Goal: Task Accomplishment & Management: Manage account settings

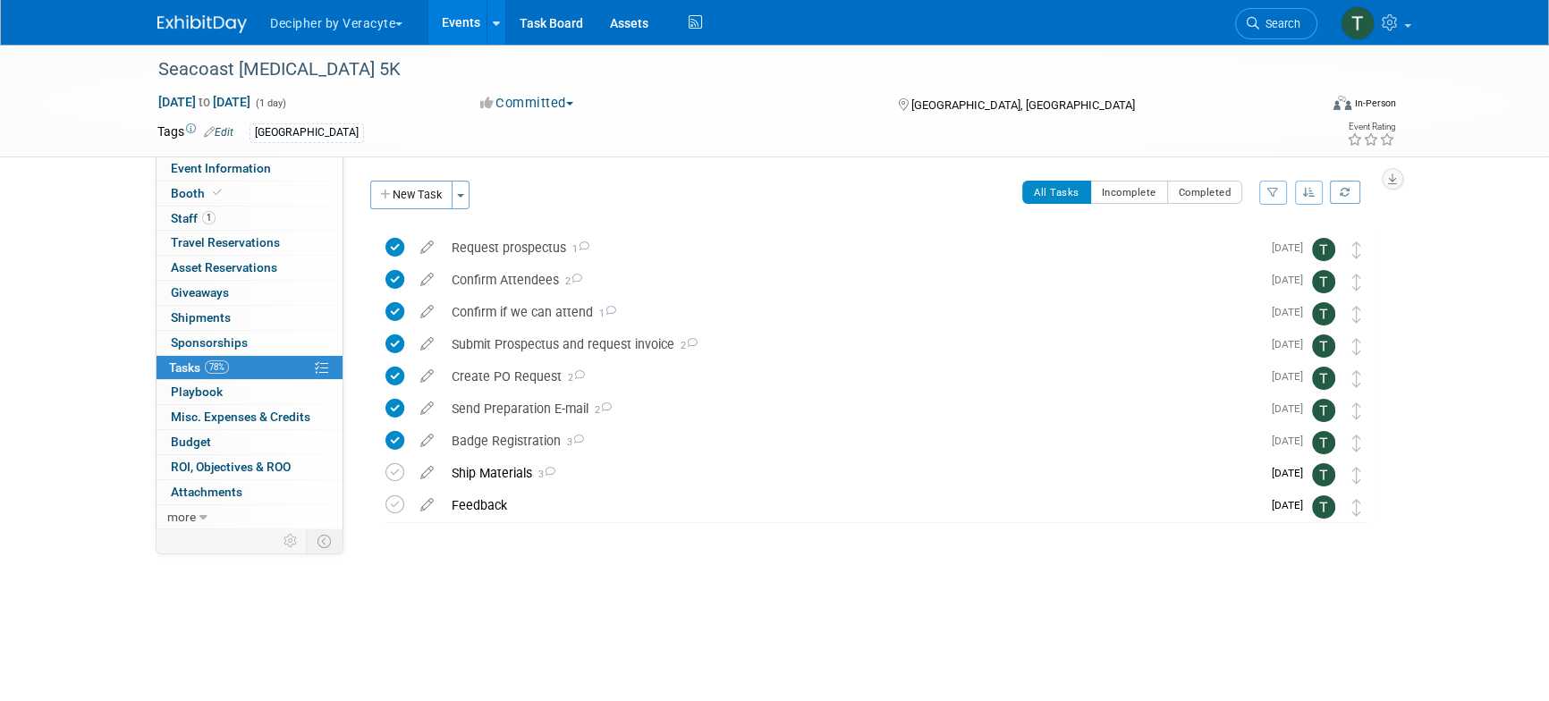
click at [451, 33] on link "Events" at bounding box center [460, 22] width 65 height 45
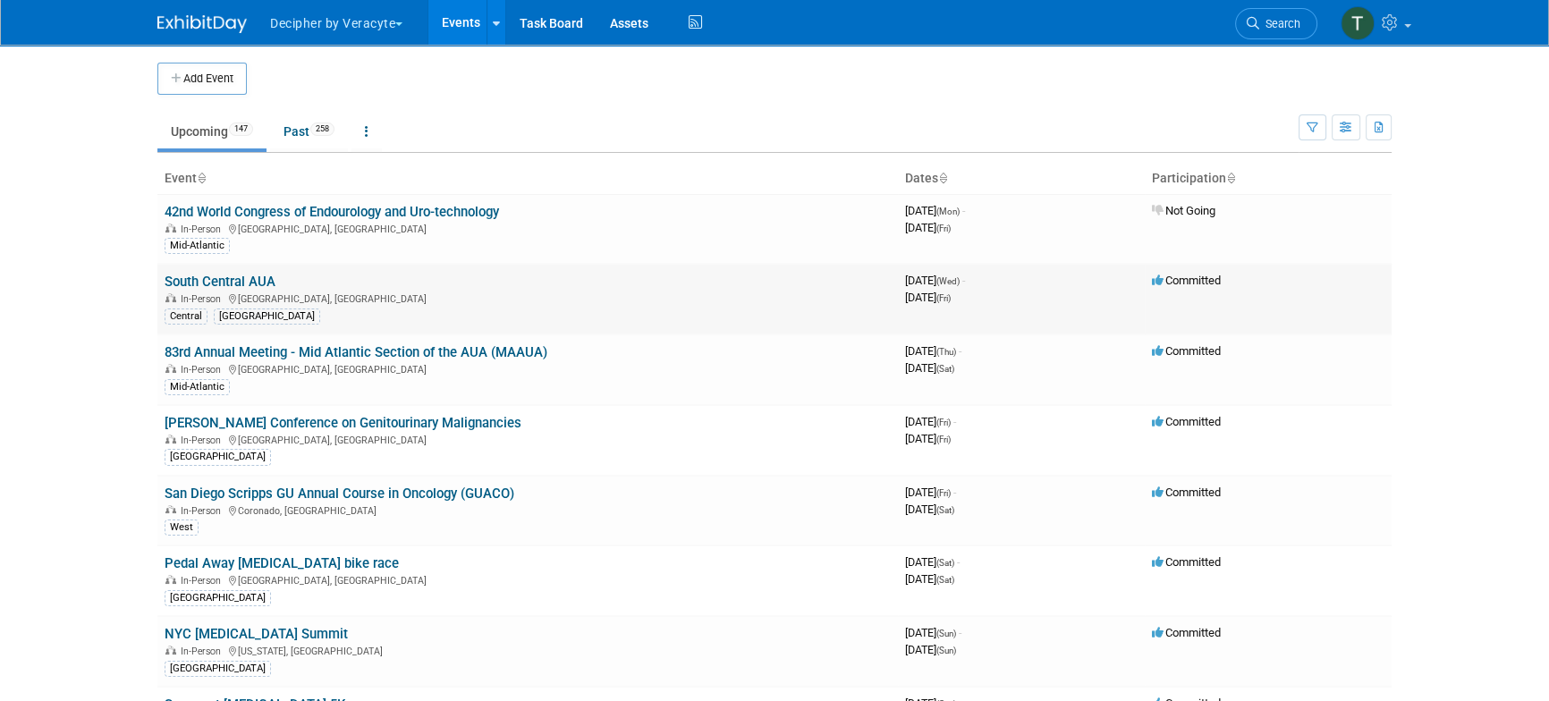
click at [239, 275] on link "South Central AUA" at bounding box center [220, 282] width 111 height 16
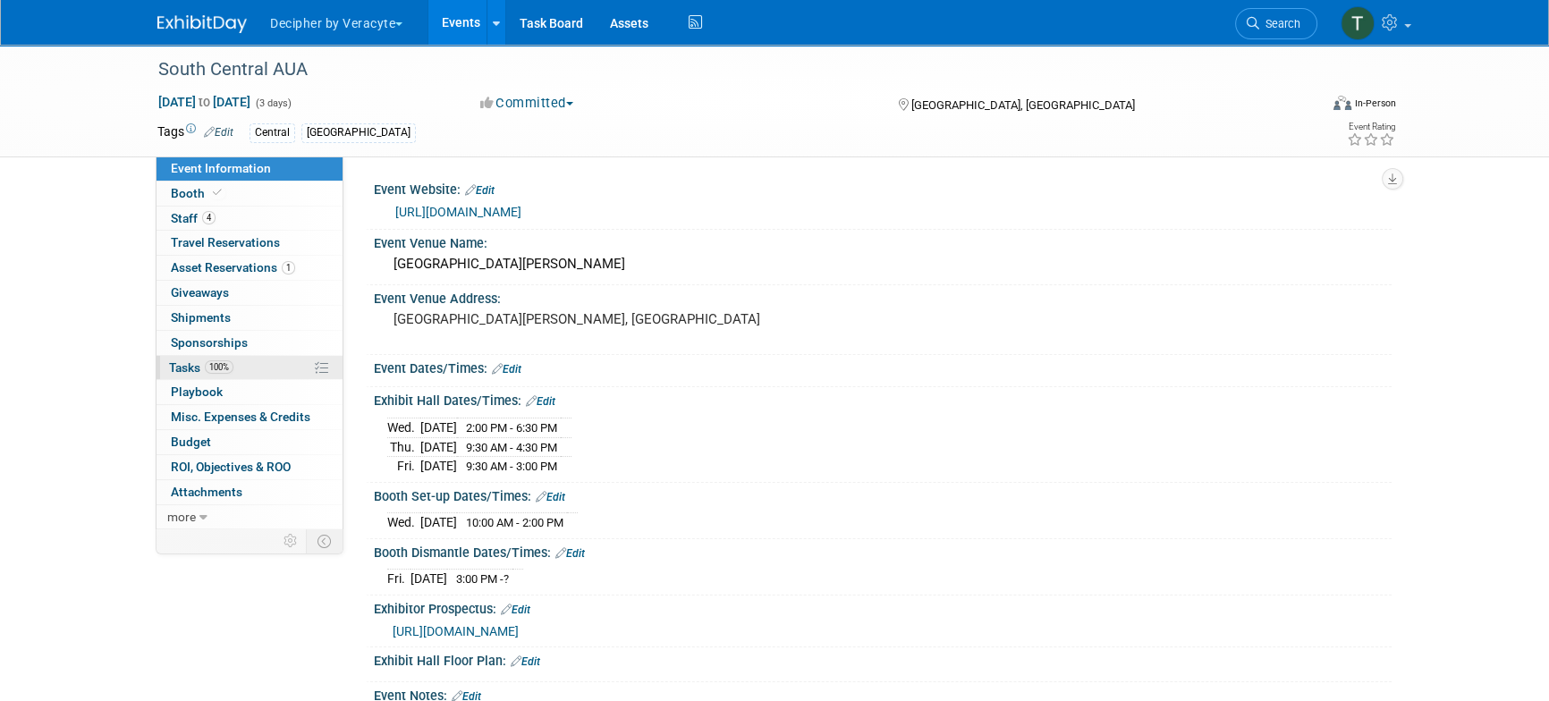
click at [227, 357] on link "100% Tasks 100%" at bounding box center [250, 368] width 186 height 24
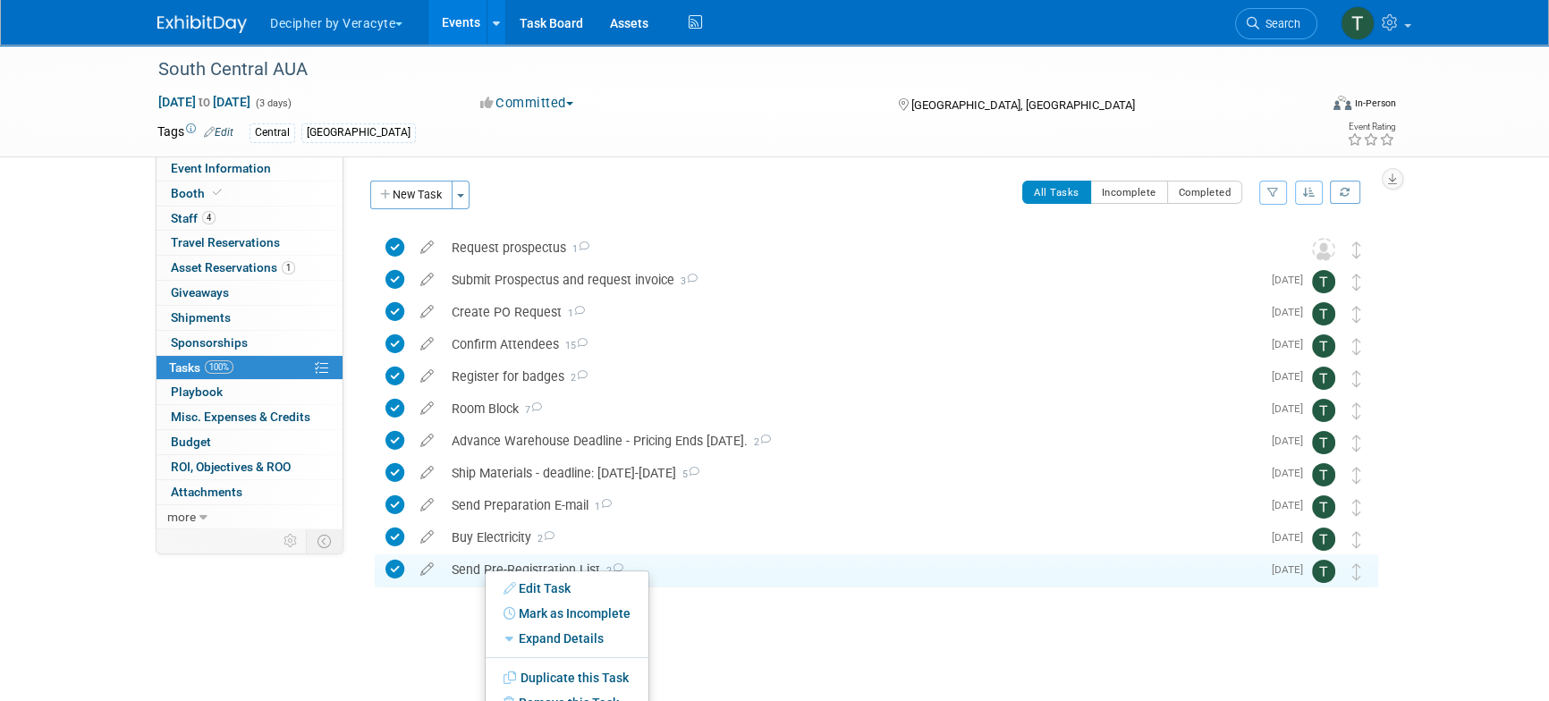
click at [485, 571] on ul "Edit Task Mark as Complete Mark as Incomplete Expand Details Hide Details Save …" at bounding box center [567, 649] width 165 height 157
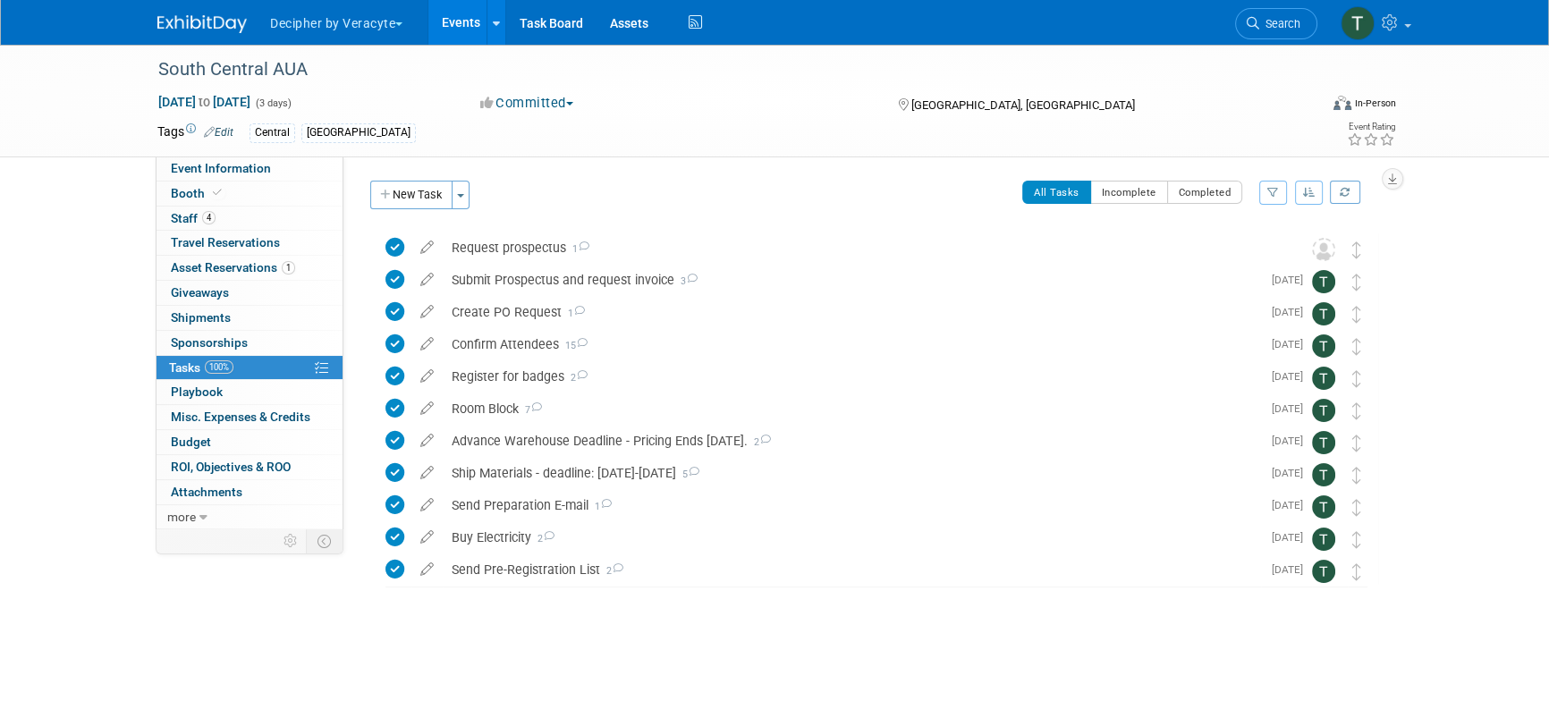
click at [477, 24] on link "Events" at bounding box center [460, 22] width 65 height 45
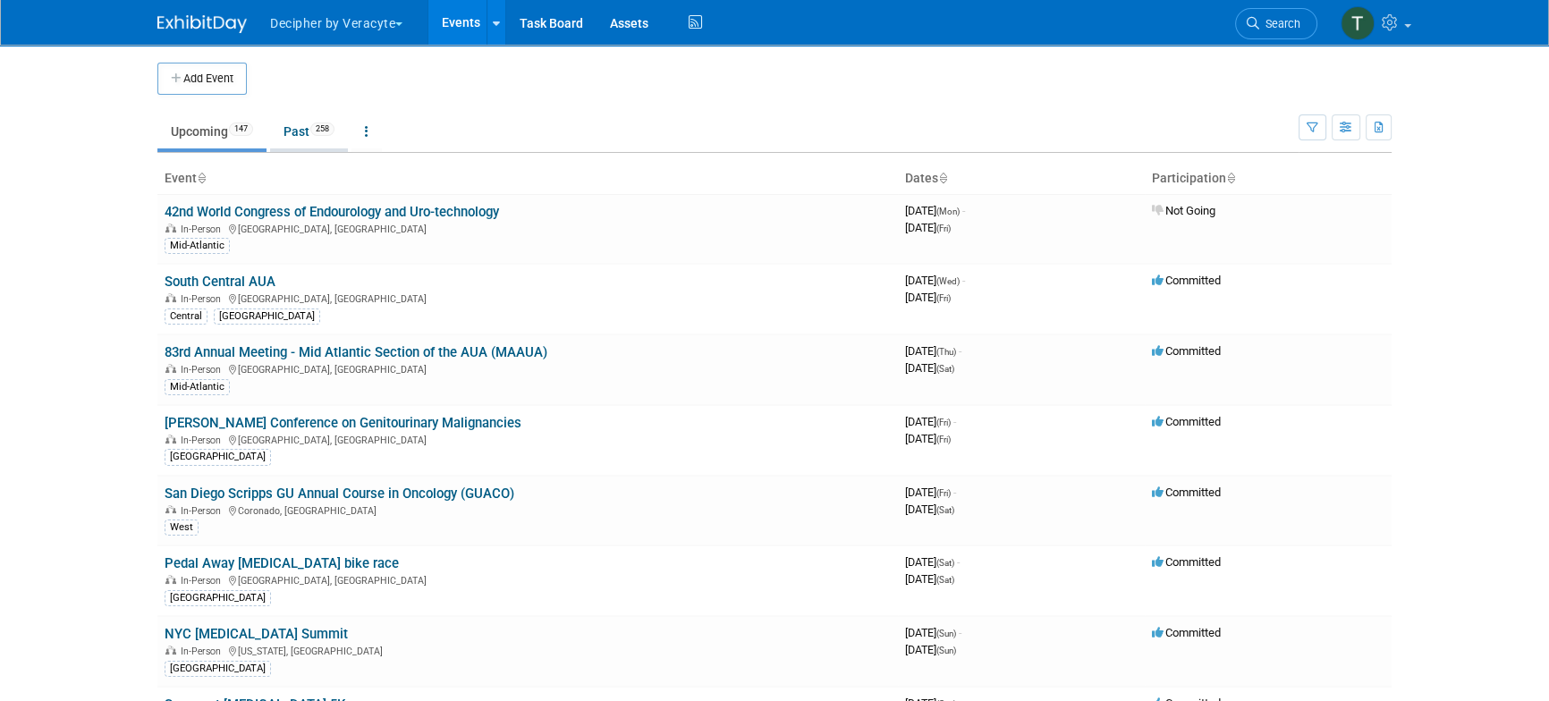
click at [320, 146] on link "Past 258" at bounding box center [309, 131] width 78 height 34
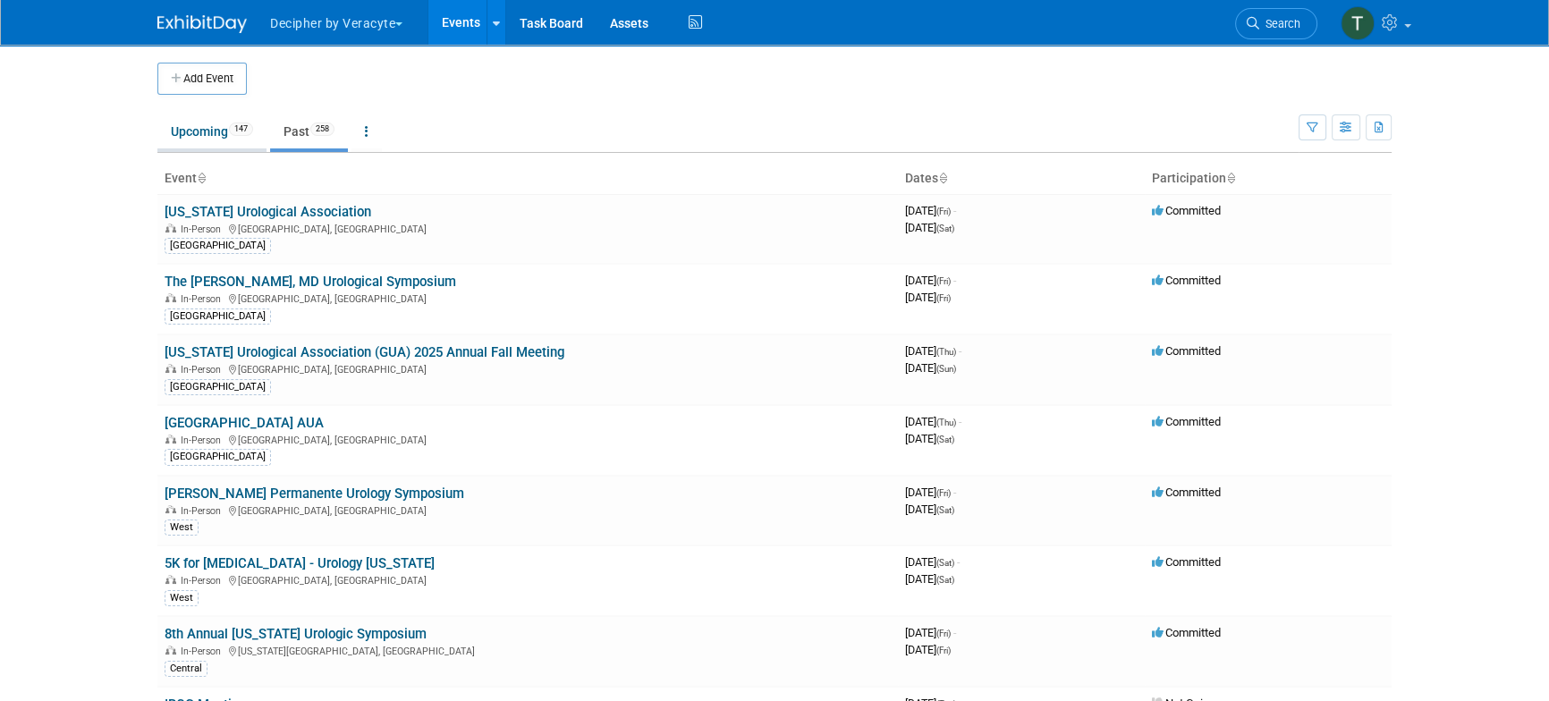
click at [216, 136] on link "Upcoming 147" at bounding box center [211, 131] width 109 height 34
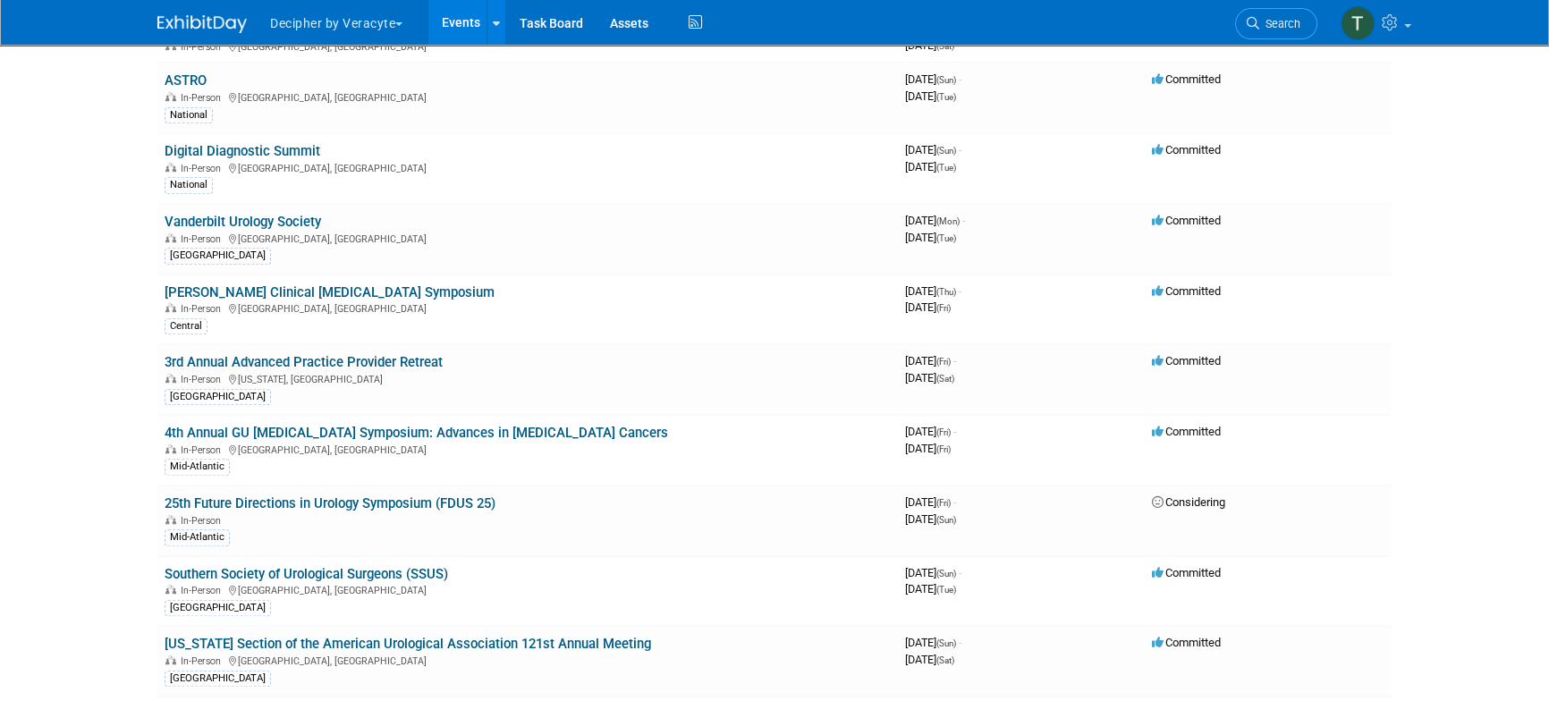
scroll to position [1484, 0]
click at [301, 360] on link "3rd Annual Advanced Practice Provider Retreat" at bounding box center [304, 360] width 278 height 16
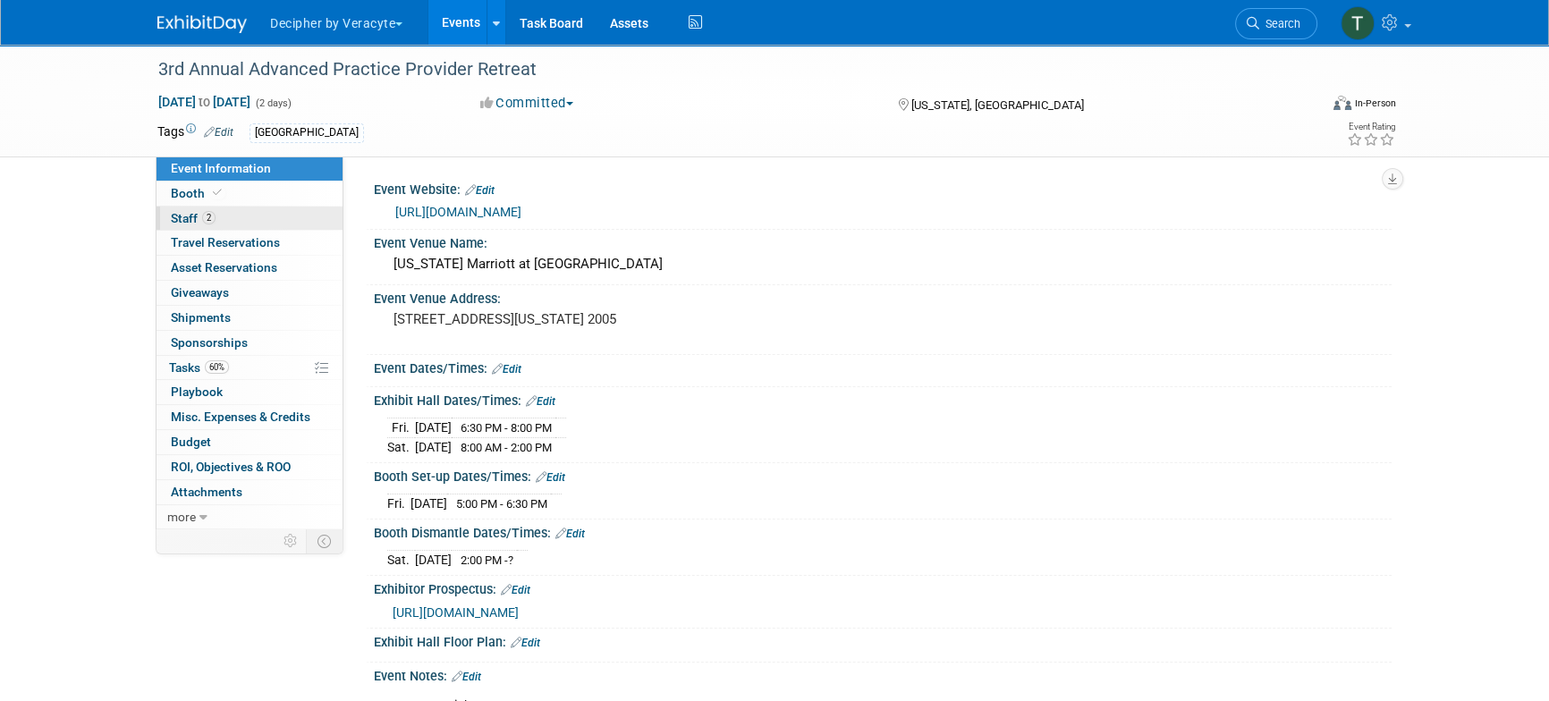
click at [243, 220] on link "2 Staff 2" at bounding box center [250, 219] width 186 height 24
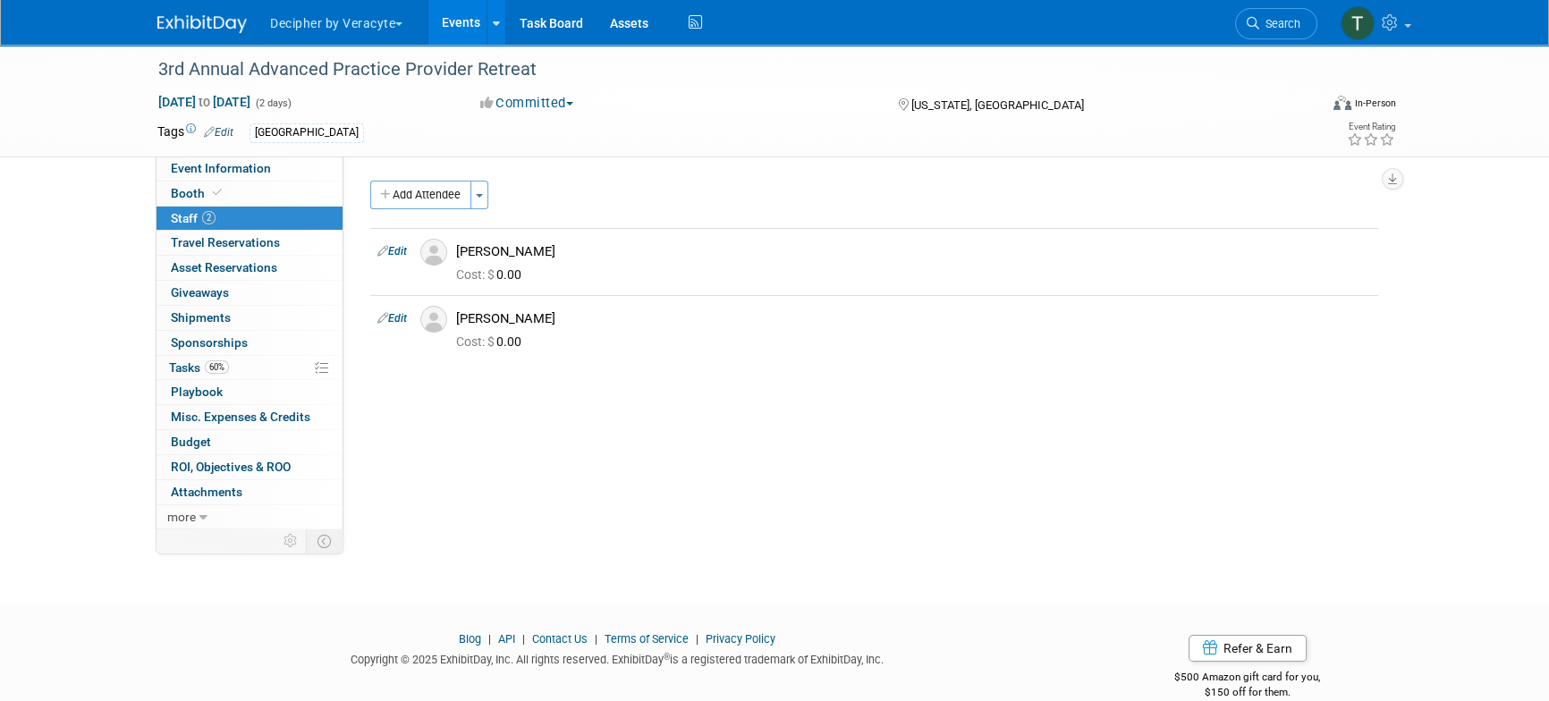
click at [477, 22] on link "Events" at bounding box center [460, 22] width 65 height 45
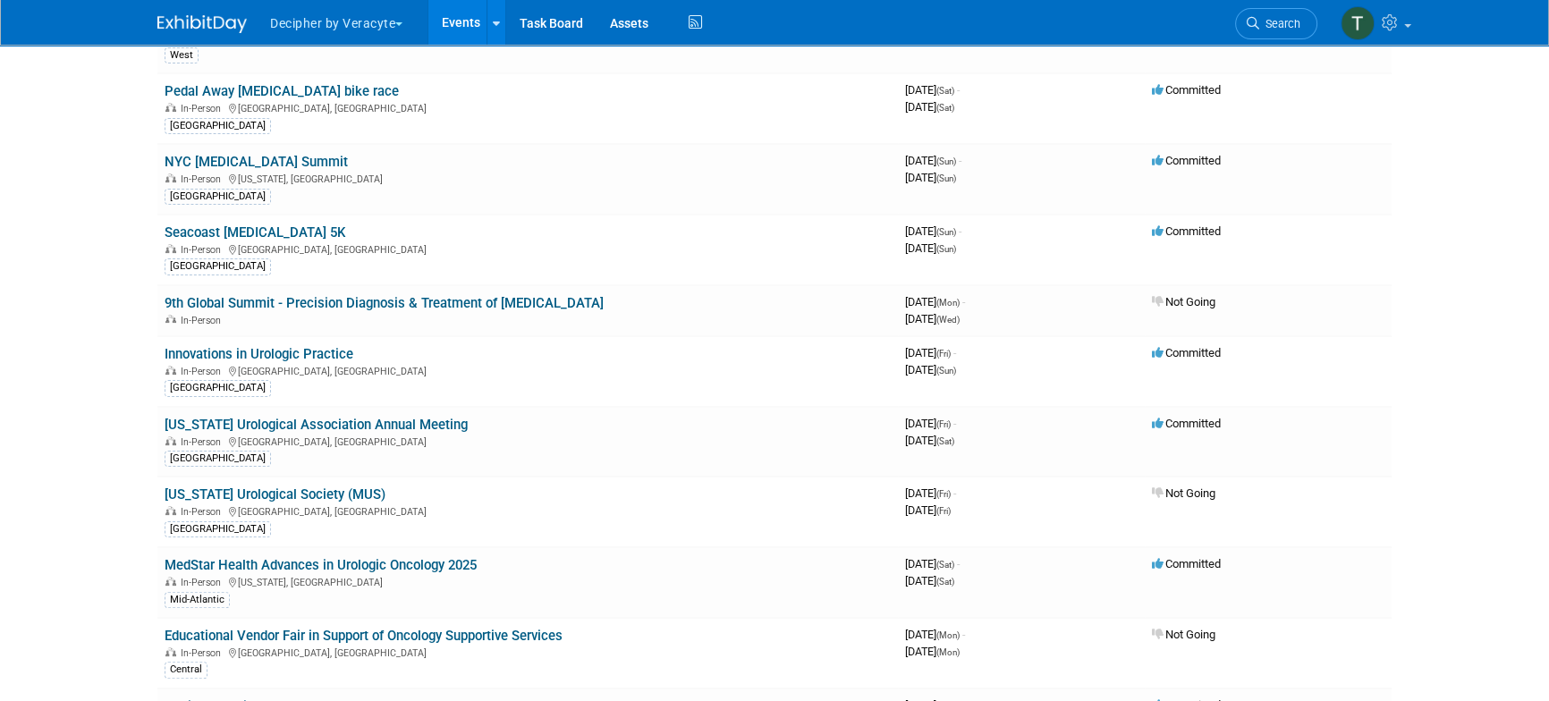
scroll to position [5003, 0]
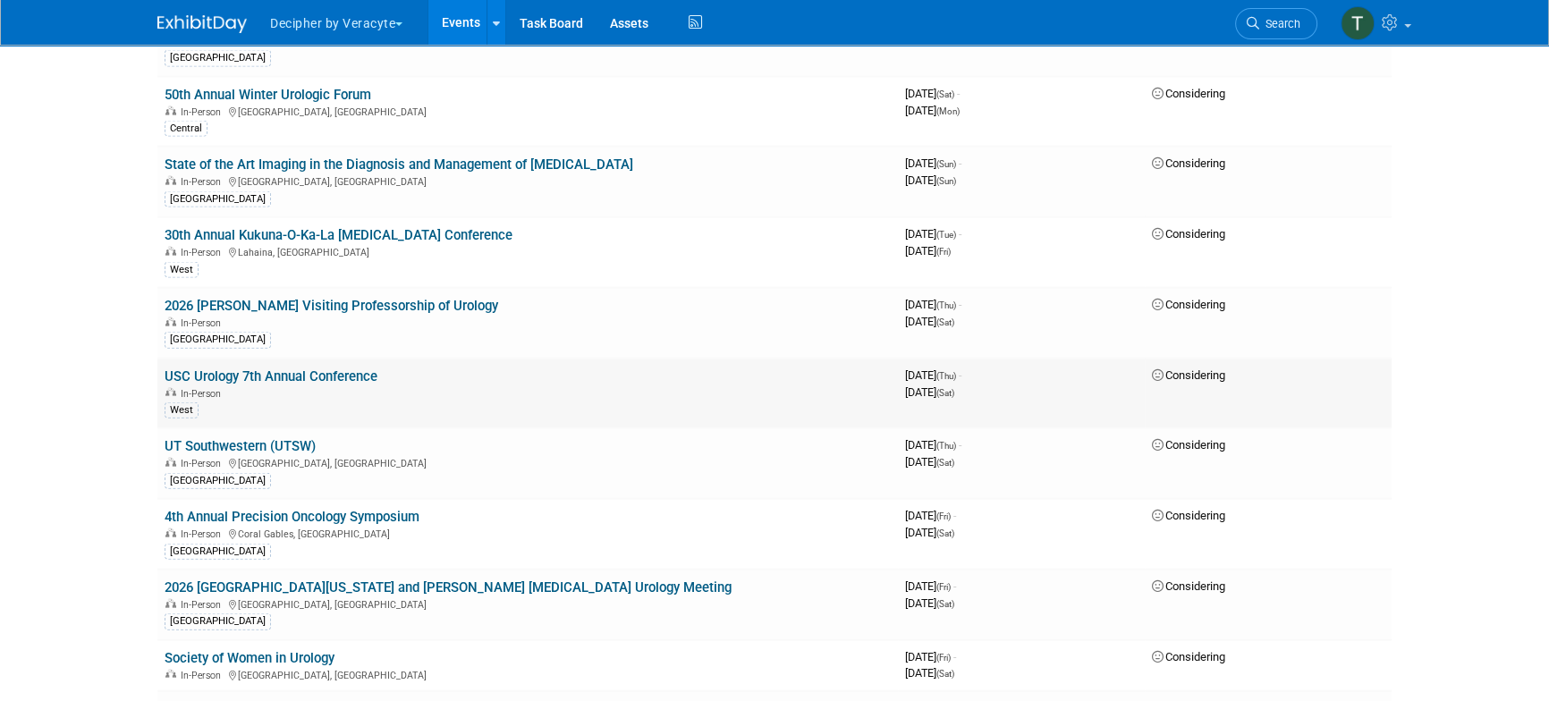
click at [363, 369] on link "USC Urology 7th Annual Conference" at bounding box center [271, 377] width 213 height 16
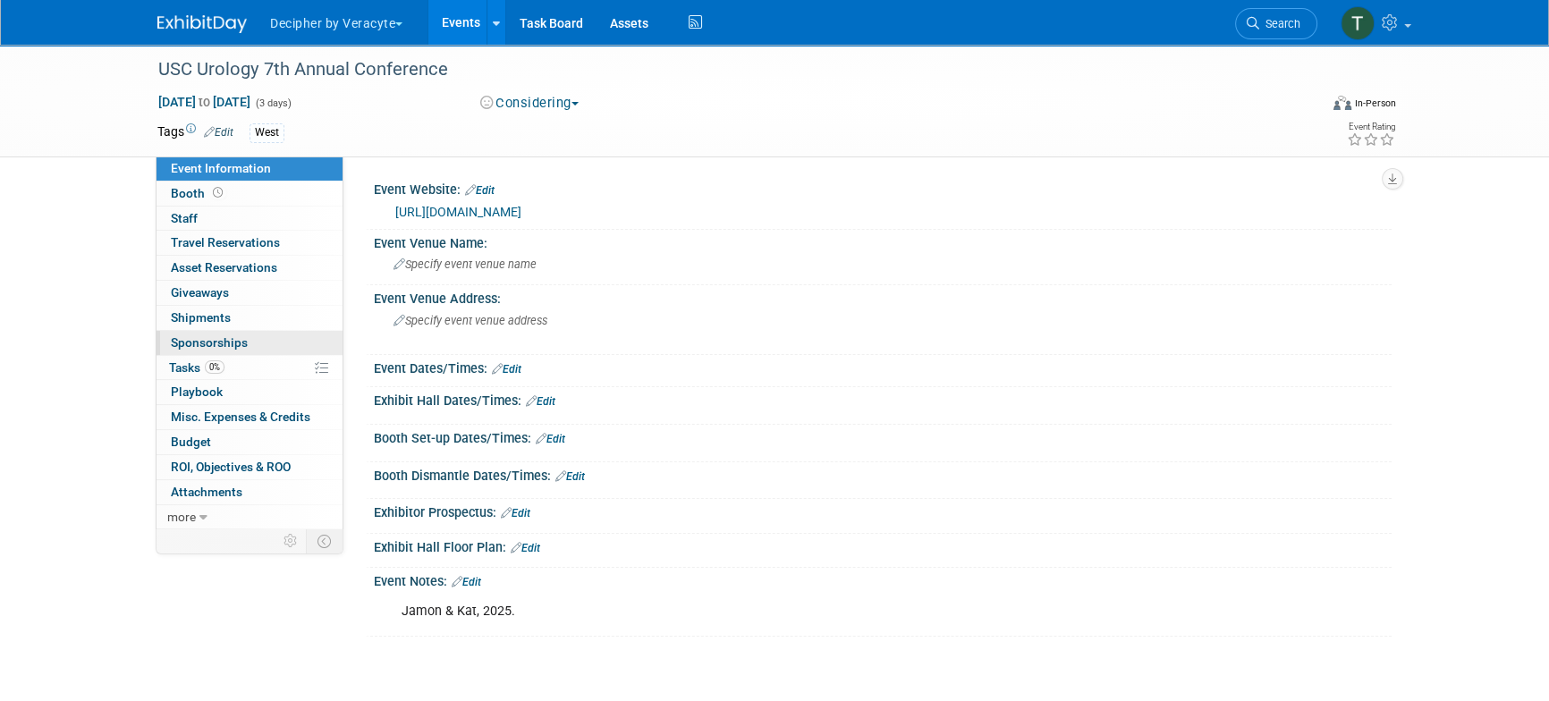
click at [280, 340] on link "0 Sponsorships 0" at bounding box center [250, 343] width 186 height 24
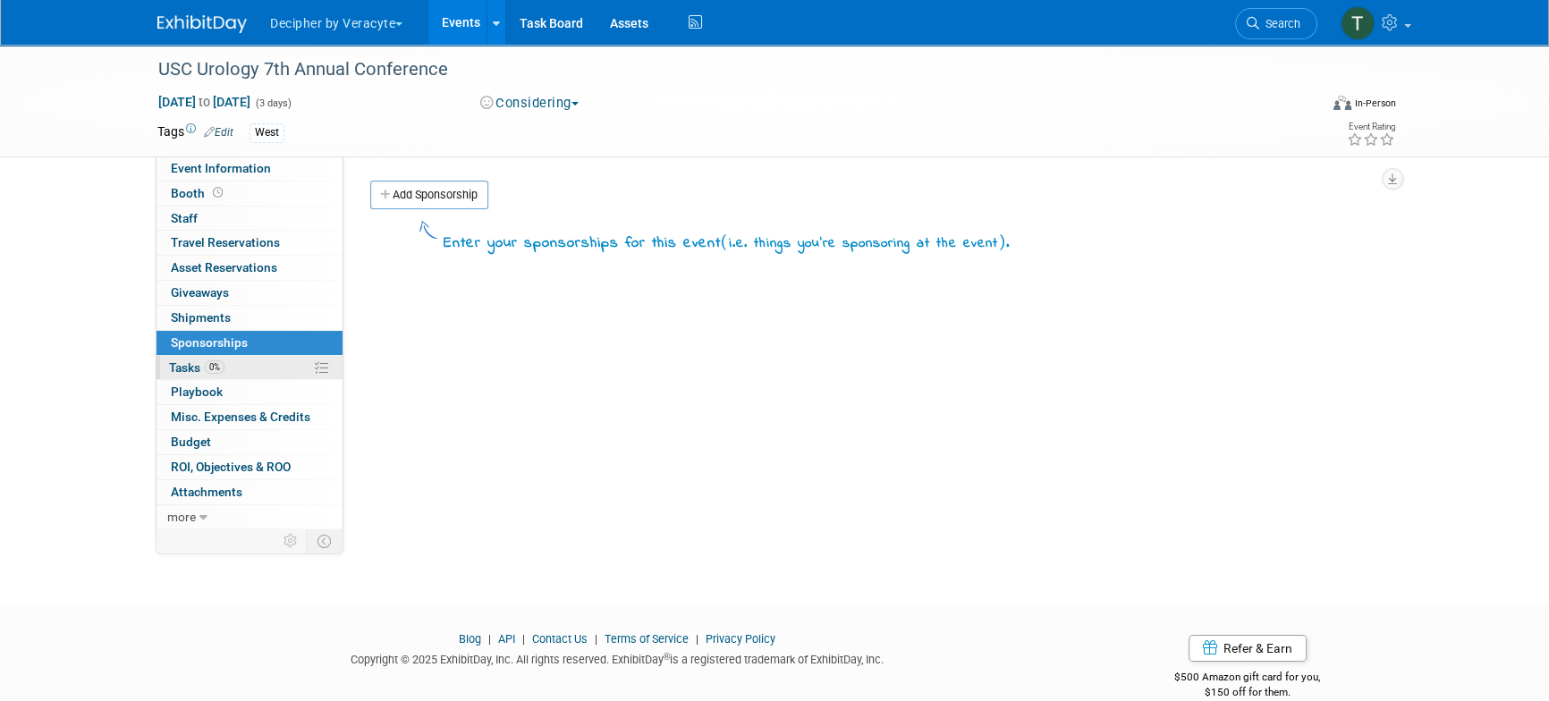
click at [280, 369] on link "0% Tasks 0%" at bounding box center [250, 368] width 186 height 24
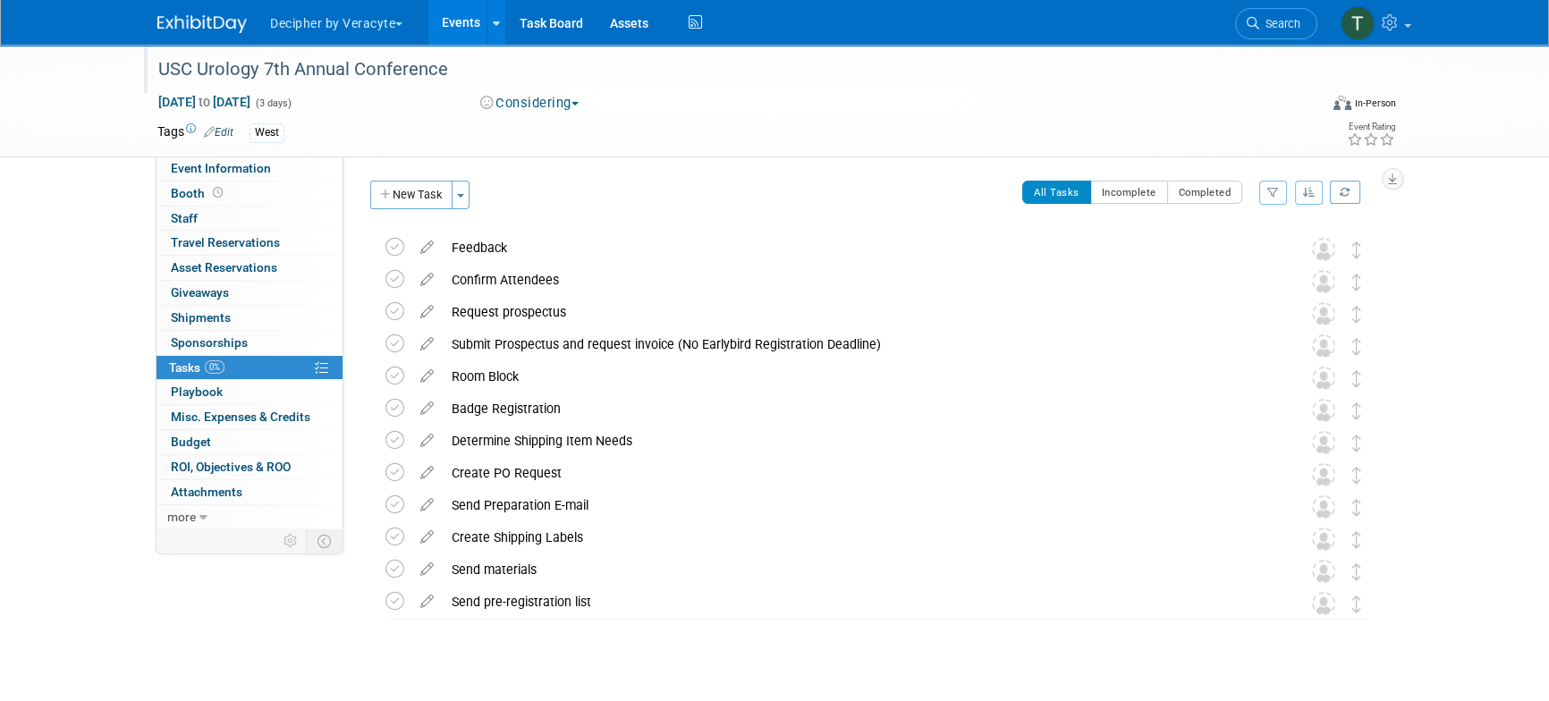
click at [368, 71] on div "USC Urology 7th Annual Conference" at bounding box center [721, 70] width 1139 height 32
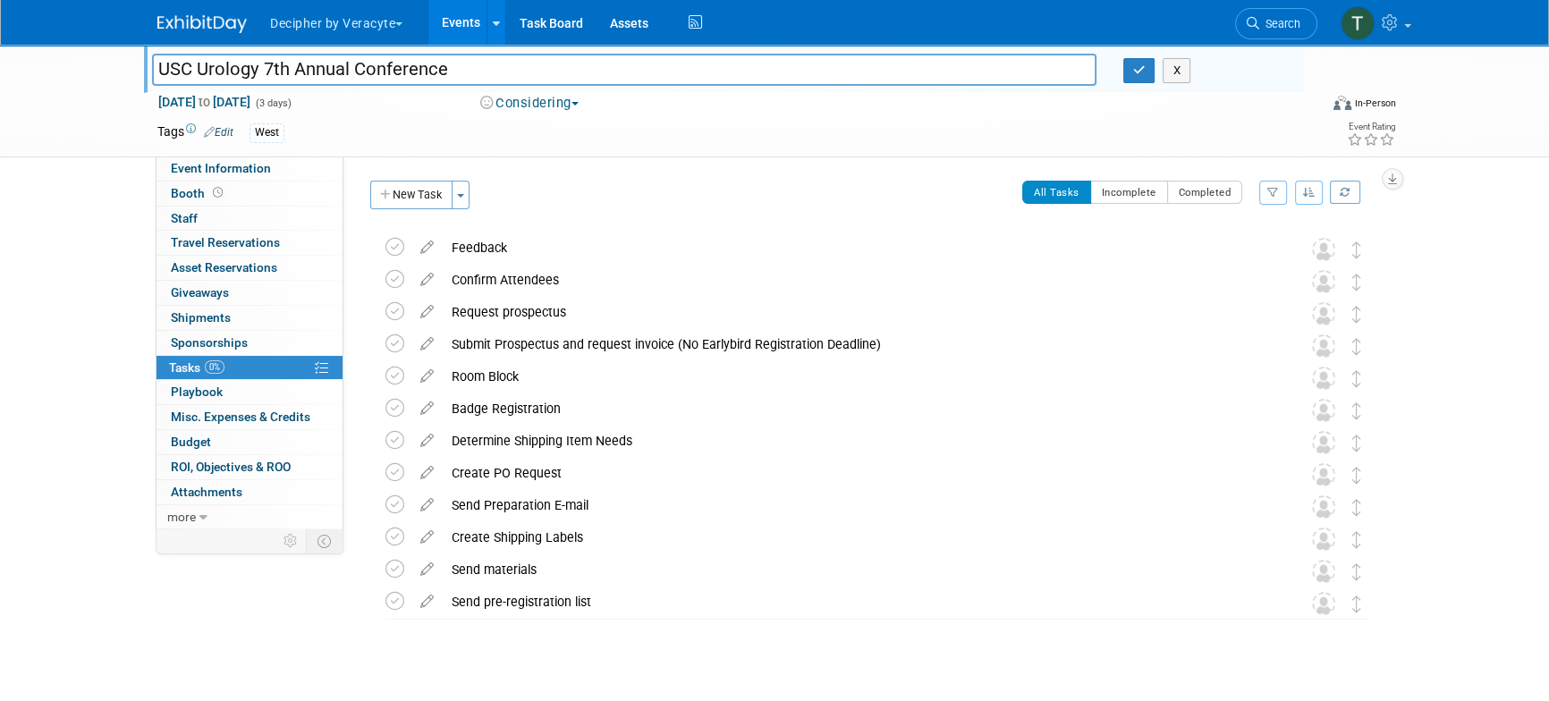
click at [368, 71] on input "USC Urology 7th Annual Conference" at bounding box center [624, 69] width 945 height 31
drag, startPoint x: 489, startPoint y: 67, endPoint x: 776, endPoint y: 67, distance: 286.2
click at [776, 67] on input "8th Annual Practical Urology Conference – January 29–31, 2026" at bounding box center [624, 69] width 945 height 31
type input "8th Annual Practical Urology Conference"
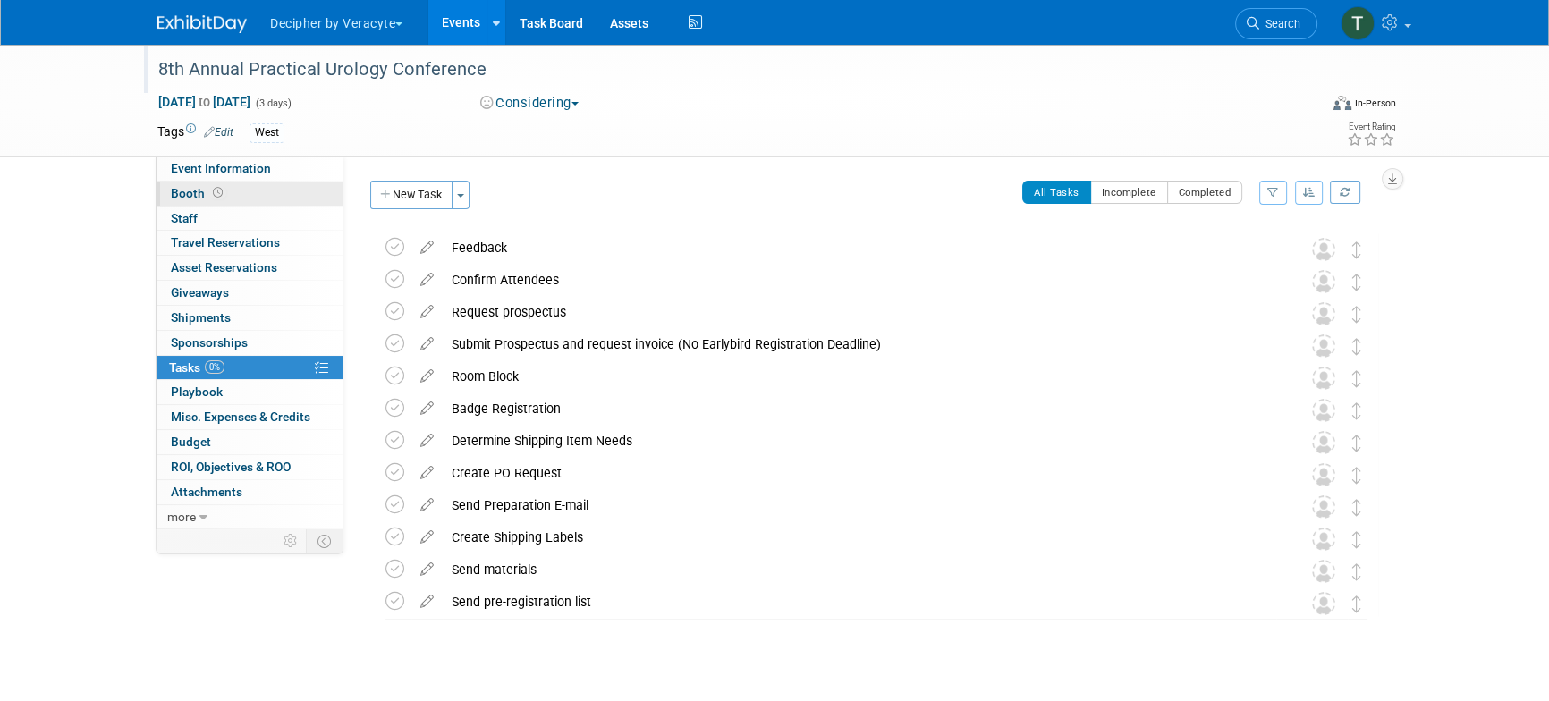
click at [272, 183] on link "Booth" at bounding box center [250, 194] width 186 height 24
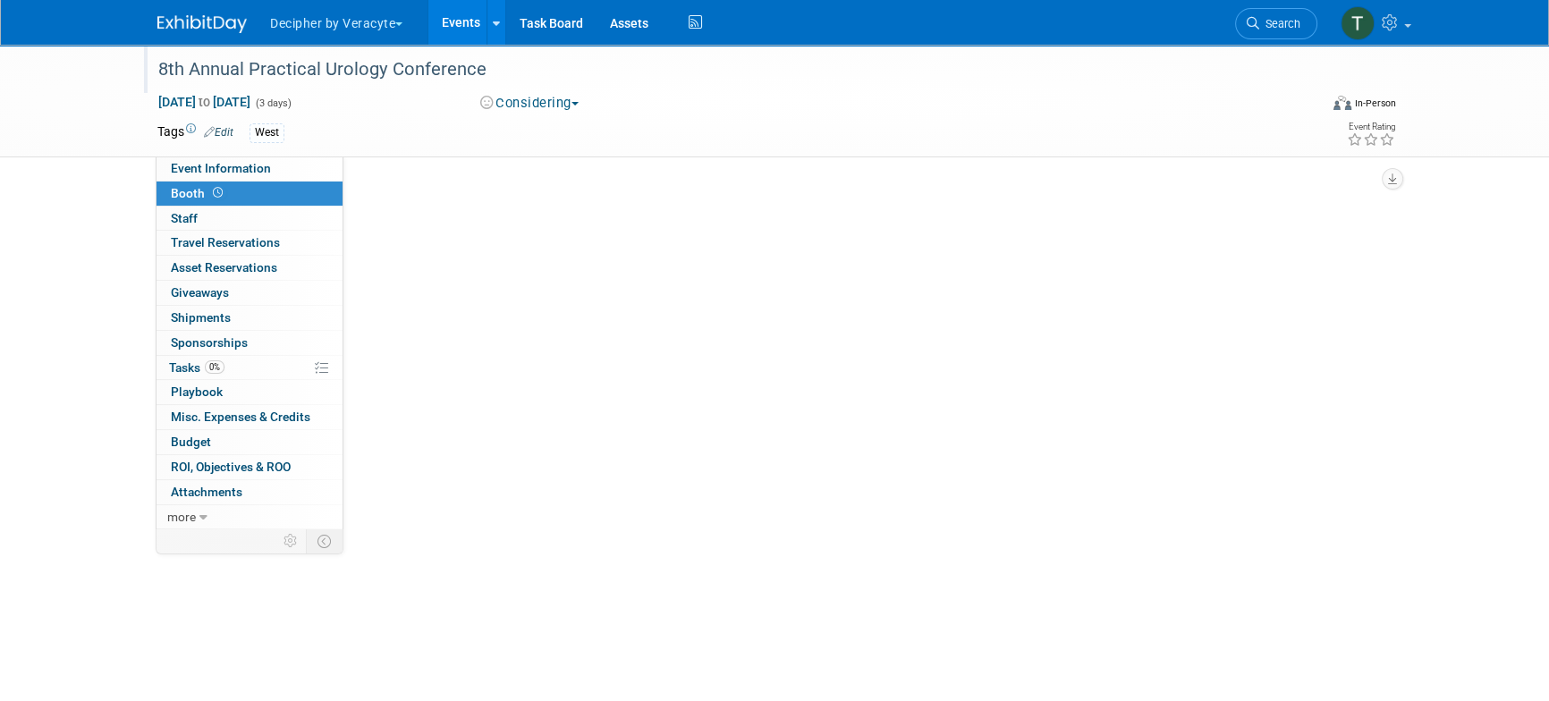
click at [272, 183] on link "Booth" at bounding box center [250, 194] width 186 height 24
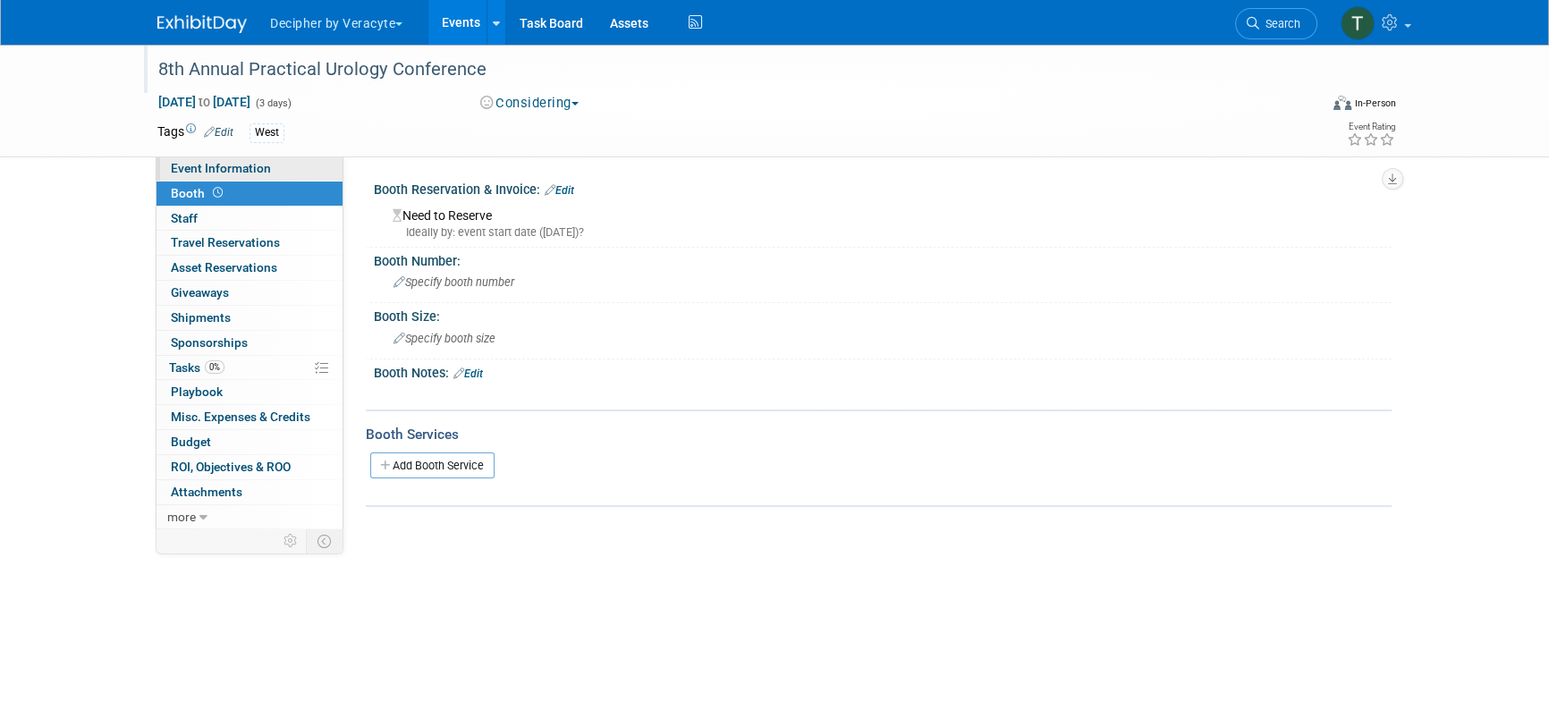
click at [270, 169] on link "Event Information" at bounding box center [250, 169] width 186 height 24
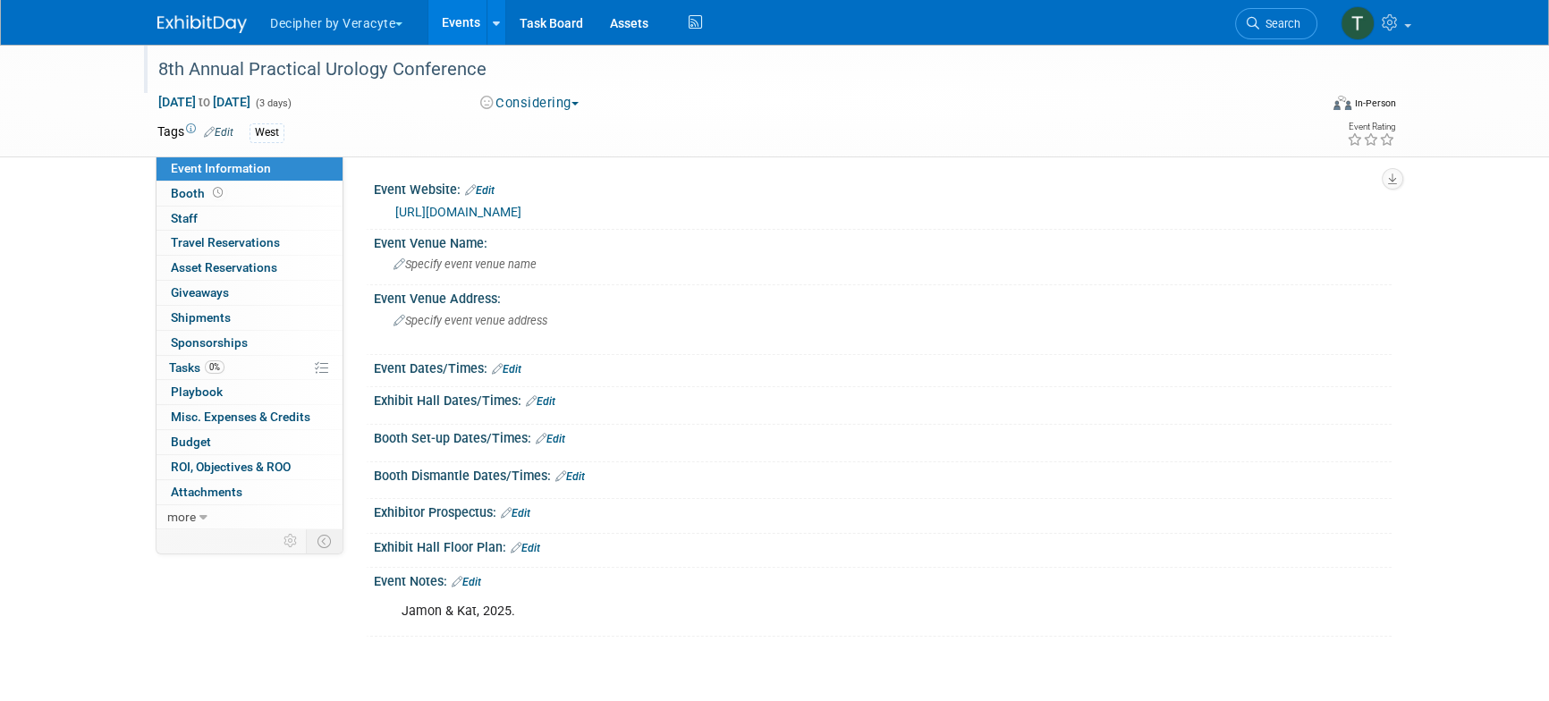
click at [520, 515] on link "Edit" at bounding box center [516, 513] width 30 height 13
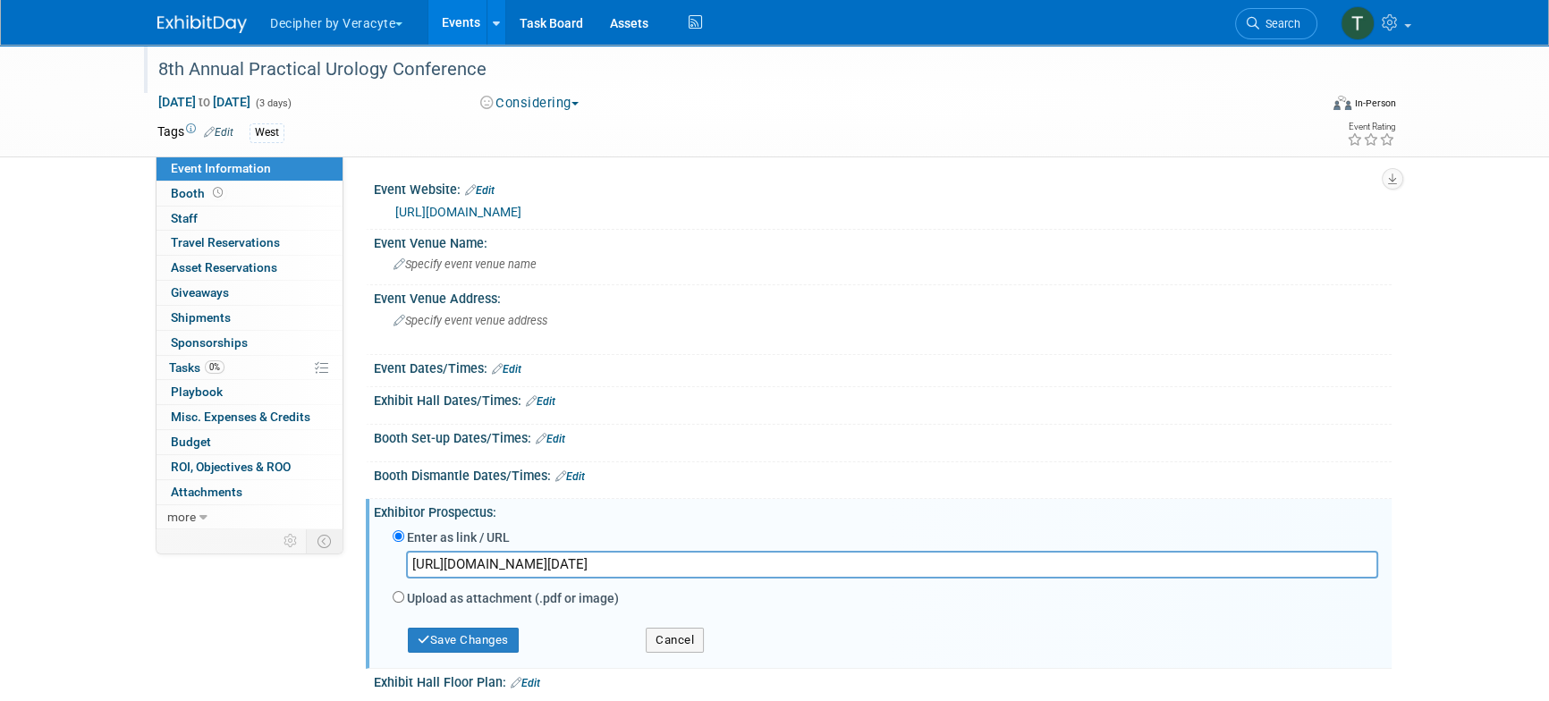
scroll to position [0, 1302]
type input "https://veracyte365.sharepoint.com/:b:/r/sites/DecipherMKTG/Shared%20Documents/…"
click at [496, 632] on button "Save Changes" at bounding box center [463, 640] width 111 height 25
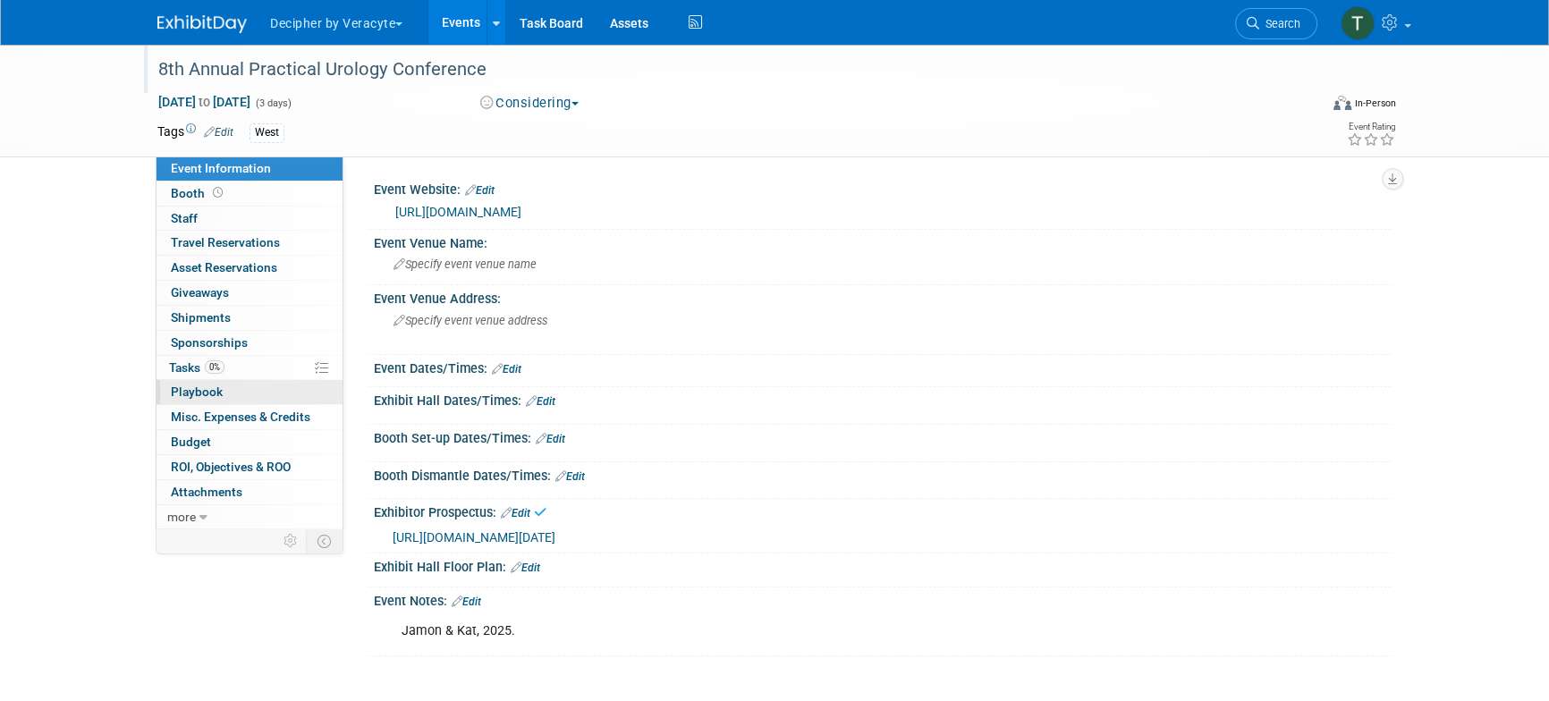
click at [270, 381] on link "0 Playbook 0" at bounding box center [250, 392] width 186 height 24
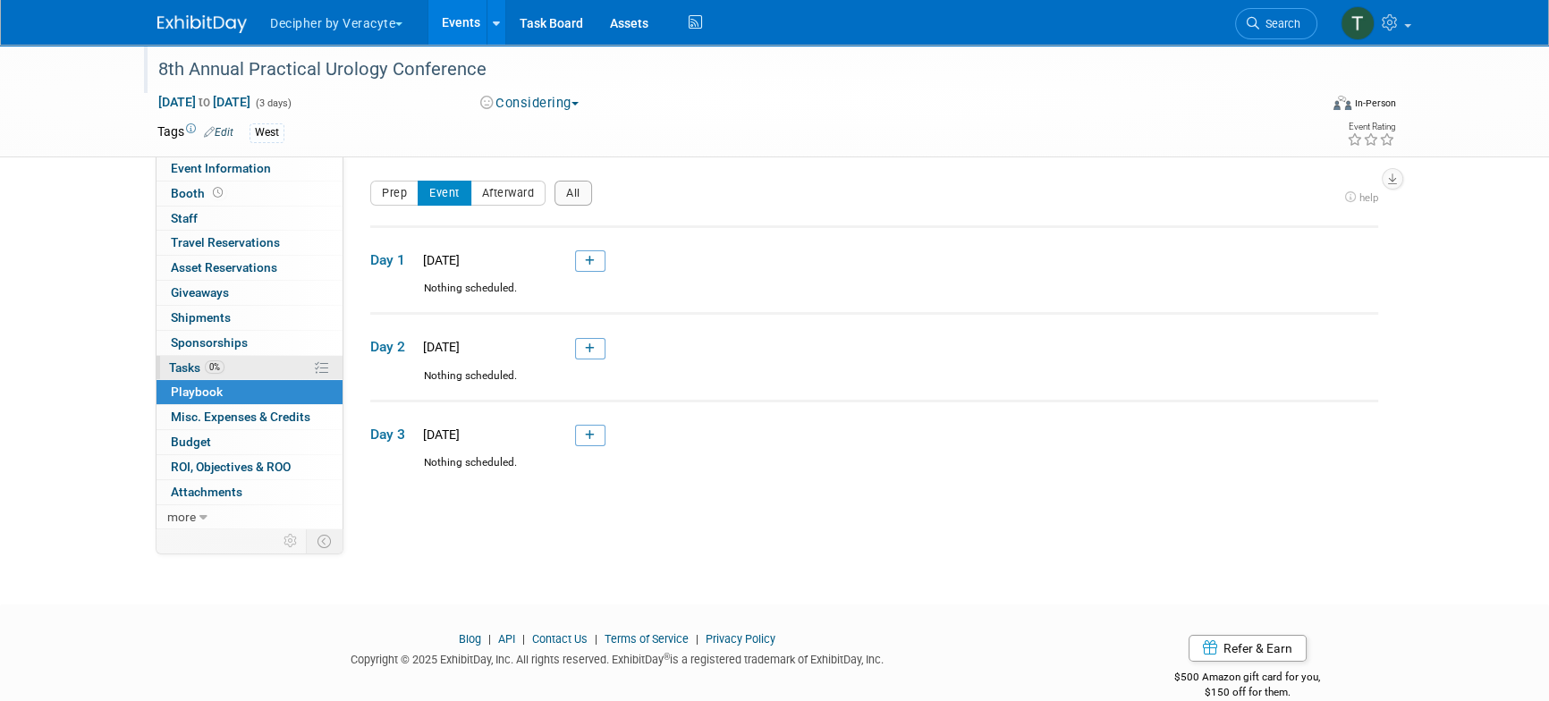
click at [267, 374] on link "0% Tasks 0%" at bounding box center [250, 368] width 186 height 24
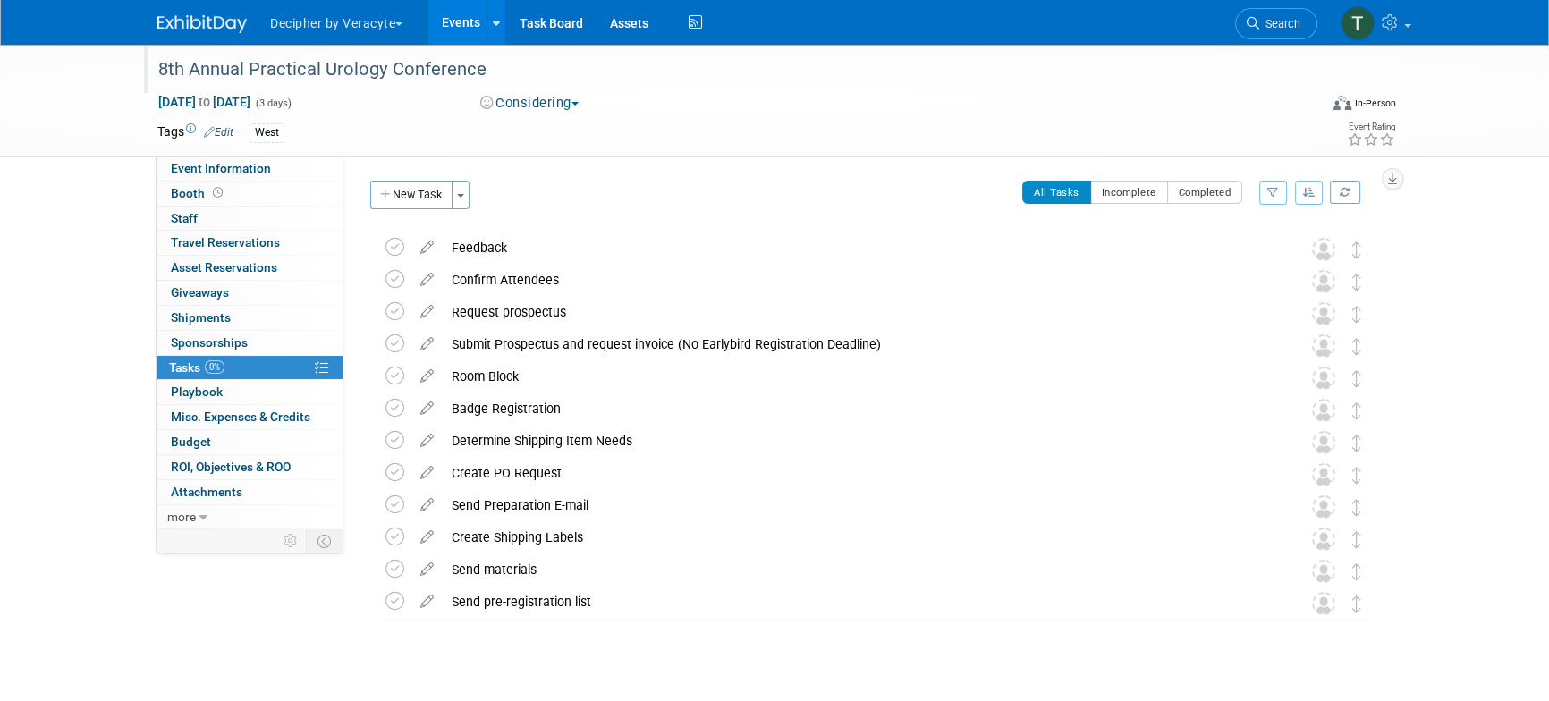
click at [374, 310] on div "Request prospectus Pro tip: Press Ctrl-Enter to submit comment. Submit Show tas…" at bounding box center [872, 313] width 1013 height 33
click at [389, 305] on icon at bounding box center [395, 311] width 19 height 19
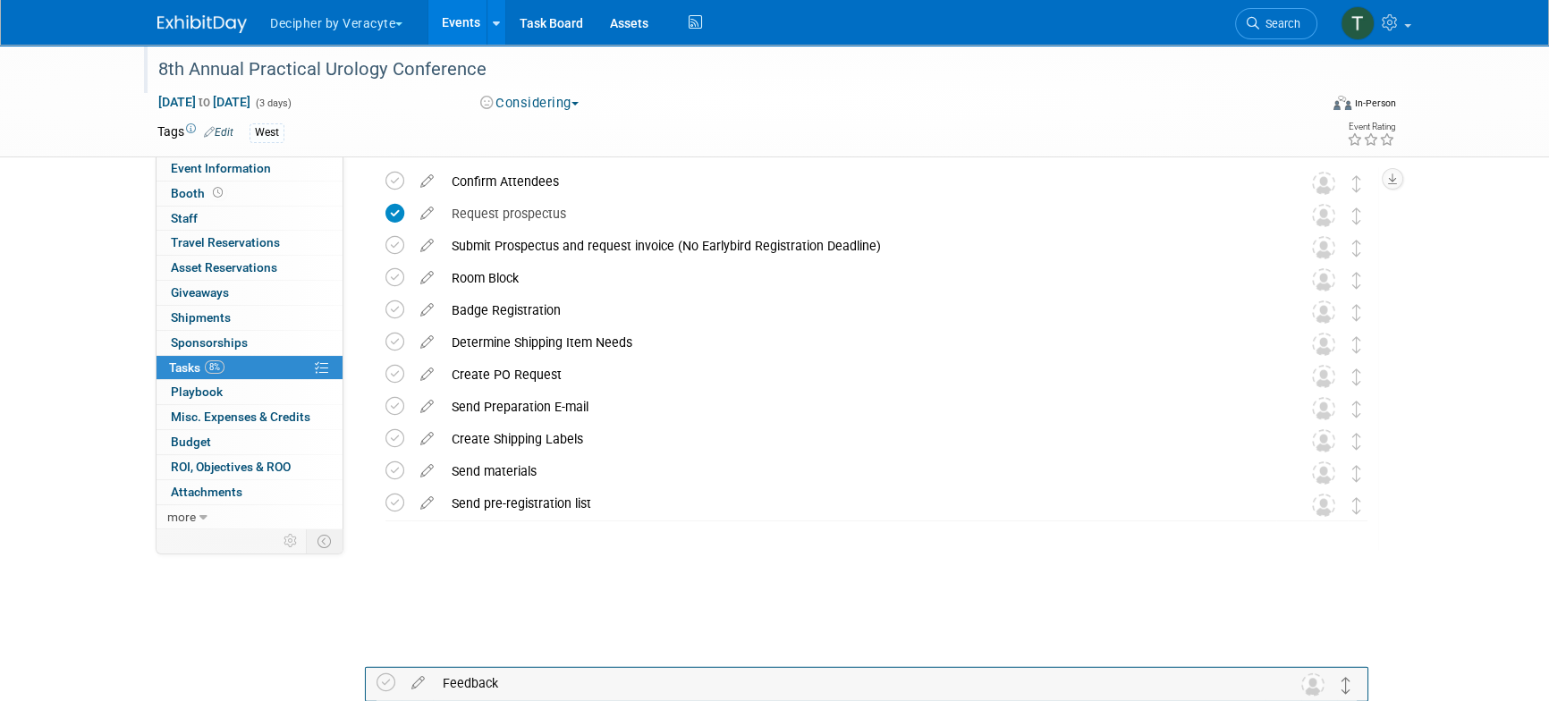
drag, startPoint x: 1358, startPoint y: 242, endPoint x: 1346, endPoint y: 684, distance: 442.9
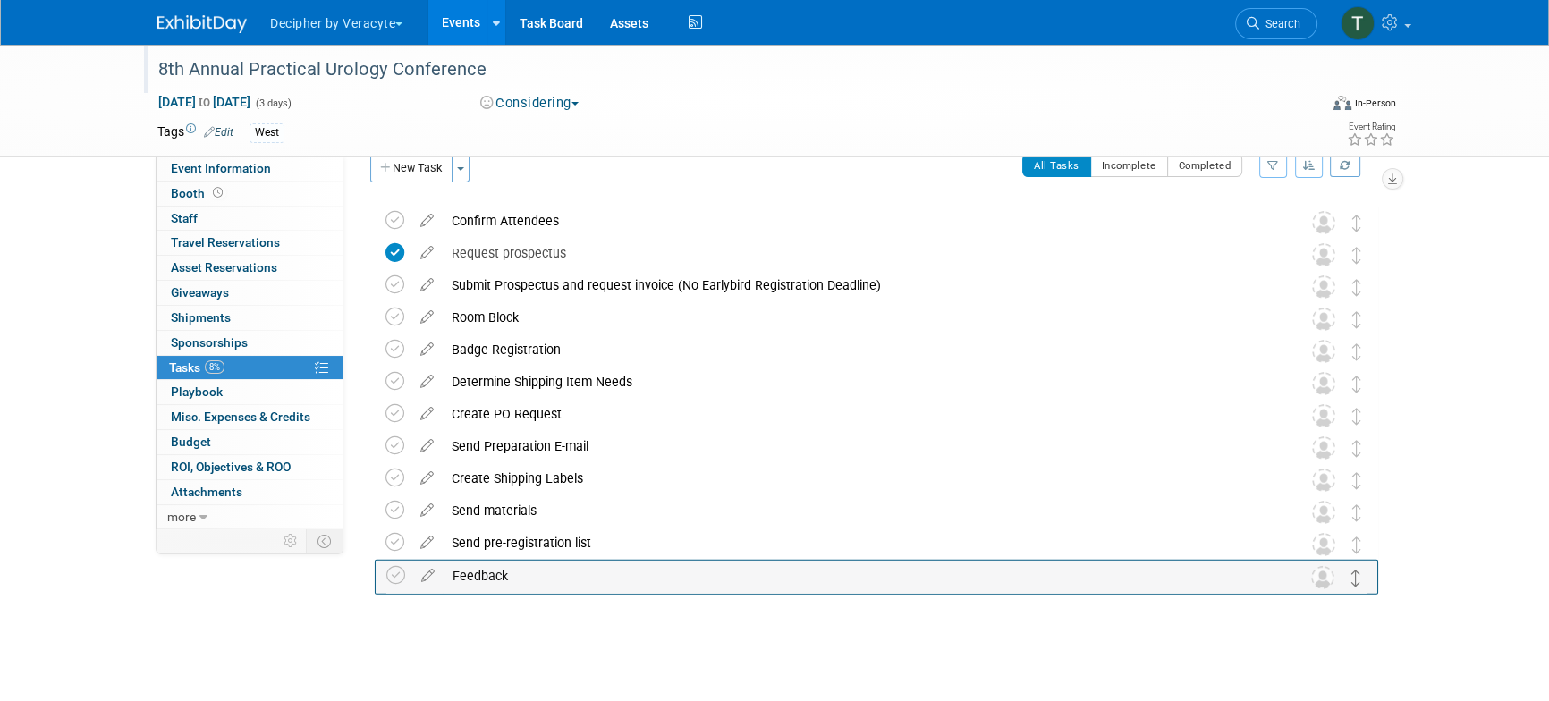
scroll to position [27, 0]
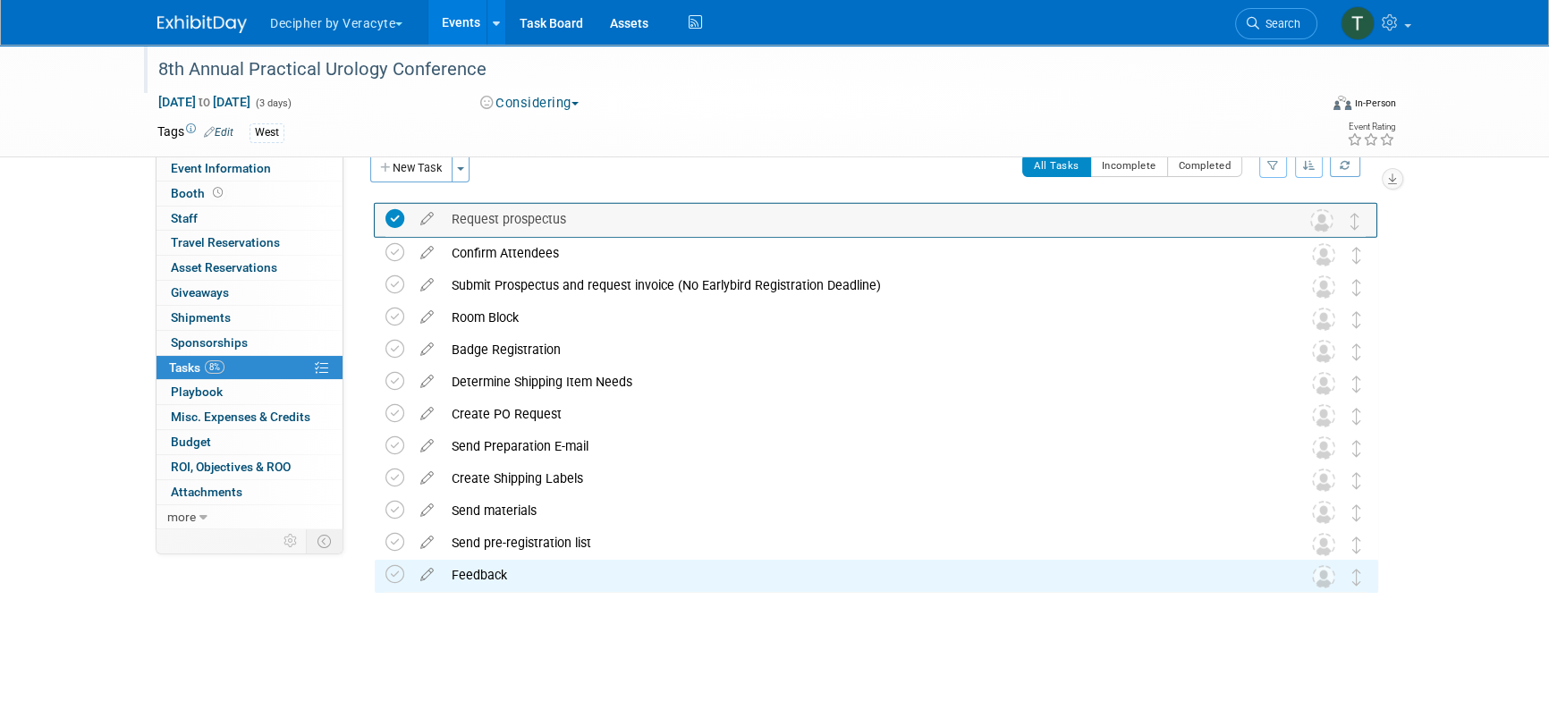
drag, startPoint x: 1355, startPoint y: 246, endPoint x: 1353, endPoint y: 211, distance: 34.9
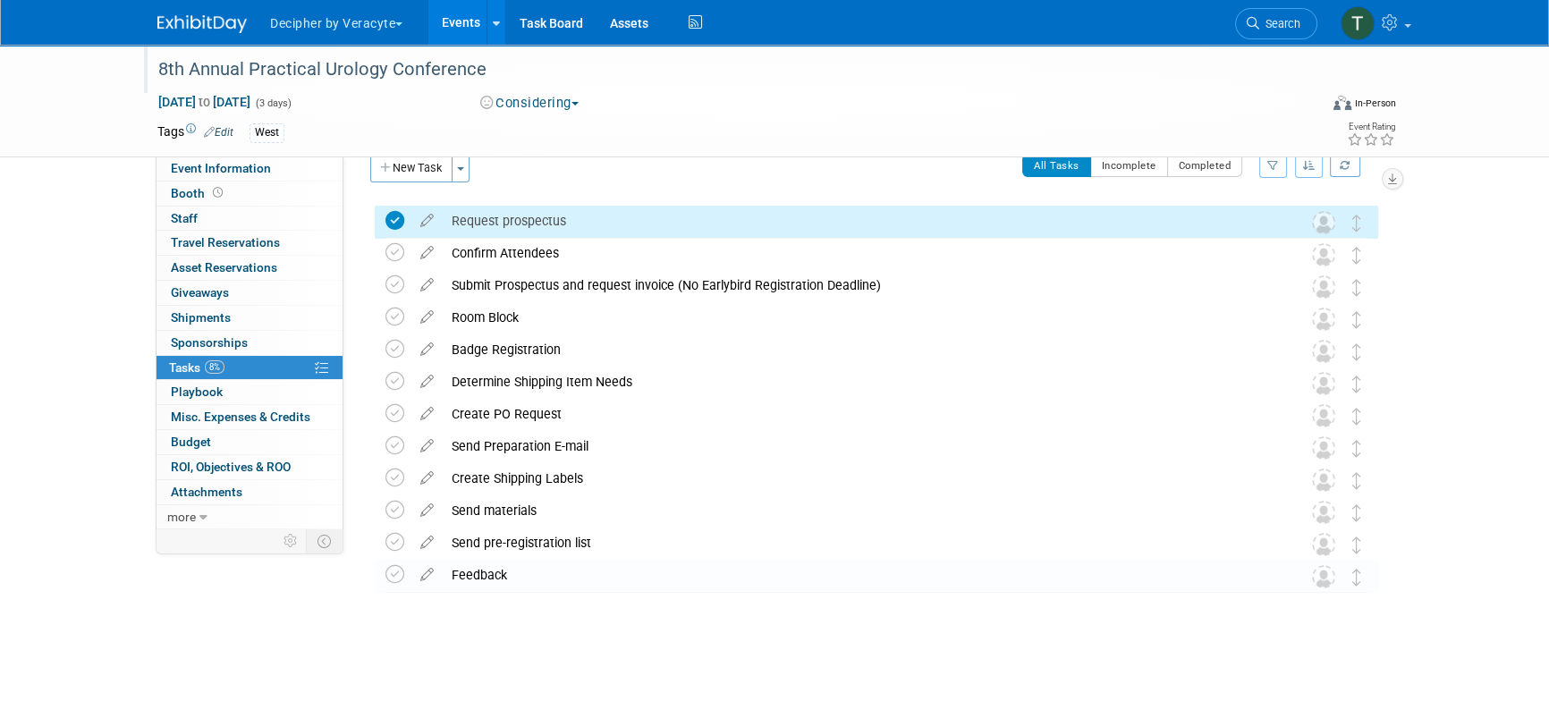
click at [643, 217] on div "Request prospectus" at bounding box center [860, 221] width 834 height 30
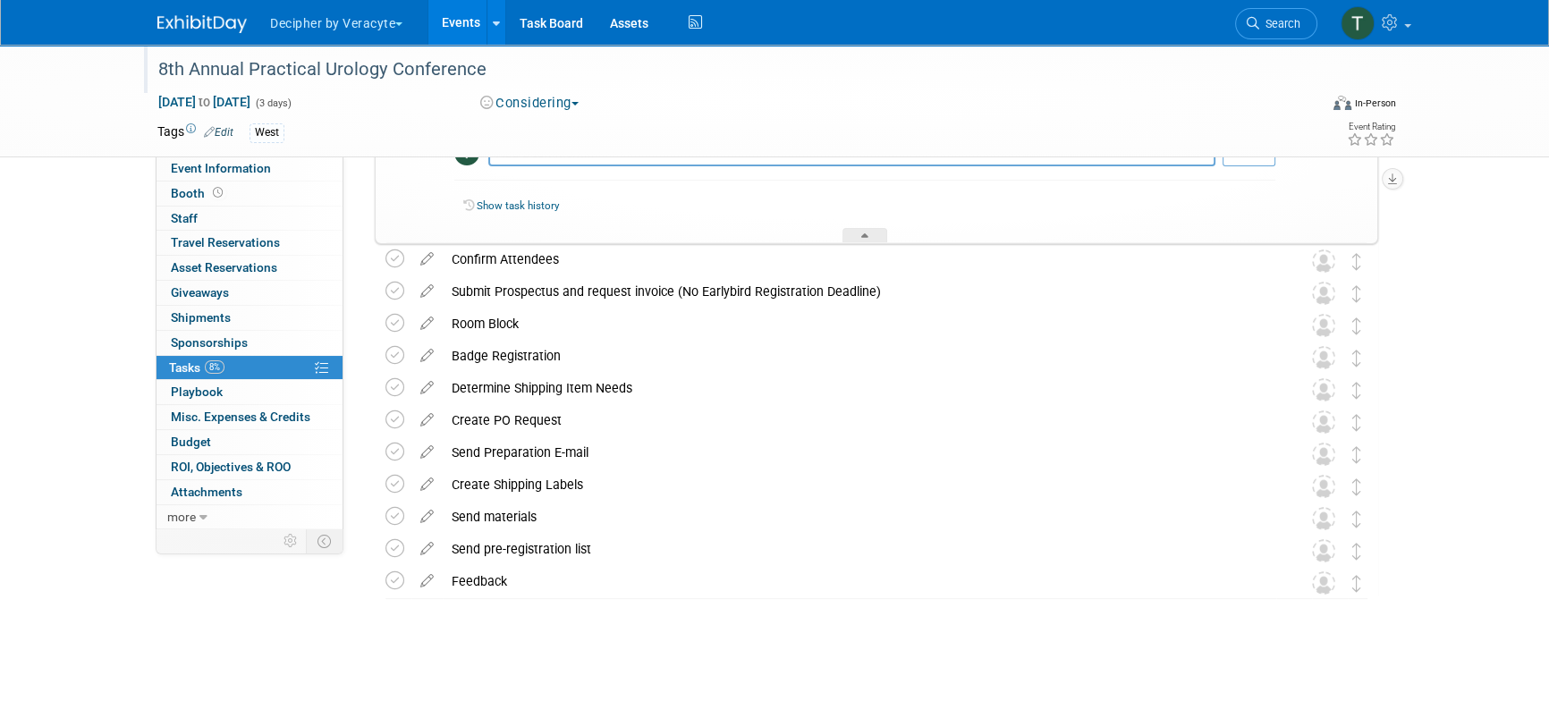
scroll to position [89, 0]
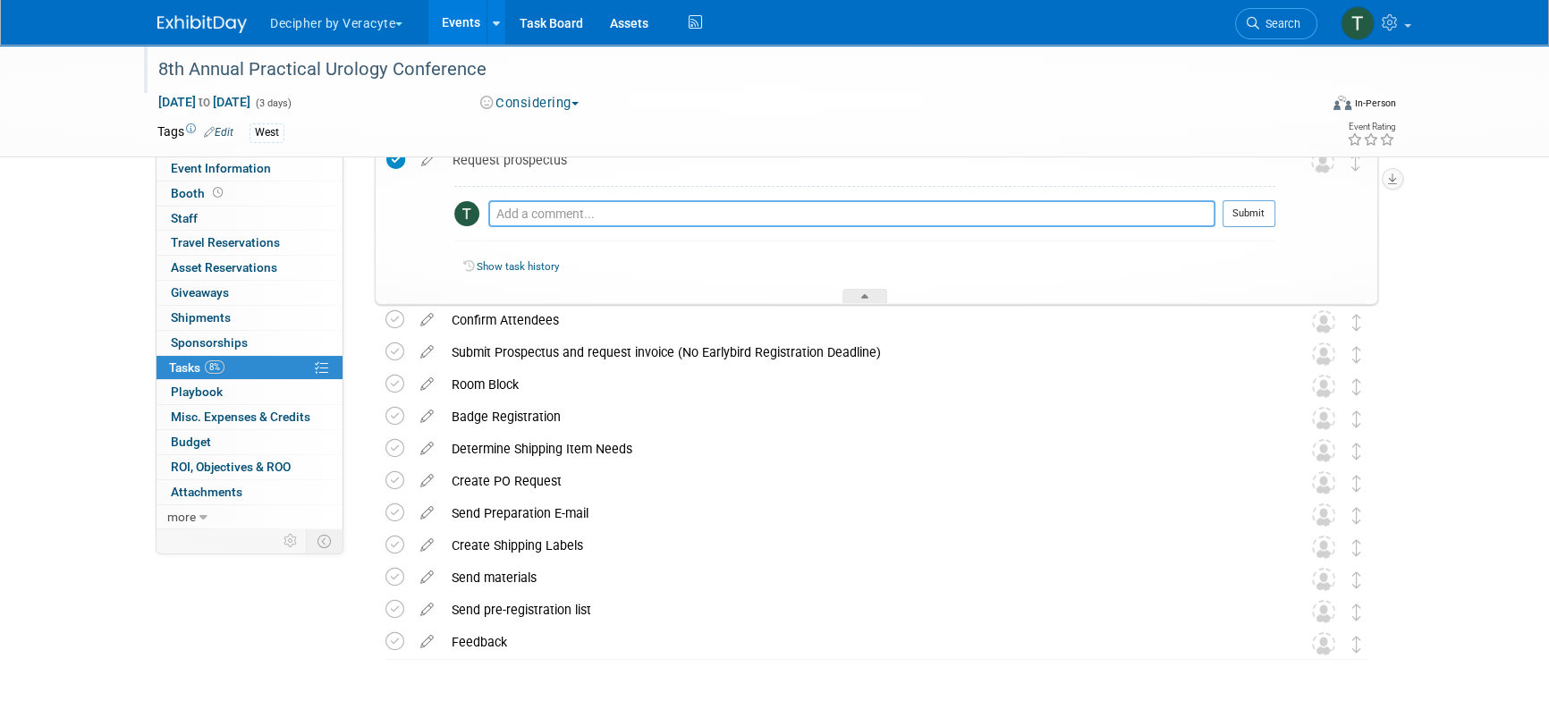
click at [604, 200] on td "Pro tip: Press Ctrl-Enter to submit comment." at bounding box center [851, 220] width 727 height 41
type textarea "This was obtained."
click at [1275, 213] on button "Submit" at bounding box center [1249, 213] width 53 height 27
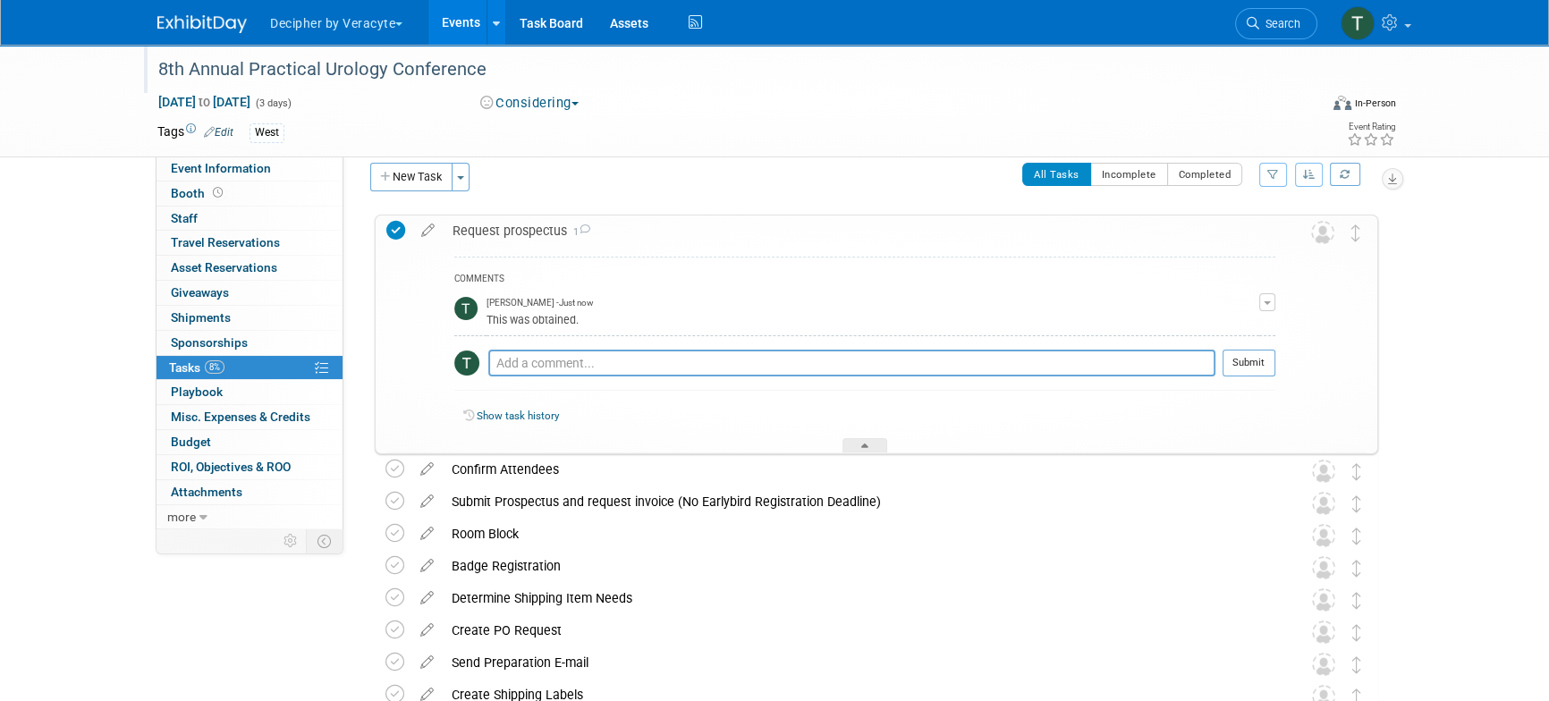
scroll to position [5, 0]
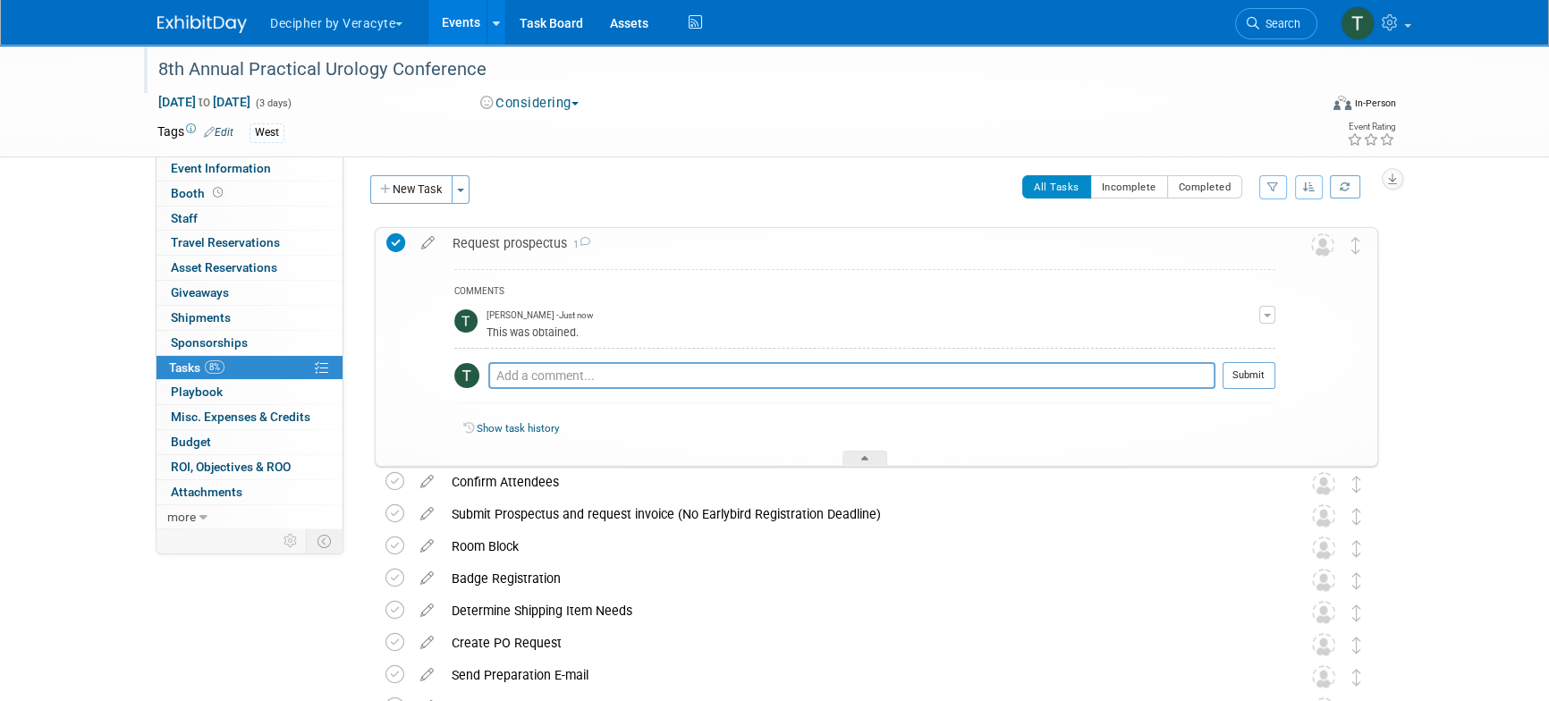
click at [664, 228] on div "Request prospectus 1" at bounding box center [860, 243] width 832 height 30
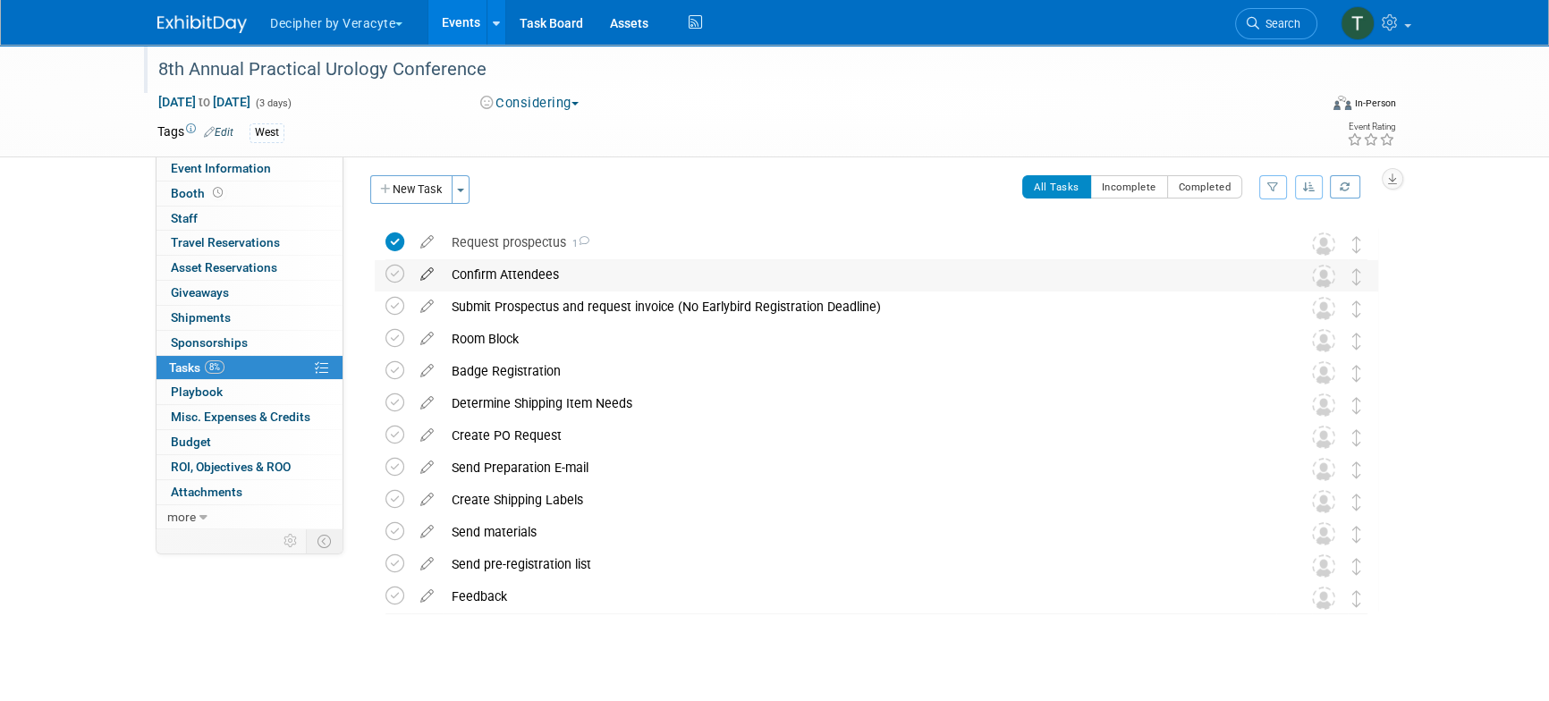
click at [425, 276] on icon at bounding box center [426, 270] width 31 height 22
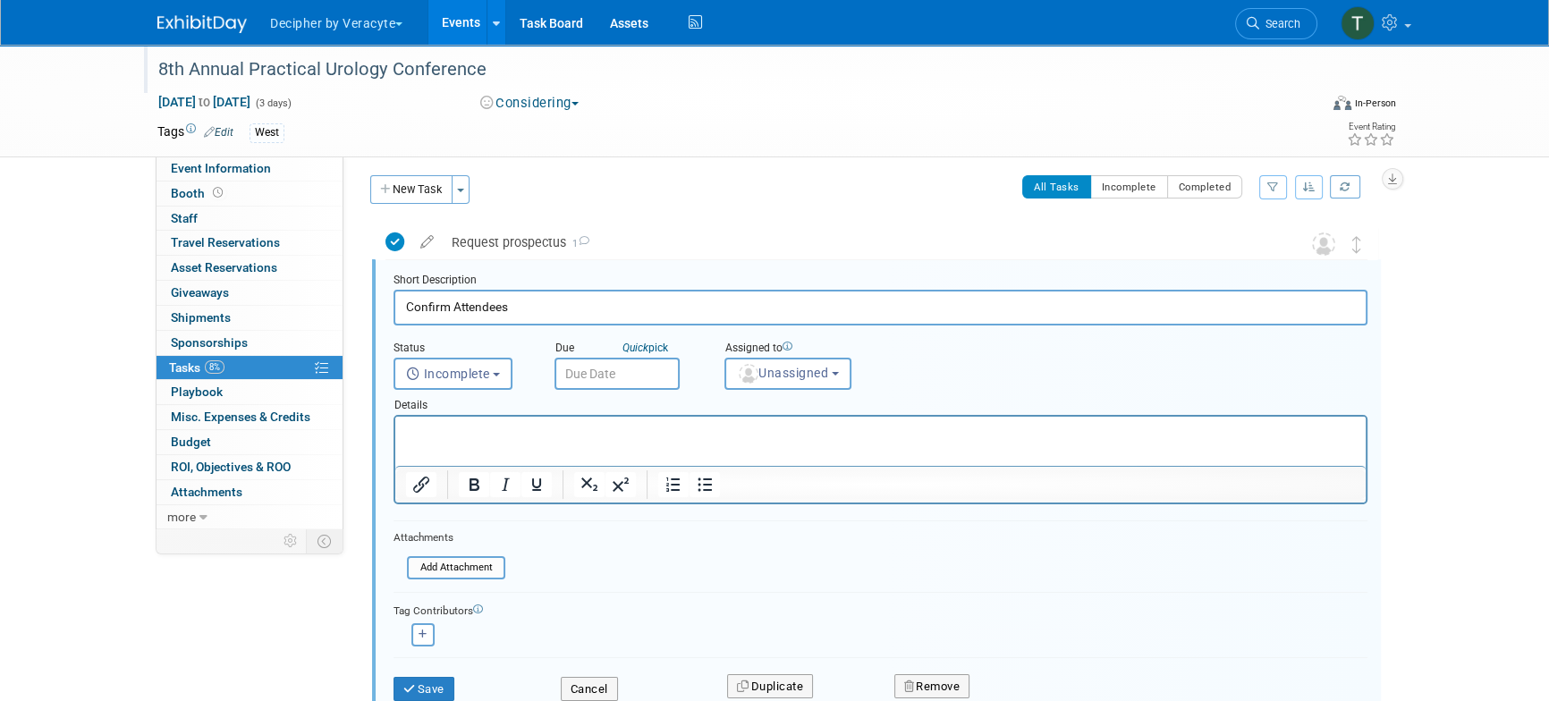
scroll to position [2, 0]
click at [615, 369] on input "text" at bounding box center [617, 377] width 125 height 32
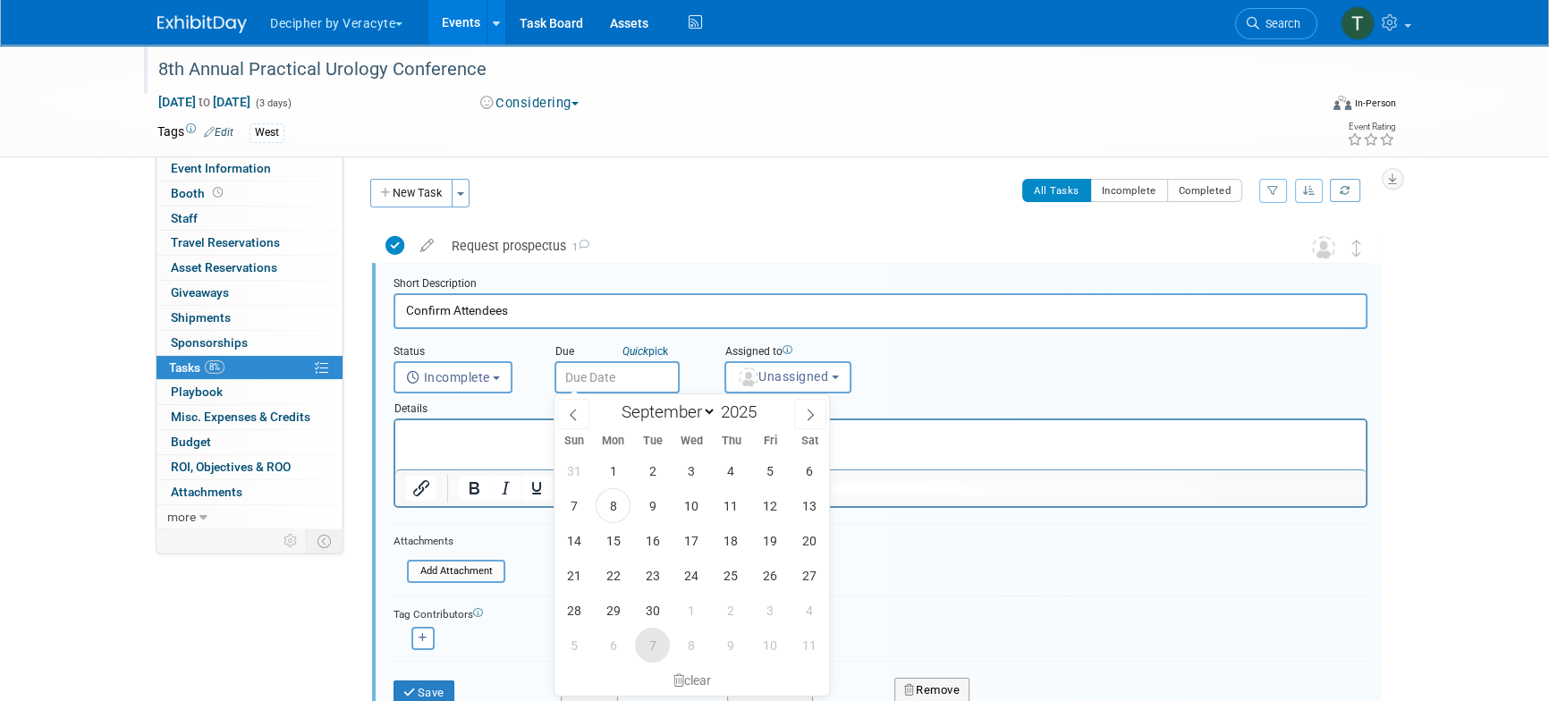
click at [664, 639] on span "7" at bounding box center [652, 645] width 35 height 35
type input "Oct 7, 2025"
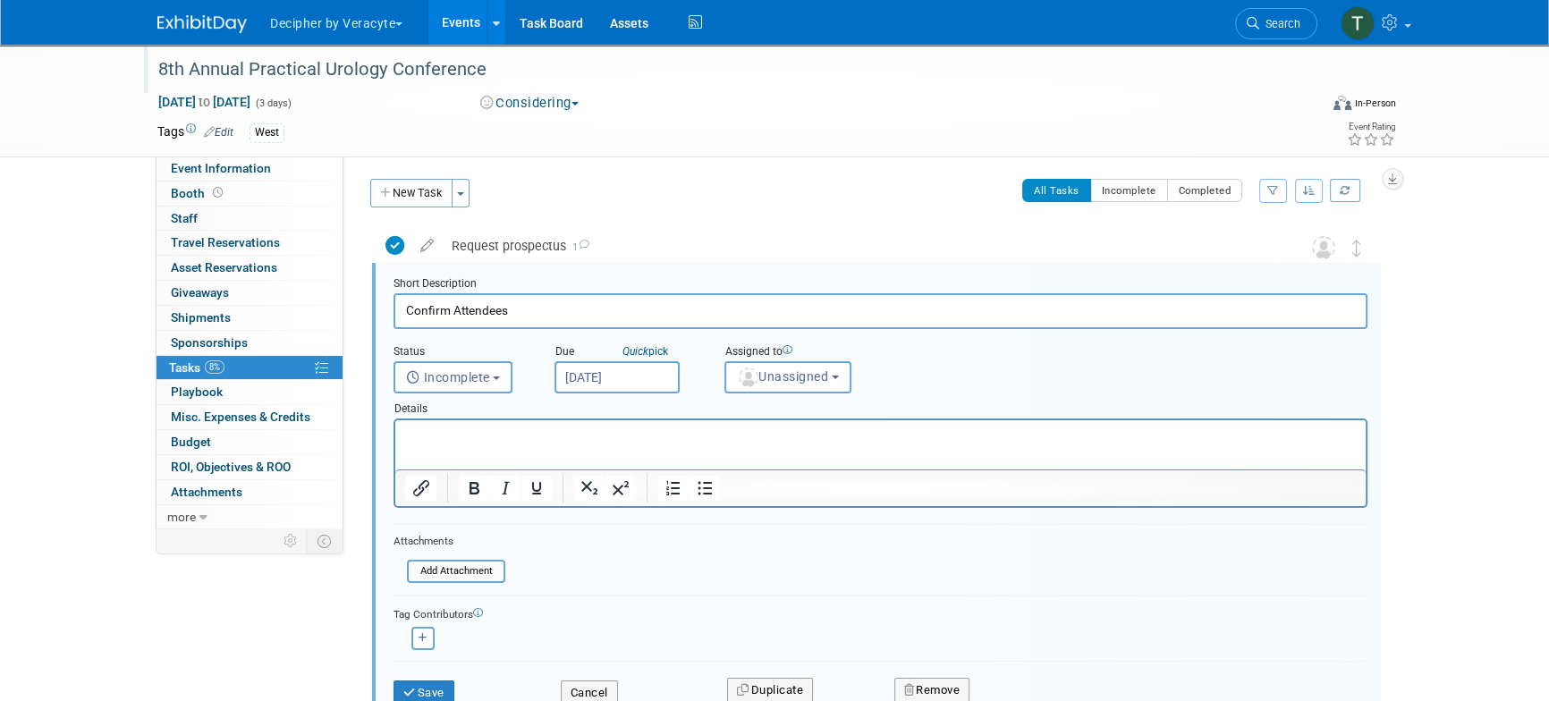
click at [762, 394] on div "Details" at bounding box center [881, 406] width 974 height 25
click at [762, 388] on button "Unassigned" at bounding box center [788, 377] width 127 height 32
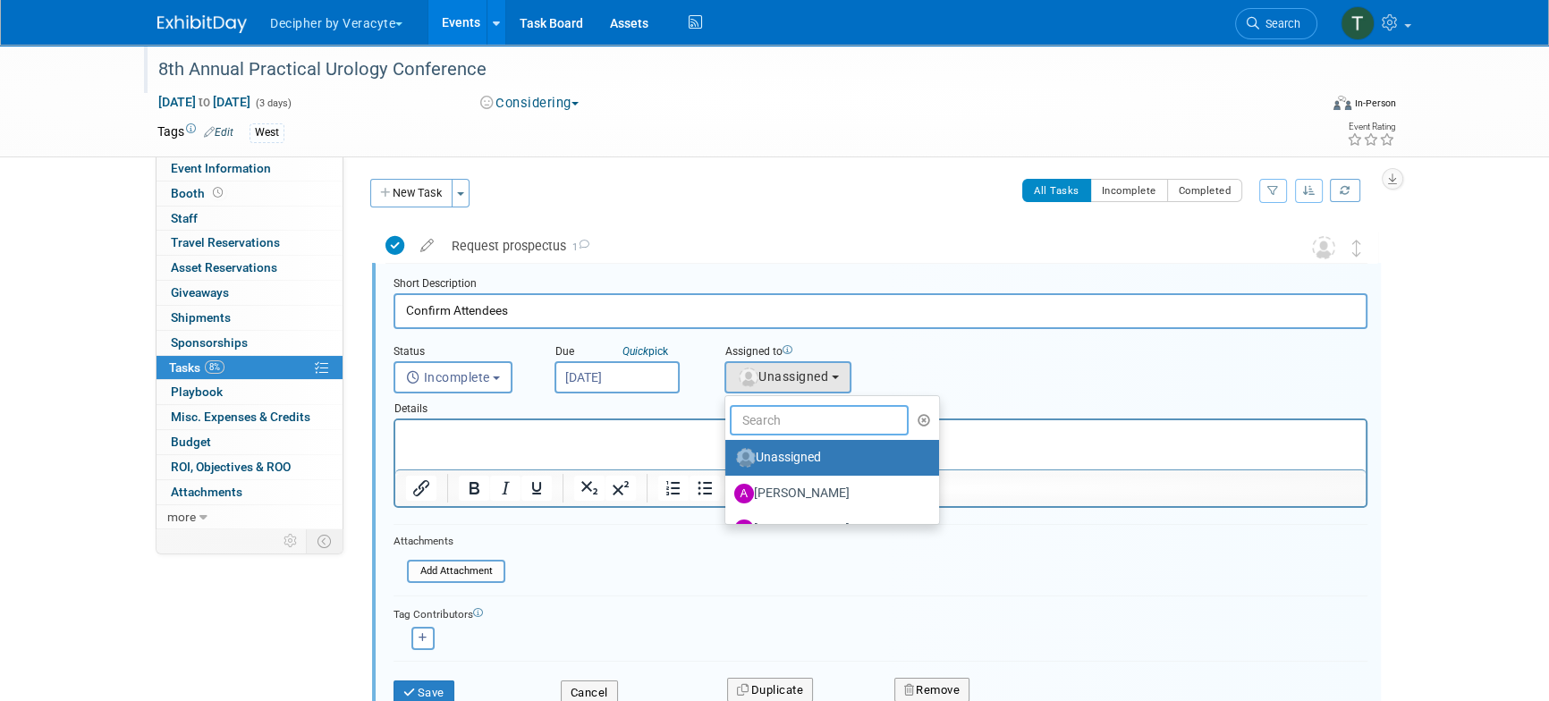
click at [769, 426] on input "text" at bounding box center [819, 420] width 179 height 30
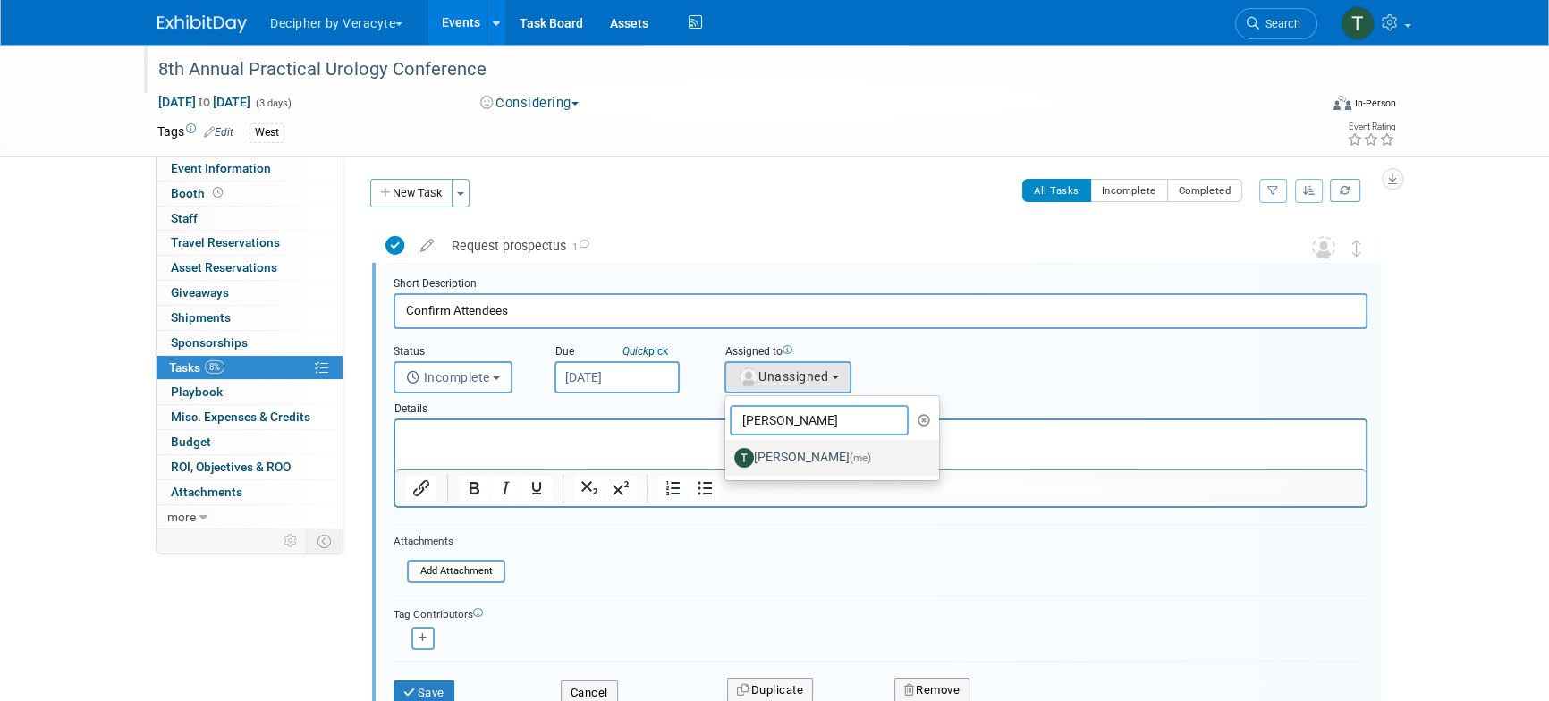
type input "tony"
drag, startPoint x: 774, startPoint y: 450, endPoint x: 346, endPoint y: 48, distance: 586.6
click at [774, 450] on label "Tony Alvarado (me)" at bounding box center [827, 458] width 187 height 29
click at [728, 450] on input "Tony Alvarado (me)" at bounding box center [723, 456] width 12 height 12
select select "3ceeba8c-a19a-4597-a609-6fba7c9a515a"
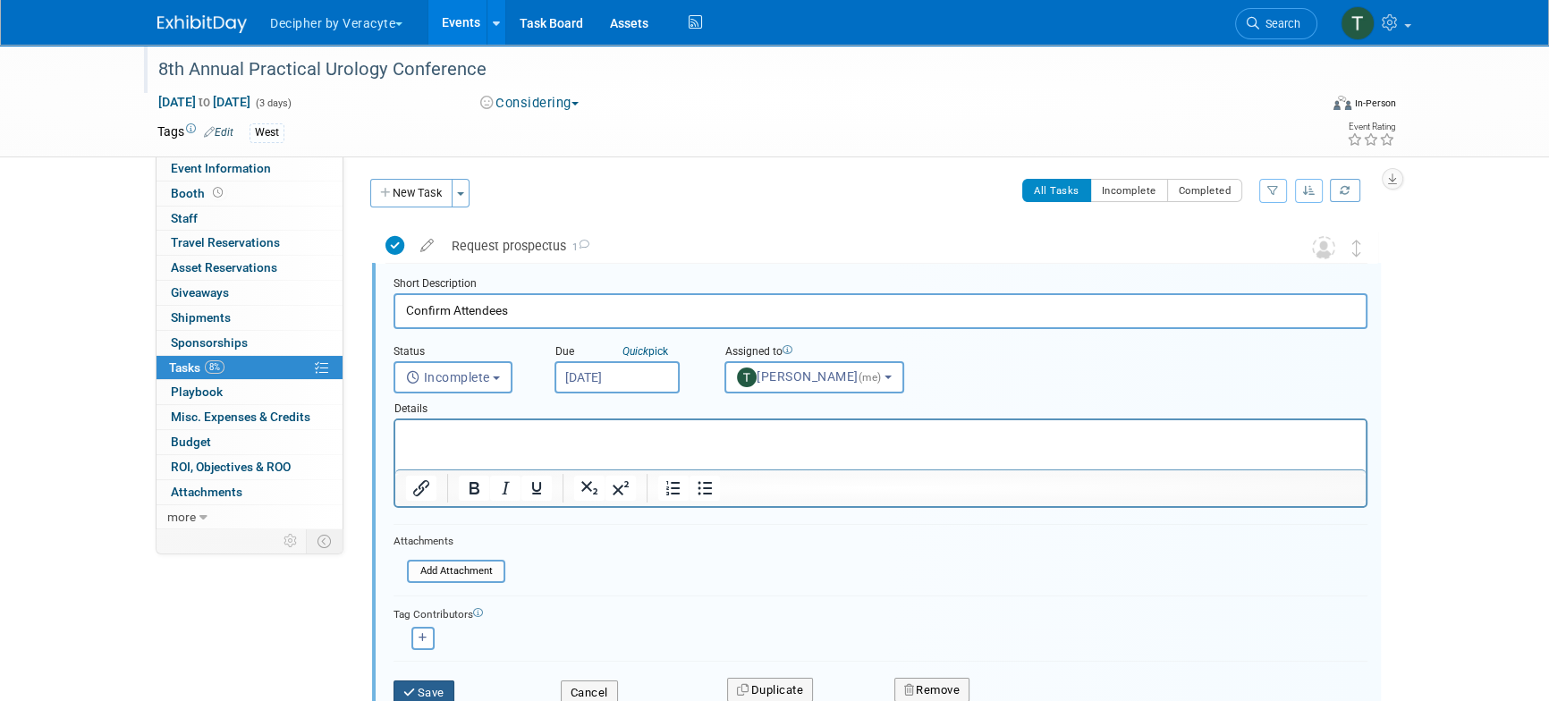
click at [443, 691] on button "Save" at bounding box center [424, 693] width 61 height 25
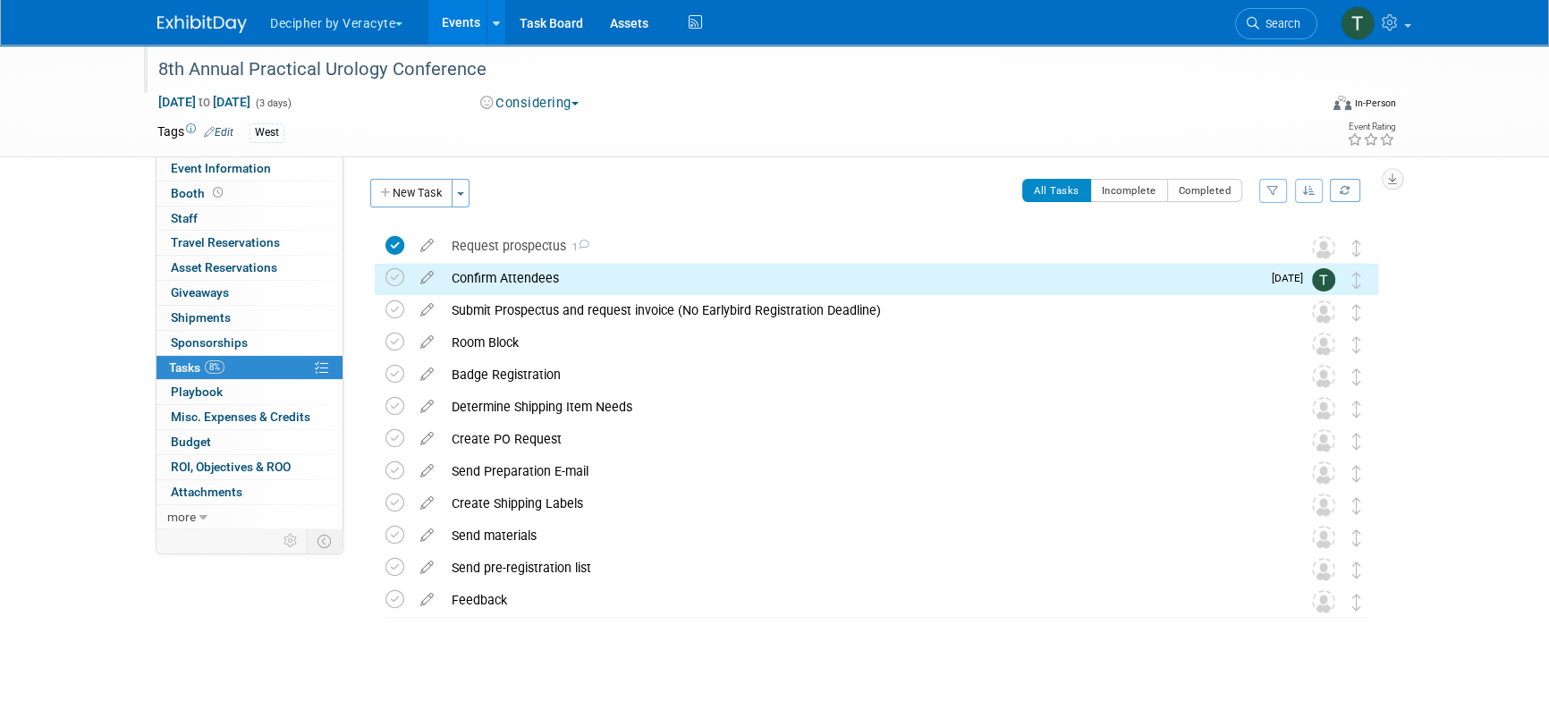
click at [1135, 286] on div "Confirm Attendees" at bounding box center [852, 278] width 818 height 30
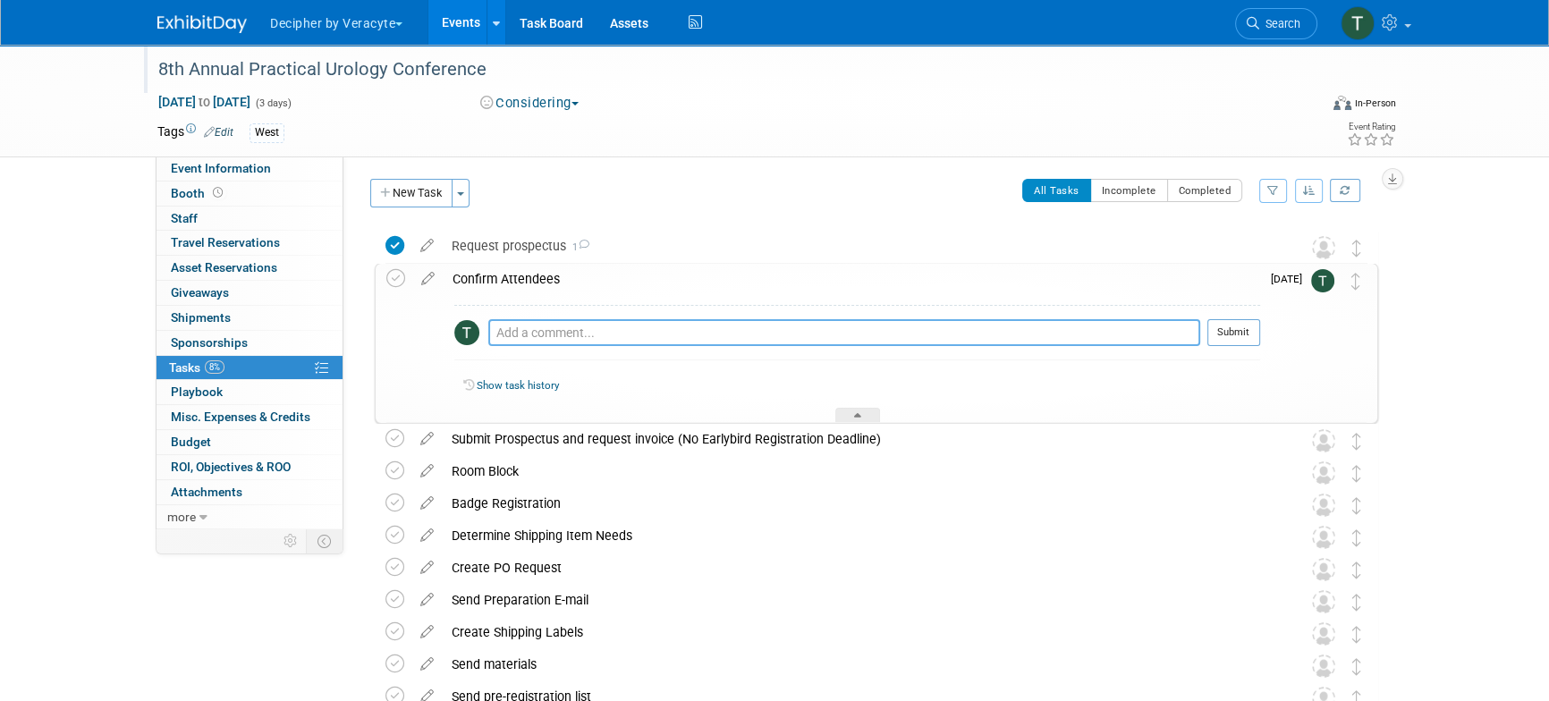
click at [945, 329] on textarea at bounding box center [844, 332] width 712 height 27
type textarea "sent email to Kat & Jamon to confirm if they want to attend again"
click at [1254, 348] on div at bounding box center [1234, 352] width 53 height 13
click at [1242, 336] on button "Submit" at bounding box center [1234, 332] width 53 height 27
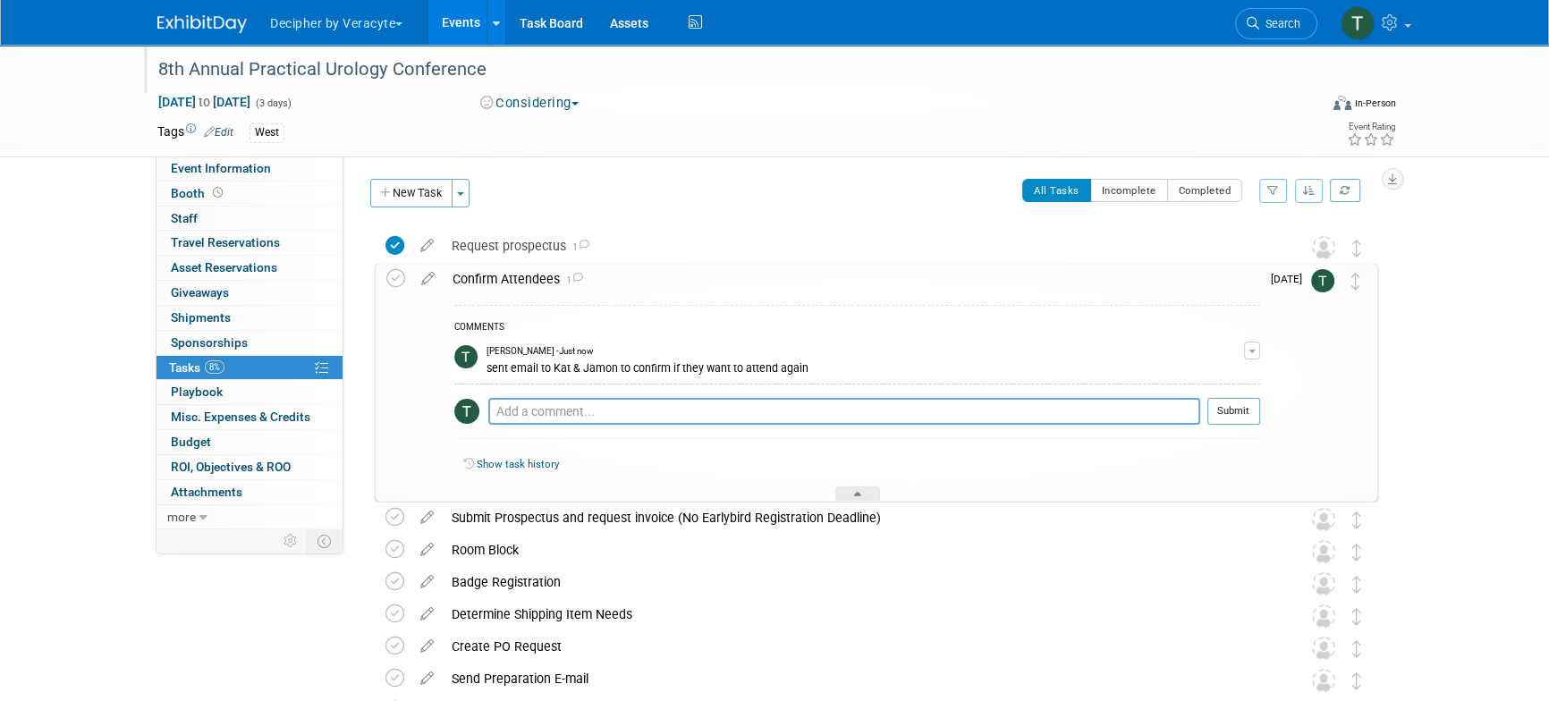
click at [465, 21] on link "Events" at bounding box center [460, 22] width 65 height 45
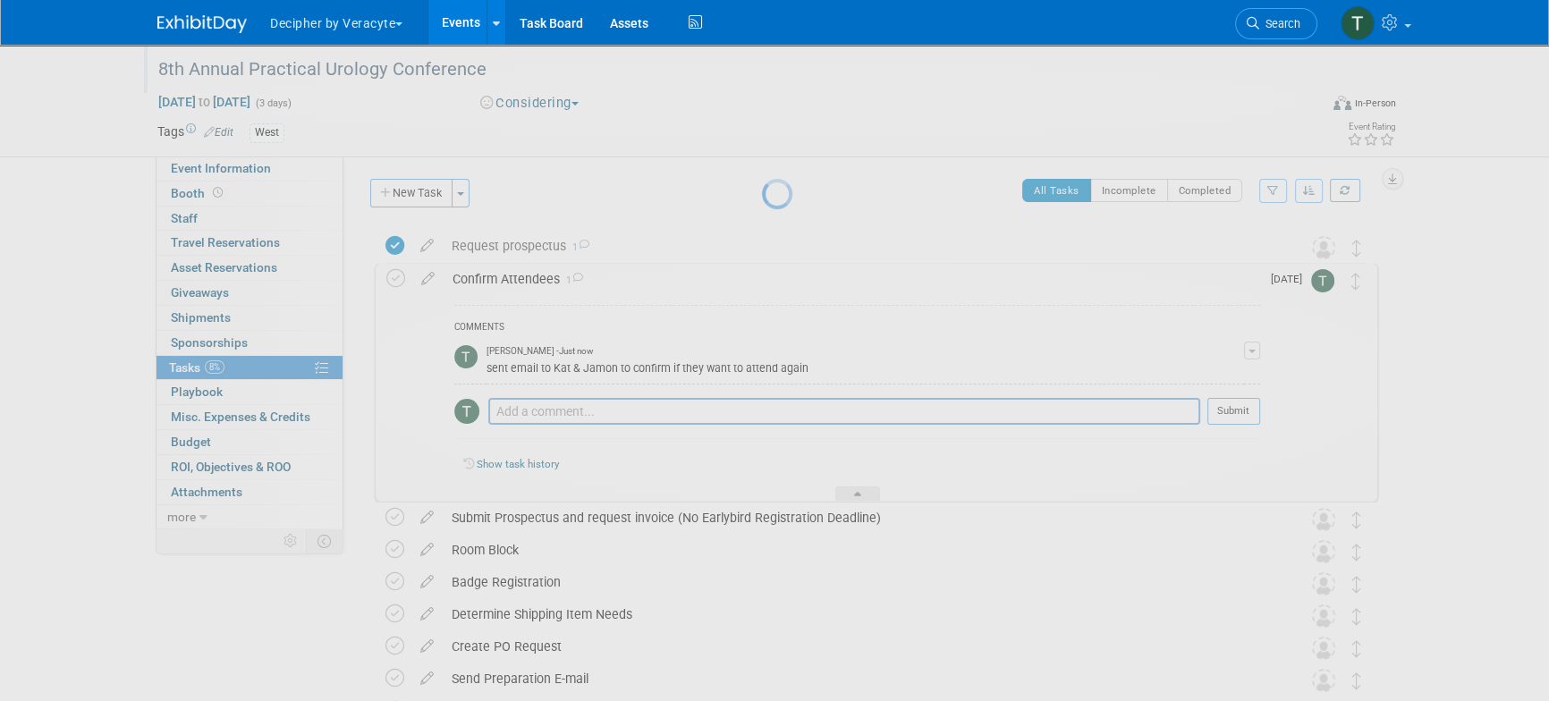
click at [465, 21] on link "Events" at bounding box center [460, 22] width 65 height 45
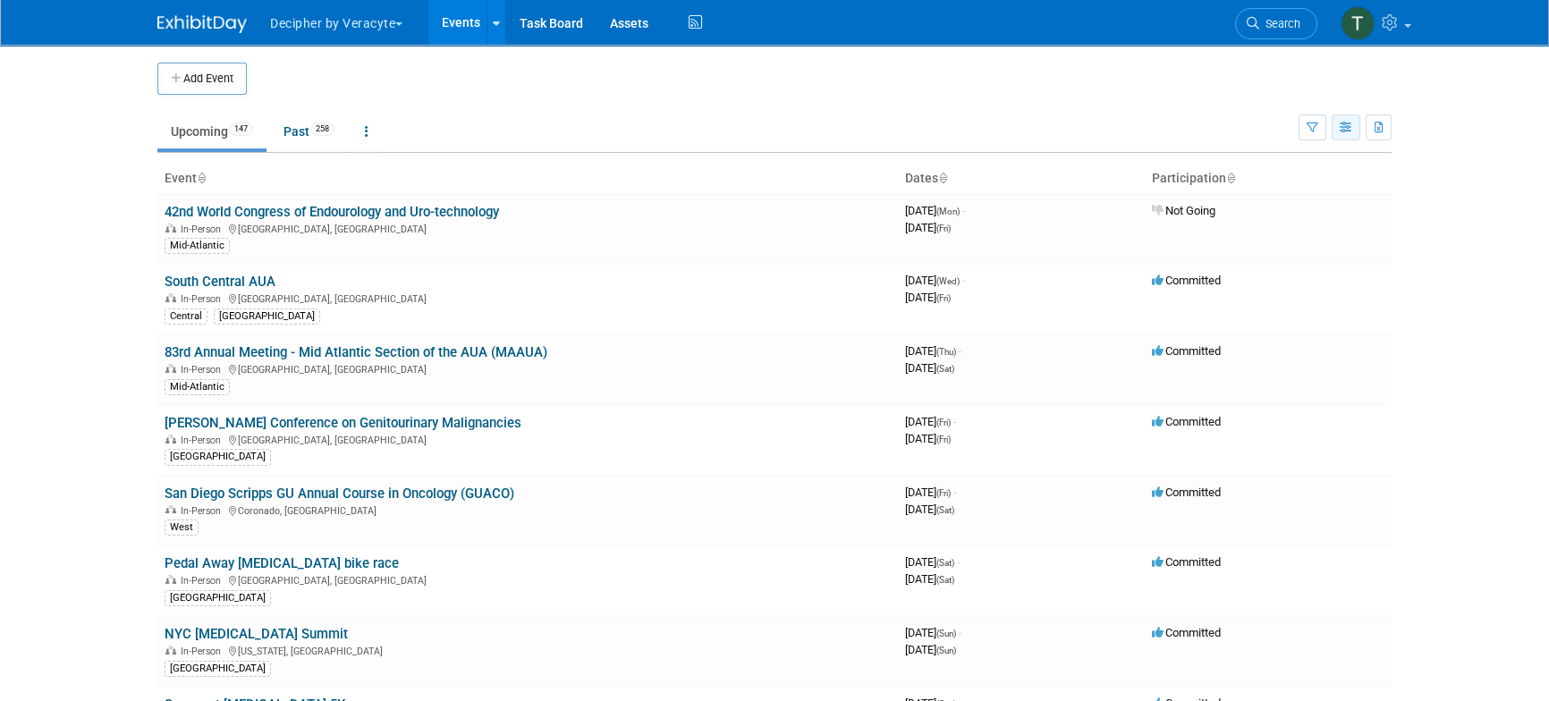
click at [1348, 129] on icon "button" at bounding box center [1346, 129] width 13 height 12
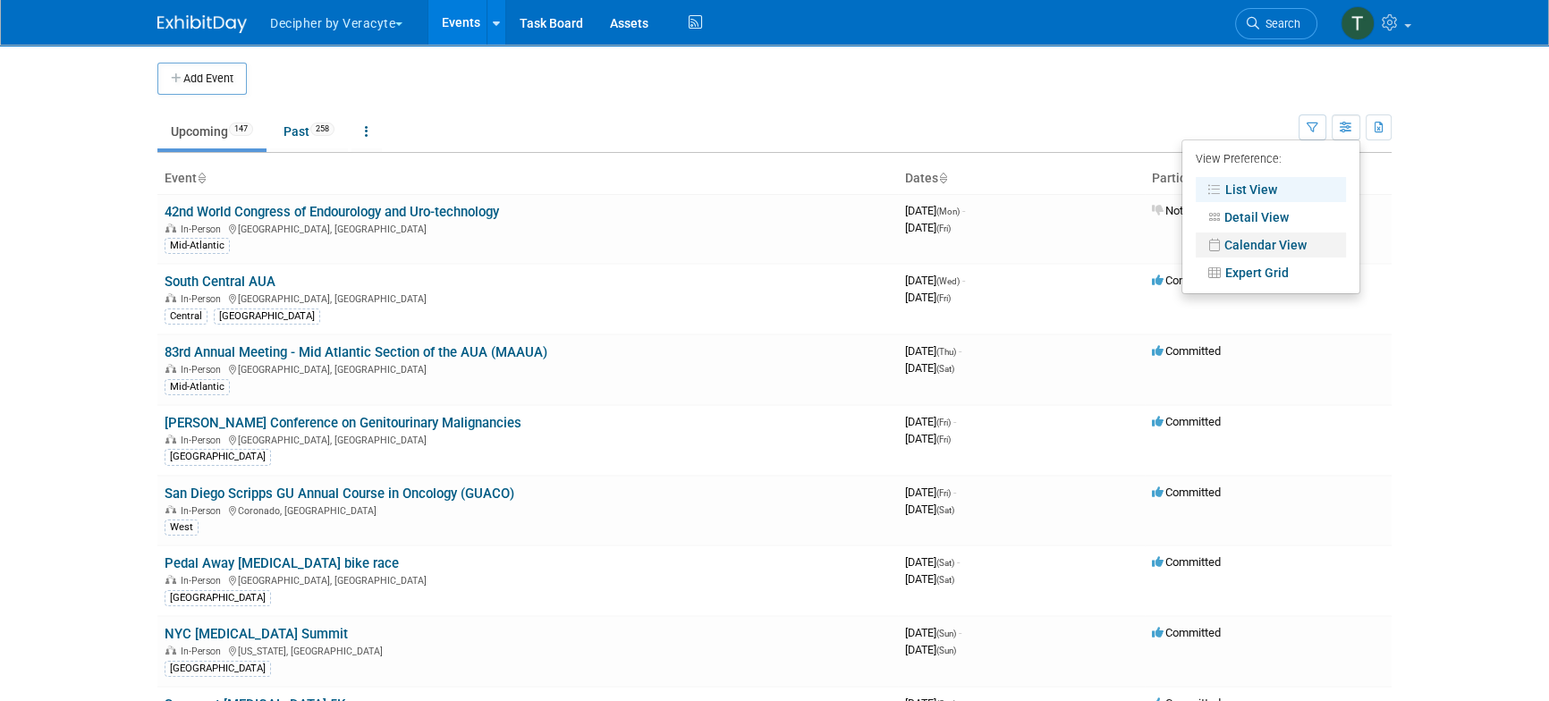
click at [1269, 238] on link "Calendar View" at bounding box center [1271, 245] width 150 height 25
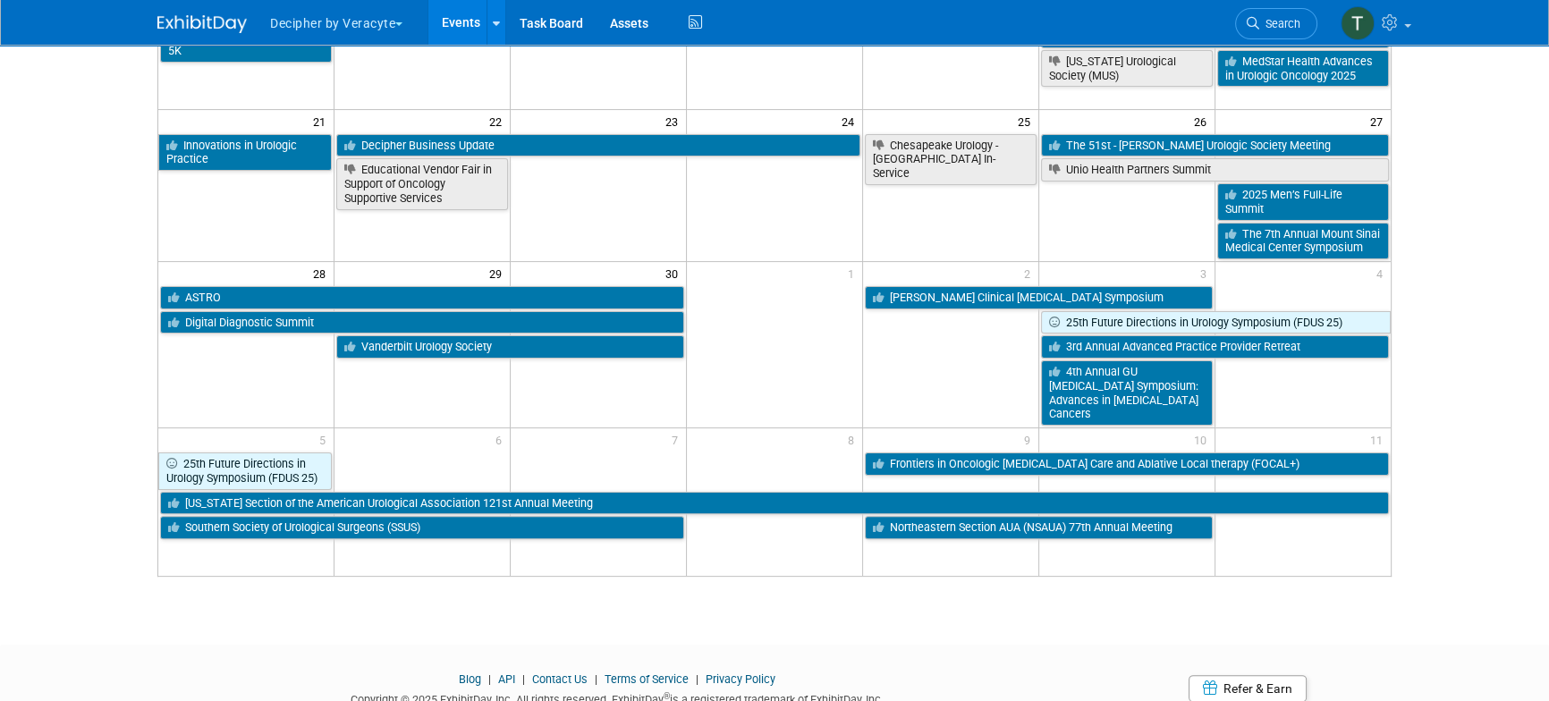
scroll to position [550, 0]
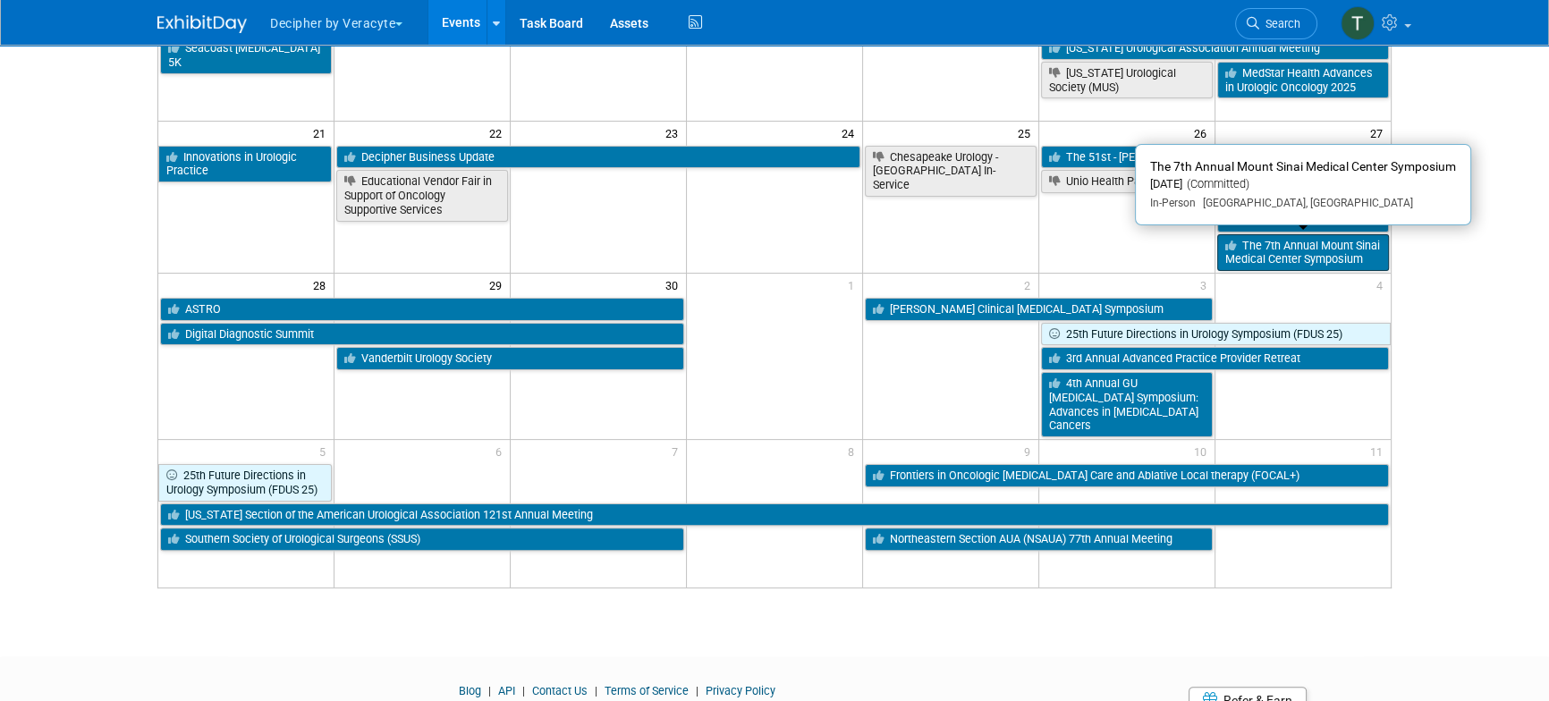
click at [1335, 248] on link "The 7th Annual Mount Sinai Medical Center Symposium" at bounding box center [1303, 252] width 172 height 37
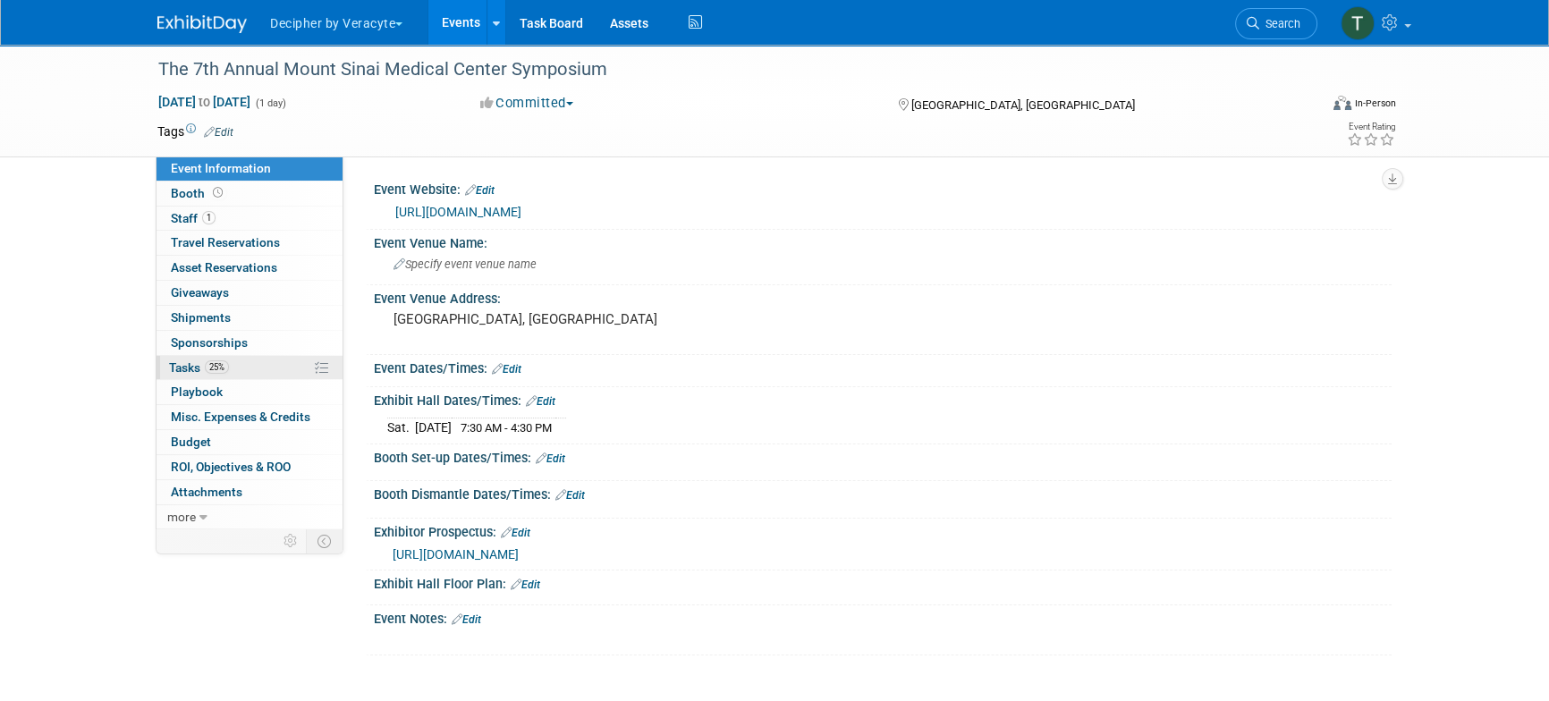
click at [271, 372] on link "25% Tasks 25%" at bounding box center [250, 368] width 186 height 24
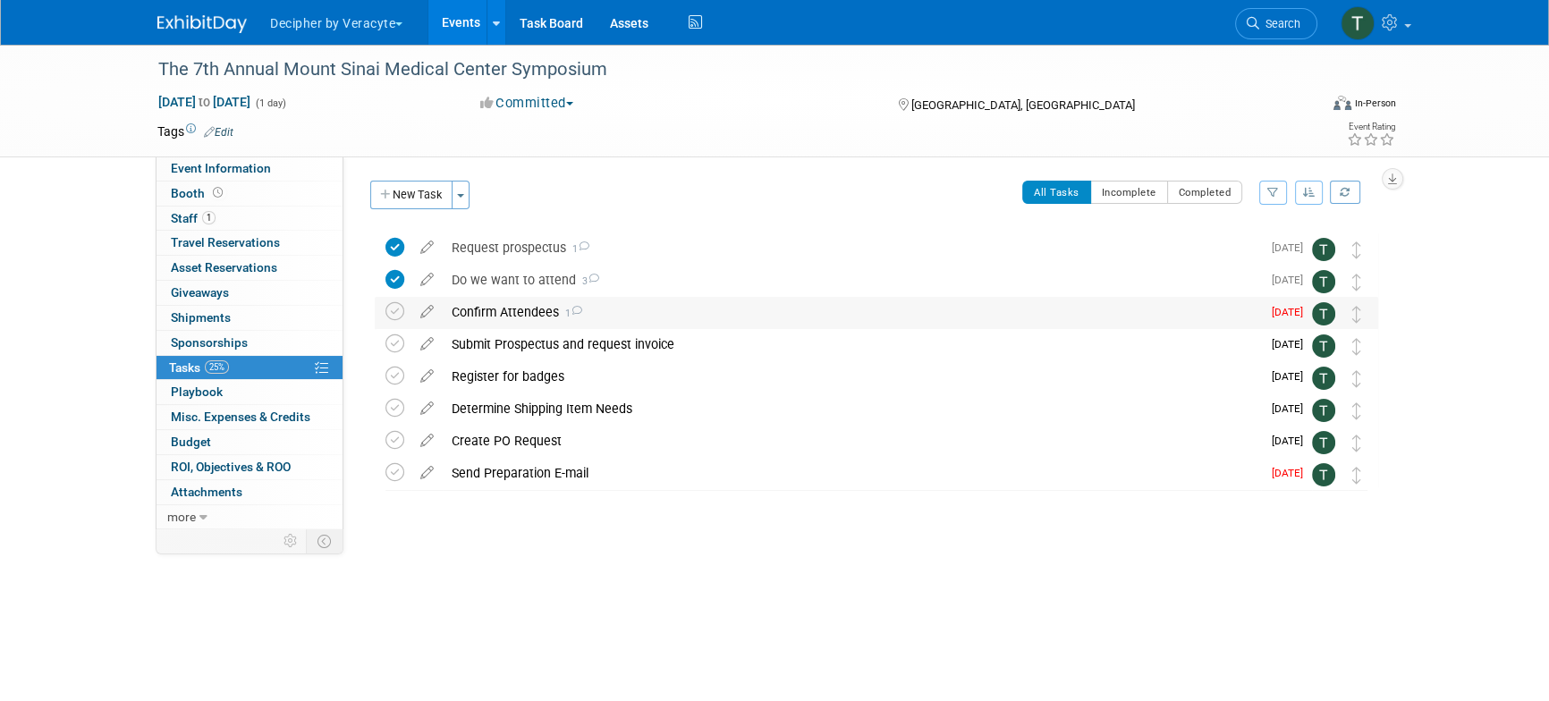
click at [474, 313] on div "Confirm Attendees 1" at bounding box center [852, 312] width 818 height 30
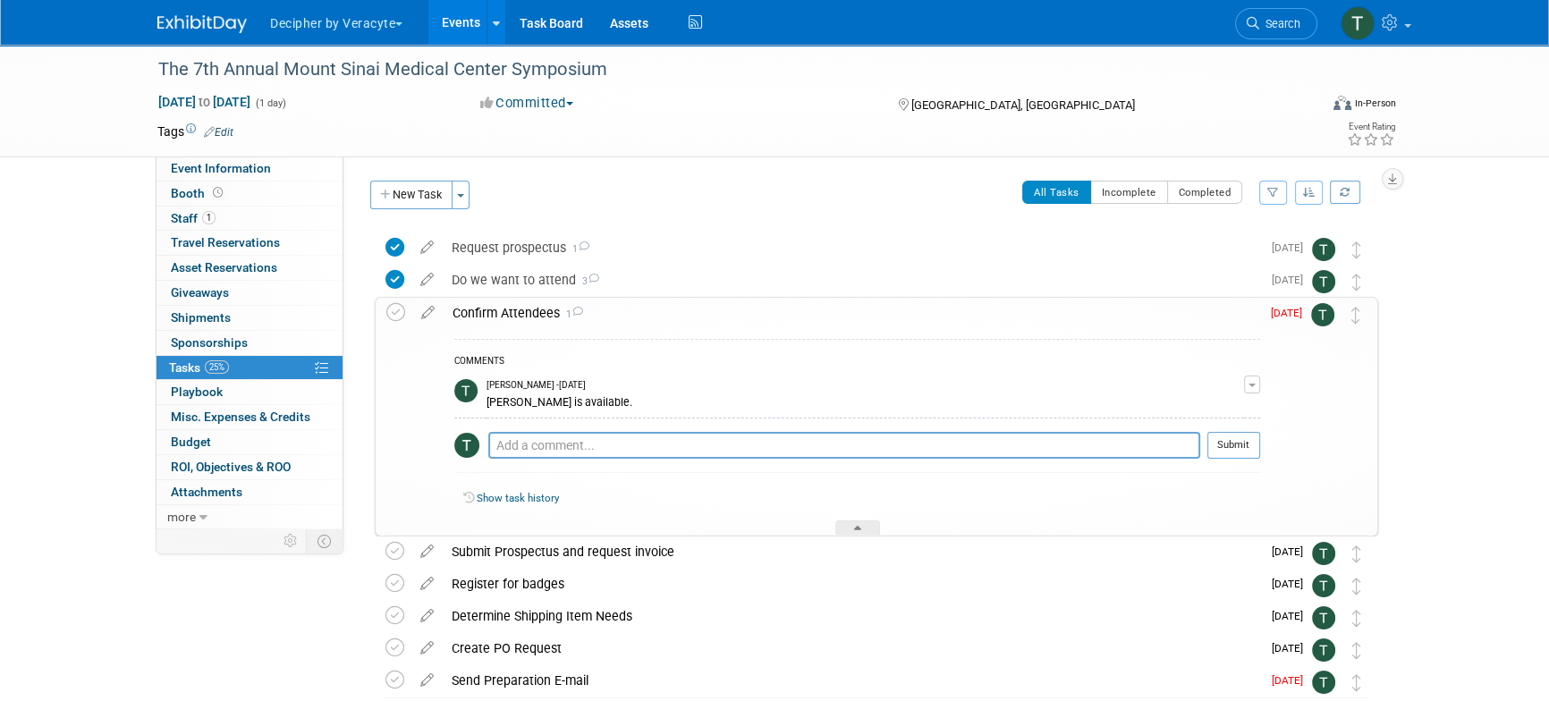
click at [513, 310] on div "Confirm Attendees 1" at bounding box center [852, 313] width 817 height 30
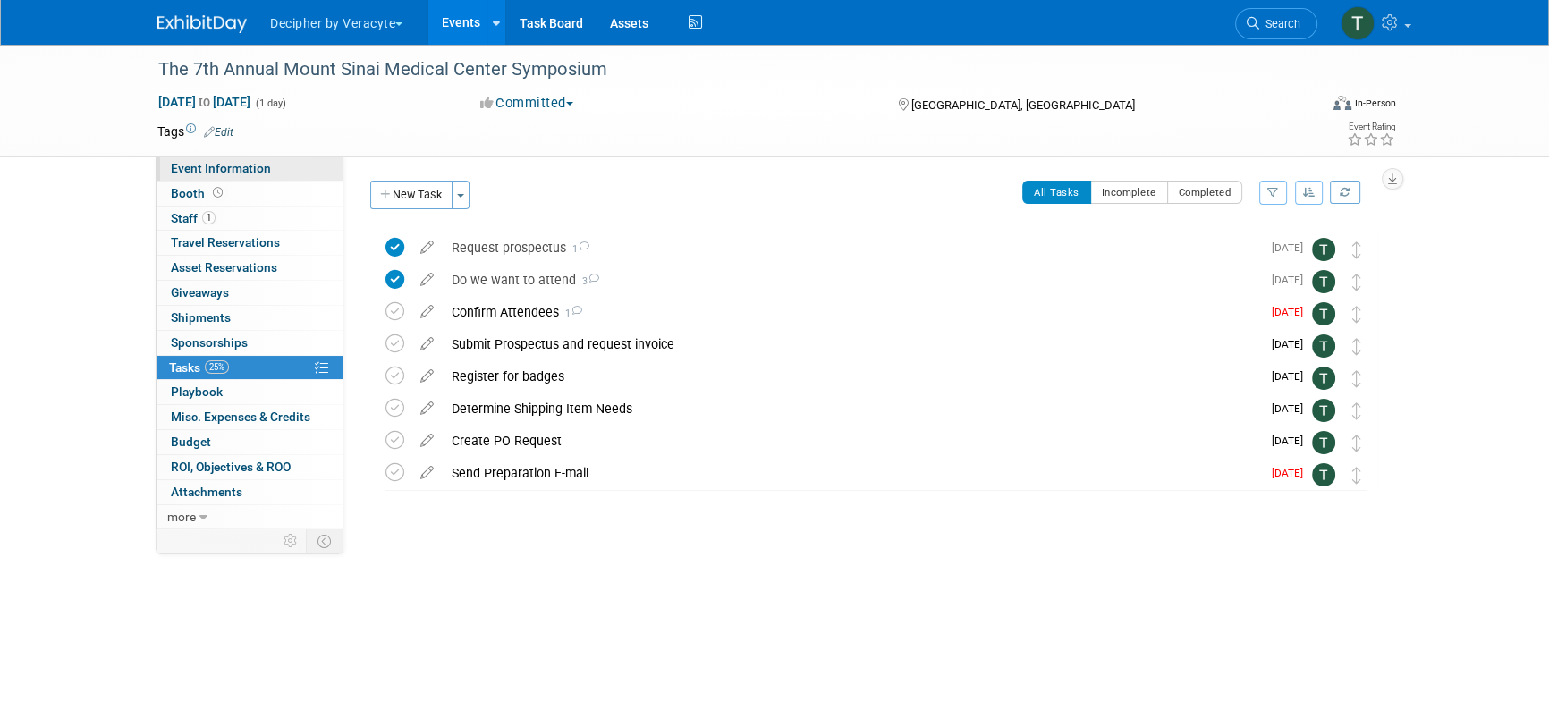
click at [319, 171] on link "Event Information" at bounding box center [250, 169] width 186 height 24
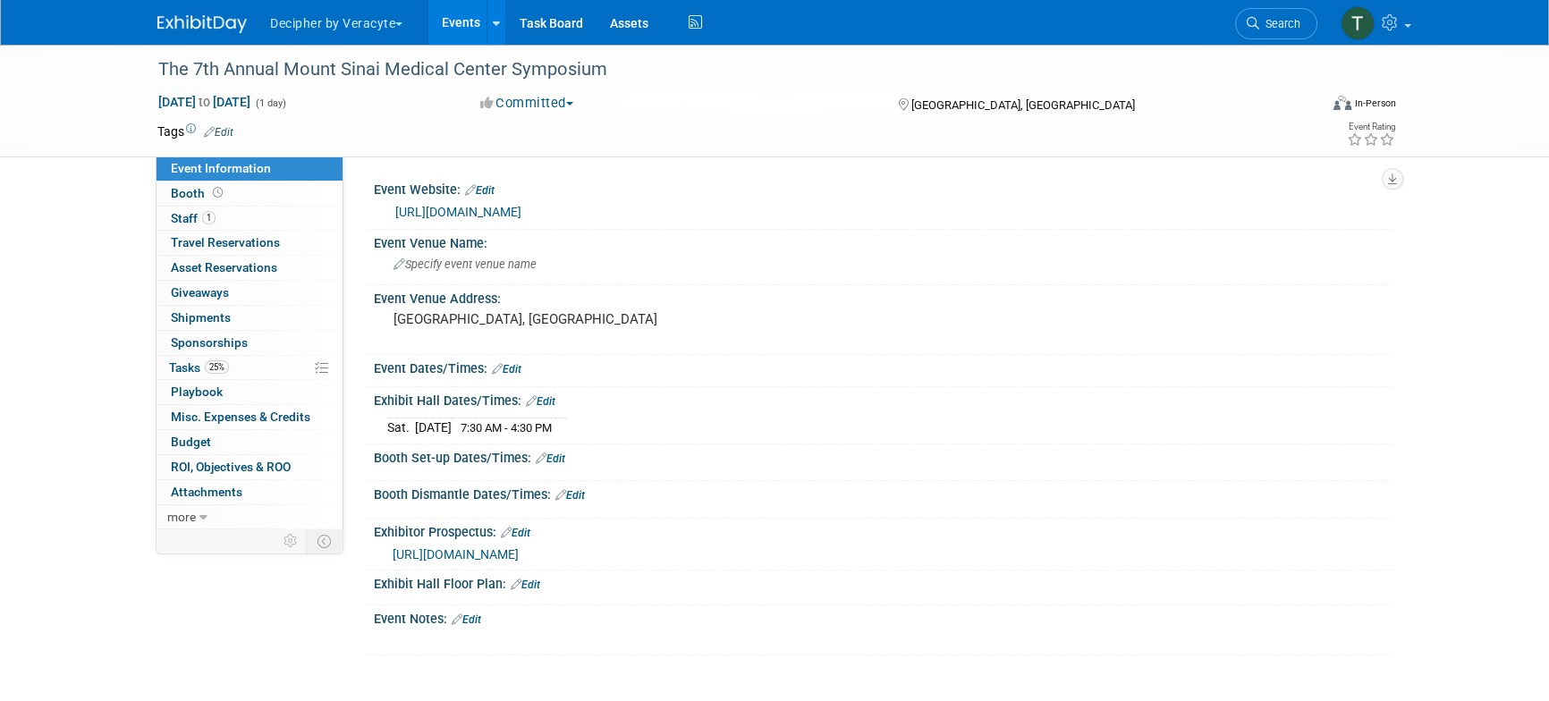
click at [519, 562] on span "https://veracyte365.sharepoint.com/:w:/r/sites/DecipherMKTG/Shared%20Documents/…" at bounding box center [456, 554] width 126 height 14
click at [240, 370] on link "25% Tasks 25%" at bounding box center [250, 368] width 186 height 24
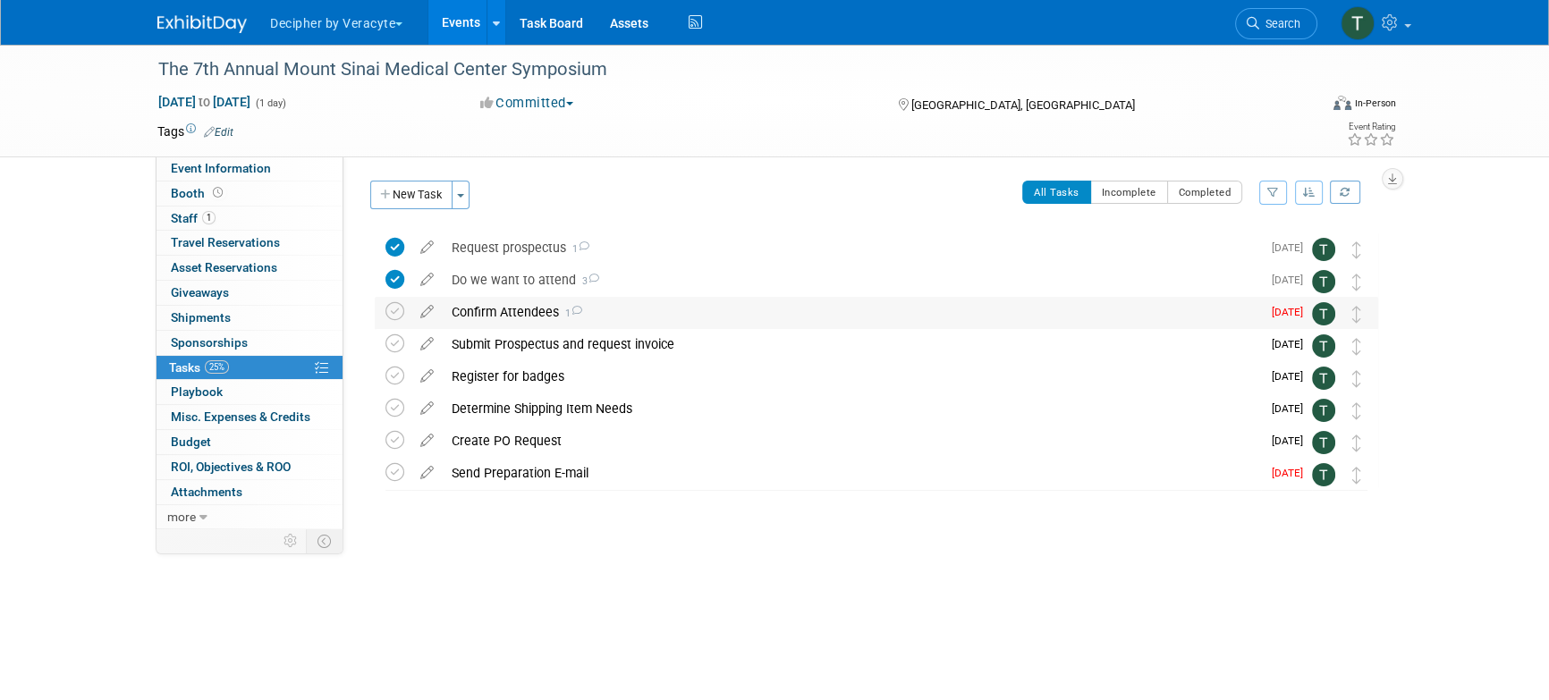
click at [481, 313] on div "Confirm Attendees 1" at bounding box center [852, 312] width 818 height 30
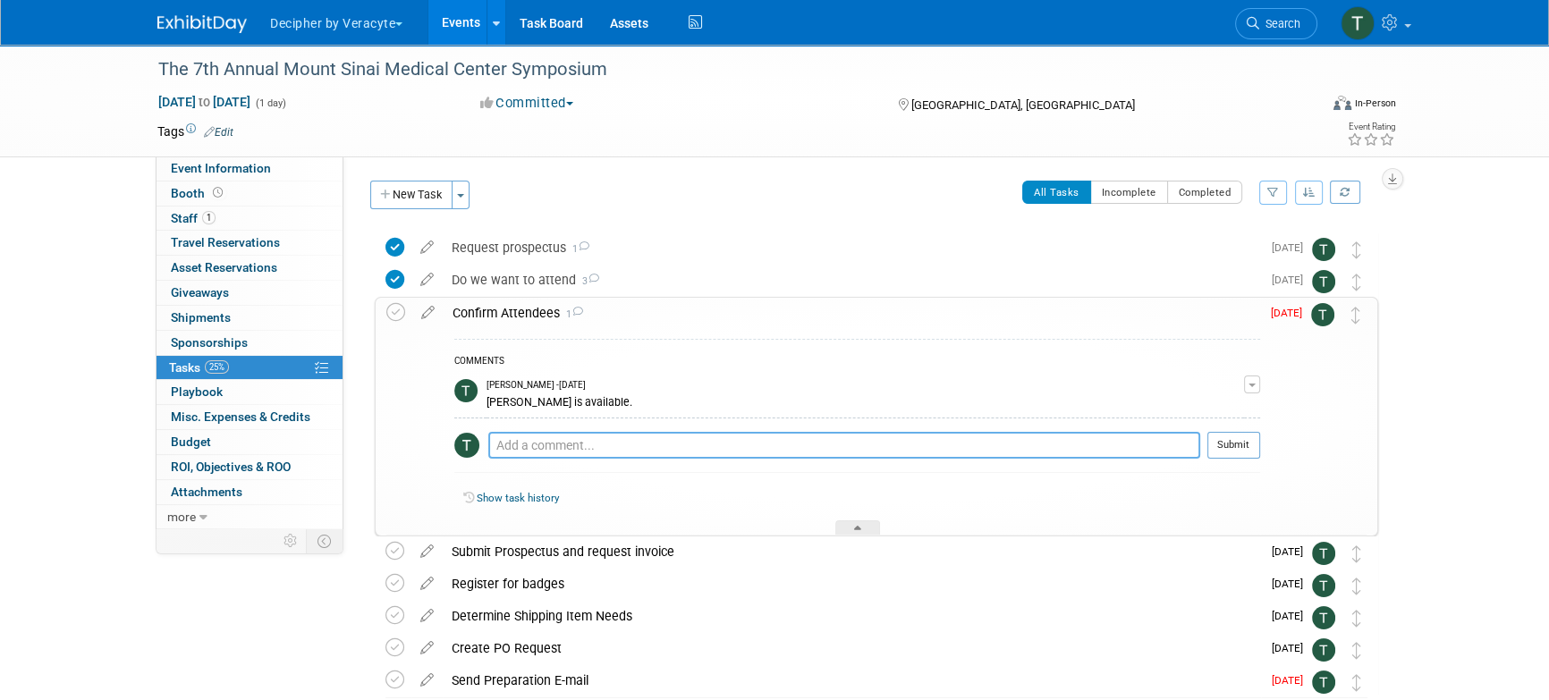
click at [602, 437] on textarea at bounding box center [844, 445] width 712 height 27
type textarea "Ken will go alone"
click at [1260, 446] on button "Submit" at bounding box center [1234, 445] width 53 height 27
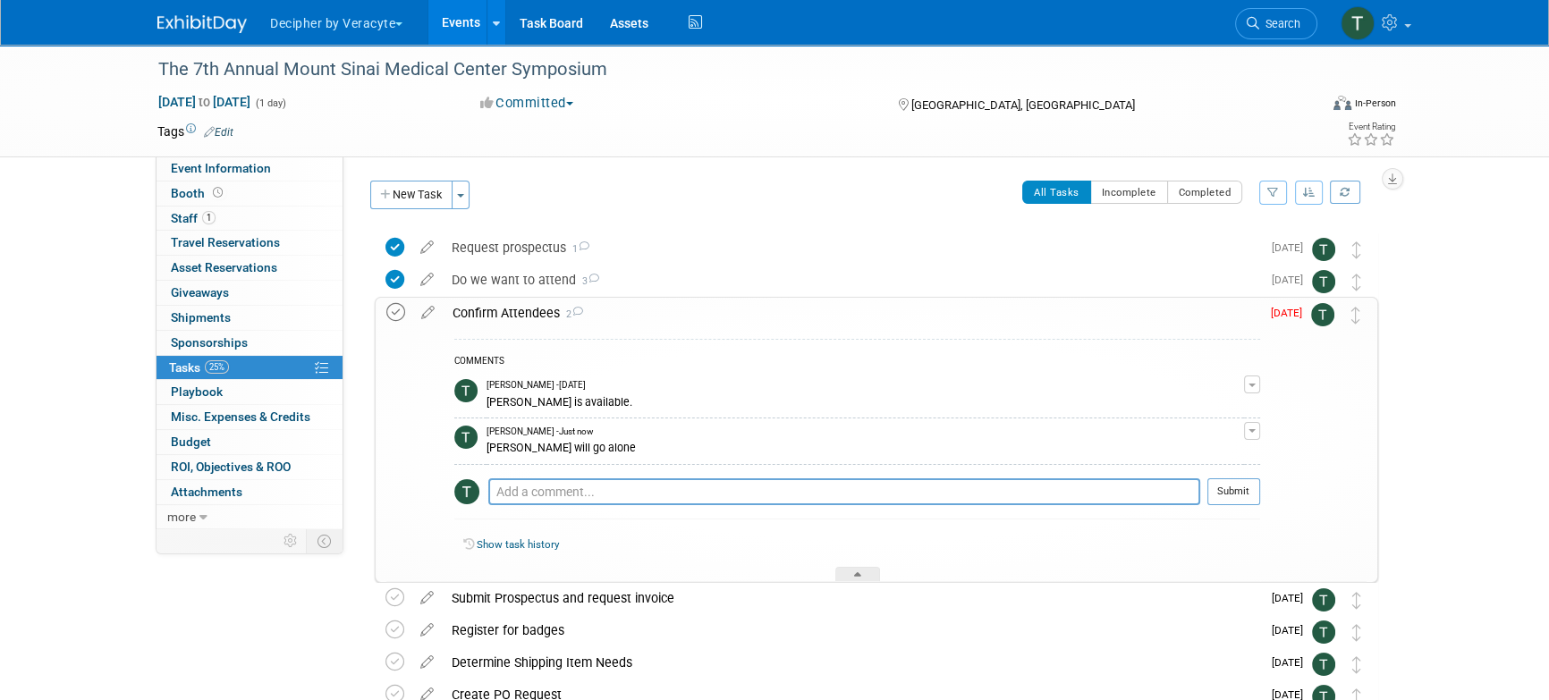
click at [395, 317] on icon at bounding box center [395, 312] width 19 height 19
click at [496, 315] on div "Confirm Attendees 2" at bounding box center [852, 313] width 817 height 30
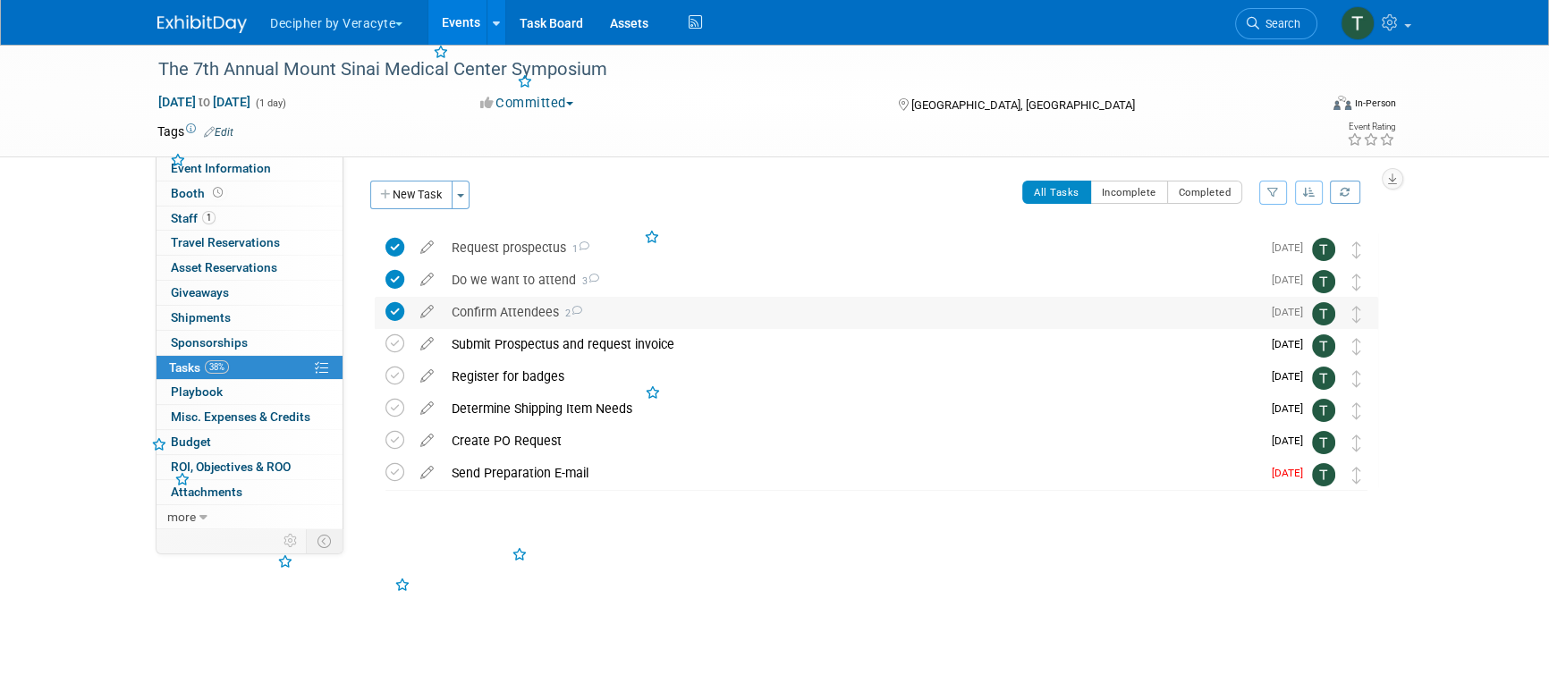
click at [496, 315] on div "Confirm Attendees 2" at bounding box center [852, 312] width 818 height 30
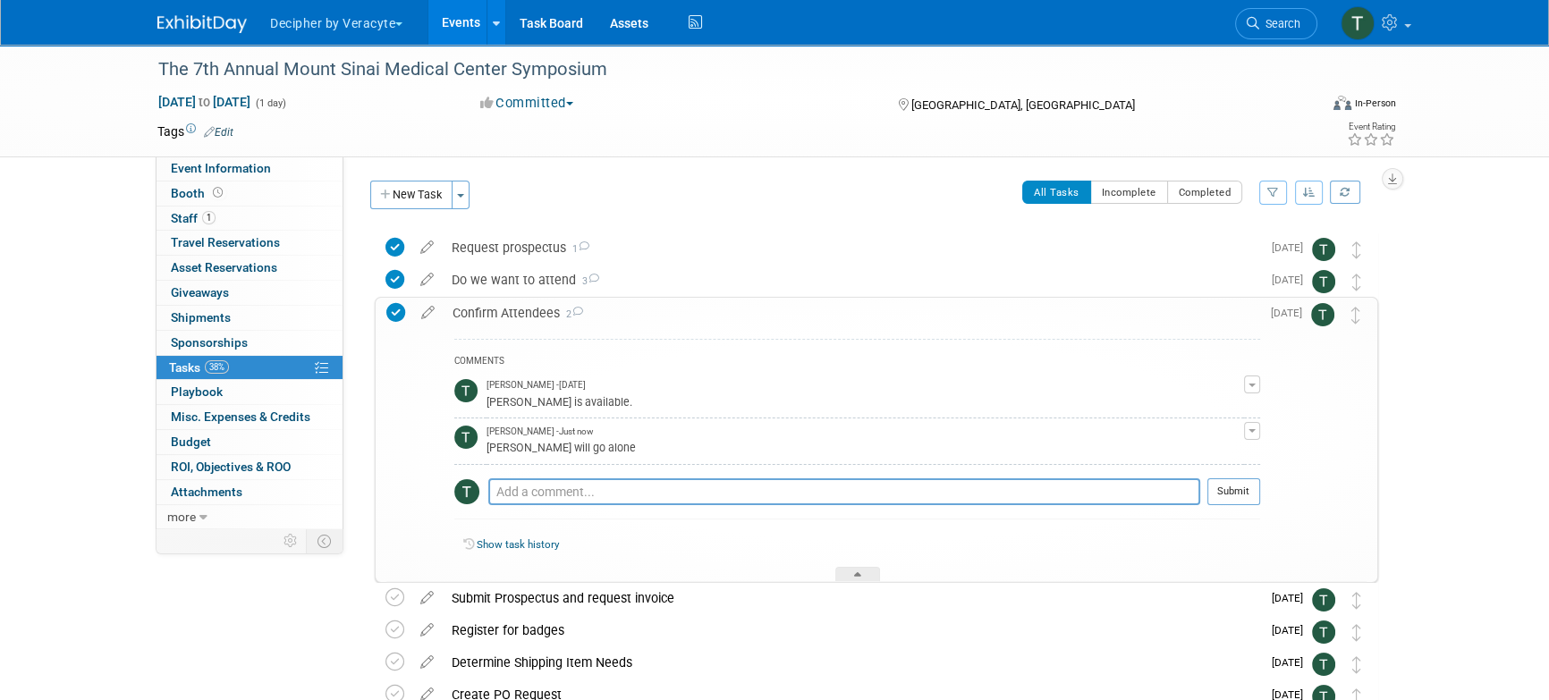
click at [496, 315] on div "Confirm Attendees 2" at bounding box center [852, 313] width 817 height 30
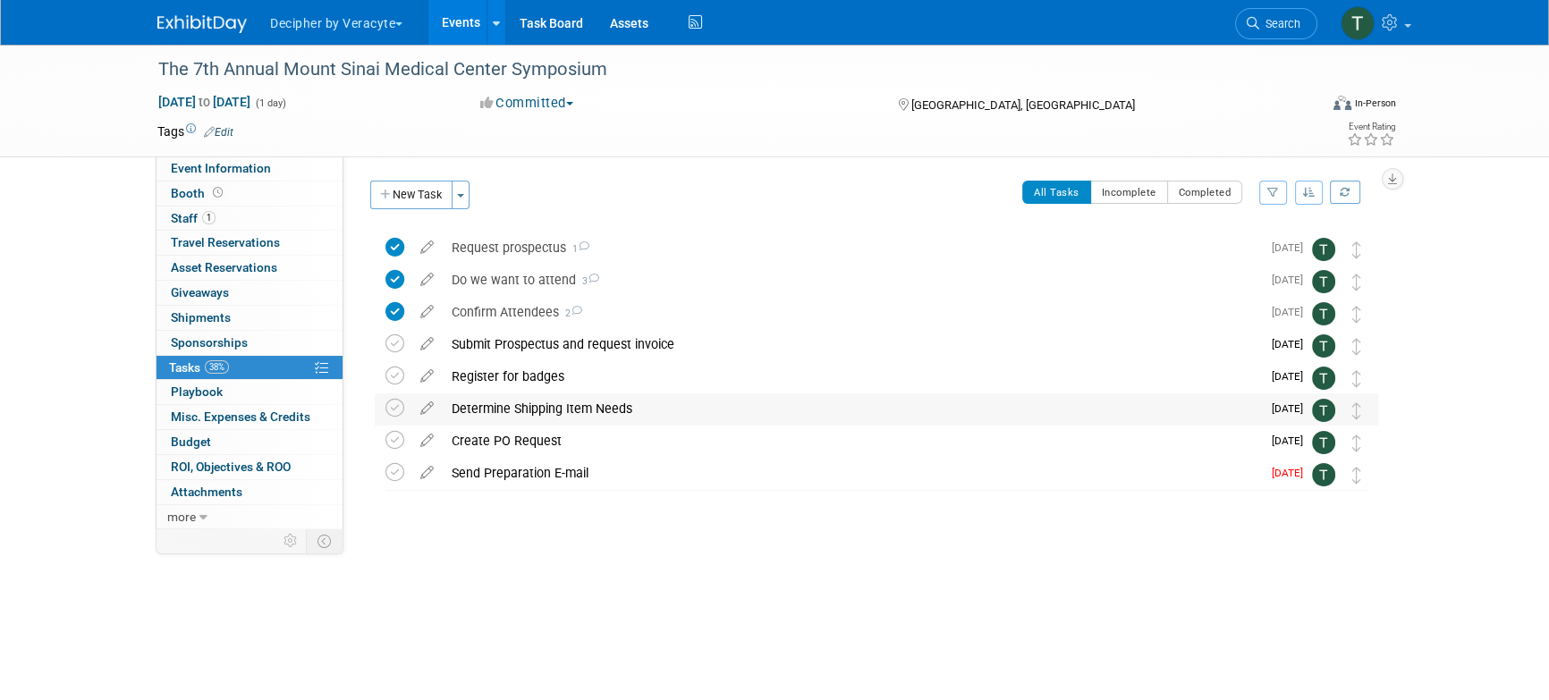
click at [507, 407] on div "Determine Shipping Item Needs" at bounding box center [852, 409] width 818 height 30
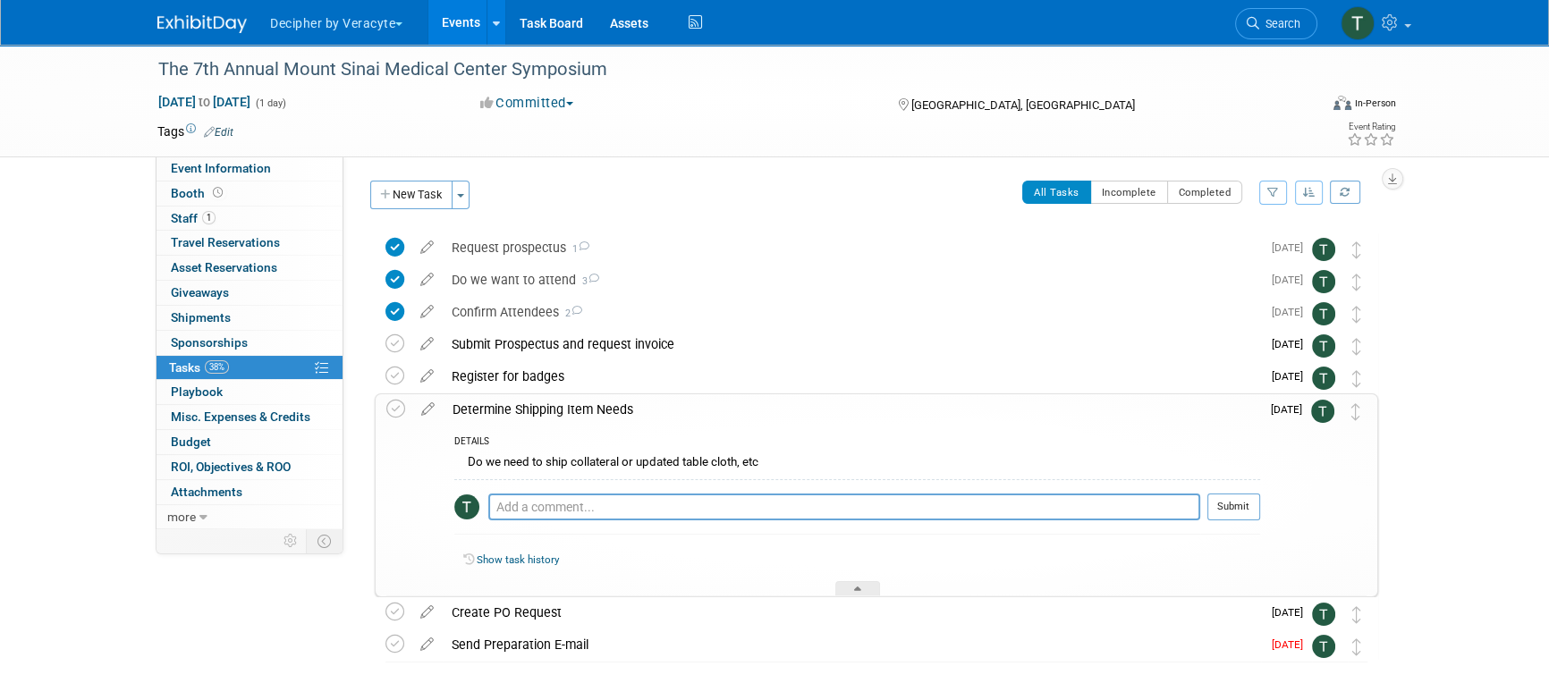
click at [507, 407] on div "Determine Shipping Item Needs" at bounding box center [852, 409] width 817 height 30
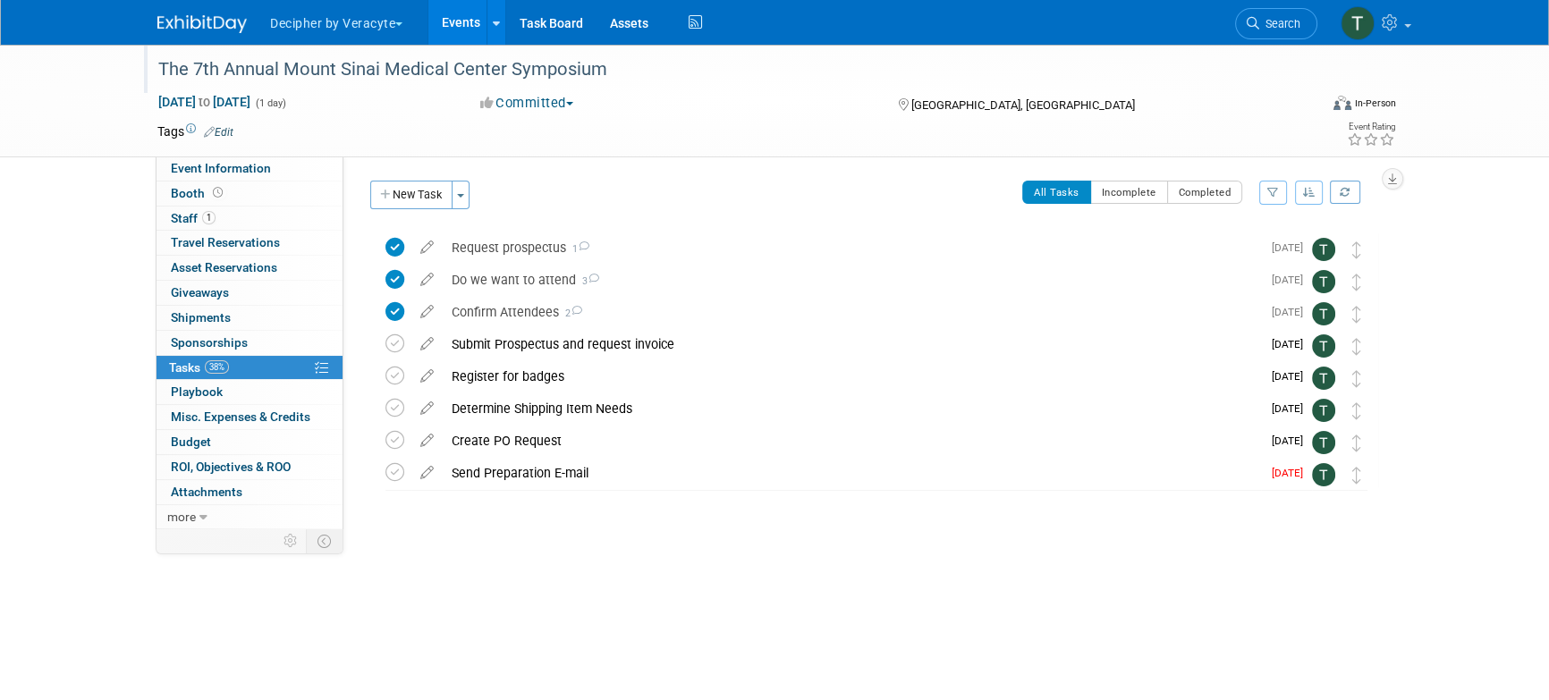
click at [333, 64] on div "The 7th Annual Mount Sinai Medical Center Symposium" at bounding box center [721, 70] width 1139 height 32
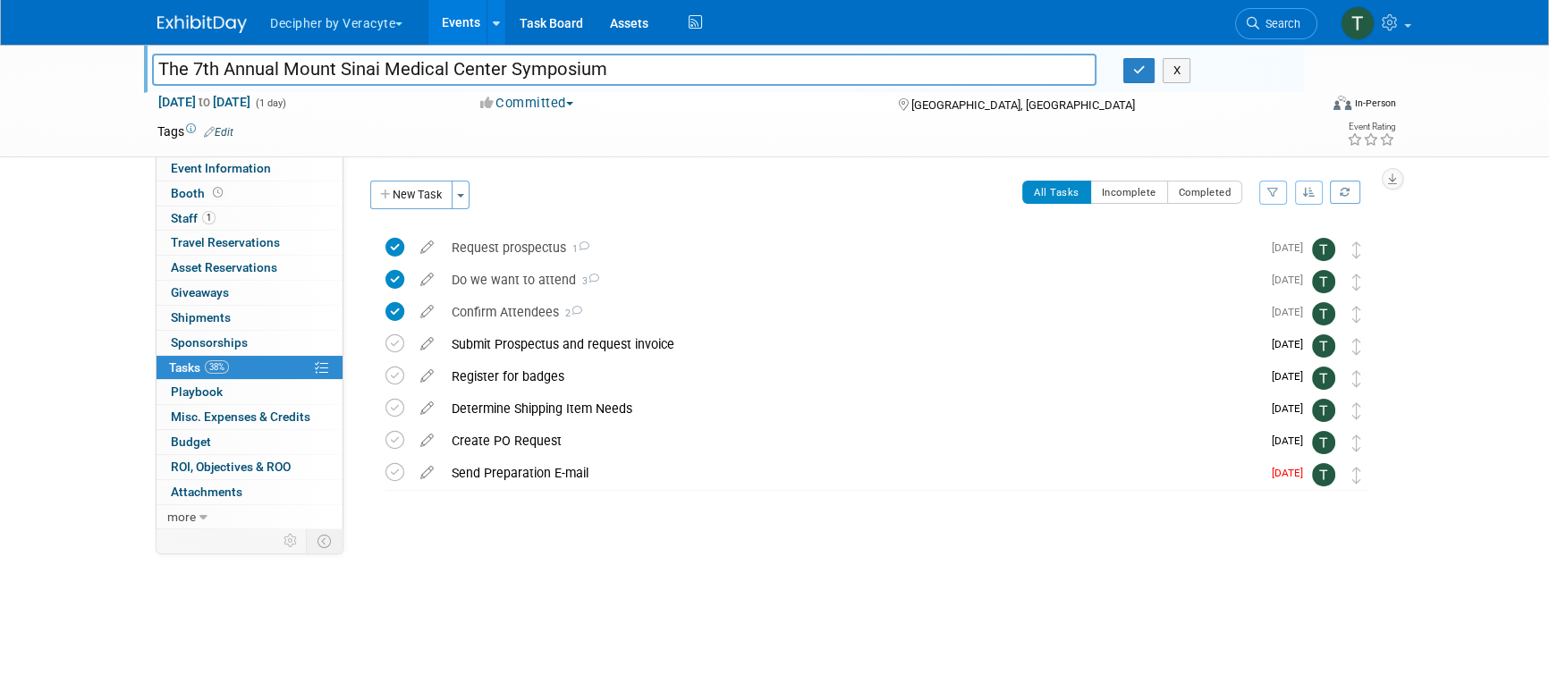
click at [333, 64] on input "The 7th Annual Mount Sinai Medical Center Symposium" at bounding box center [624, 69] width 945 height 31
click at [647, 344] on div "Submit Prospectus and request invoice" at bounding box center [852, 344] width 818 height 30
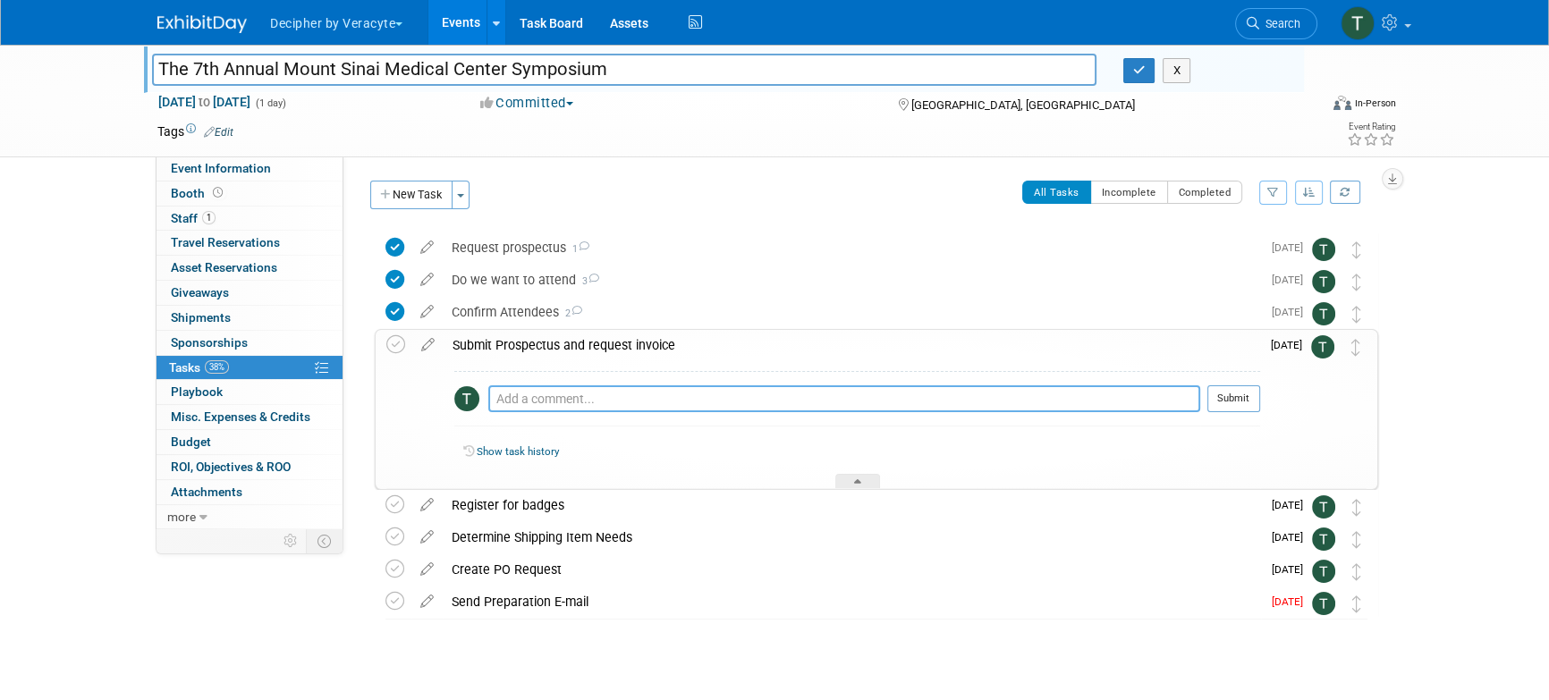
click at [640, 396] on textarea at bounding box center [844, 399] width 712 height 27
type textarea "submitted via Ironclad"
click at [1251, 403] on button "Submit" at bounding box center [1234, 399] width 53 height 27
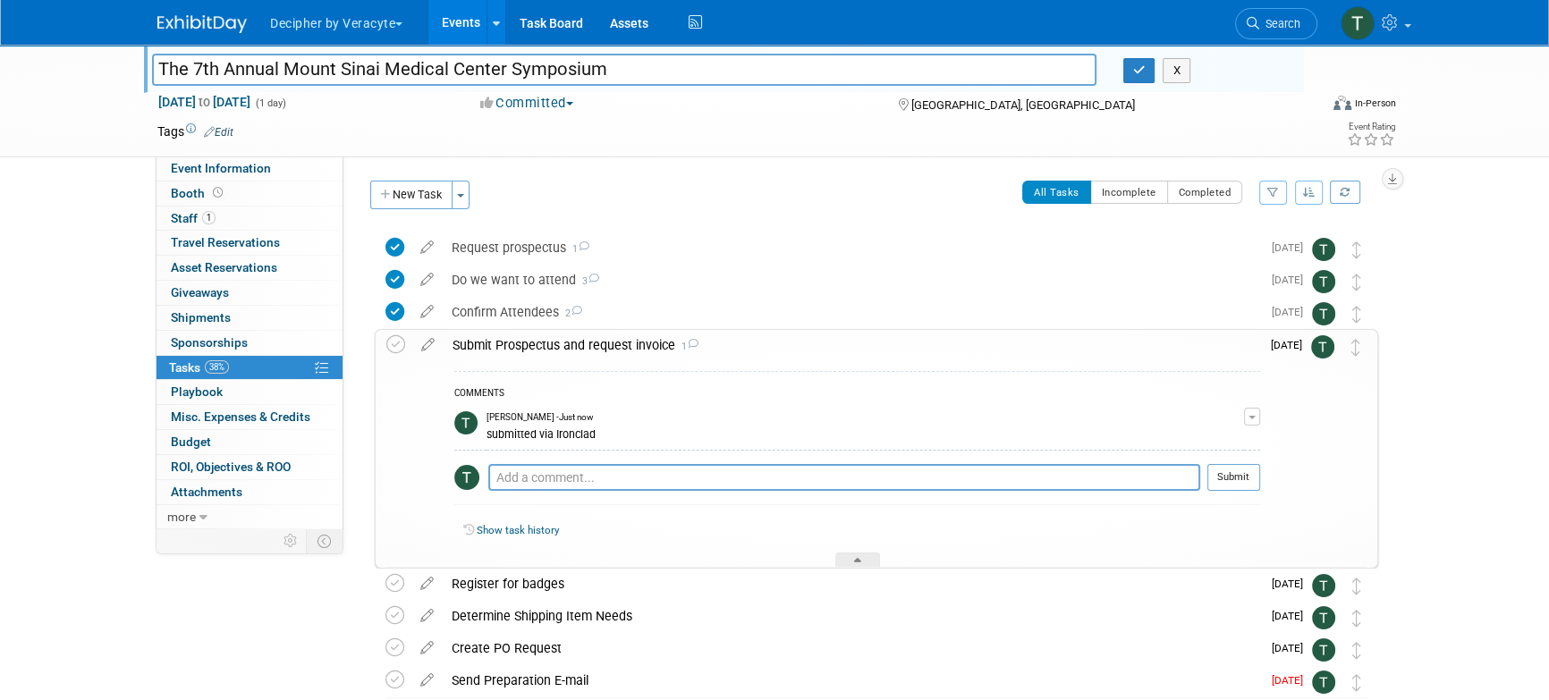
click at [862, 338] on div "Submit Prospectus and request invoice 1" at bounding box center [852, 345] width 817 height 30
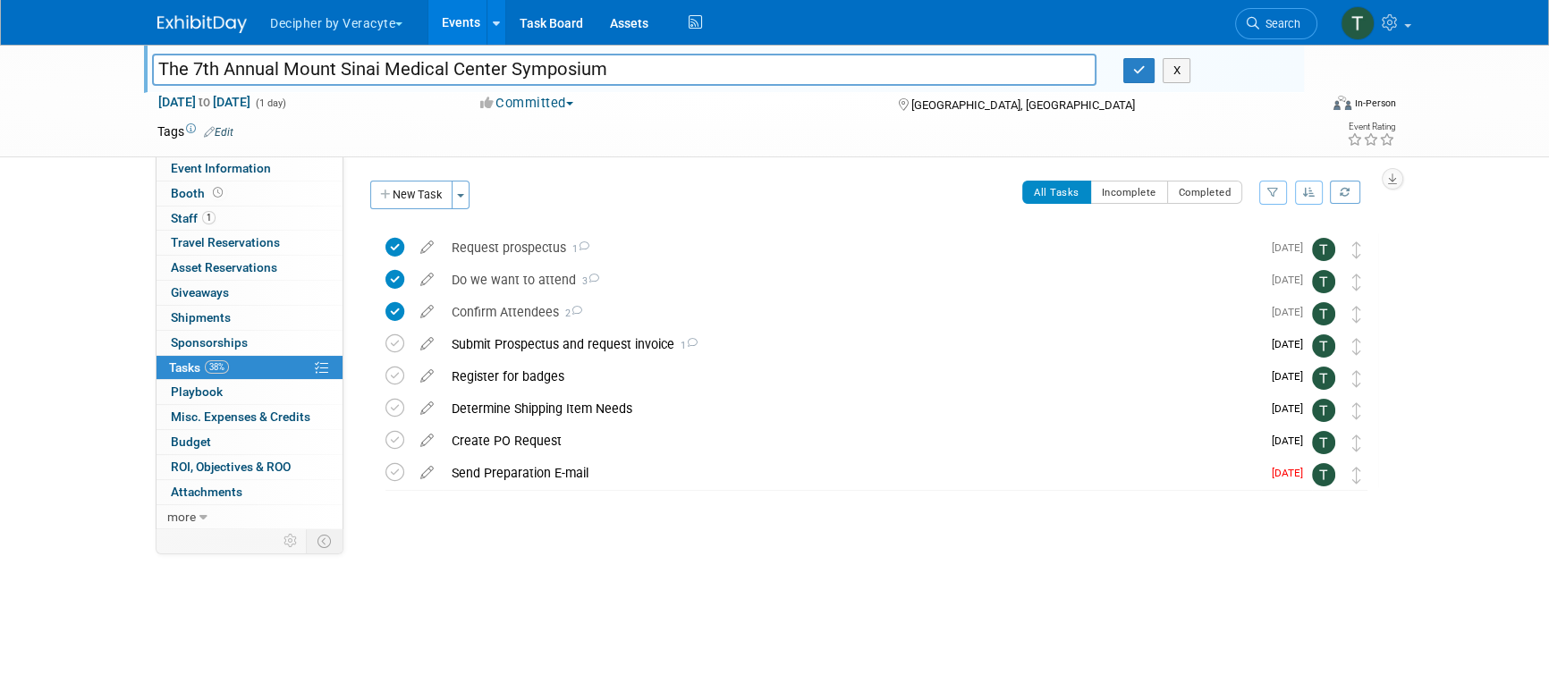
click at [346, 54] on input "The 7th Annual Mount Sinai Medical Center Symposium" at bounding box center [624, 69] width 945 height 31
click at [396, 343] on icon at bounding box center [395, 344] width 19 height 19
click at [509, 340] on div "Submit Prospectus and request invoice 1" at bounding box center [852, 344] width 818 height 30
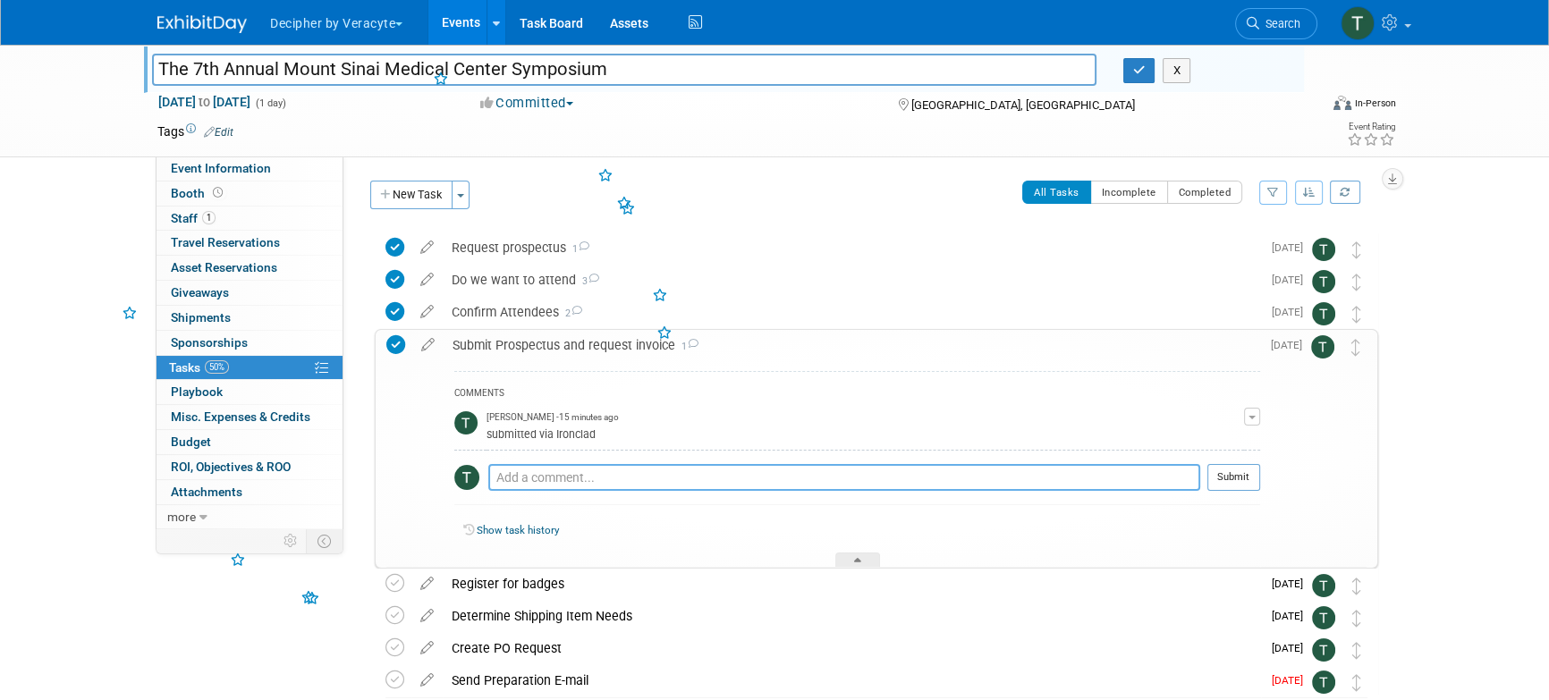
click at [547, 471] on textarea at bounding box center [844, 477] width 712 height 27
type textarea "sent via email"
click at [1226, 471] on button "Submit" at bounding box center [1234, 477] width 53 height 27
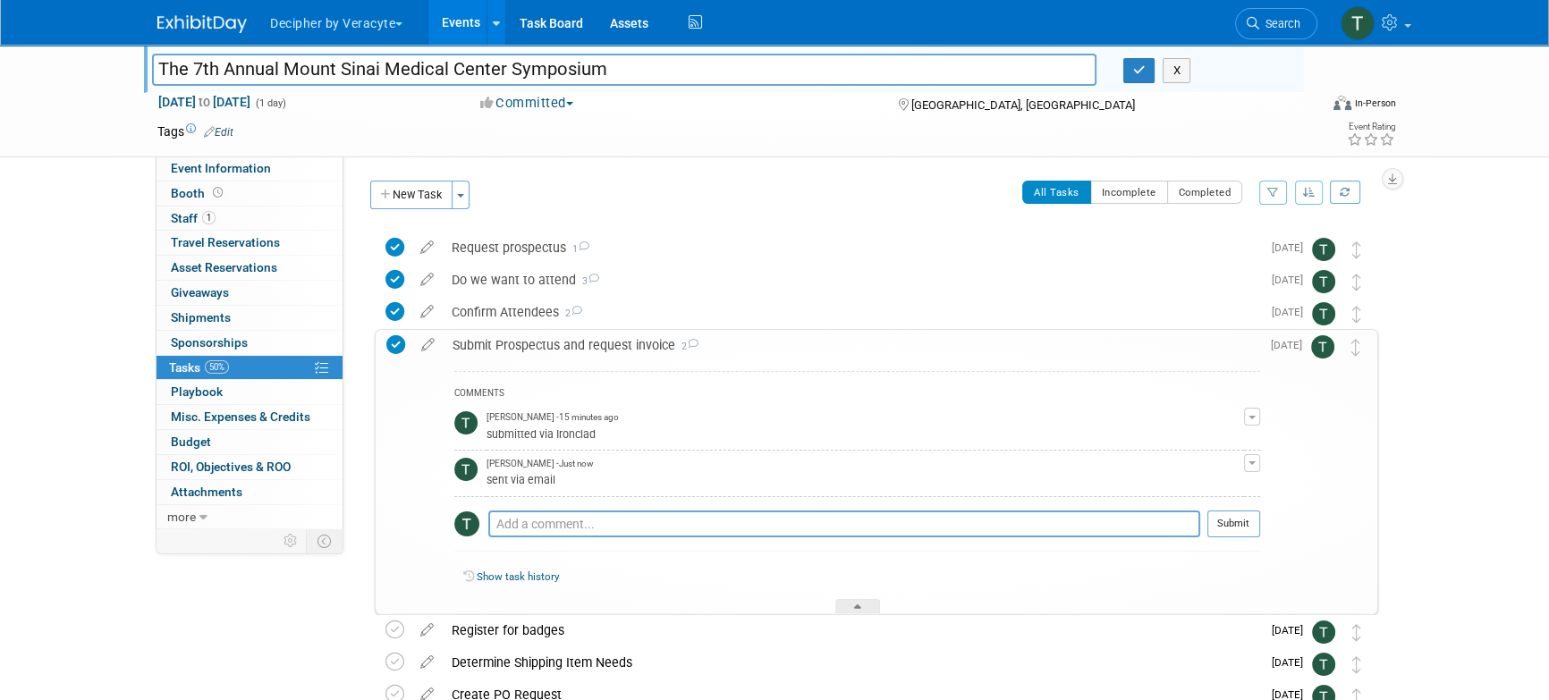
click at [649, 342] on div "Submit Prospectus and request invoice 2" at bounding box center [852, 345] width 817 height 30
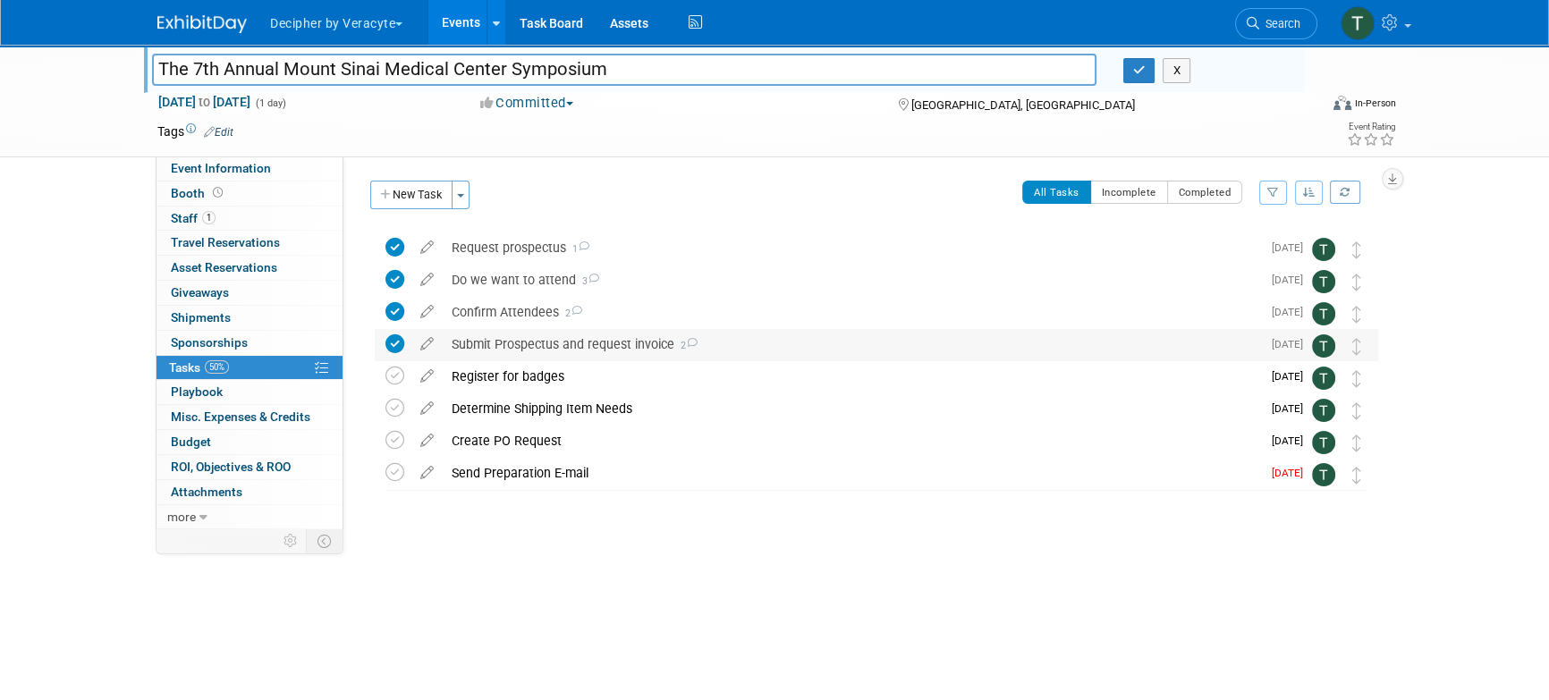
click at [502, 359] on div "Submit Prospectus and request invoice 2" at bounding box center [852, 344] width 818 height 30
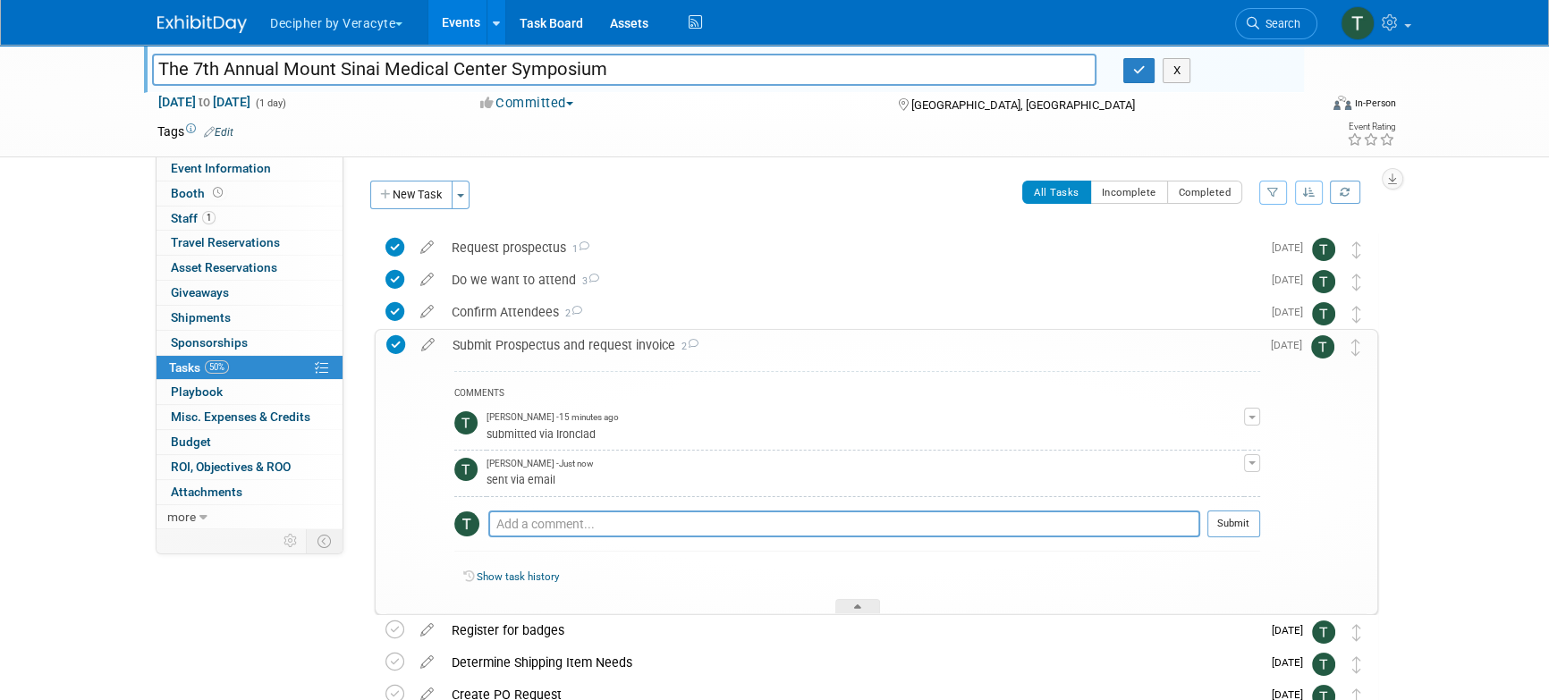
click at [501, 355] on div "Submit Prospectus and request invoice 2" at bounding box center [852, 345] width 817 height 30
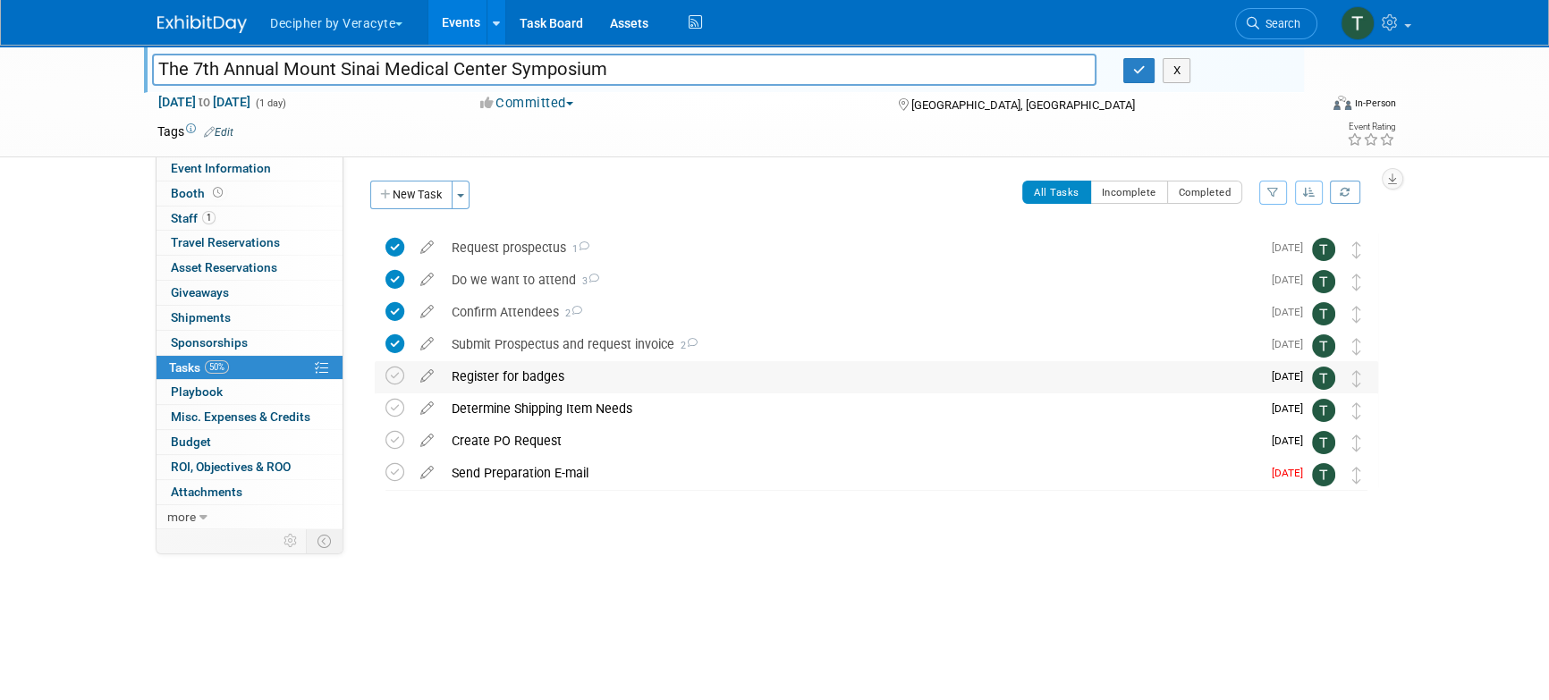
click at [504, 377] on div "Register for badges" at bounding box center [852, 376] width 818 height 30
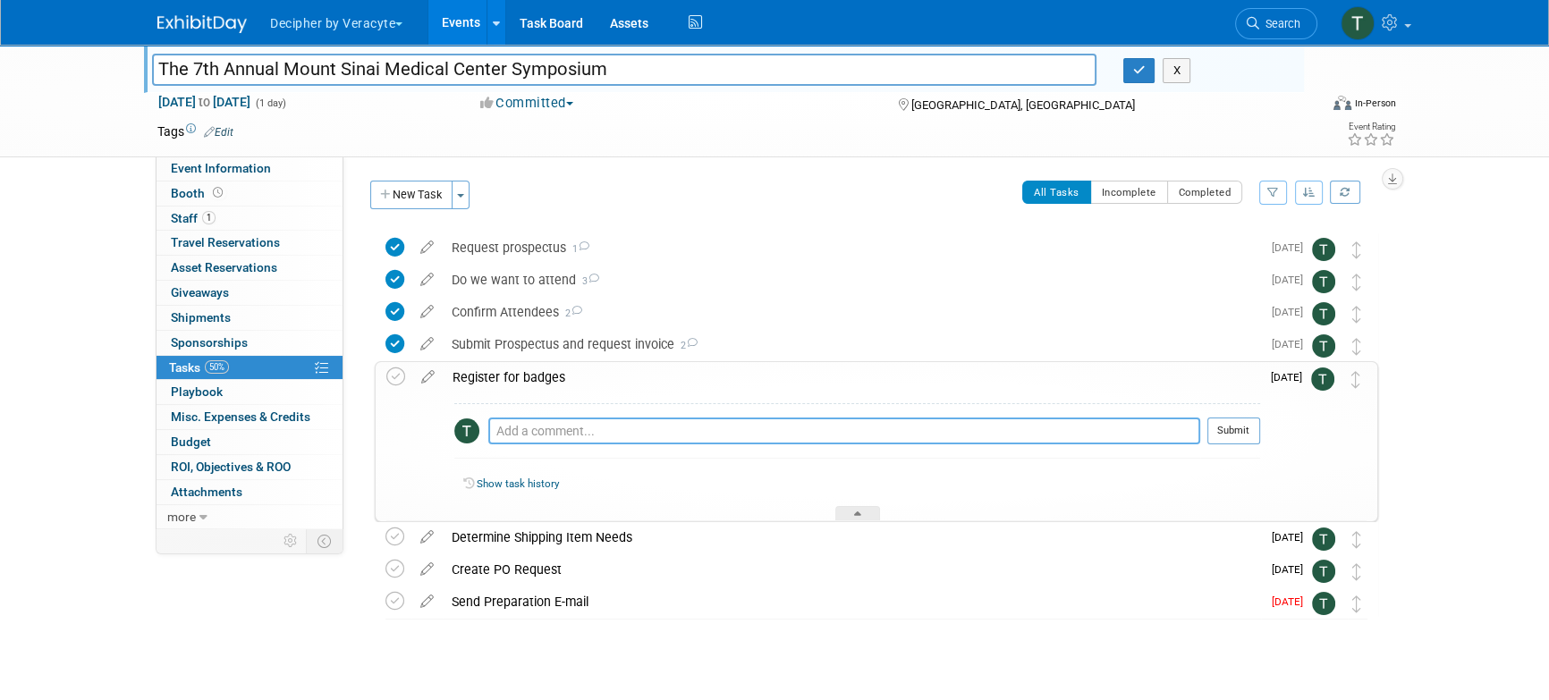
click at [558, 428] on textarea at bounding box center [844, 431] width 712 height 27
type textarea "completed on the prospectus"
click at [1233, 440] on button "Submit" at bounding box center [1234, 431] width 53 height 27
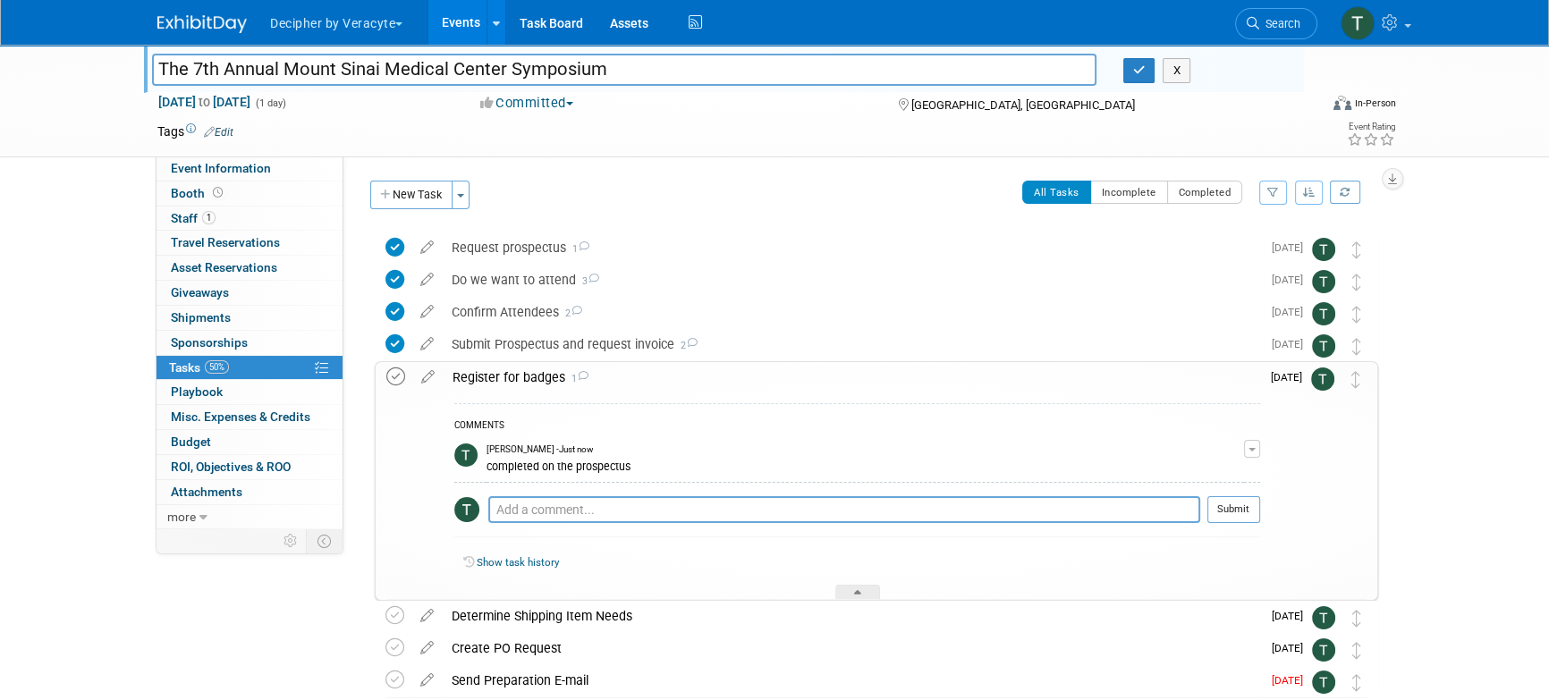
click at [392, 373] on icon at bounding box center [395, 377] width 19 height 19
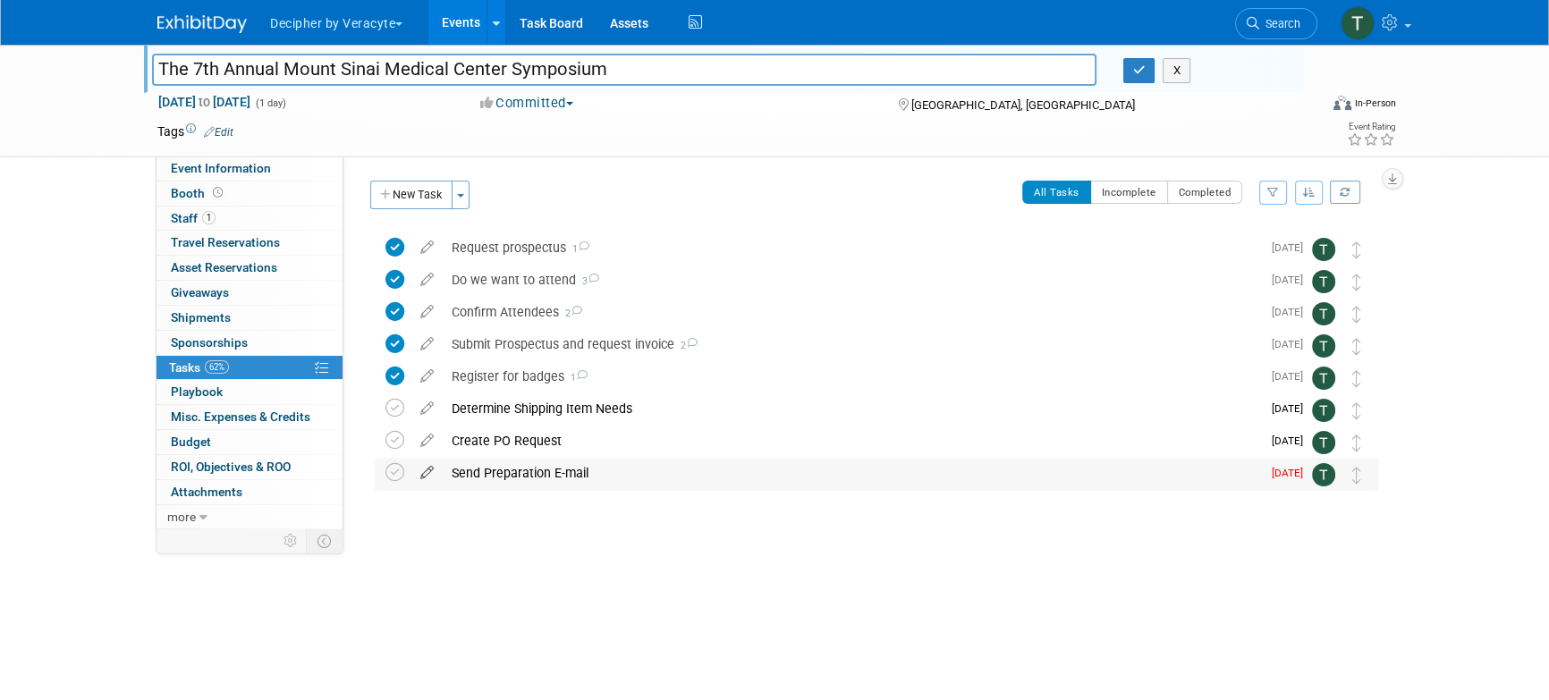
click at [428, 473] on icon at bounding box center [426, 469] width 31 height 22
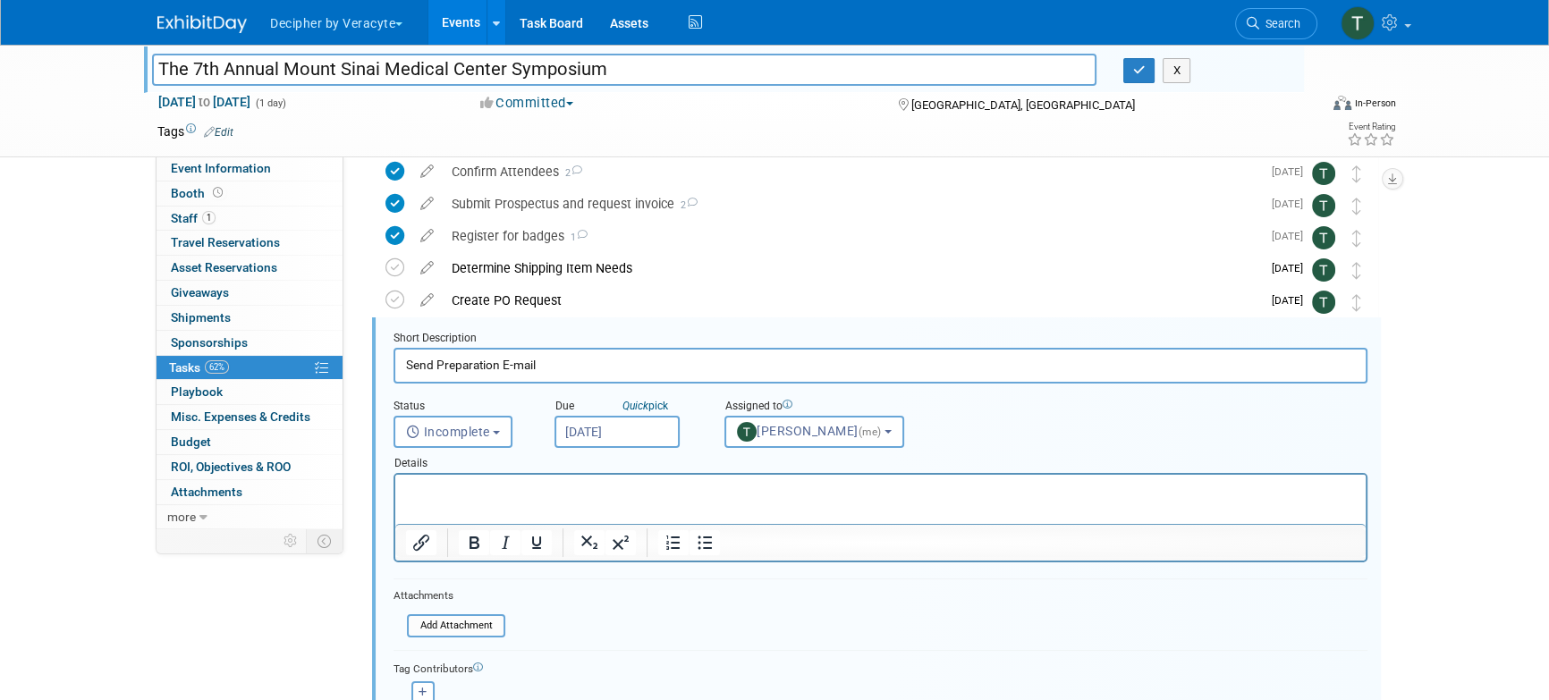
scroll to position [196, 0]
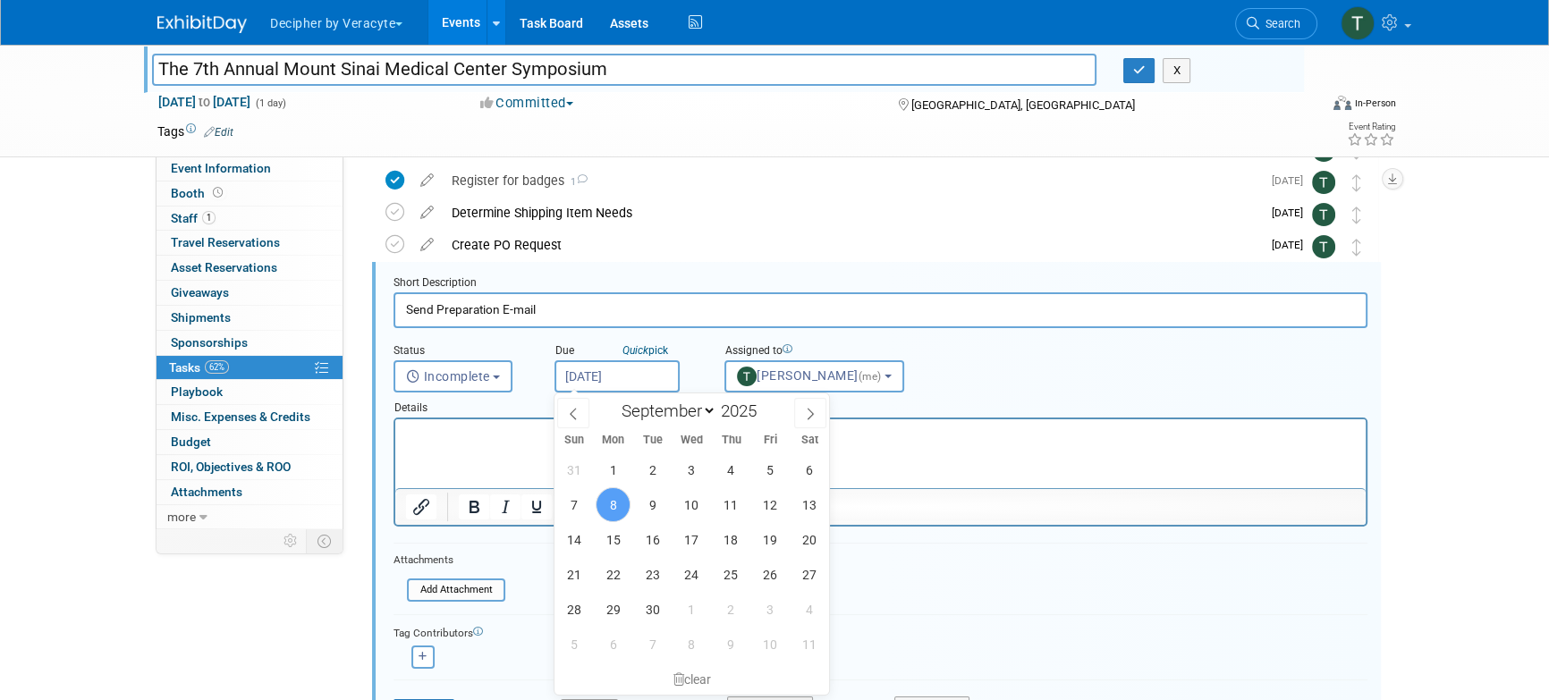
click at [617, 368] on input "[DATE]" at bounding box center [617, 376] width 125 height 32
click at [776, 505] on span "12" at bounding box center [770, 505] width 35 height 35
type input "Sep 12, 2025"
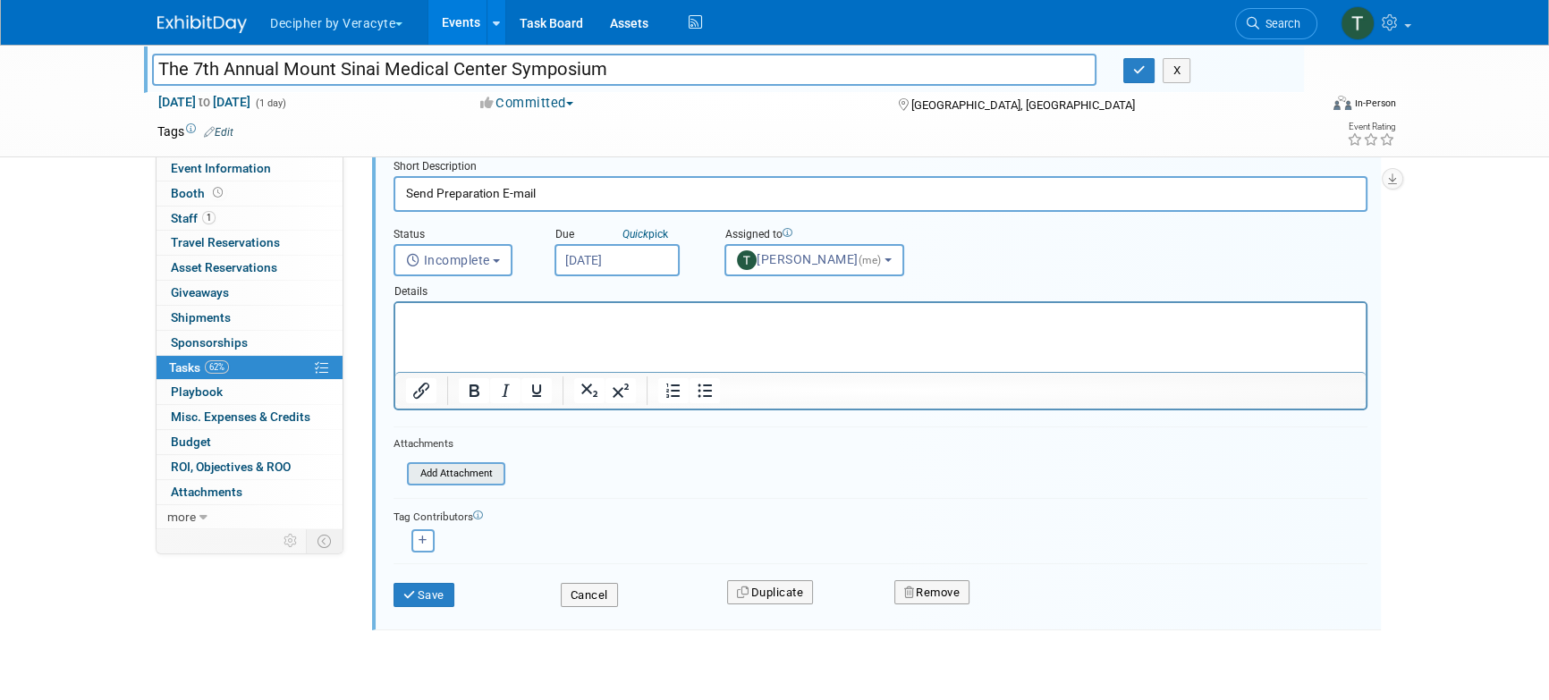
scroll to position [314, 0]
click at [435, 592] on button "Save" at bounding box center [424, 593] width 61 height 25
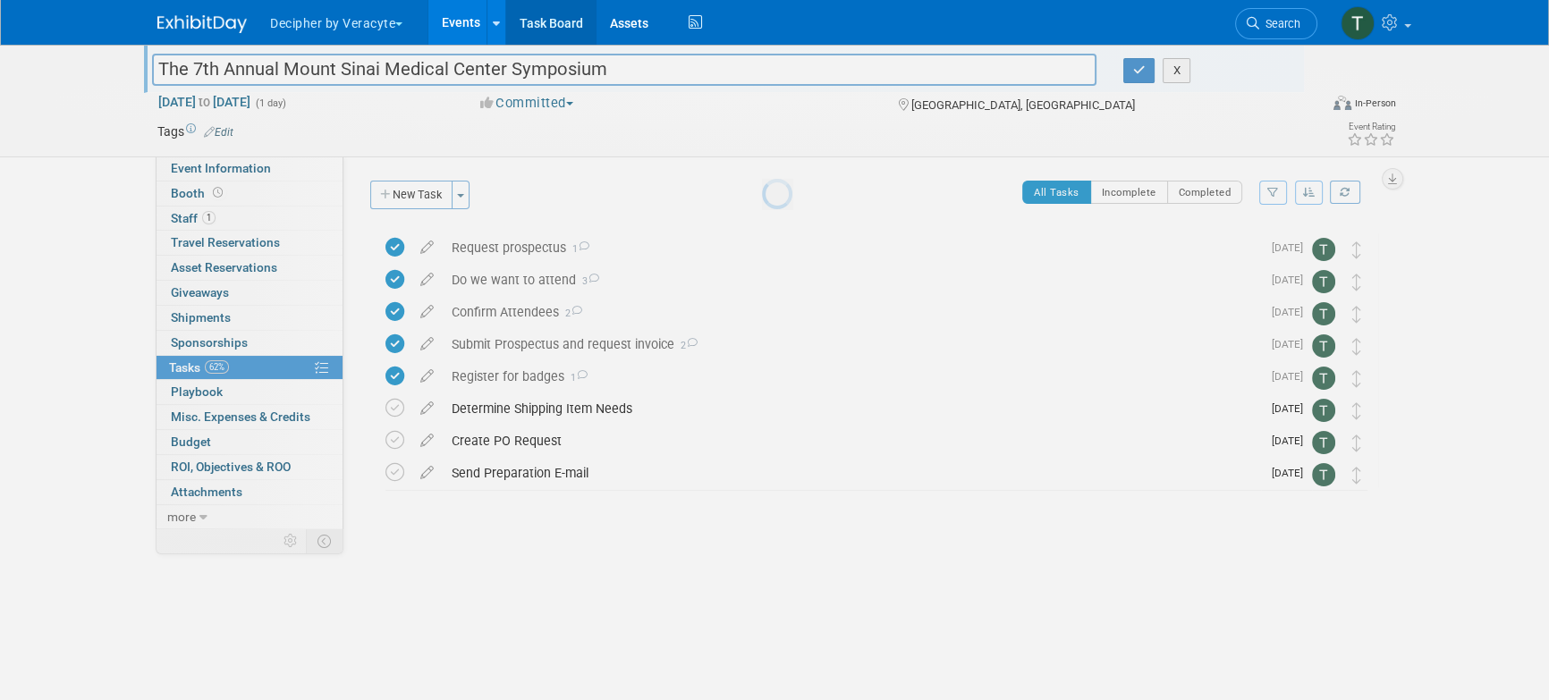
scroll to position [0, 0]
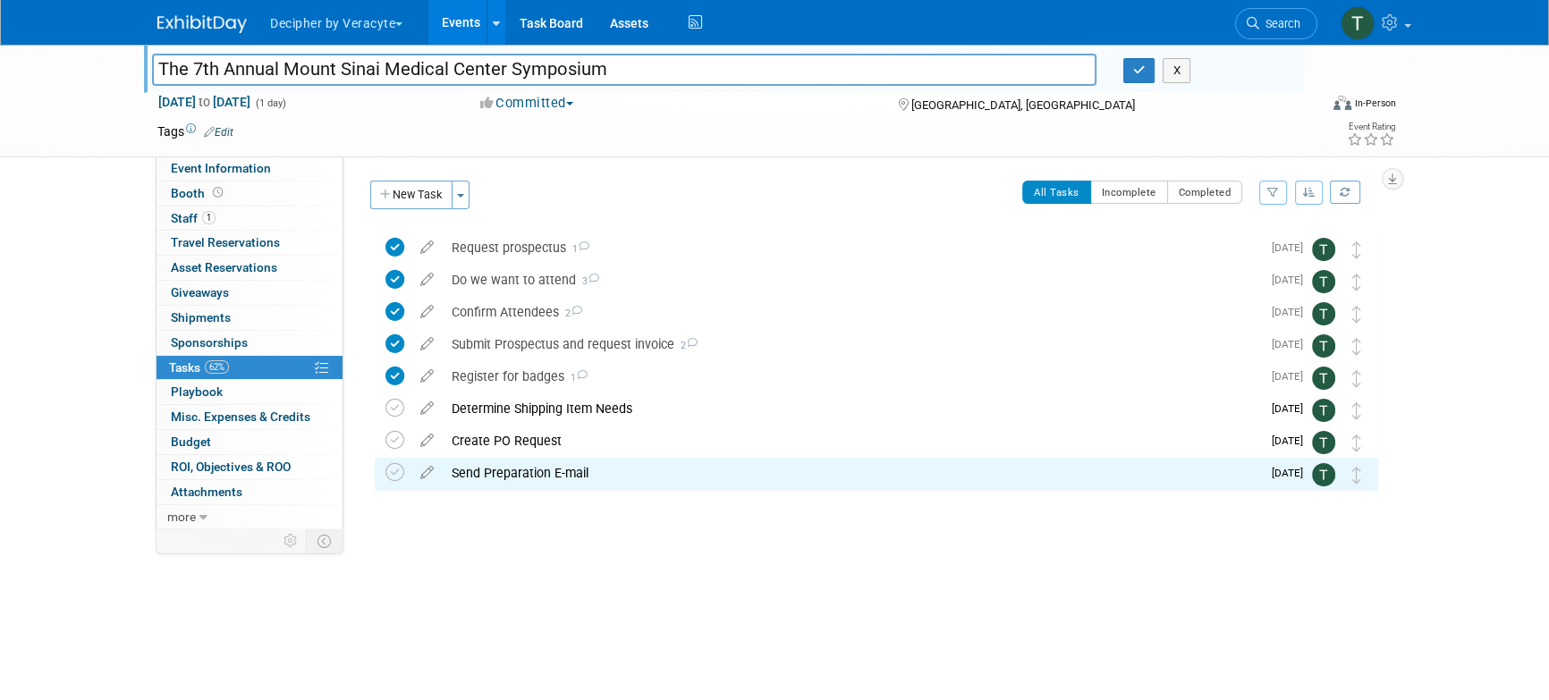
click at [1131, 82] on div "X" at bounding box center [1207, 70] width 167 height 25
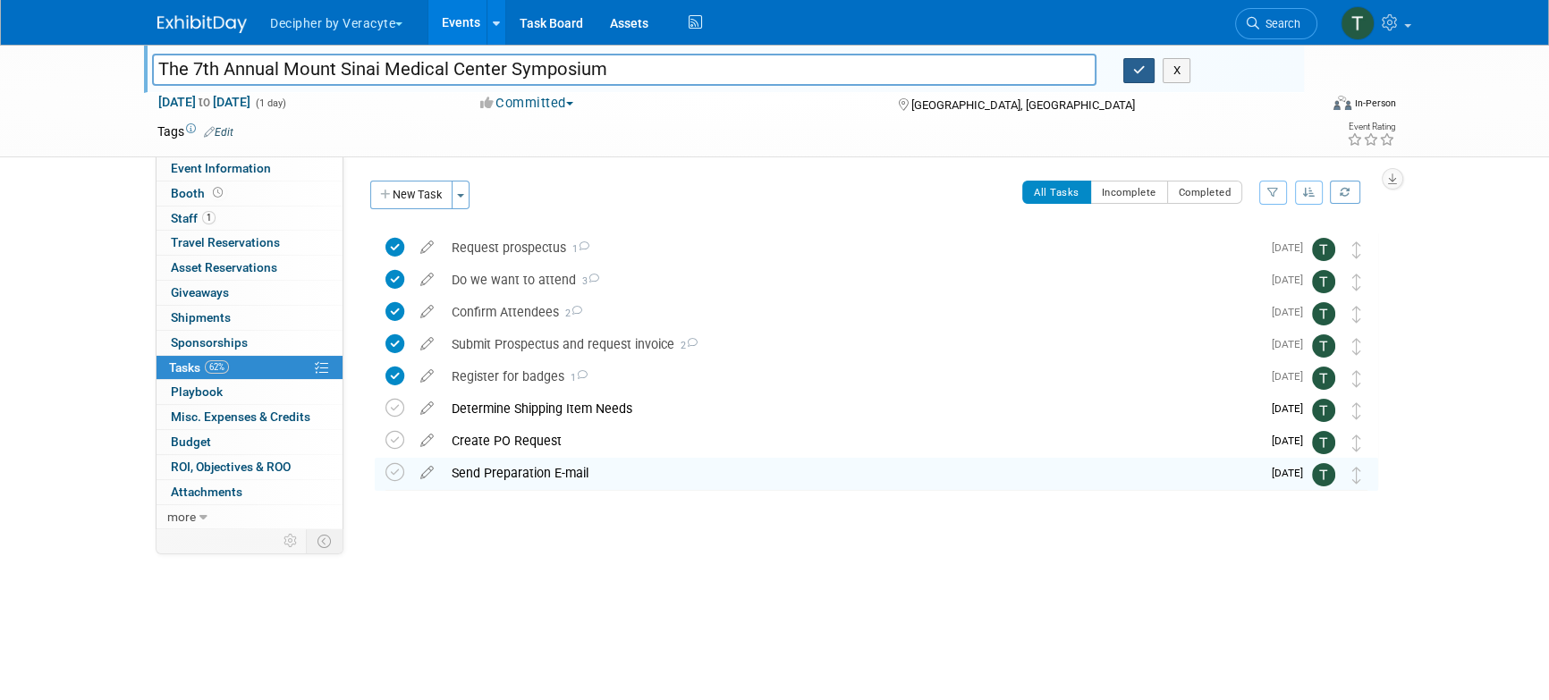
click at [1134, 80] on button "button" at bounding box center [1140, 70] width 32 height 25
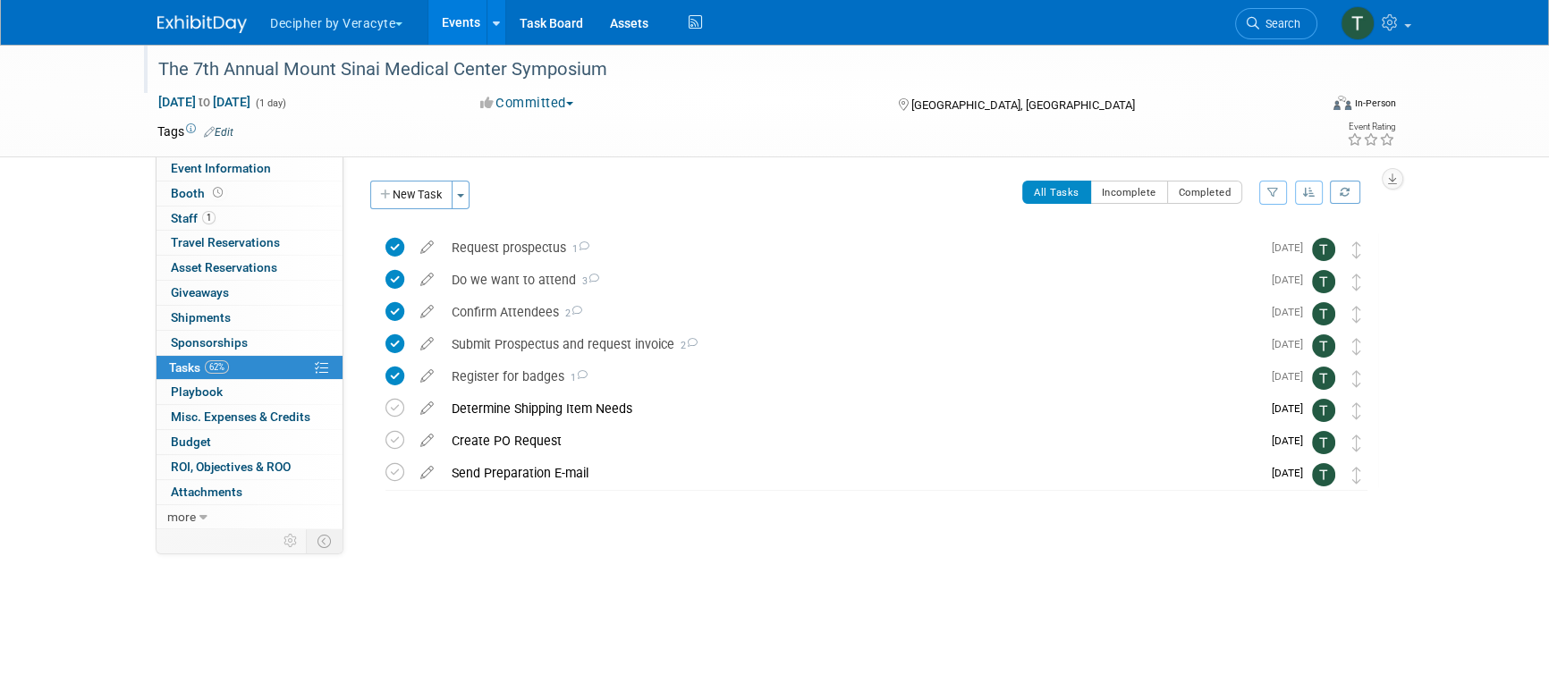
click at [448, 9] on link "Events" at bounding box center [460, 22] width 65 height 45
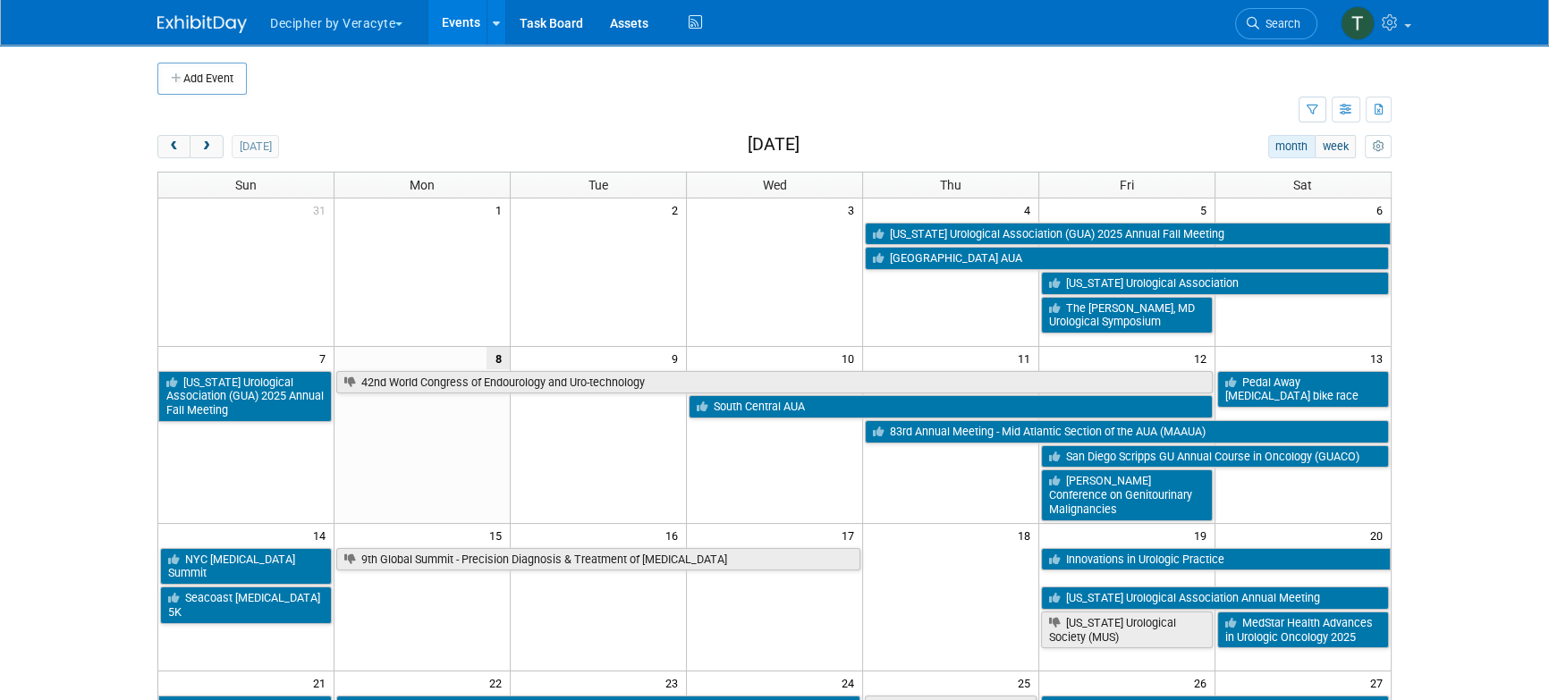
click at [1511, 494] on body "Decipher by Veracyte Explore: My Workspaces 2 Go to Workspace: Corporate Events…" at bounding box center [774, 350] width 1549 height 700
click at [1482, 410] on body "Decipher by Veracyte Explore: My Workspaces 2 Go to Workspace: Corporate Events…" at bounding box center [774, 350] width 1549 height 700
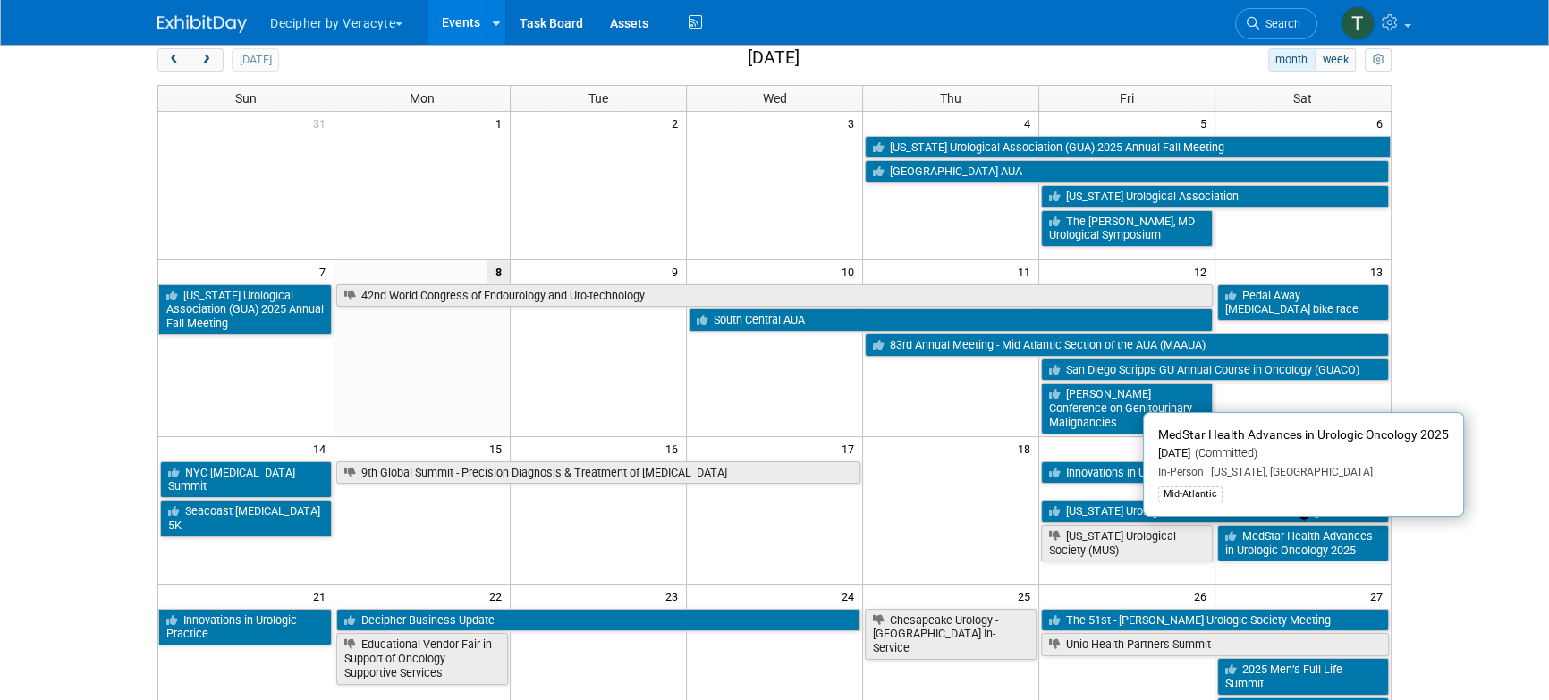
scroll to position [89, 0]
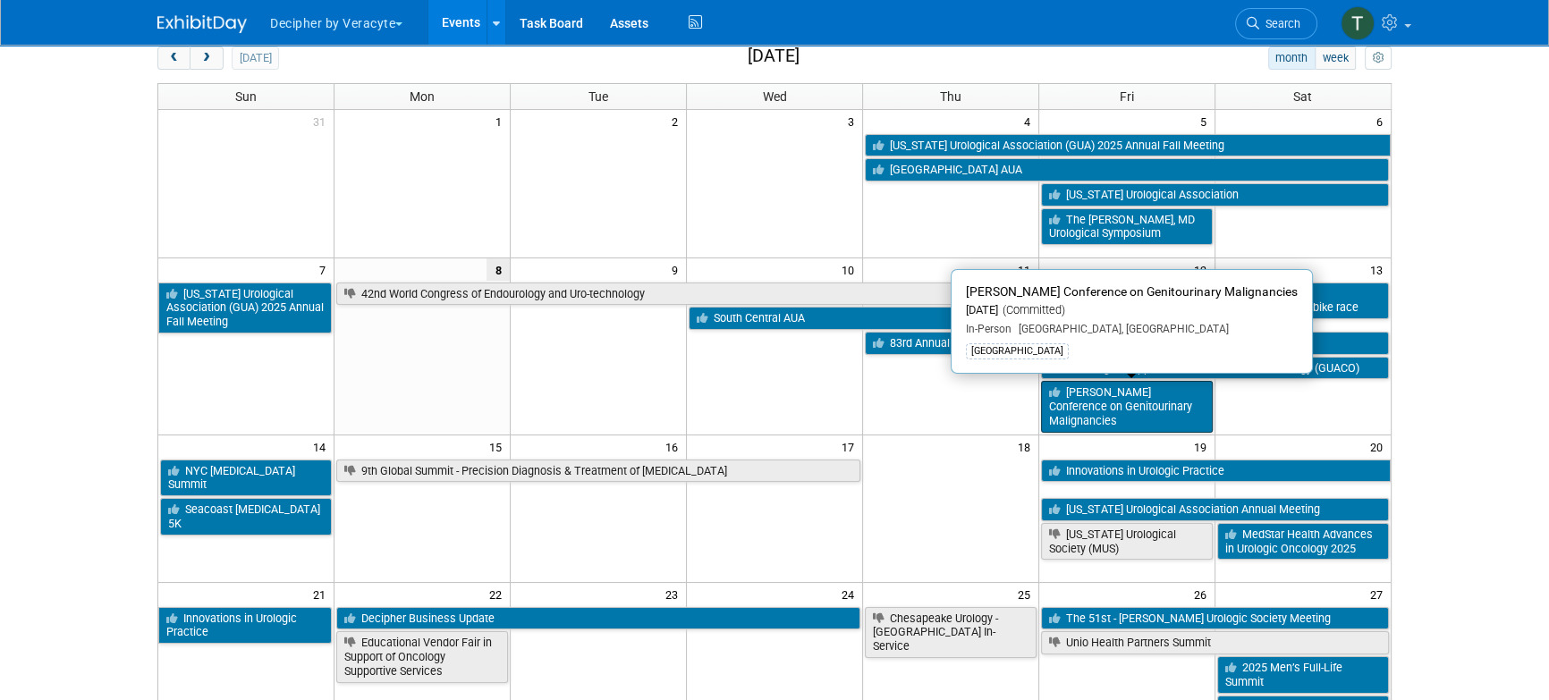
click at [1085, 401] on link "[PERSON_NAME] Conference on Genitourinary Malignancies" at bounding box center [1127, 406] width 172 height 51
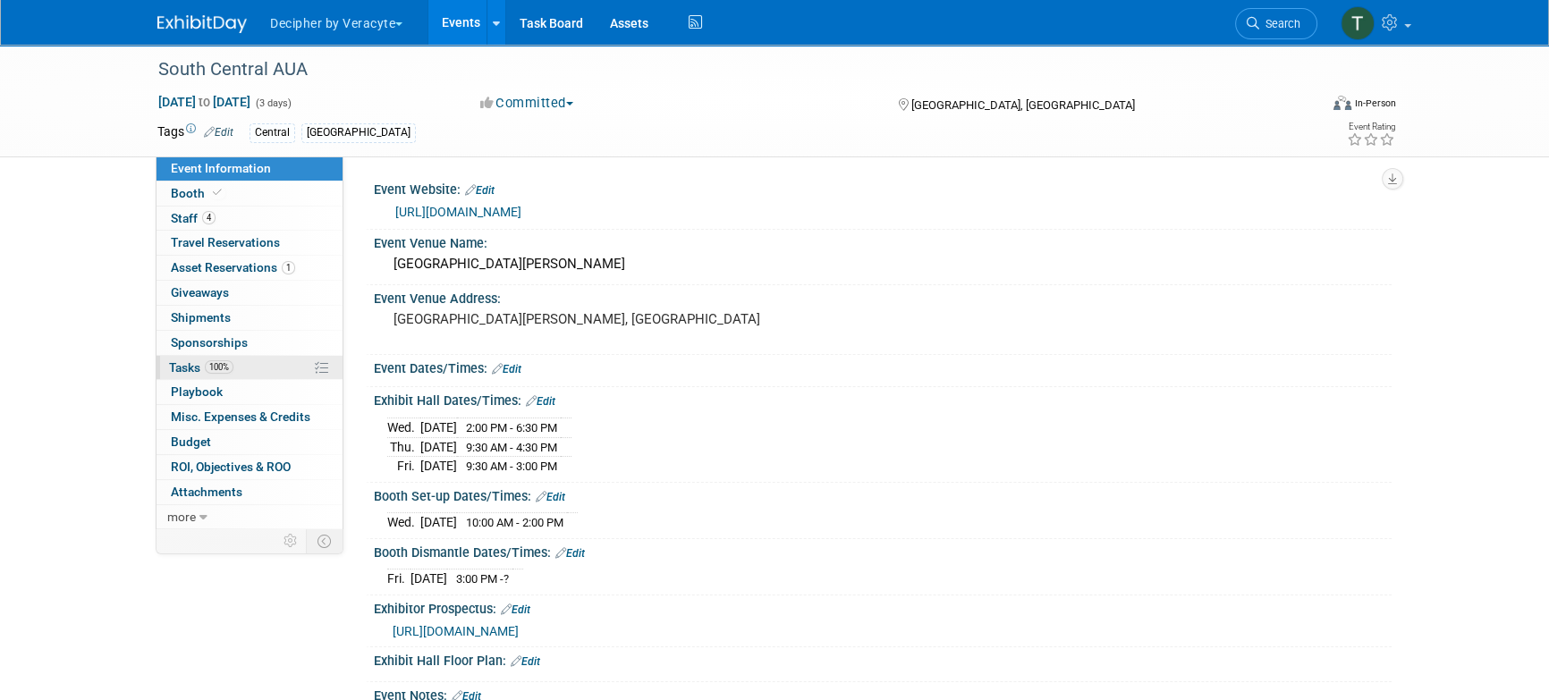
click at [264, 369] on link "100% Tasks 100%" at bounding box center [250, 368] width 186 height 24
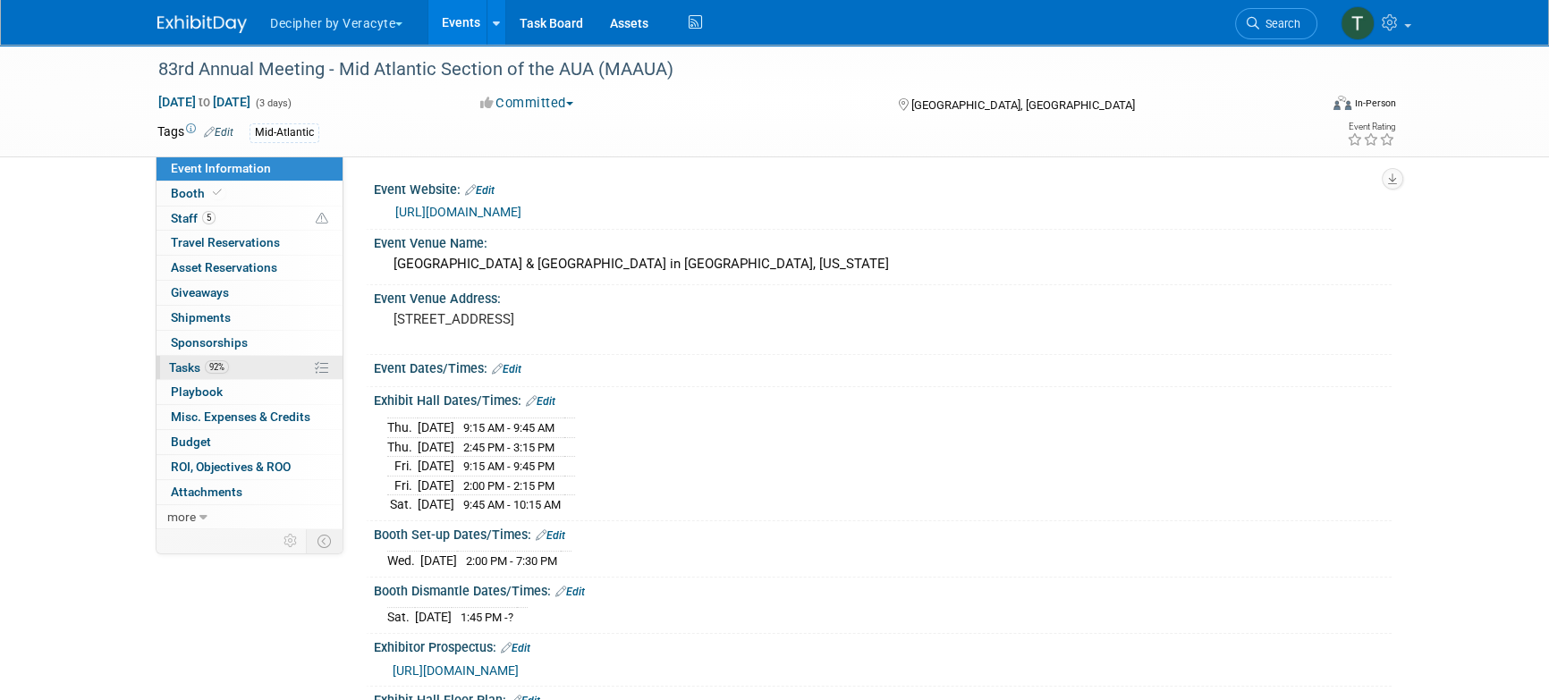
click at [220, 373] on span "Tasks 92%" at bounding box center [199, 367] width 60 height 14
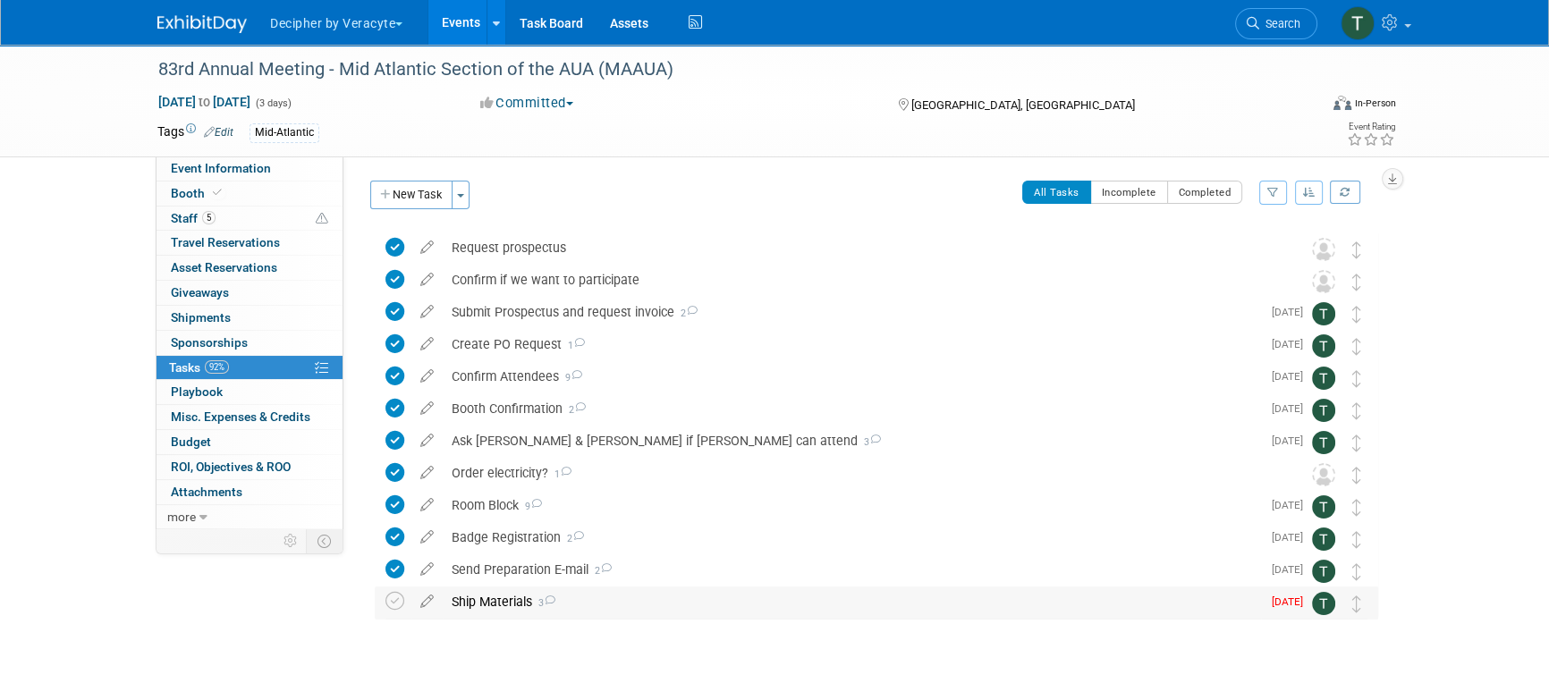
click at [492, 617] on td "Ship Materials 3 DETAILS Do we need to ship collateral or updated table cloth, …" at bounding box center [852, 603] width 818 height 32
click at [491, 611] on div "Ship Materials 3" at bounding box center [852, 602] width 818 height 30
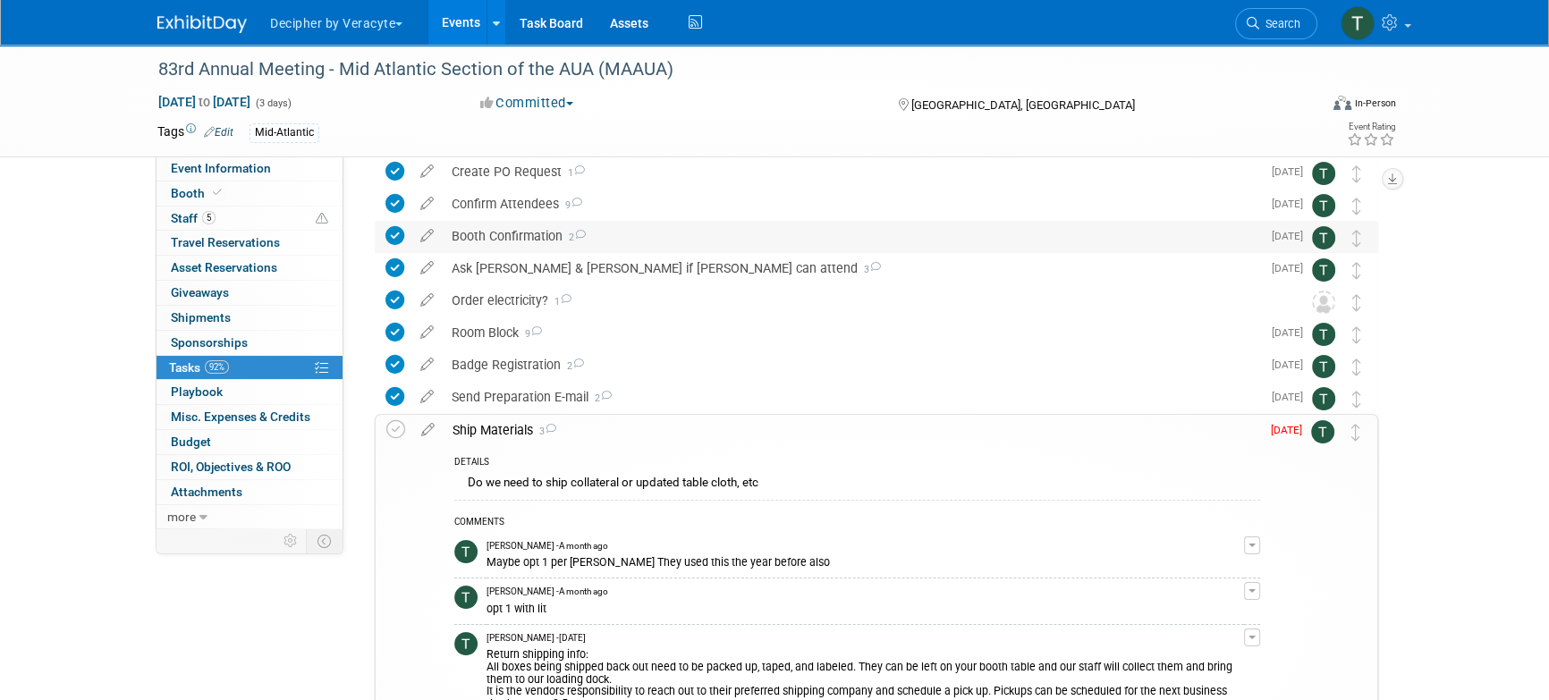
scroll to position [298, 0]
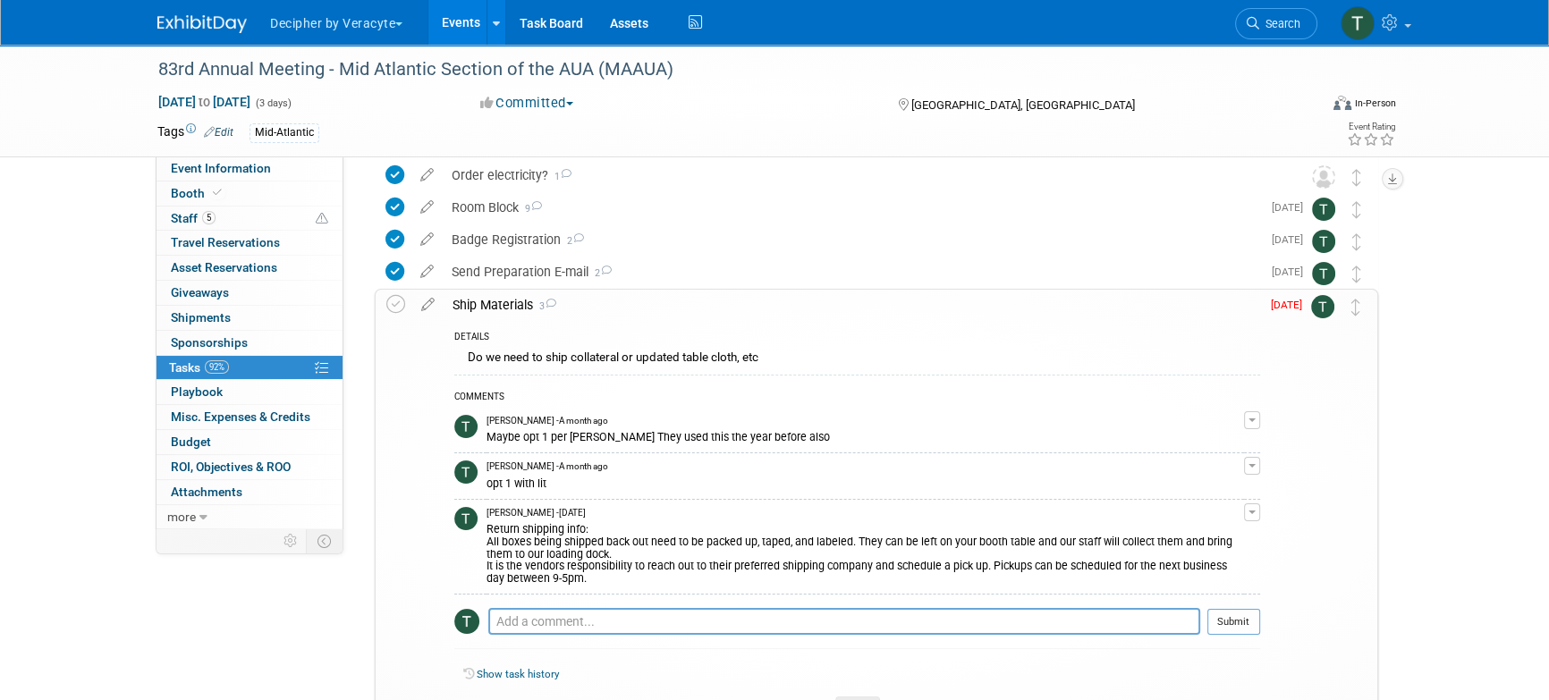
click at [463, 22] on link "Events" at bounding box center [460, 22] width 65 height 45
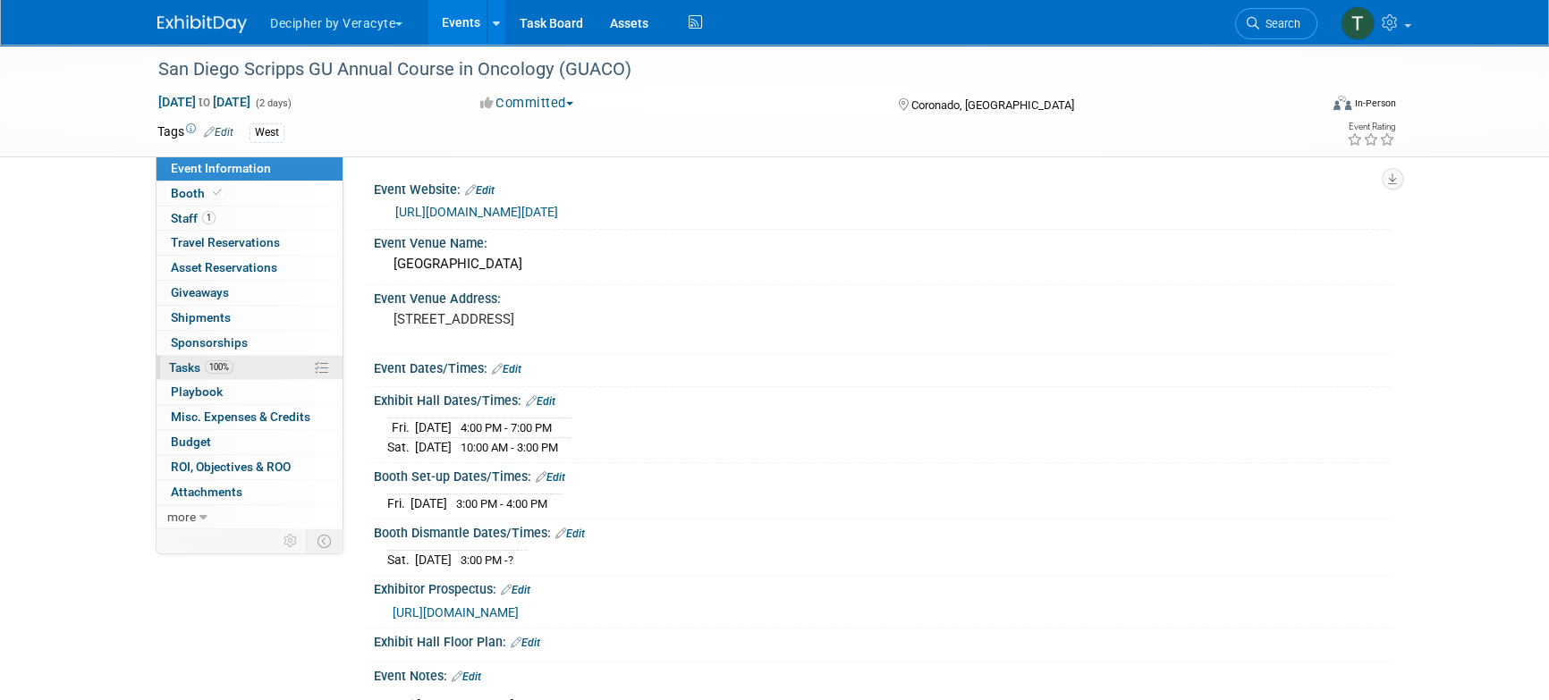
click at [276, 365] on link "100% Tasks 100%" at bounding box center [250, 368] width 186 height 24
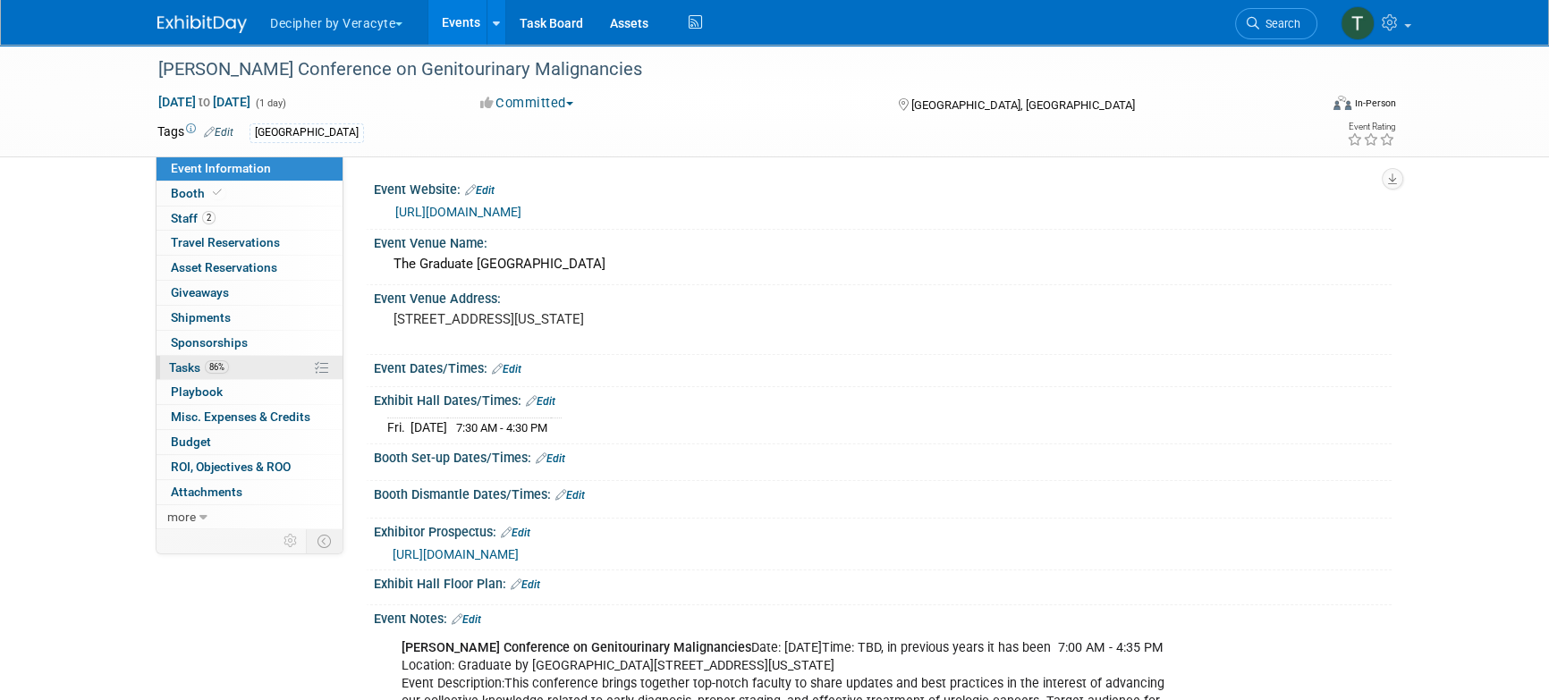
click at [238, 356] on link "86% Tasks 86%" at bounding box center [250, 368] width 186 height 24
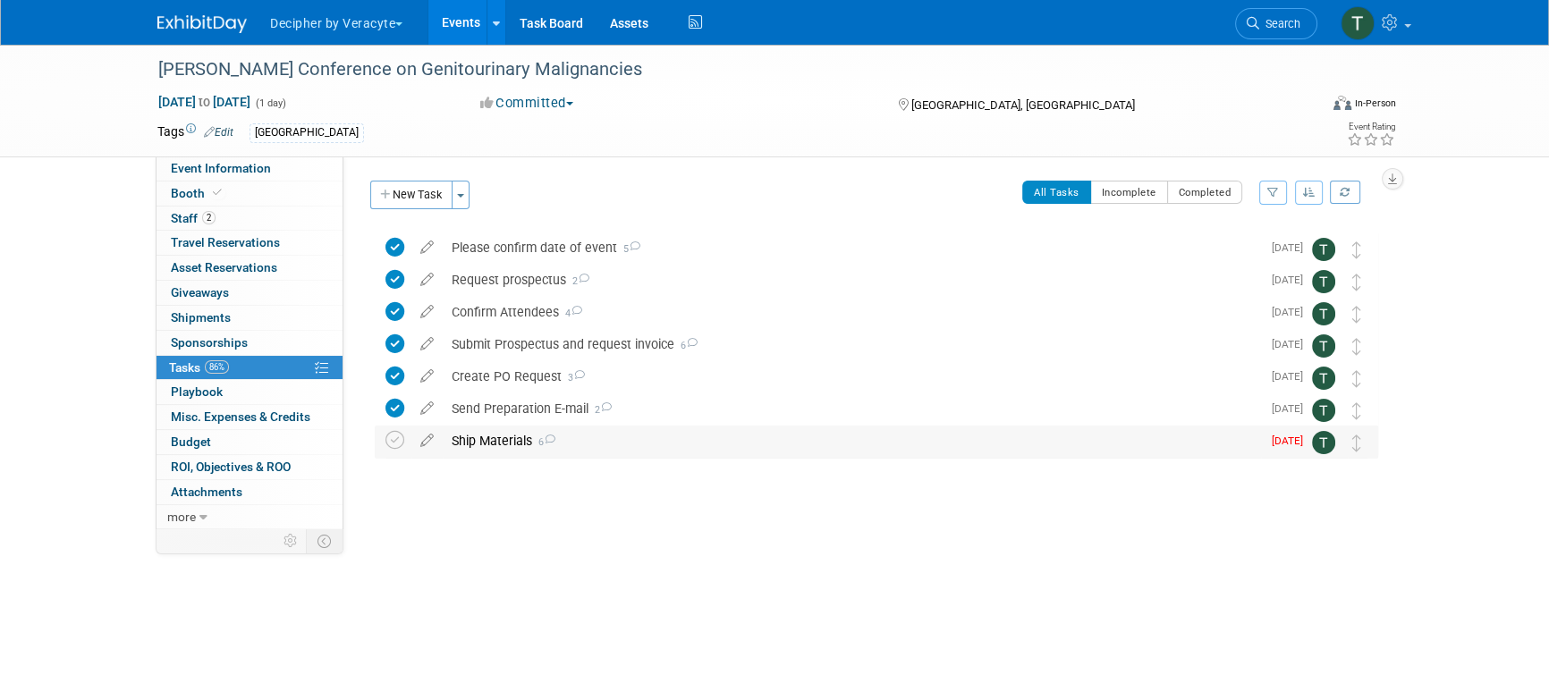
click at [570, 439] on div "Ship Materials 6" at bounding box center [852, 441] width 818 height 30
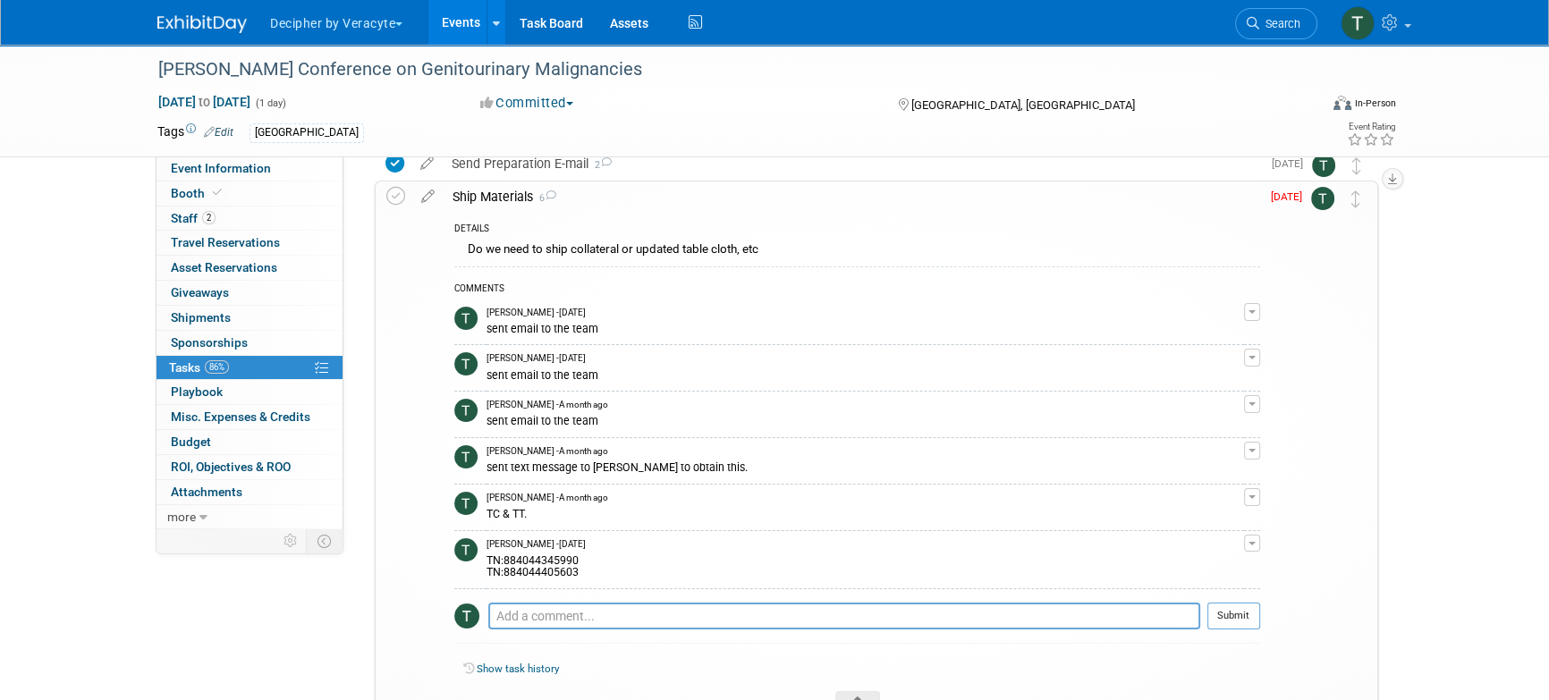
scroll to position [246, 0]
click at [561, 613] on textarea at bounding box center [844, 615] width 712 height 27
type textarea "sent email to Andy as he has the materials."
click at [1259, 615] on button "Submit" at bounding box center [1234, 615] width 53 height 27
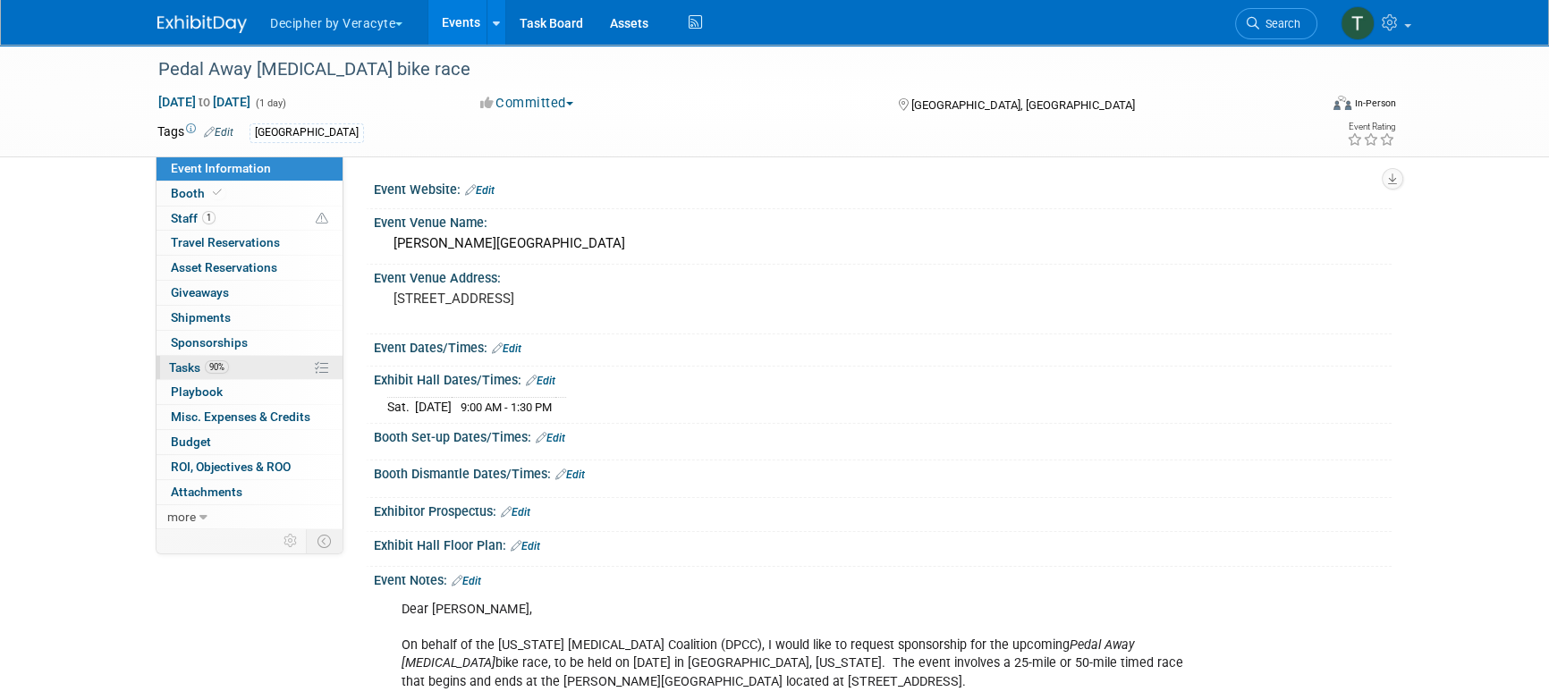
click at [274, 356] on link "90% Tasks 90%" at bounding box center [250, 368] width 186 height 24
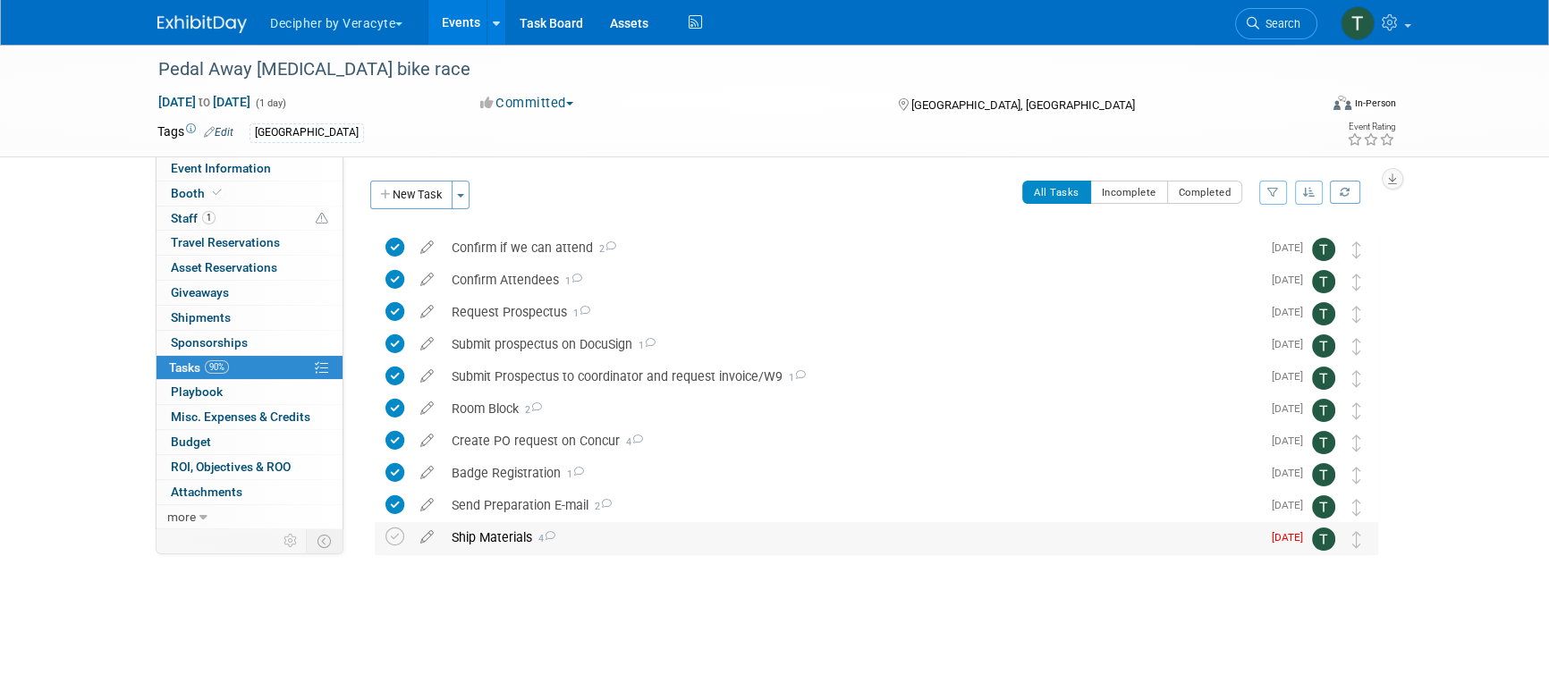
click at [437, 552] on td at bounding box center [426, 538] width 31 height 32
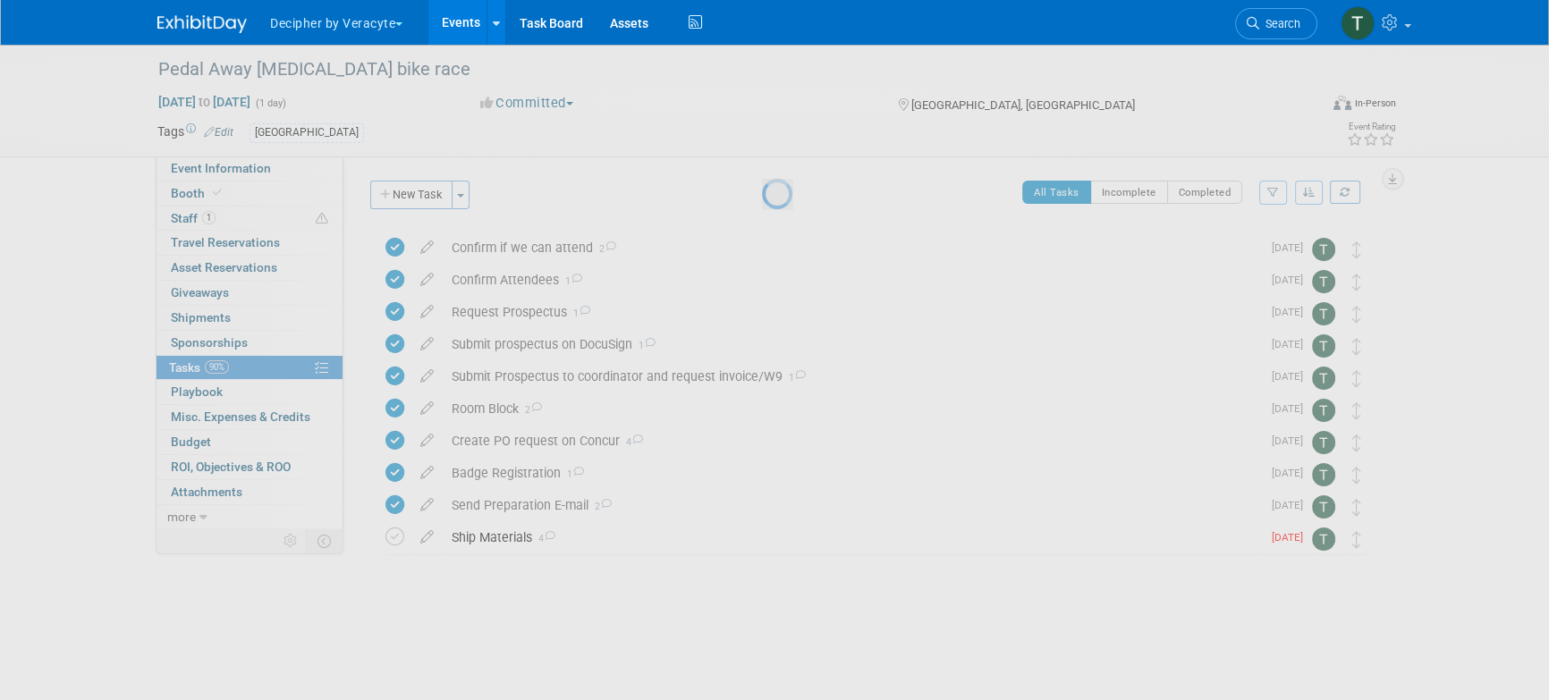
click at [762, 546] on div at bounding box center [774, 350] width 25 height 700
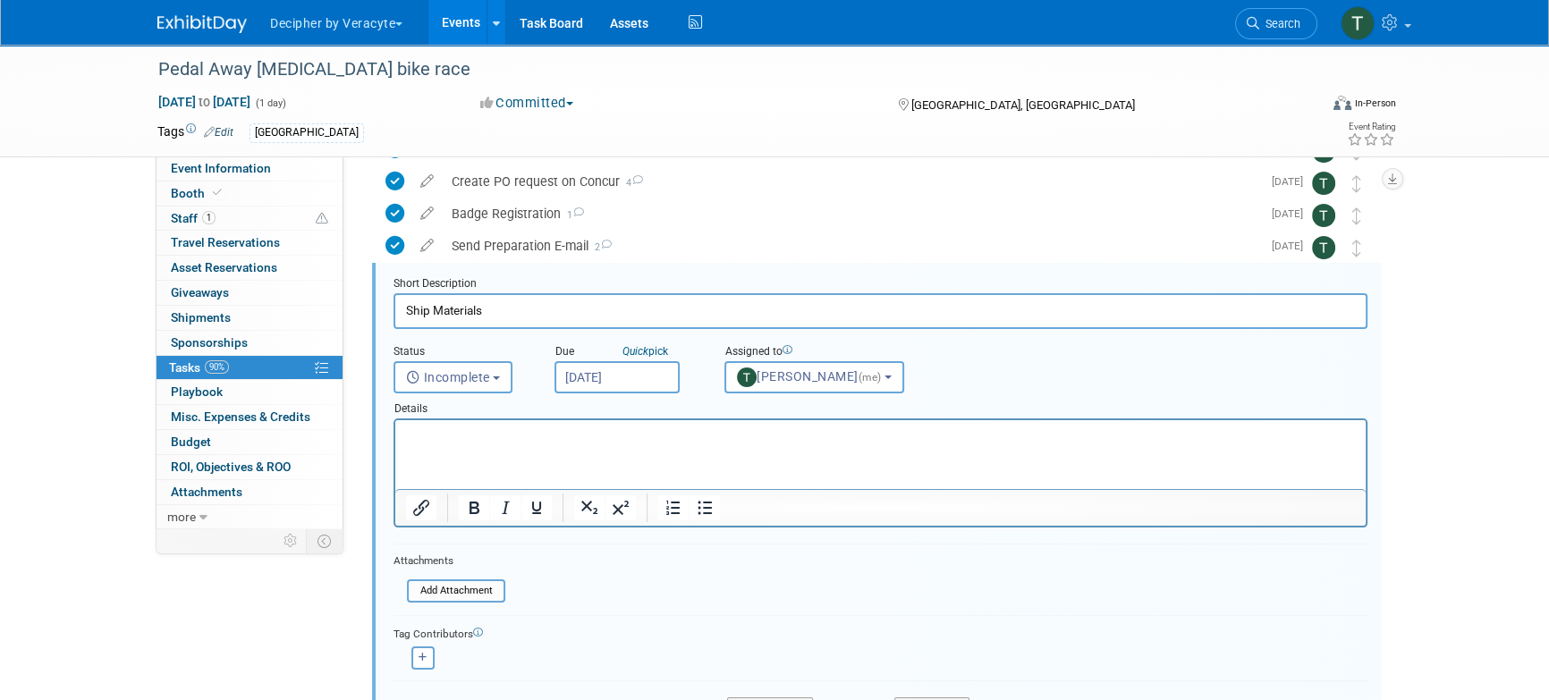
scroll to position [416, 0]
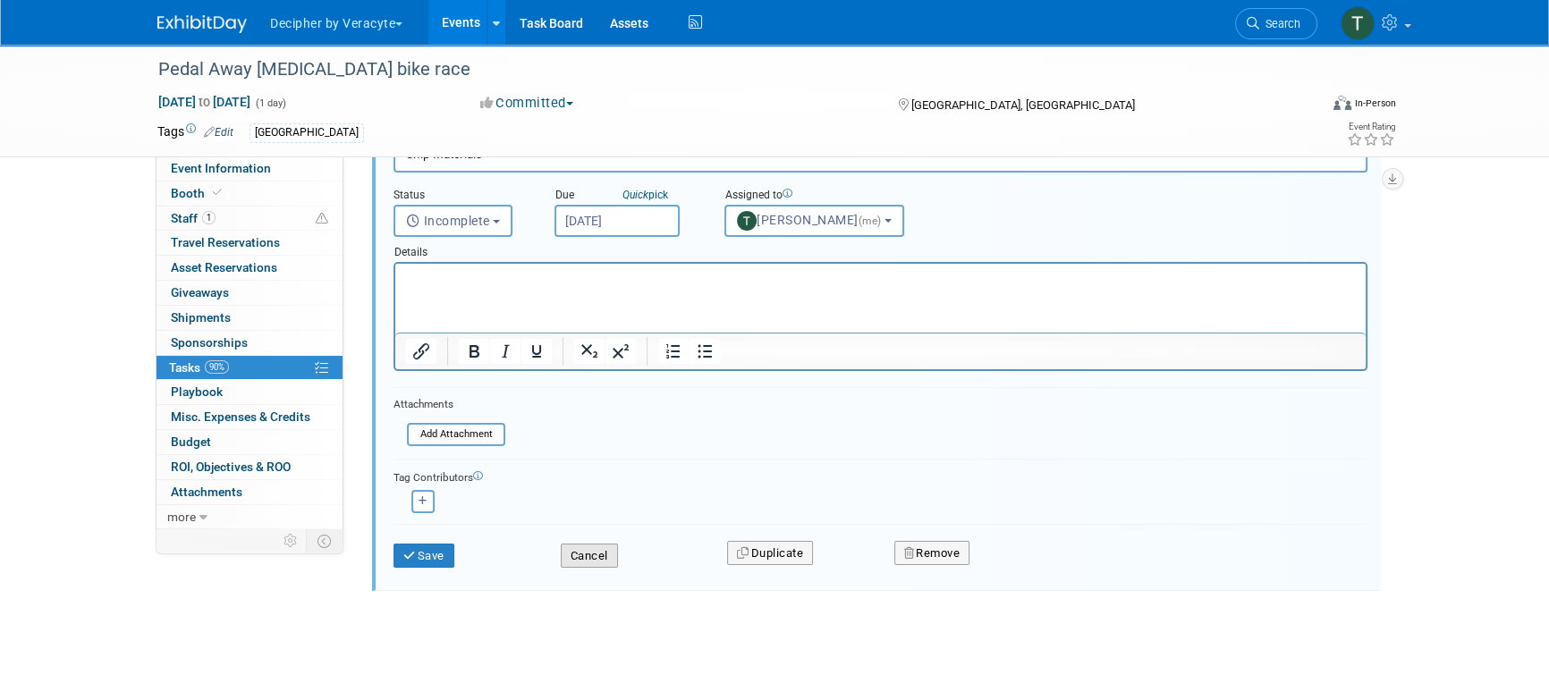
click at [600, 558] on button "Cancel" at bounding box center [589, 556] width 57 height 25
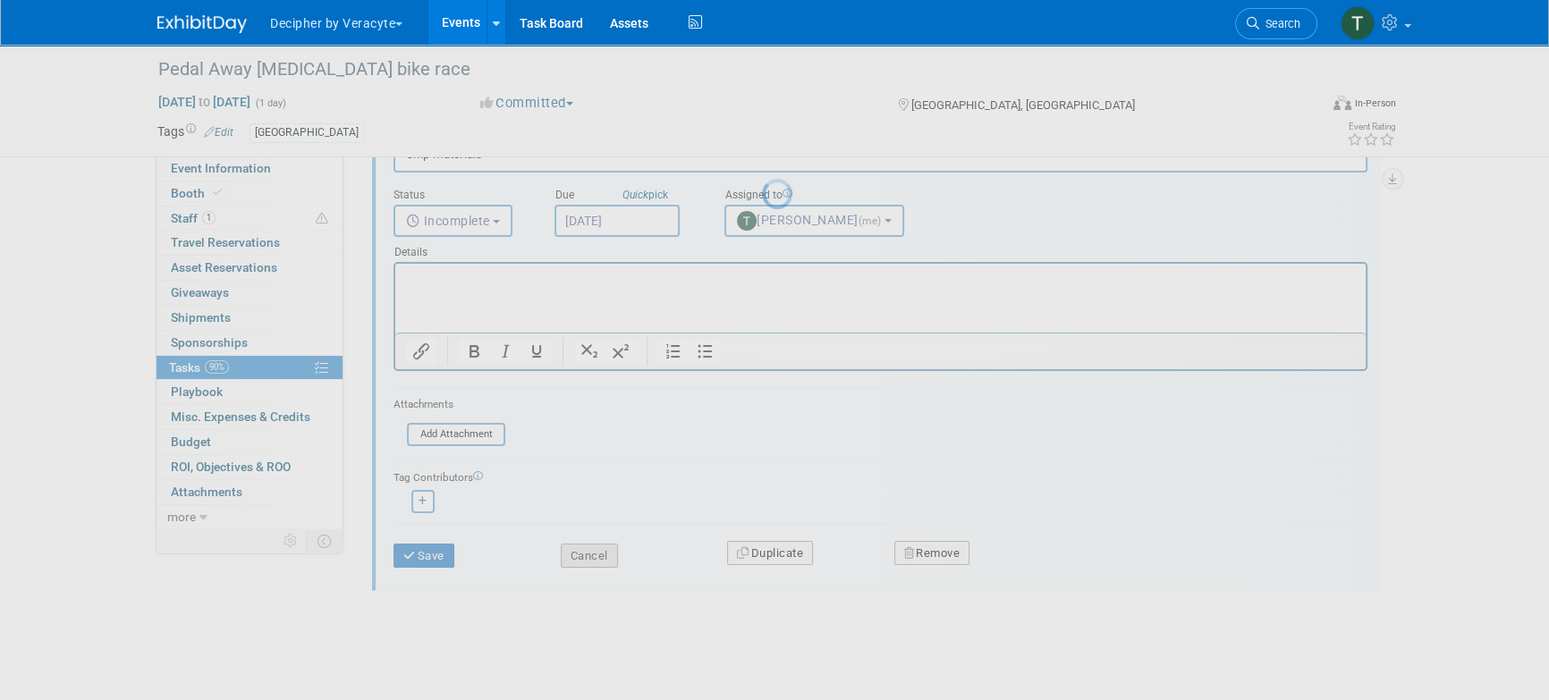
scroll to position [0, 0]
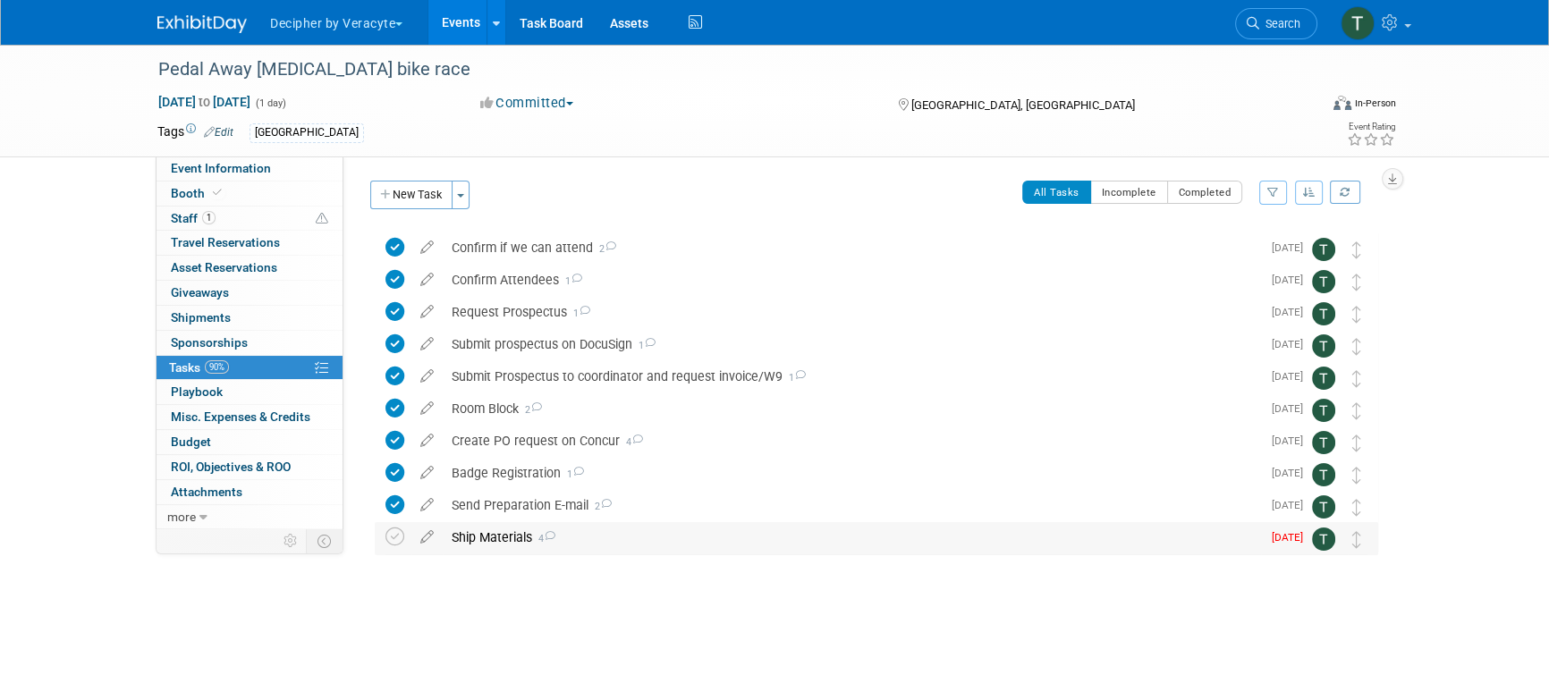
click at [503, 540] on div "Ship Materials 4" at bounding box center [852, 537] width 818 height 30
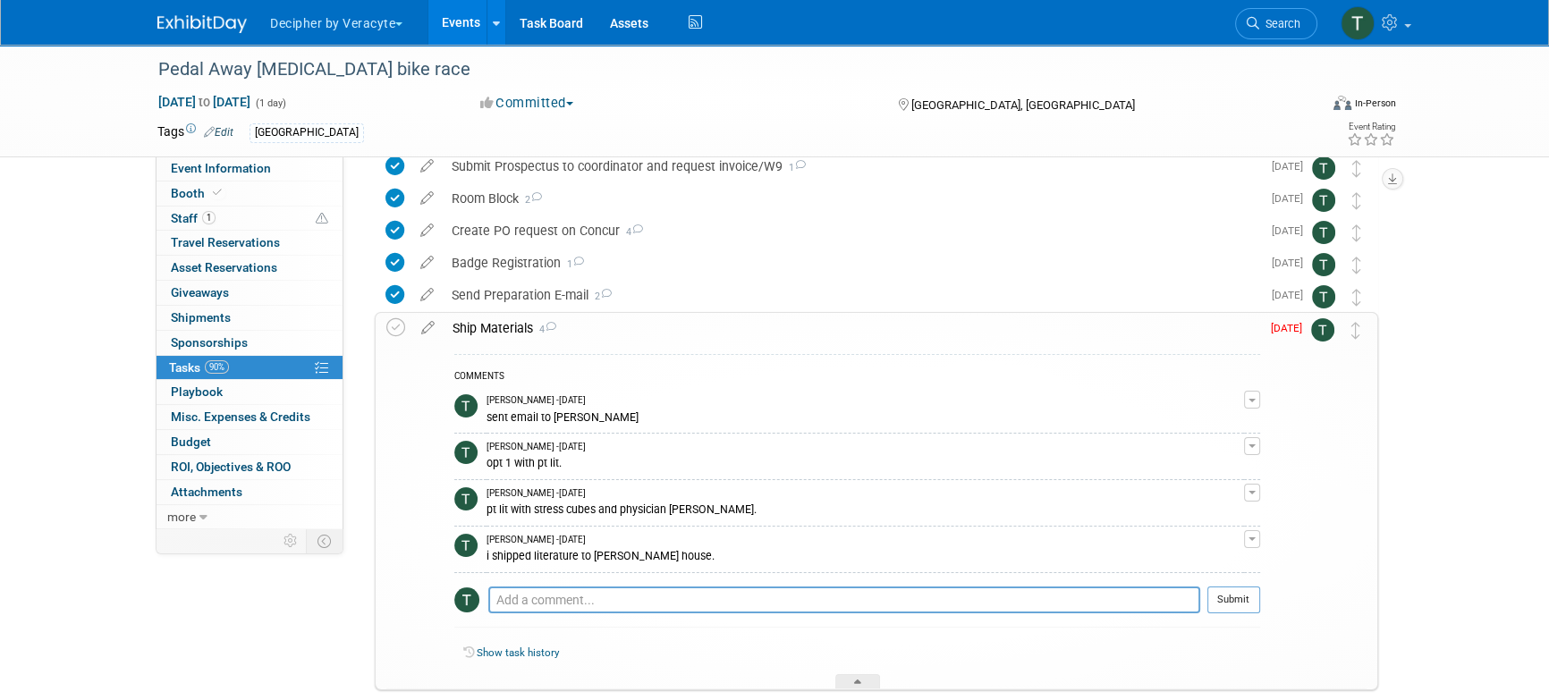
scroll to position [213, 0]
click at [605, 589] on textarea at bounding box center [844, 597] width 712 height 27
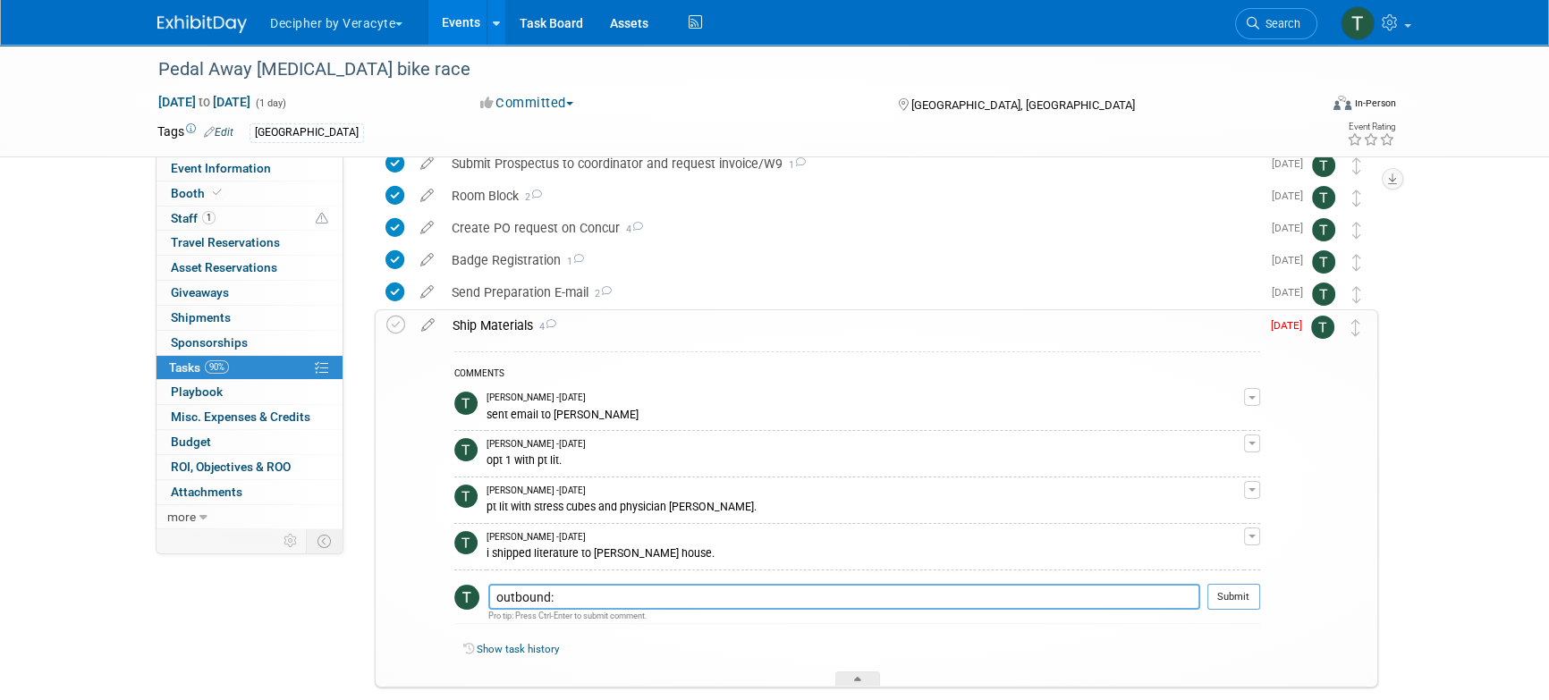
paste textarea "884192231676"
type textarea "outbound: 884192231676"
click at [1251, 592] on button "Submit" at bounding box center [1234, 597] width 53 height 27
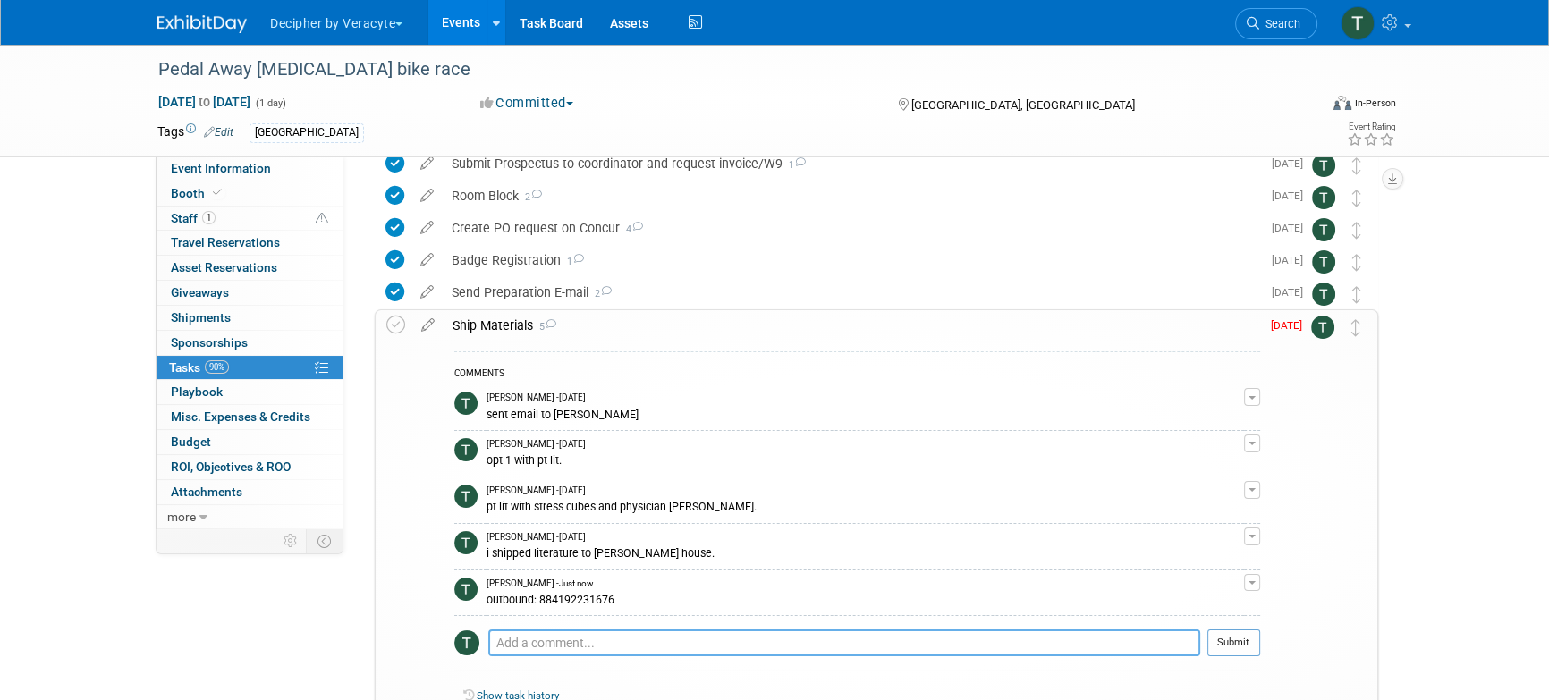
click at [624, 632] on textarea at bounding box center [844, 643] width 712 height 27
paste textarea "884192279876"
type textarea "Return: 884192279876"
click at [1234, 642] on button "Submit" at bounding box center [1234, 643] width 53 height 27
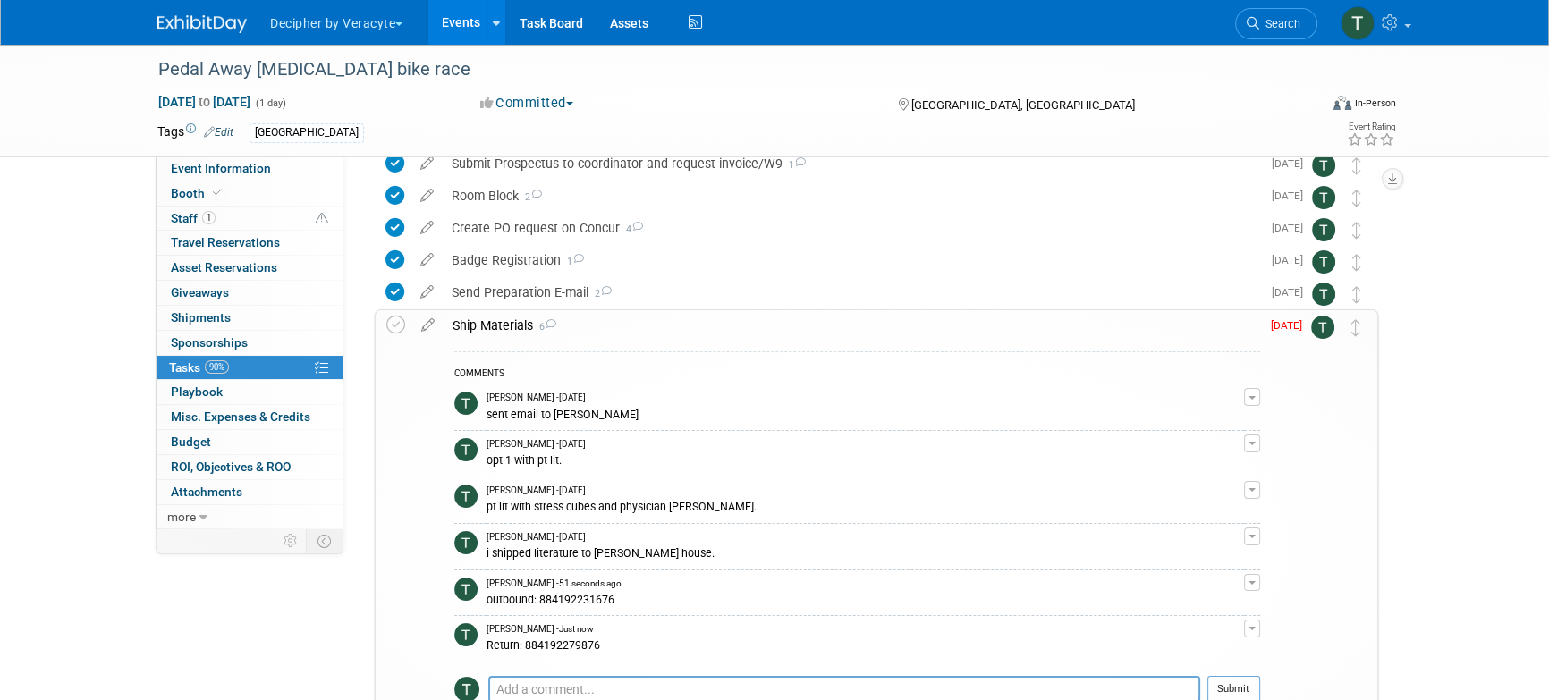
click at [484, 324] on div "Ship Materials 6" at bounding box center [852, 325] width 817 height 30
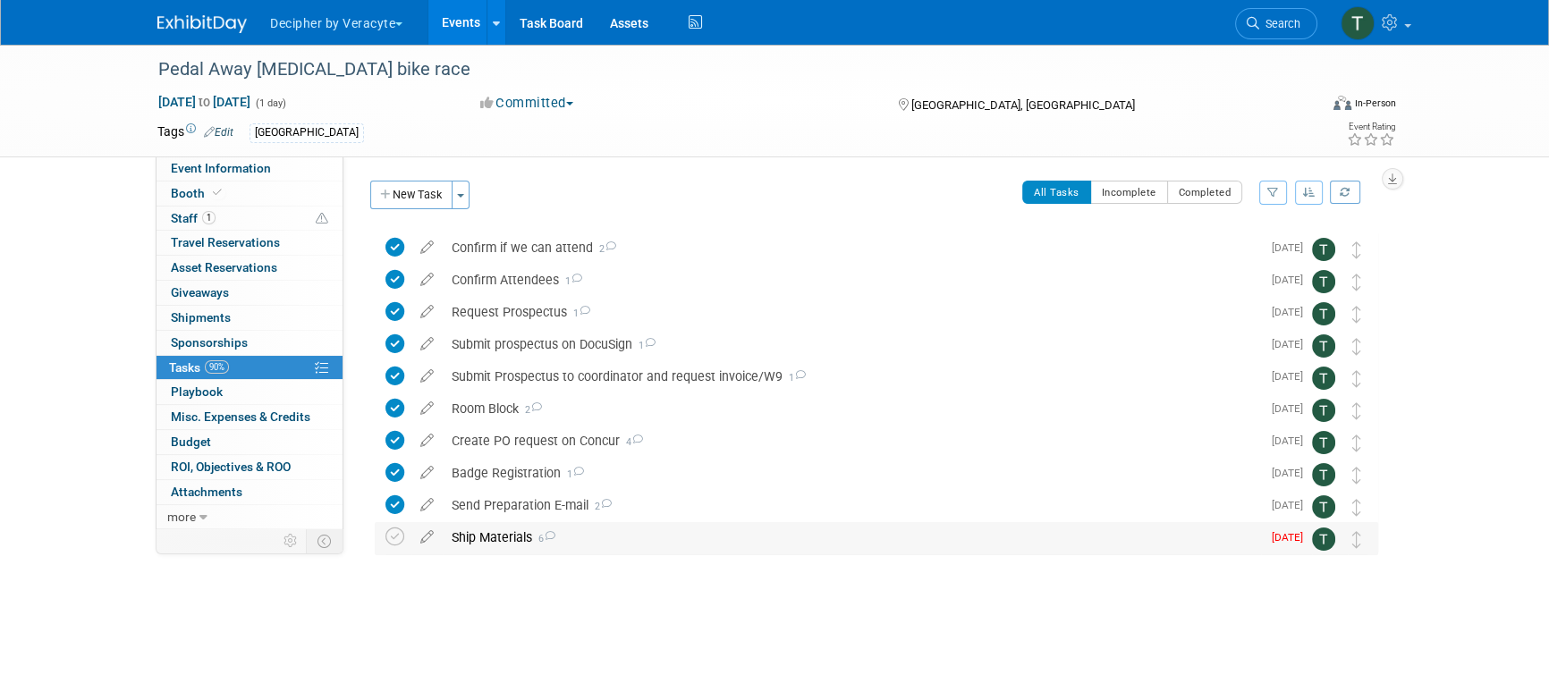
scroll to position [0, 0]
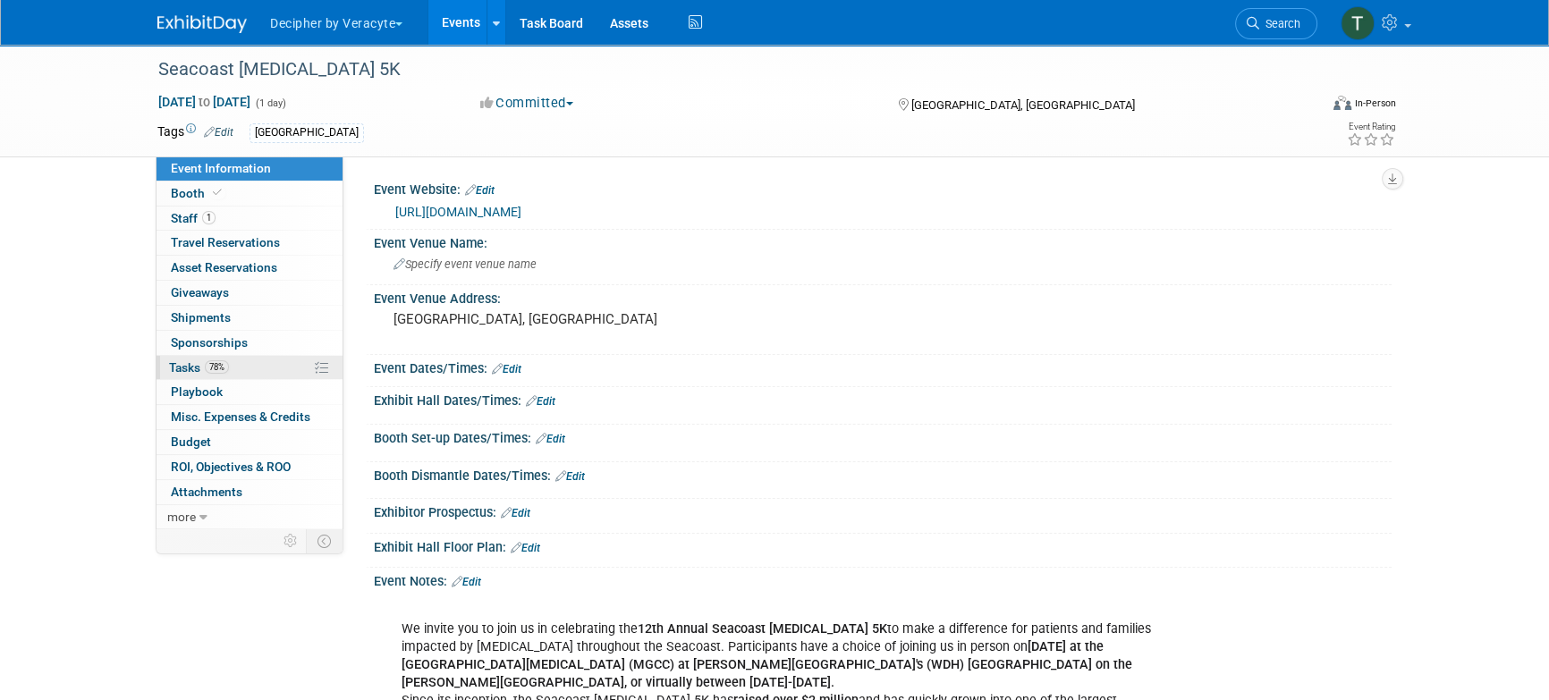
click at [287, 359] on link "78% Tasks 78%" at bounding box center [250, 368] width 186 height 24
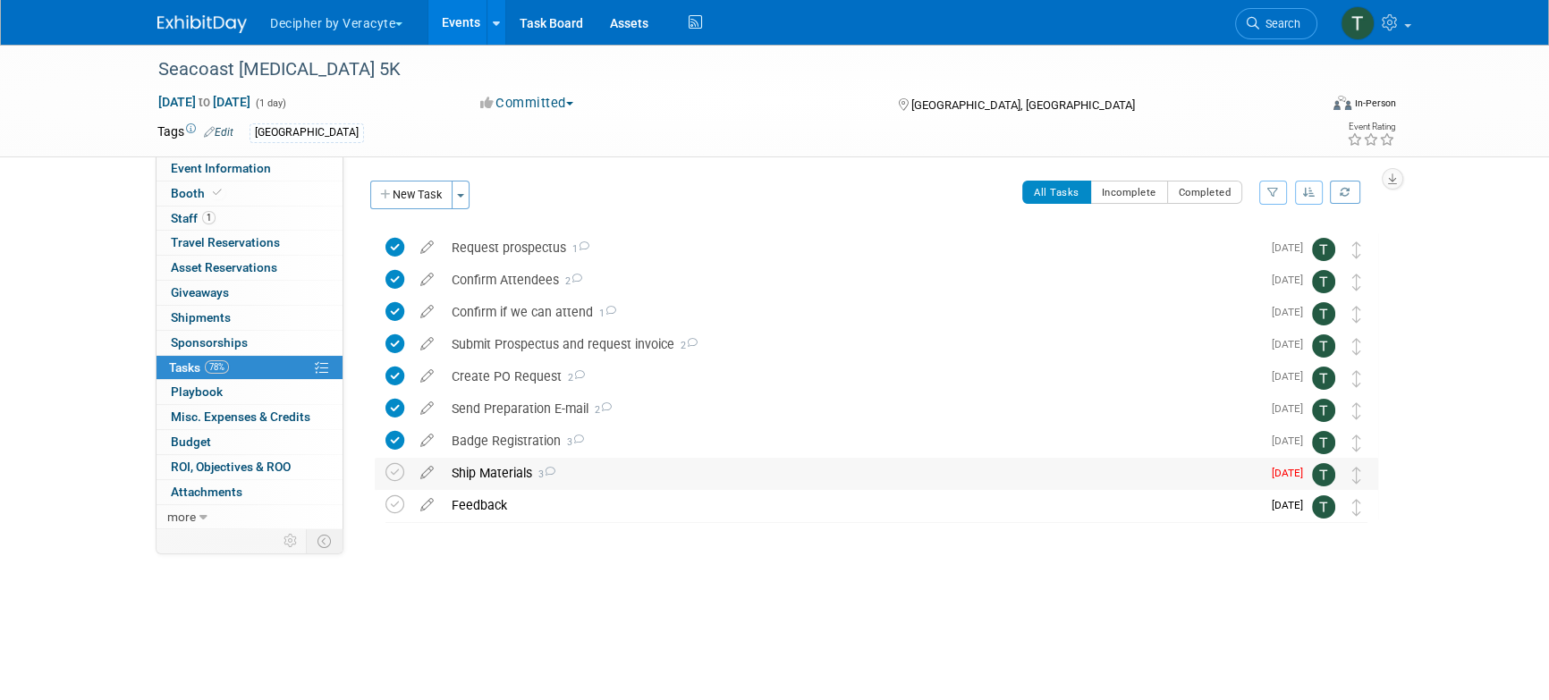
click at [481, 462] on div "Ship Materials 3" at bounding box center [852, 473] width 818 height 30
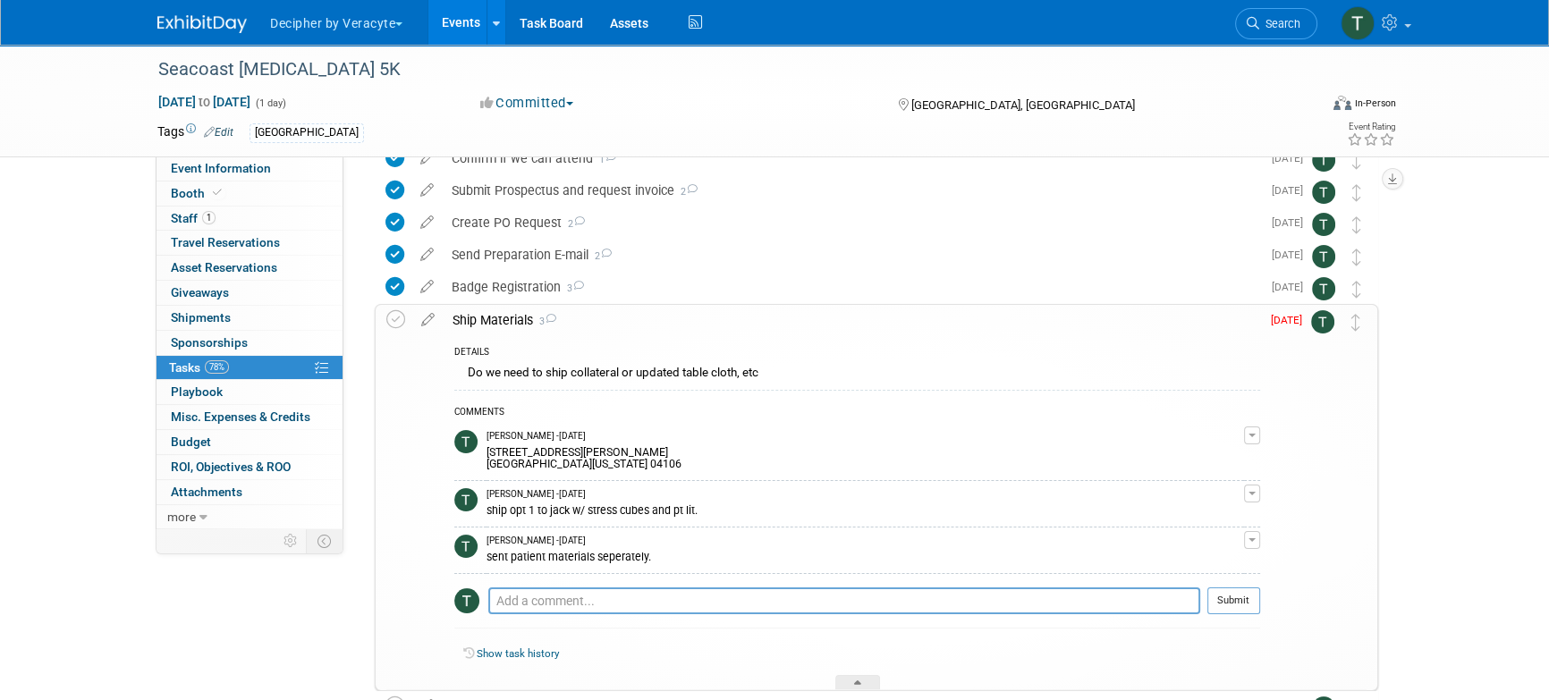
scroll to position [197, 0]
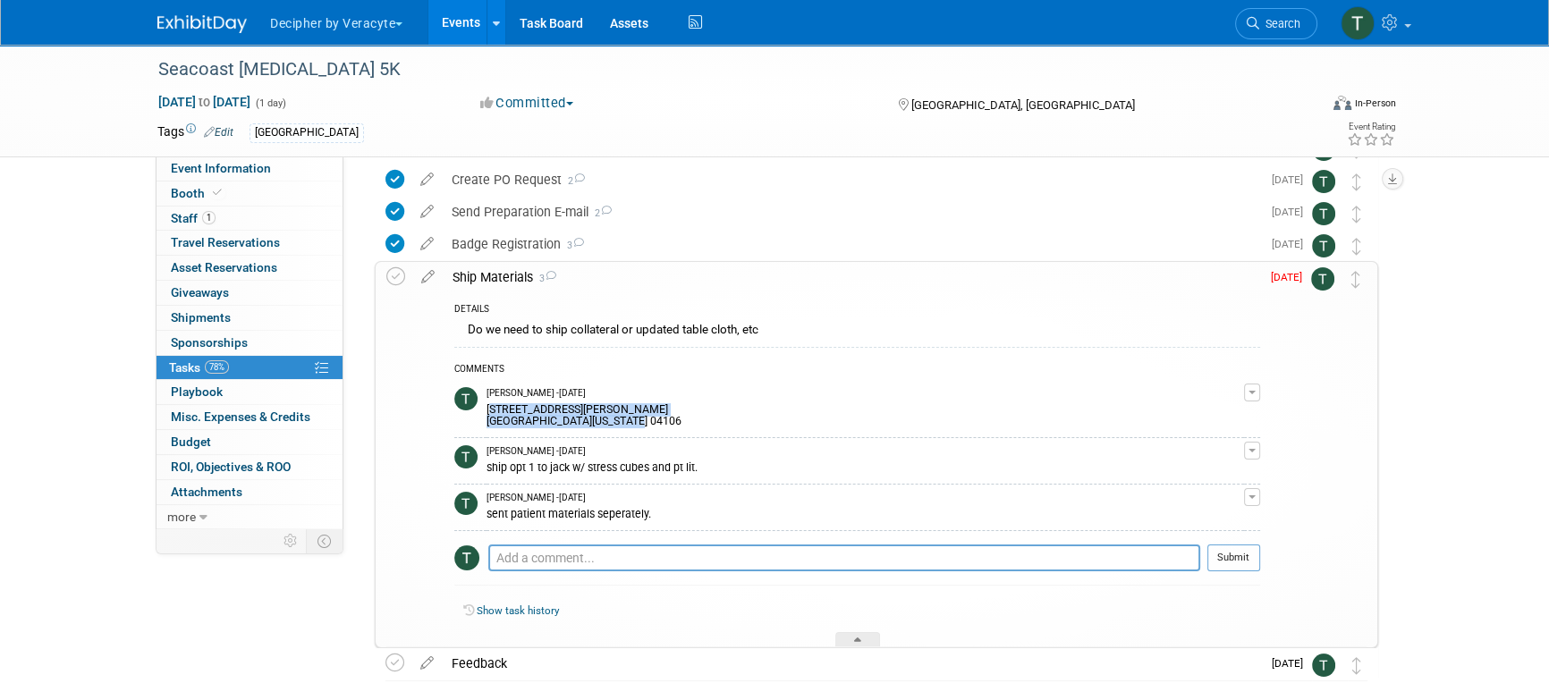
drag, startPoint x: 631, startPoint y: 422, endPoint x: 487, endPoint y: 410, distance: 144.6
click at [487, 410] on div "84 Everett Avenue South Portland Maine 04106" at bounding box center [866, 414] width 758 height 29
copy div "84 Everett Avenue South Portland Maine 04106"
click at [191, 224] on span "Staff 1" at bounding box center [193, 218] width 45 height 14
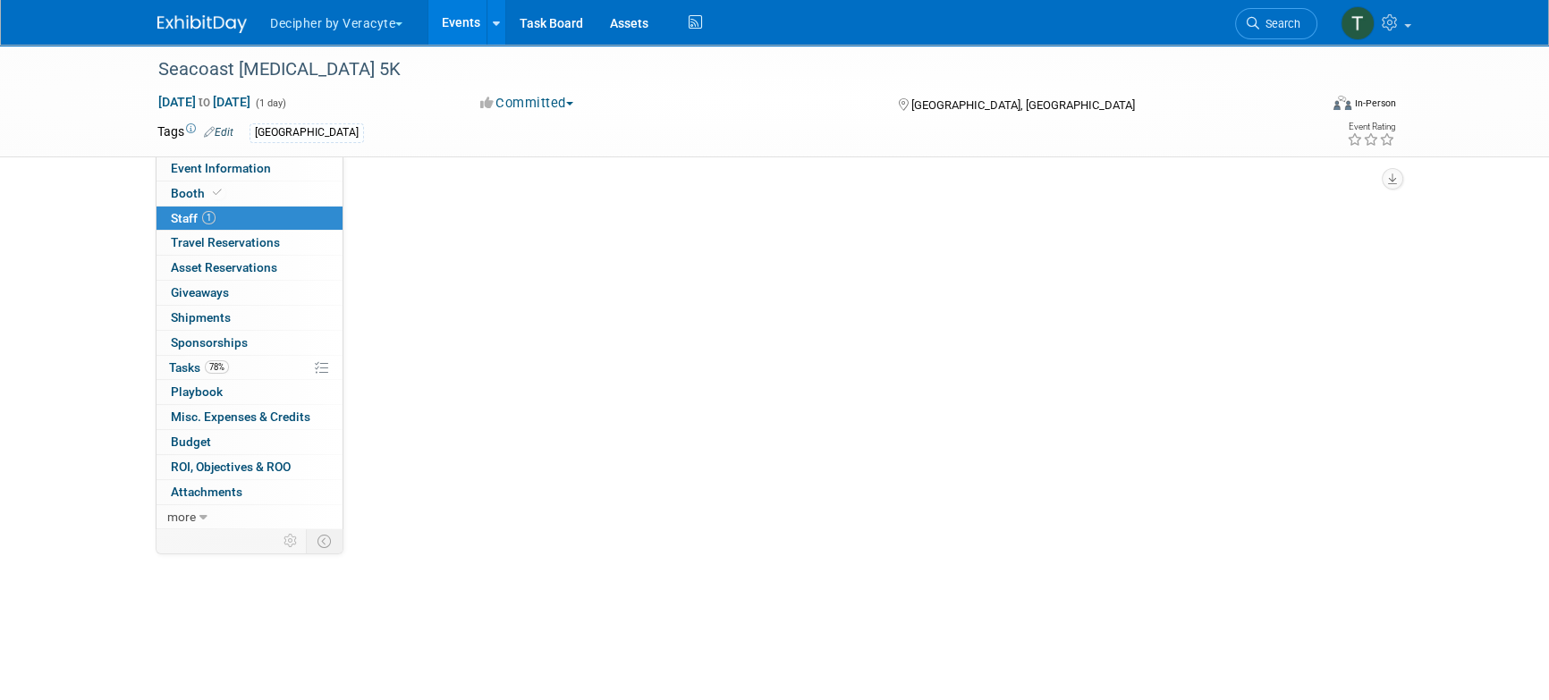
scroll to position [0, 0]
click at [191, 224] on span "Staff 1" at bounding box center [193, 218] width 45 height 14
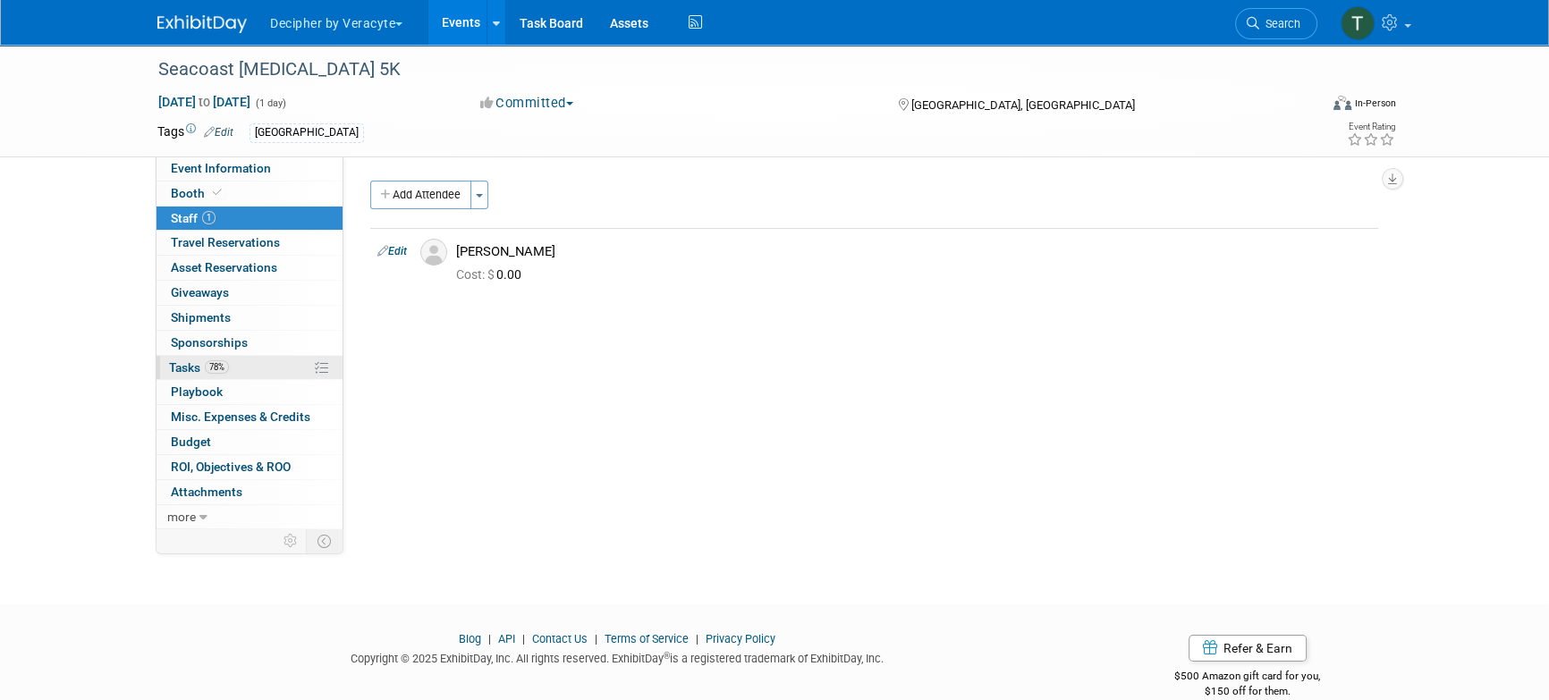
click at [259, 377] on link "78% Tasks 78%" at bounding box center [250, 368] width 186 height 24
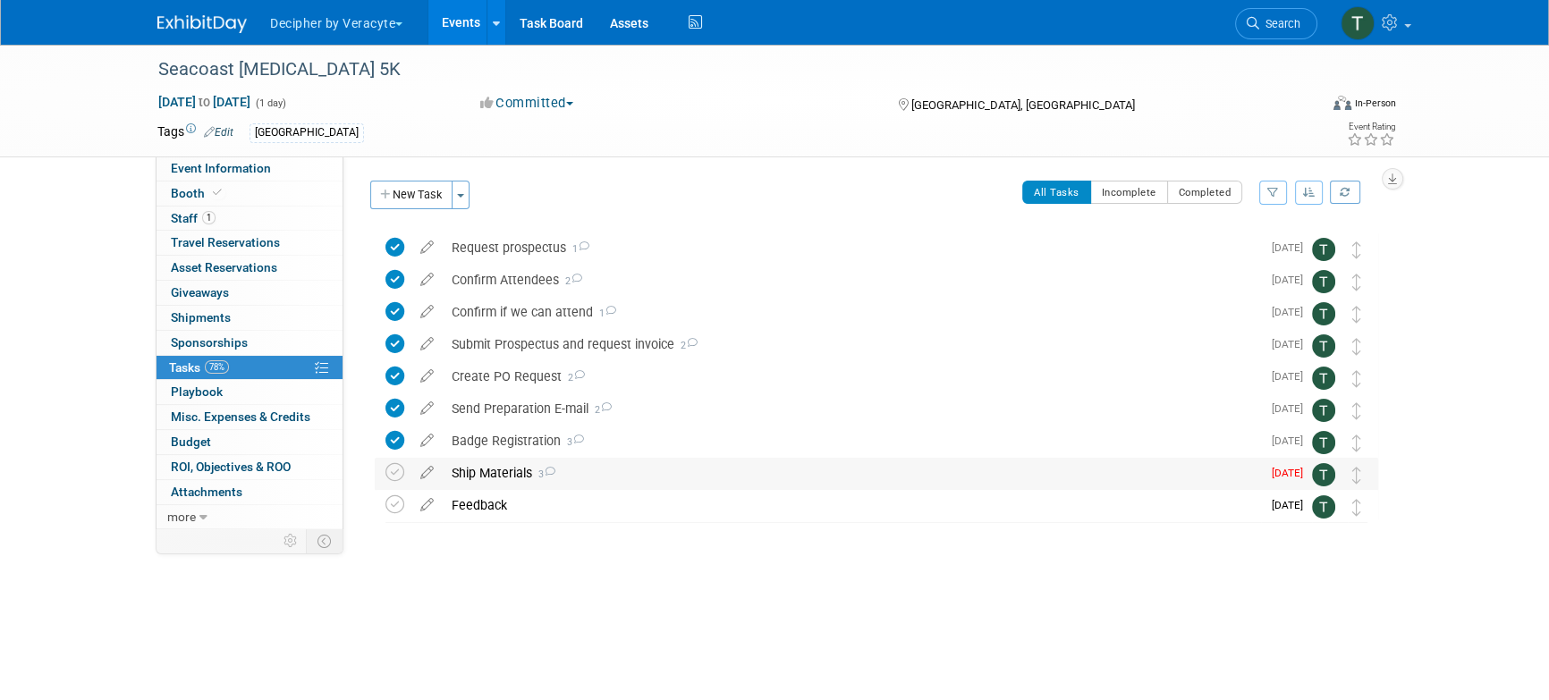
click at [495, 463] on div "Ship Materials 3" at bounding box center [852, 473] width 818 height 30
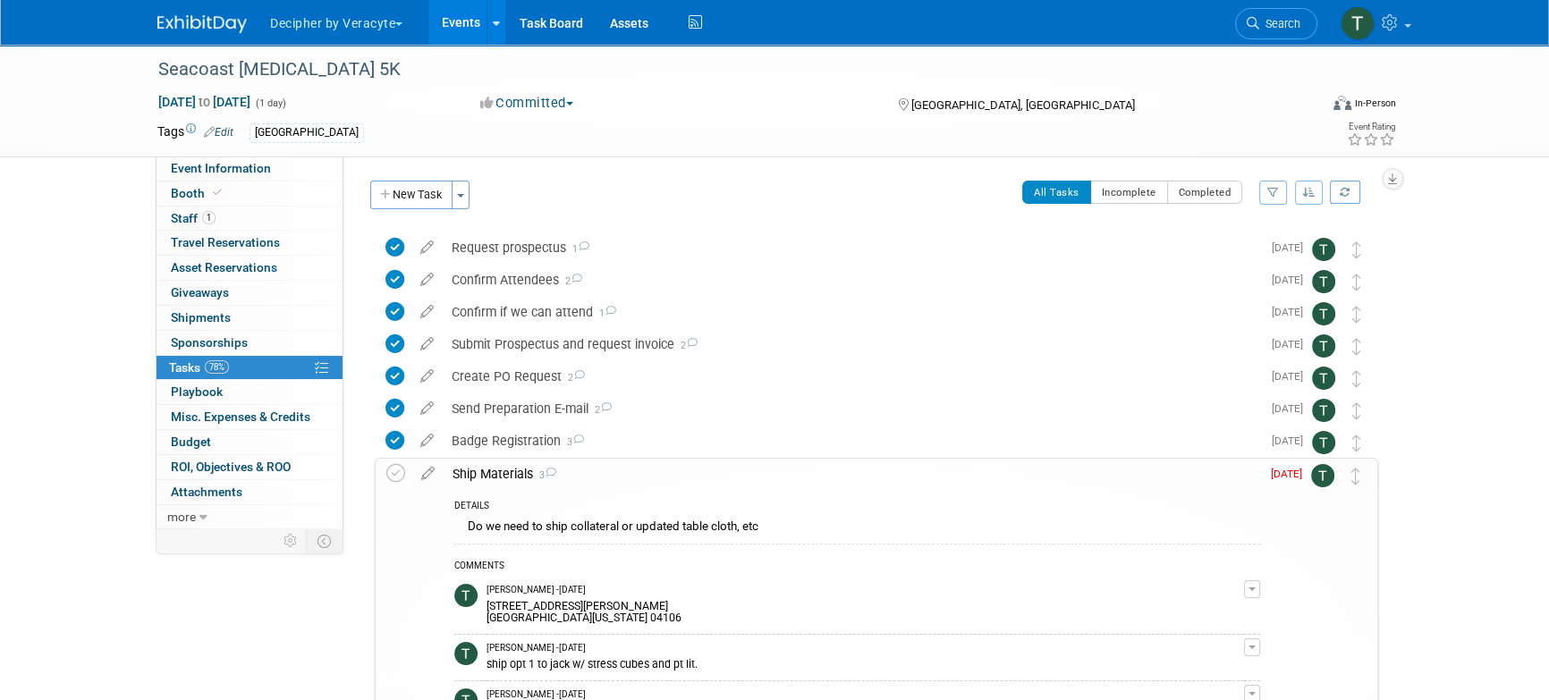
scroll to position [225, 0]
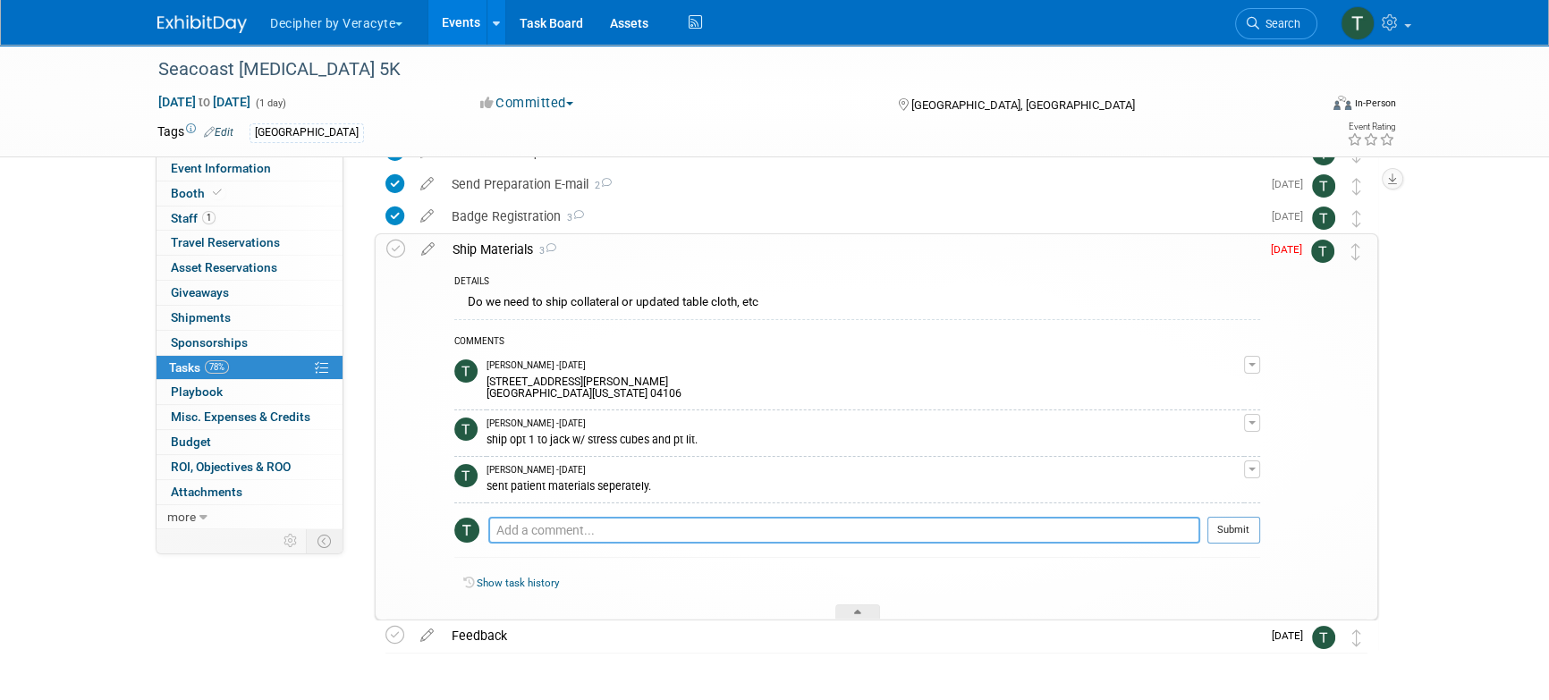
click at [561, 528] on textarea at bounding box center [844, 530] width 712 height 27
paste textarea "884192371694"
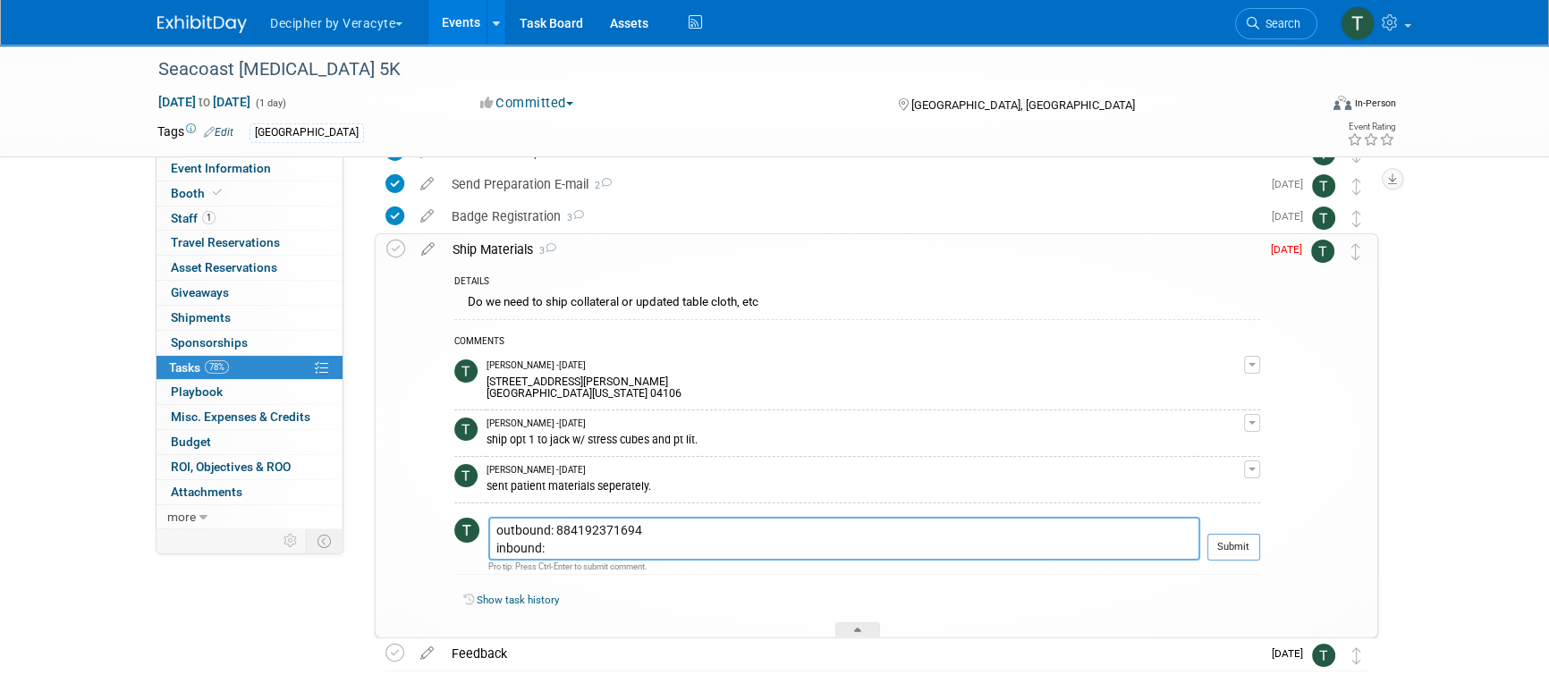
paste textarea "884192410169"
type textarea "outbound: 884192371694 inbound: 884192410169"
click at [1254, 551] on button "Submit" at bounding box center [1234, 547] width 53 height 27
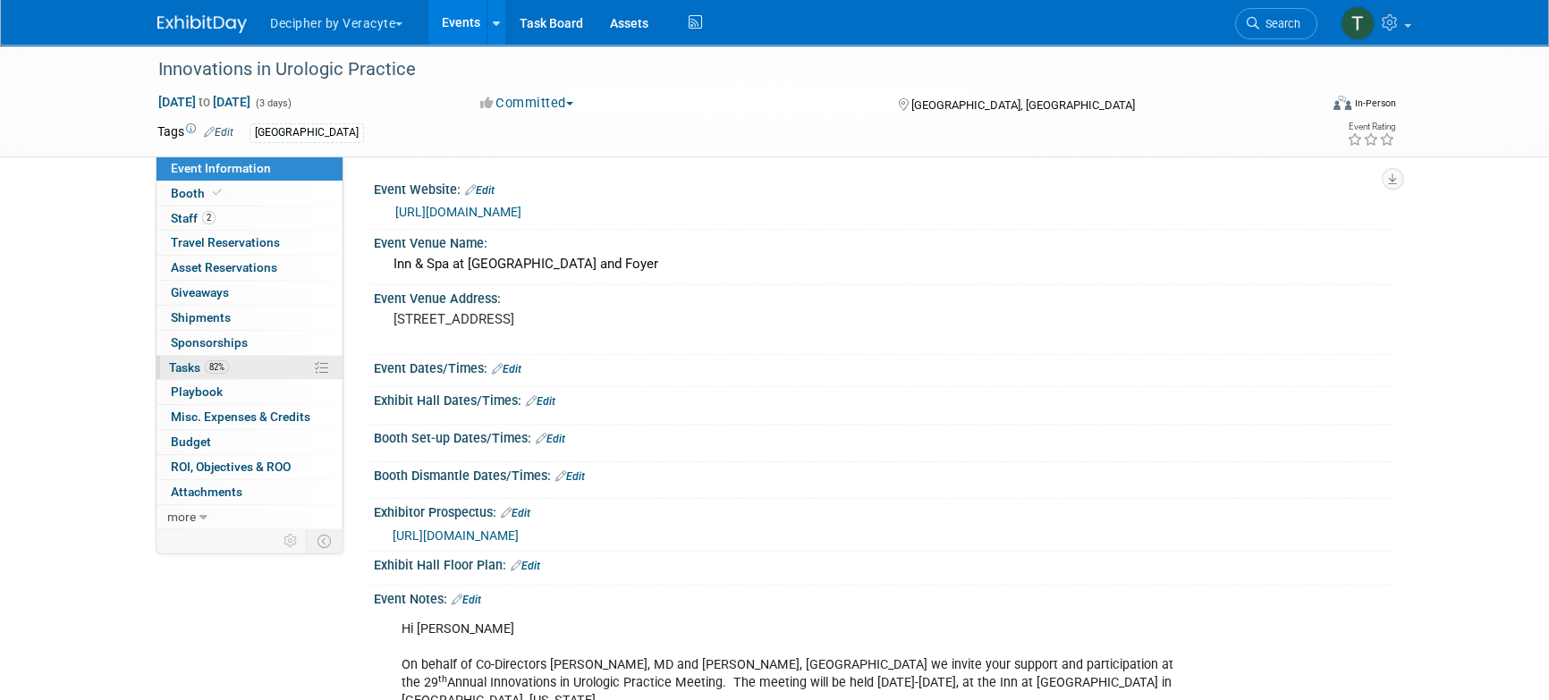
click at [250, 360] on link "82% Tasks 82%" at bounding box center [250, 368] width 186 height 24
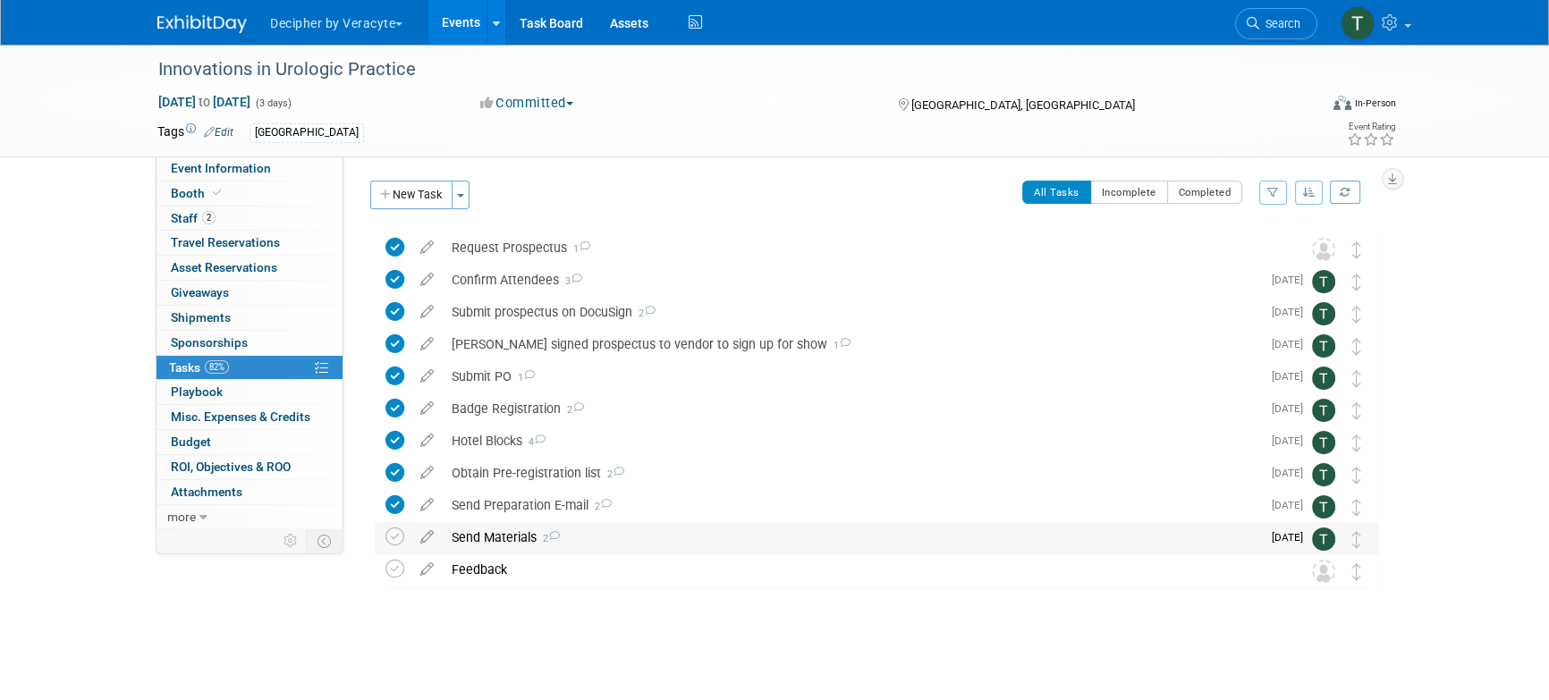
click at [493, 539] on div "Send Materials 2" at bounding box center [852, 537] width 818 height 30
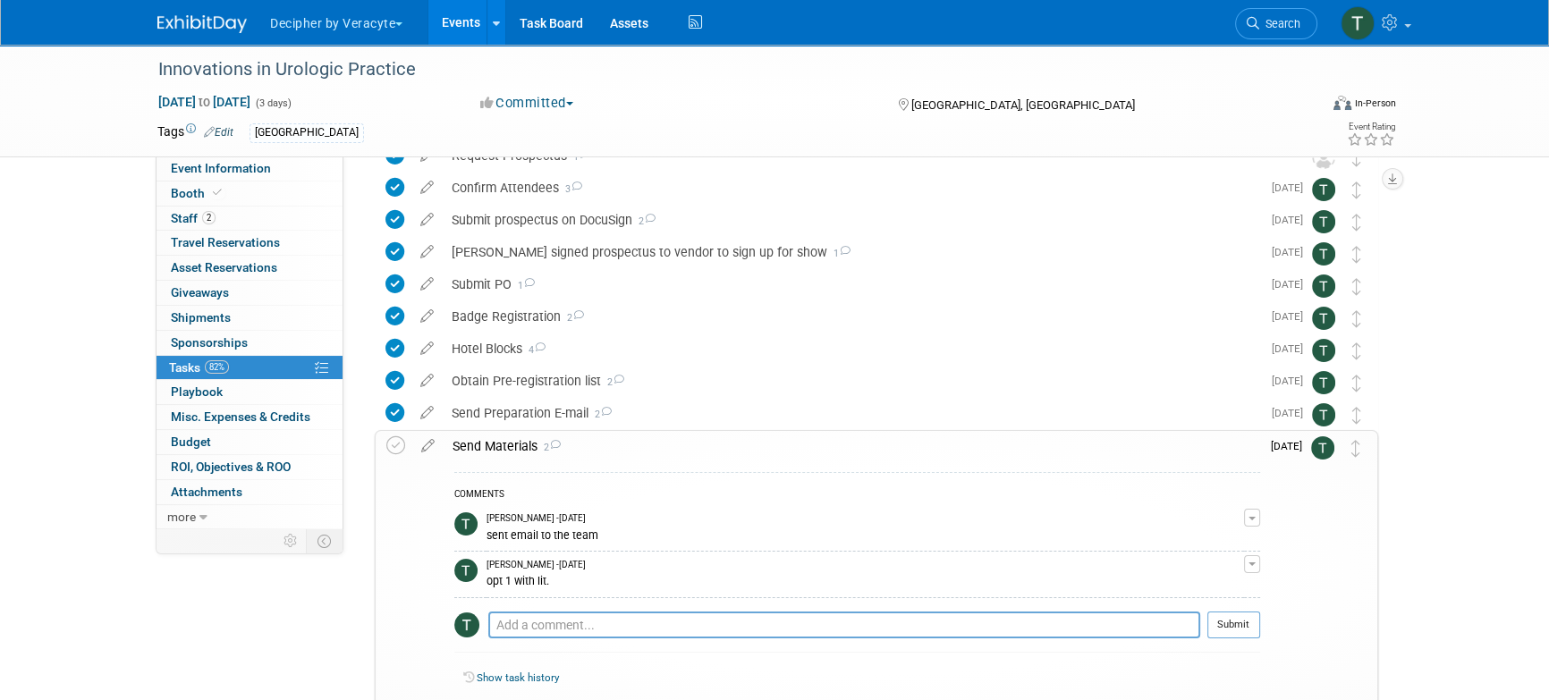
scroll to position [106, 0]
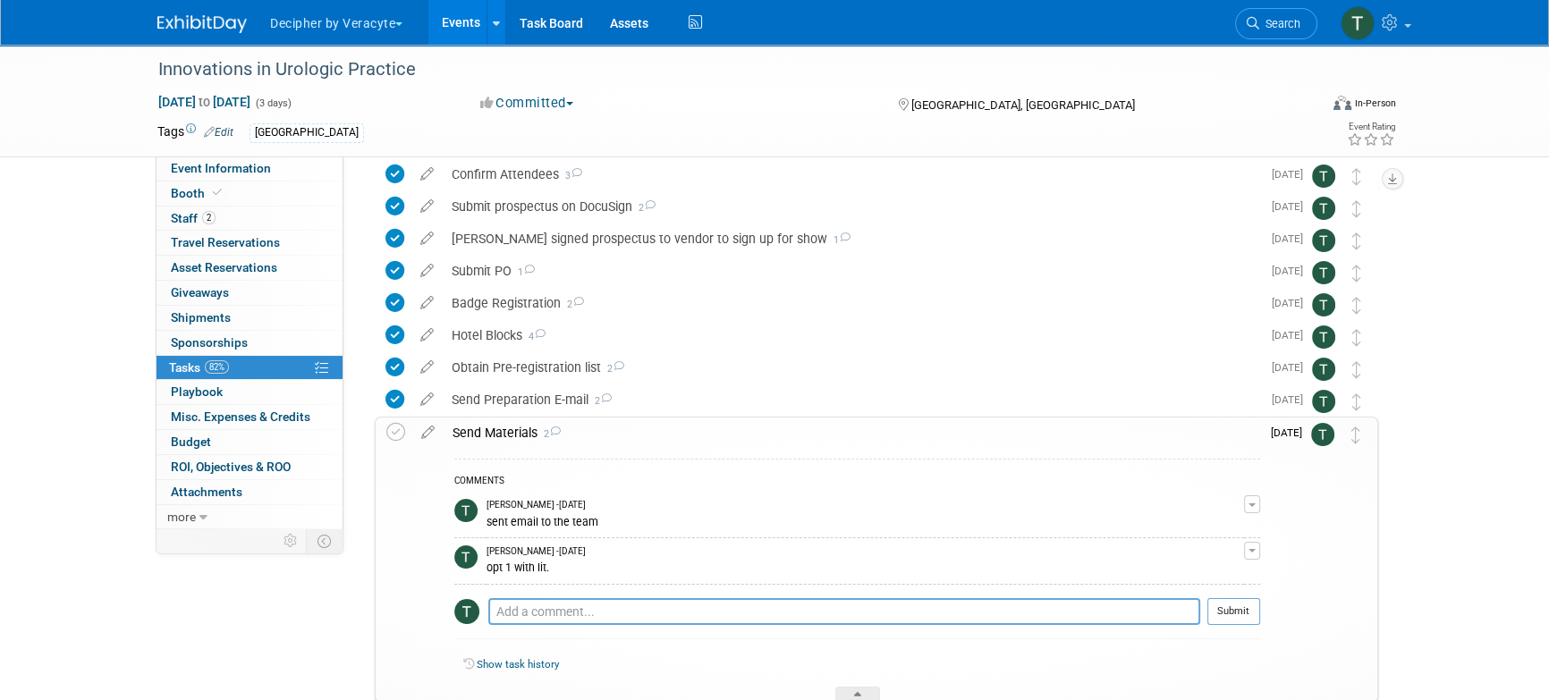
click at [538, 534] on td "[PERSON_NAME] - [DATE] sent email to the team" at bounding box center [866, 515] width 758 height 46
click at [538, 534] on td "Tony Alvarado - 3 months ago sent email to the team" at bounding box center [866, 515] width 758 height 46
click at [494, 442] on div "Send Materials 2" at bounding box center [852, 433] width 817 height 30
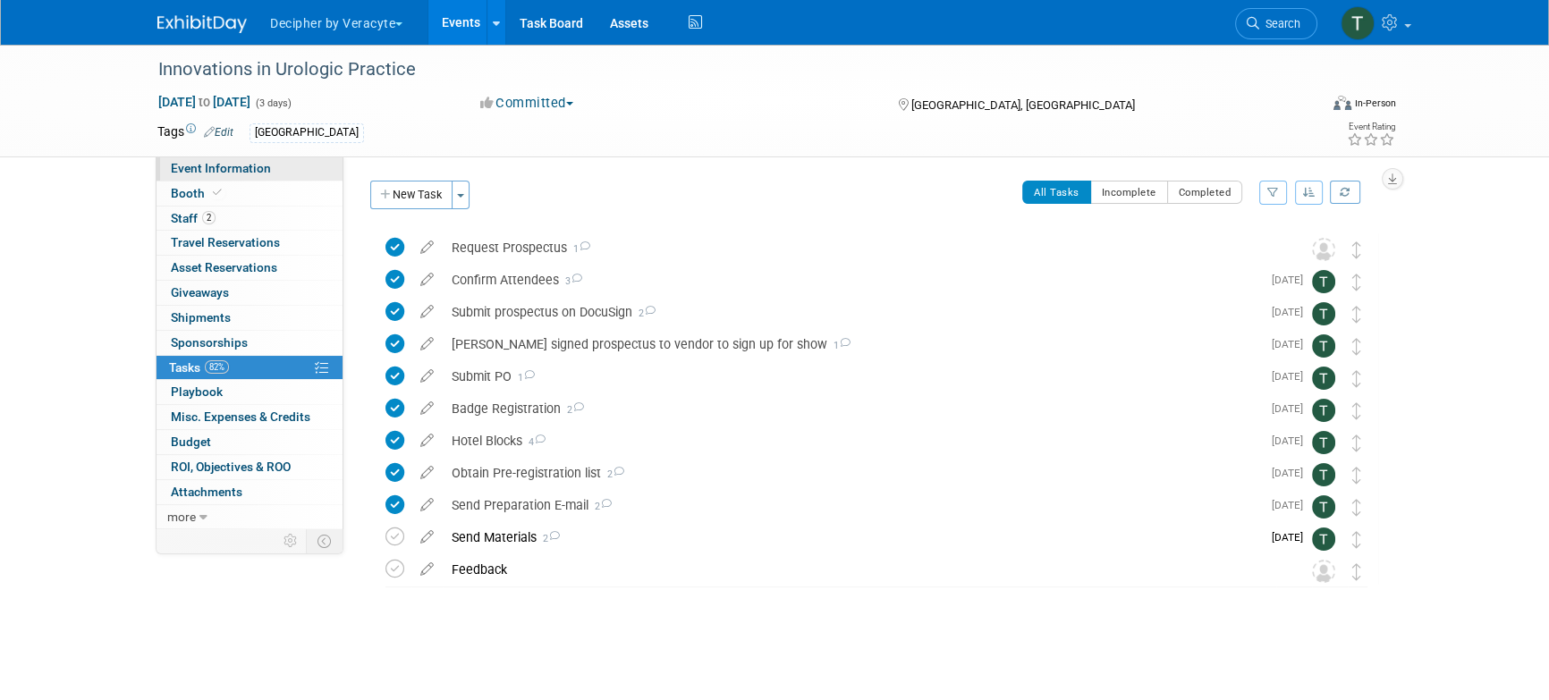
click at [308, 166] on link "Event Information" at bounding box center [250, 169] width 186 height 24
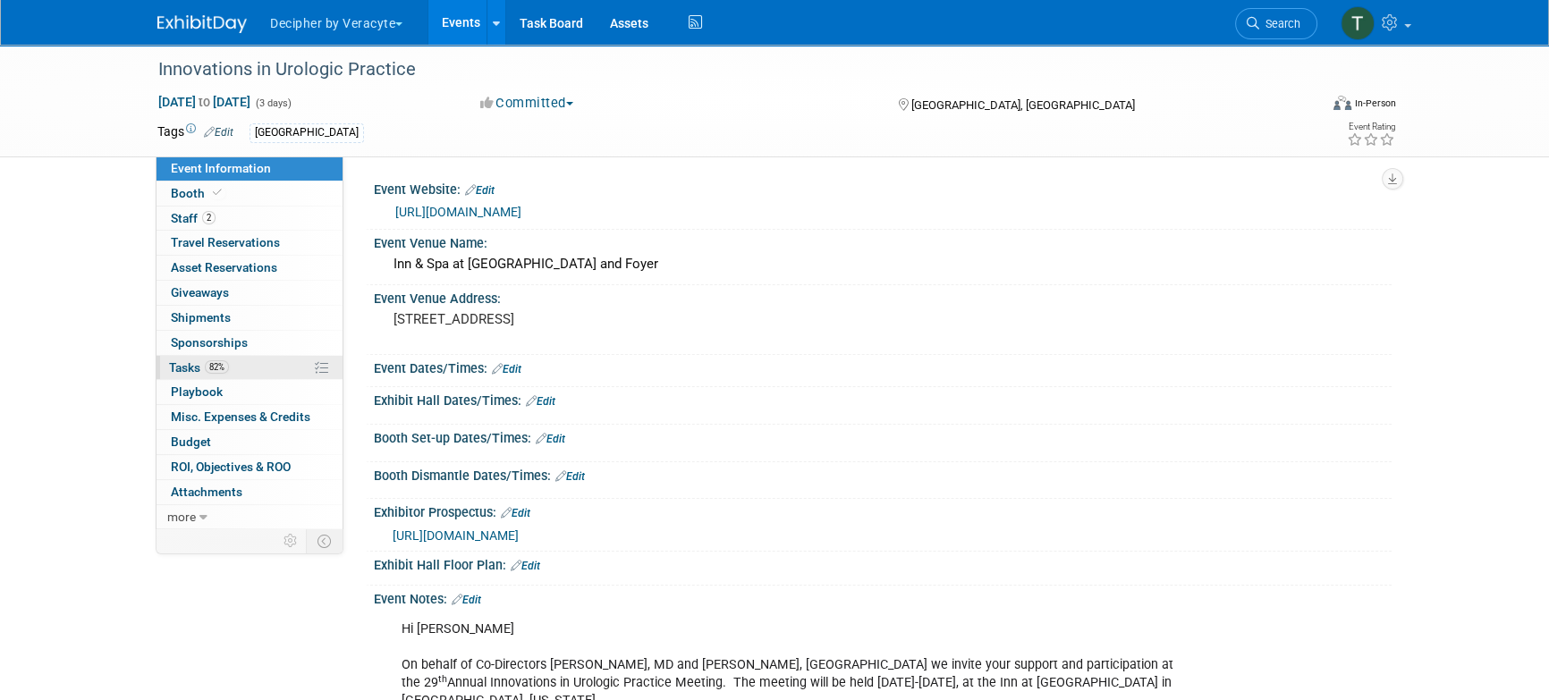
click at [261, 356] on link "82% Tasks 82%" at bounding box center [250, 368] width 186 height 24
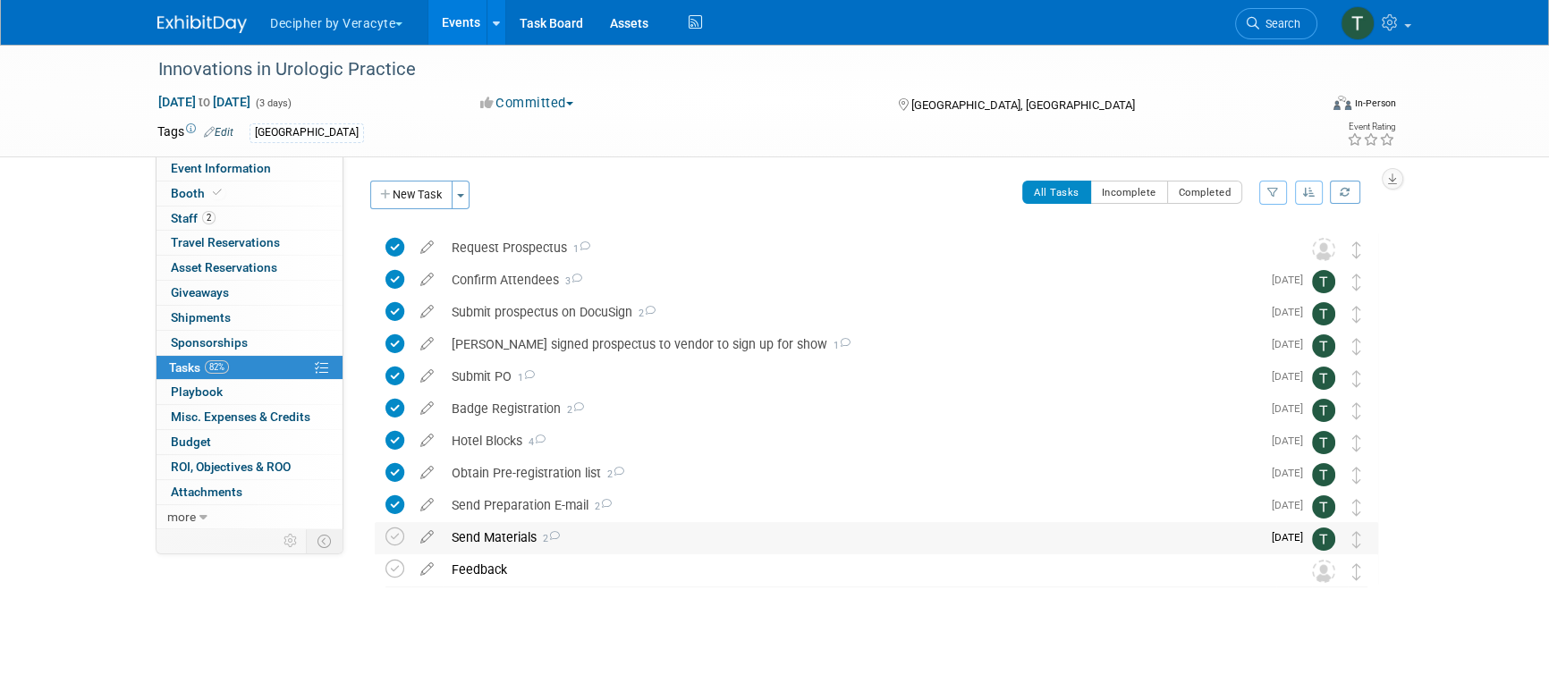
click at [506, 531] on div "Send Materials 2" at bounding box center [852, 537] width 818 height 30
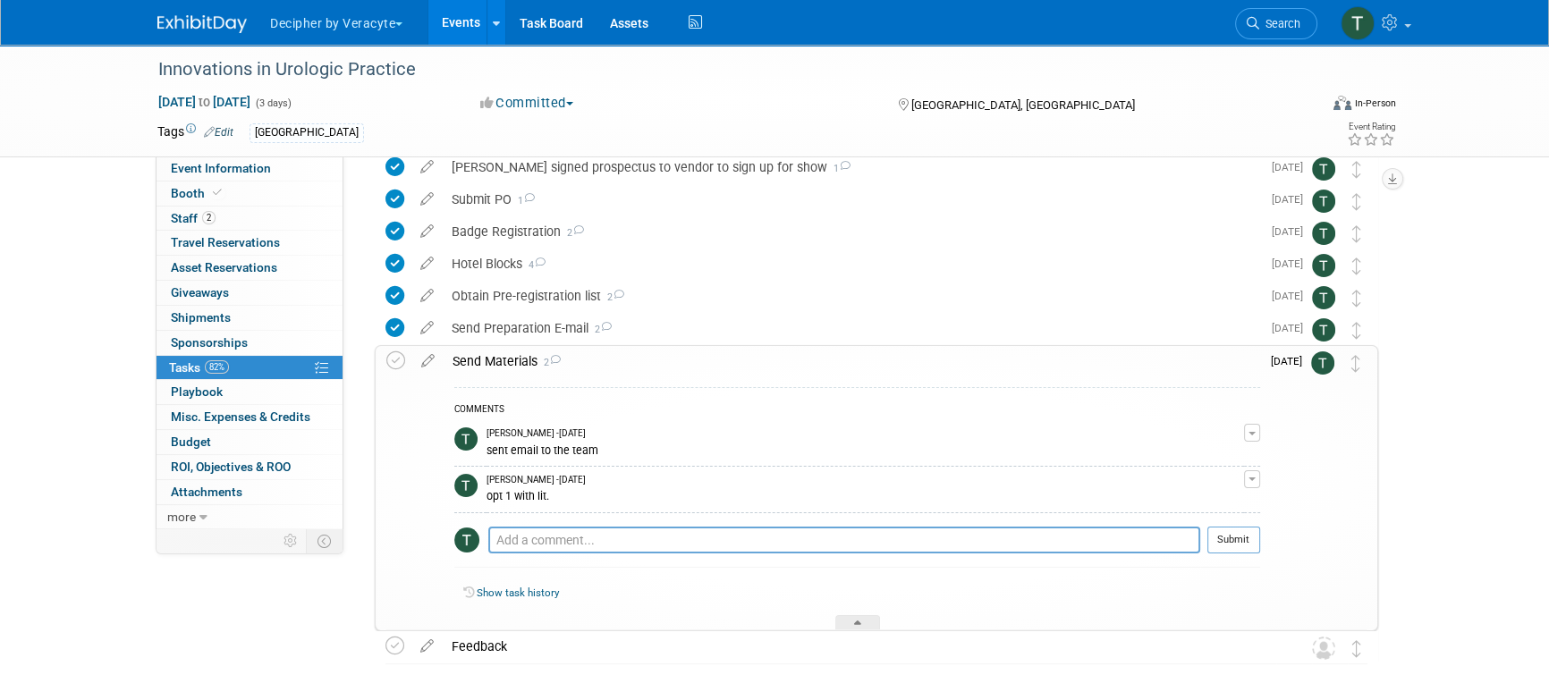
scroll to position [250, 0]
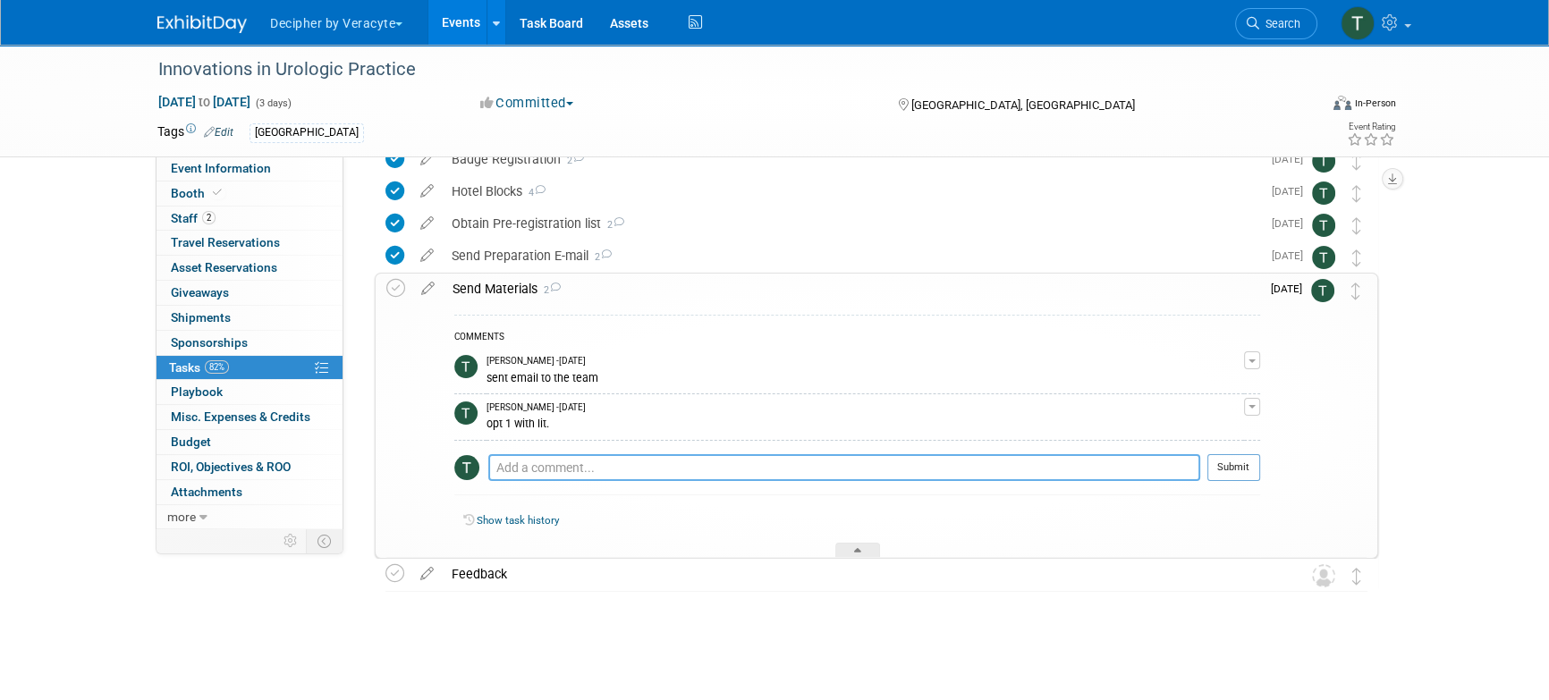
click at [576, 462] on textarea at bounding box center [844, 467] width 712 height 27
paste textarea "884193726276"
click at [1140, 466] on textarea "outbound: 884193726276" at bounding box center [844, 467] width 712 height 27
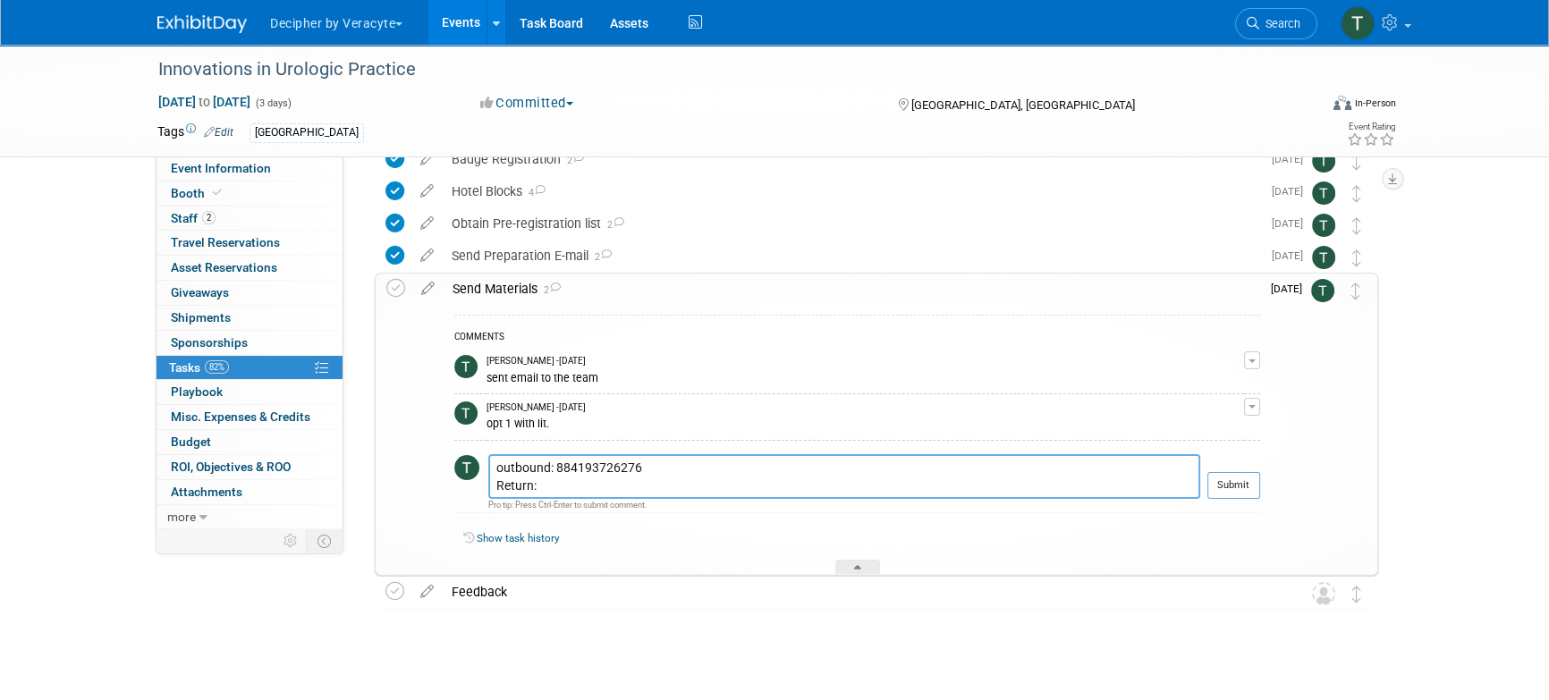
paste textarea "884193761451"
type textarea "outbound: 884193726276 Return: 884193761451"
click at [1239, 492] on button "Submit" at bounding box center [1234, 485] width 53 height 27
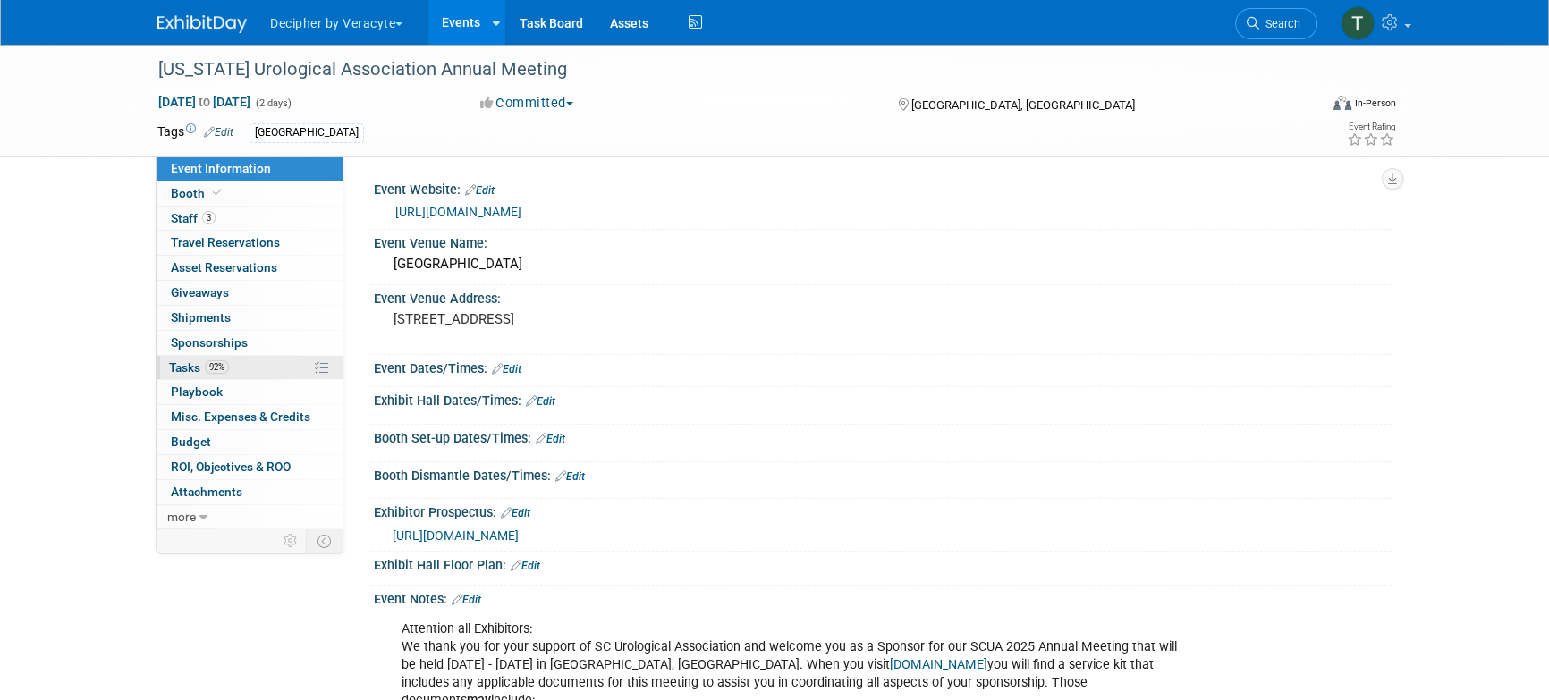
click at [266, 356] on link "92% Tasks 92%" at bounding box center [250, 368] width 186 height 24
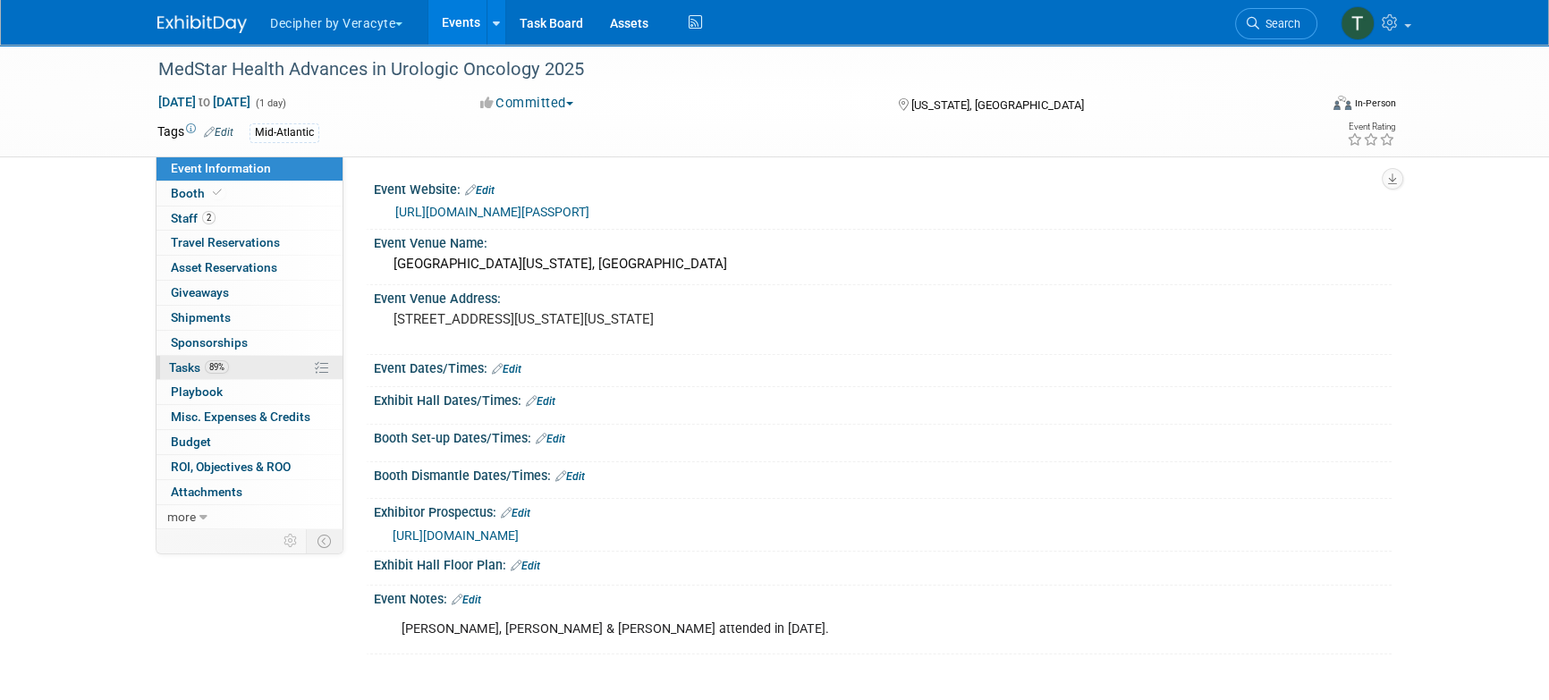
click at [241, 369] on link "89% Tasks 89%" at bounding box center [250, 368] width 186 height 24
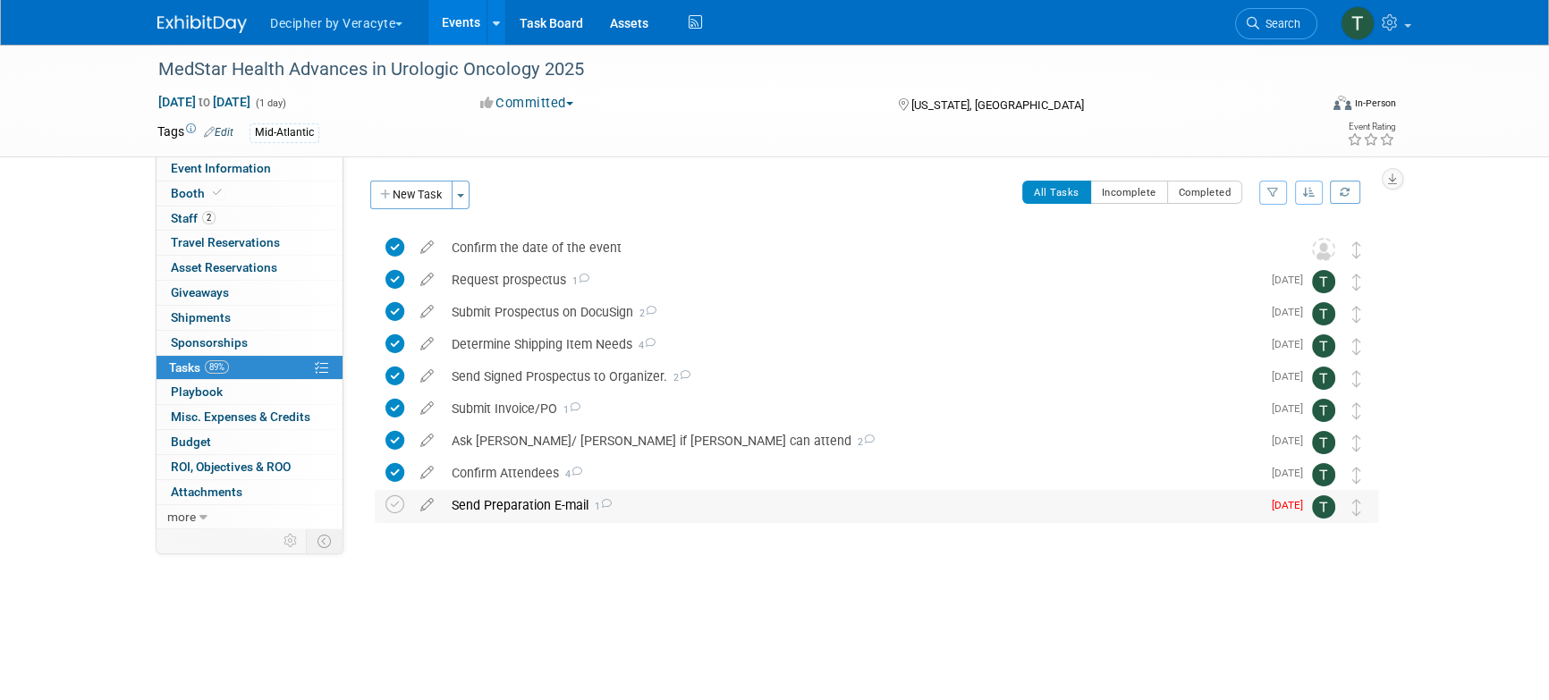
click at [549, 500] on div "Send Preparation E-mail 1" at bounding box center [852, 505] width 818 height 30
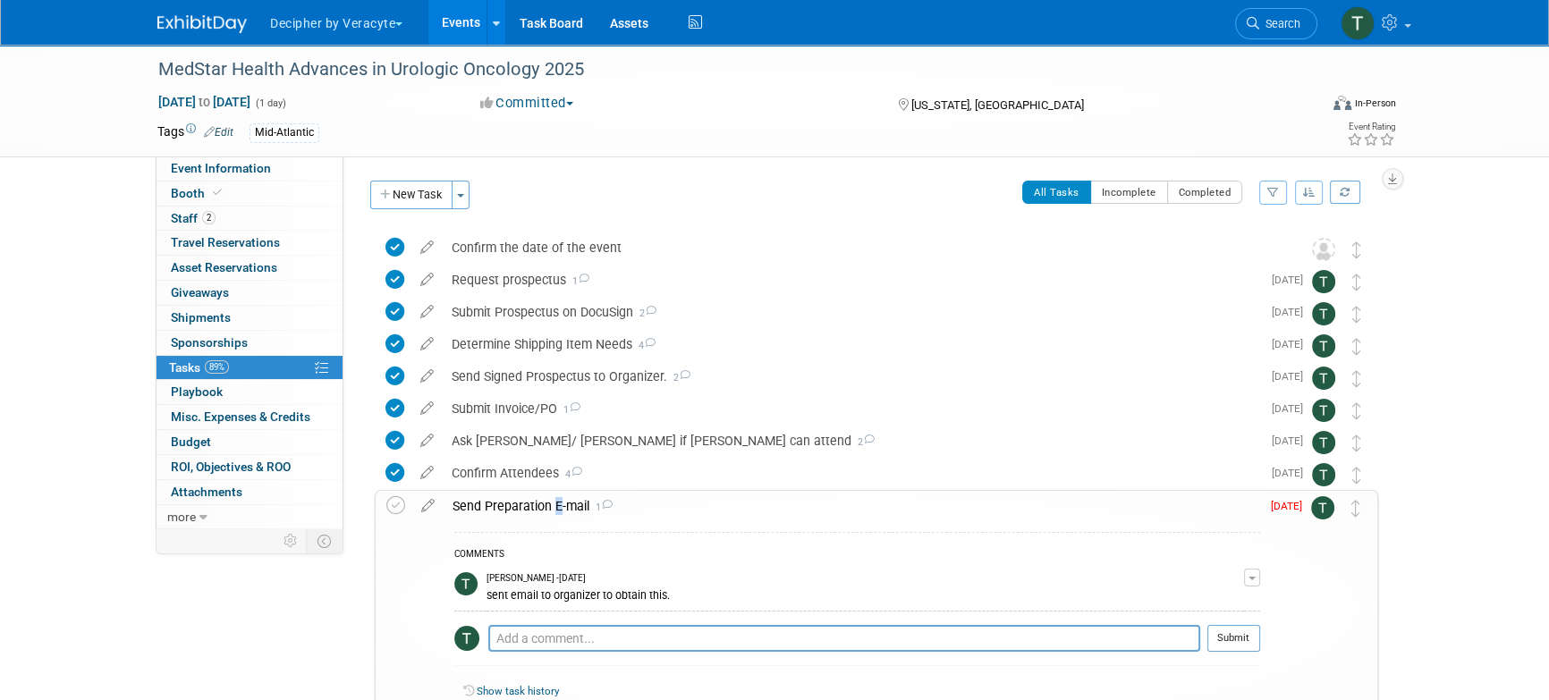
click at [549, 500] on div "Send Preparation E-mail 1" at bounding box center [852, 506] width 817 height 30
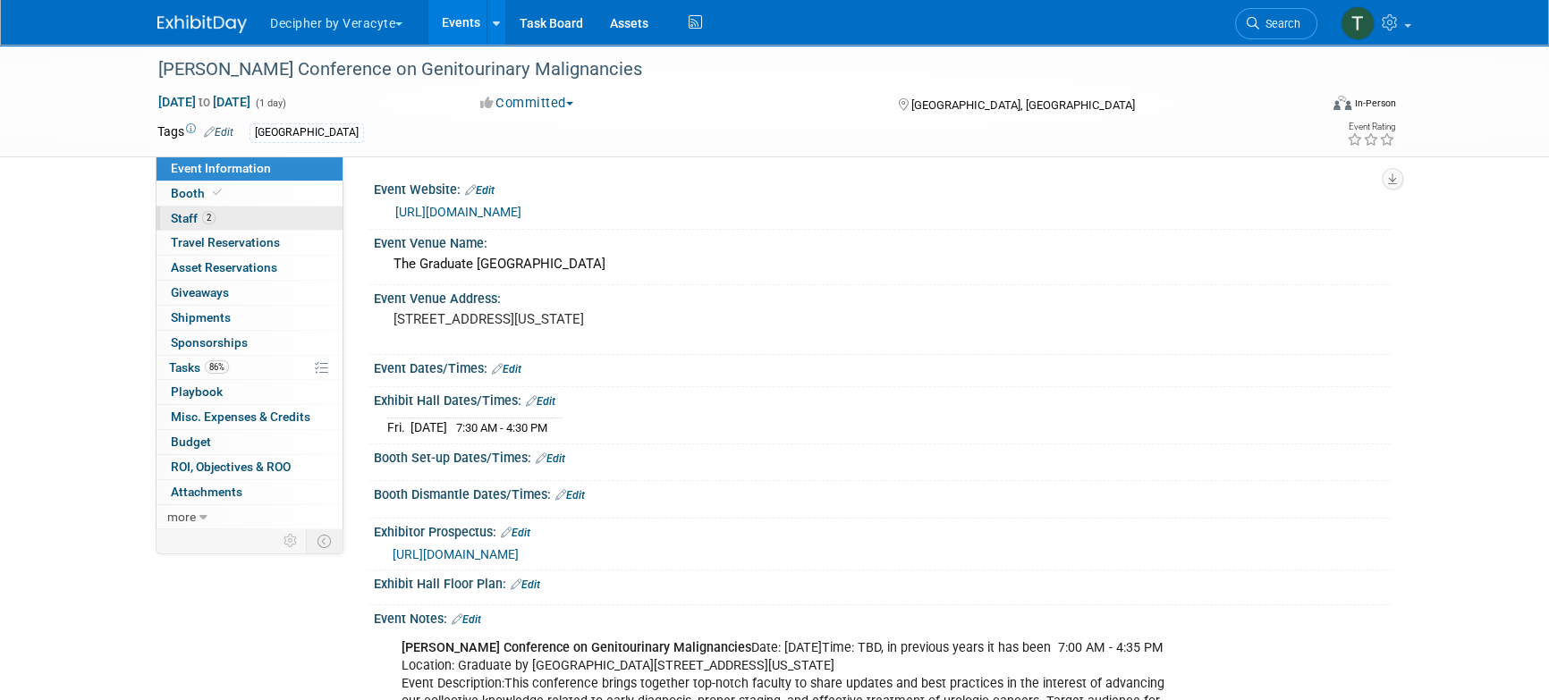
click at [307, 224] on link "2 Staff 2" at bounding box center [250, 219] width 186 height 24
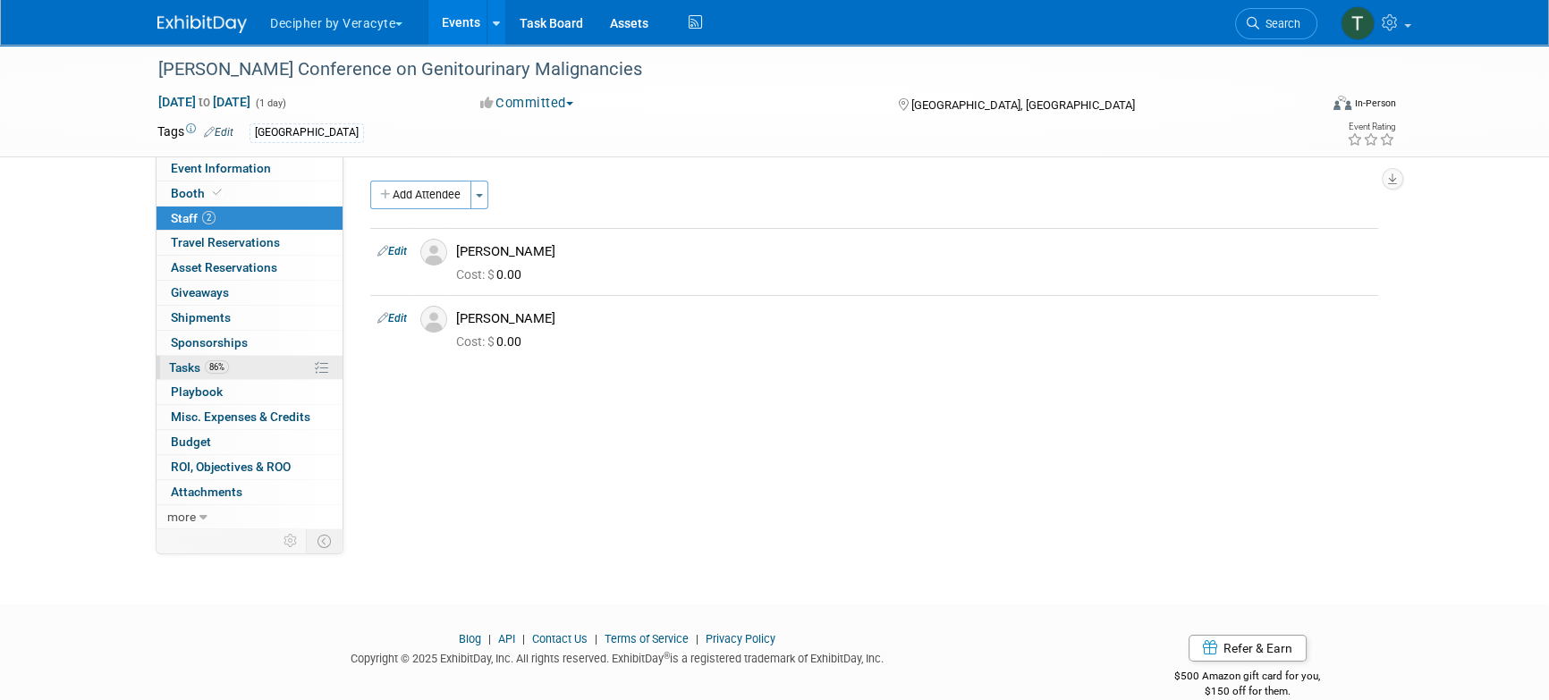
click at [219, 374] on link "86% Tasks 86%" at bounding box center [250, 368] width 186 height 24
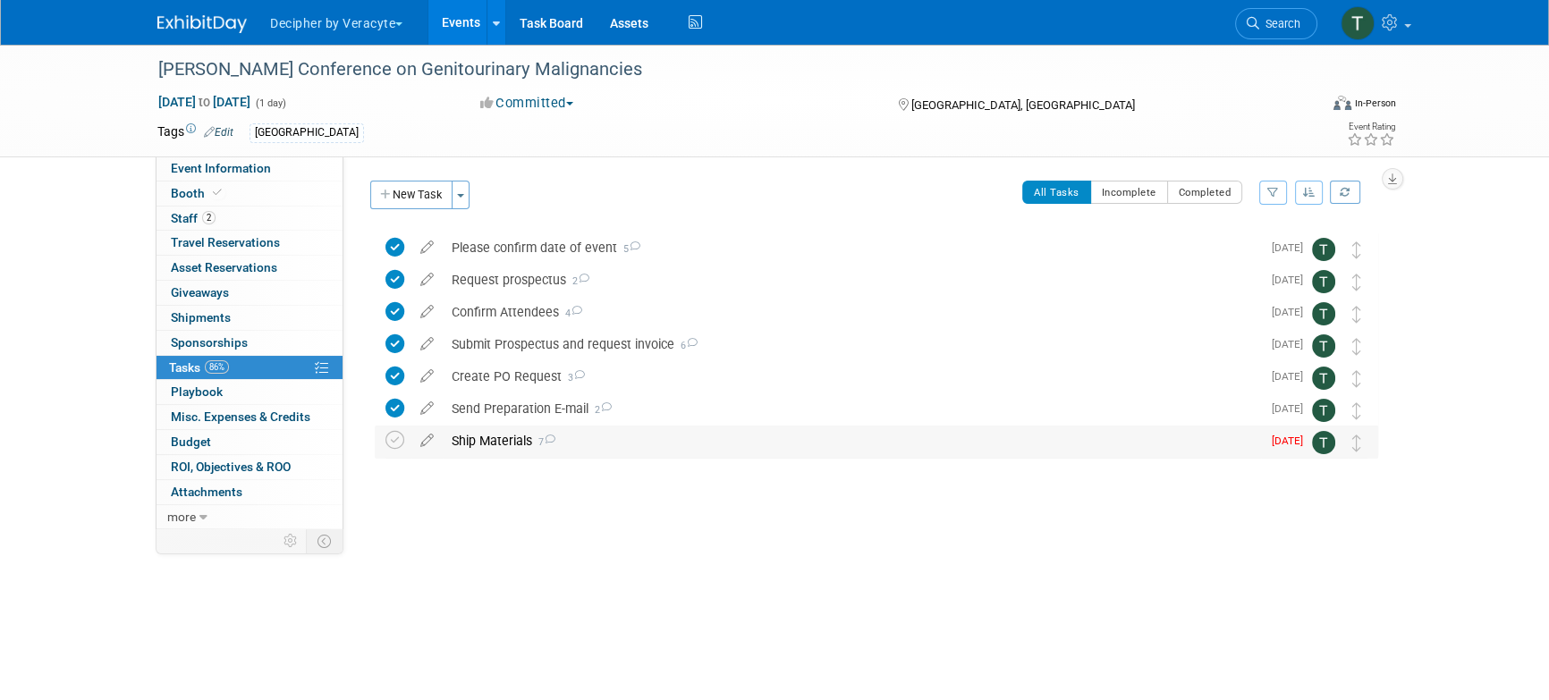
click at [491, 441] on div "Ship Materials 7" at bounding box center [852, 441] width 818 height 30
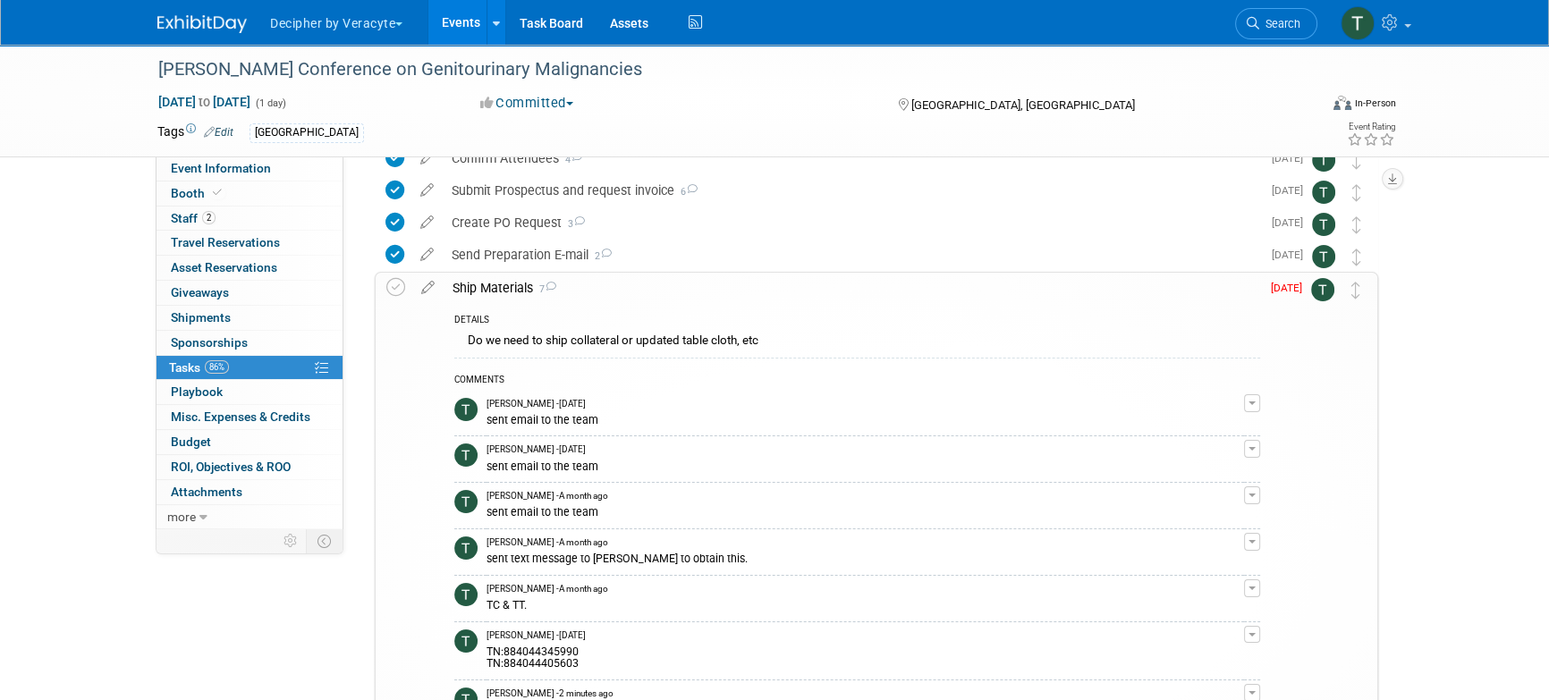
click at [501, 659] on div "TN:884044345990 TN:884044405603" at bounding box center [866, 656] width 758 height 29
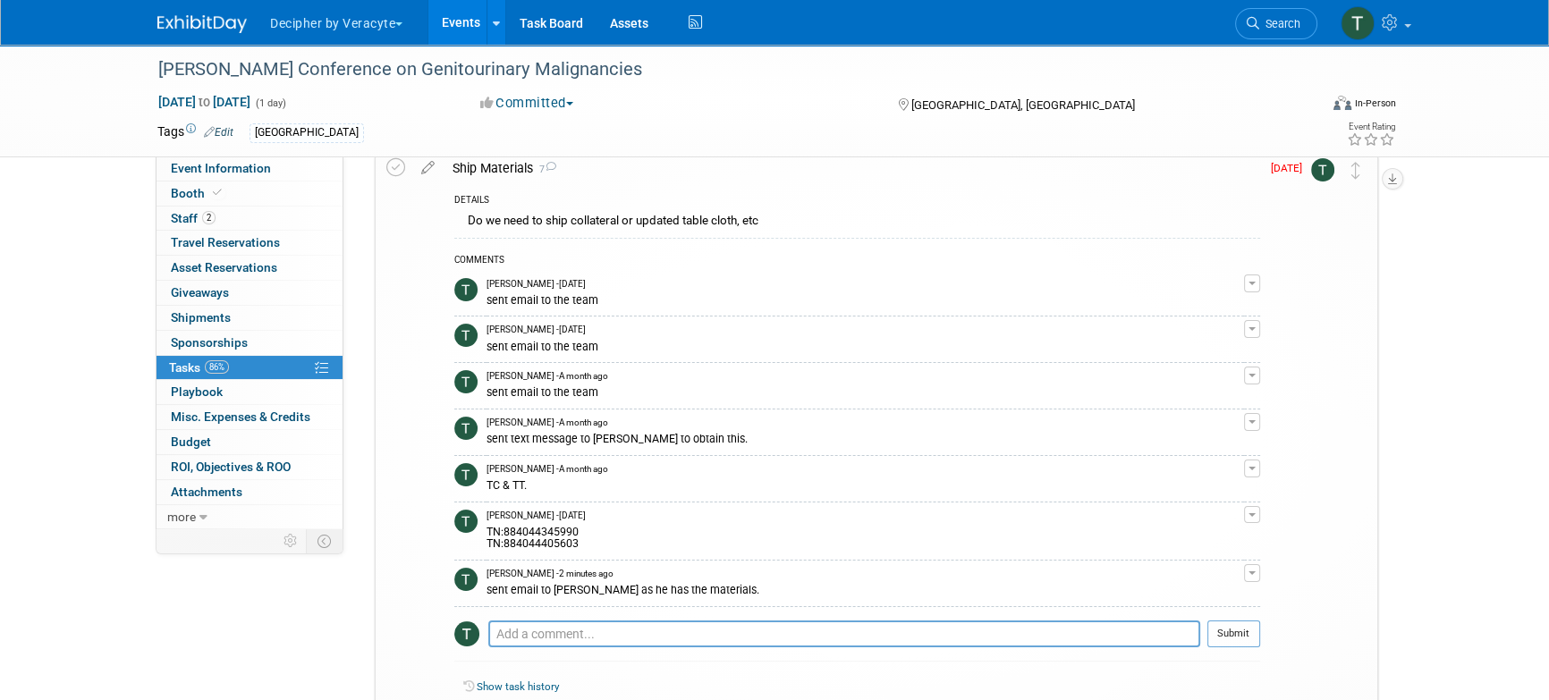
scroll to position [297, 0]
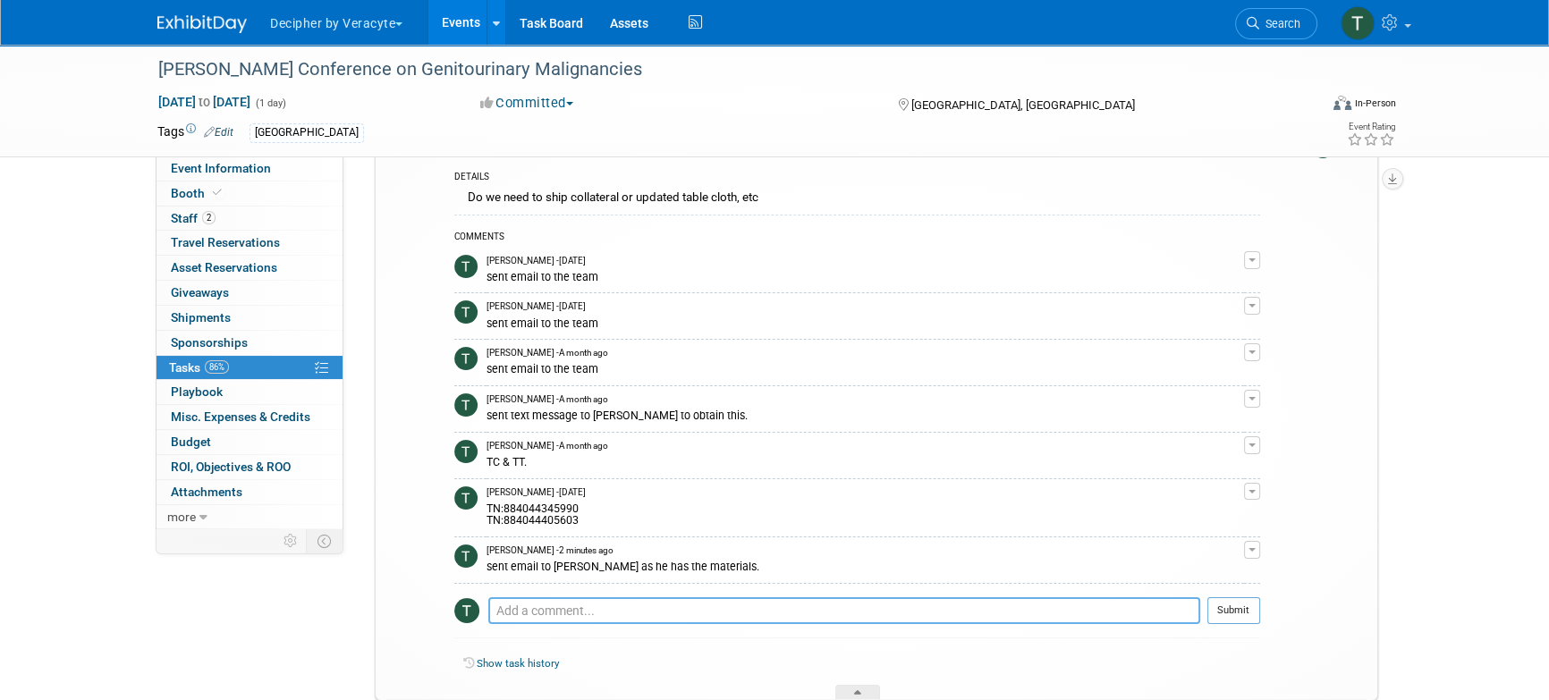
click at [535, 614] on textarea at bounding box center [844, 611] width 712 height 27
type textarea "Andy will deliver in person"
click at [1260, 606] on button "Submit" at bounding box center [1234, 611] width 53 height 27
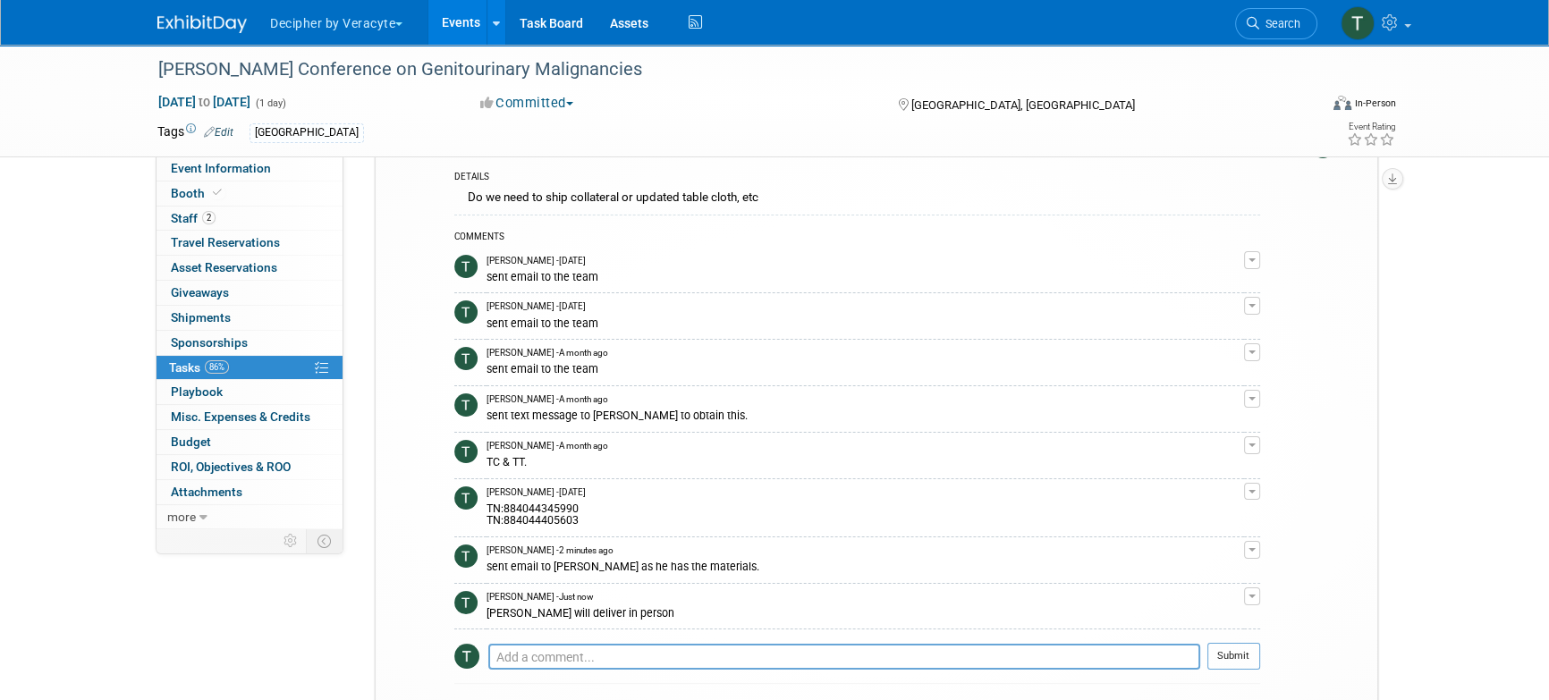
scroll to position [0, 0]
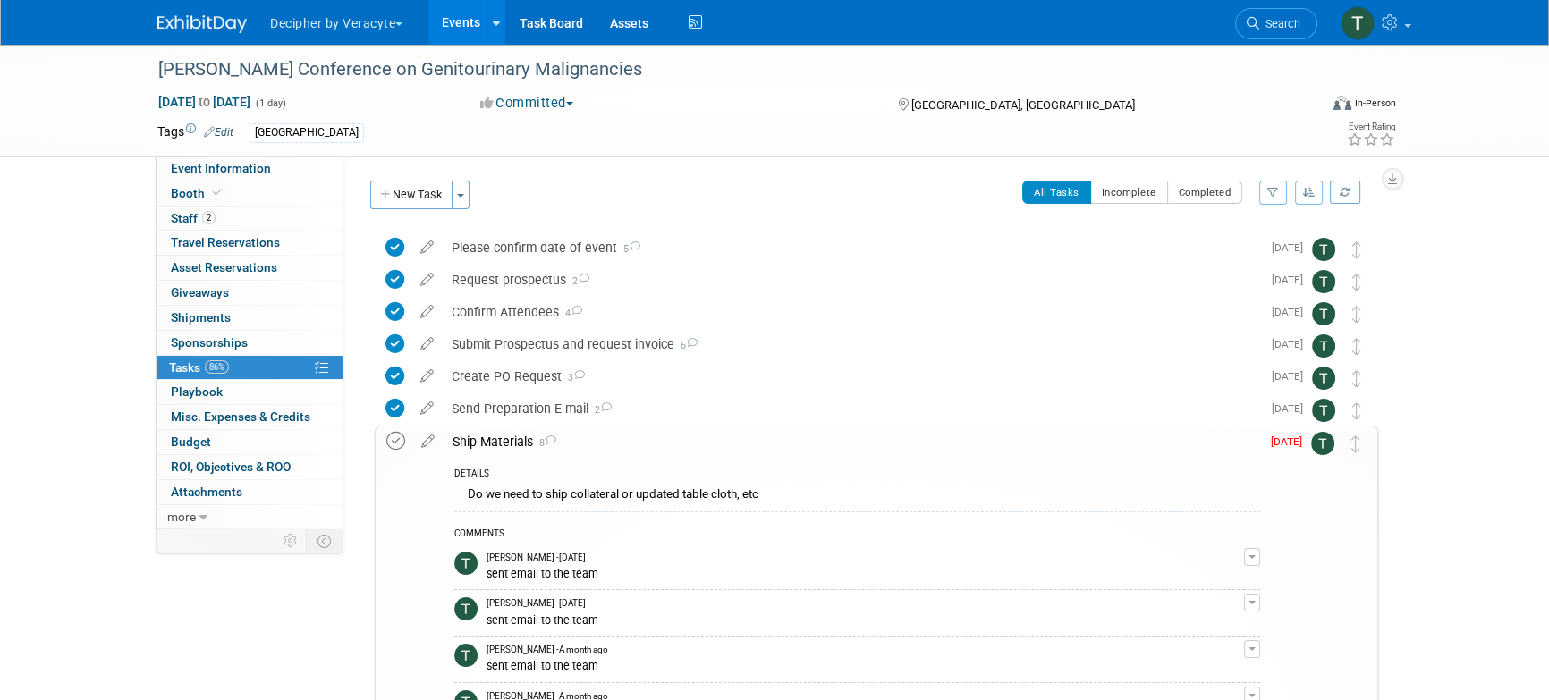
click at [400, 437] on icon at bounding box center [395, 441] width 19 height 19
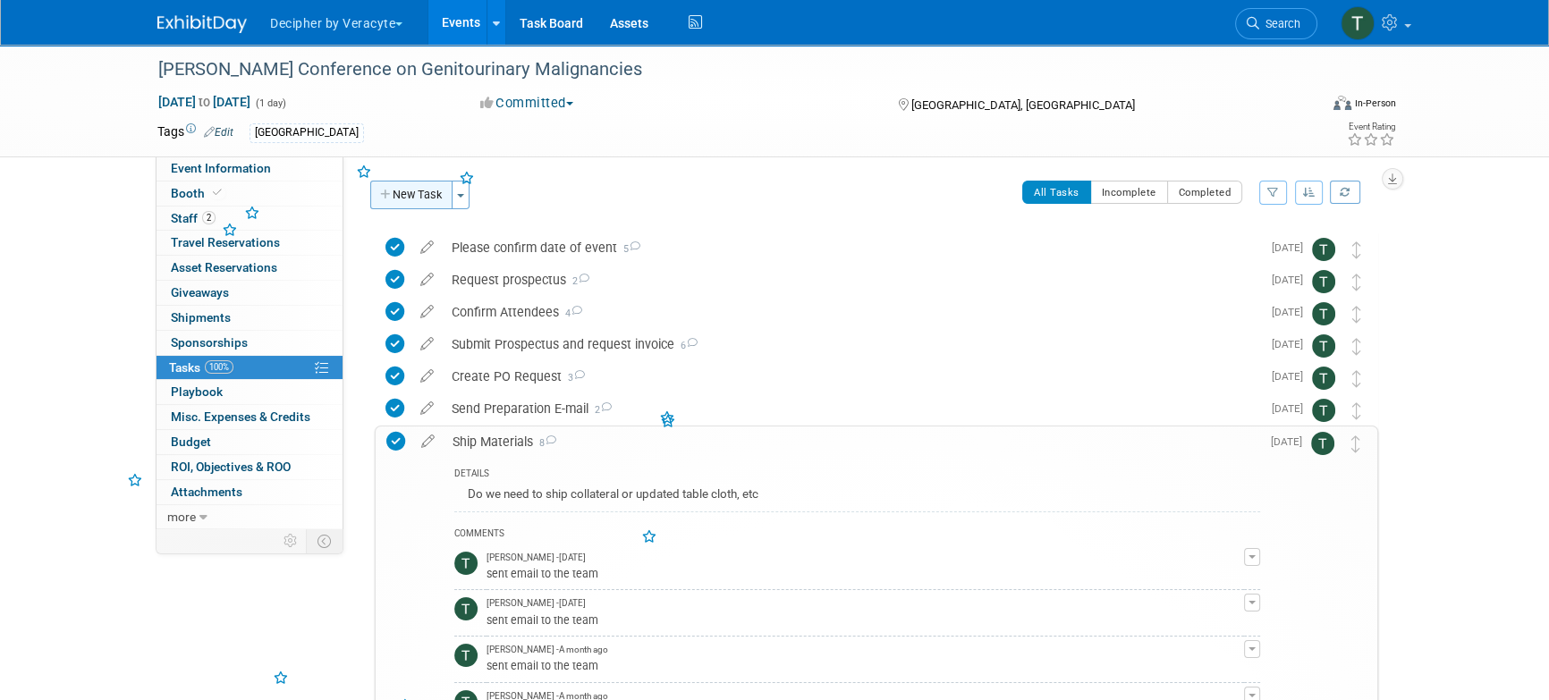
click at [427, 193] on button "New Task" at bounding box center [411, 195] width 82 height 29
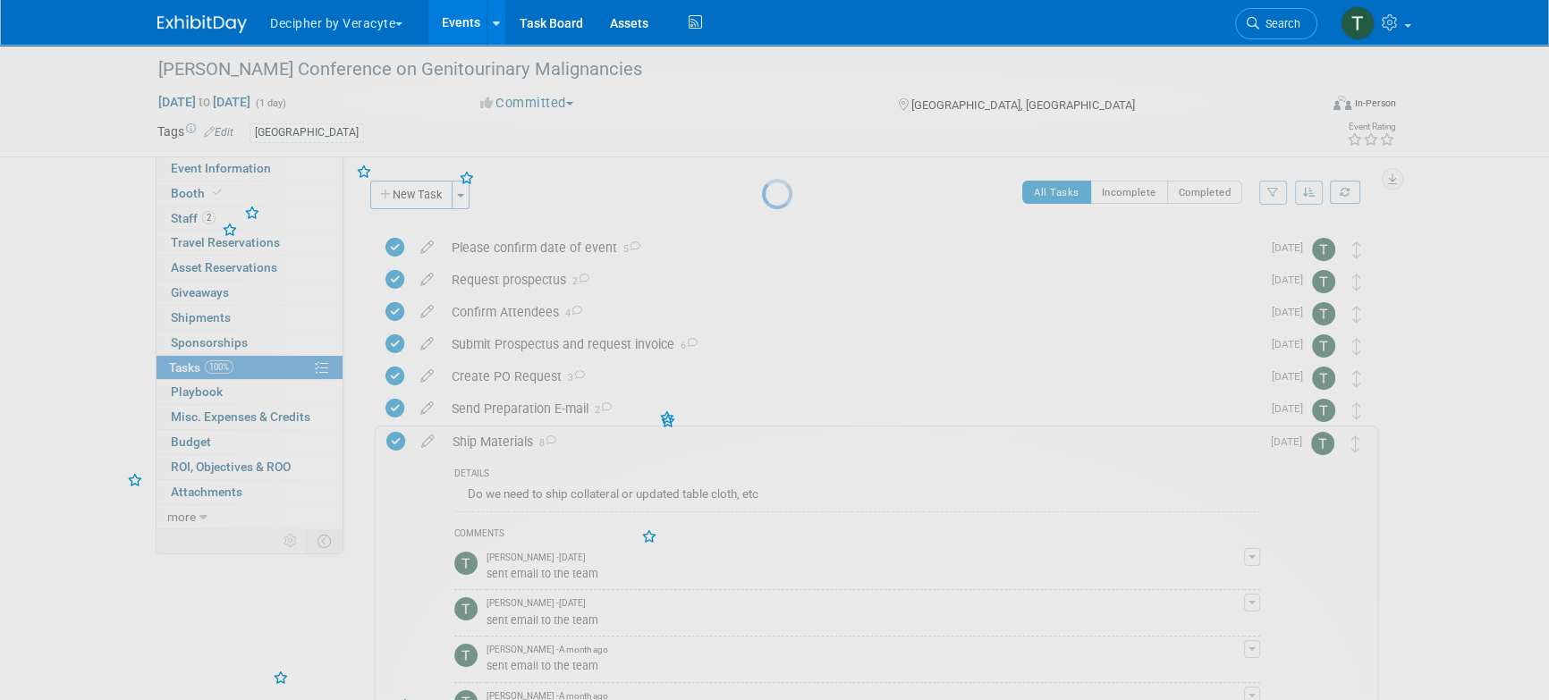
select select "8"
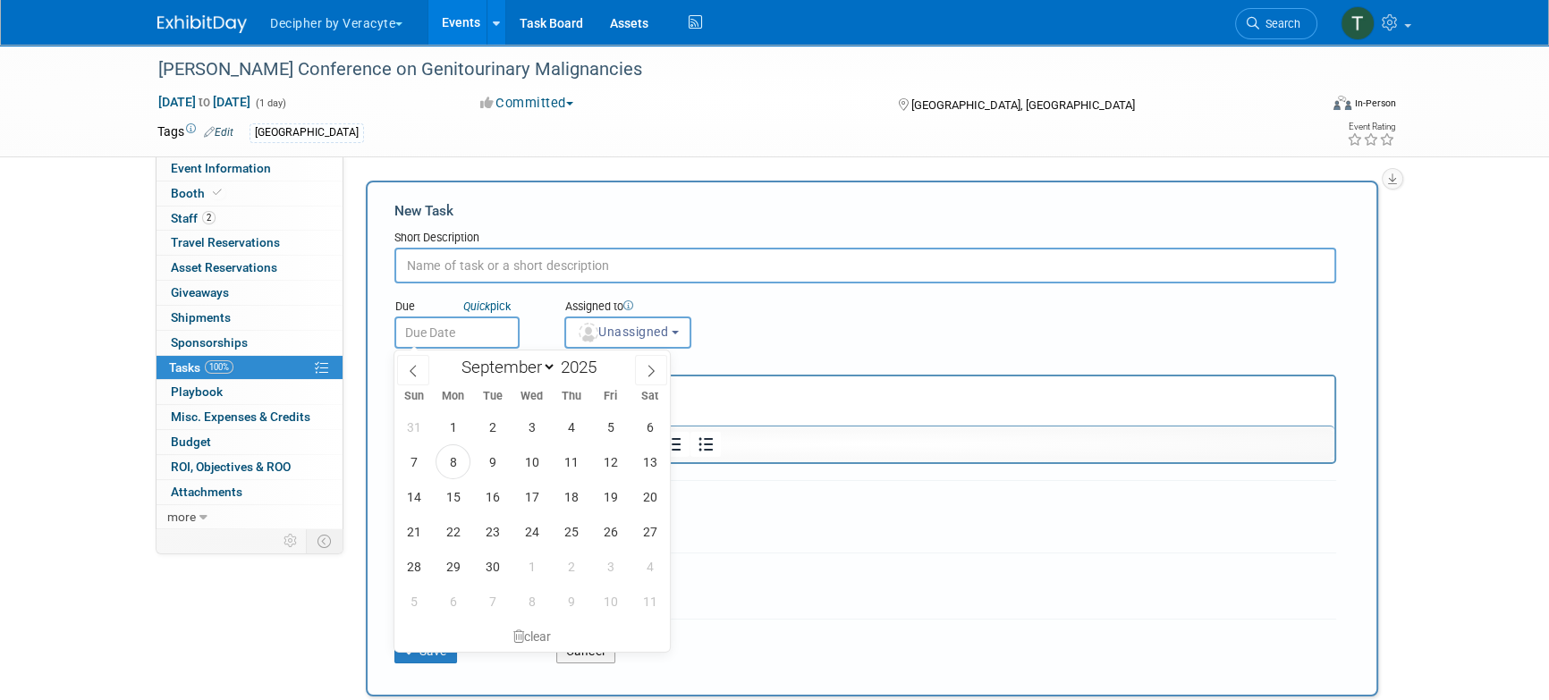
click at [505, 335] on input "text" at bounding box center [456, 333] width 125 height 32
click at [490, 463] on span "9" at bounding box center [492, 462] width 35 height 35
type input "Sep 9, 2025"
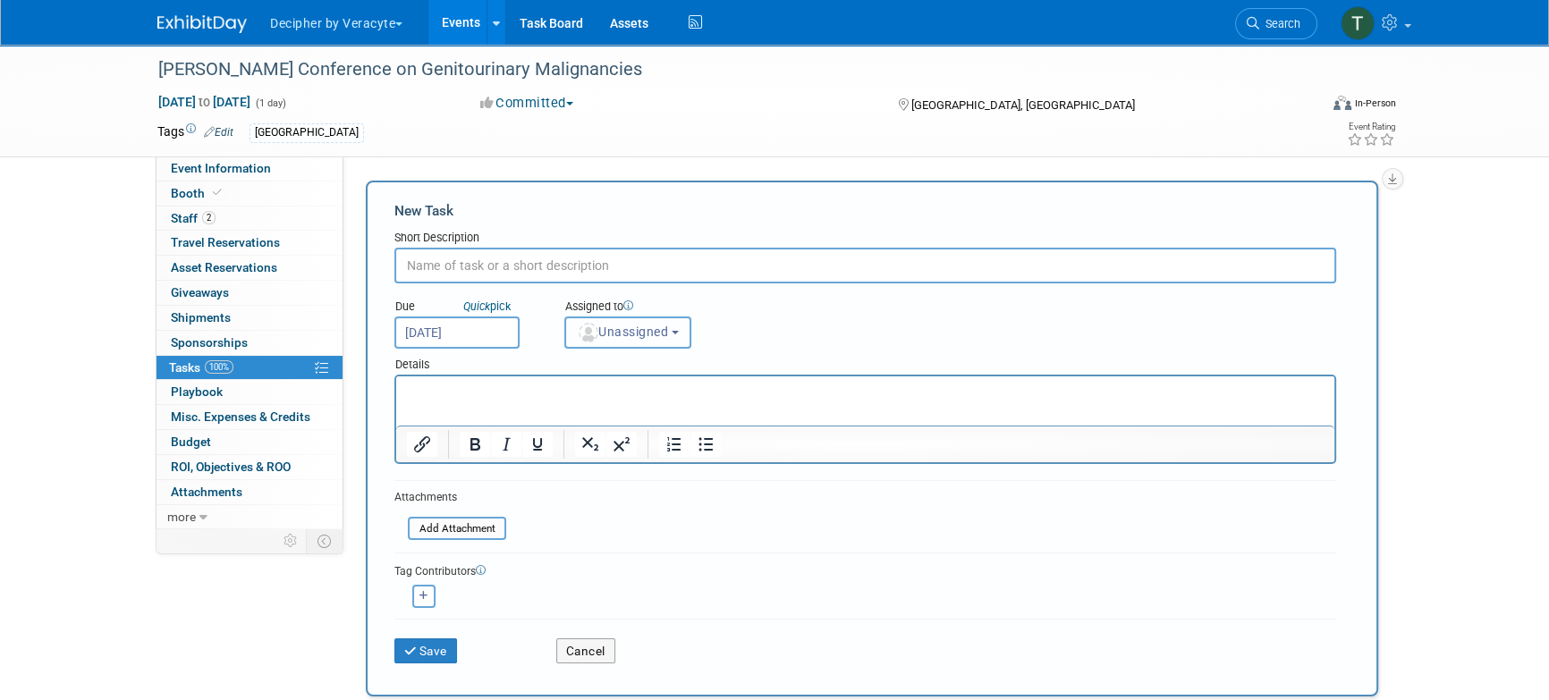
click at [642, 317] on button "Unassigned" at bounding box center [627, 333] width 127 height 32
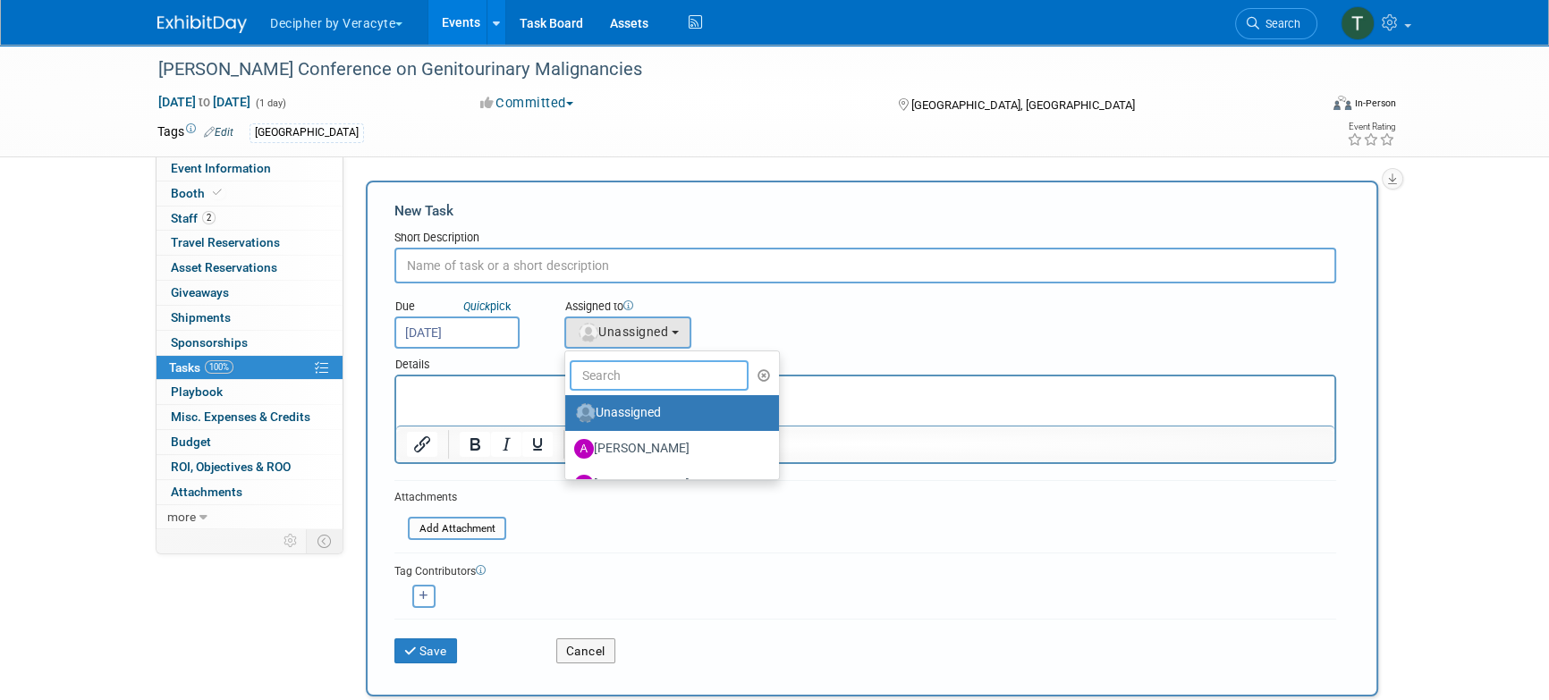
click at [628, 383] on input "text" at bounding box center [659, 375] width 179 height 30
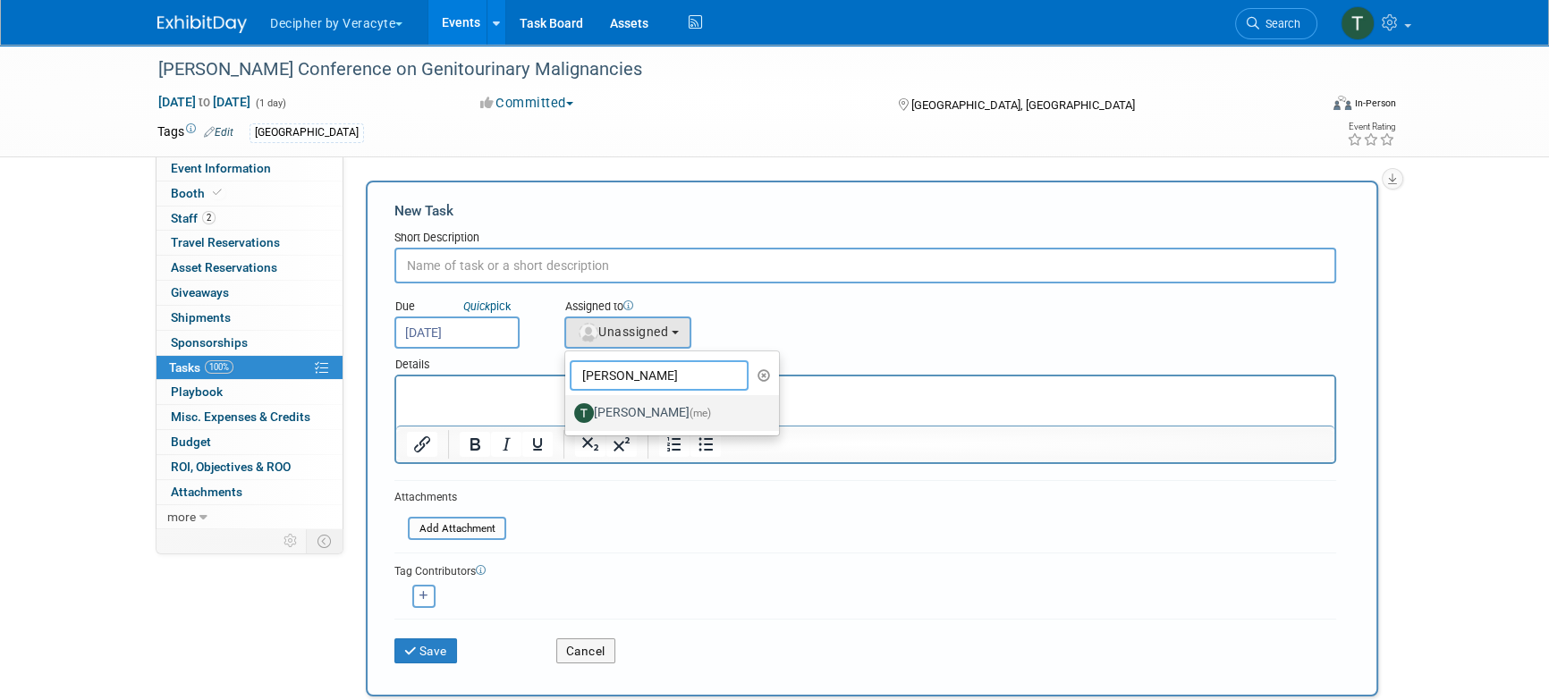
type input "tony"
click at [607, 400] on label "Tony Alvarado (me)" at bounding box center [667, 413] width 187 height 29
click at [568, 405] on input "Tony Alvarado (me)" at bounding box center [562, 411] width 12 height 12
select select "3ceeba8c-a19a-4597-a609-6fba7c9a515a"
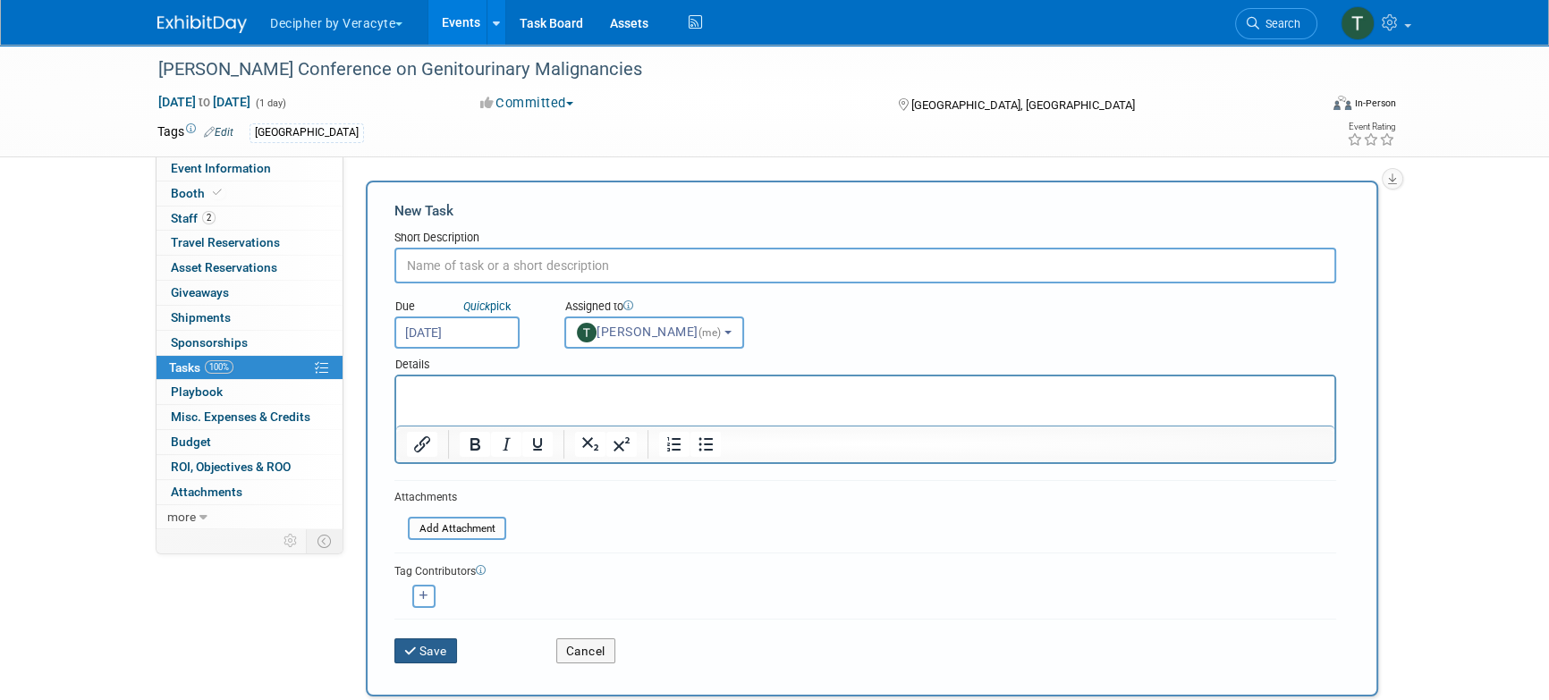
click at [432, 644] on button "Save" at bounding box center [425, 651] width 63 height 25
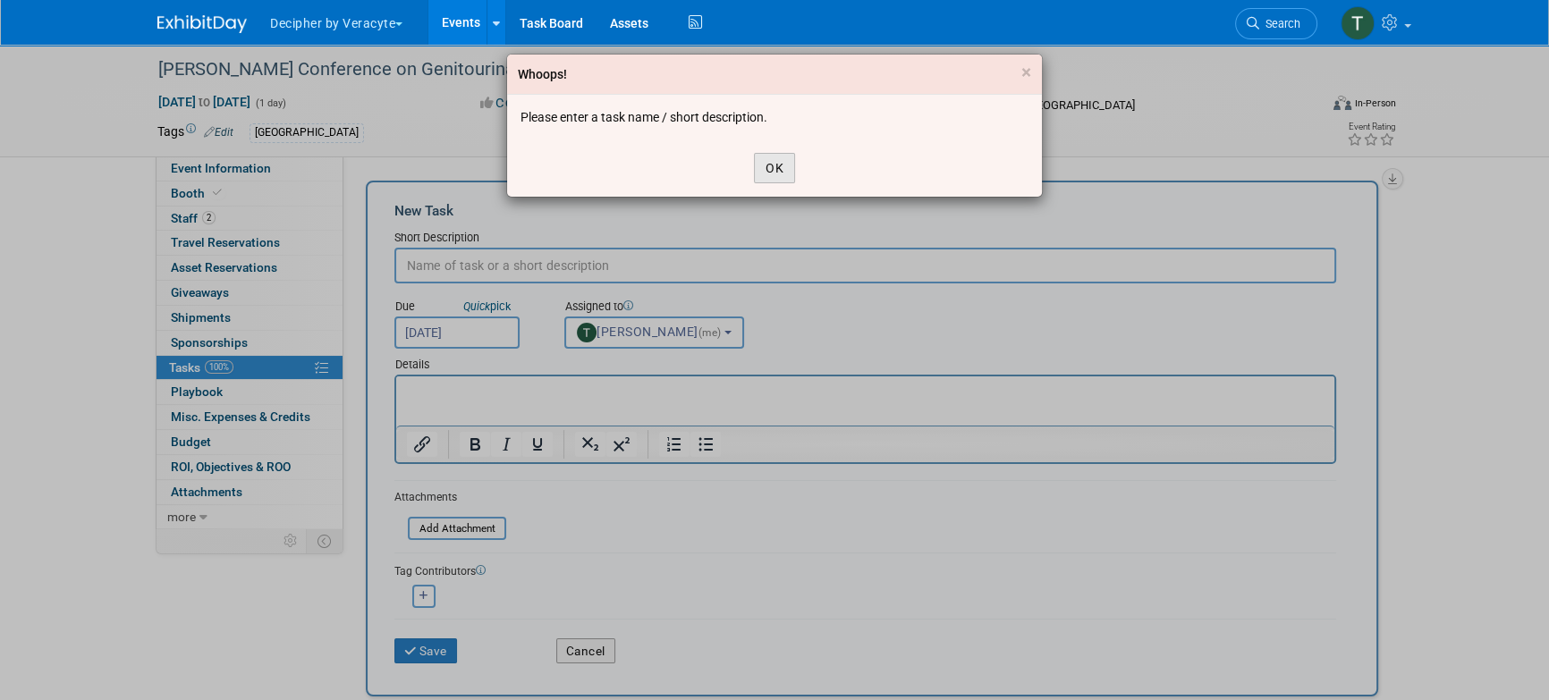
click at [767, 167] on button "OK" at bounding box center [774, 168] width 41 height 30
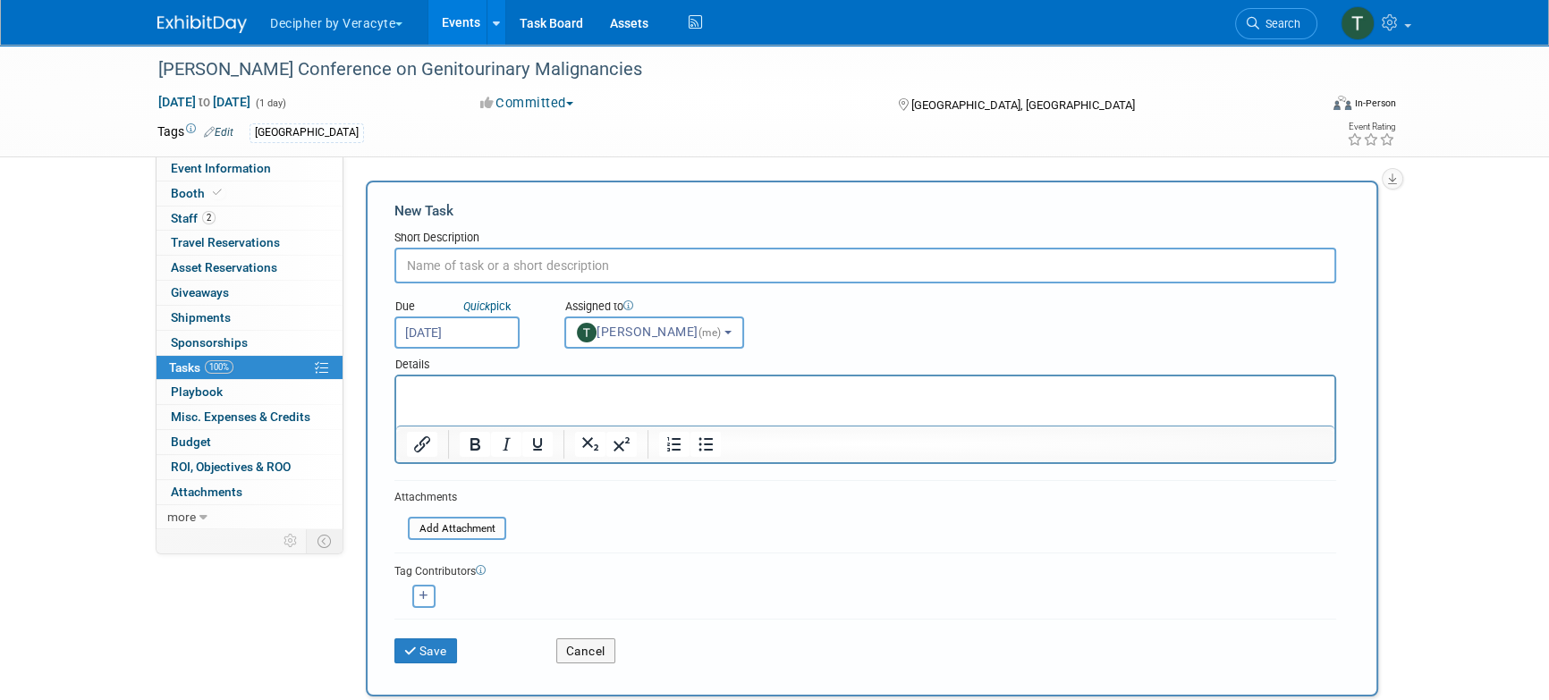
click at [592, 257] on input "text" at bounding box center [865, 266] width 942 height 36
type input "Purchase 3rd badge for Andy"
click at [440, 645] on button "Save" at bounding box center [425, 651] width 63 height 25
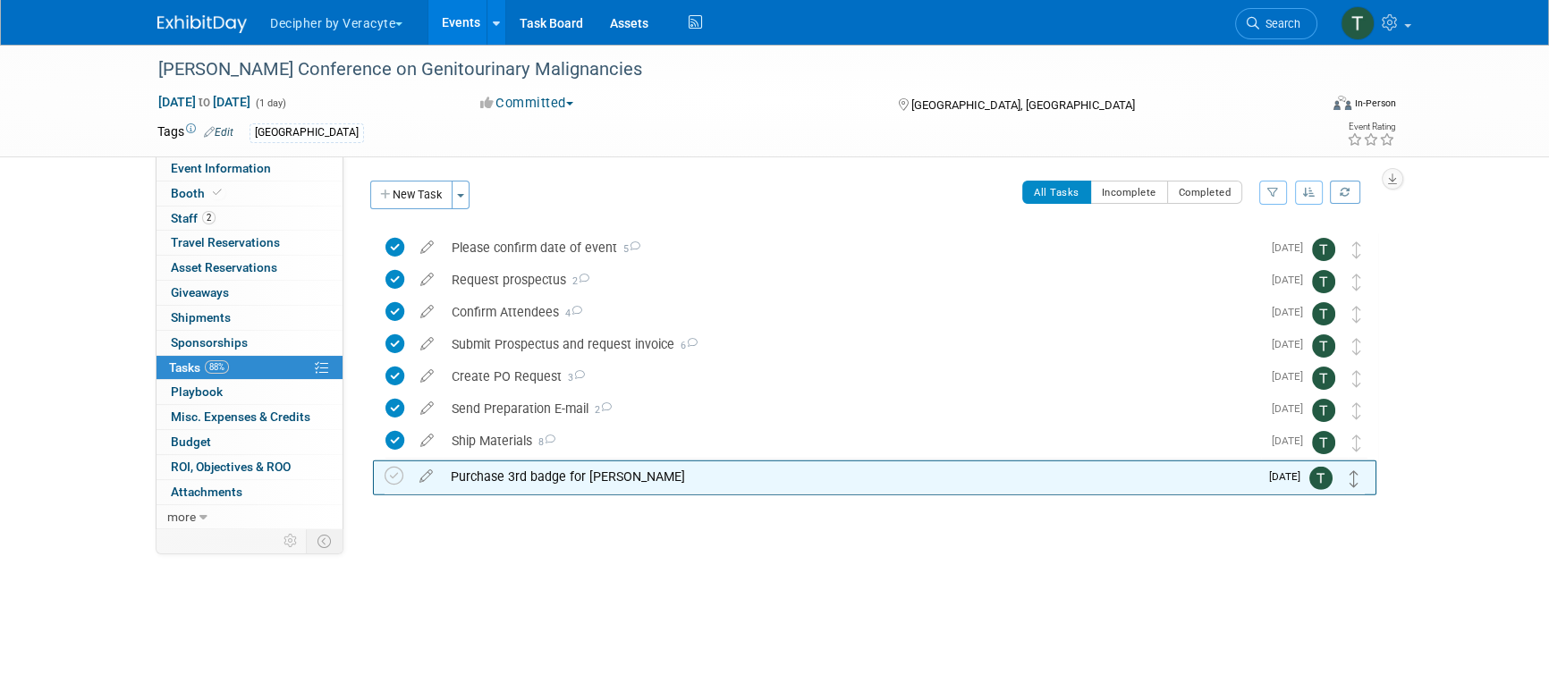
drag, startPoint x: 1354, startPoint y: 247, endPoint x: 1353, endPoint y: 475, distance: 228.1
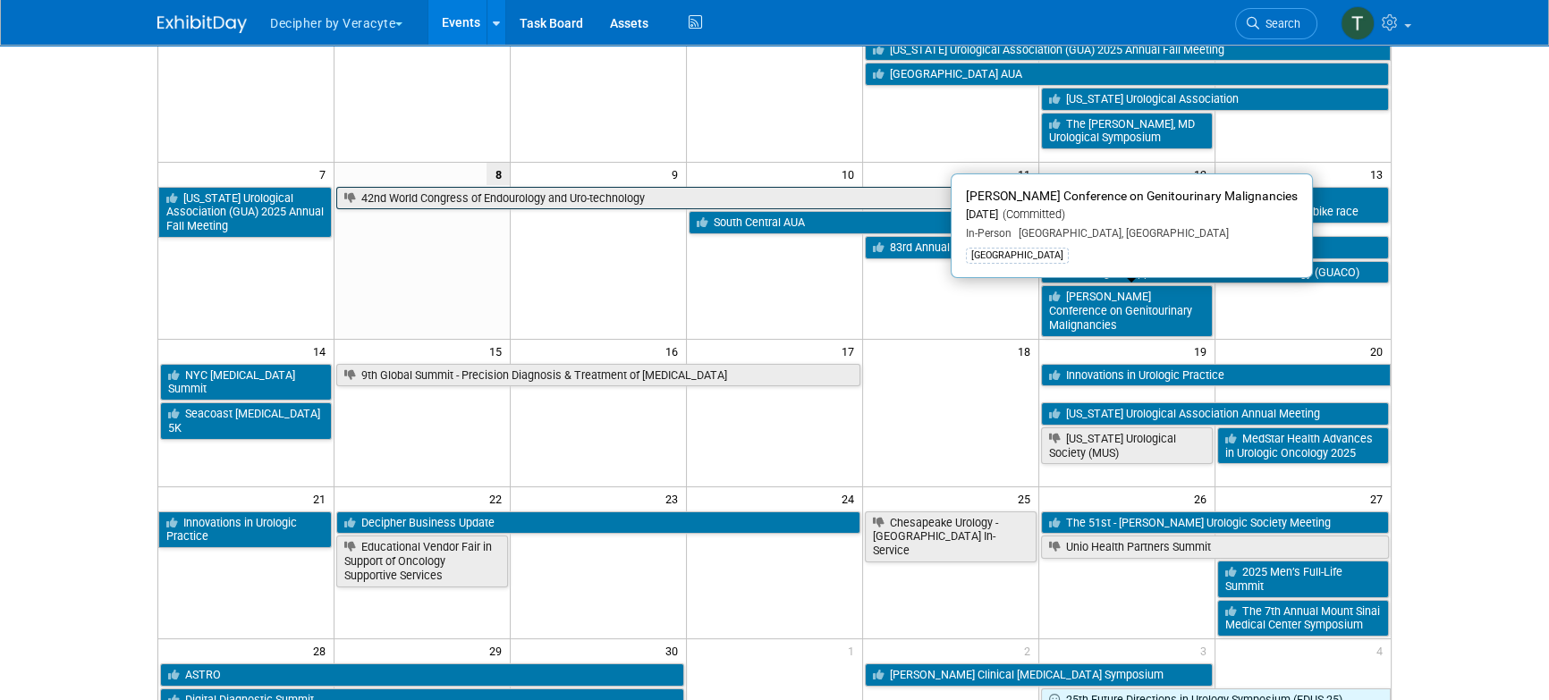
scroll to position [185, 0]
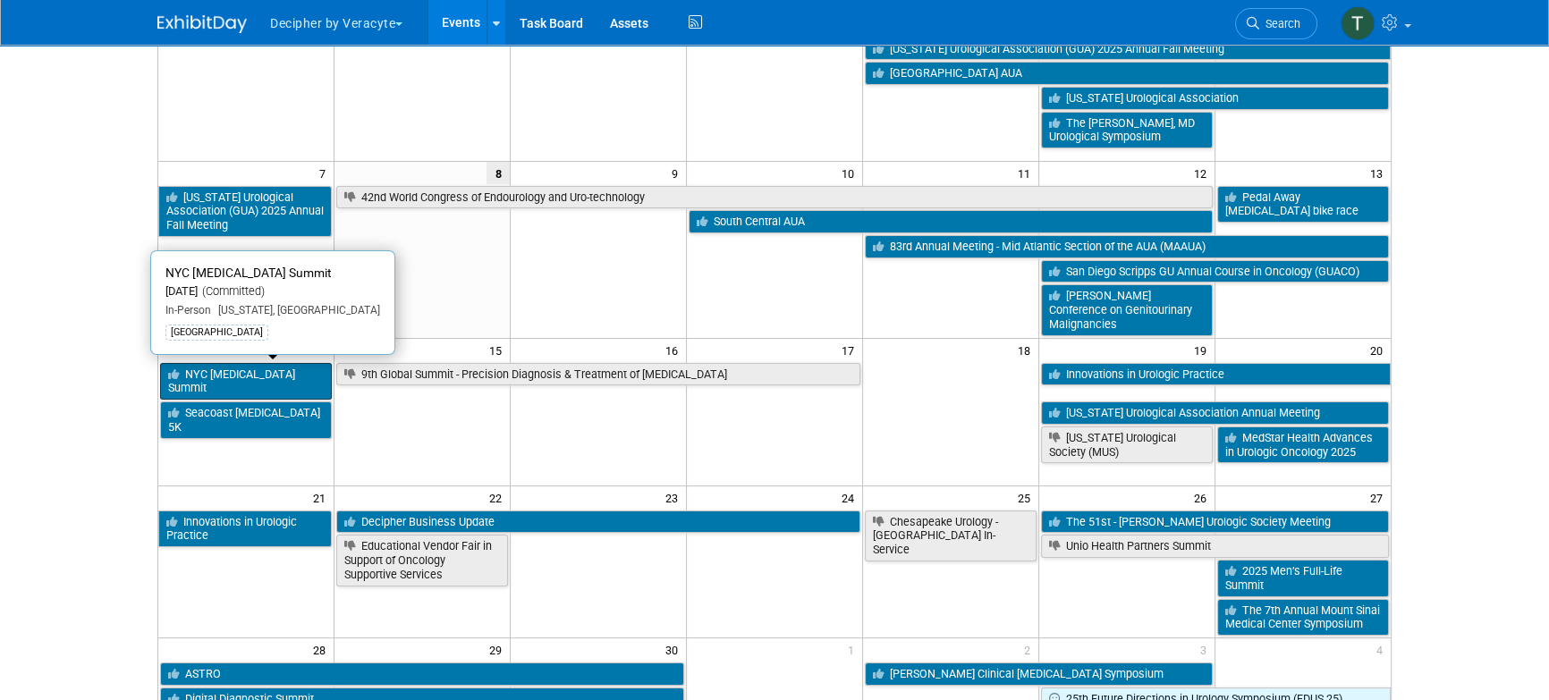
click at [298, 379] on link "NYC [MEDICAL_DATA] Summit" at bounding box center [246, 381] width 172 height 37
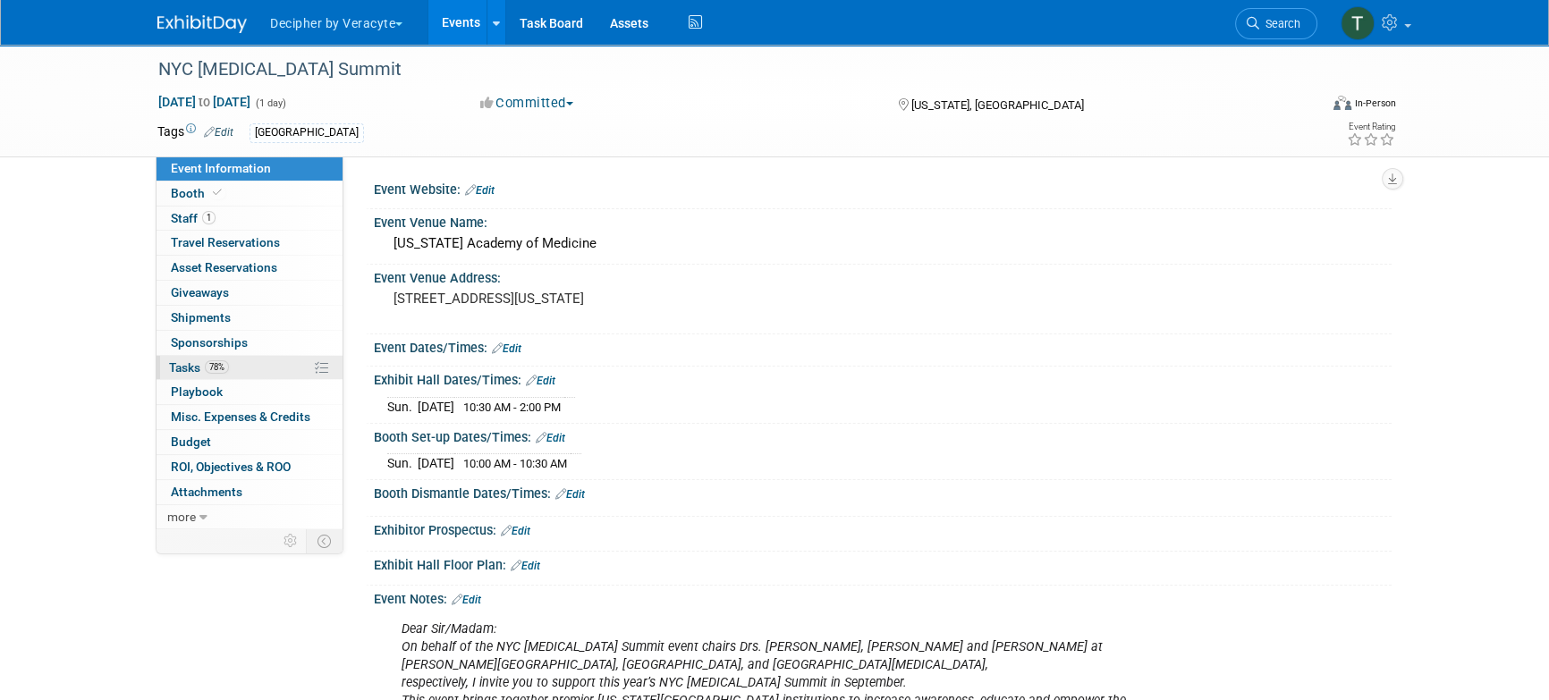
click at [292, 358] on link "78% Tasks 78%" at bounding box center [250, 368] width 186 height 24
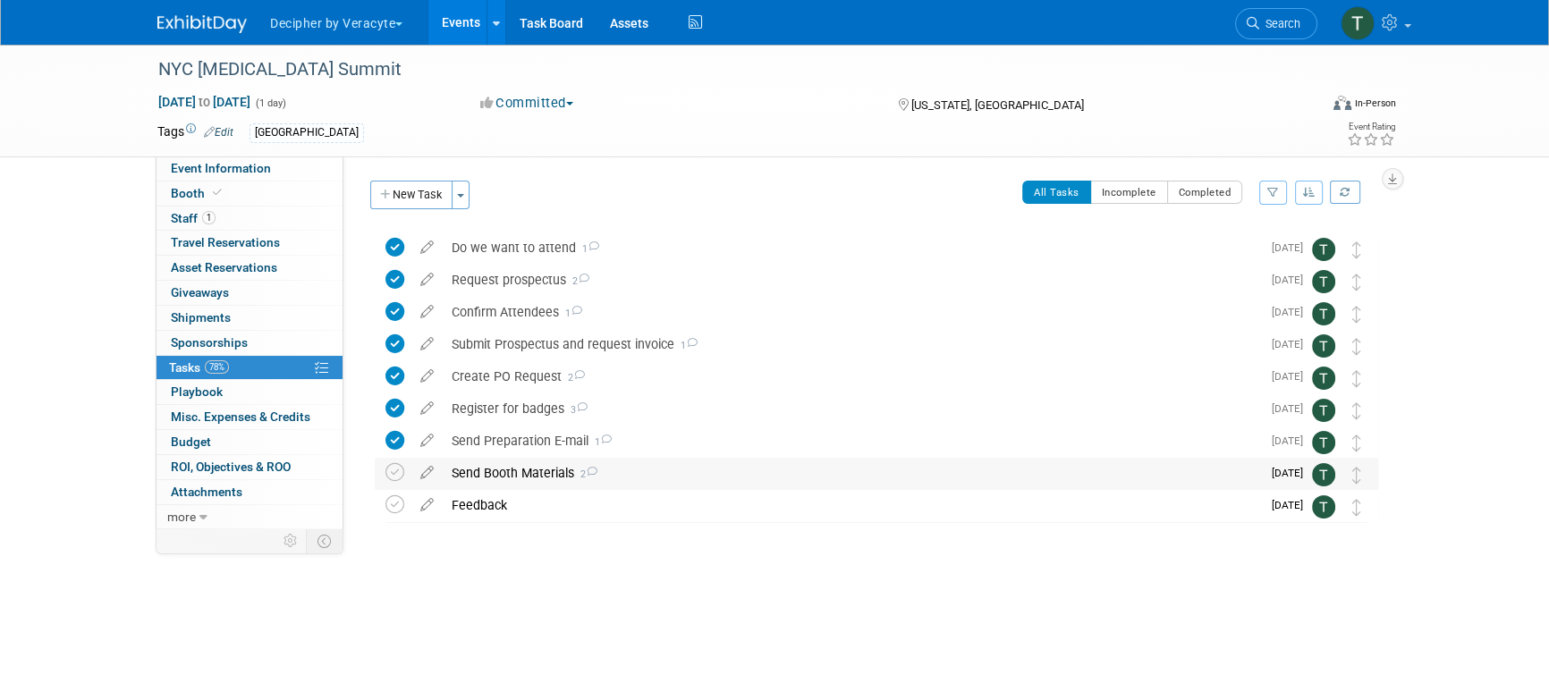
click at [488, 477] on div "Send Booth Materials 2" at bounding box center [852, 473] width 818 height 30
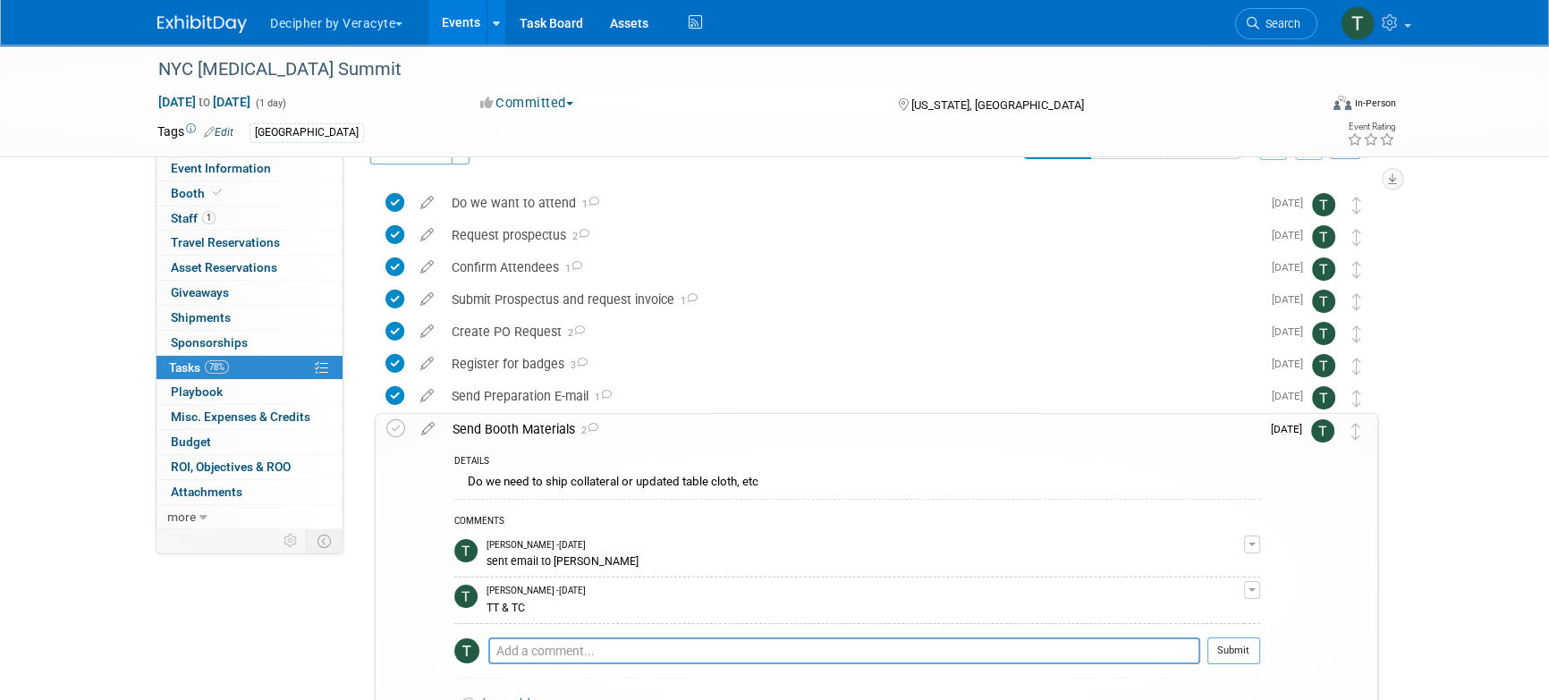
scroll to position [47, 0]
click at [510, 449] on div "DETAILS Do we need to ship collateral or updated table cloth, etc COMMENTS Tony…" at bounding box center [852, 591] width 817 height 297
click at [511, 437] on div "Send Booth Materials 2" at bounding box center [852, 427] width 817 height 30
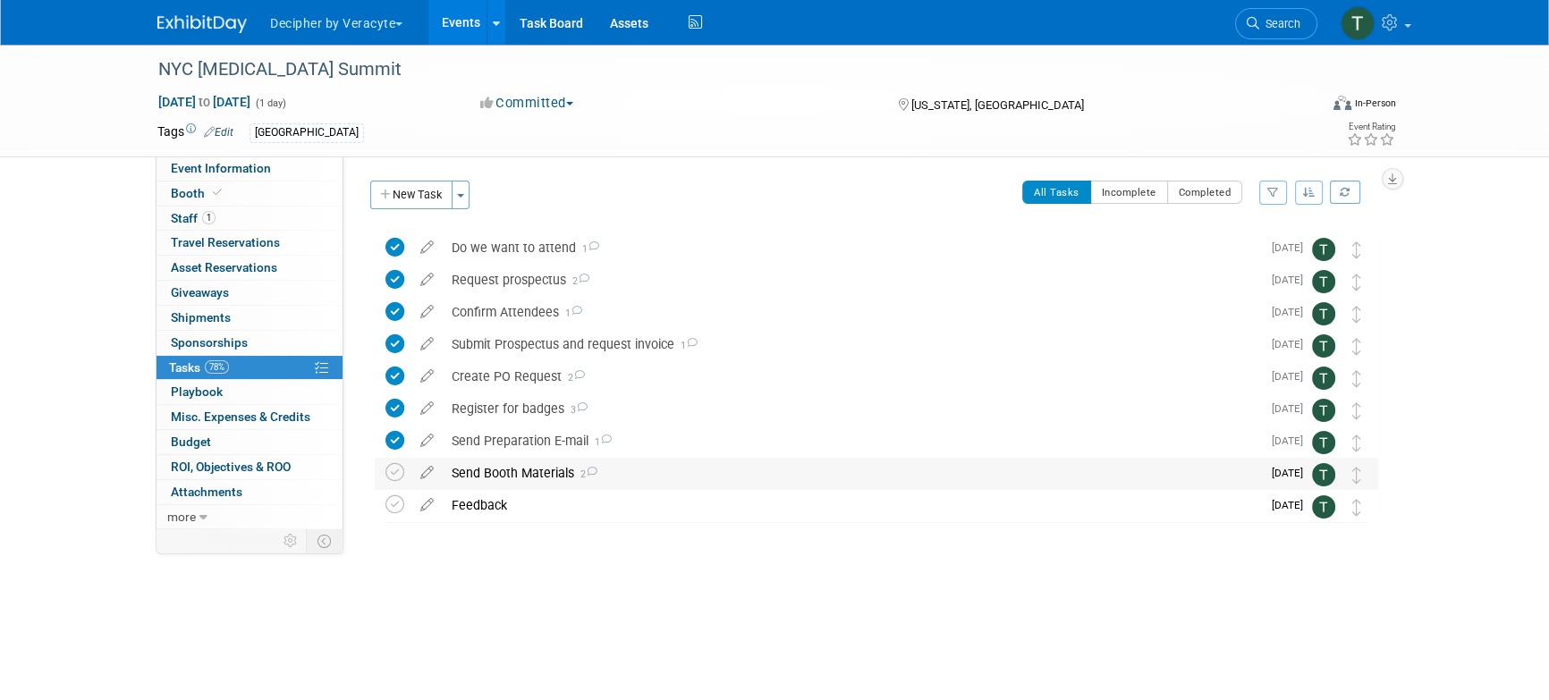
scroll to position [0, 0]
click at [280, 226] on link "1 Staff 1" at bounding box center [250, 219] width 186 height 24
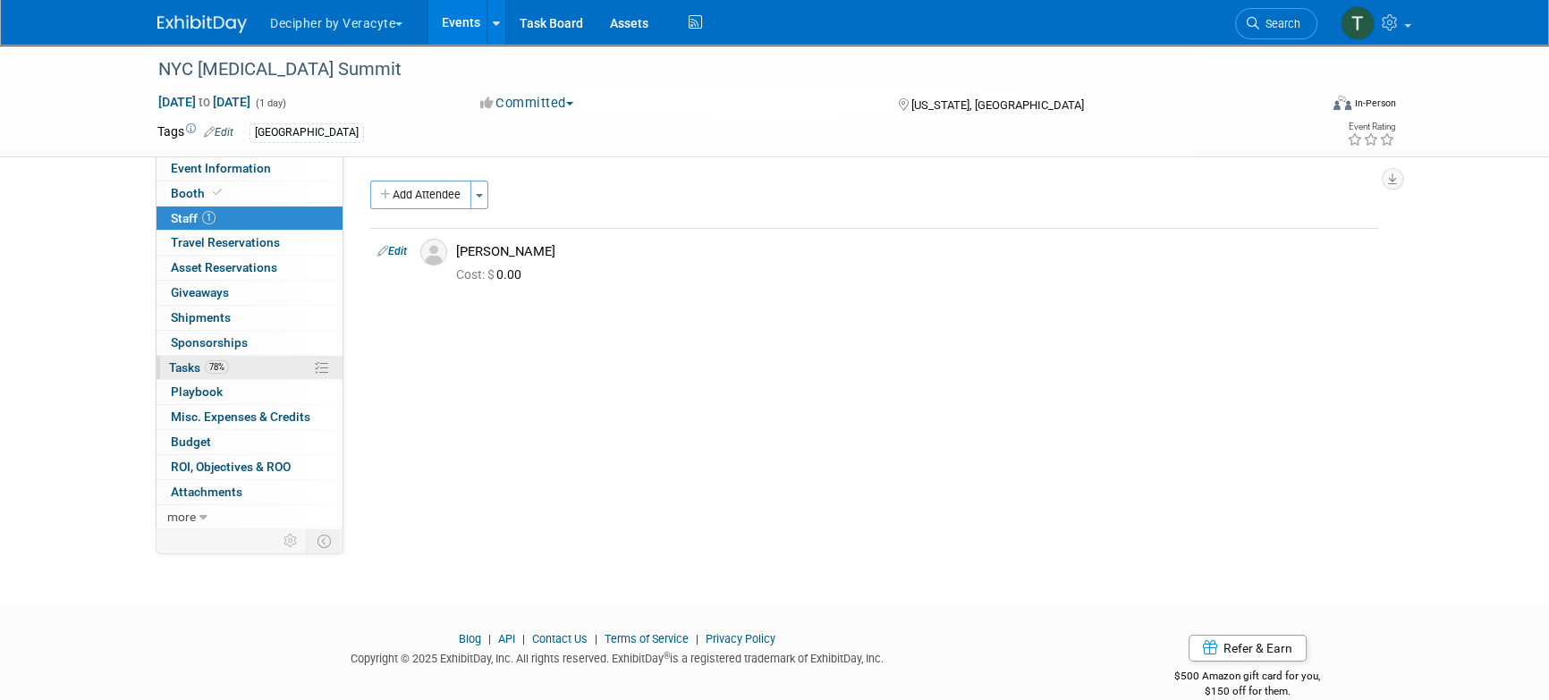
click at [283, 364] on link "78% Tasks 78%" at bounding box center [250, 368] width 186 height 24
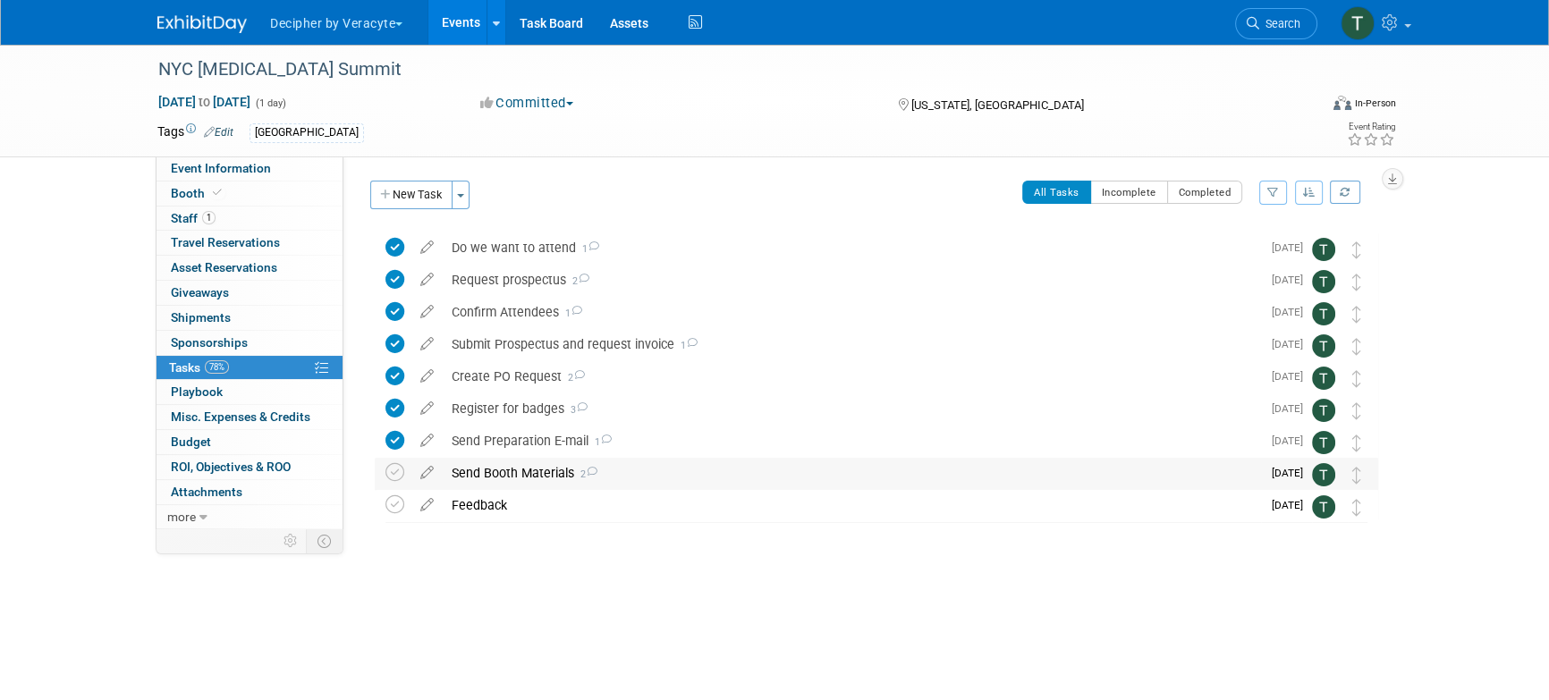
click at [540, 485] on div "Send Booth Materials 2" at bounding box center [852, 473] width 818 height 30
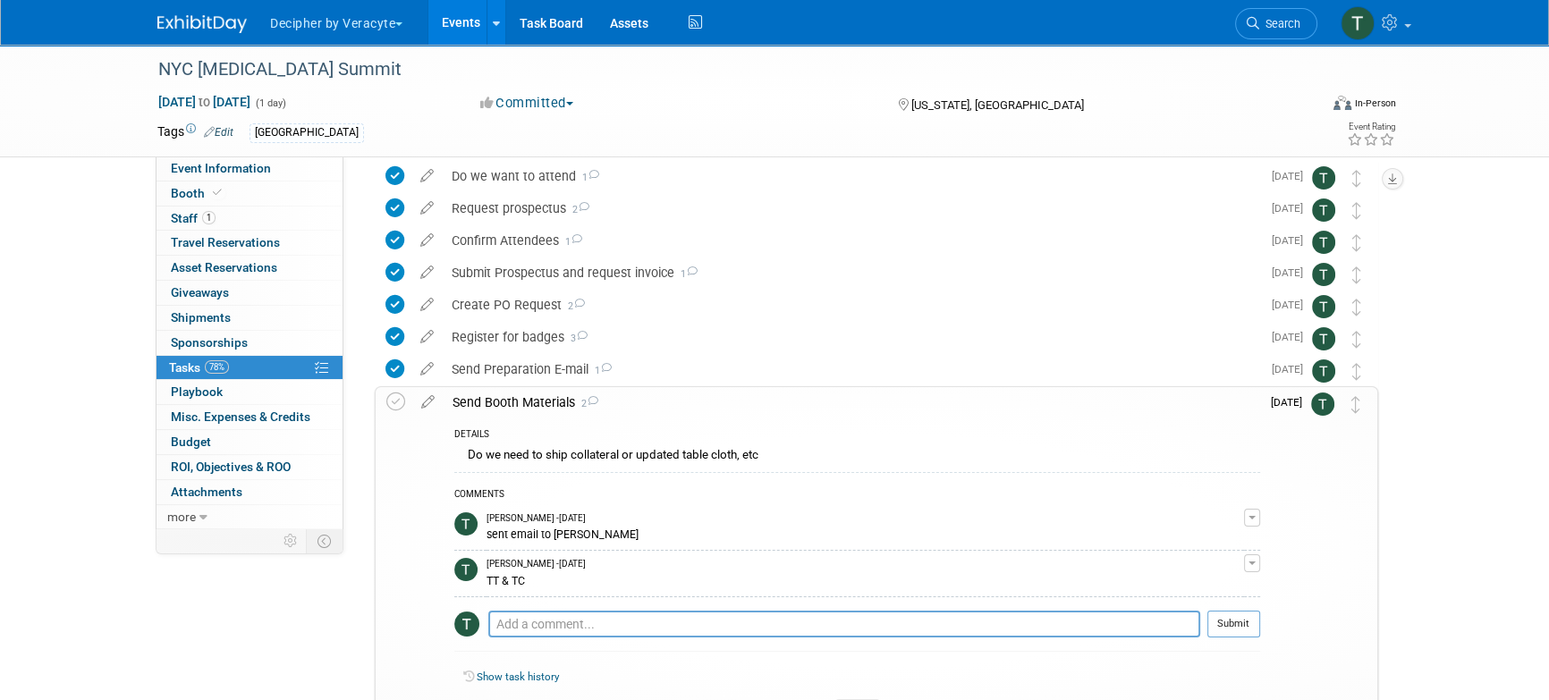
scroll to position [89, 0]
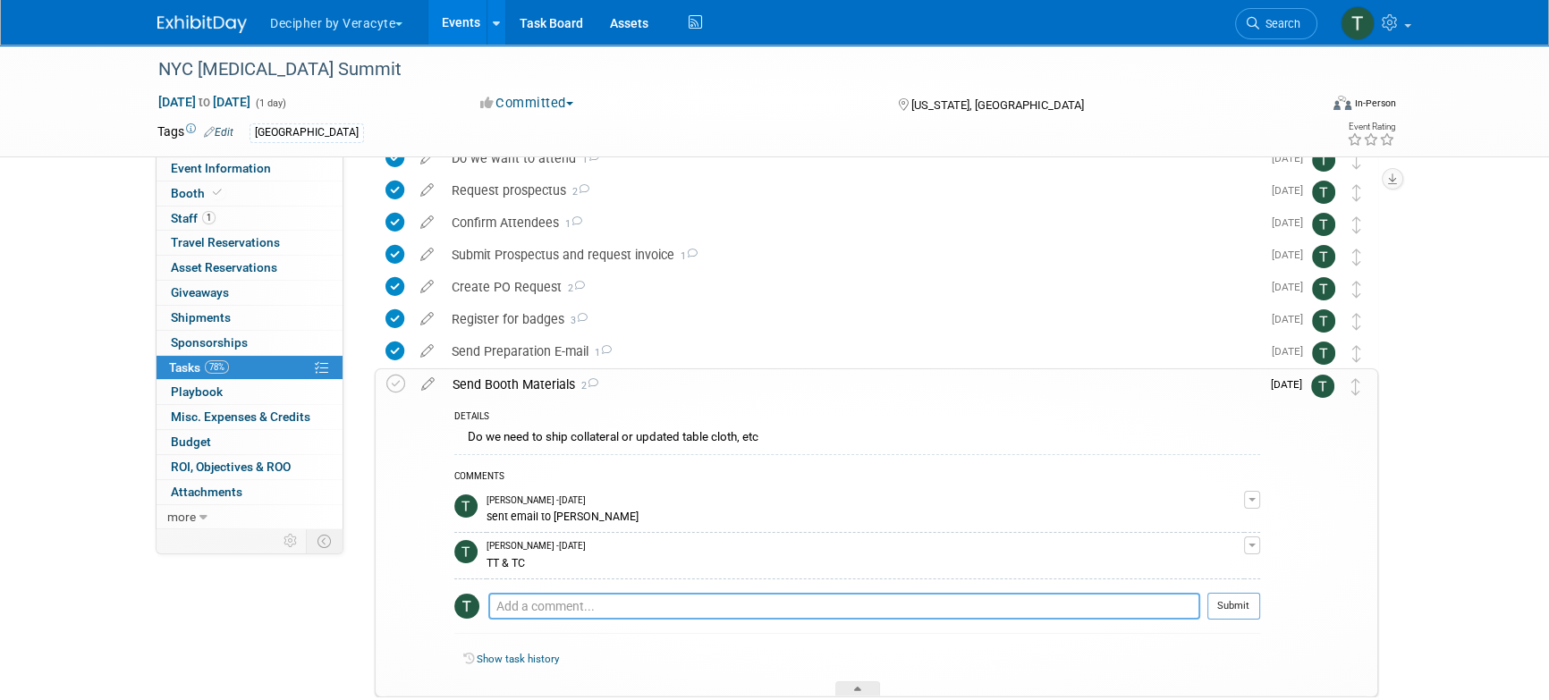
click at [571, 606] on textarea at bounding box center [844, 606] width 712 height 27
paste textarea "884192743754"
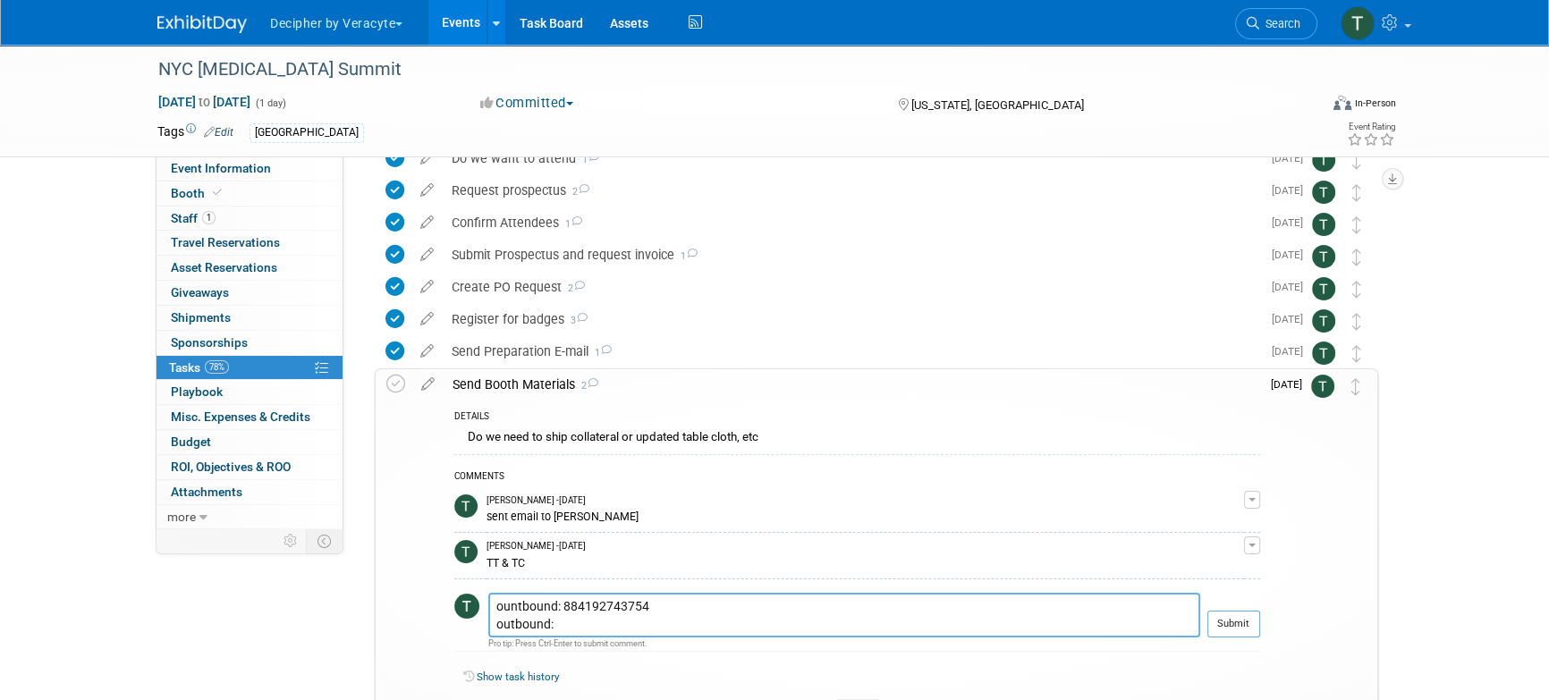
paste textarea "884192795394"
type textarea "ountbound: 884192743754 outbound: 884192795394"
click at [1229, 632] on button "Submit" at bounding box center [1234, 624] width 53 height 27
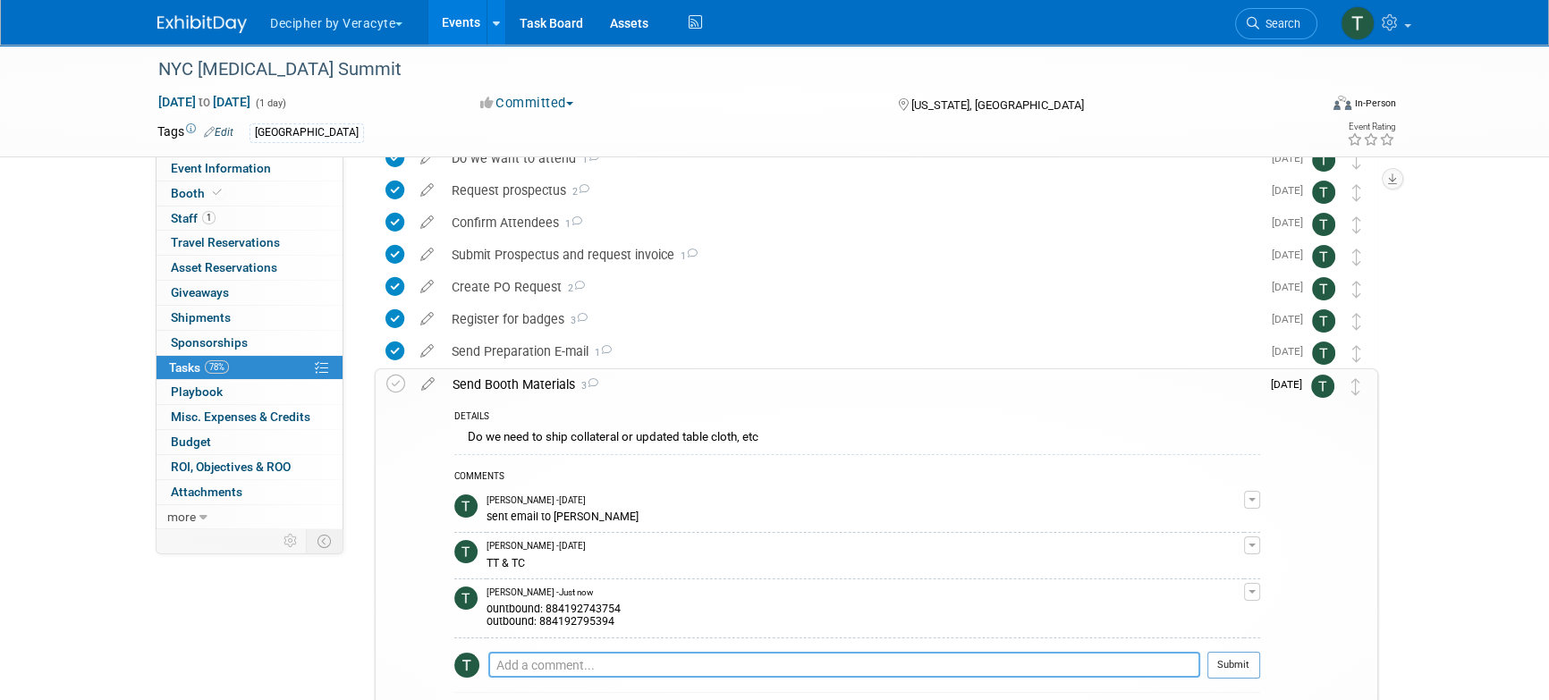
click at [596, 663] on textarea at bounding box center [844, 665] width 712 height 27
paste textarea "884192846002"
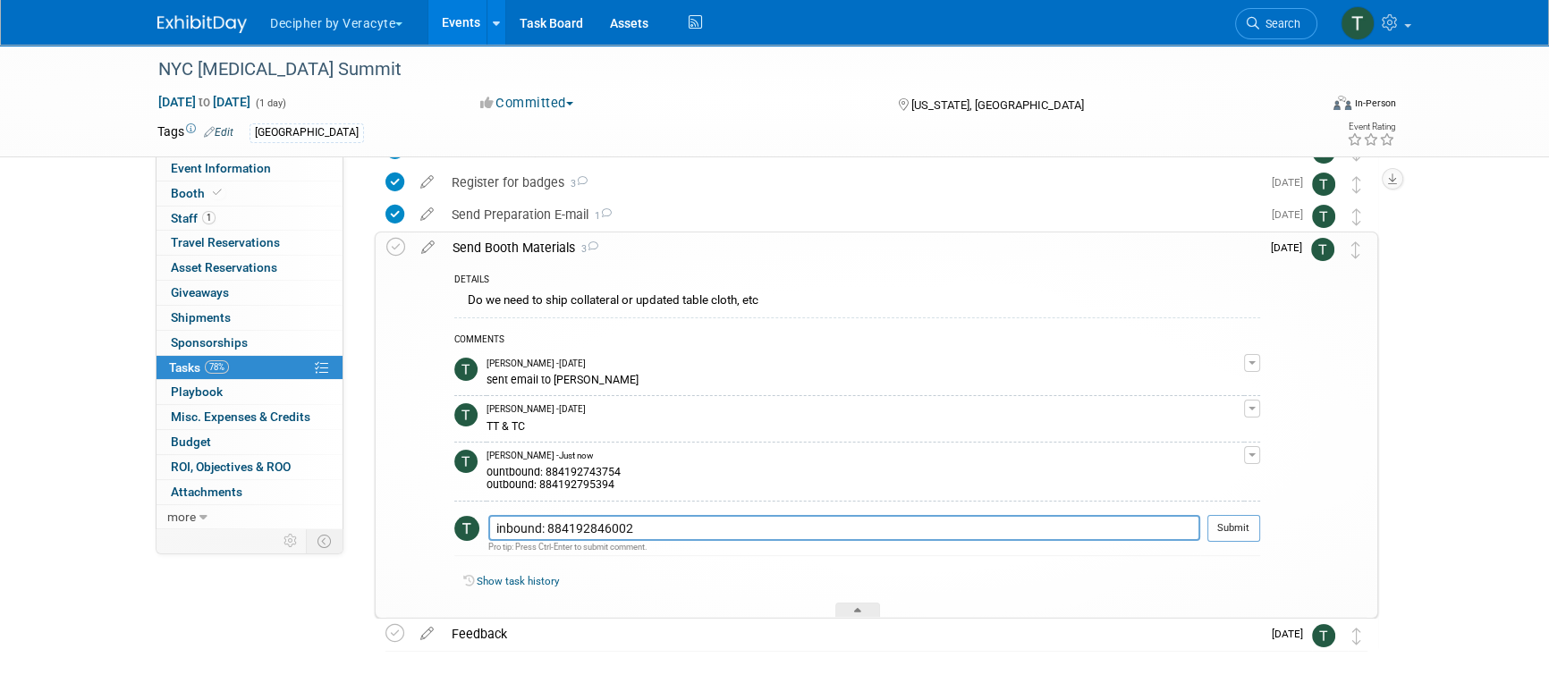
scroll to position [253, 0]
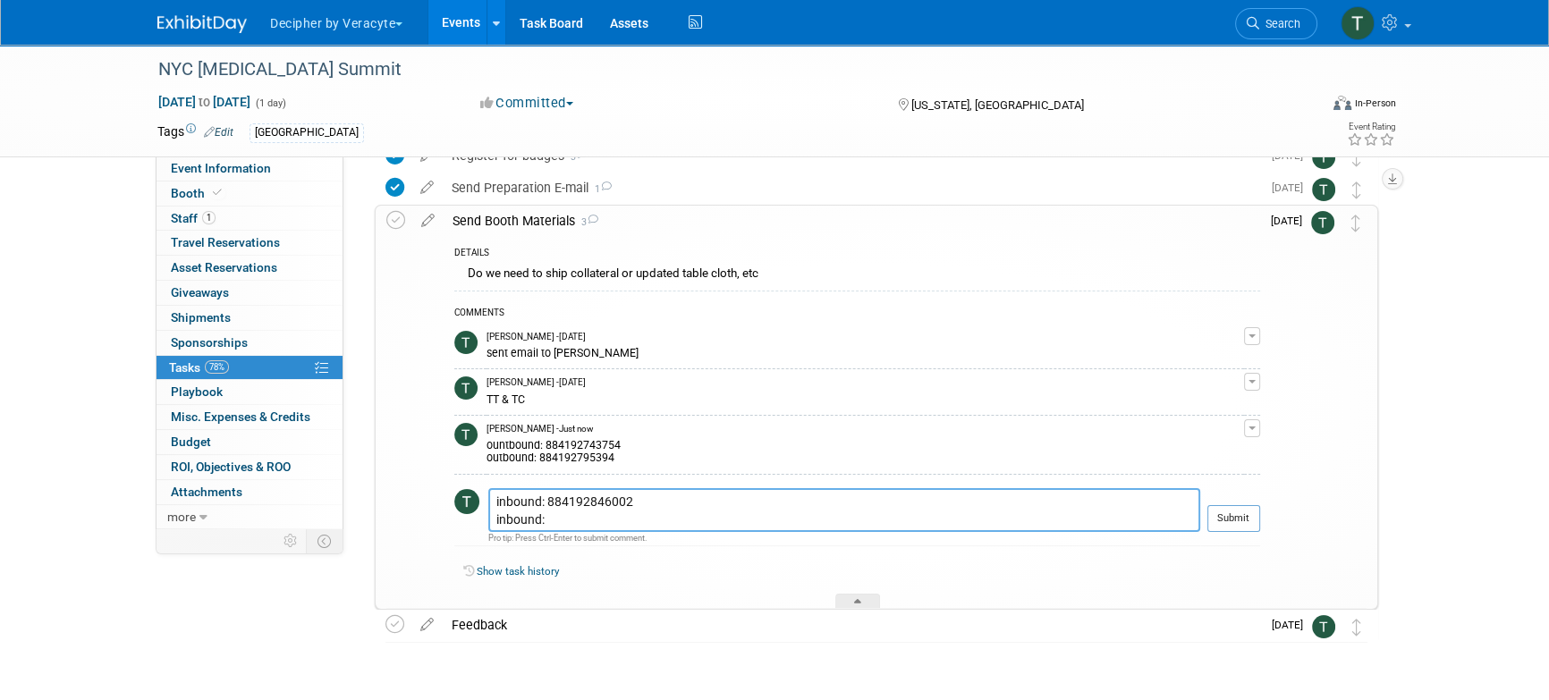
paste textarea "884192873716"
type textarea "inbound: 884192846002 inbound: 884192873716"
click at [1247, 526] on button "Submit" at bounding box center [1234, 518] width 53 height 27
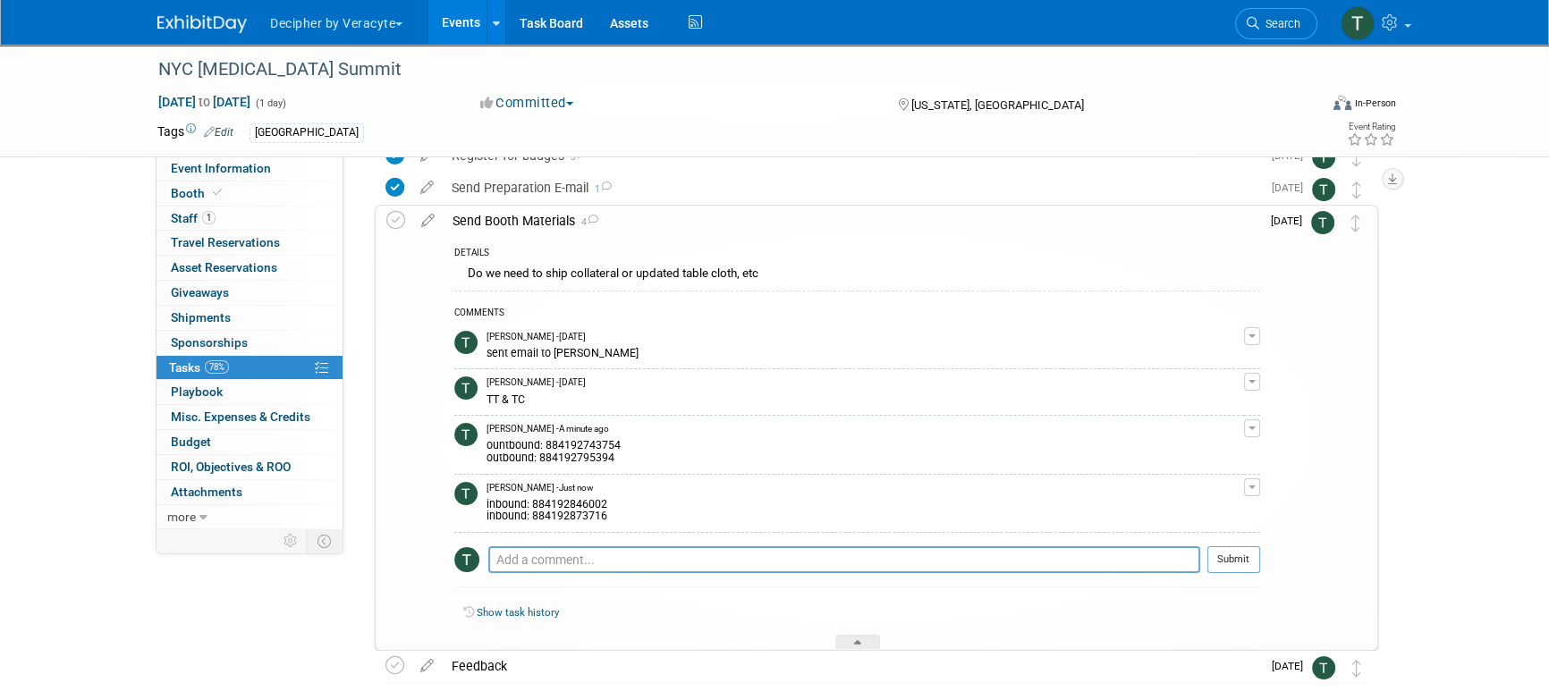
click at [454, 22] on link "Events" at bounding box center [460, 22] width 65 height 45
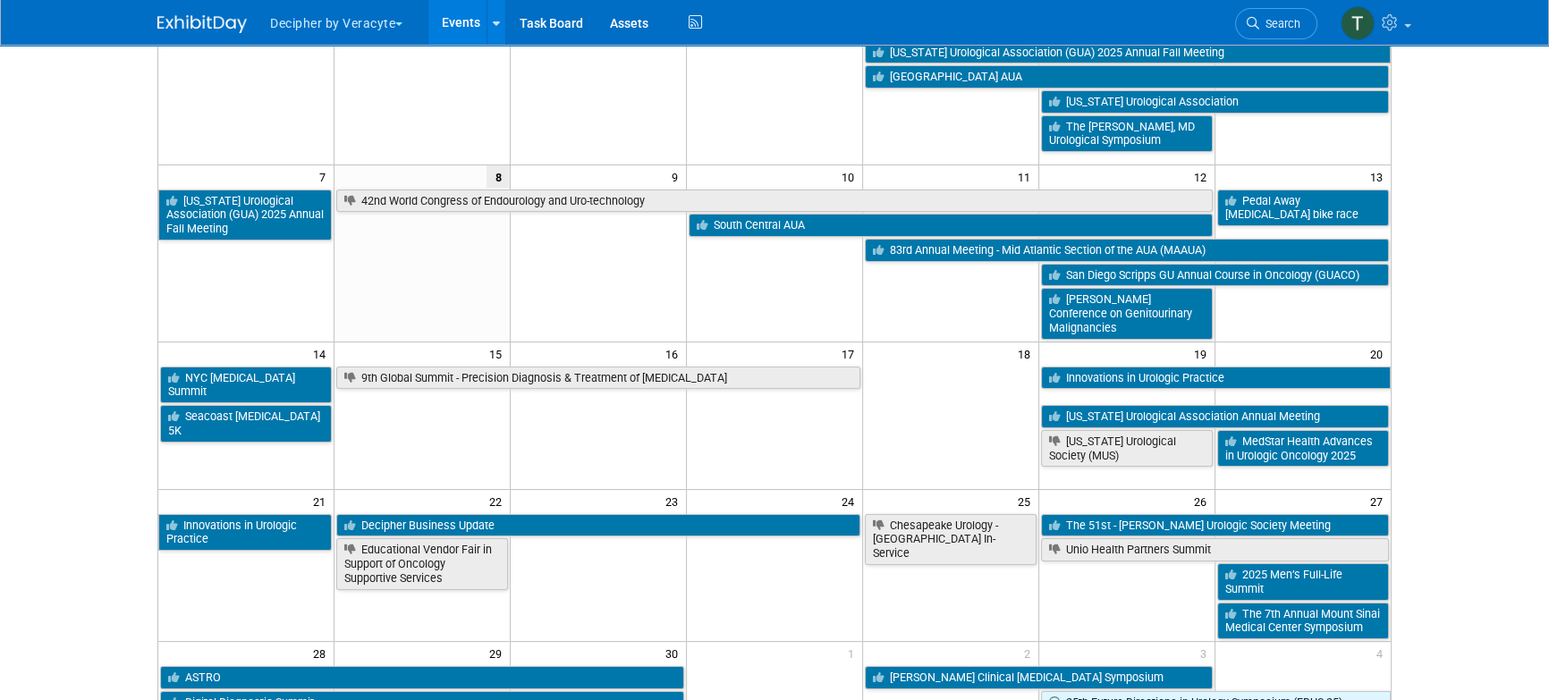
scroll to position [183, 0]
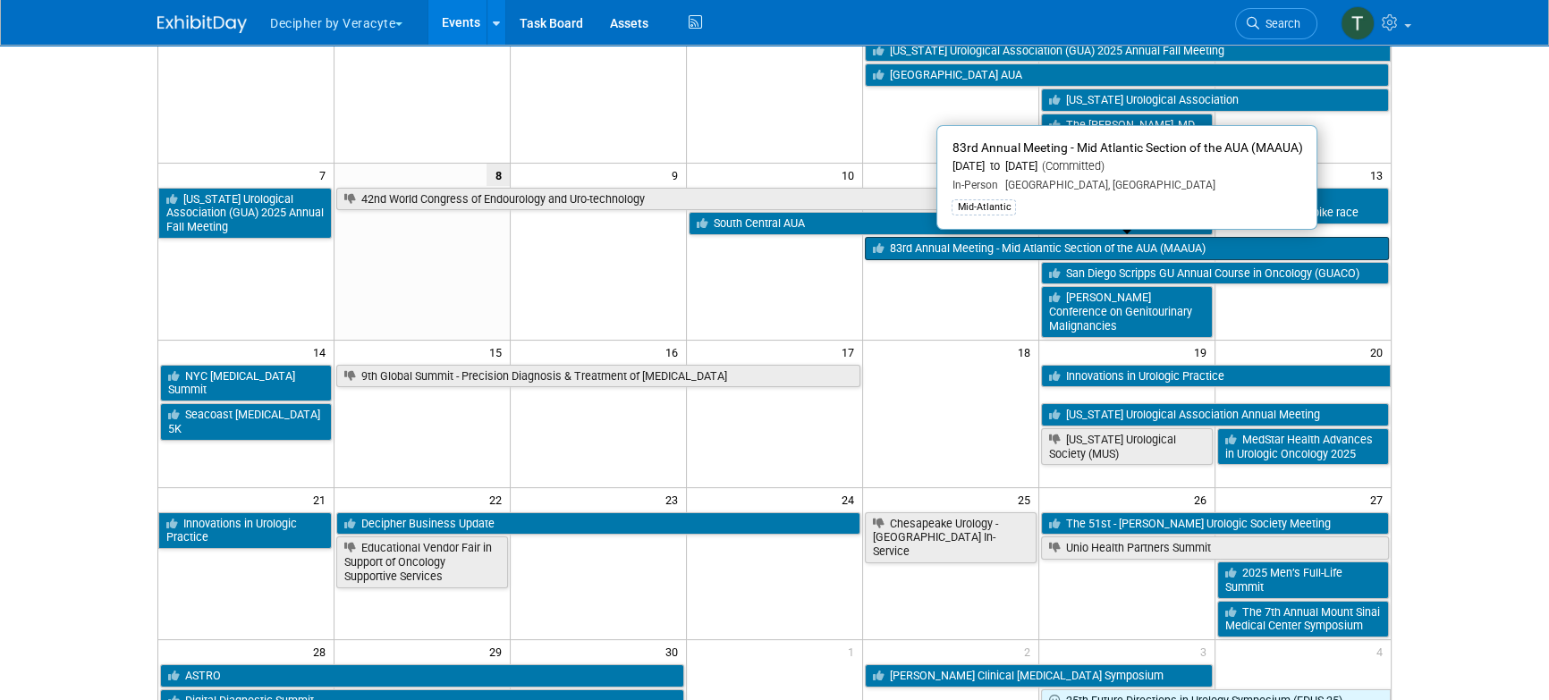
click at [978, 255] on link "83rd Annual Meeting - Mid Atlantic Section of the AUA (MAAUA)" at bounding box center [1127, 248] width 524 height 23
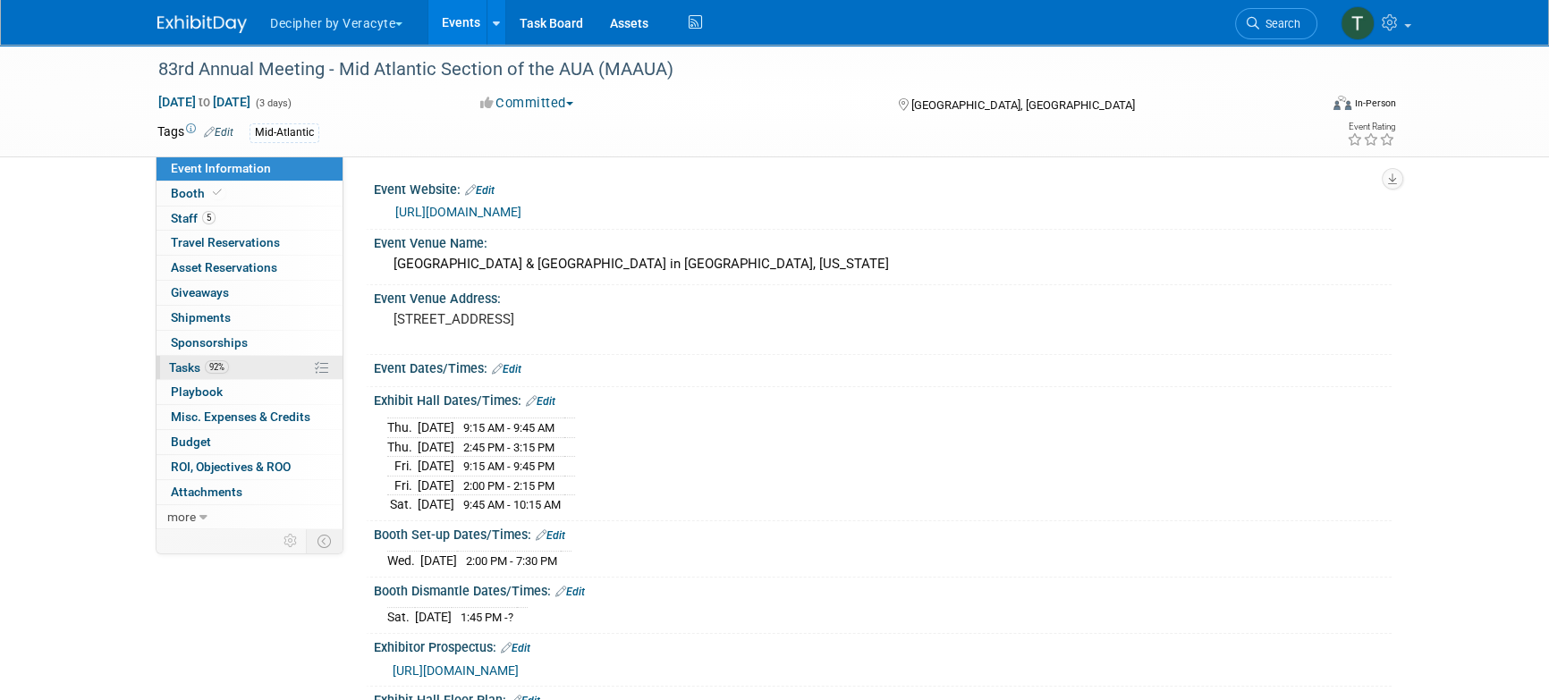
click at [261, 363] on link "92% Tasks 92%" at bounding box center [250, 368] width 186 height 24
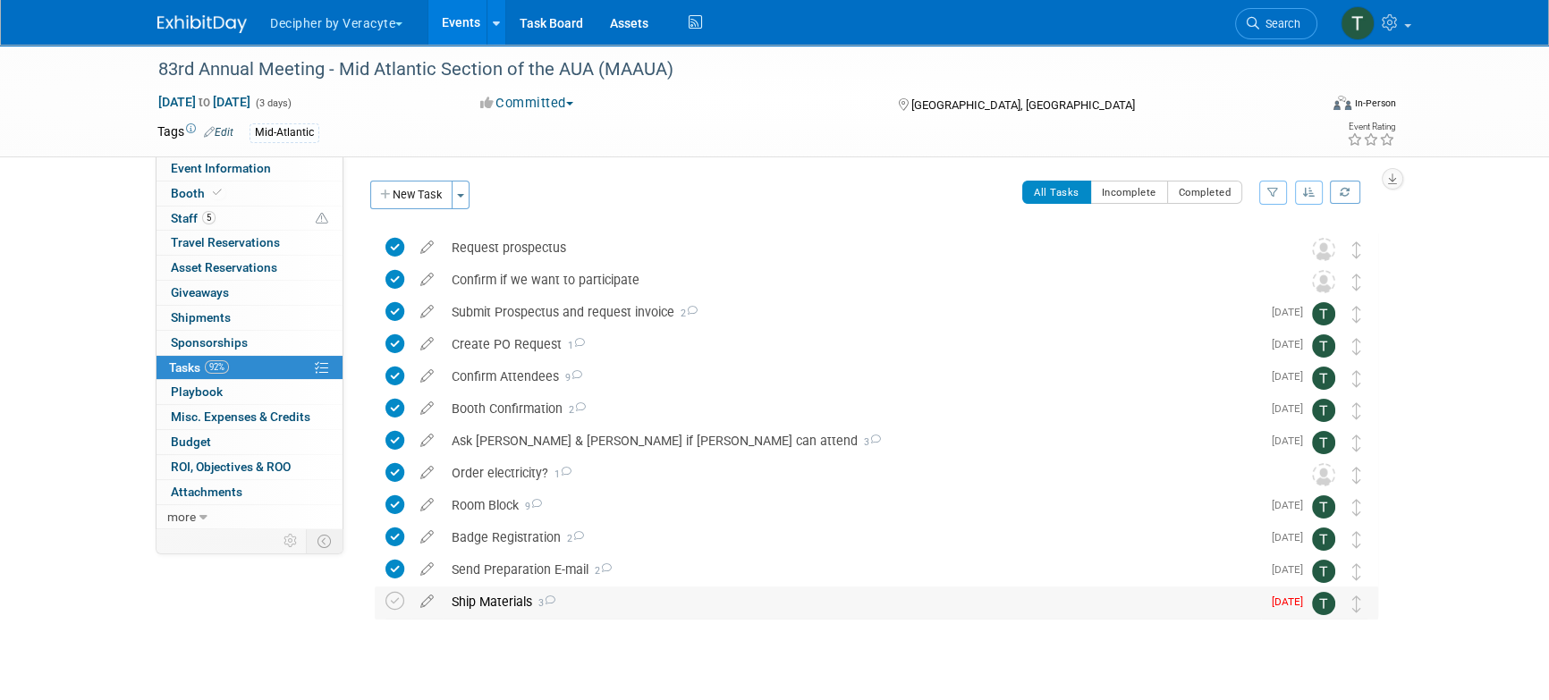
click at [569, 600] on div "Ship Materials 3" at bounding box center [852, 602] width 818 height 30
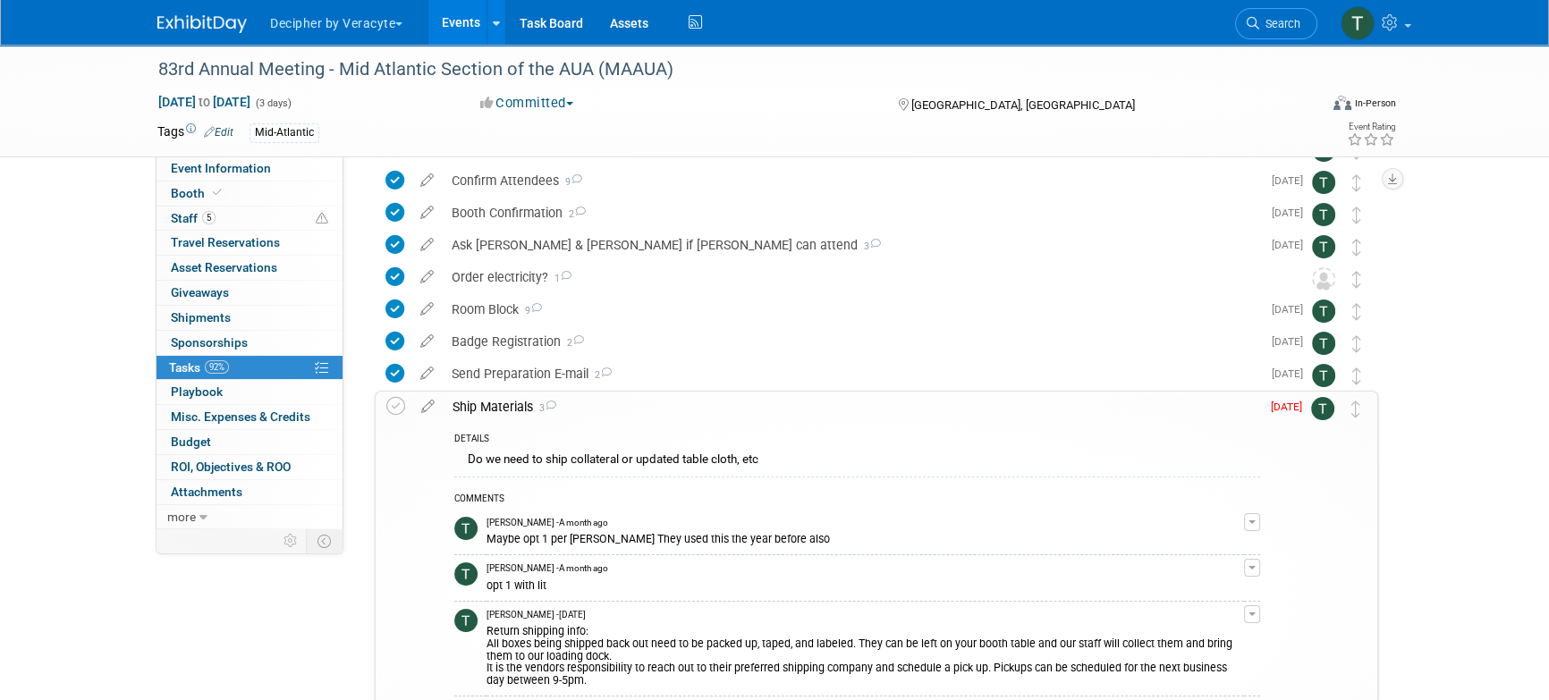
scroll to position [254, 0]
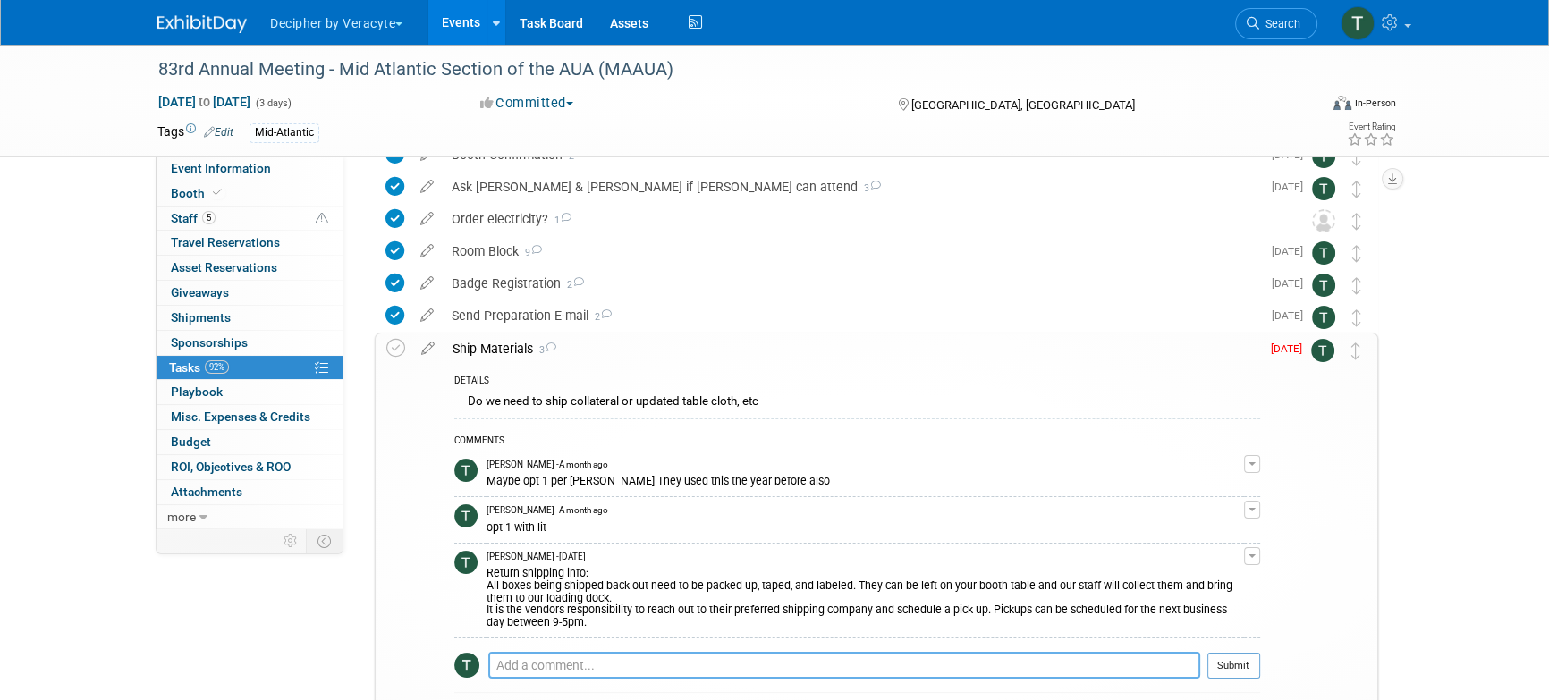
click at [581, 660] on textarea at bounding box center [844, 665] width 712 height 27
paste textarea "884193414414"
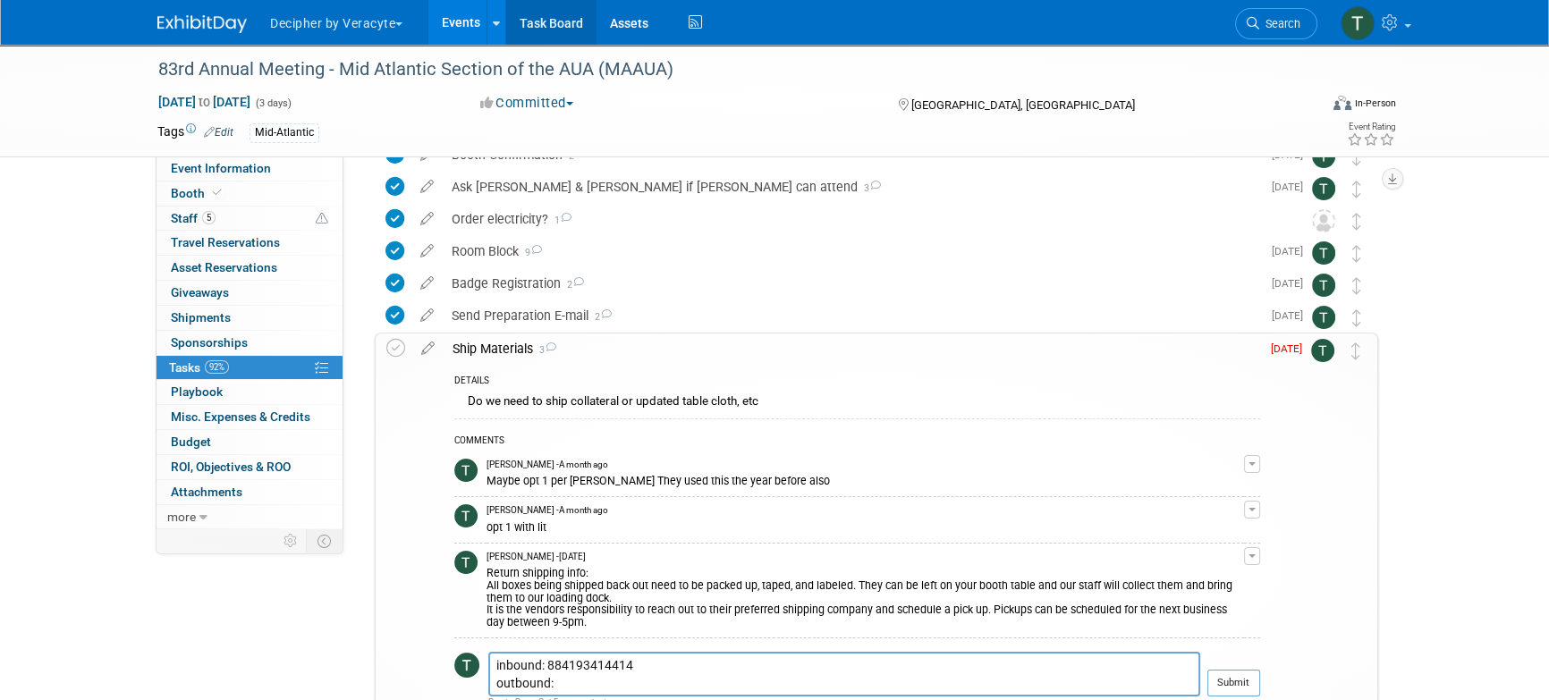
scroll to position [385, 0]
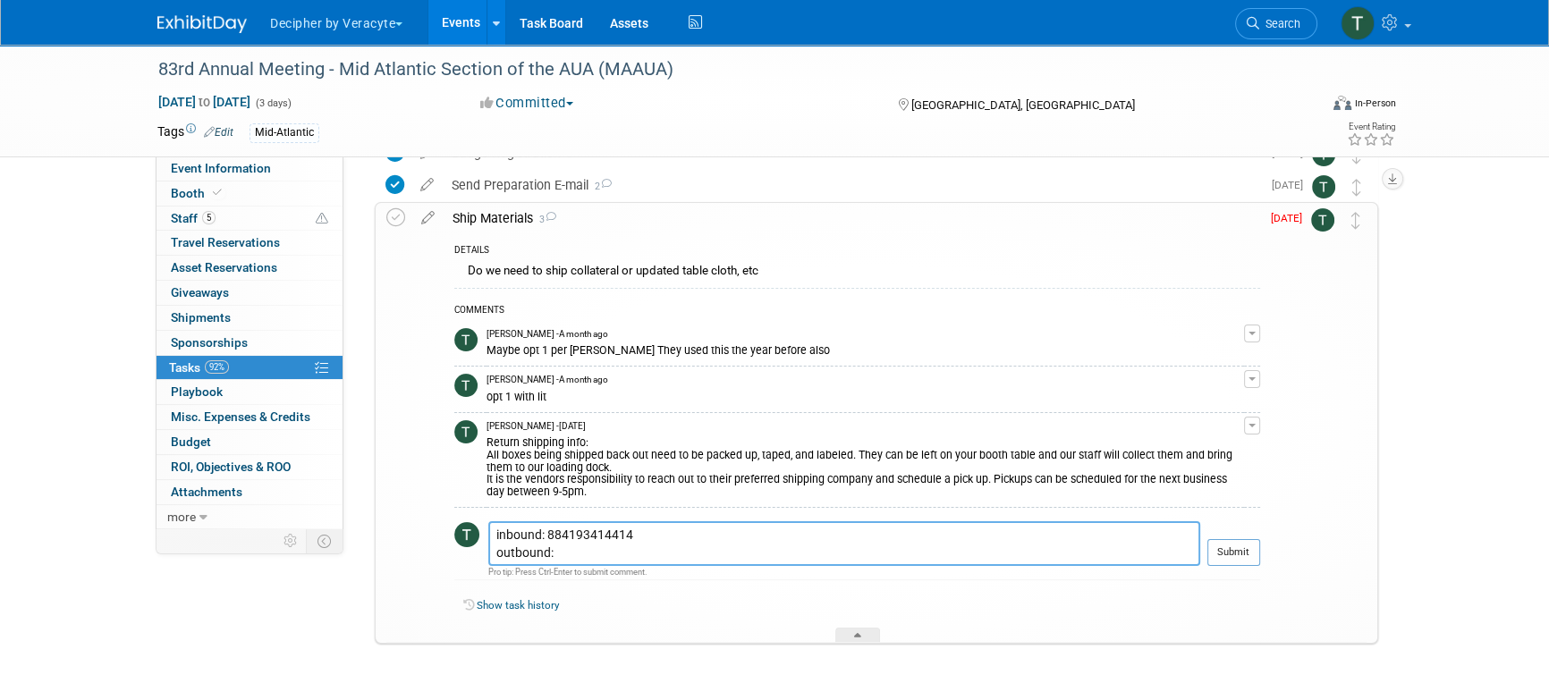
paste textarea "884193478220"
click at [505, 538] on textarea "inbound: 884193414414 outbound: 884193478220" at bounding box center [844, 544] width 712 height 45
click at [504, 554] on textarea "outbound: 884193414414 outbound: 884193478220" at bounding box center [844, 544] width 712 height 45
type textarea "outbound: 884193414414 Return: 884193478220"
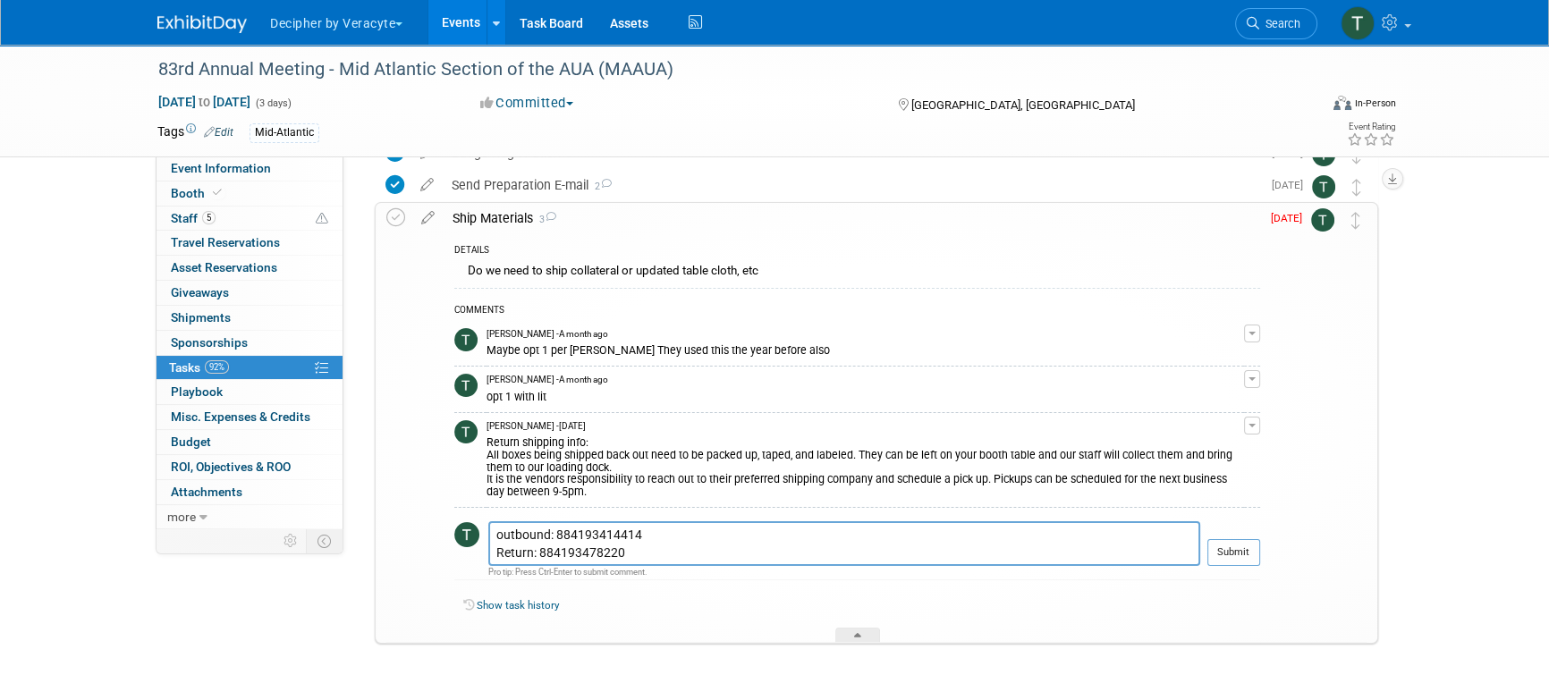
click at [1239, 536] on td "Submit" at bounding box center [1230, 551] width 60 height 58
click at [1242, 555] on button "Submit" at bounding box center [1234, 552] width 53 height 27
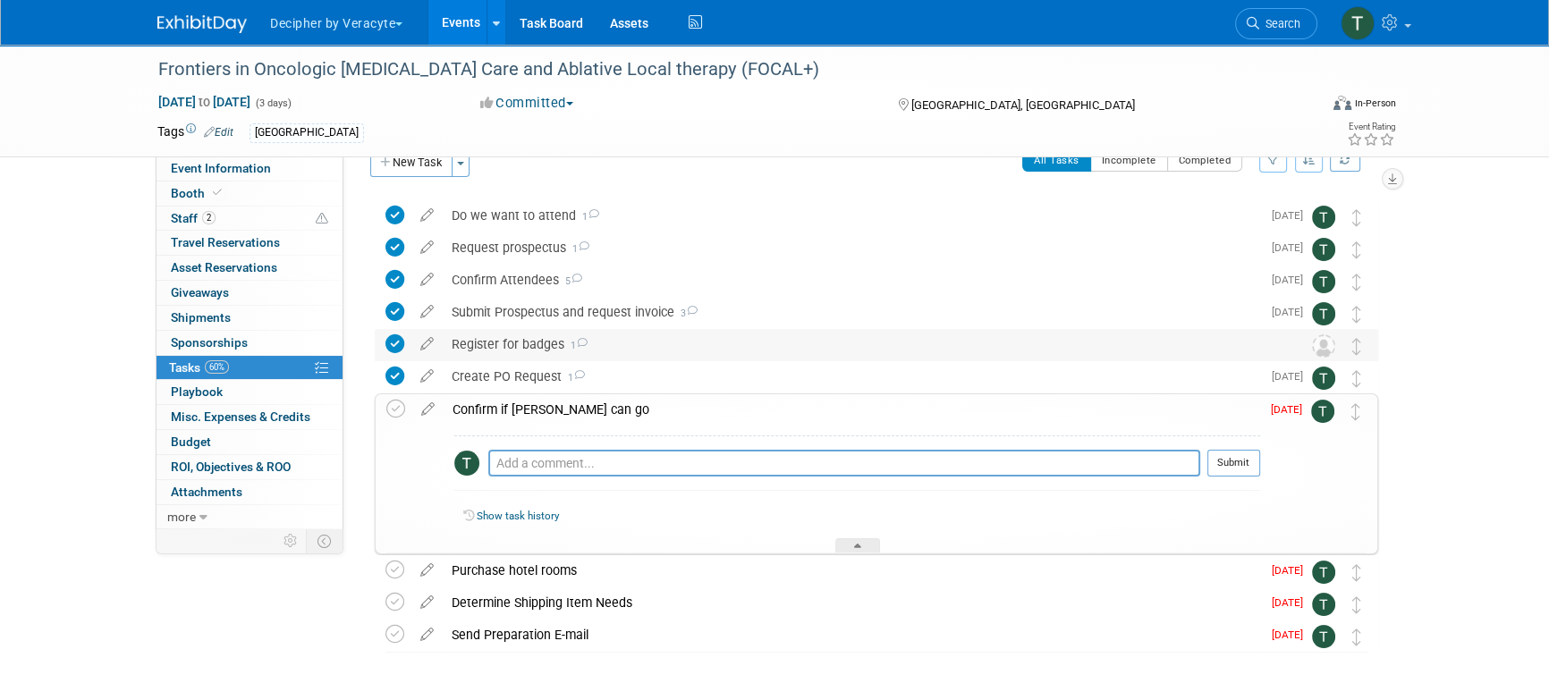
scroll to position [33, 0]
click at [293, 213] on link "2 Staff 2" at bounding box center [250, 219] width 186 height 24
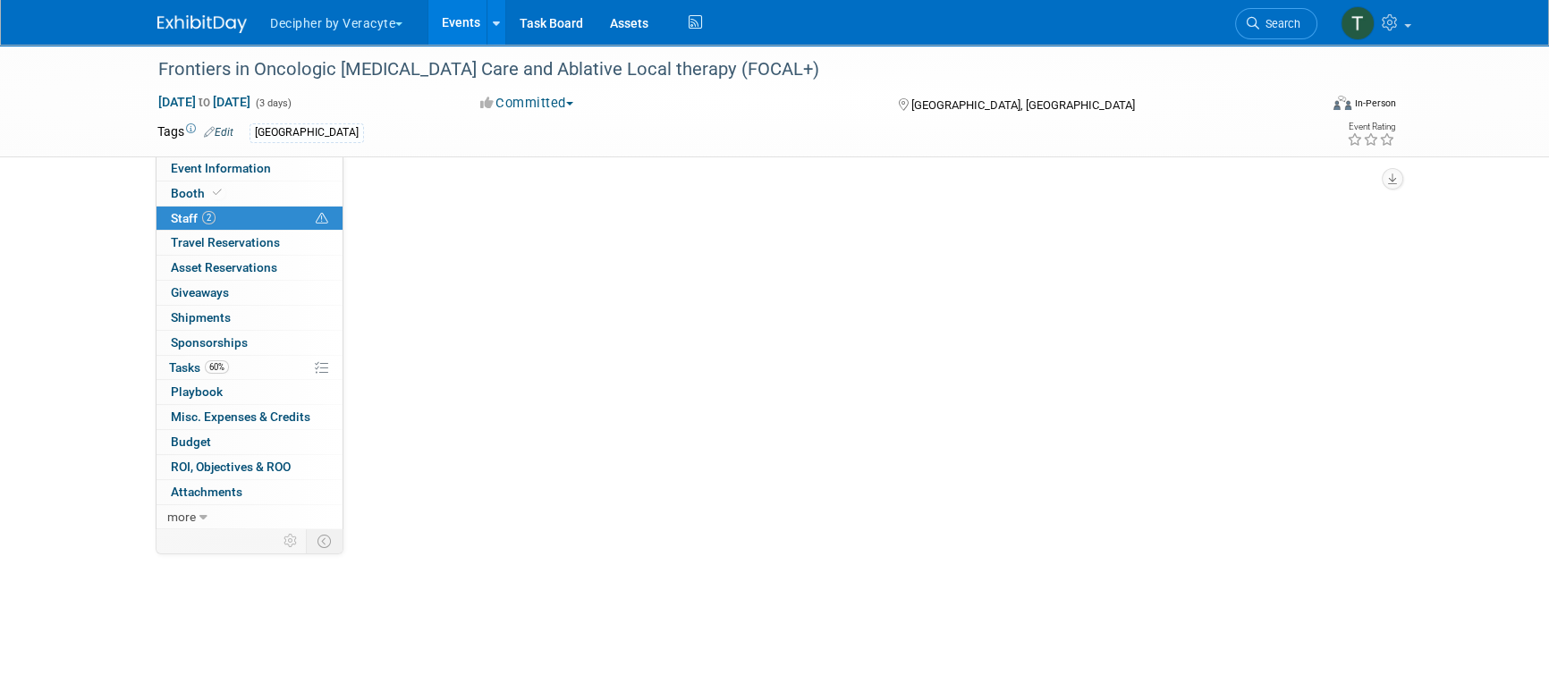
scroll to position [0, 0]
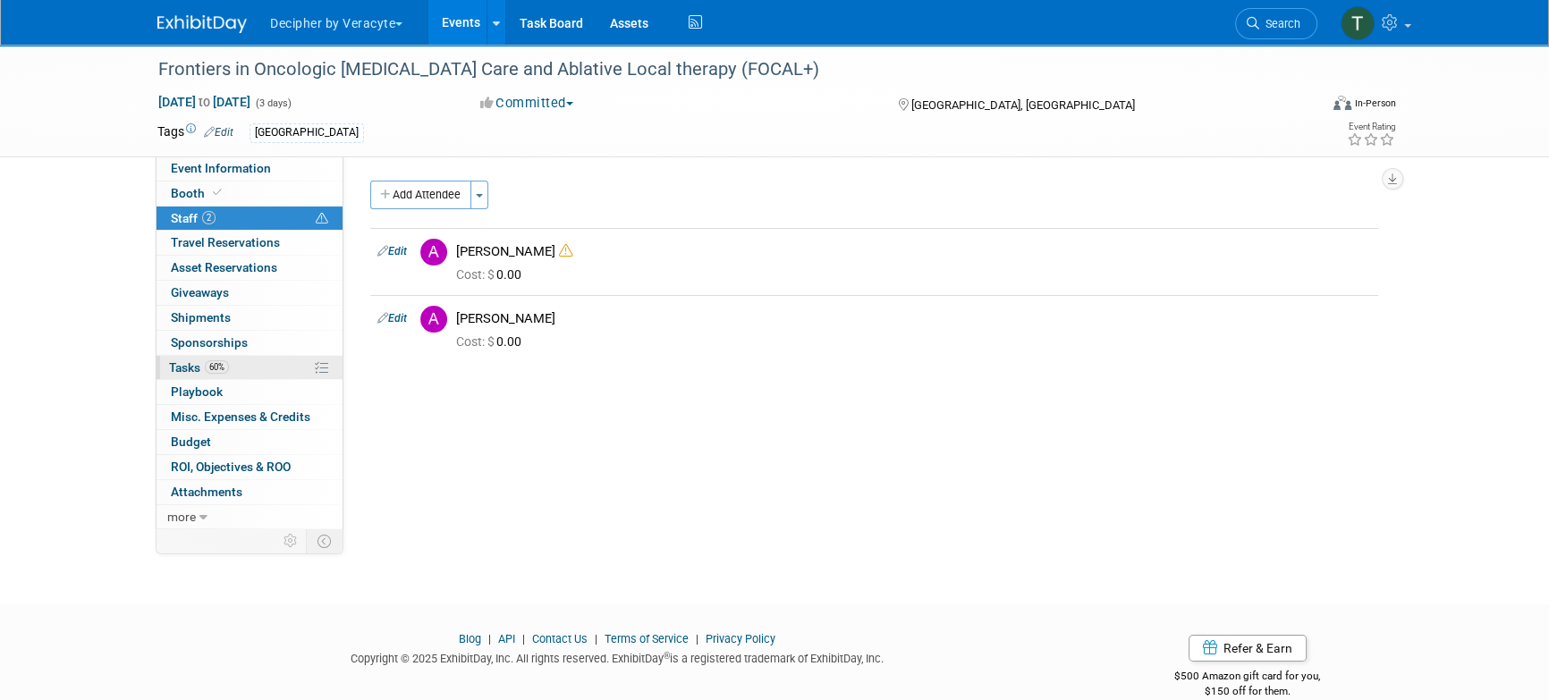
click at [223, 360] on span "60%" at bounding box center [217, 366] width 24 height 13
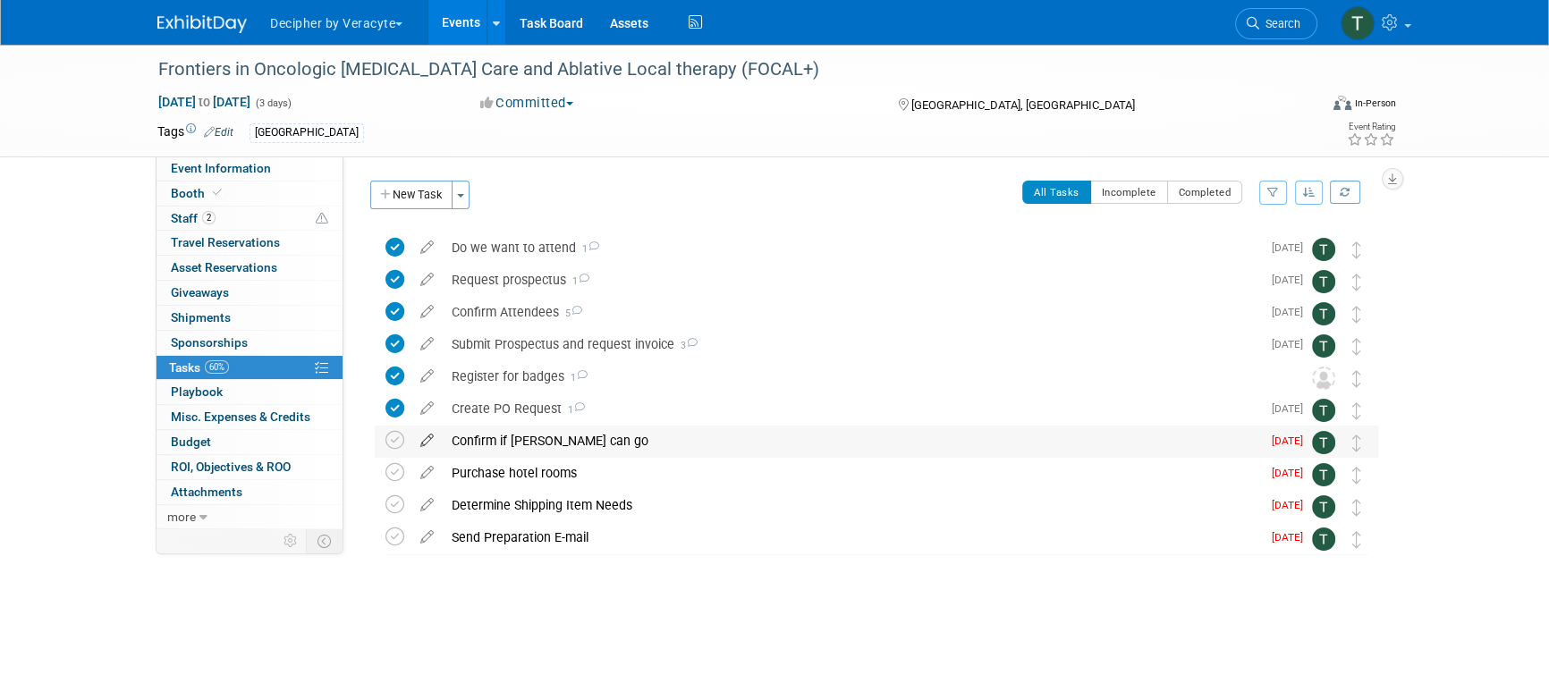
click at [432, 442] on icon at bounding box center [426, 437] width 31 height 22
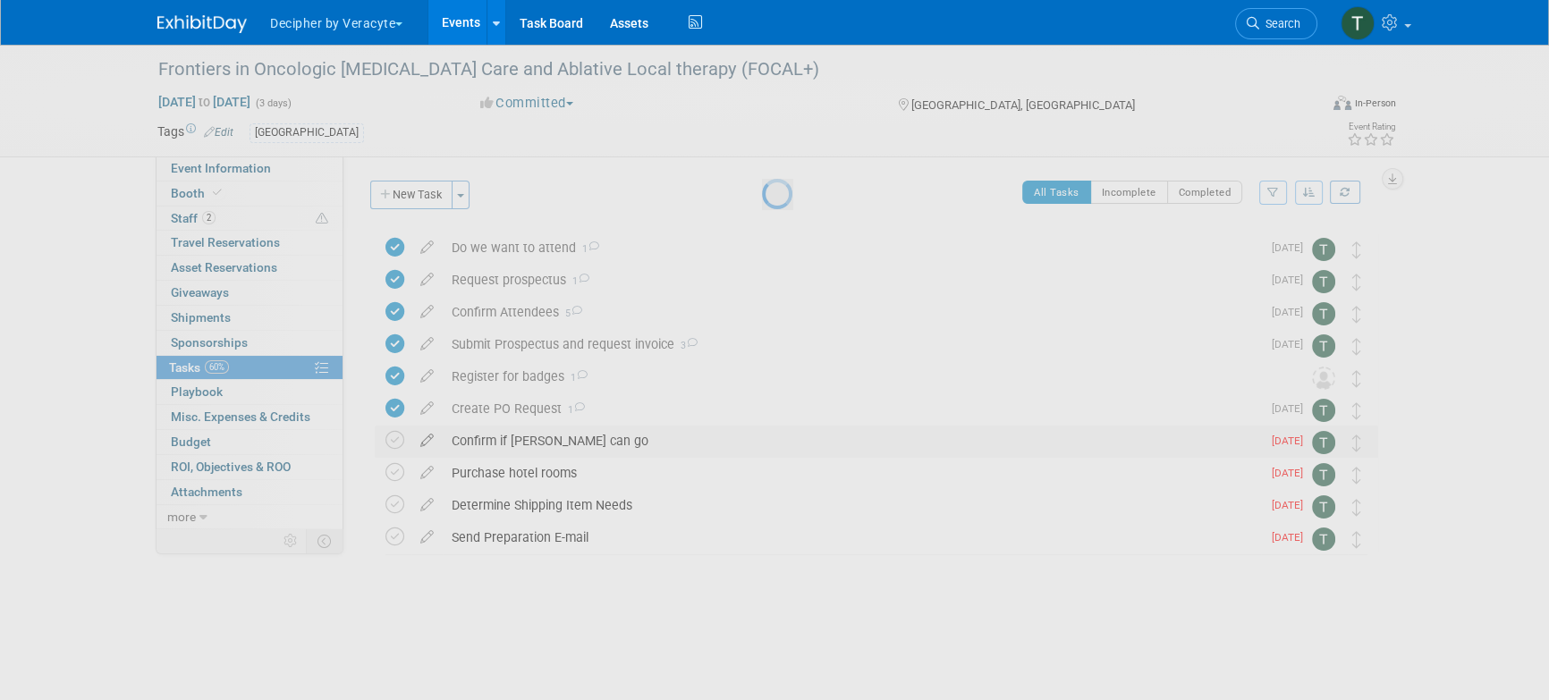
select select "8"
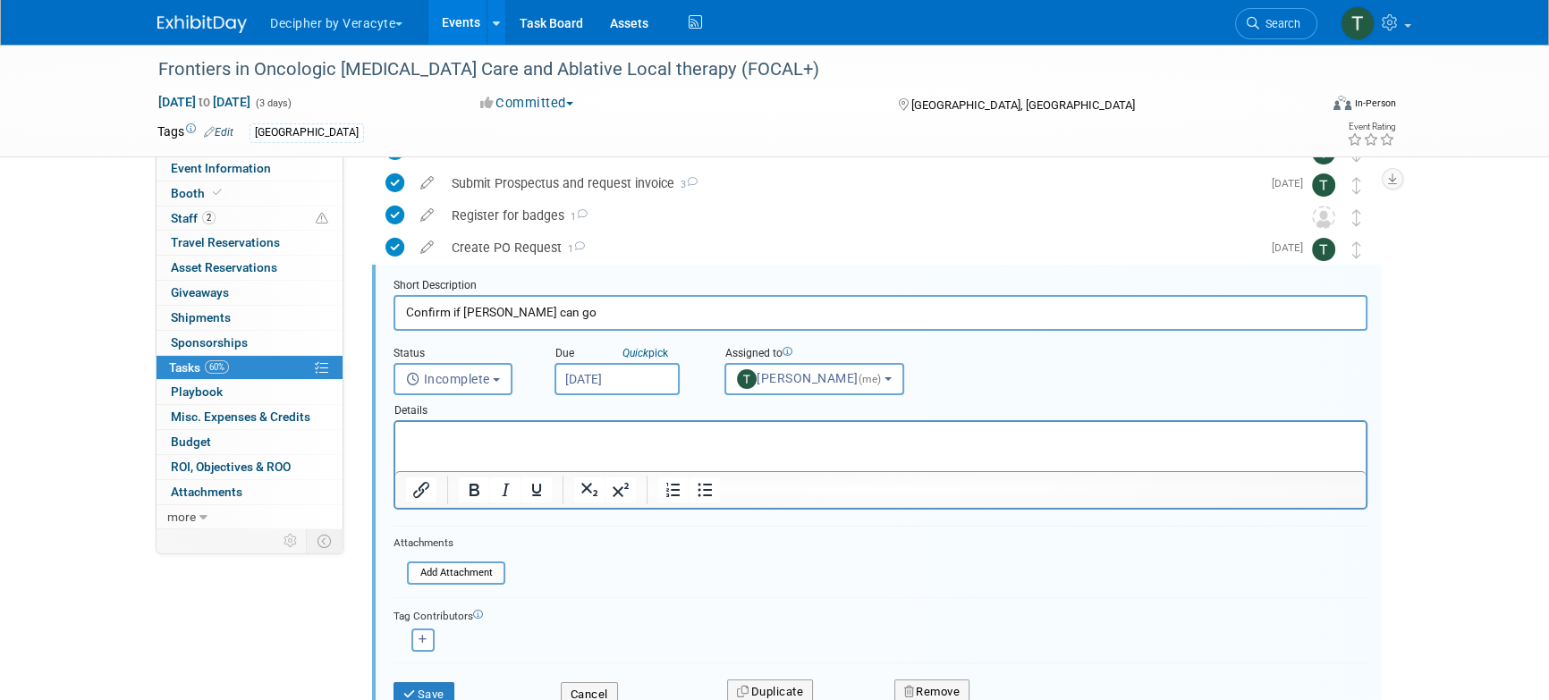
scroll to position [163, 0]
click at [640, 363] on input "Sep 5, 2025" at bounding box center [617, 377] width 125 height 32
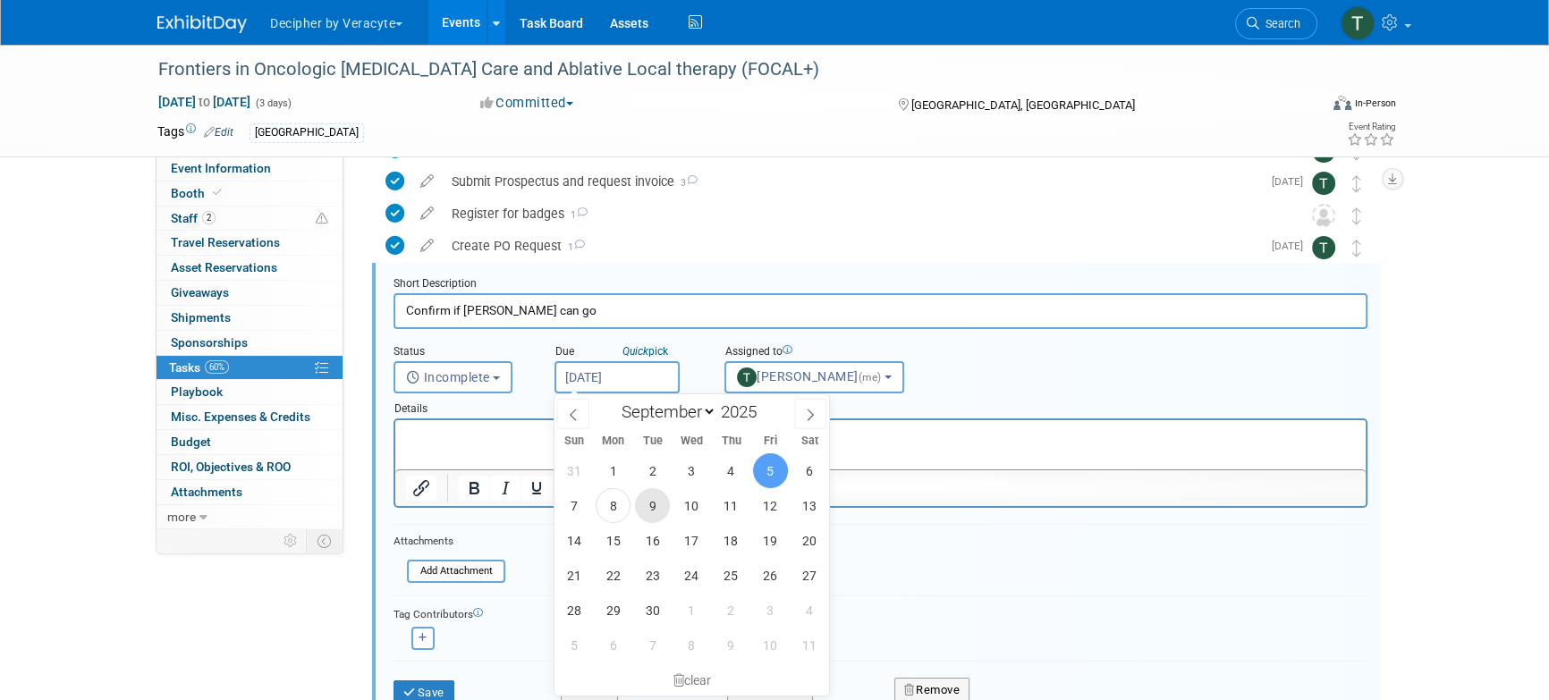
click at [658, 501] on span "9" at bounding box center [652, 505] width 35 height 35
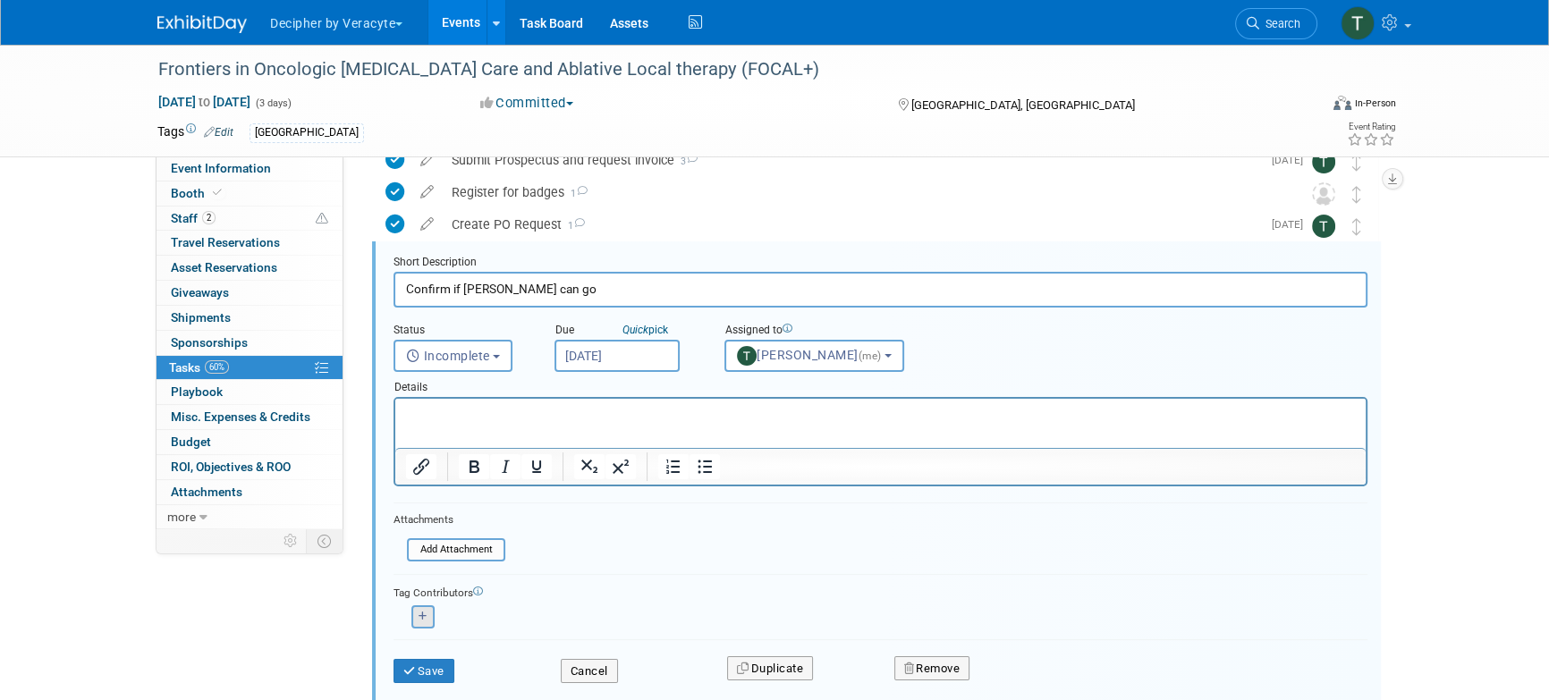
scroll to position [186, 0]
click at [636, 365] on input "Sep 9, 2025" at bounding box center [617, 354] width 125 height 32
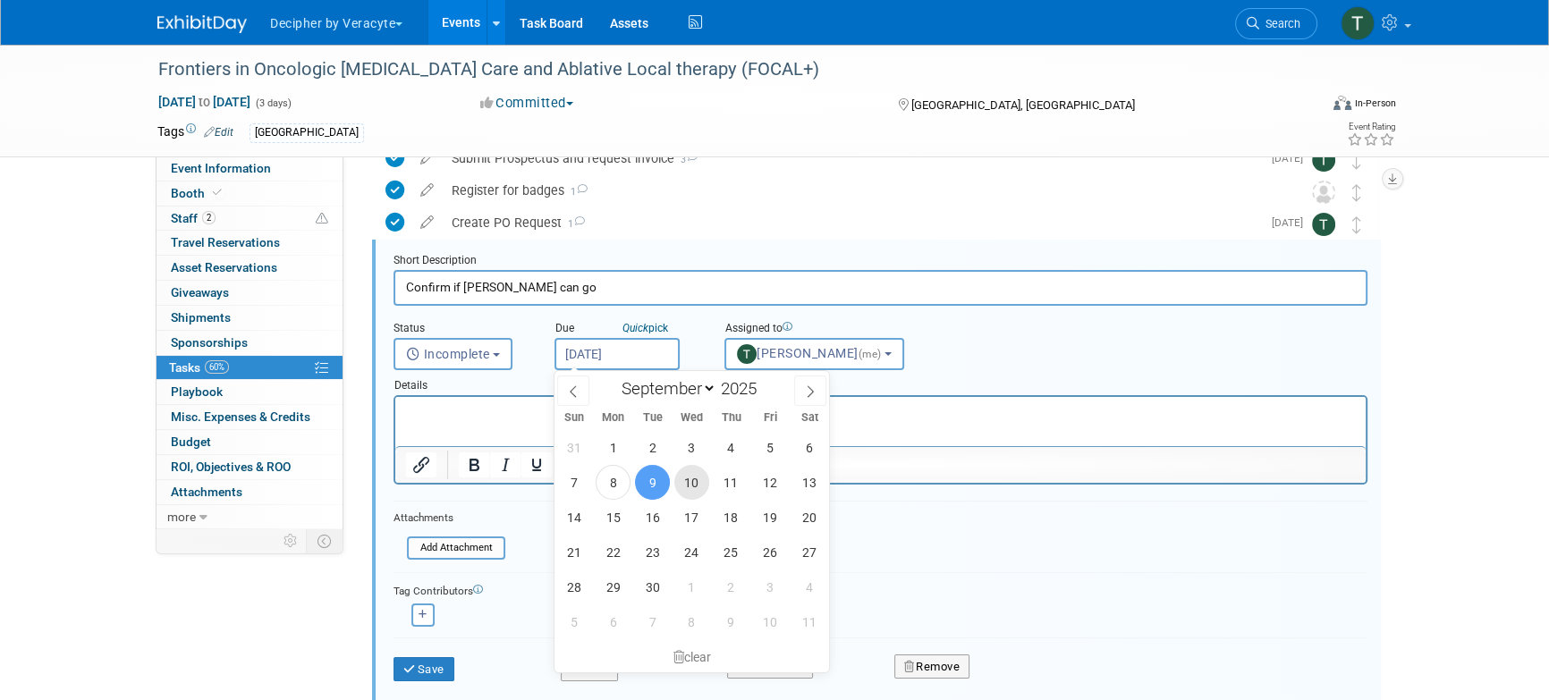
click at [676, 478] on span "10" at bounding box center [691, 482] width 35 height 35
type input "[DATE]"
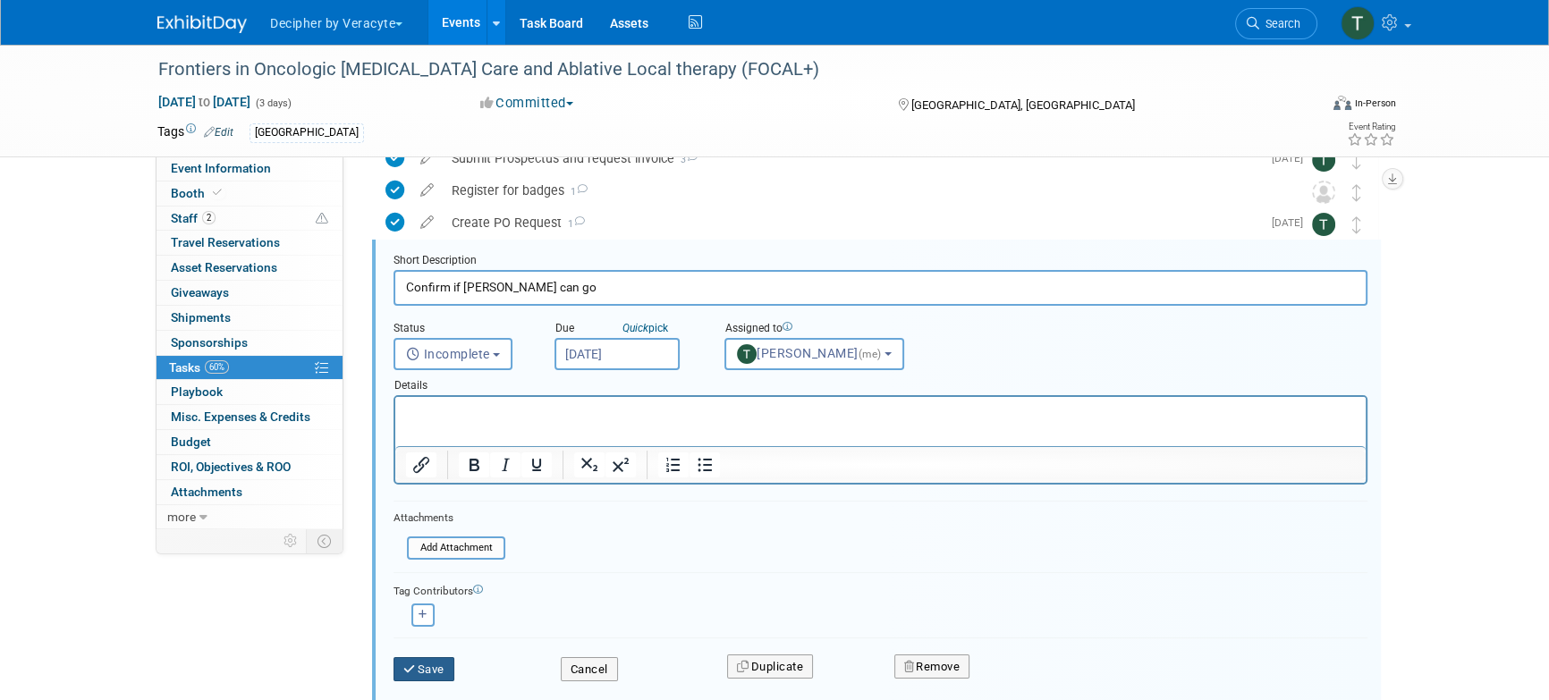
click at [429, 663] on button "Save" at bounding box center [424, 669] width 61 height 25
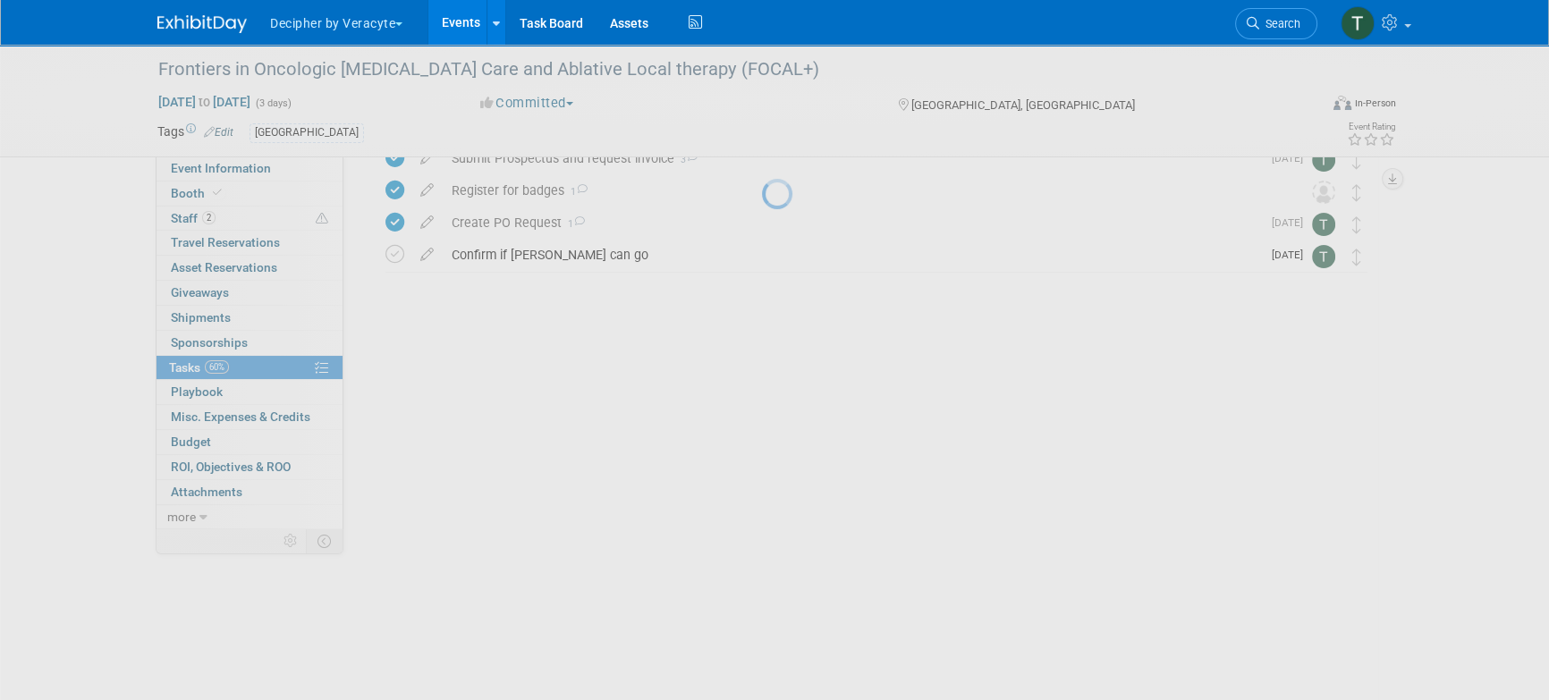
scroll to position [0, 0]
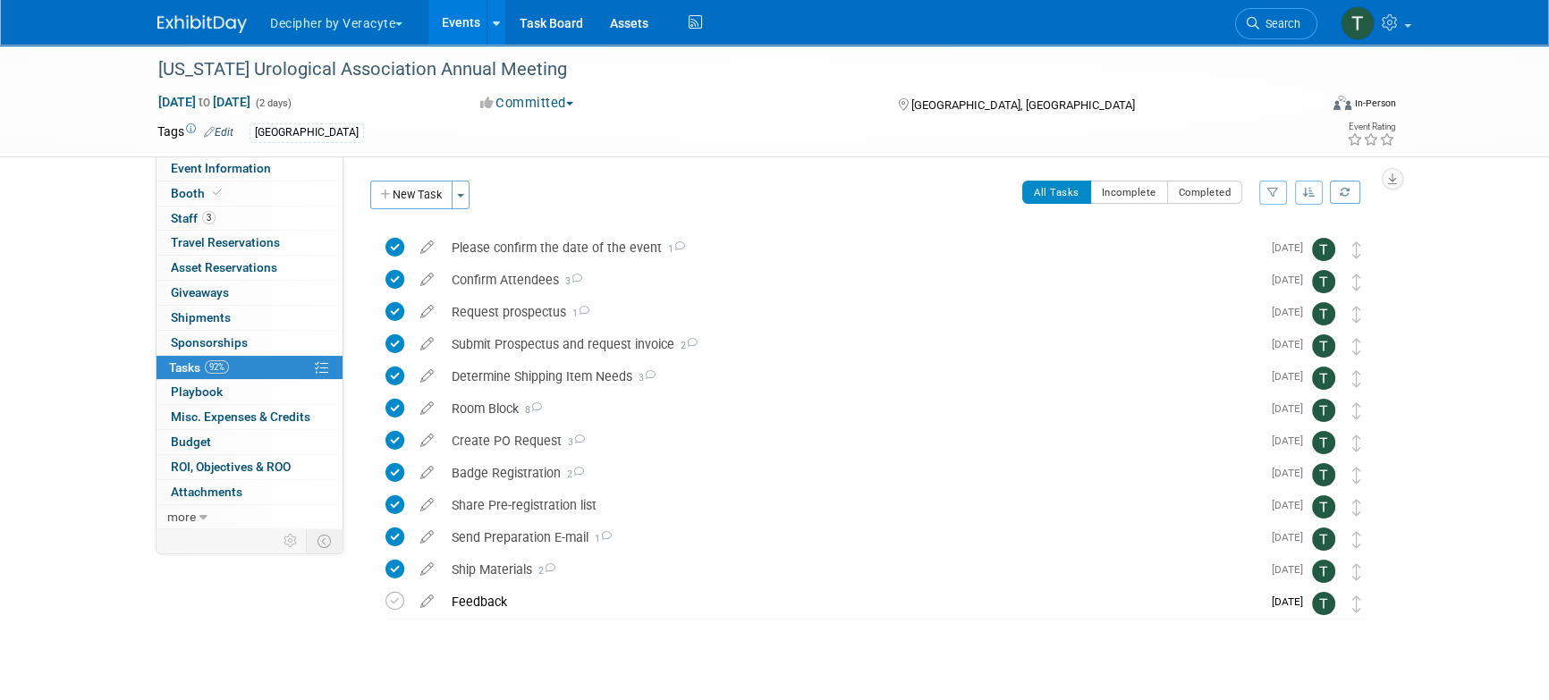
click at [459, 20] on link "Events" at bounding box center [460, 22] width 65 height 45
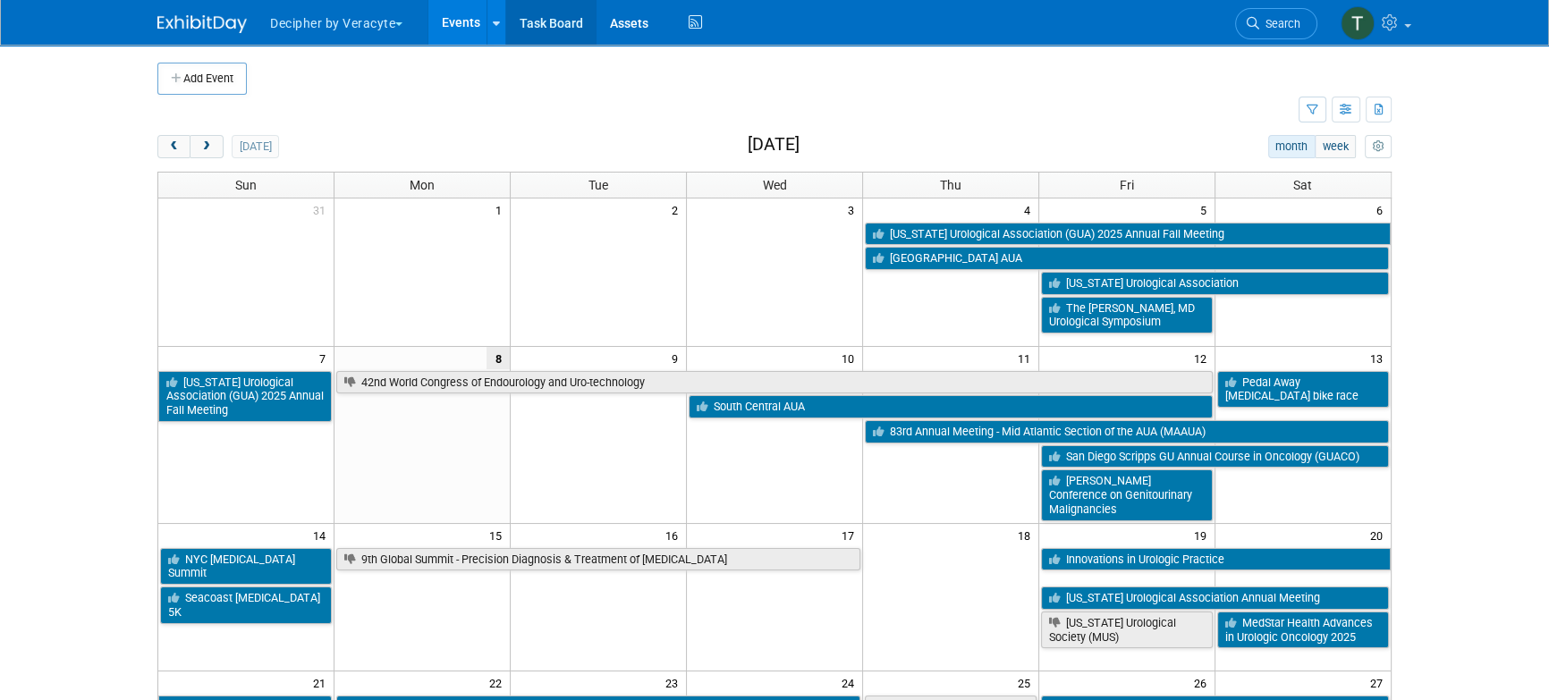
click at [554, 24] on link "Task Board" at bounding box center [551, 22] width 90 height 45
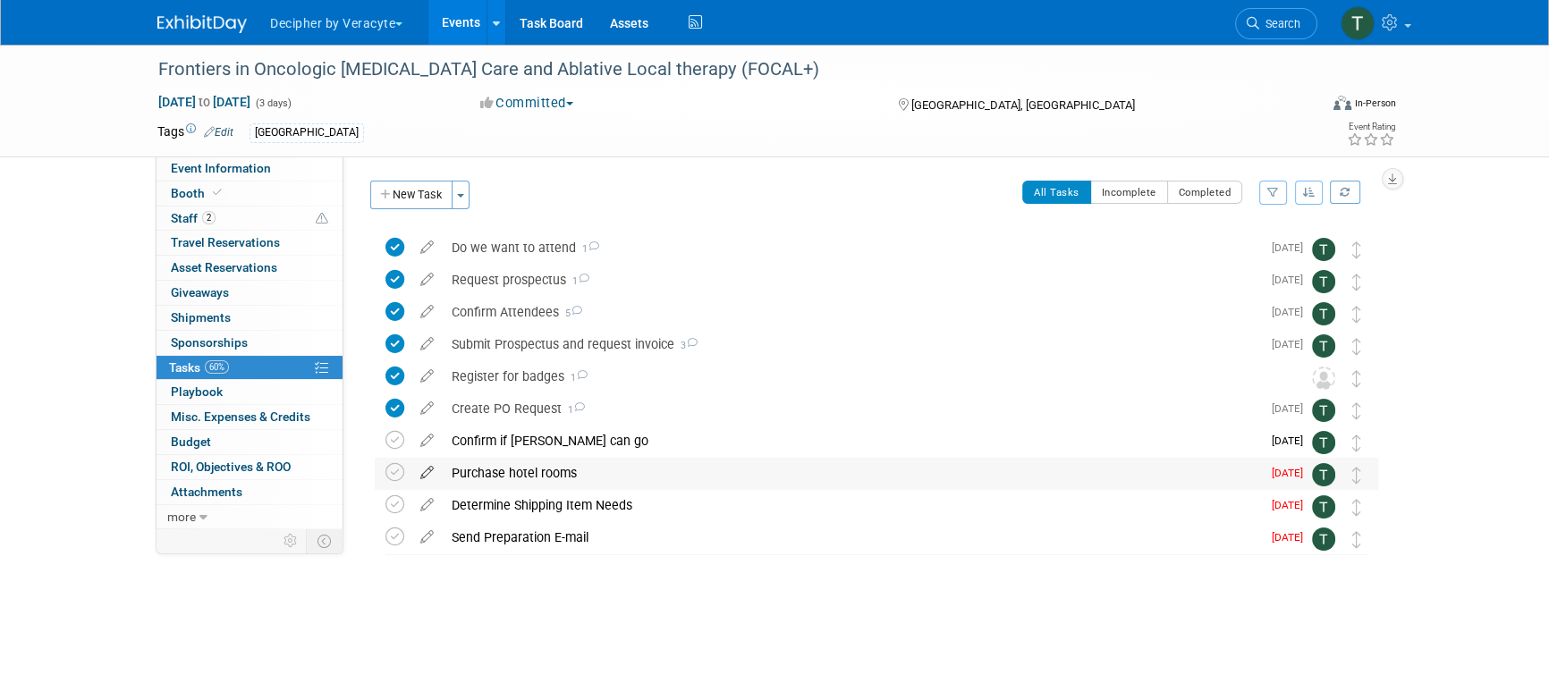
click at [428, 466] on icon at bounding box center [426, 469] width 31 height 22
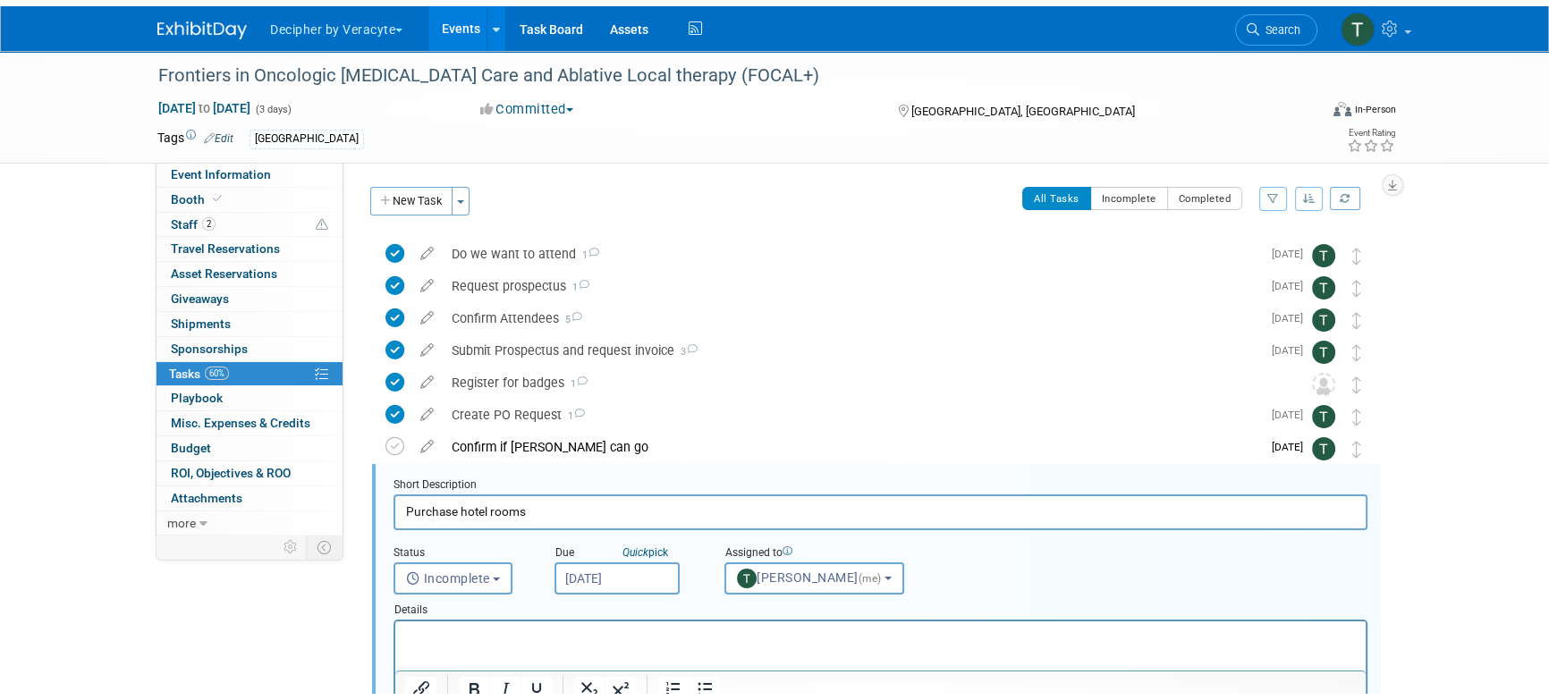
scroll to position [196, 0]
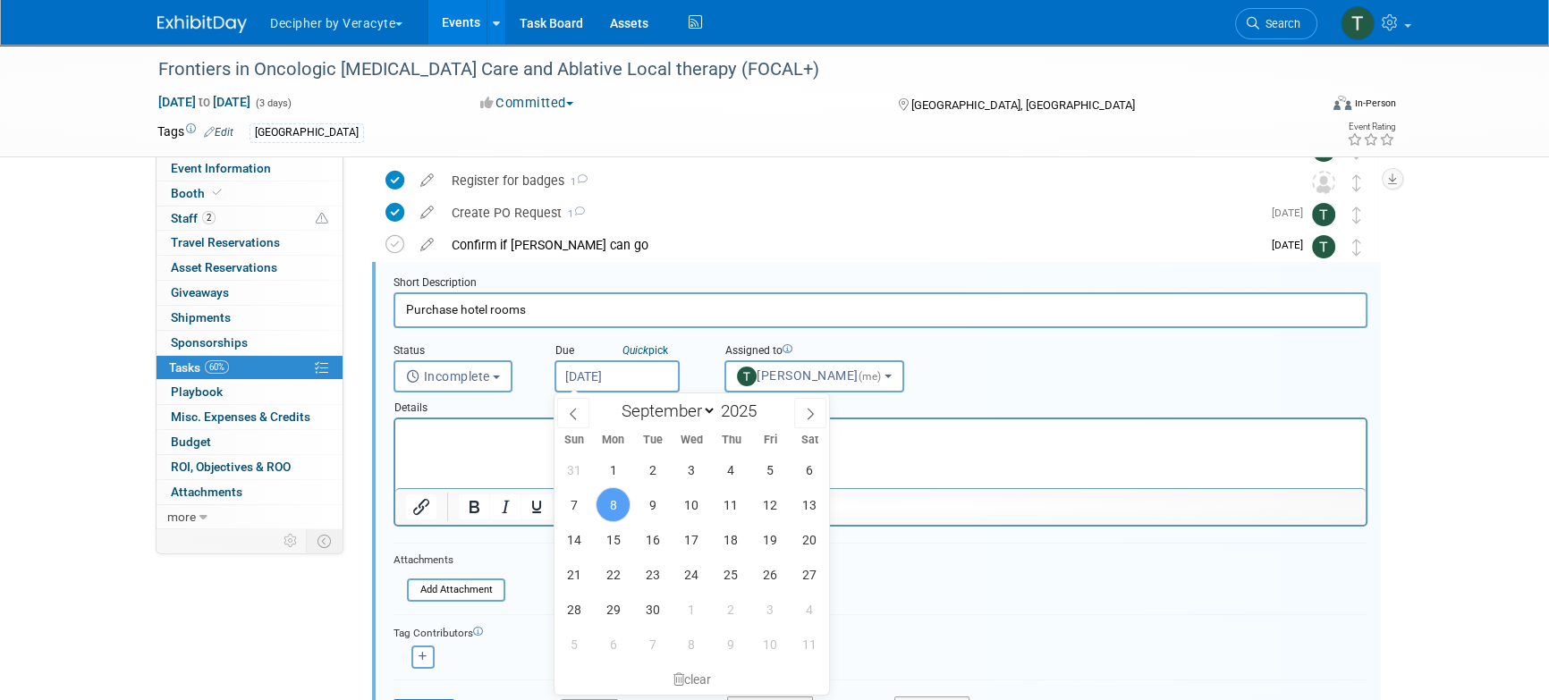
click at [637, 382] on input "[DATE]" at bounding box center [617, 376] width 125 height 32
click at [617, 542] on span "15" at bounding box center [613, 539] width 35 height 35
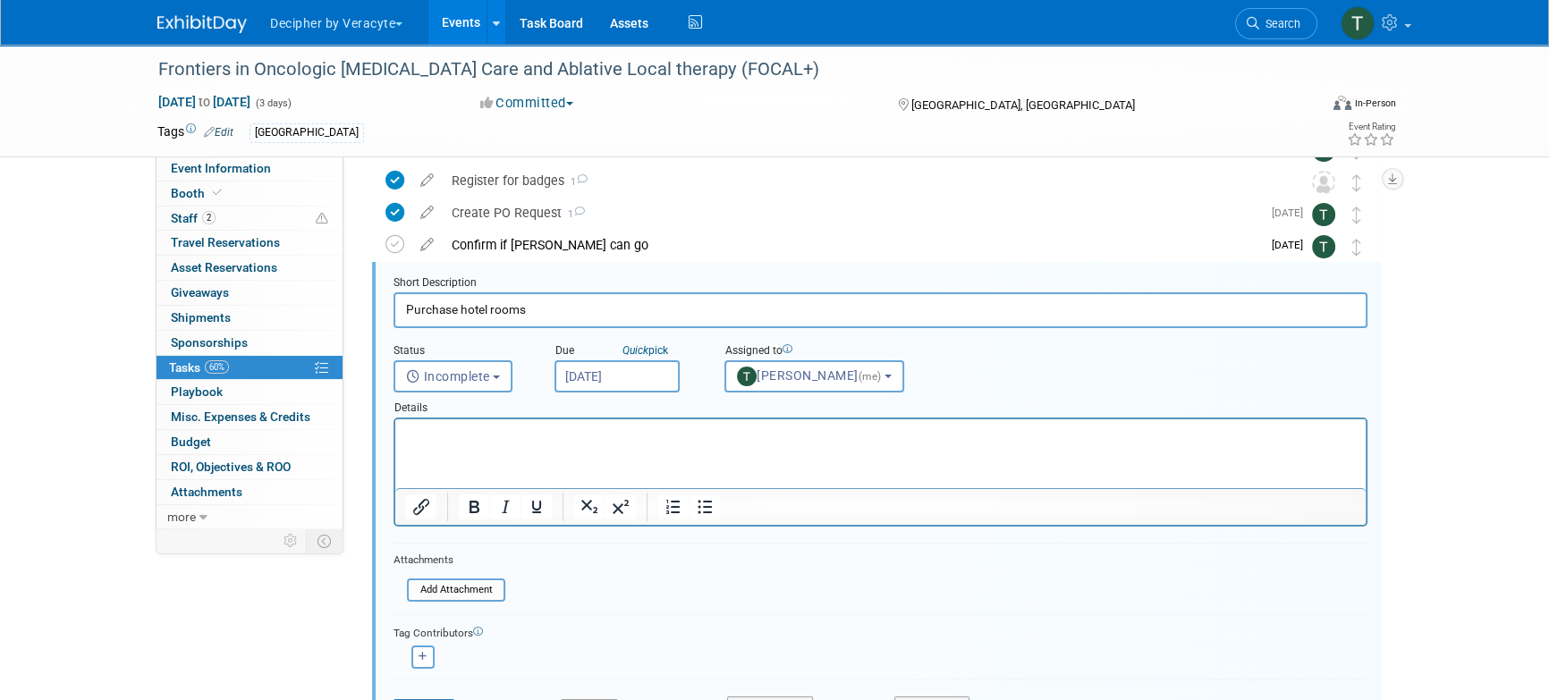
click at [630, 386] on input "Sep 15, 2025" at bounding box center [617, 376] width 125 height 32
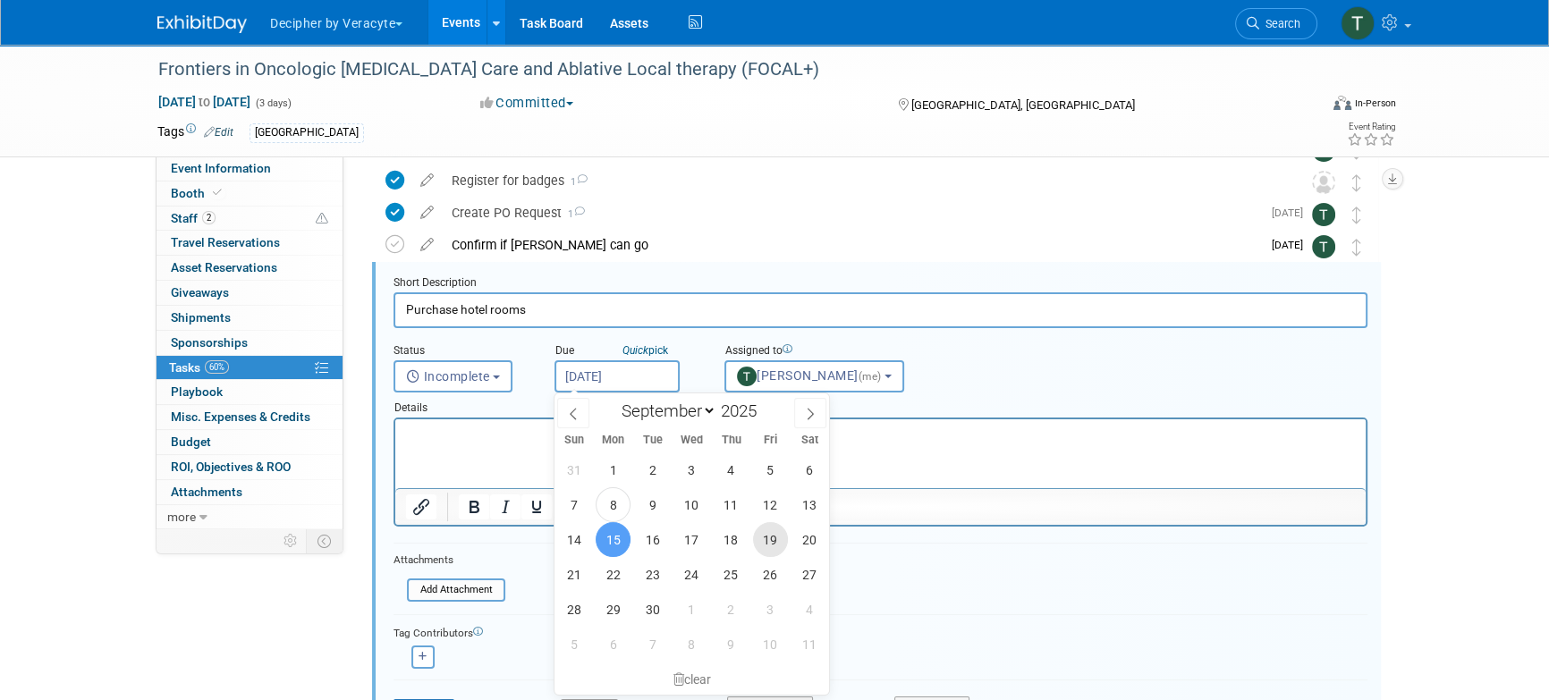
click at [777, 546] on span "19" at bounding box center [770, 539] width 35 height 35
type input "Sep 19, 2025"
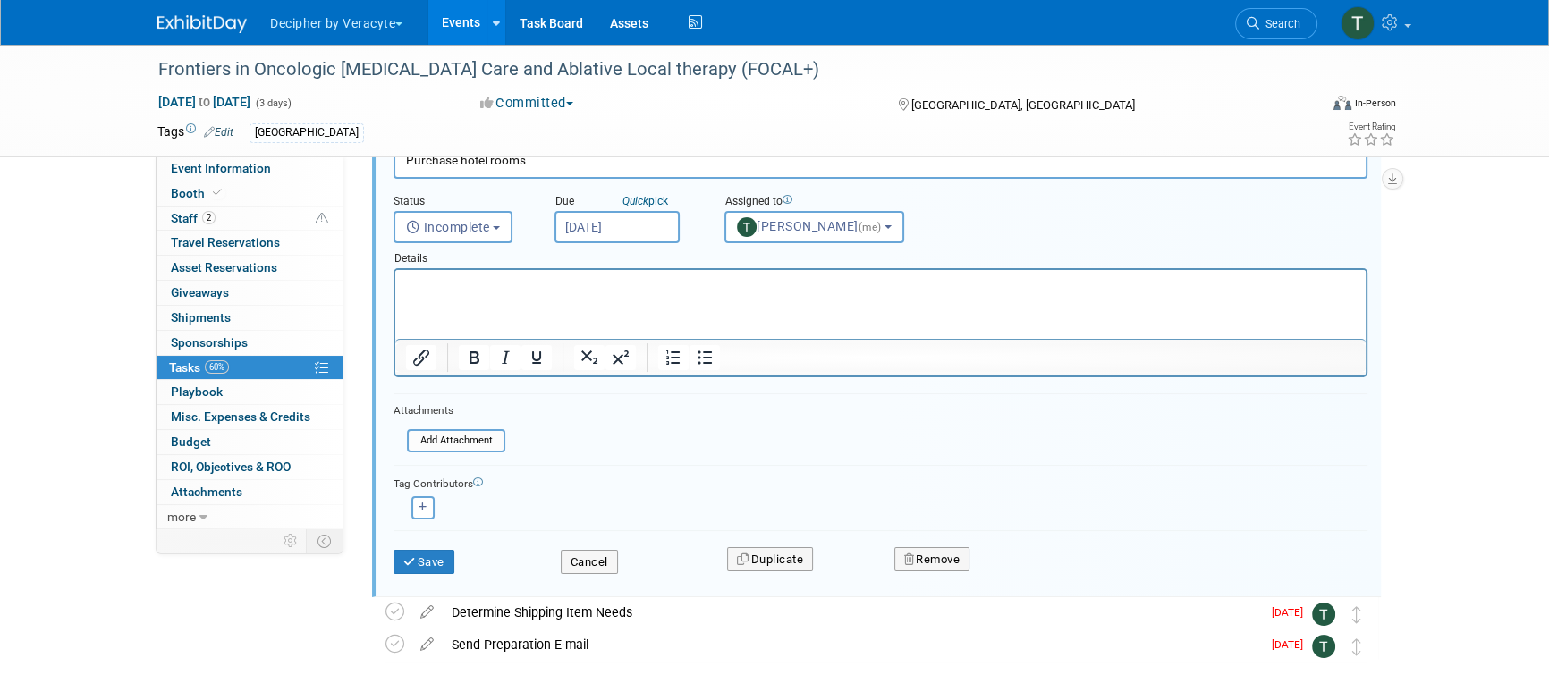
scroll to position [364, 0]
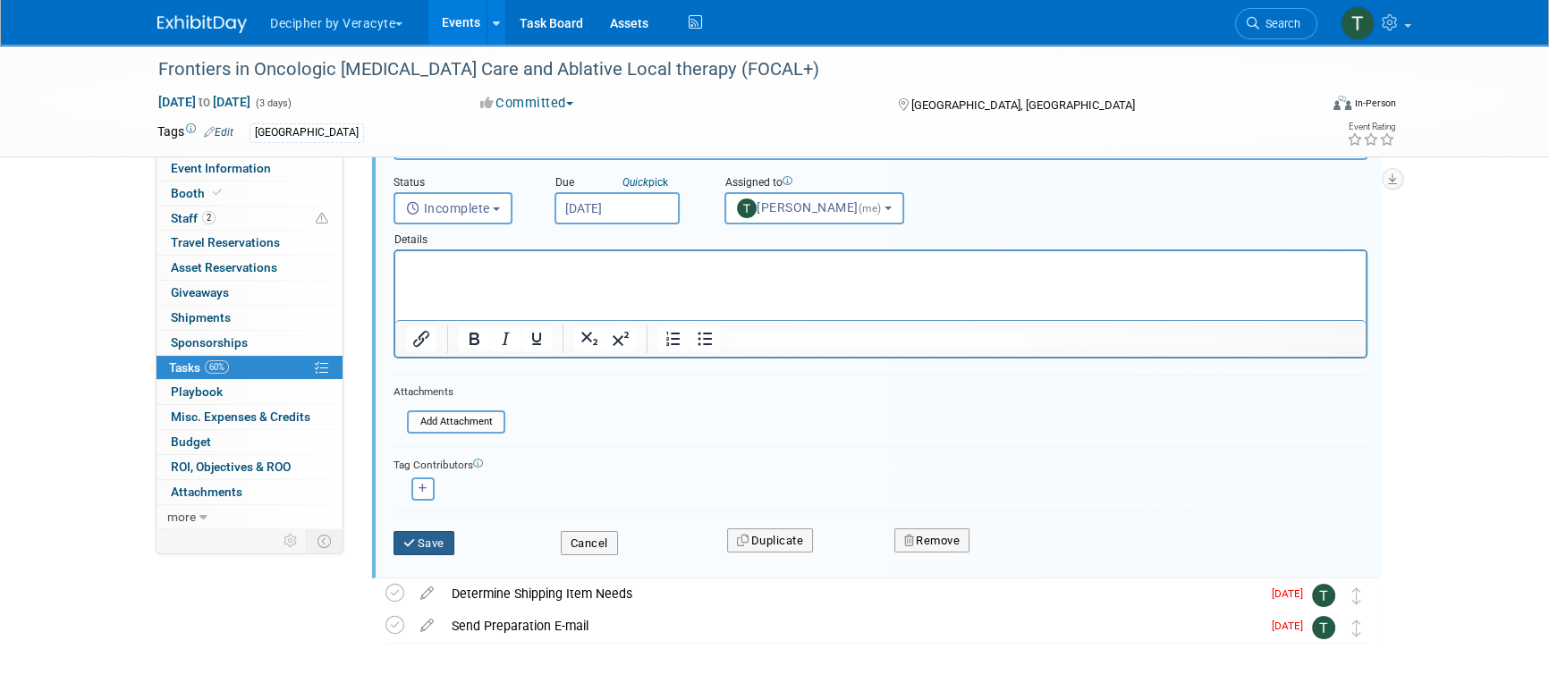
click at [424, 531] on button "Save" at bounding box center [424, 543] width 61 height 25
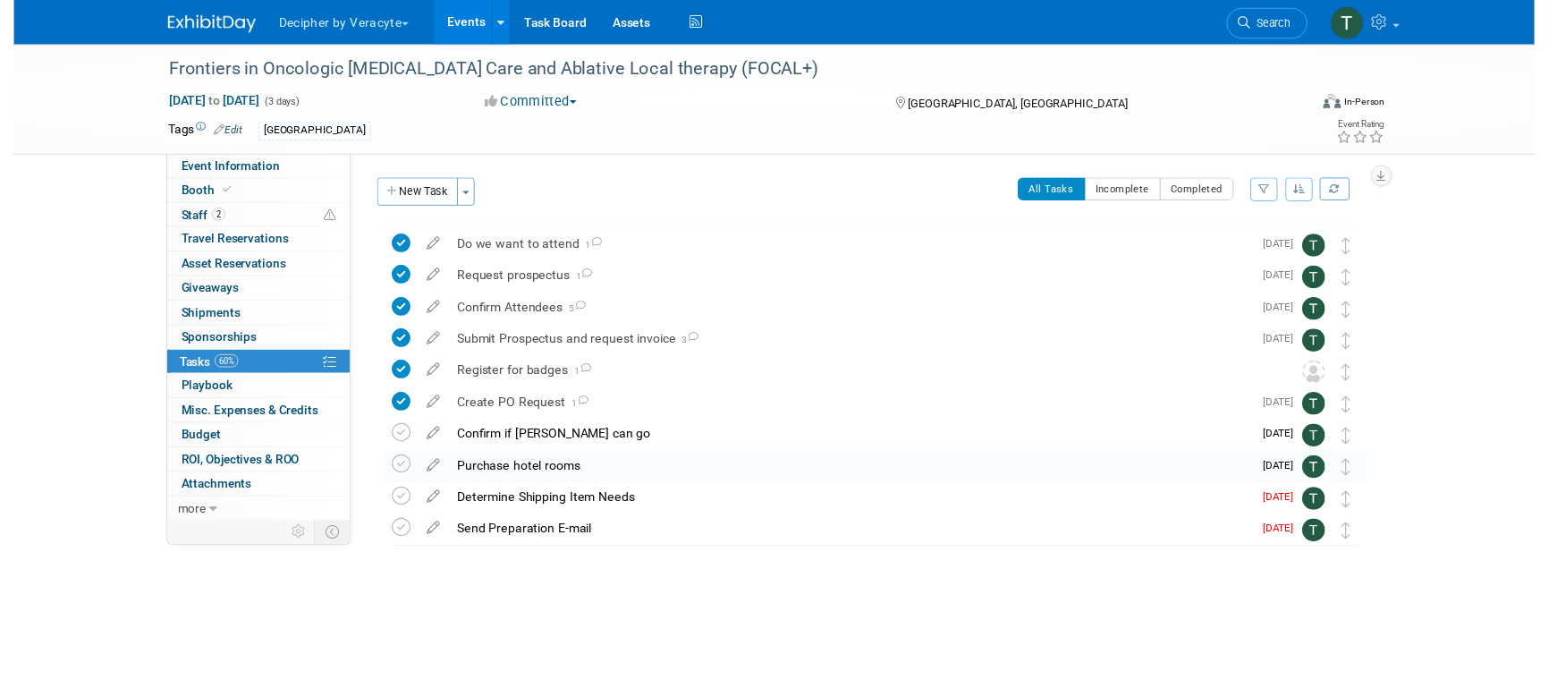
scroll to position [0, 0]
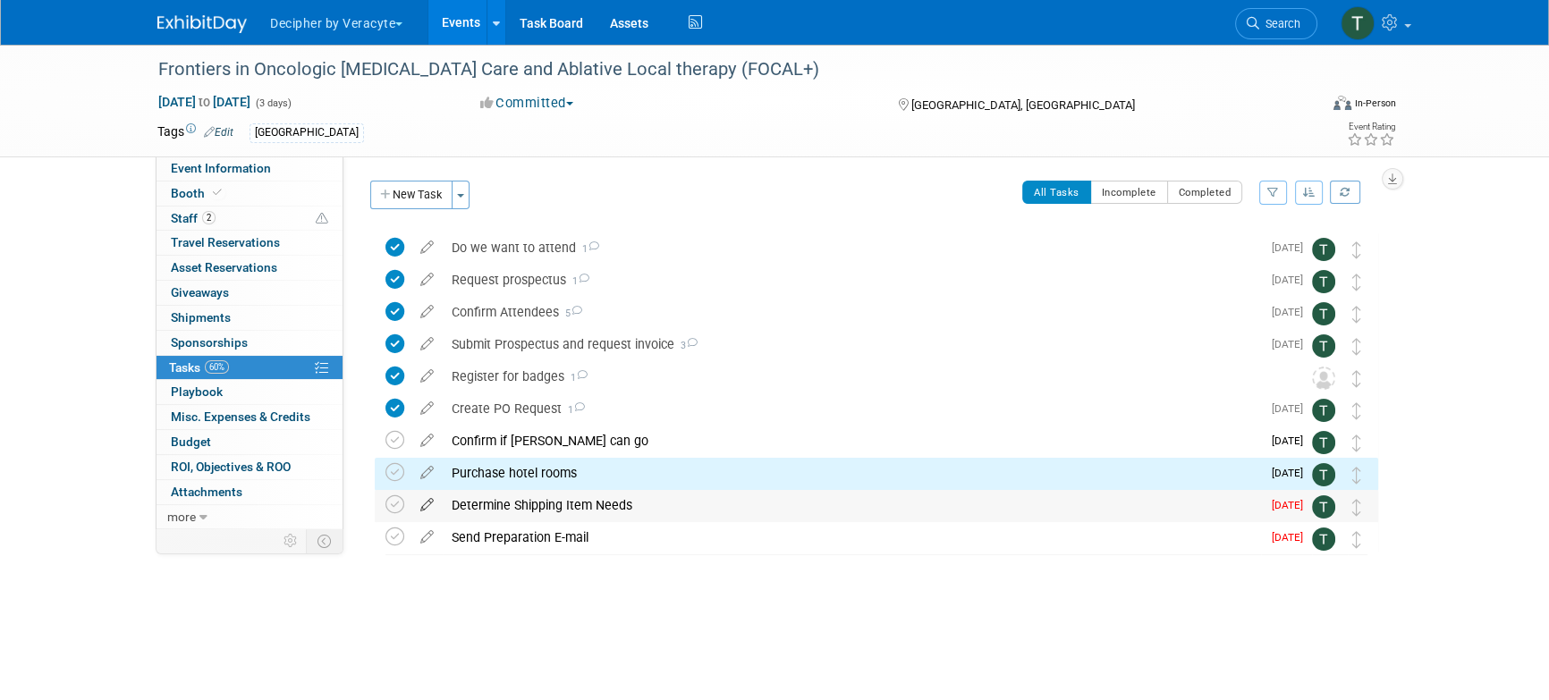
click at [428, 504] on icon at bounding box center [426, 501] width 31 height 22
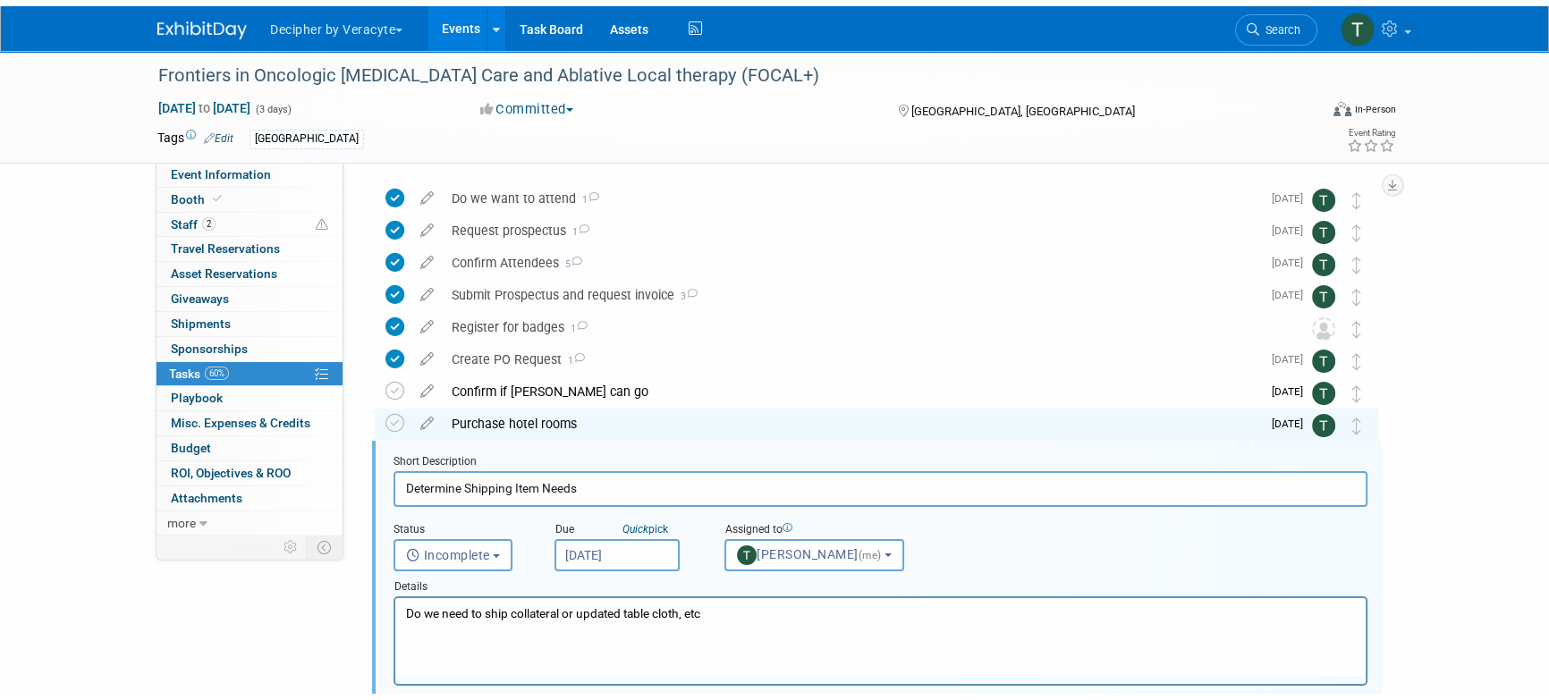
scroll to position [227, 0]
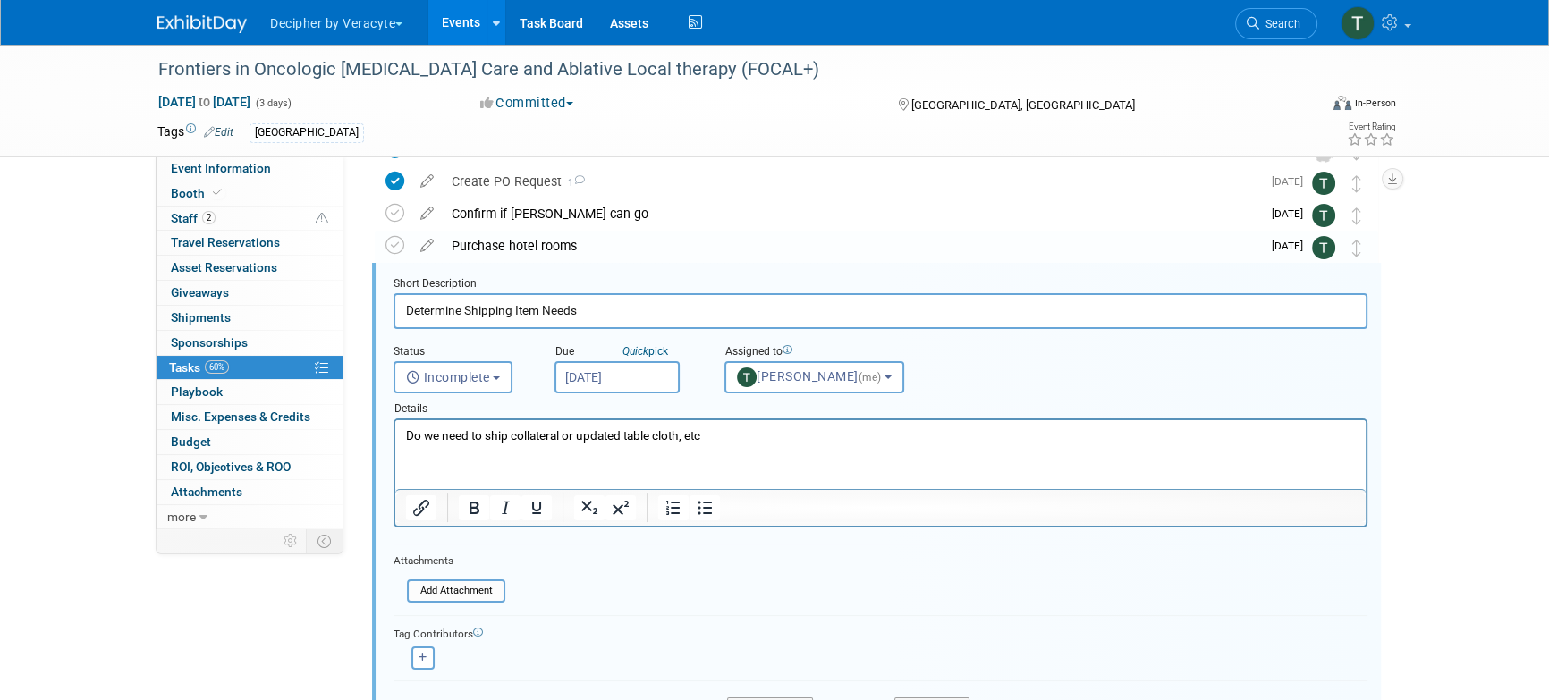
click at [667, 377] on input "Sep 8, 2025" at bounding box center [617, 377] width 125 height 32
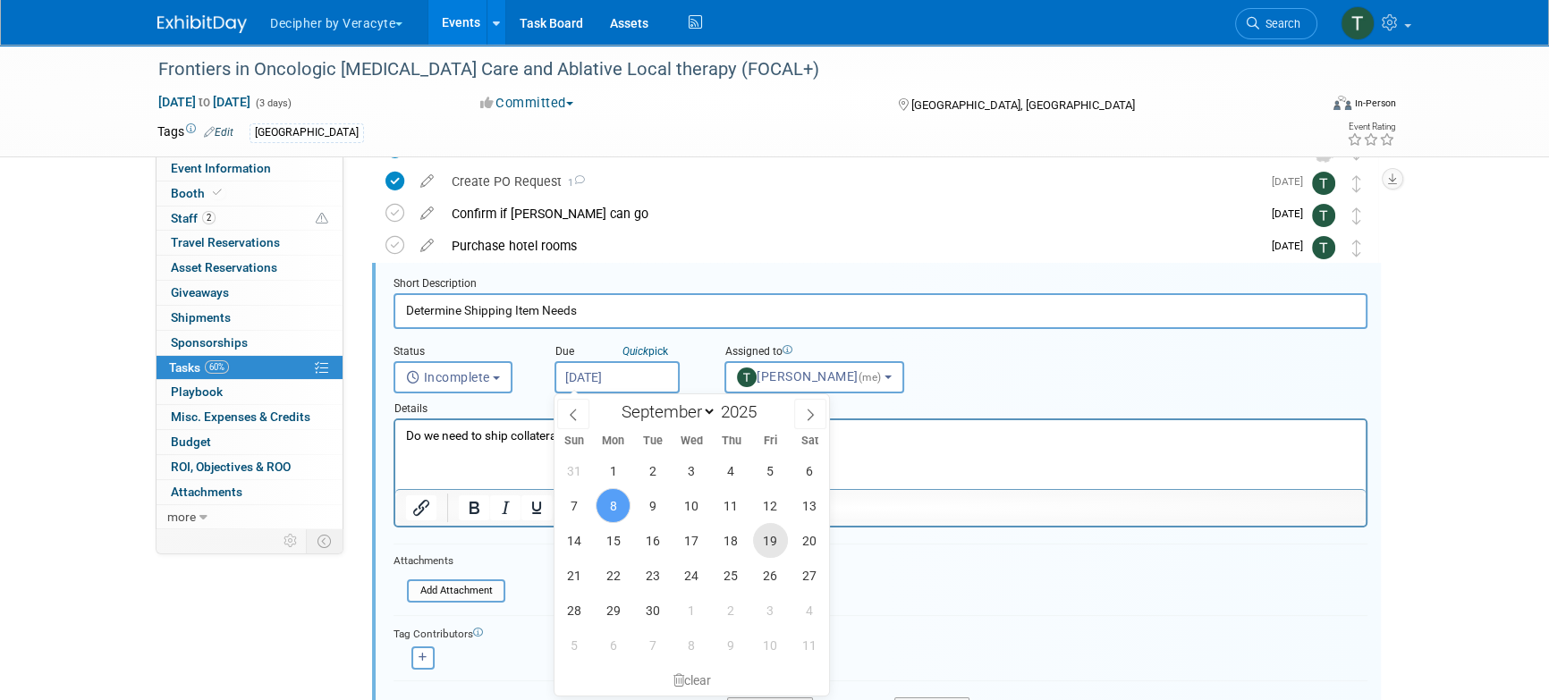
click at [786, 542] on span "19" at bounding box center [770, 540] width 35 height 35
type input "Sep 19, 2025"
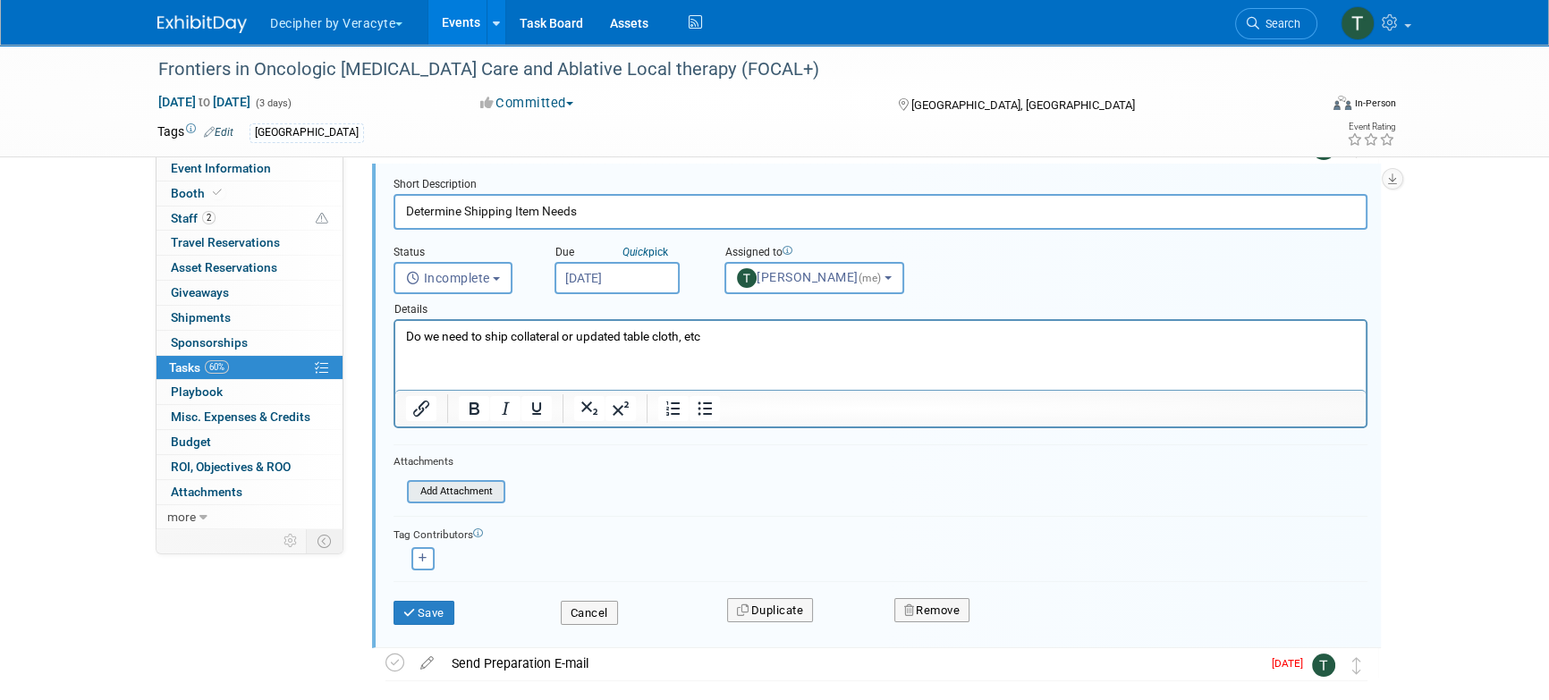
scroll to position [346, 0]
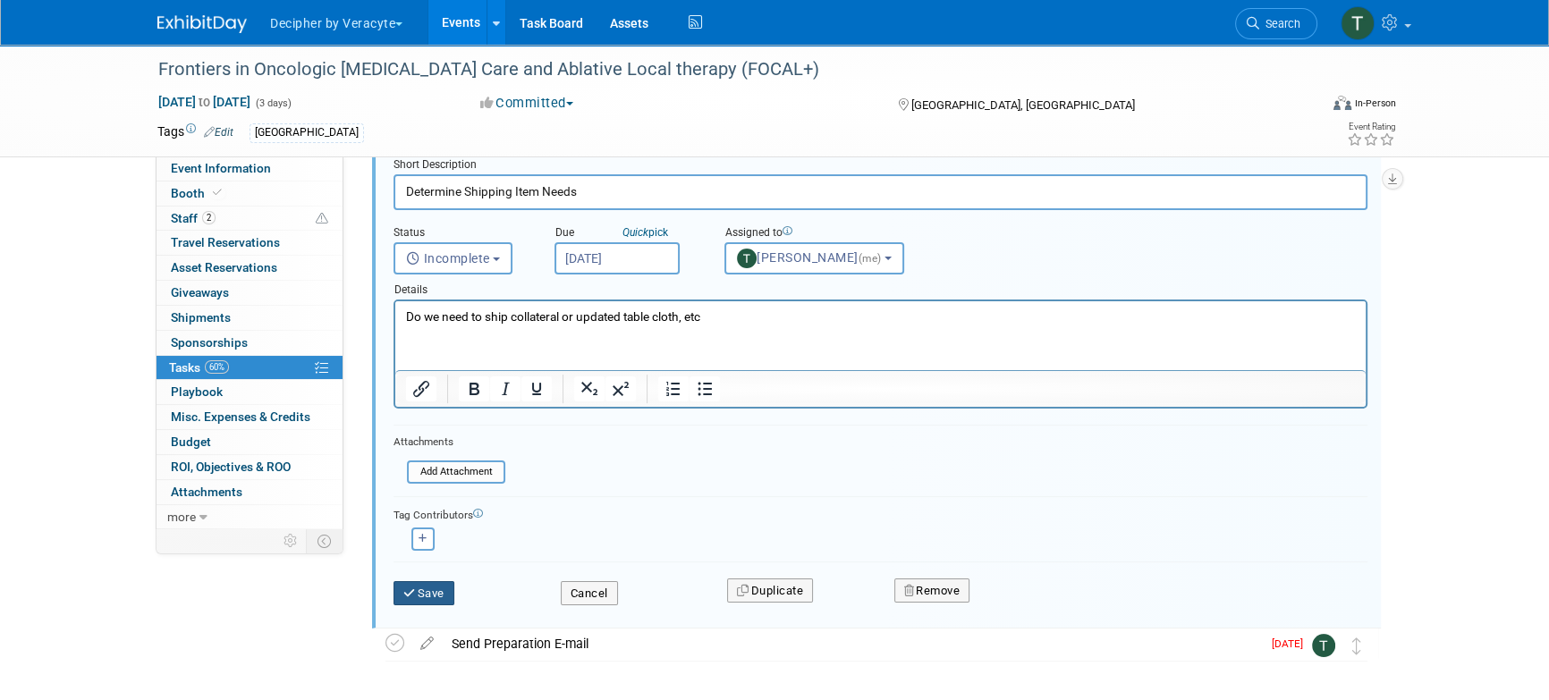
click at [438, 588] on button "Save" at bounding box center [424, 593] width 61 height 25
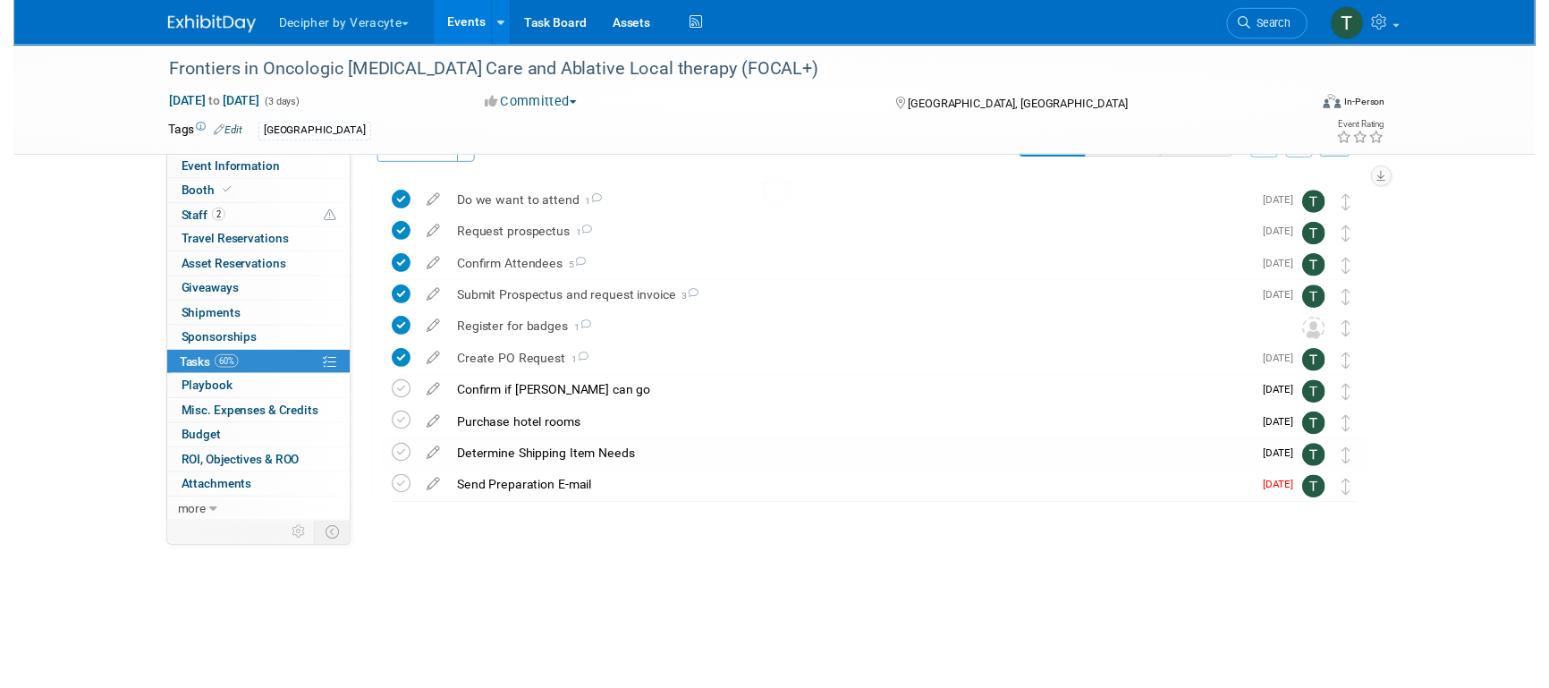
scroll to position [0, 0]
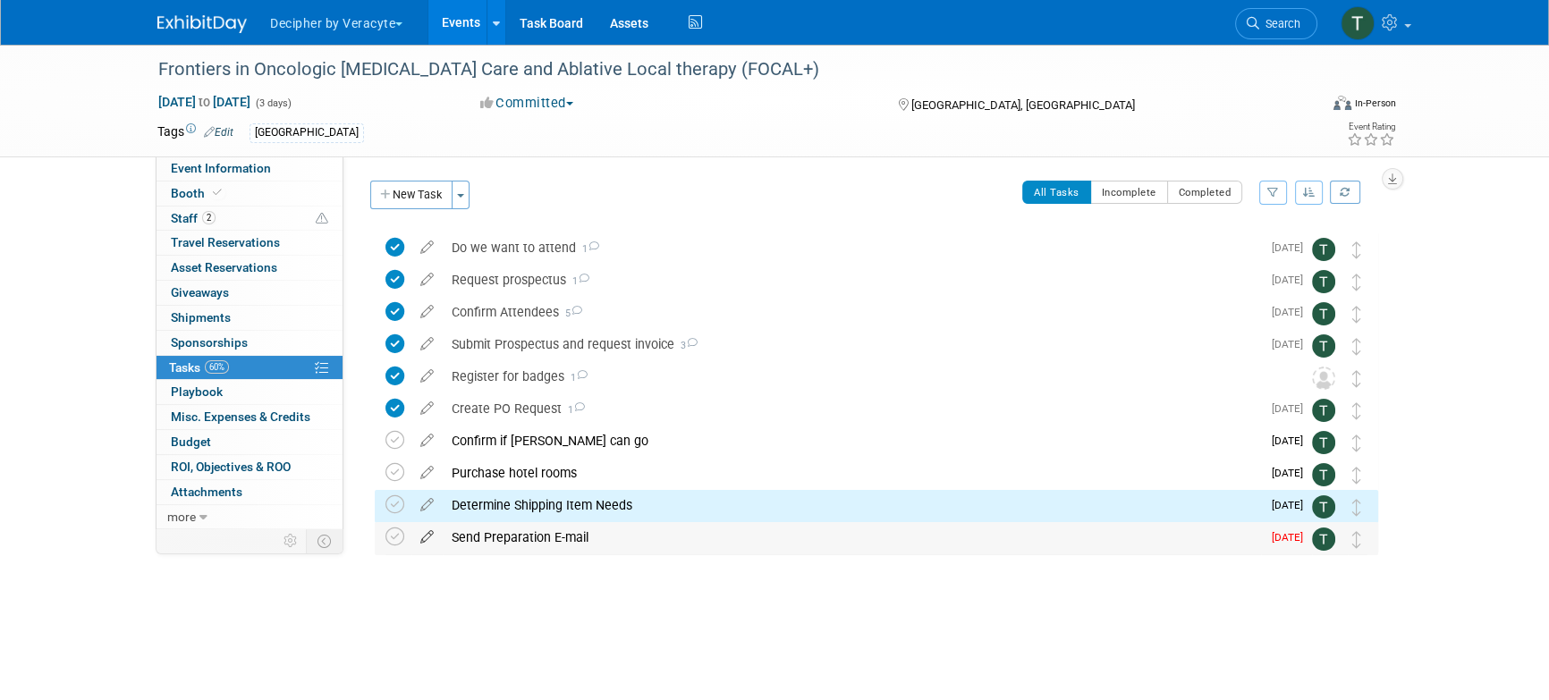
click at [430, 543] on icon at bounding box center [426, 533] width 31 height 22
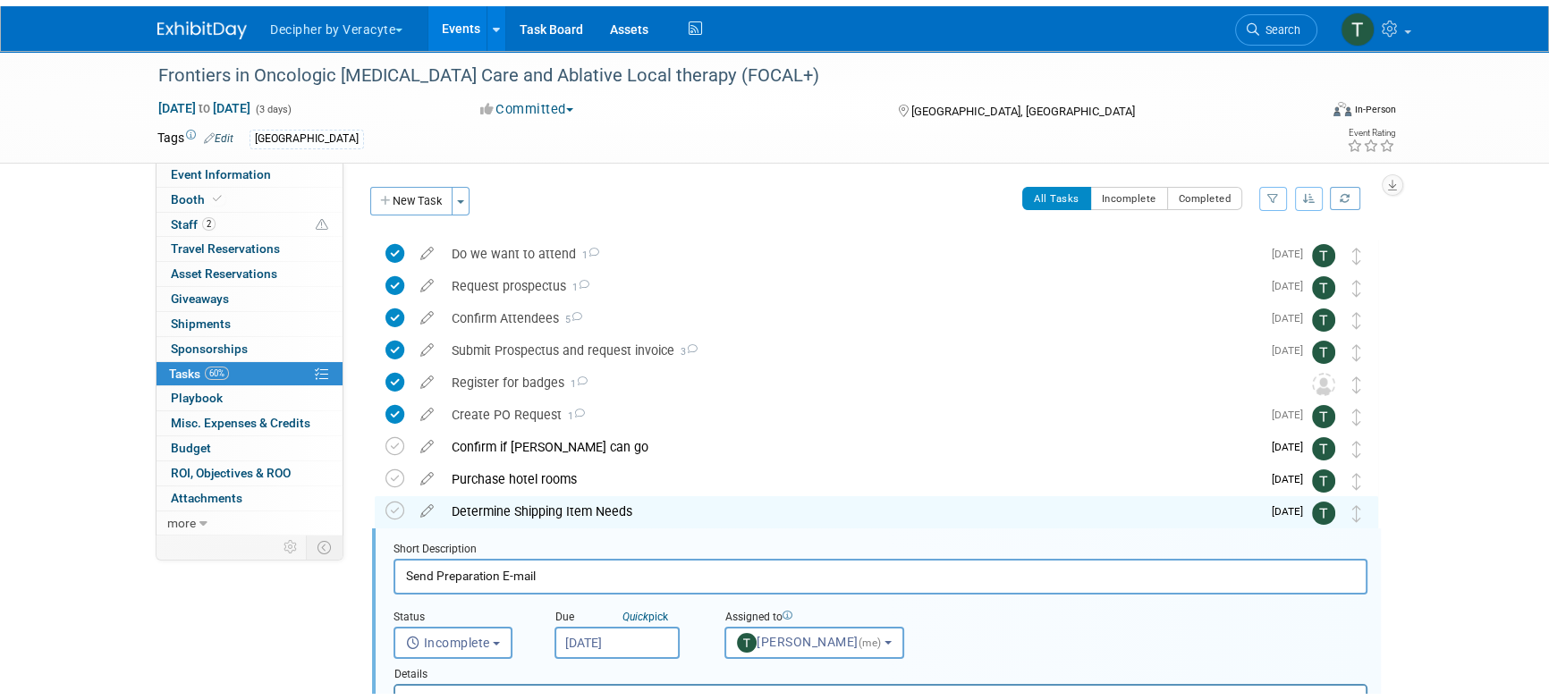
scroll to position [259, 0]
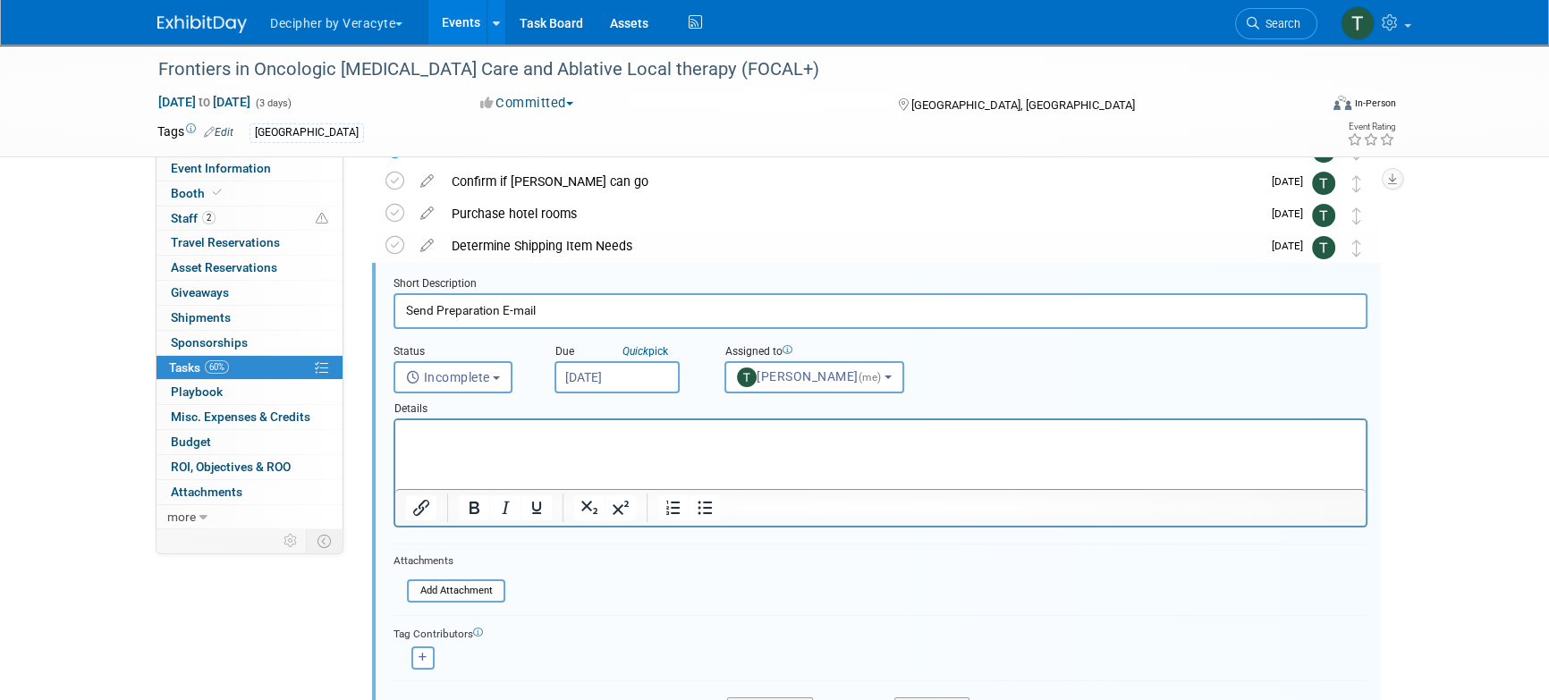
click at [661, 386] on input "Sep 5, 2025" at bounding box center [617, 377] width 125 height 32
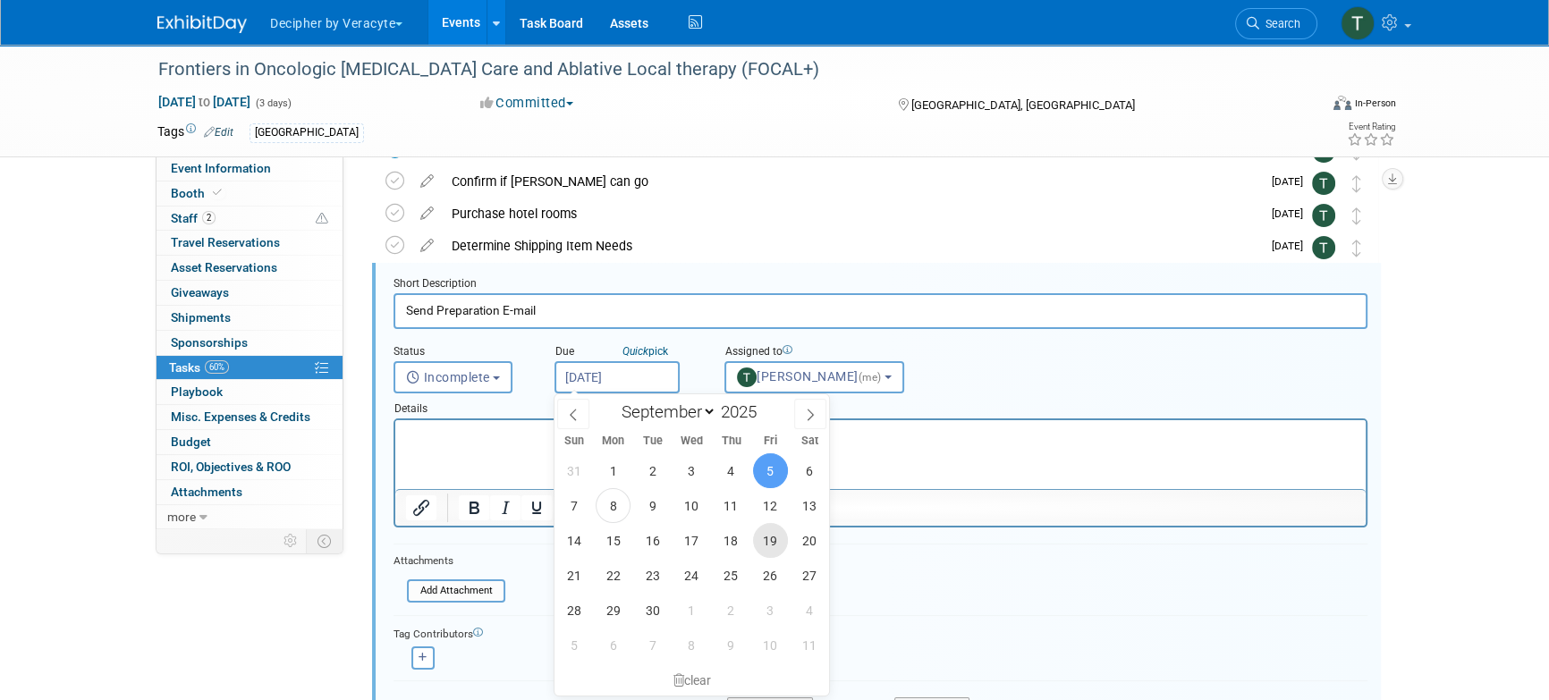
click at [768, 528] on span "19" at bounding box center [770, 540] width 35 height 35
type input "Sep 19, 2025"
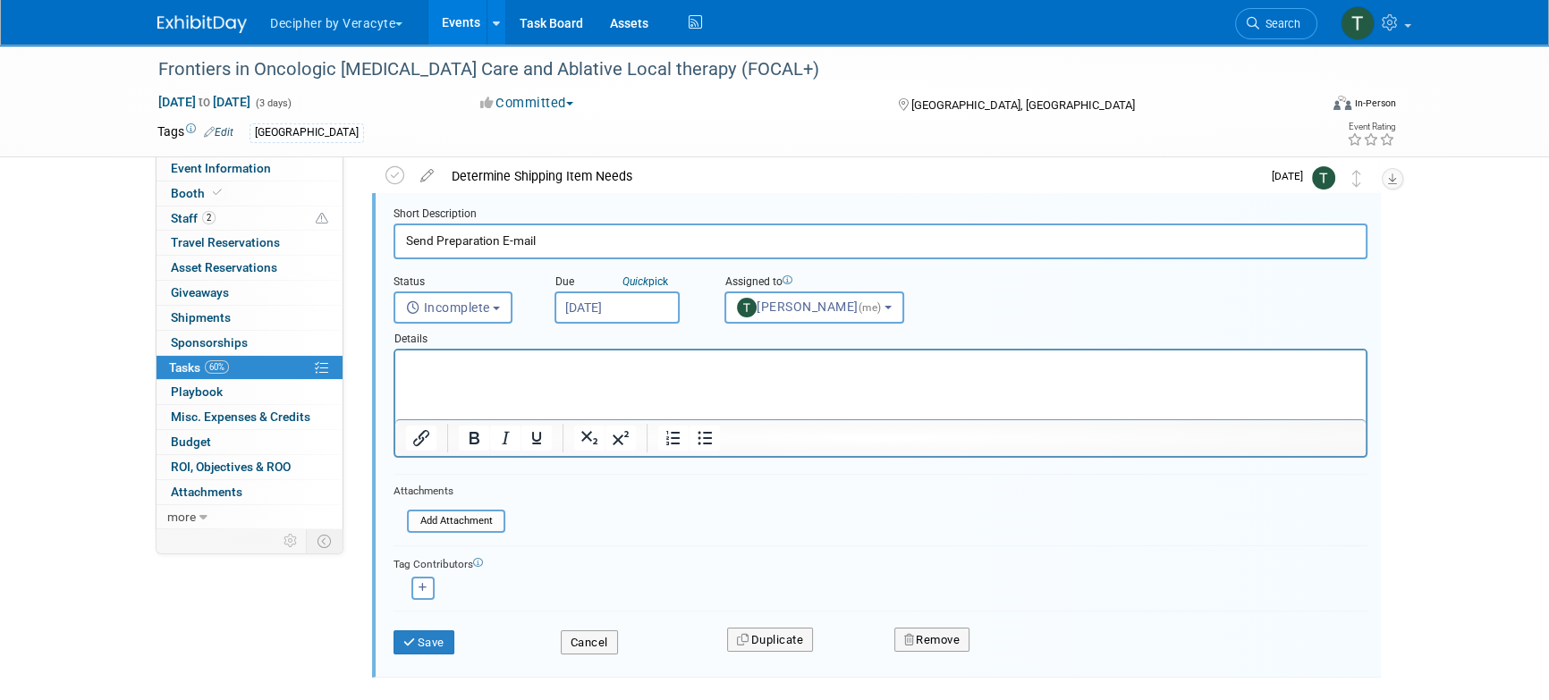
scroll to position [336, 0]
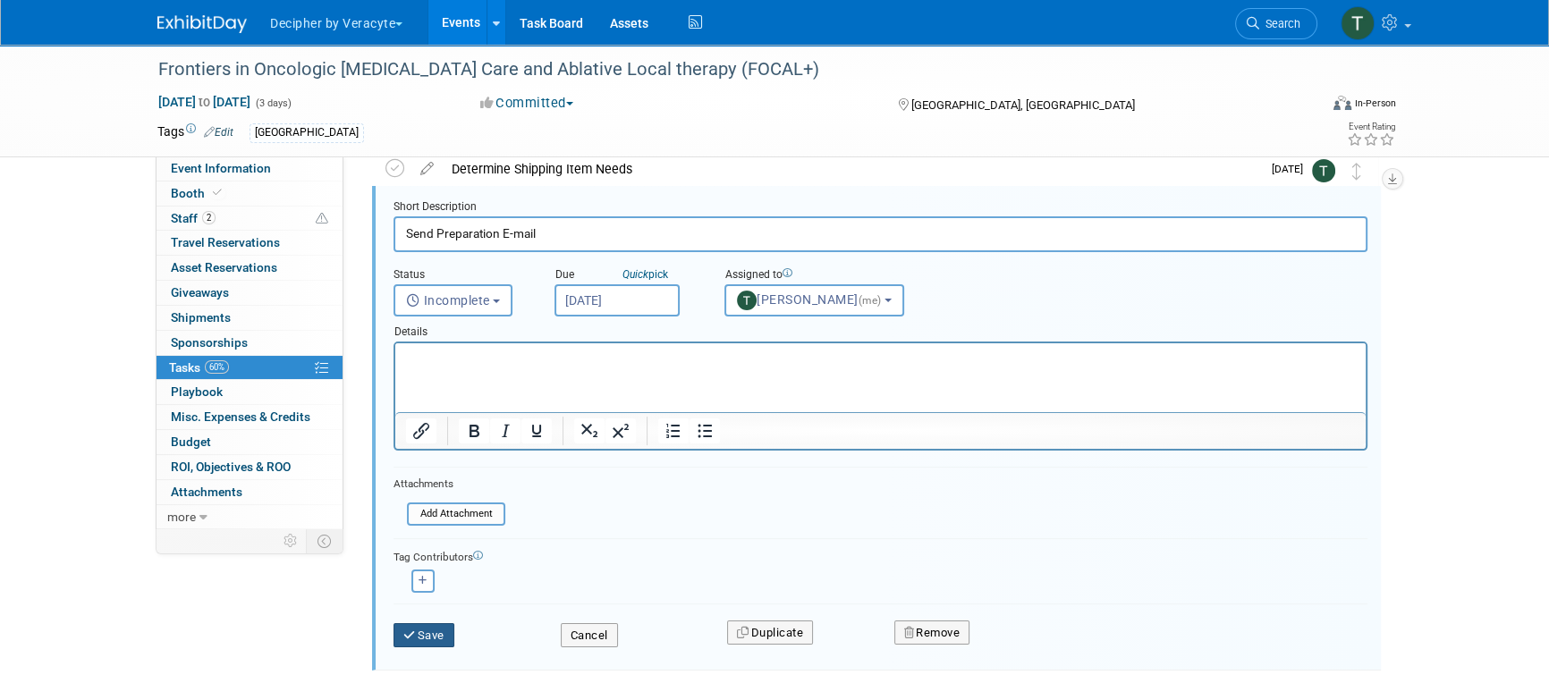
click at [433, 623] on button "Save" at bounding box center [424, 635] width 61 height 25
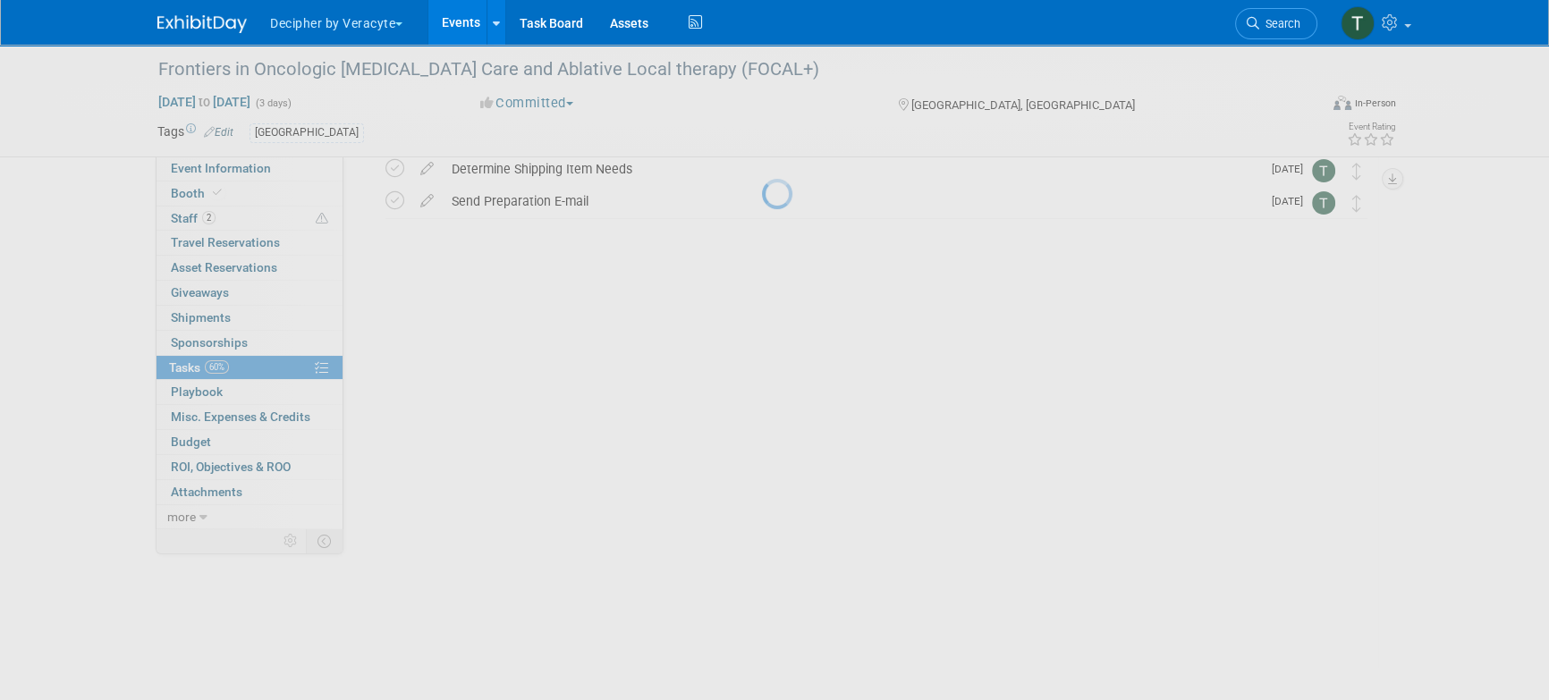
scroll to position [0, 0]
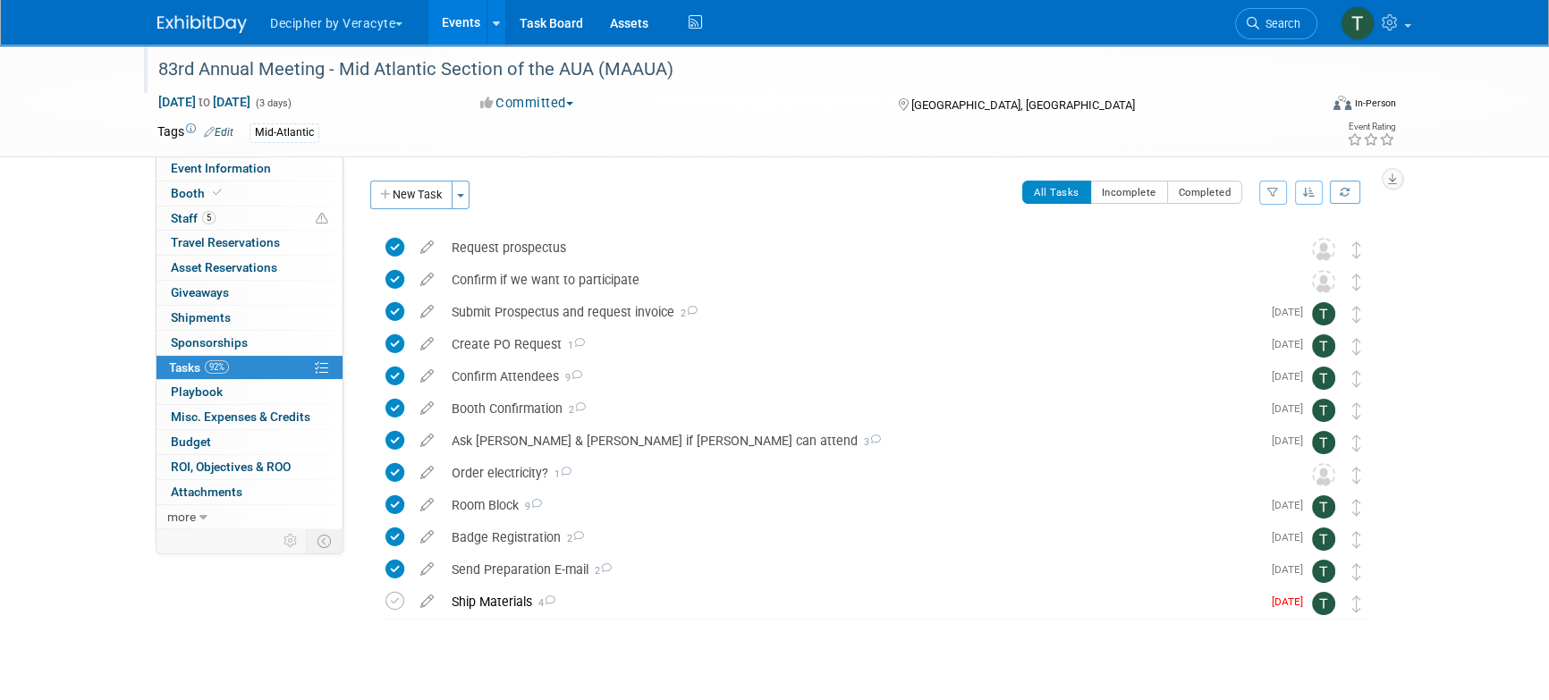
click at [434, 72] on div "83rd Annual Meeting - Mid Atlantic Section of the AUA (MAAUA)" at bounding box center [721, 70] width 1139 height 32
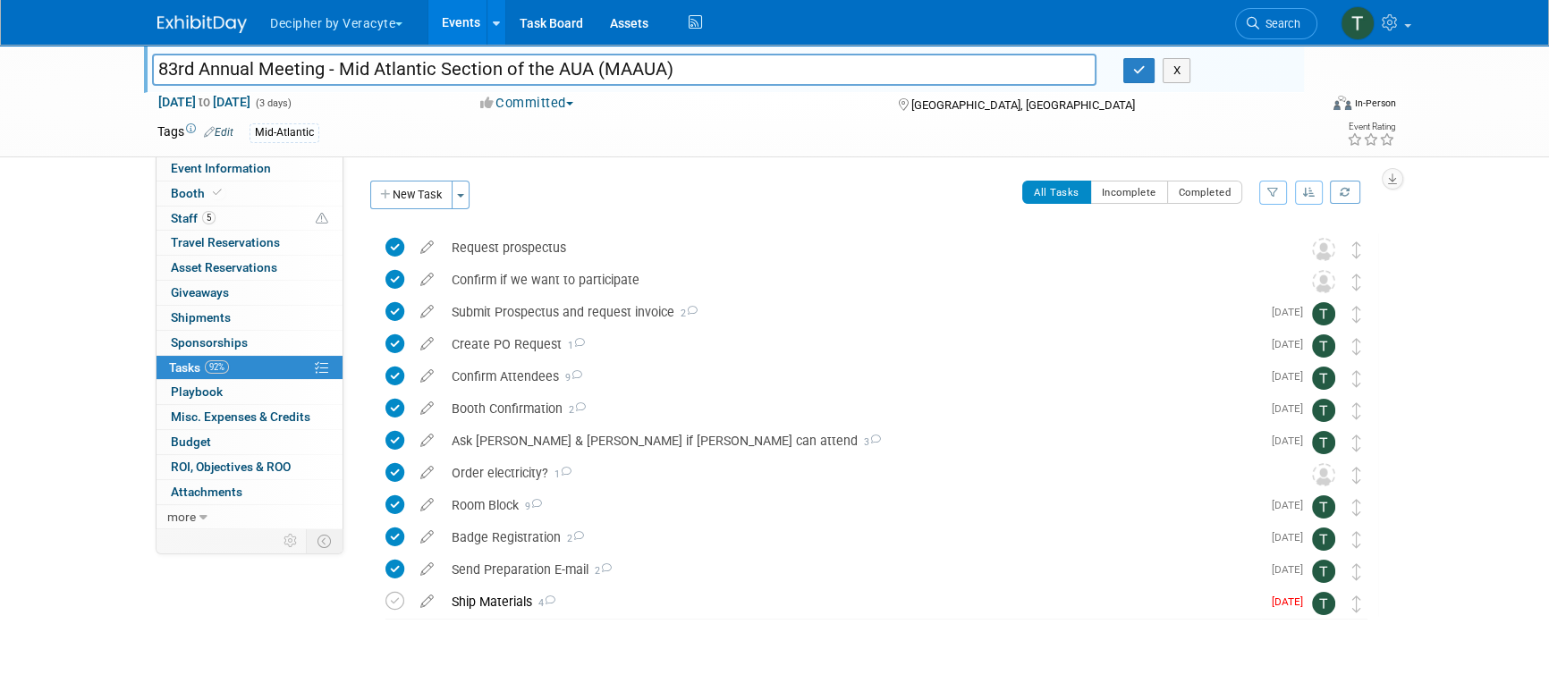
click at [434, 72] on input "83rd Annual Meeting - Mid Atlantic Section of the AUA (MAAUA)" at bounding box center [624, 69] width 945 height 31
click at [514, 601] on div "Ship Materials 4" at bounding box center [852, 602] width 818 height 30
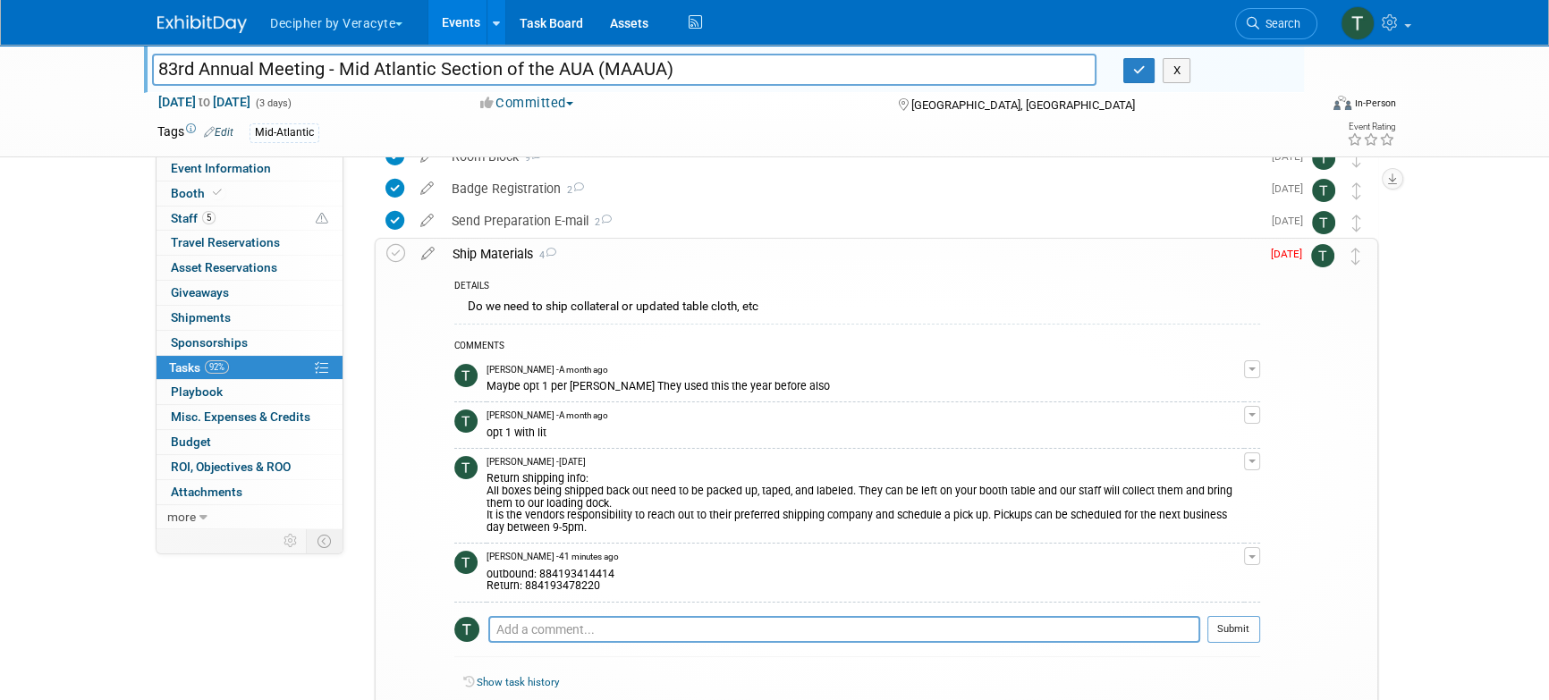
scroll to position [358, 0]
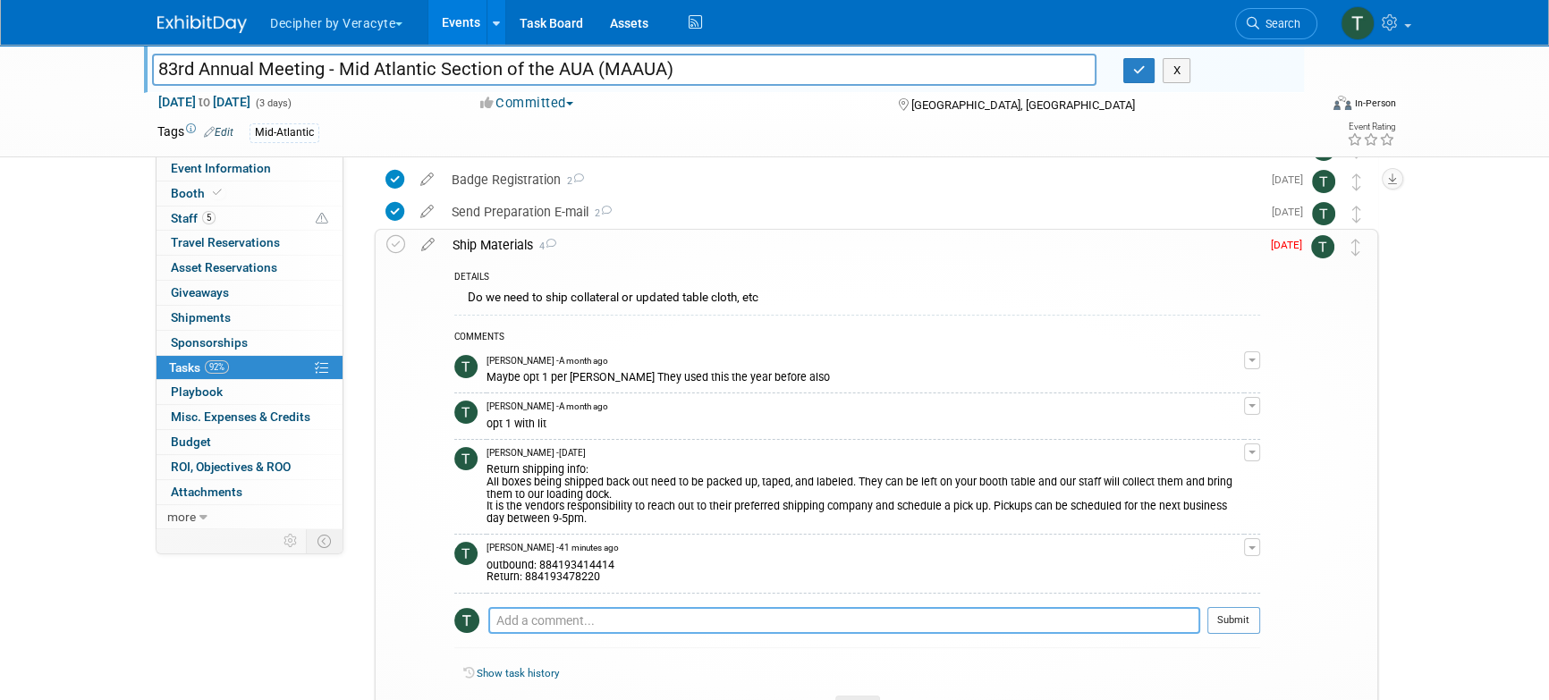
click at [559, 607] on textarea at bounding box center [844, 620] width 712 height 27
type textarea "pending response from Madison to obtain the payment link"
click at [1239, 621] on button "Submit" at bounding box center [1234, 620] width 53 height 27
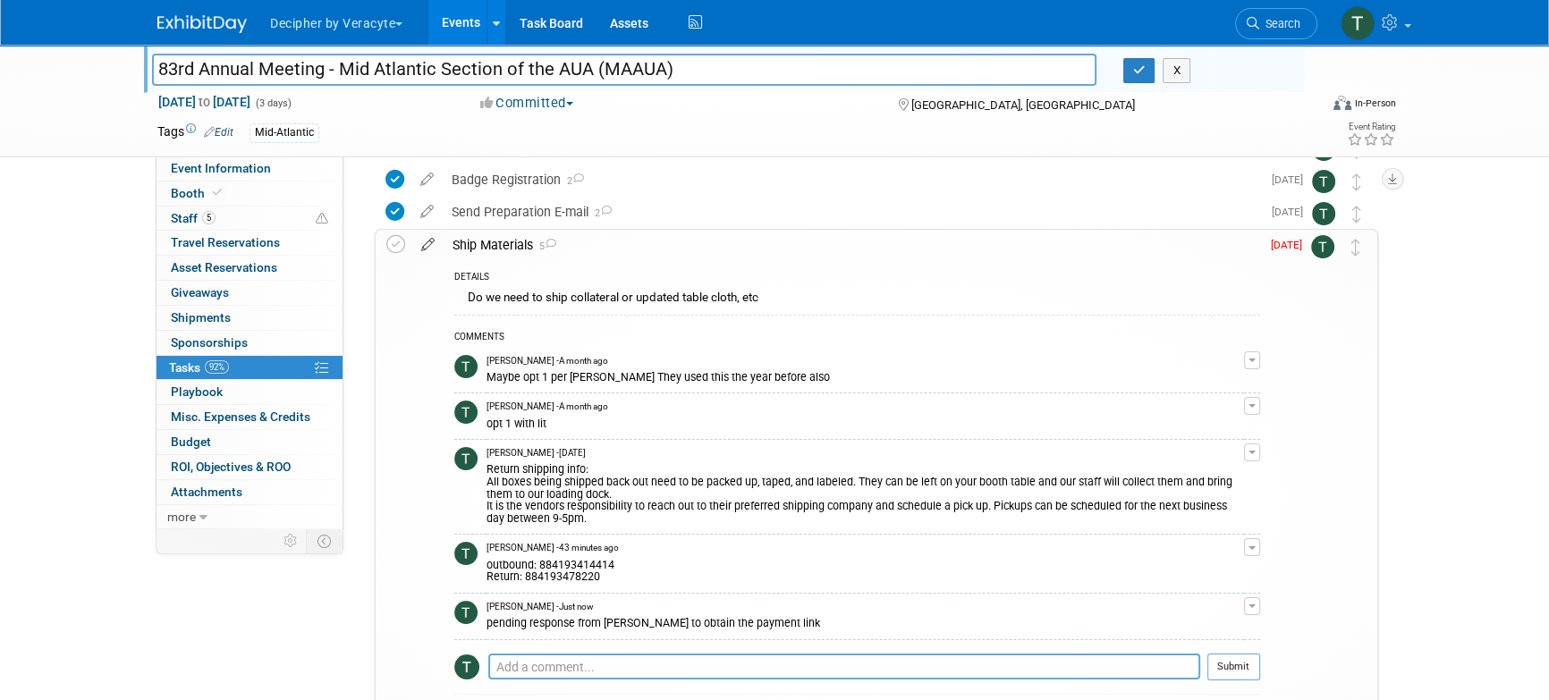
click at [428, 245] on icon at bounding box center [427, 241] width 31 height 22
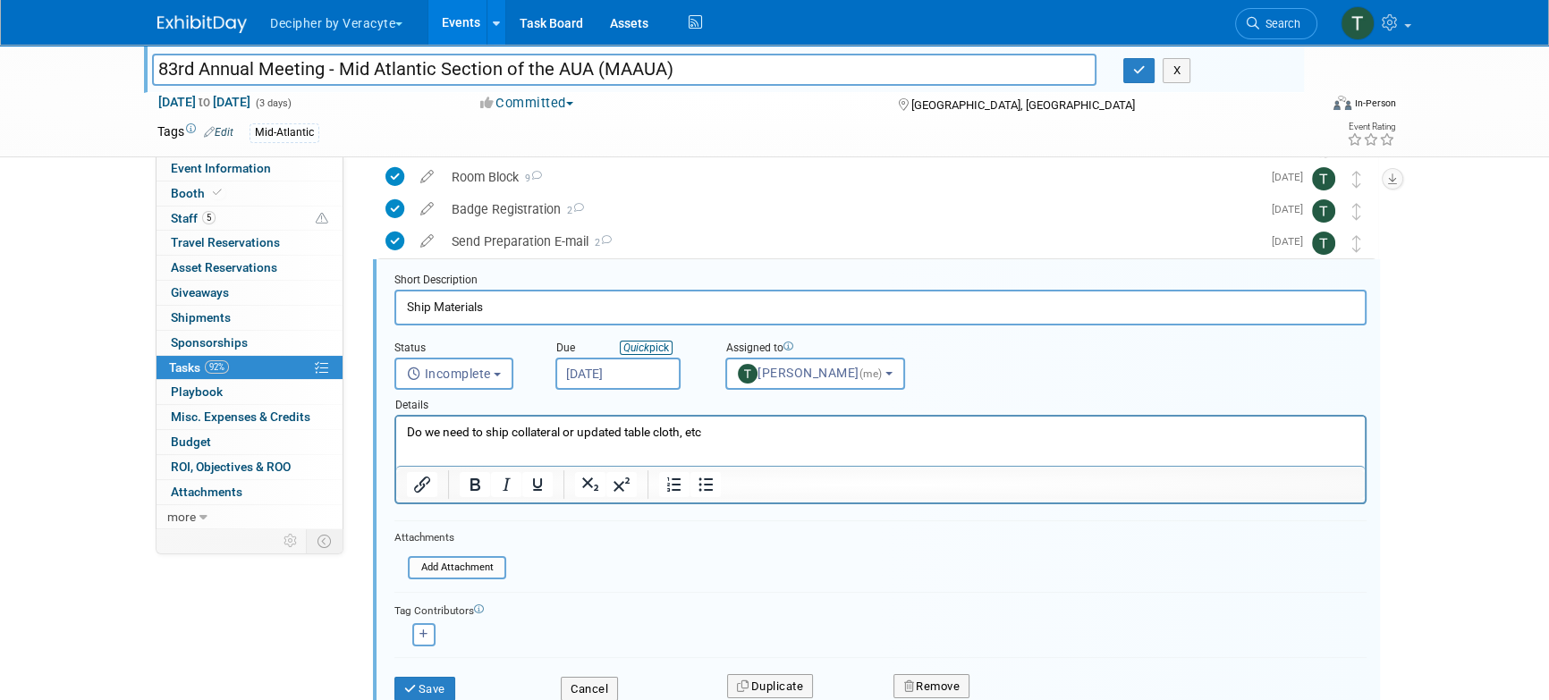
scroll to position [0, 0]
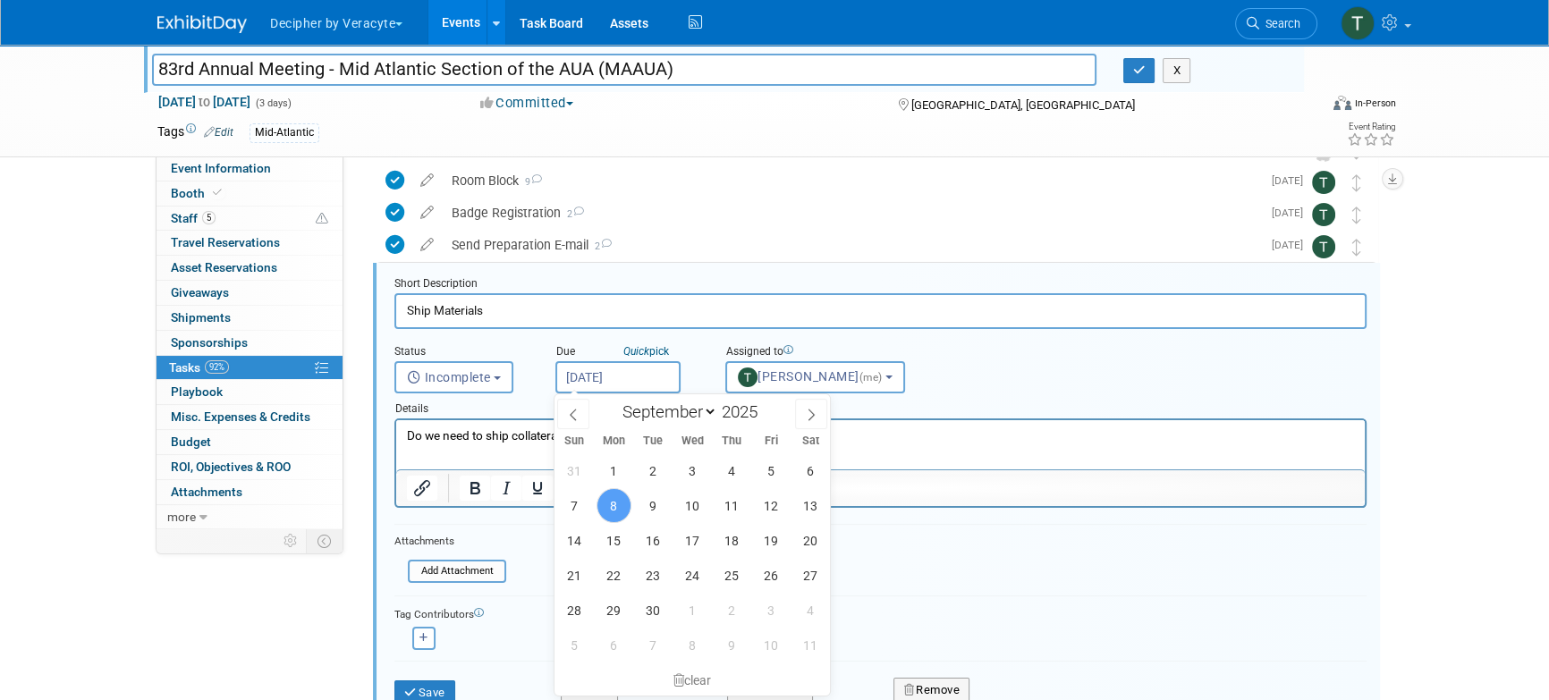
click at [647, 365] on input "Sep 8, 2025" at bounding box center [617, 377] width 125 height 32
click at [662, 502] on span "9" at bounding box center [653, 505] width 35 height 35
type input "Sep 9, 2025"
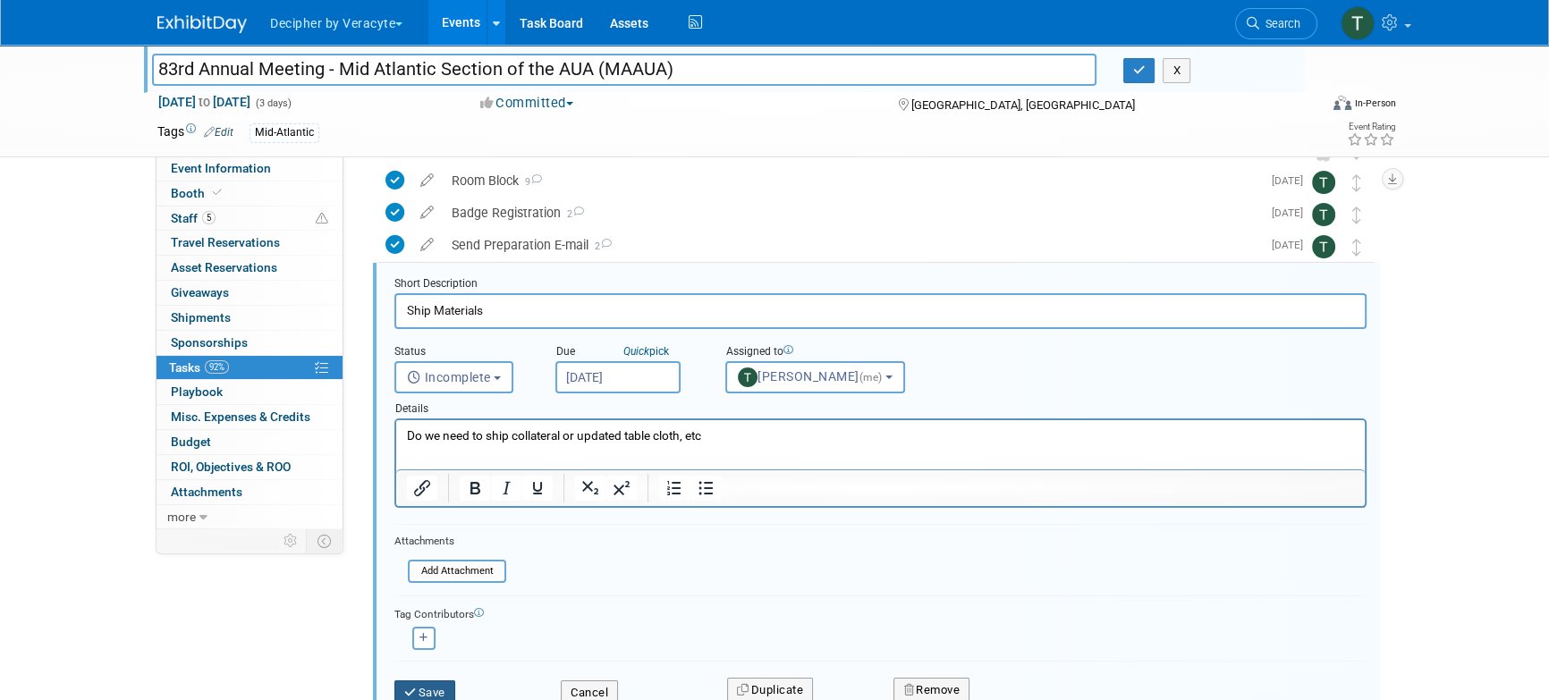
click at [454, 685] on button "Save" at bounding box center [424, 693] width 61 height 25
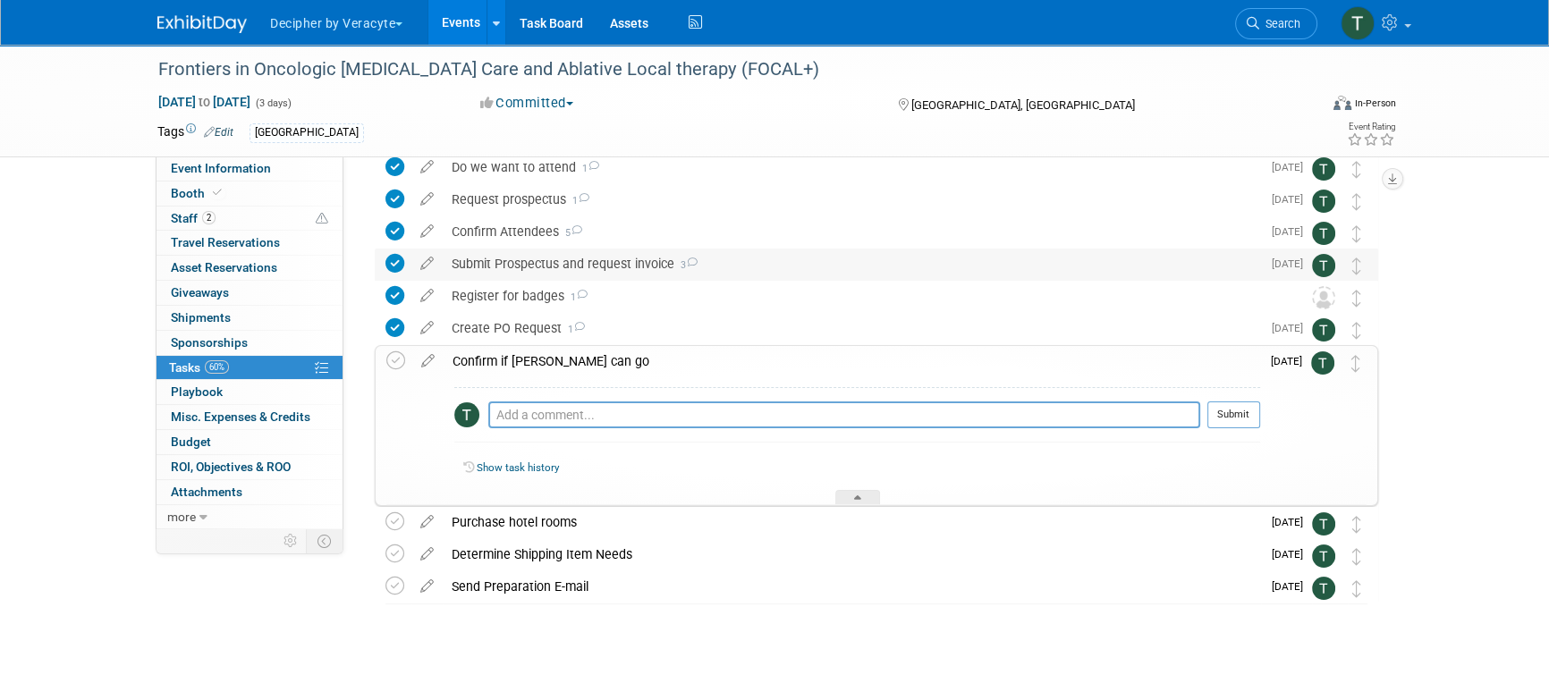
scroll to position [81, 0]
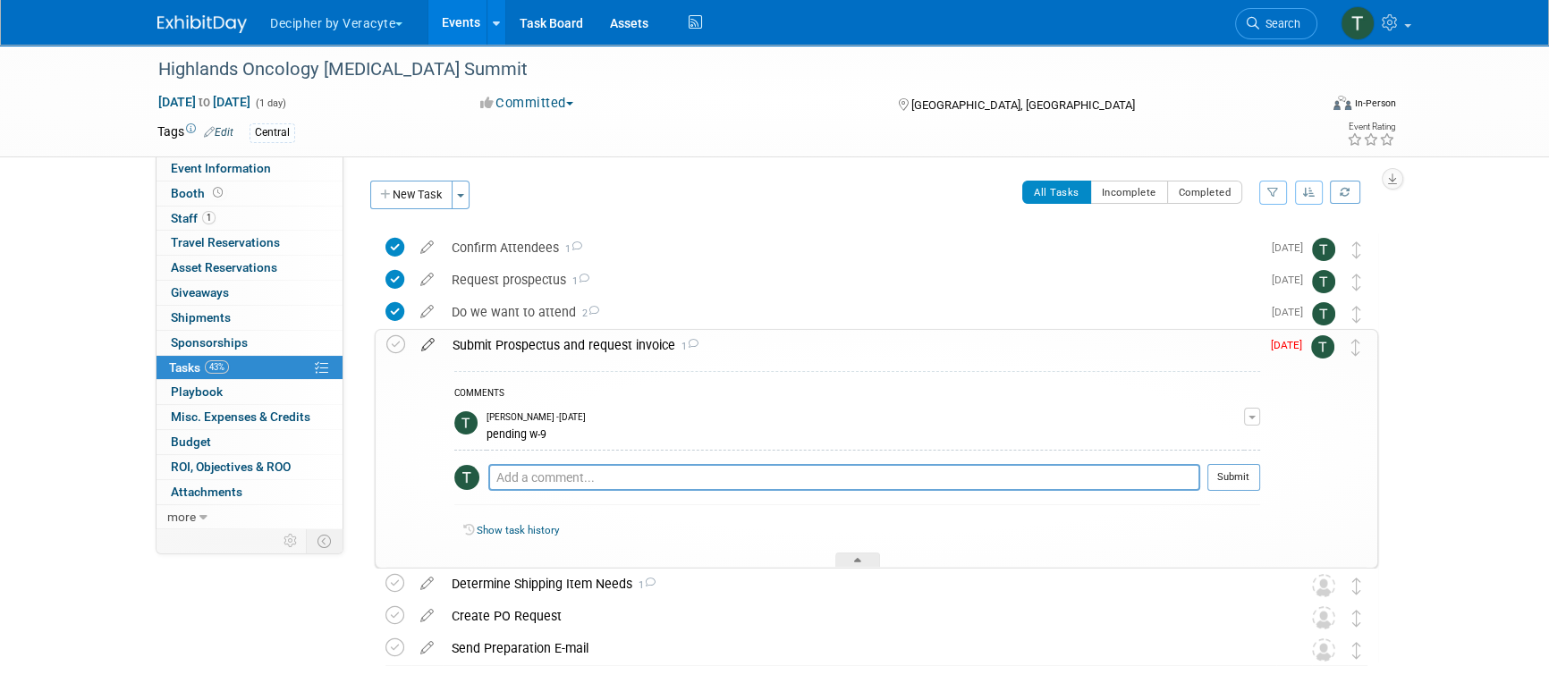
click at [433, 351] on icon at bounding box center [427, 341] width 31 height 22
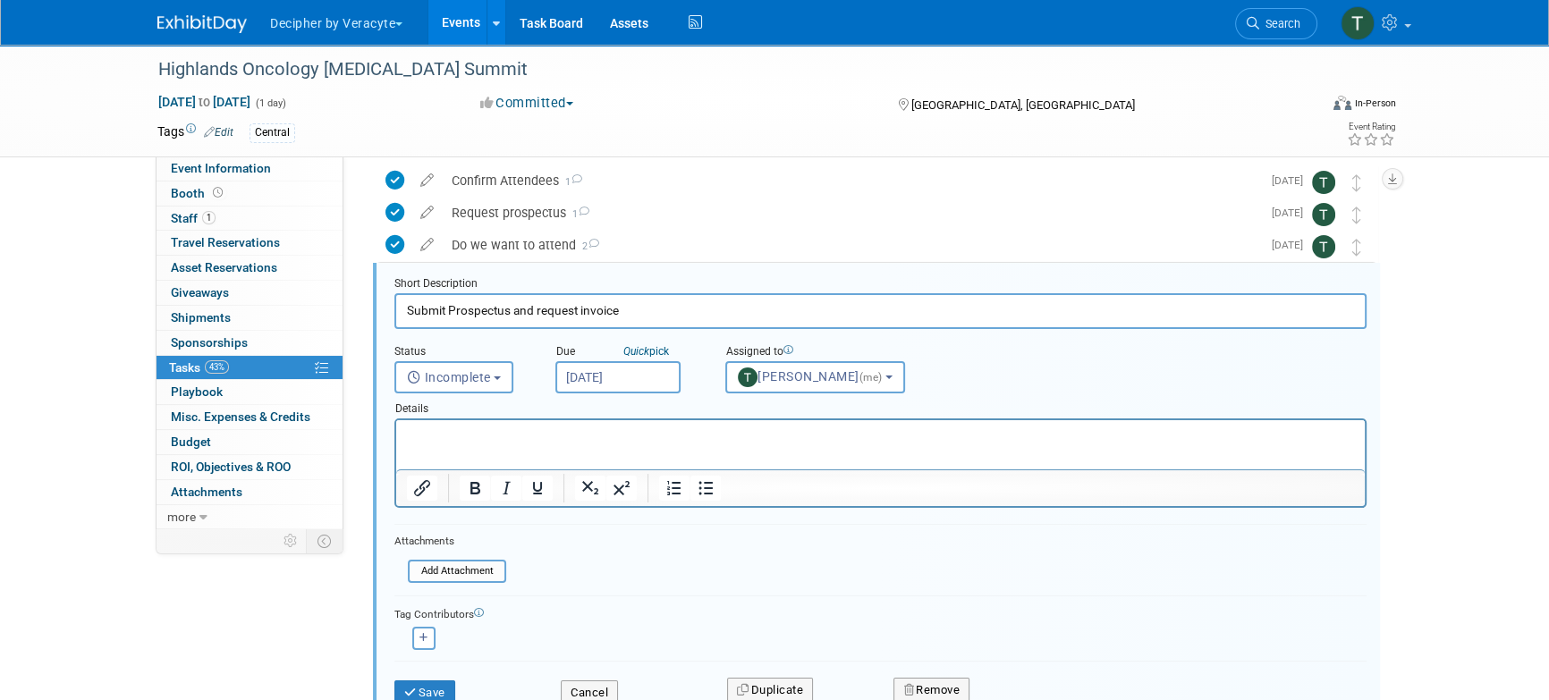
click at [608, 384] on input "Sep 5, 2025" at bounding box center [617, 377] width 125 height 32
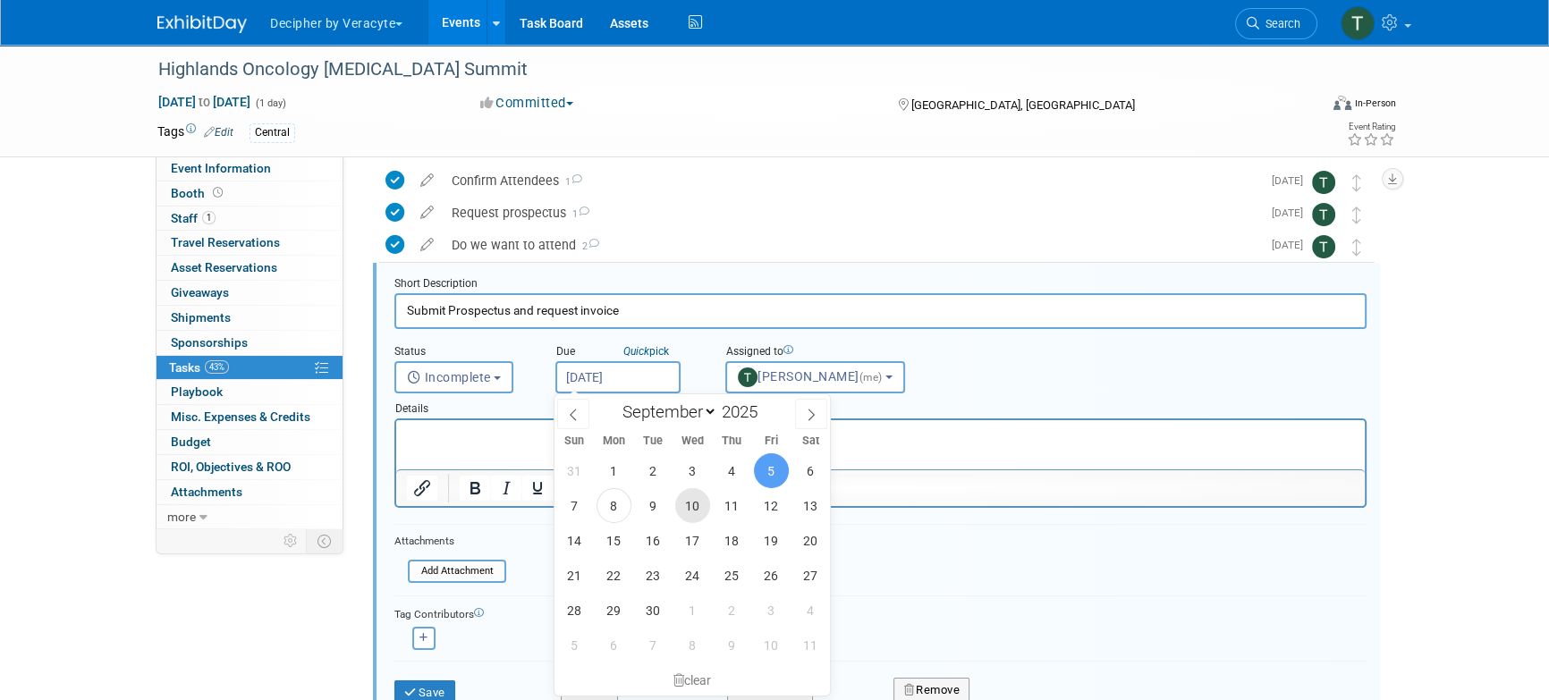
click at [707, 503] on span "10" at bounding box center [692, 505] width 35 height 35
type input "Sep 10, 2025"
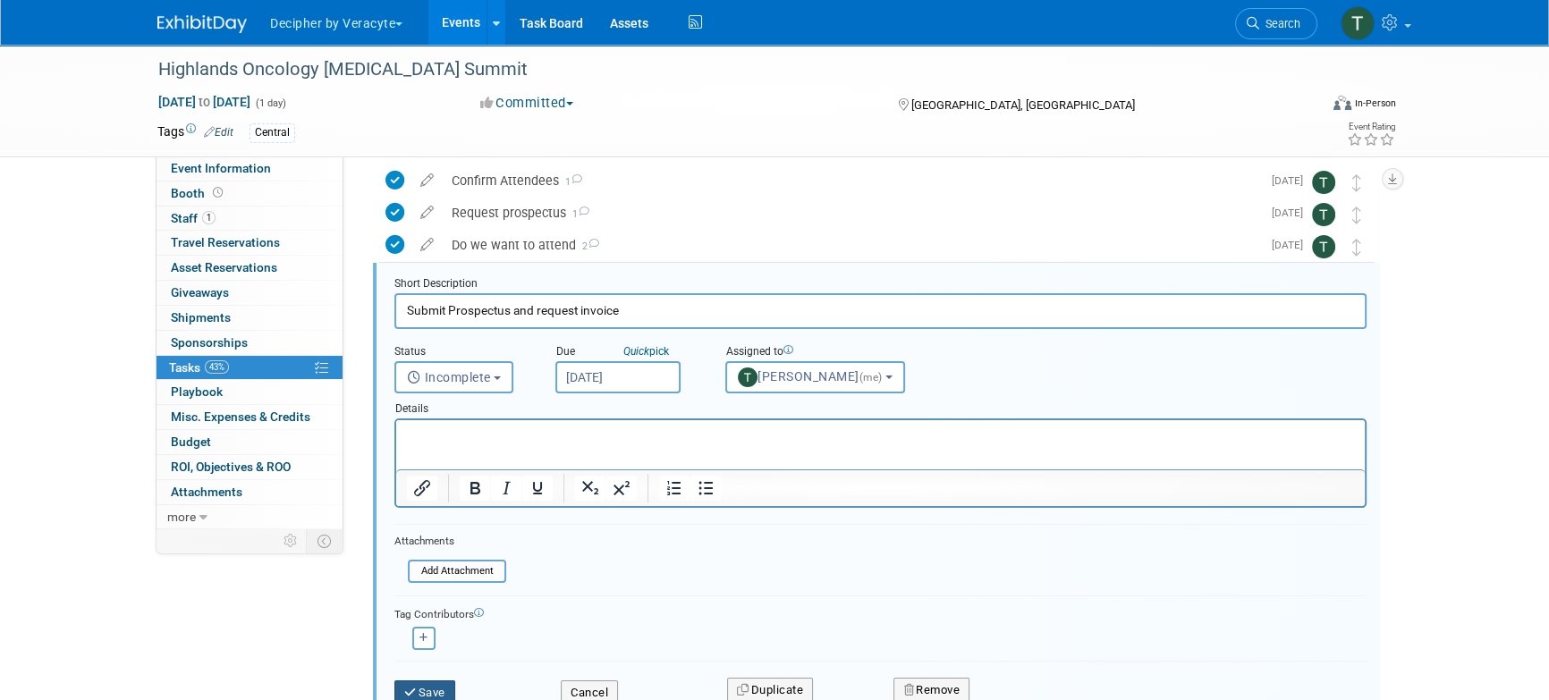
click at [454, 685] on button "Save" at bounding box center [424, 693] width 61 height 25
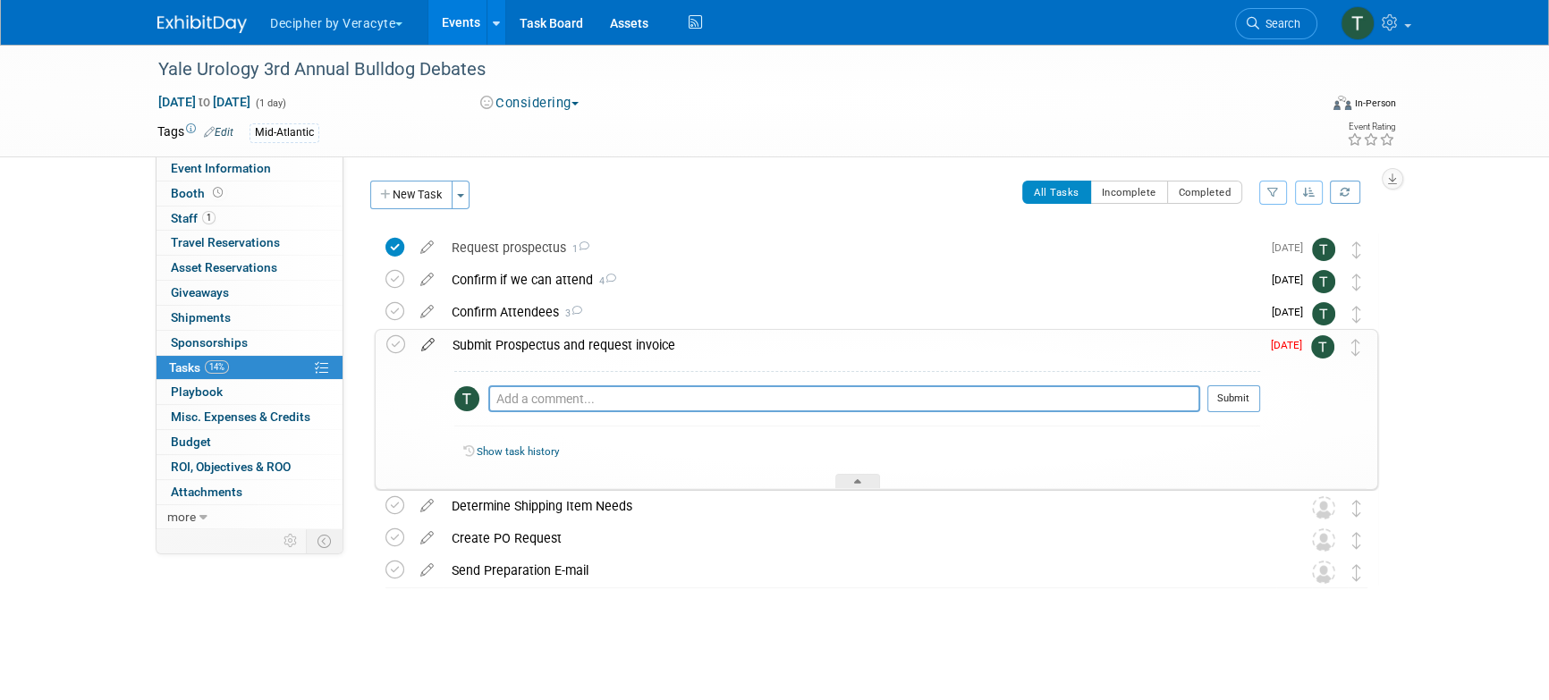
click at [420, 343] on icon at bounding box center [427, 341] width 31 height 22
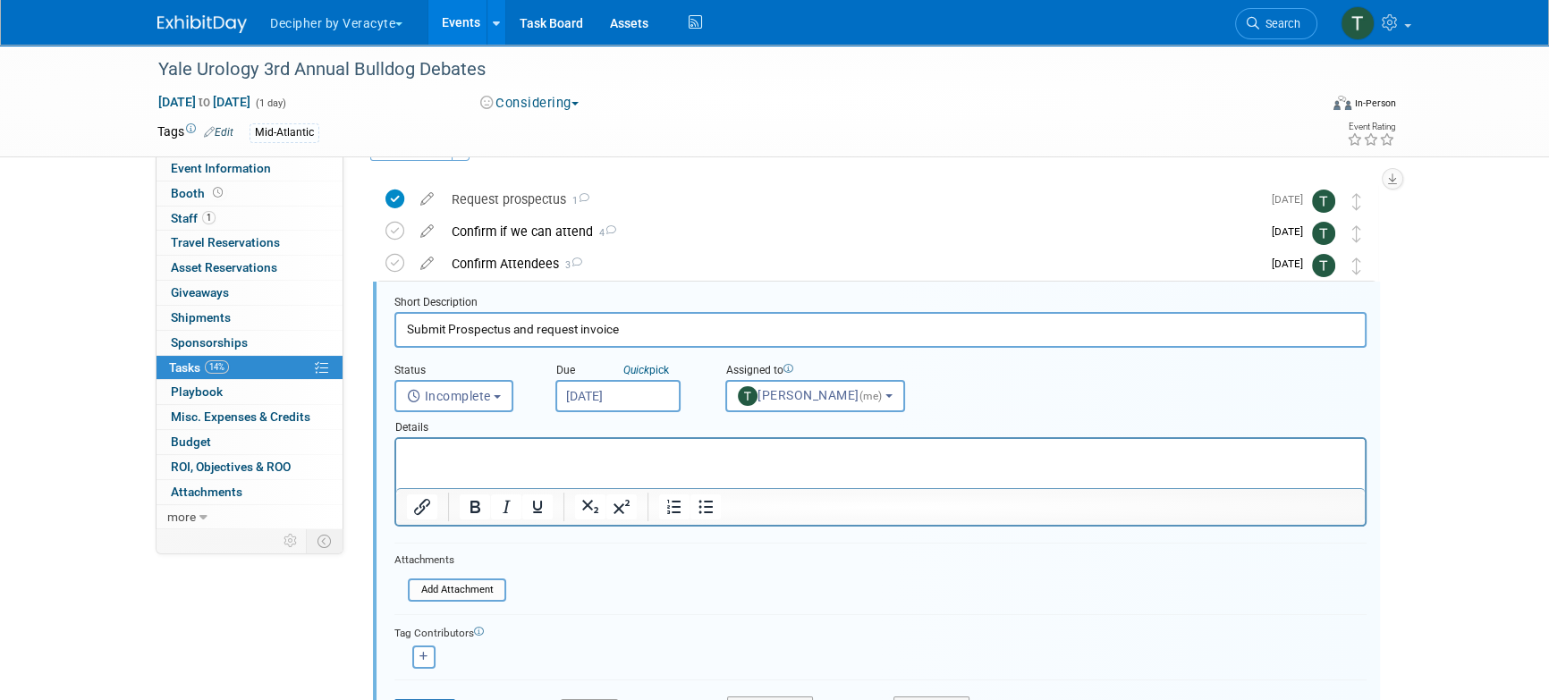
scroll to position [67, 0]
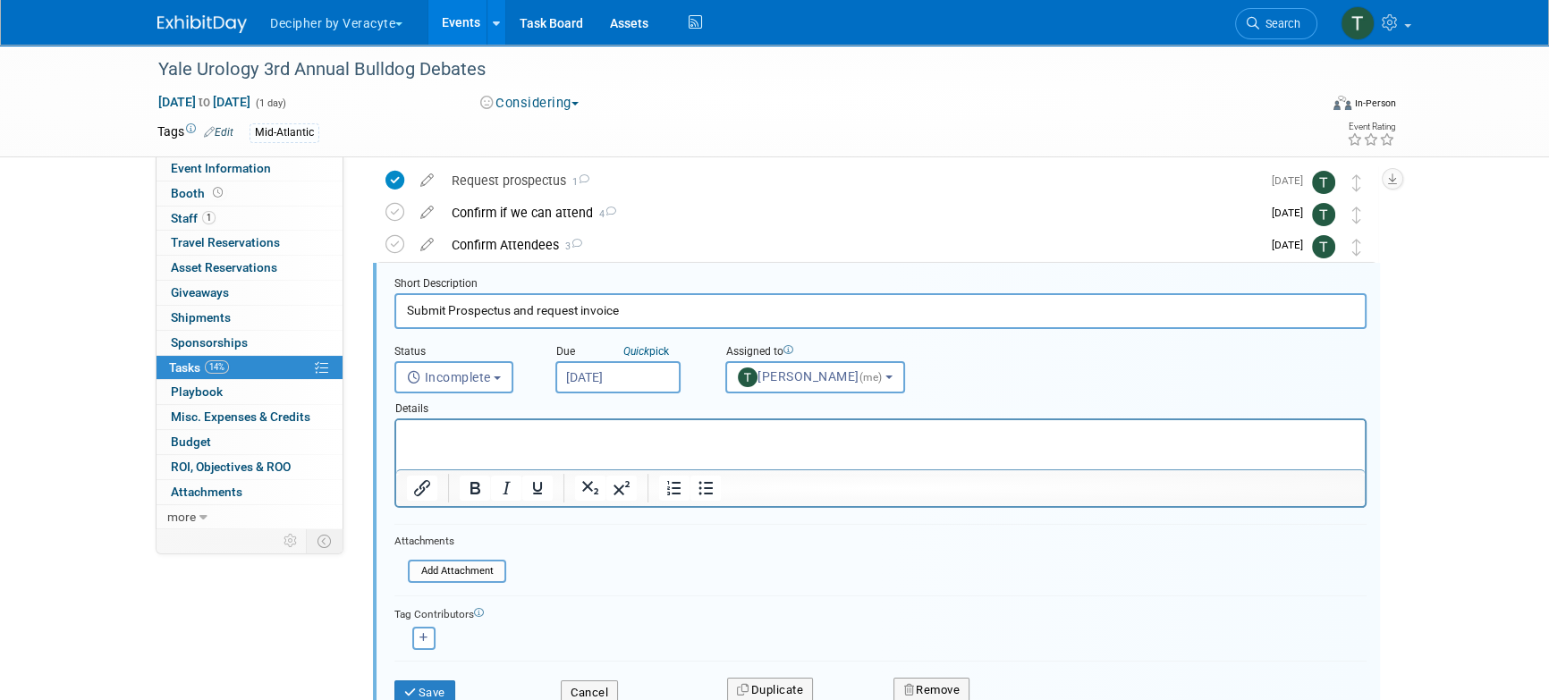
click at [633, 406] on div "Details" at bounding box center [880, 406] width 972 height 25
click at [633, 388] on input "[DATE]" at bounding box center [617, 377] width 125 height 32
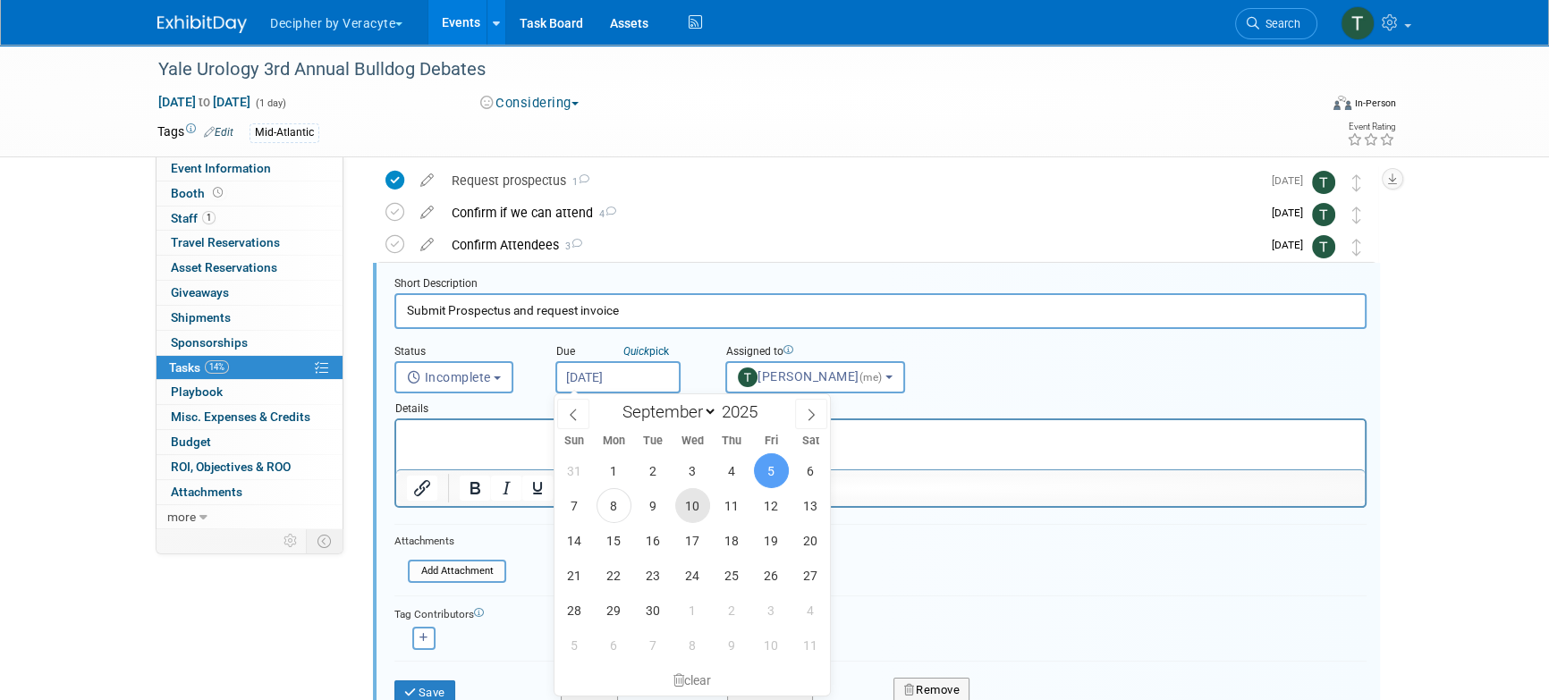
click at [683, 498] on span "10" at bounding box center [692, 505] width 35 height 35
type input "[DATE]"
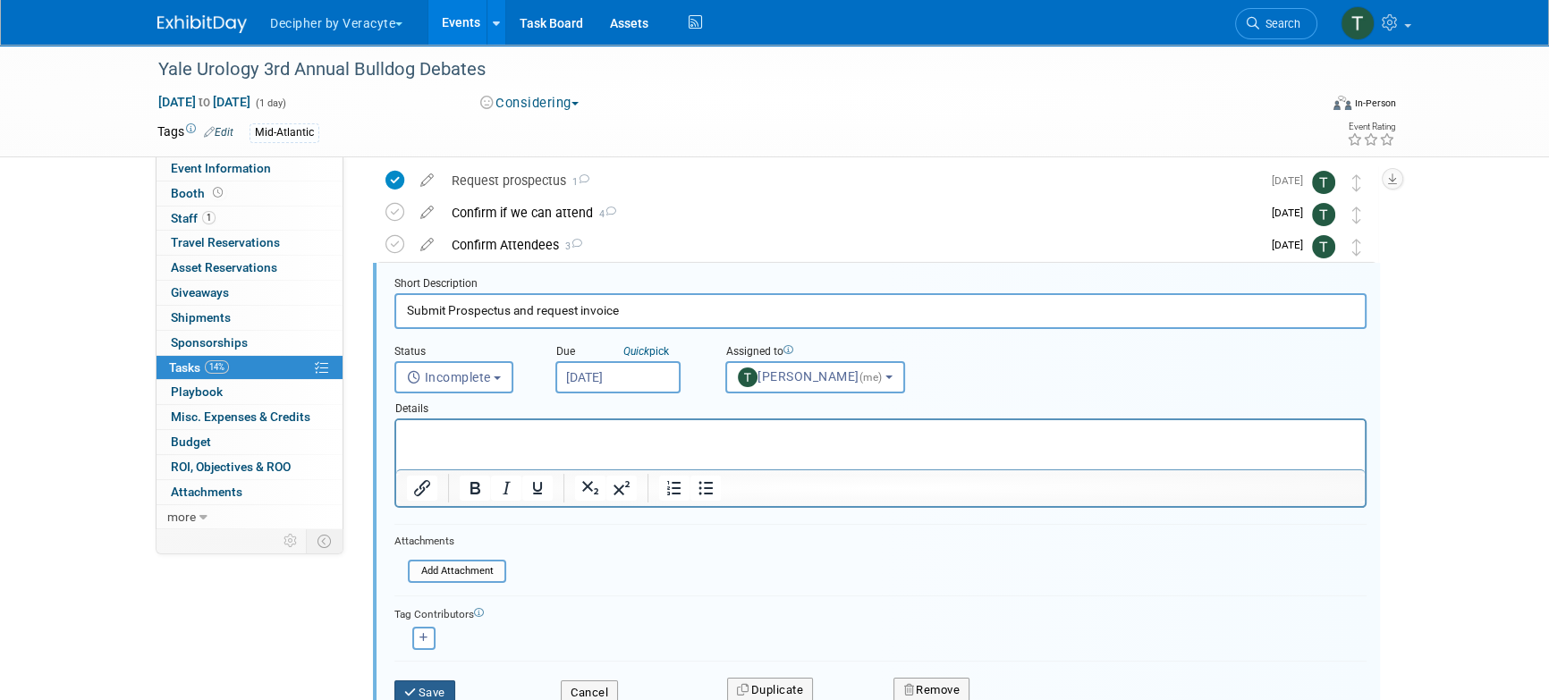
click at [446, 685] on button "Save" at bounding box center [424, 693] width 61 height 25
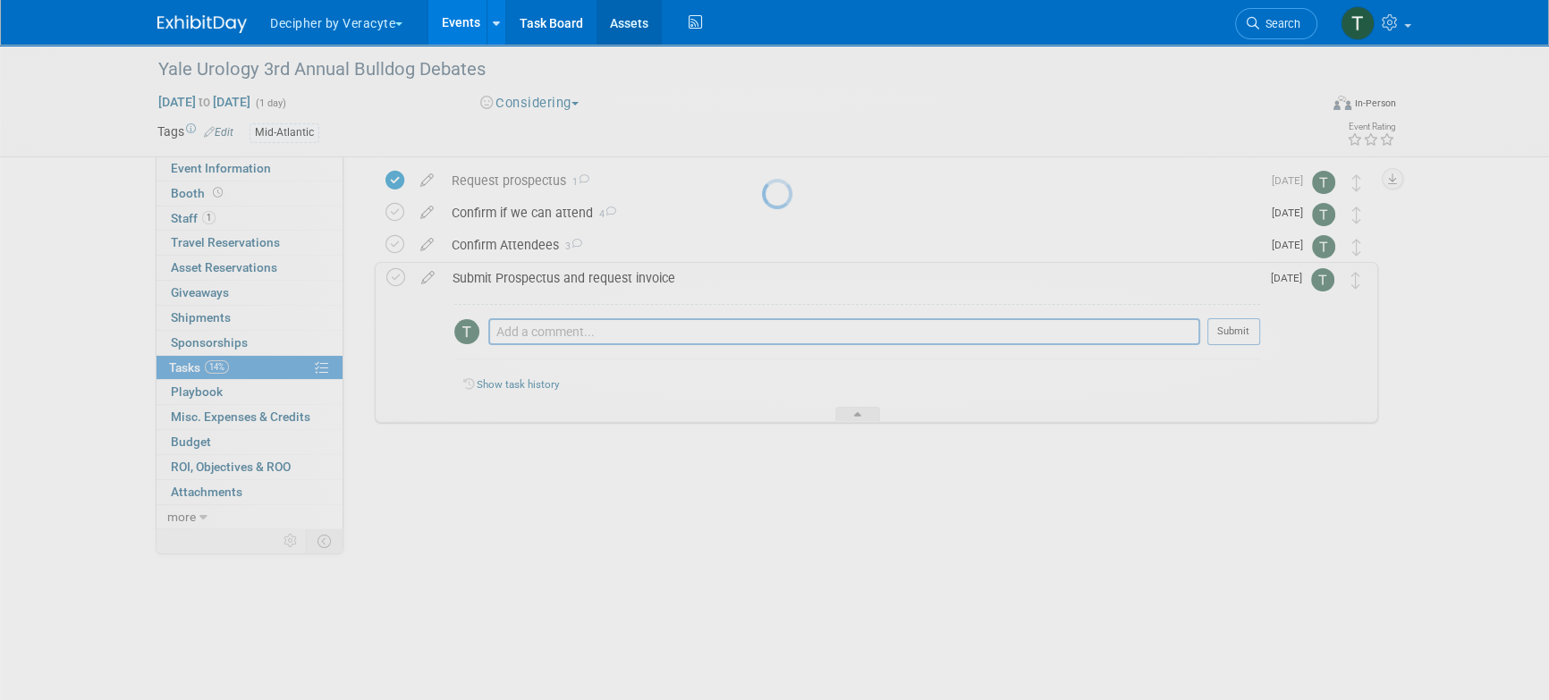
scroll to position [0, 0]
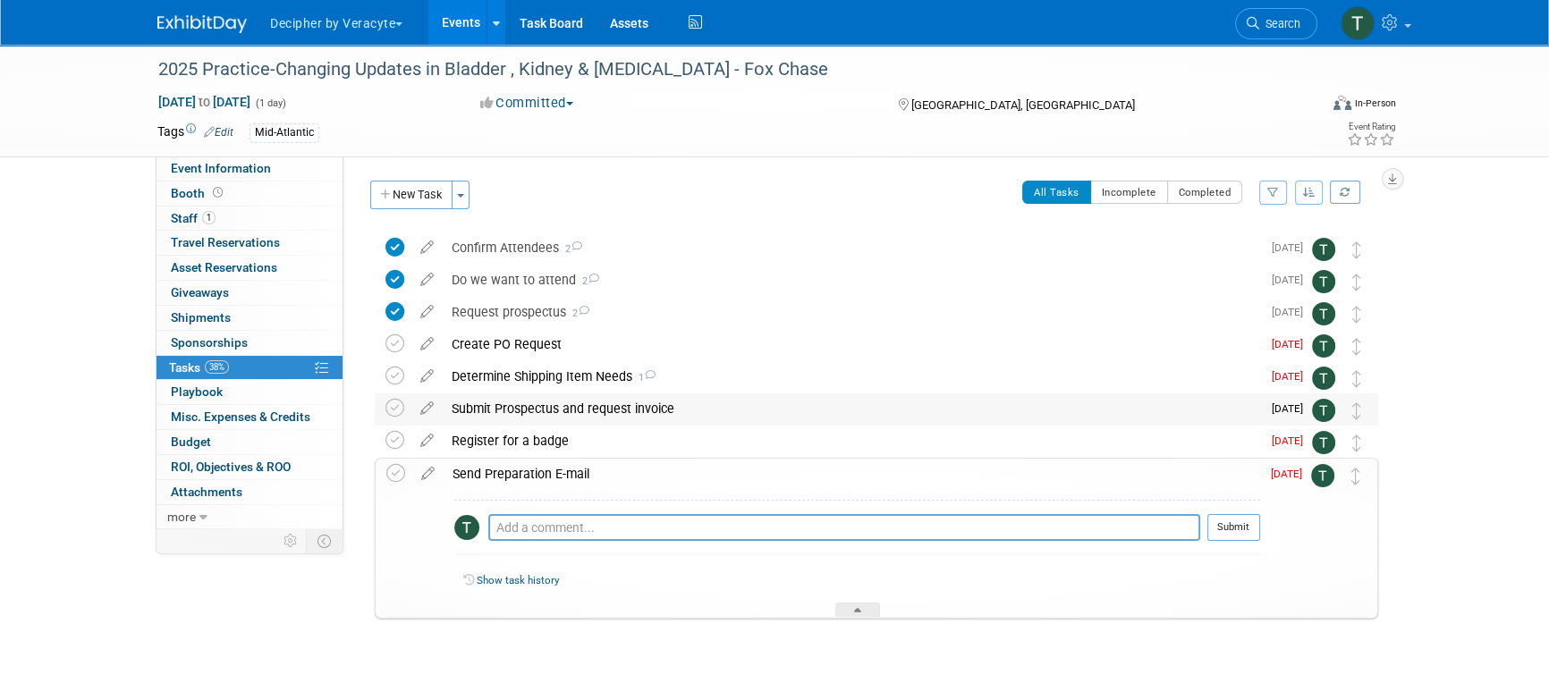
scroll to position [28, 0]
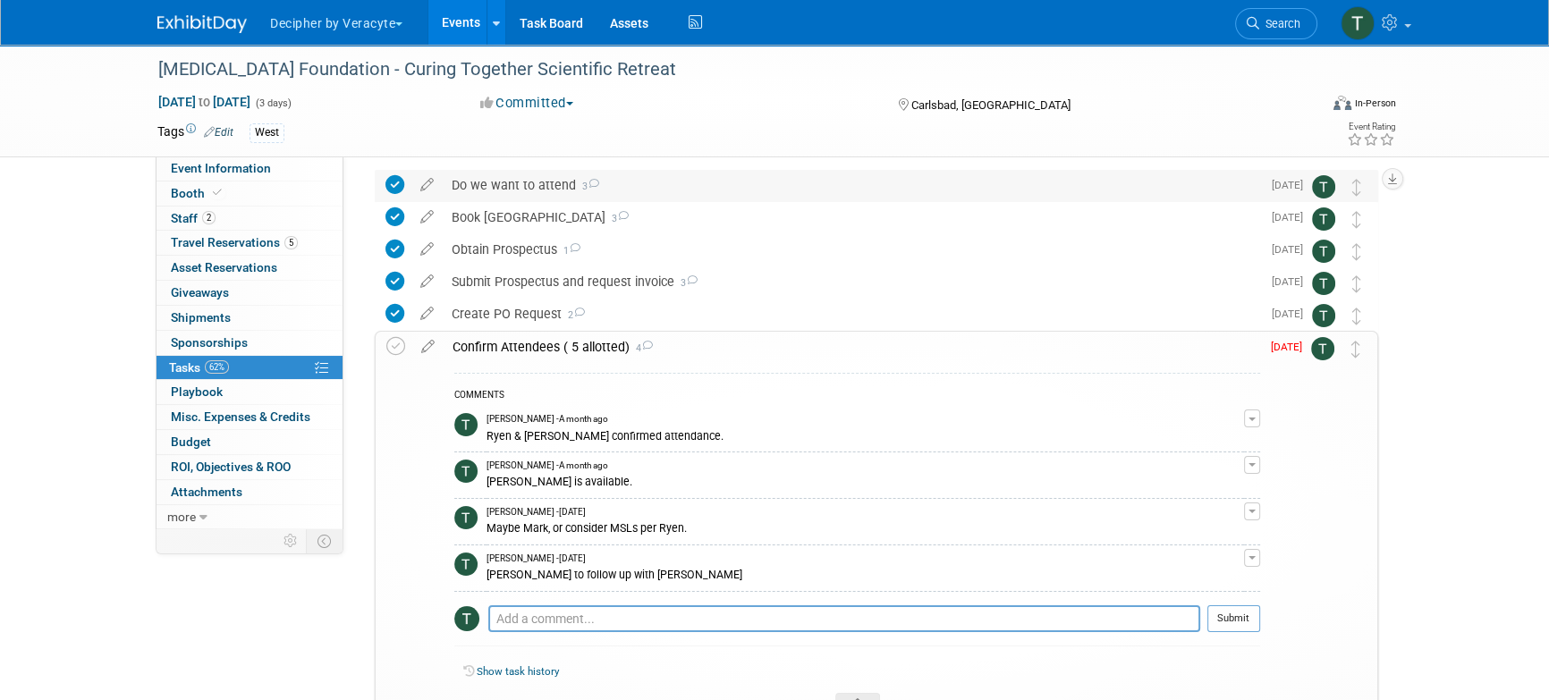
scroll to position [64, 0]
click at [432, 343] on icon at bounding box center [427, 341] width 31 height 22
click at [0, 0] on div at bounding box center [0, 0] width 0 height 0
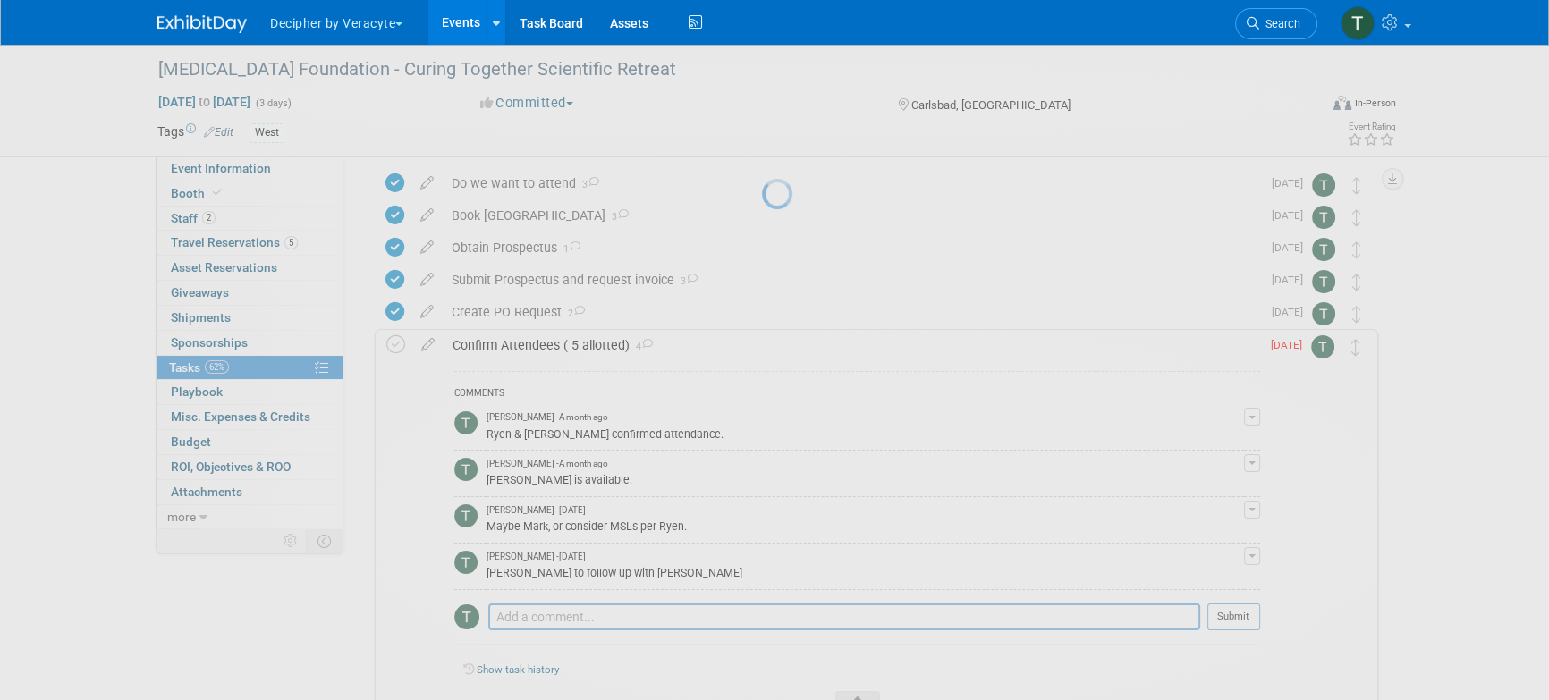
select select "8"
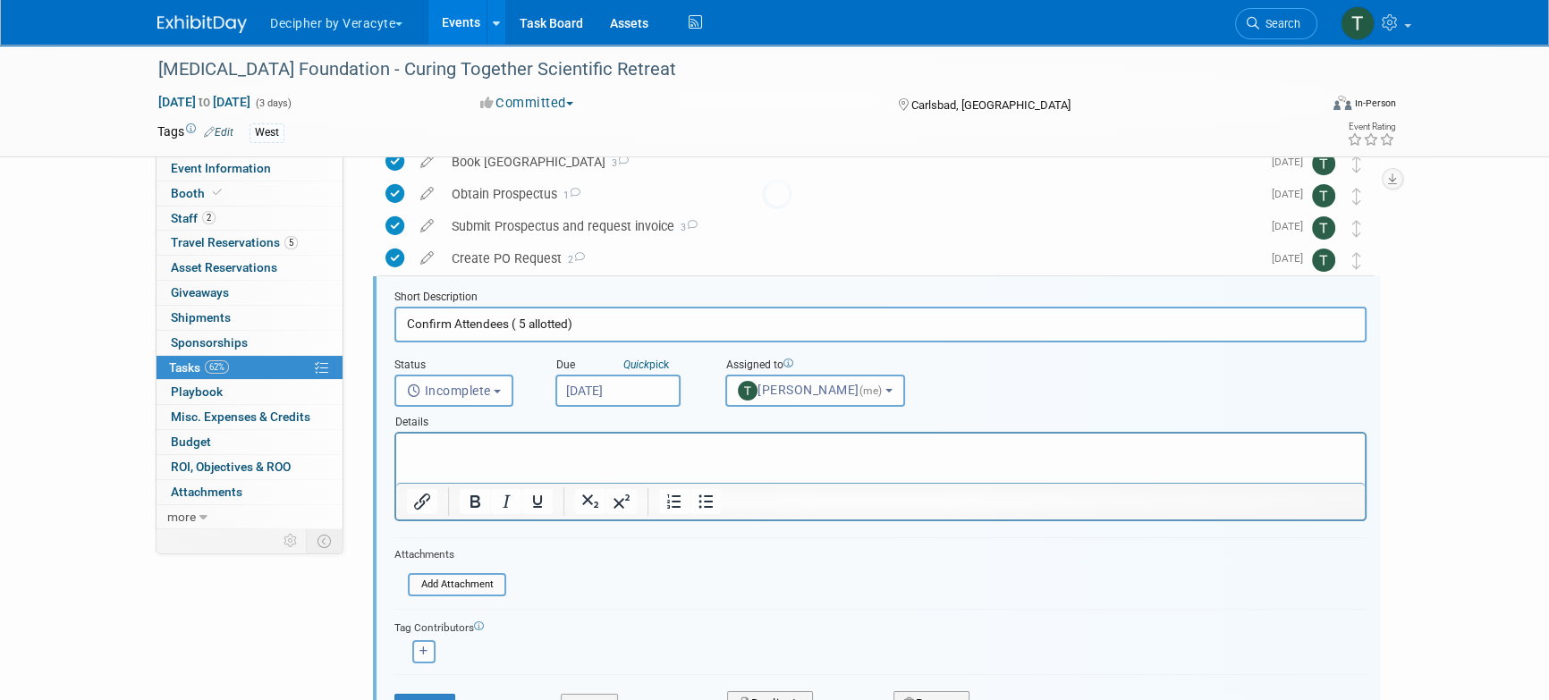
scroll to position [131, 0]
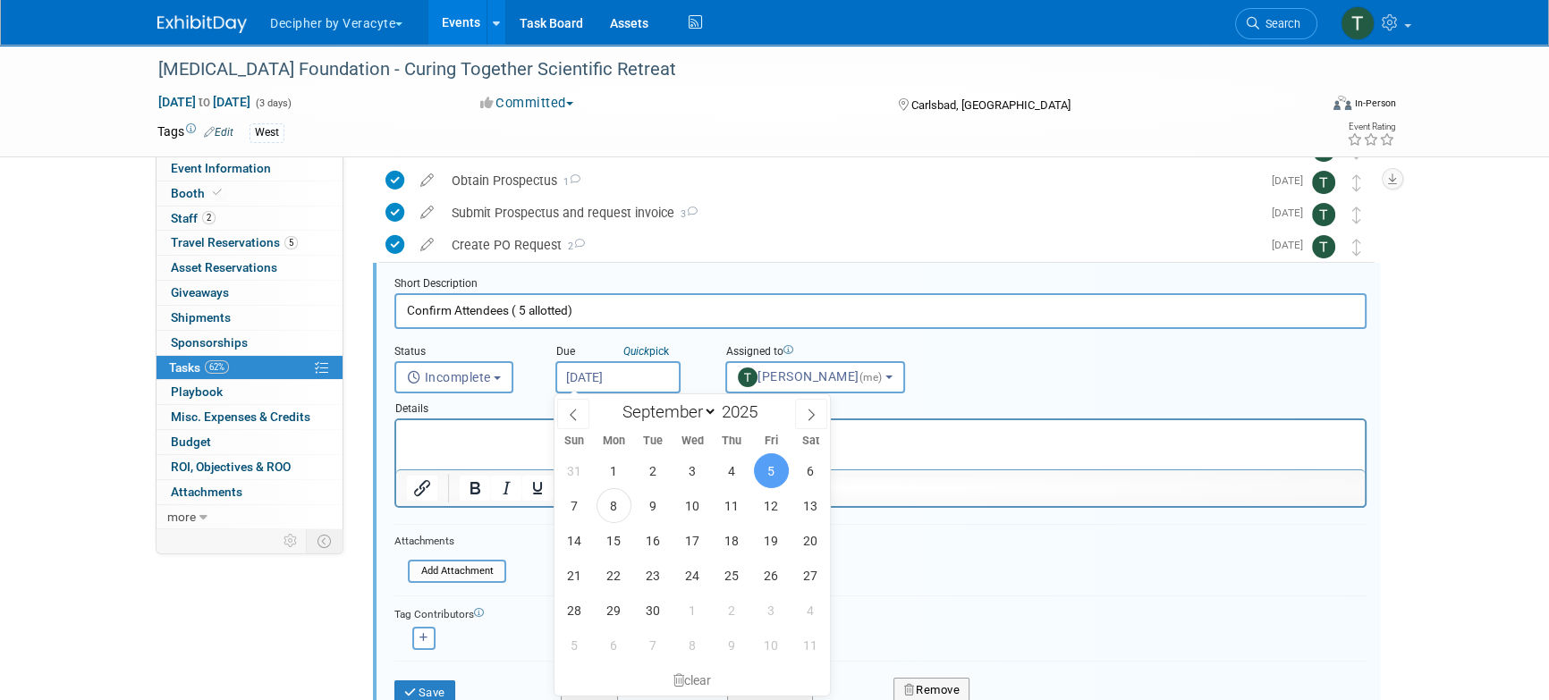
click at [636, 390] on body "Decipher by Veracyte Explore: My Workspaces 2 Go to Workspace: Corporate Events…" at bounding box center [774, 219] width 1549 height 700
click at [690, 509] on span "10" at bounding box center [692, 505] width 35 height 35
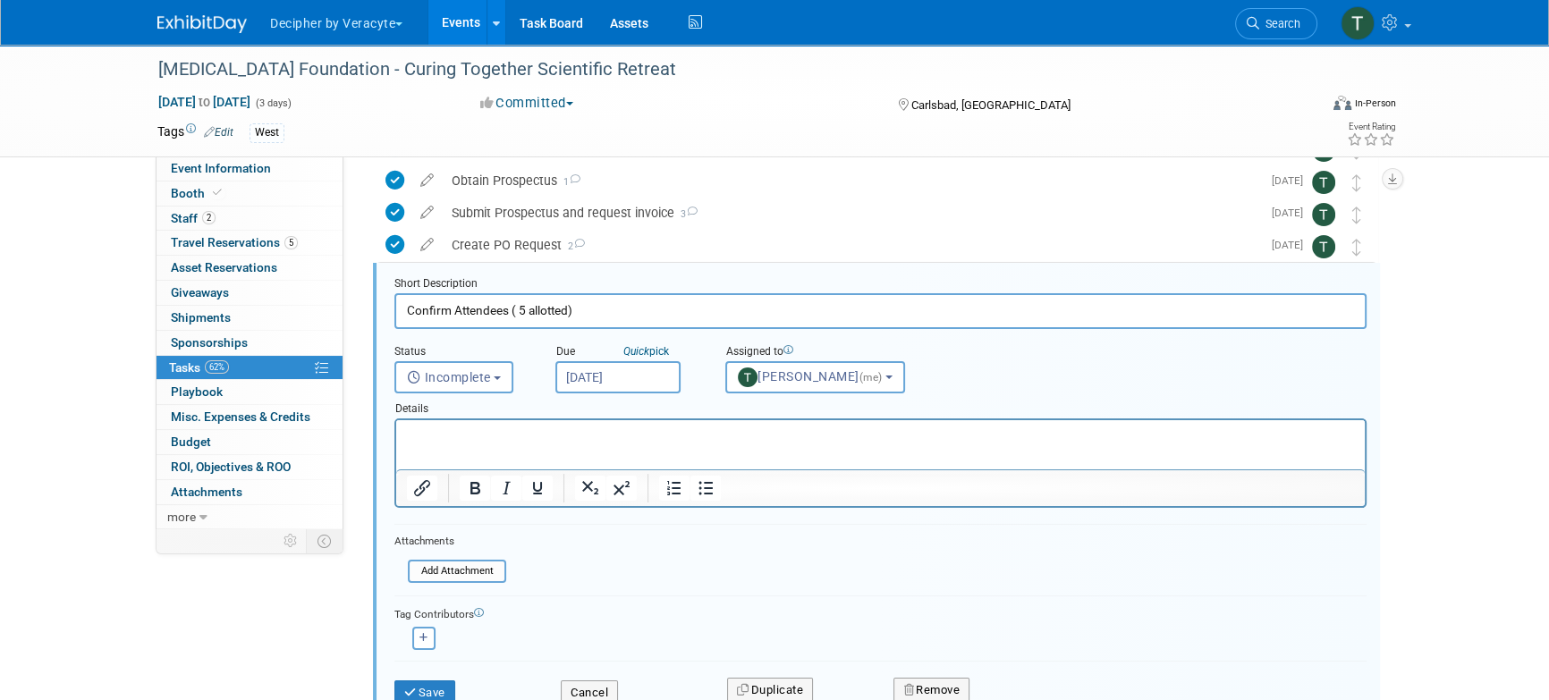
click at [623, 384] on input "Sep 10, 2025" at bounding box center [617, 377] width 125 height 32
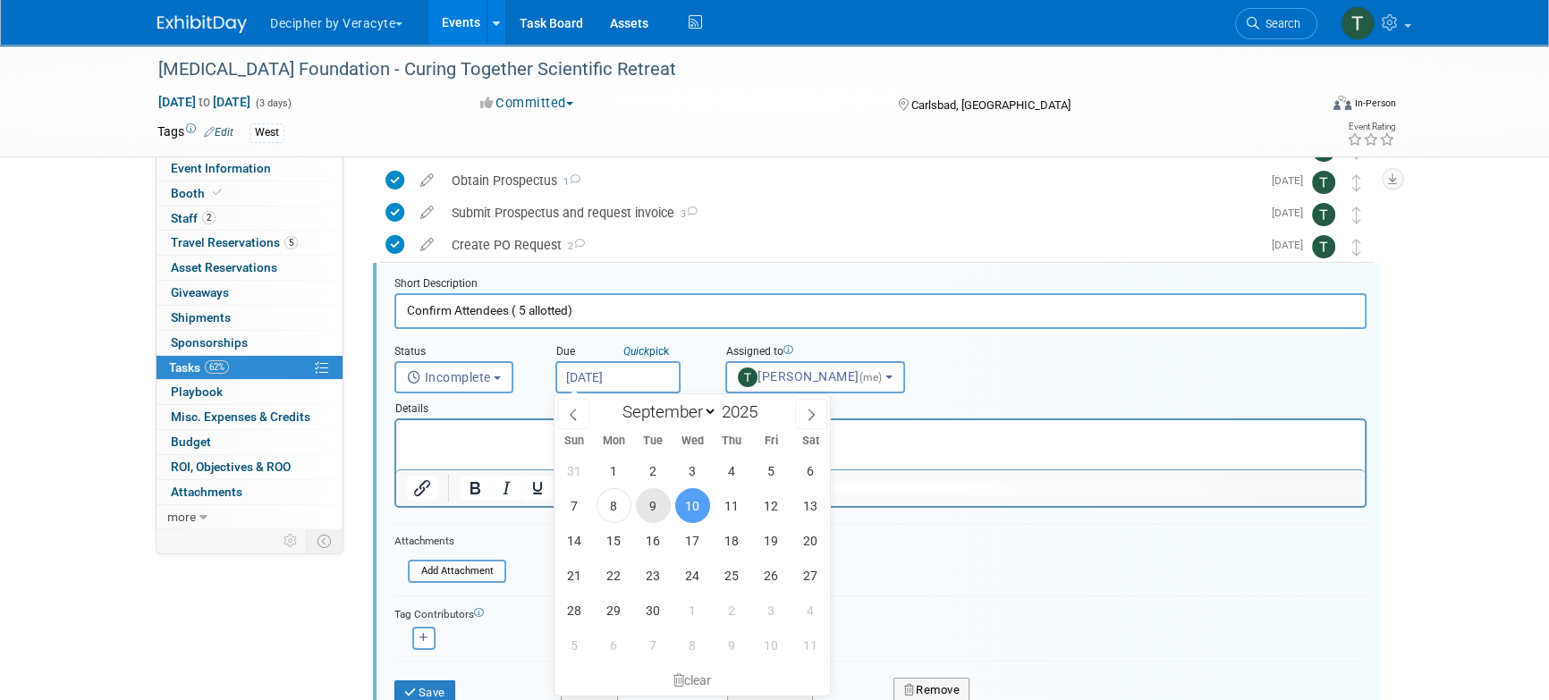
click at [650, 514] on span "9" at bounding box center [653, 505] width 35 height 35
type input "Sep 9, 2025"
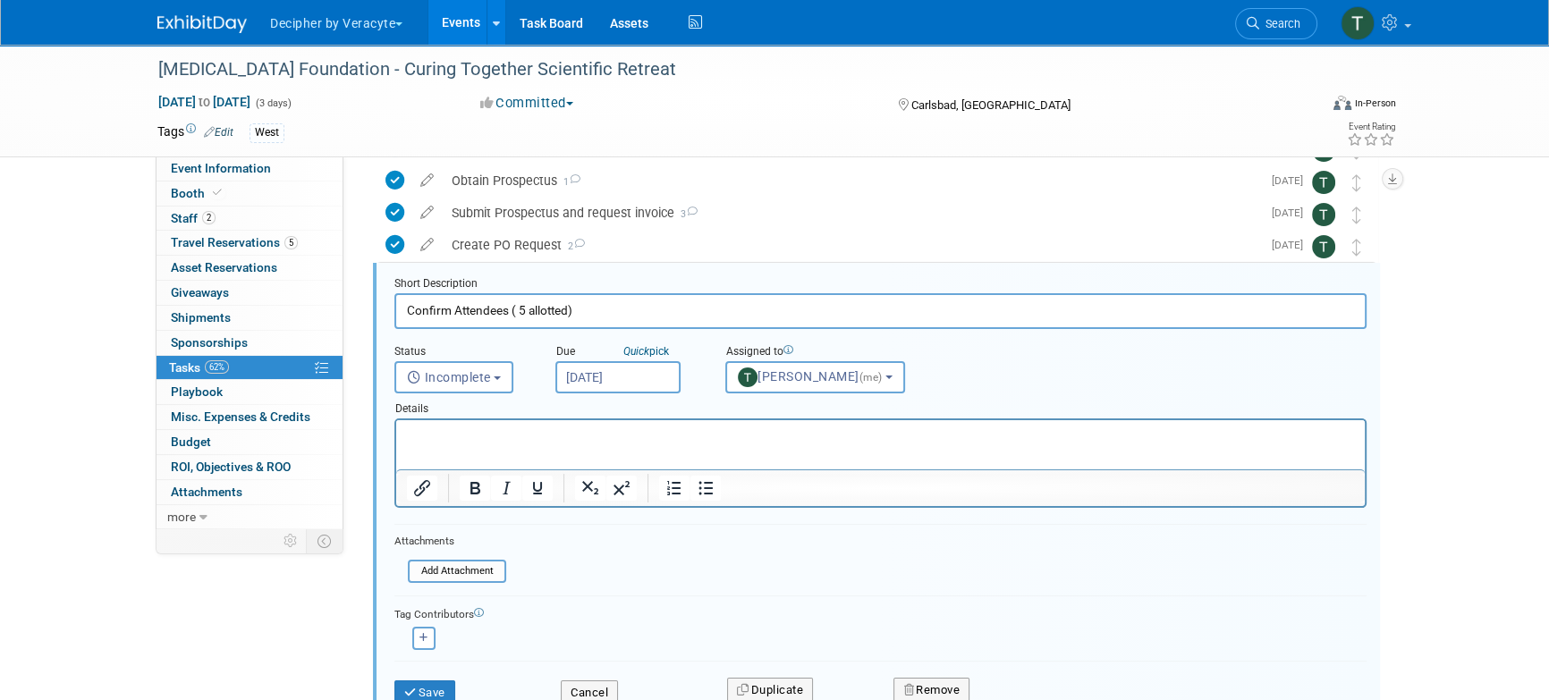
click at [441, 675] on div "Save" at bounding box center [464, 687] width 166 height 37
click at [439, 681] on button "Save" at bounding box center [424, 693] width 61 height 25
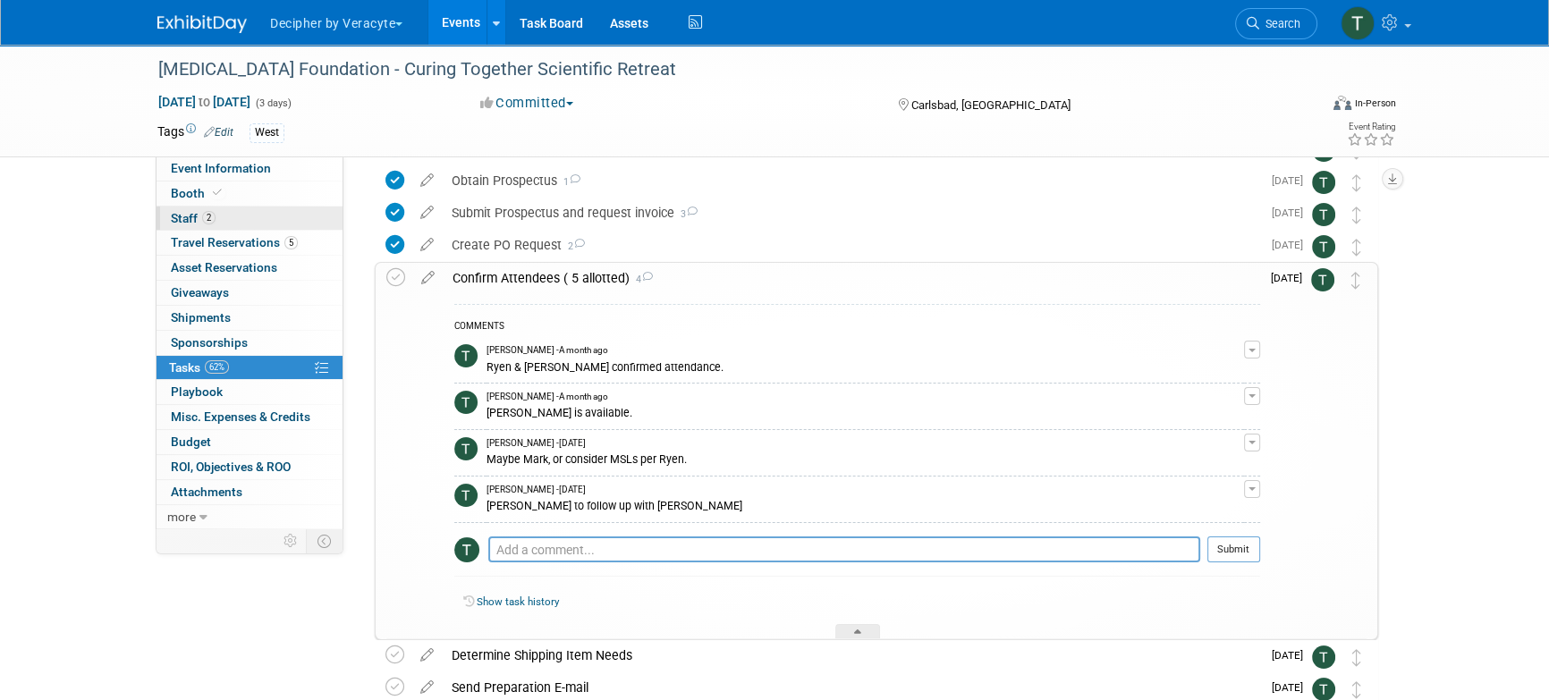
click at [182, 211] on span "Staff 2" at bounding box center [193, 218] width 45 height 14
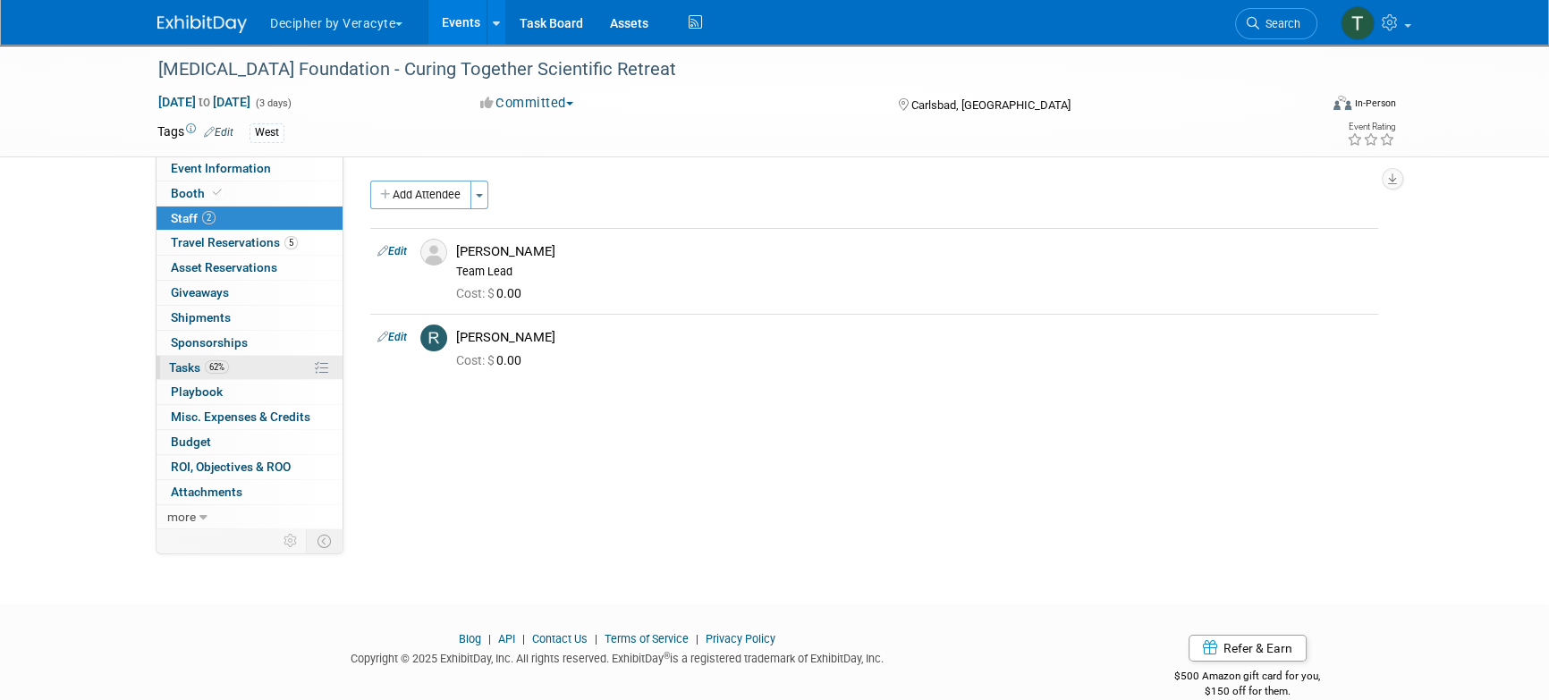
click at [224, 371] on span "62%" at bounding box center [217, 366] width 24 height 13
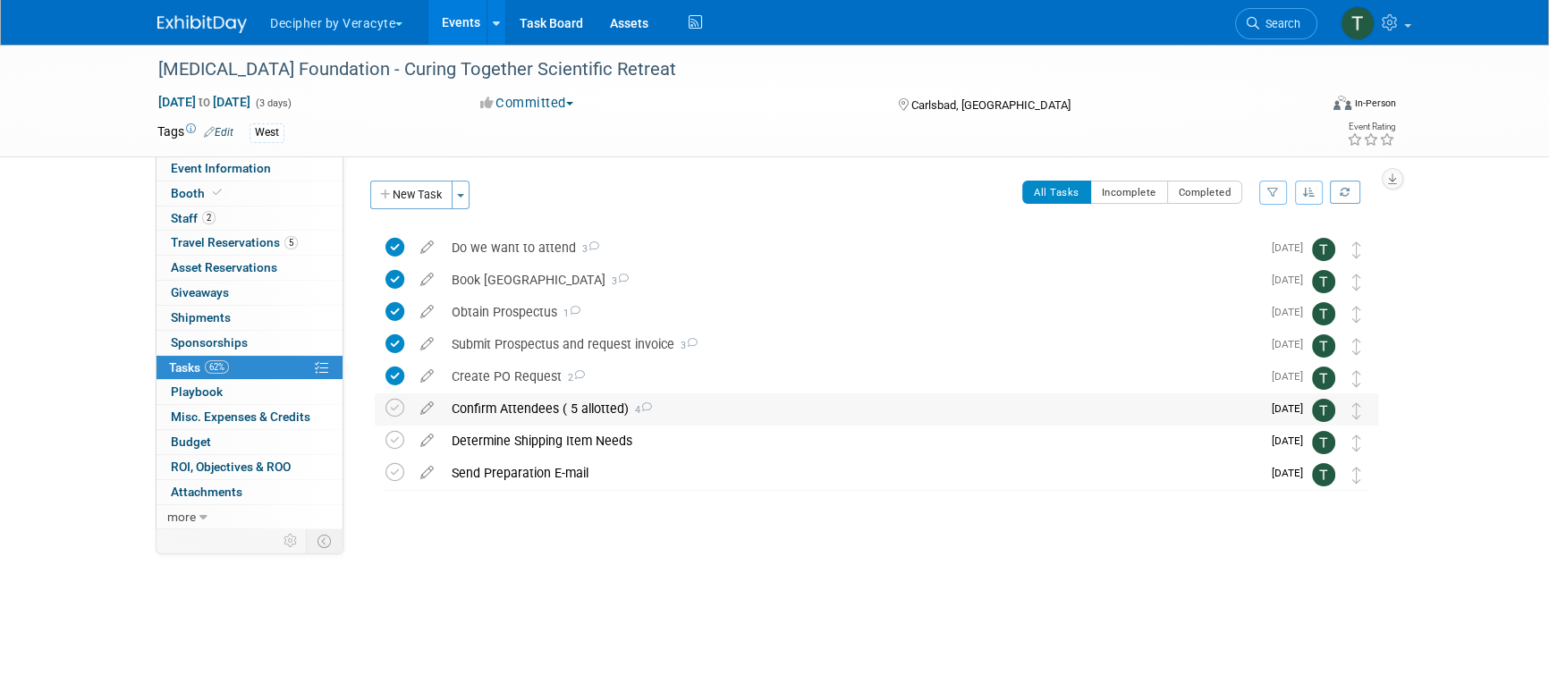
click at [629, 409] on span "4" at bounding box center [640, 410] width 23 height 12
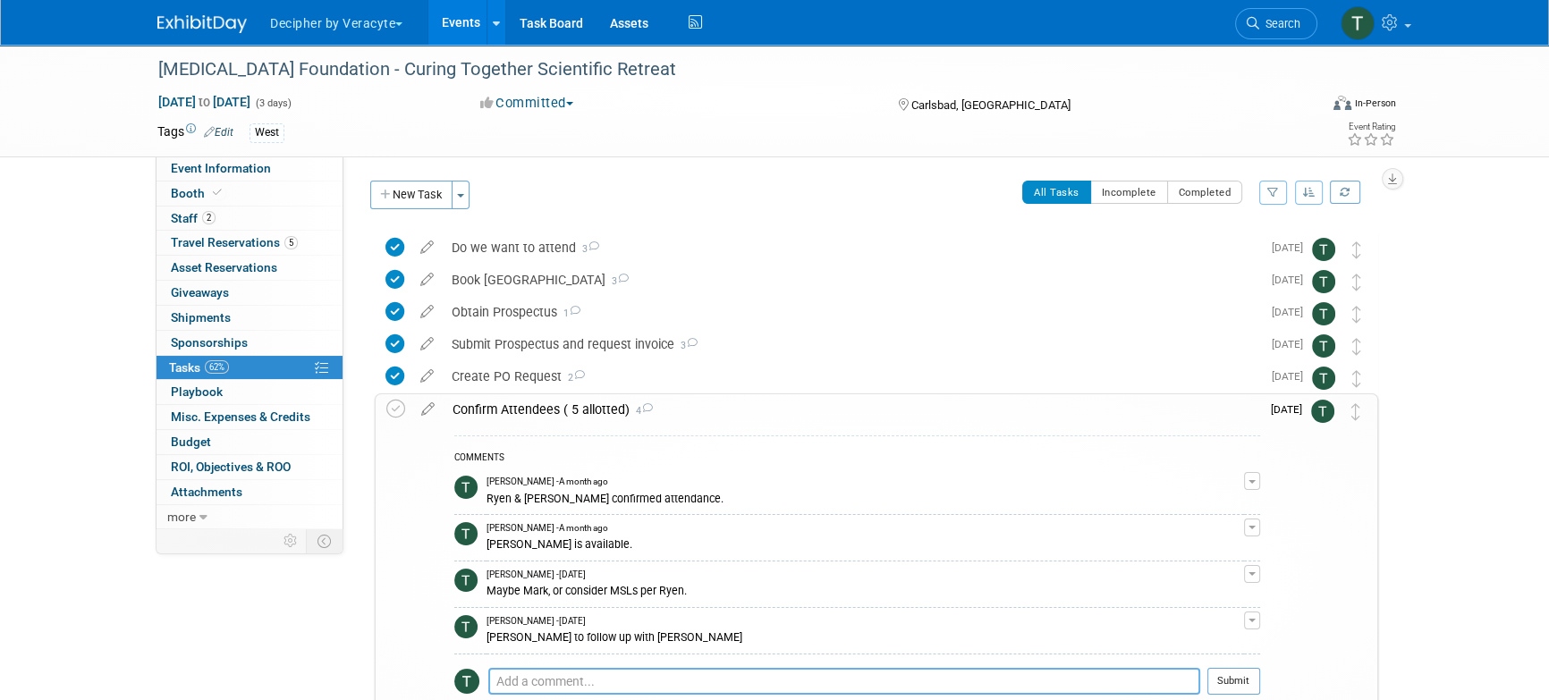
click at [623, 684] on textarea at bounding box center [844, 681] width 712 height 27
type textarea "sent email to Ryen"
click at [1242, 686] on button "Submit" at bounding box center [1234, 681] width 53 height 27
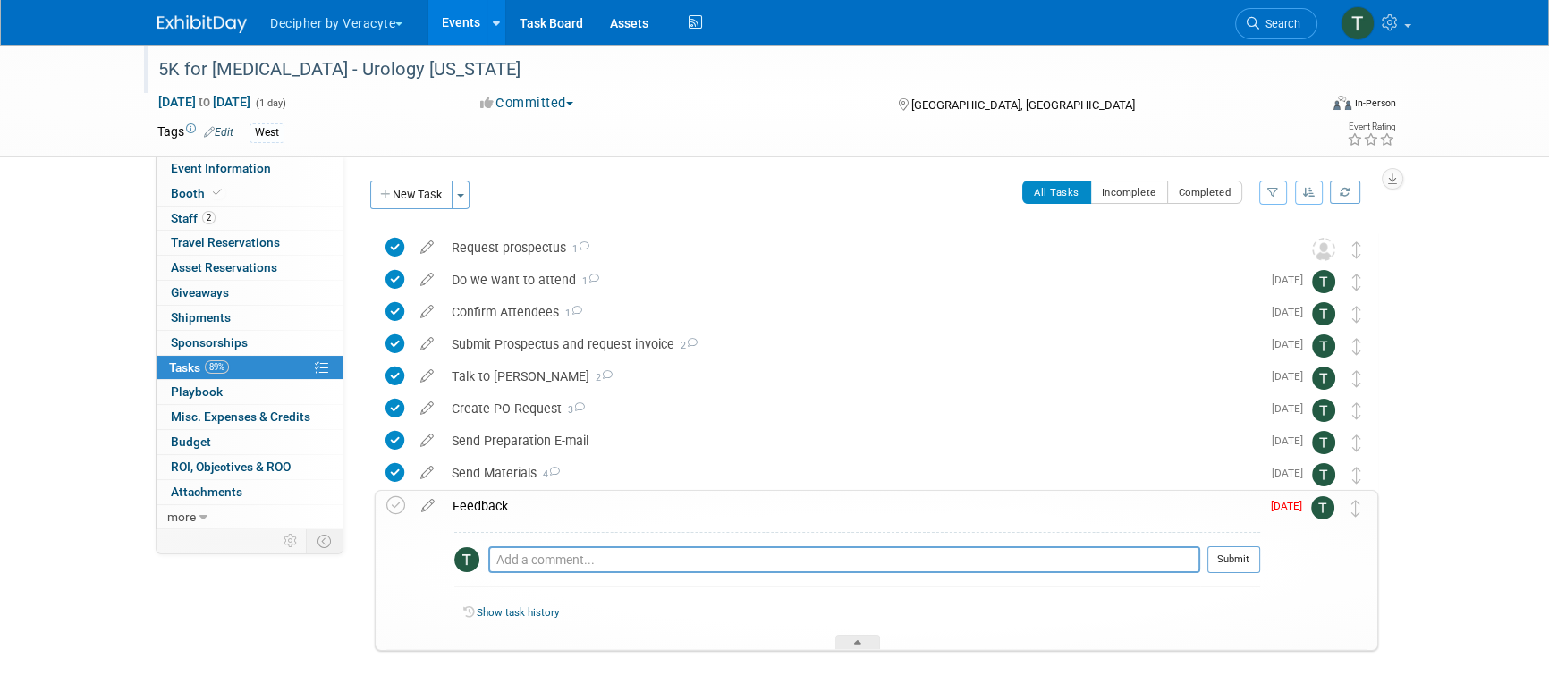
click at [420, 85] on div "5K for [MEDICAL_DATA] - Urology [US_STATE]" at bounding box center [721, 70] width 1139 height 32
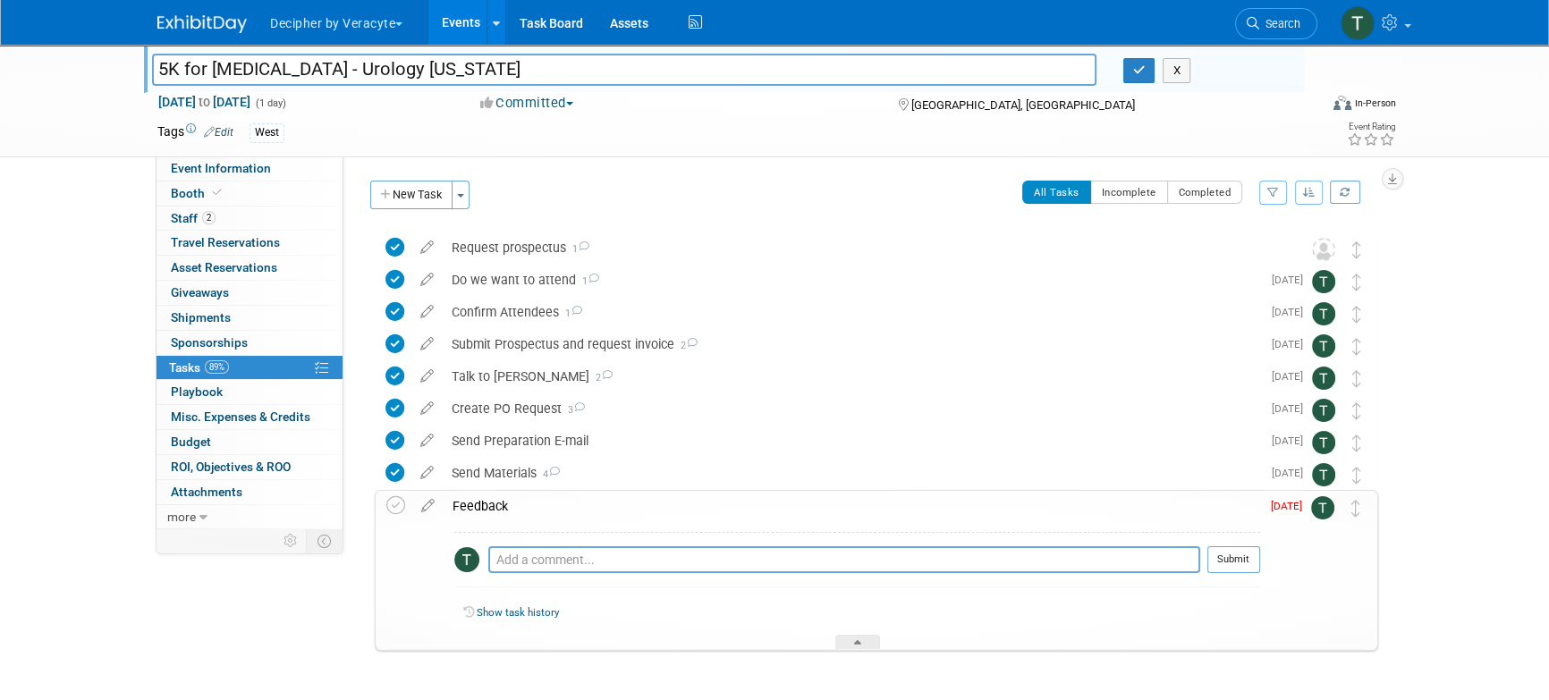
click at [420, 85] on div "5K for [MEDICAL_DATA] - Urology [US_STATE] 5K for [MEDICAL_DATA] - Urology [US_…" at bounding box center [728, 72] width 1152 height 29
click at [416, 80] on input "5K for [MEDICAL_DATA] - Urology [US_STATE]" at bounding box center [624, 69] width 945 height 31
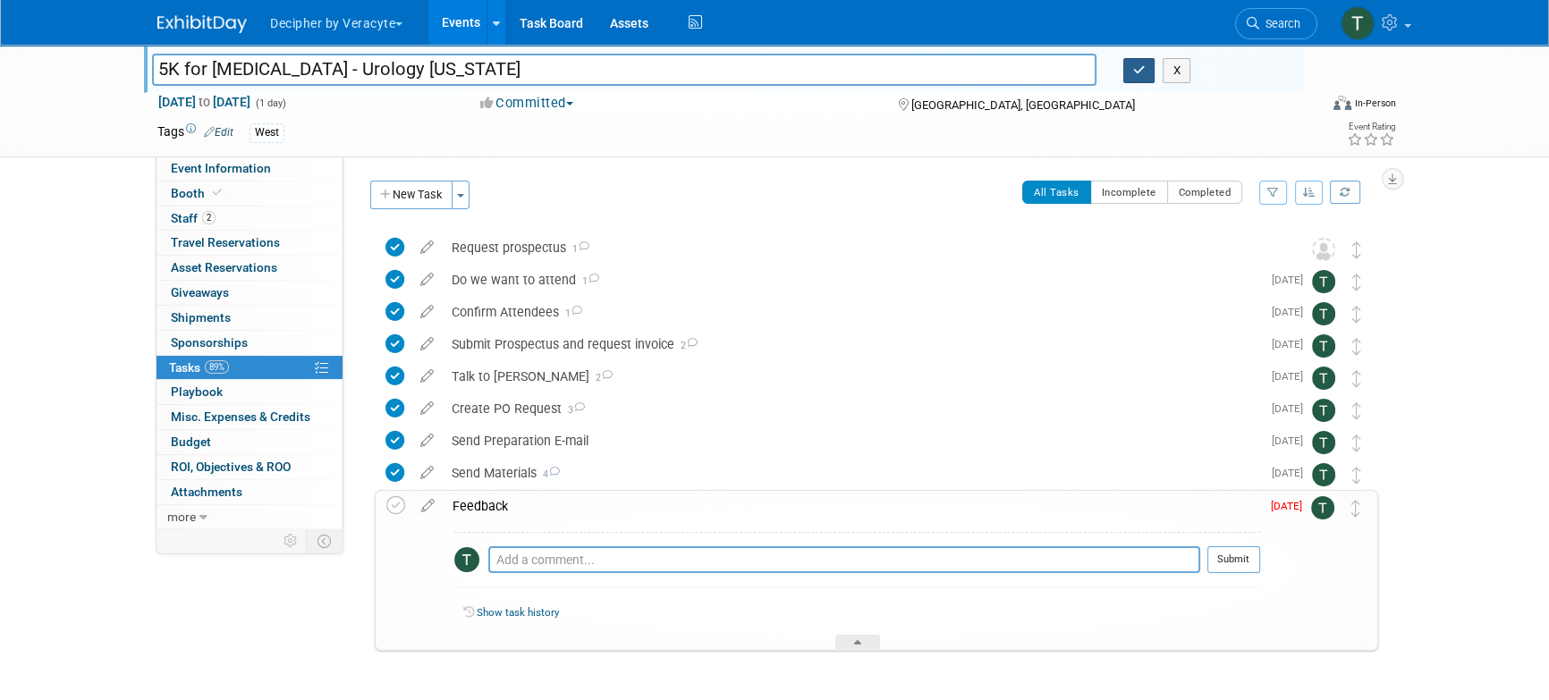
click at [1134, 68] on icon "button" at bounding box center [1139, 70] width 13 height 12
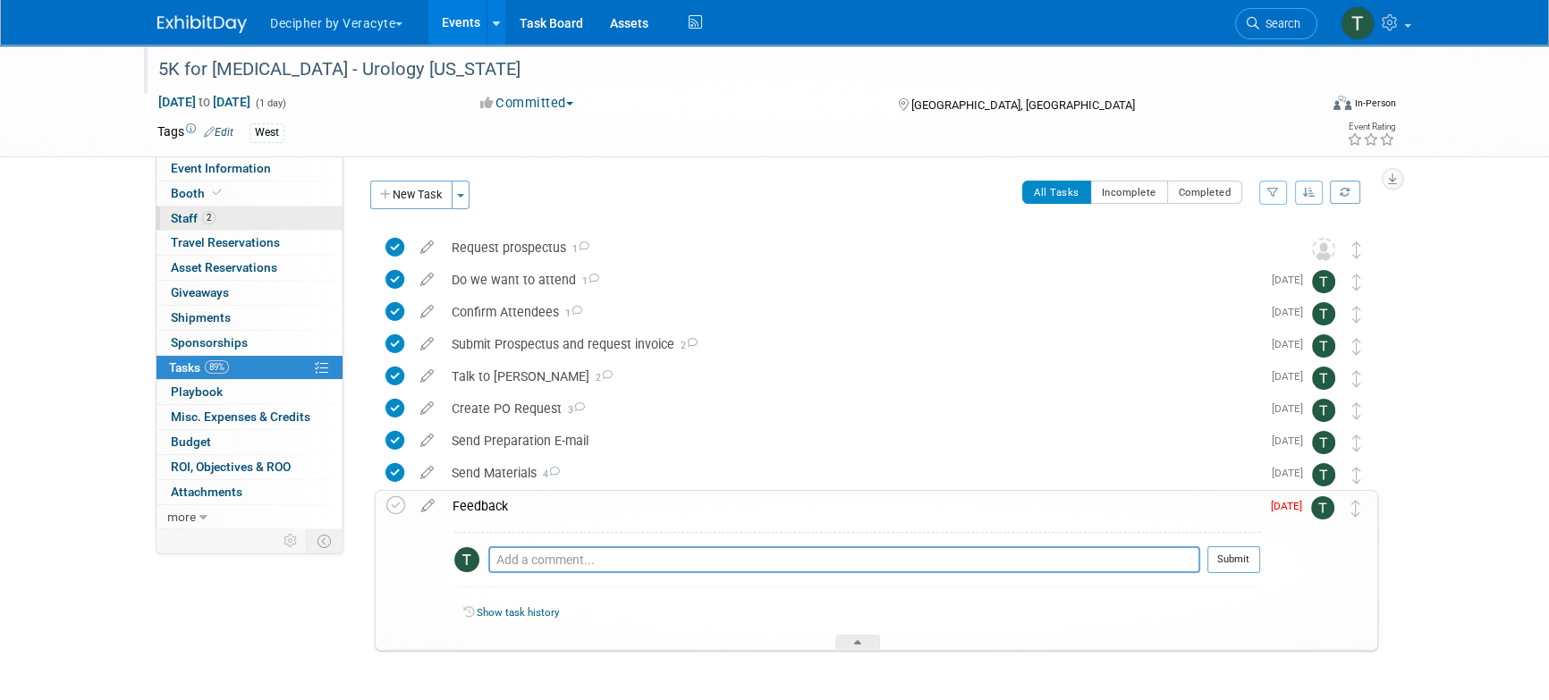
click at [280, 226] on link "2 Staff 2" at bounding box center [250, 219] width 186 height 24
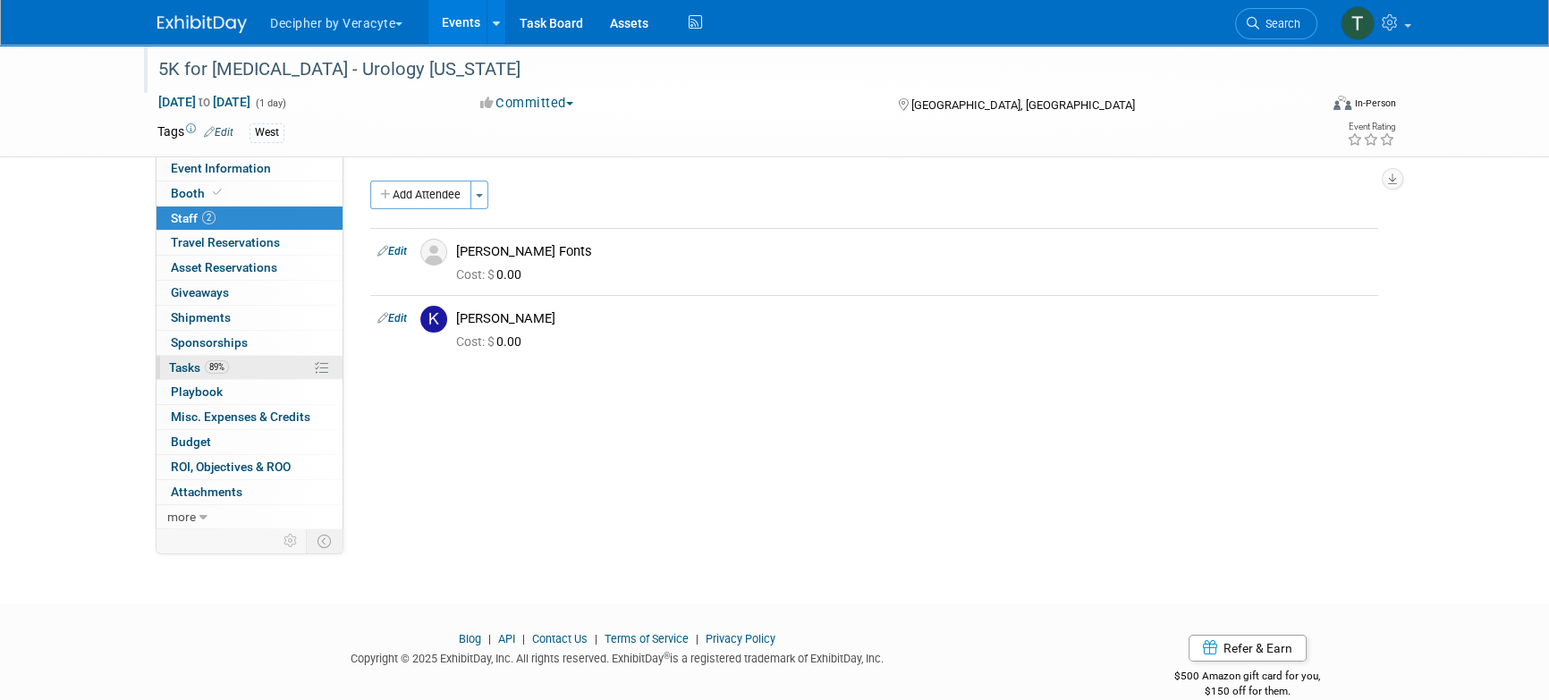
click at [212, 360] on span "89%" at bounding box center [217, 366] width 24 height 13
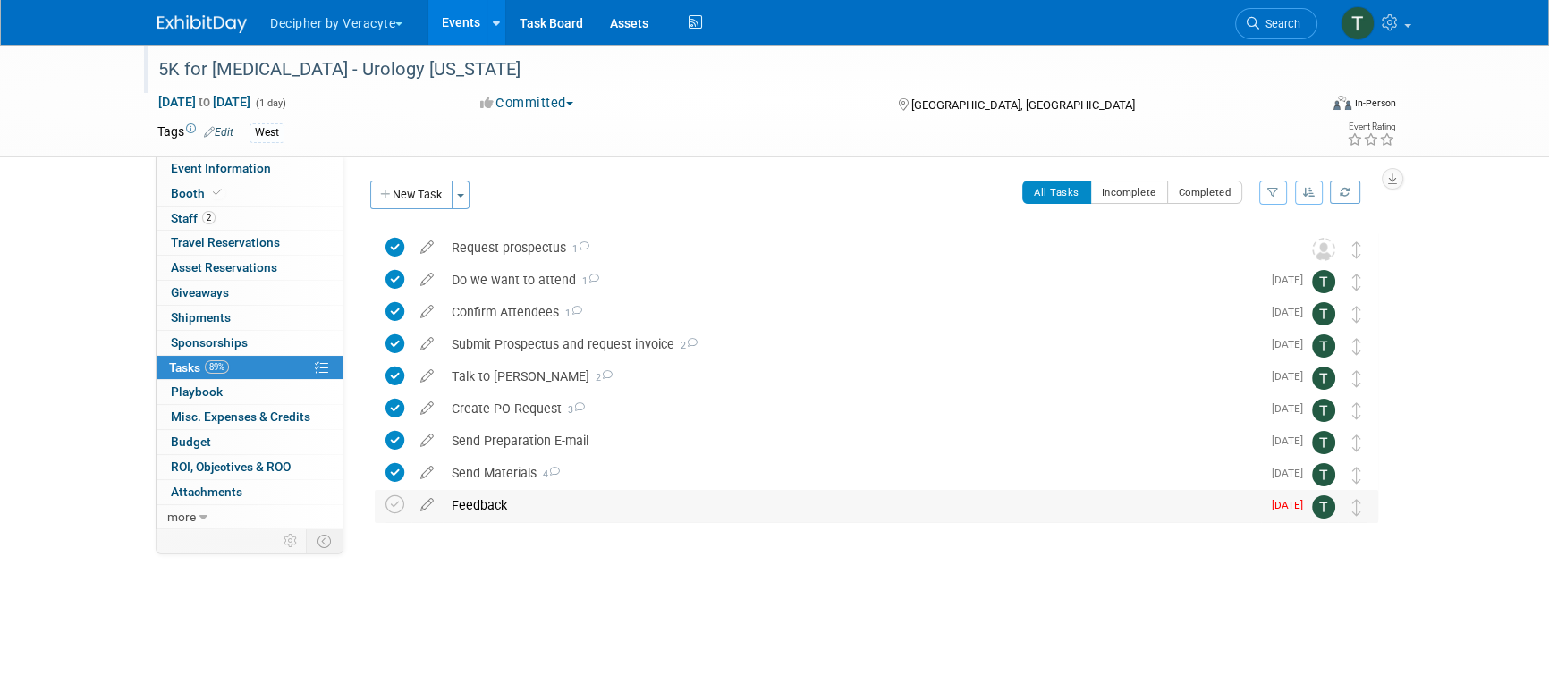
click at [488, 513] on div "Feedback" at bounding box center [852, 505] width 818 height 30
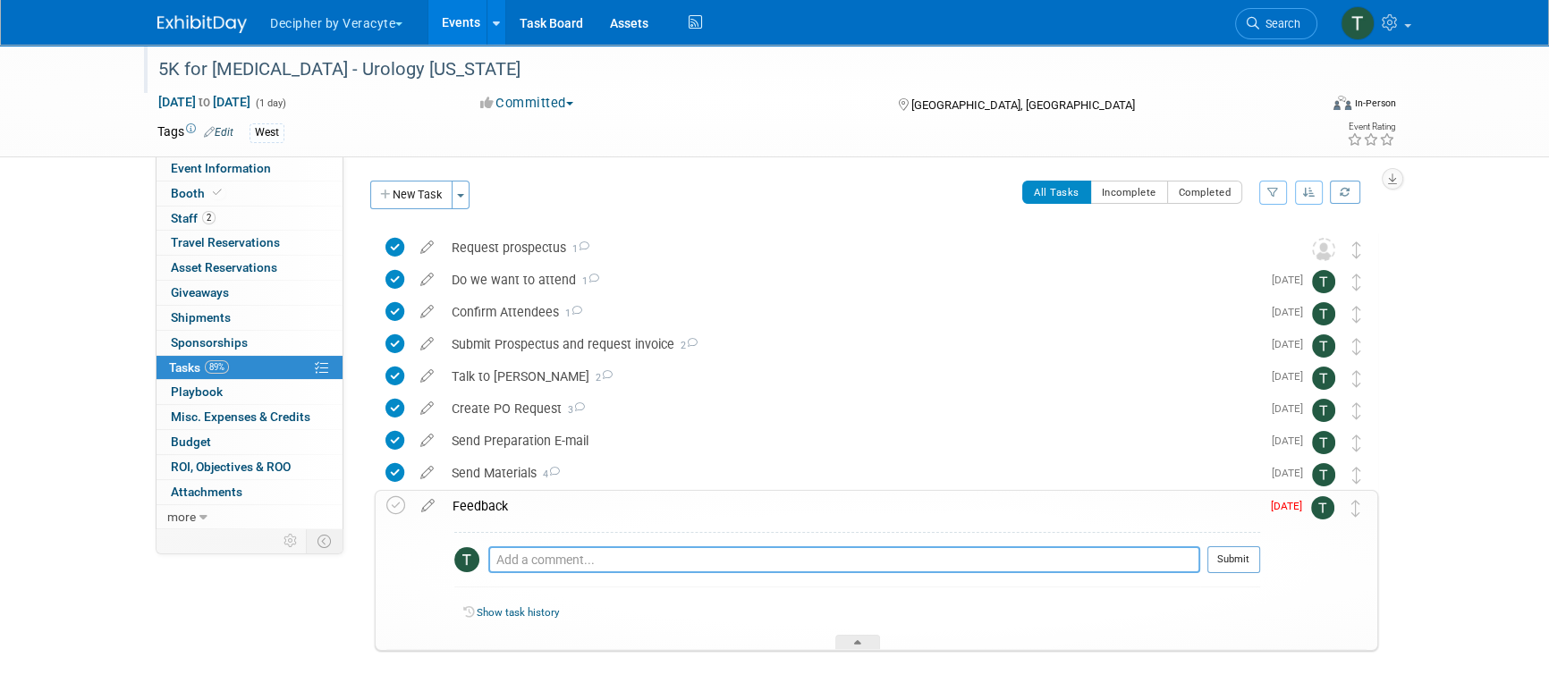
click at [490, 567] on textarea at bounding box center [844, 560] width 712 height 27
type textarea "sent email to Darcy and Kat"
click at [1223, 569] on button "Submit" at bounding box center [1234, 560] width 53 height 27
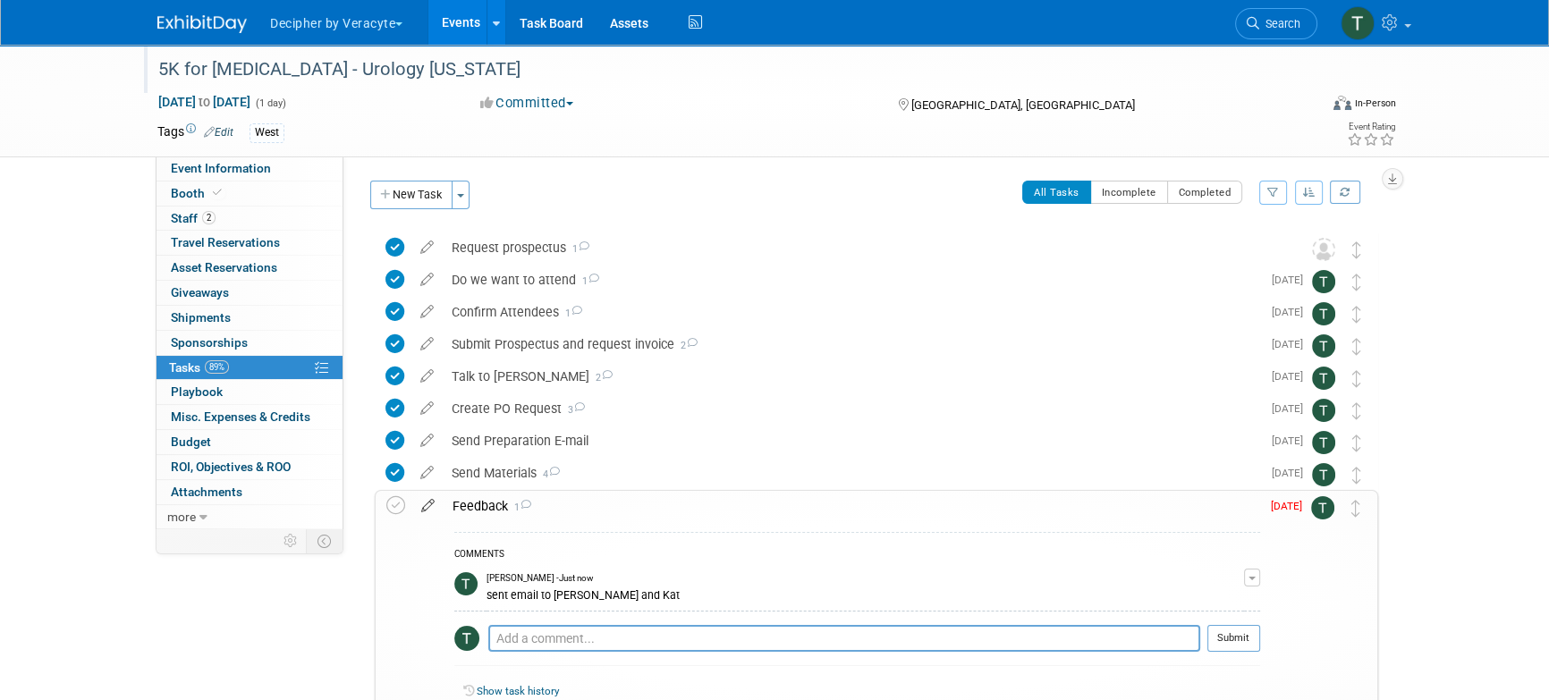
click at [433, 505] on icon at bounding box center [427, 502] width 31 height 22
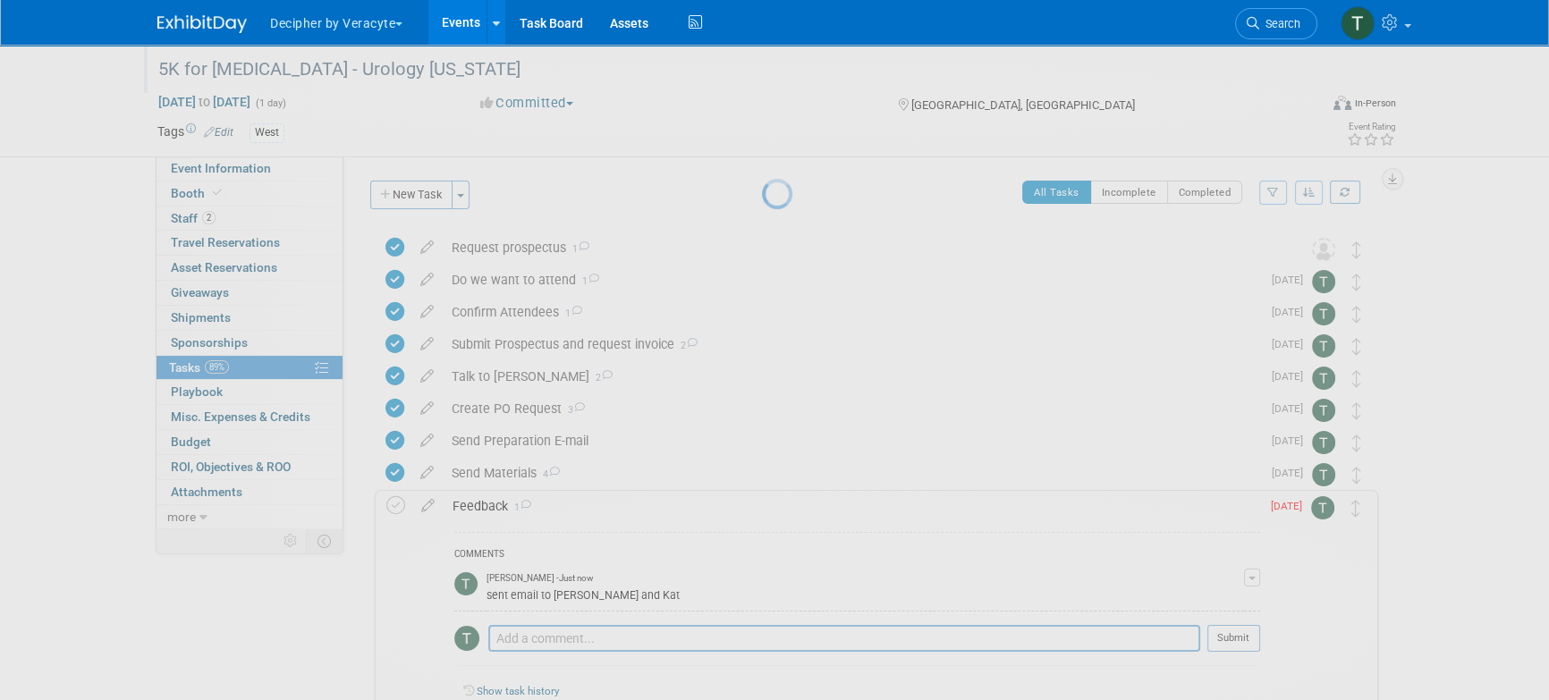
select select "8"
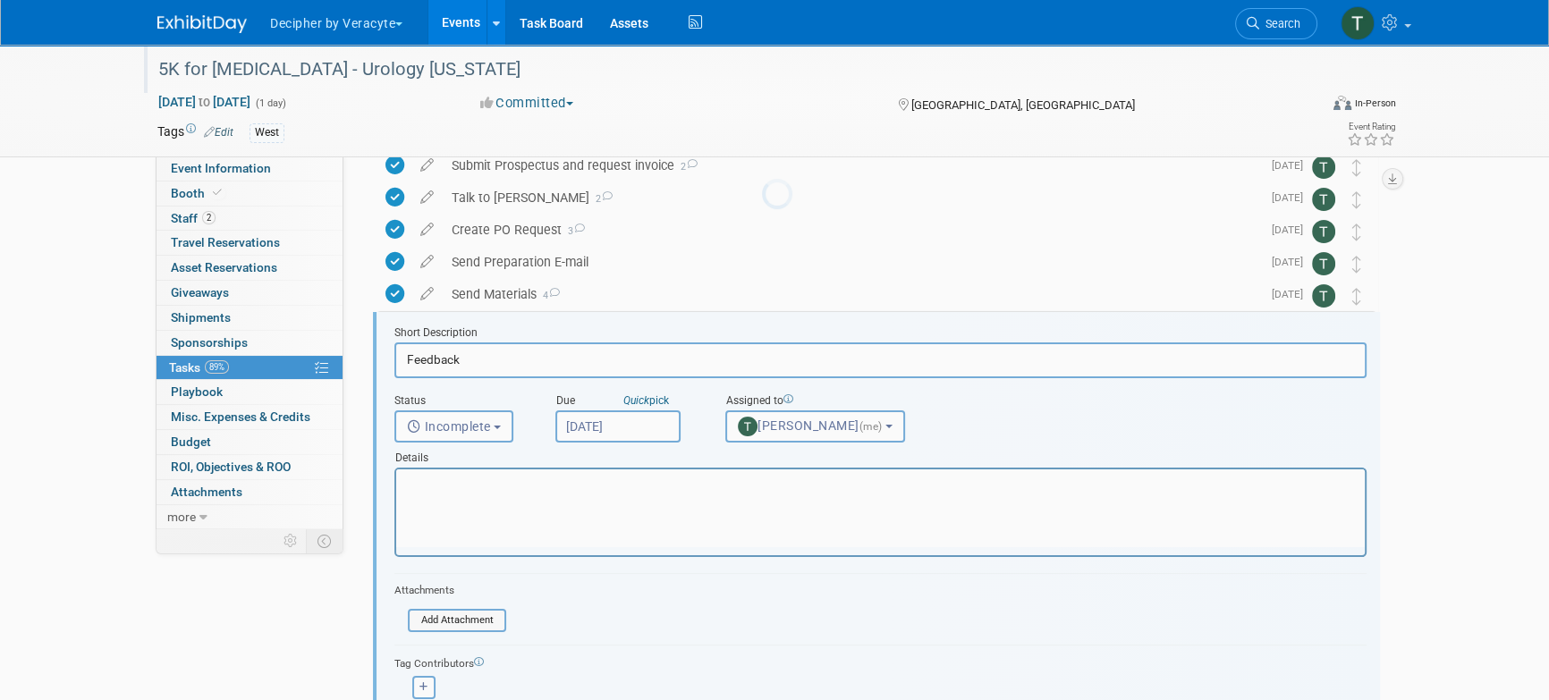
scroll to position [228, 0]
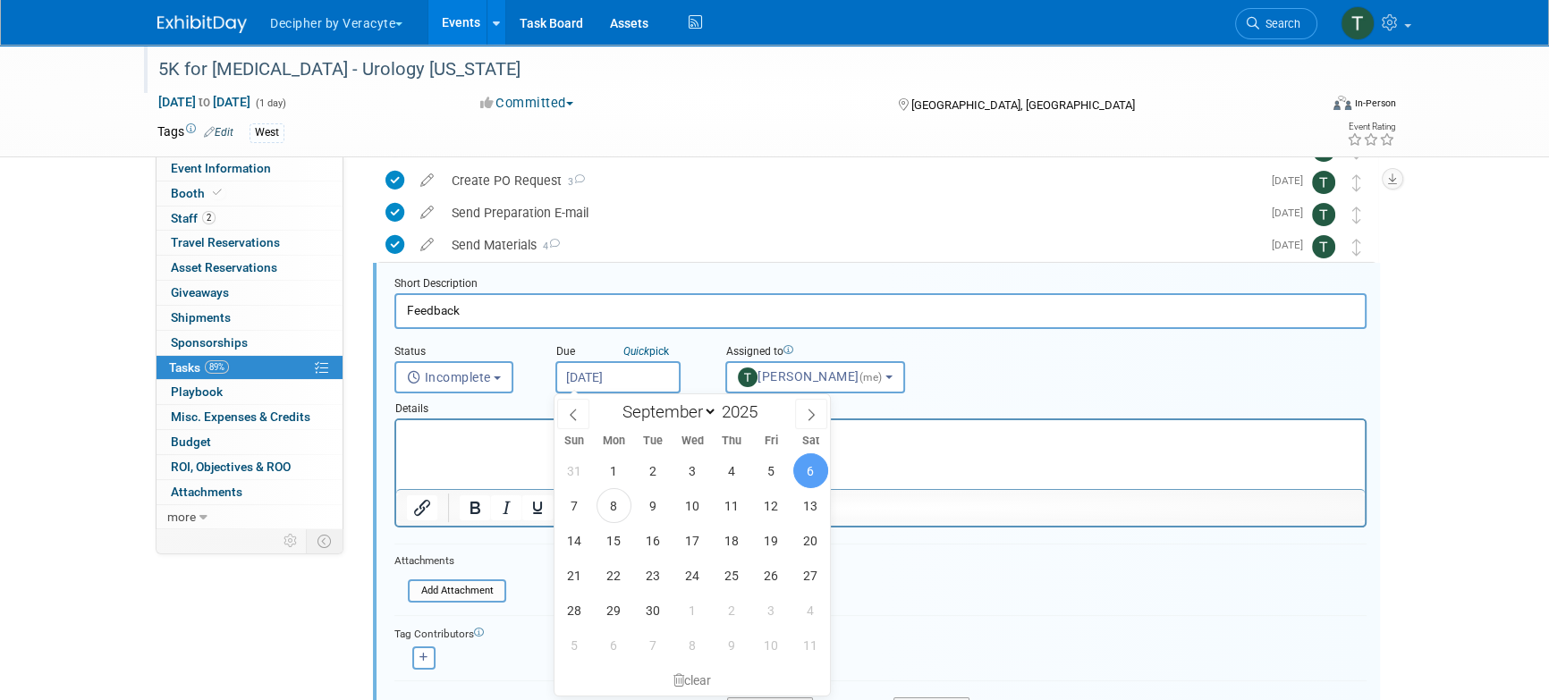
click at [631, 373] on input "Sep 6, 2025" at bounding box center [617, 377] width 125 height 32
click at [611, 572] on span "22" at bounding box center [614, 575] width 35 height 35
type input "Sep 22, 2025"
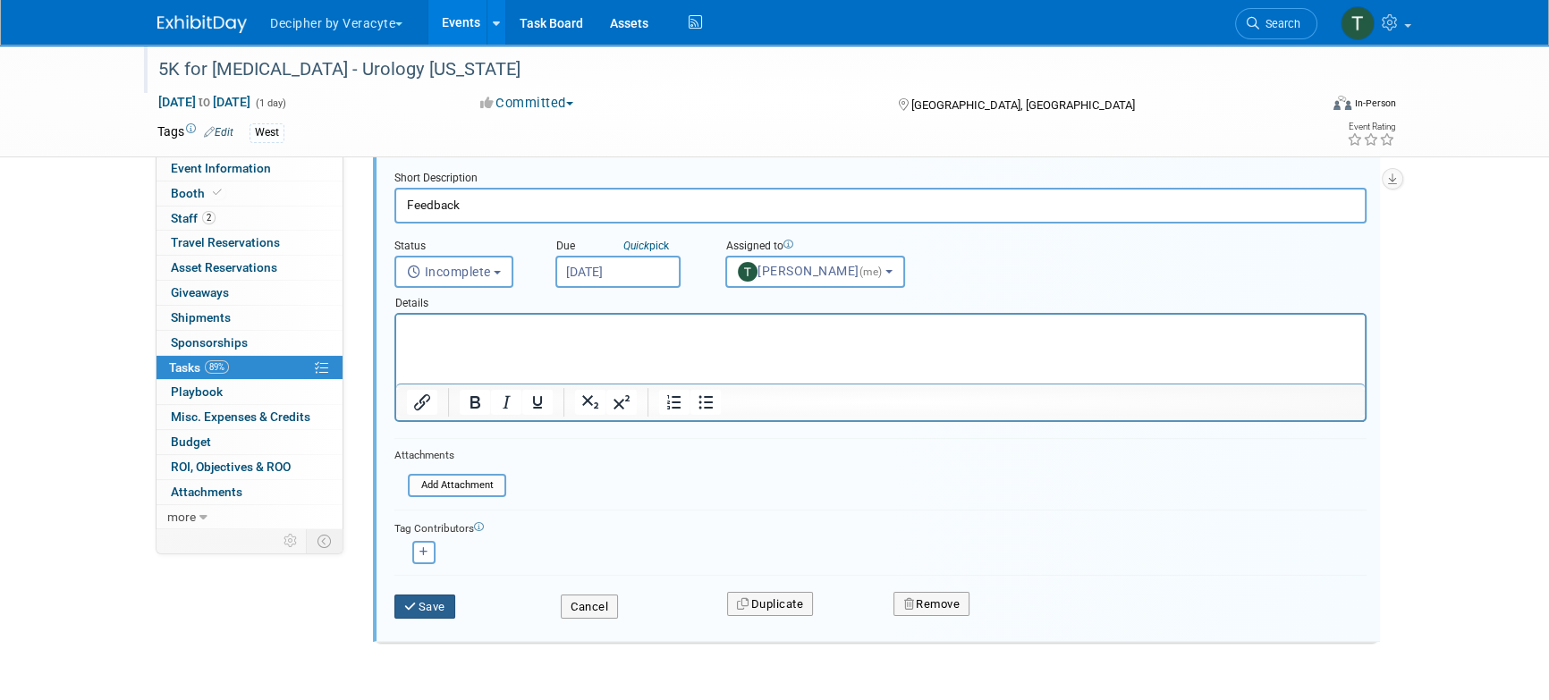
click at [444, 595] on button "Save" at bounding box center [424, 607] width 61 height 25
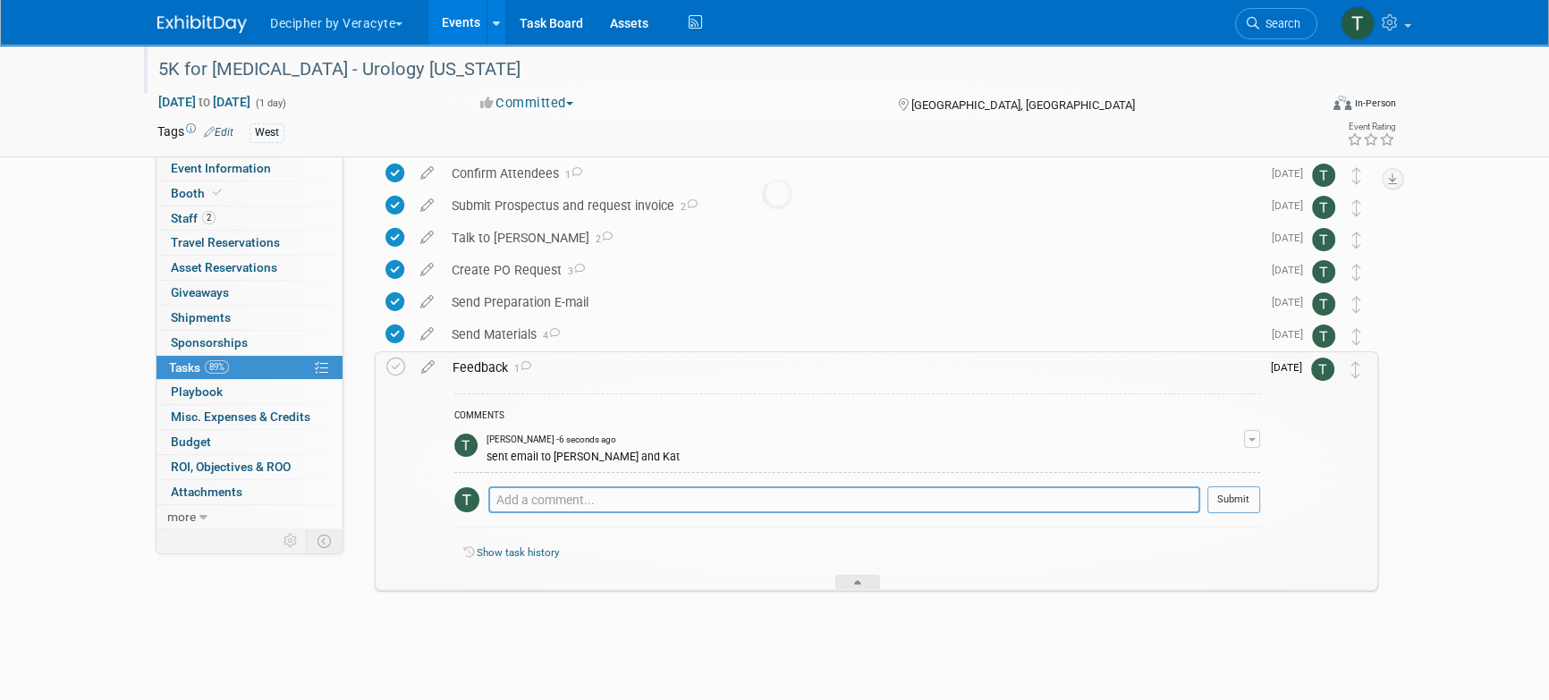
scroll to position [139, 0]
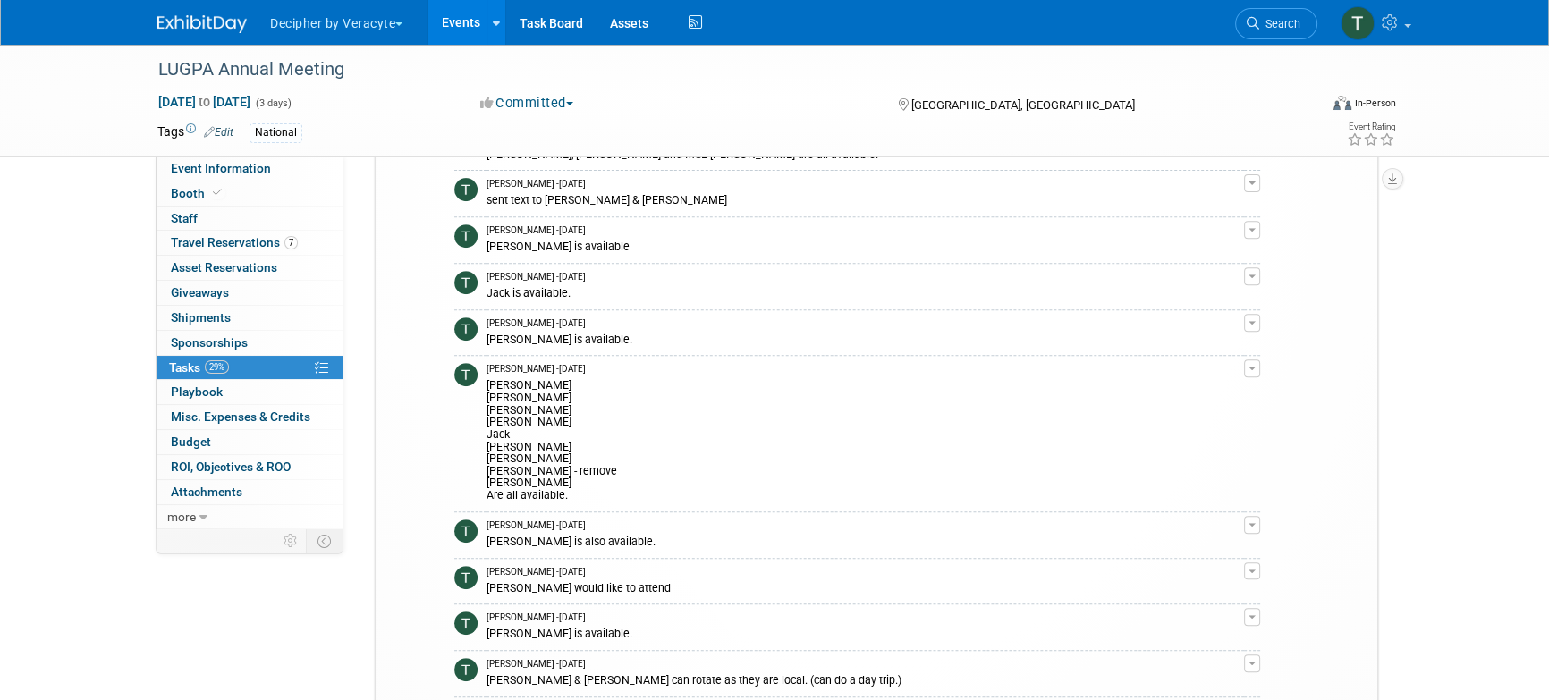
scroll to position [865, 0]
drag, startPoint x: 493, startPoint y: 373, endPoint x: 541, endPoint y: 464, distance: 103.2
click at [541, 465] on div "[PERSON_NAME] [PERSON_NAME] [PERSON_NAME] [PERSON_NAME] [PERSON_NAME] - remove …" at bounding box center [866, 440] width 758 height 126
click at [541, 464] on div "[PERSON_NAME] [PERSON_NAME] [PERSON_NAME] [PERSON_NAME] [PERSON_NAME] - remove …" at bounding box center [866, 440] width 758 height 126
drag, startPoint x: 535, startPoint y: 471, endPoint x: 484, endPoint y: 372, distance: 111.6
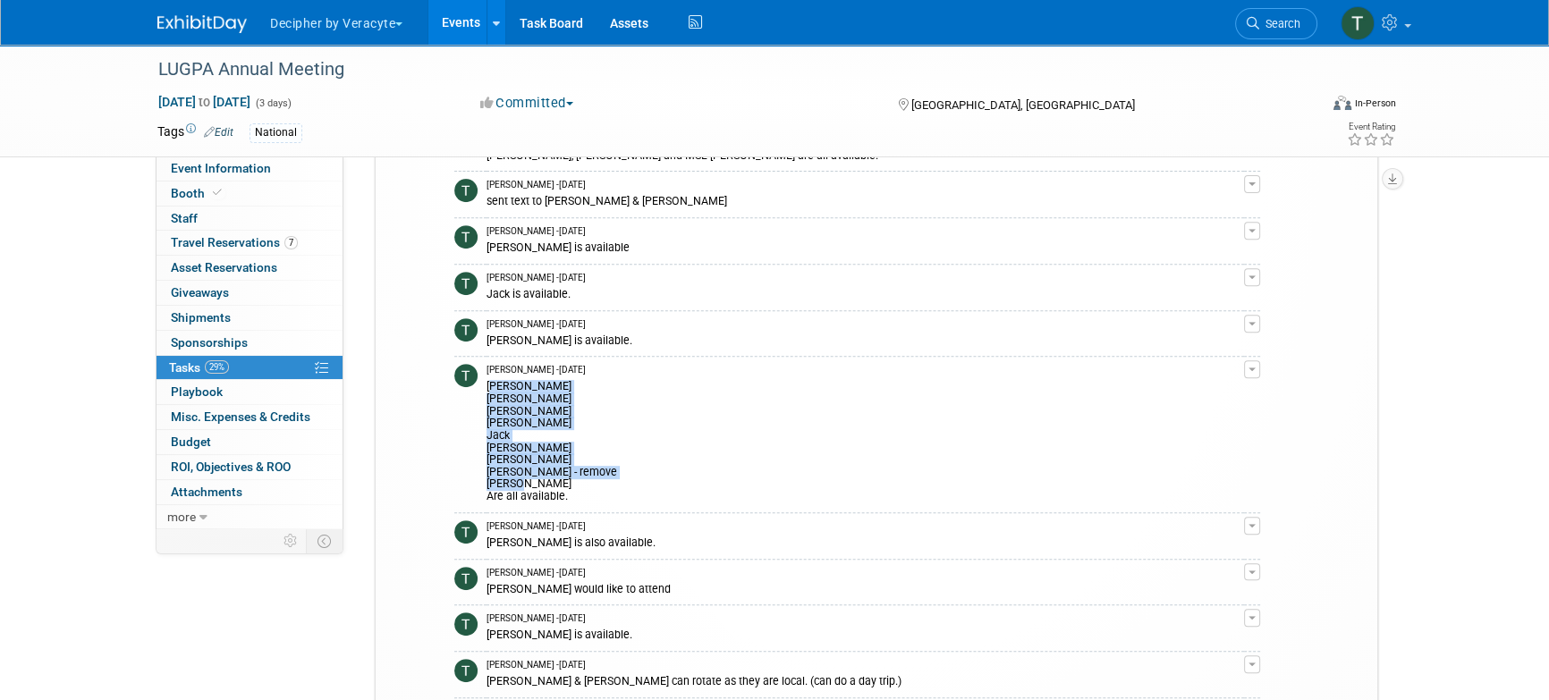
click at [487, 377] on div "[PERSON_NAME] [PERSON_NAME] [PERSON_NAME] [PERSON_NAME] [PERSON_NAME] - remove …" at bounding box center [866, 440] width 758 height 126
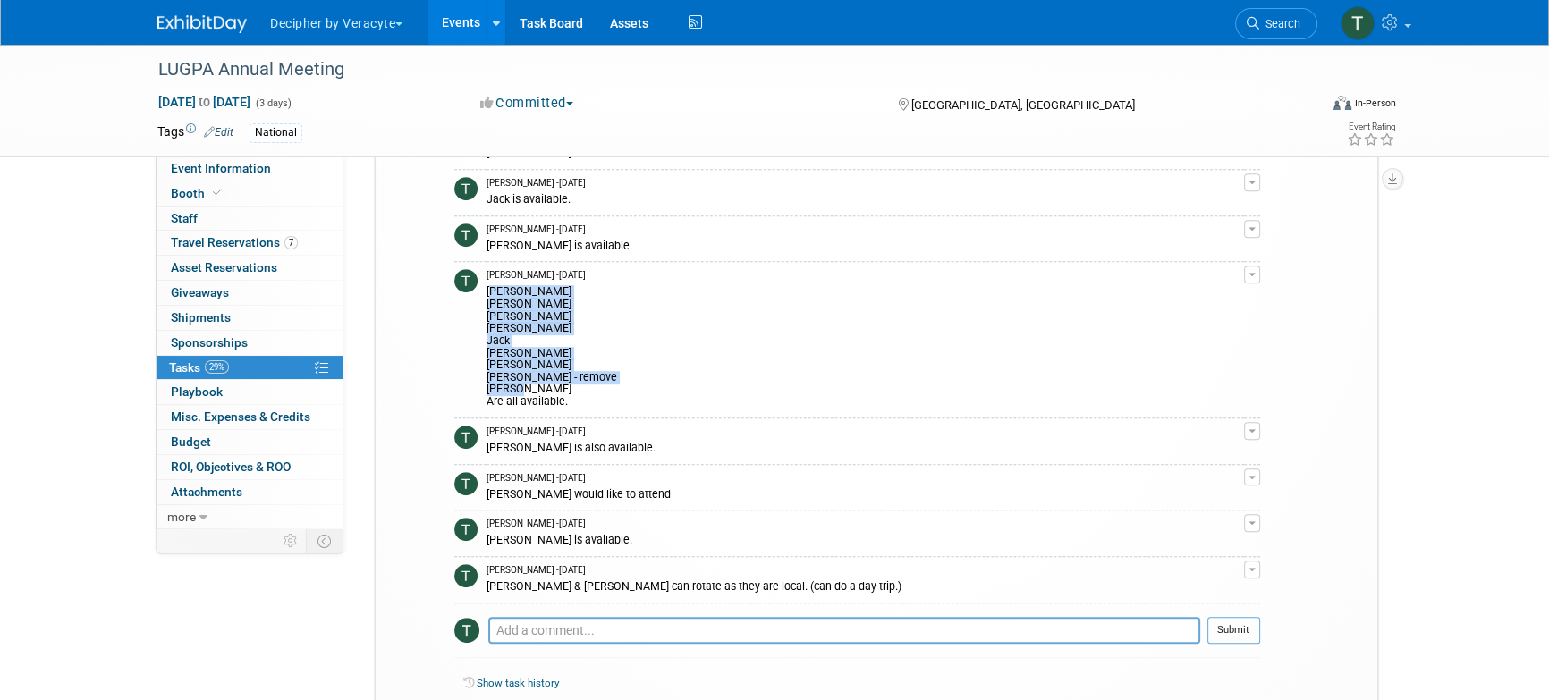
scroll to position [966, 0]
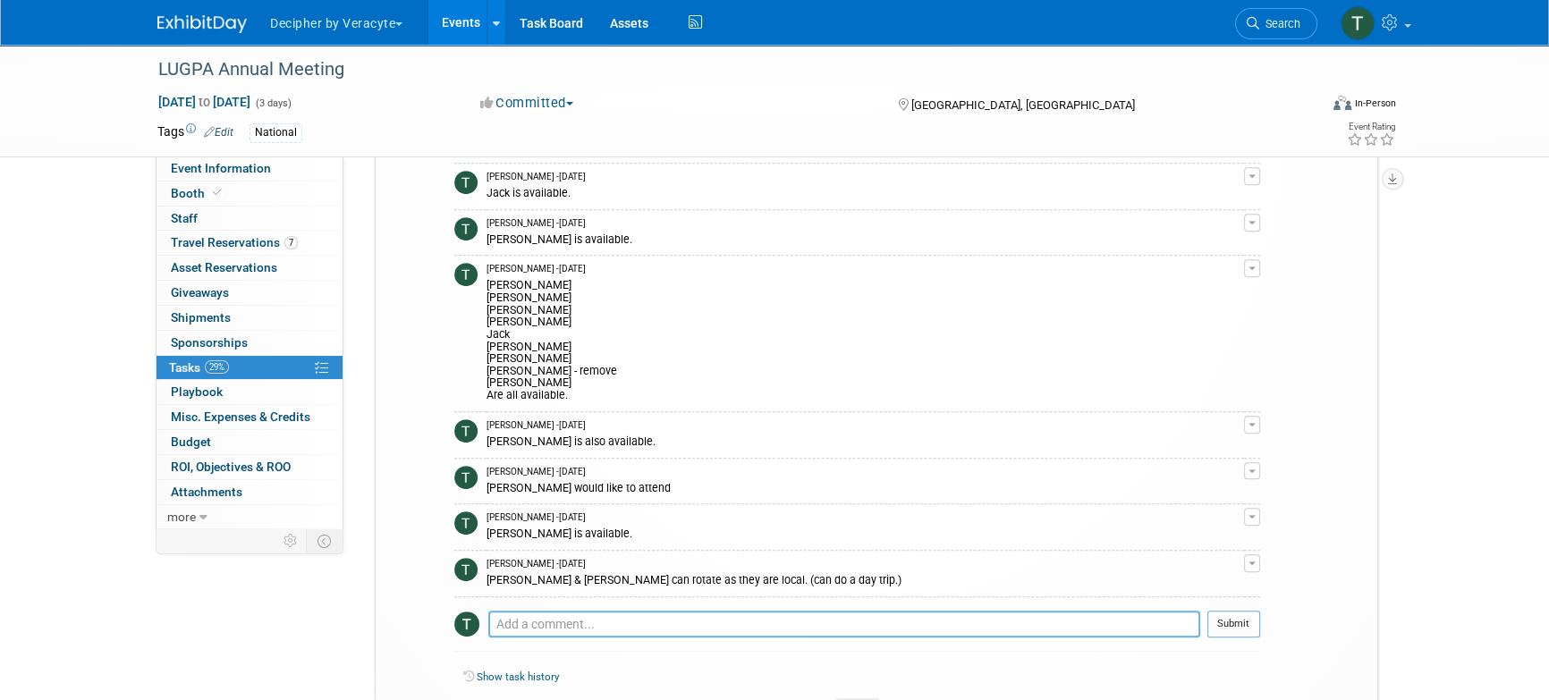
click at [735, 620] on textarea at bounding box center [844, 624] width 712 height 27
click at [516, 296] on div "[PERSON_NAME] [PERSON_NAME] [PERSON_NAME] [PERSON_NAME] [PERSON_NAME] - remove …" at bounding box center [866, 339] width 758 height 126
click at [514, 309] on div "[PERSON_NAME] [PERSON_NAME] [PERSON_NAME] [PERSON_NAME] [PERSON_NAME] - remove …" at bounding box center [866, 339] width 758 height 126
click at [510, 324] on div "[PERSON_NAME] [PERSON_NAME] [PERSON_NAME] [PERSON_NAME] [PERSON_NAME] - remove …" at bounding box center [866, 339] width 758 height 126
click at [513, 331] on div "[PERSON_NAME] [PERSON_NAME] [PERSON_NAME] [PERSON_NAME] [PERSON_NAME] - remove …" at bounding box center [866, 339] width 758 height 126
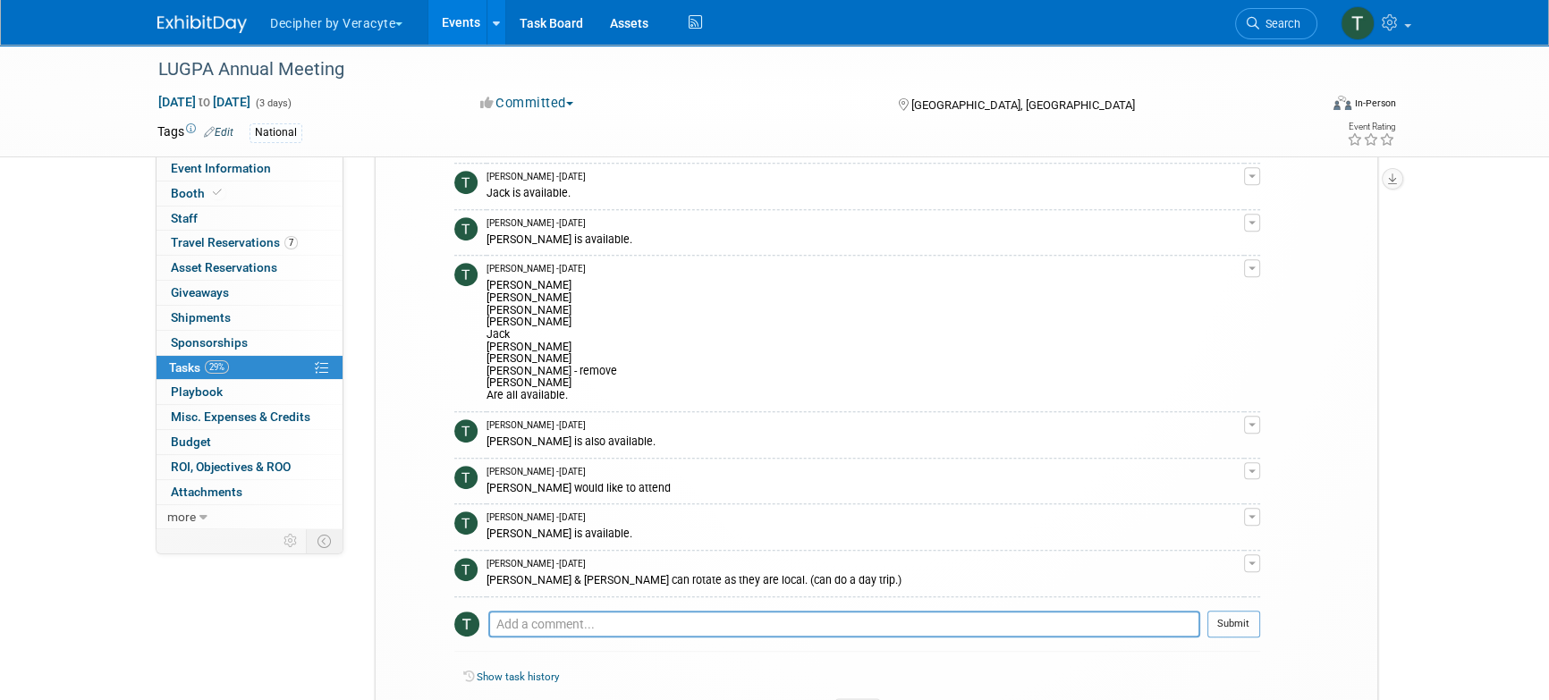
click at [513, 348] on div "[PERSON_NAME] [PERSON_NAME] [PERSON_NAME] [PERSON_NAME] [PERSON_NAME] - remove …" at bounding box center [866, 339] width 758 height 126
click at [246, 249] on span "Travel Reservations 7" at bounding box center [234, 242] width 127 height 14
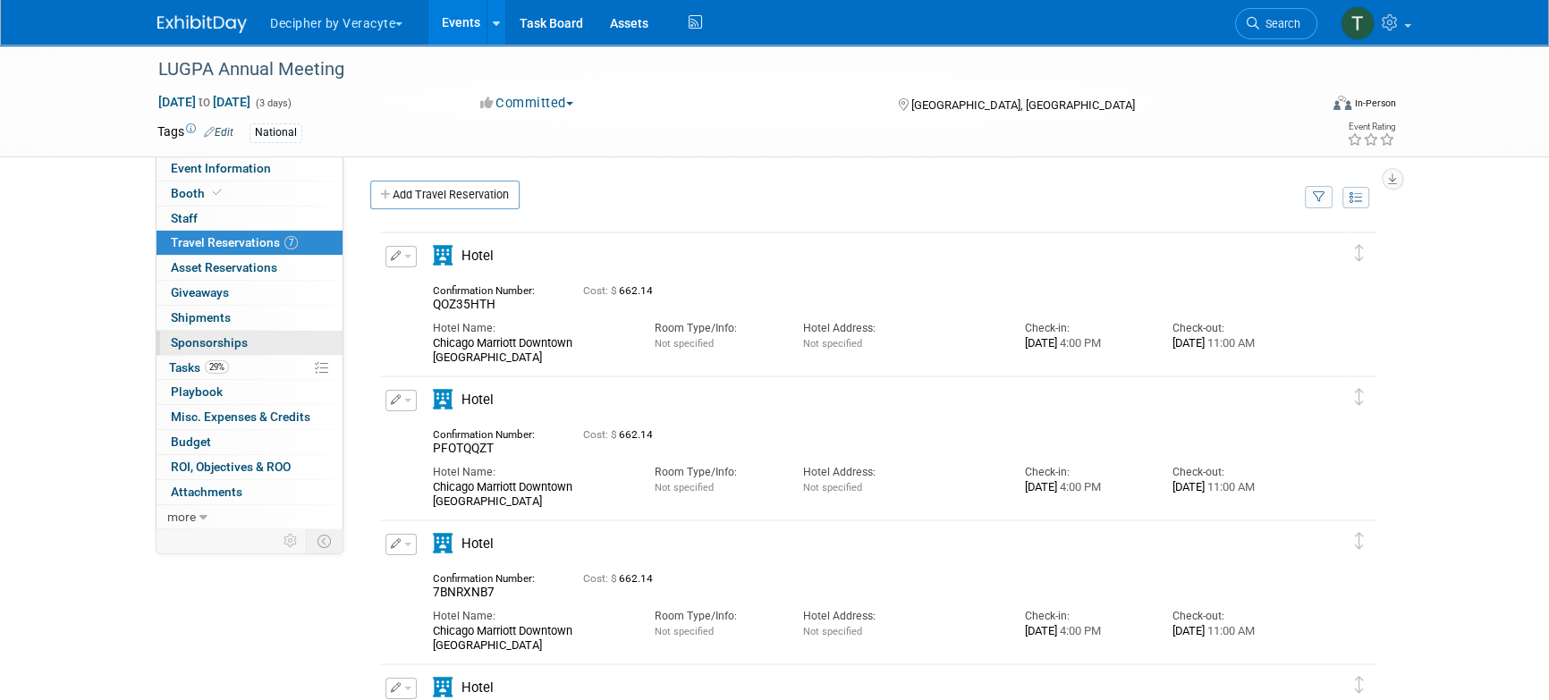
click at [238, 352] on link "0 Sponsorships 0" at bounding box center [250, 343] width 186 height 24
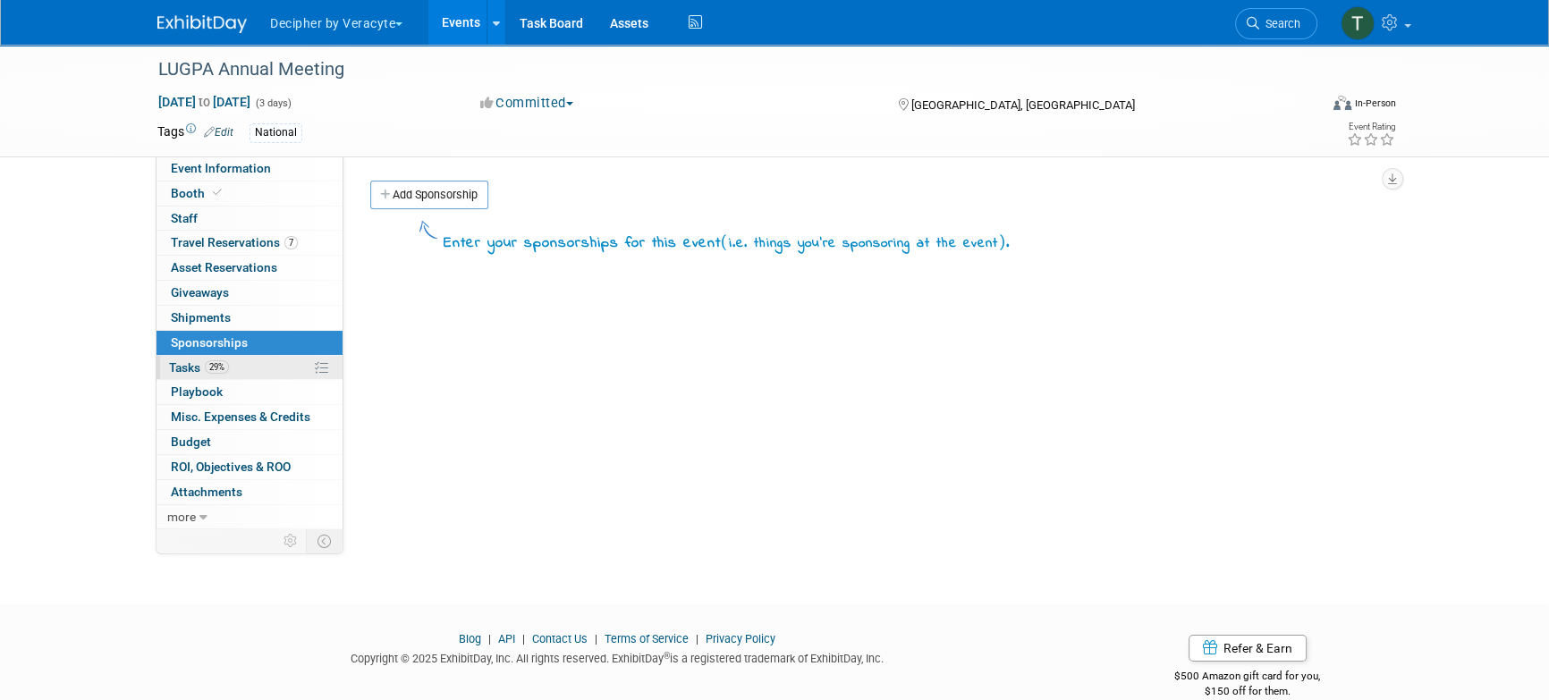
click at [239, 368] on link "29% Tasks 29%" at bounding box center [250, 368] width 186 height 24
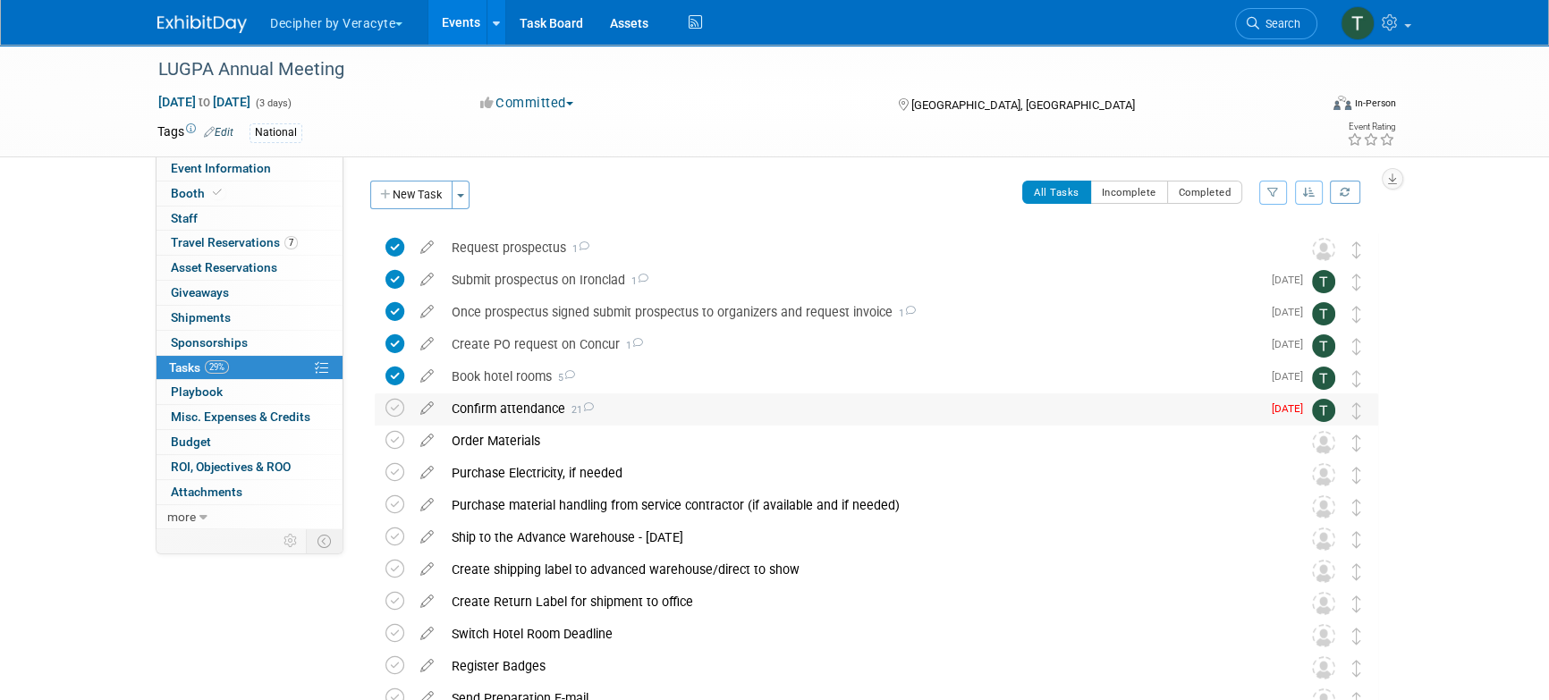
click at [513, 417] on div "Confirm attendance 21" at bounding box center [852, 409] width 818 height 30
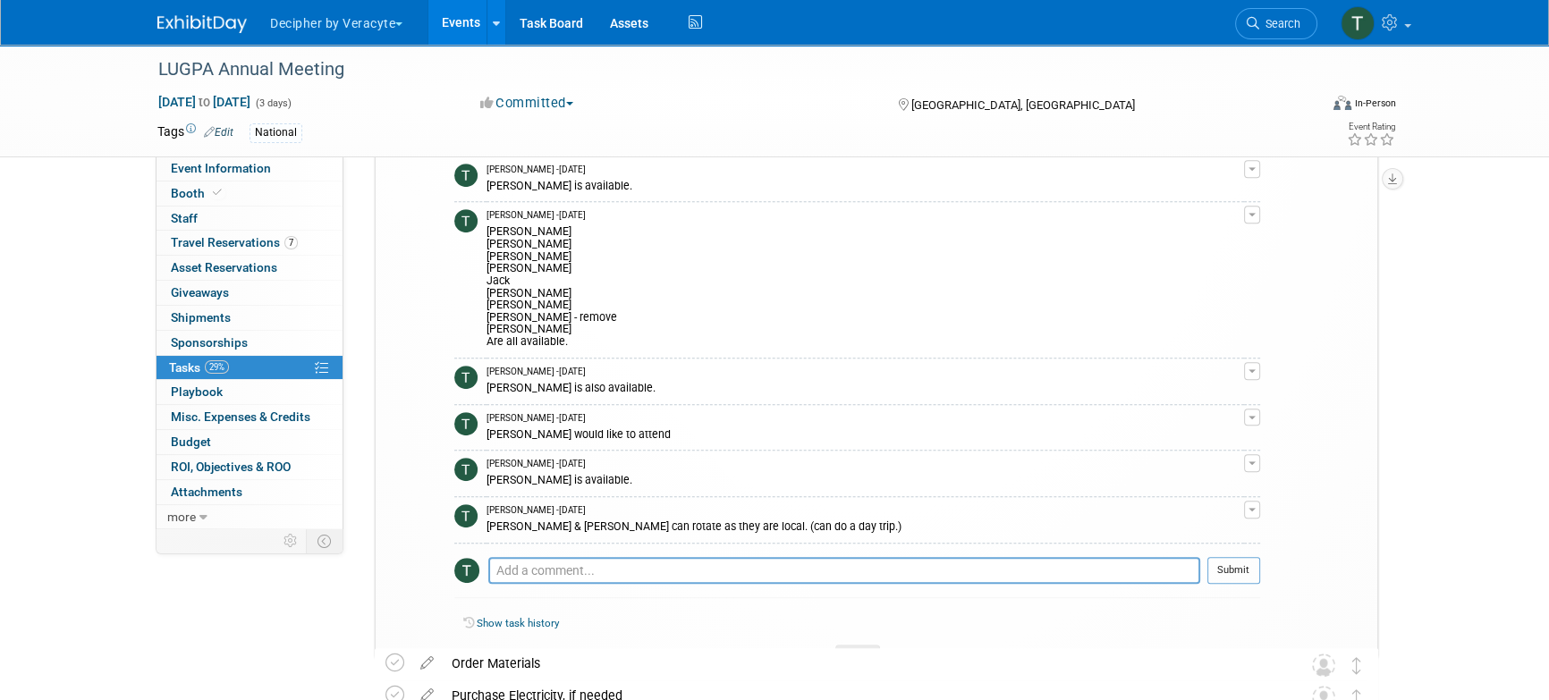
scroll to position [1056, 0]
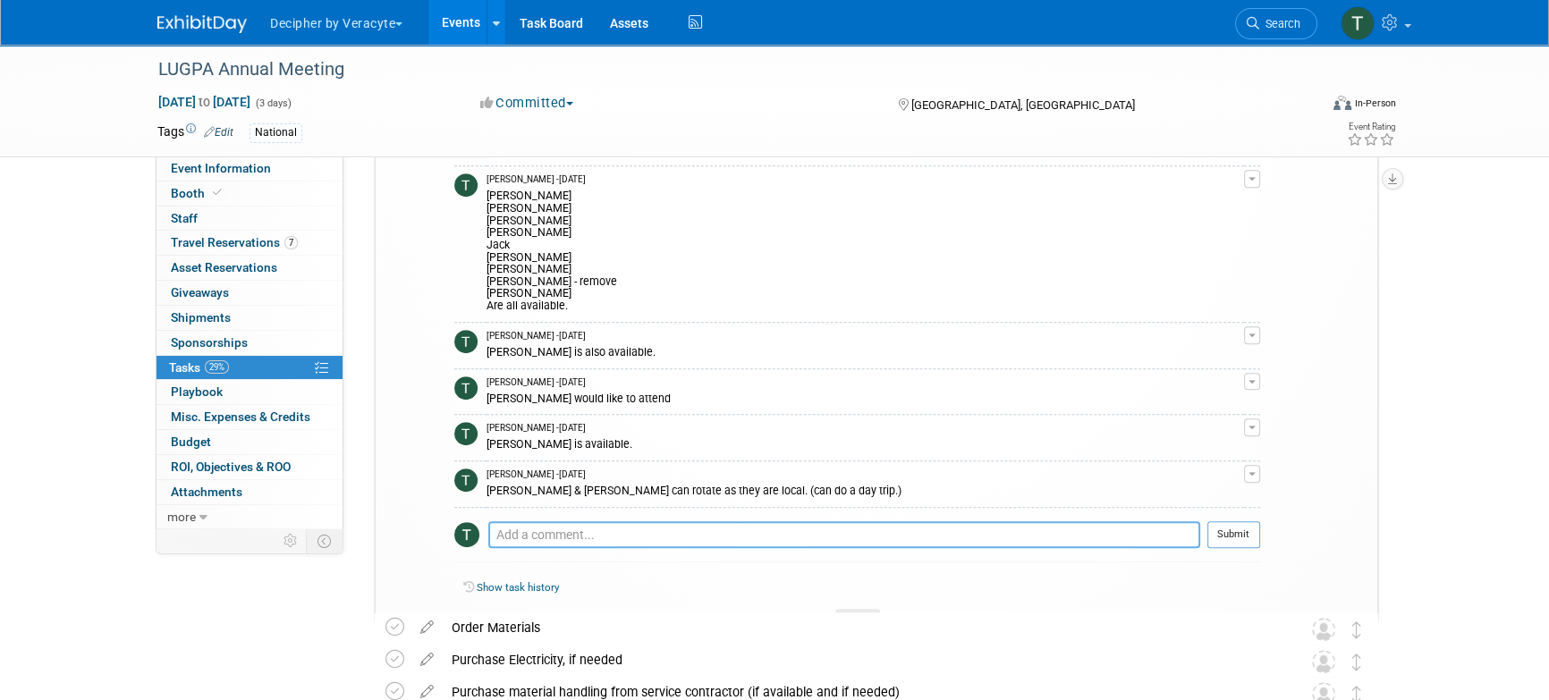
click at [582, 523] on textarea at bounding box center [844, 535] width 712 height 27
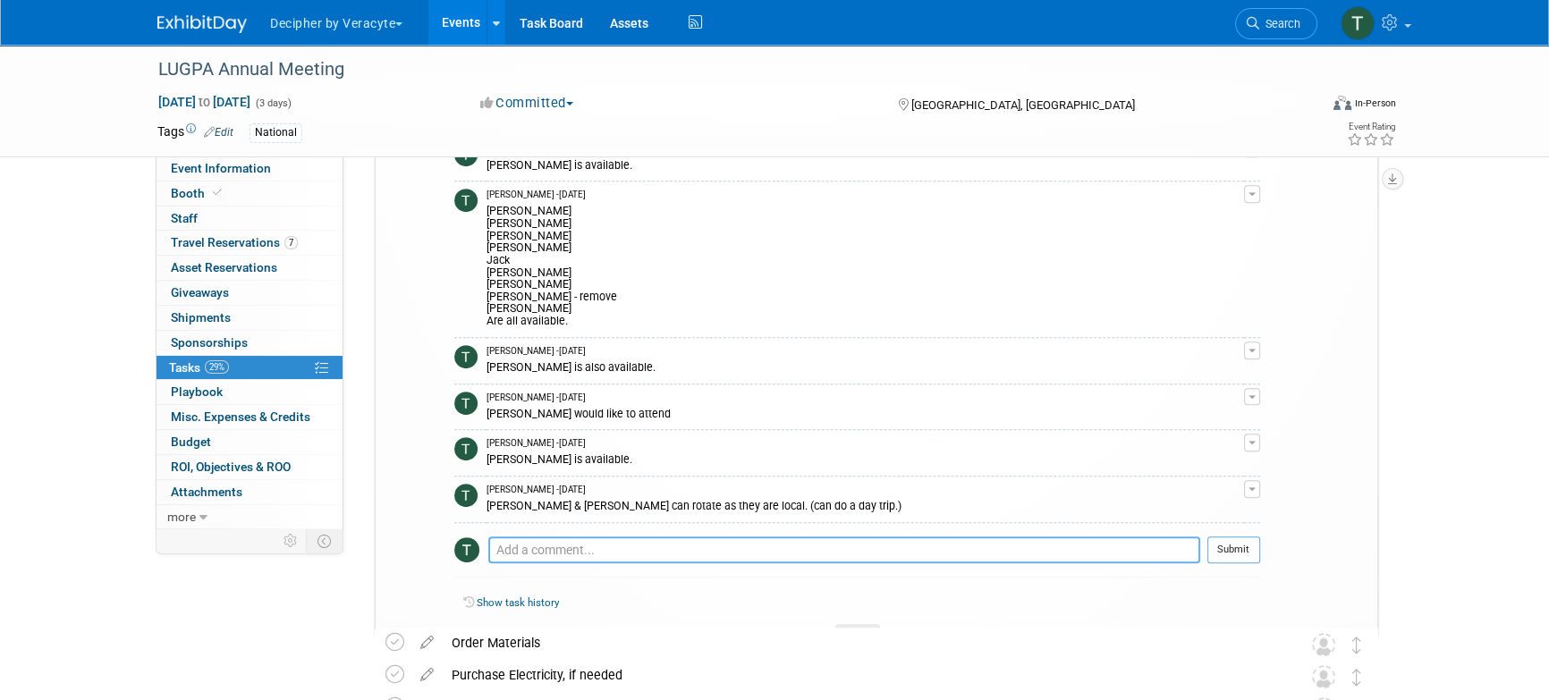
scroll to position [1043, 0]
type textarea "sent email to the team"
click at [1259, 538] on button "Submit" at bounding box center [1234, 547] width 53 height 27
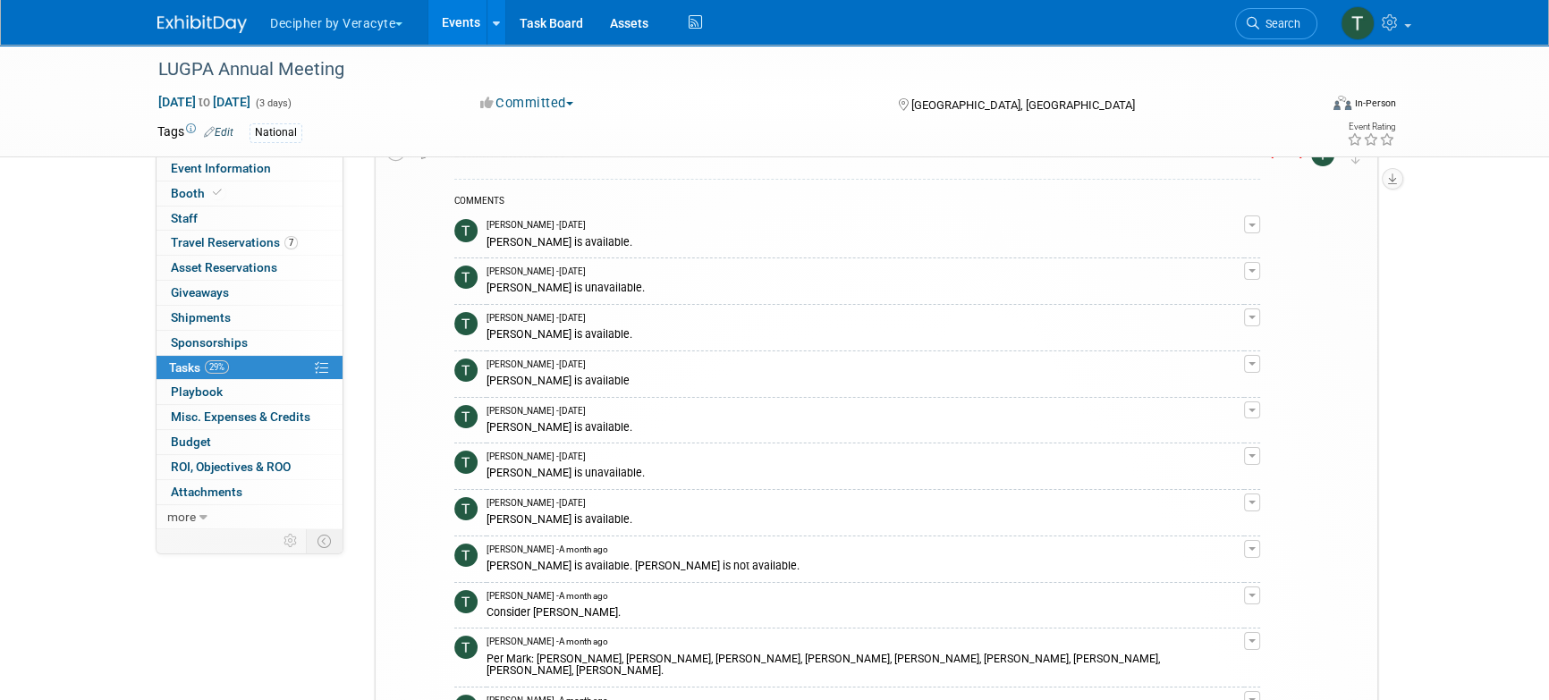
scroll to position [0, 0]
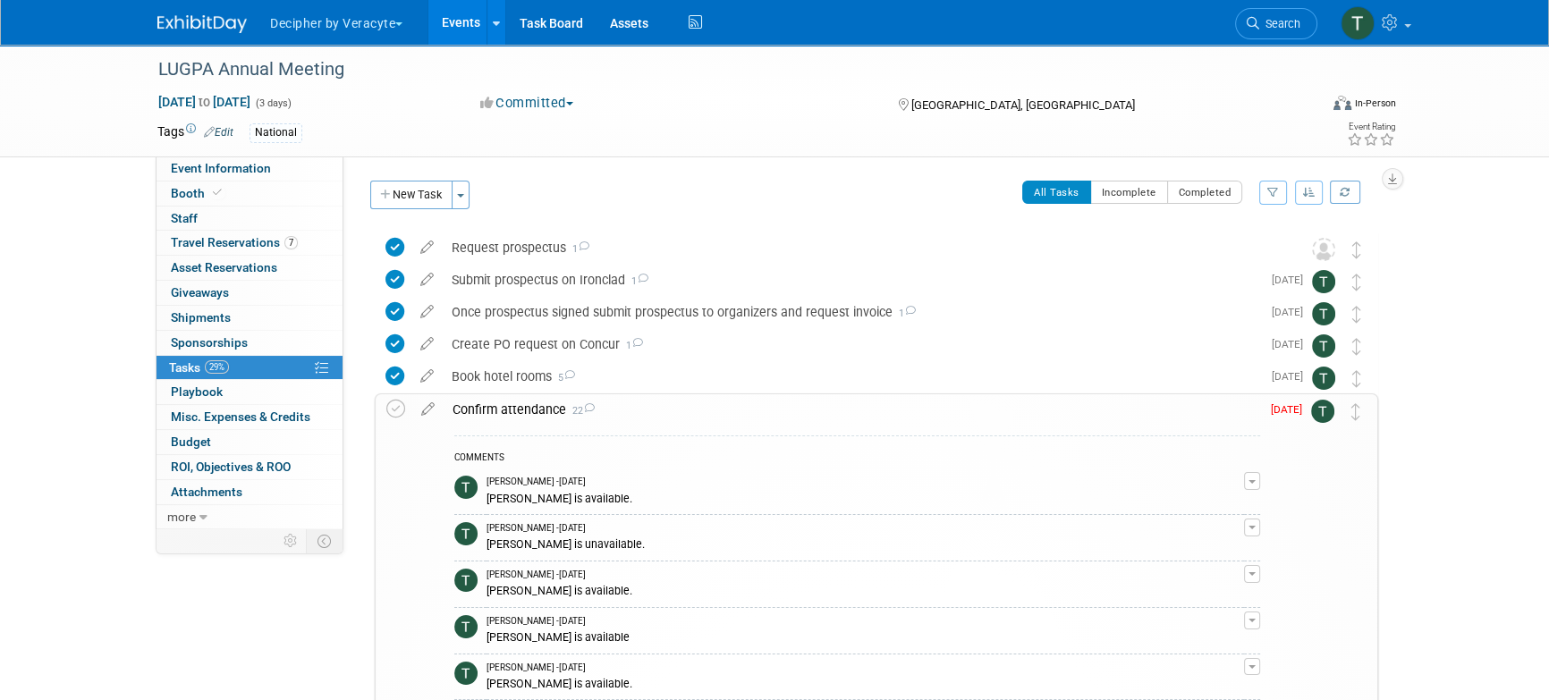
click at [611, 418] on div "Confirm attendance 22" at bounding box center [852, 409] width 817 height 30
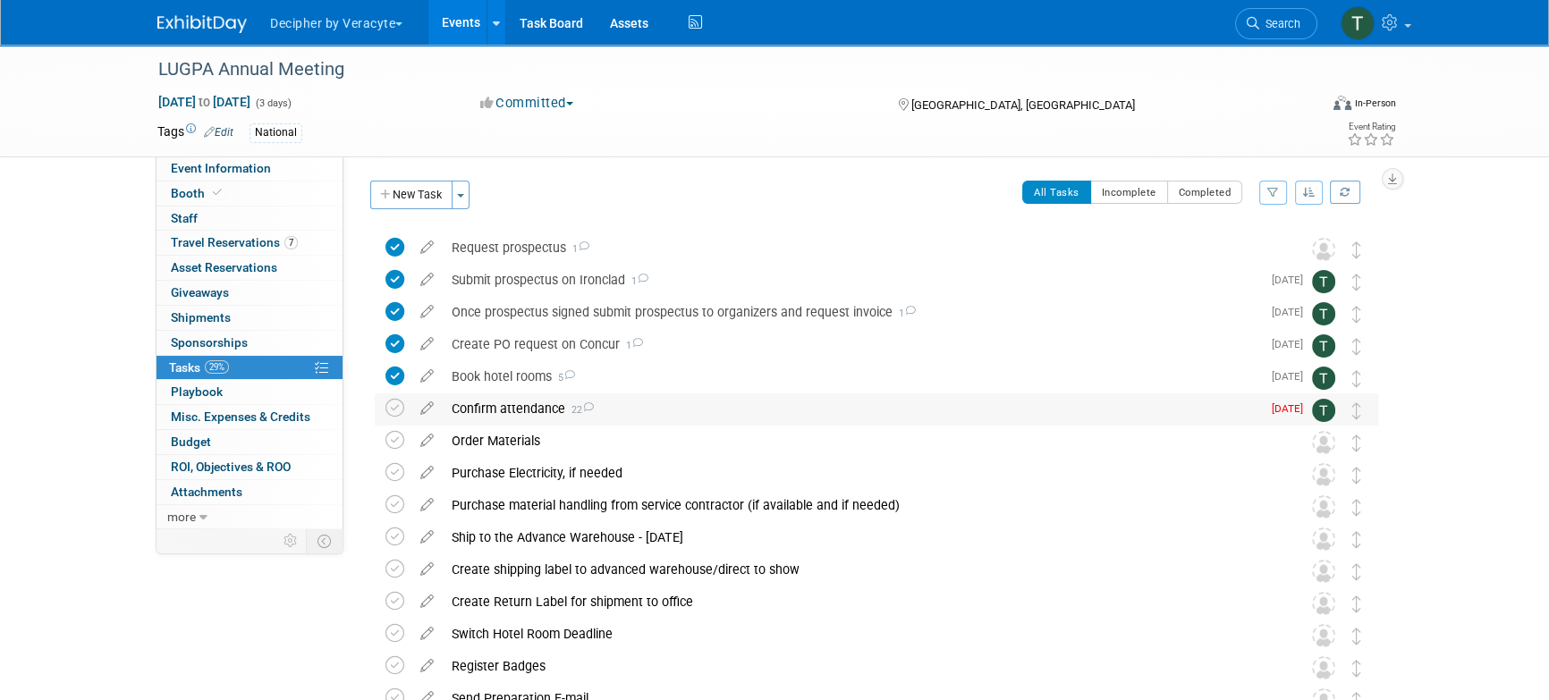
click at [452, 418] on div "Confirm attendance 22" at bounding box center [852, 409] width 818 height 30
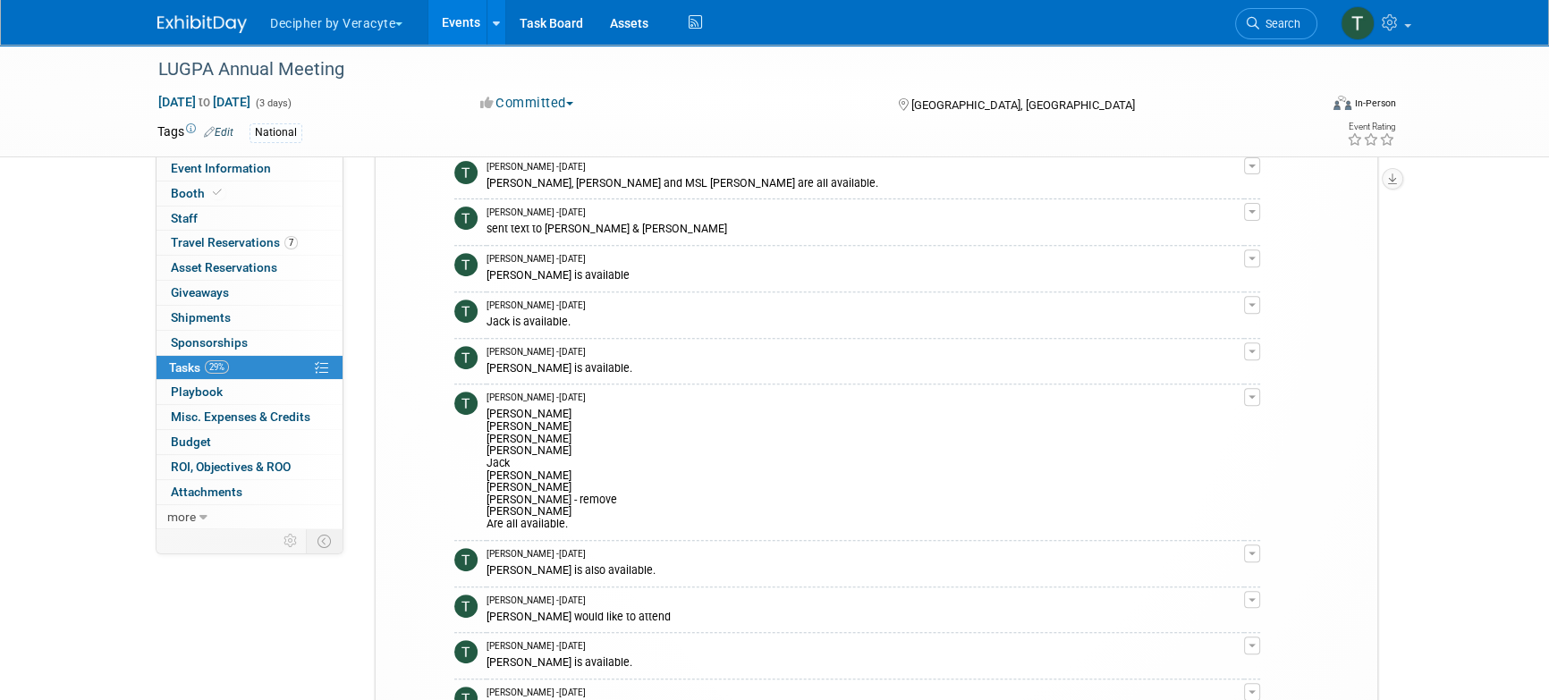
scroll to position [883, 0]
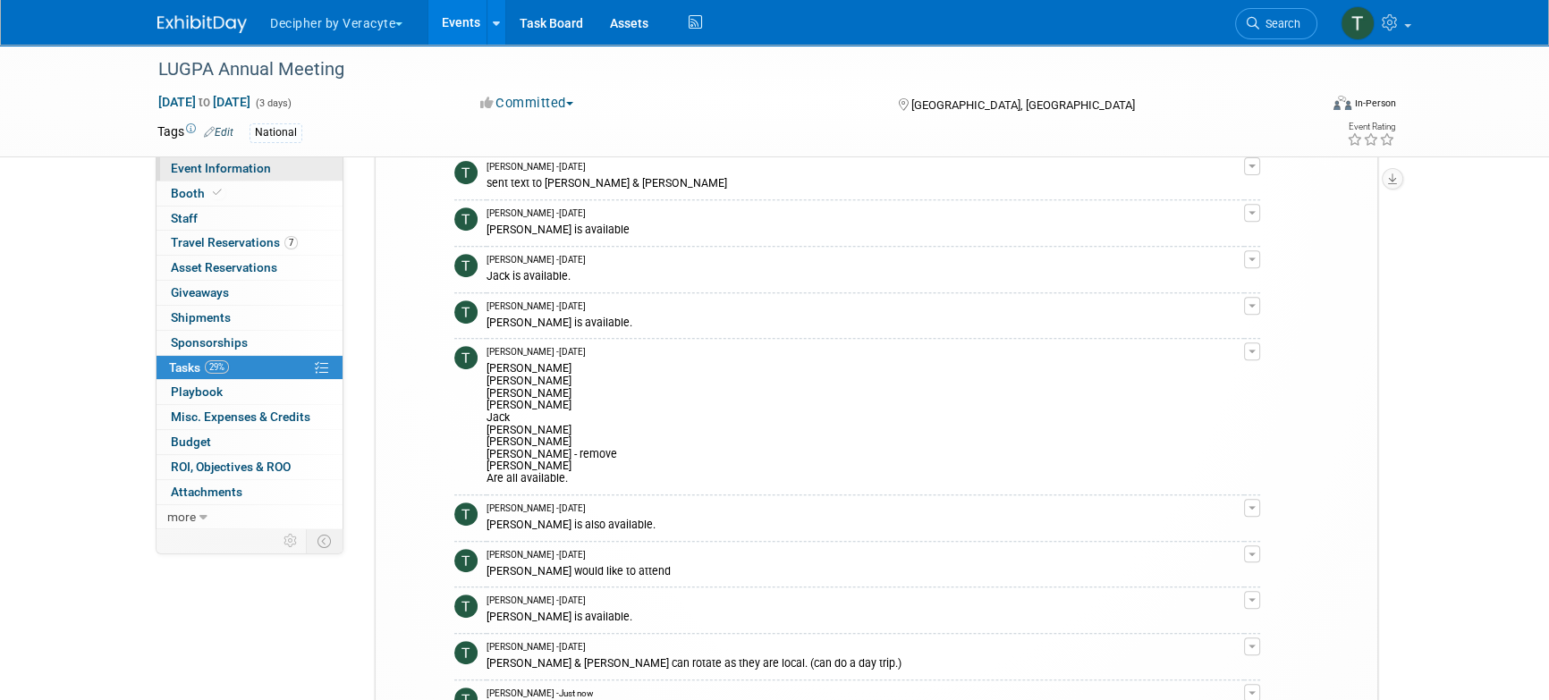
click at [289, 169] on link "Event Information" at bounding box center [250, 169] width 186 height 24
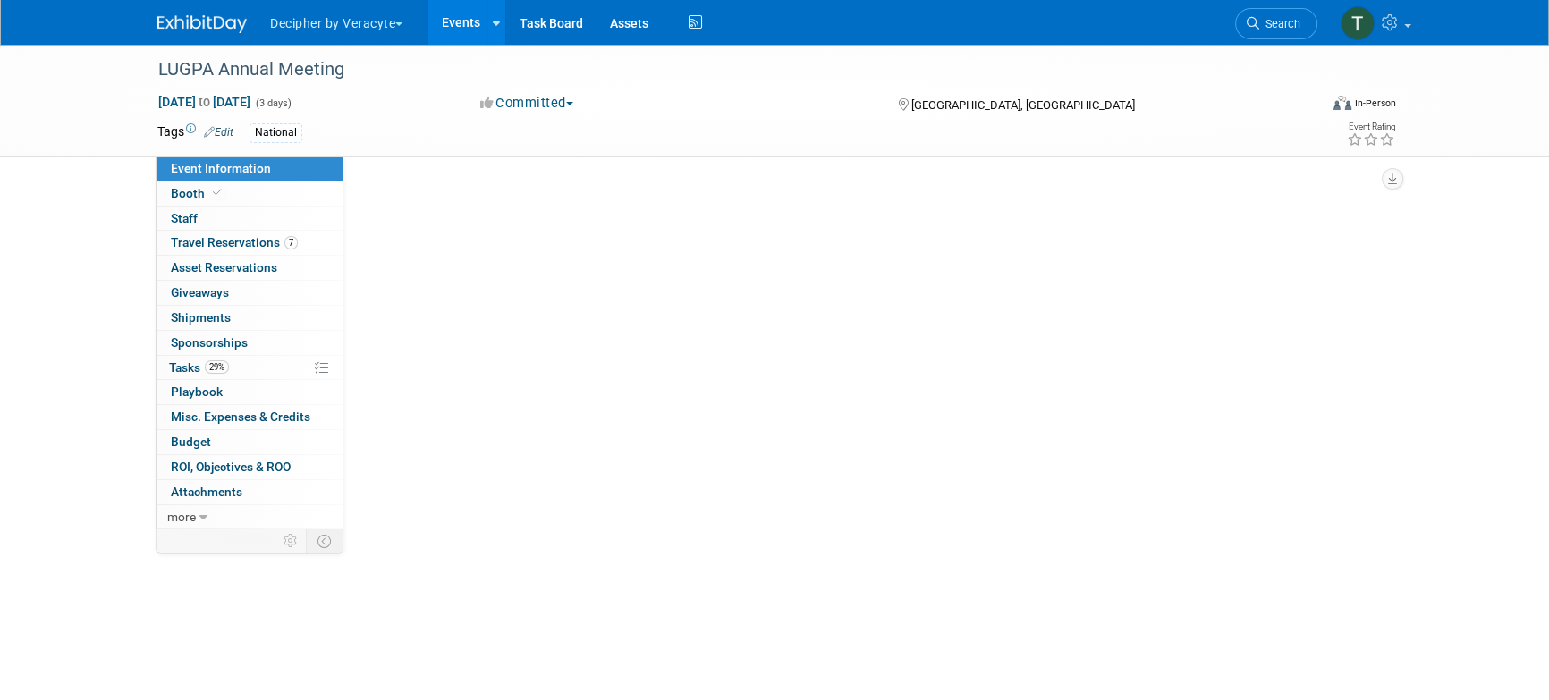
scroll to position [0, 0]
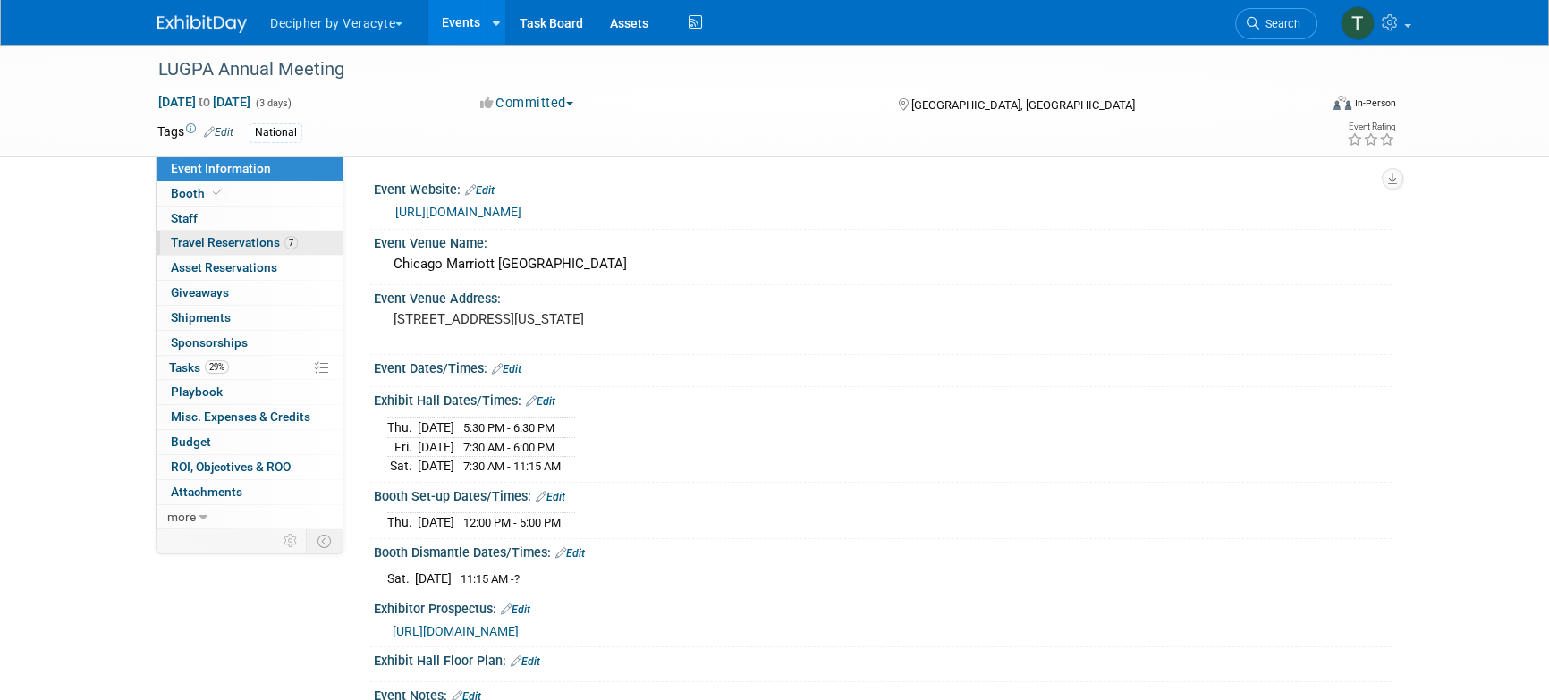
click at [260, 233] on link "7 Travel Reservations 7" at bounding box center [250, 243] width 186 height 24
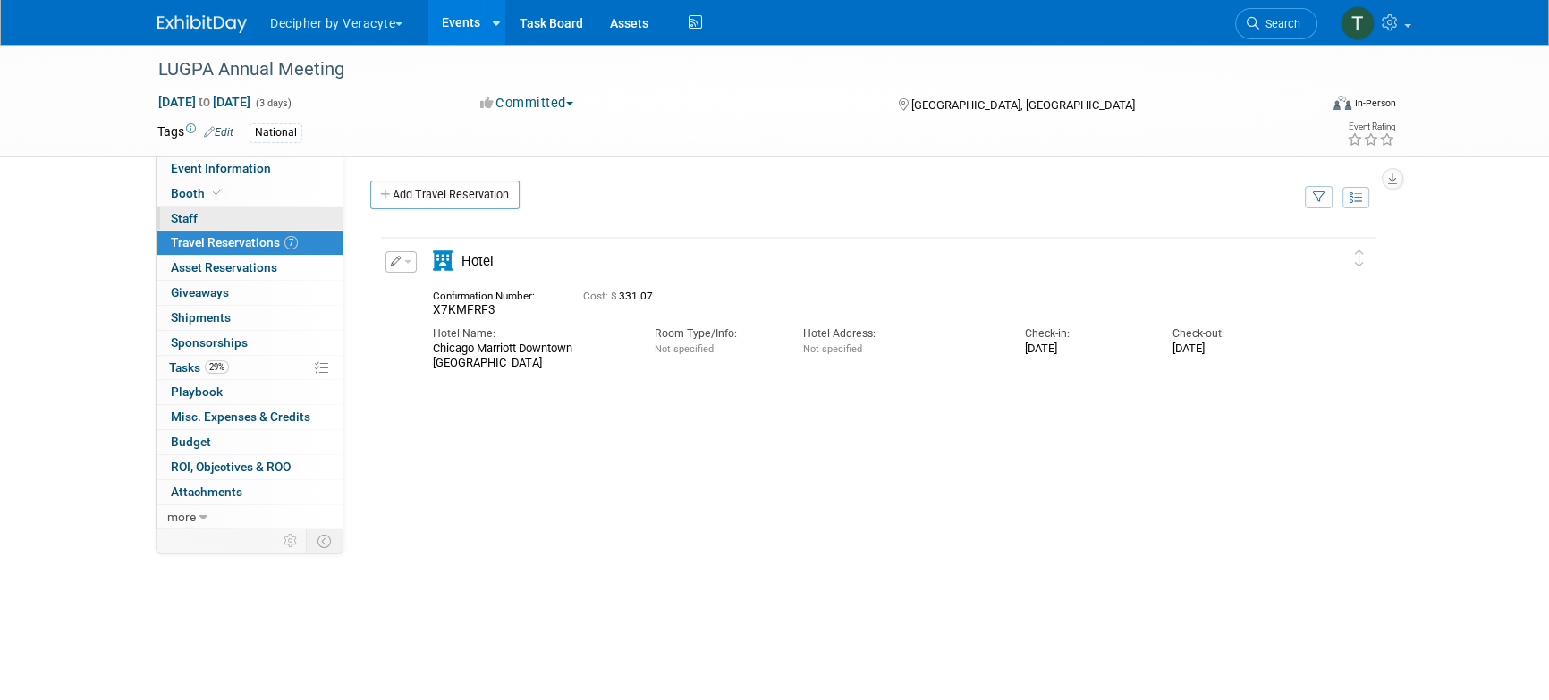
click at [260, 218] on link "0 Staff 0" at bounding box center [250, 219] width 186 height 24
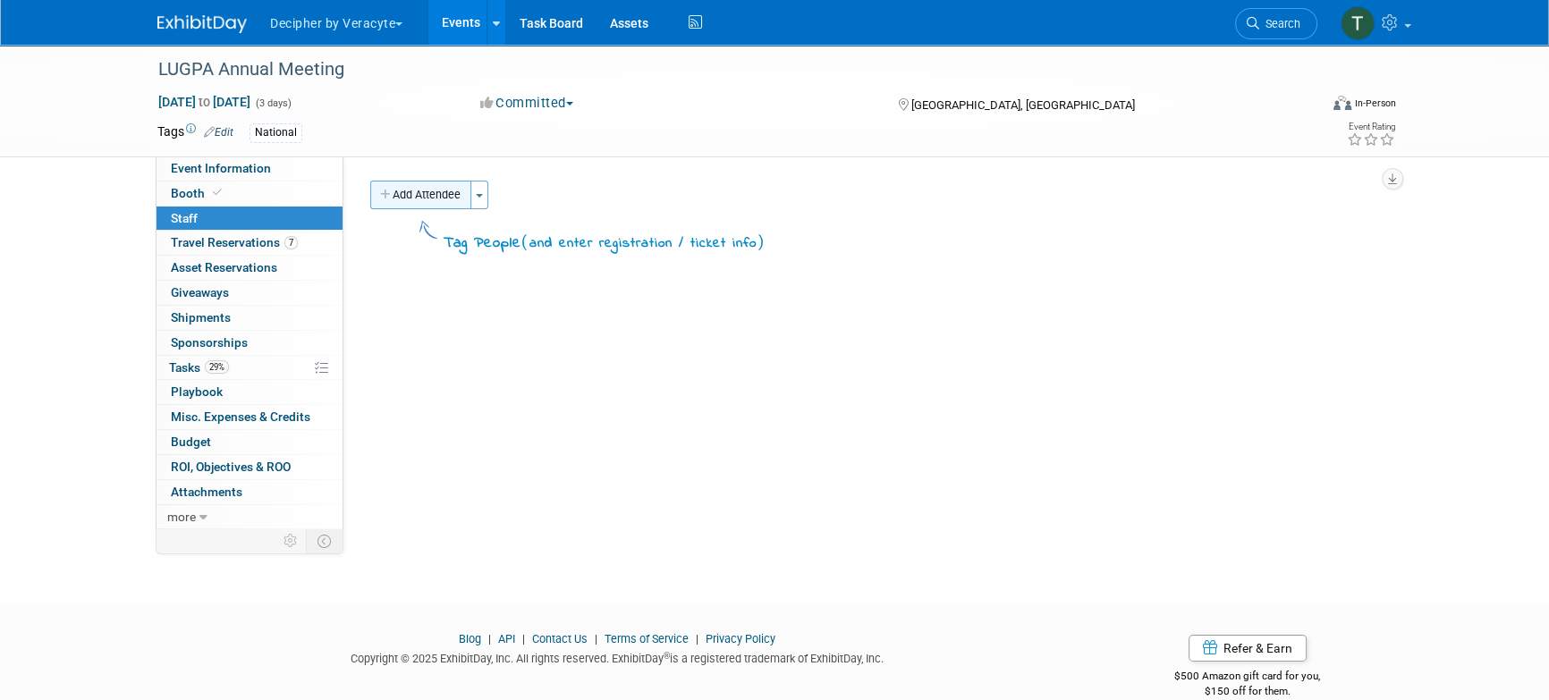
click at [459, 192] on button "Add Attendee" at bounding box center [420, 195] width 101 height 29
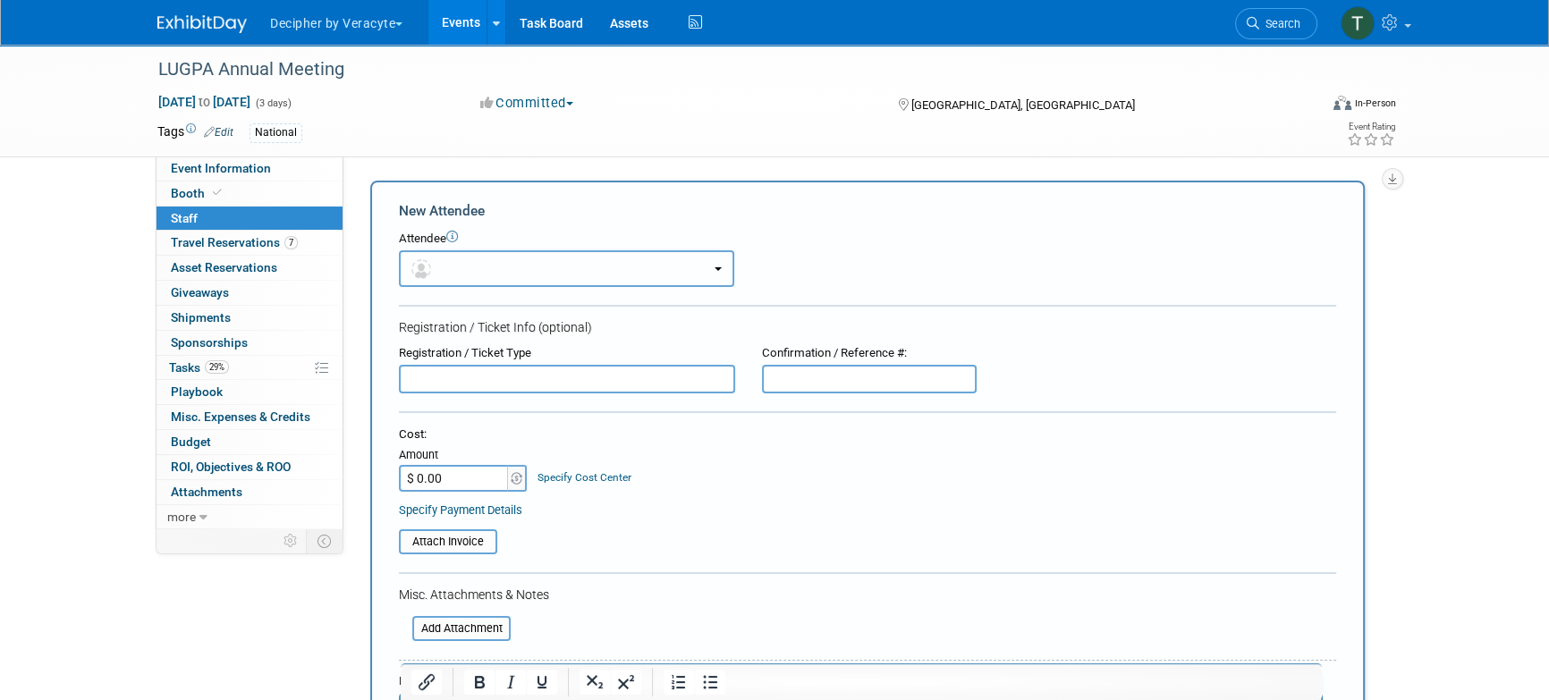
click at [468, 256] on button "button" at bounding box center [566, 268] width 335 height 37
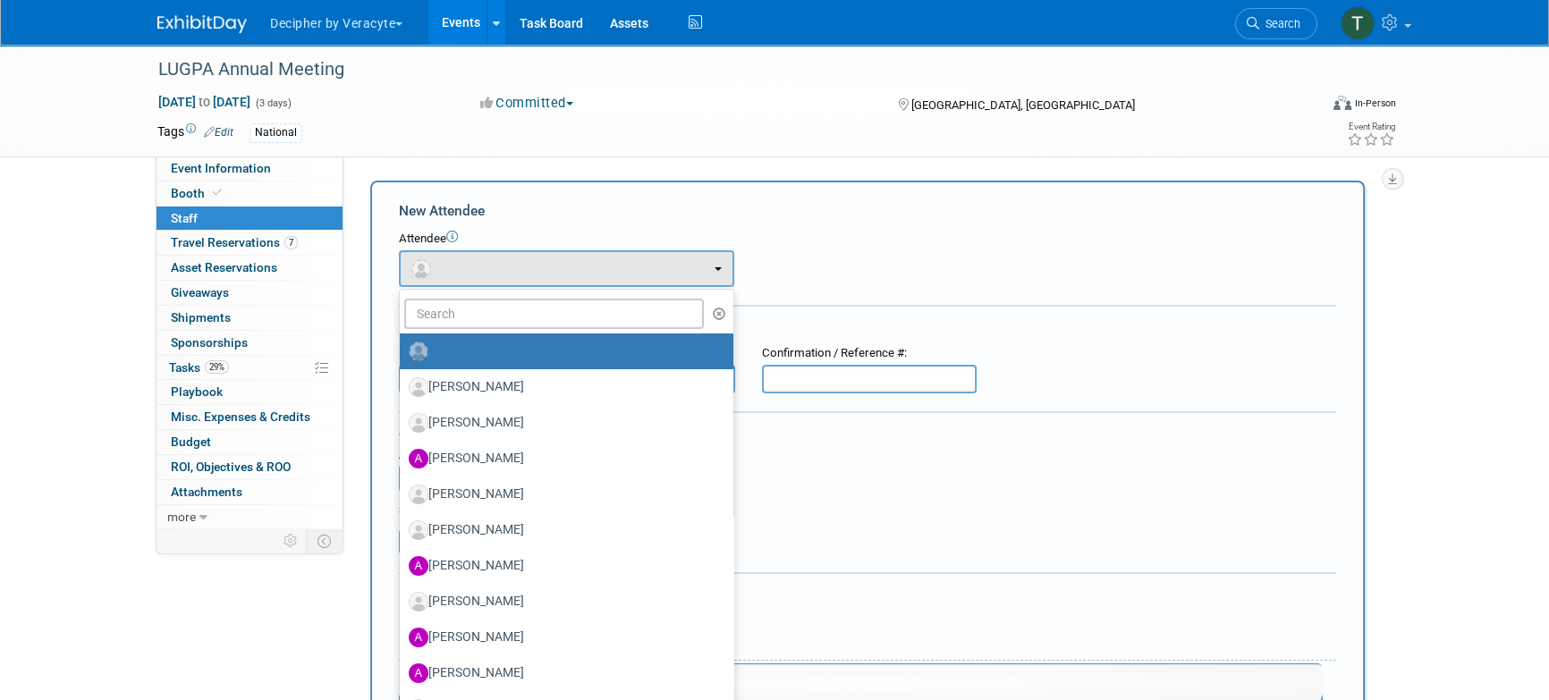
click at [468, 296] on ul "Adam Elias Adina Gerson-Gurwitz Adina Gerson-Gurwitz Alec Lindstrom Amy Wahba (…" at bounding box center [566, 647] width 335 height 716
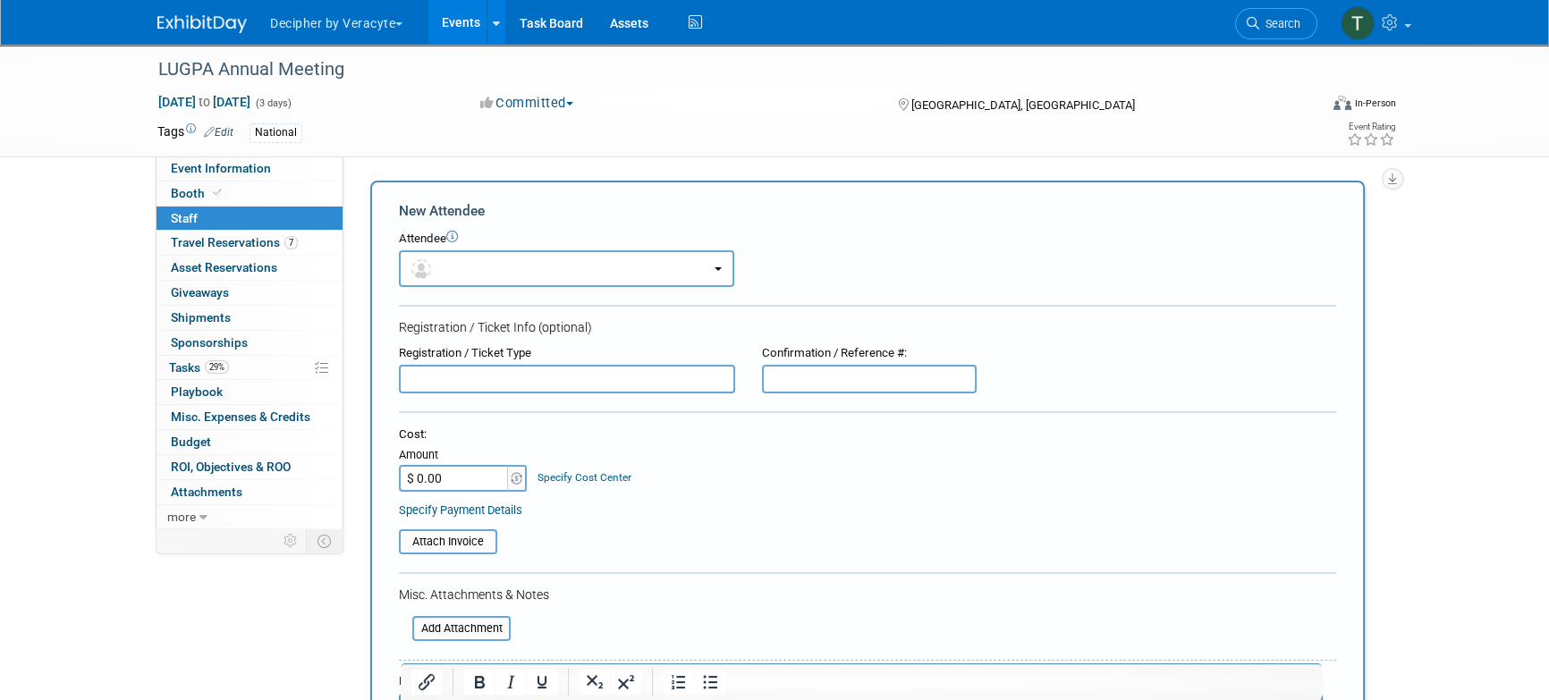
click at [451, 289] on form "New Attendee Attendee <img src="https://www.exhibitday.com/Images/Unassigned-Us…" at bounding box center [867, 529] width 937 height 657
click at [451, 288] on form "New Attendee Attendee <img src="https://www.exhibitday.com/Images/Unassigned-Us…" at bounding box center [867, 529] width 937 height 657
click at [451, 274] on button "button" at bounding box center [566, 268] width 335 height 37
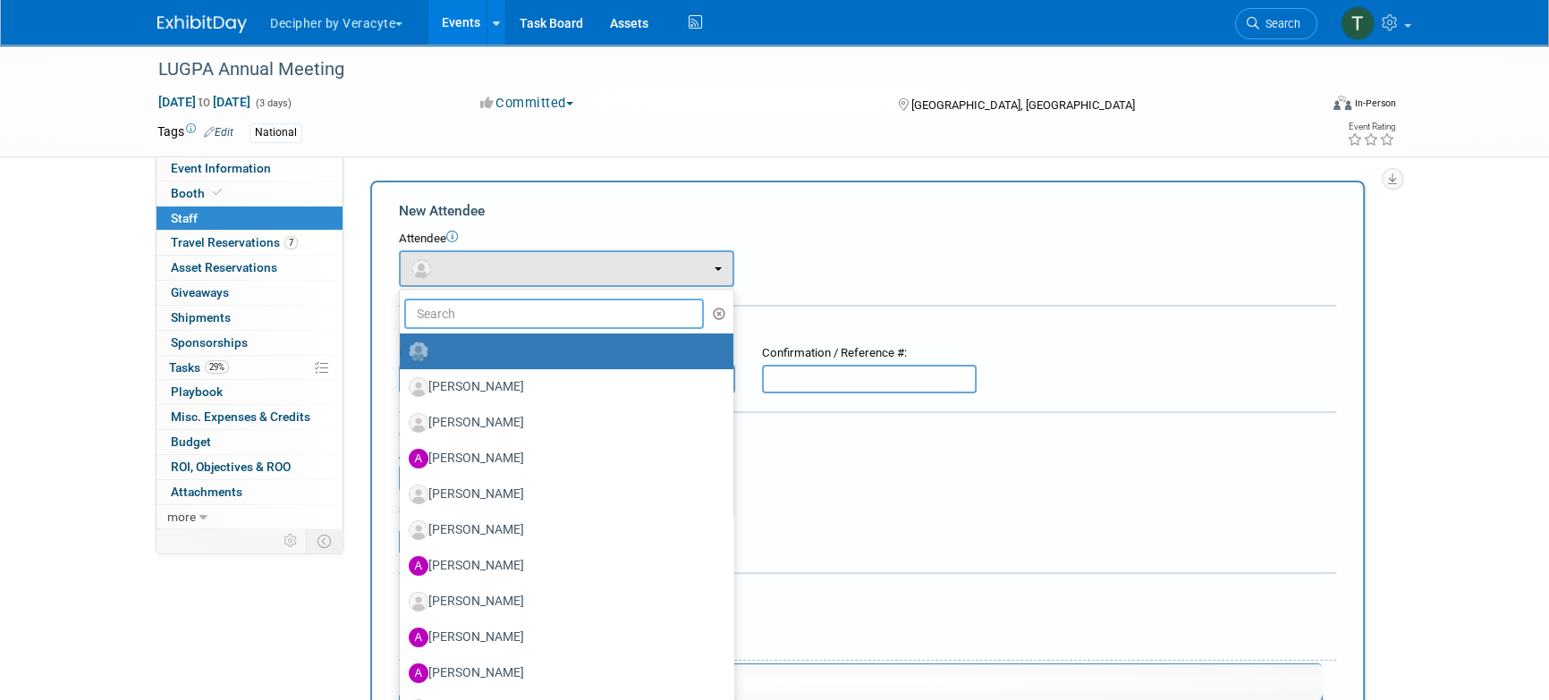
click at [451, 300] on input "text" at bounding box center [554, 314] width 300 height 30
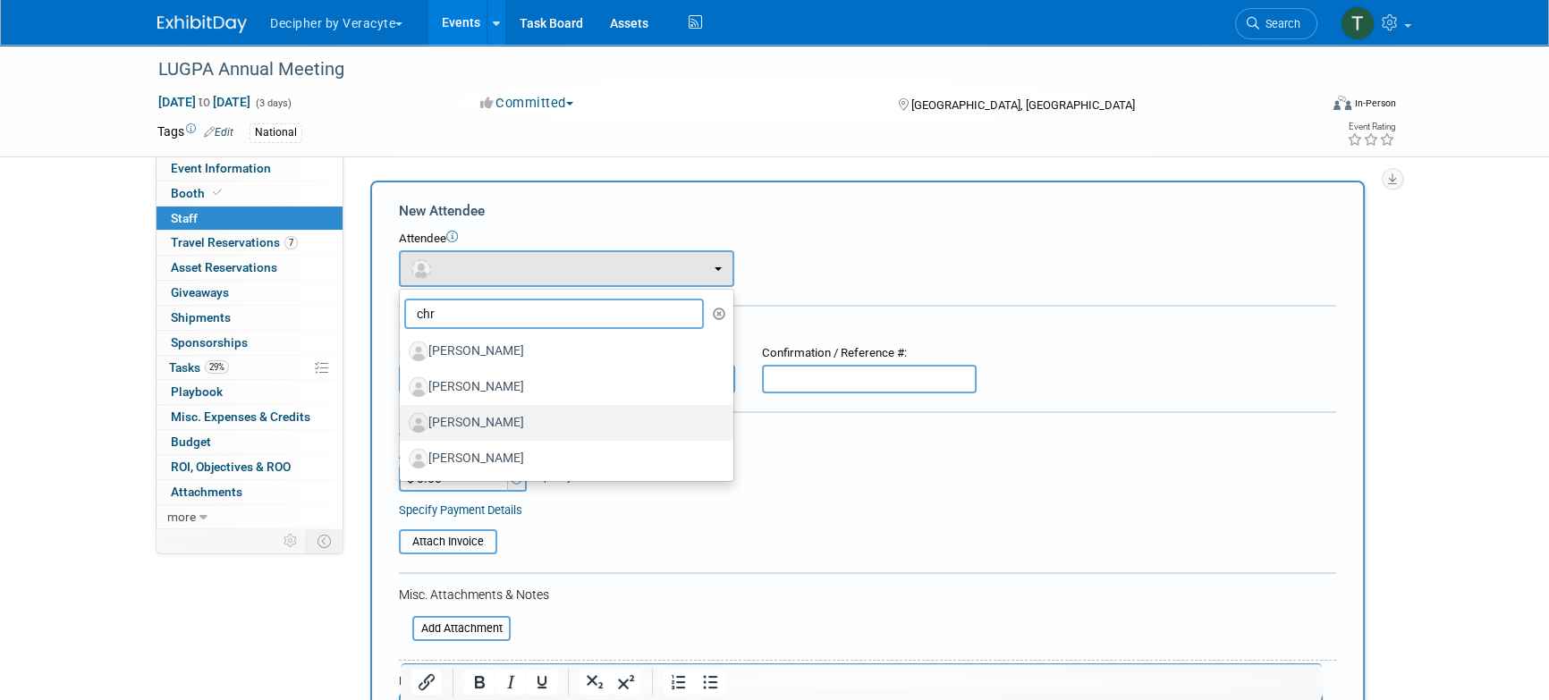
type input "chr"
click at [481, 424] on label "[PERSON_NAME]" at bounding box center [562, 423] width 307 height 29
click at [403, 424] on input "[PERSON_NAME]" at bounding box center [397, 421] width 12 height 12
select select "c318e787-a1b3-4b1b-8461-c5f9f89d61f1"
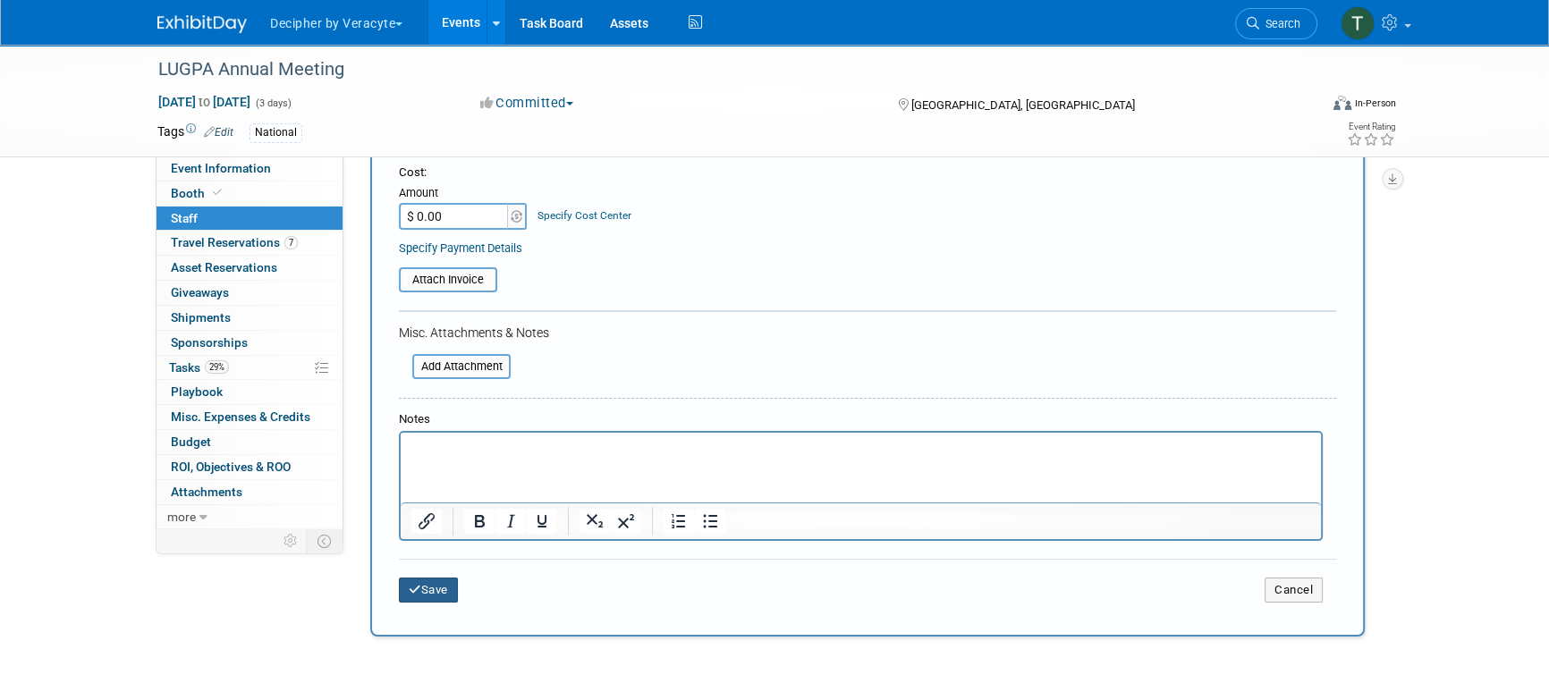
click at [431, 599] on button "Save" at bounding box center [428, 590] width 59 height 25
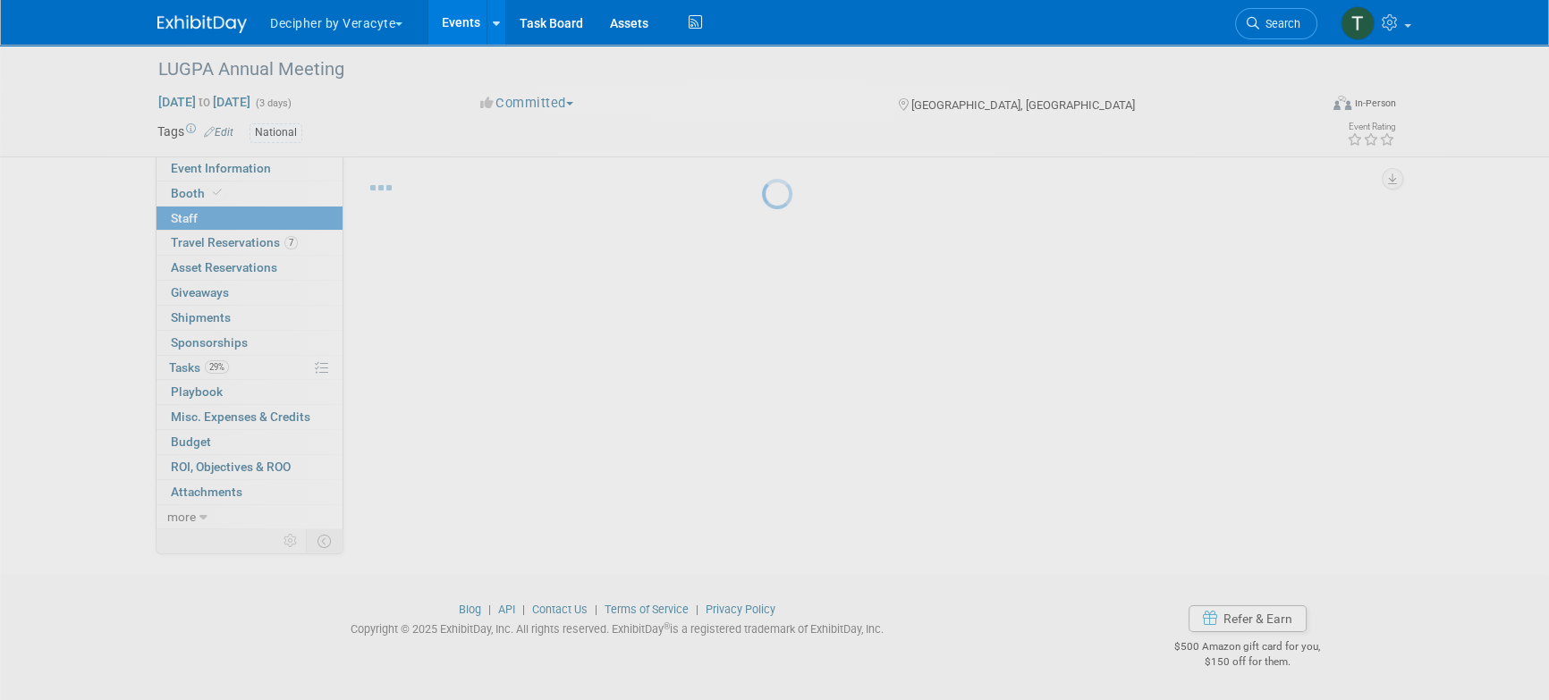
scroll to position [29, 0]
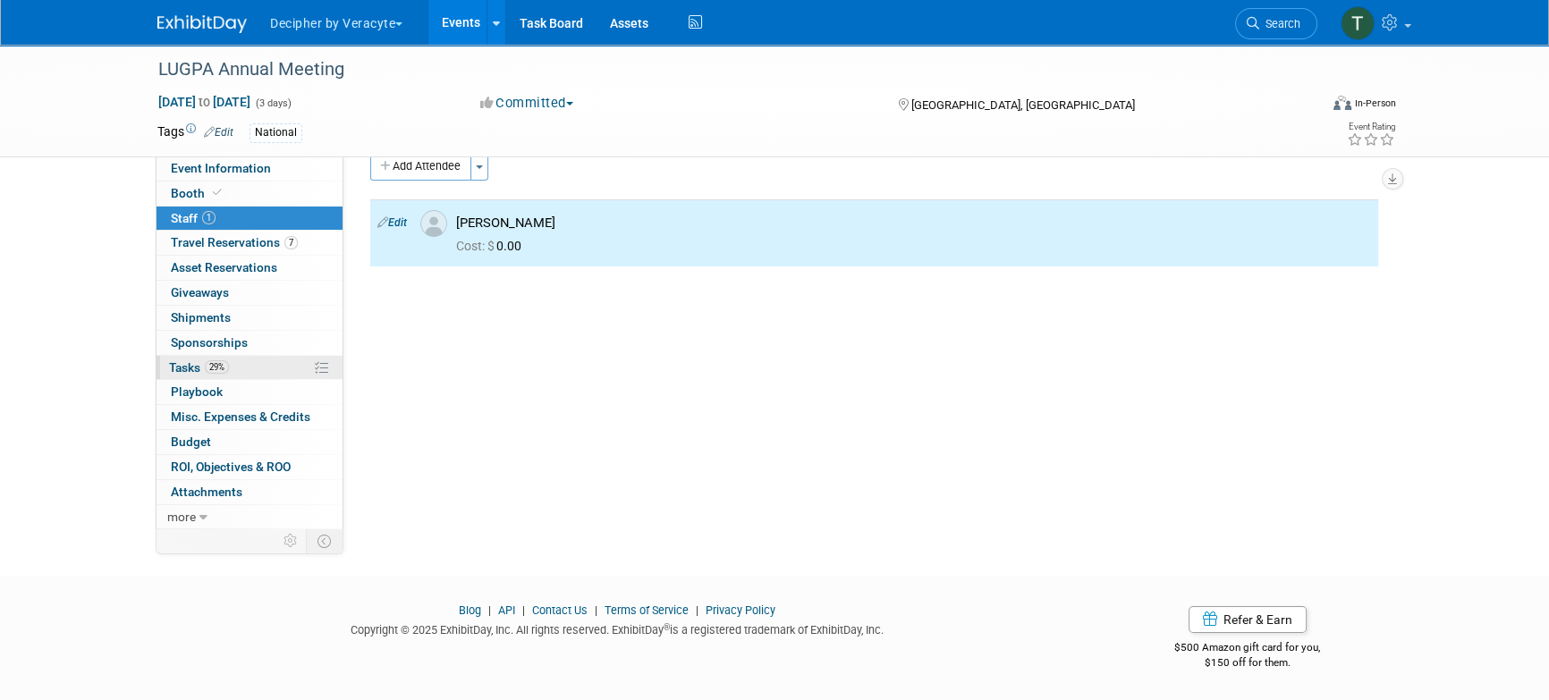
click at [221, 365] on span "29%" at bounding box center [217, 366] width 24 height 13
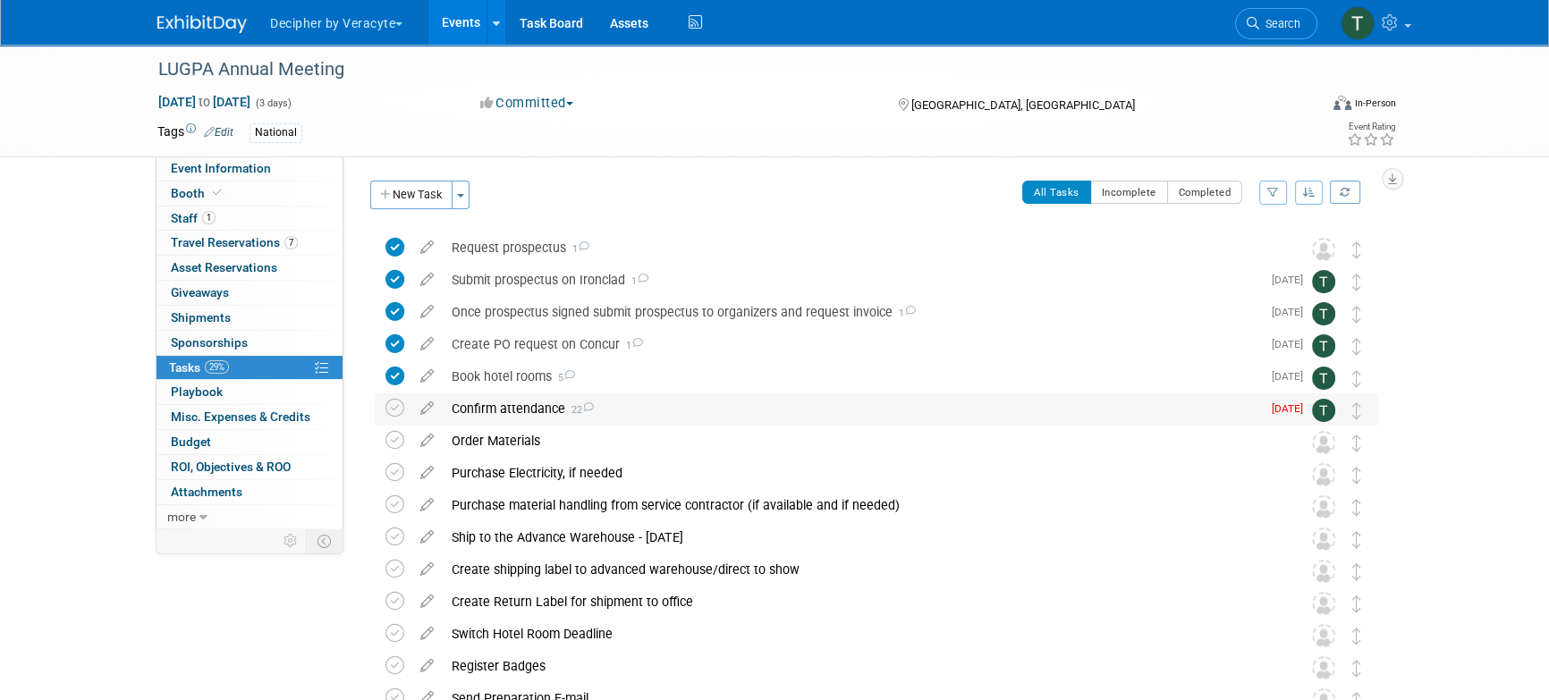
click at [517, 405] on div "Confirm attendance 22" at bounding box center [852, 409] width 818 height 30
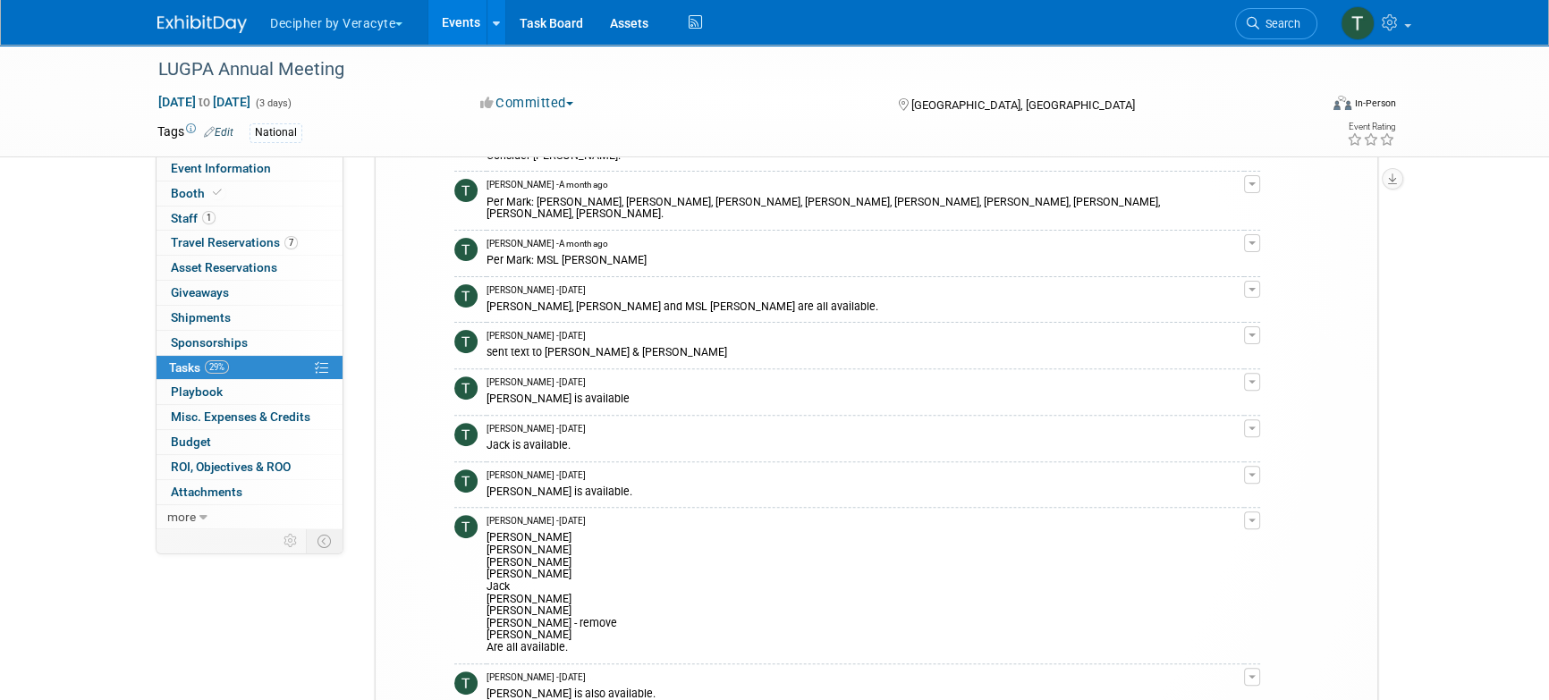
scroll to position [756, 0]
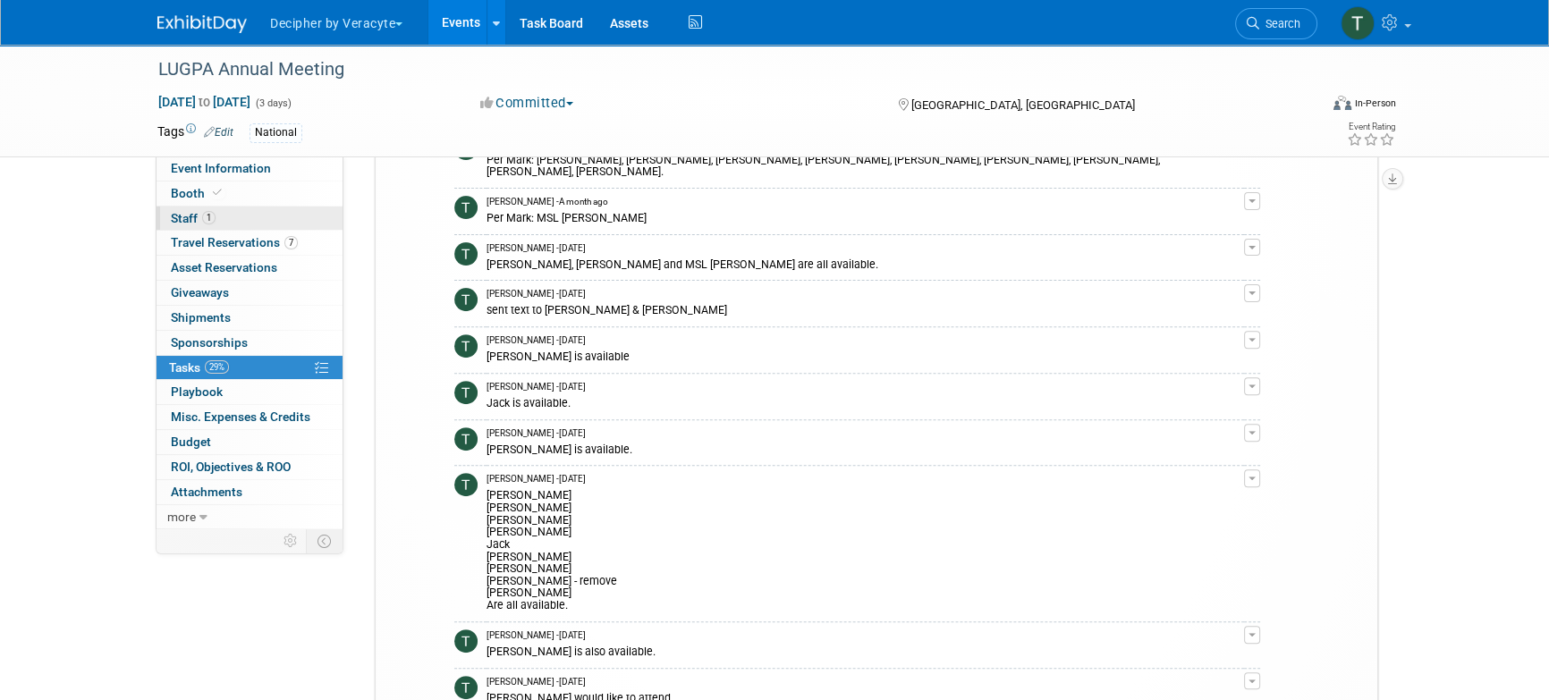
click at [246, 218] on link "1 Staff 1" at bounding box center [250, 219] width 186 height 24
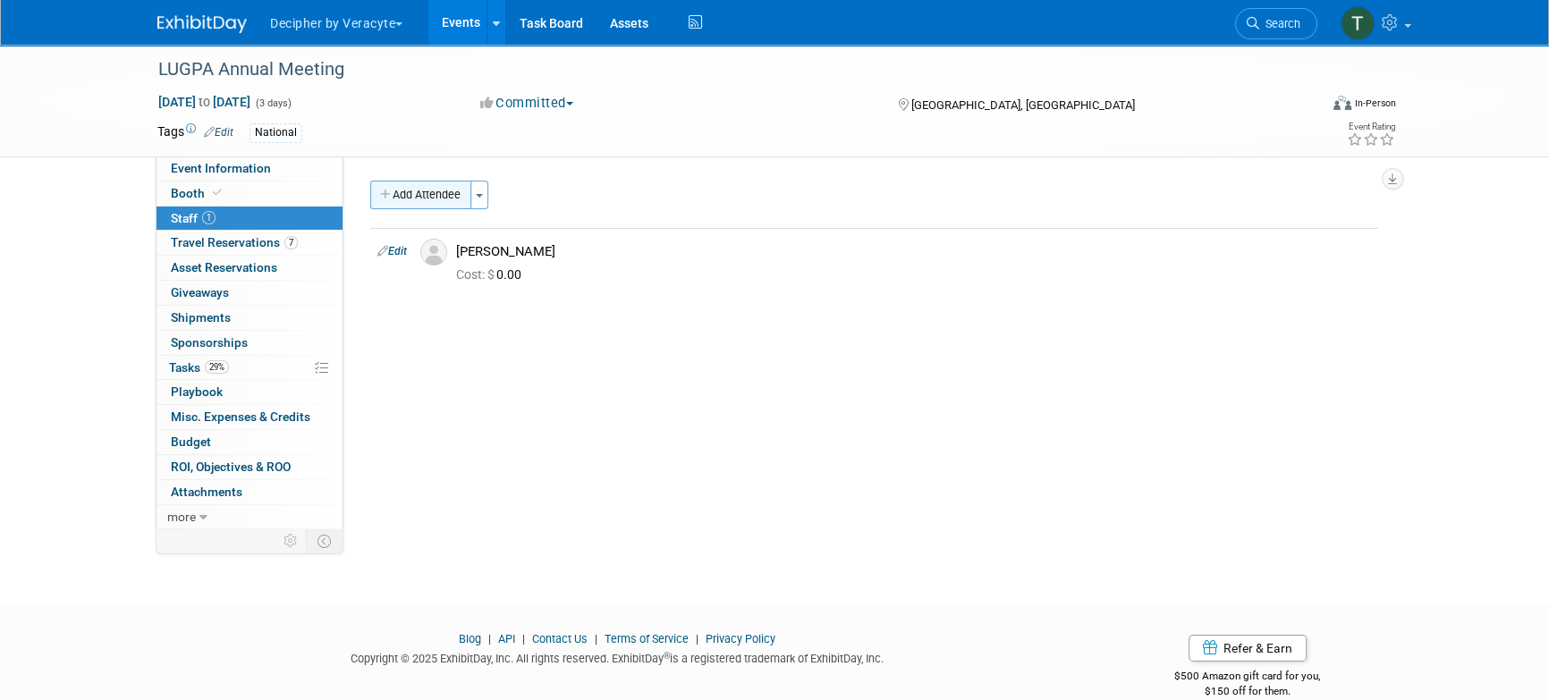
click at [417, 207] on button "Add Attendee" at bounding box center [420, 195] width 101 height 29
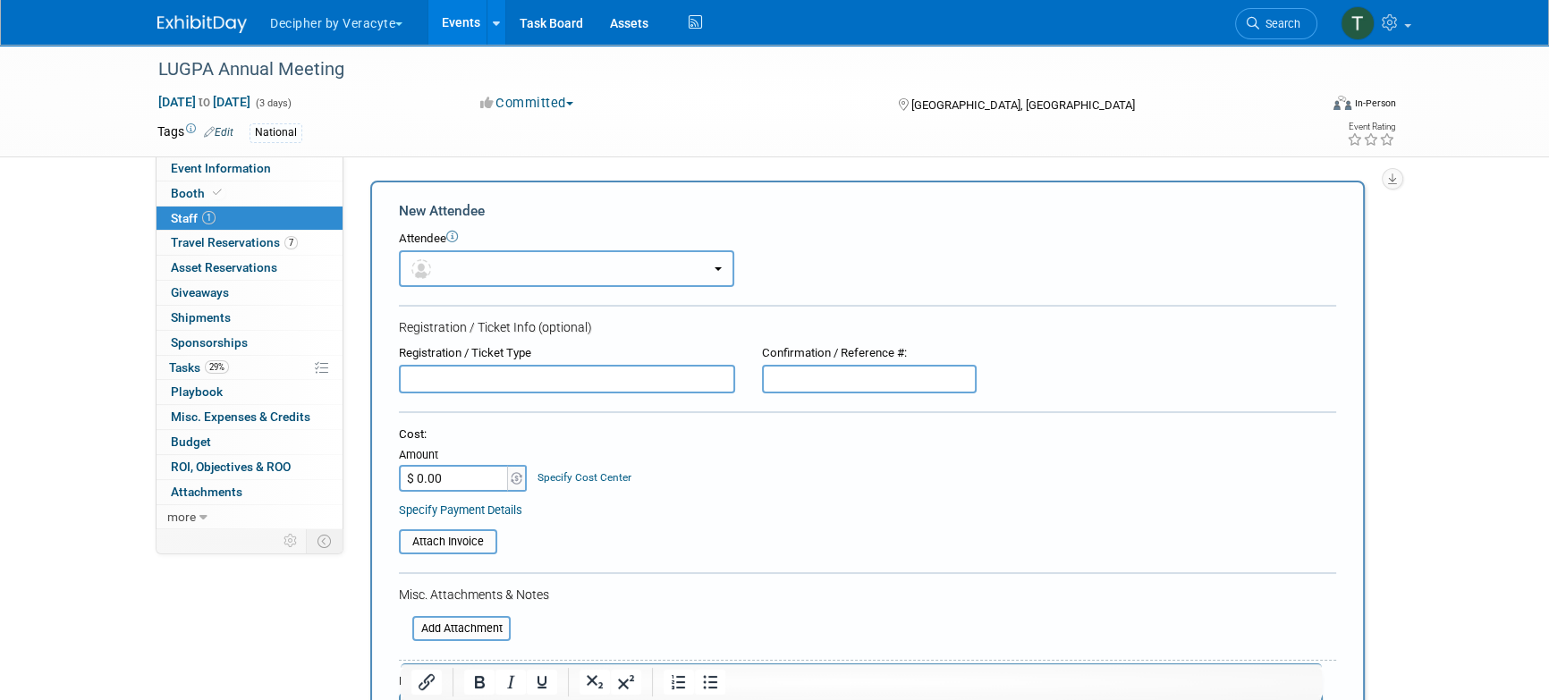
click at [434, 263] on span "button" at bounding box center [424, 268] width 26 height 14
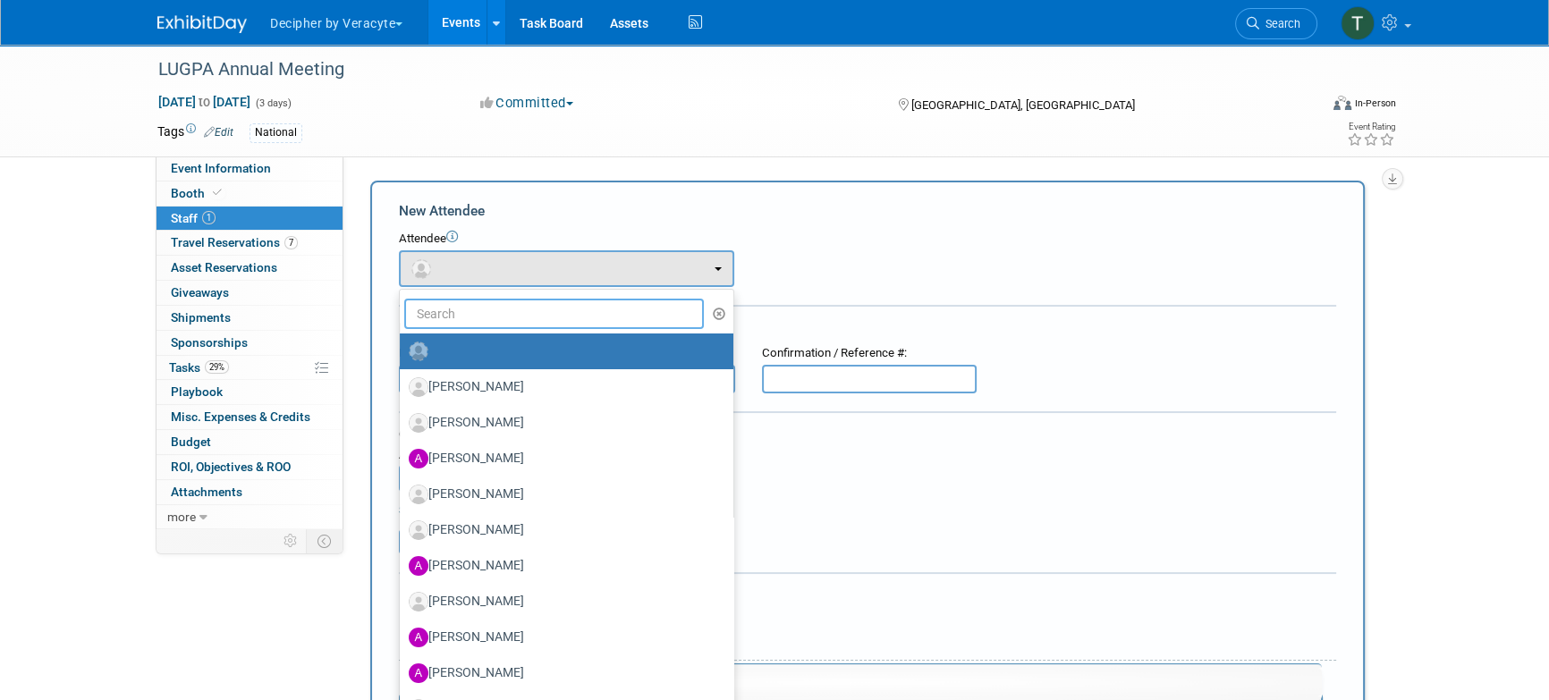
click at [434, 302] on input "text" at bounding box center [554, 314] width 300 height 30
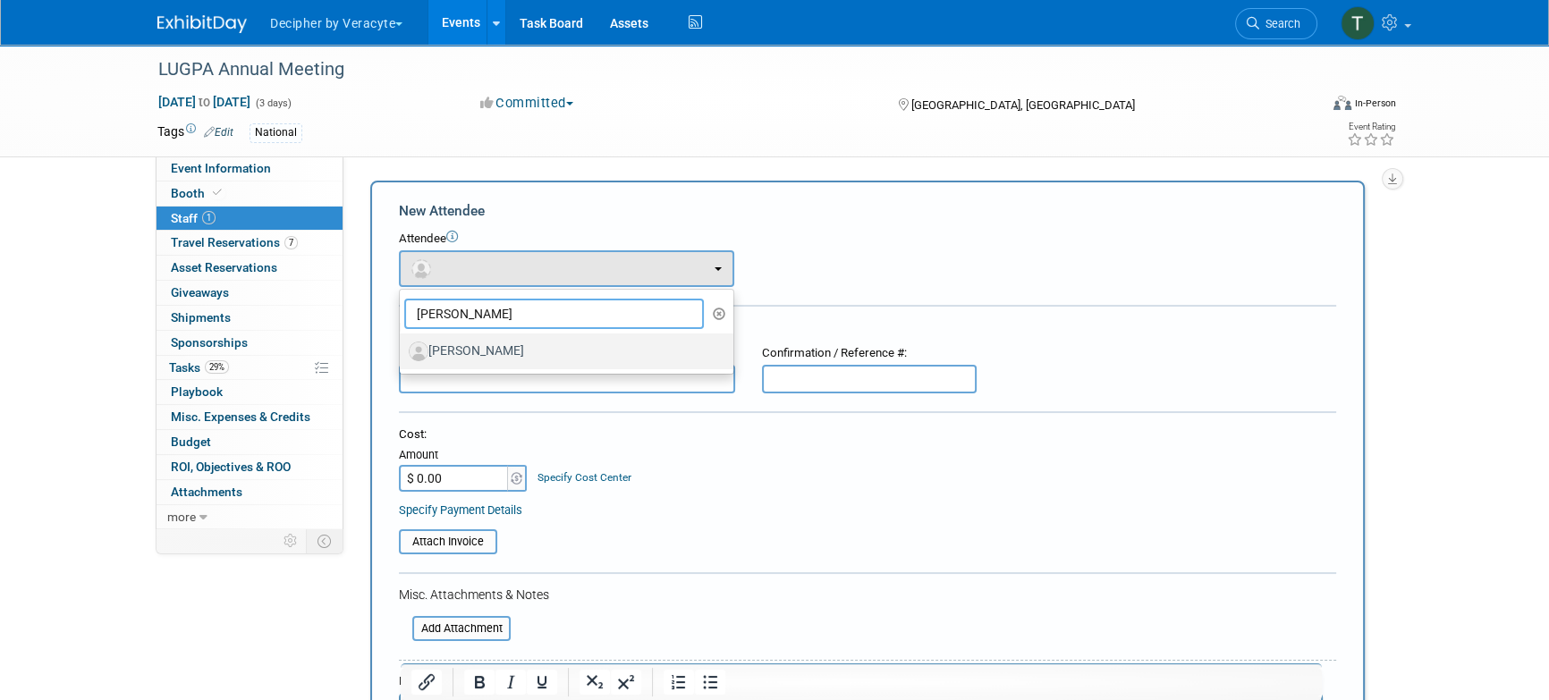
type input "greg"
click at [496, 355] on label "[PERSON_NAME]" at bounding box center [562, 351] width 307 height 29
click at [403, 355] on input "[PERSON_NAME]" at bounding box center [397, 349] width 12 height 12
select select "4a799a64-9701-4951-a526-bffcc3852757"
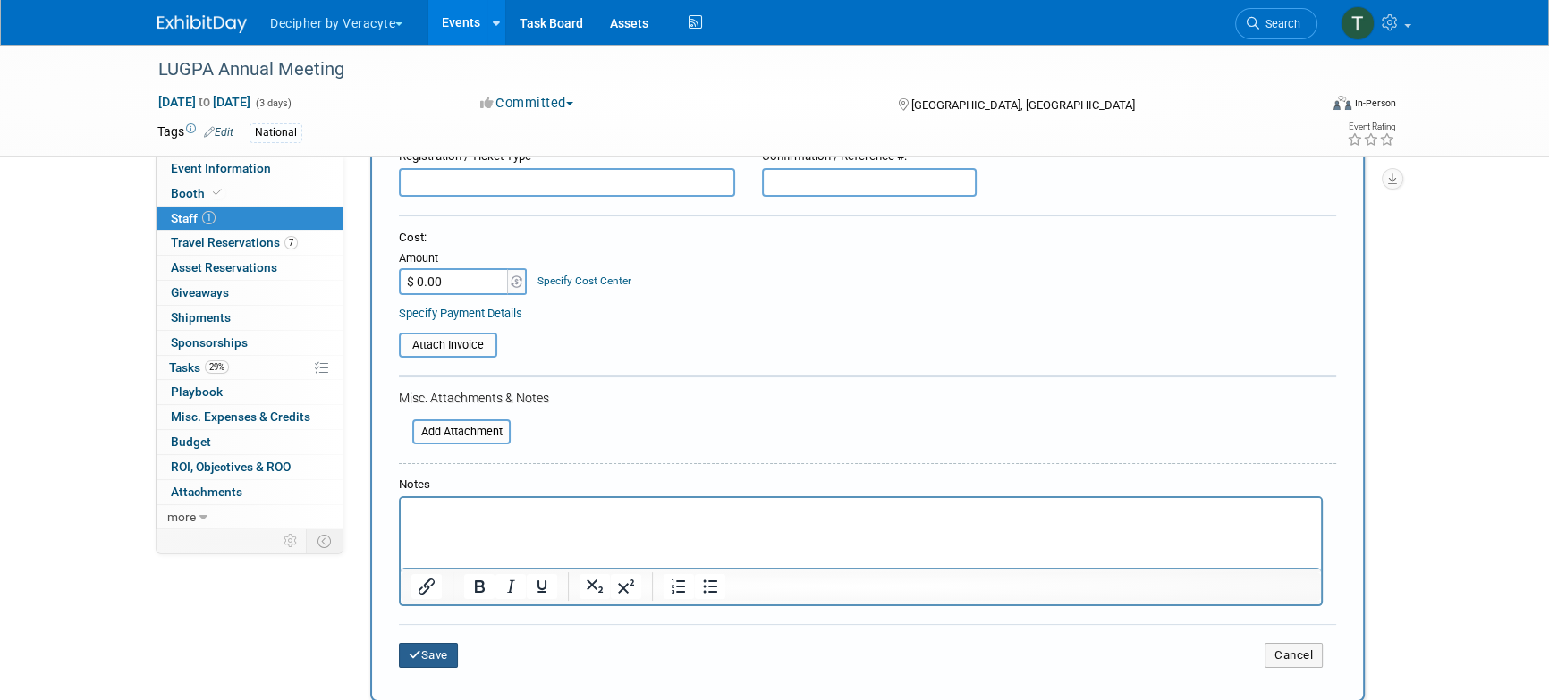
click at [433, 643] on button "Save" at bounding box center [428, 655] width 59 height 25
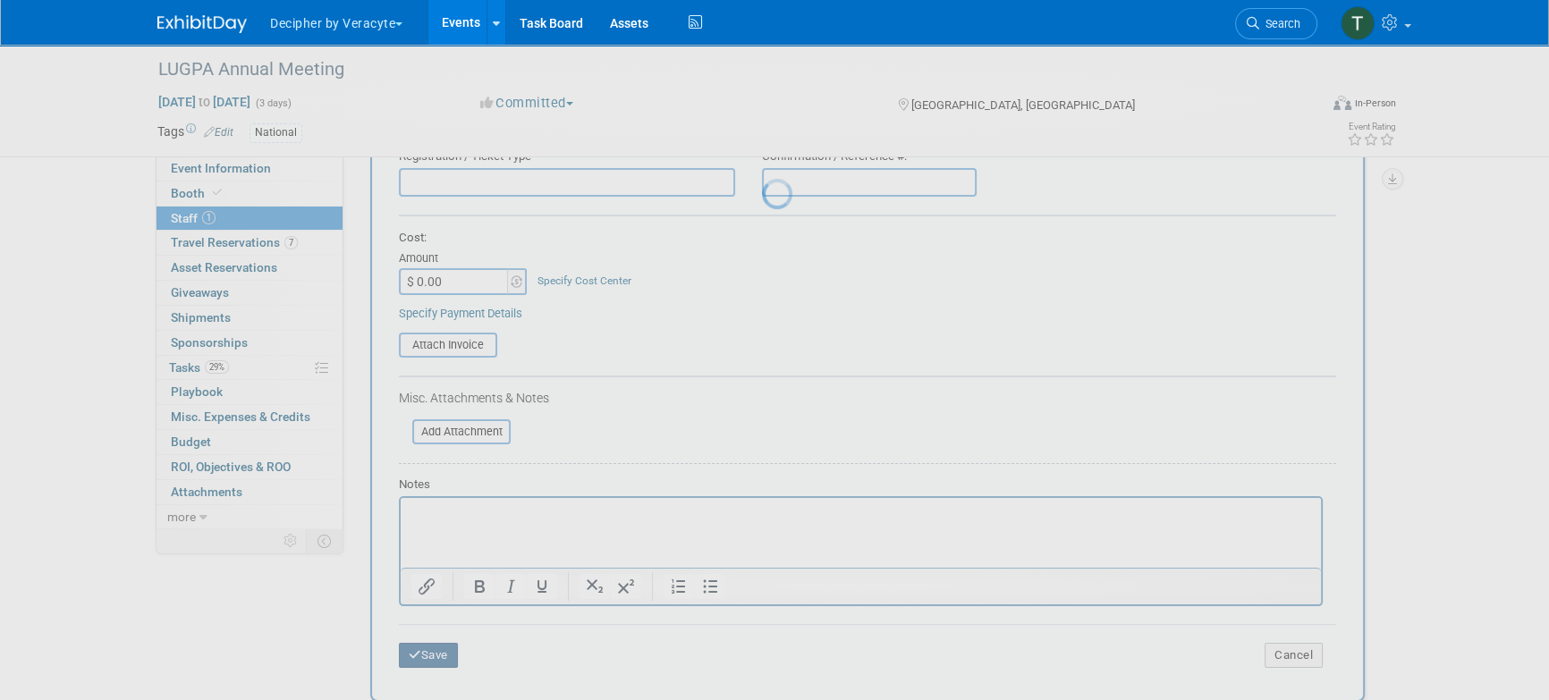
scroll to position [29, 0]
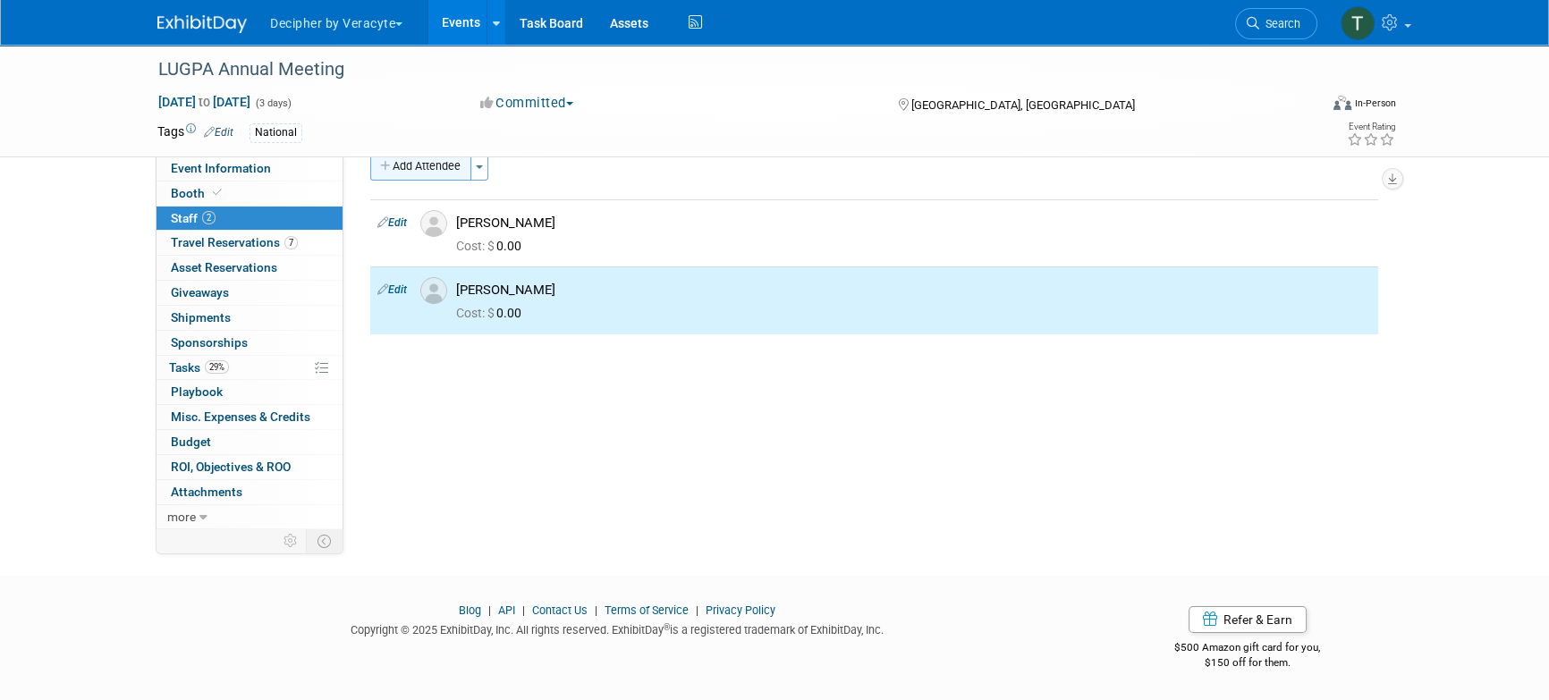
click at [458, 169] on button "Add Attendee" at bounding box center [420, 166] width 101 height 29
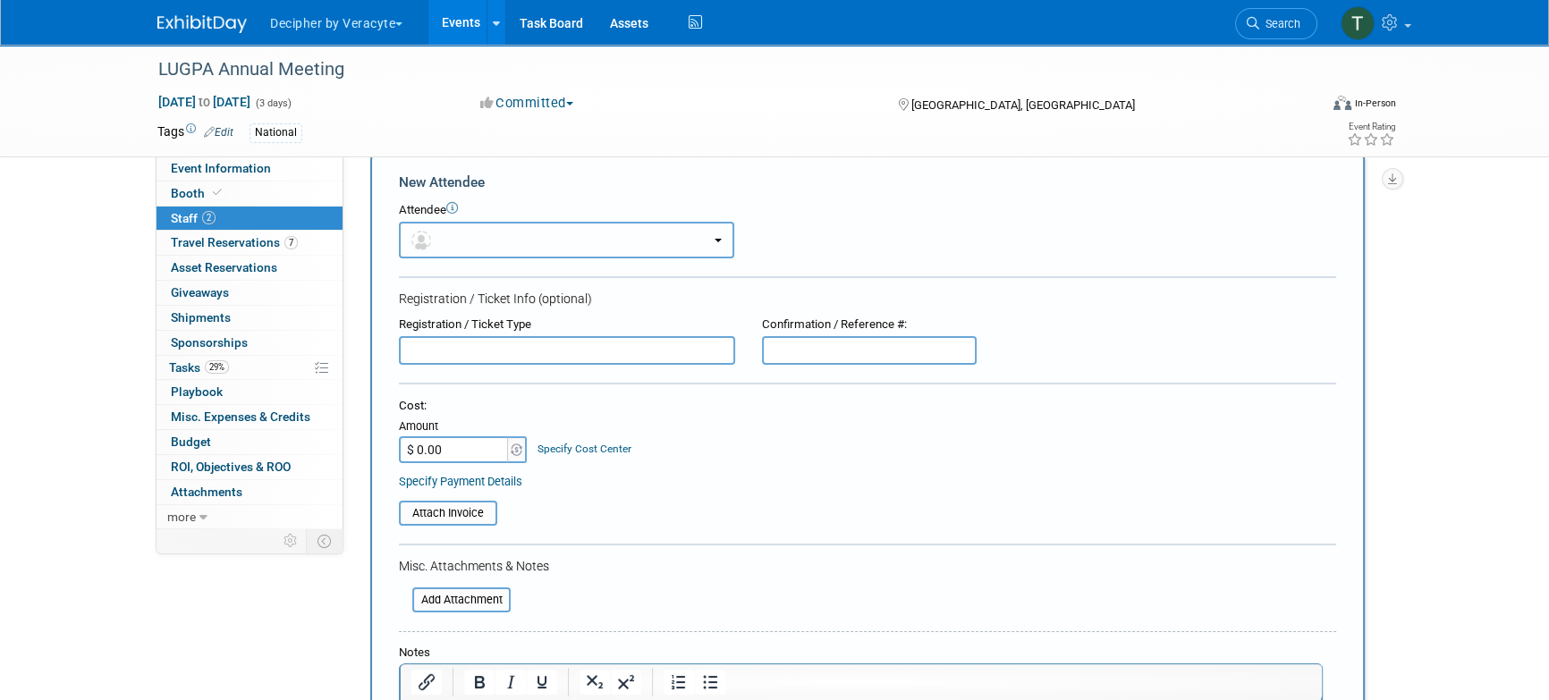
scroll to position [0, 0]
click at [463, 242] on button "button" at bounding box center [566, 240] width 335 height 37
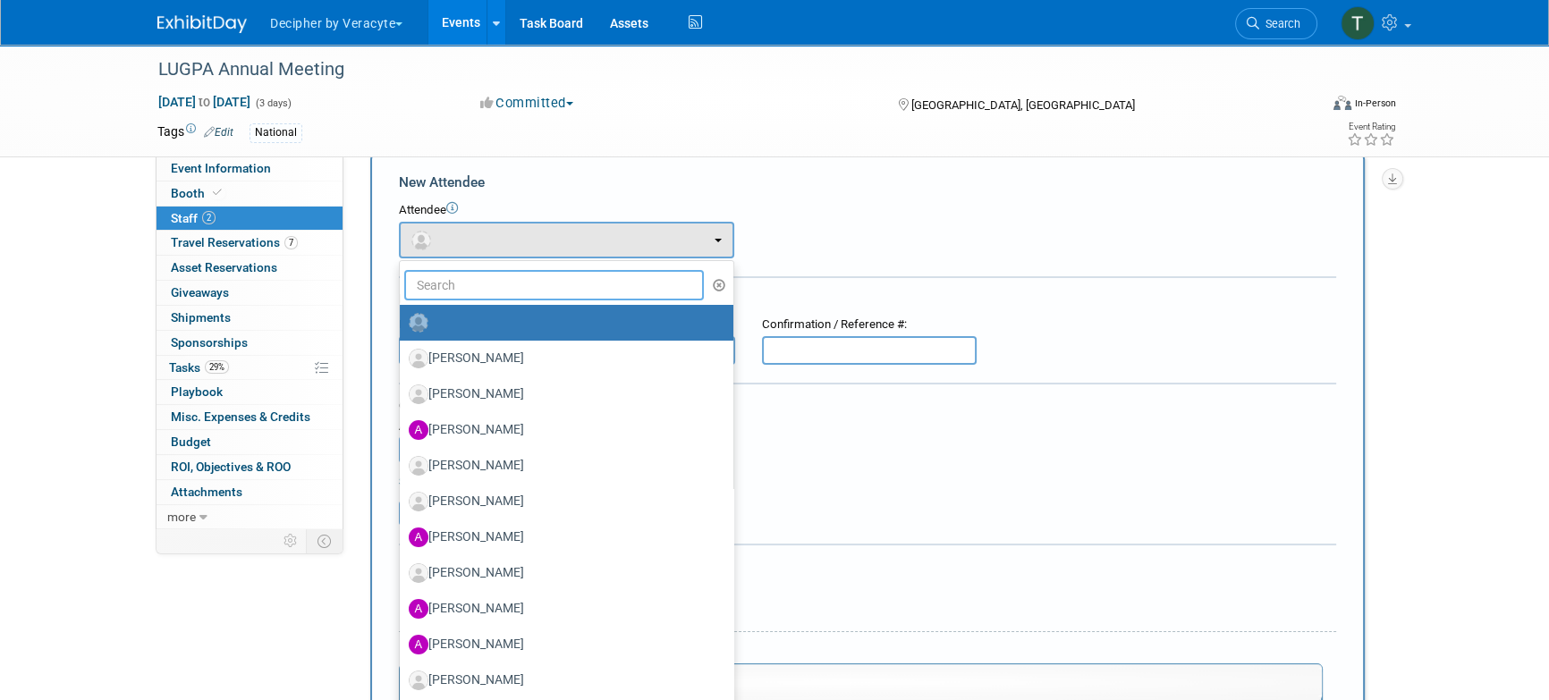
click at [463, 276] on input "text" at bounding box center [554, 285] width 300 height 30
type input "h"
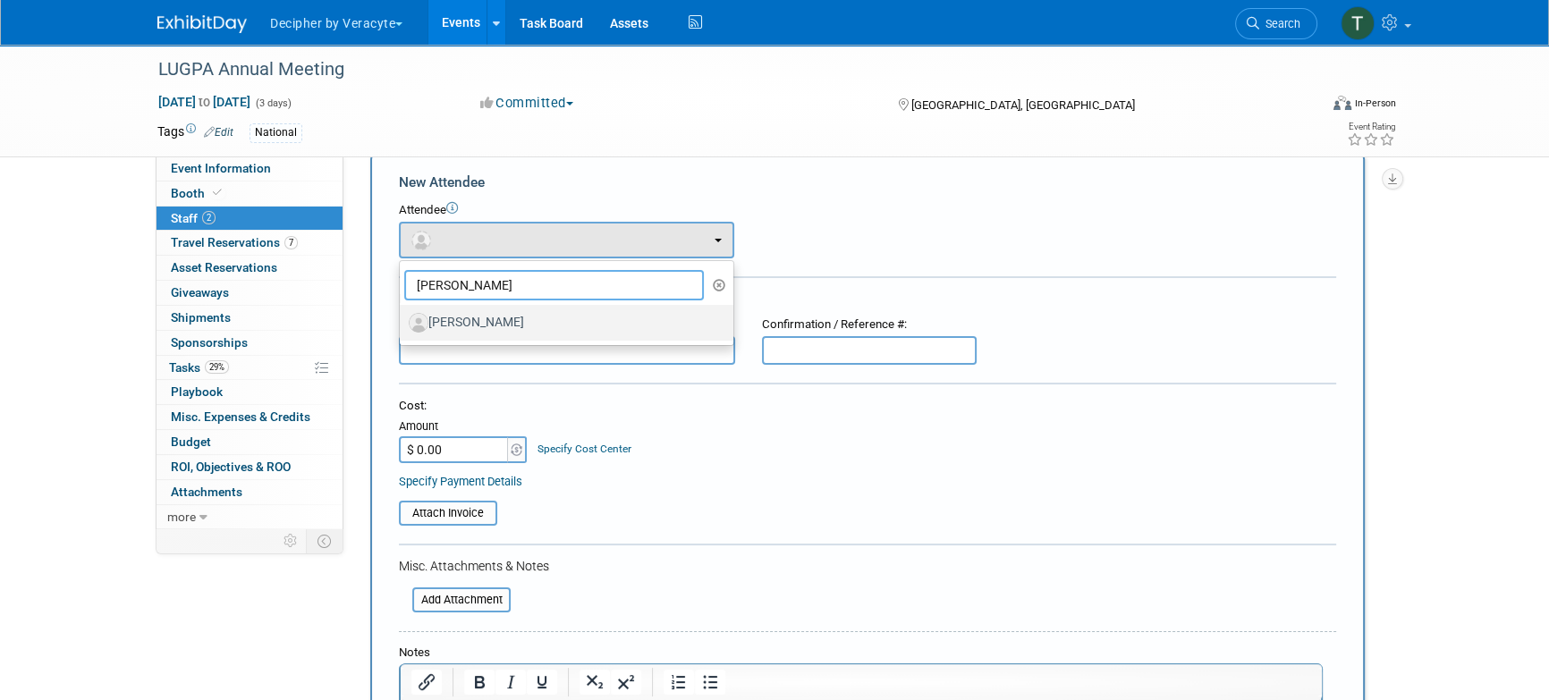
type input "julie"
click at [485, 315] on label "[PERSON_NAME]" at bounding box center [562, 323] width 307 height 29
click at [403, 315] on input "[PERSON_NAME]" at bounding box center [397, 321] width 12 height 12
select select "4a9b69f0-258f-440c-82d8-f049b20a12f9"
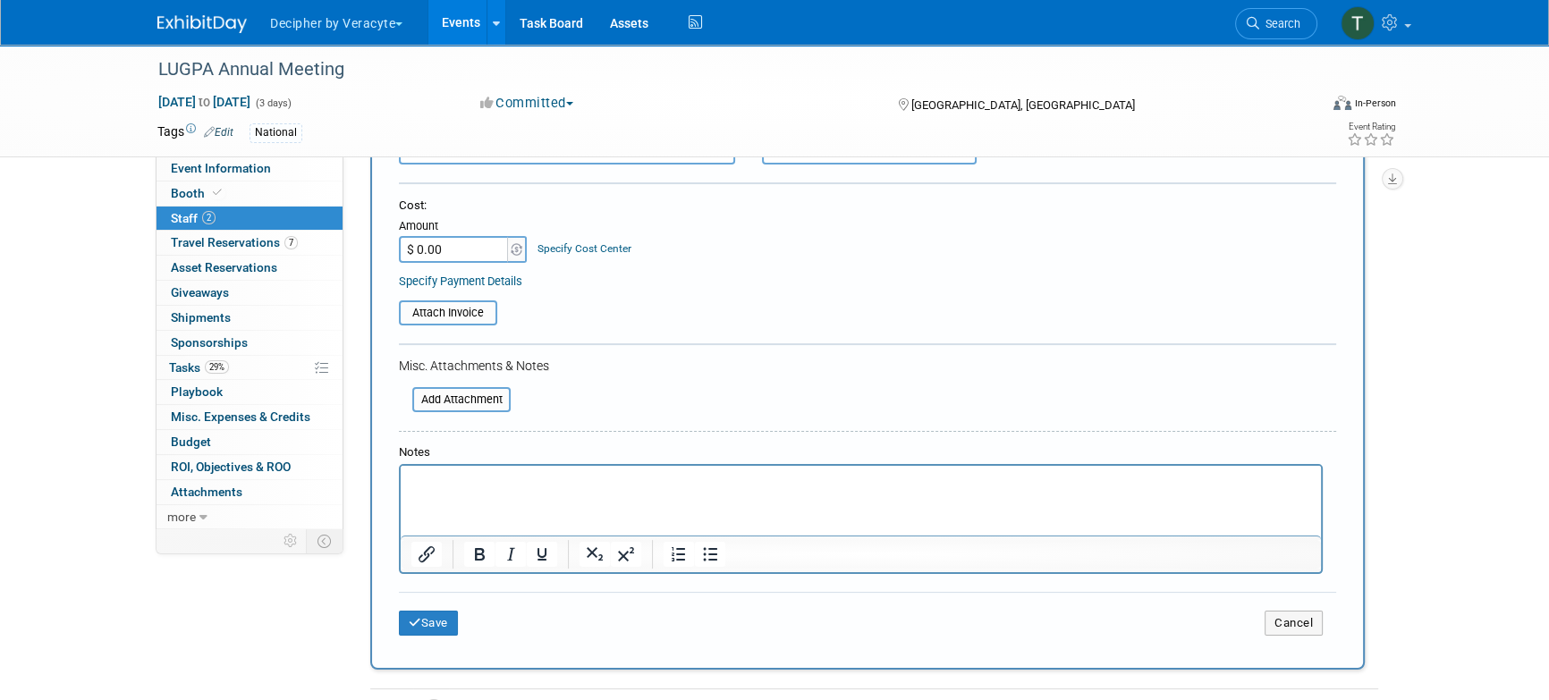
scroll to position [330, 0]
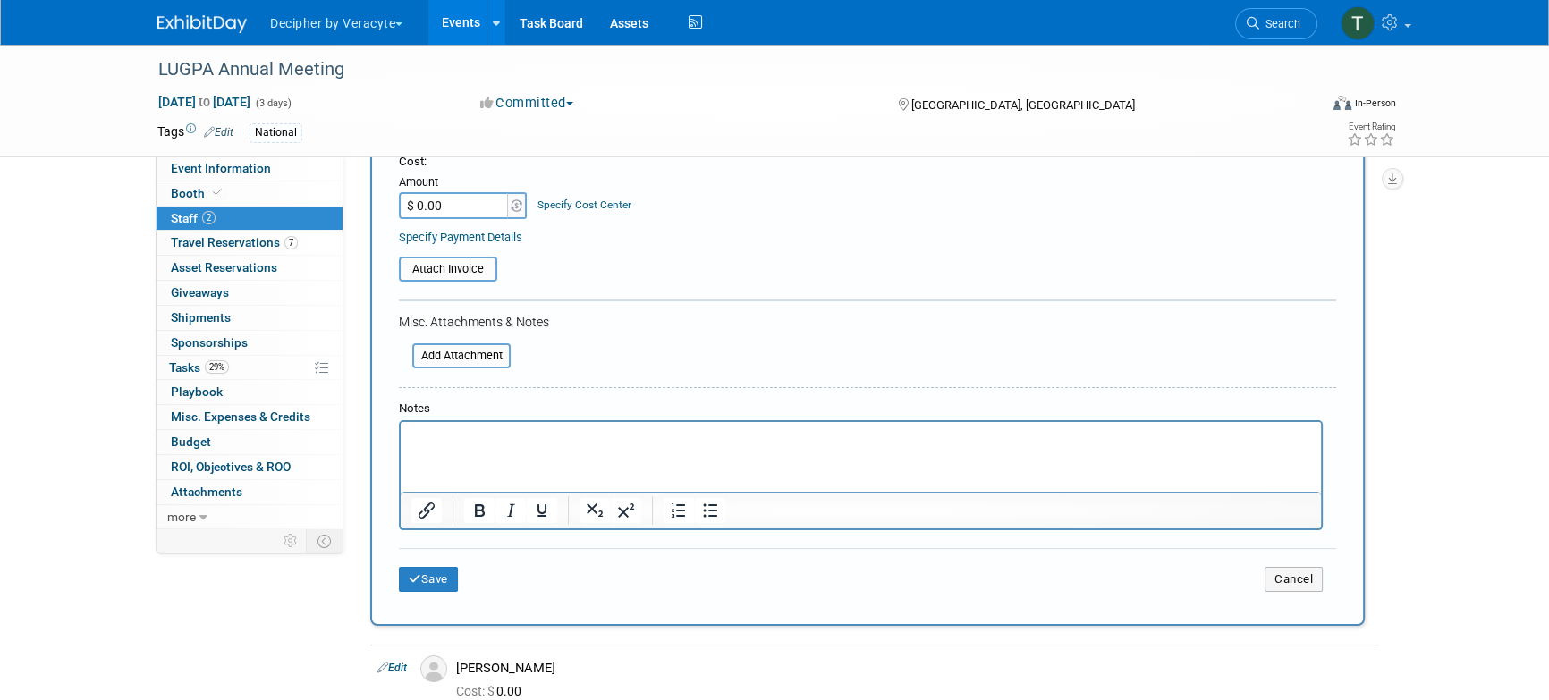
click at [444, 592] on div "Save Cancel" at bounding box center [867, 576] width 937 height 57
click at [444, 587] on button "Save" at bounding box center [428, 579] width 59 height 25
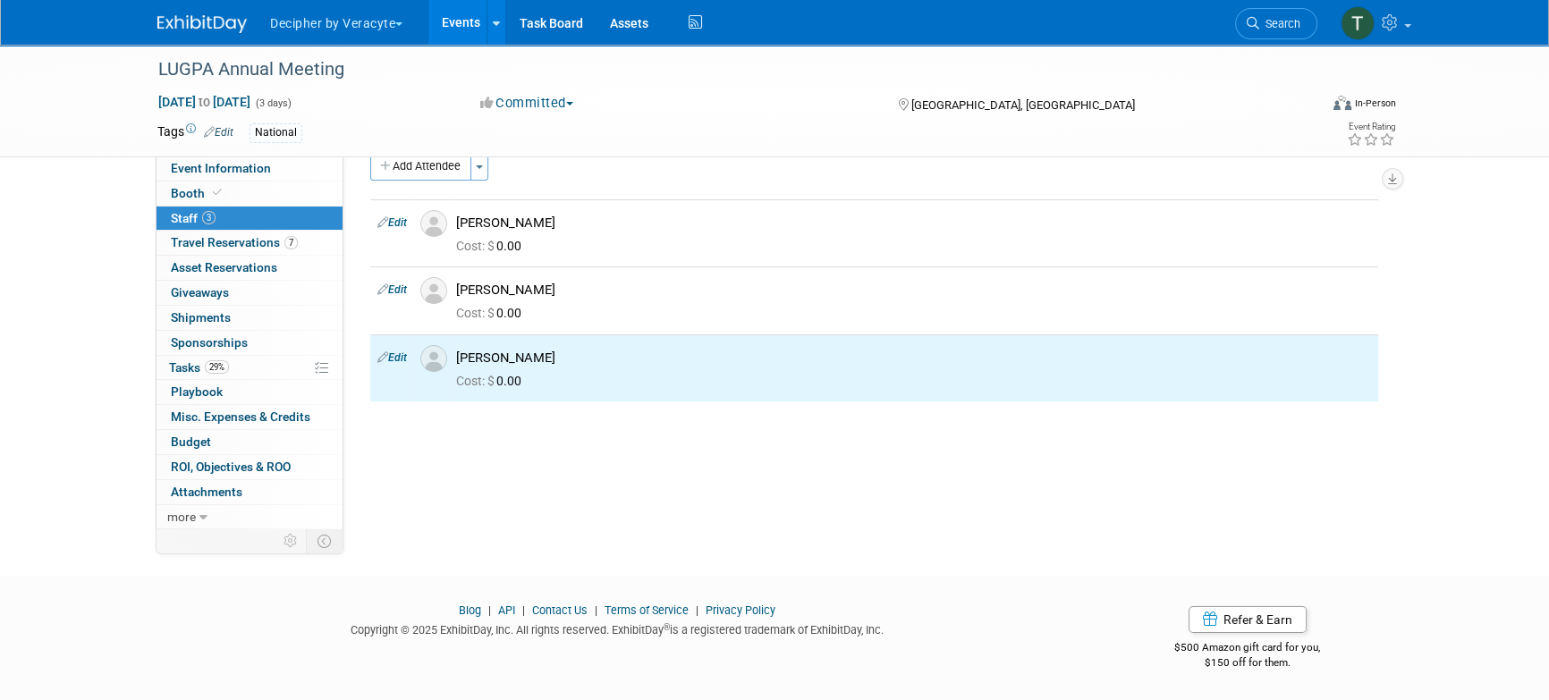
scroll to position [0, 0]
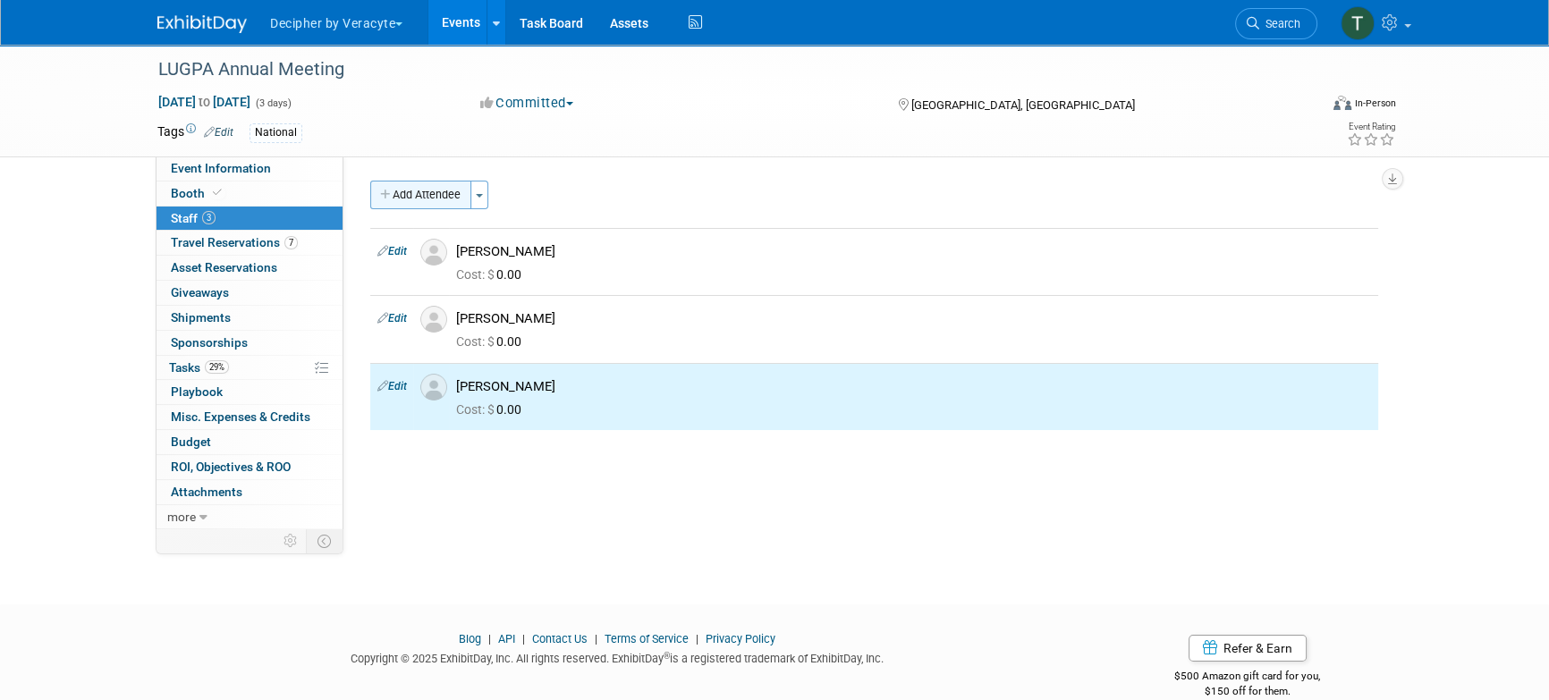
click at [445, 197] on button "Add Attendee" at bounding box center [420, 195] width 101 height 29
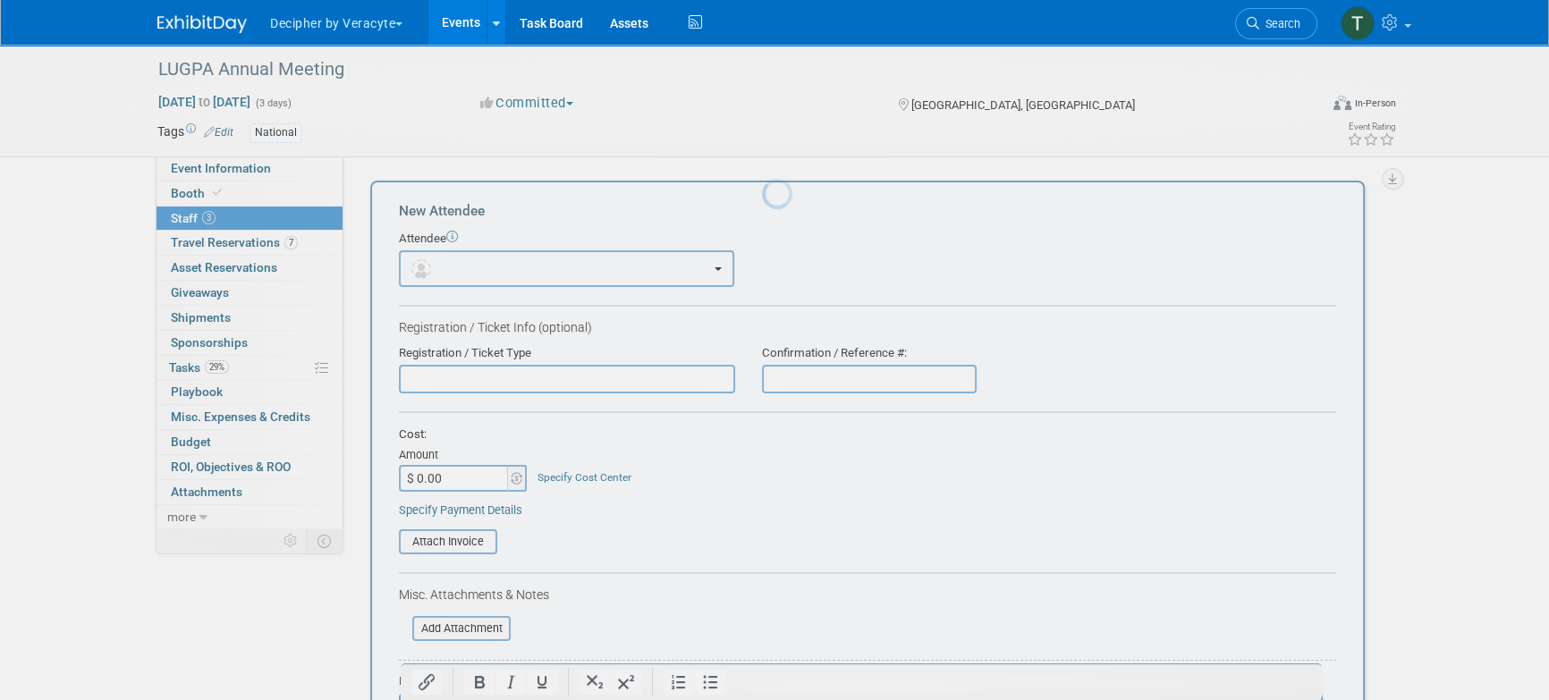
click at [451, 262] on button "button" at bounding box center [566, 268] width 335 height 37
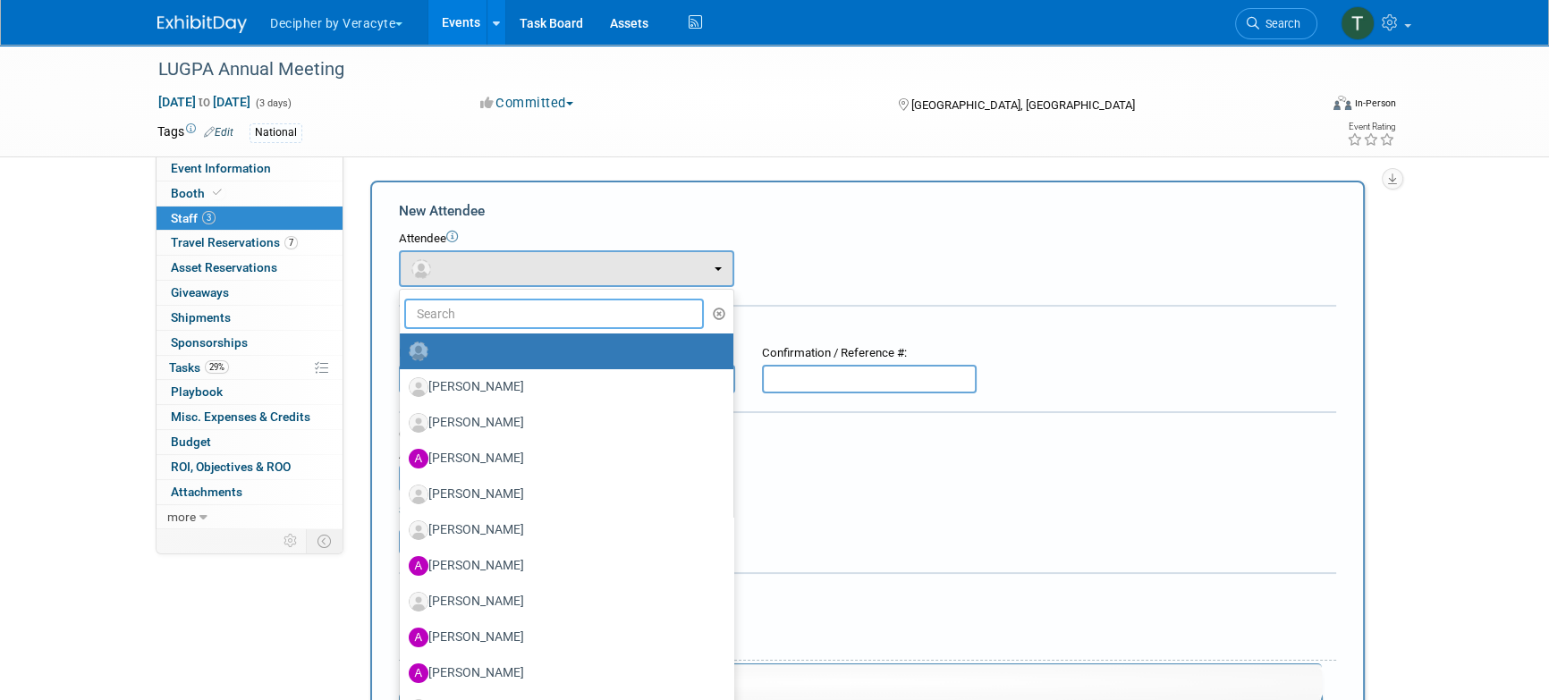
click at [451, 299] on input "text" at bounding box center [554, 314] width 300 height 30
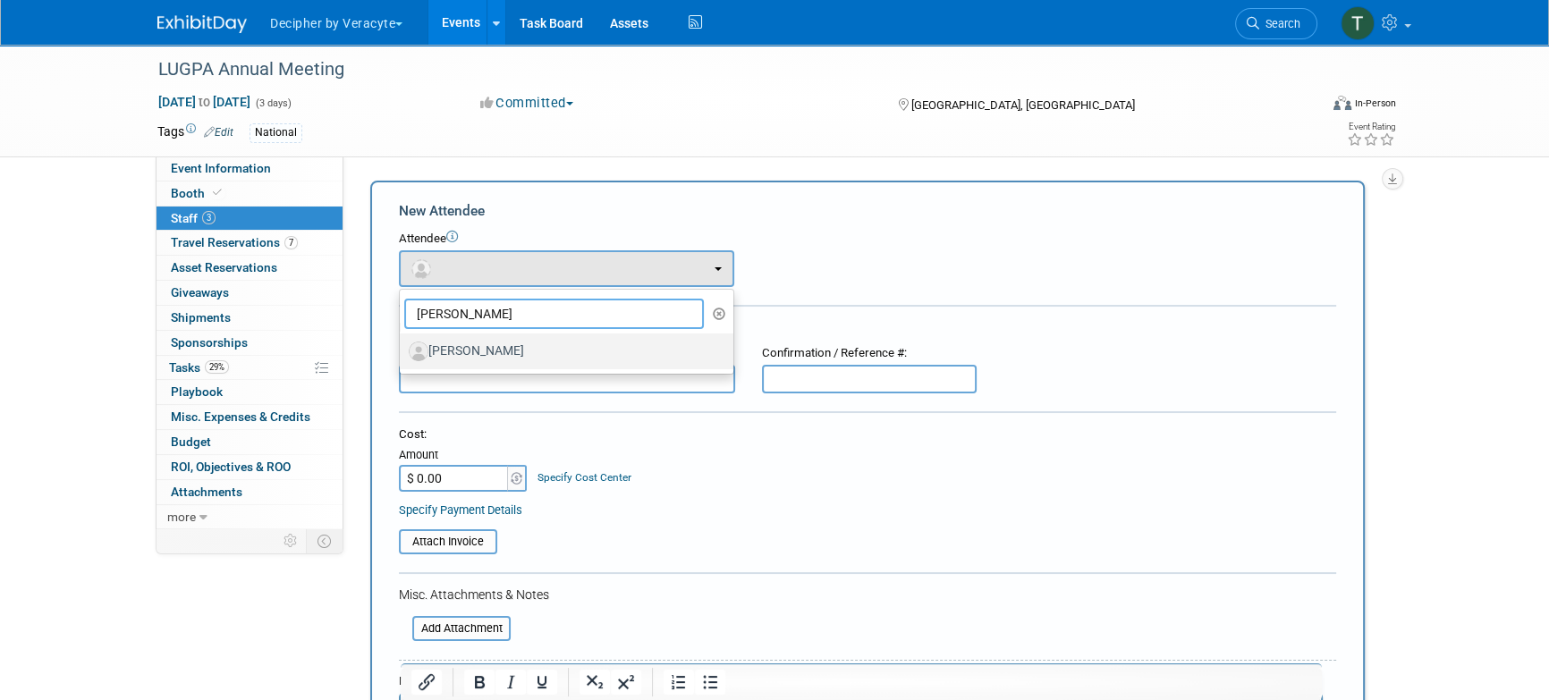
type input "adam"
click at [462, 354] on label "[PERSON_NAME]" at bounding box center [562, 351] width 307 height 29
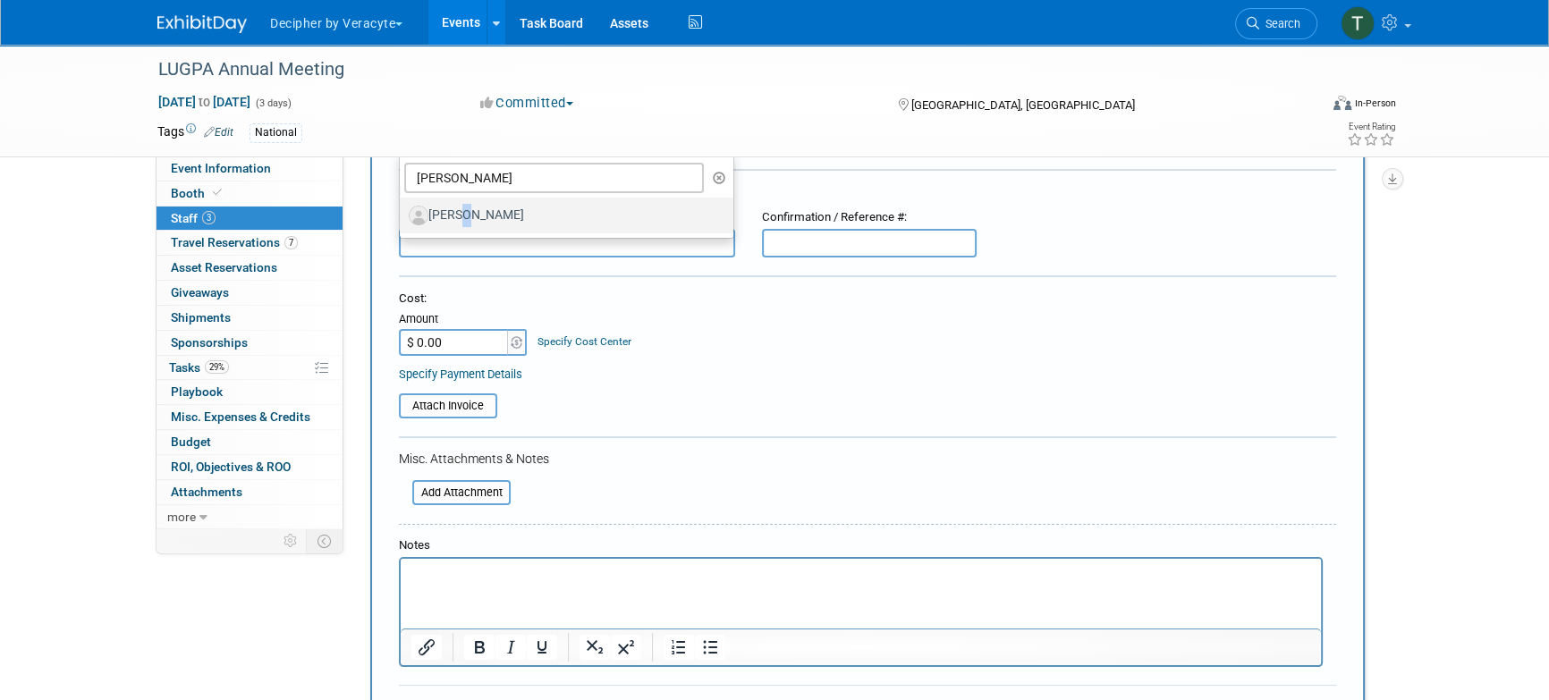
scroll to position [123, 0]
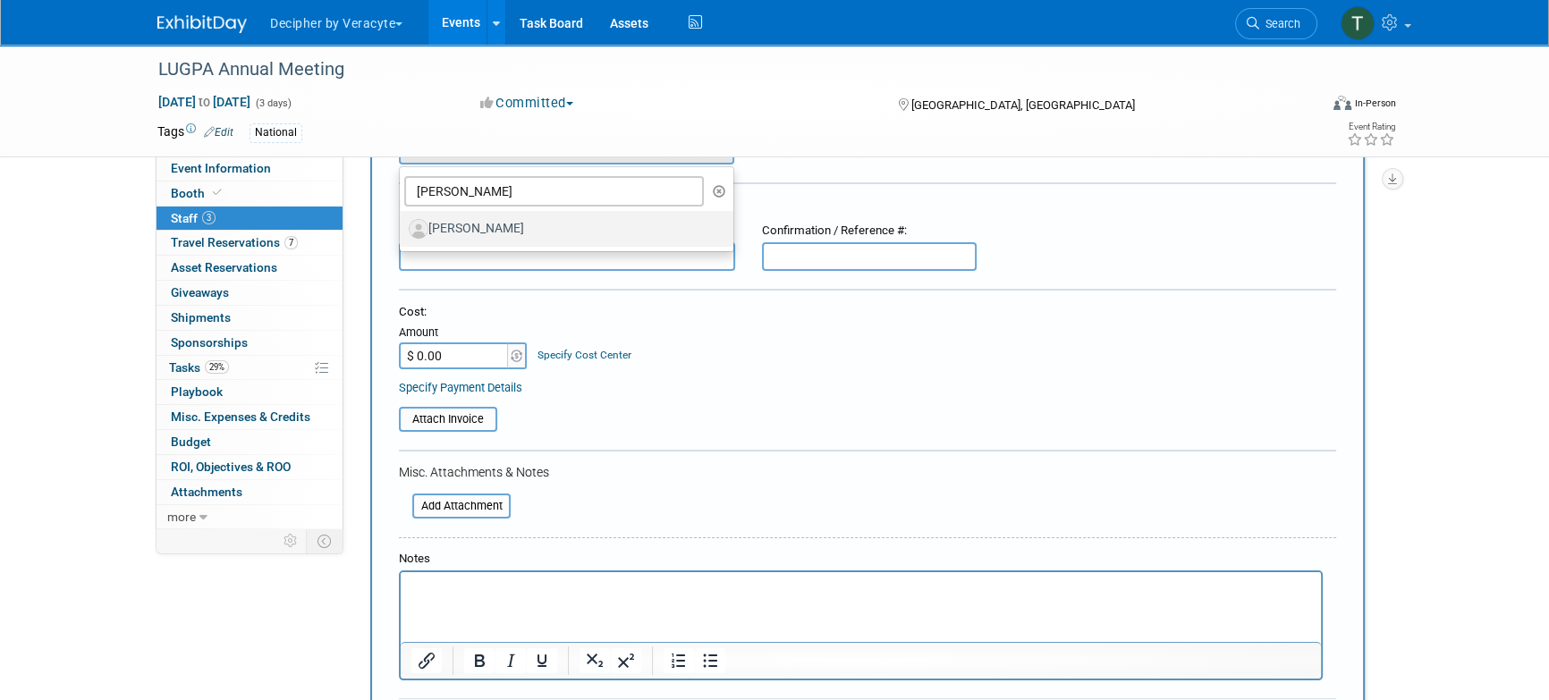
click at [488, 241] on label "[PERSON_NAME]" at bounding box center [562, 229] width 307 height 29
click at [403, 233] on input "[PERSON_NAME]" at bounding box center [397, 227] width 12 height 12
select select "2b01373a-449c-4628-9b05-b4e969e2518d"
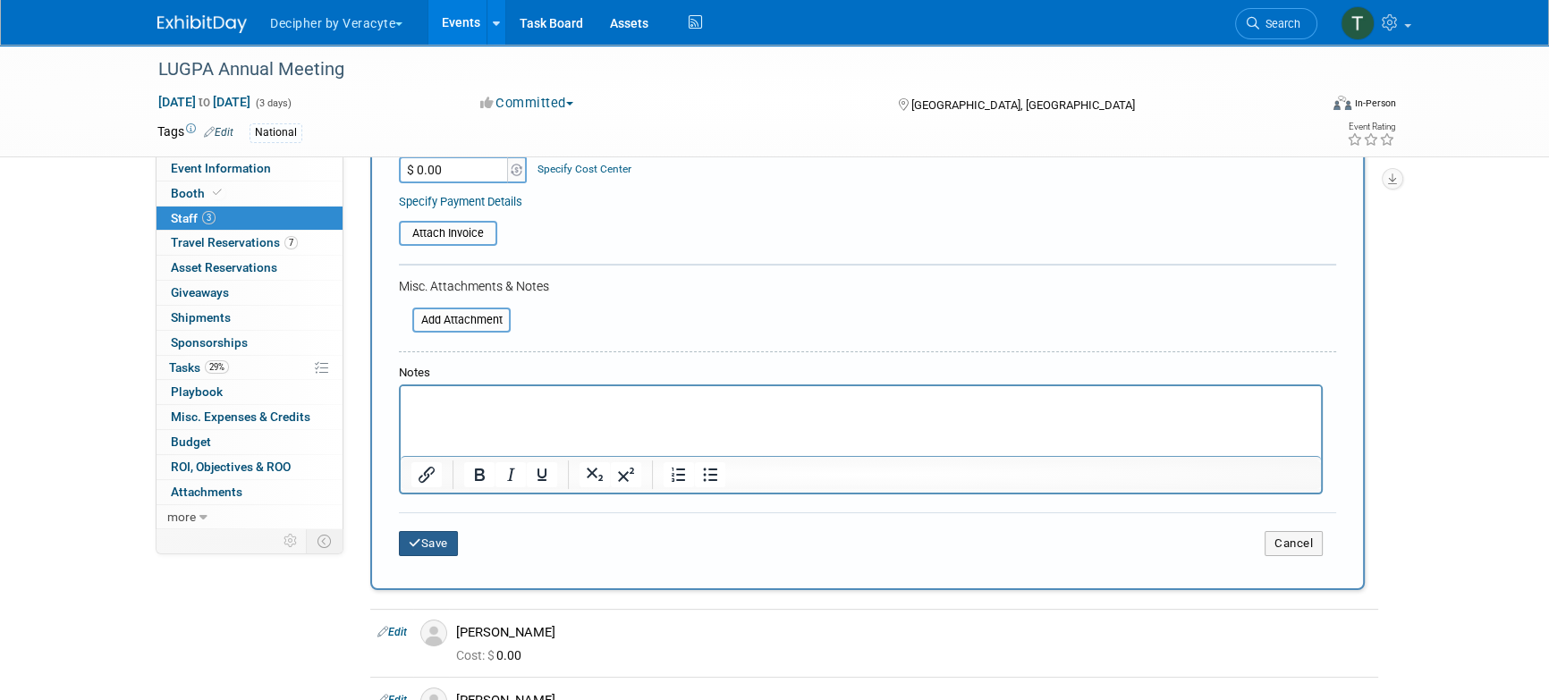
click at [443, 547] on button "Save" at bounding box center [428, 543] width 59 height 25
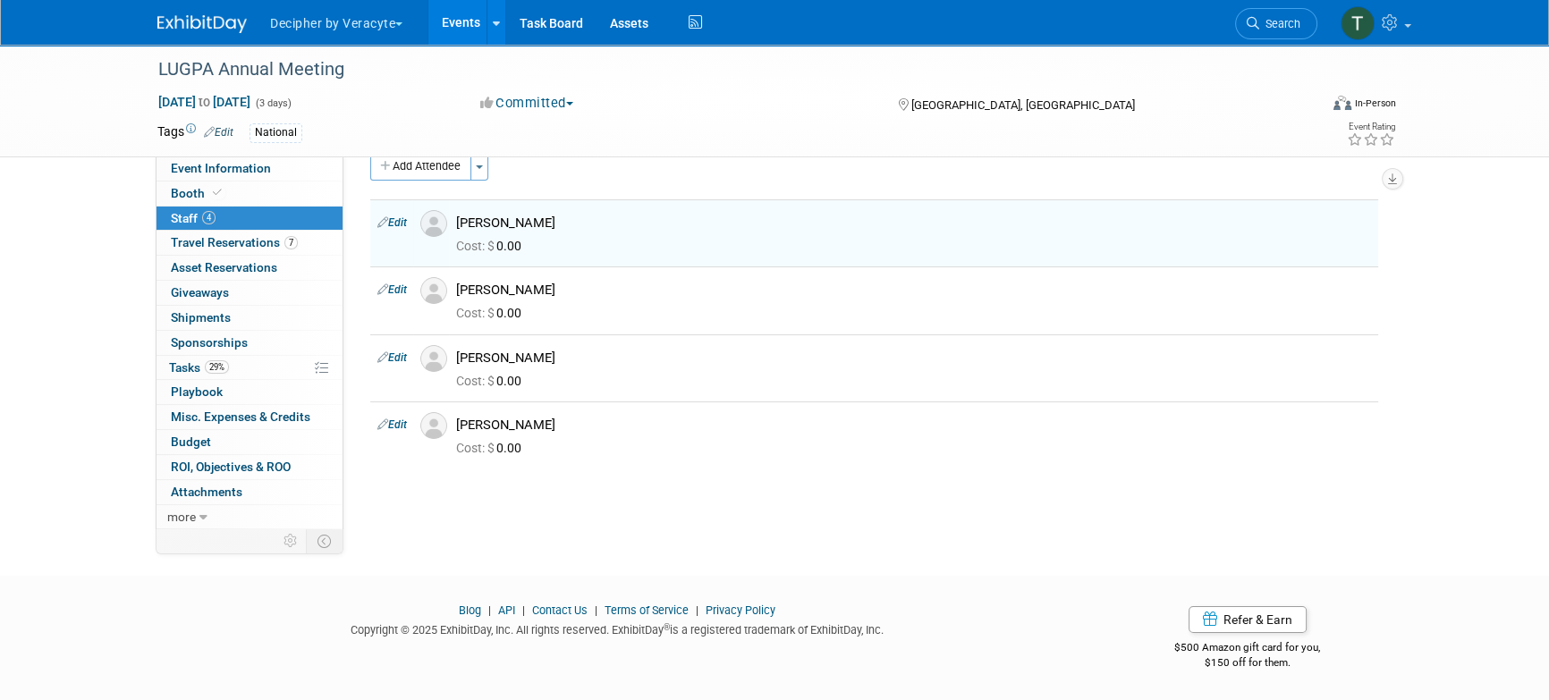
scroll to position [0, 0]
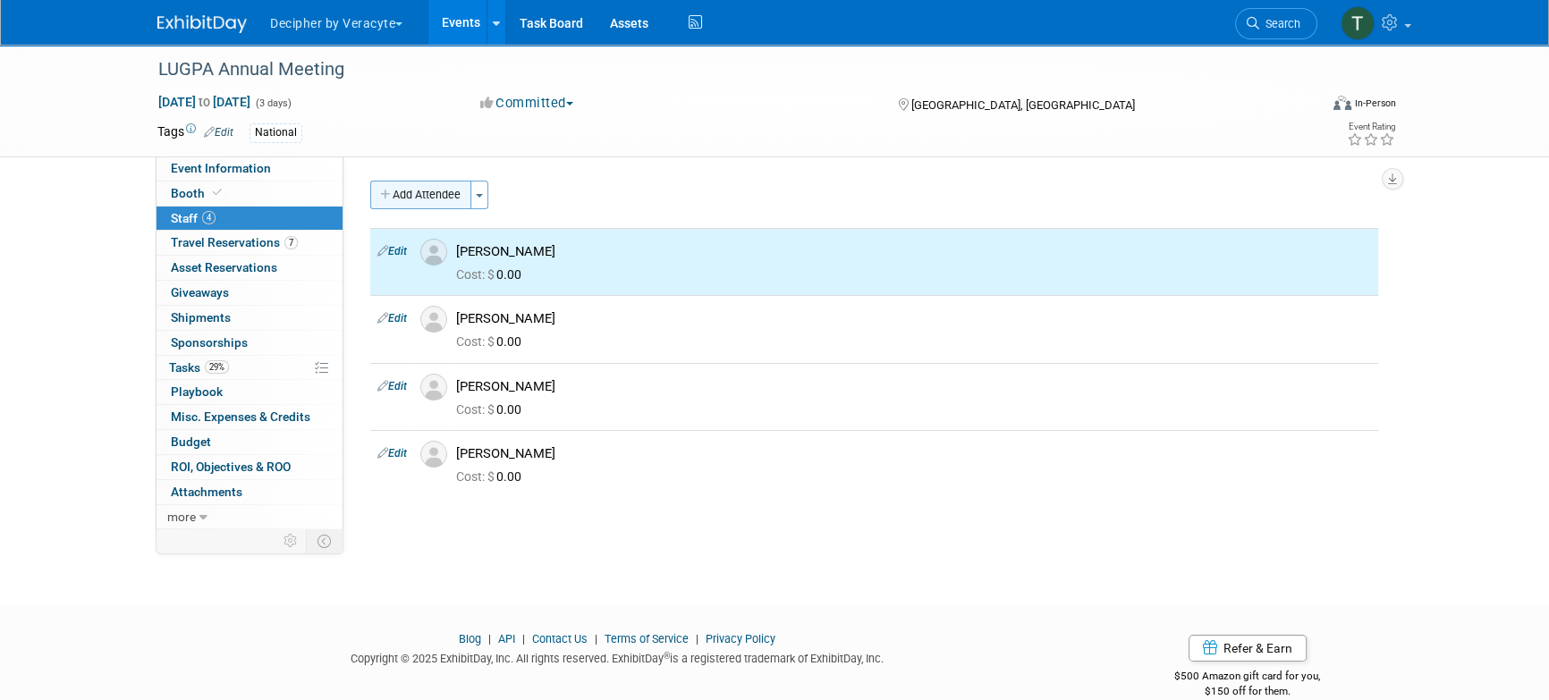
click at [421, 191] on button "Add Attendee" at bounding box center [420, 195] width 101 height 29
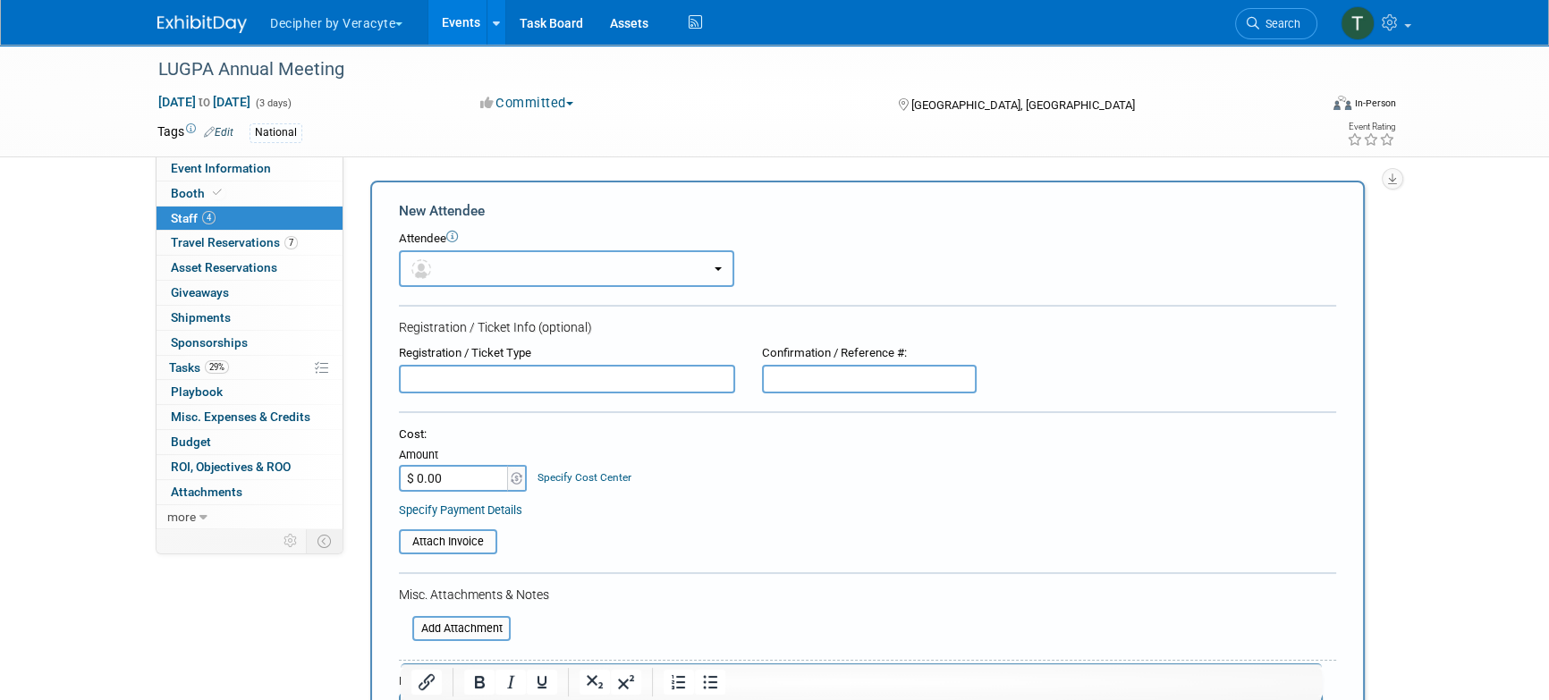
click at [434, 261] on span "button" at bounding box center [424, 268] width 26 height 14
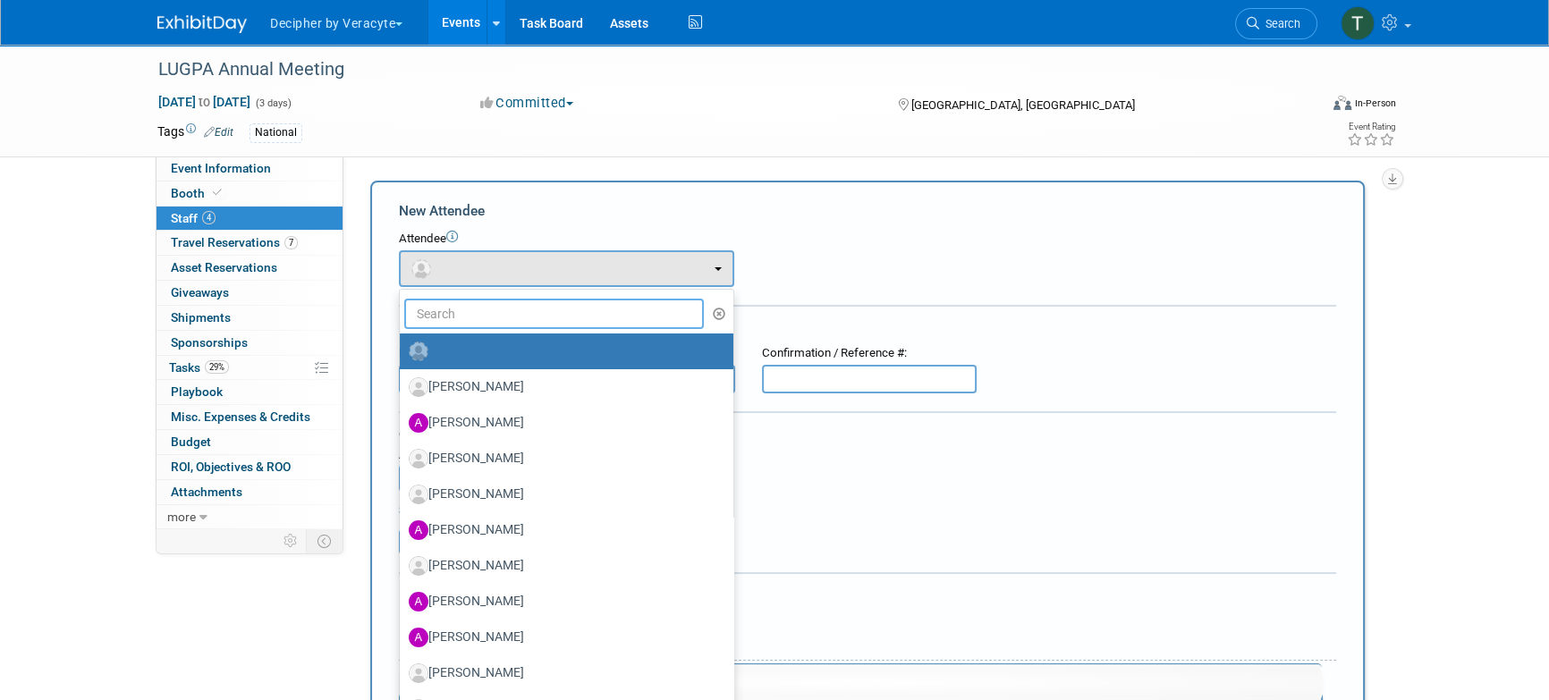
click at [448, 302] on input "text" at bounding box center [554, 314] width 300 height 30
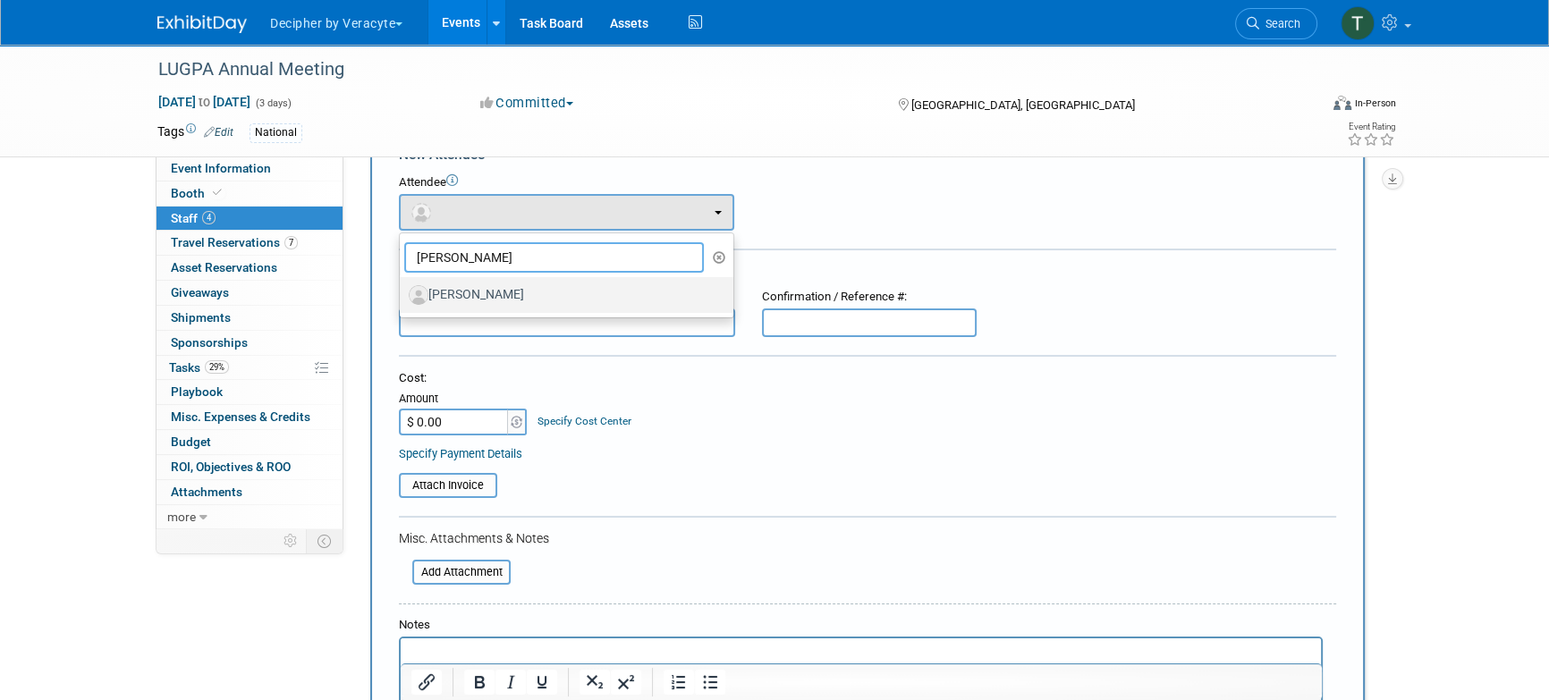
type input "trevor"
click at [479, 301] on label "[PERSON_NAME]" at bounding box center [562, 295] width 307 height 29
click at [403, 299] on input "[PERSON_NAME]" at bounding box center [397, 293] width 12 height 12
select select "57b3c114-7d84-4143-907d-53241936fc89"
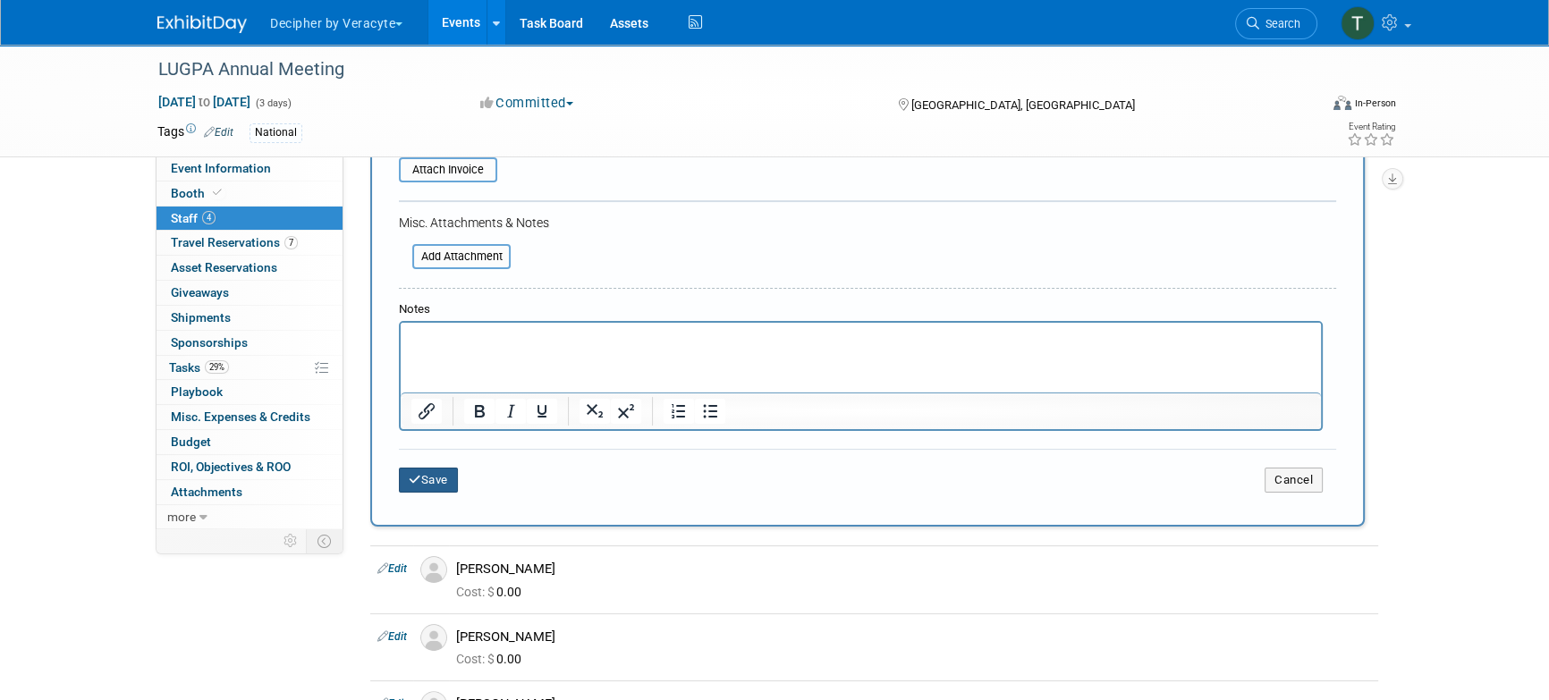
click at [450, 483] on button "Save" at bounding box center [428, 480] width 59 height 25
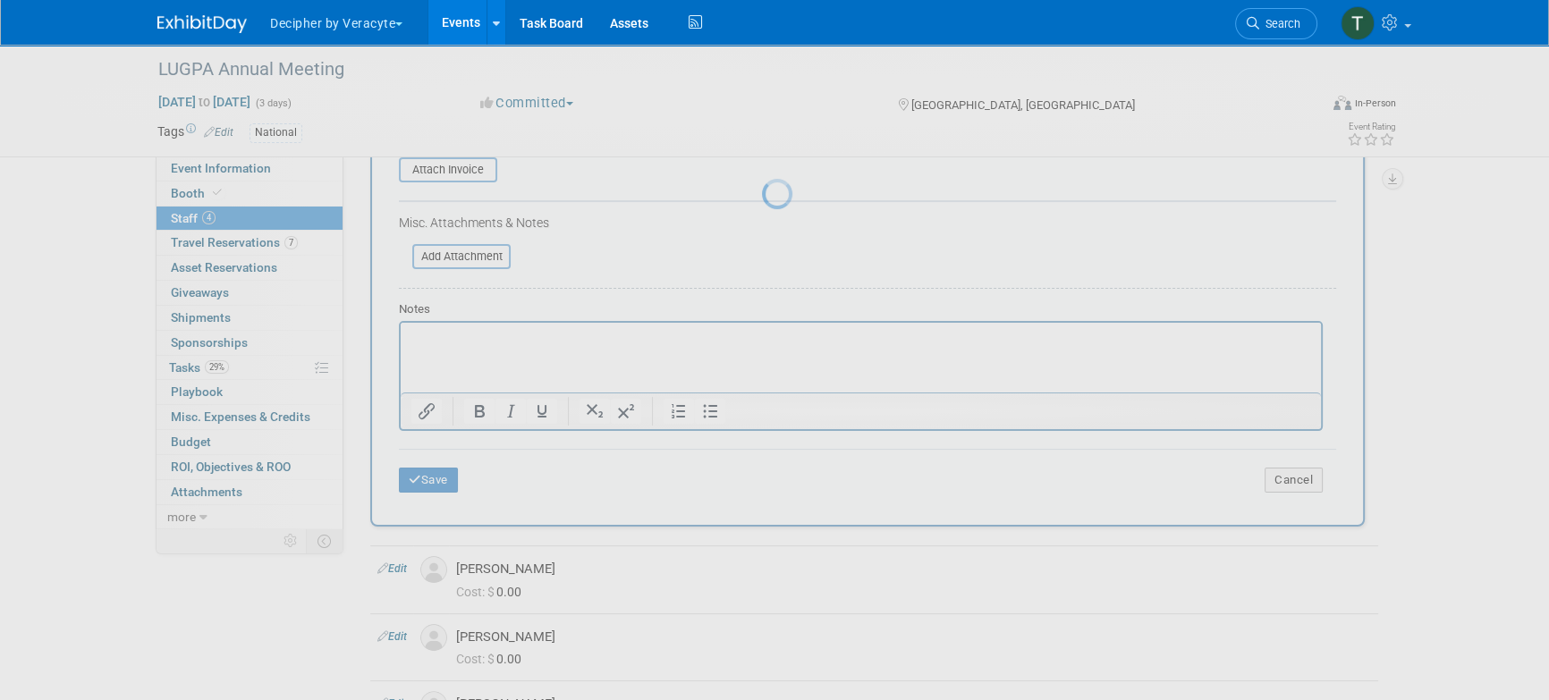
scroll to position [75, 0]
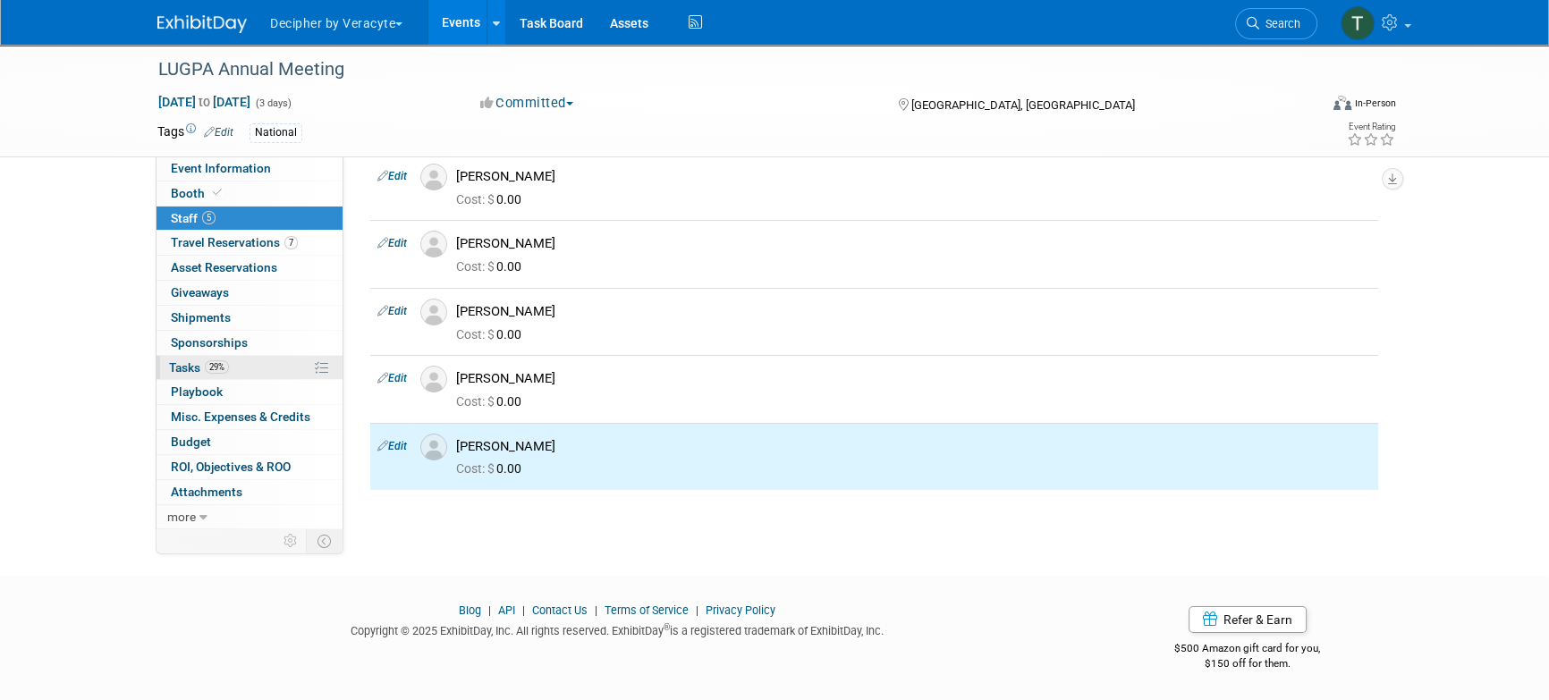
click at [271, 367] on link "29% Tasks 29%" at bounding box center [250, 368] width 186 height 24
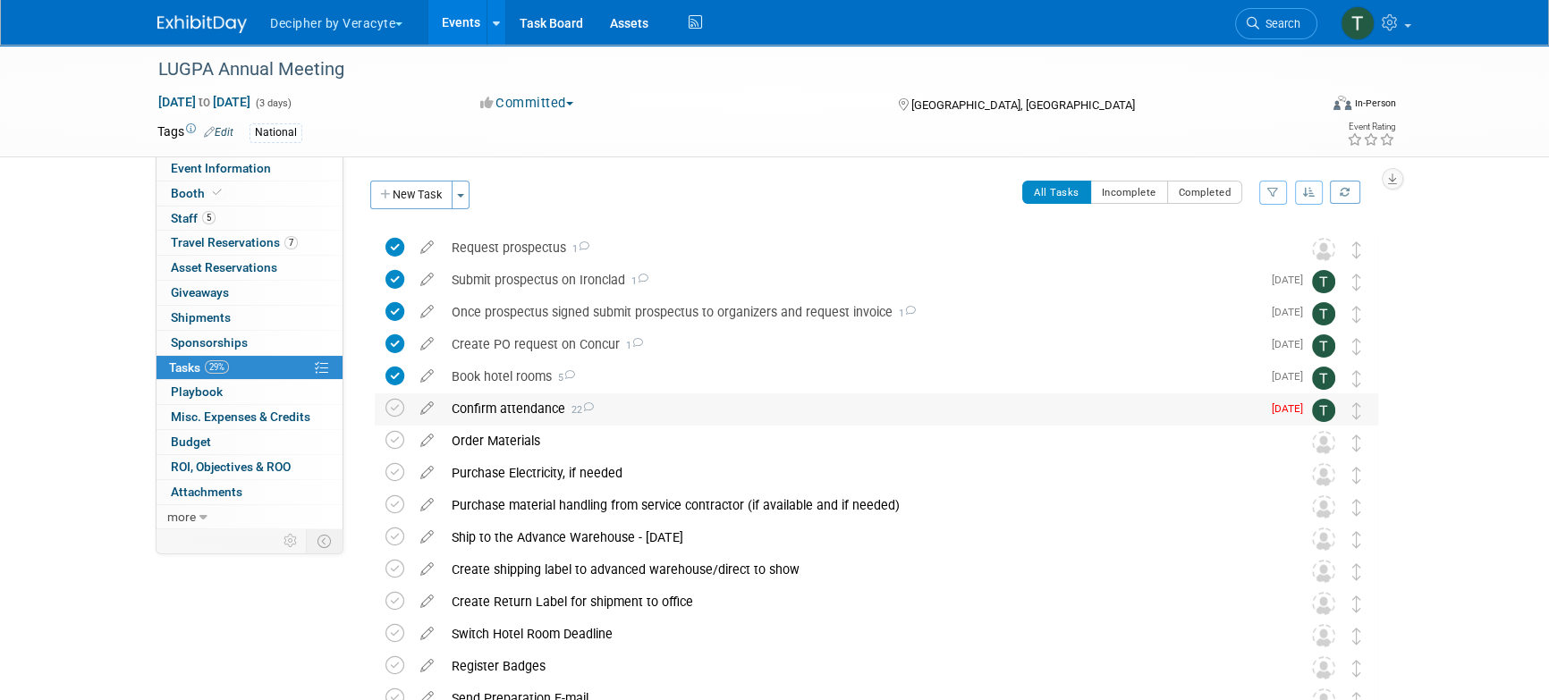
click at [502, 406] on div "Confirm attendance 22" at bounding box center [852, 409] width 818 height 30
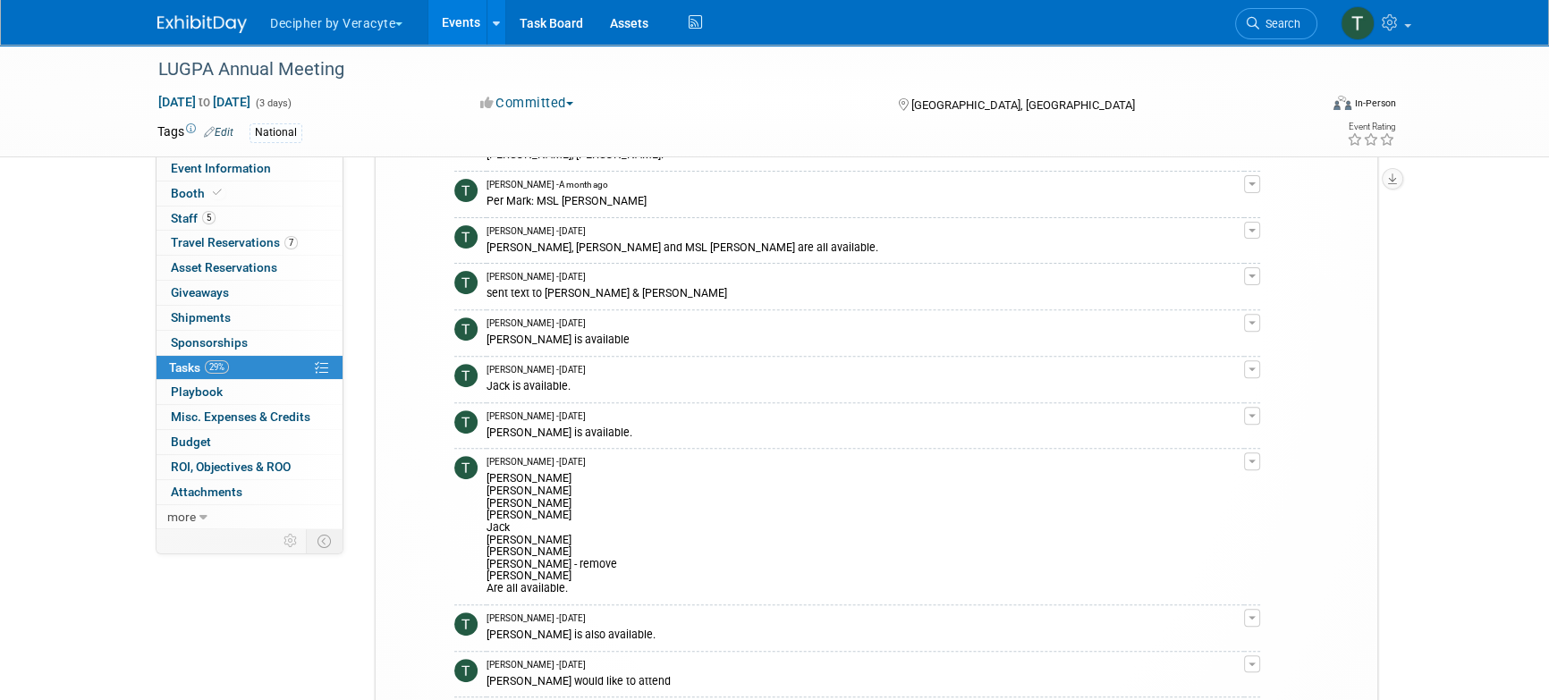
scroll to position [786, 0]
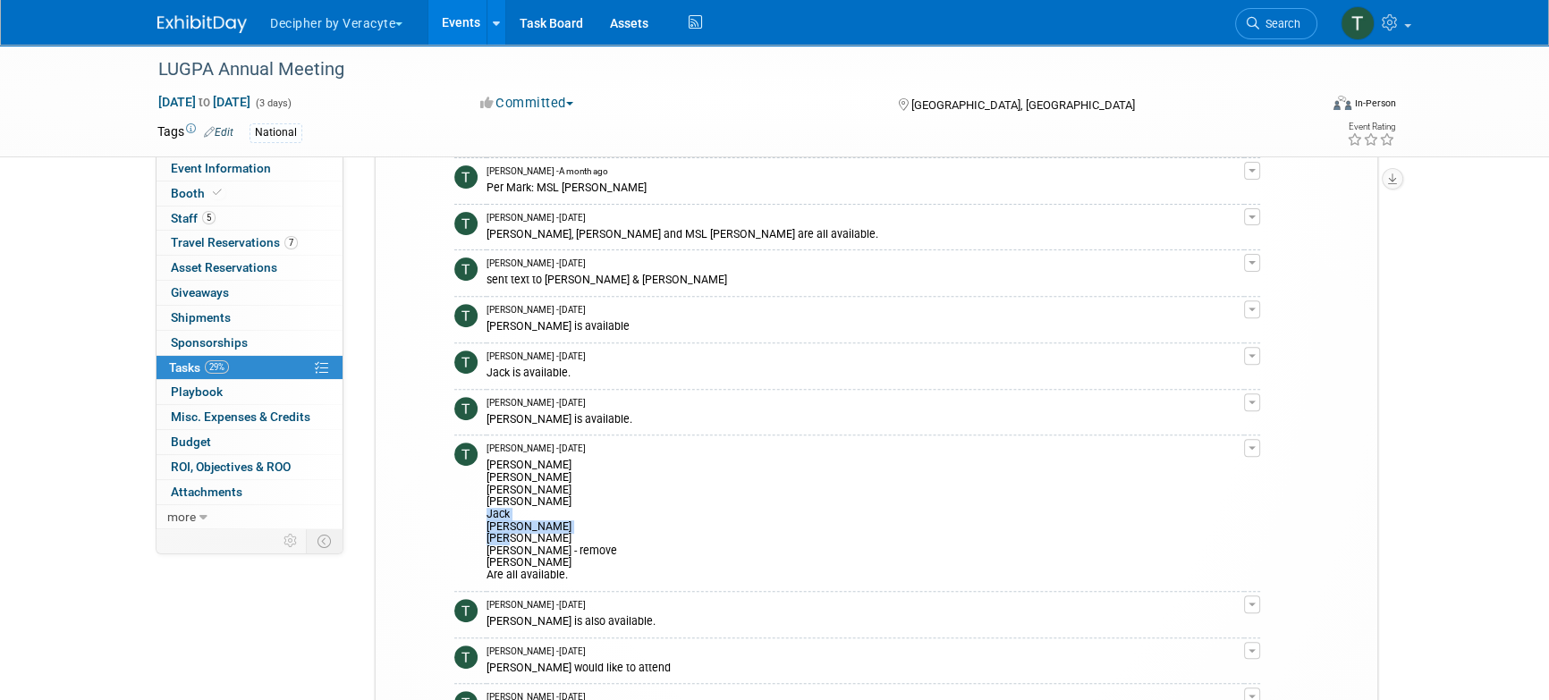
drag, startPoint x: 514, startPoint y: 530, endPoint x: 489, endPoint y: 505, distance: 35.4
click at [489, 505] on div "Greg Julie Adam Steve Jack Christina Andy Chris Cowan - remove Trevor Are all a…" at bounding box center [866, 518] width 758 height 126
click at [250, 216] on link "5 Staff 5" at bounding box center [250, 219] width 186 height 24
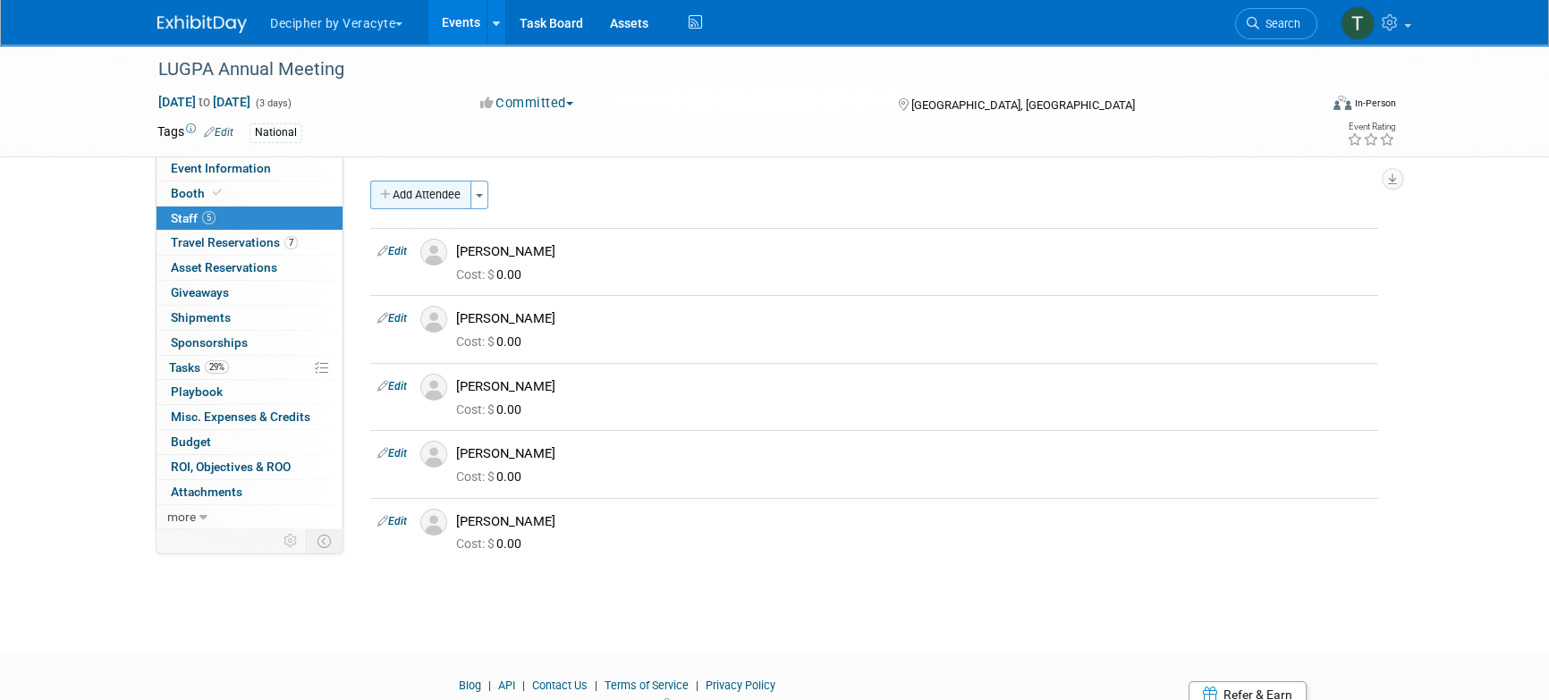
click at [464, 204] on button "Add Attendee" at bounding box center [420, 195] width 101 height 29
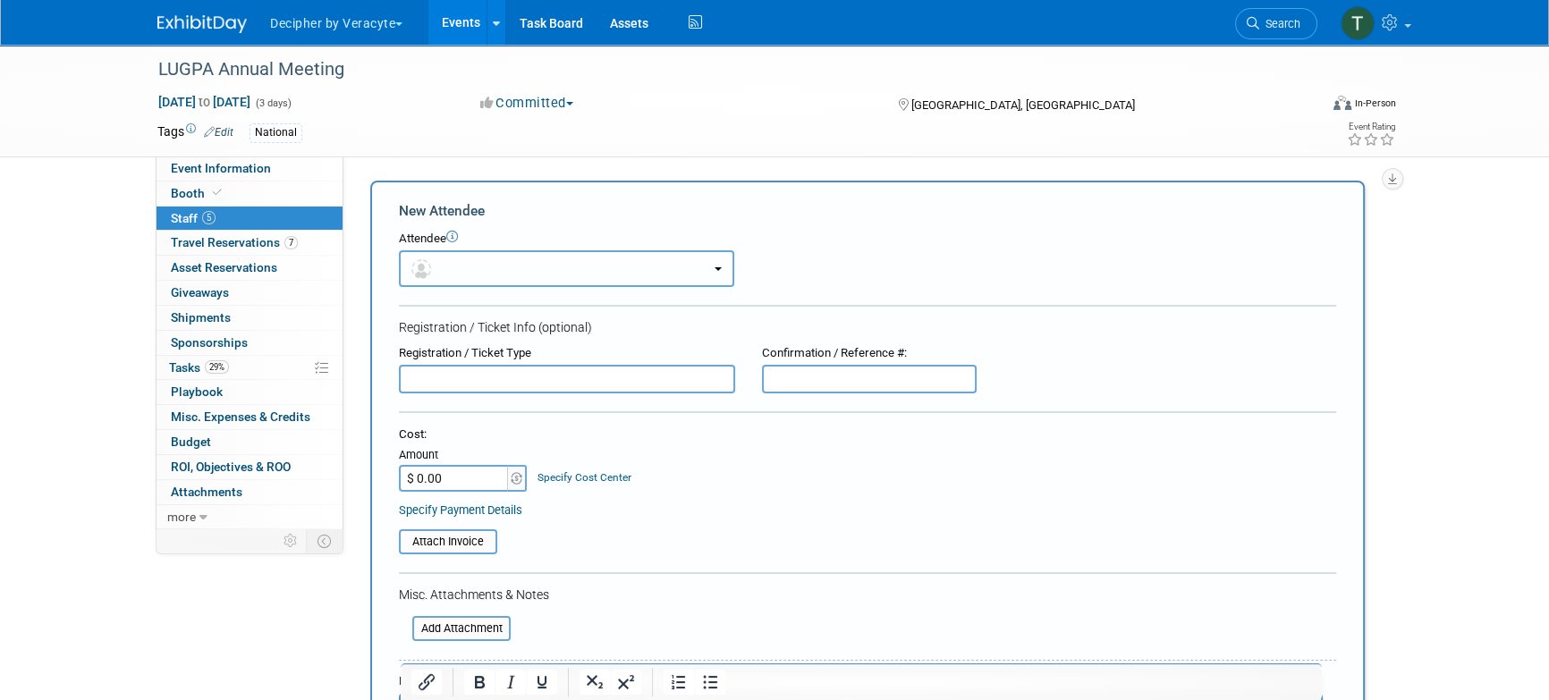
click at [475, 272] on button "button" at bounding box center [566, 268] width 335 height 37
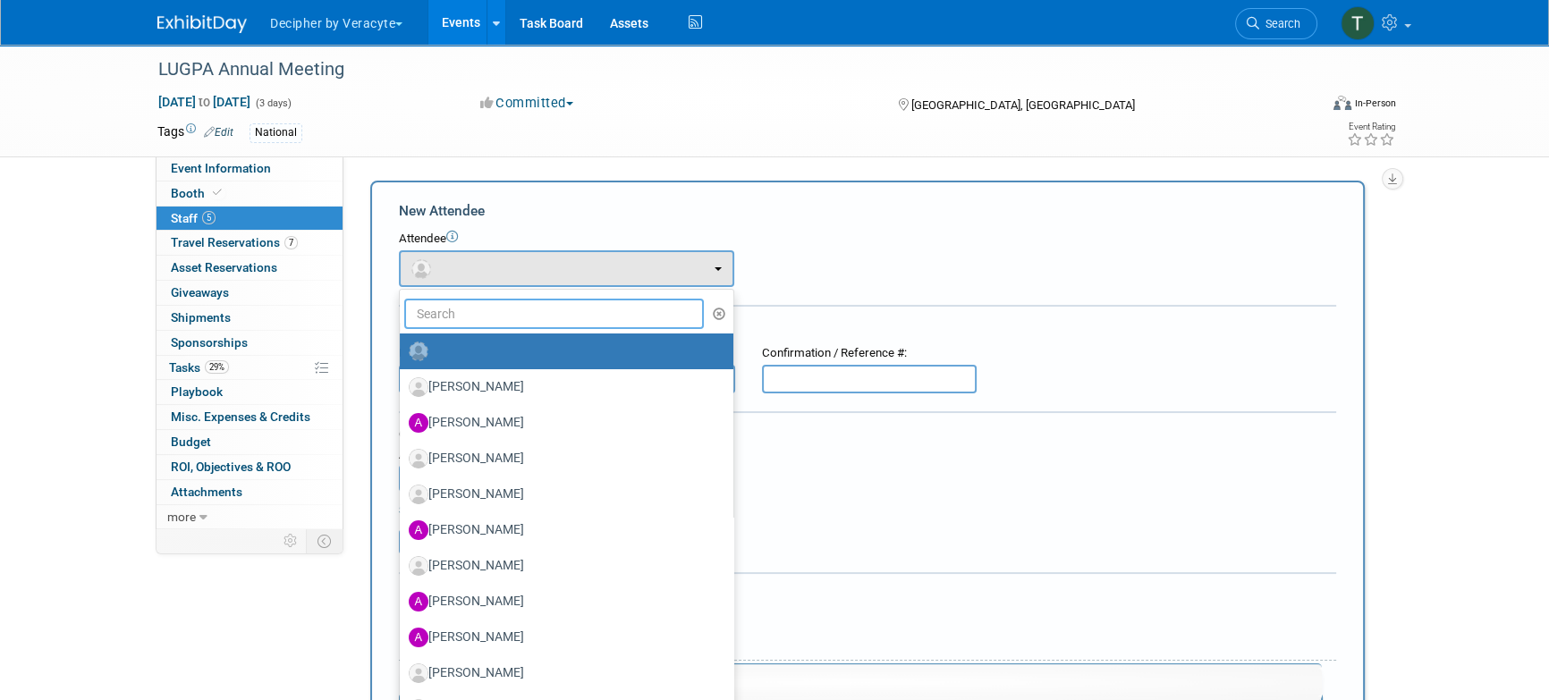
click at [475, 300] on input "text" at bounding box center [554, 314] width 300 height 30
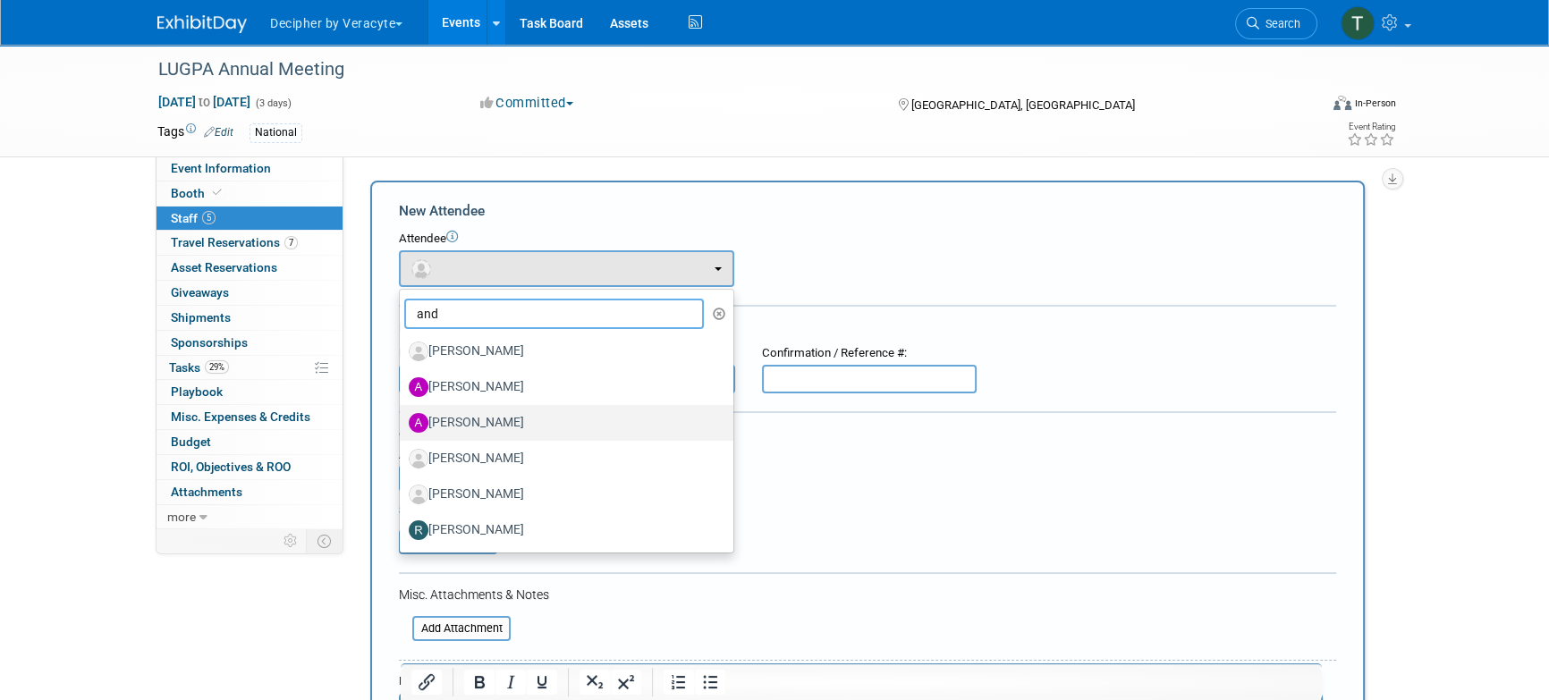
type input "and"
click at [512, 418] on label "[PERSON_NAME]" at bounding box center [562, 423] width 307 height 29
click at [403, 418] on input "[PERSON_NAME]" at bounding box center [397, 421] width 12 height 12
select select "90a8620f-5271-45f6-9fbc-1d36b397c7c5"
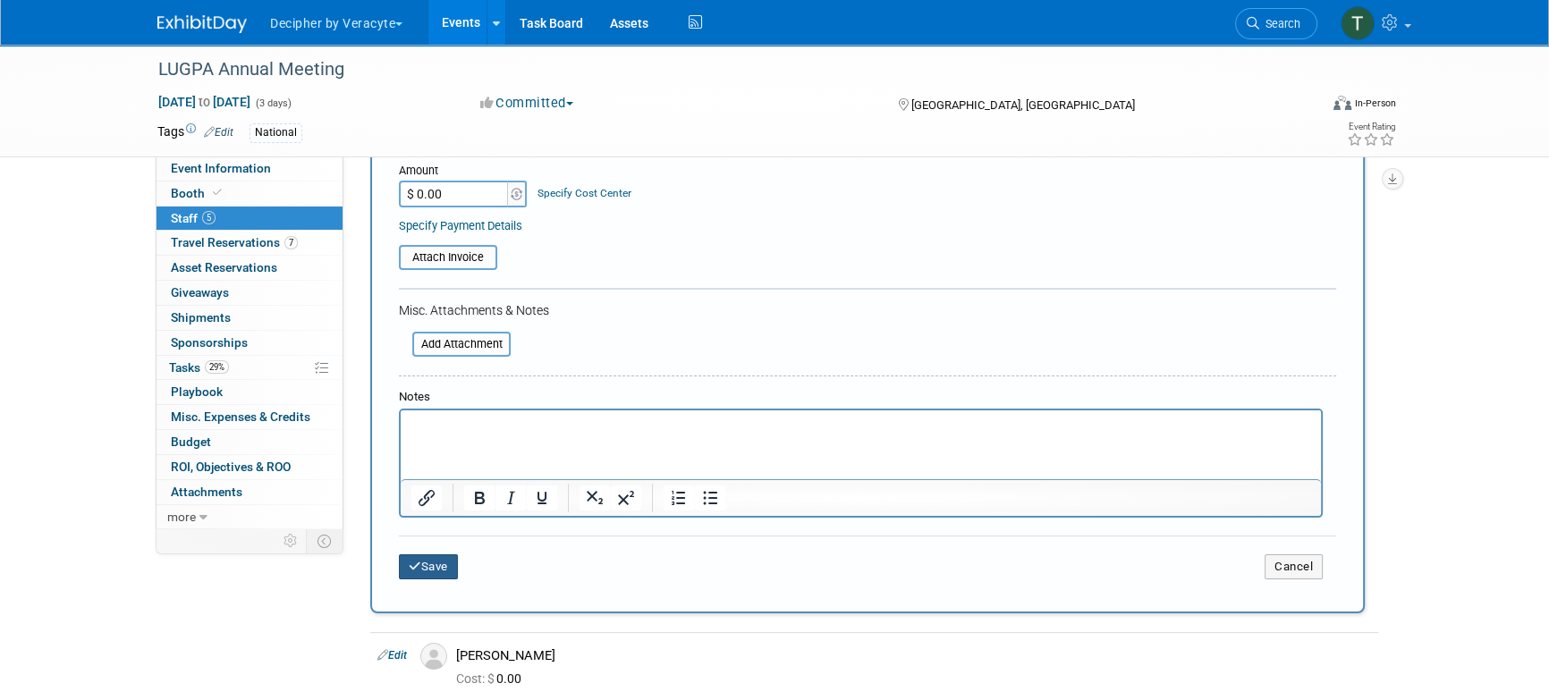
click at [440, 563] on button "Save" at bounding box center [428, 567] width 59 height 25
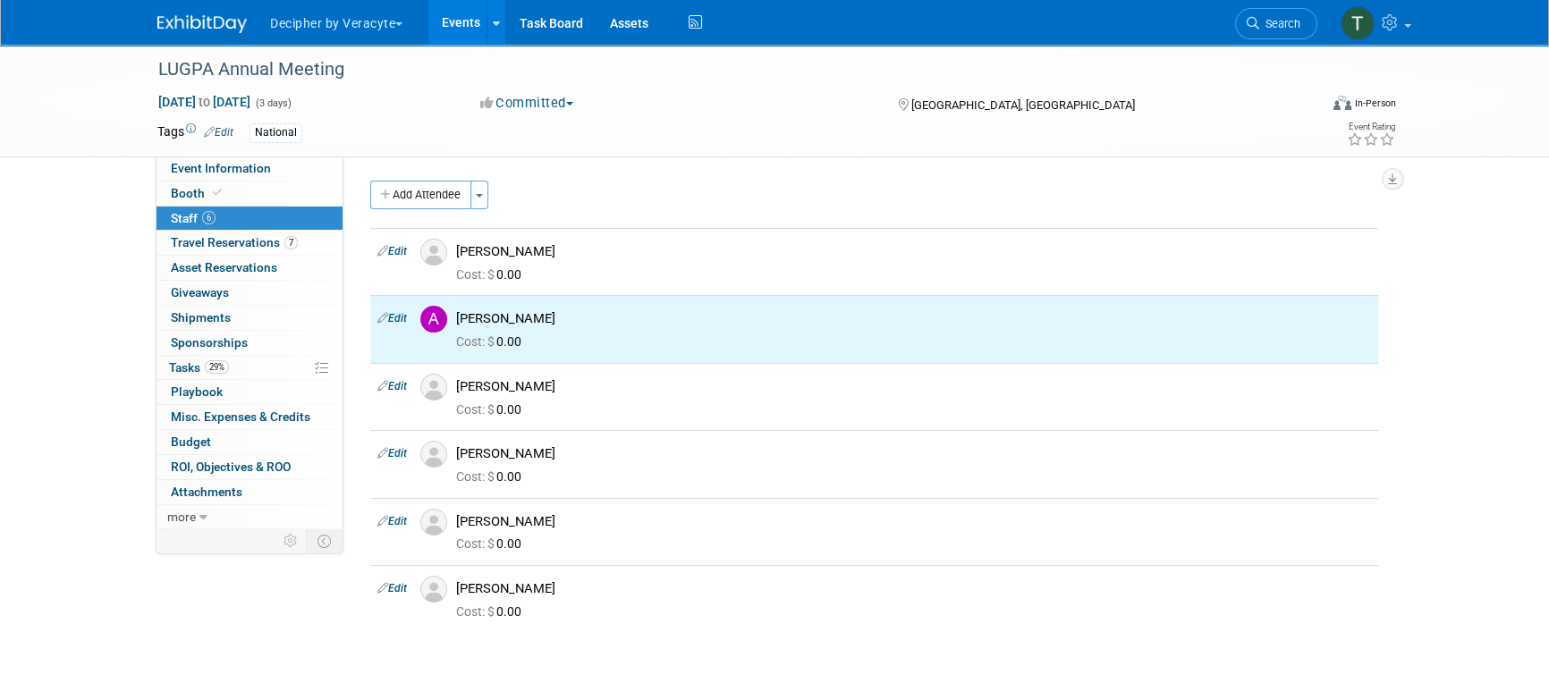
click at [420, 205] on button "Add Attendee" at bounding box center [420, 195] width 101 height 29
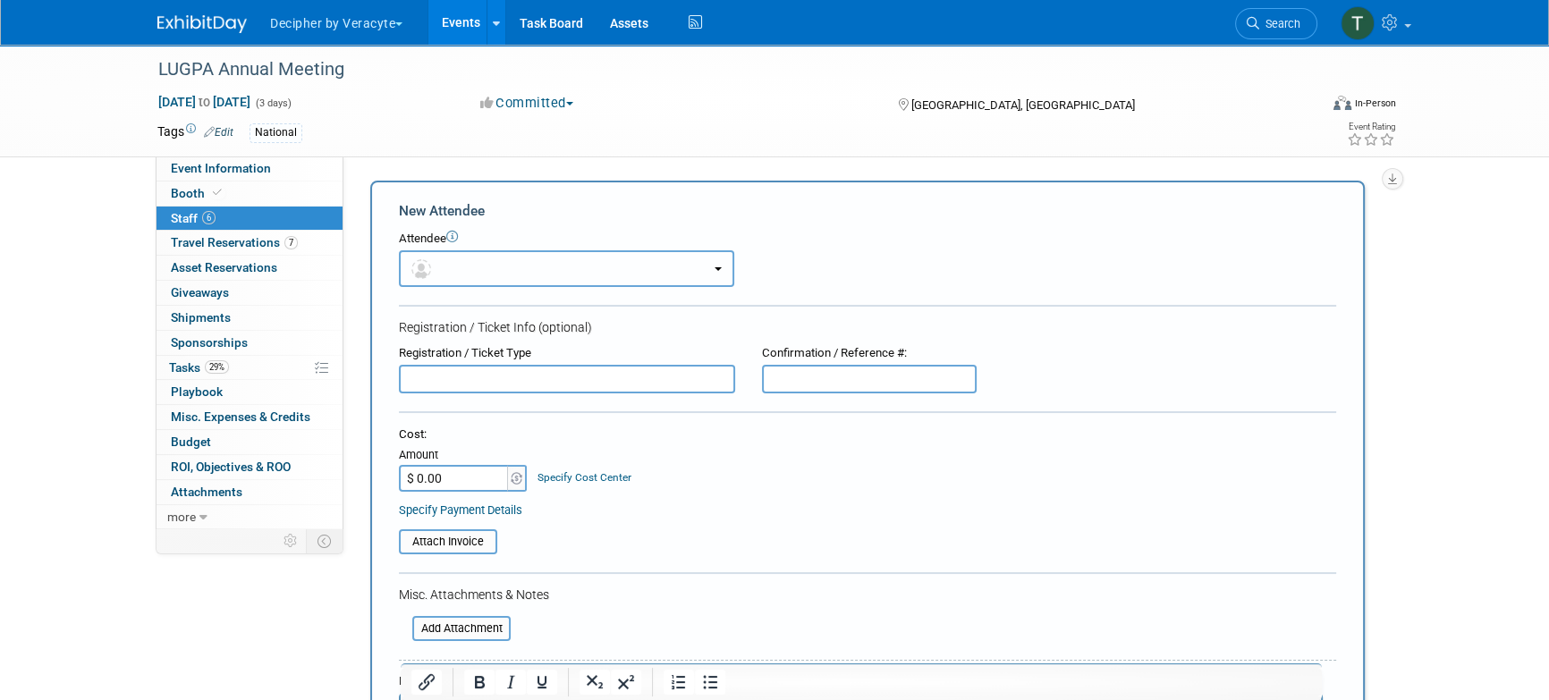
click at [463, 271] on button "button" at bounding box center [566, 268] width 335 height 37
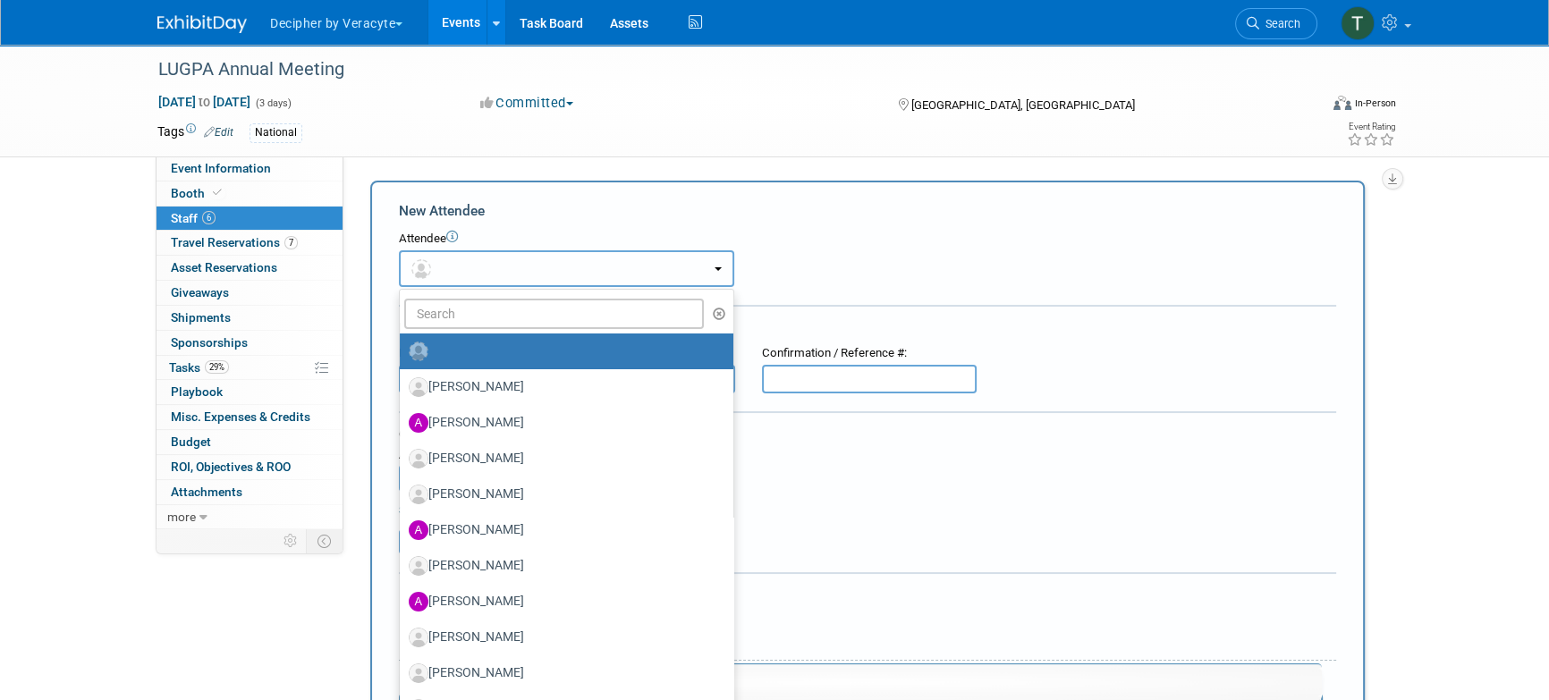
click at [463, 284] on button "button" at bounding box center [566, 268] width 335 height 37
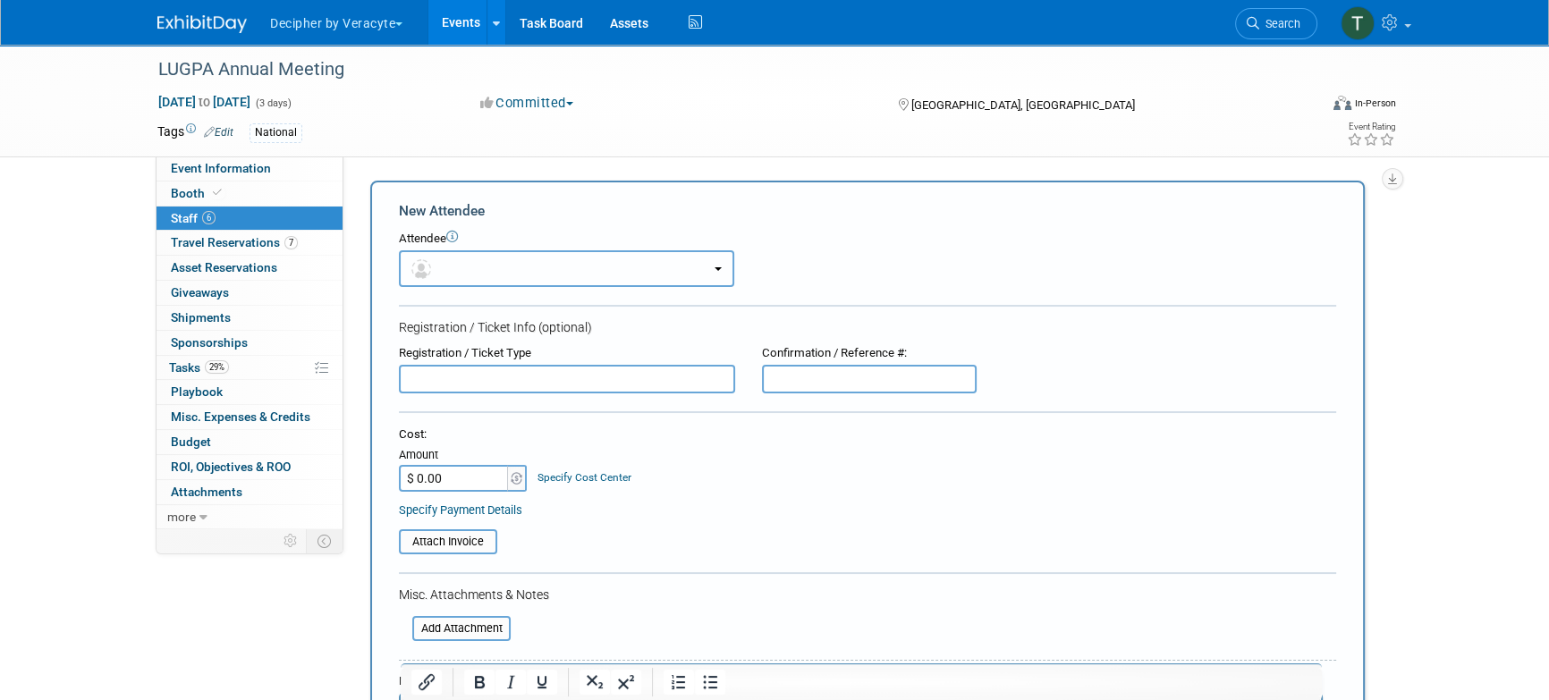
click at [460, 278] on button "button" at bounding box center [566, 268] width 335 height 37
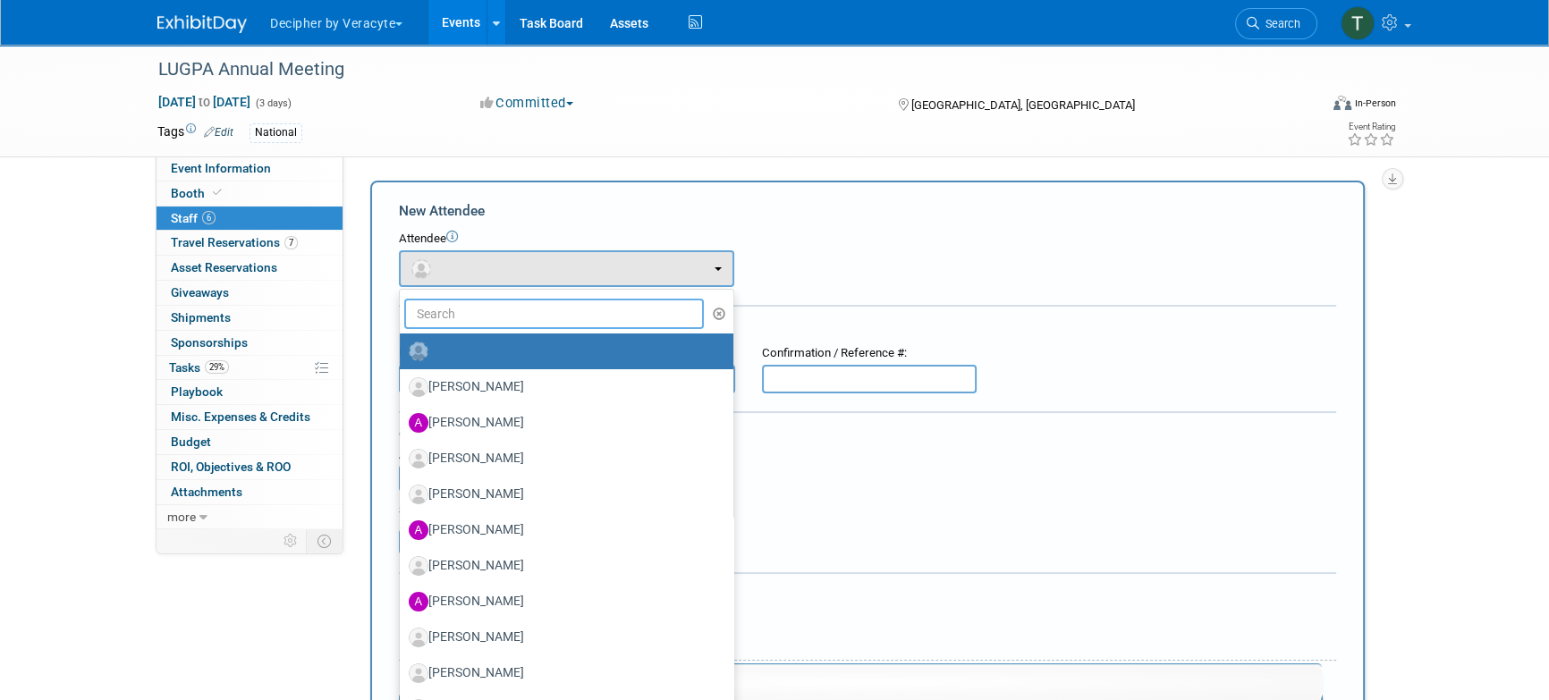
click at [461, 299] on input "text" at bounding box center [554, 314] width 300 height 30
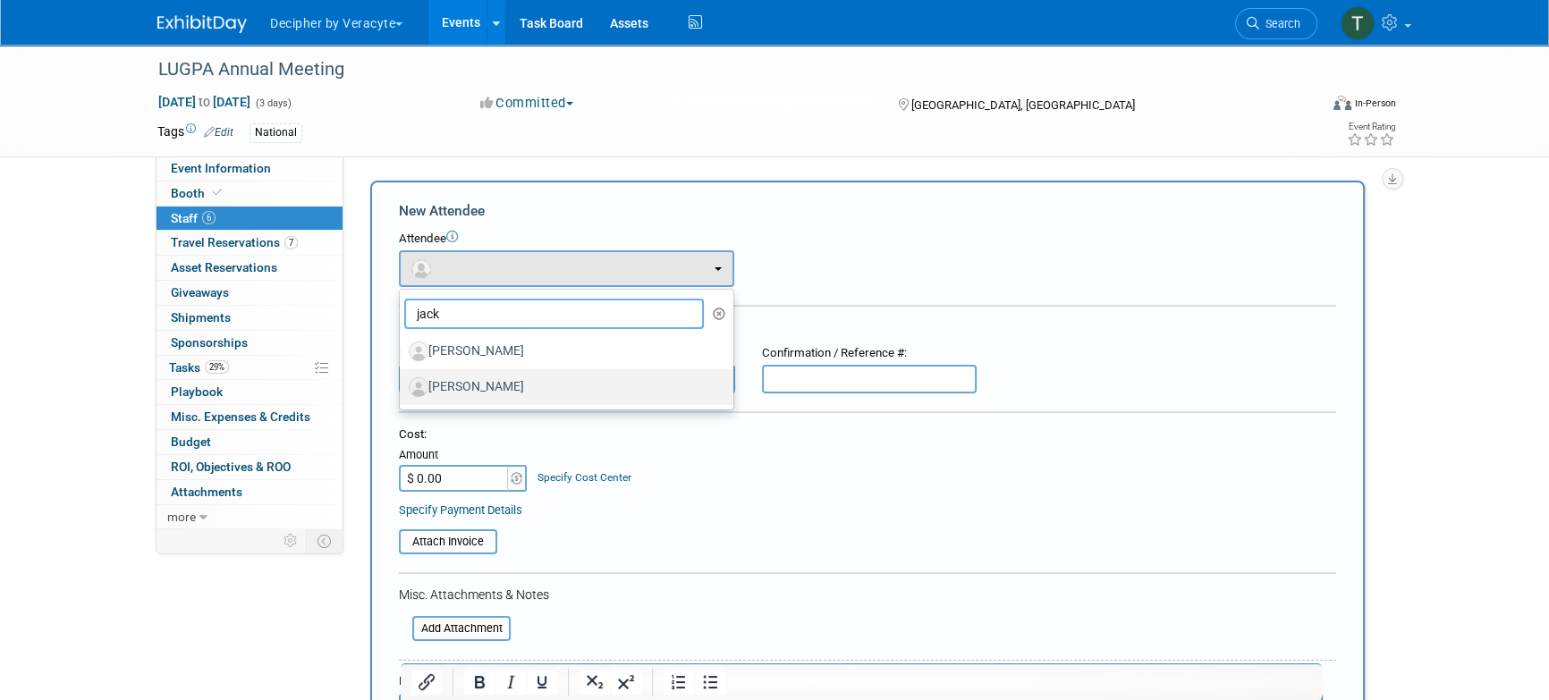
type input "jack"
click at [516, 388] on label "[PERSON_NAME]" at bounding box center [562, 387] width 307 height 29
click at [403, 388] on input "[PERSON_NAME]" at bounding box center [397, 385] width 12 height 12
select select "b78b945c-c161-4df7-ab7c-682909df406e"
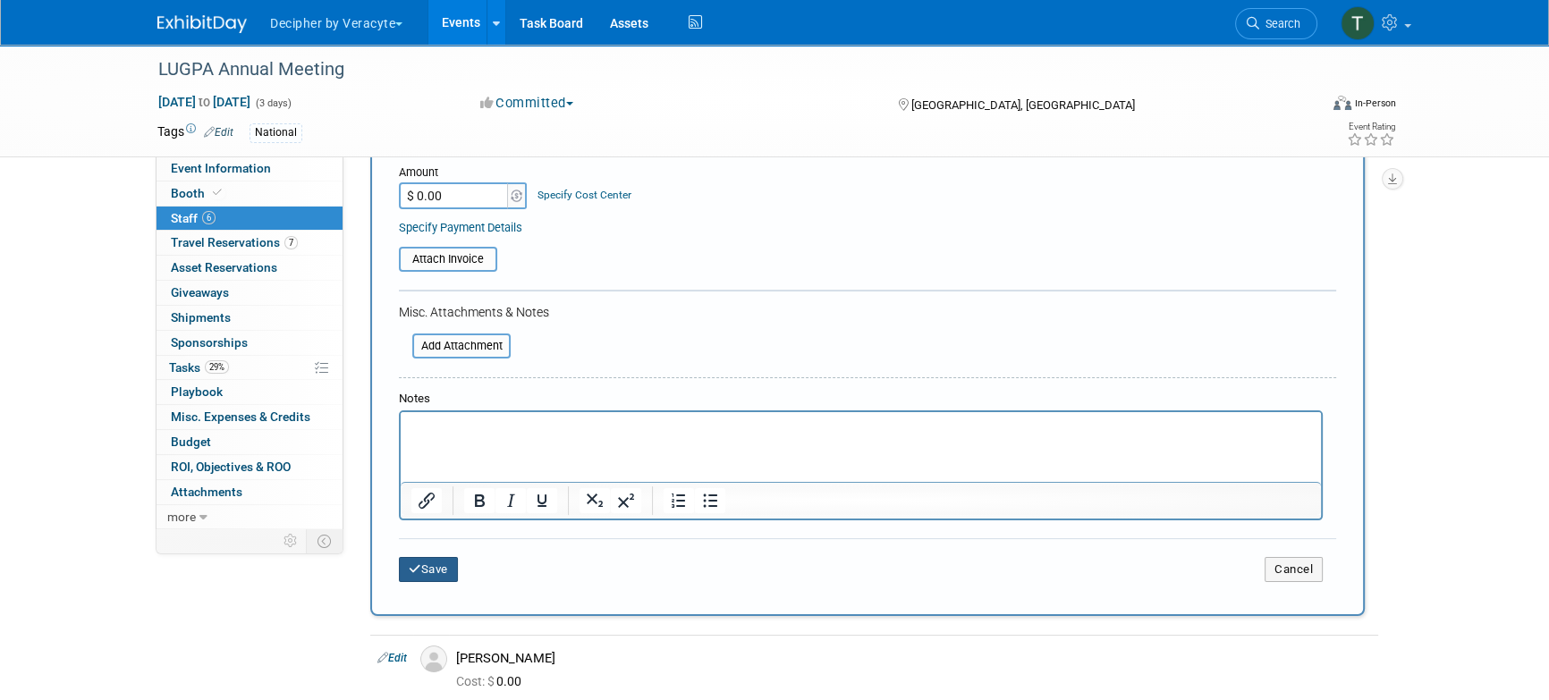
click at [447, 571] on button "Save" at bounding box center [428, 569] width 59 height 25
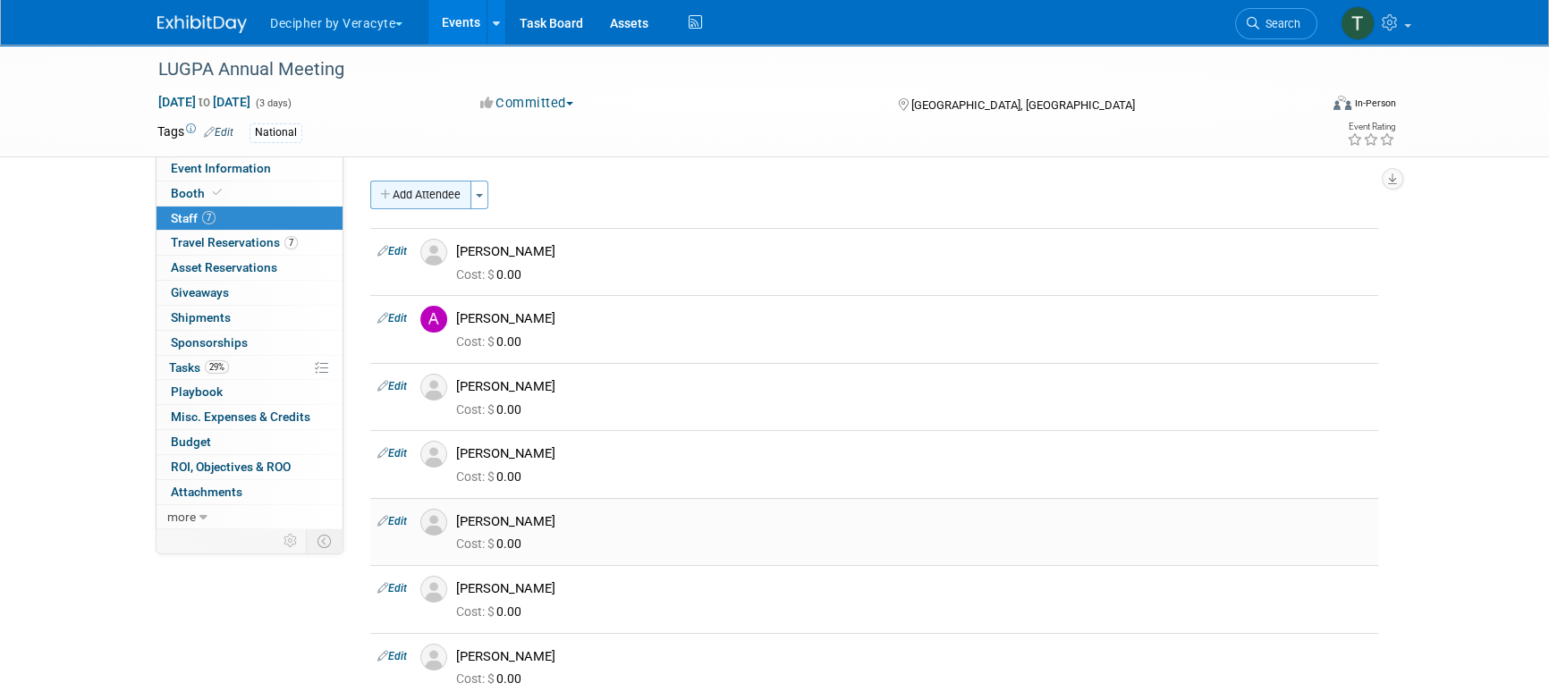
click at [431, 198] on button "Add Attendee" at bounding box center [420, 195] width 101 height 29
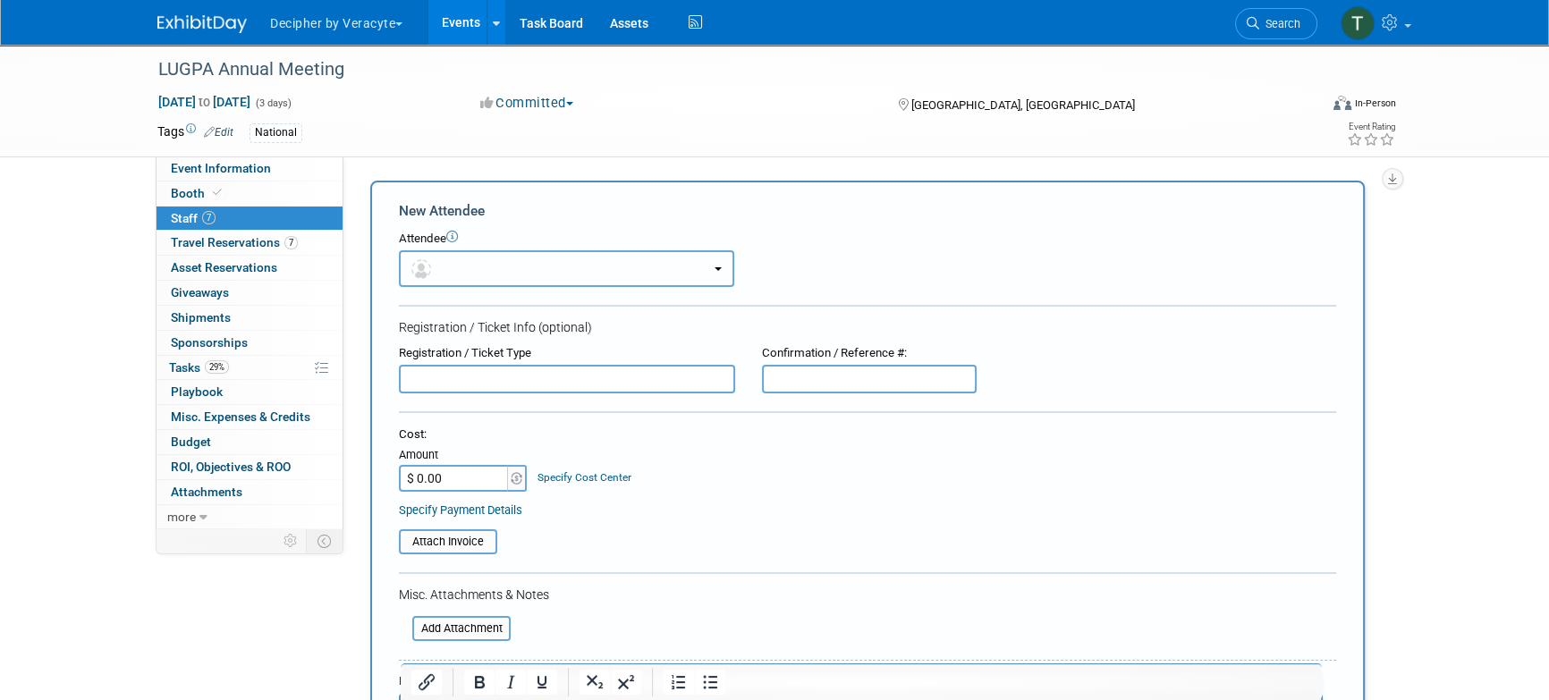
click at [465, 262] on button "button" at bounding box center [566, 268] width 335 height 37
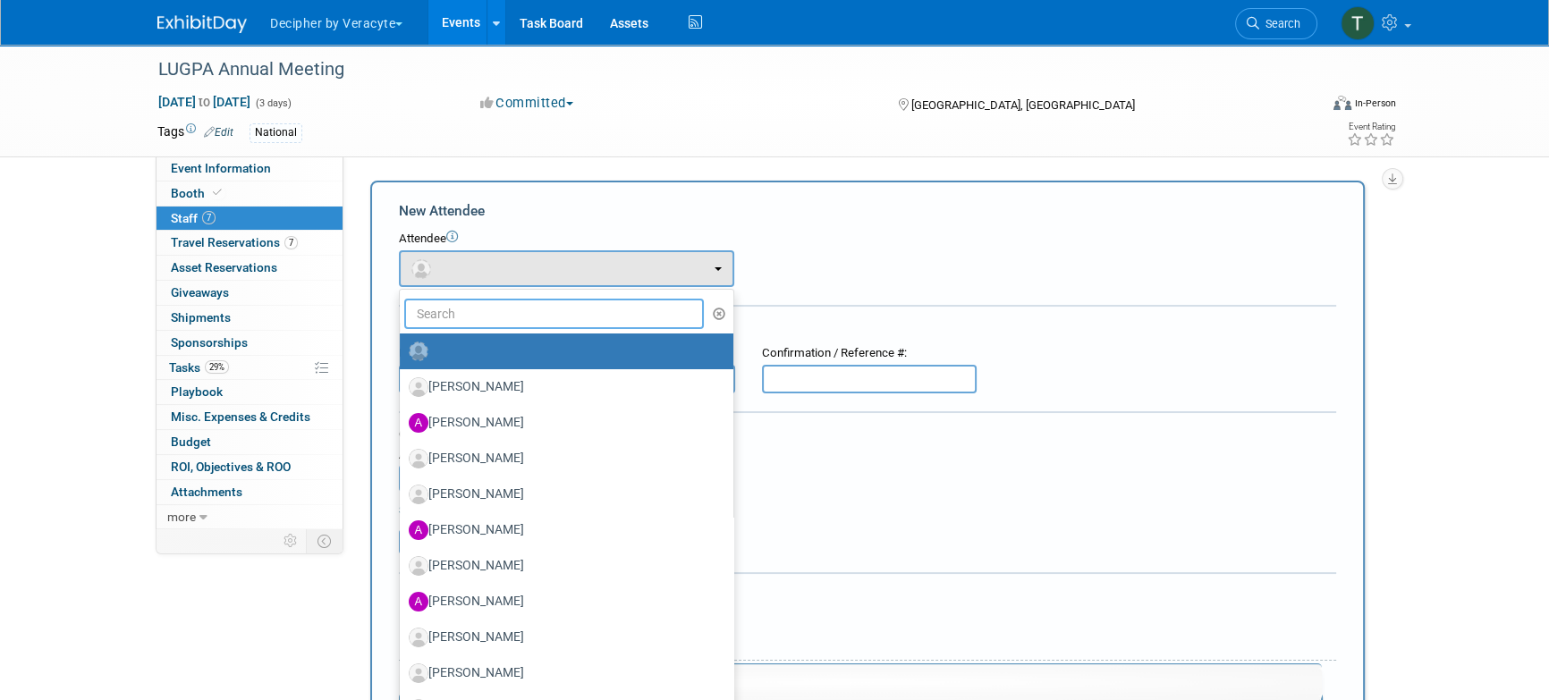
click at [465, 309] on input "text" at bounding box center [554, 314] width 300 height 30
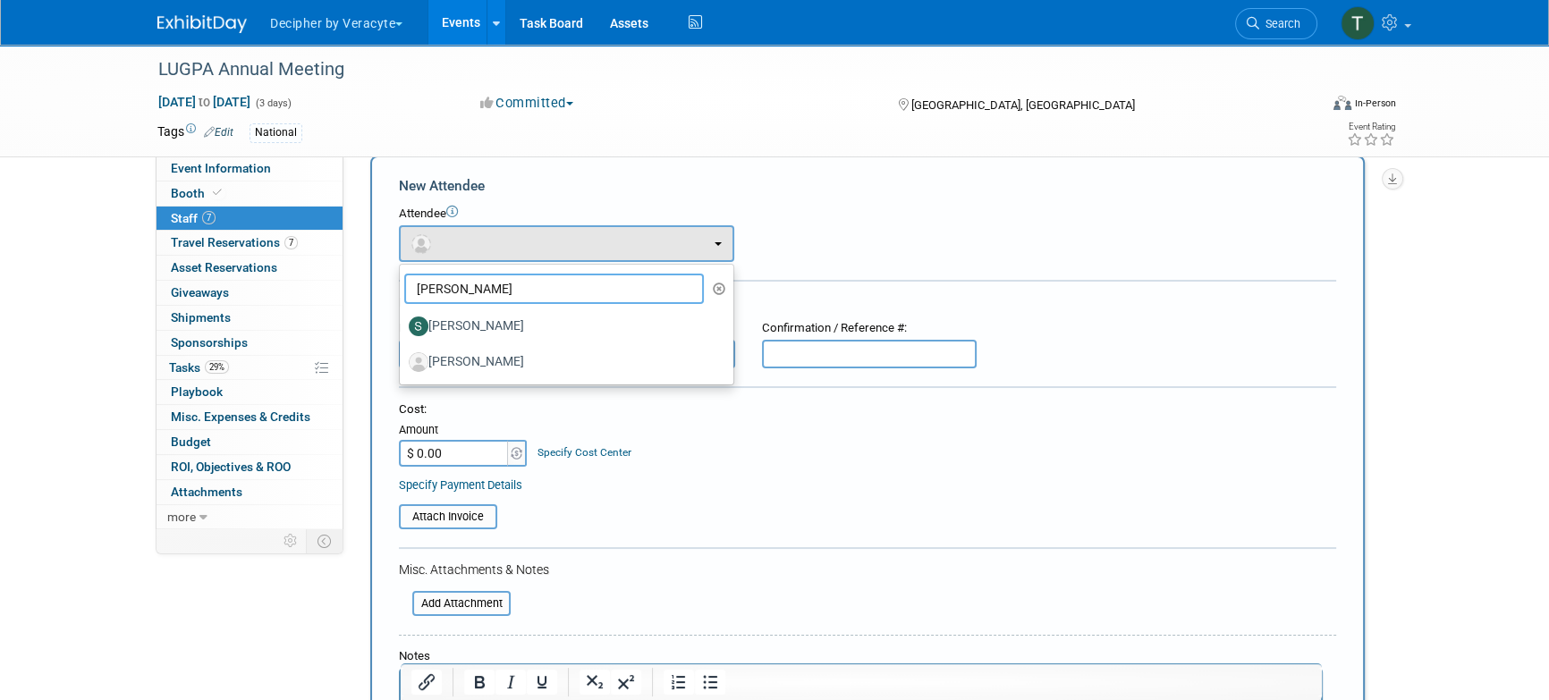
scroll to position [27, 0]
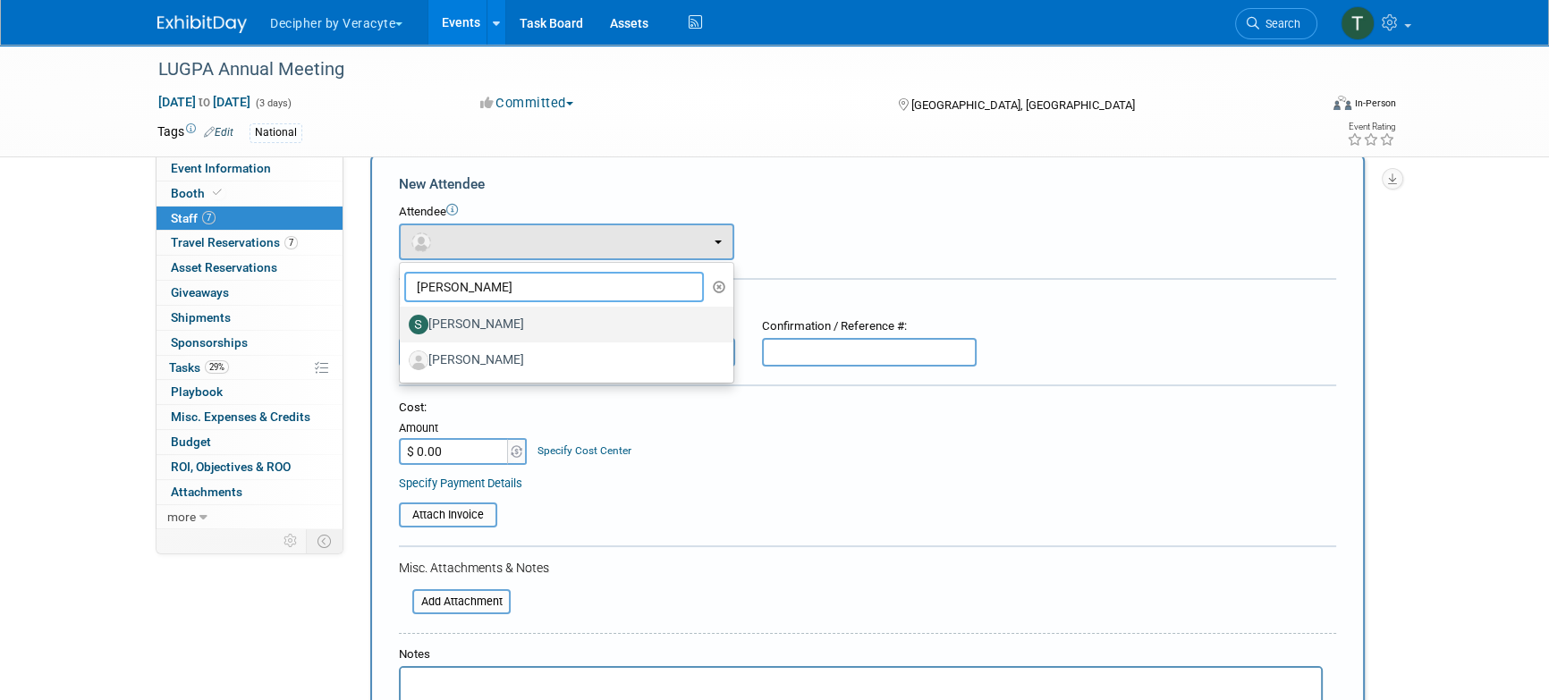
type input "steve"
click at [473, 326] on label "[PERSON_NAME]" at bounding box center [562, 324] width 307 height 29
click at [403, 326] on input "[PERSON_NAME]" at bounding box center [397, 323] width 12 height 12
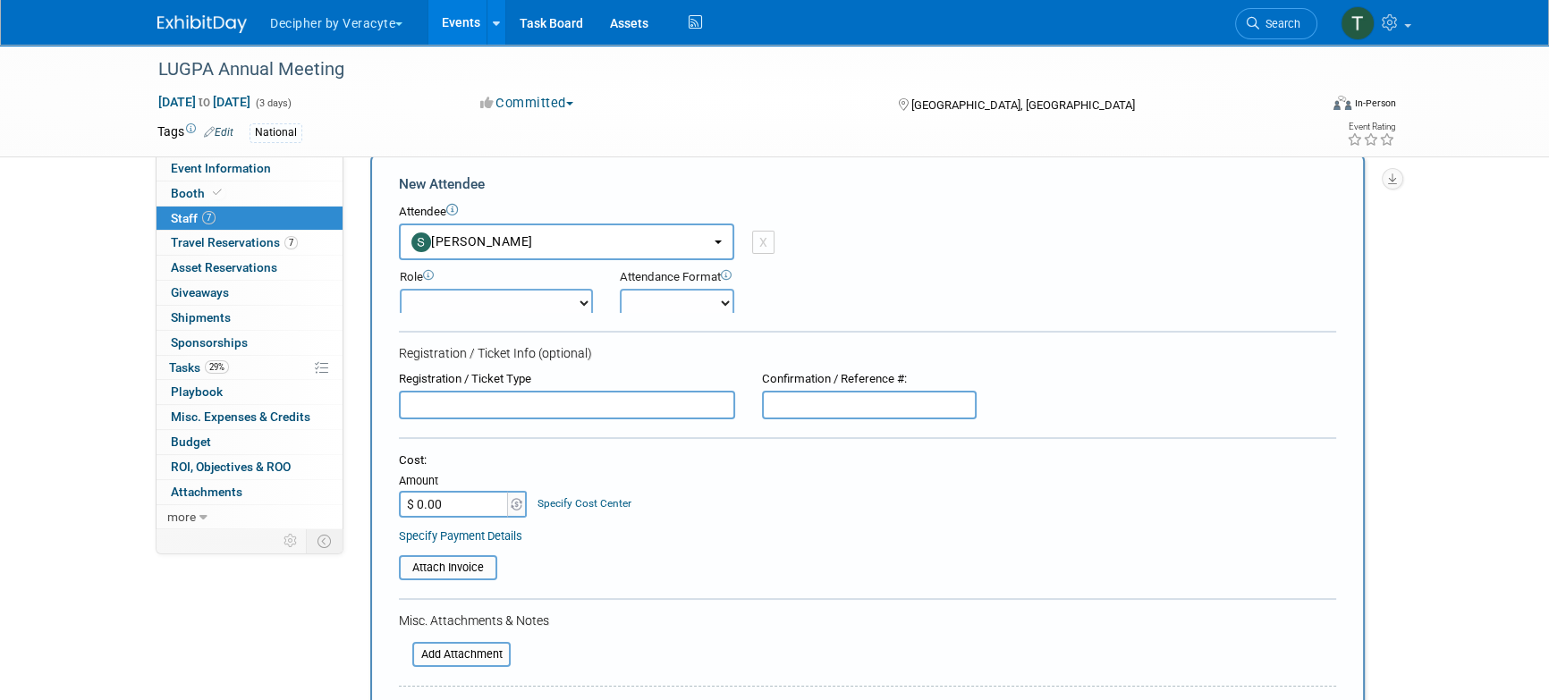
click at [473, 326] on form "New Attendee Attendee <img src="https://www.exhibitday.com/Images/Unassigned-Us…" at bounding box center [867, 528] width 937 height 709
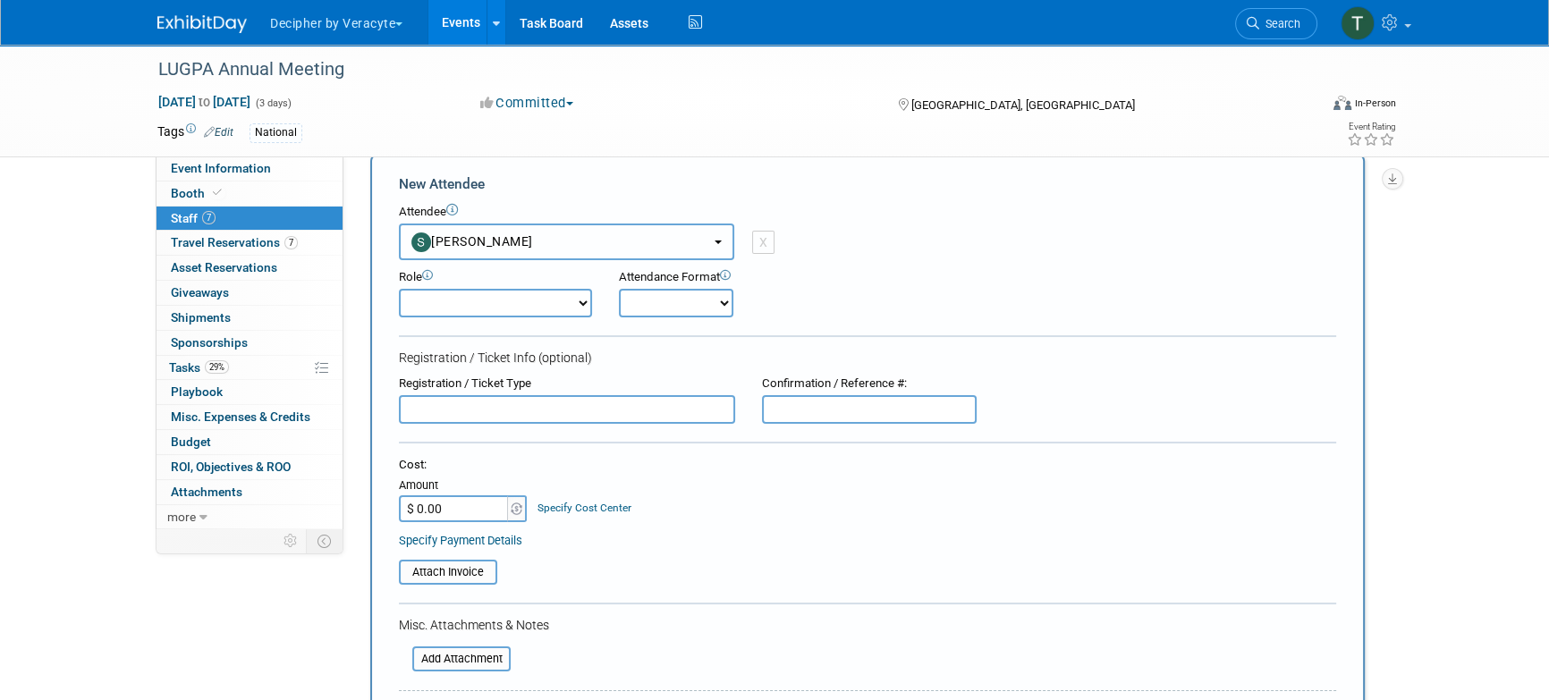
click at [473, 253] on button "[PERSON_NAME]" at bounding box center [566, 242] width 335 height 37
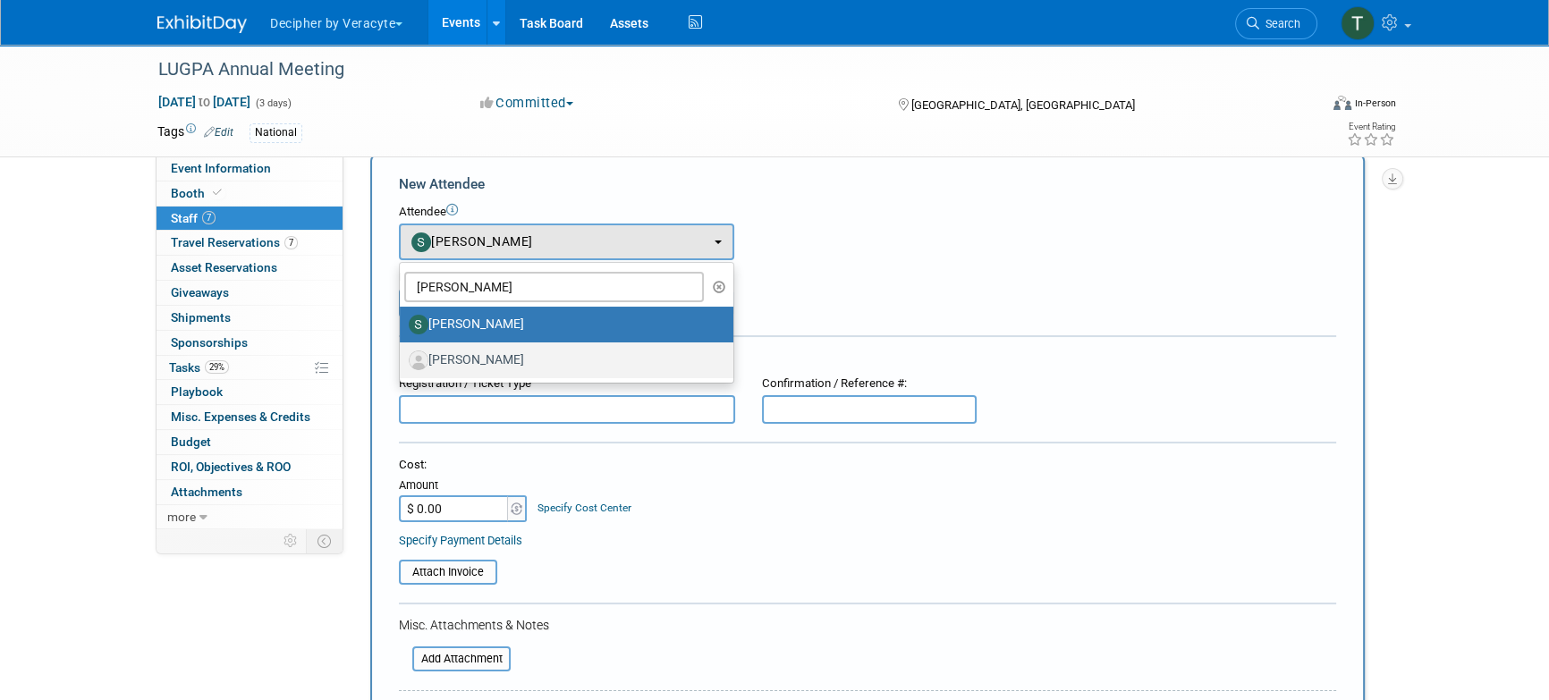
click at [478, 343] on link "[PERSON_NAME]" at bounding box center [567, 361] width 334 height 36
click at [480, 355] on label "[PERSON_NAME]" at bounding box center [562, 360] width 307 height 29
click at [403, 355] on input "[PERSON_NAME]" at bounding box center [397, 358] width 12 height 12
select select "bda310bc-e3b1-4dd4-8f31-e11a3b499903"
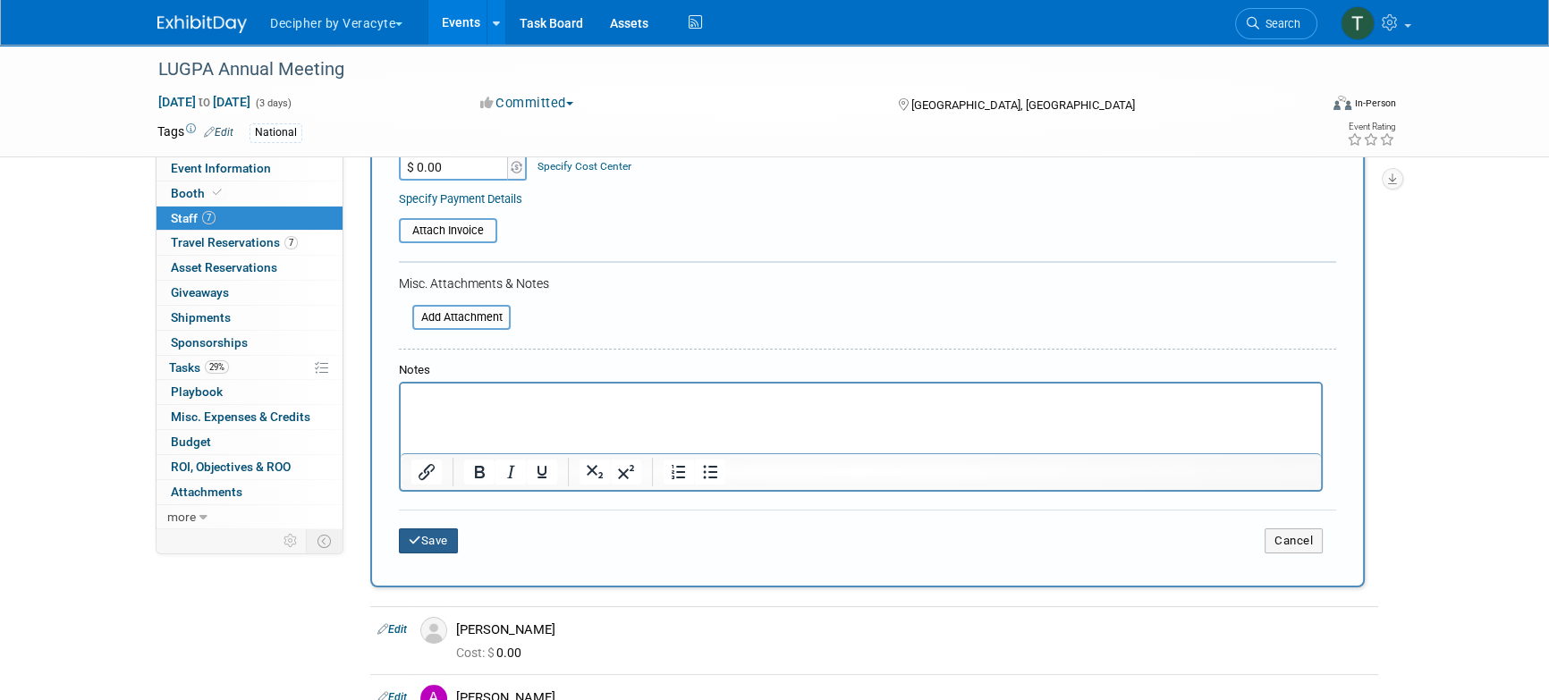
click at [454, 544] on button "Save" at bounding box center [428, 541] width 59 height 25
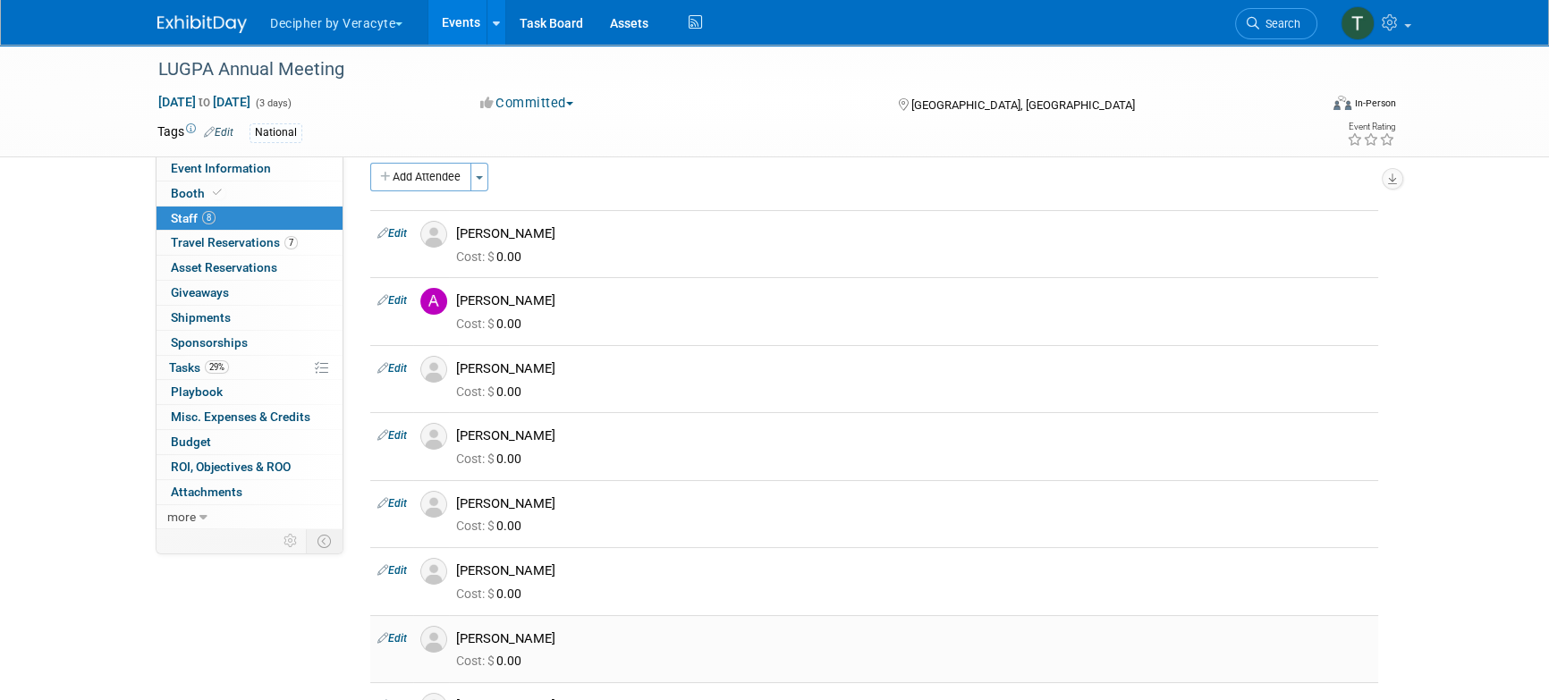
scroll to position [0, 0]
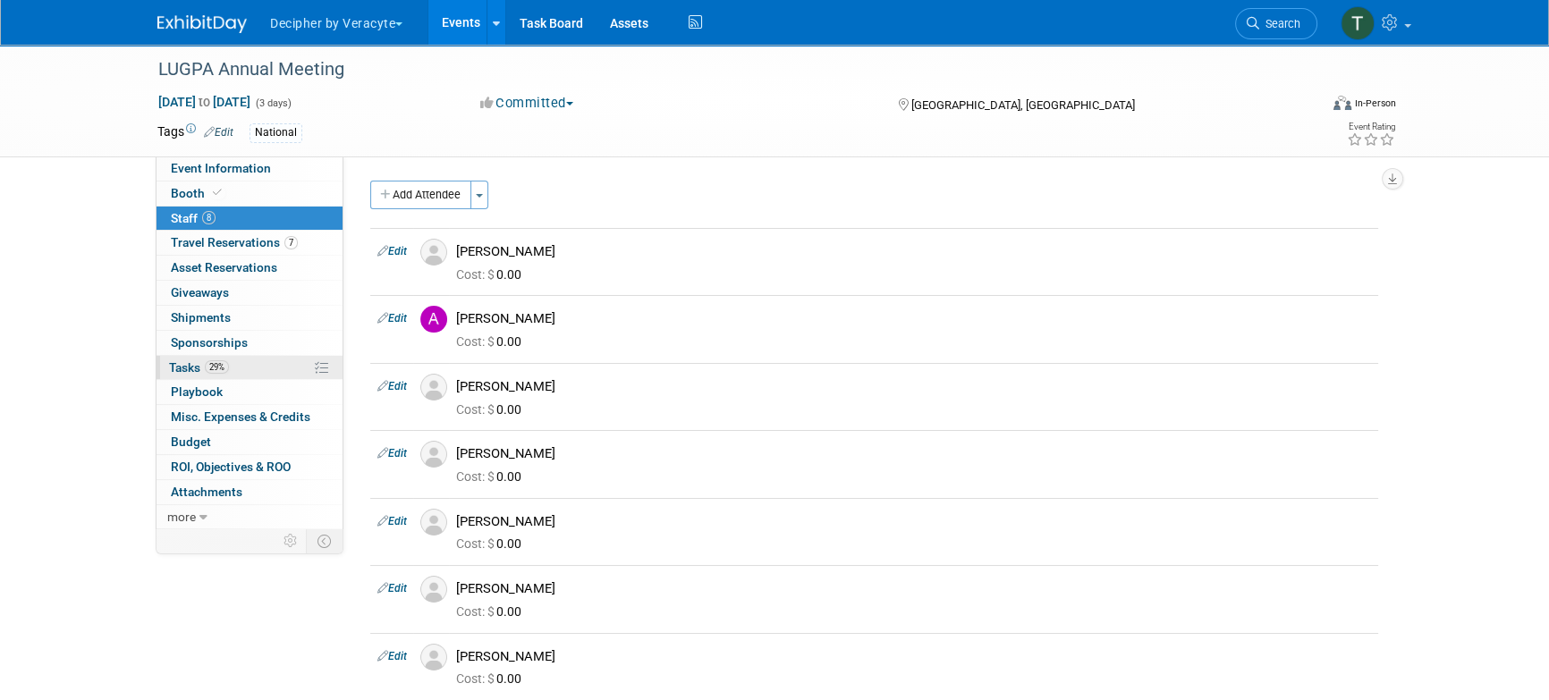
click at [250, 369] on link "29% Tasks 29%" at bounding box center [250, 368] width 186 height 24
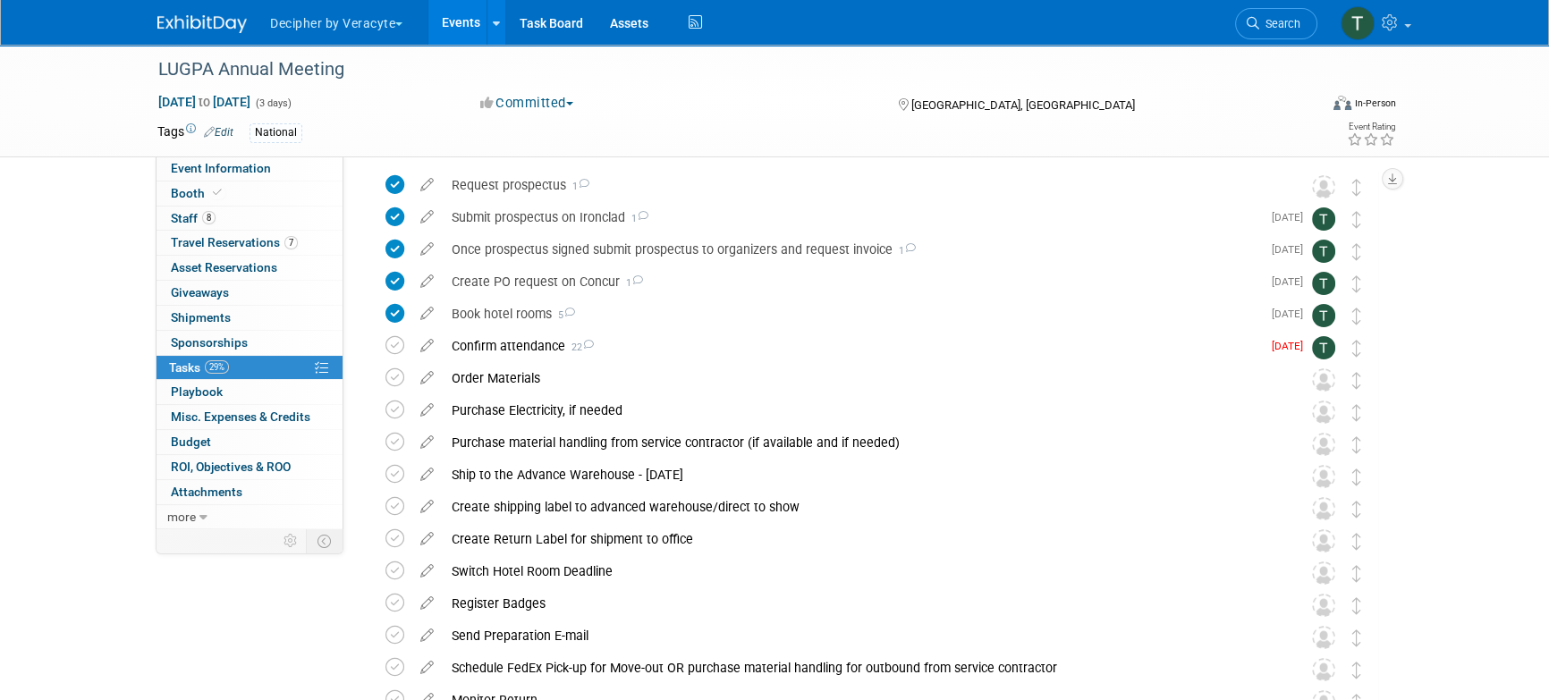
scroll to position [65, 0]
click at [390, 343] on icon at bounding box center [395, 343] width 19 height 19
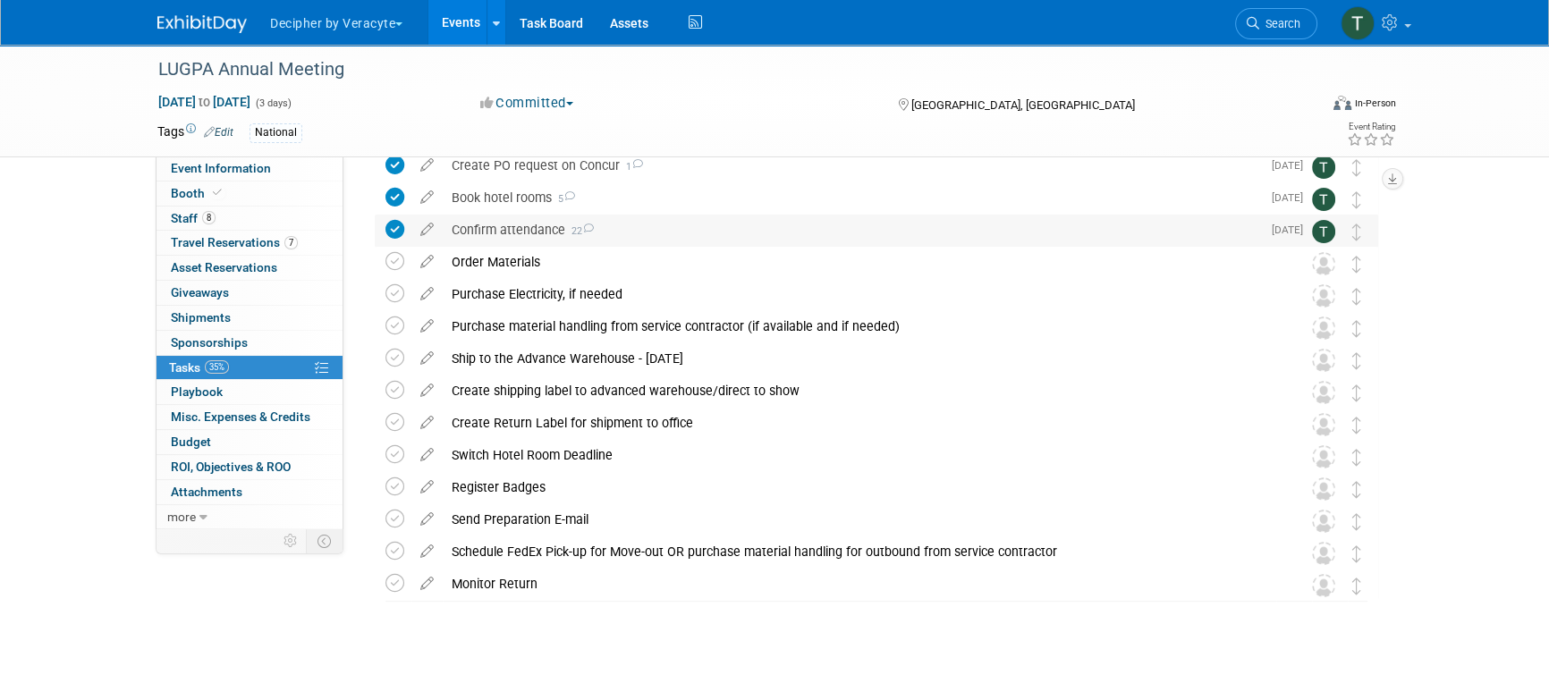
scroll to position [180, 0]
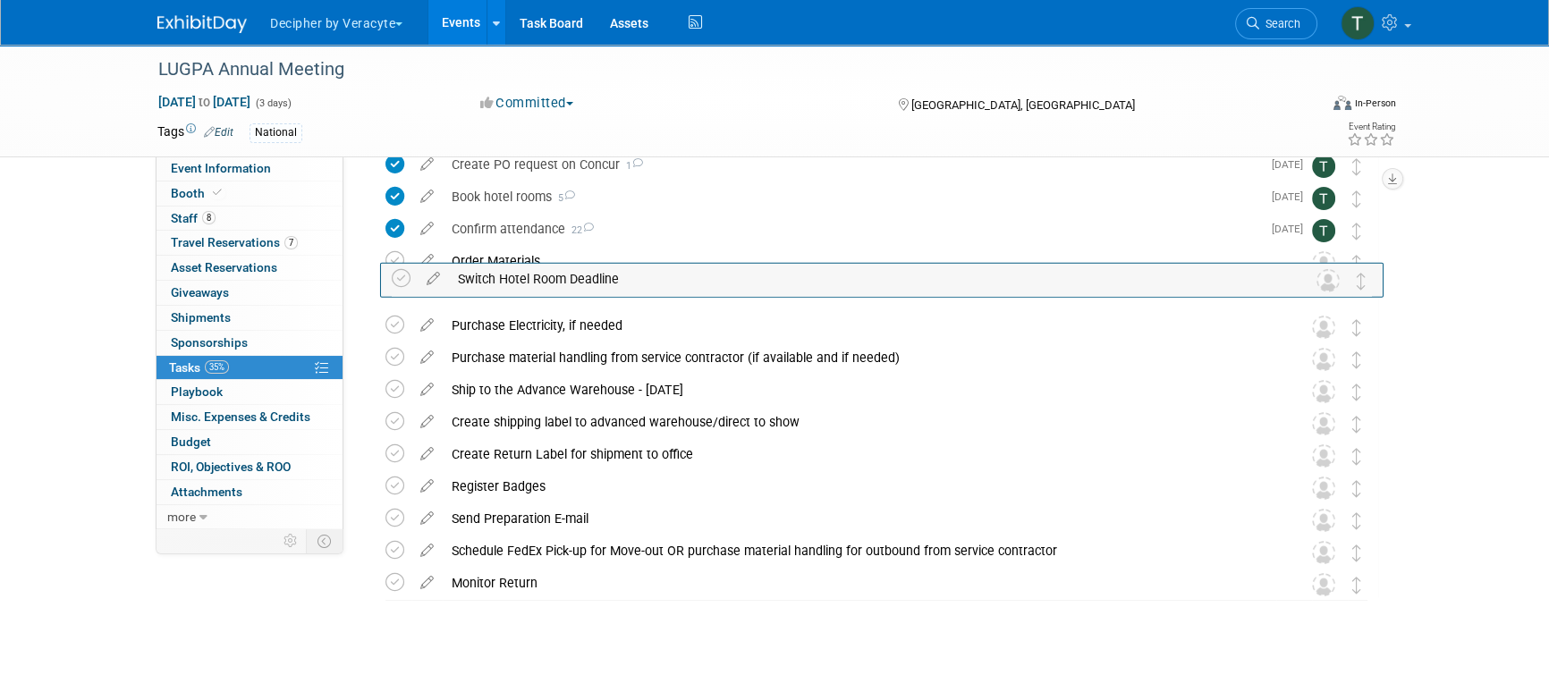
drag, startPoint x: 1348, startPoint y: 462, endPoint x: 1355, endPoint y: 270, distance: 192.5
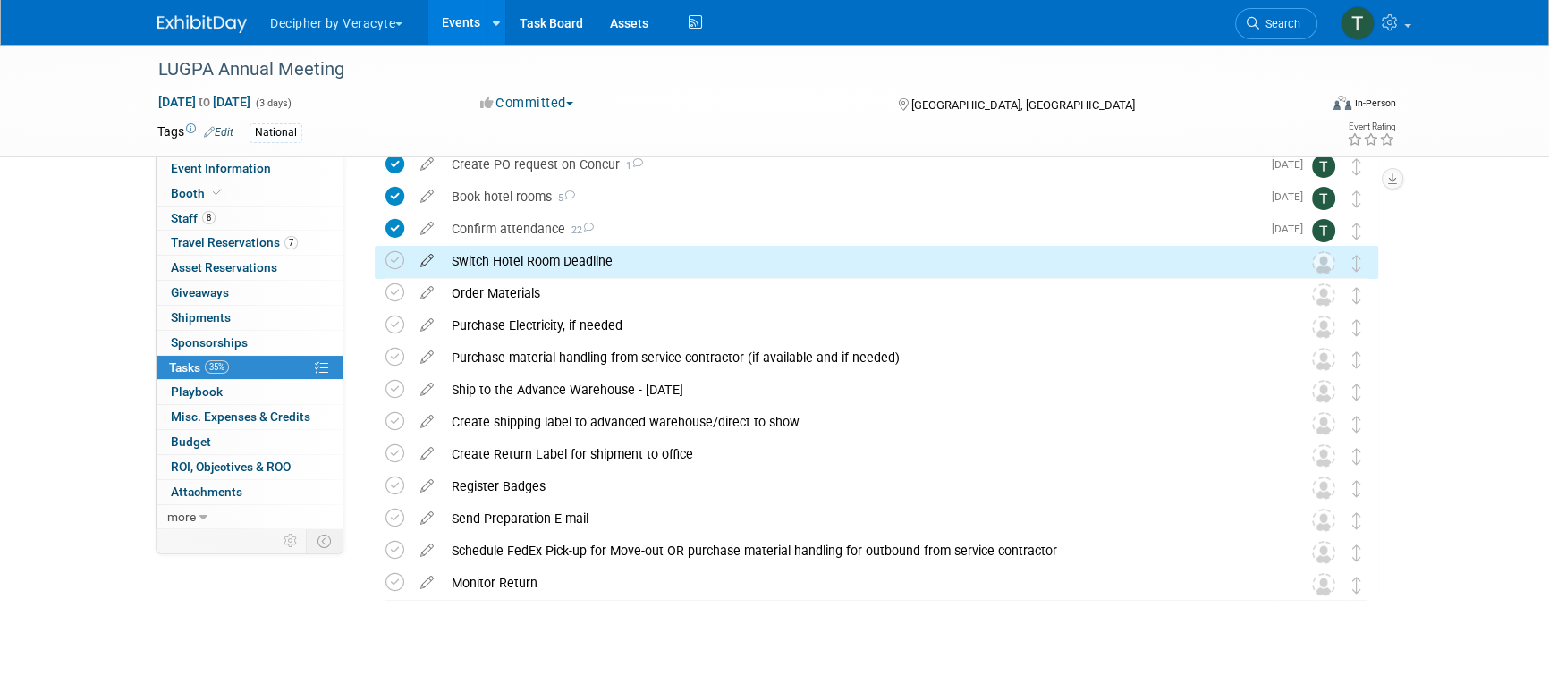
click at [428, 261] on icon at bounding box center [426, 257] width 31 height 22
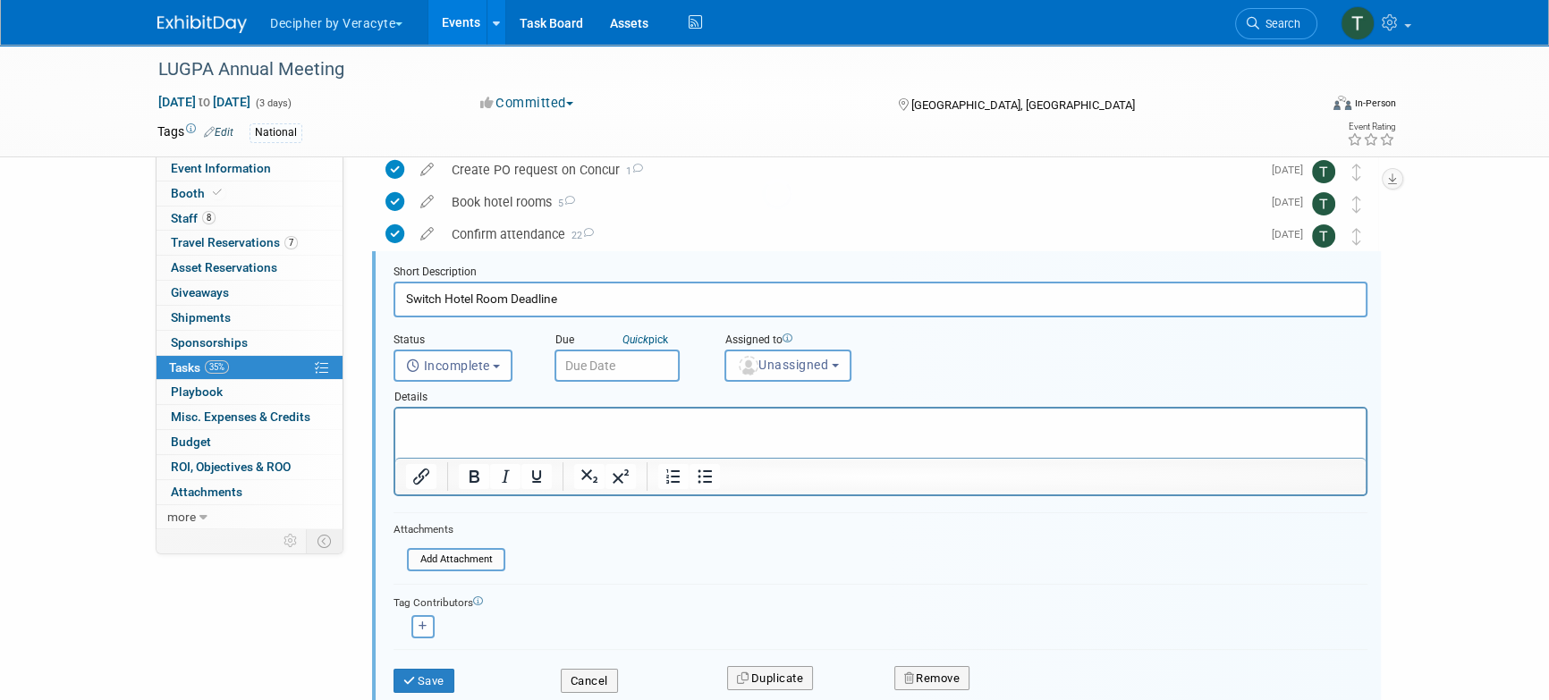
scroll to position [163, 0]
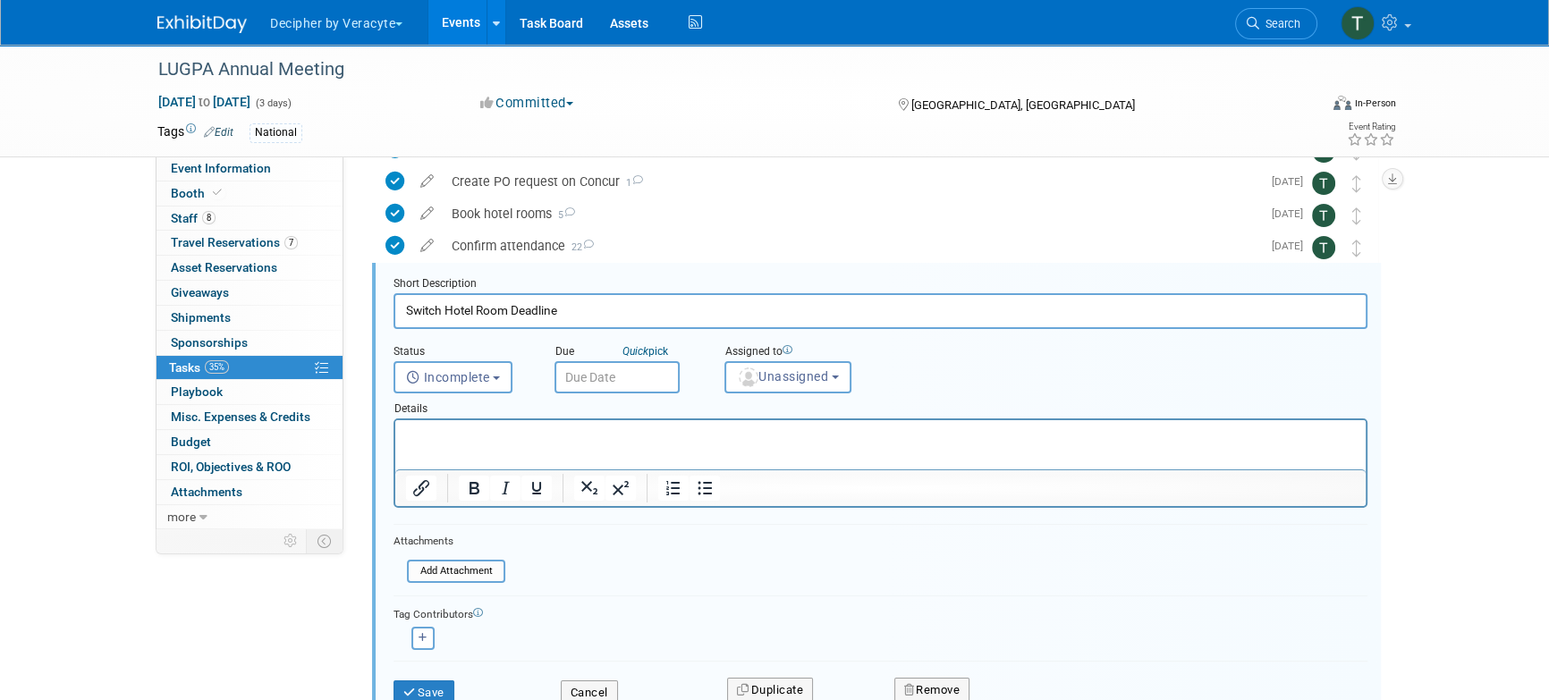
click at [623, 366] on input "text" at bounding box center [617, 377] width 125 height 32
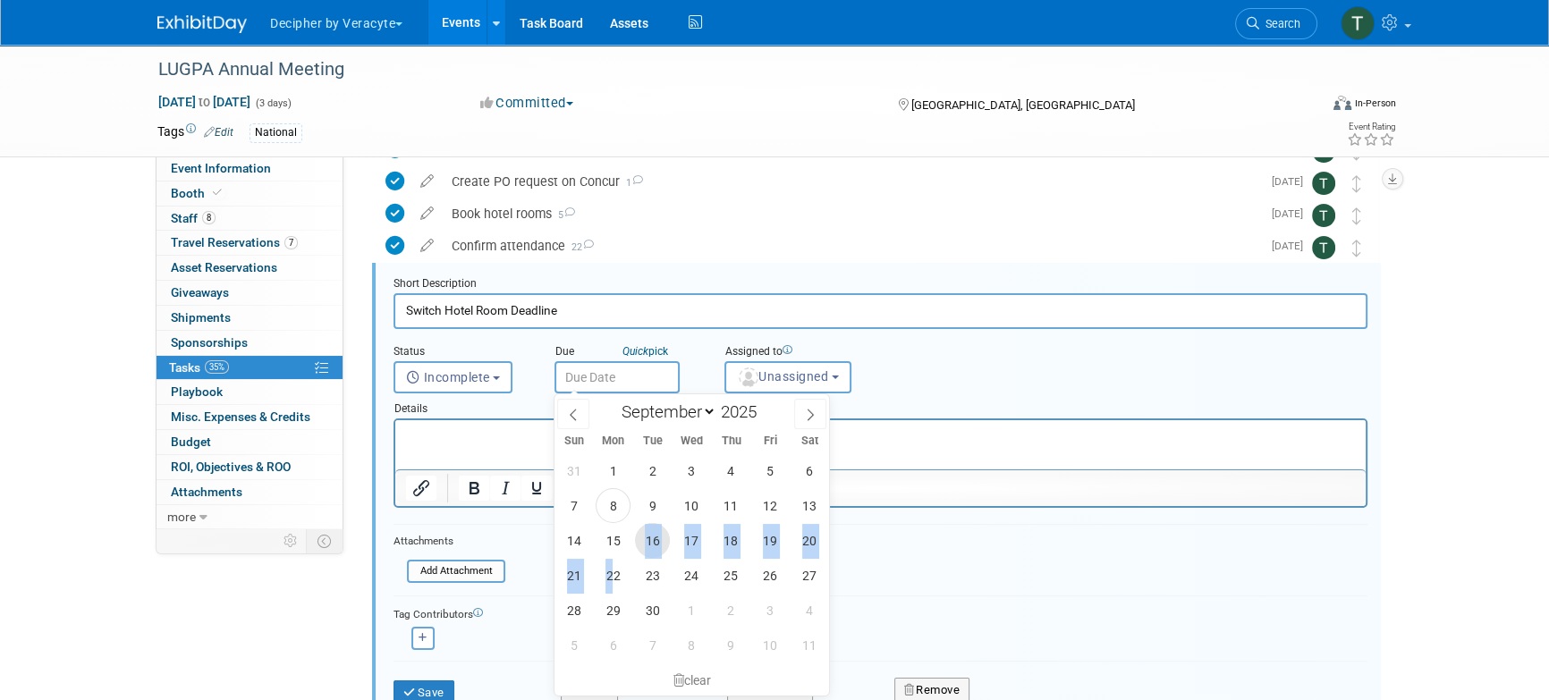
drag, startPoint x: 645, startPoint y: 555, endPoint x: 718, endPoint y: 554, distance: 73.4
click at [620, 574] on div "31 1 2 3 4 5 6 7 8 9 10 11 12 13 14 15 16 17 18 19 20 21 22 23 24 25 26 27 28 2…" at bounding box center [693, 558] width 276 height 209
click at [764, 541] on span "19" at bounding box center [770, 540] width 35 height 35
type input "Sep 19, 2025"
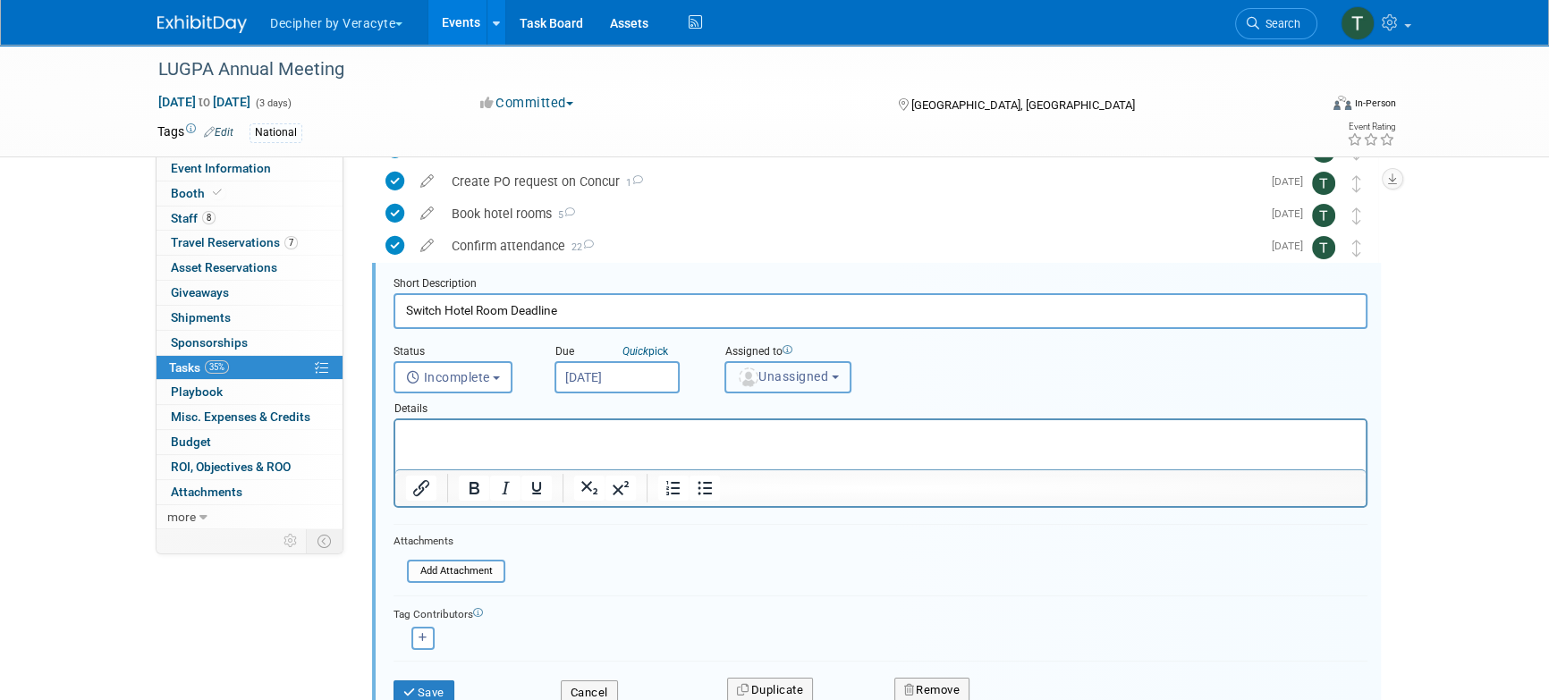
click at [768, 389] on button "Unassigned" at bounding box center [788, 377] width 127 height 32
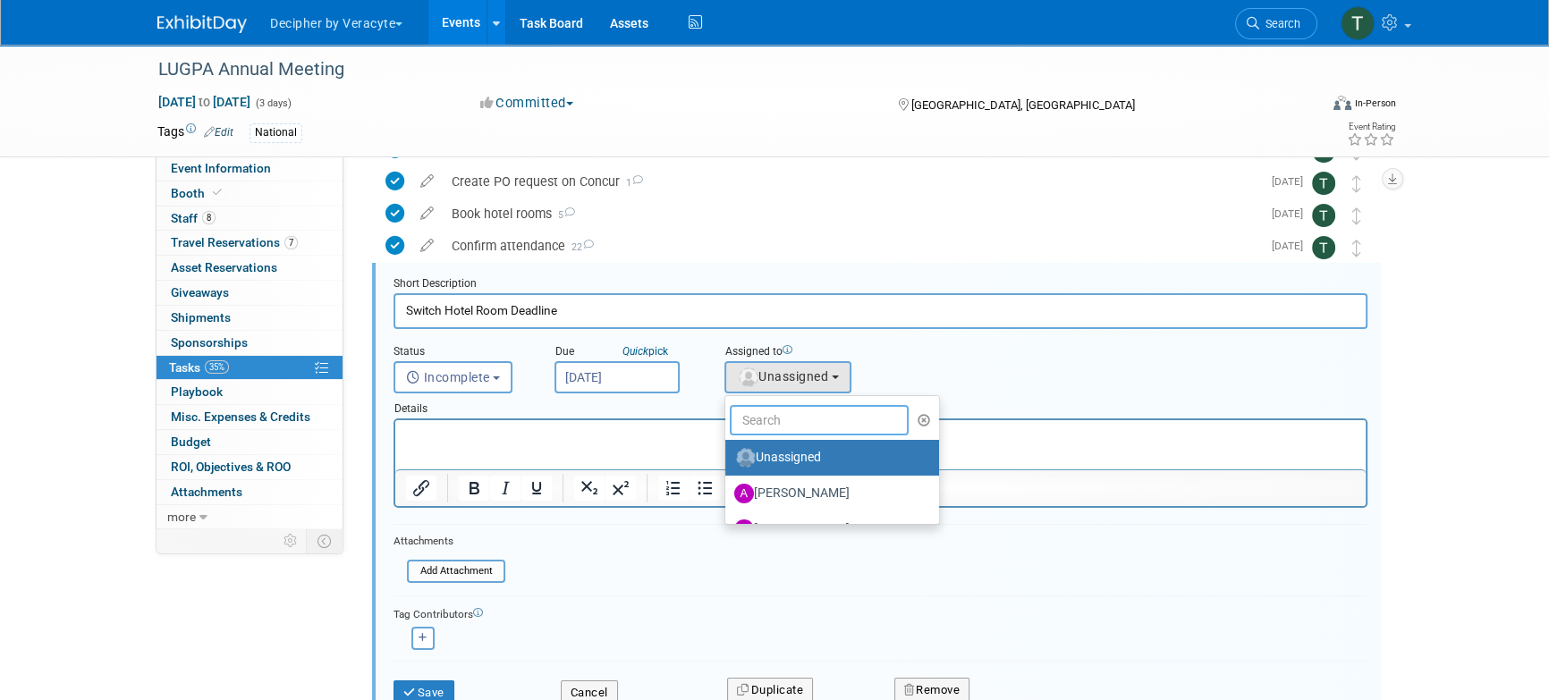
click at [768, 420] on input "text" at bounding box center [819, 420] width 179 height 30
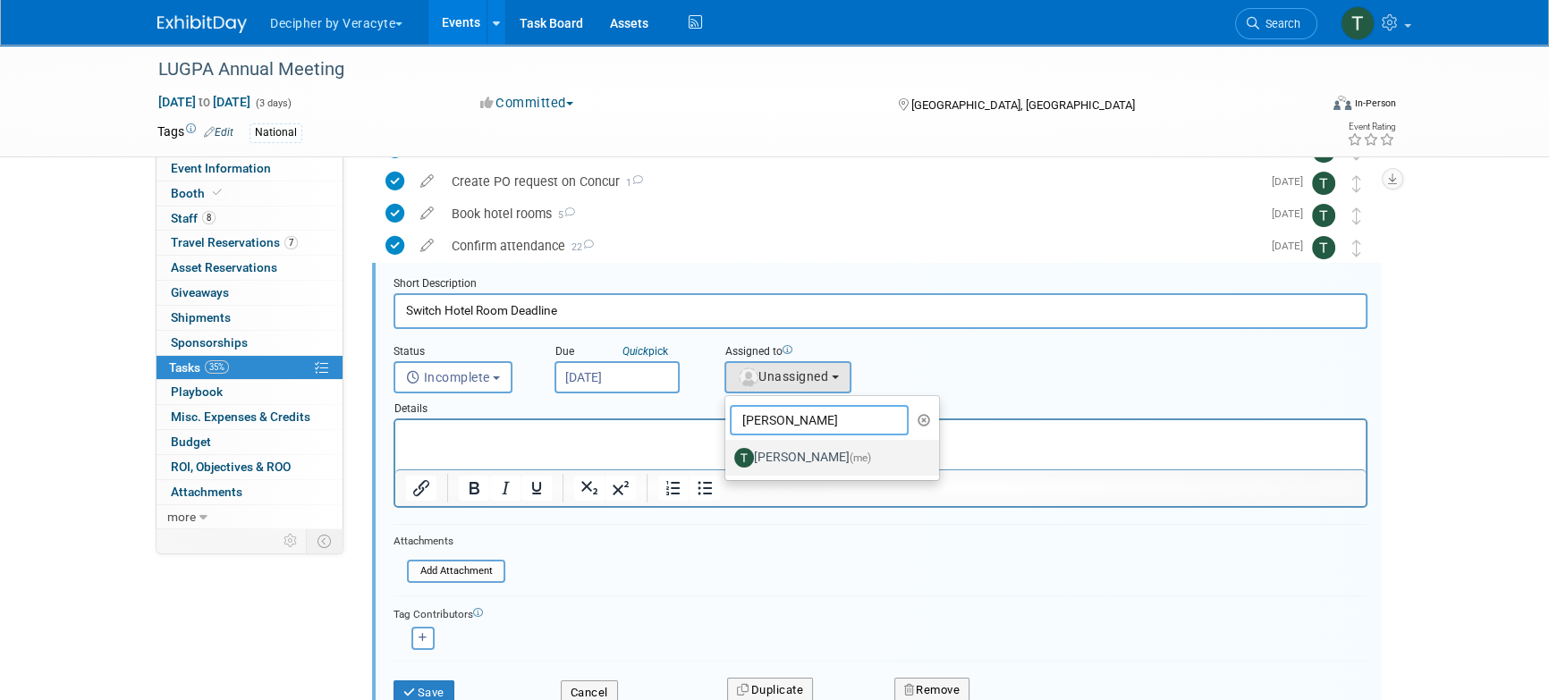
type input "tony"
click at [778, 469] on label "Tony Alvarado (me)" at bounding box center [827, 458] width 187 height 29
click at [728, 462] on input "Tony Alvarado (me)" at bounding box center [723, 456] width 12 height 12
select select "3ceeba8c-a19a-4597-a609-6fba7c9a515a"
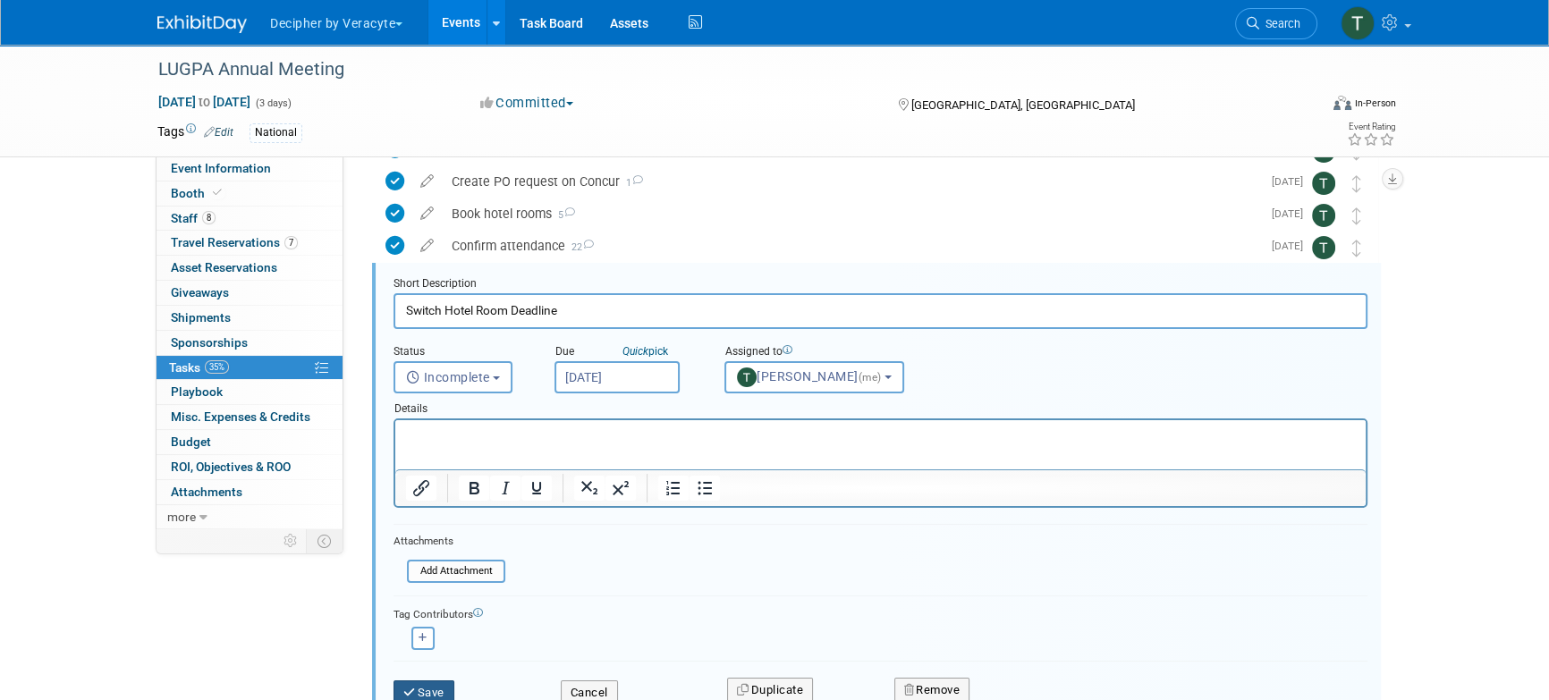
click at [432, 688] on button "Save" at bounding box center [424, 693] width 61 height 25
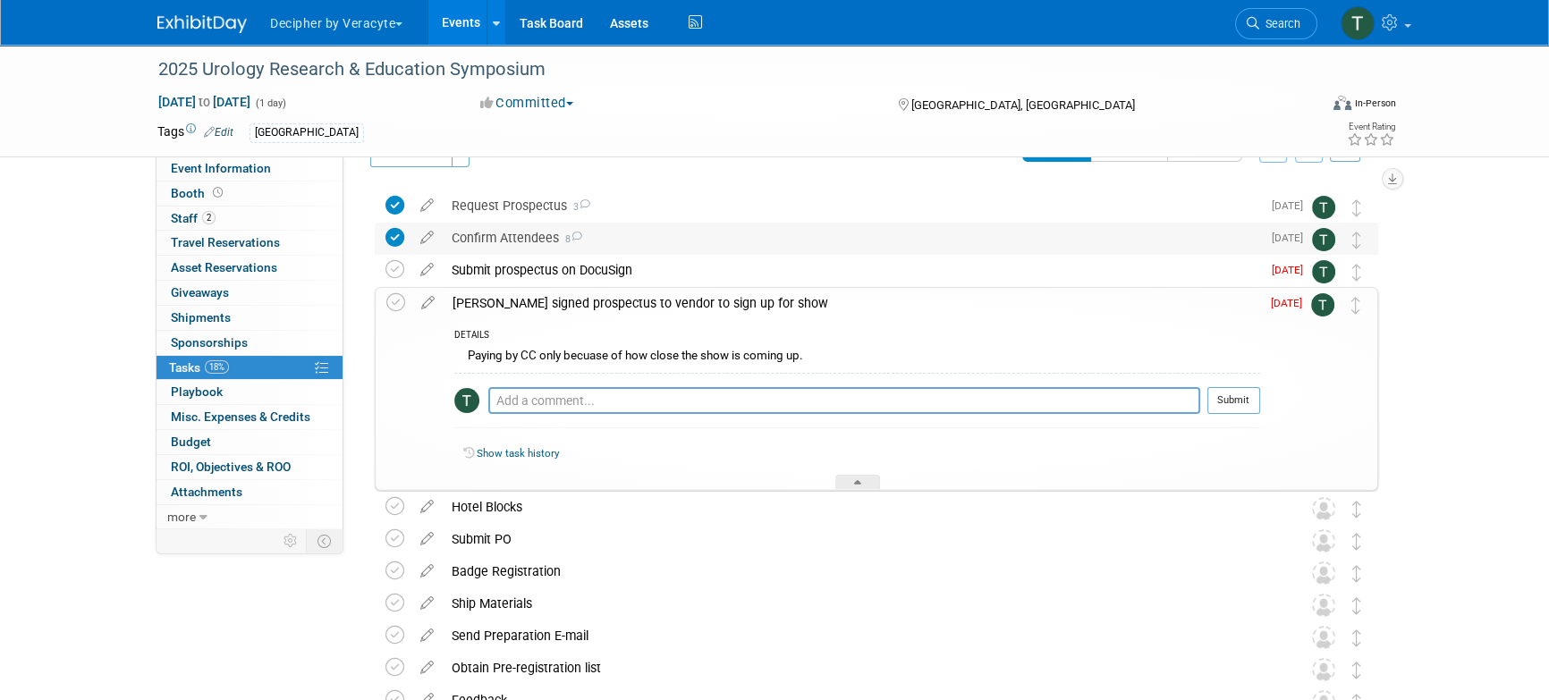
scroll to position [45, 0]
click at [422, 268] on icon at bounding box center [426, 263] width 31 height 22
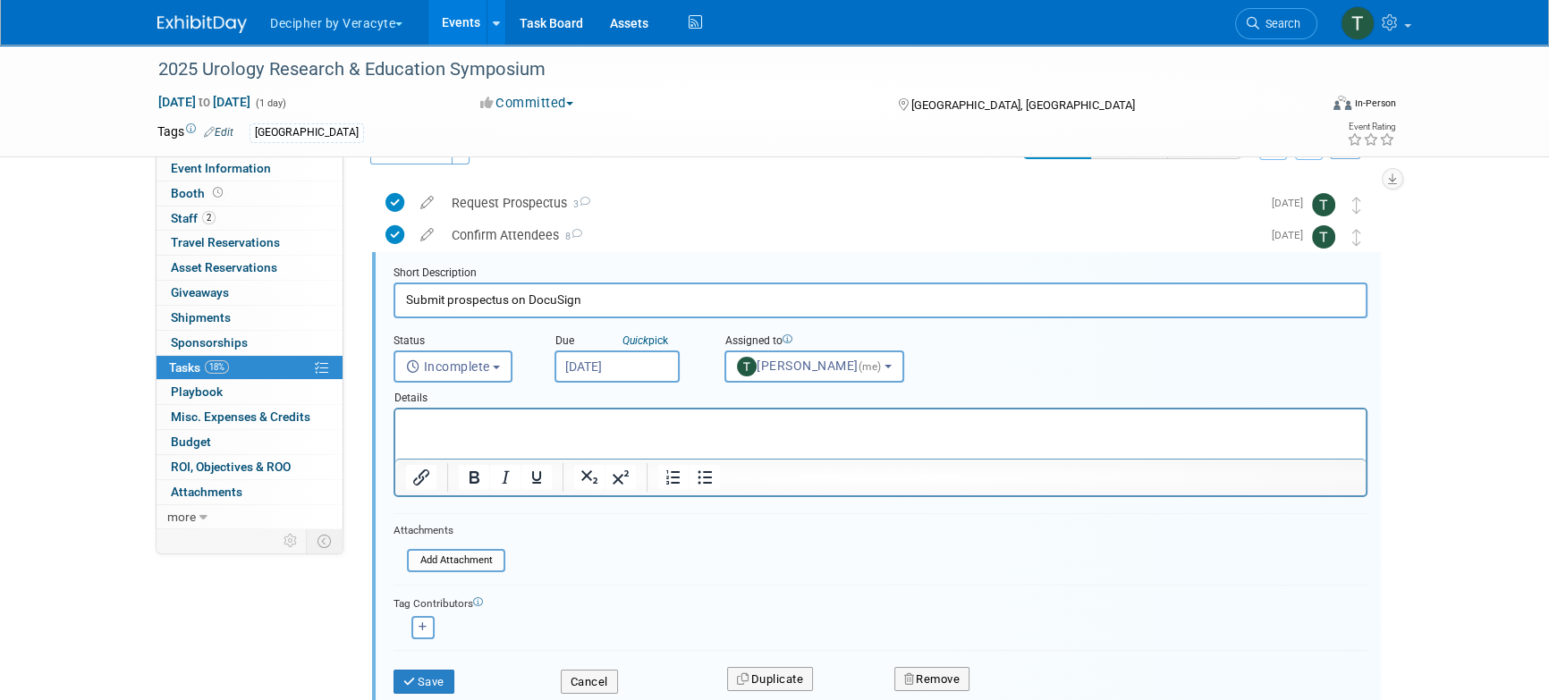
scroll to position [35, 0]
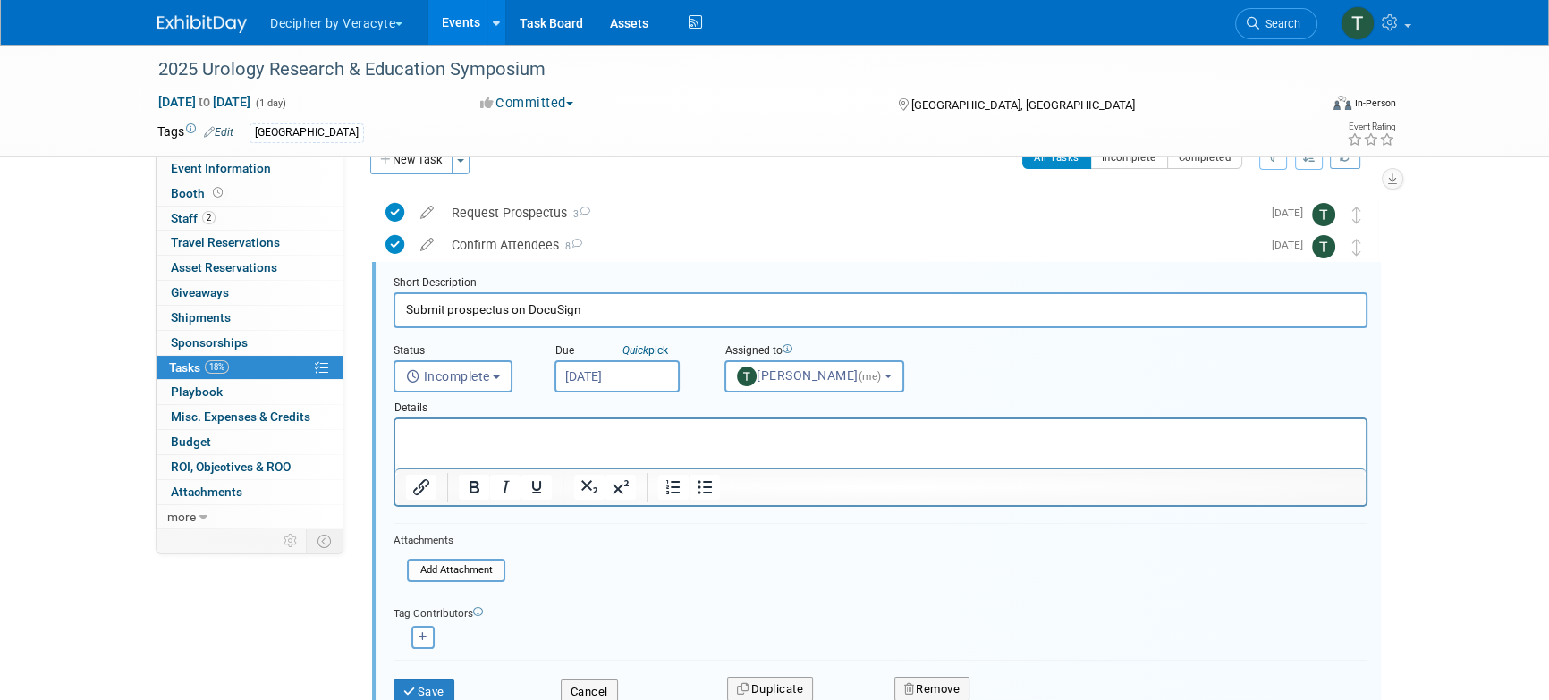
click at [624, 369] on input "[DATE]" at bounding box center [617, 376] width 125 height 32
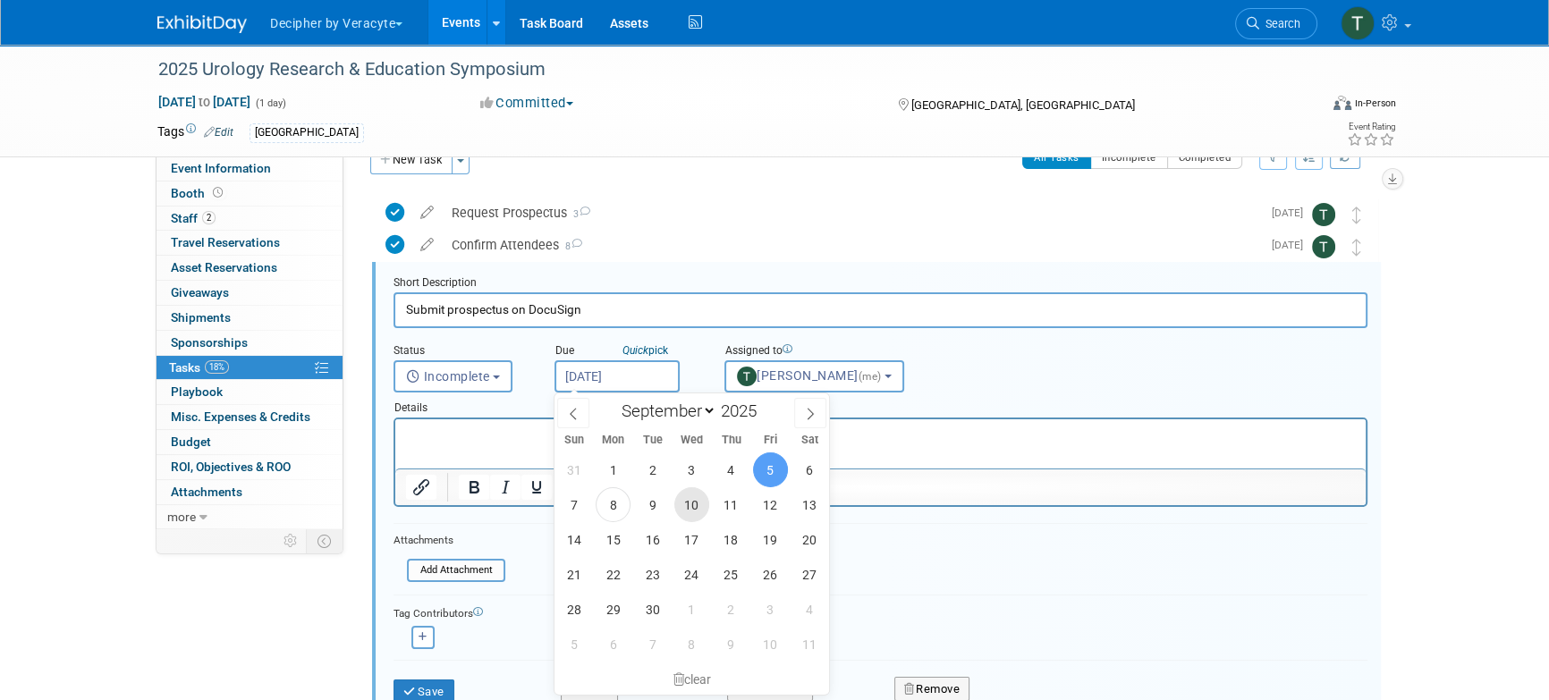
click at [703, 509] on span "10" at bounding box center [691, 505] width 35 height 35
type input "[DATE]"
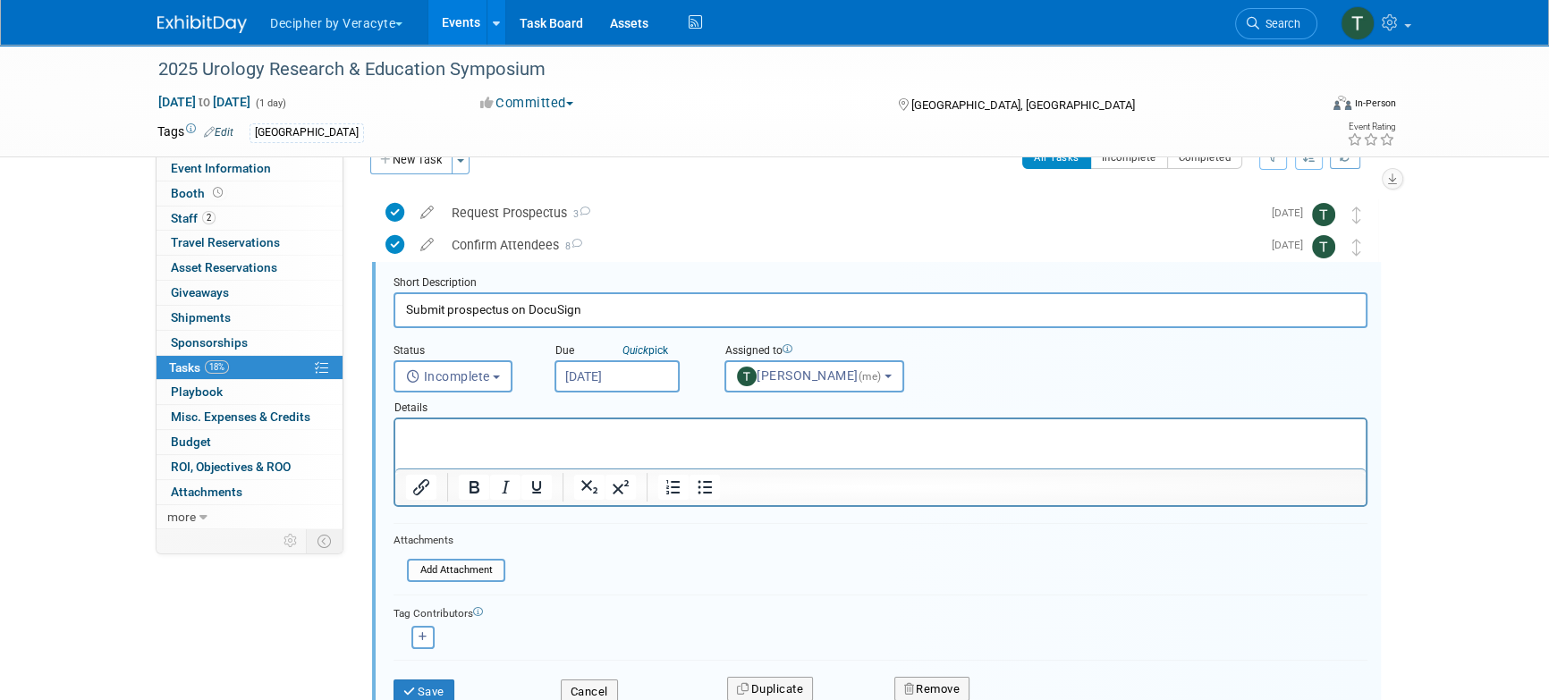
click at [442, 674] on div "Save" at bounding box center [463, 686] width 167 height 37
click at [435, 677] on div "Save" at bounding box center [463, 686] width 167 height 37
click at [422, 693] on button "Save" at bounding box center [424, 692] width 61 height 25
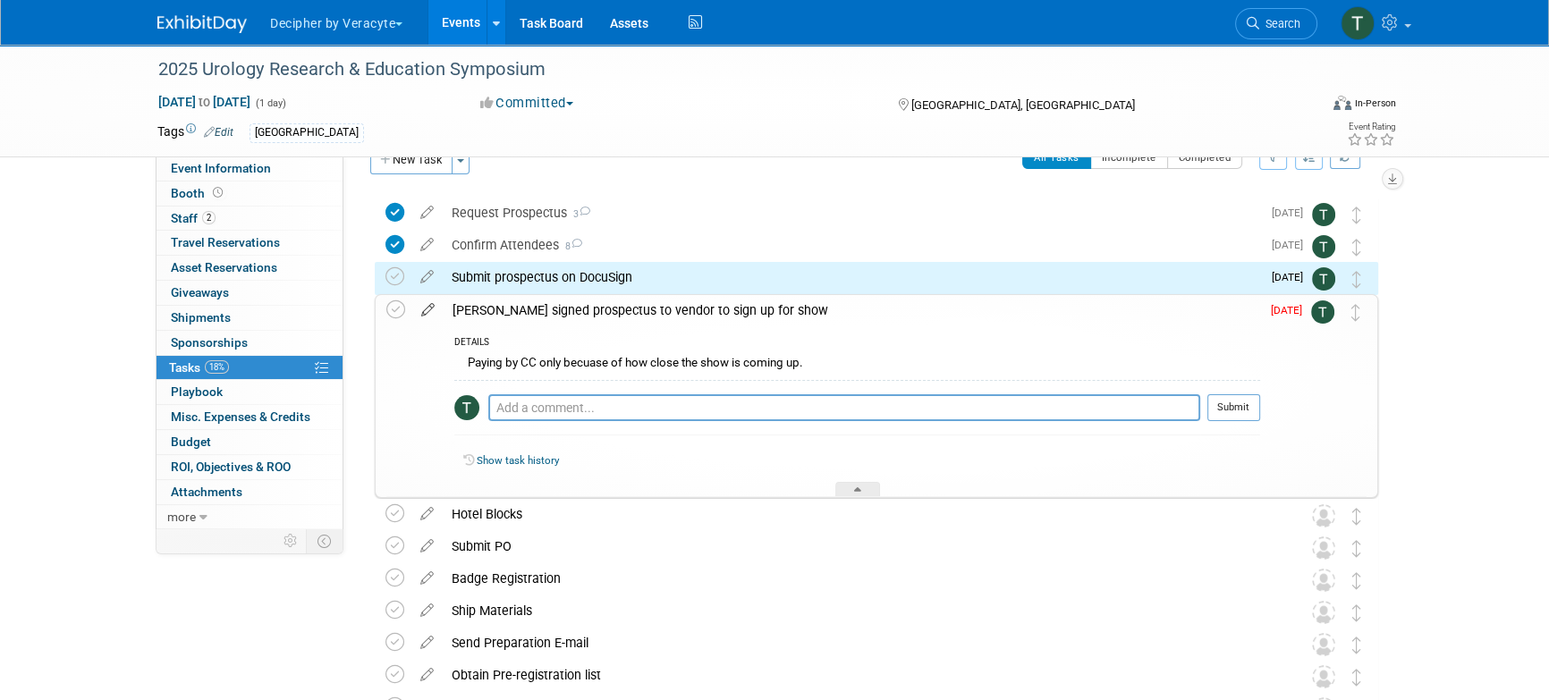
click at [422, 314] on icon at bounding box center [427, 306] width 31 height 22
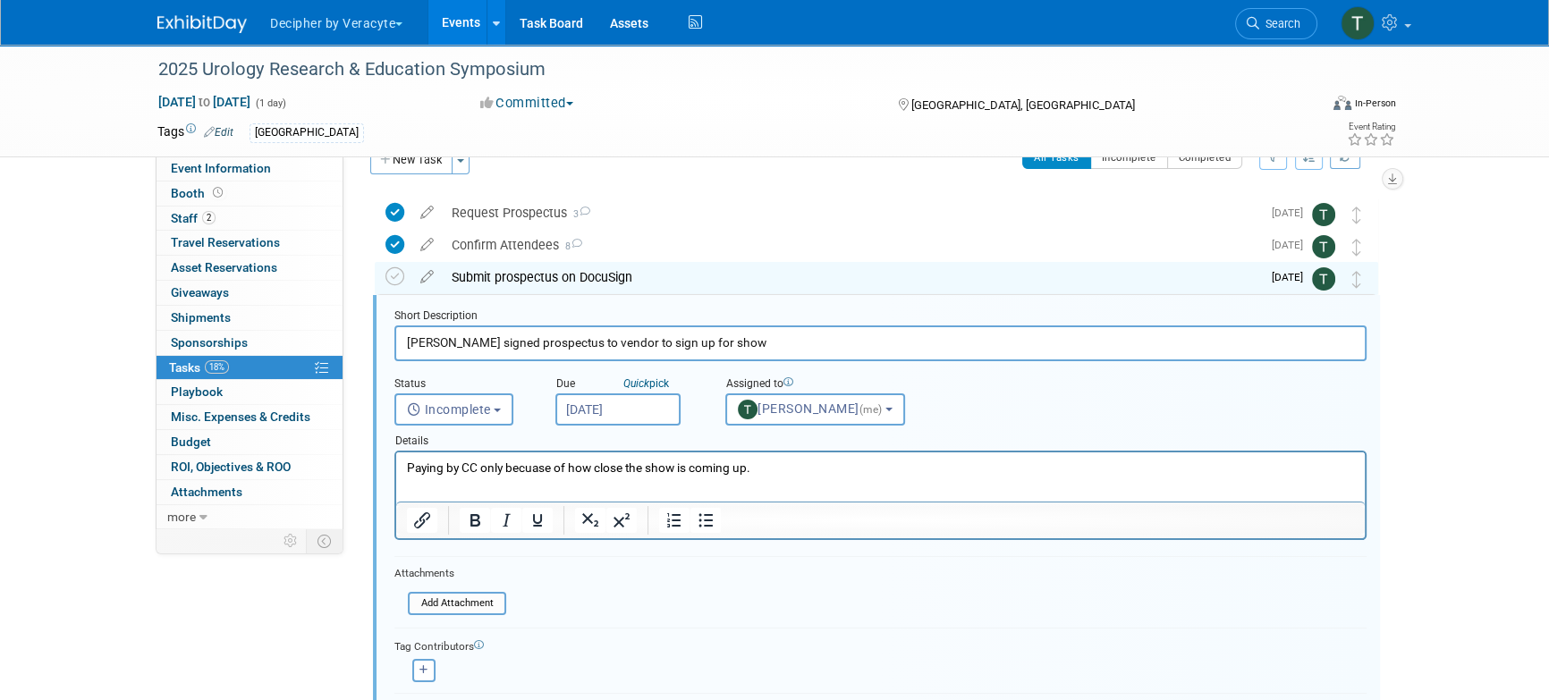
scroll to position [67, 0]
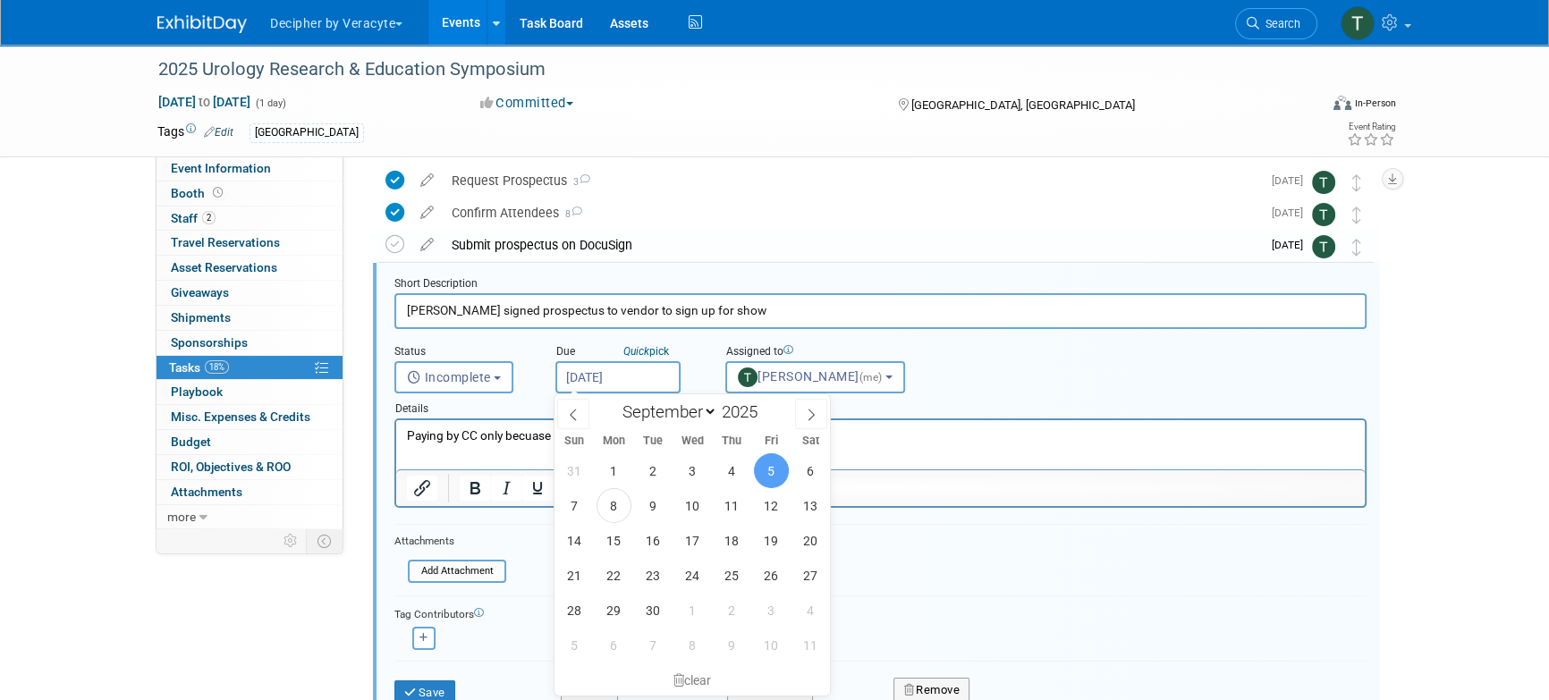
click at [646, 384] on input "[DATE]" at bounding box center [617, 377] width 125 height 32
click at [692, 512] on span "10" at bounding box center [692, 505] width 35 height 35
type input "[DATE]"
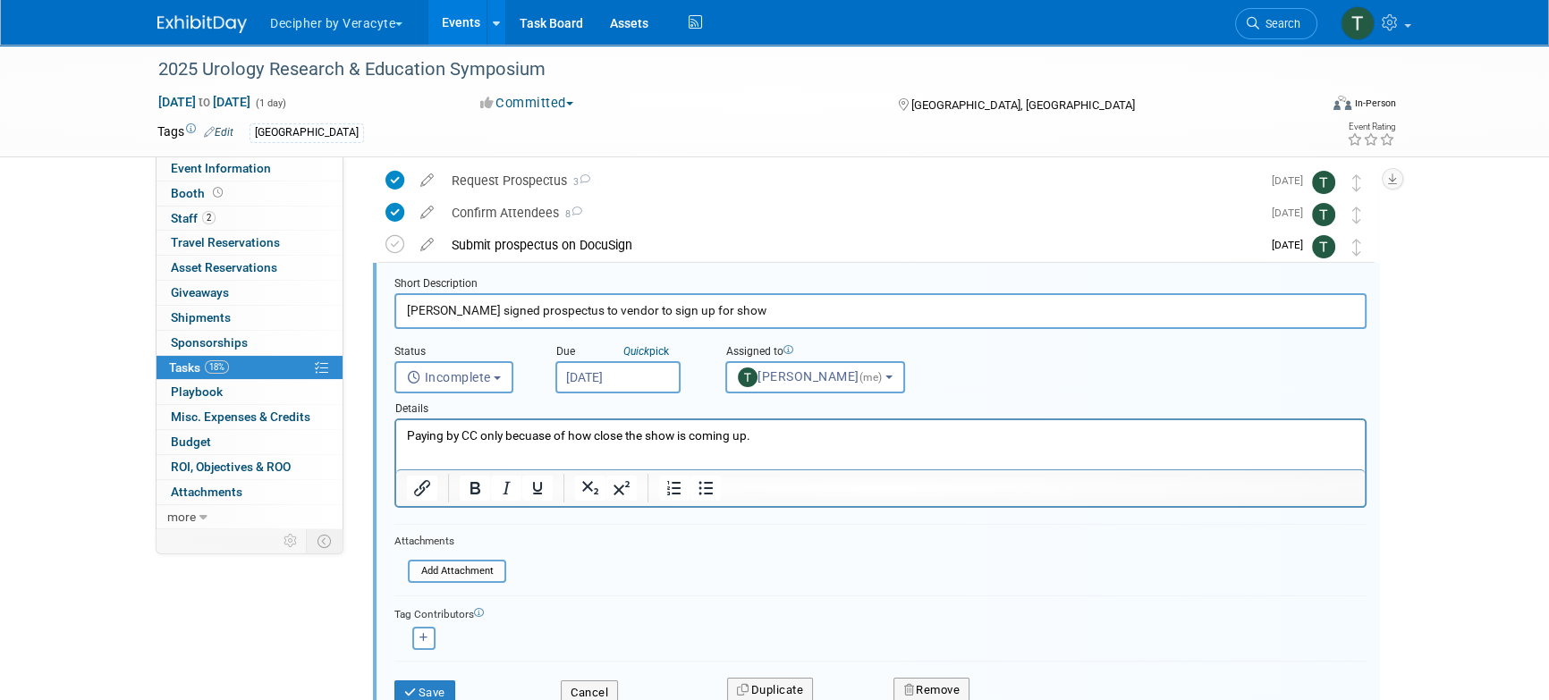
click at [458, 680] on div "Save" at bounding box center [464, 687] width 166 height 37
click at [448, 683] on button "Save" at bounding box center [424, 693] width 61 height 25
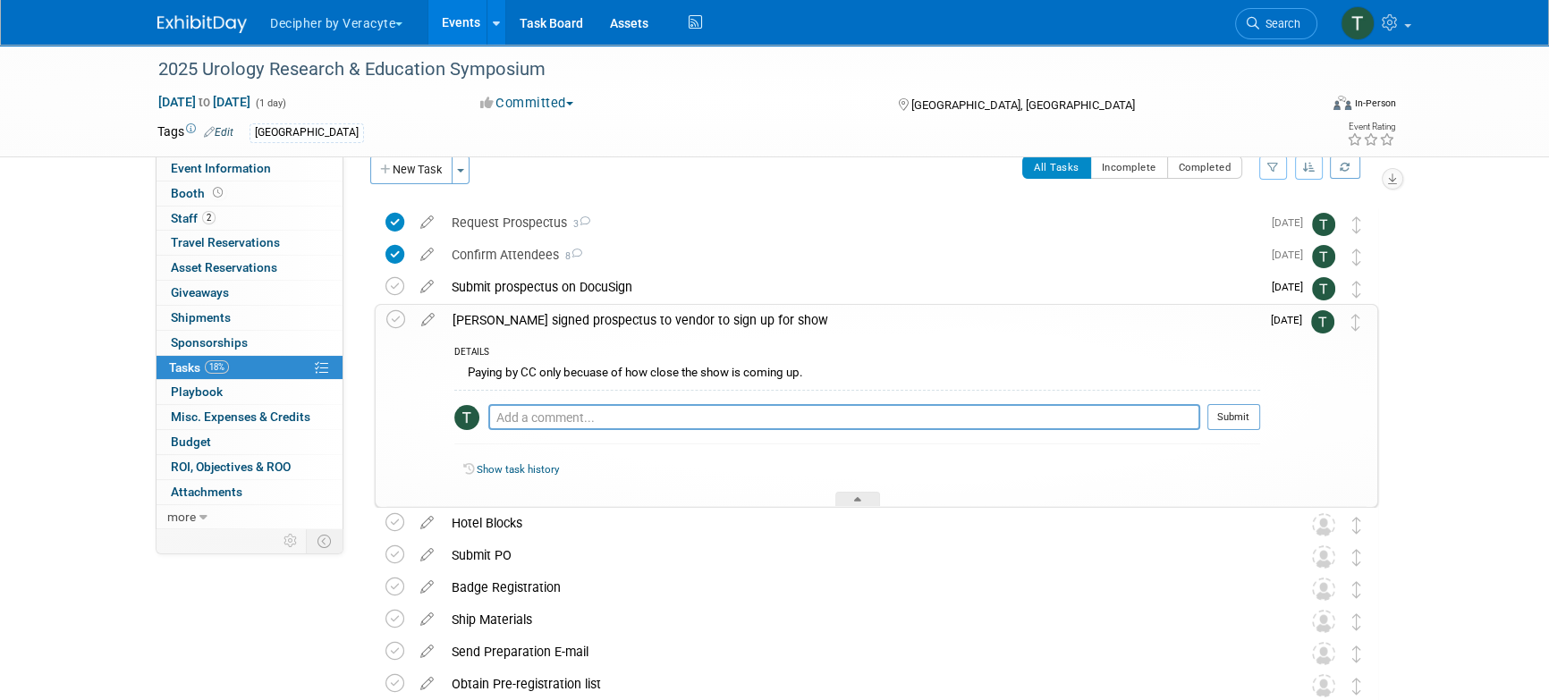
scroll to position [0, 0]
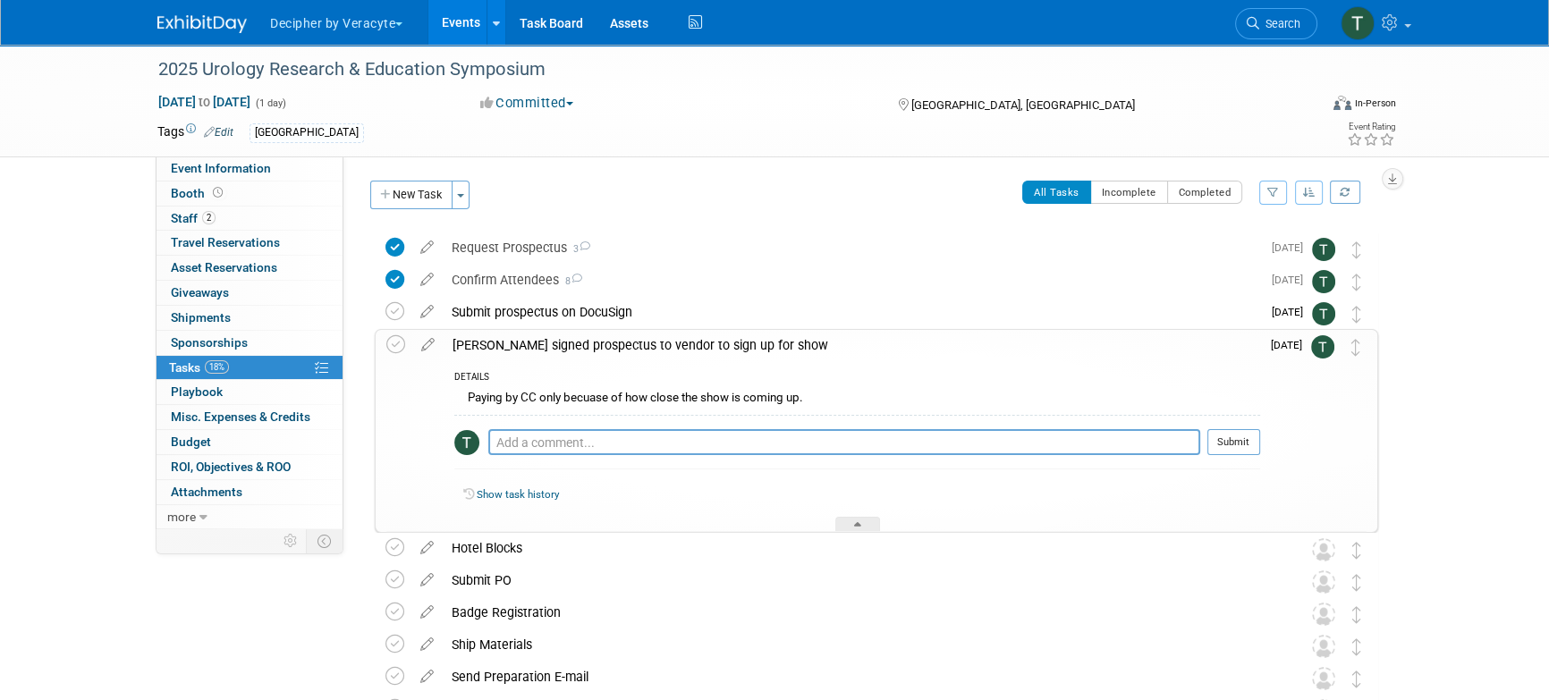
click at [661, 349] on div "Send signed prospectus to vendor to sign up for show" at bounding box center [852, 345] width 817 height 30
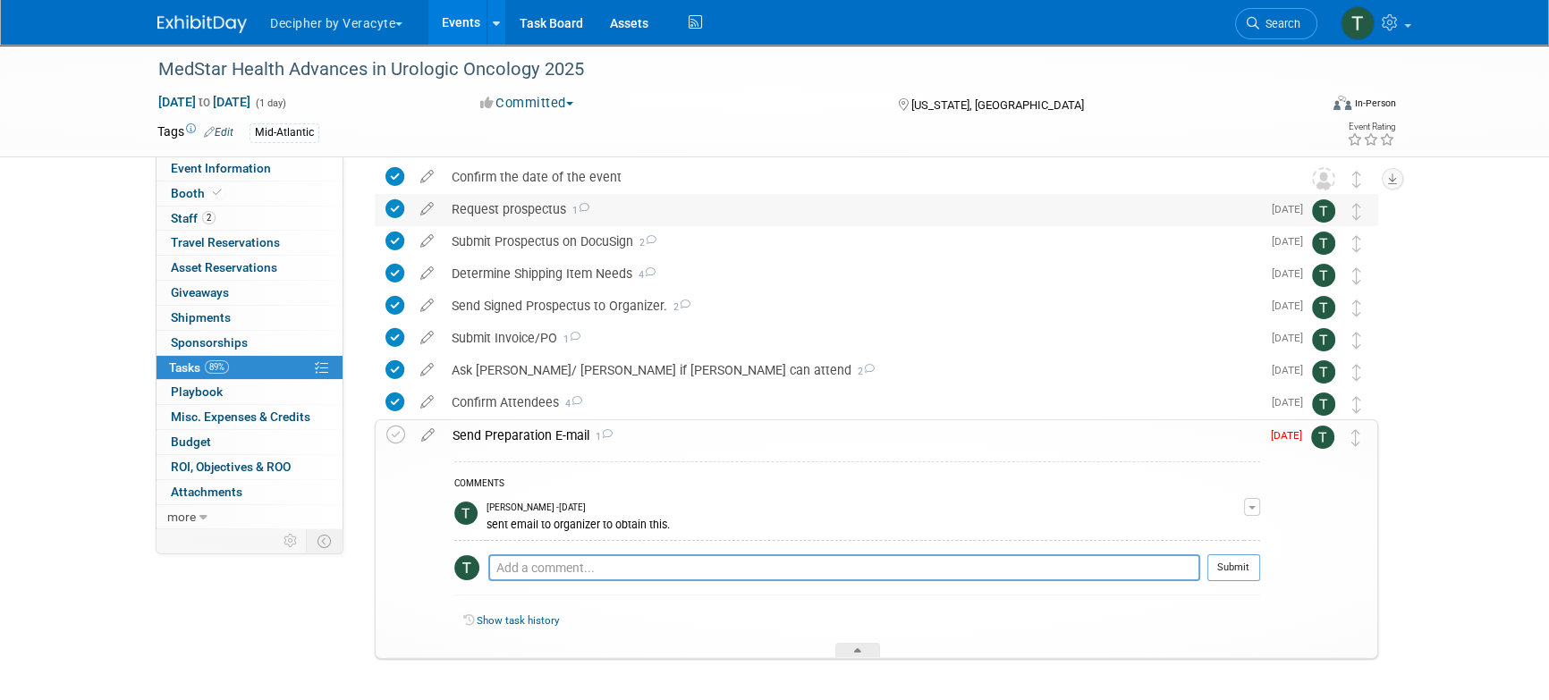
scroll to position [72, 0]
click at [422, 436] on icon at bounding box center [427, 431] width 31 height 22
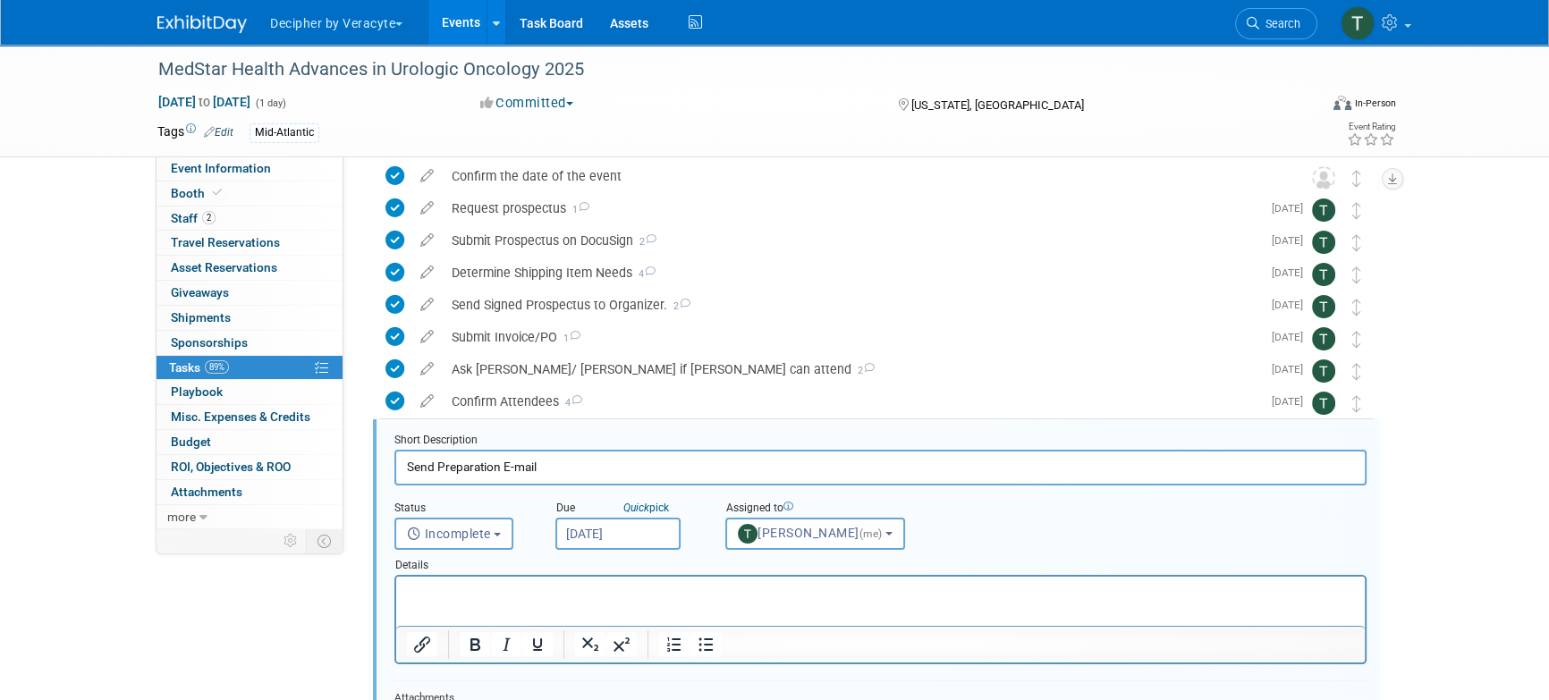
scroll to position [228, 0]
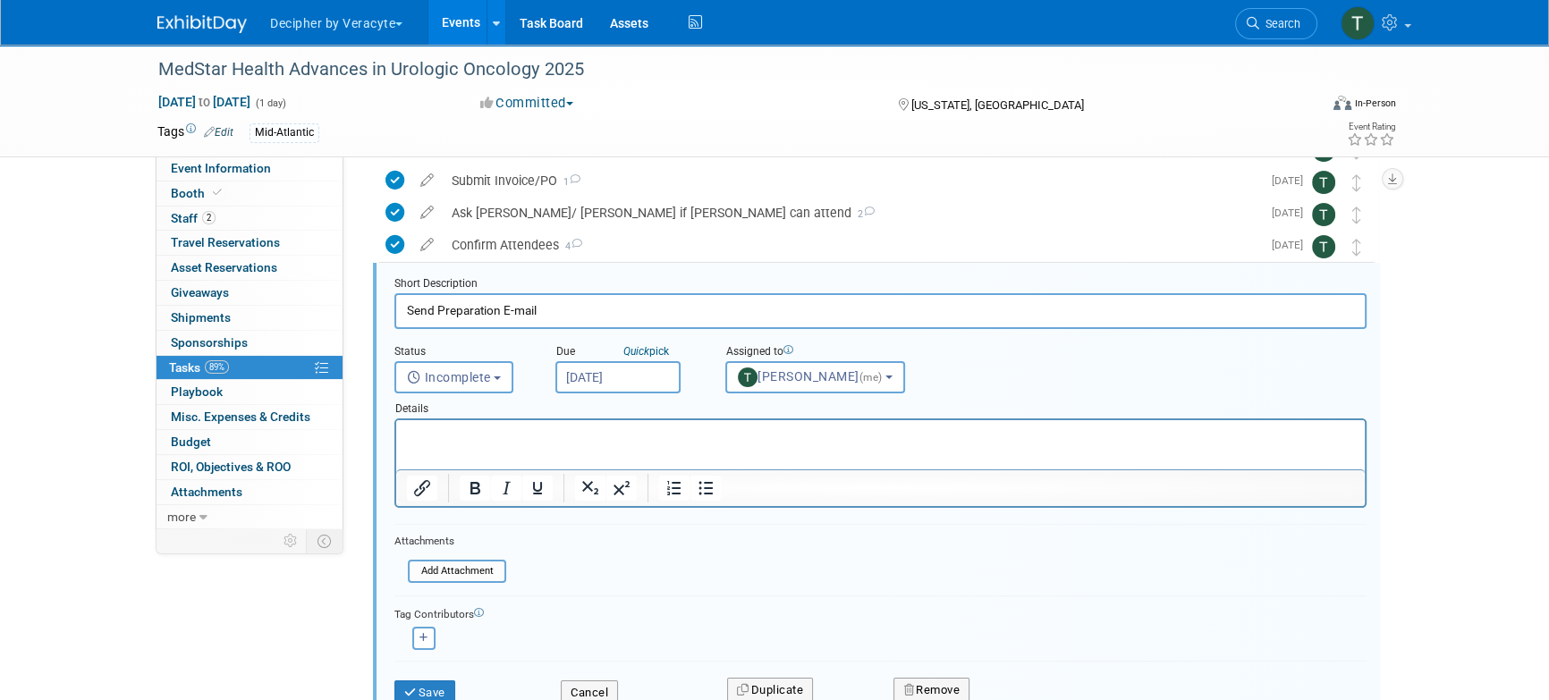
click at [598, 387] on input "[DATE]" at bounding box center [617, 377] width 125 height 32
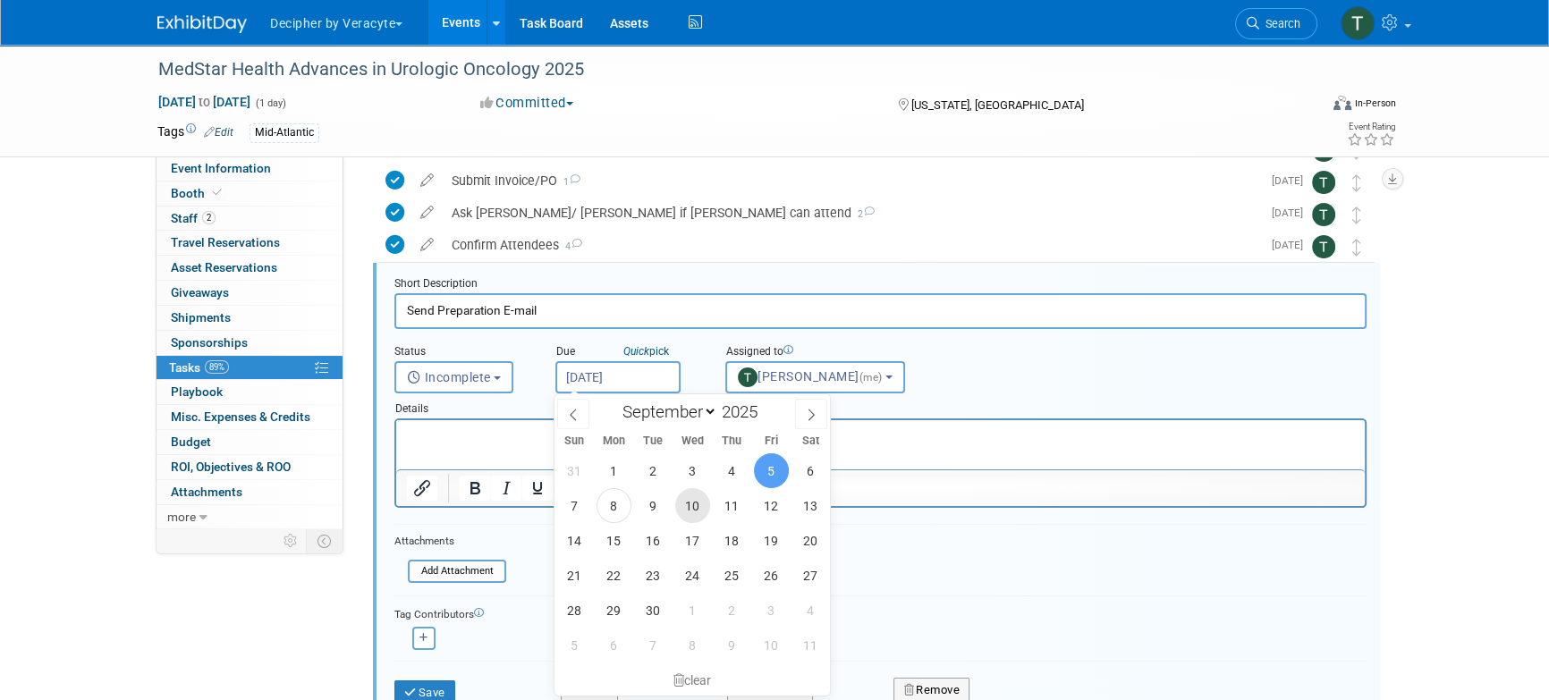
click at [700, 496] on span "10" at bounding box center [692, 505] width 35 height 35
type input "Sep 10, 2025"
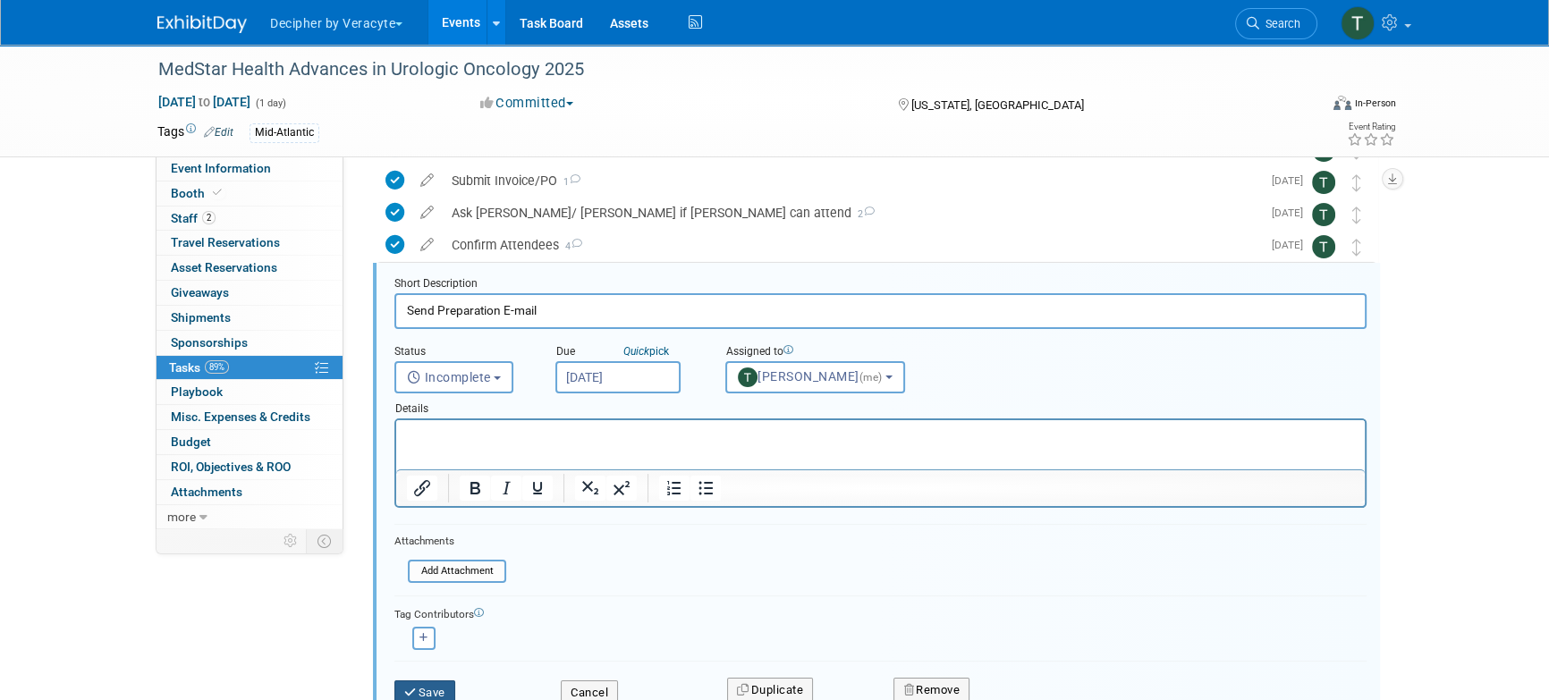
click at [448, 682] on button "Save" at bounding box center [424, 693] width 61 height 25
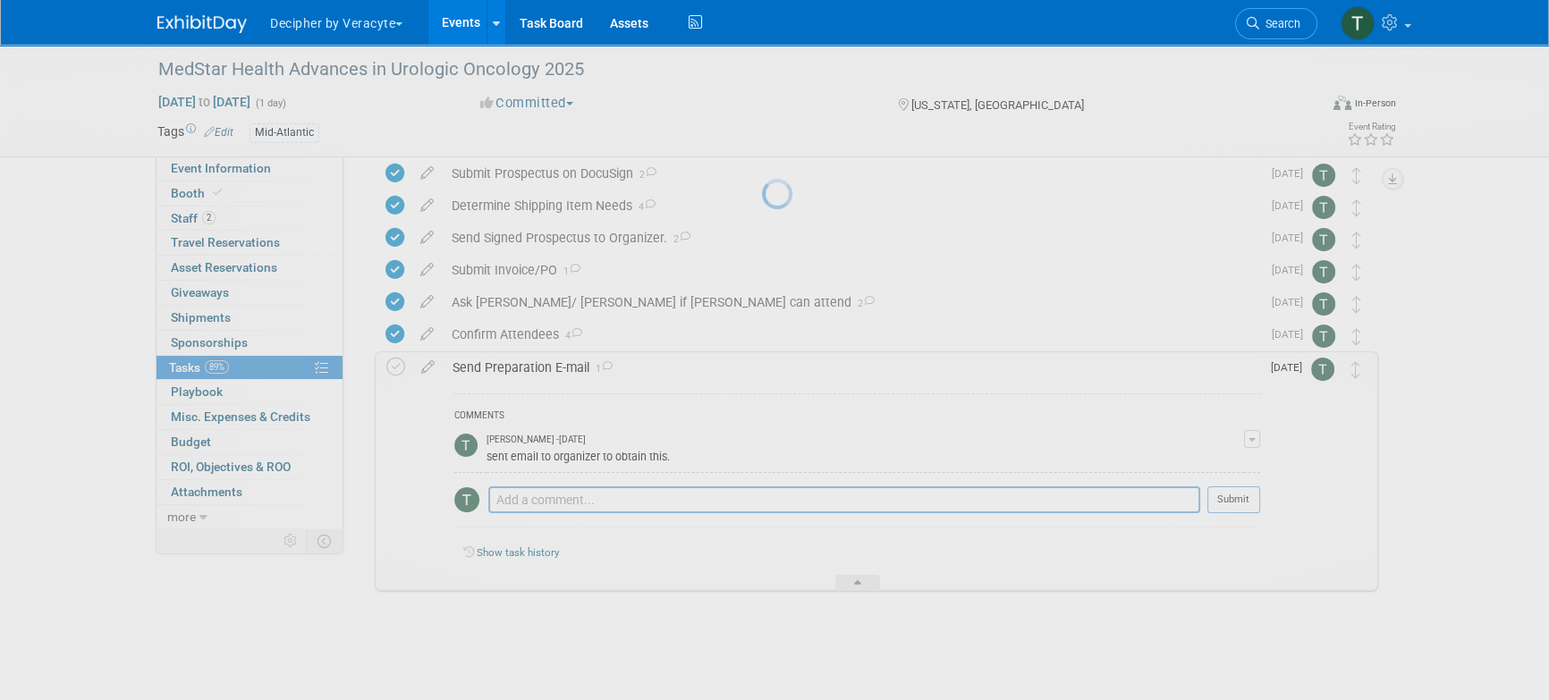
scroll to position [139, 0]
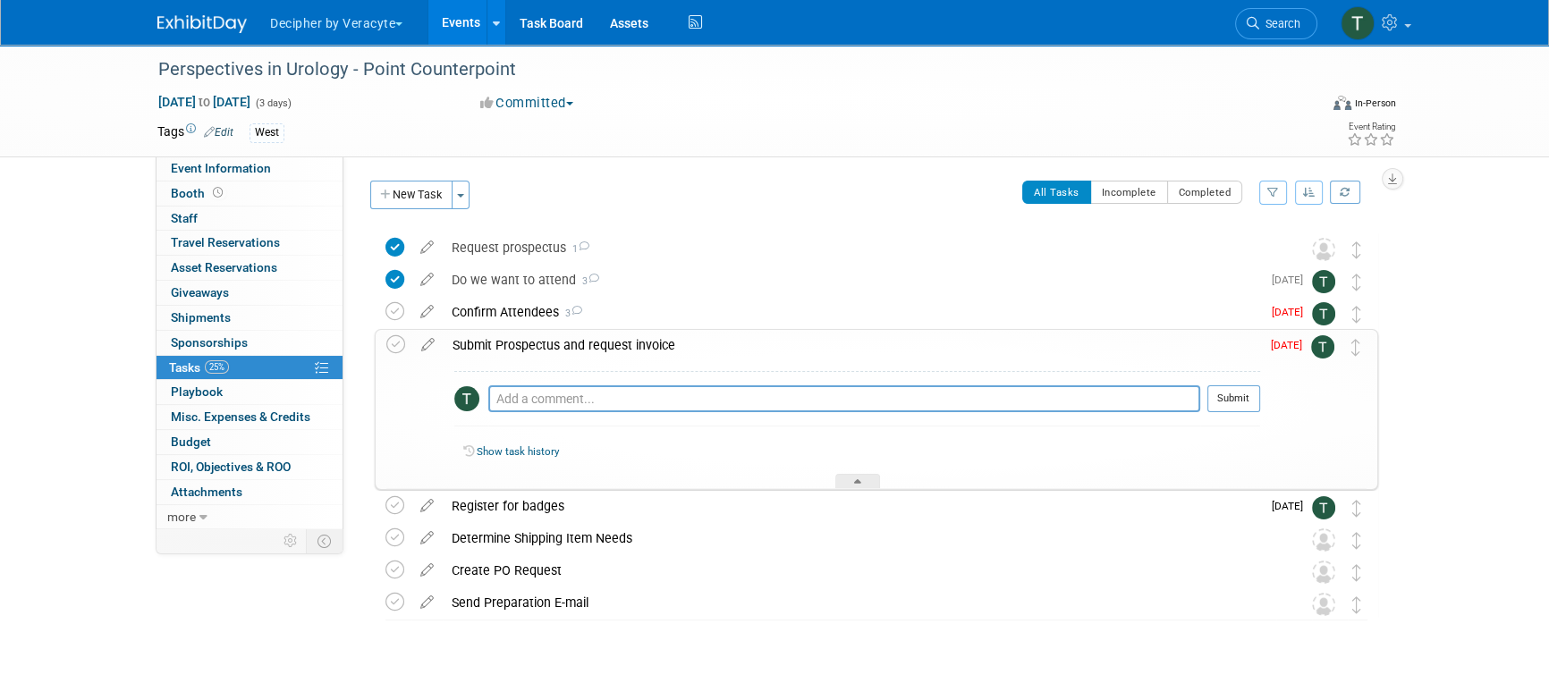
click at [587, 350] on div "Submit Prospectus and request invoice" at bounding box center [852, 345] width 817 height 30
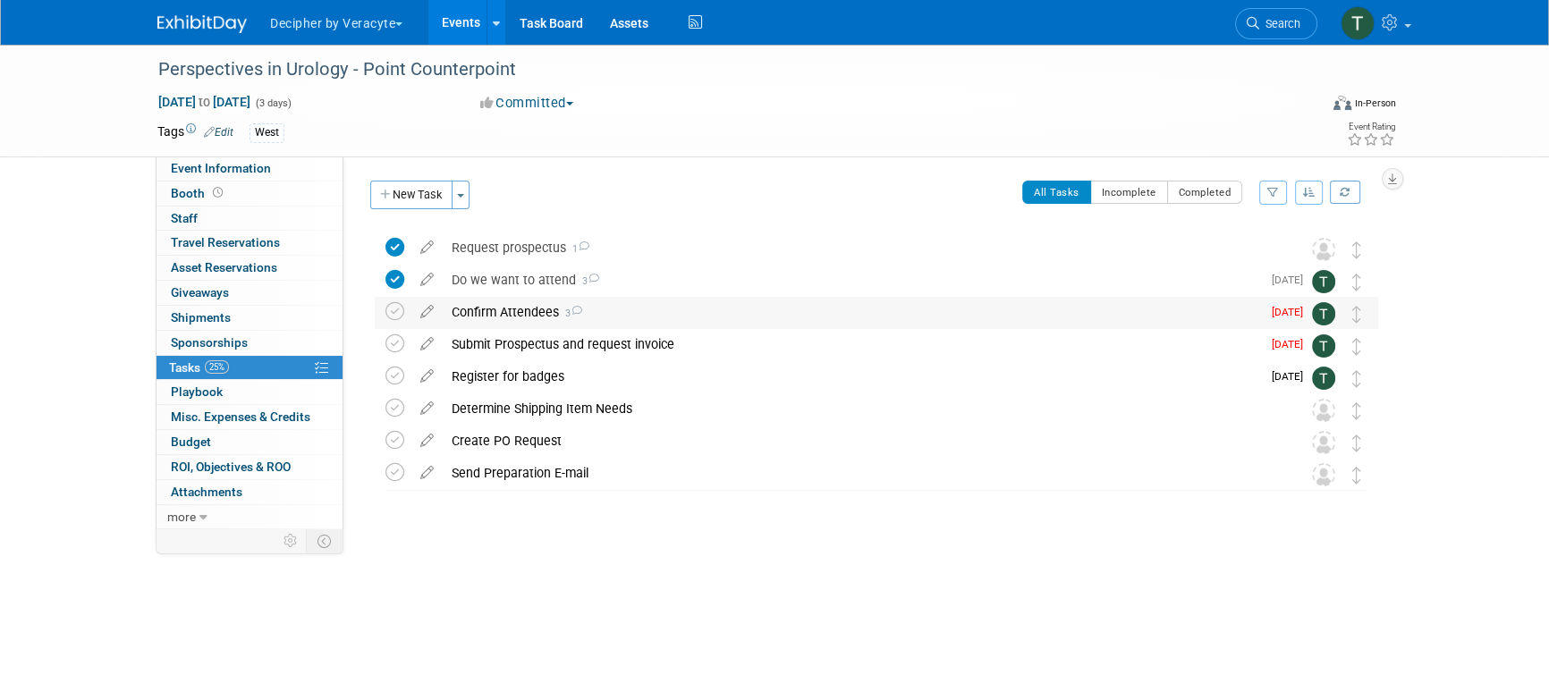
click at [525, 312] on div "Confirm Attendees 3" at bounding box center [852, 312] width 818 height 30
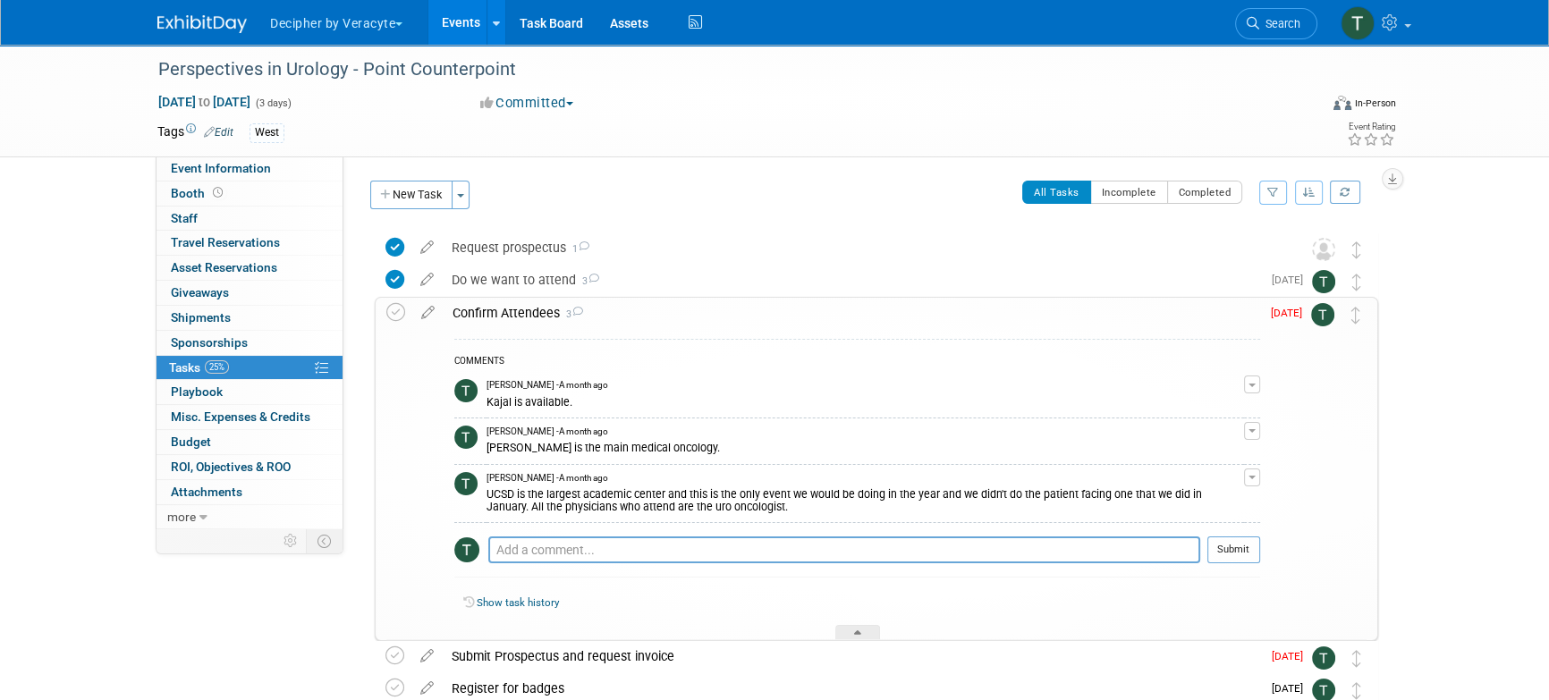
click at [525, 312] on div "Confirm Attendees 3" at bounding box center [852, 313] width 817 height 30
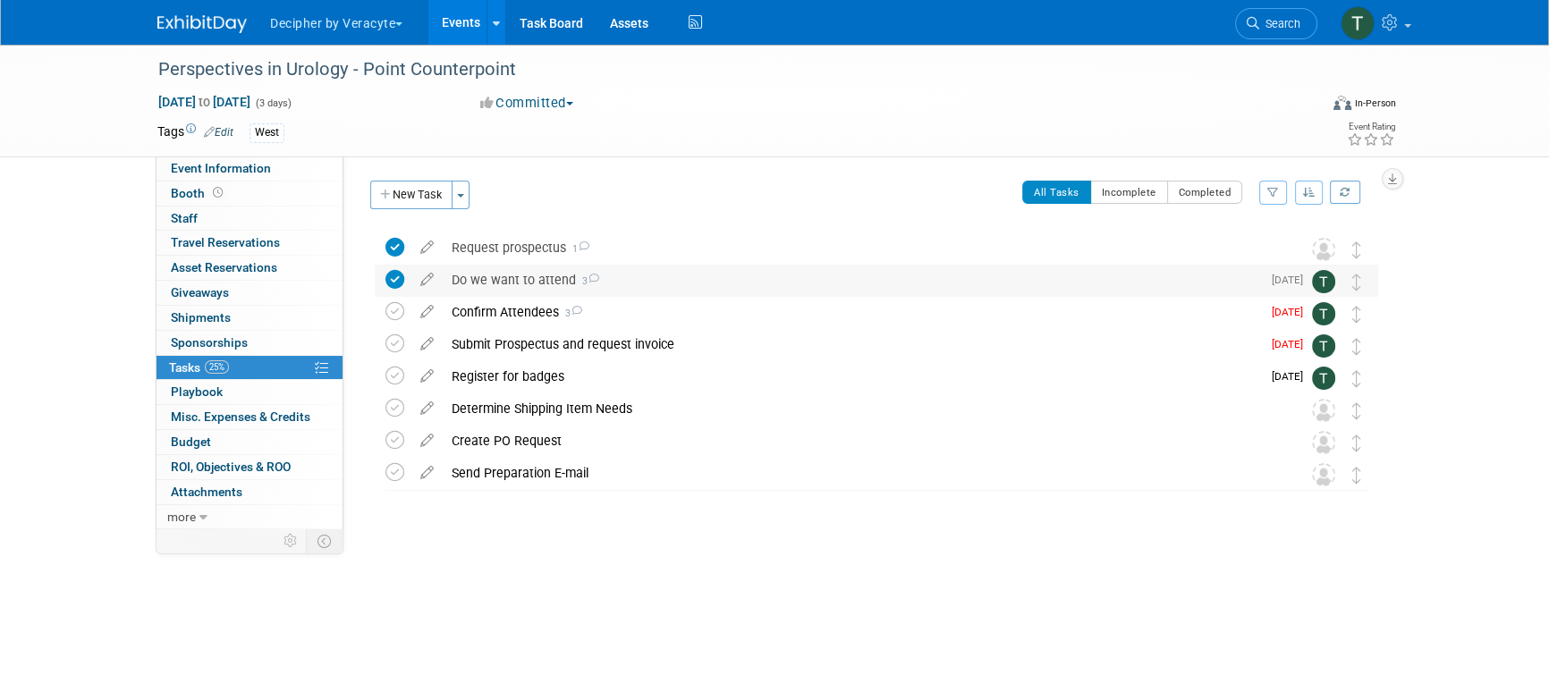
click at [525, 273] on div "Do we want to attend 3" at bounding box center [852, 280] width 818 height 30
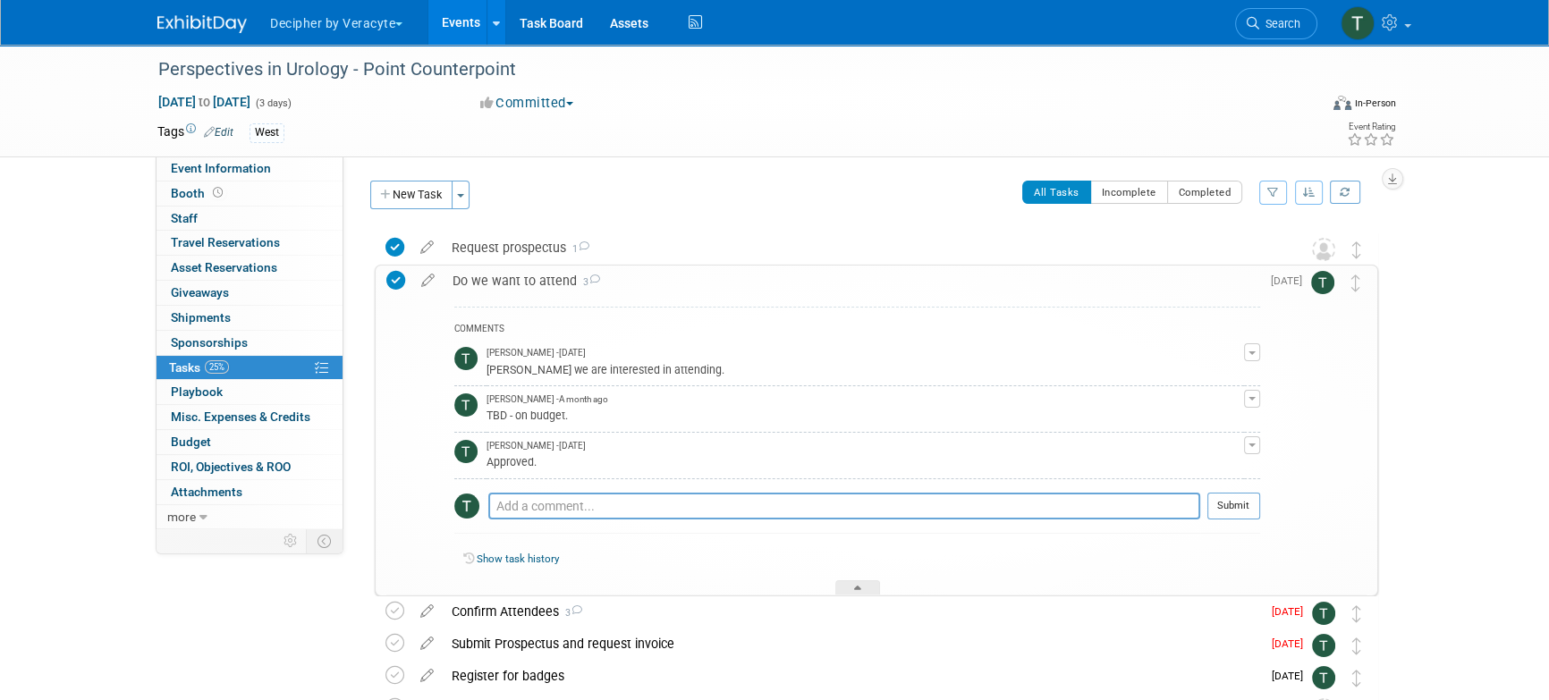
click at [525, 273] on div "Do we want to attend 3" at bounding box center [852, 281] width 817 height 30
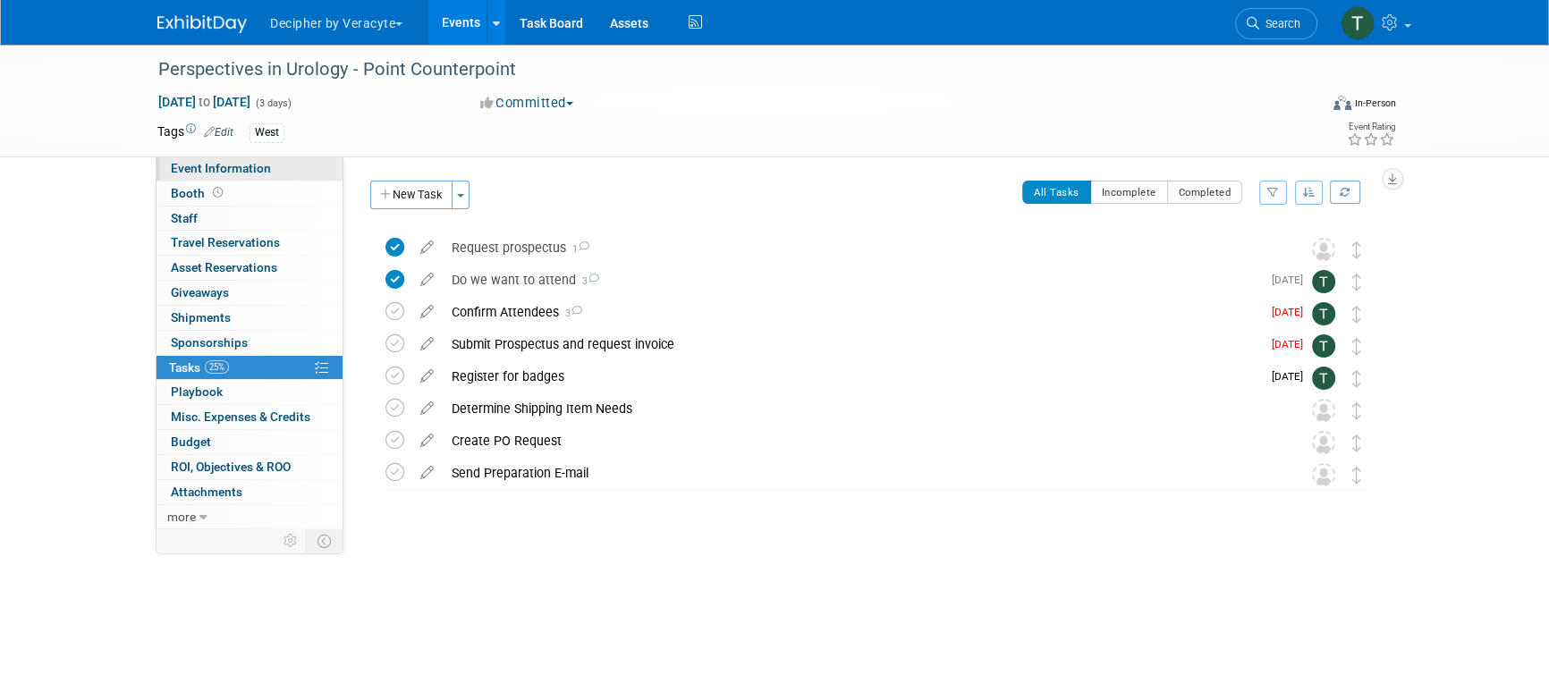
click at [251, 176] on link "Event Information" at bounding box center [250, 169] width 186 height 24
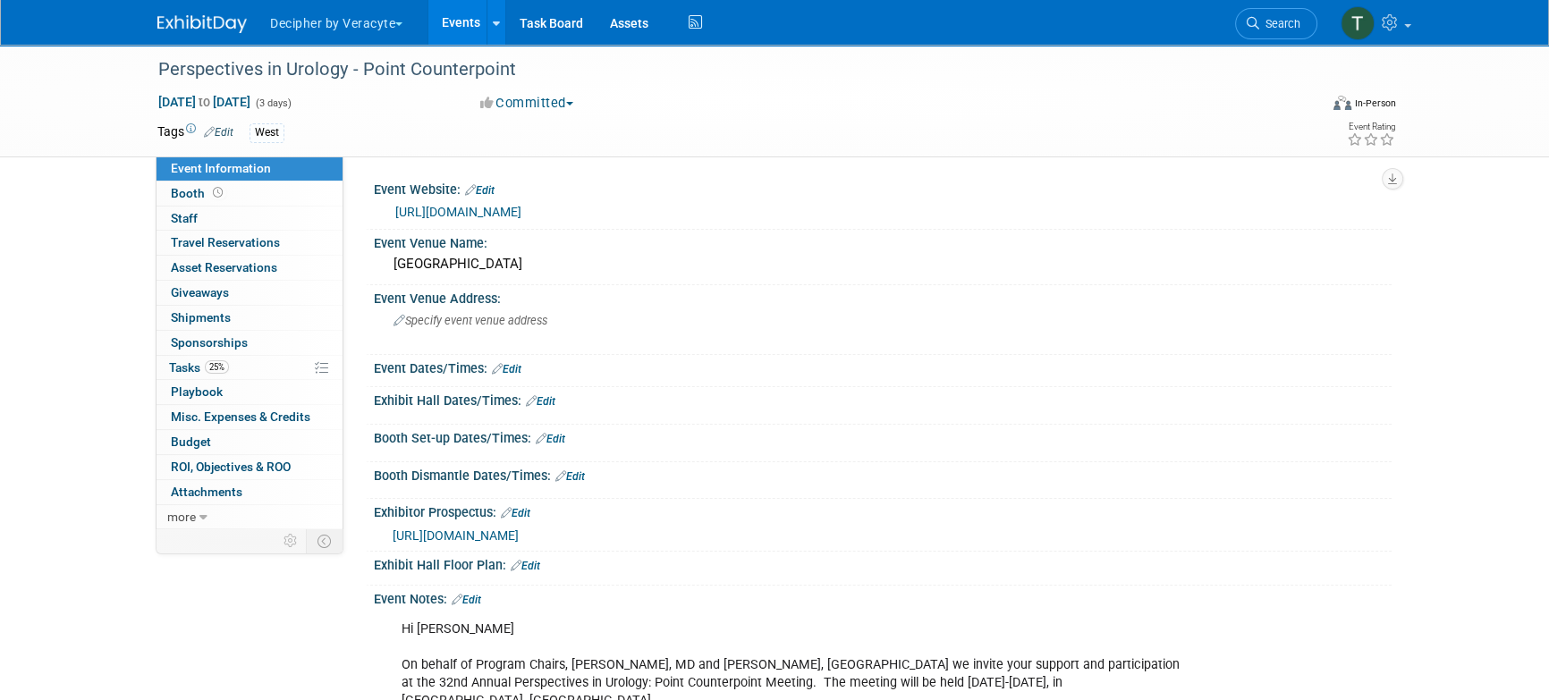
click at [525, 543] on div "[URL][DOMAIN_NAME]" at bounding box center [886, 535] width 986 height 20
click at [514, 537] on span "[URL][DOMAIN_NAME]" at bounding box center [456, 536] width 126 height 14
click at [259, 371] on link "25% Tasks 25%" at bounding box center [250, 368] width 186 height 24
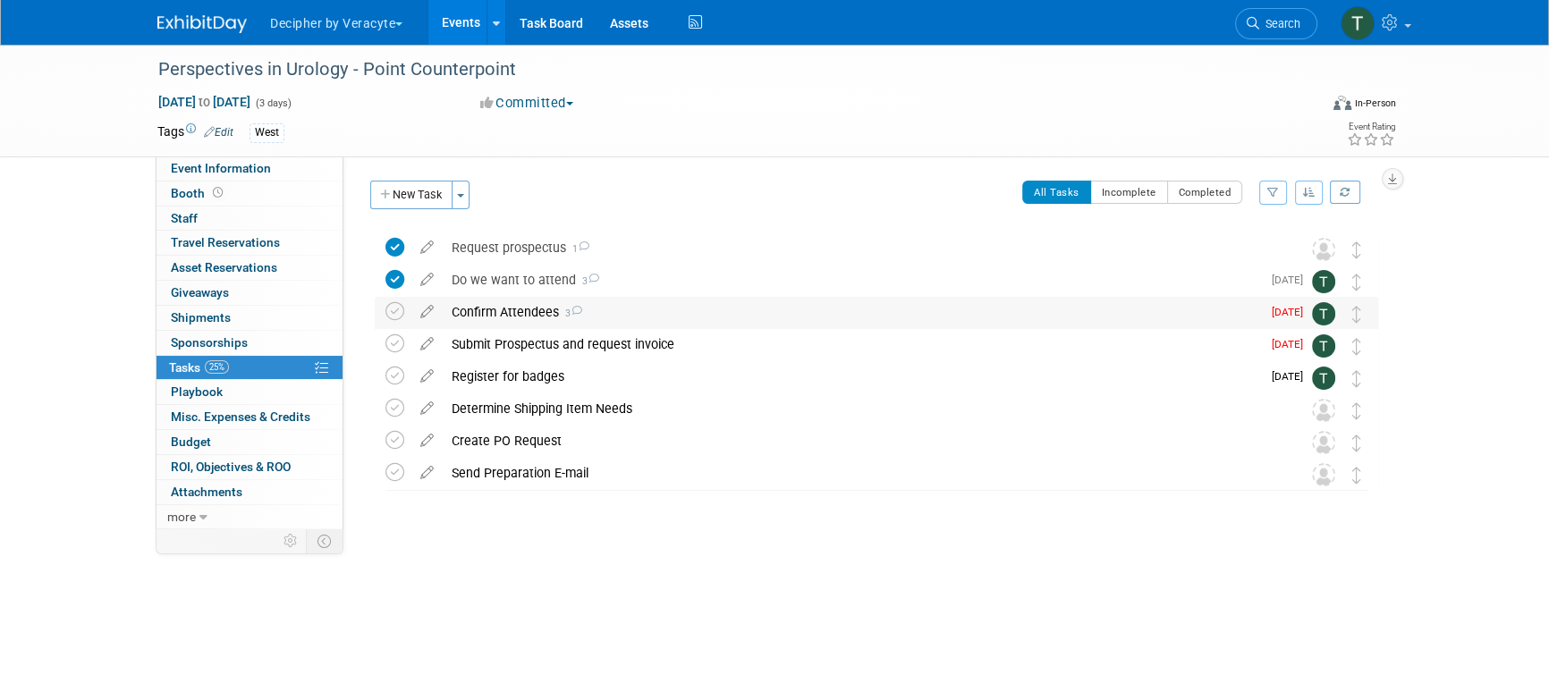
click at [505, 318] on div "Confirm Attendees 3" at bounding box center [852, 312] width 818 height 30
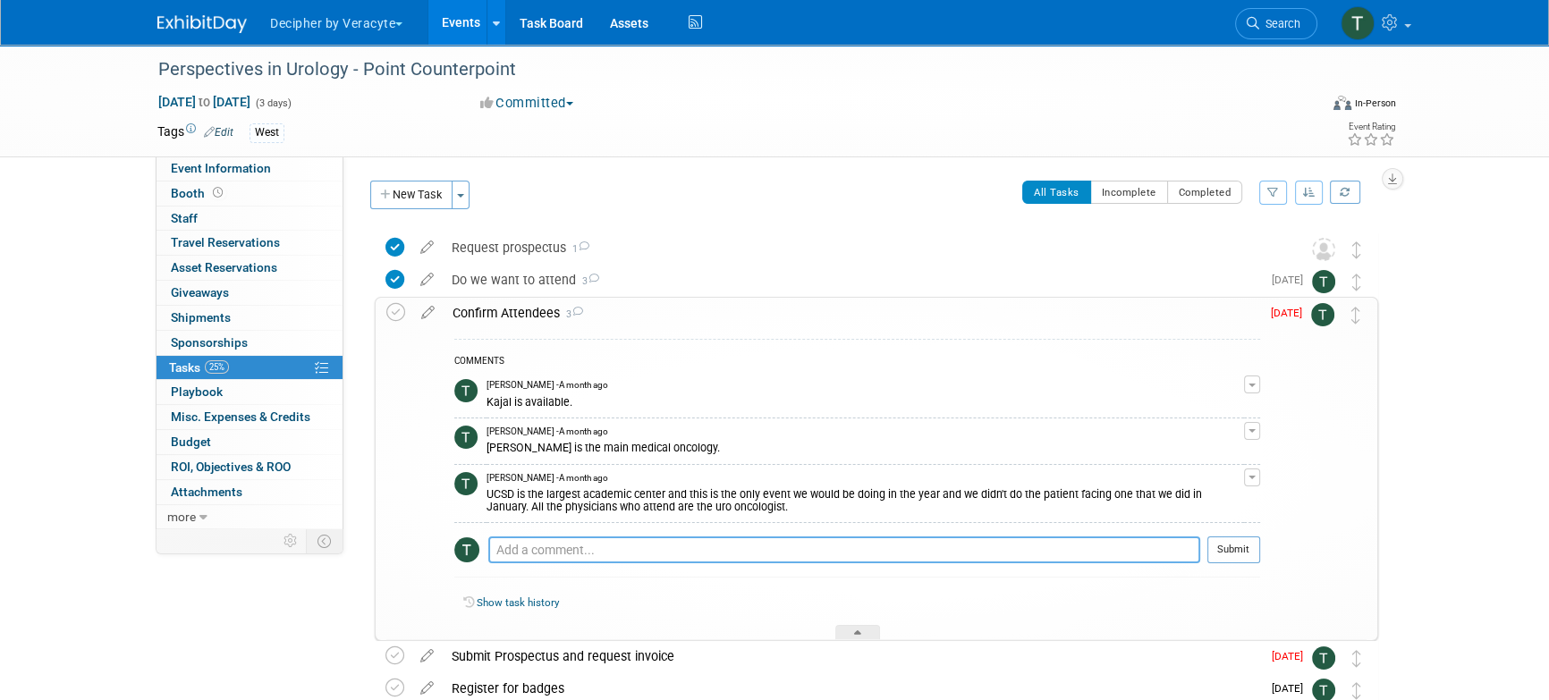
click at [538, 555] on textarea at bounding box center [844, 550] width 712 height 27
type textarea "sent email to [PERSON_NAME] and [PERSON_NAME] to confirm attendance."
click at [1274, 546] on td "[DATE]" at bounding box center [1285, 469] width 51 height 343
click at [1238, 550] on button "Submit" at bounding box center [1234, 550] width 53 height 27
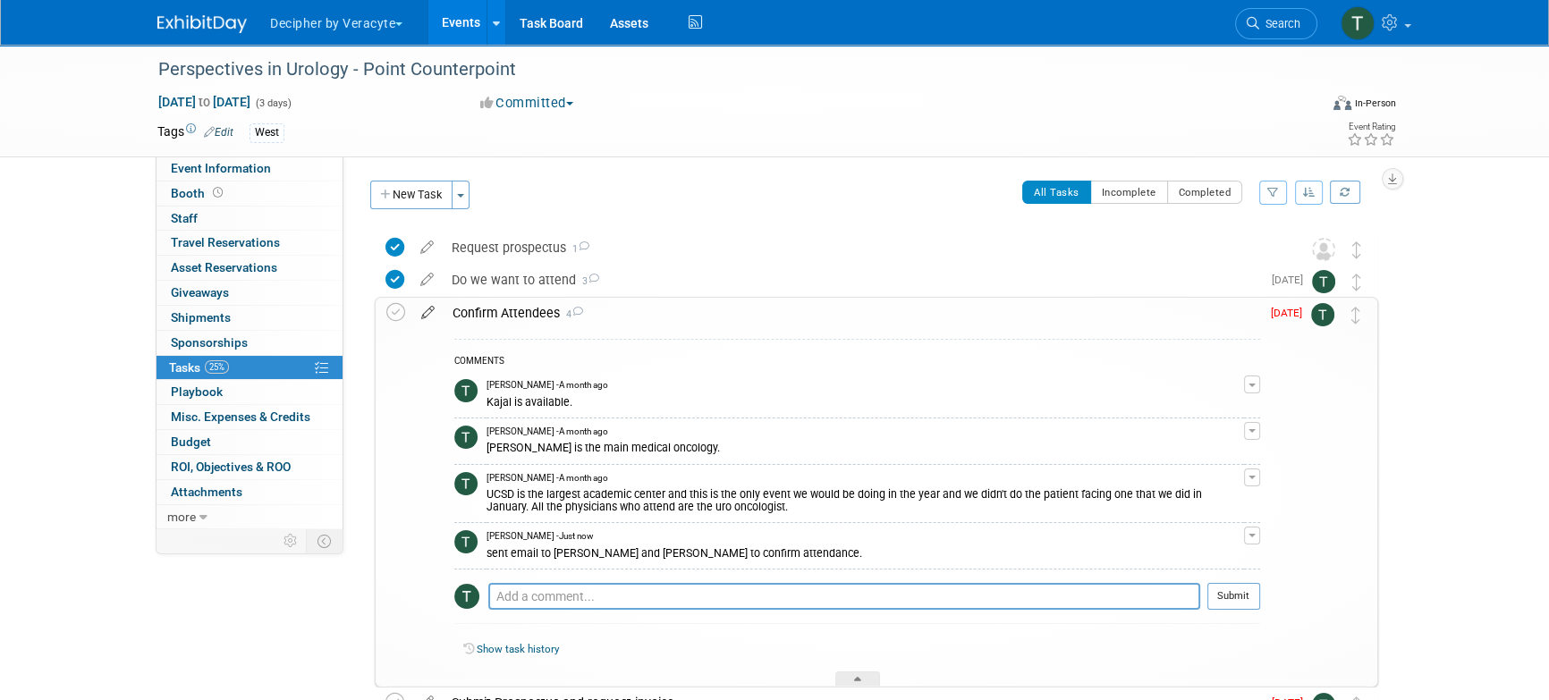
click at [422, 320] on link at bounding box center [427, 313] width 31 height 16
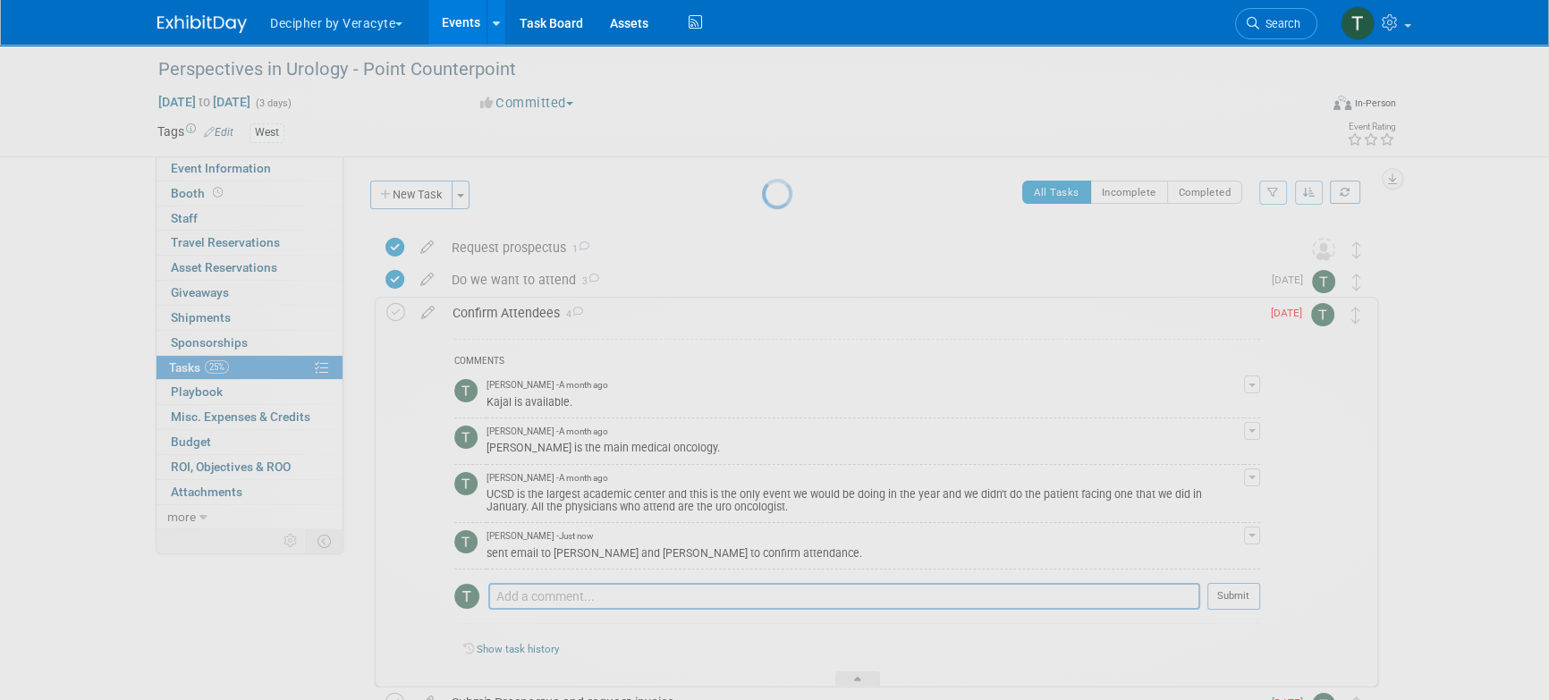
select select "8"
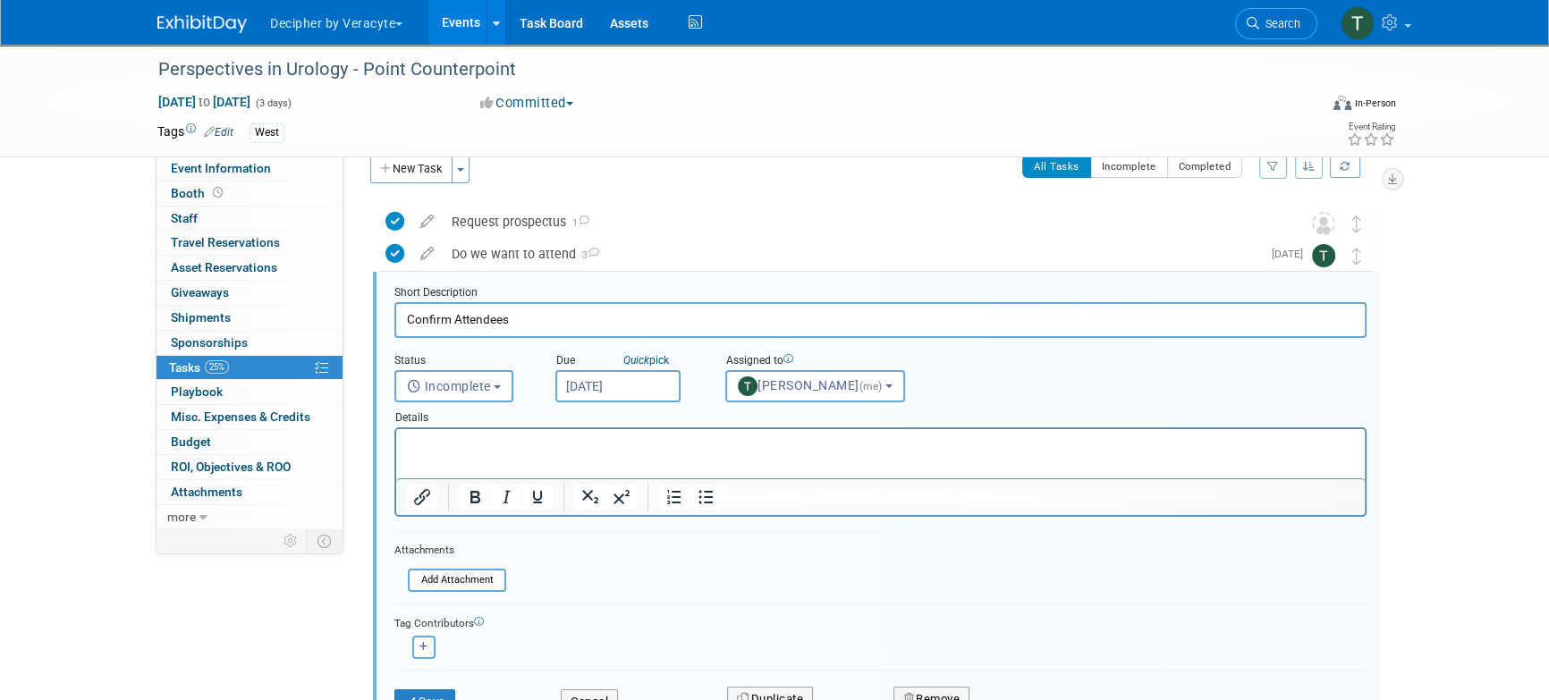
scroll to position [36, 0]
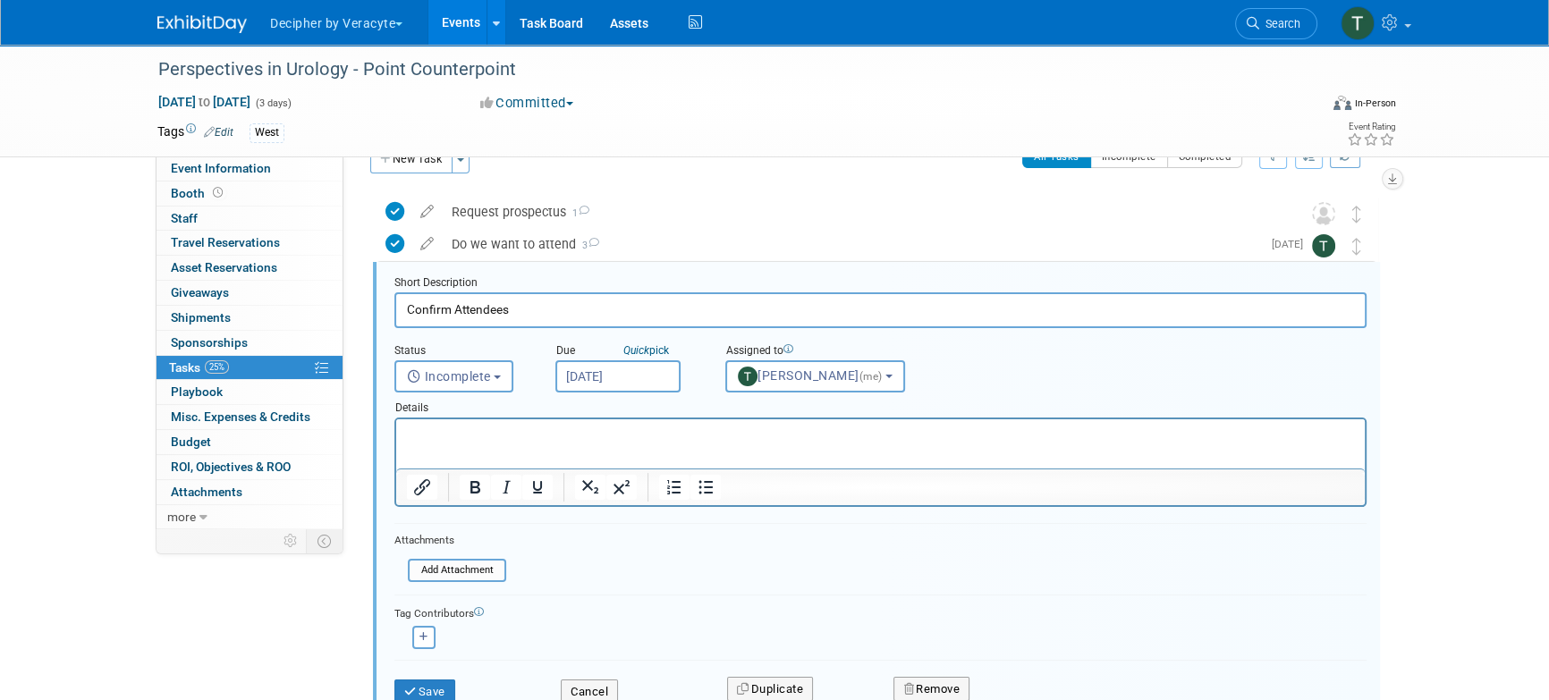
click at [579, 410] on div "Details" at bounding box center [880, 405] width 972 height 25
click at [587, 379] on input "[DATE]" at bounding box center [617, 376] width 125 height 32
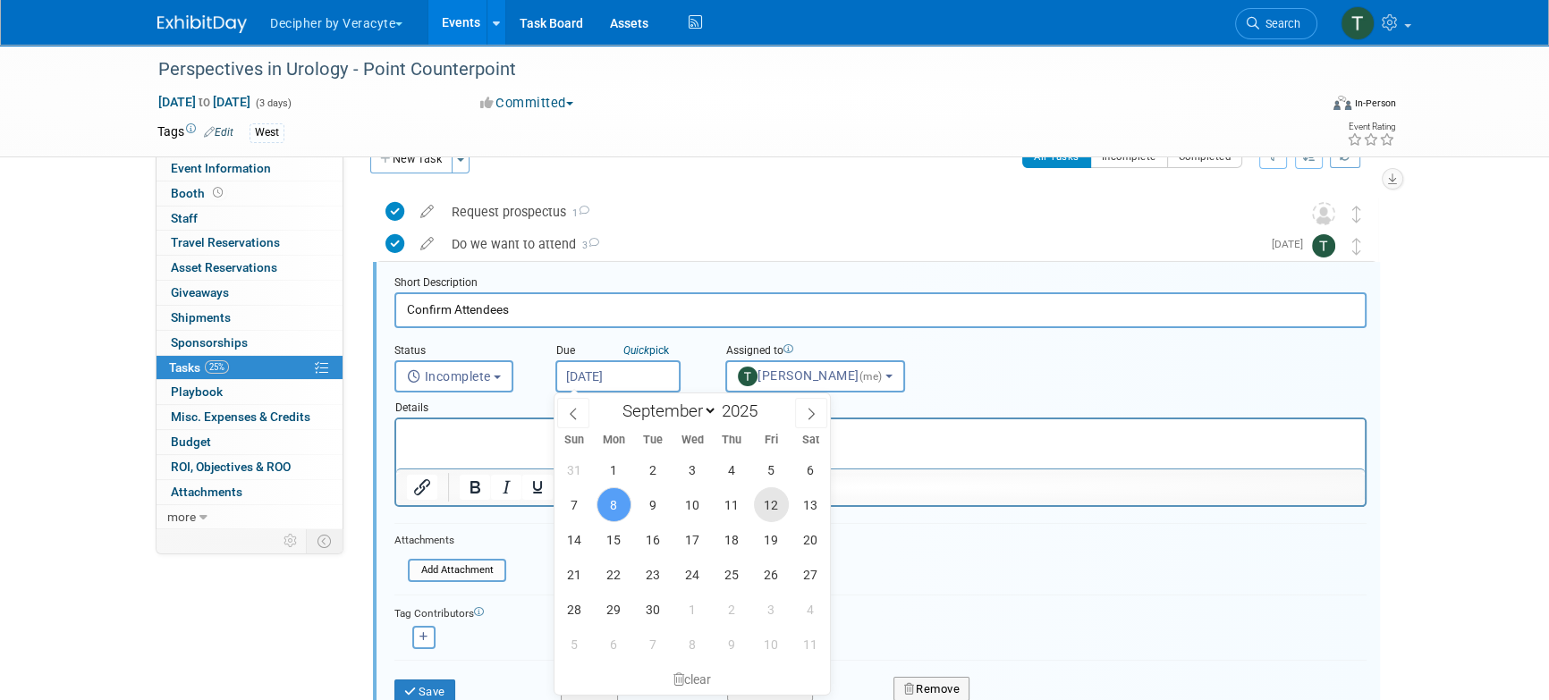
click at [786, 502] on span "12" at bounding box center [771, 505] width 35 height 35
type input "[DATE]"
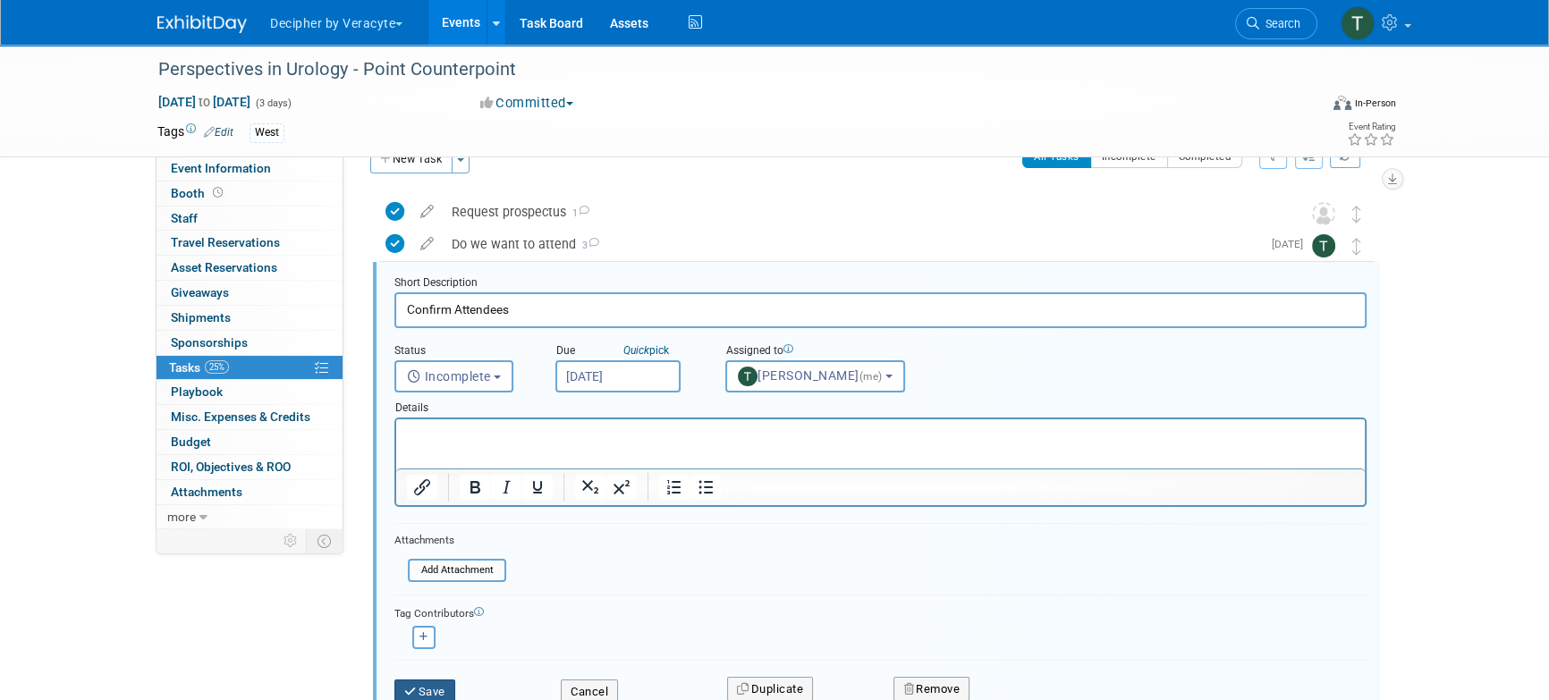
click at [445, 696] on button "Save" at bounding box center [424, 692] width 61 height 25
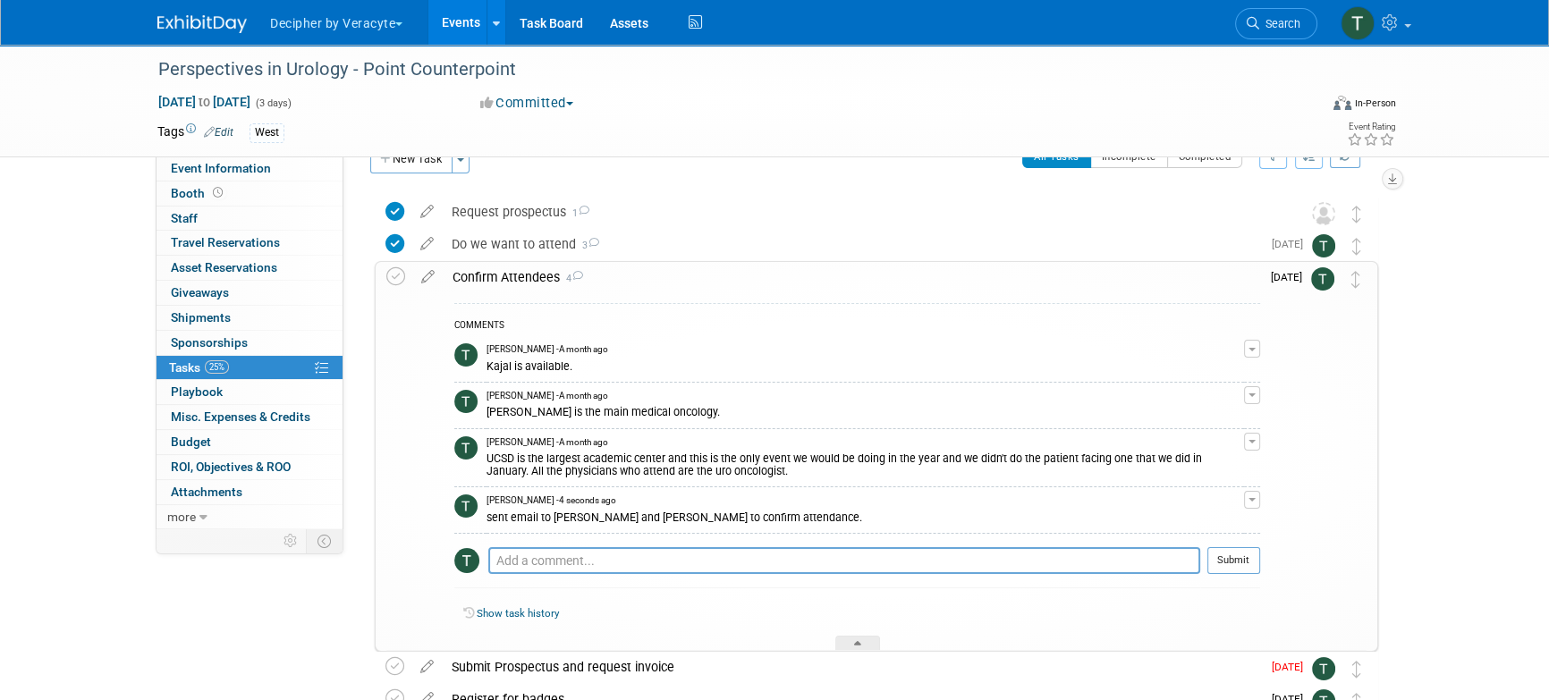
click at [524, 284] on div "Confirm Attendees 4" at bounding box center [852, 277] width 817 height 30
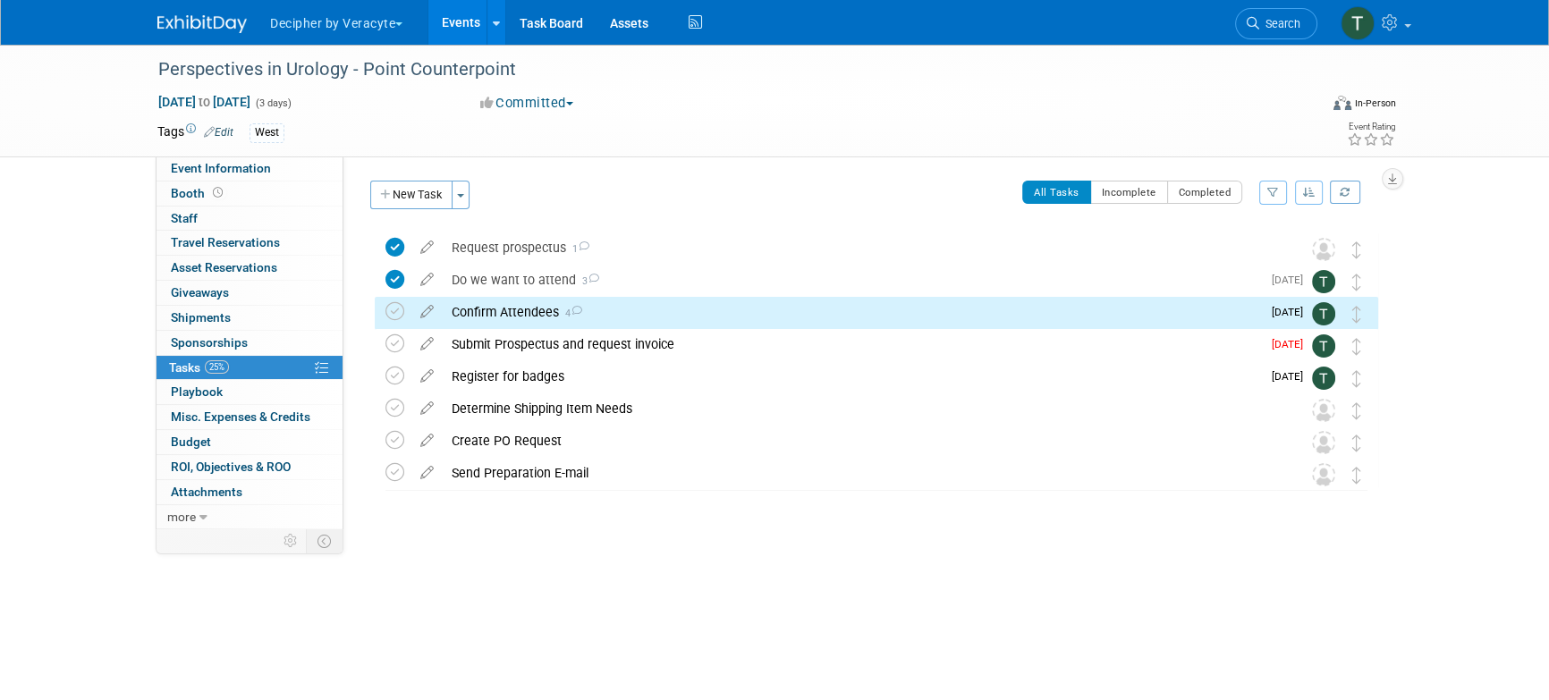
scroll to position [0, 0]
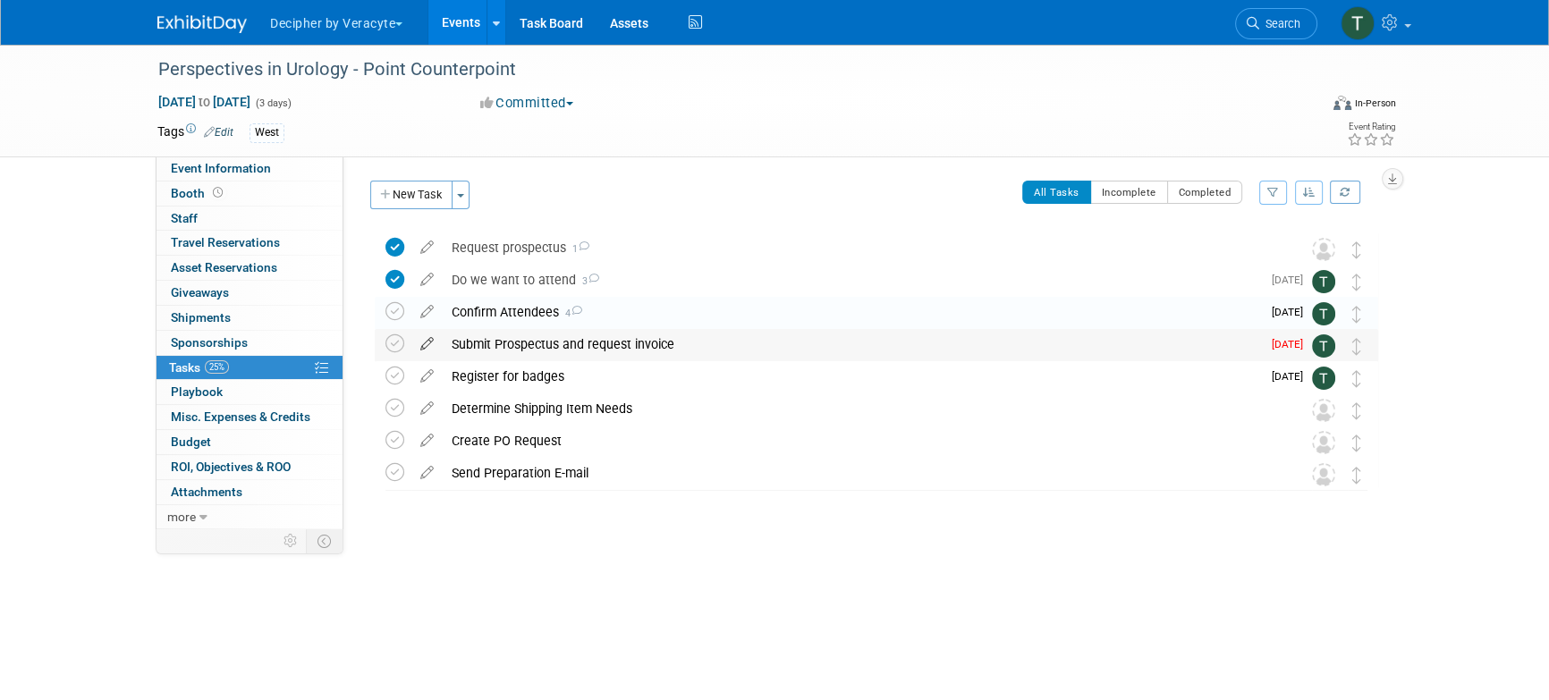
click at [429, 342] on icon at bounding box center [426, 340] width 31 height 22
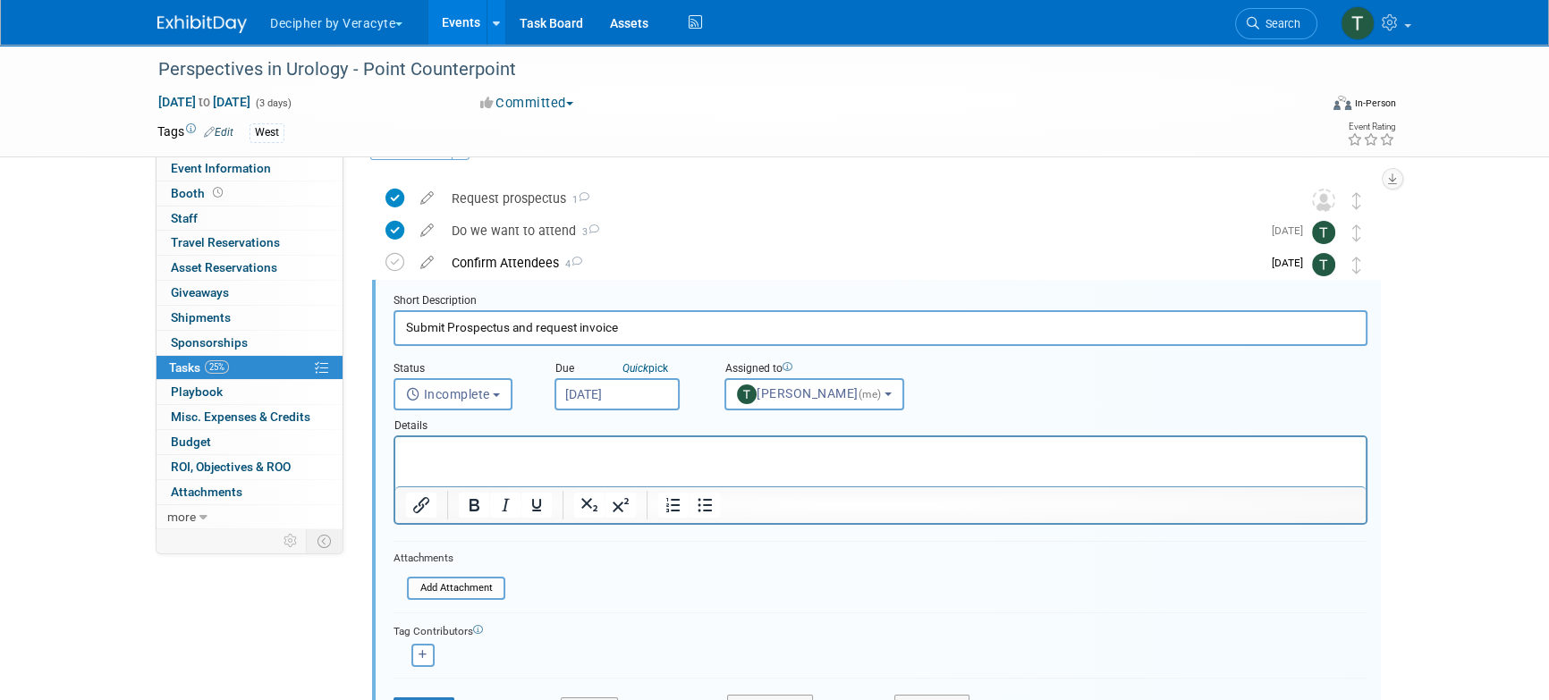
scroll to position [66, 0]
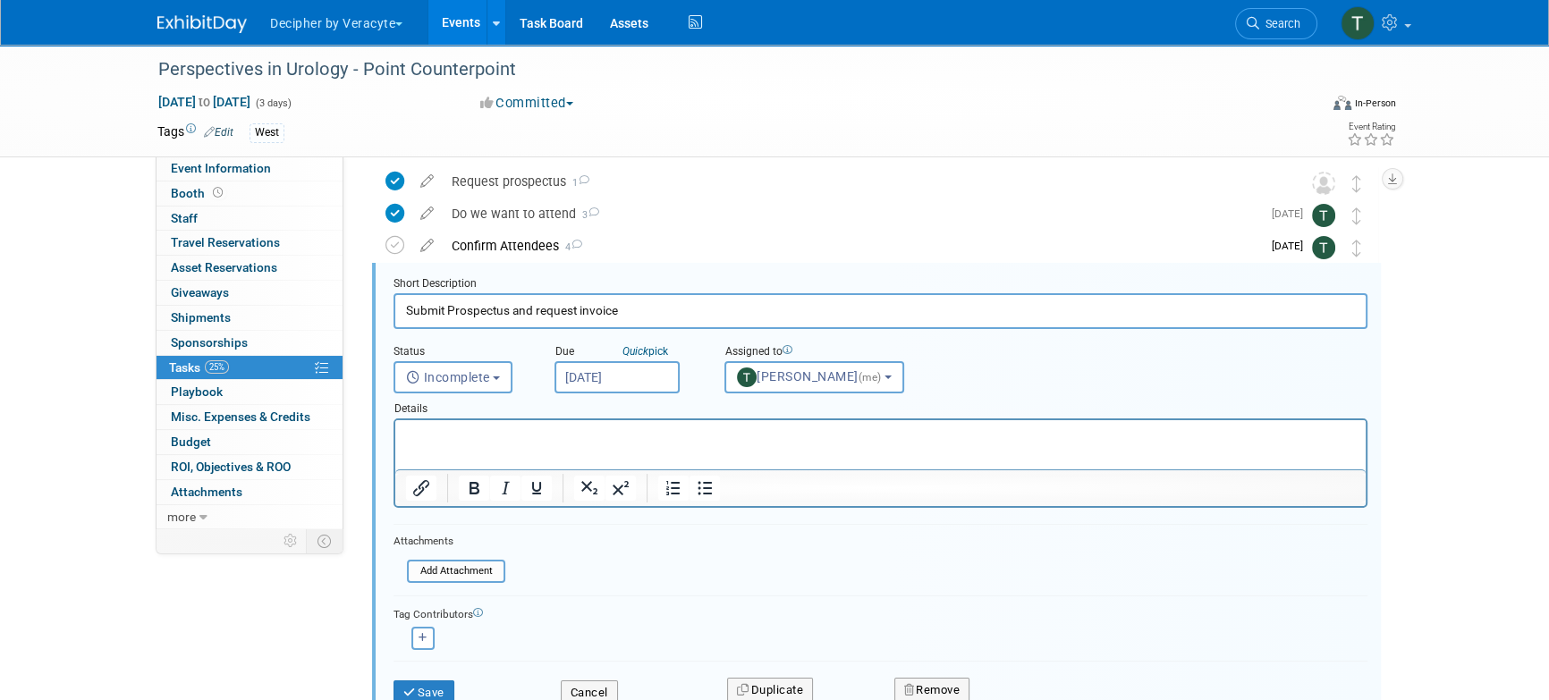
click at [620, 369] on input "[DATE]" at bounding box center [617, 377] width 125 height 32
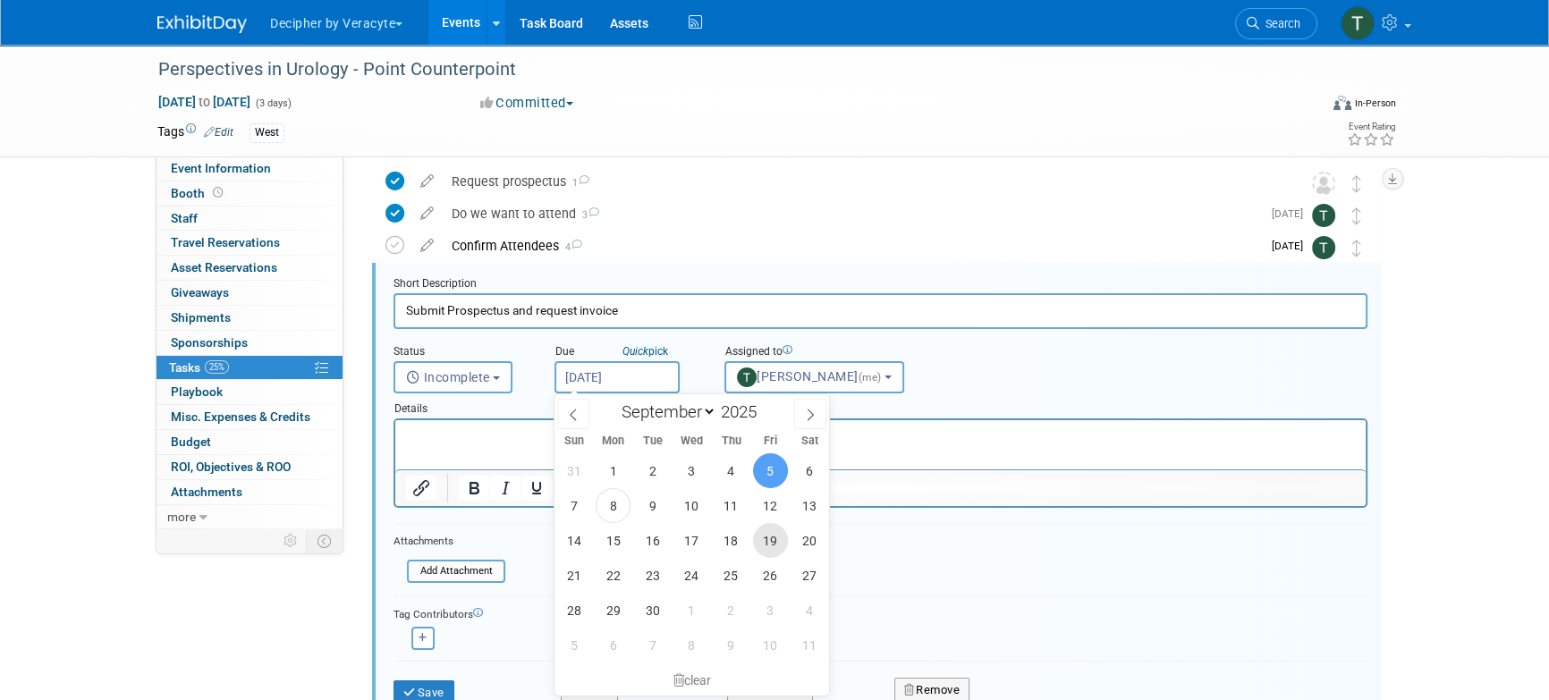
click at [776, 545] on span "19" at bounding box center [770, 540] width 35 height 35
type input "[DATE]"
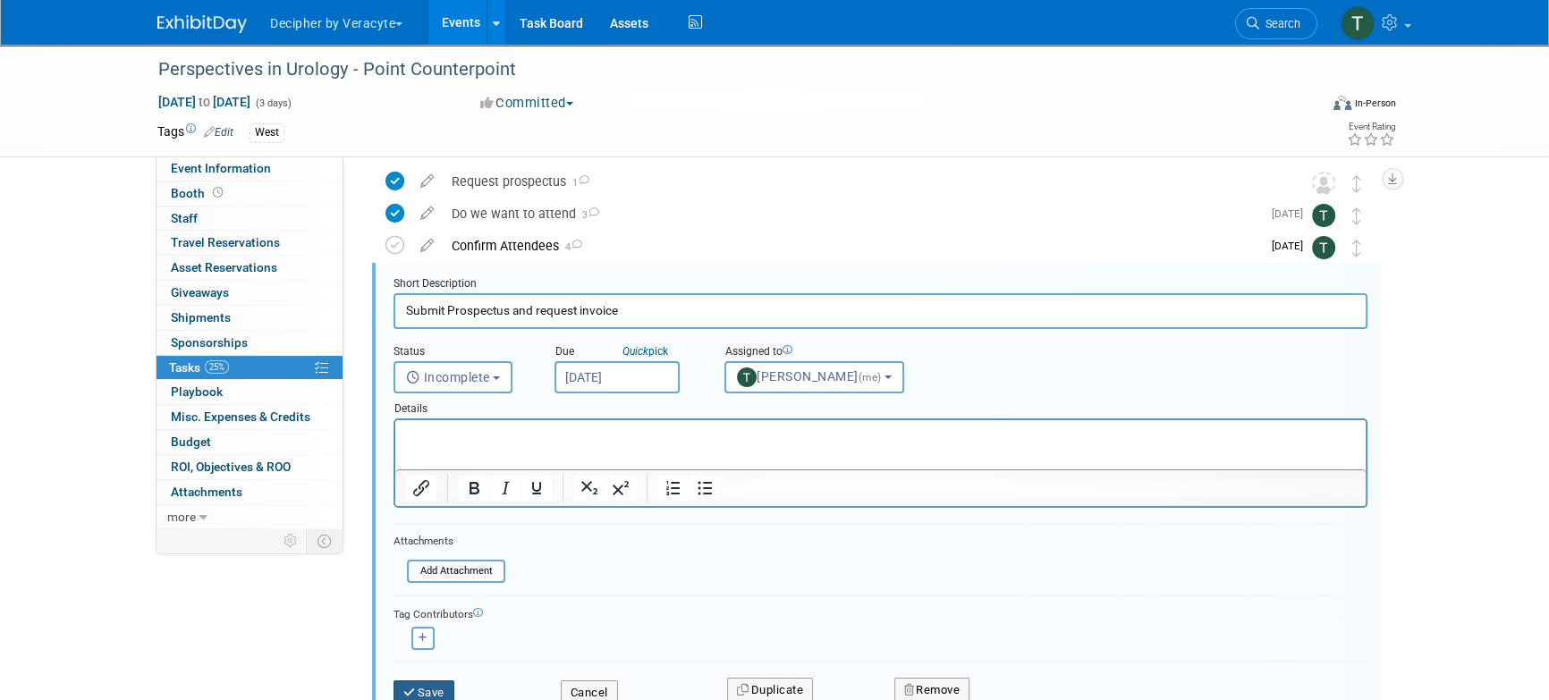
click at [449, 691] on button "Save" at bounding box center [424, 693] width 61 height 25
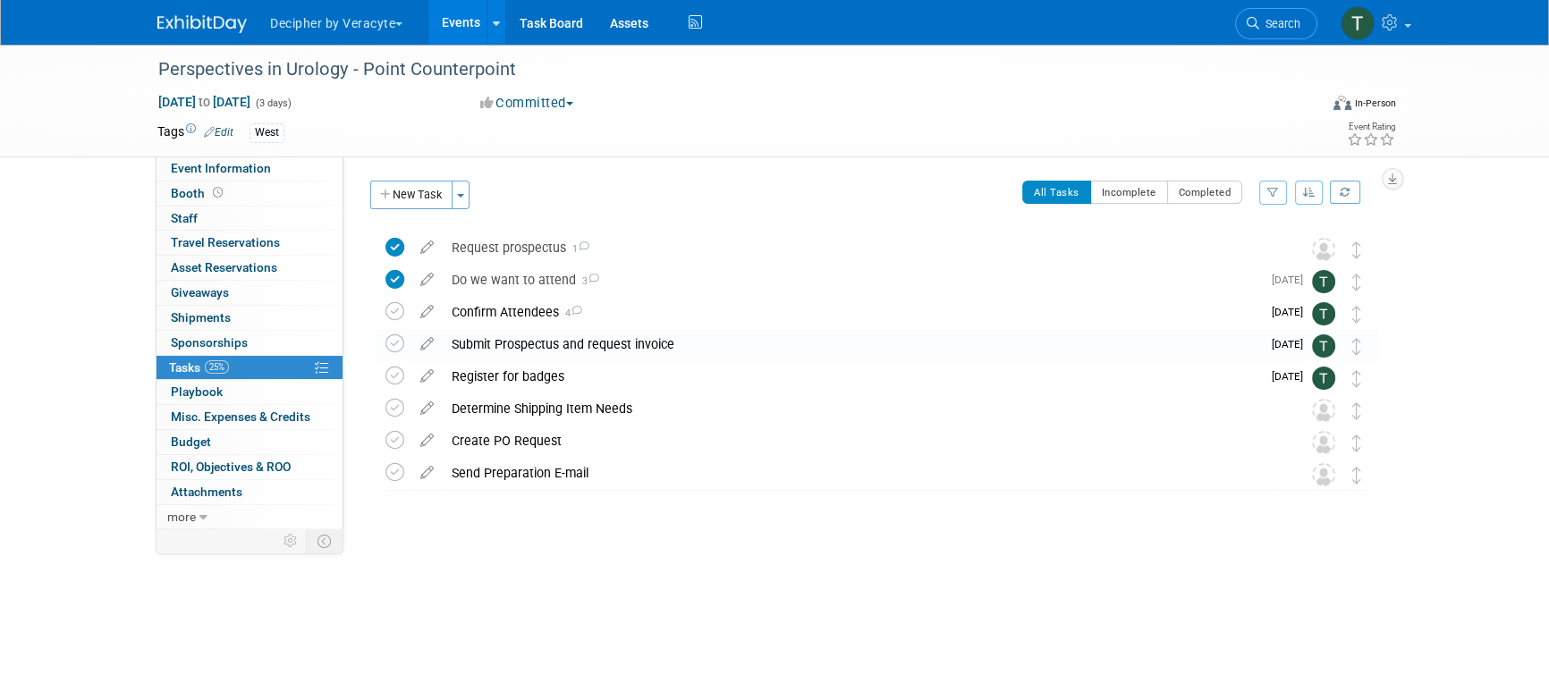
scroll to position [0, 0]
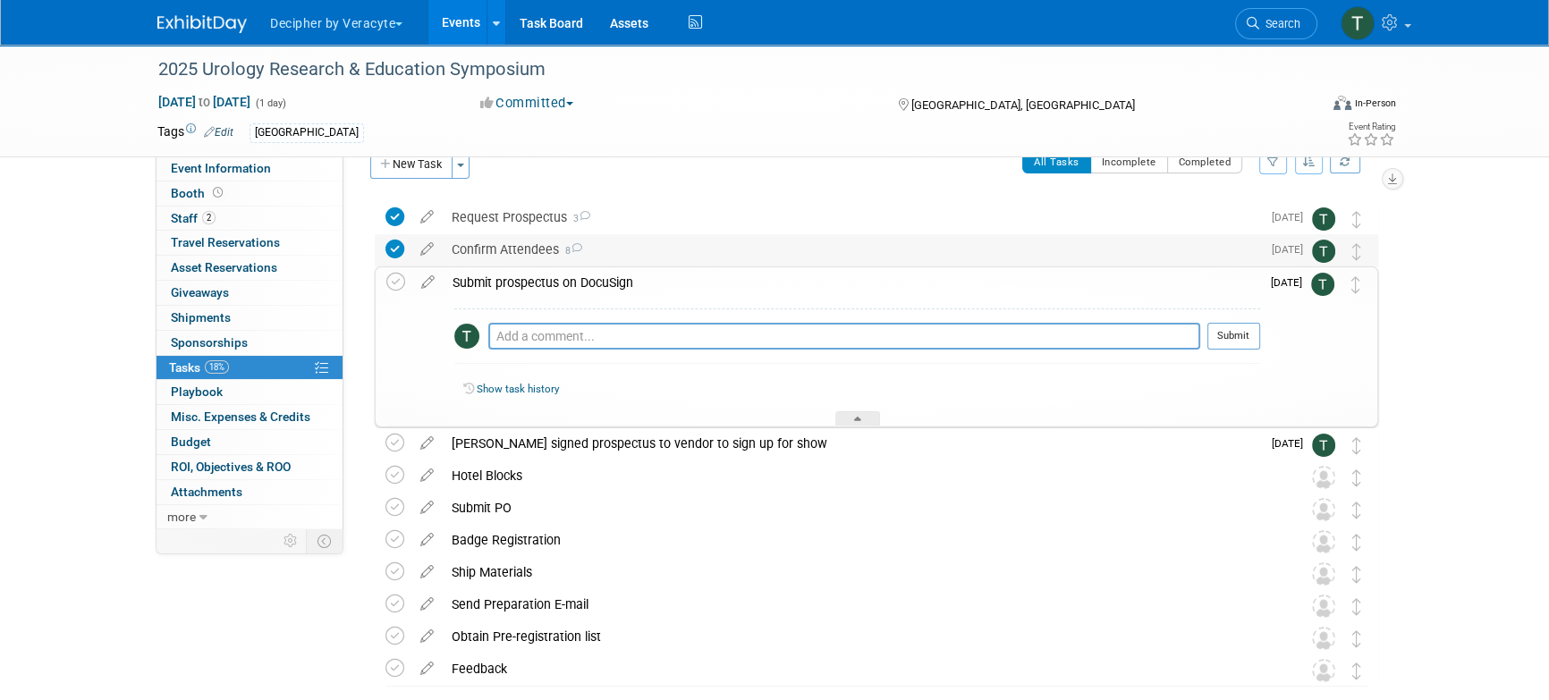
scroll to position [32, 0]
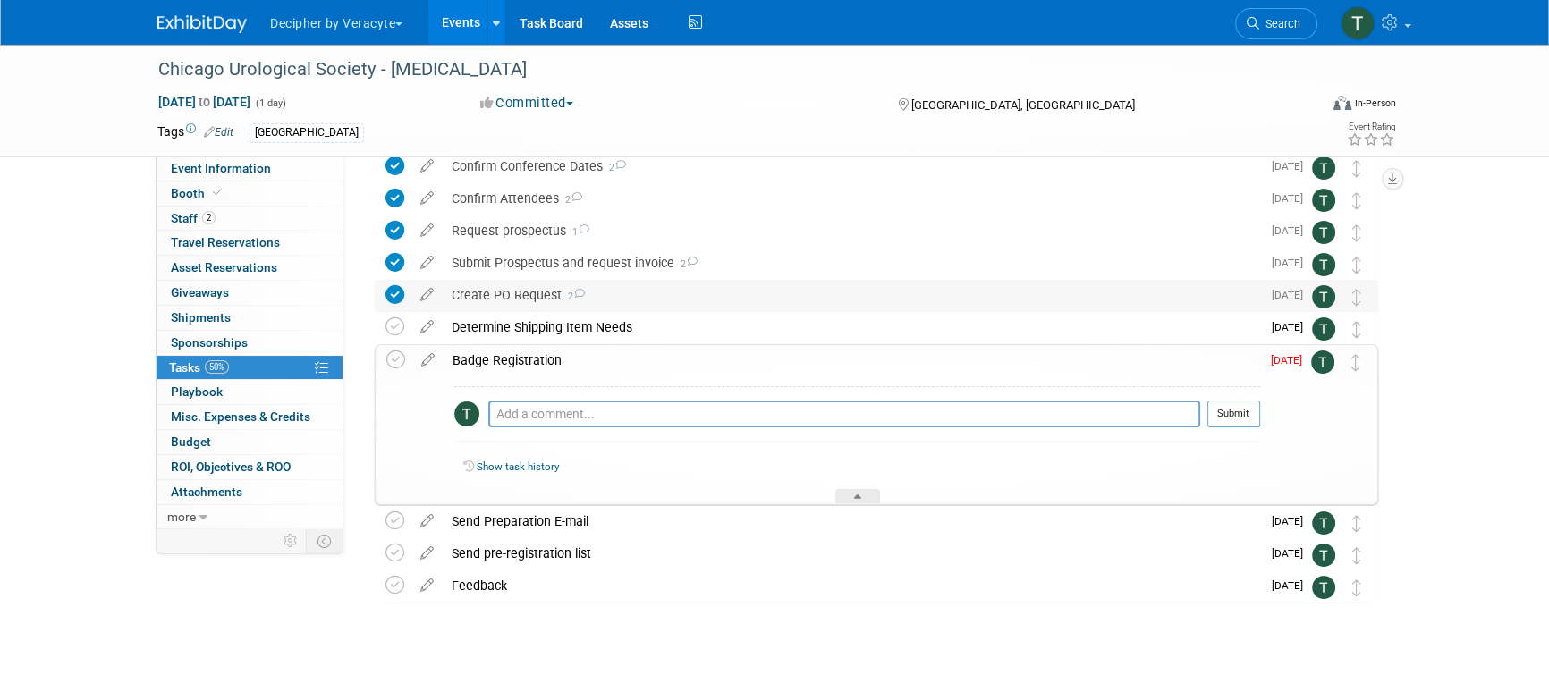
scroll to position [89, 0]
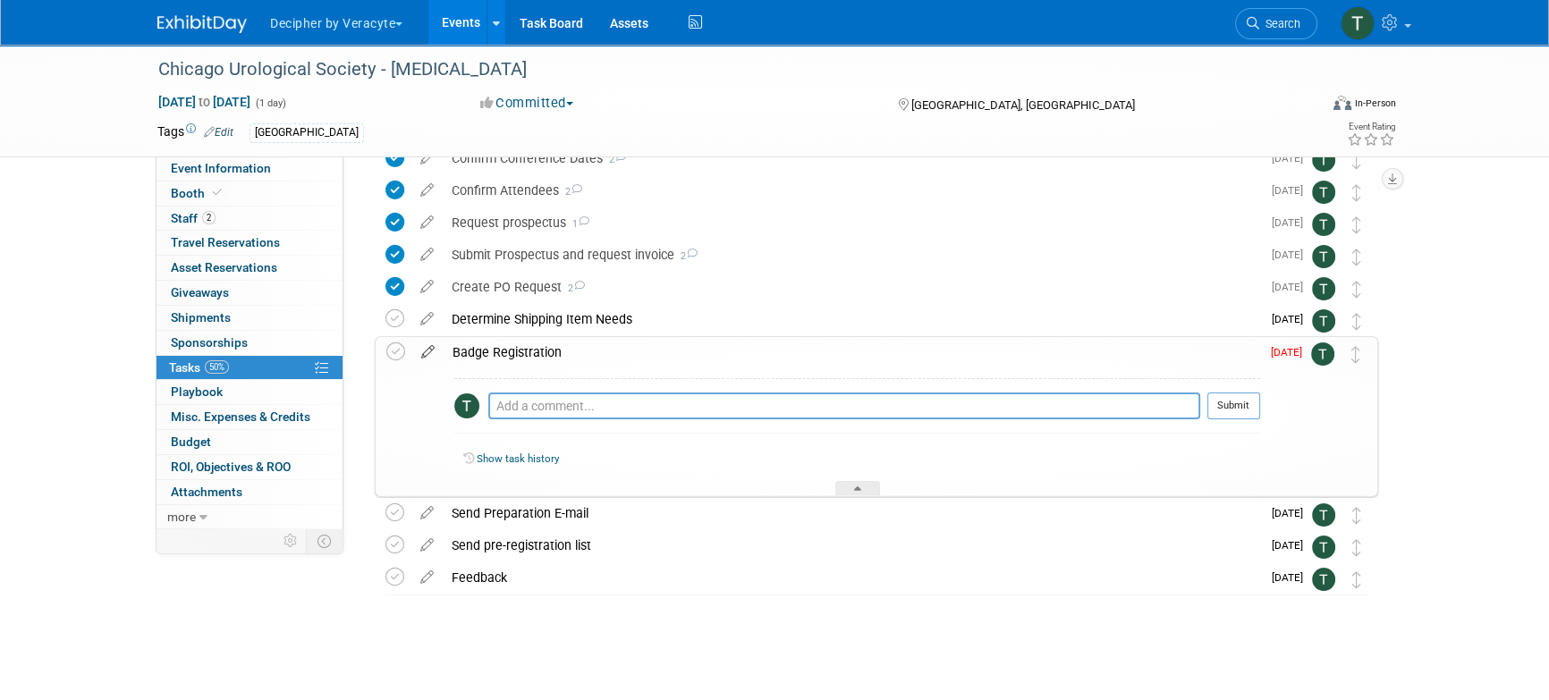
click at [421, 352] on icon at bounding box center [427, 348] width 31 height 22
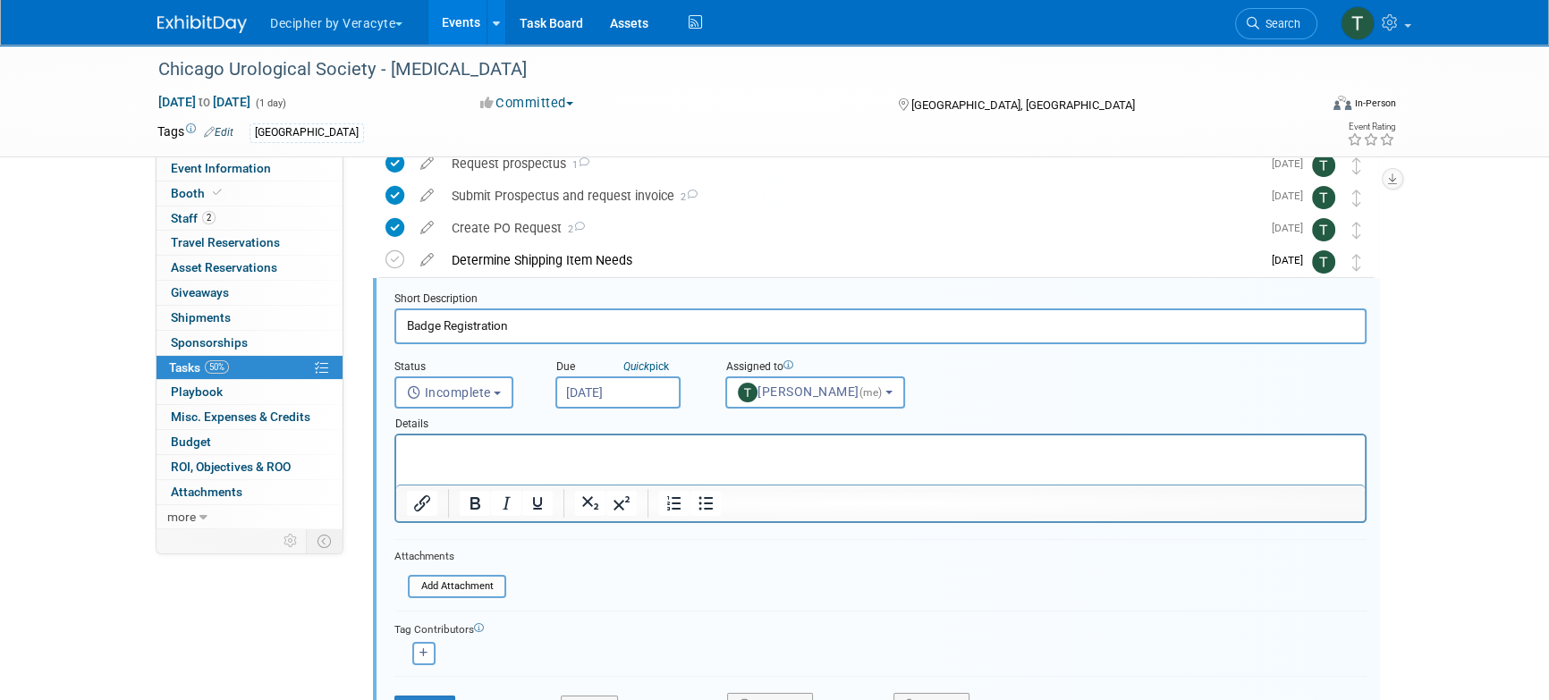
scroll to position [164, 0]
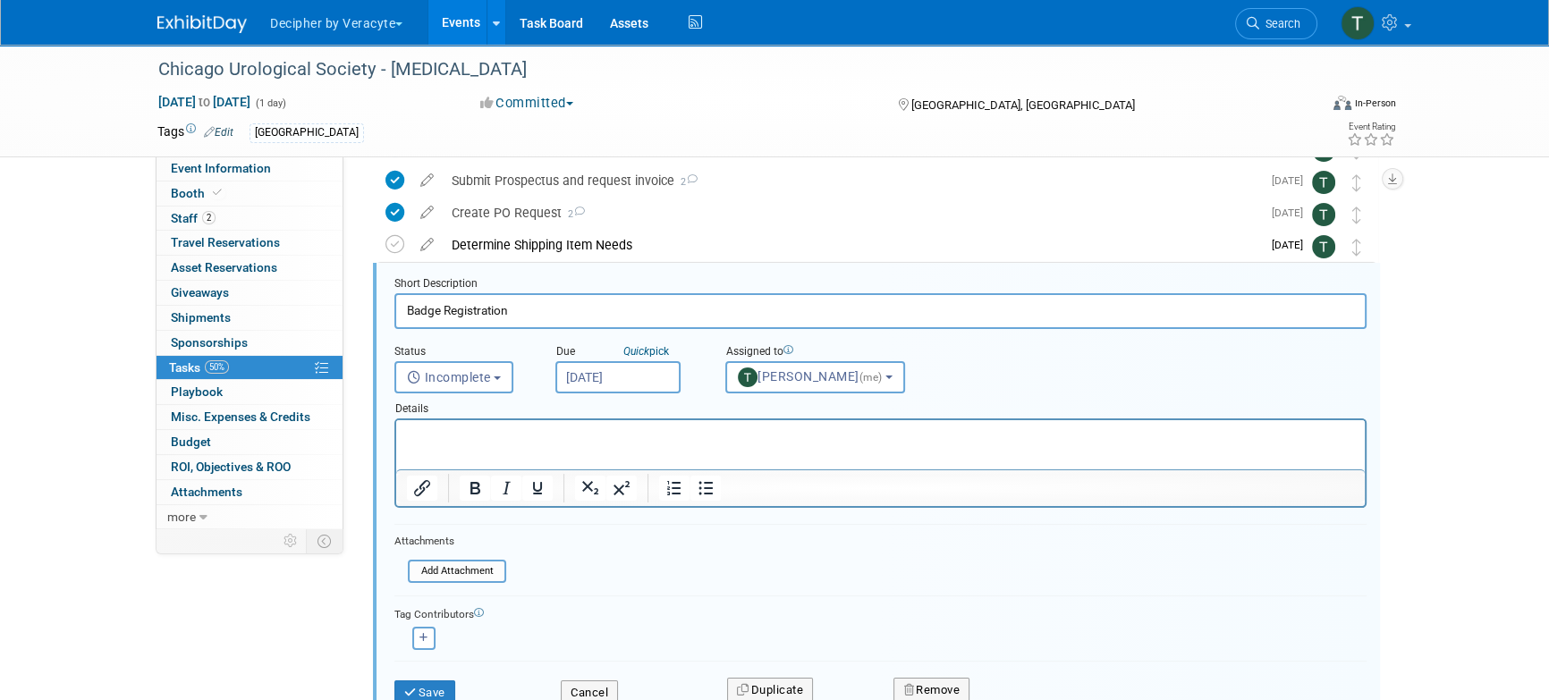
click at [625, 377] on input "Sep 6, 2025" at bounding box center [617, 377] width 125 height 32
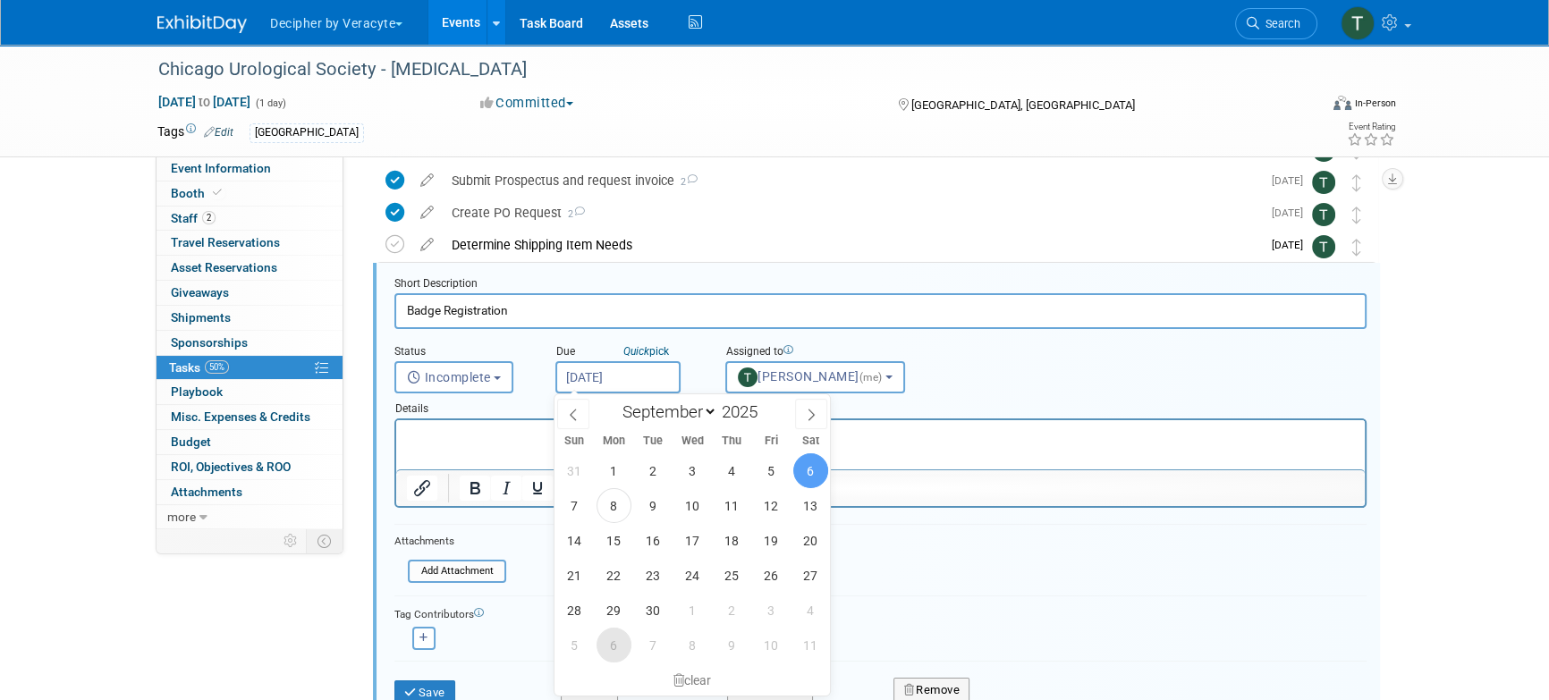
click at [623, 643] on span "6" at bounding box center [614, 645] width 35 height 35
type input "Oct 6, 2025"
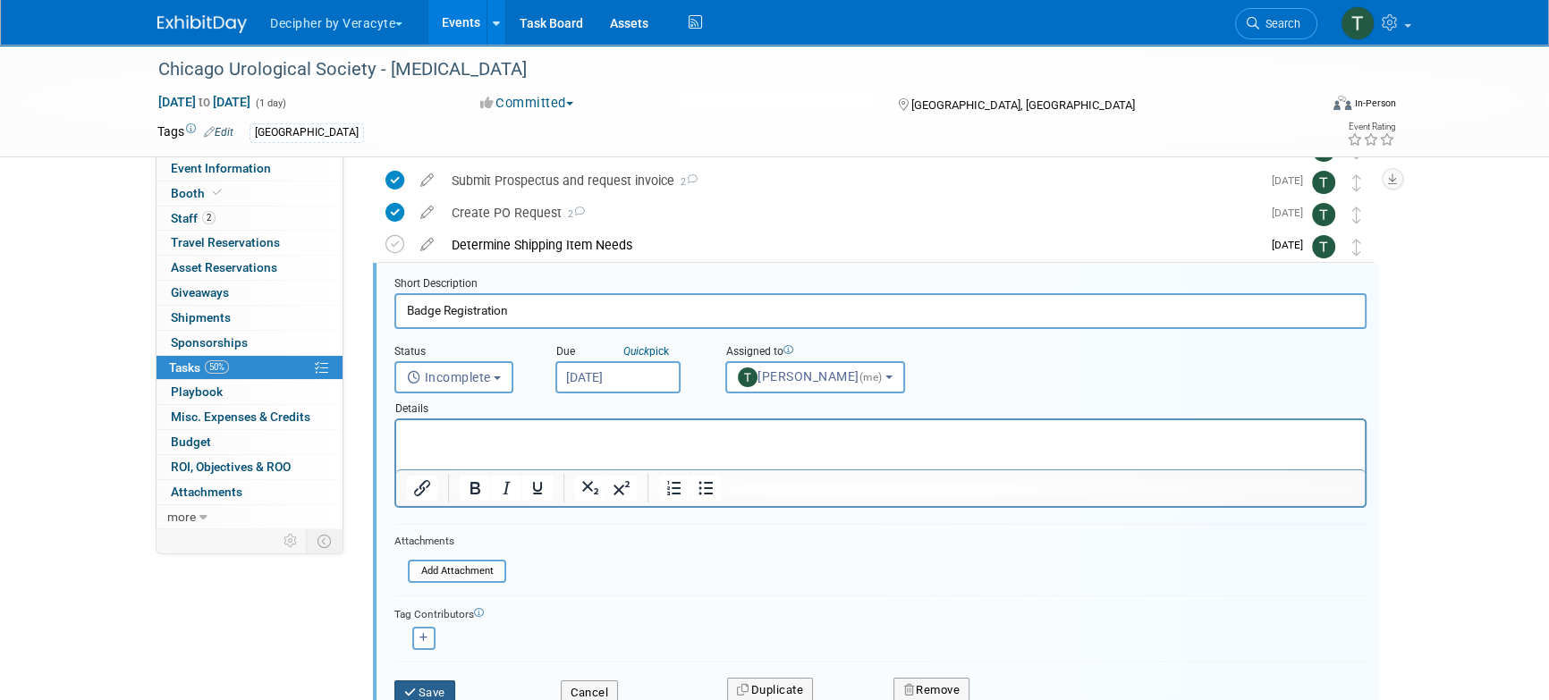
click at [435, 683] on button "Save" at bounding box center [424, 693] width 61 height 25
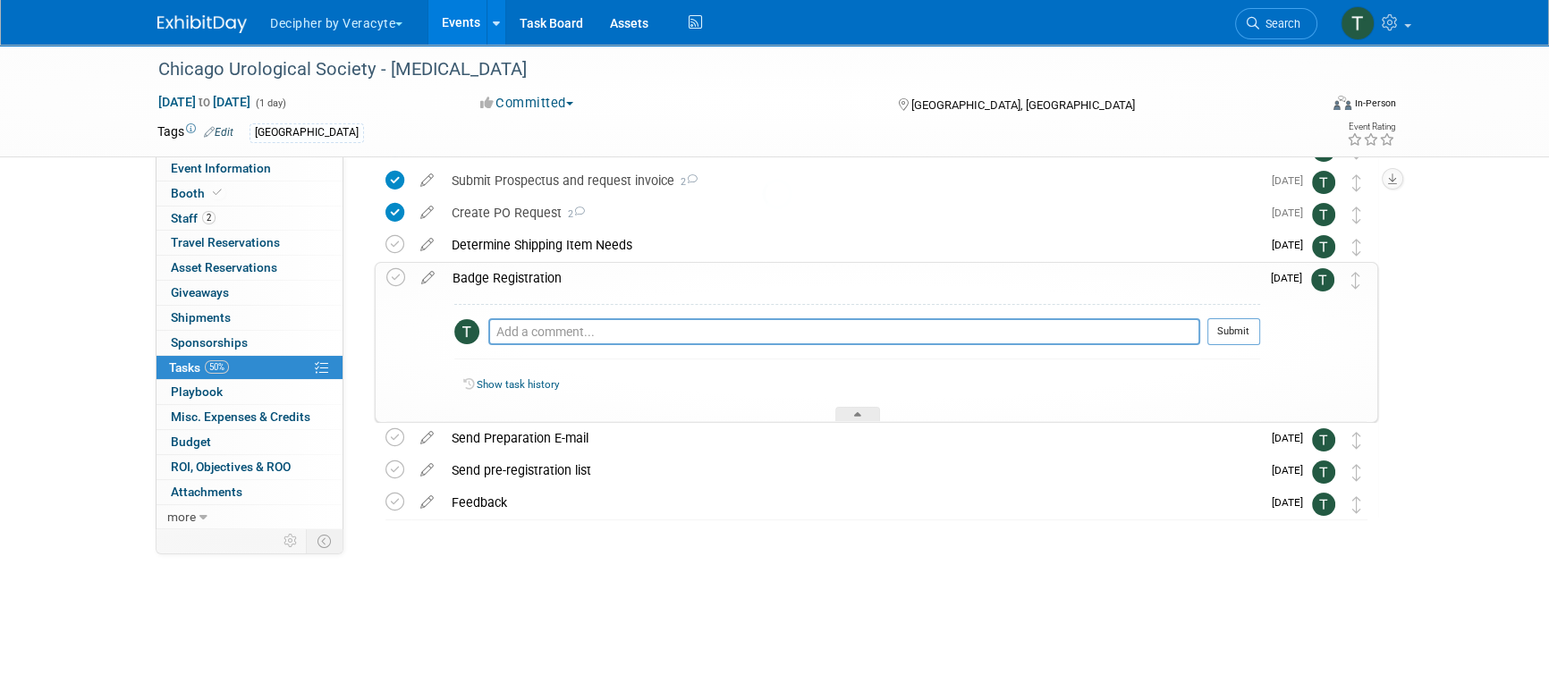
scroll to position [91, 0]
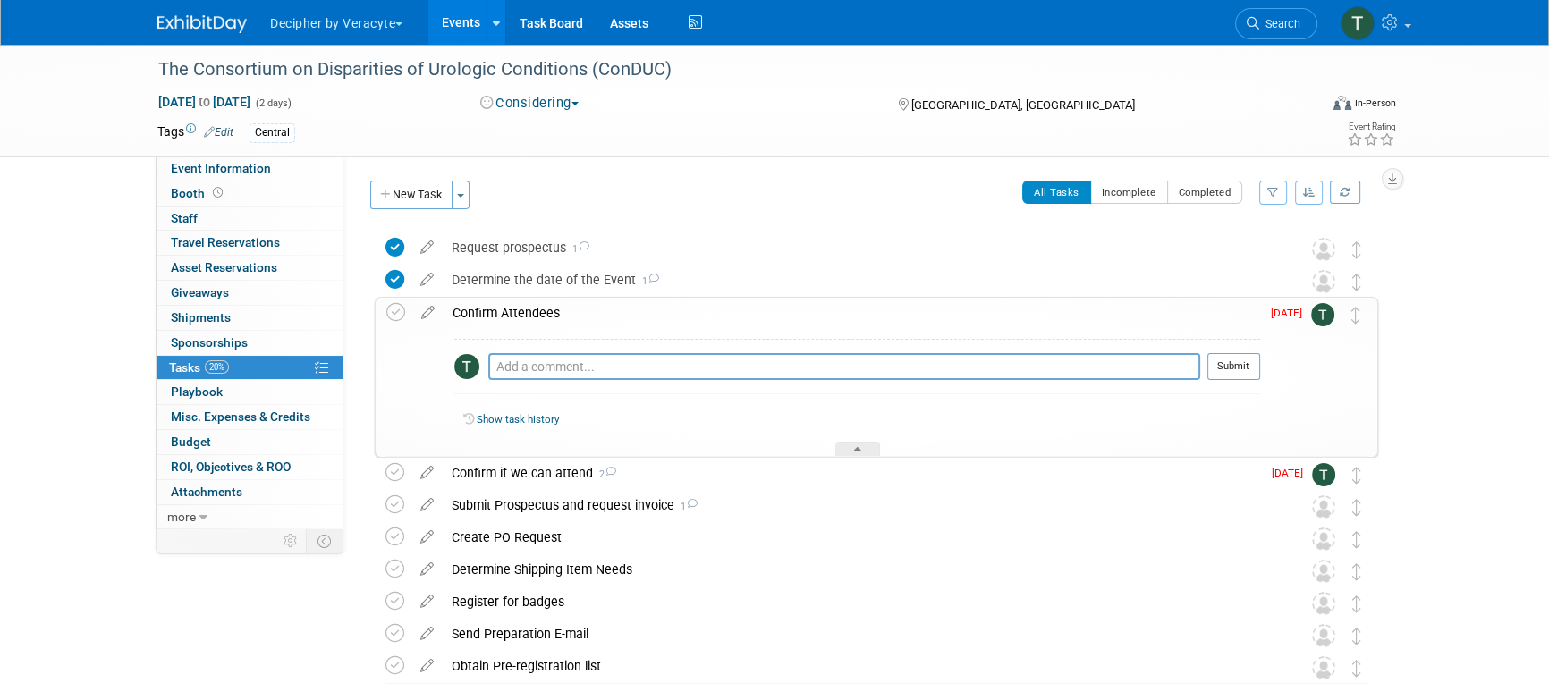
scroll to position [43, 0]
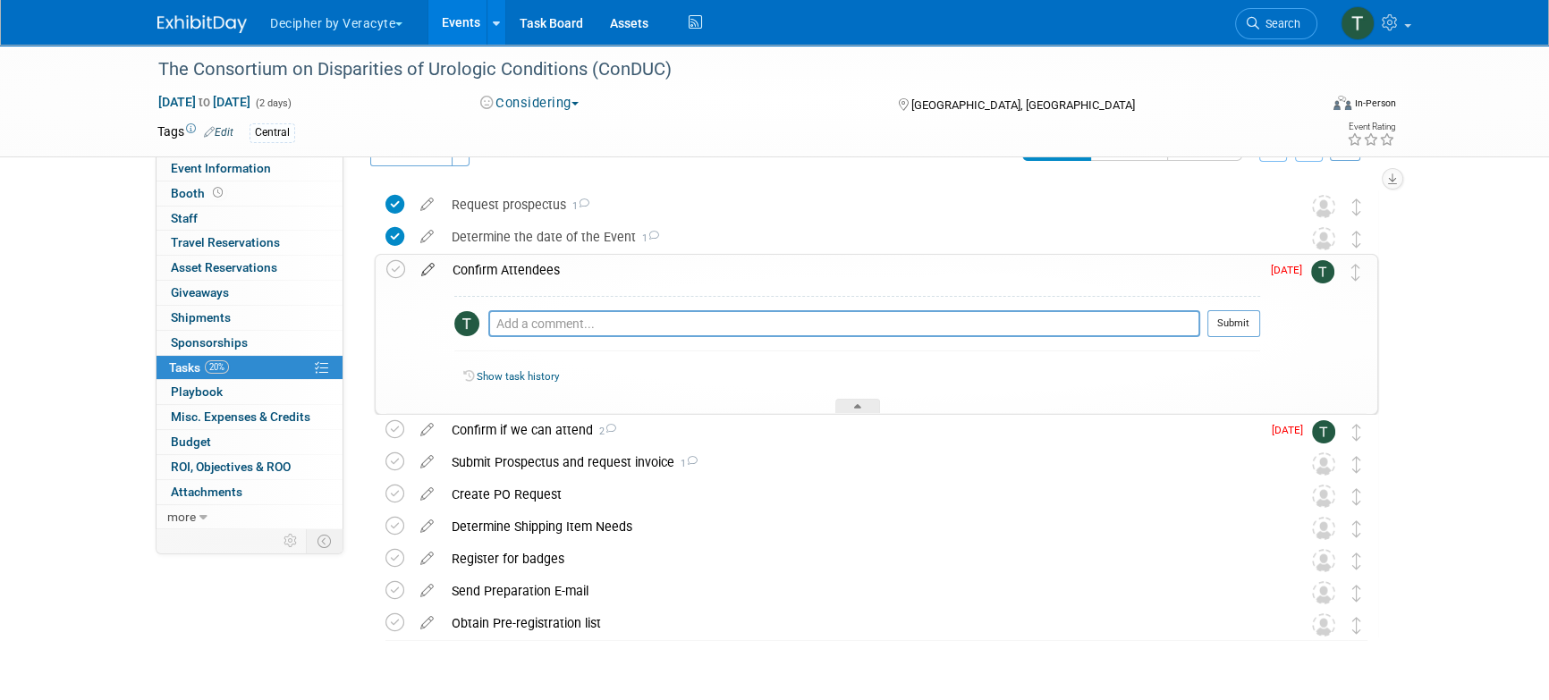
click at [428, 273] on icon at bounding box center [427, 266] width 31 height 22
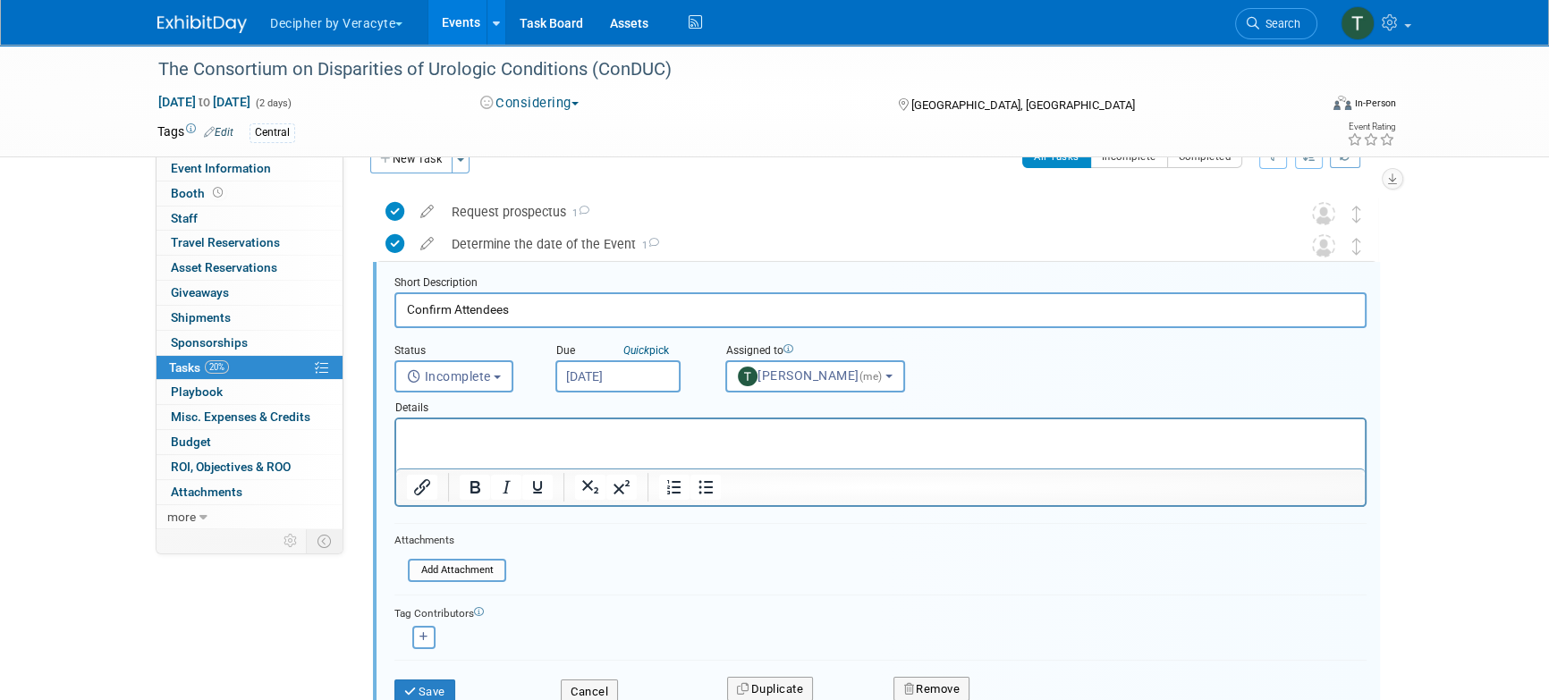
scroll to position [36, 0]
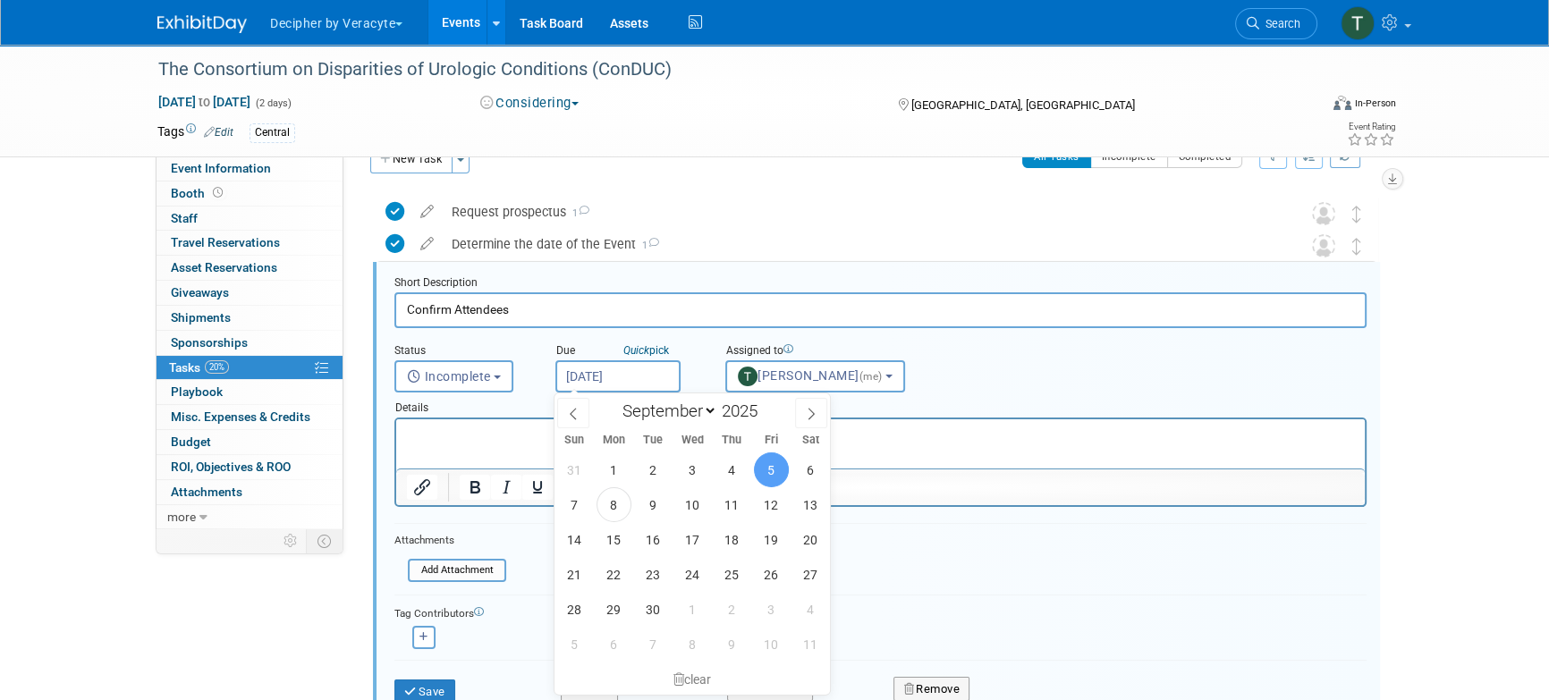
click at [580, 369] on input "[DATE]" at bounding box center [617, 376] width 125 height 32
click at [772, 606] on span "3" at bounding box center [771, 609] width 35 height 35
type input "[DATE]"
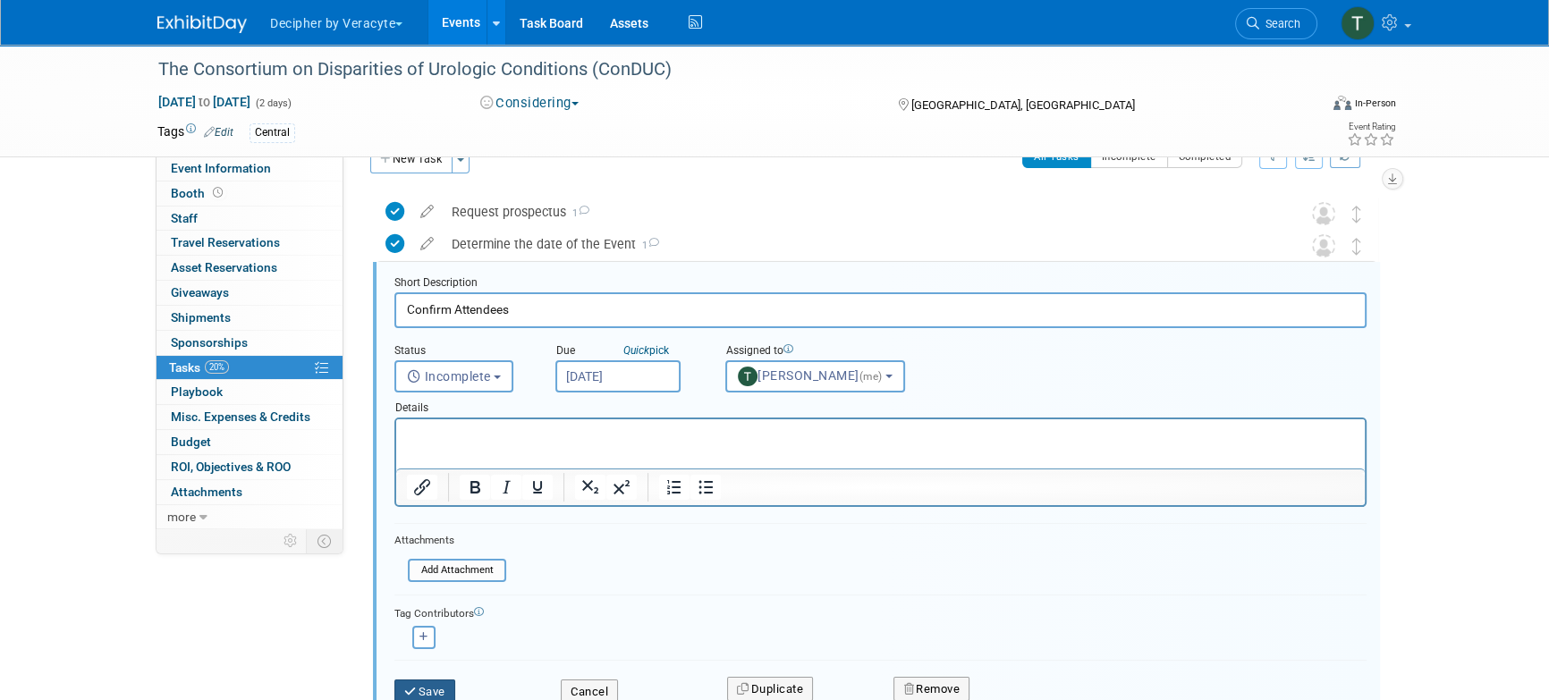
click at [430, 689] on button "Save" at bounding box center [424, 692] width 61 height 25
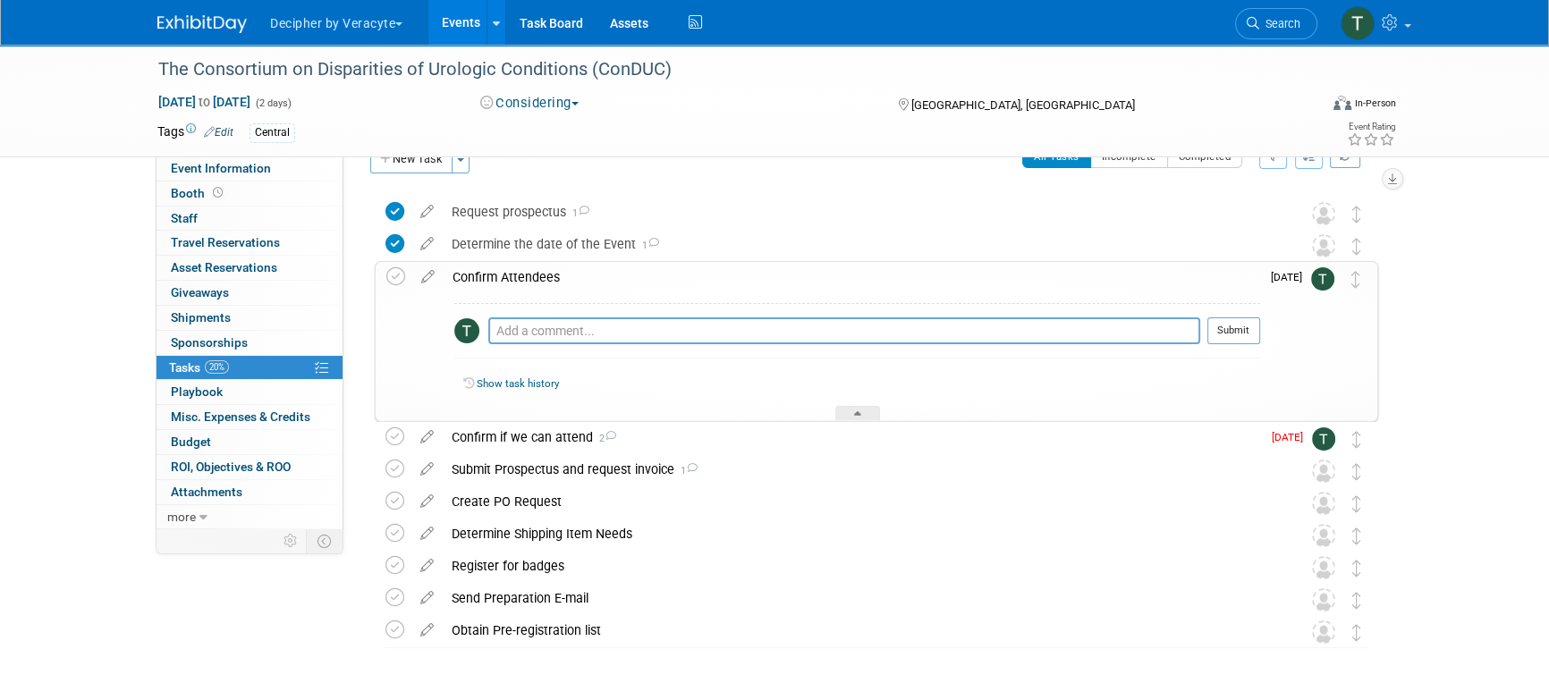
click at [528, 277] on div "Confirm Attendees" at bounding box center [852, 277] width 817 height 30
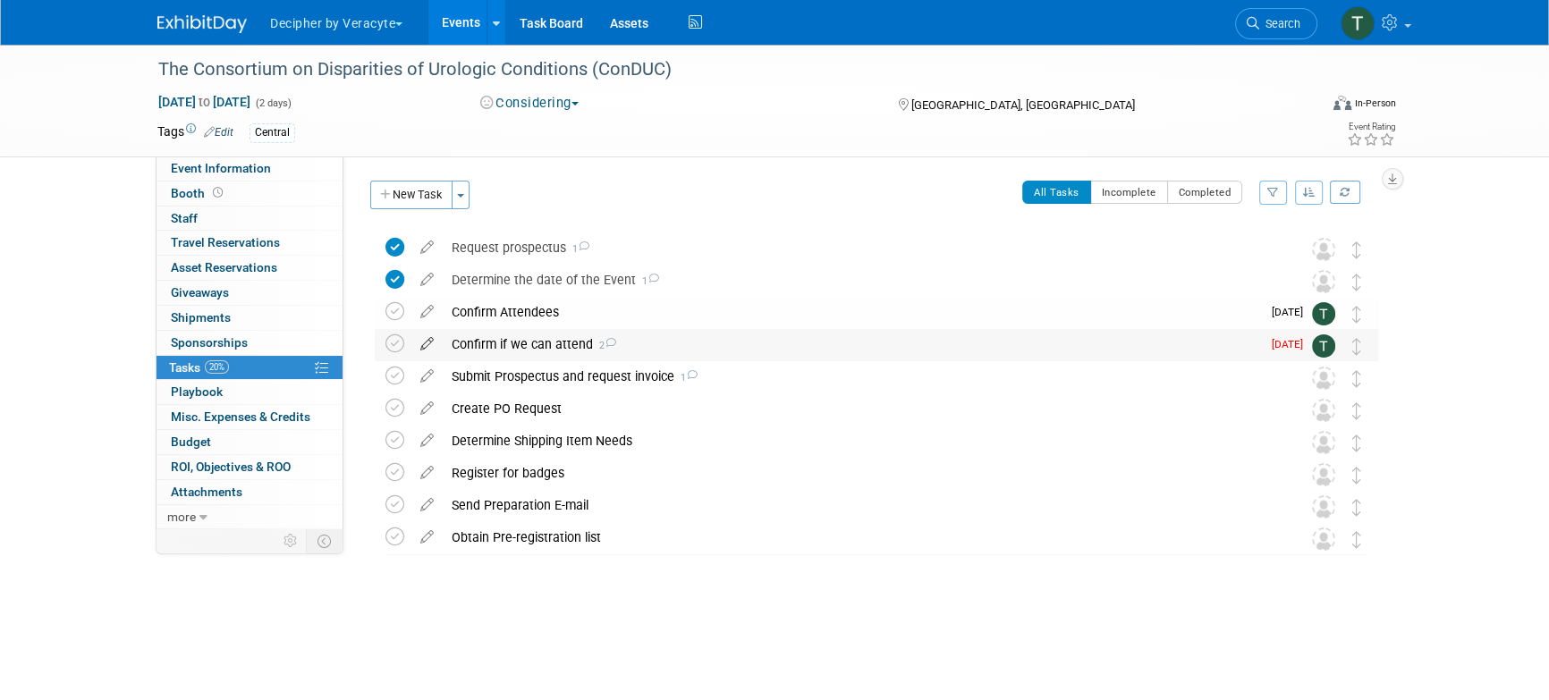
click at [432, 350] on icon at bounding box center [426, 340] width 31 height 22
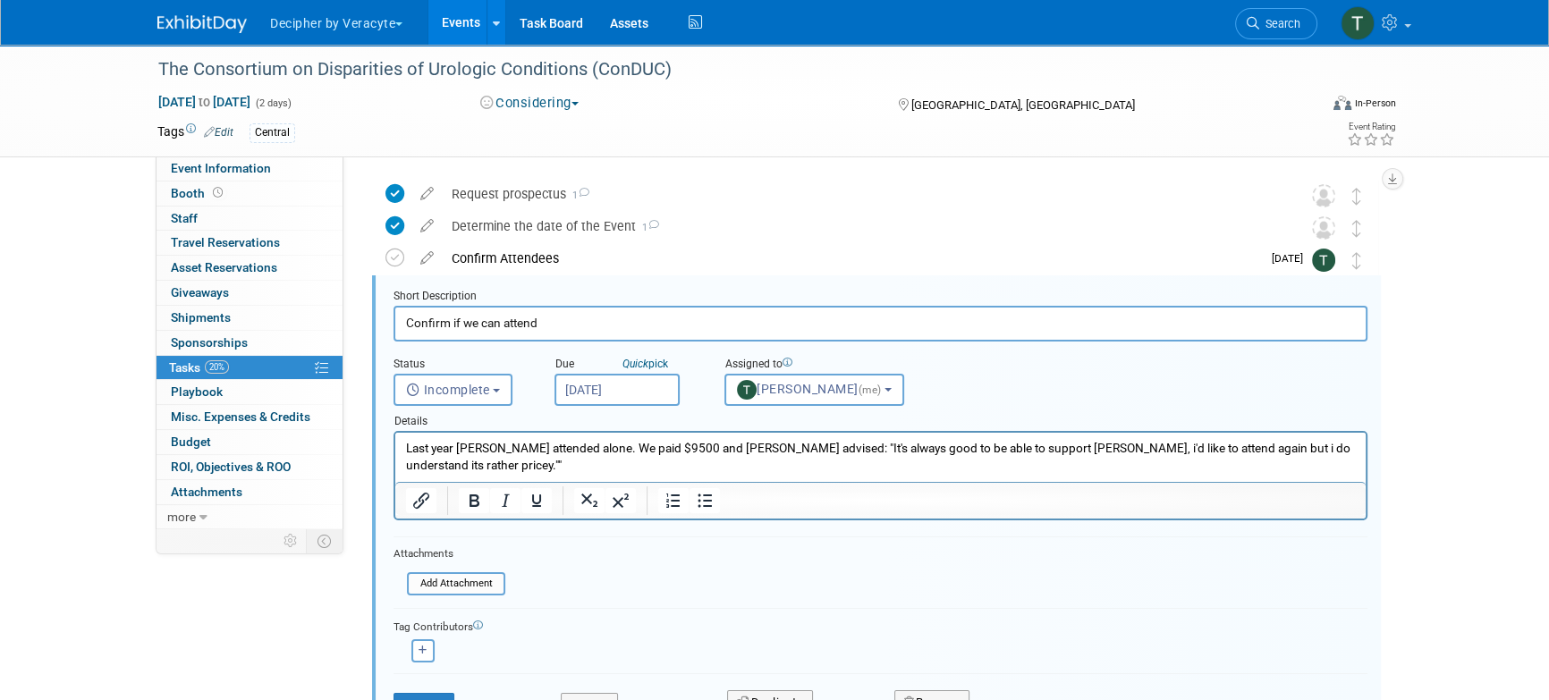
scroll to position [66, 0]
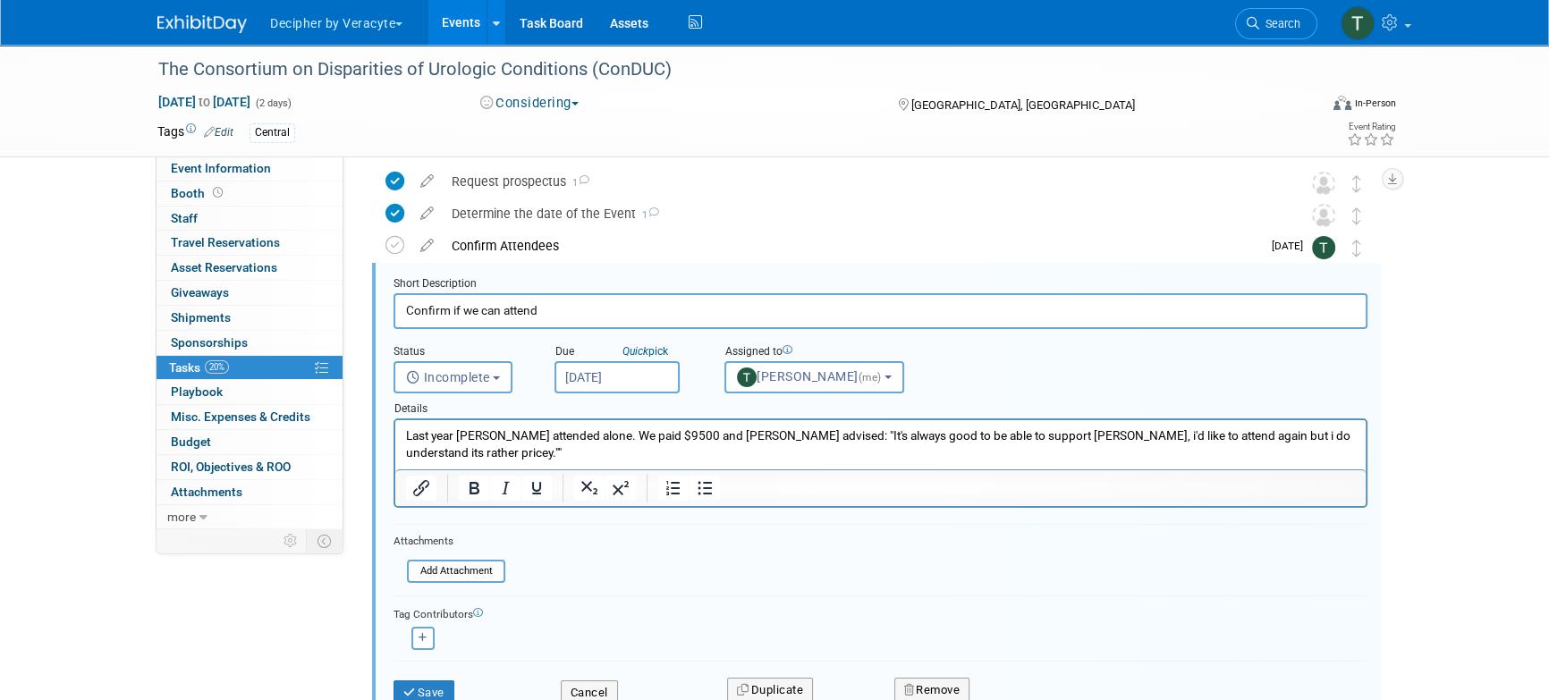
click at [636, 388] on body "Decipher by Veracyte Explore: My Workspaces 2 Go to Workspace: Corporate Events…" at bounding box center [774, 284] width 1549 height 700
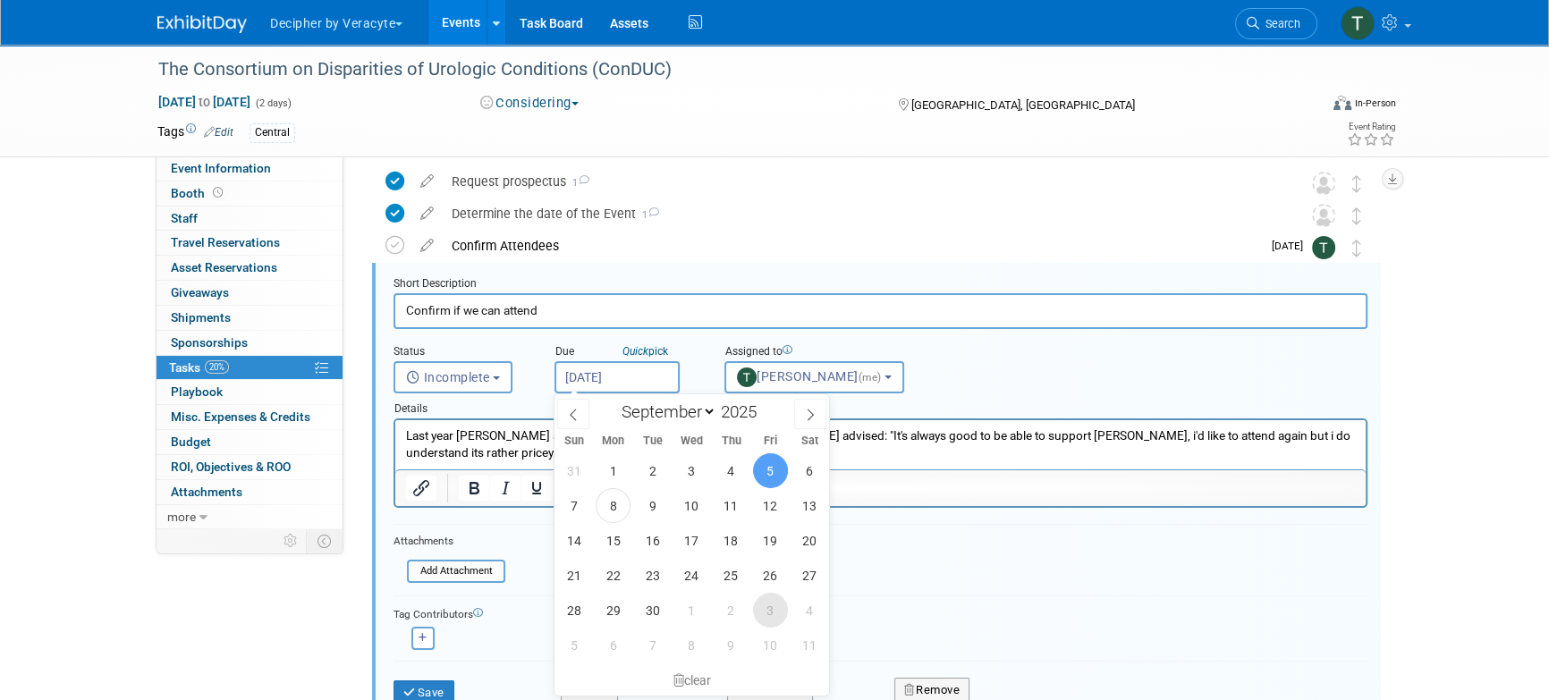
click at [766, 606] on span "3" at bounding box center [770, 610] width 35 height 35
type input "Oct 3, 2025"
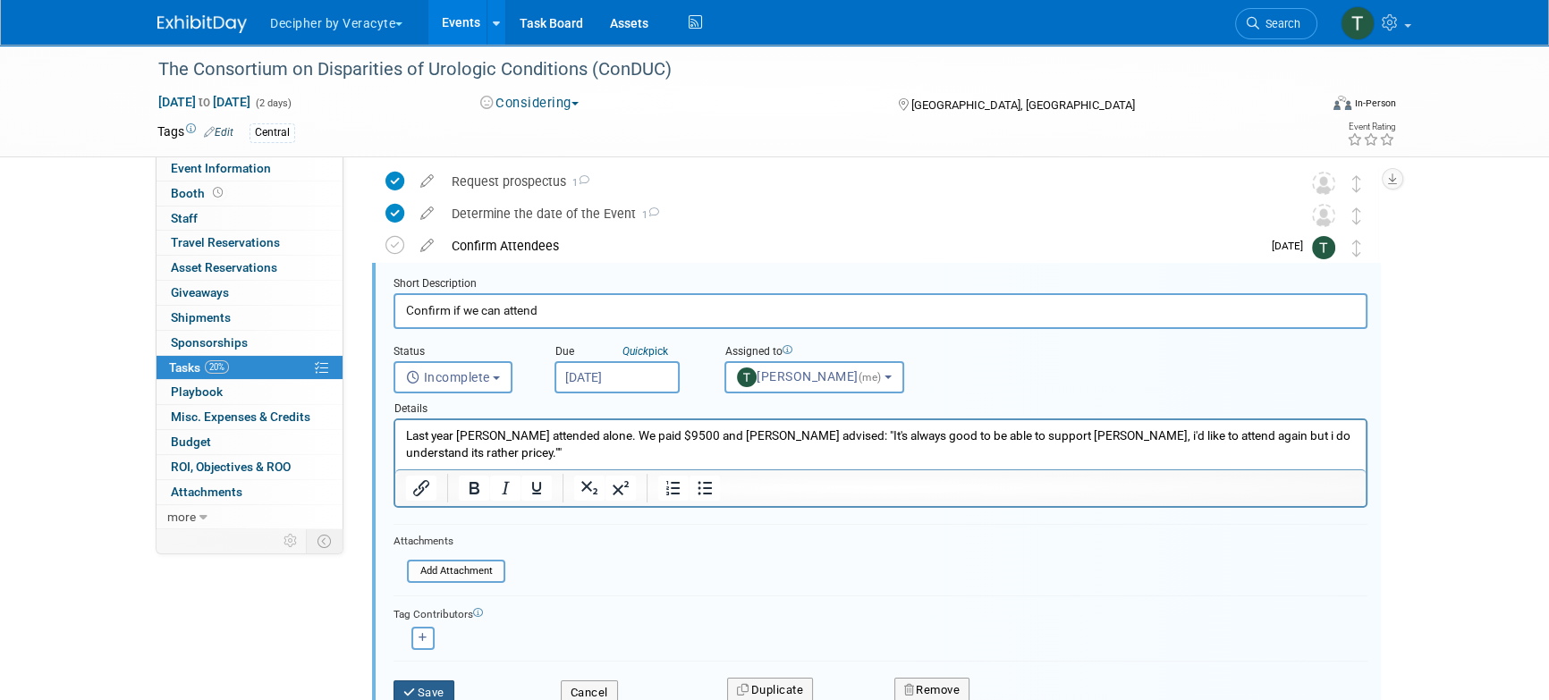
click at [403, 696] on button "Save" at bounding box center [424, 693] width 61 height 25
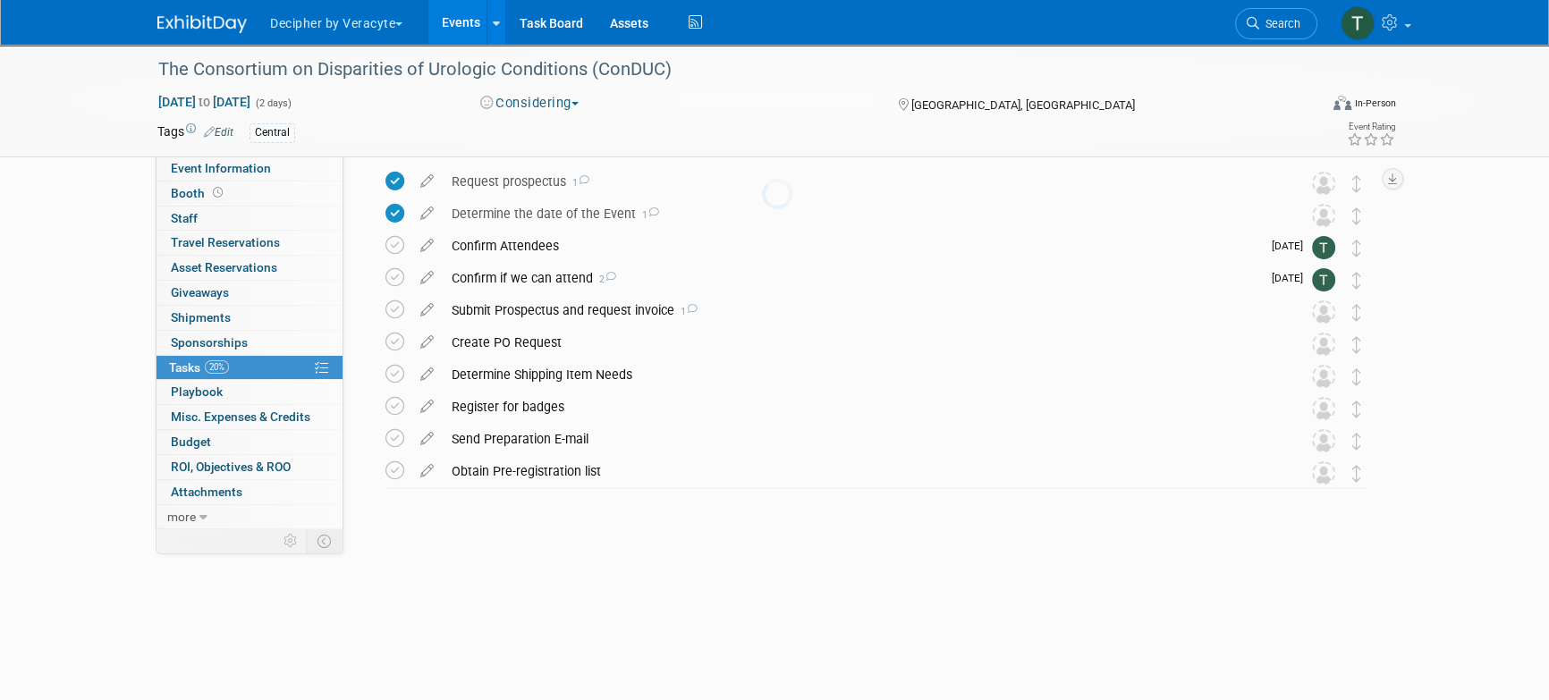
scroll to position [0, 0]
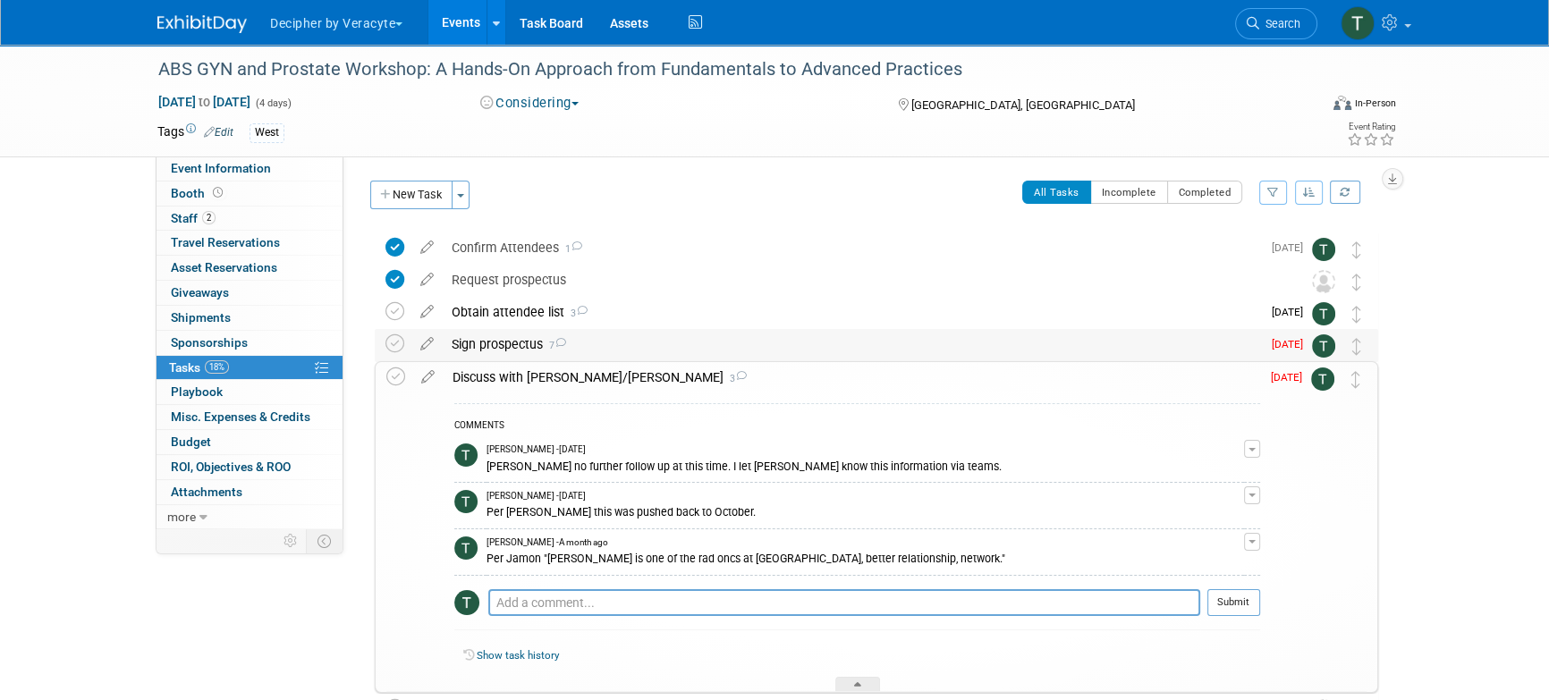
click at [503, 333] on div "Sign prospectus 7" at bounding box center [852, 344] width 818 height 30
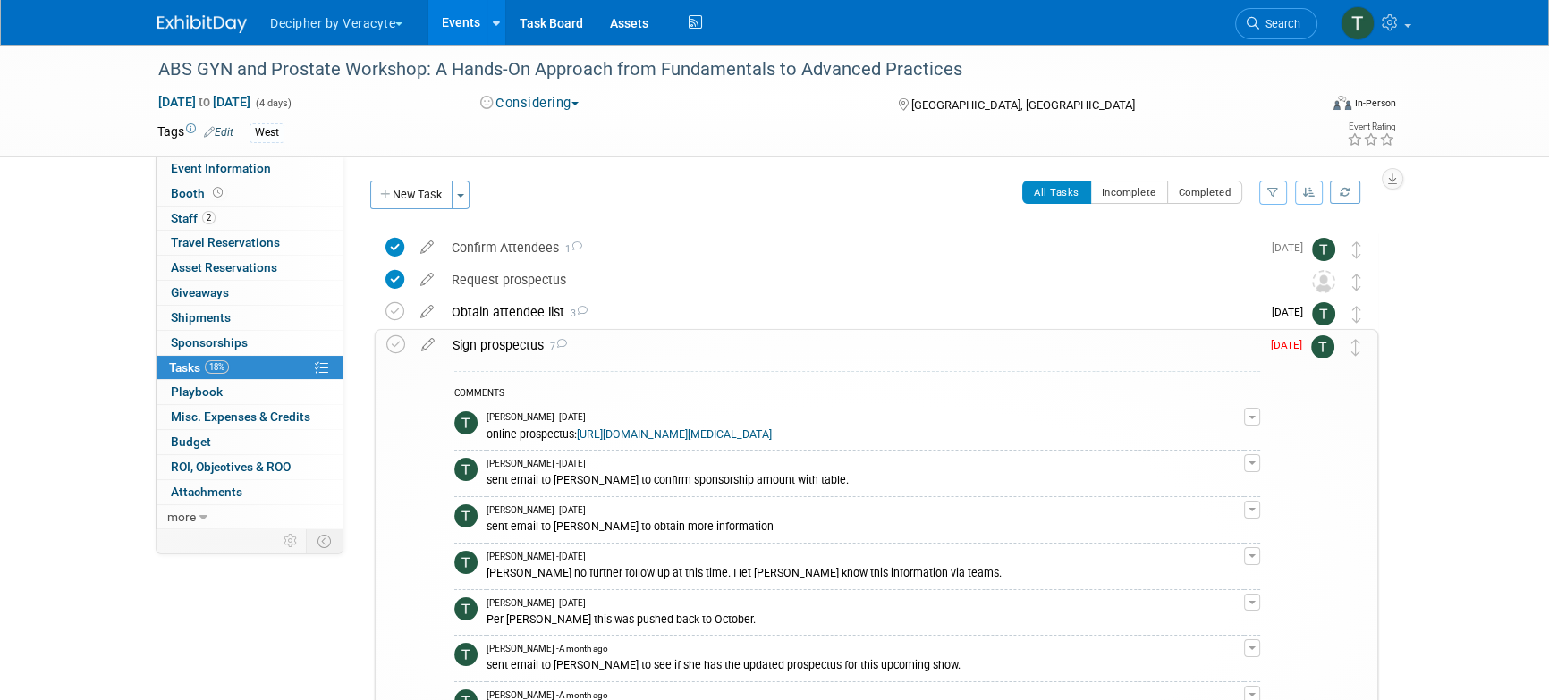
click at [504, 333] on div "Sign prospectus 7" at bounding box center [852, 345] width 817 height 30
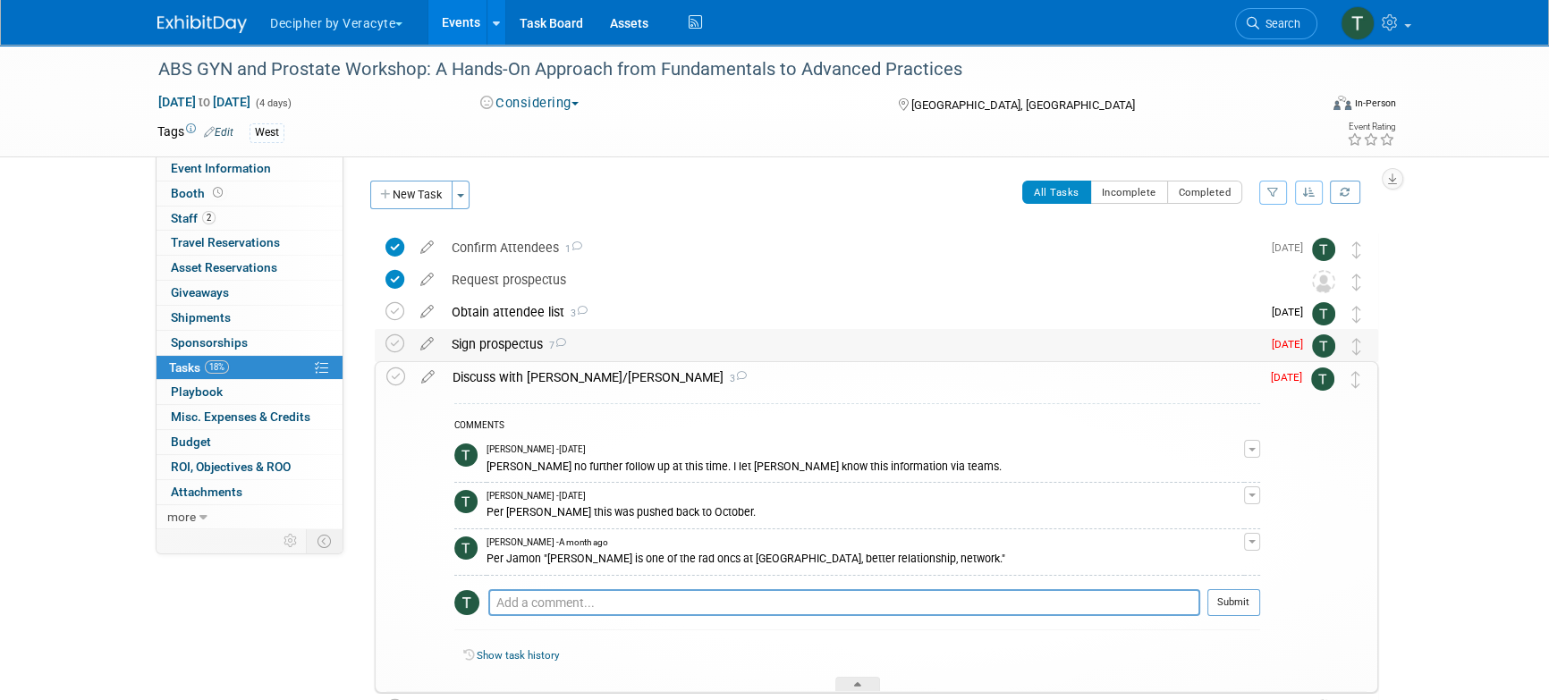
click at [504, 334] on div "Sign prospectus 7" at bounding box center [852, 344] width 818 height 30
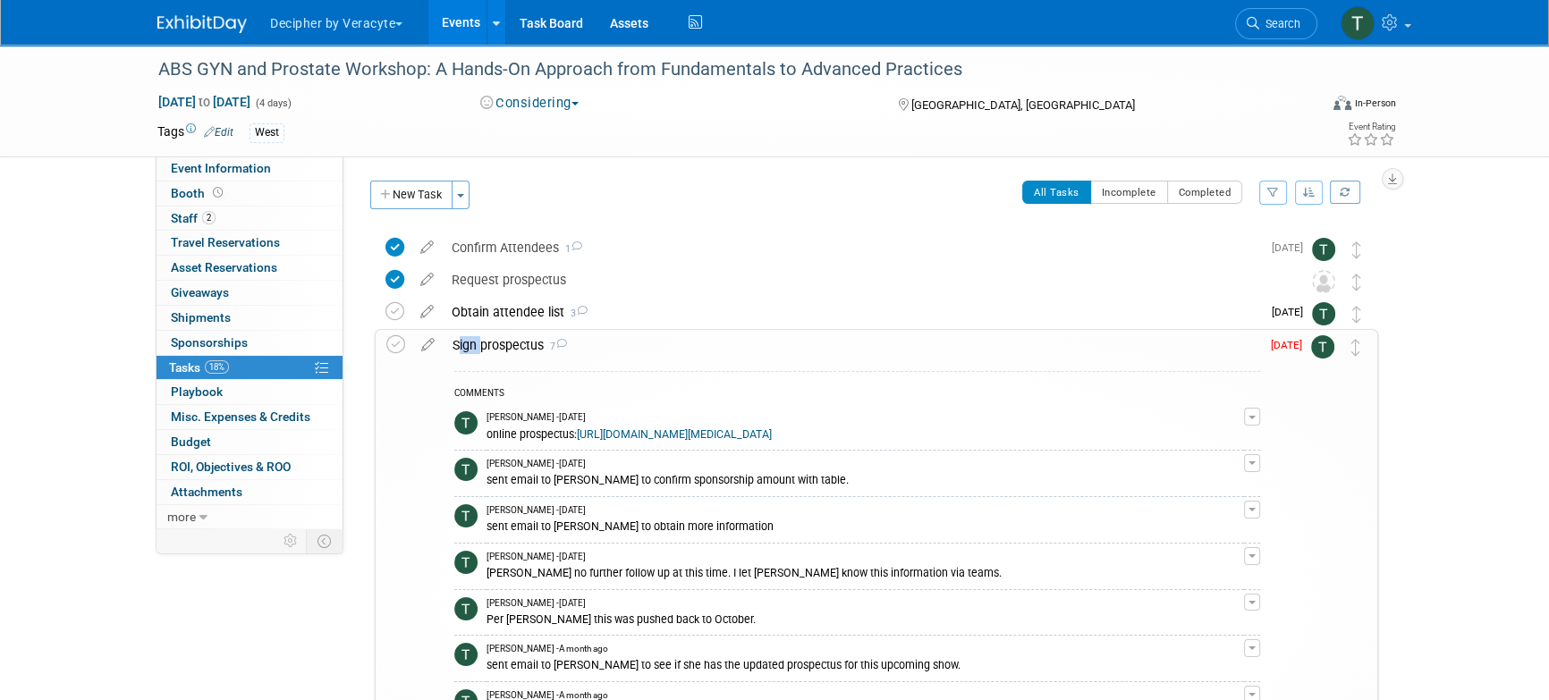
click at [504, 334] on div "Sign prospectus 7" at bounding box center [852, 345] width 817 height 30
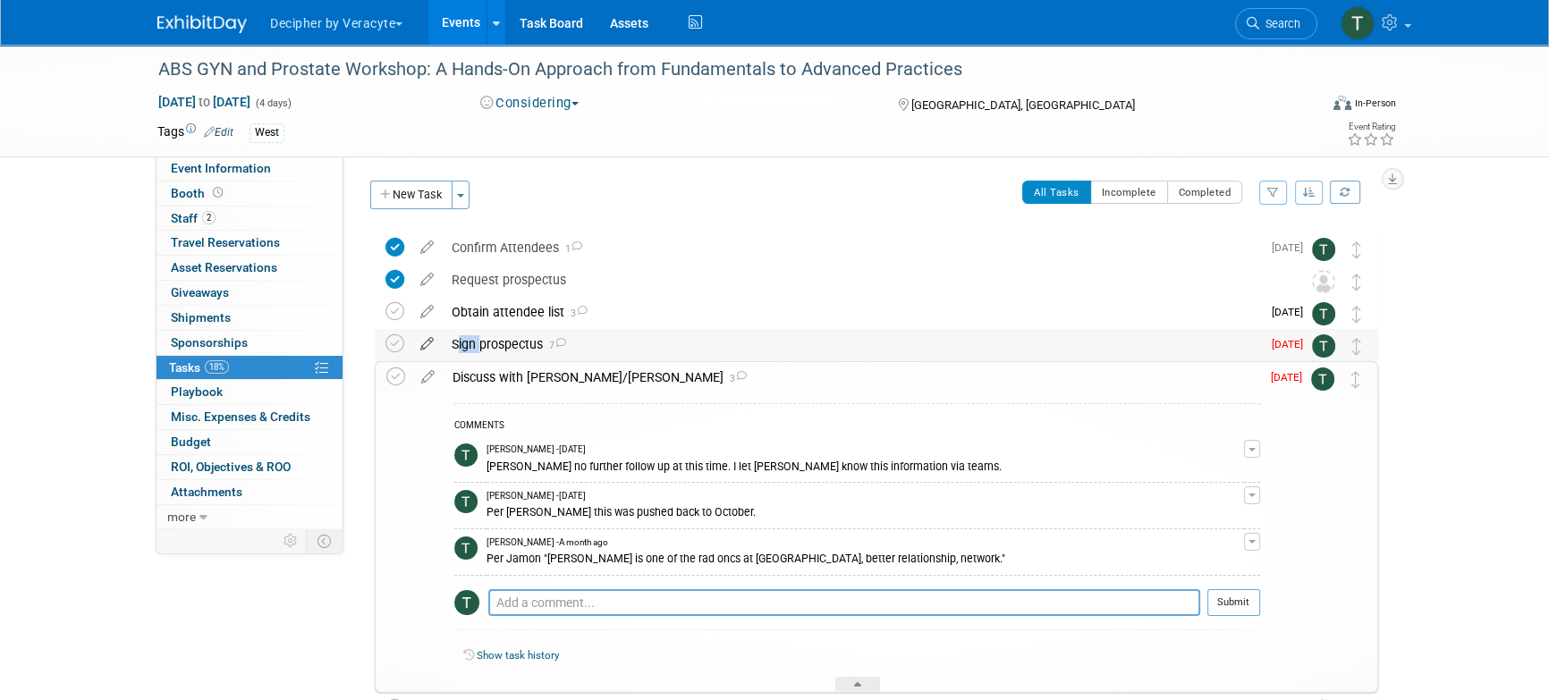
click at [427, 343] on icon at bounding box center [426, 340] width 31 height 22
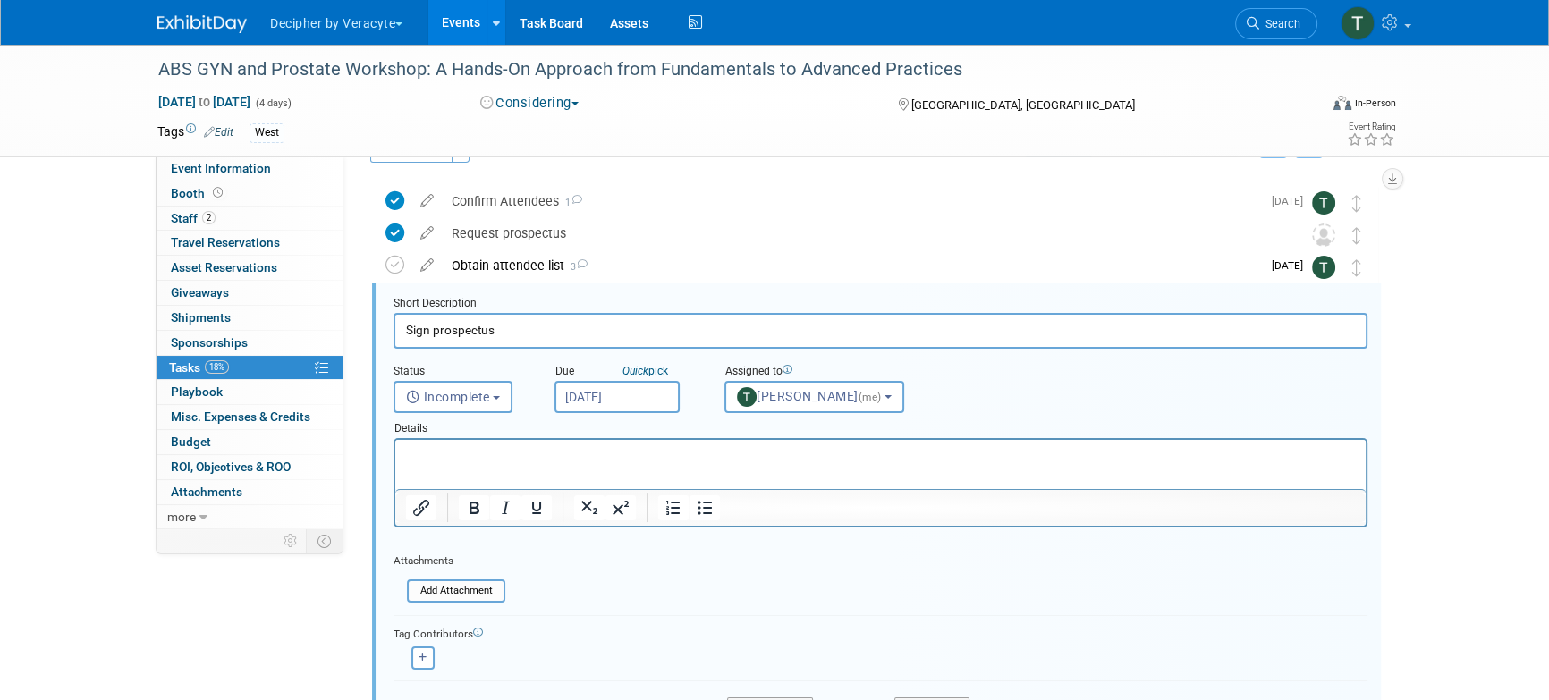
scroll to position [66, 0]
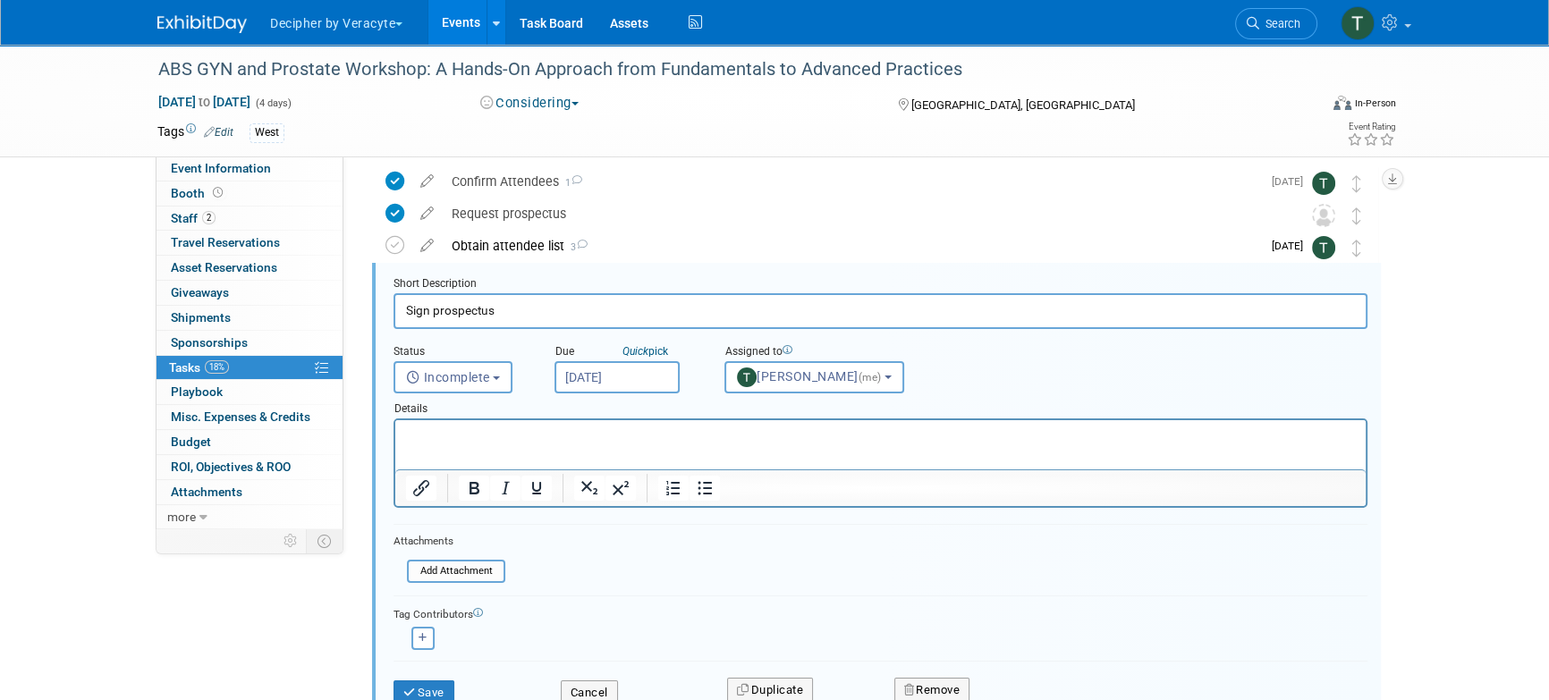
click at [662, 375] on input "[DATE]" at bounding box center [617, 377] width 125 height 32
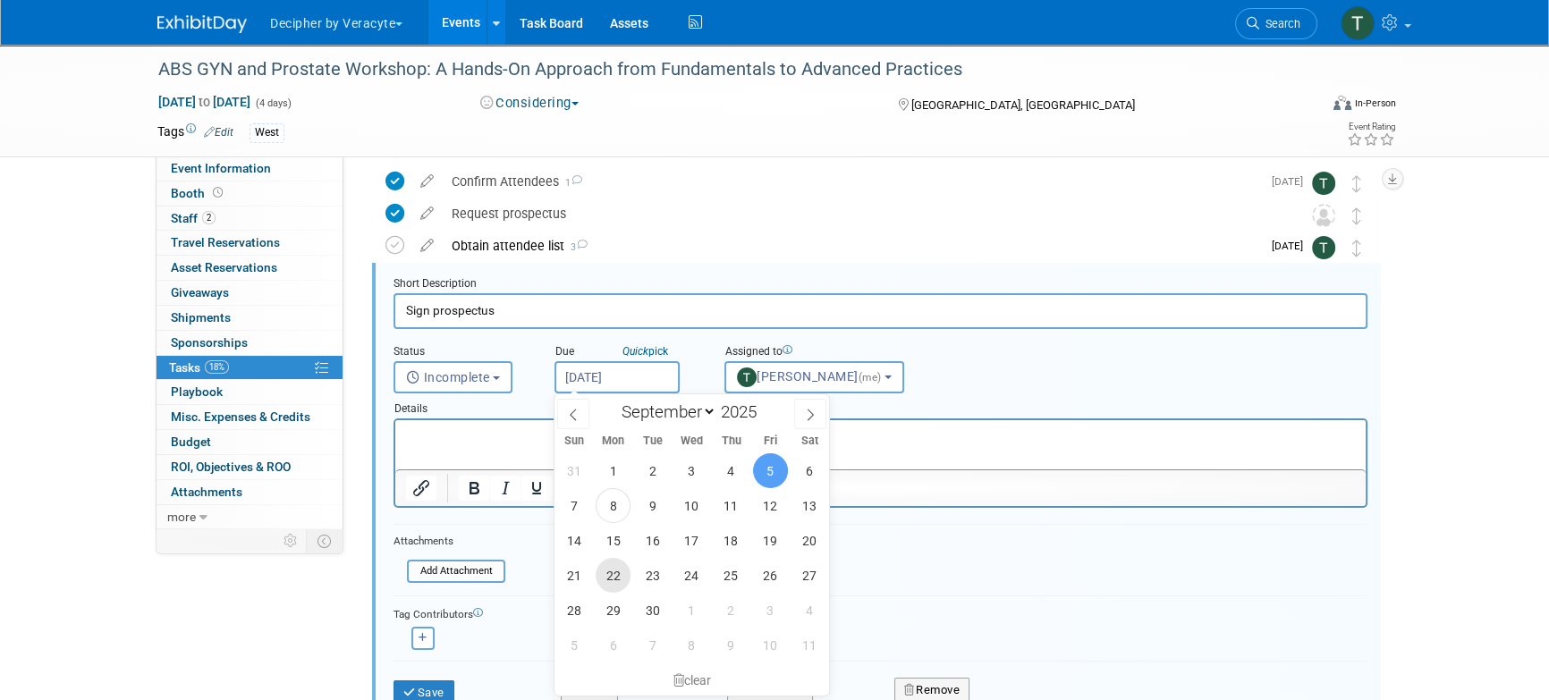
click at [618, 579] on span "22" at bounding box center [613, 575] width 35 height 35
type input "Sep 22, 2025"
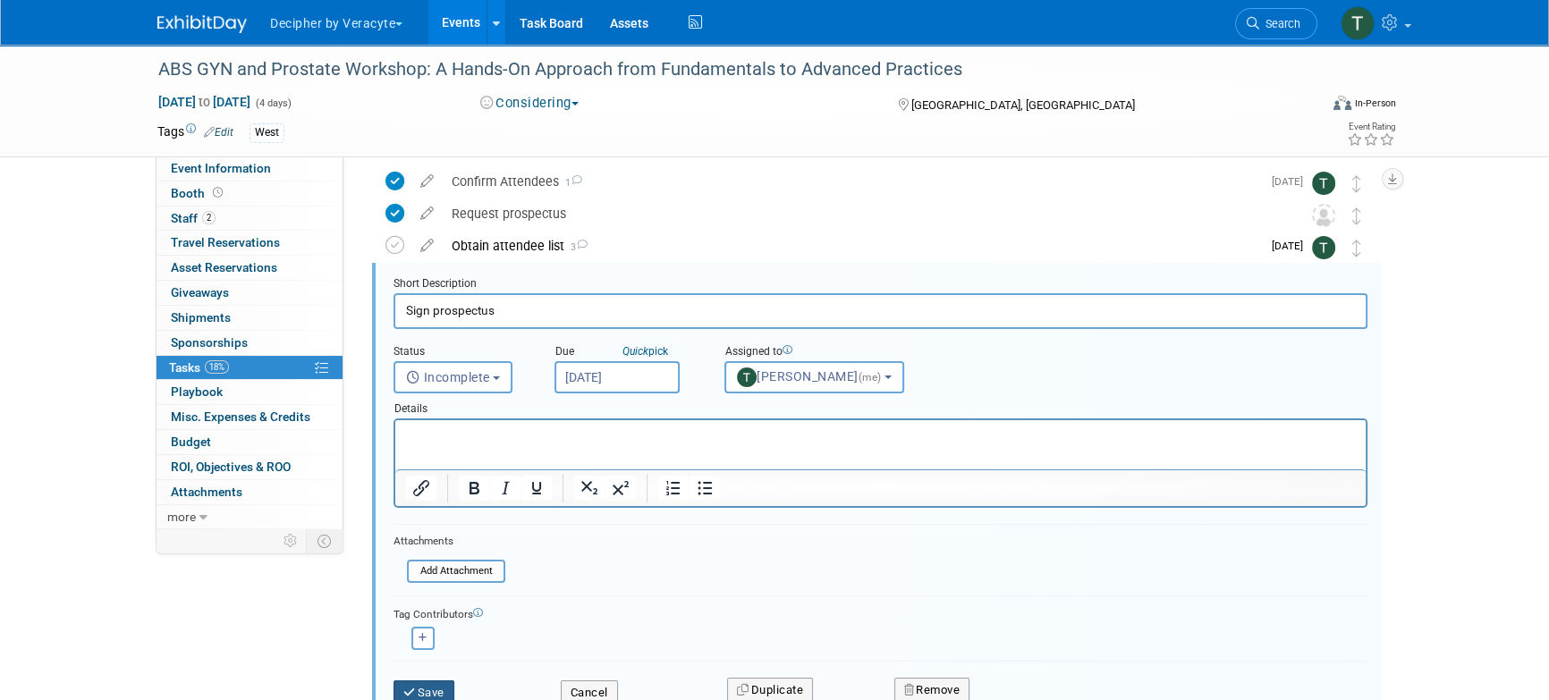
click at [438, 688] on button "Save" at bounding box center [424, 693] width 61 height 25
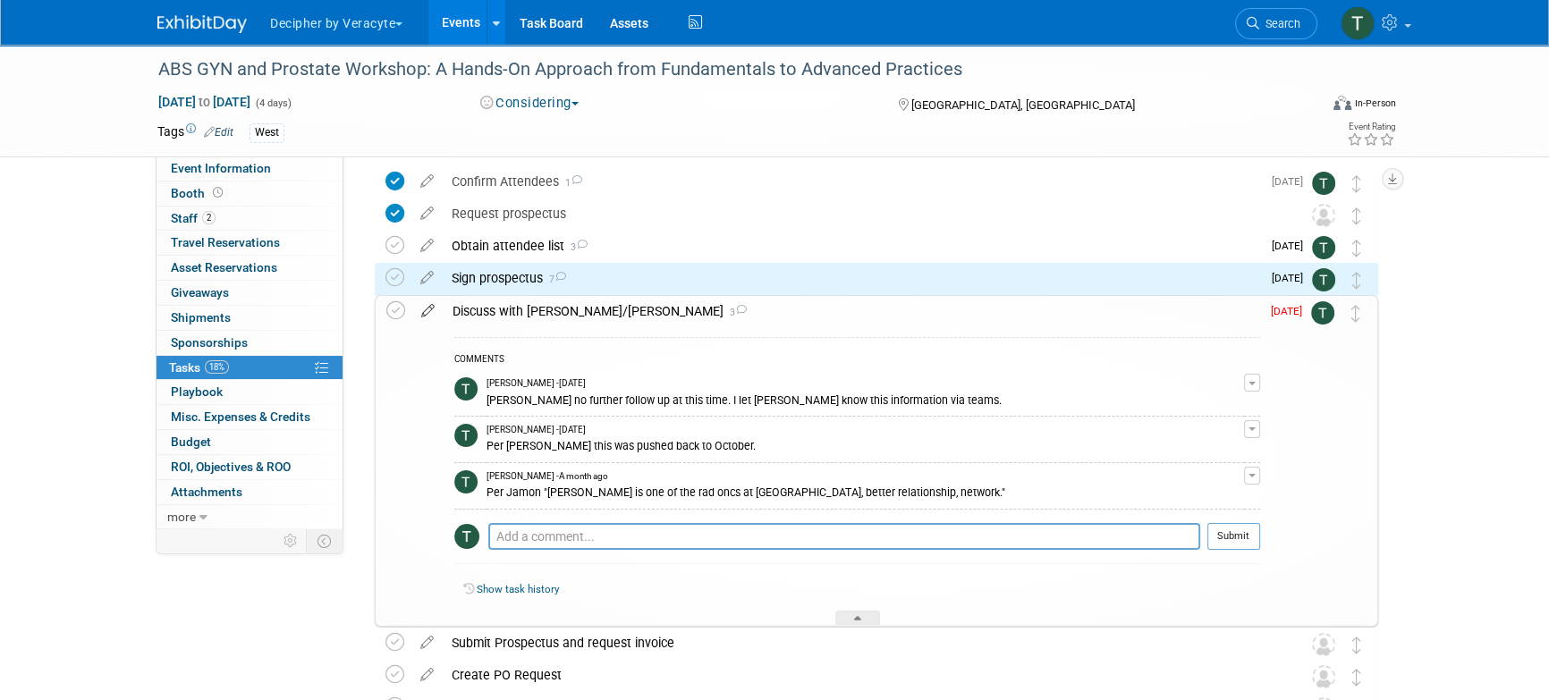
click at [428, 311] on icon at bounding box center [427, 307] width 31 height 22
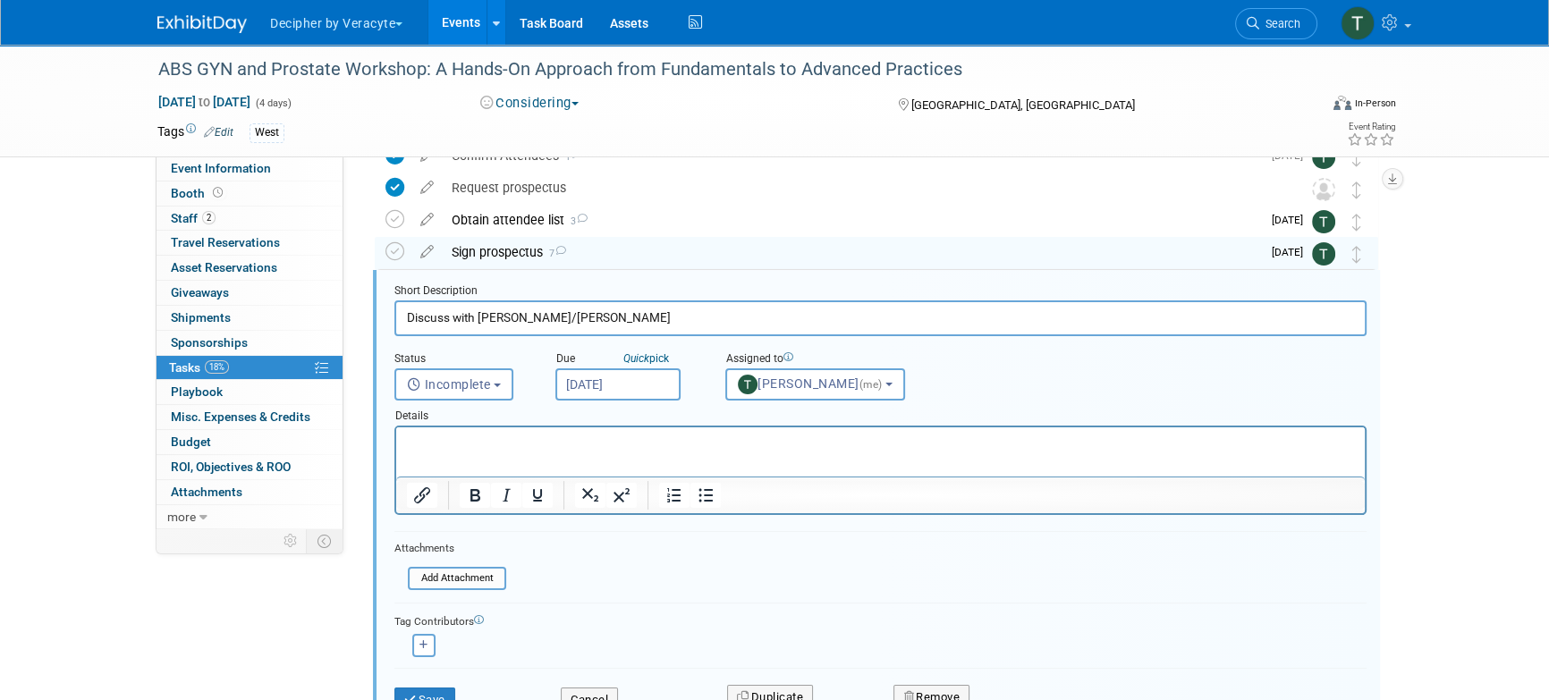
scroll to position [99, 0]
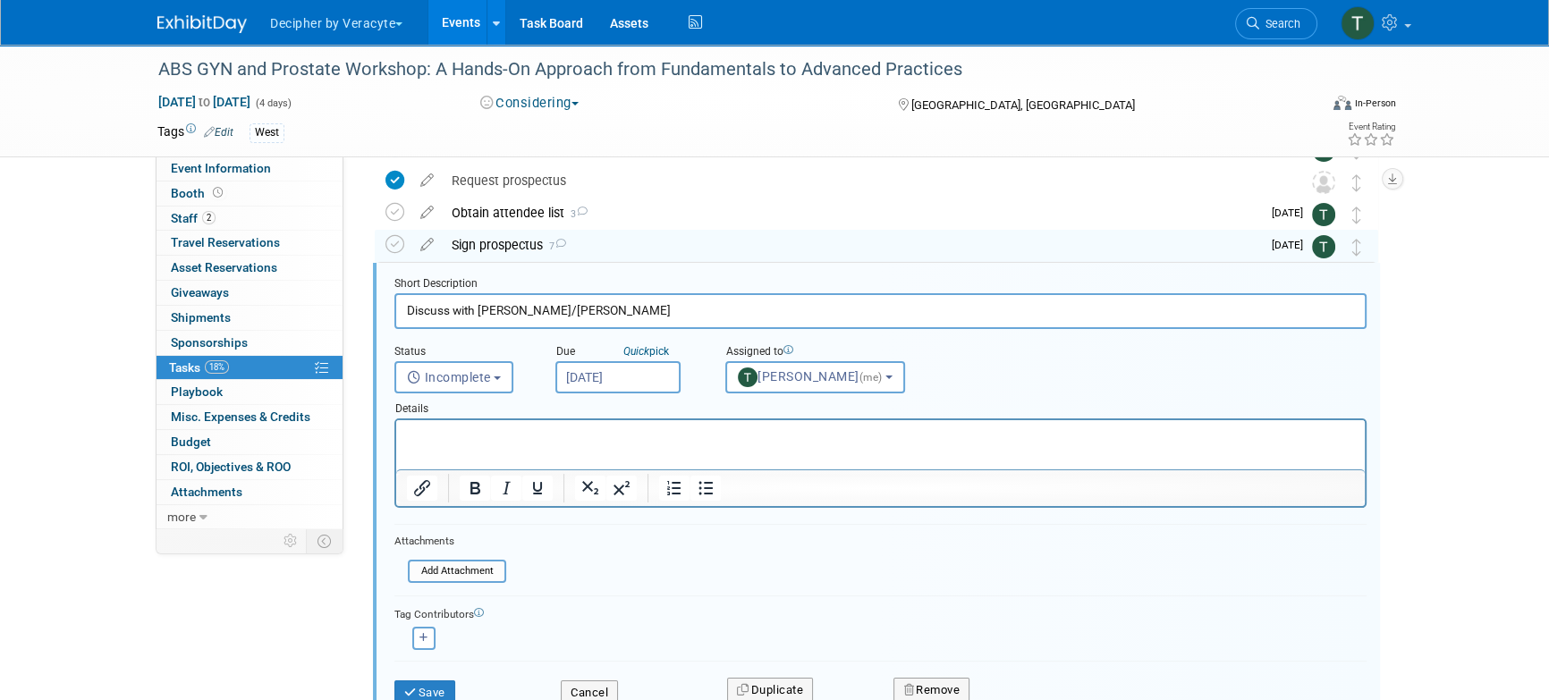
click at [640, 403] on div "Details" at bounding box center [880, 406] width 972 height 25
click at [640, 379] on input "Sep 5, 2025" at bounding box center [617, 377] width 125 height 32
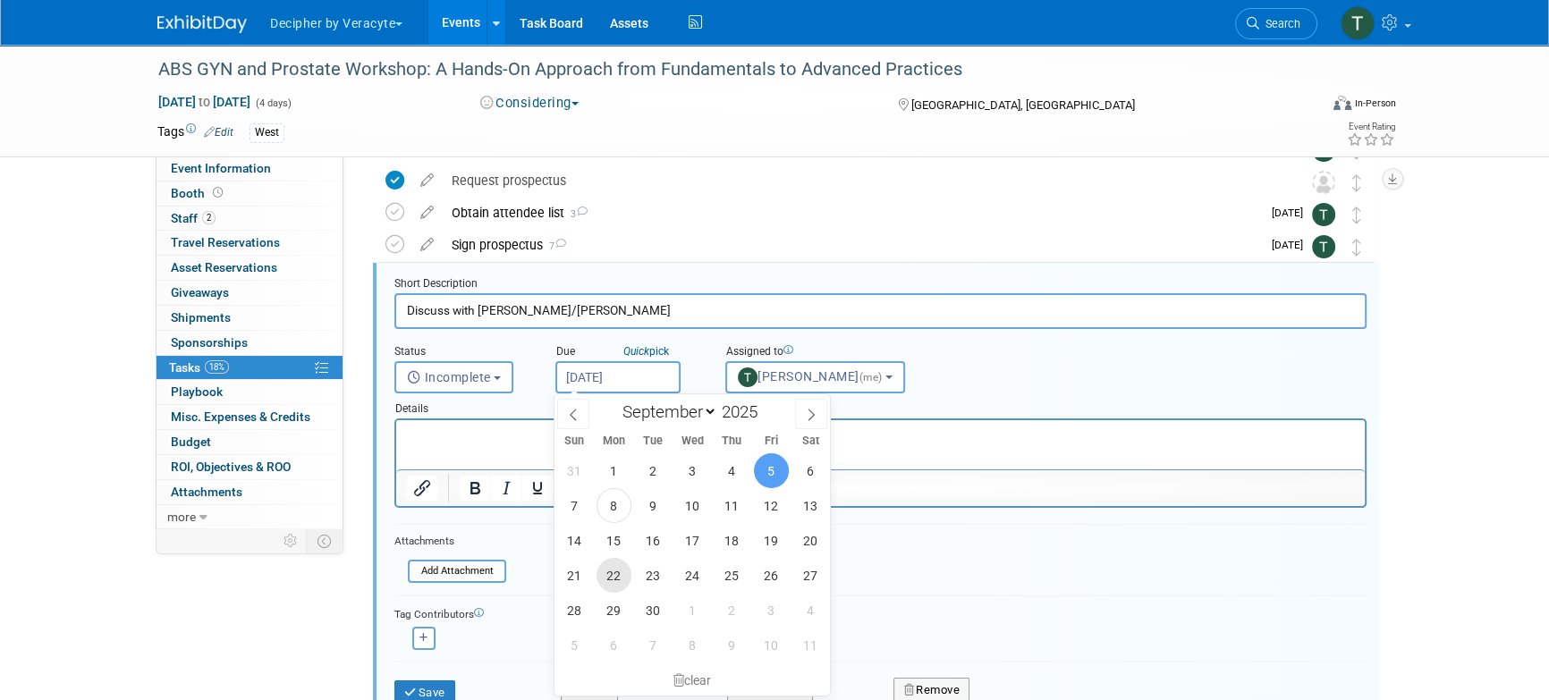
click at [611, 584] on span "22" at bounding box center [614, 575] width 35 height 35
type input "Sep 22, 2025"
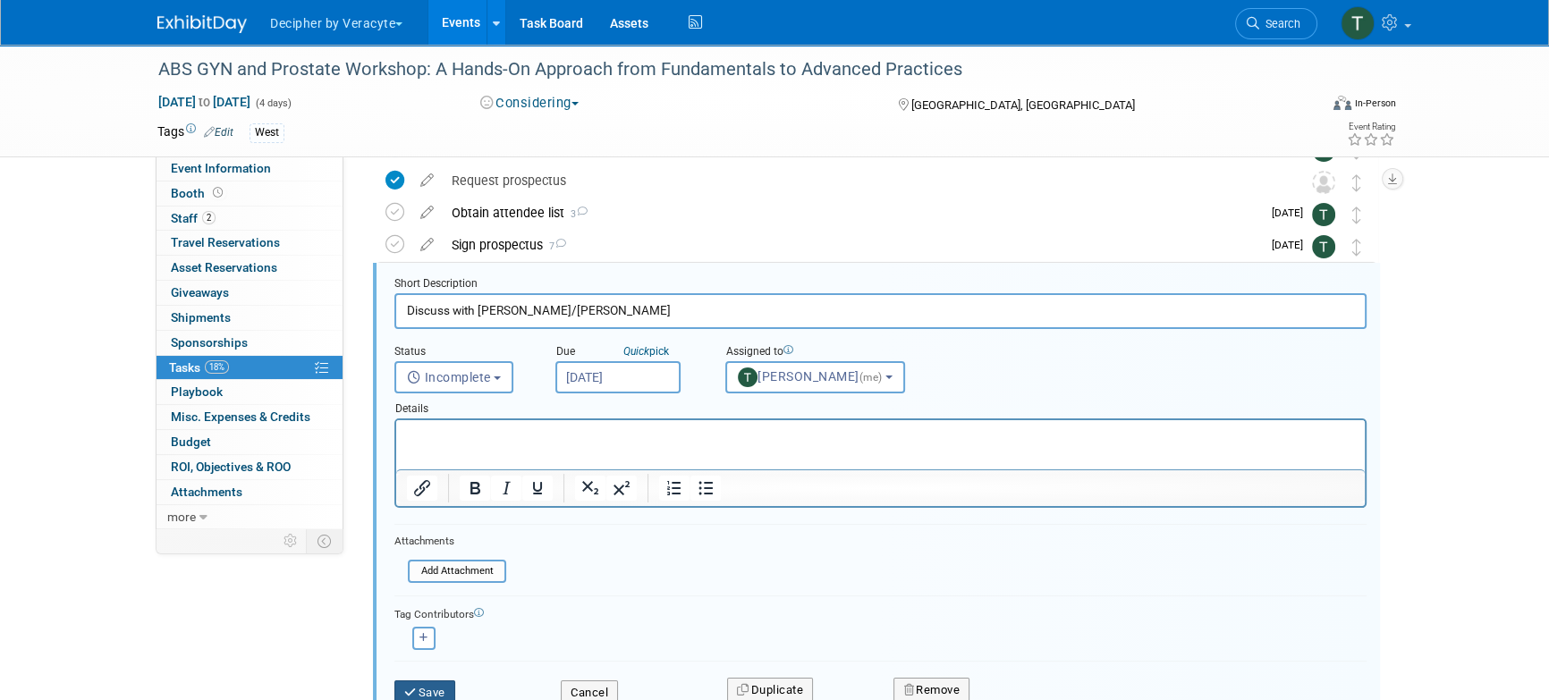
click at [423, 686] on button "Save" at bounding box center [424, 693] width 61 height 25
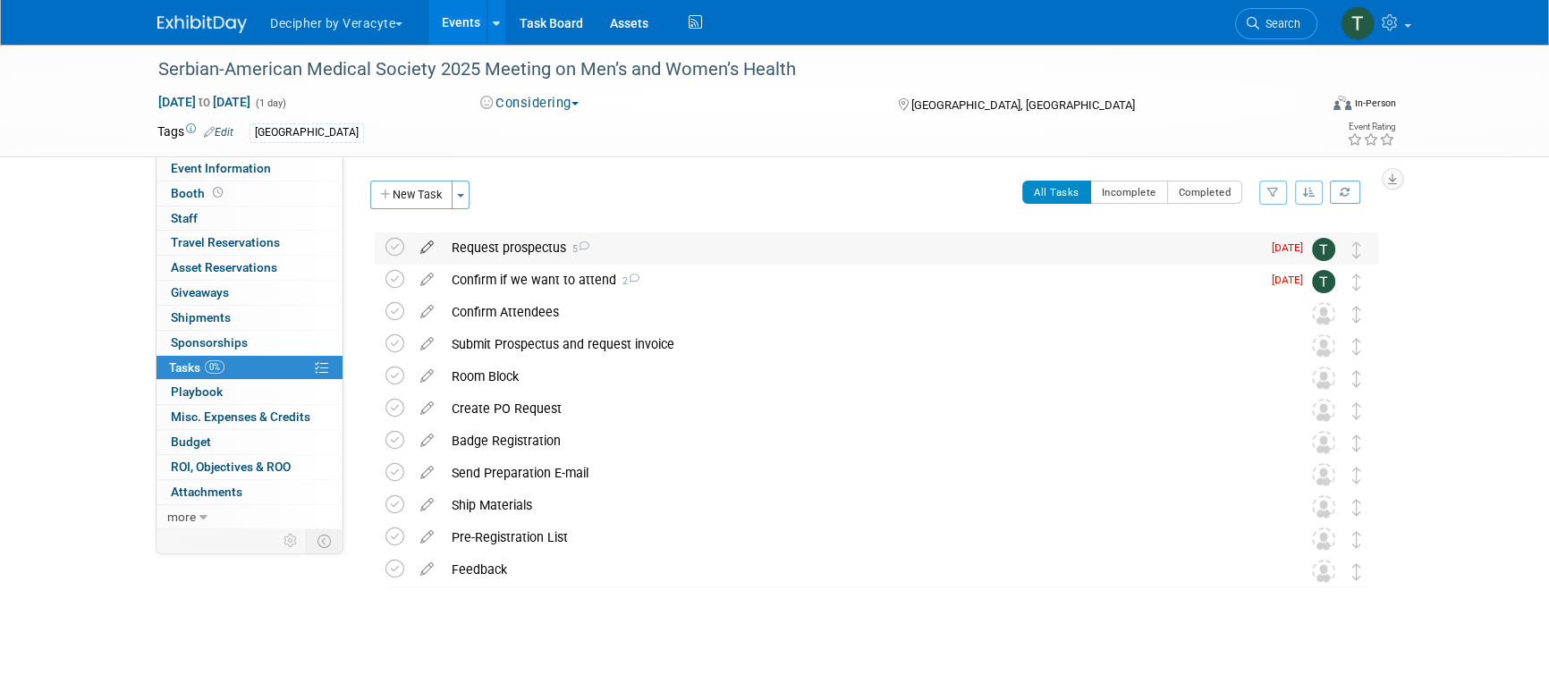
click at [434, 249] on icon at bounding box center [426, 244] width 31 height 22
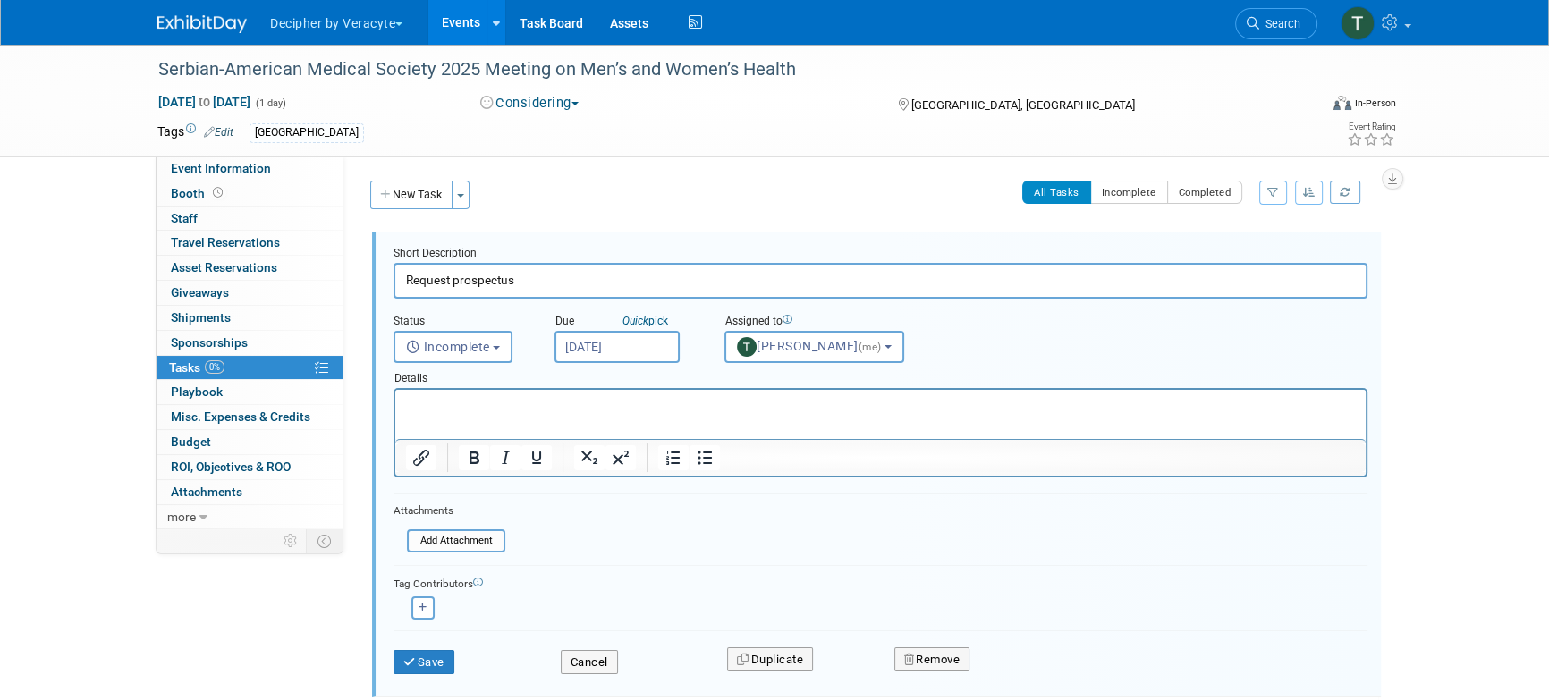
click at [602, 334] on input "[DATE]" at bounding box center [617, 347] width 125 height 32
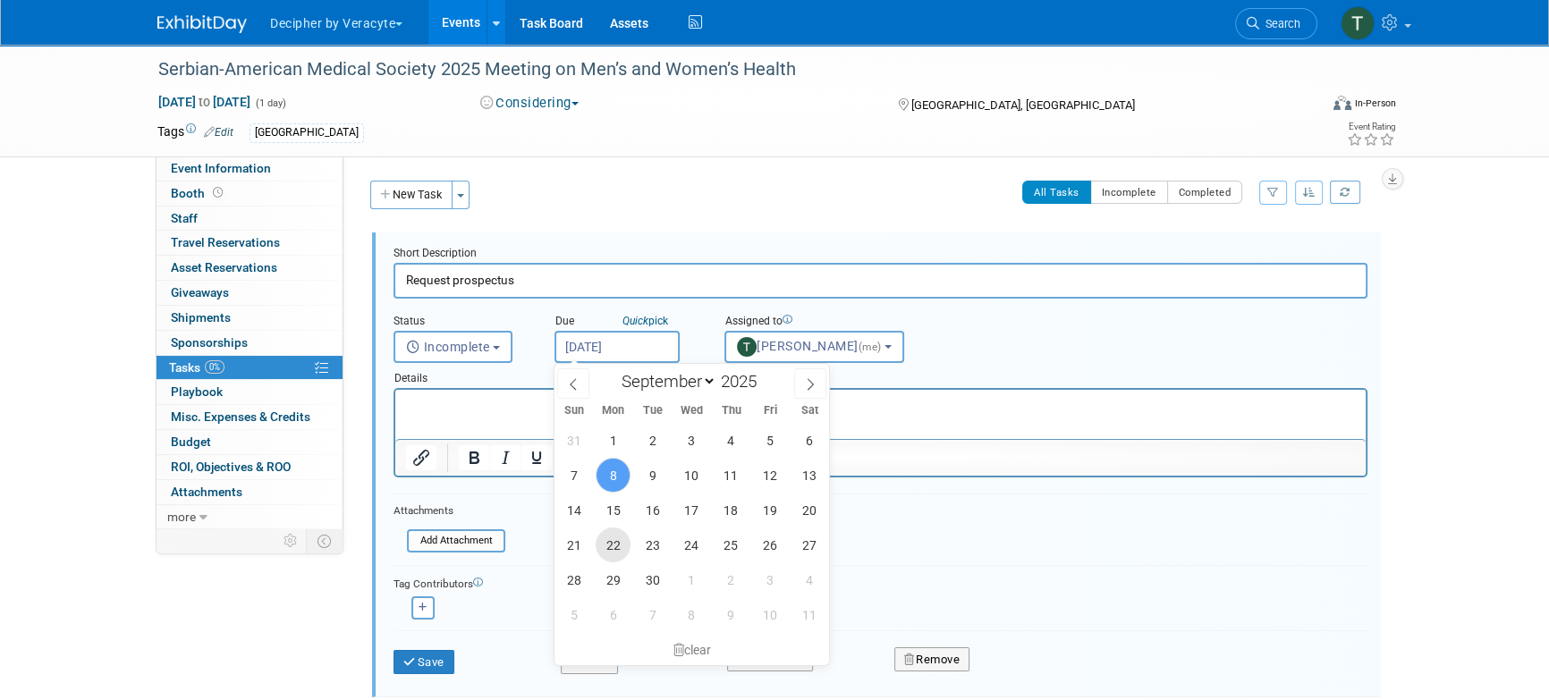
click at [606, 544] on span "22" at bounding box center [613, 545] width 35 height 35
type input "[DATE]"
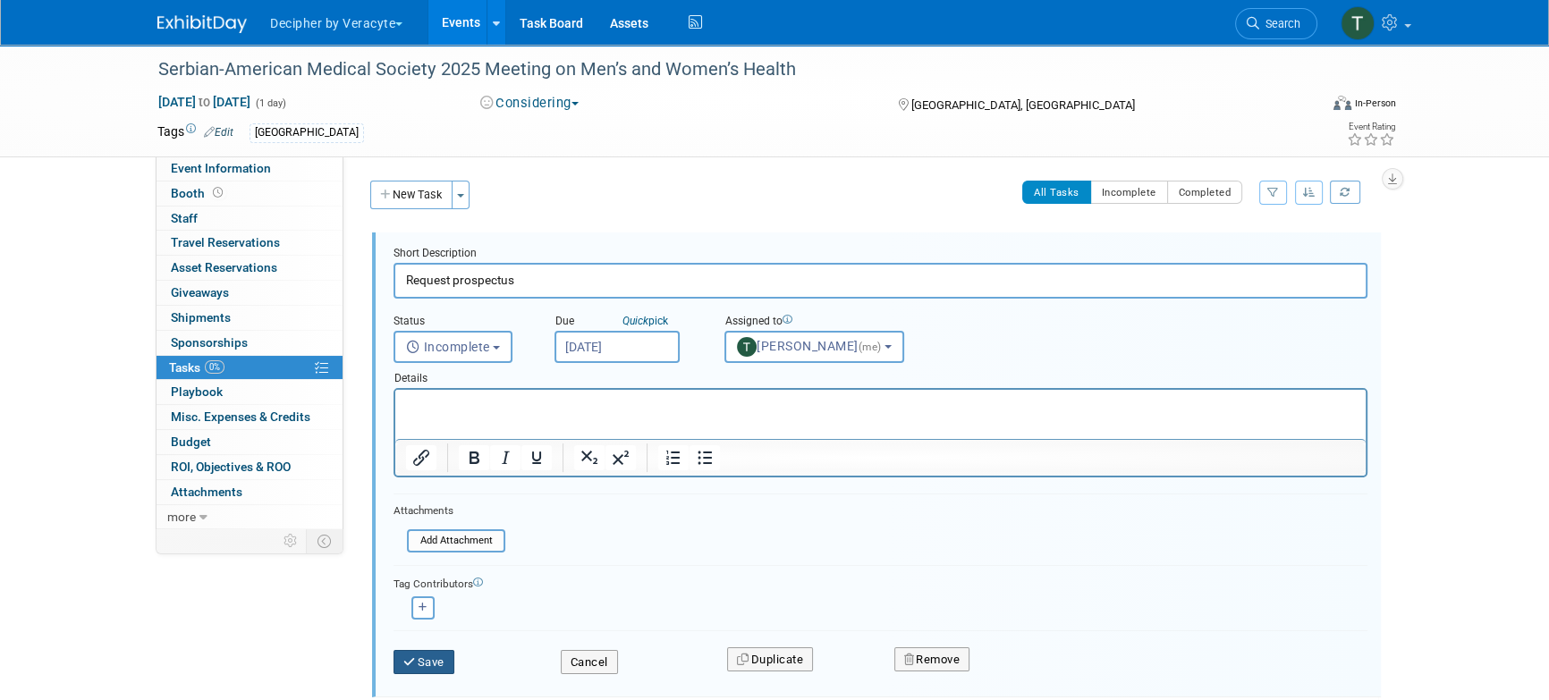
click at [446, 666] on button "Save" at bounding box center [424, 662] width 61 height 25
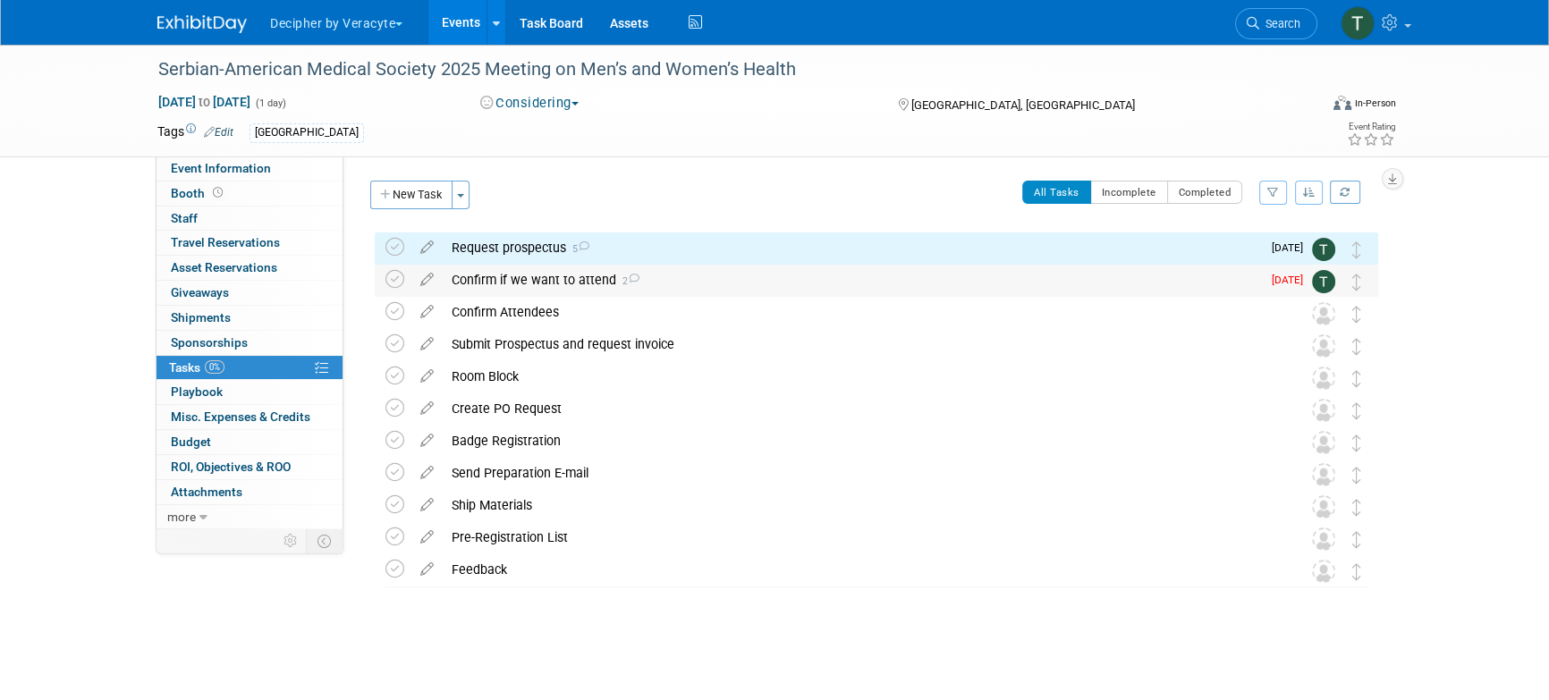
click at [499, 274] on div "Confirm if we want to attend 2" at bounding box center [852, 280] width 818 height 30
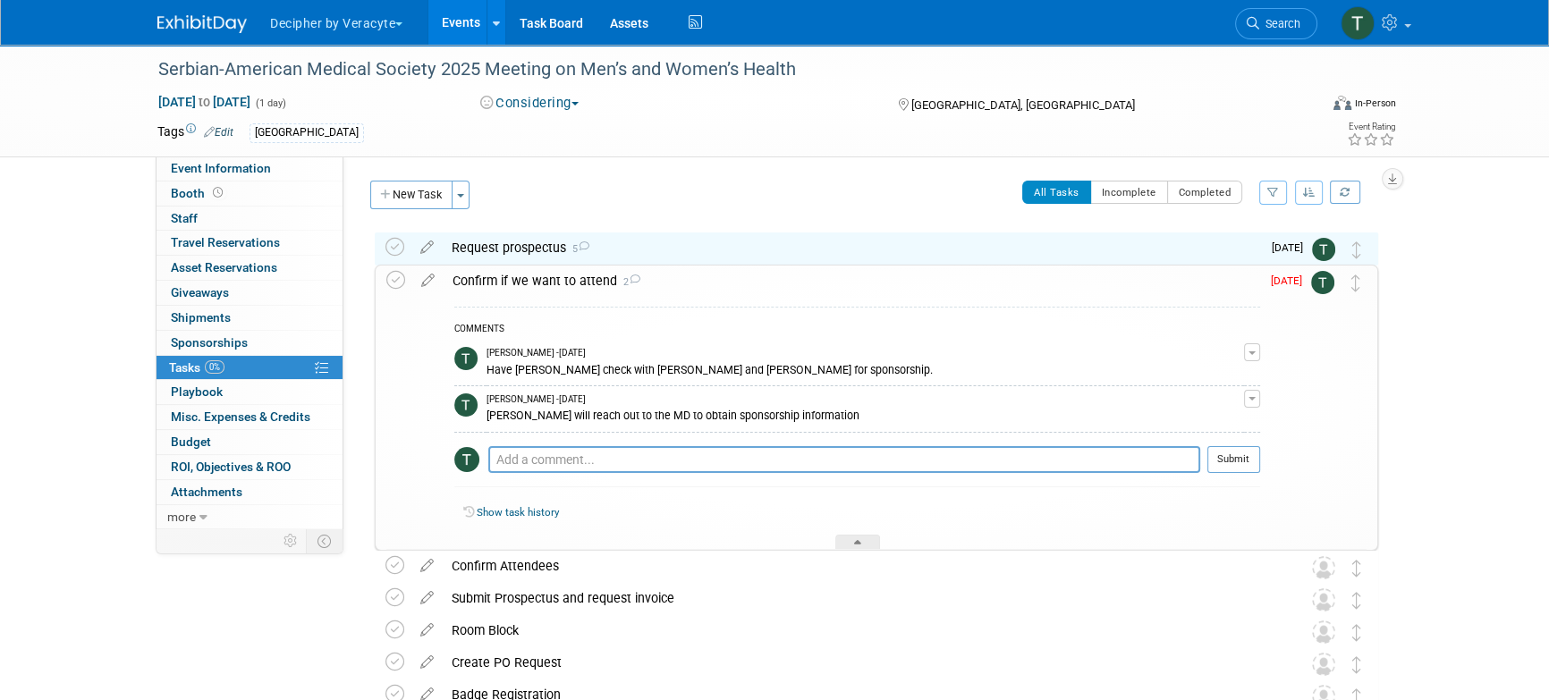
click at [500, 276] on div "Confirm if we want to attend 2" at bounding box center [852, 281] width 817 height 30
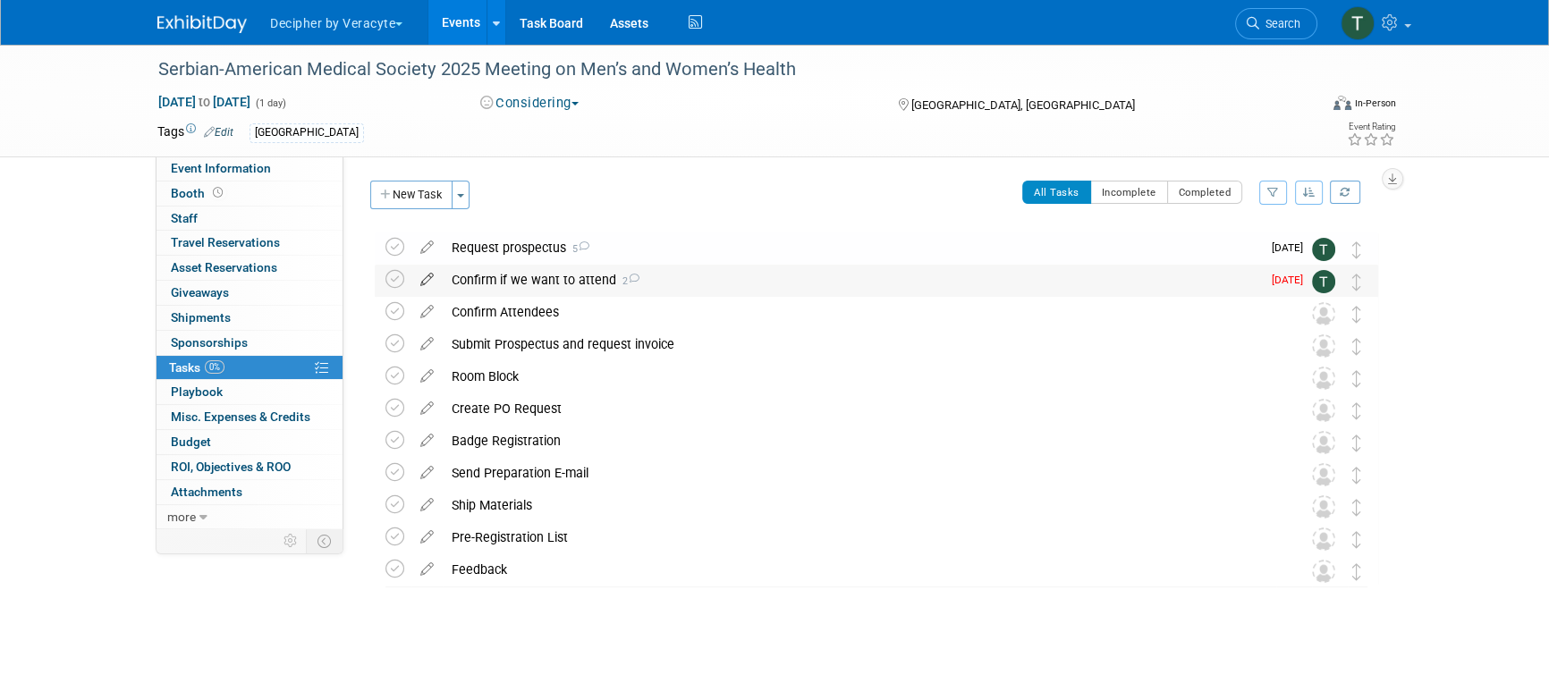
click at [428, 281] on icon at bounding box center [426, 276] width 31 height 22
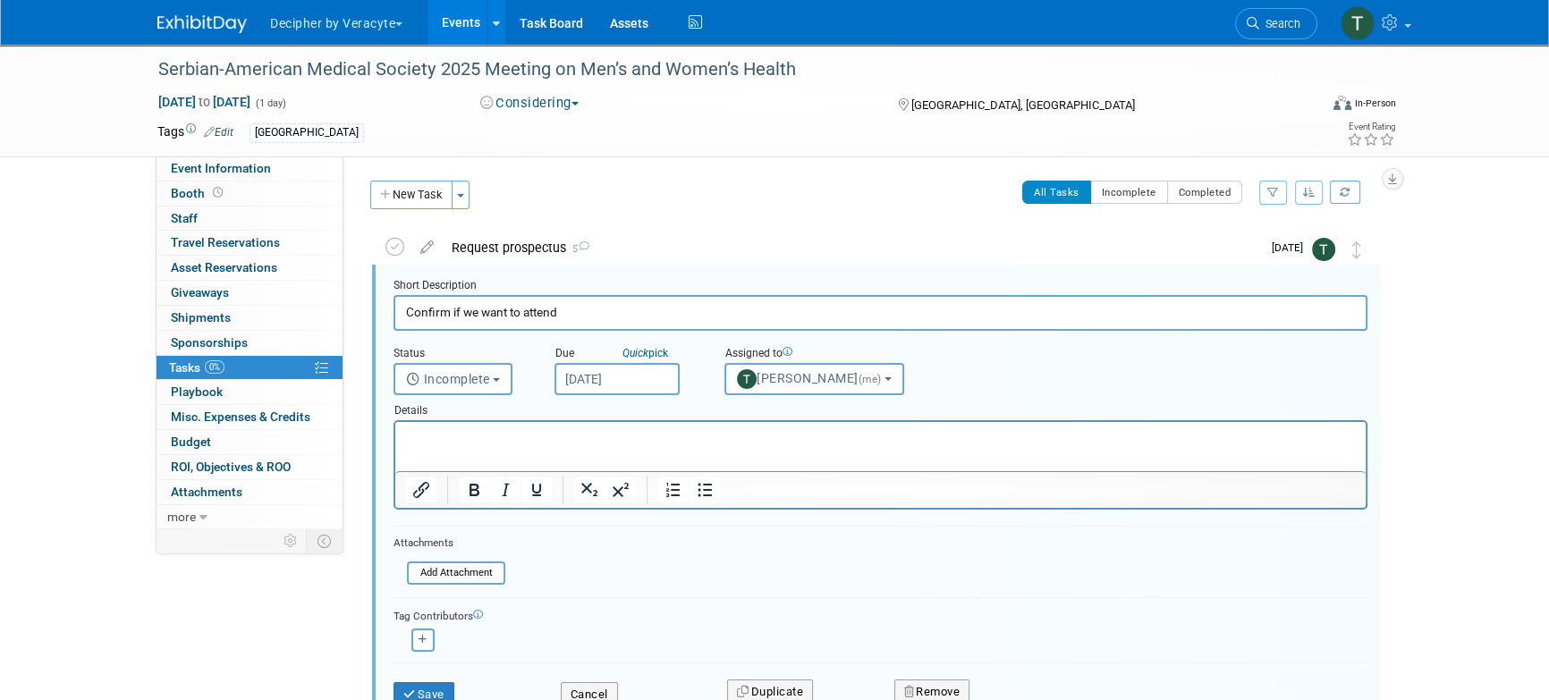
scroll to position [2, 0]
click at [630, 371] on input "Sep 5, 2025" at bounding box center [617, 377] width 125 height 32
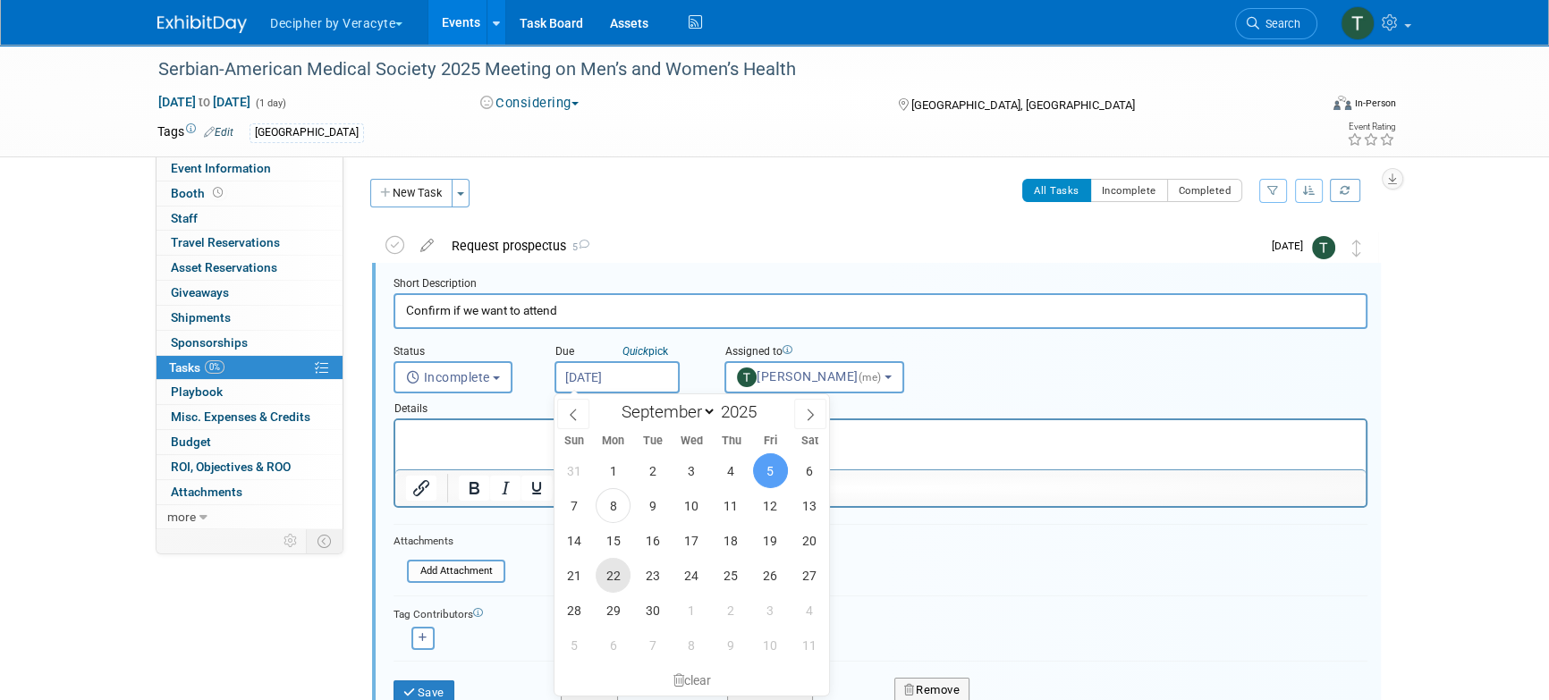
click at [616, 585] on span "22" at bounding box center [613, 575] width 35 height 35
type input "Sep 22, 2025"
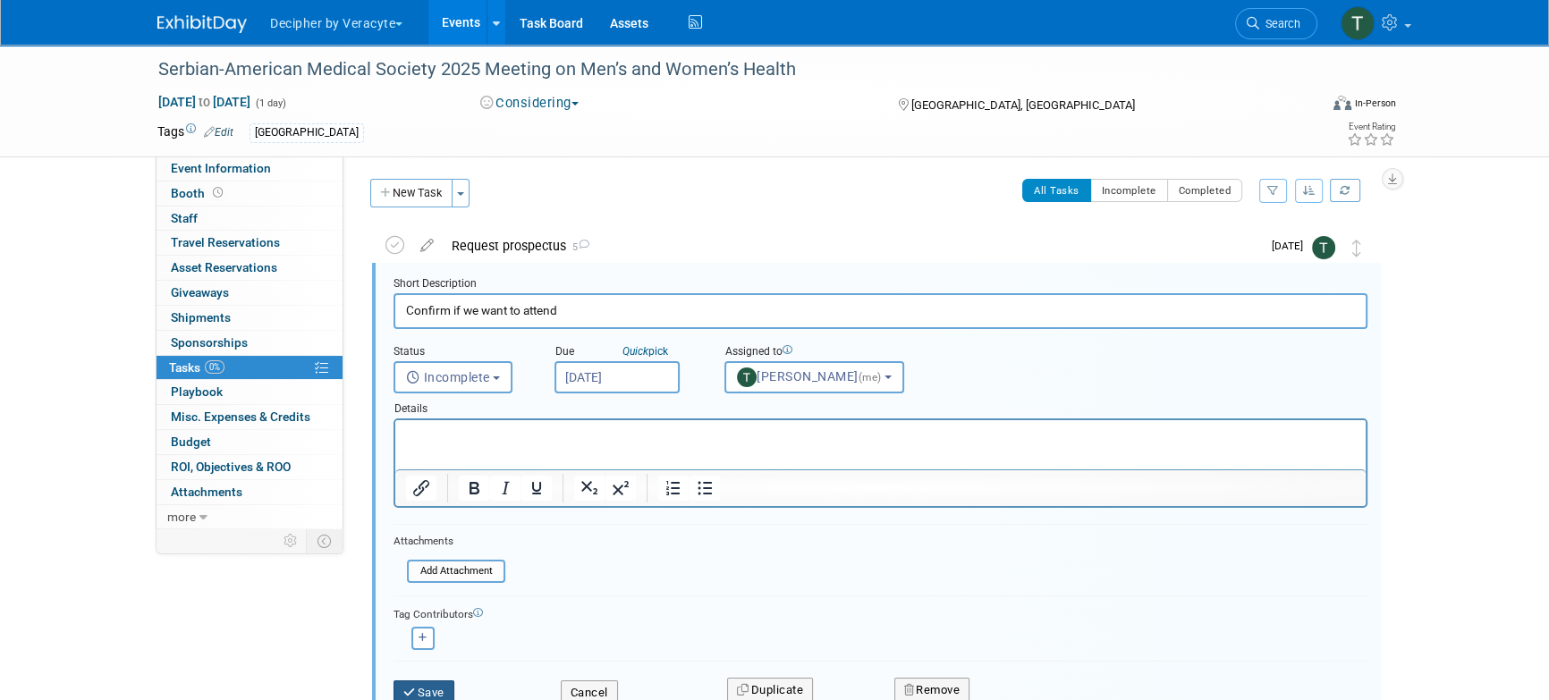
click at [440, 692] on button "Save" at bounding box center [424, 693] width 61 height 25
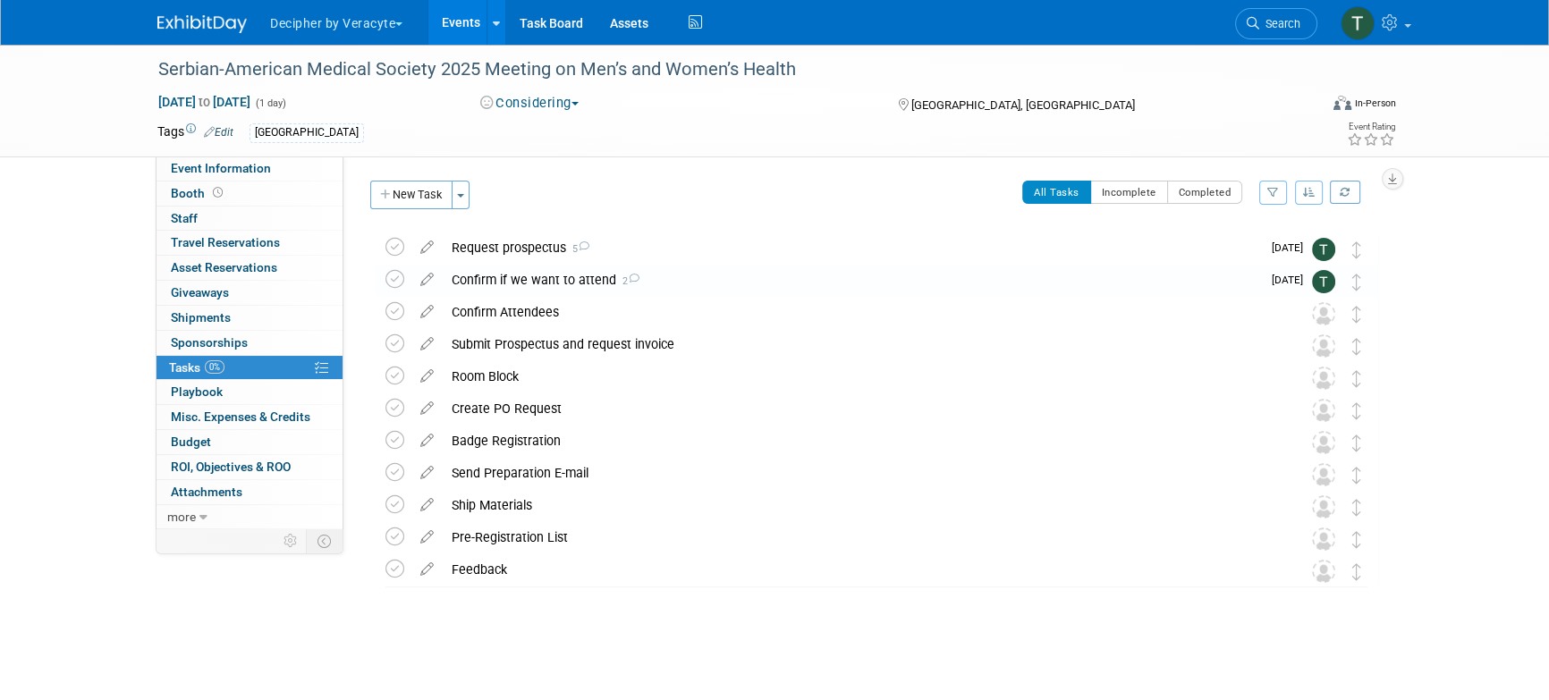
scroll to position [0, 0]
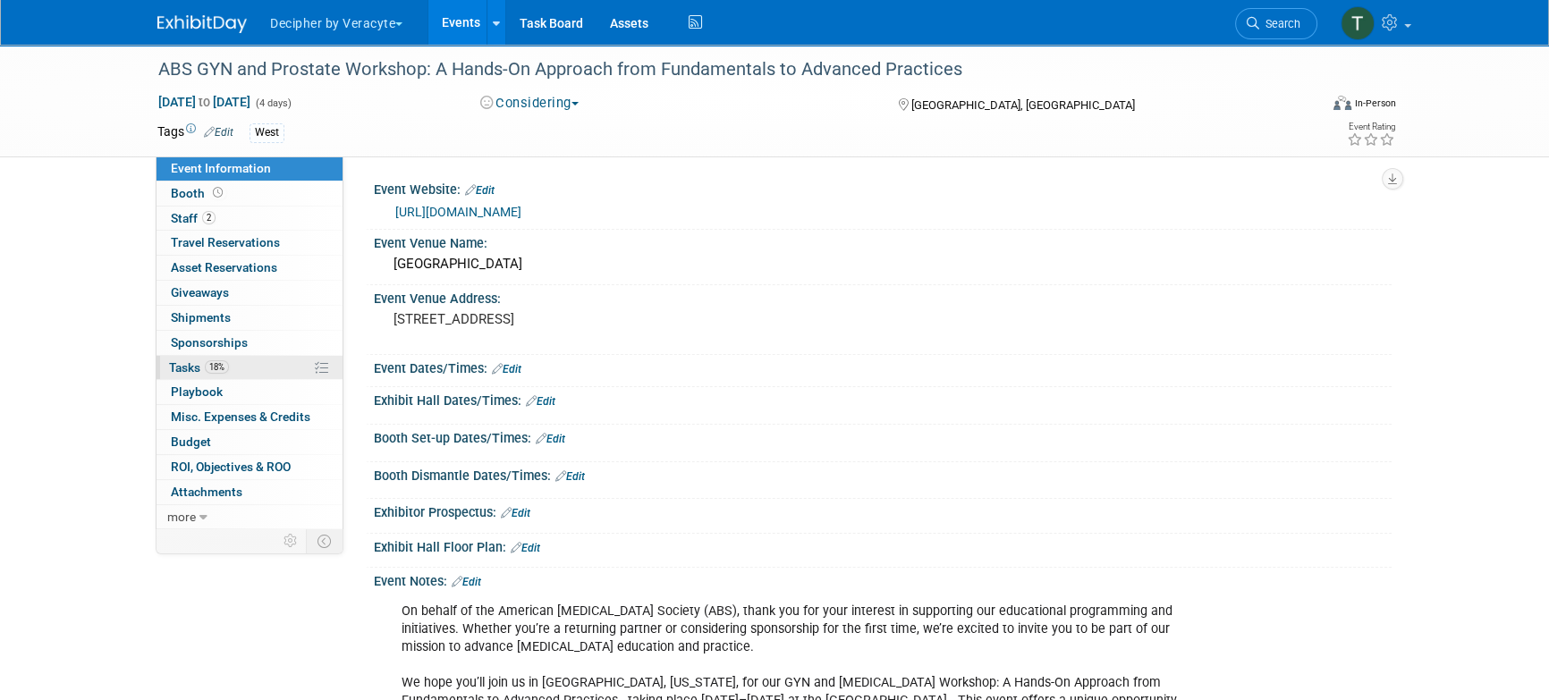
click at [255, 369] on link "18% Tasks 18%" at bounding box center [250, 368] width 186 height 24
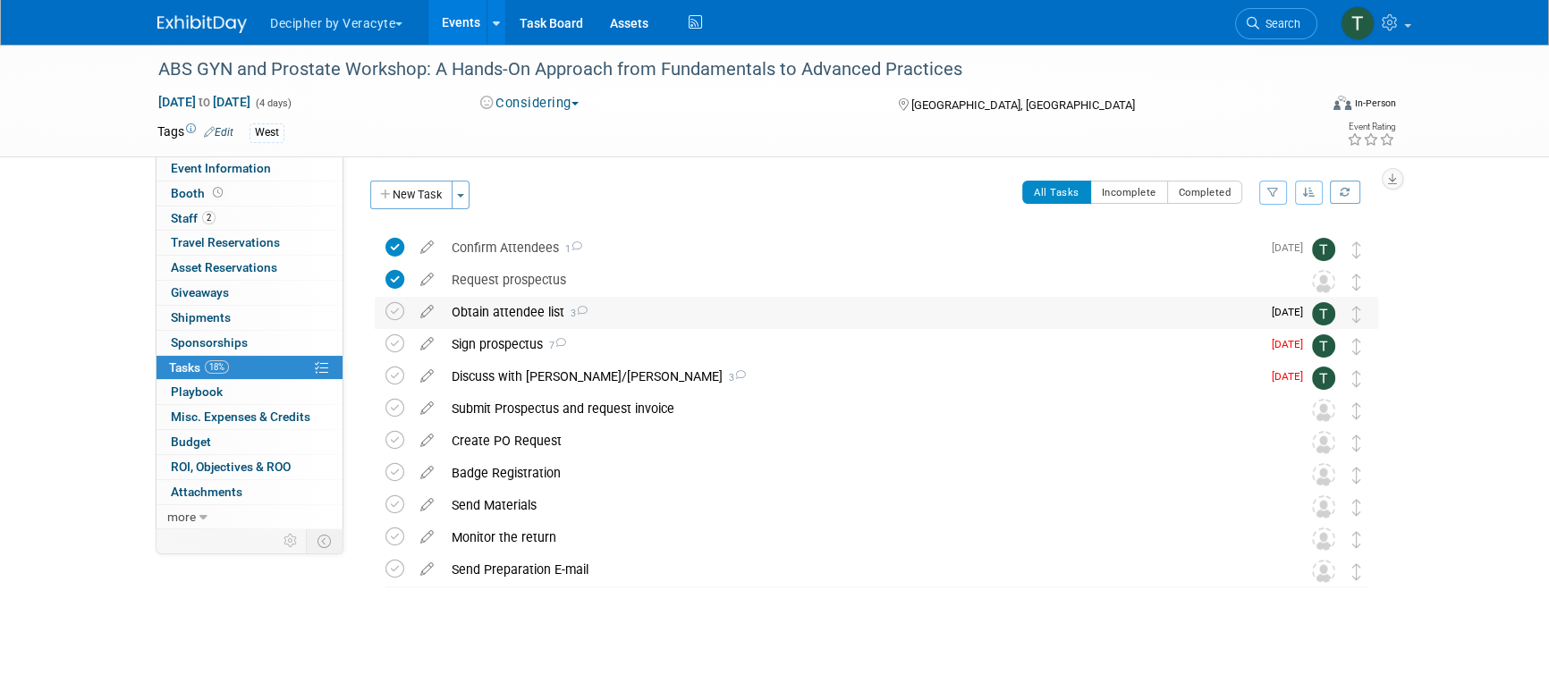
click at [503, 317] on div "Obtain attendee list 3" at bounding box center [852, 312] width 818 height 30
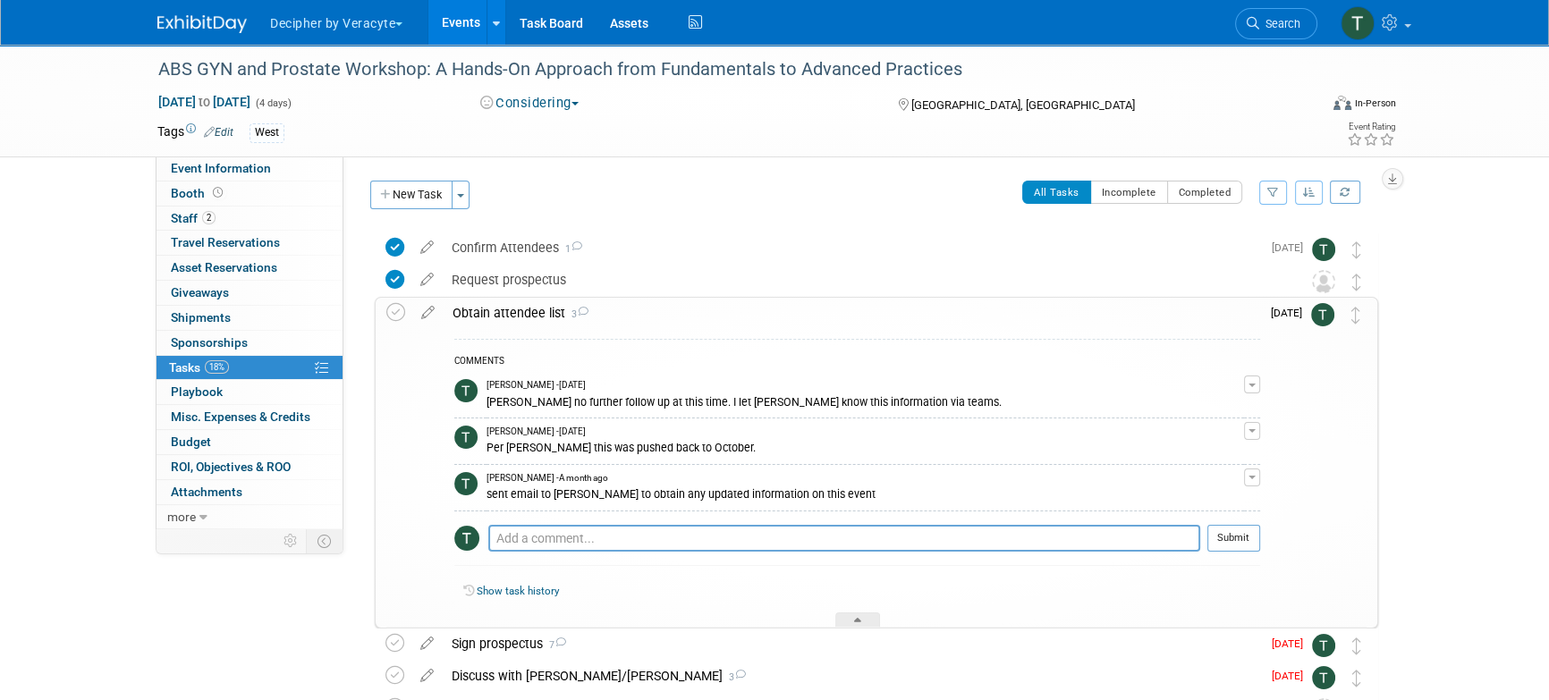
click at [503, 317] on div "Obtain attendee list 3" at bounding box center [852, 313] width 817 height 30
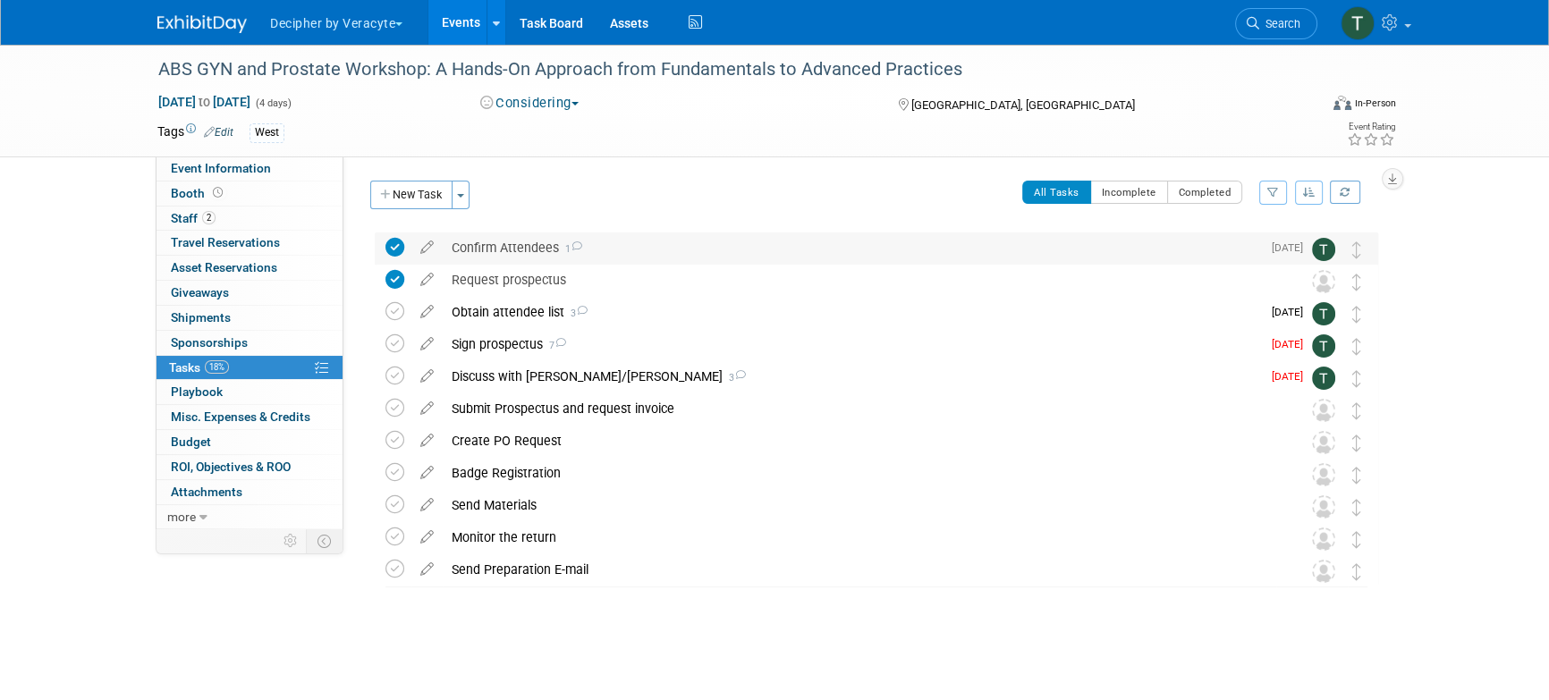
click at [506, 246] on div "Confirm Attendees 1" at bounding box center [852, 248] width 818 height 30
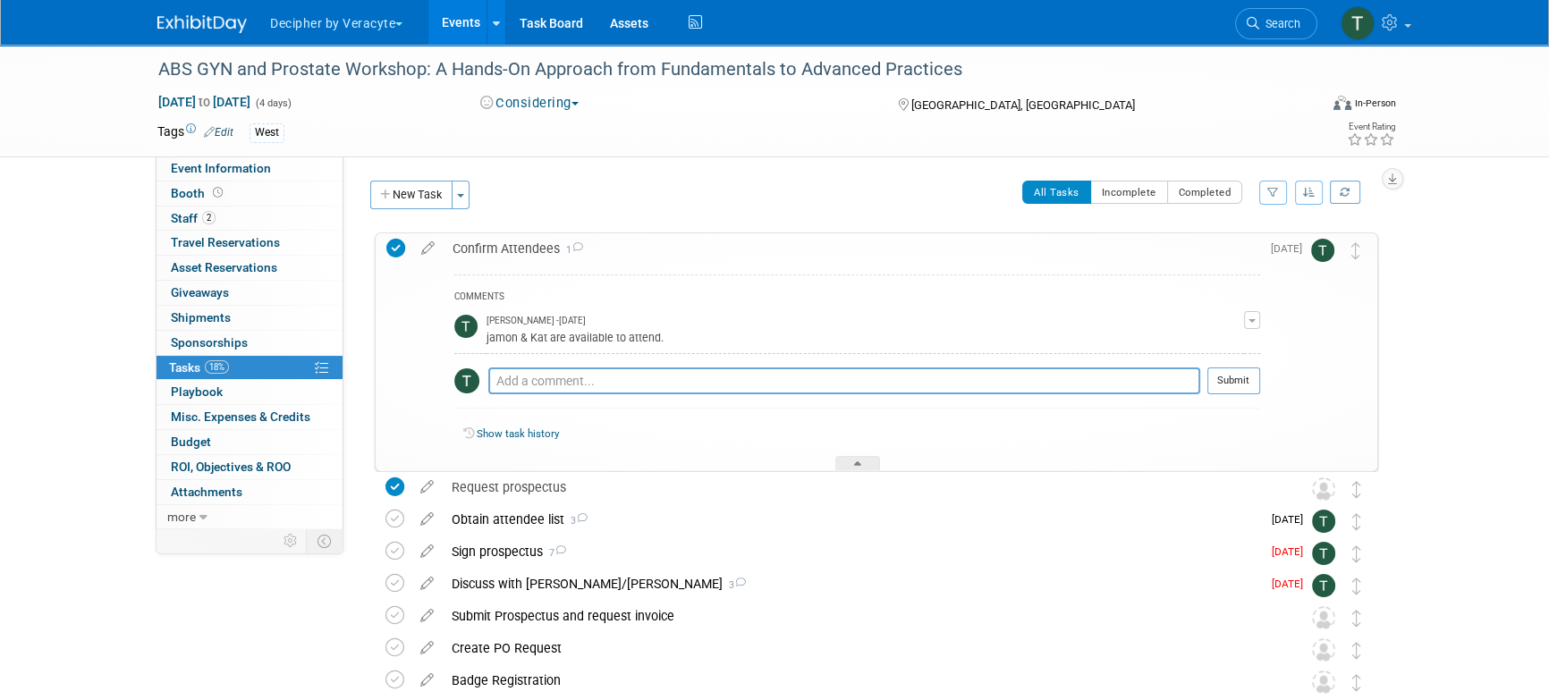
click at [505, 252] on div "Confirm Attendees 1" at bounding box center [852, 248] width 817 height 30
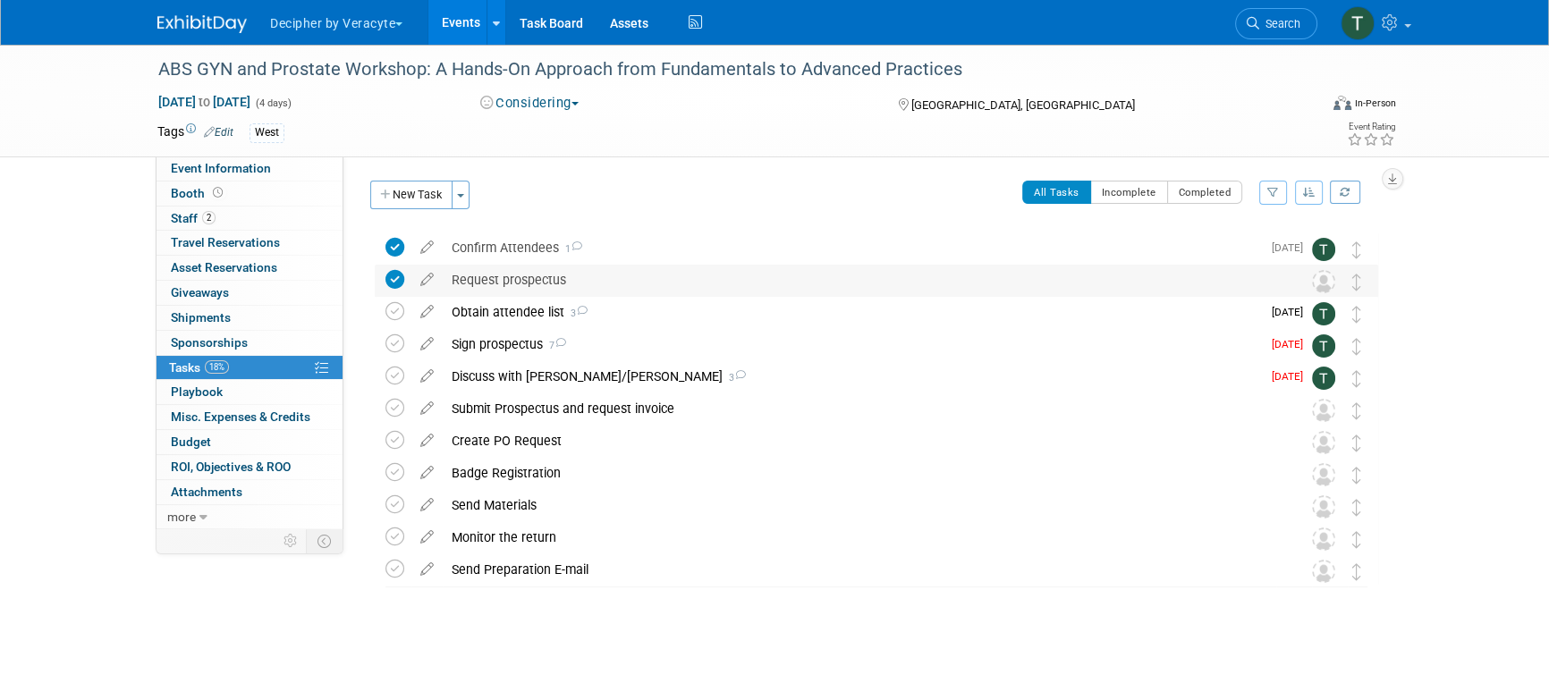
click at [508, 285] on div "Request prospectus" at bounding box center [860, 280] width 834 height 30
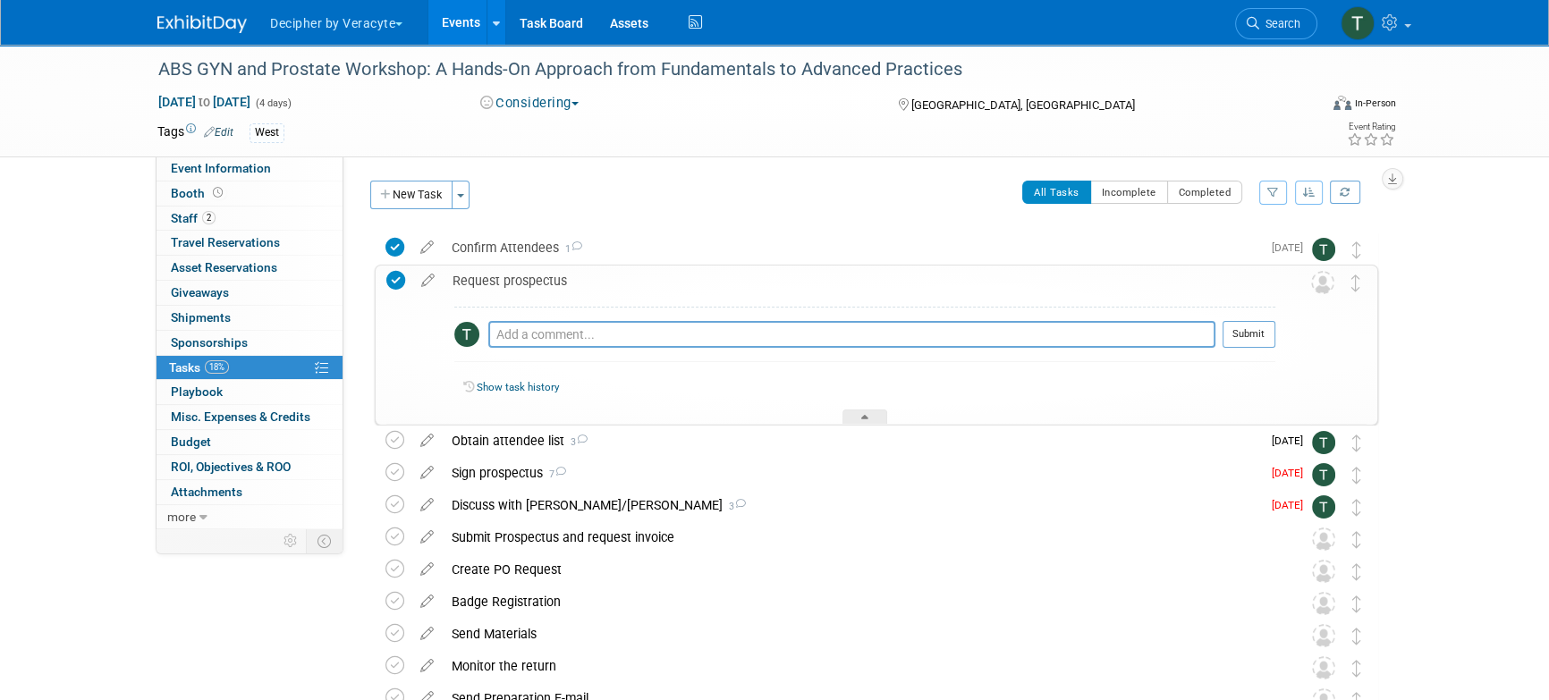
click at [508, 285] on div "Request prospectus" at bounding box center [860, 281] width 832 height 30
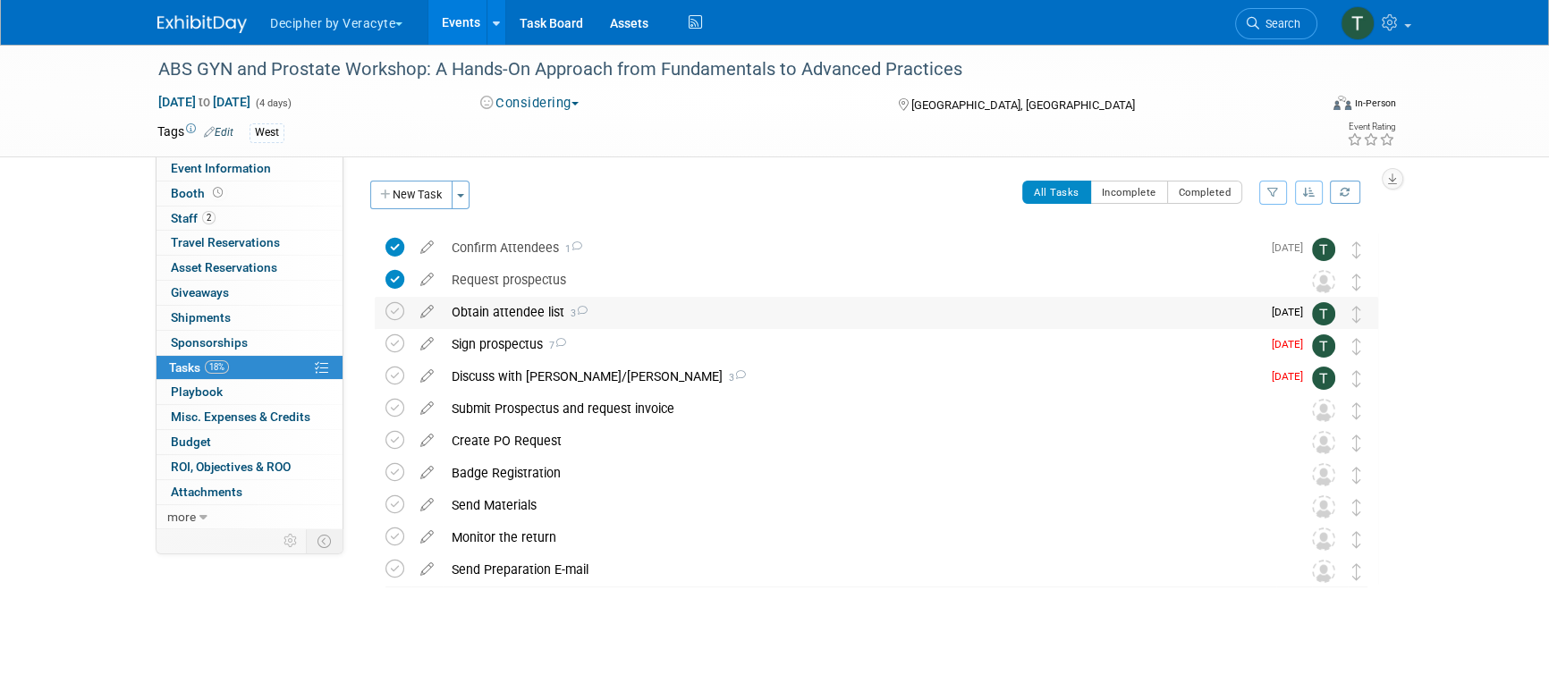
click at [511, 306] on div "Obtain attendee list 3" at bounding box center [852, 312] width 818 height 30
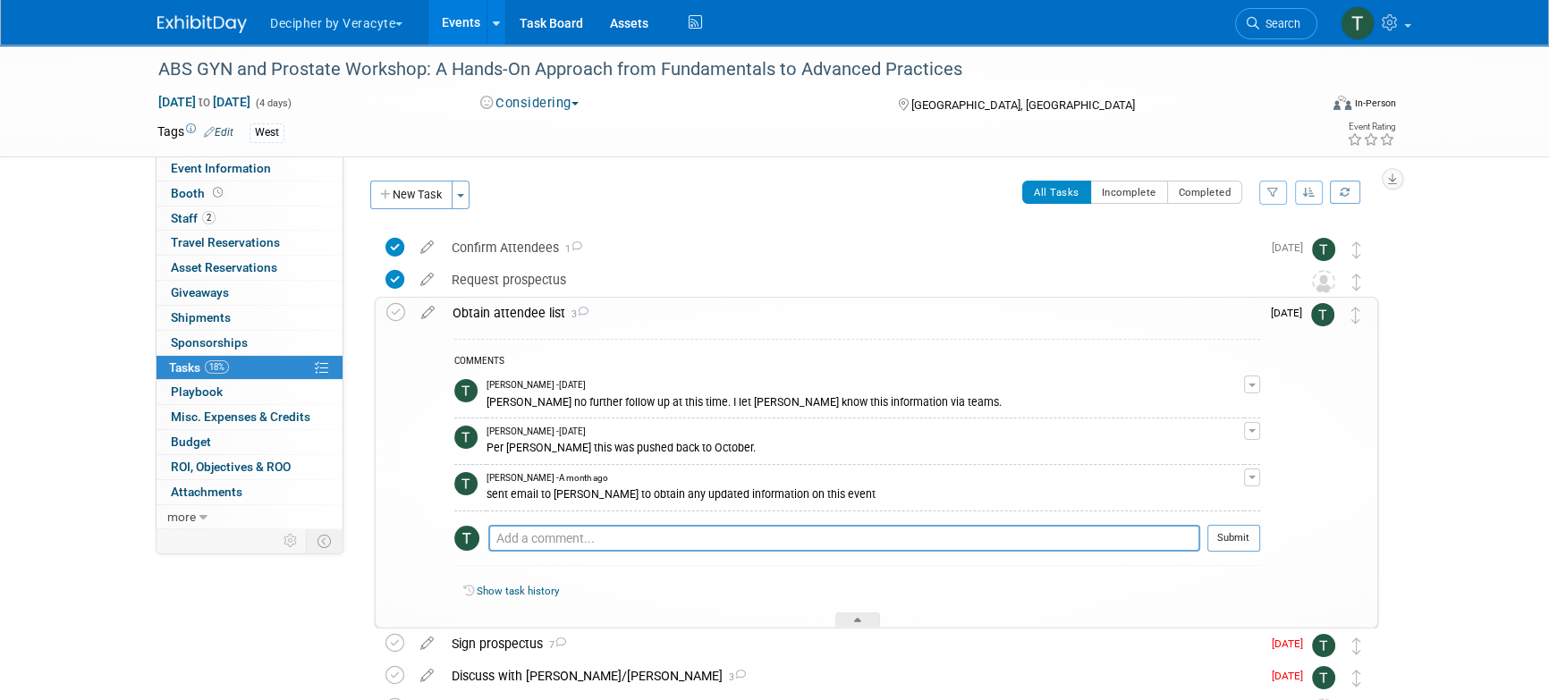
click at [511, 306] on div "Obtain attendee list 3" at bounding box center [852, 313] width 817 height 30
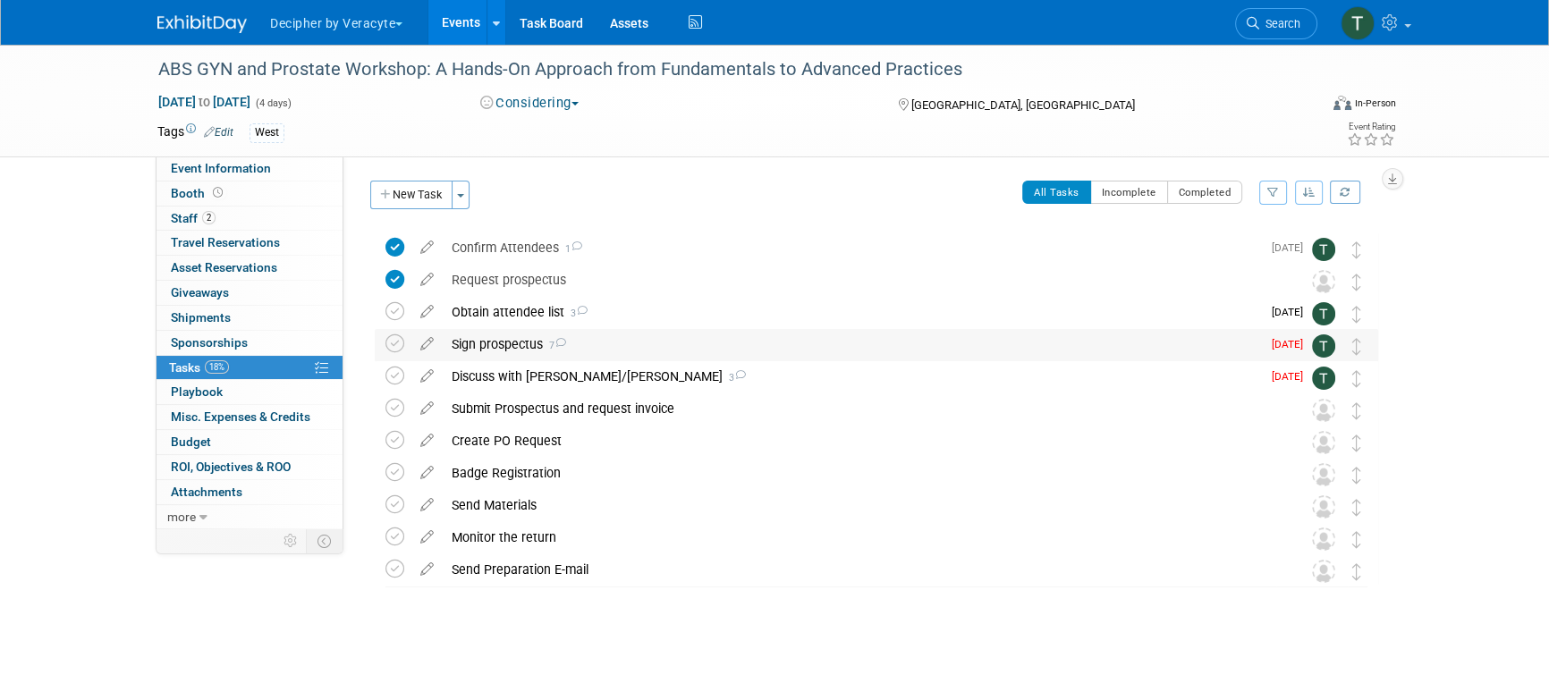
click at [516, 339] on div "Sign prospectus 7" at bounding box center [852, 344] width 818 height 30
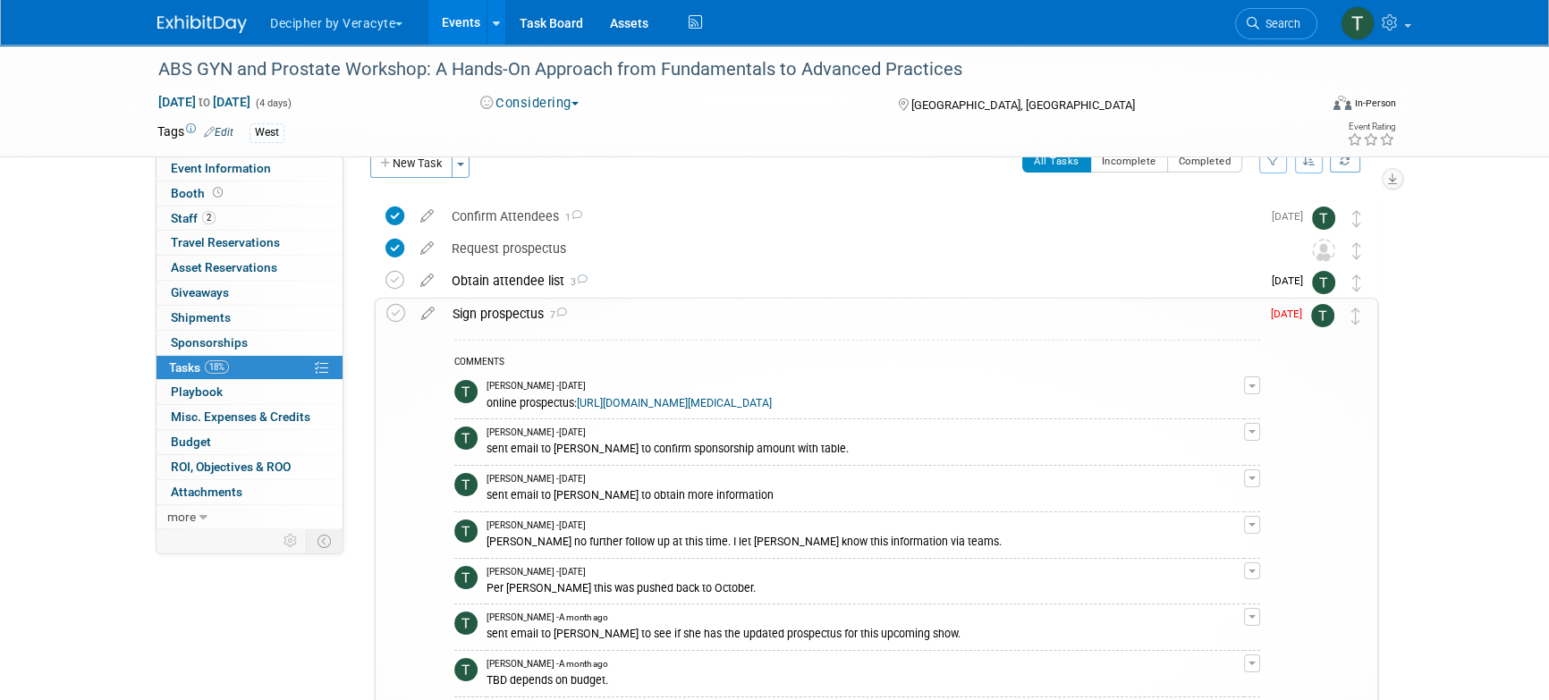
scroll to position [30, 0]
click at [259, 426] on link "0 Misc. Expenses & Credits 0" at bounding box center [250, 417] width 186 height 24
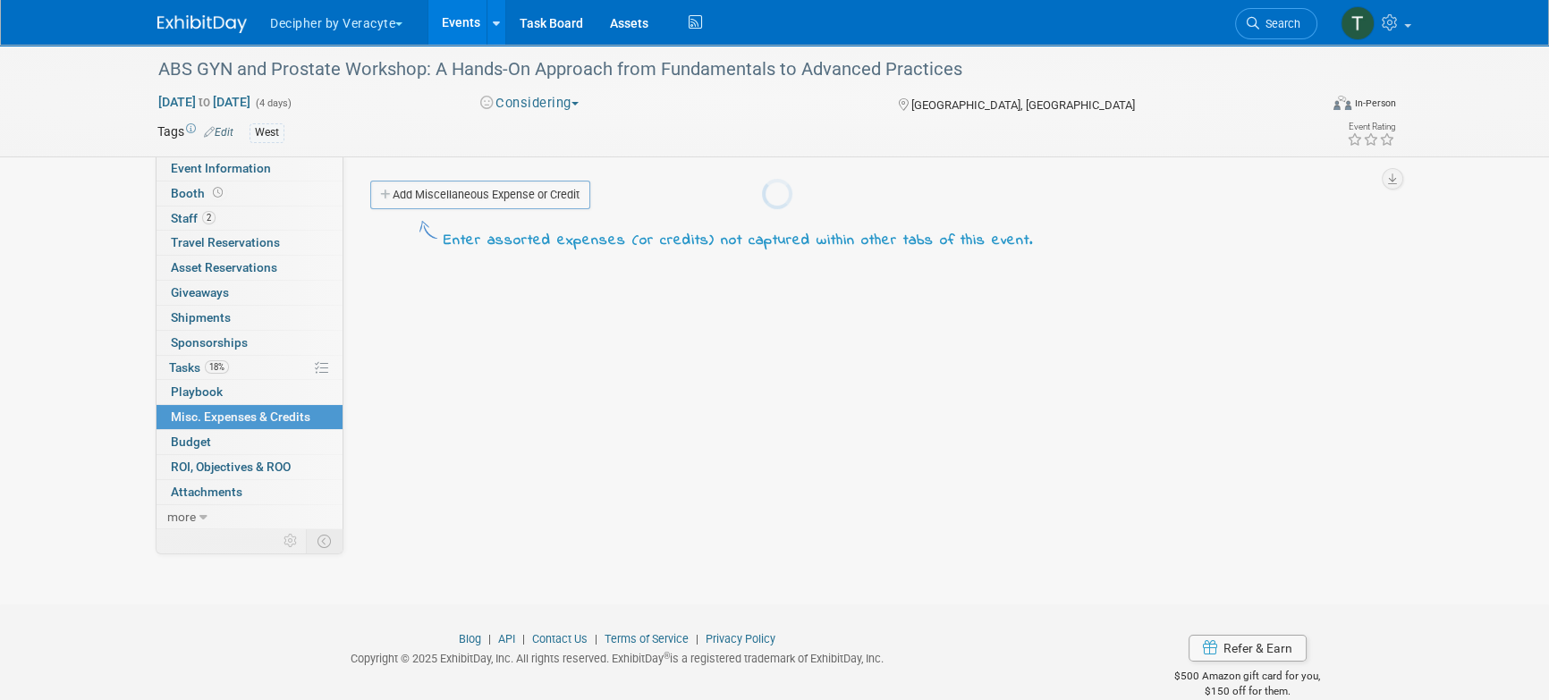
click at [259, 437] on body "Decipher by Veracyte Explore: My Workspaces 2 Go to Workspace: Corporate Events…" at bounding box center [774, 350] width 1549 height 700
click at [259, 437] on link "Budget" at bounding box center [250, 442] width 186 height 24
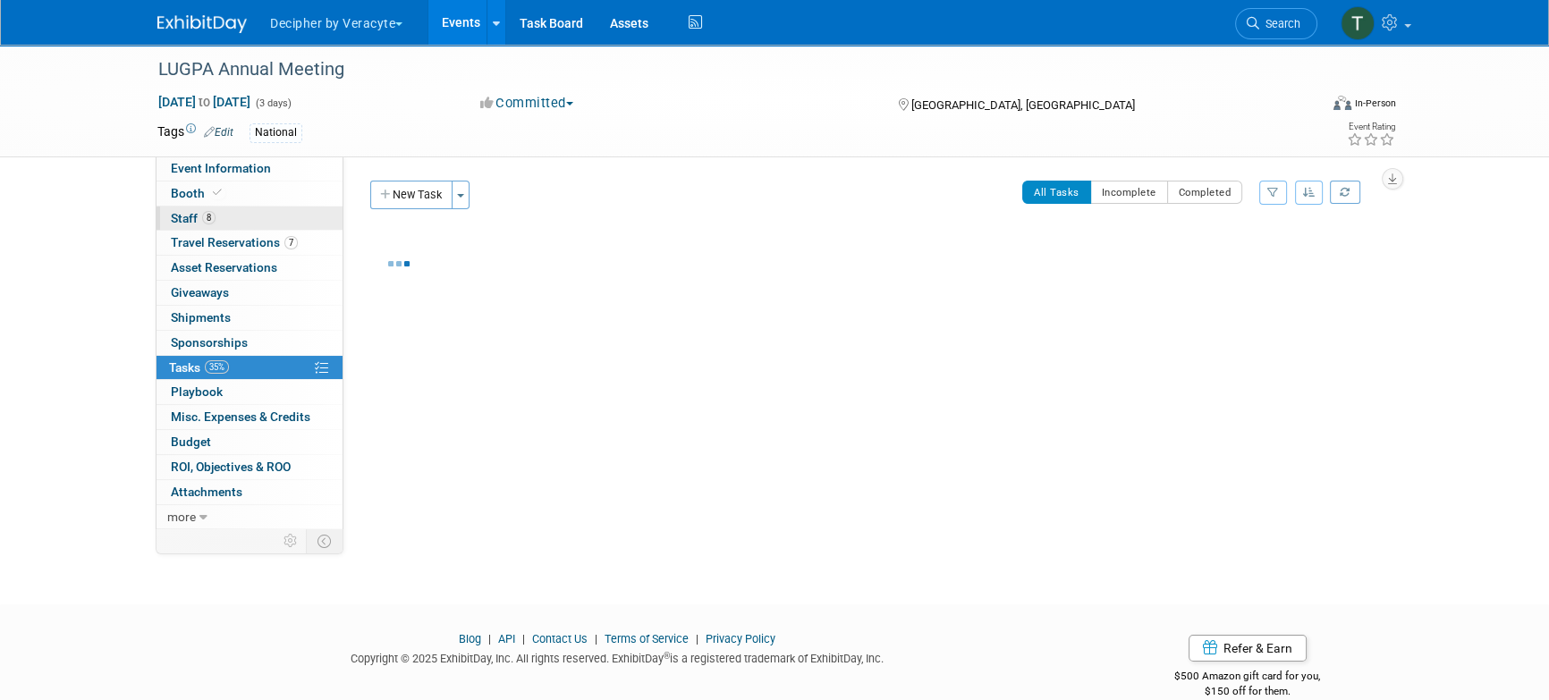
click at [272, 217] on link "8 Staff 8" at bounding box center [250, 219] width 186 height 24
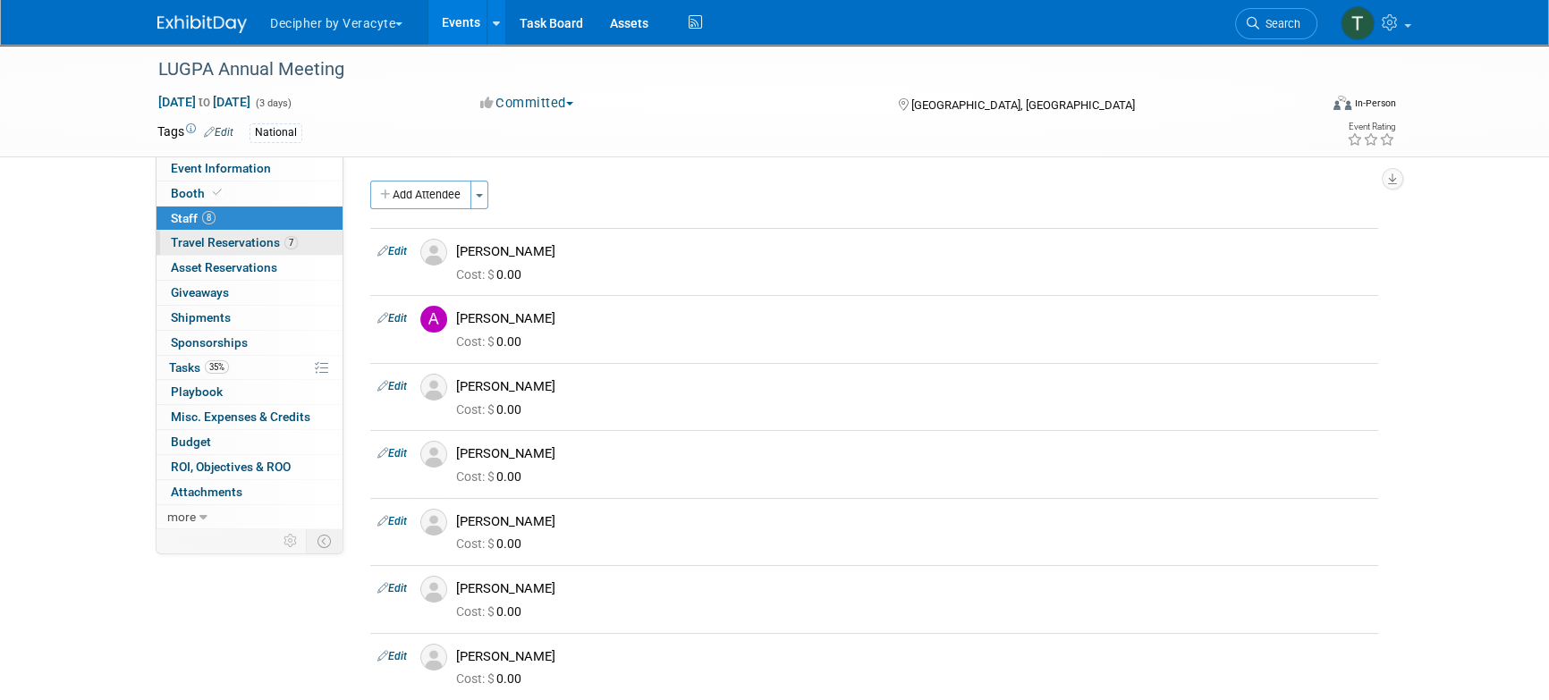
click at [284, 245] on span "7" at bounding box center [290, 242] width 13 height 13
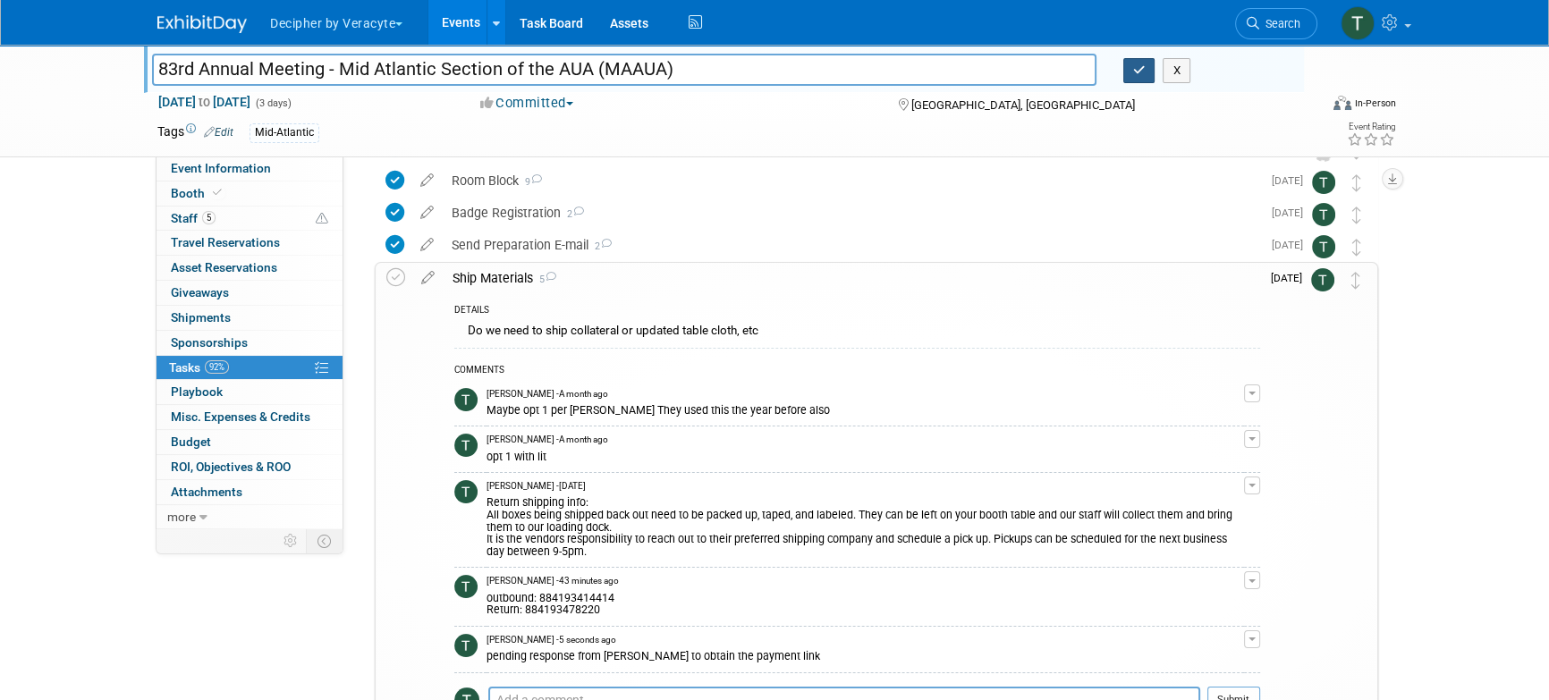
click at [1126, 72] on button "button" at bounding box center [1140, 70] width 32 height 25
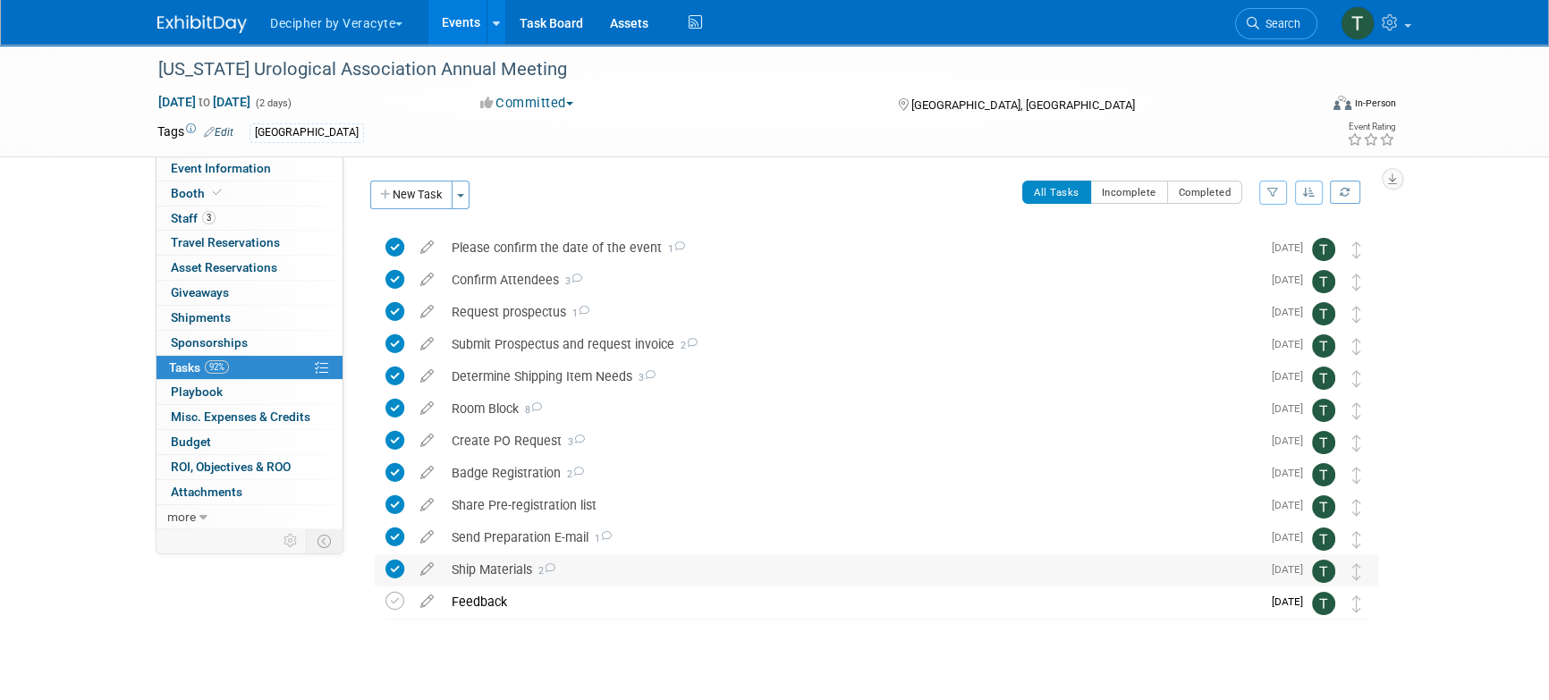
click at [502, 578] on div "Ship Materials 2" at bounding box center [852, 570] width 818 height 30
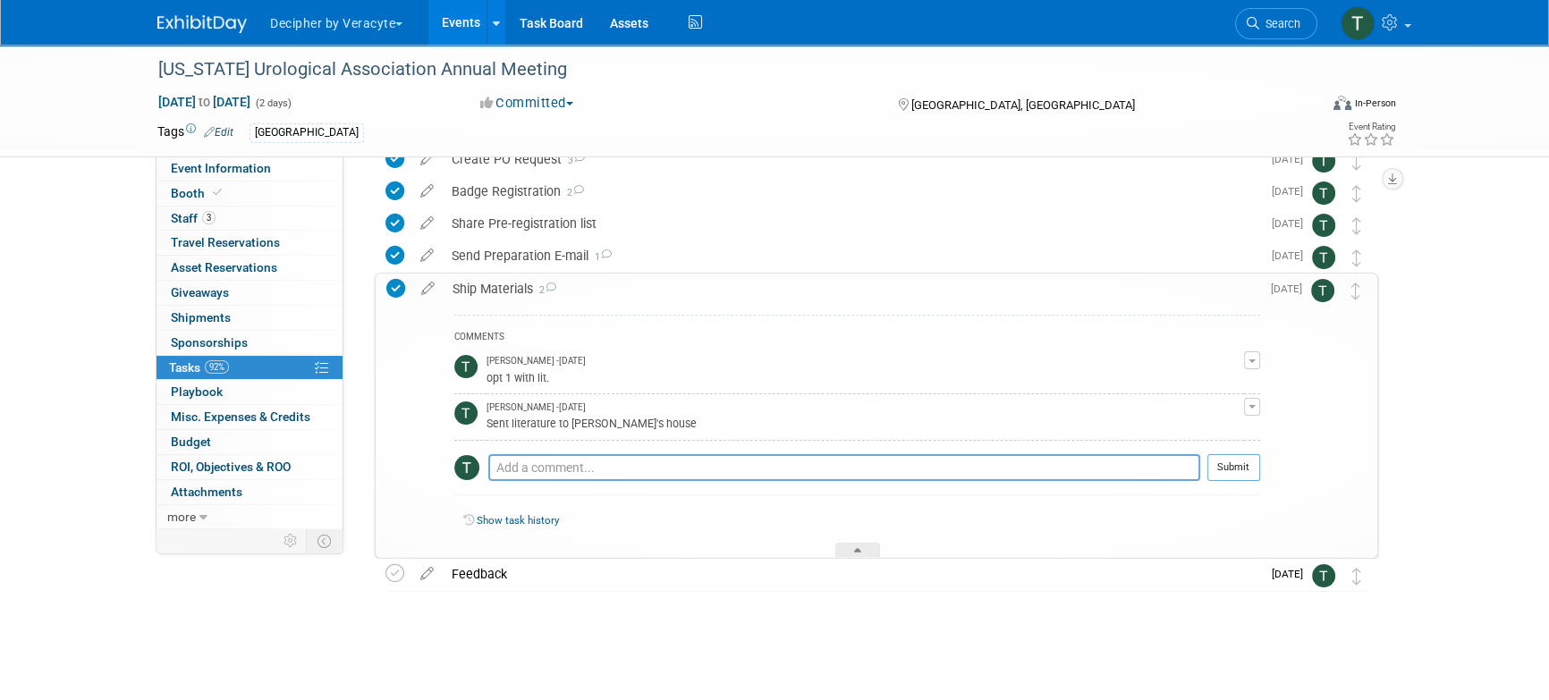
scroll to position [281, 0]
click at [613, 472] on textarea at bounding box center [844, 468] width 712 height 27
paste textarea "884197388485"
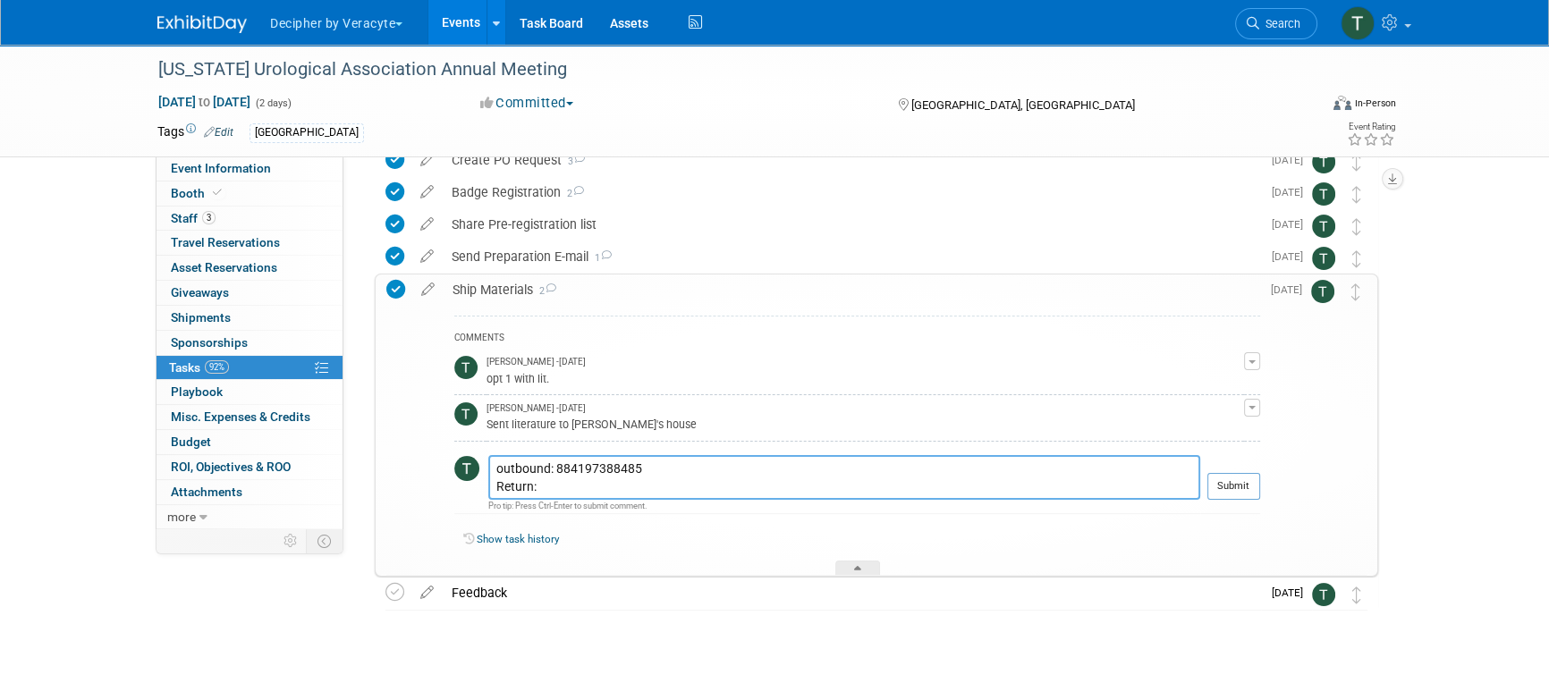
paste textarea "884197413516"
type textarea "outbound: 884197388485 Return: 884197413516"
click at [1227, 482] on button "Submit" at bounding box center [1234, 486] width 53 height 27
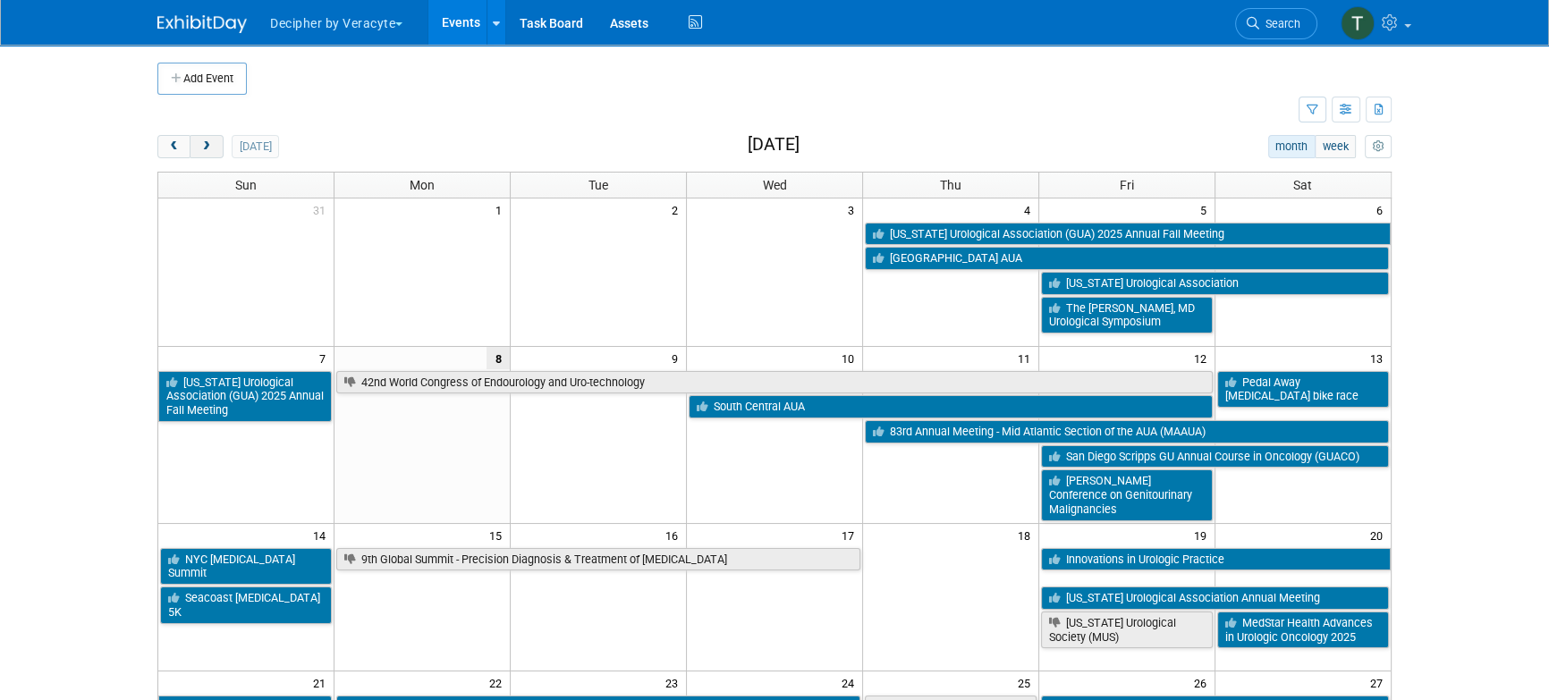
click at [212, 146] on button "next" at bounding box center [206, 146] width 33 height 23
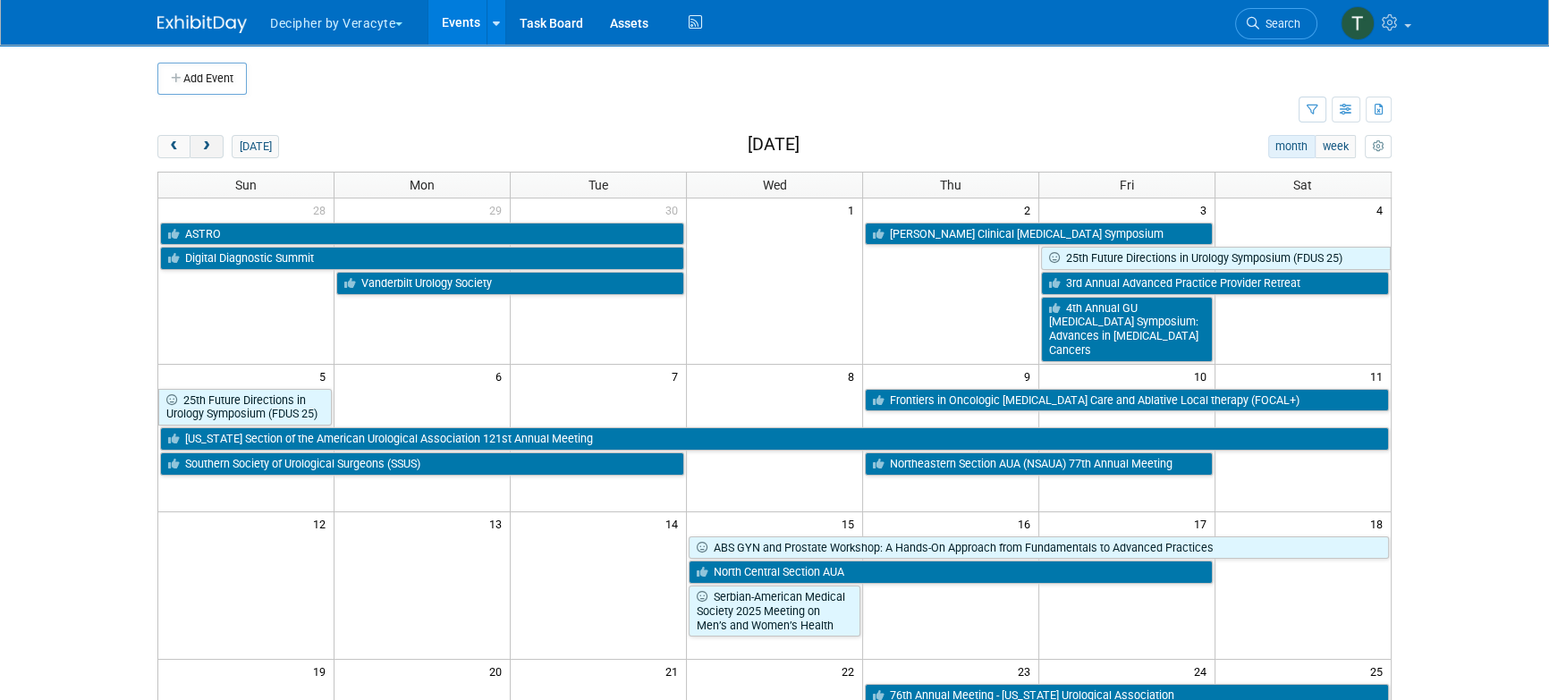
click at [212, 146] on span "next" at bounding box center [205, 147] width 13 height 12
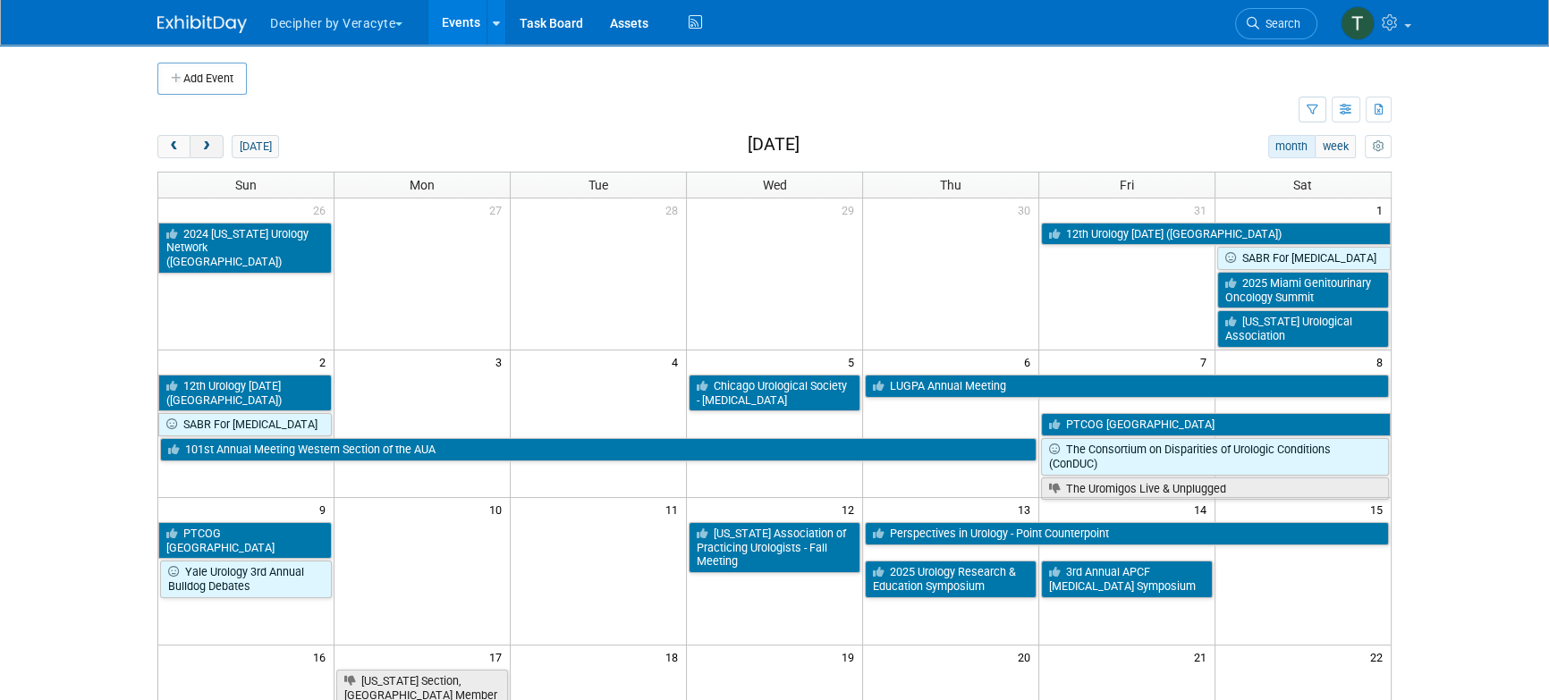
click at [207, 149] on span "next" at bounding box center [205, 147] width 13 height 12
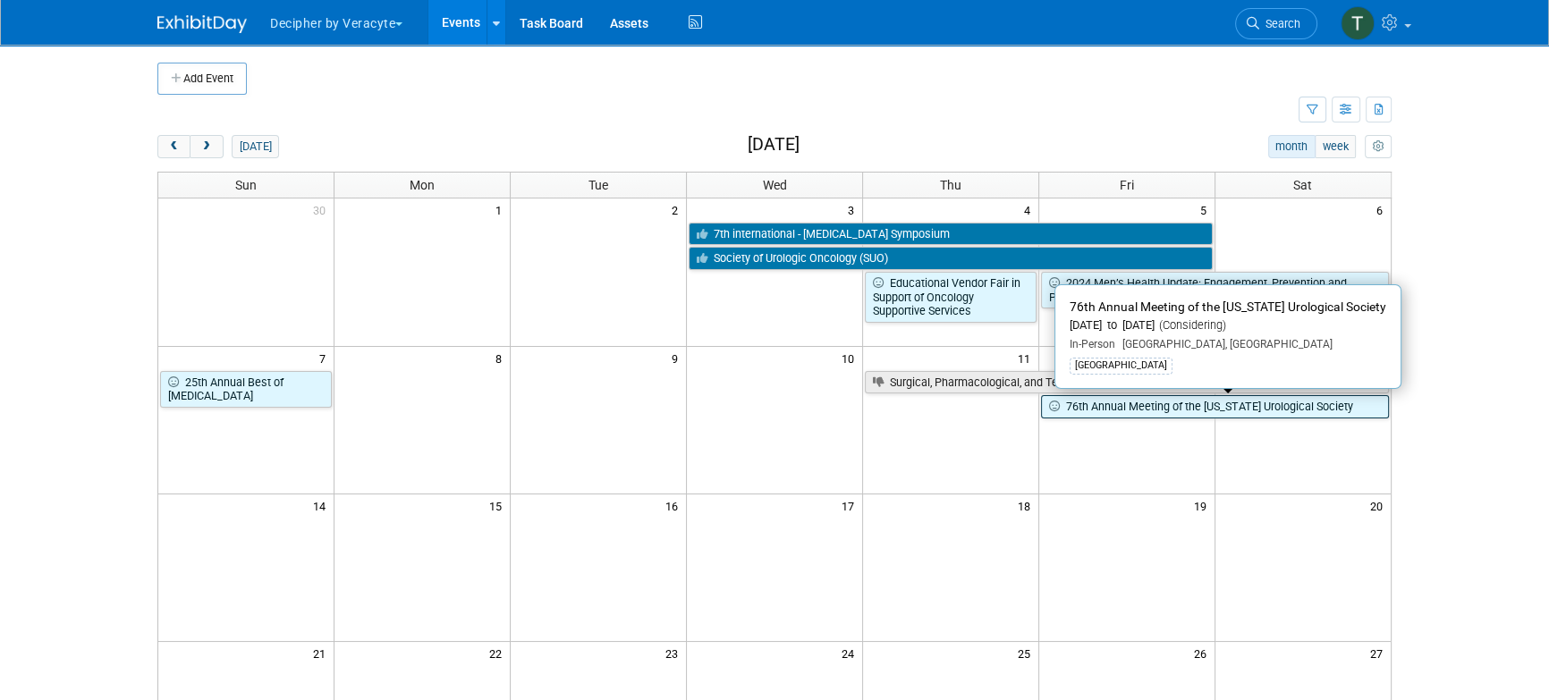
click at [1154, 413] on link "76th Annual Meeting of the [US_STATE] Urological Society" at bounding box center [1215, 406] width 348 height 23
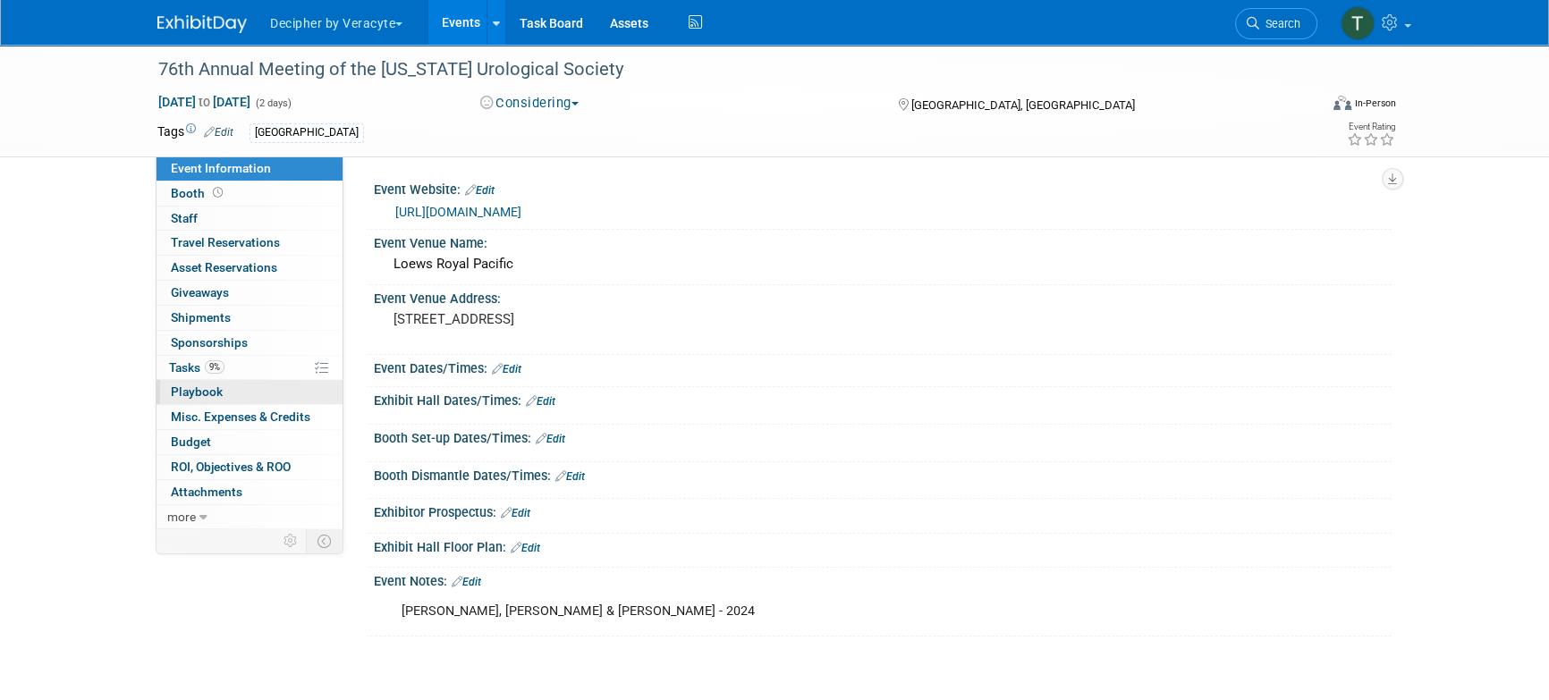
click at [254, 383] on link "0 Playbook 0" at bounding box center [250, 392] width 186 height 24
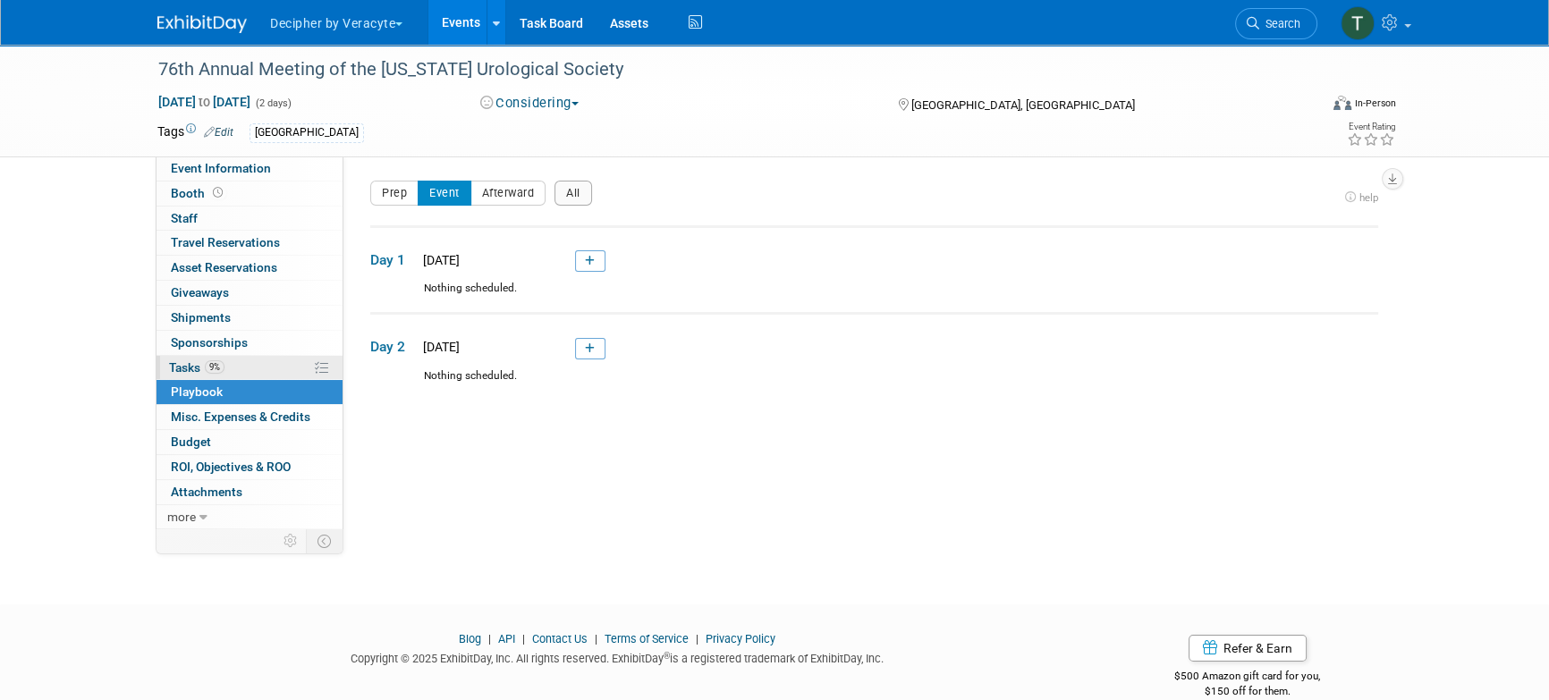
click at [254, 373] on link "9% Tasks 9%" at bounding box center [250, 368] width 186 height 24
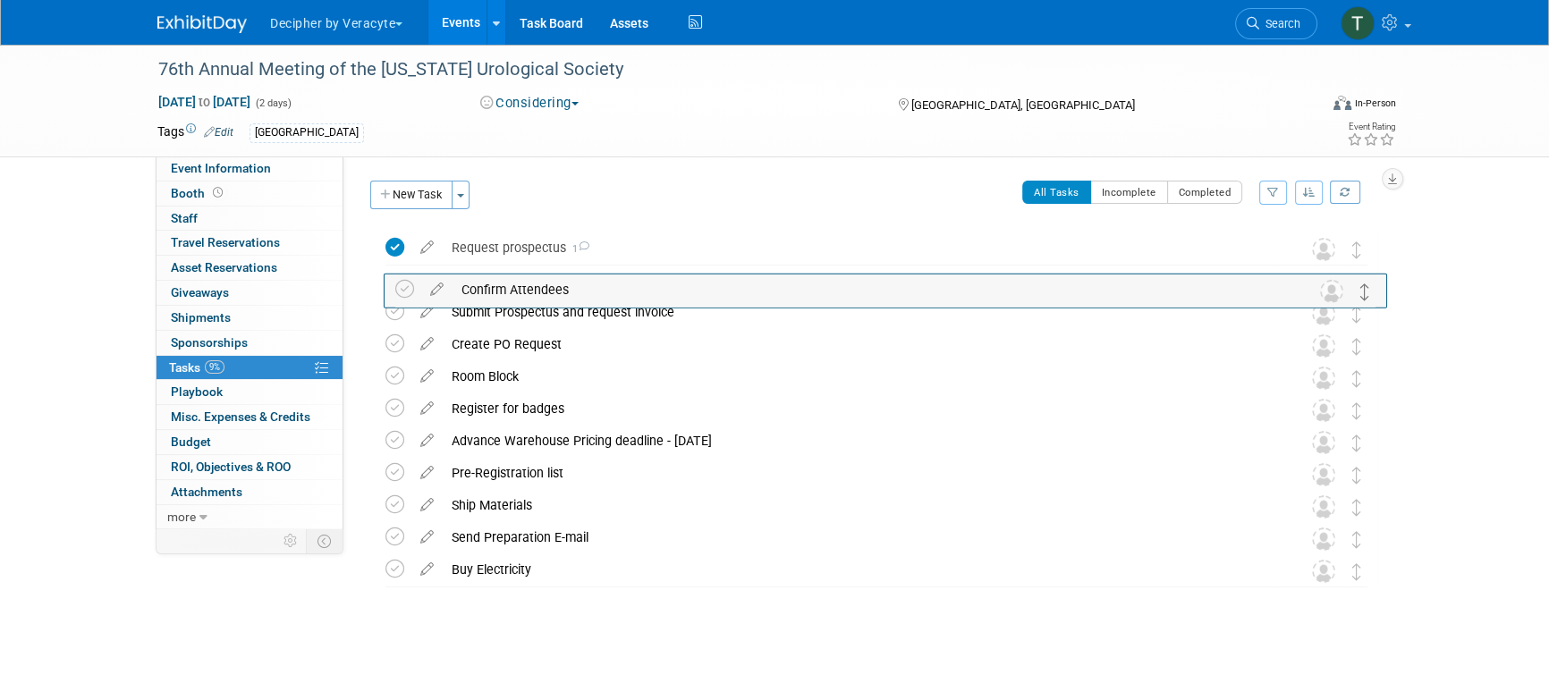
drag, startPoint x: 1355, startPoint y: 573, endPoint x: 1363, endPoint y: 291, distance: 282.8
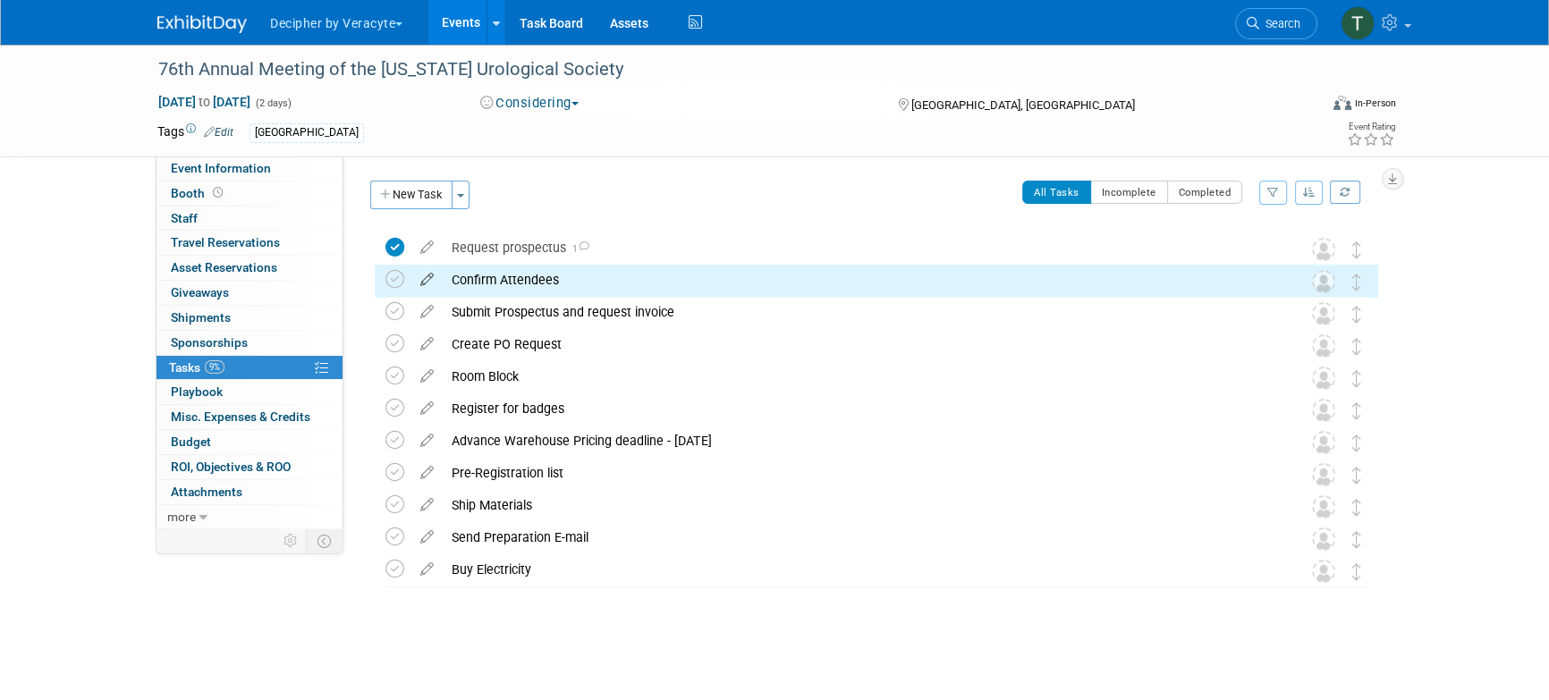
click at [431, 269] on icon at bounding box center [426, 276] width 31 height 22
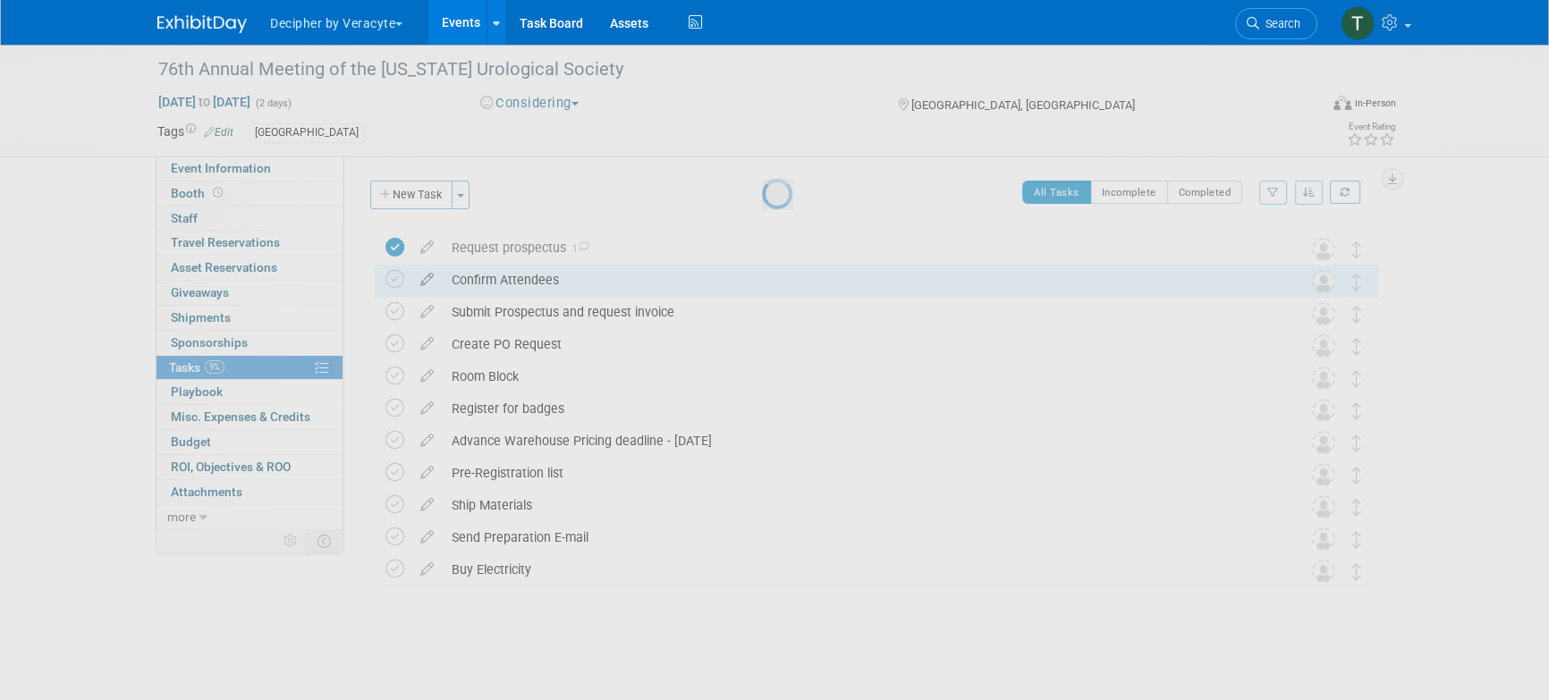
select select "8"
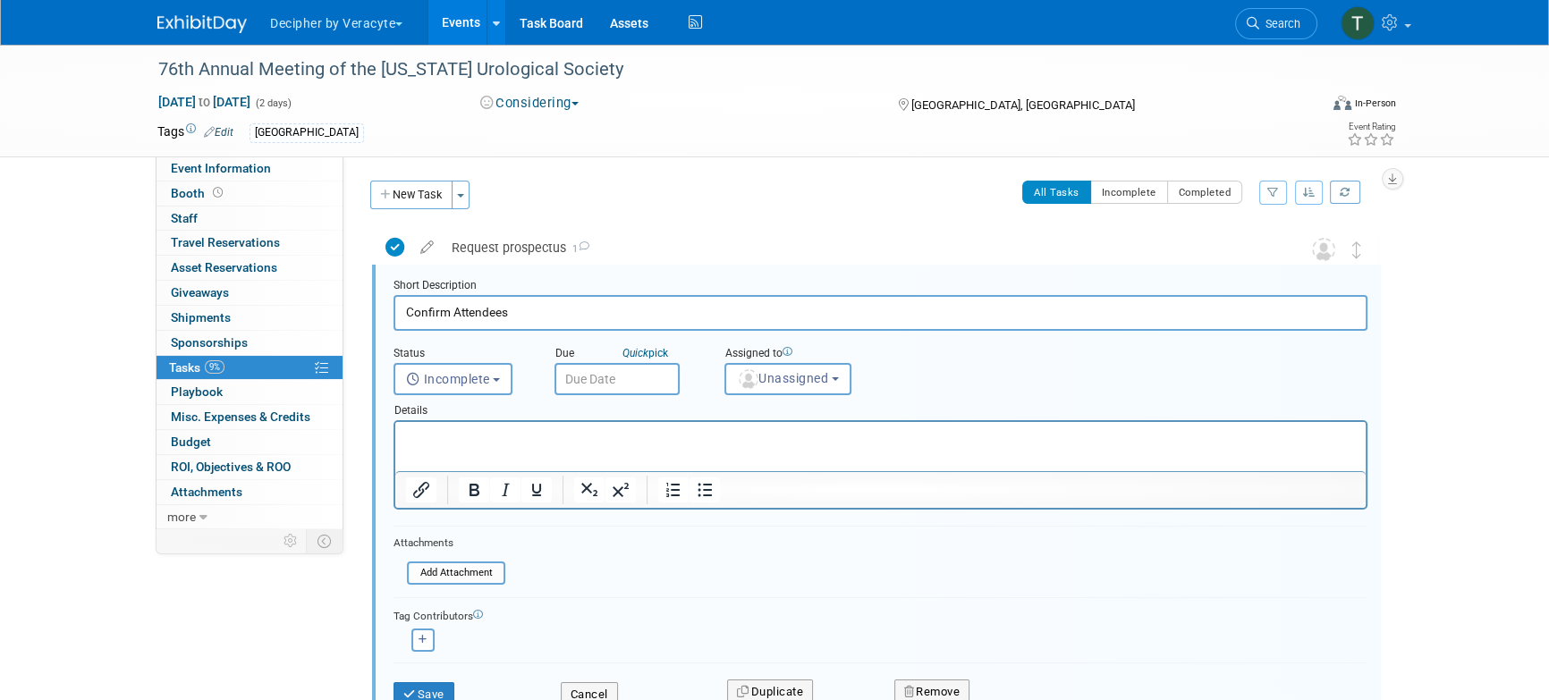
scroll to position [2, 0]
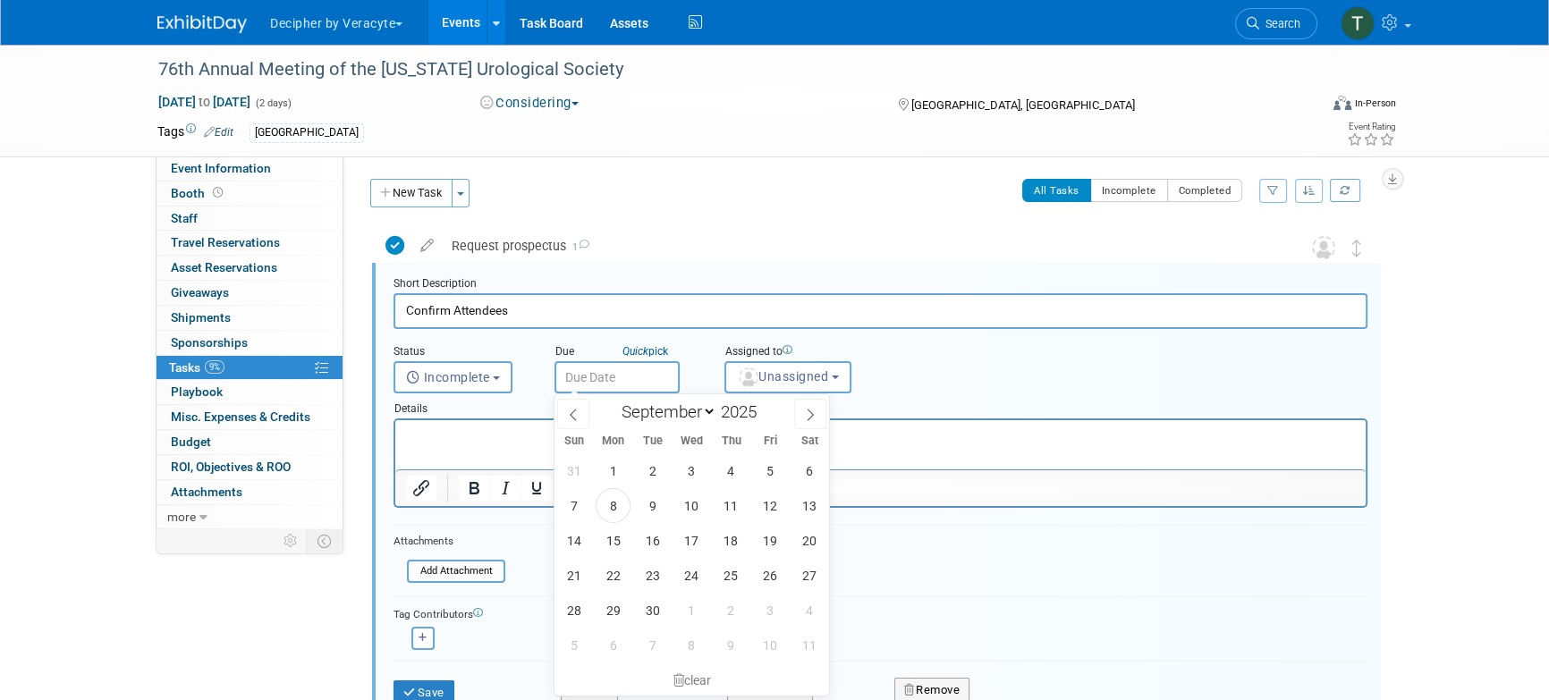
click at [602, 377] on input "text" at bounding box center [617, 377] width 125 height 32
click at [616, 567] on span "22" at bounding box center [613, 575] width 35 height 35
type input "Sep 22, 2025"
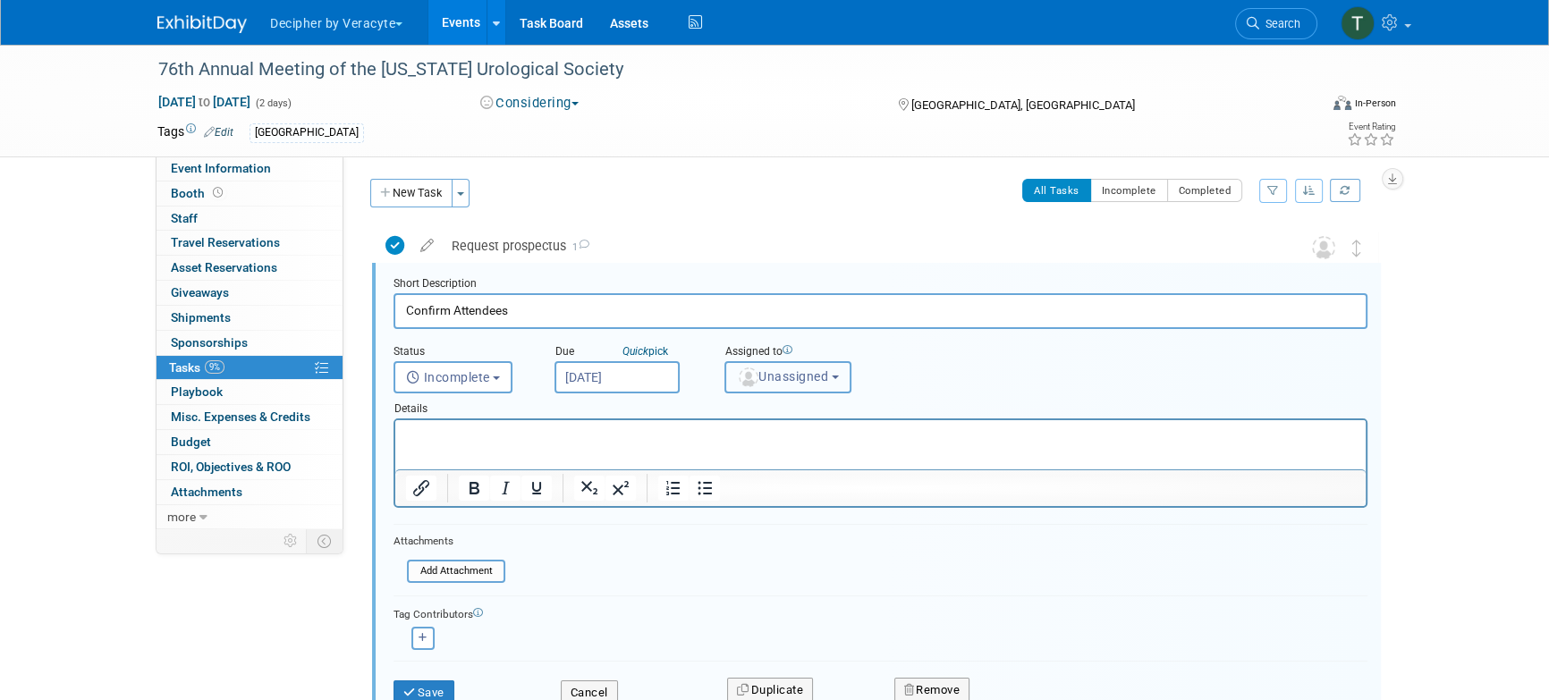
click at [799, 372] on span "Unassigned" at bounding box center [782, 376] width 91 height 14
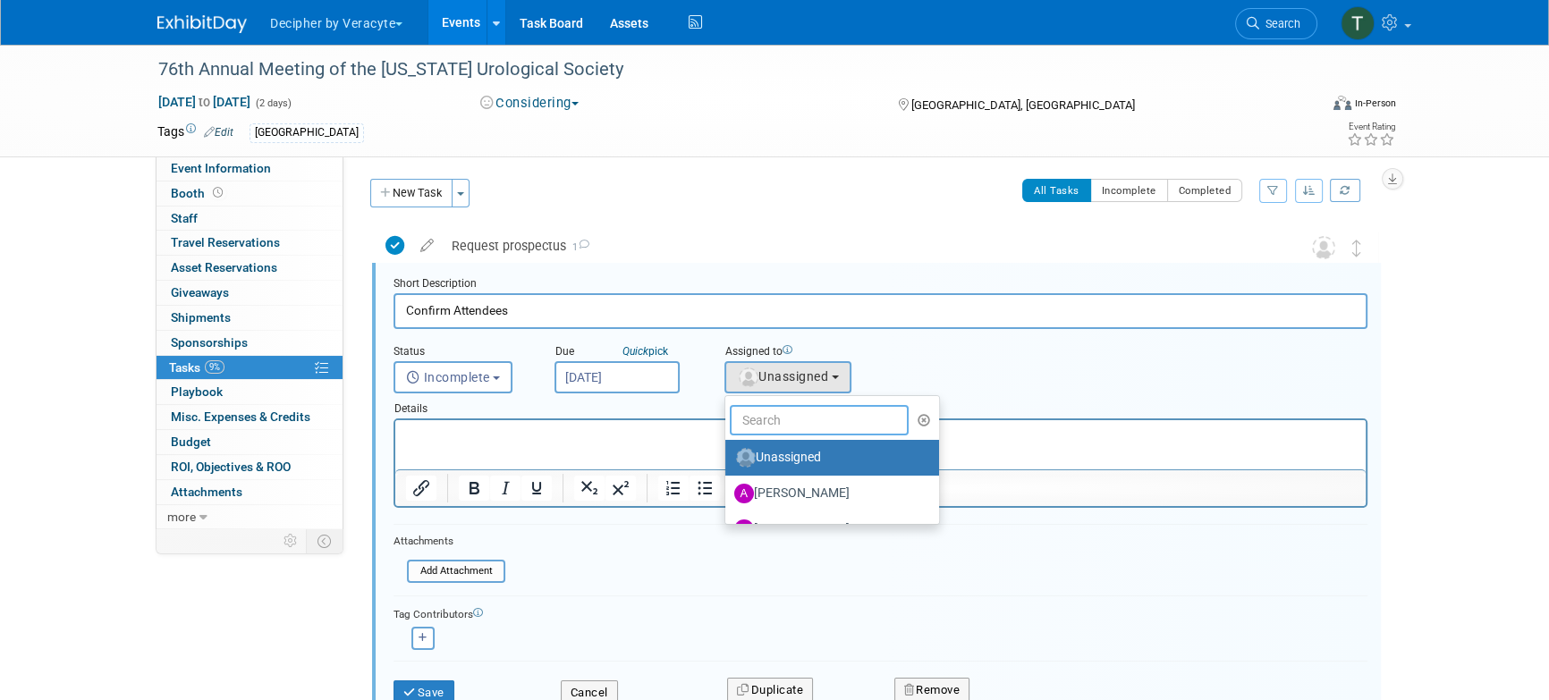
click at [799, 427] on input "text" at bounding box center [819, 420] width 179 height 30
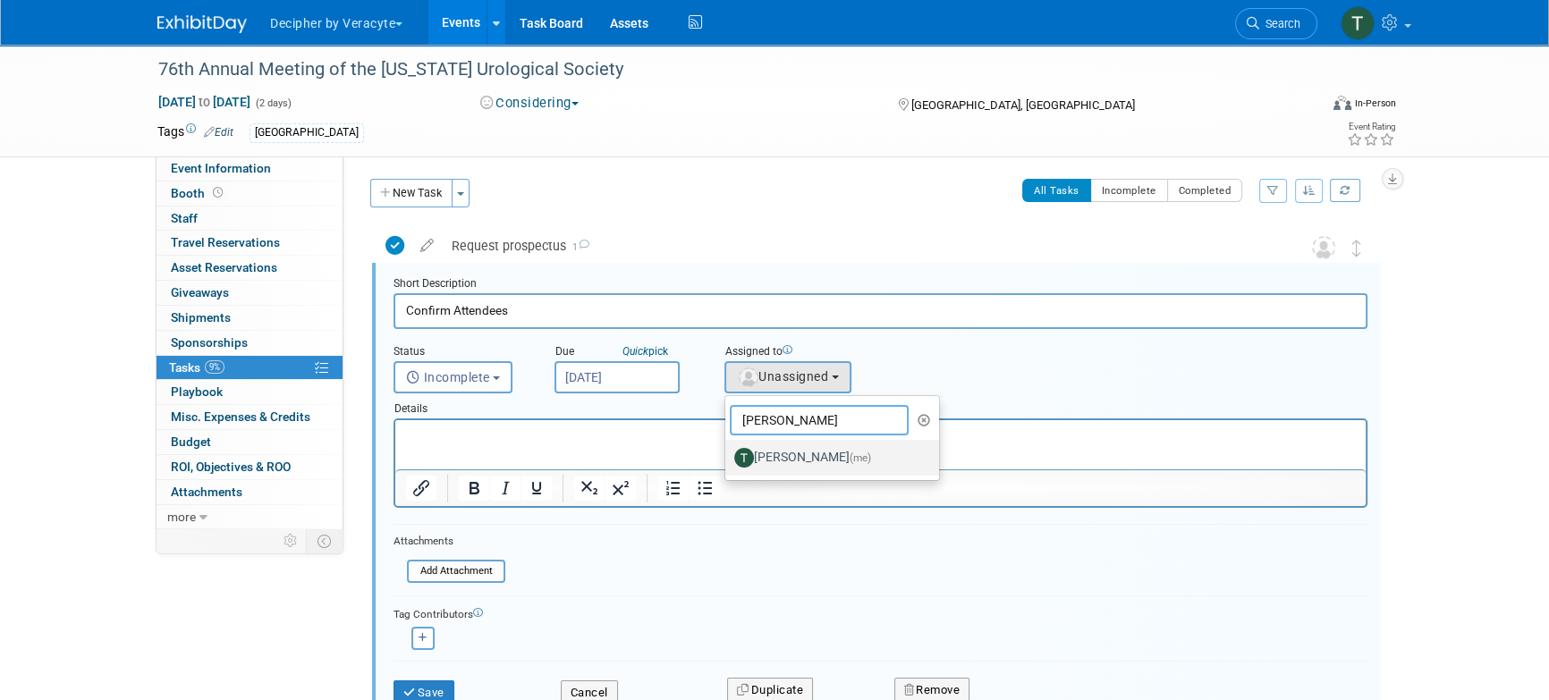
type input "tony"
click at [786, 459] on label "Tony Alvarado (me)" at bounding box center [827, 458] width 187 height 29
click at [728, 459] on input "Tony Alvarado (me)" at bounding box center [723, 456] width 12 height 12
select select "3ceeba8c-a19a-4597-a609-6fba7c9a515a"
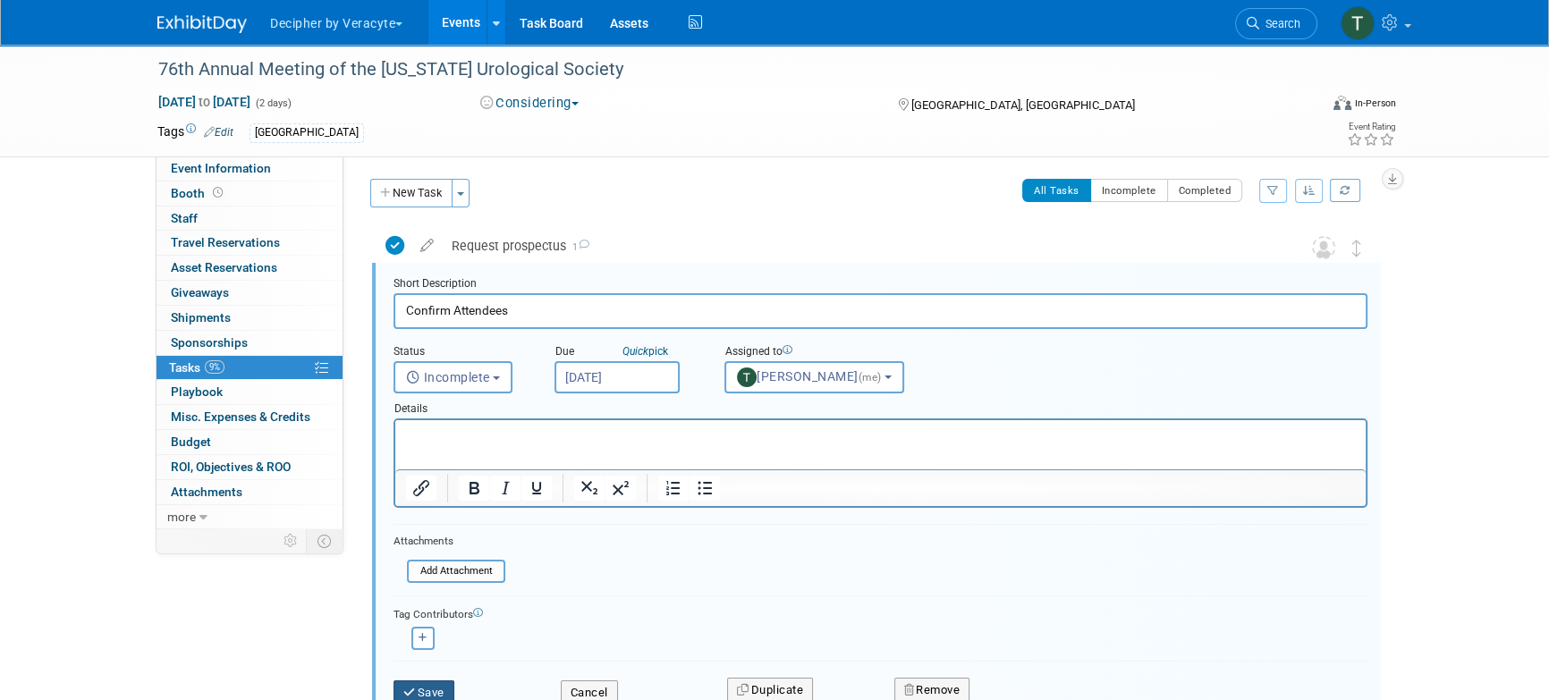
click at [435, 683] on button "Save" at bounding box center [424, 693] width 61 height 25
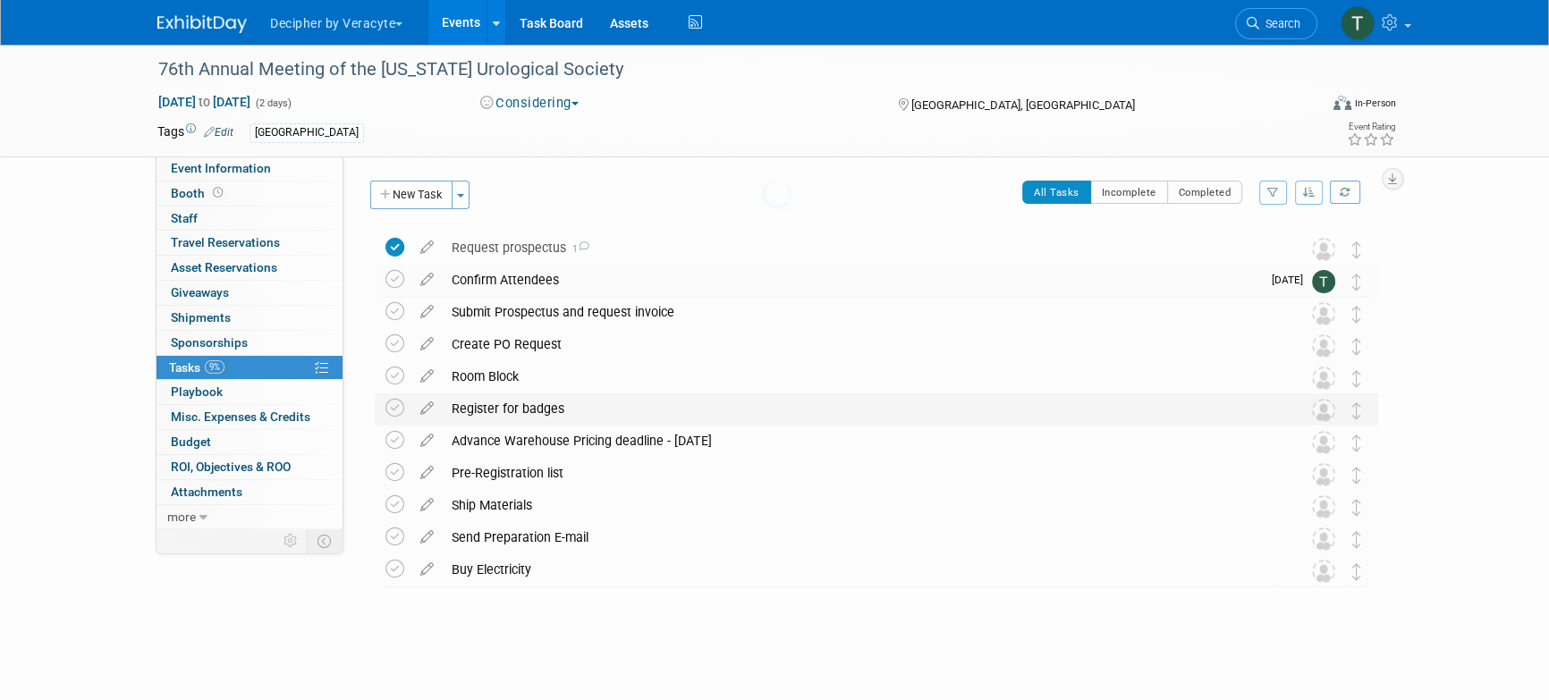
scroll to position [0, 0]
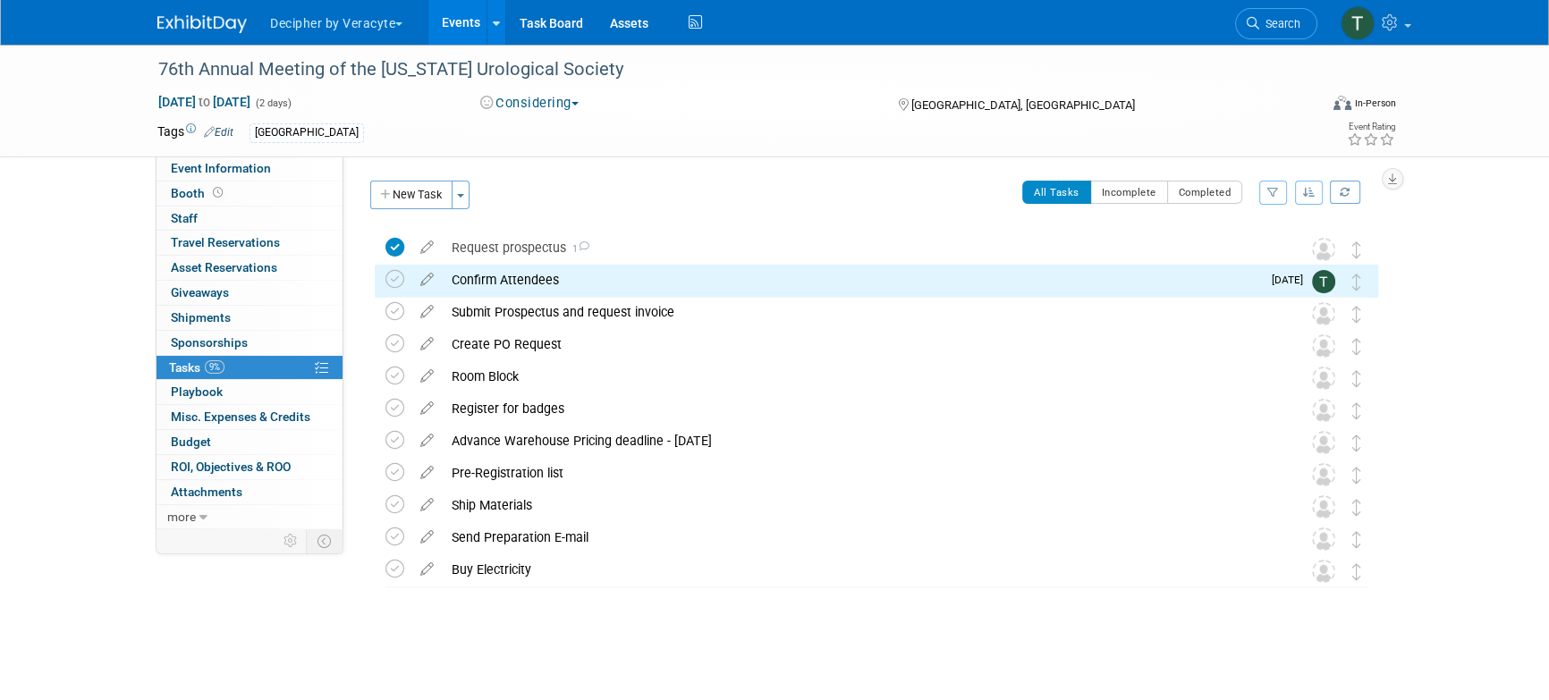
click at [585, 277] on div "Confirm Attendees" at bounding box center [852, 280] width 818 height 30
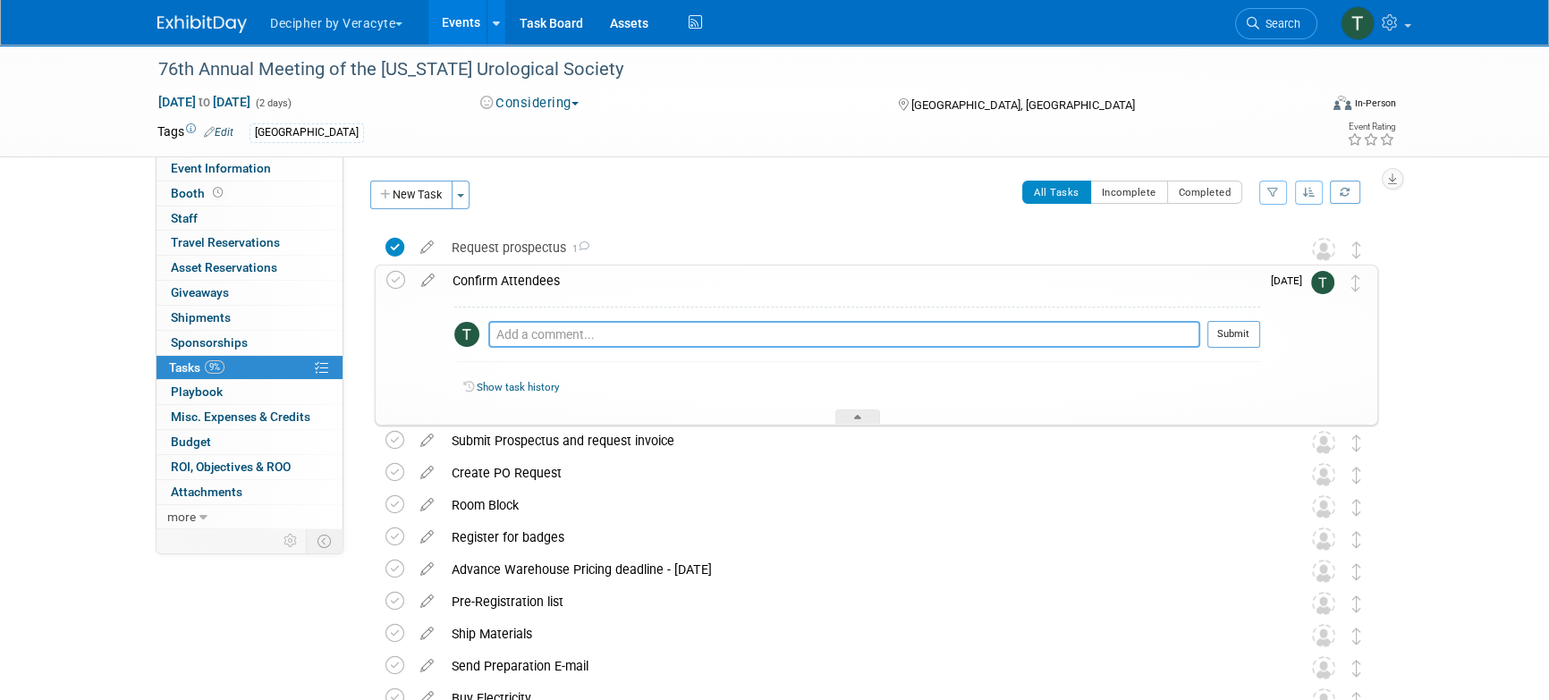
click at [585, 340] on textarea at bounding box center [844, 334] width 712 height 27
type textarea "Bobbie would like to attend"
click at [1242, 332] on button "Submit" at bounding box center [1234, 334] width 53 height 27
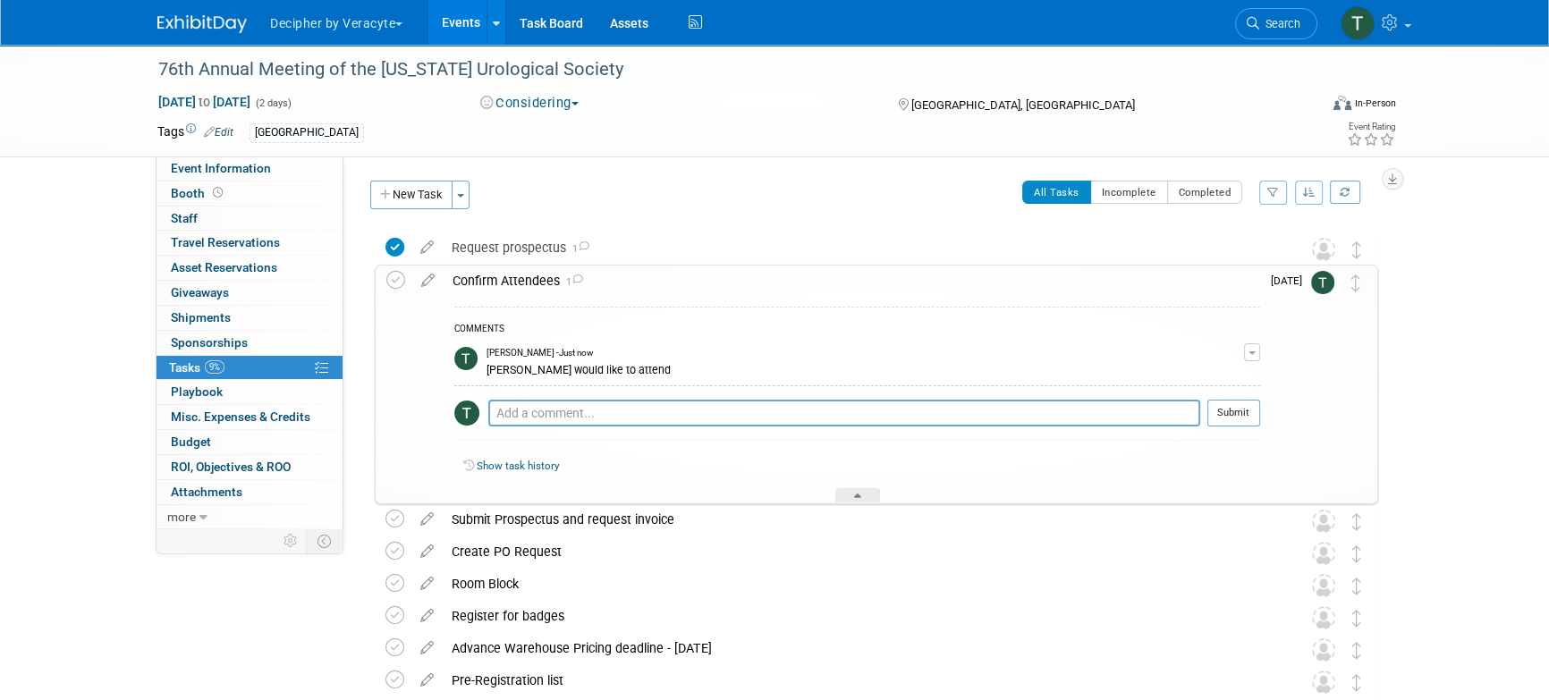
click at [452, 28] on link "Events" at bounding box center [460, 22] width 65 height 45
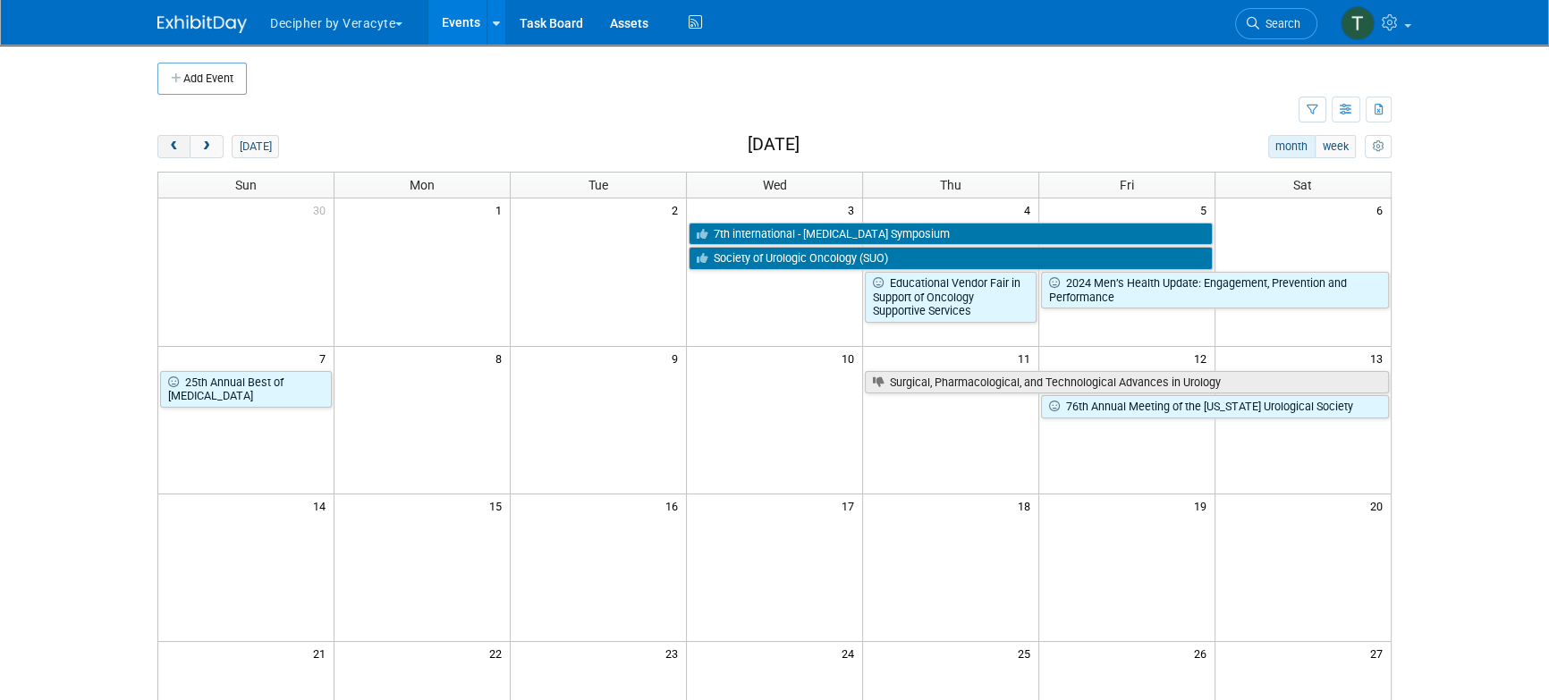
click at [170, 148] on span "prev" at bounding box center [173, 147] width 13 height 12
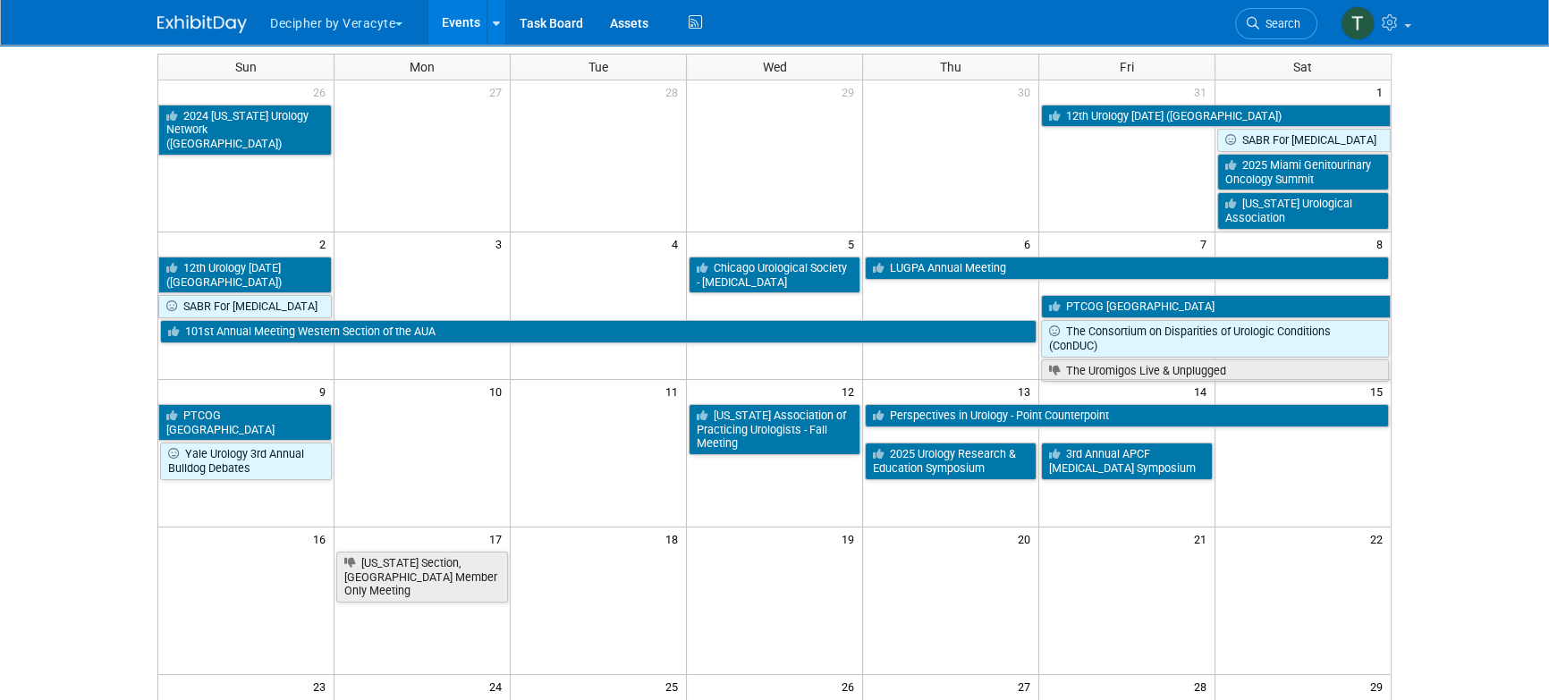
scroll to position [126, 0]
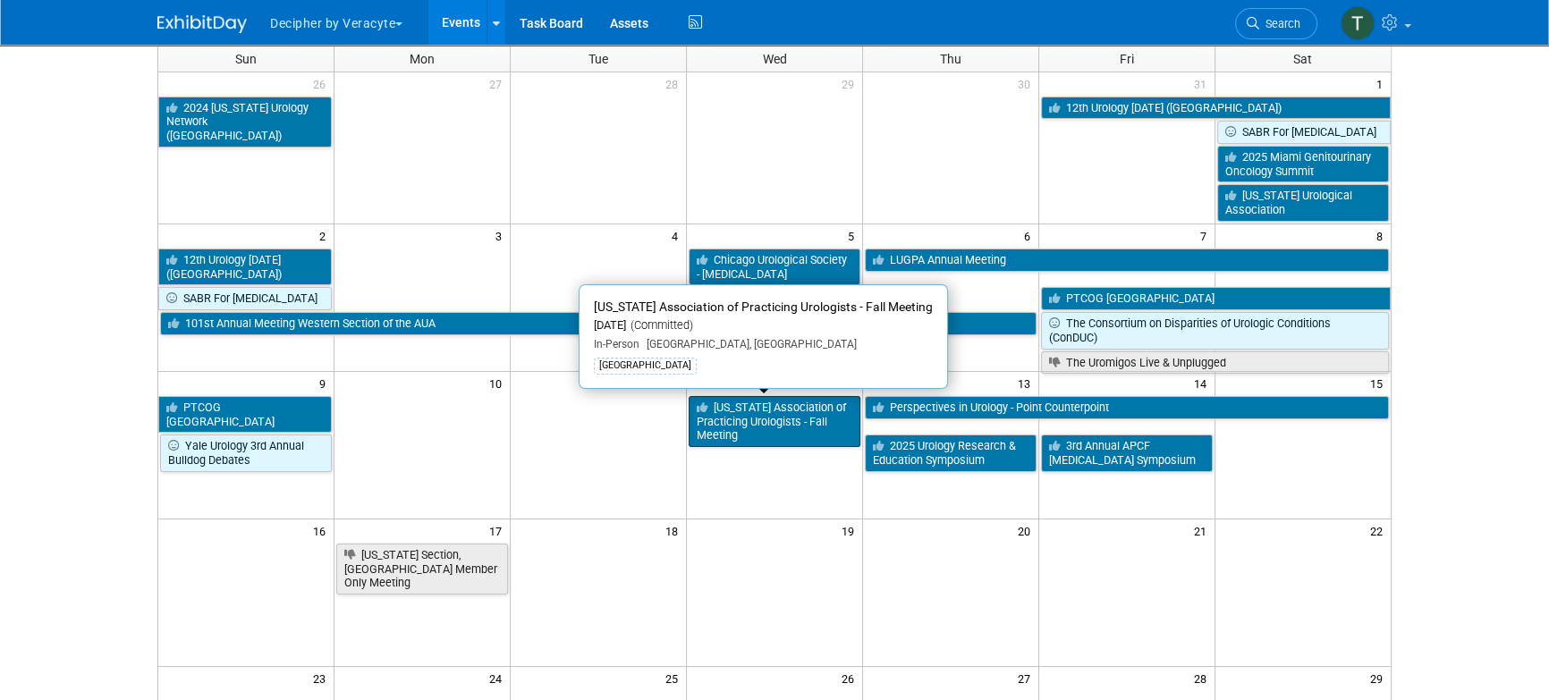
click at [805, 421] on link "[US_STATE] Association of Practicing Urologists - Fall Meeting" at bounding box center [775, 421] width 172 height 51
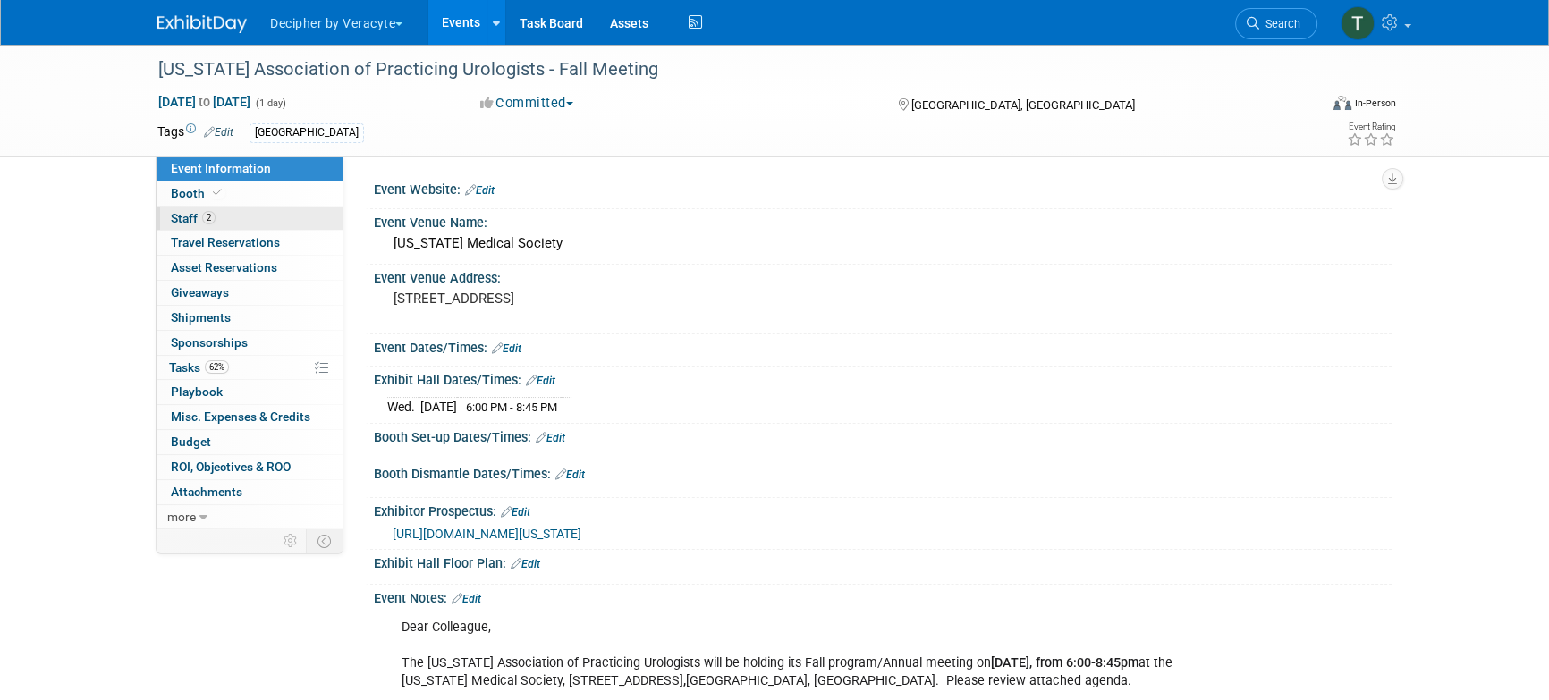
click at [289, 219] on link "2 Staff 2" at bounding box center [250, 219] width 186 height 24
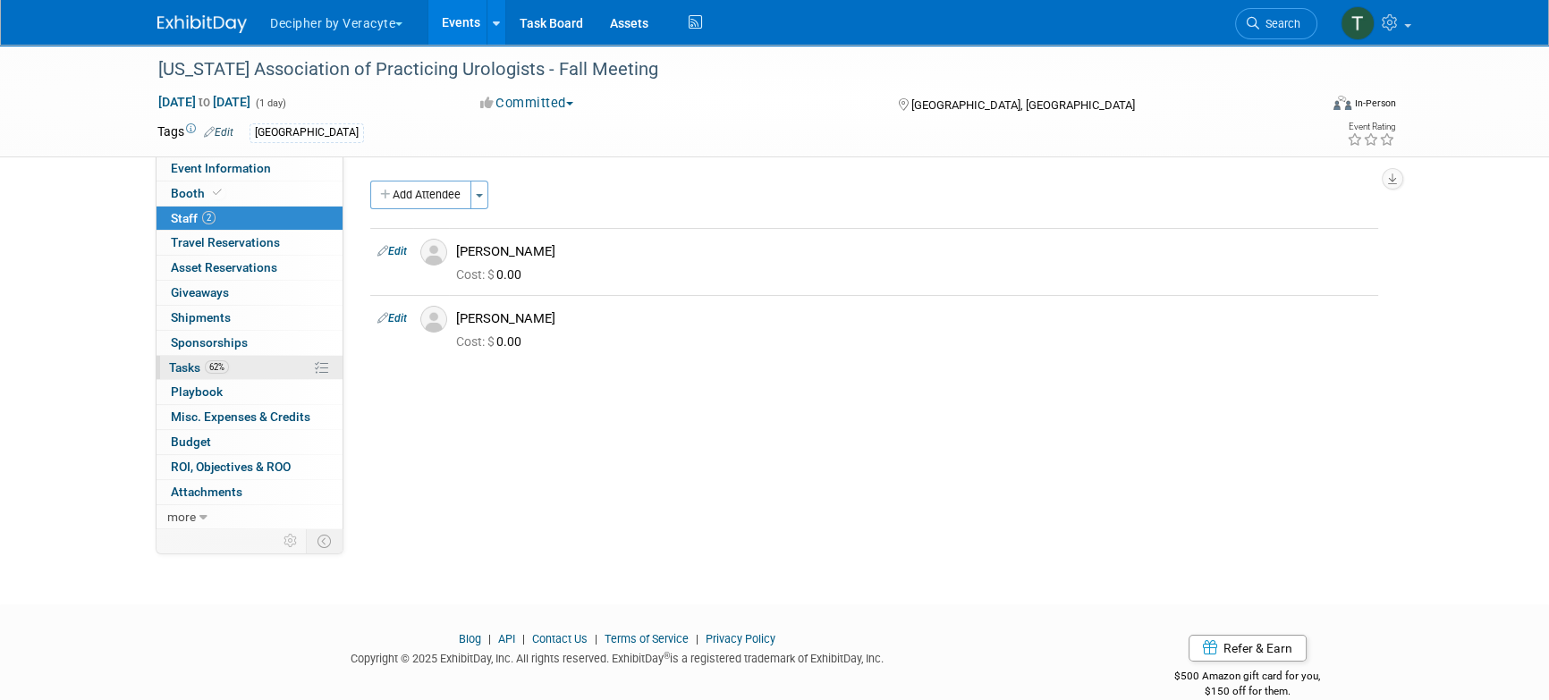
click at [267, 377] on link "62% Tasks 62%" at bounding box center [250, 368] width 186 height 24
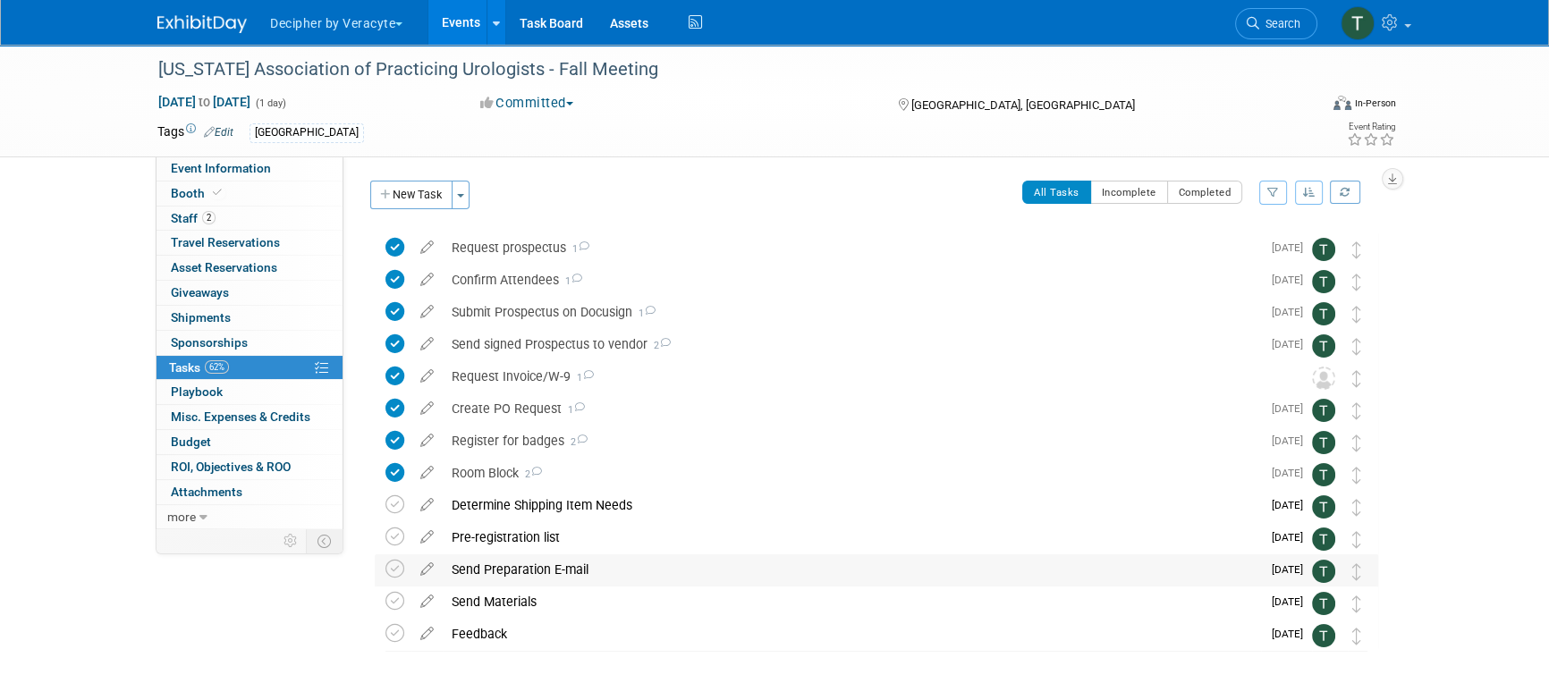
scroll to position [27, 0]
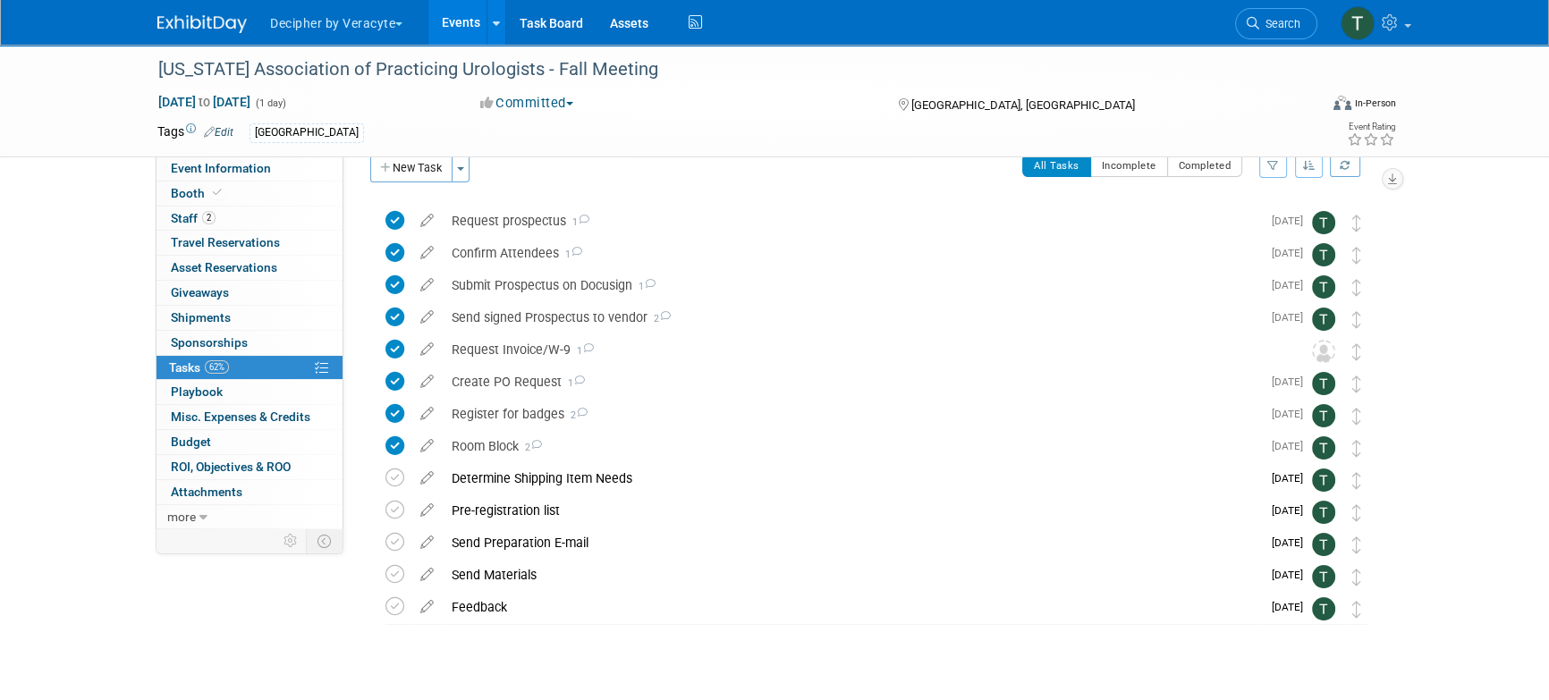
click at [469, 23] on link "Events" at bounding box center [460, 22] width 65 height 45
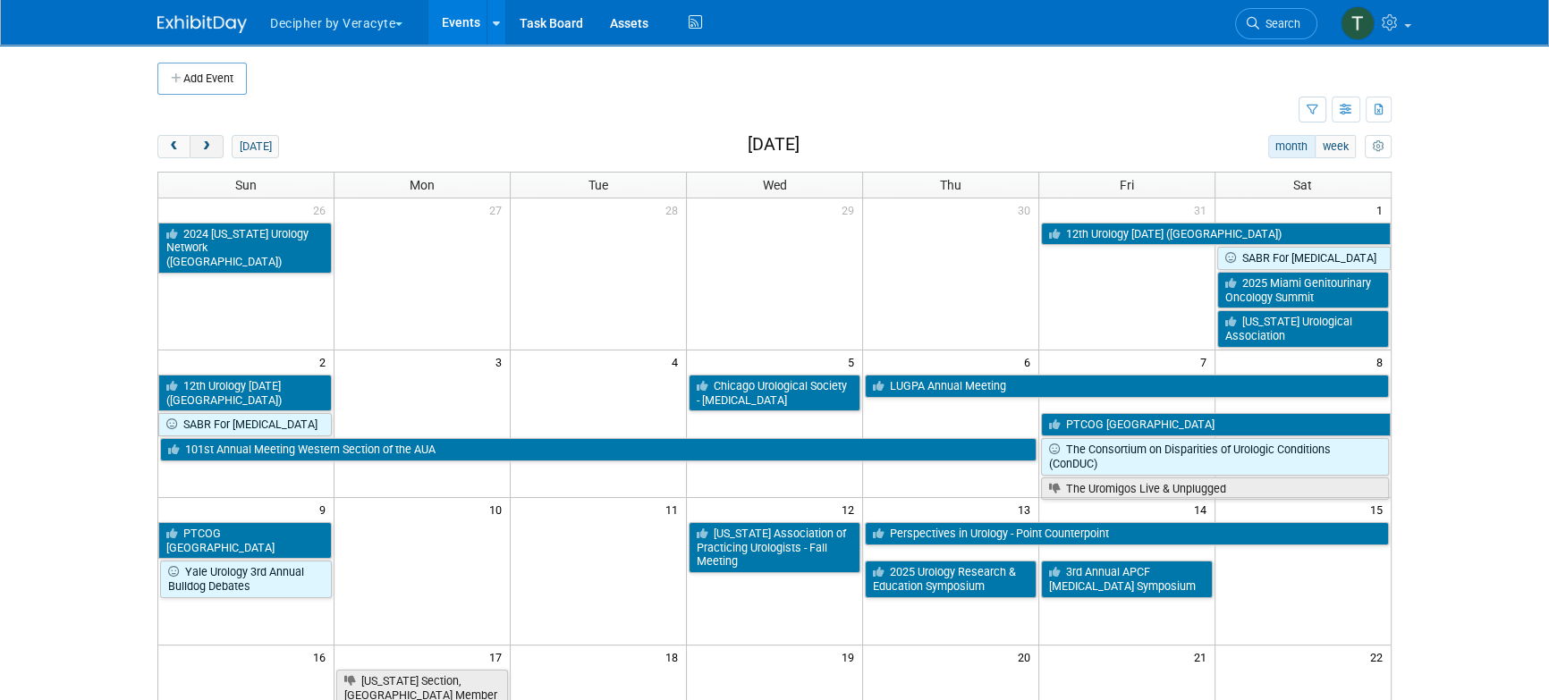
click at [217, 144] on button "next" at bounding box center [206, 146] width 33 height 23
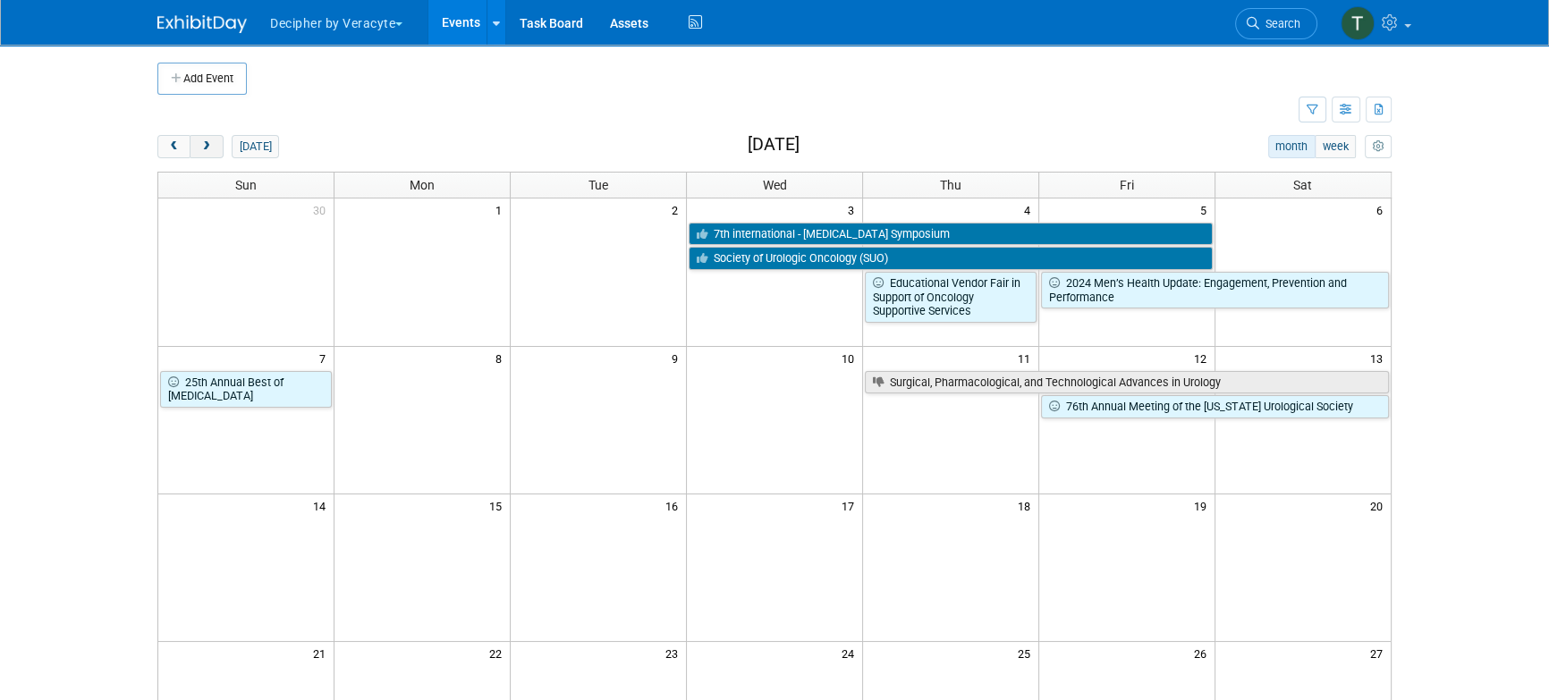
click at [217, 144] on button "next" at bounding box center [206, 146] width 33 height 23
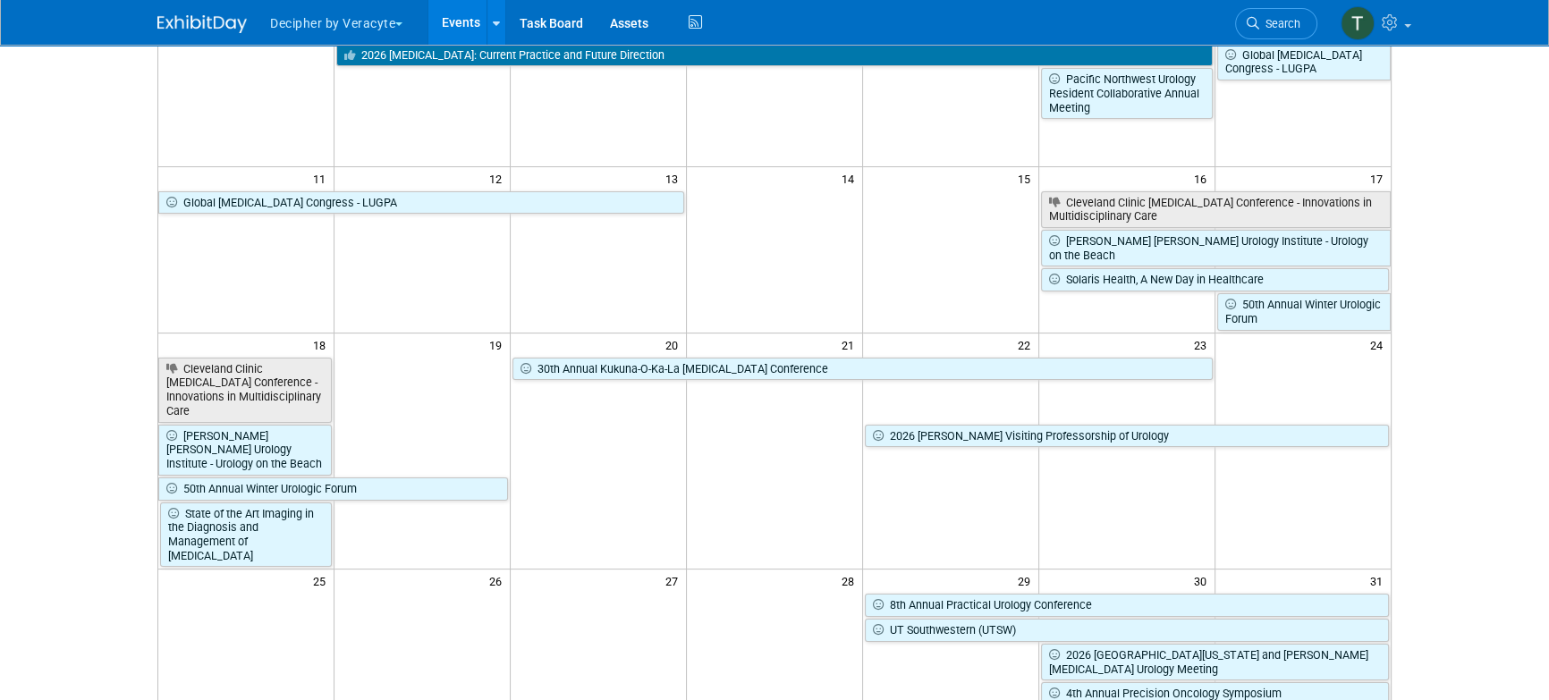
scroll to position [335, 0]
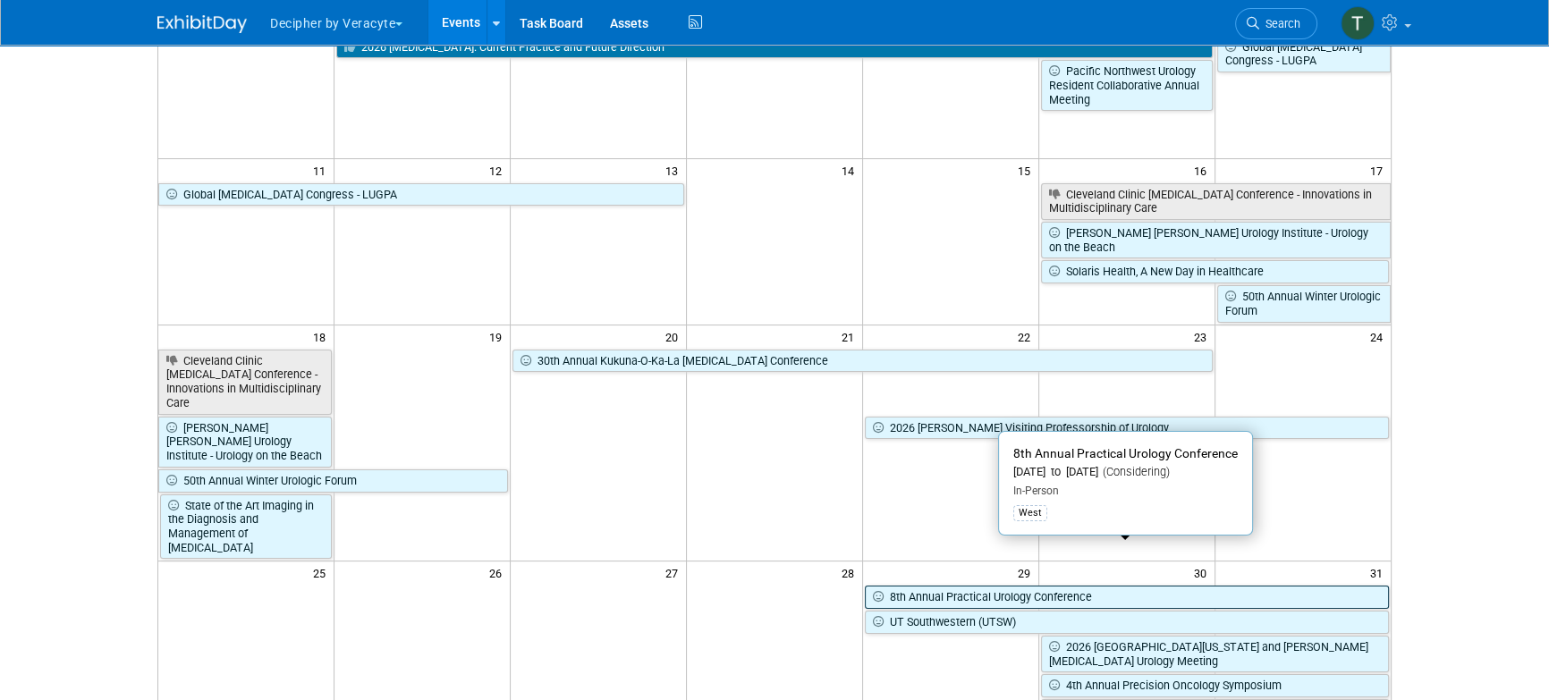
click at [935, 586] on link "8th Annual Practical Urology Conference" at bounding box center [1127, 597] width 524 height 23
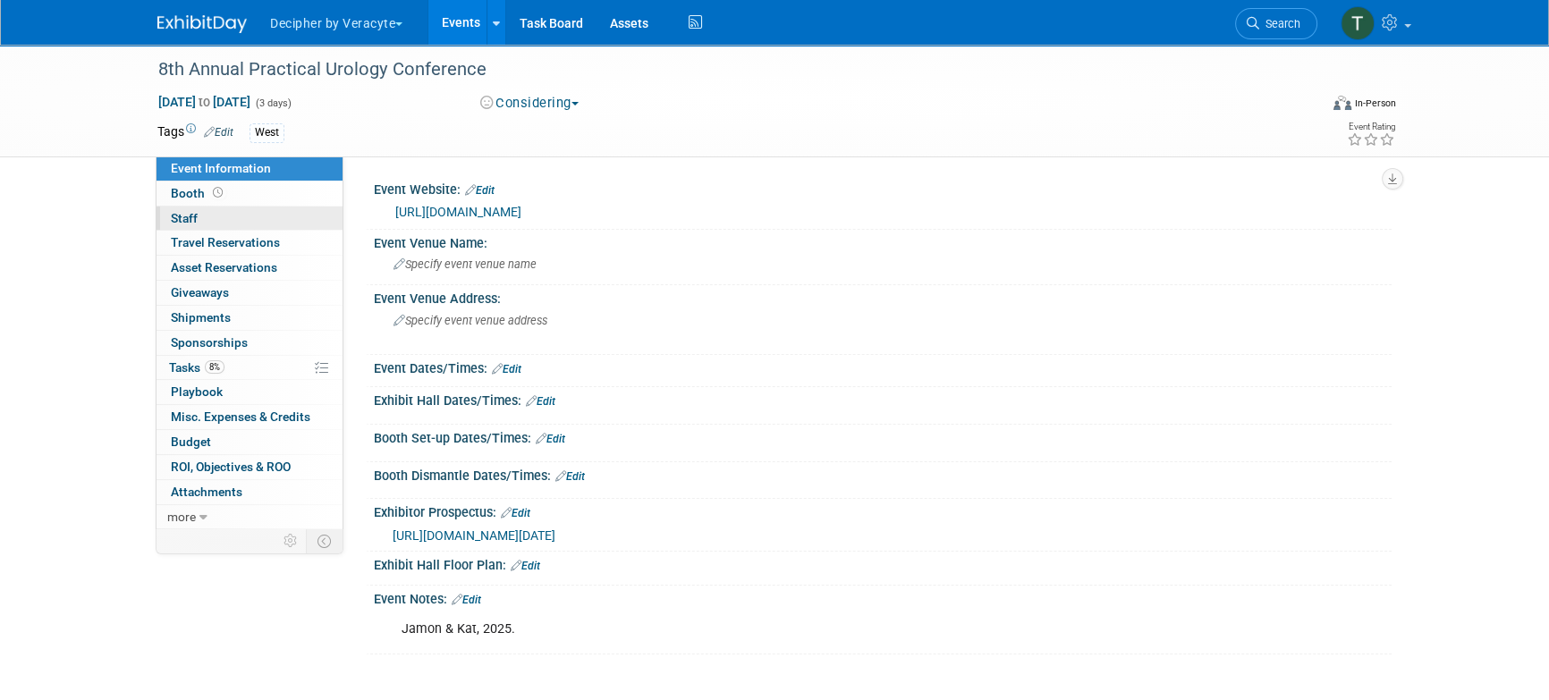
click at [251, 208] on link "0 Staff 0" at bounding box center [250, 219] width 186 height 24
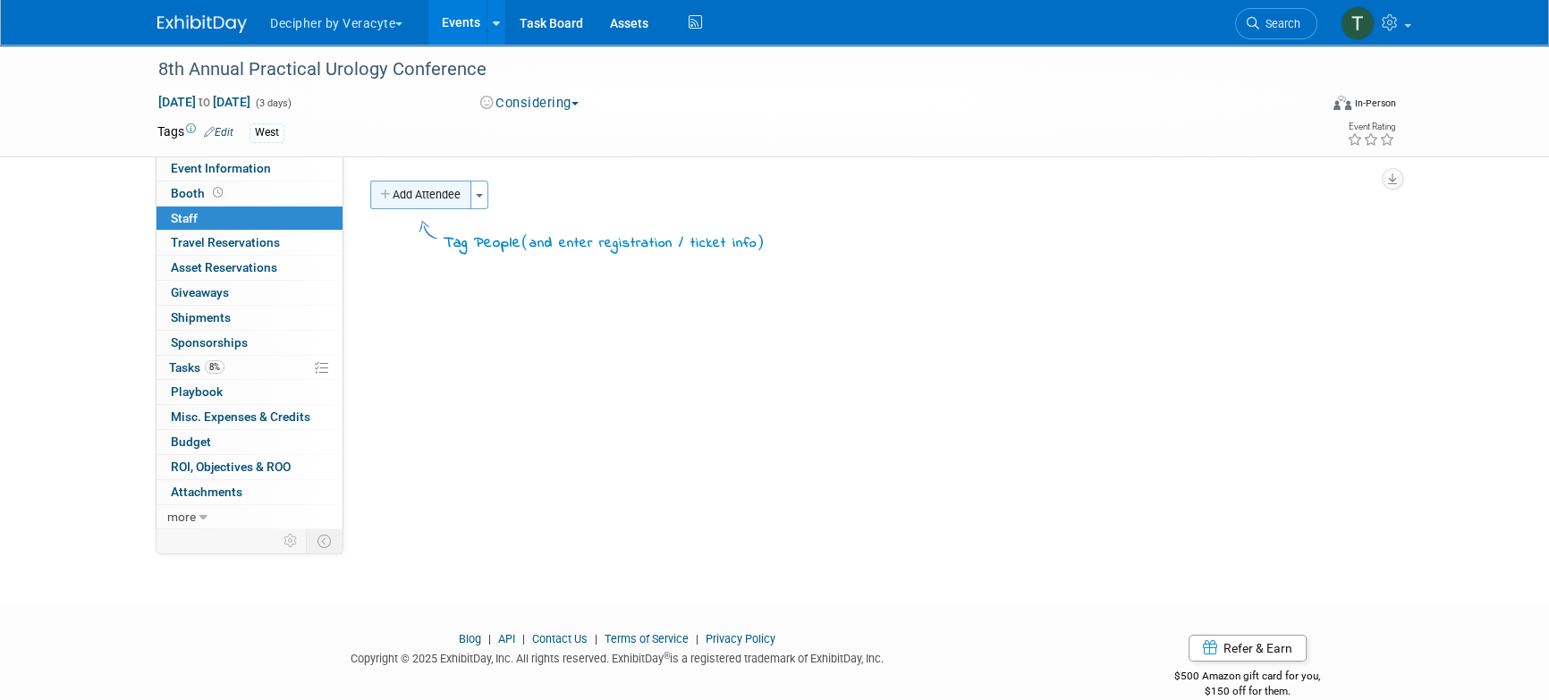
click at [383, 195] on icon "button" at bounding box center [386, 196] width 13 height 12
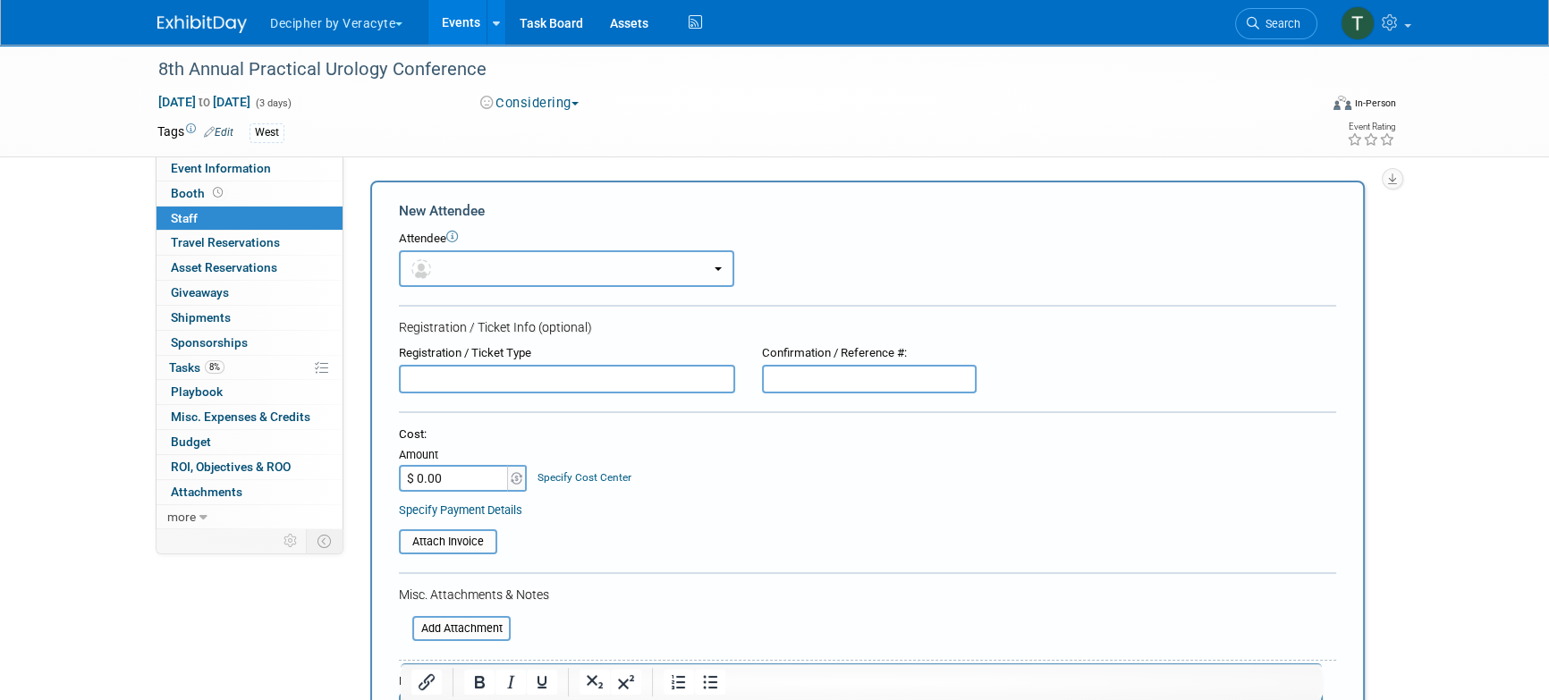
click at [440, 256] on button "button" at bounding box center [566, 268] width 335 height 37
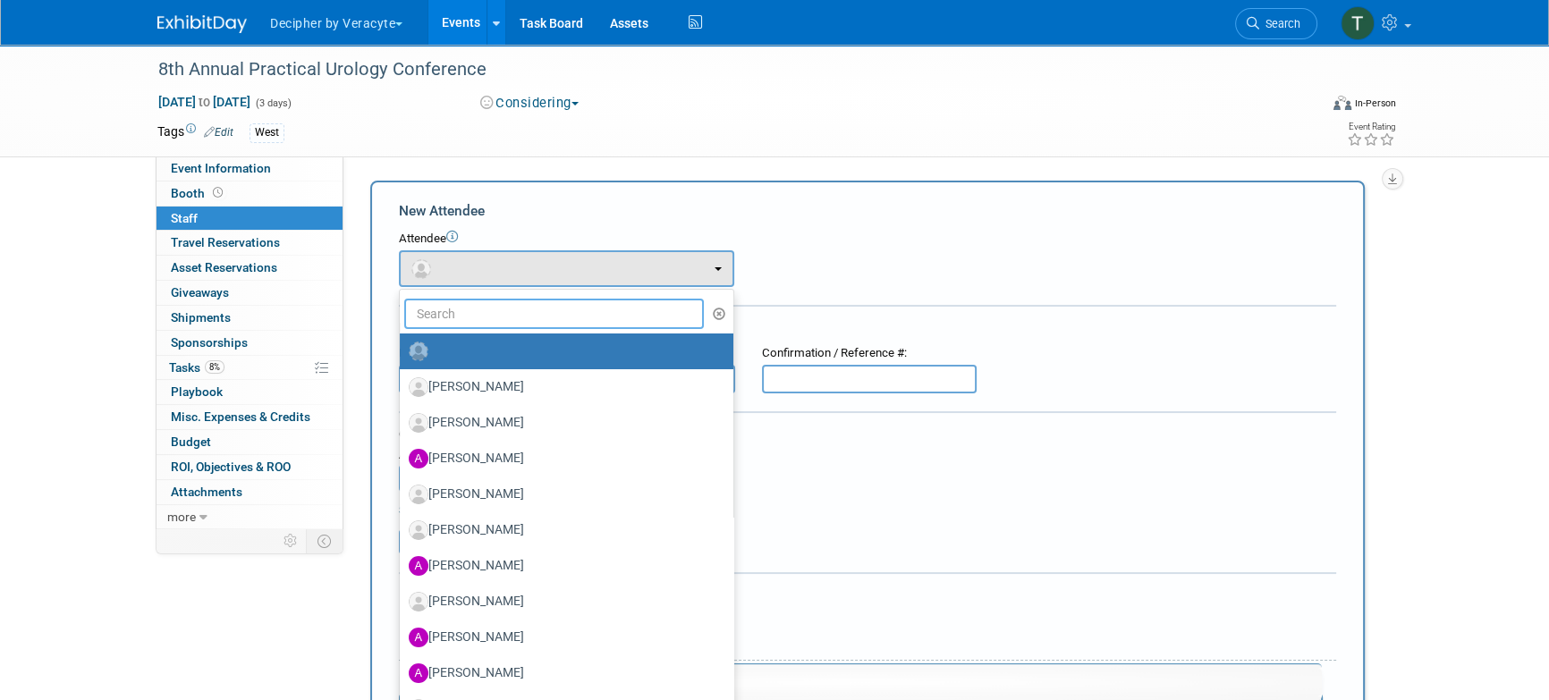
click at [442, 301] on input "text" at bounding box center [554, 314] width 300 height 30
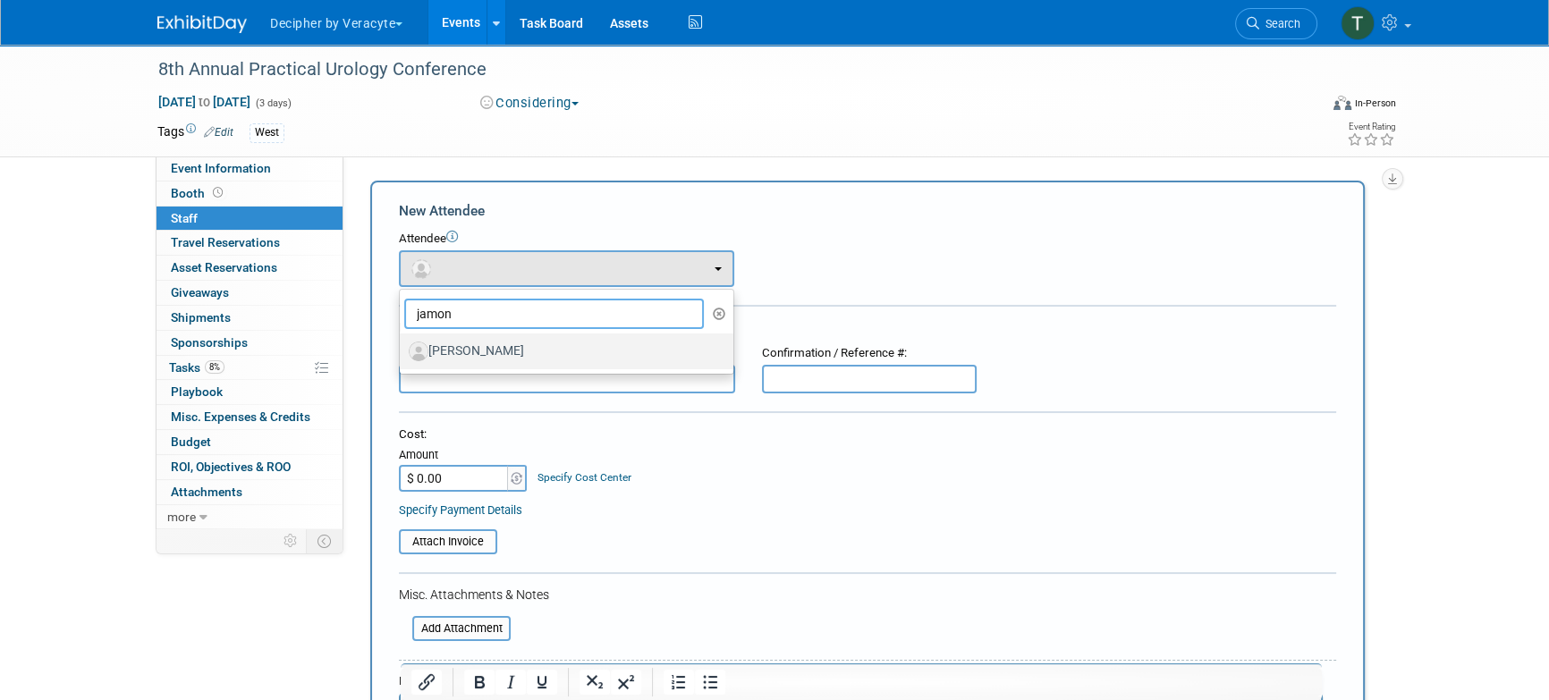
type input "jamon"
click at [464, 352] on label "Jamon Gurnick" at bounding box center [562, 351] width 307 height 29
click at [403, 352] on input "Jamon Gurnick" at bounding box center [397, 349] width 12 height 12
select select "ce260b1a-9984-4f77-ab41-0e010c8a970b"
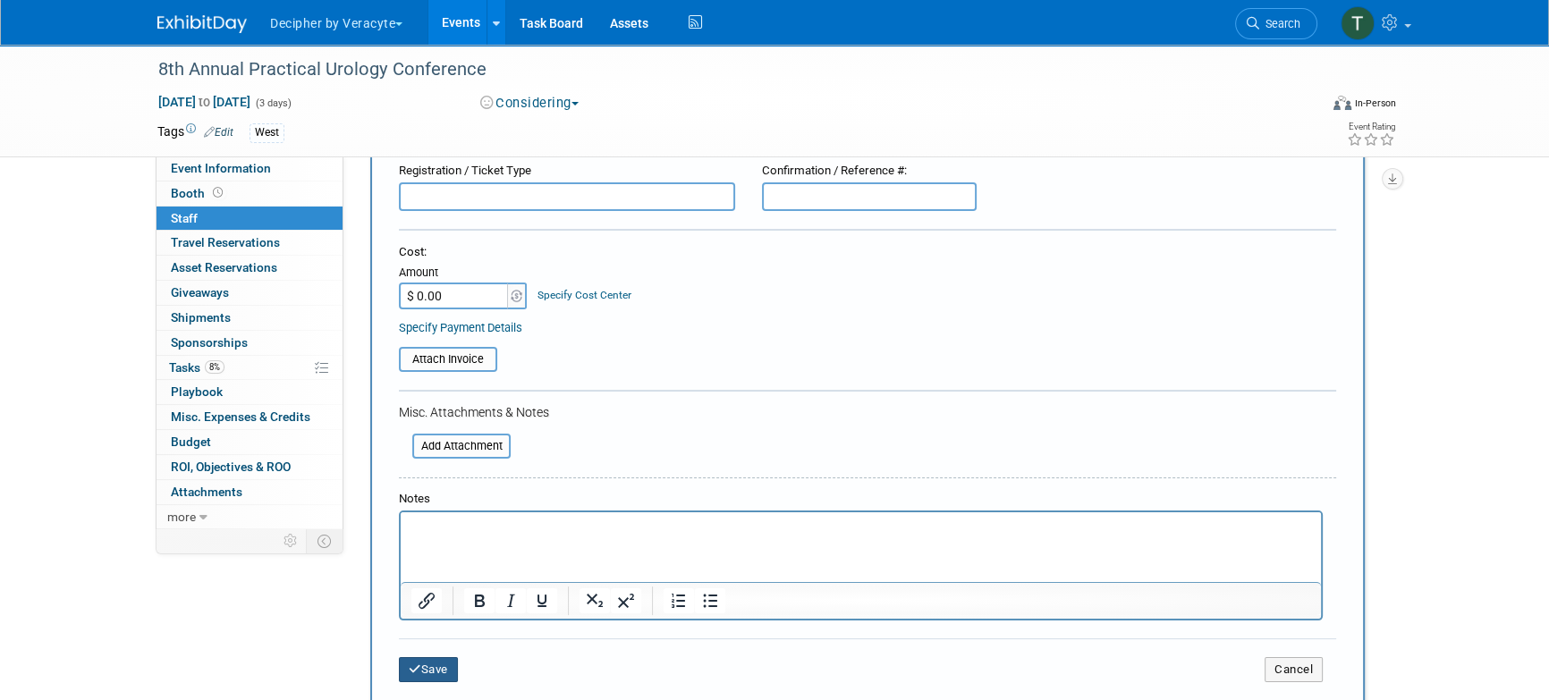
click at [443, 657] on button "Save" at bounding box center [428, 669] width 59 height 25
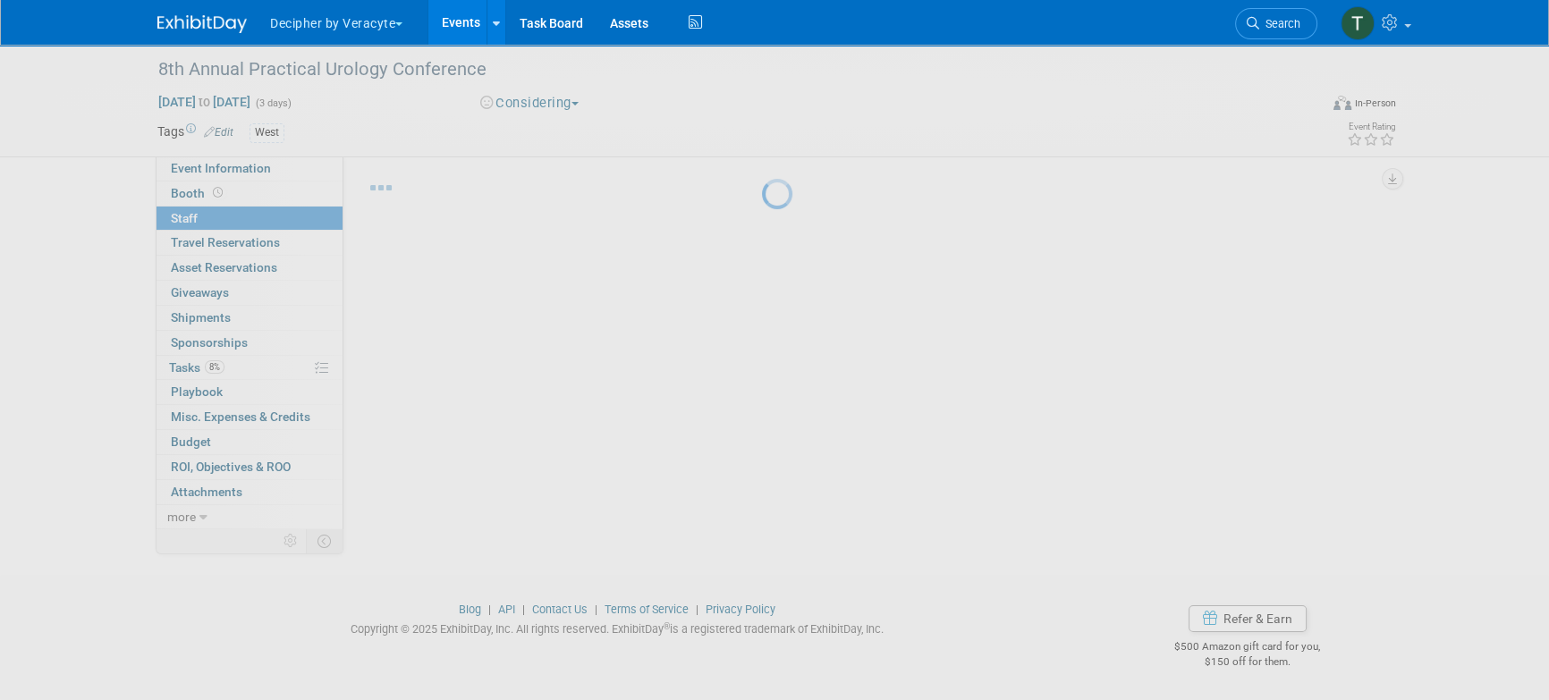
scroll to position [29, 0]
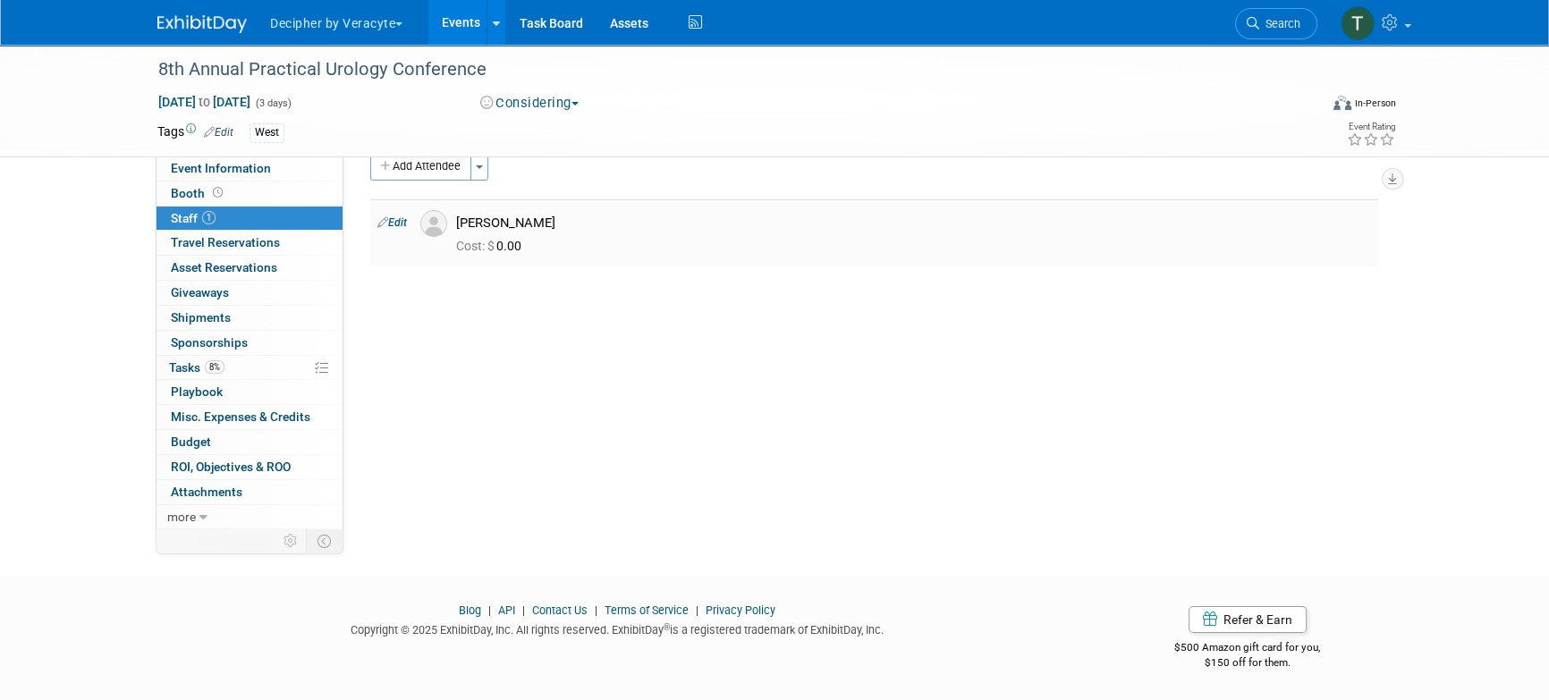
click at [425, 200] on td at bounding box center [431, 232] width 36 height 67
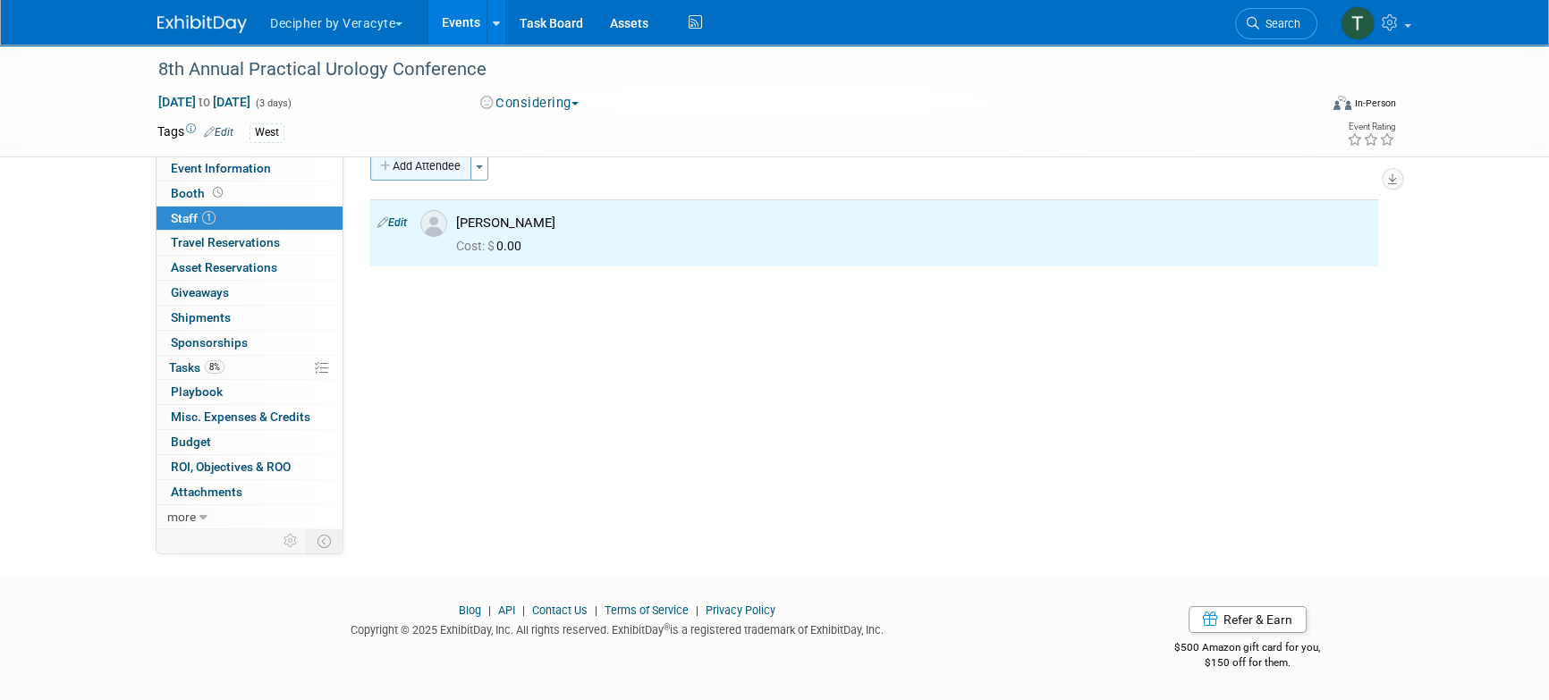
click at [423, 177] on button "Add Attendee" at bounding box center [420, 166] width 101 height 29
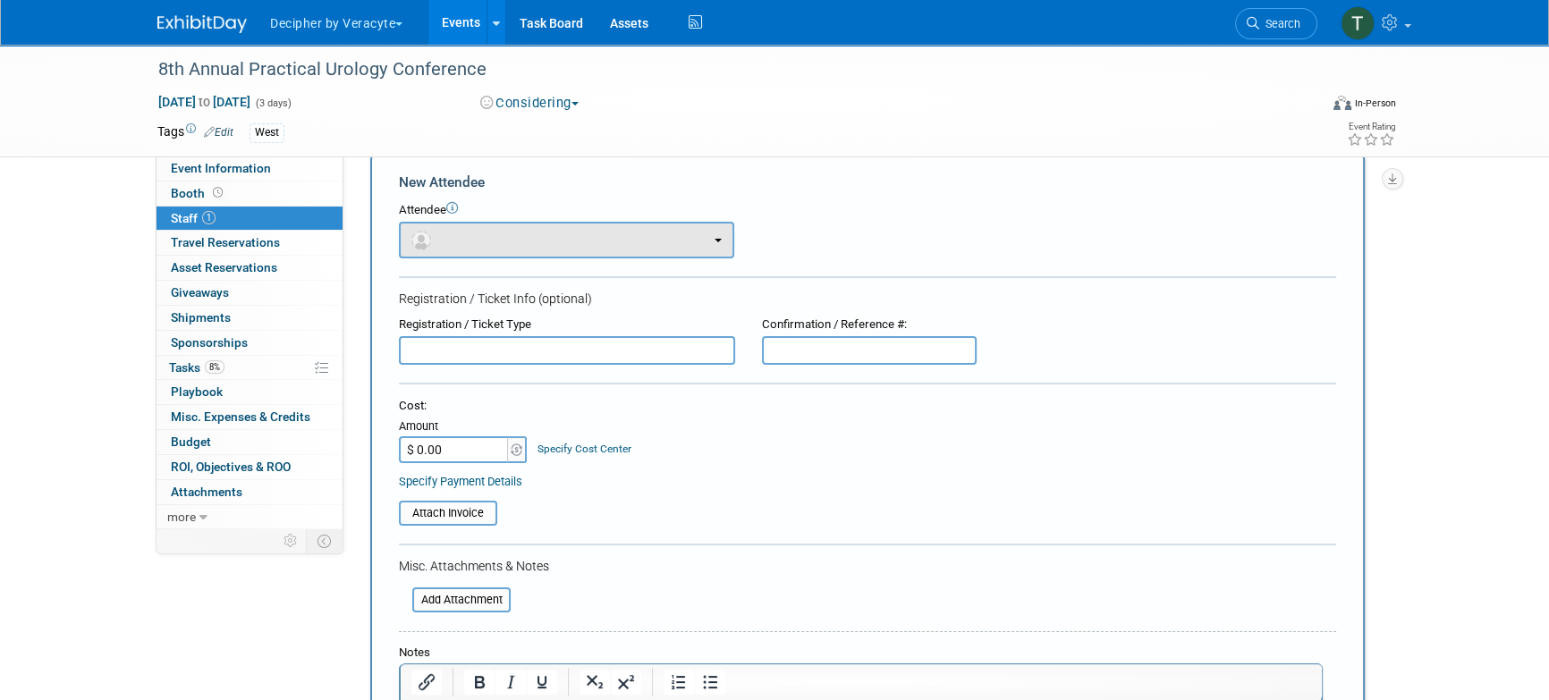
scroll to position [0, 0]
click at [453, 253] on button "button" at bounding box center [566, 240] width 335 height 37
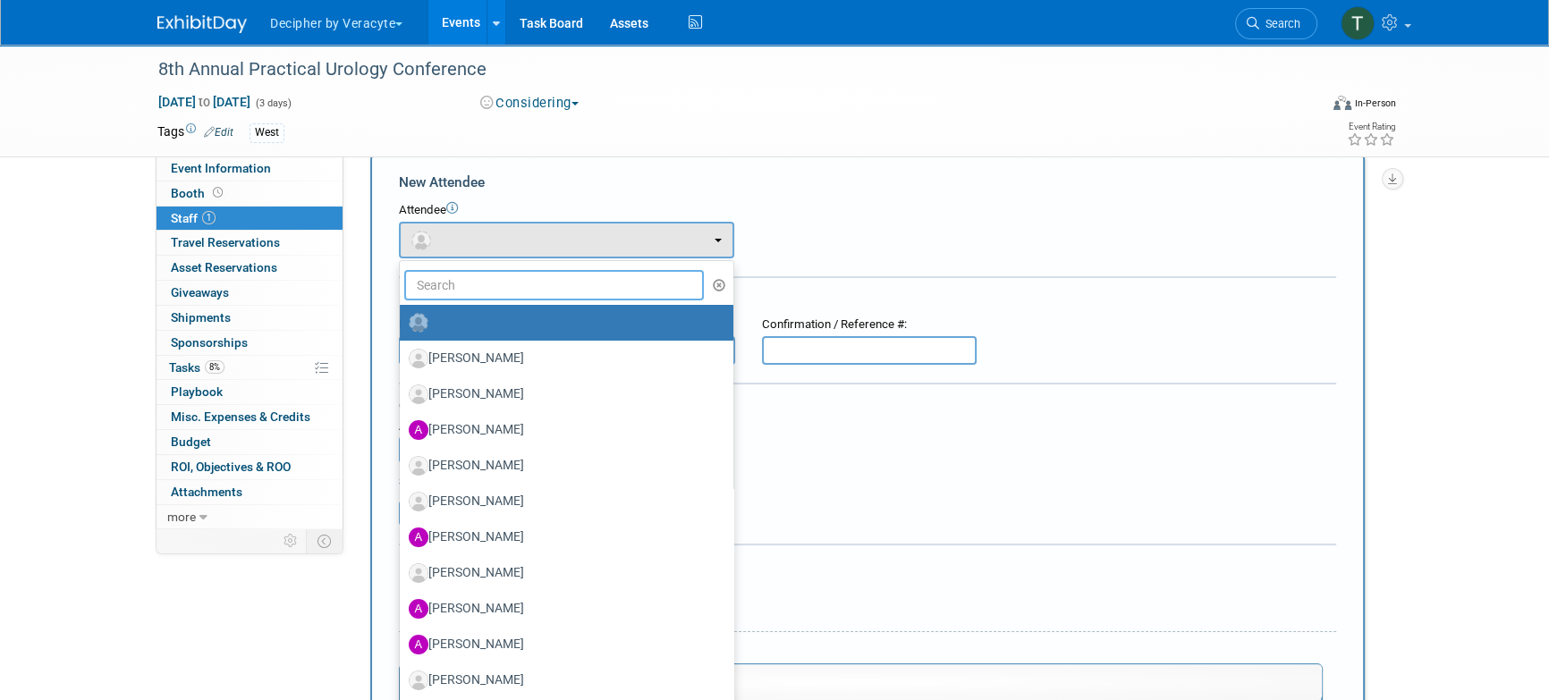
click at [458, 287] on input "text" at bounding box center [554, 285] width 300 height 30
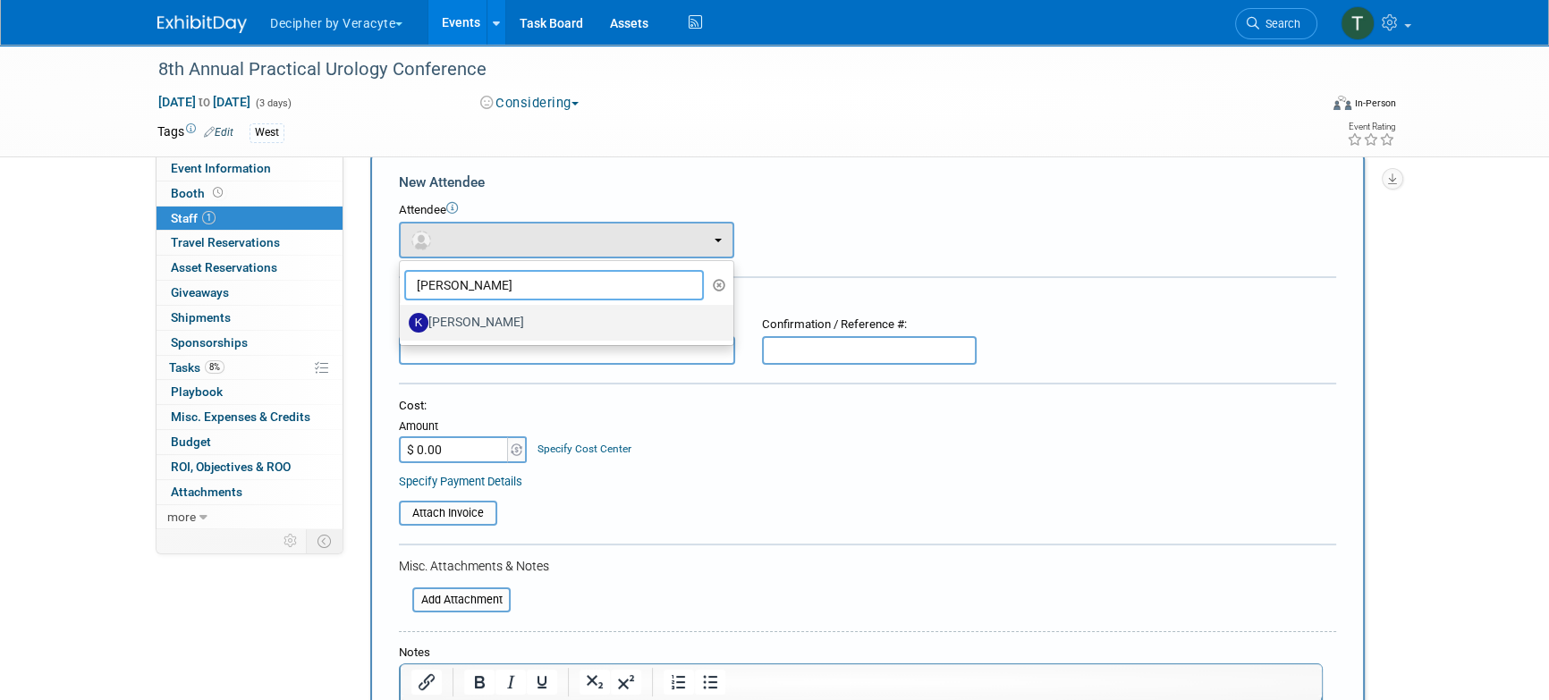
type input "katrina"
click at [480, 325] on label "Katrina Nashashibi" at bounding box center [562, 323] width 307 height 29
click at [403, 325] on input "Katrina Nashashibi" at bounding box center [397, 321] width 12 height 12
select select "6fc38884-6e47-4283-a577-6c8789f85592"
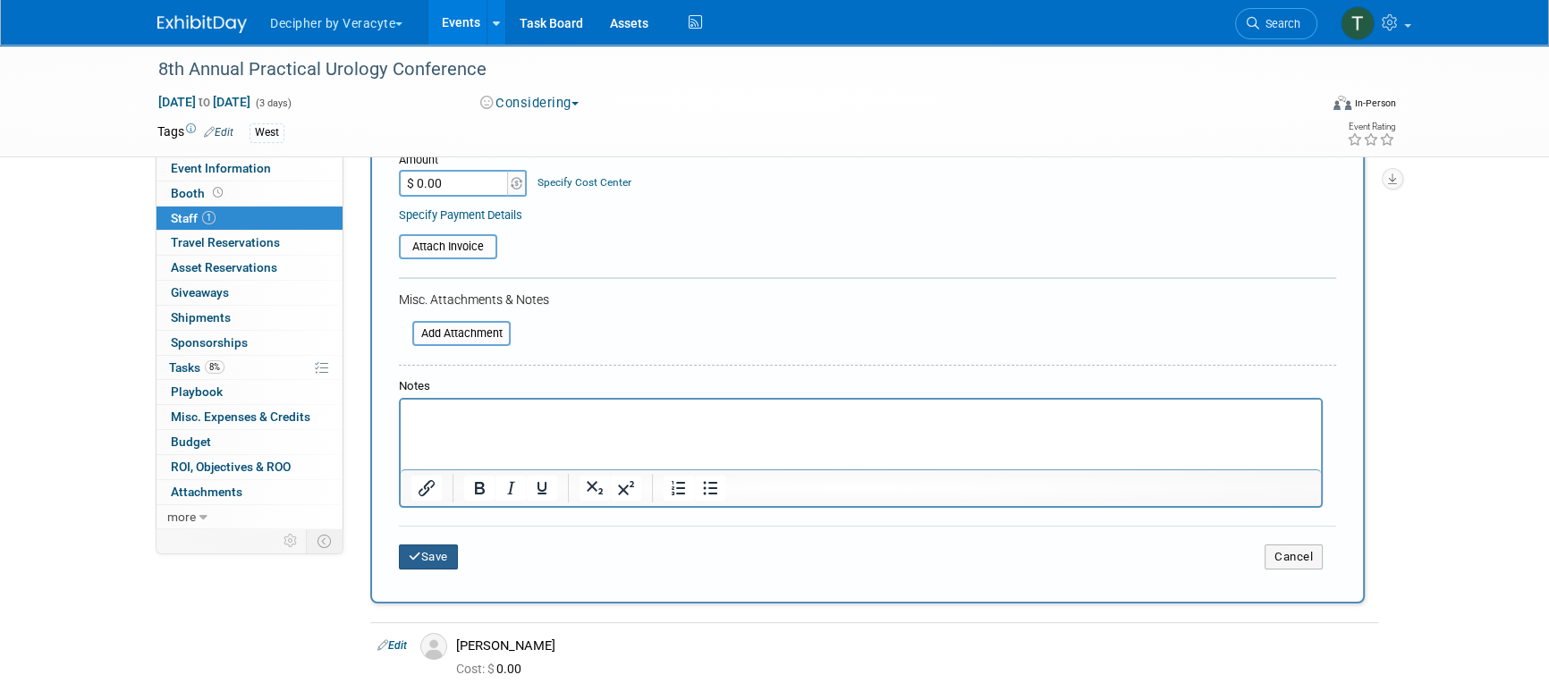
click at [454, 561] on button "Save" at bounding box center [428, 557] width 59 height 25
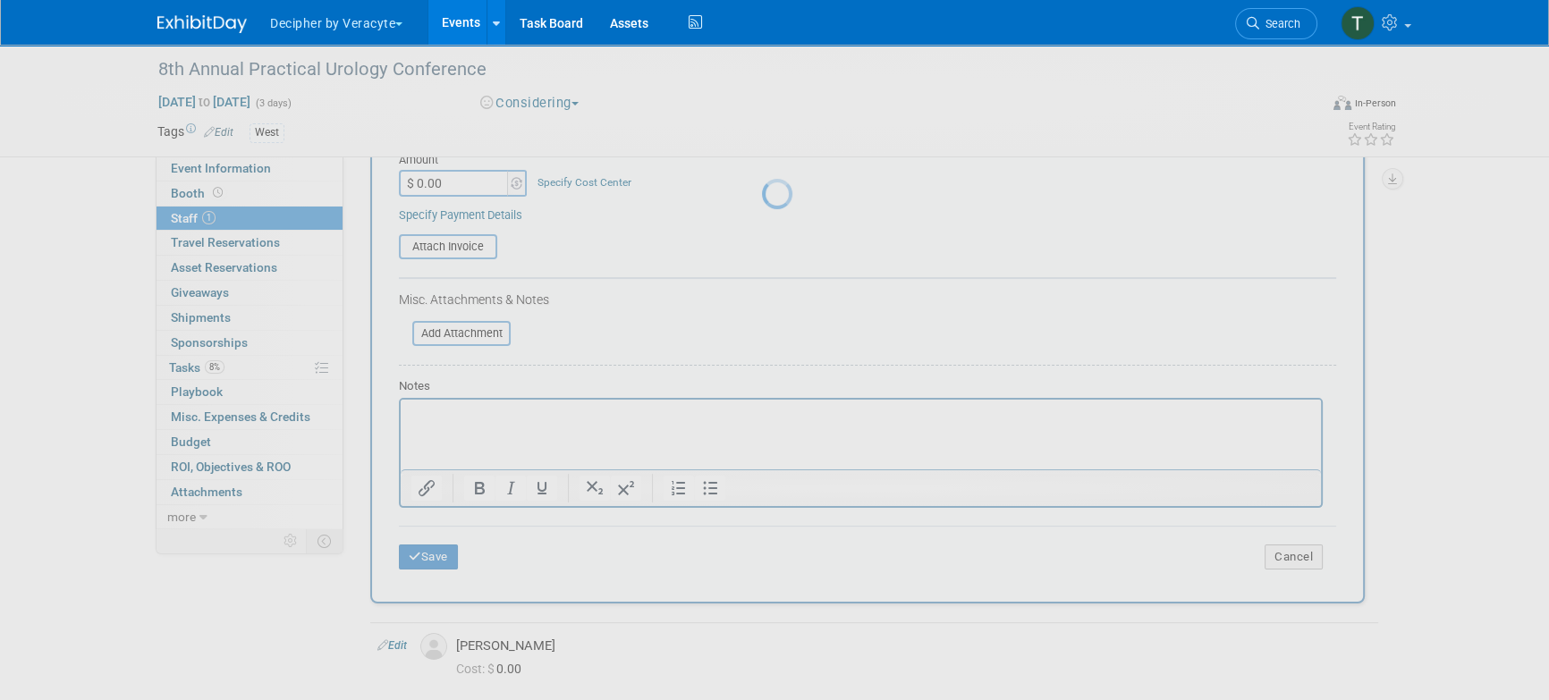
scroll to position [29, 0]
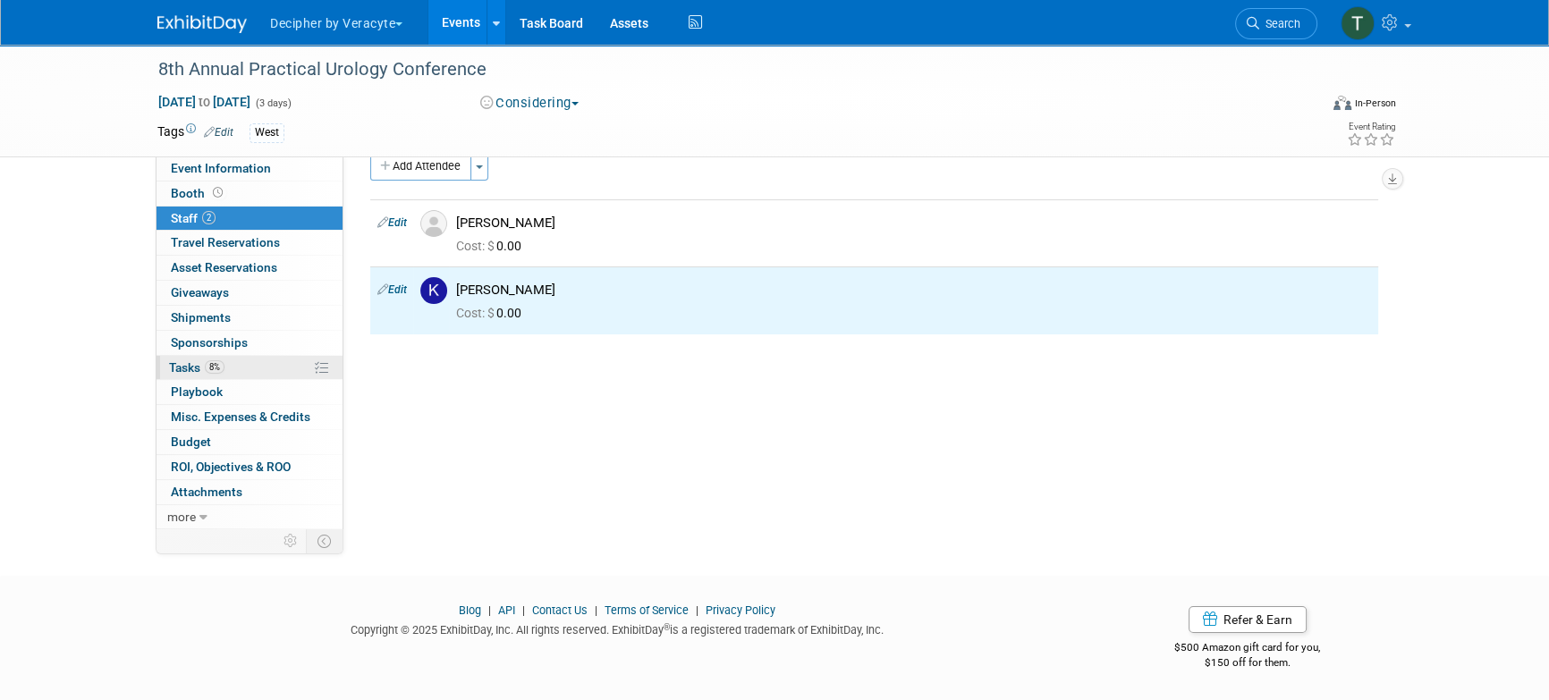
click at [271, 364] on link "8% Tasks 8%" at bounding box center [250, 368] width 186 height 24
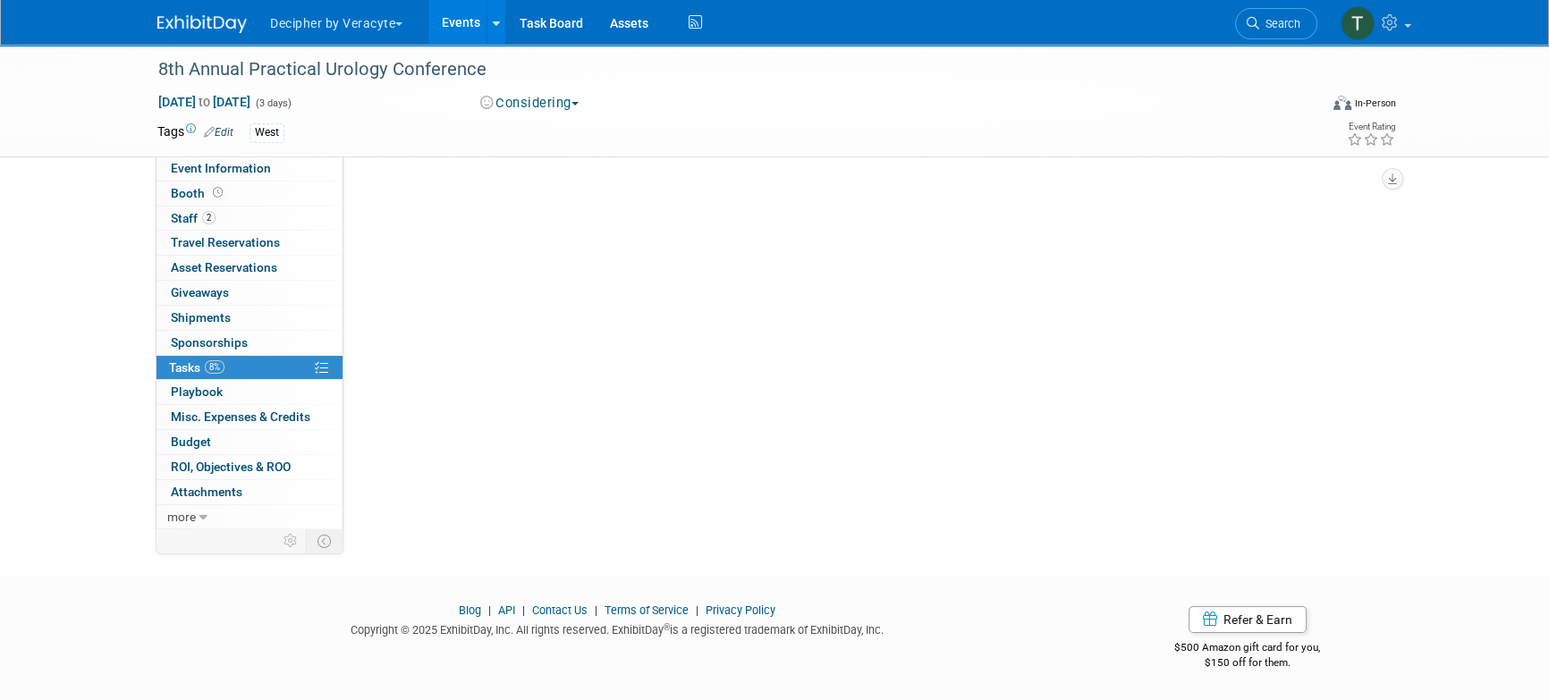
scroll to position [0, 0]
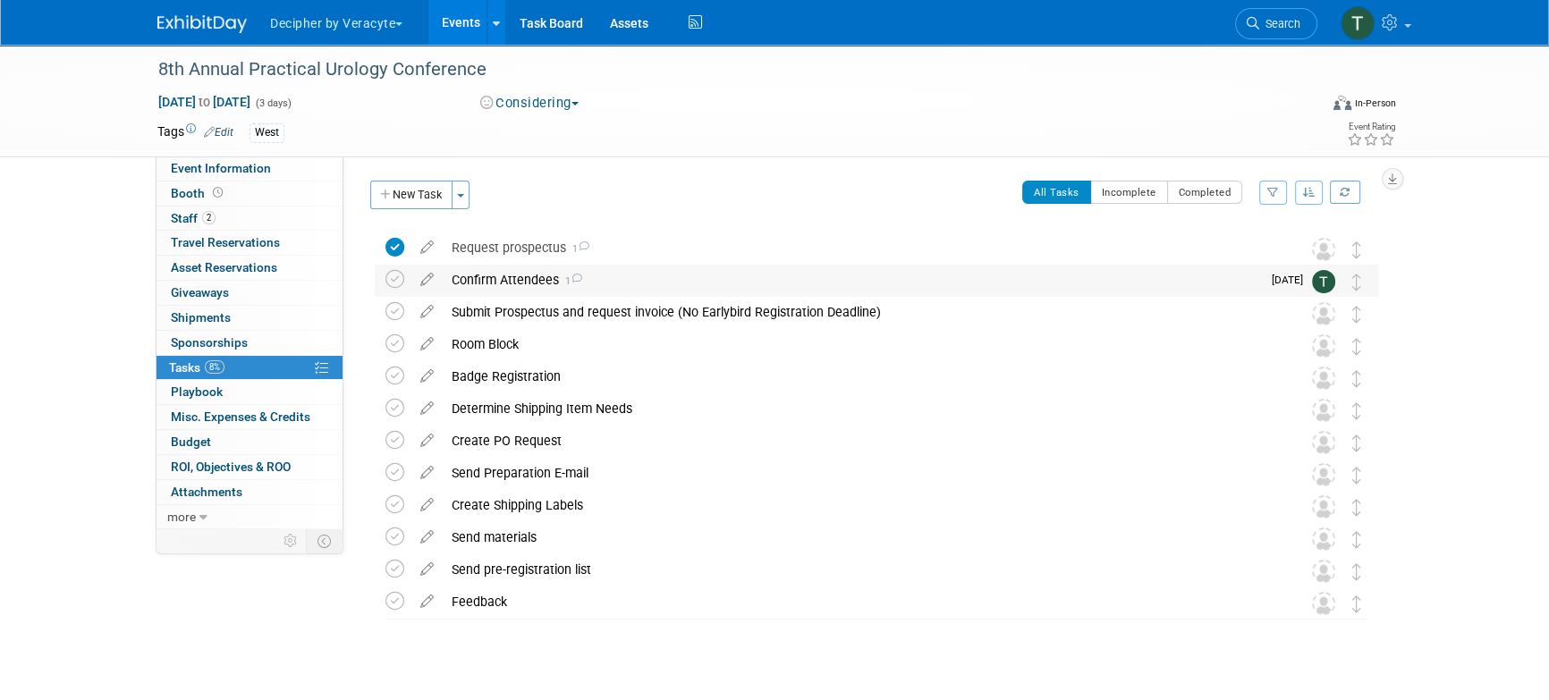
click at [540, 276] on div "Confirm Attendees 1" at bounding box center [852, 280] width 818 height 30
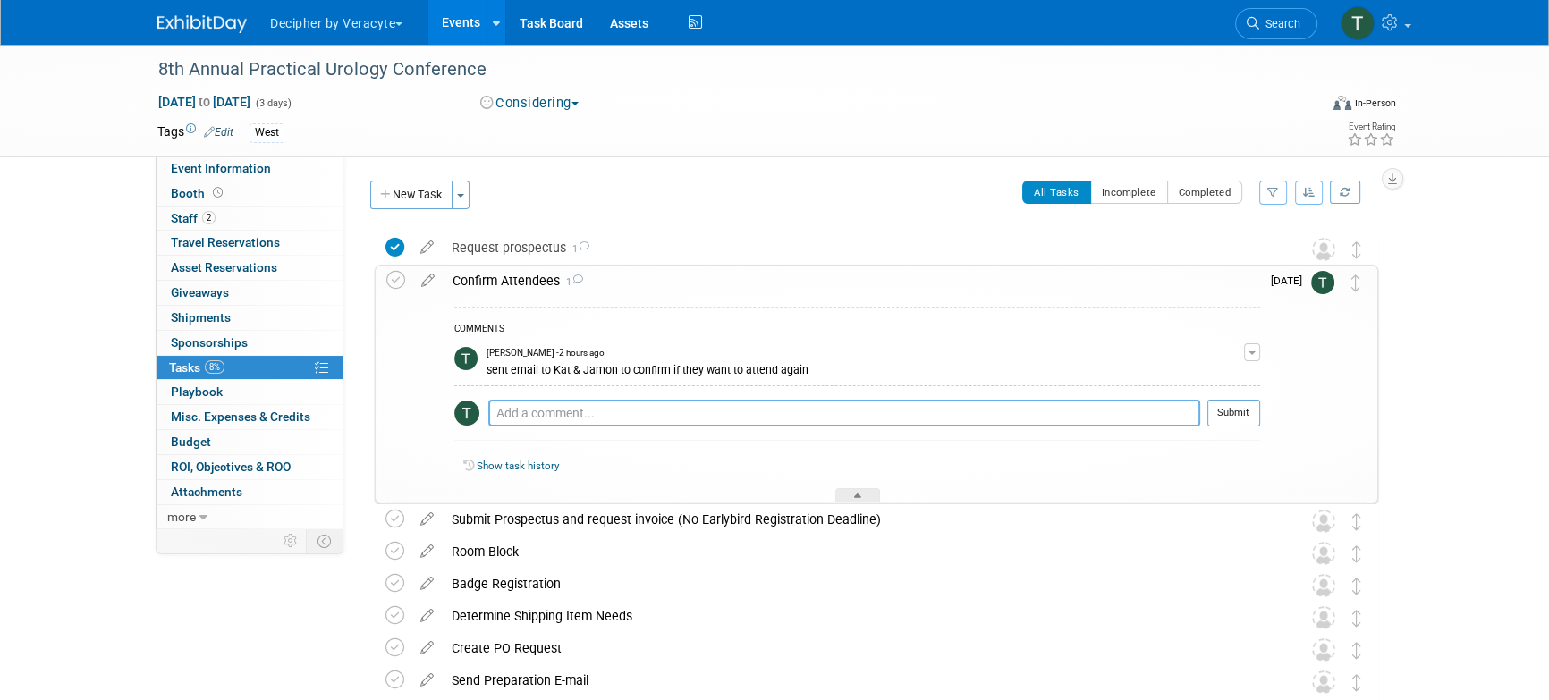
click at [553, 412] on textarea at bounding box center [844, 413] width 712 height 27
type textarea "Jamon & Kat are interested."
click at [1244, 416] on button "Submit" at bounding box center [1234, 413] width 53 height 27
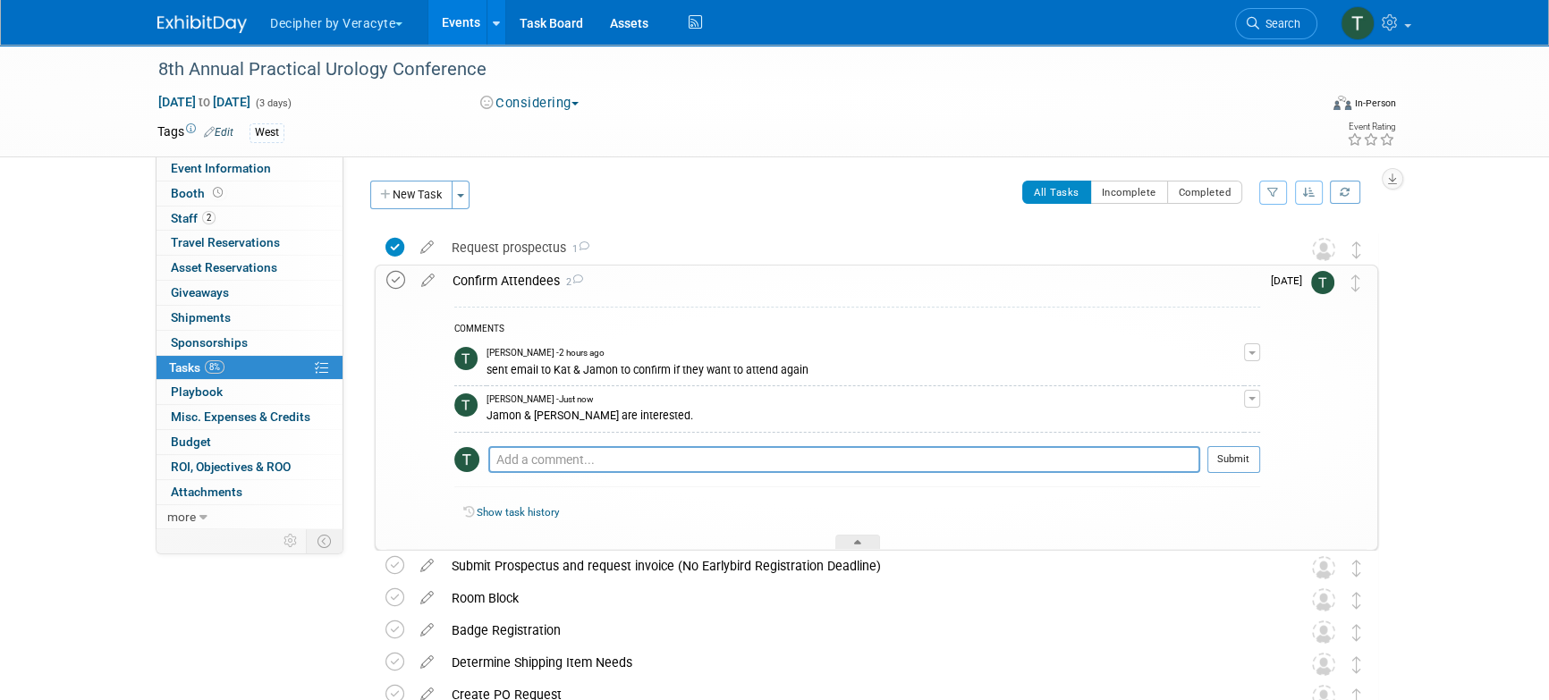
click at [393, 288] on icon at bounding box center [395, 280] width 19 height 19
click at [527, 284] on div "Confirm Attendees 2" at bounding box center [852, 281] width 817 height 30
click at [523, 294] on div "Confirm Attendees 2" at bounding box center [852, 281] width 817 height 30
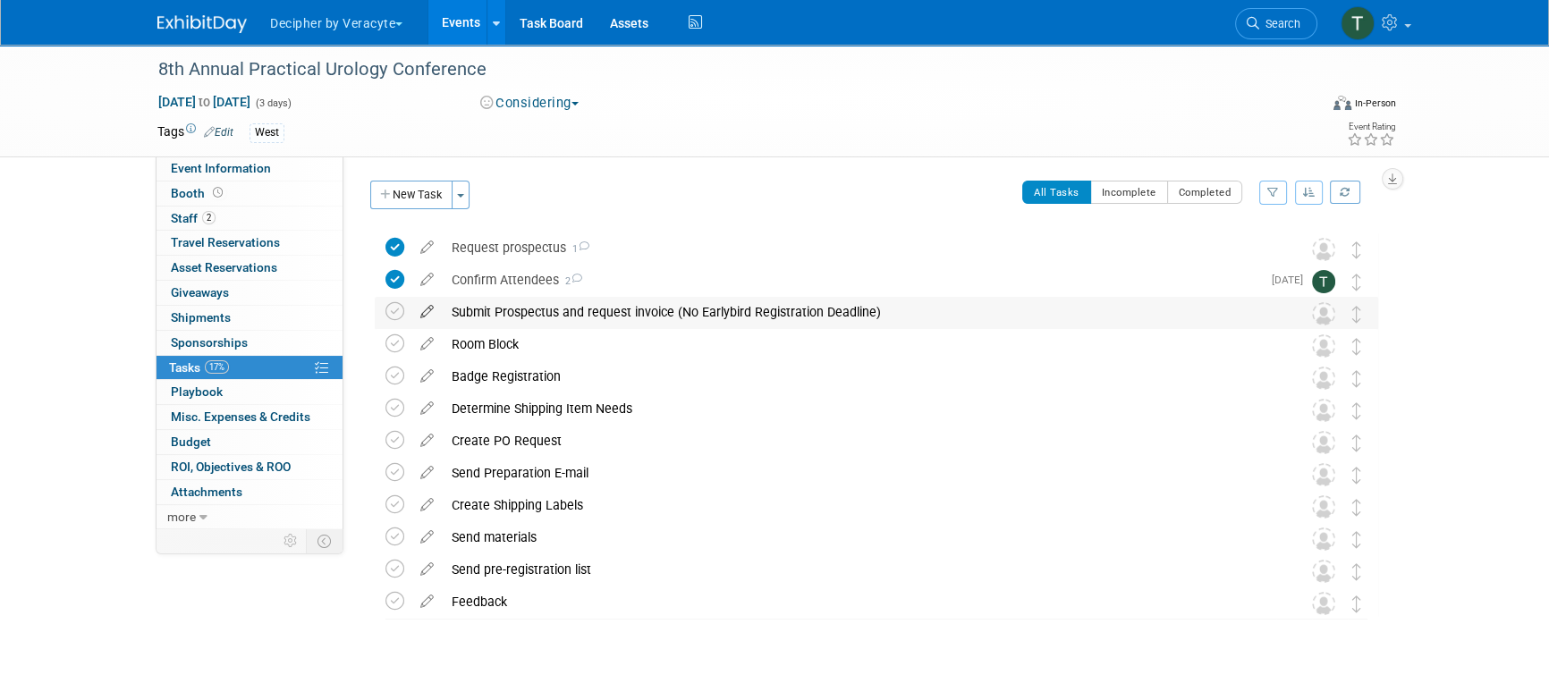
click at [431, 318] on icon at bounding box center [426, 308] width 31 height 22
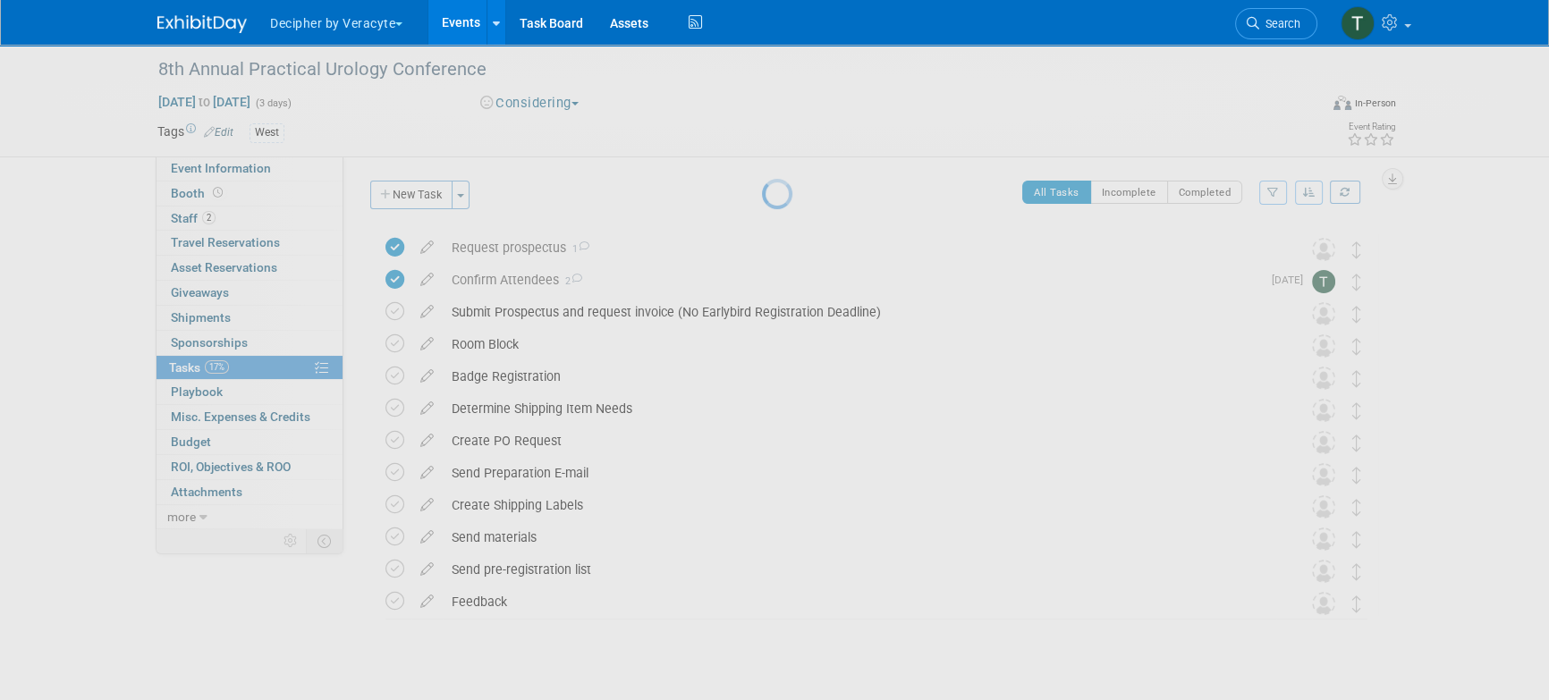
select select "8"
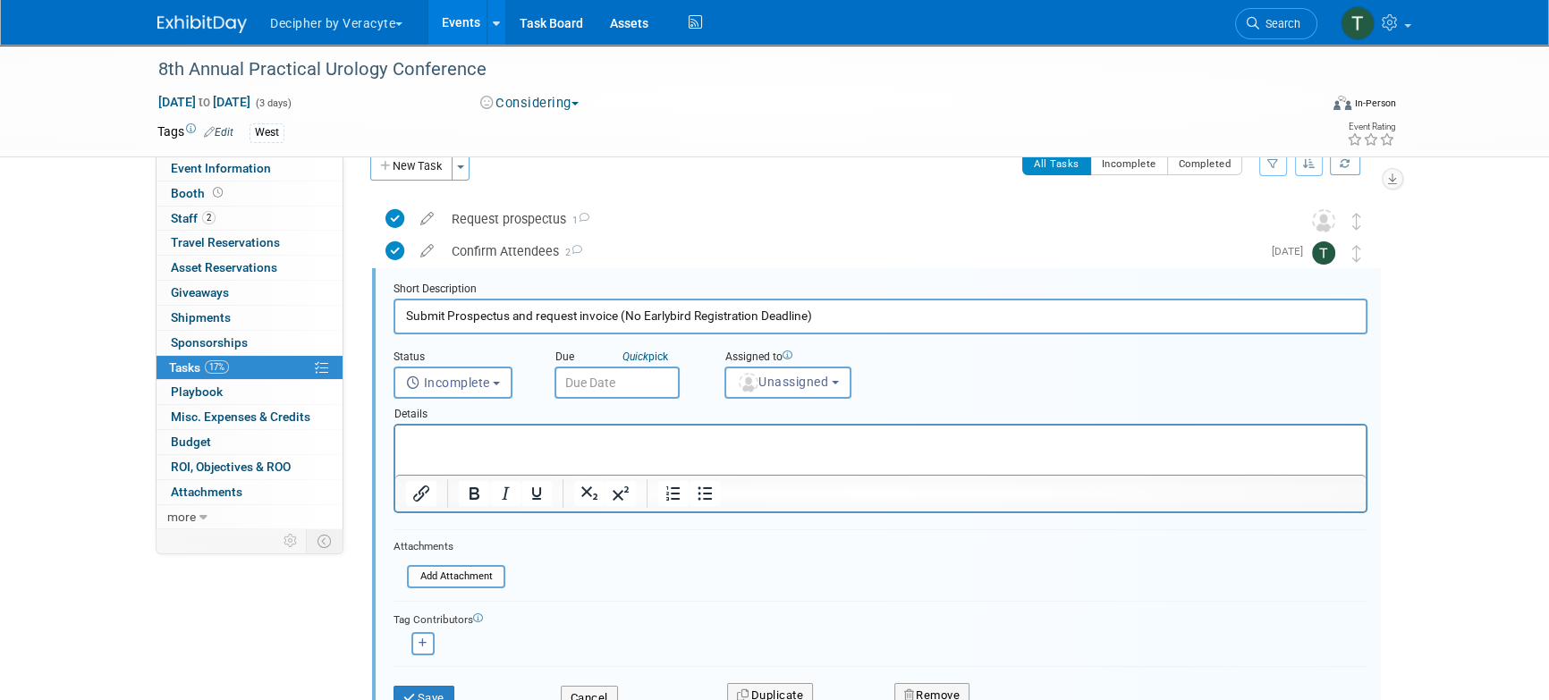
scroll to position [35, 0]
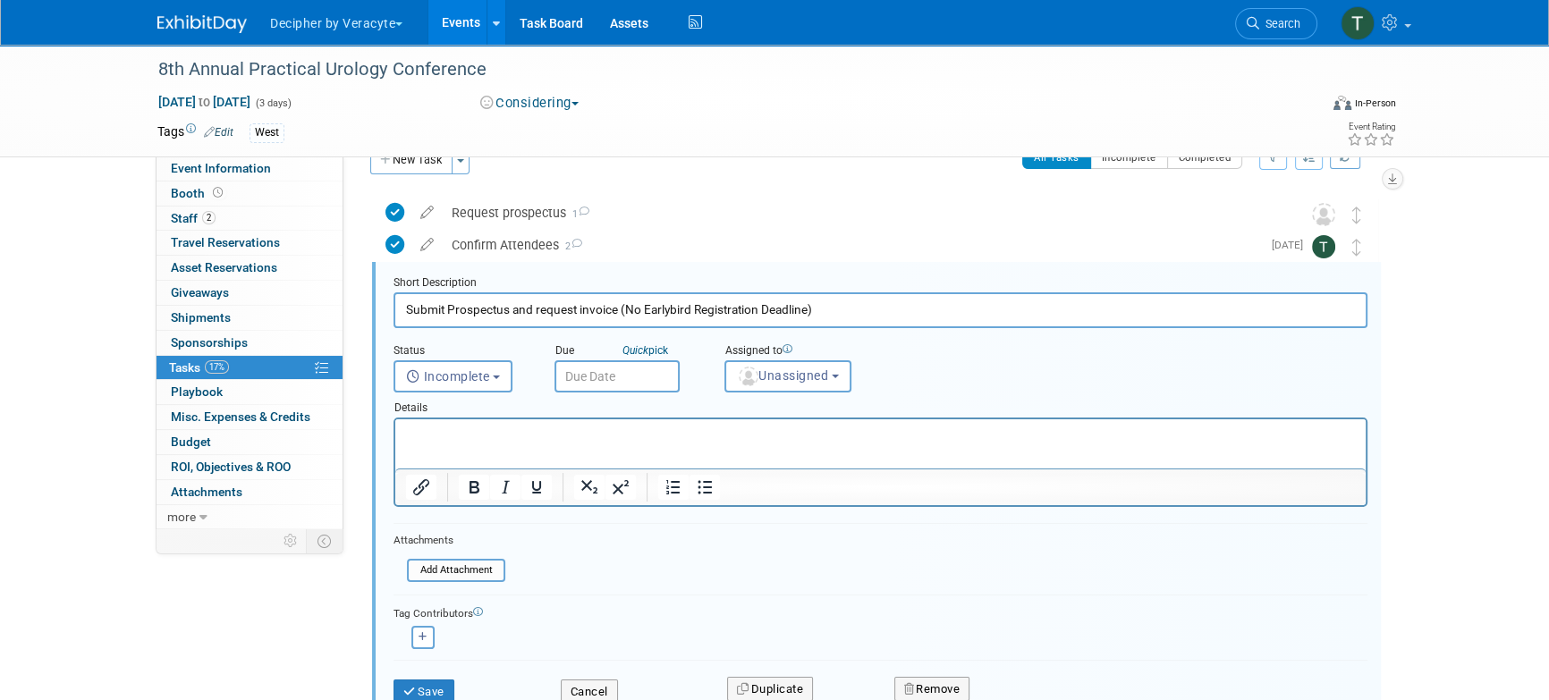
click at [627, 369] on input "text" at bounding box center [617, 376] width 125 height 32
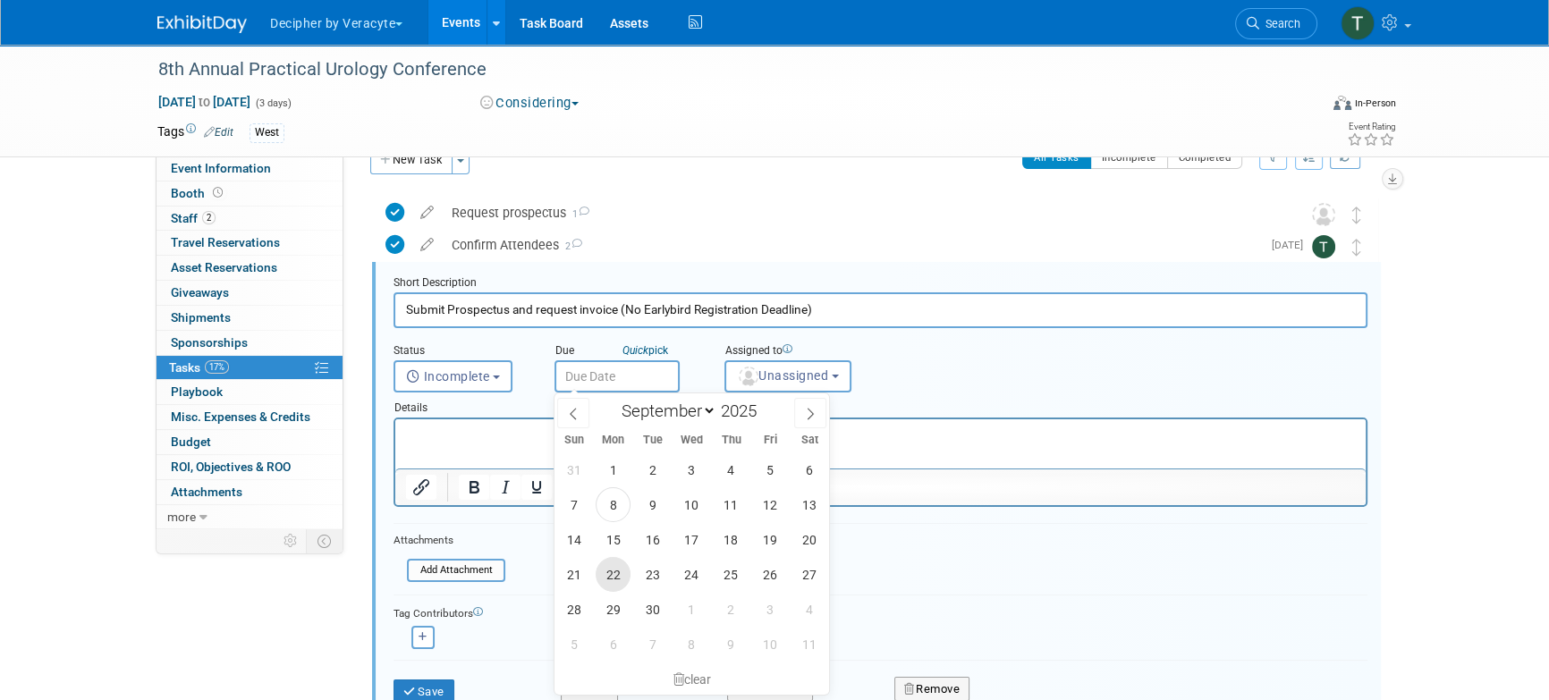
click at [607, 580] on span "22" at bounding box center [613, 574] width 35 height 35
type input "Sep 22, 2025"
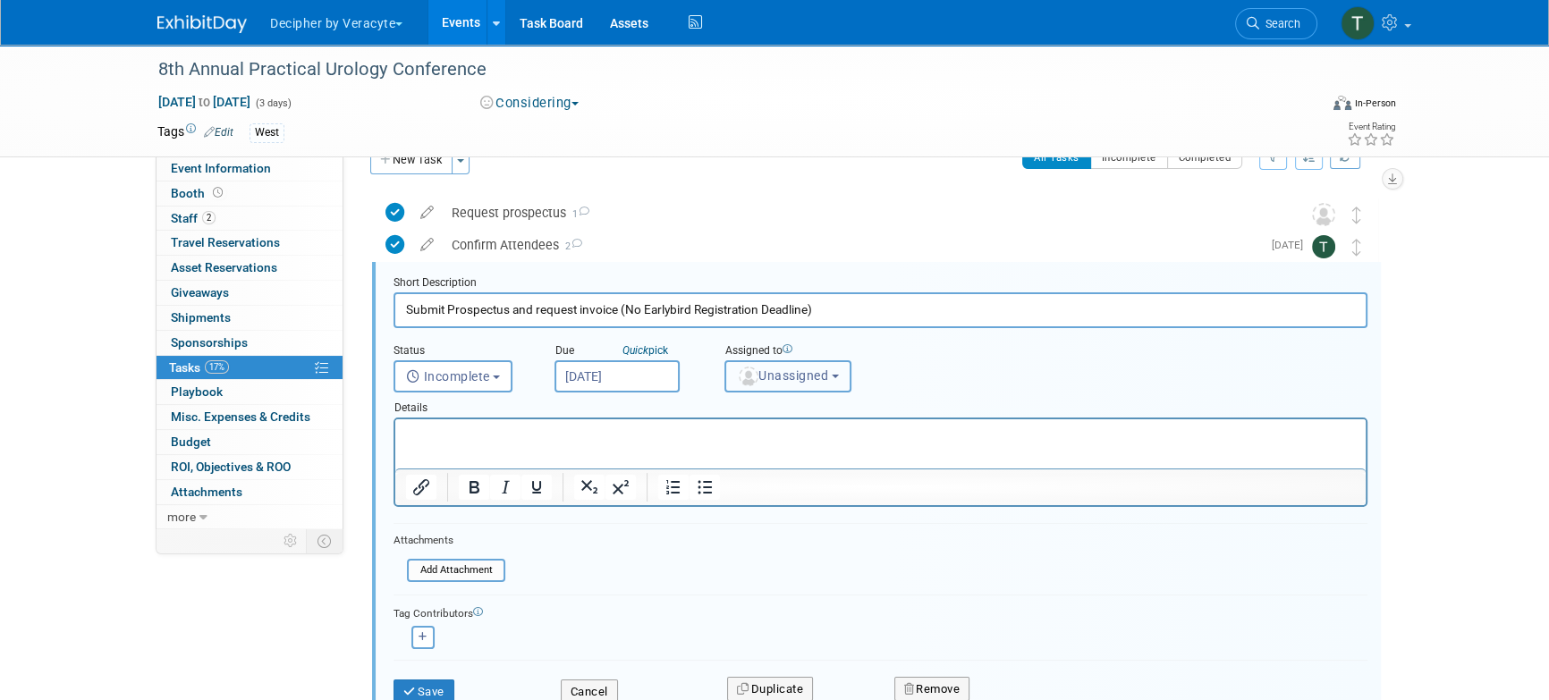
click at [813, 361] on button "Unassigned" at bounding box center [788, 376] width 127 height 32
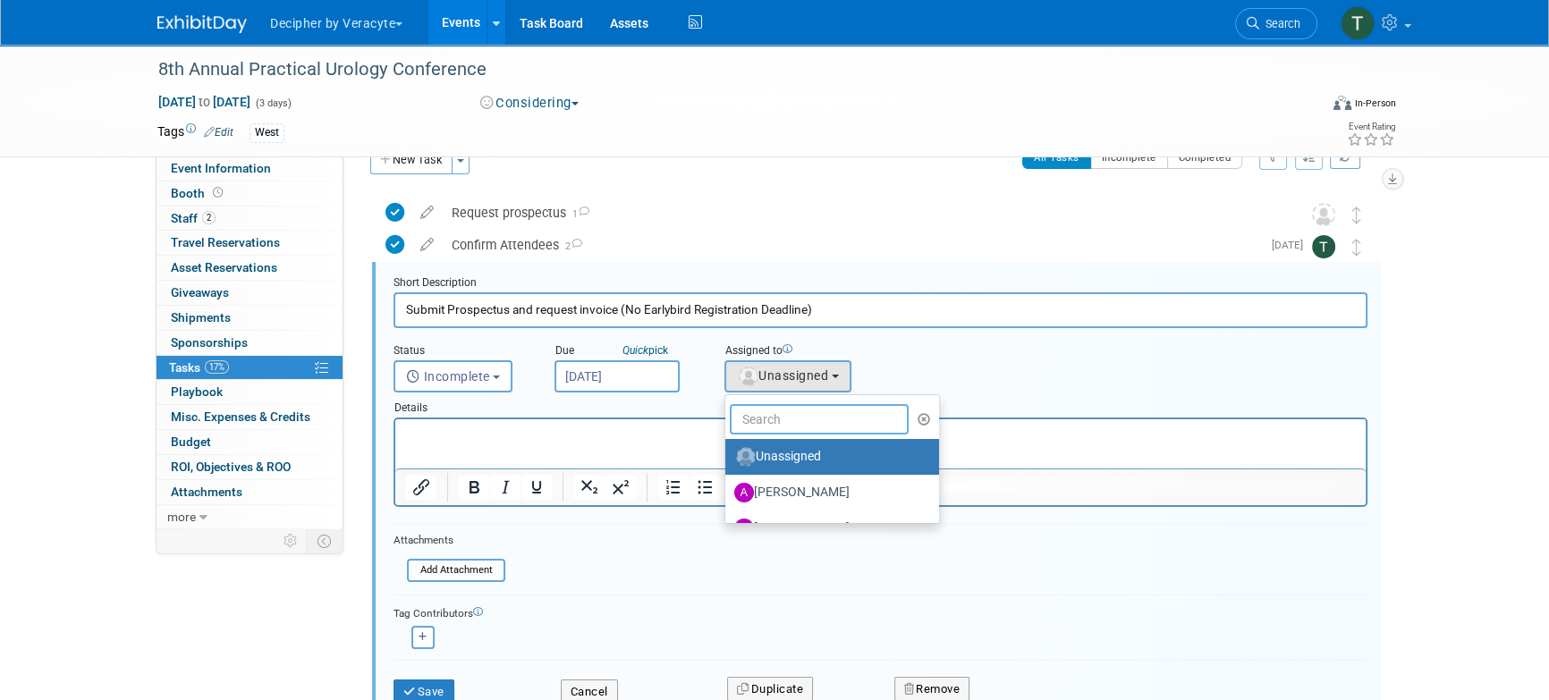
click at [788, 427] on input "text" at bounding box center [819, 419] width 179 height 30
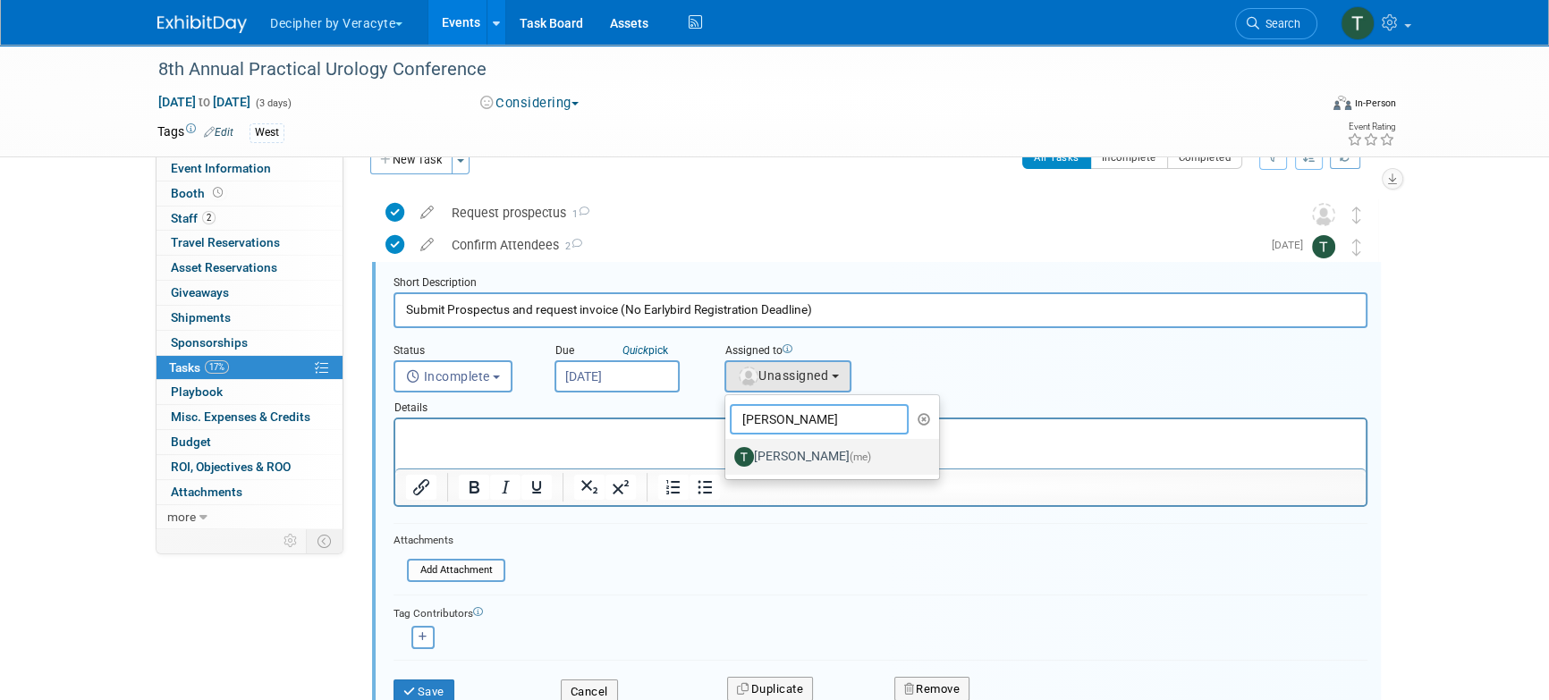
type input "tony"
click at [786, 450] on label "Tony Alvarado (me)" at bounding box center [827, 457] width 187 height 29
click at [728, 450] on input "Tony Alvarado (me)" at bounding box center [723, 455] width 12 height 12
select select "3ceeba8c-a19a-4597-a609-6fba7c9a515a"
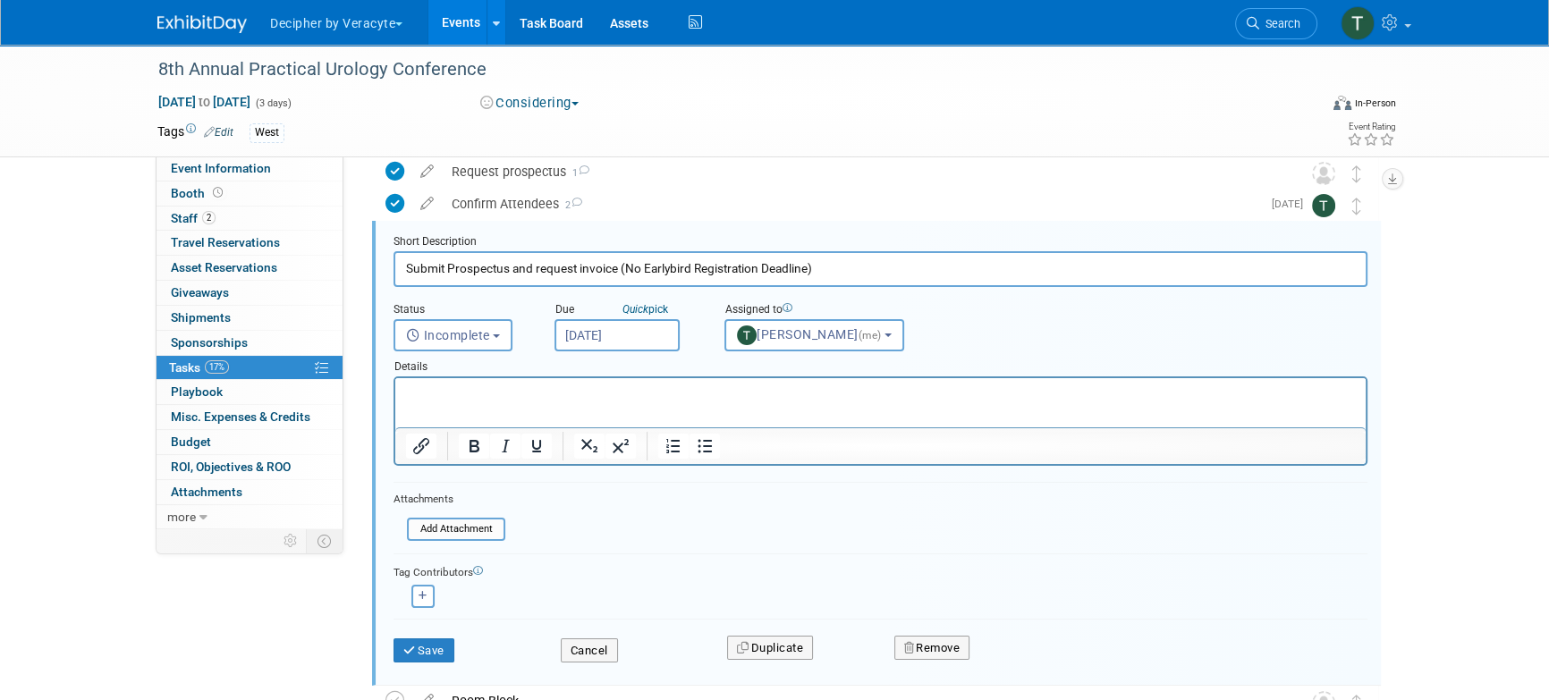
scroll to position [98, 0]
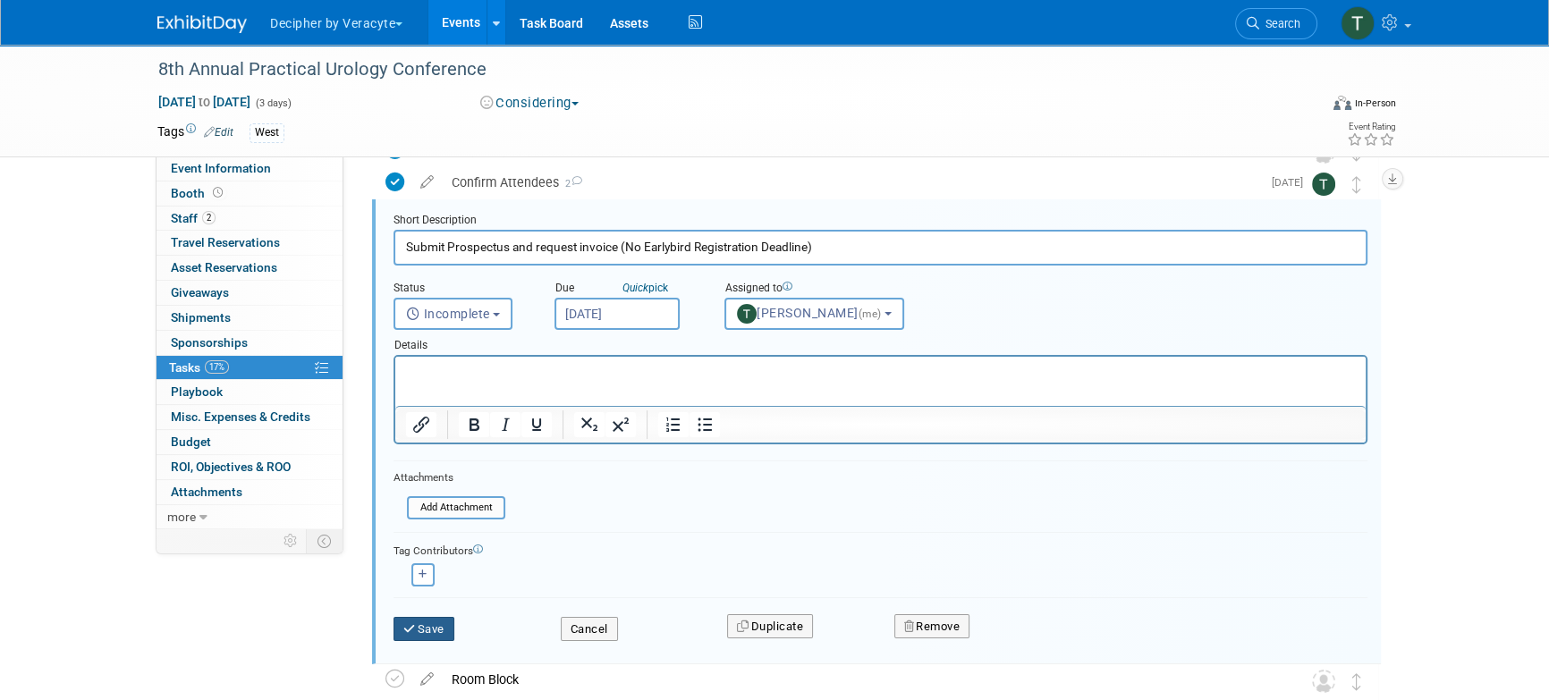
click at [435, 628] on button "Save" at bounding box center [424, 629] width 61 height 25
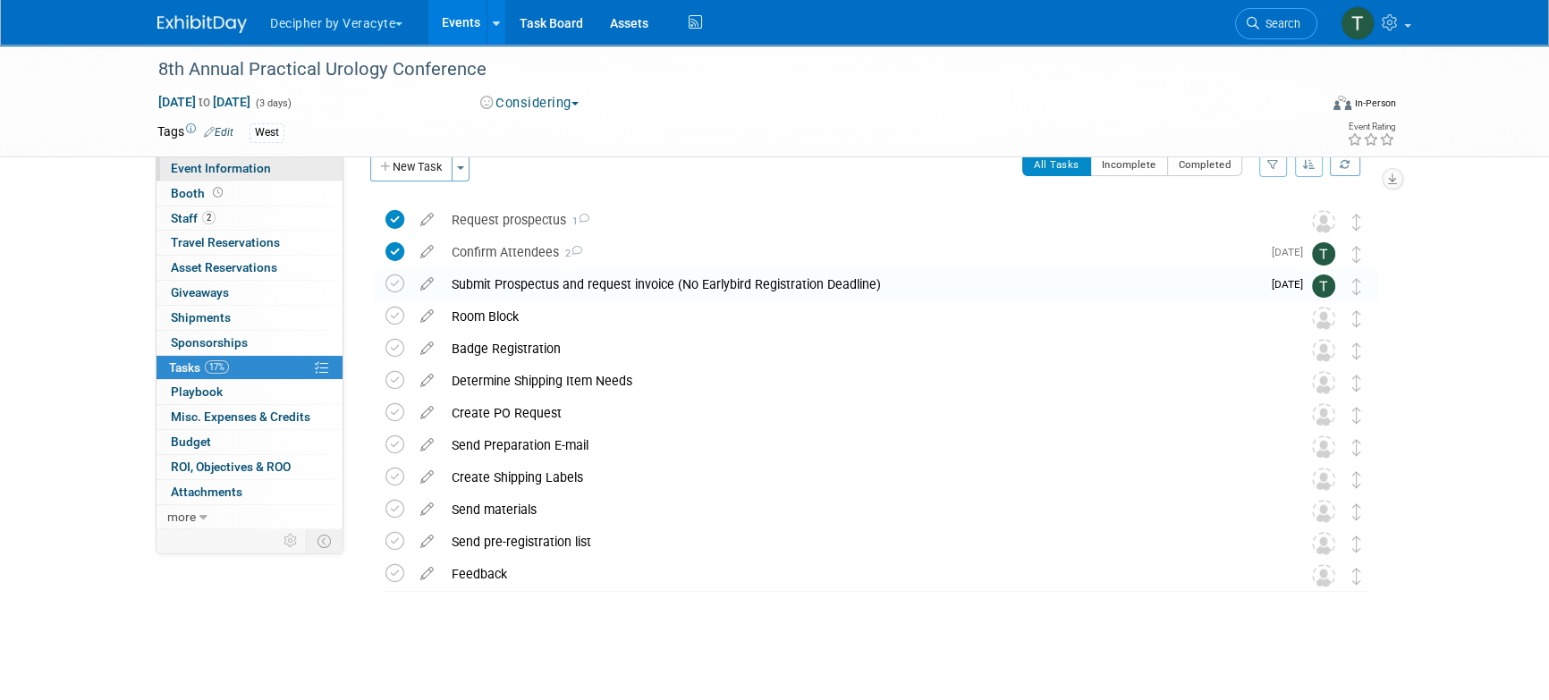
scroll to position [27, 0]
click at [284, 165] on link "Event Information" at bounding box center [250, 169] width 186 height 24
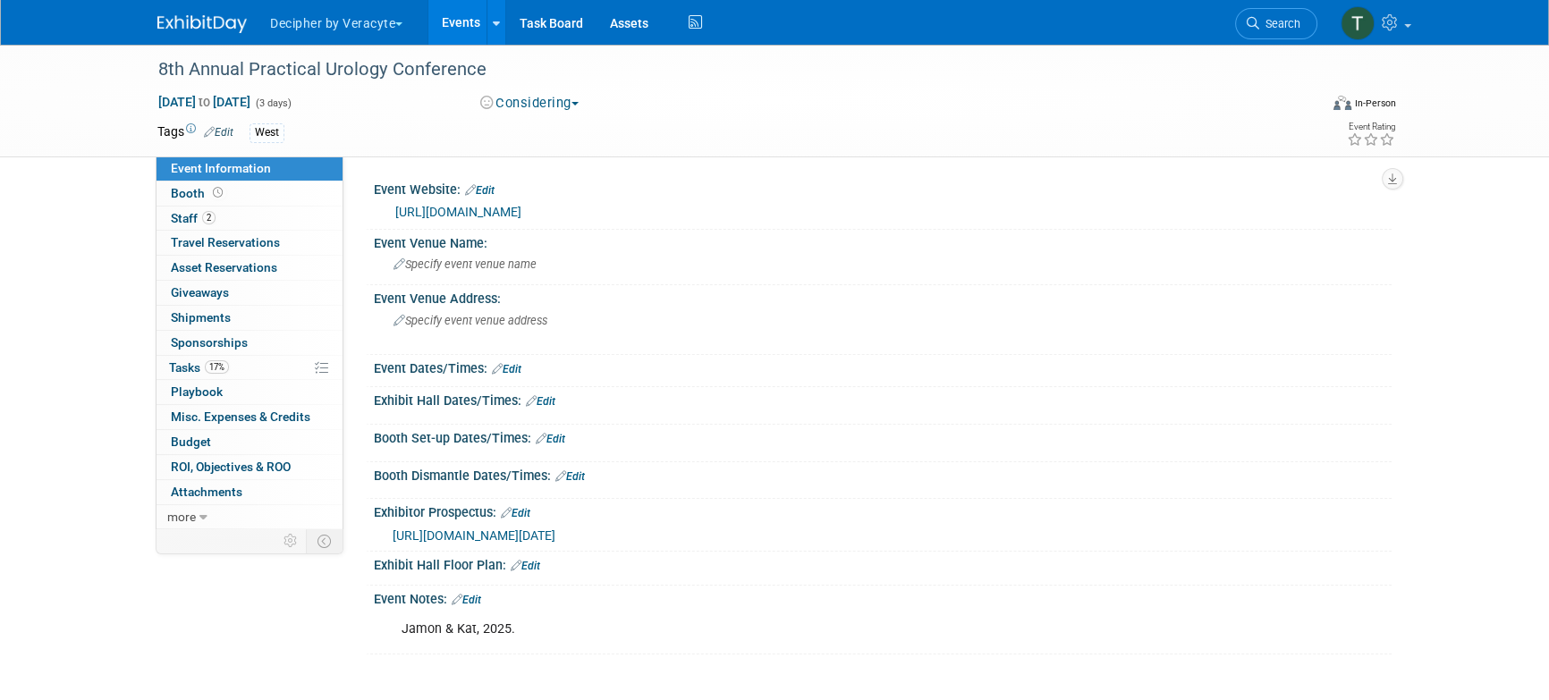
click at [555, 543] on span "https://veracyte365.sharepoint.com/:b:/r/sites/DecipherMKTG/Shared%20Documents/…" at bounding box center [474, 536] width 163 height 14
click at [242, 370] on link "17% Tasks 17%" at bounding box center [250, 368] width 186 height 24
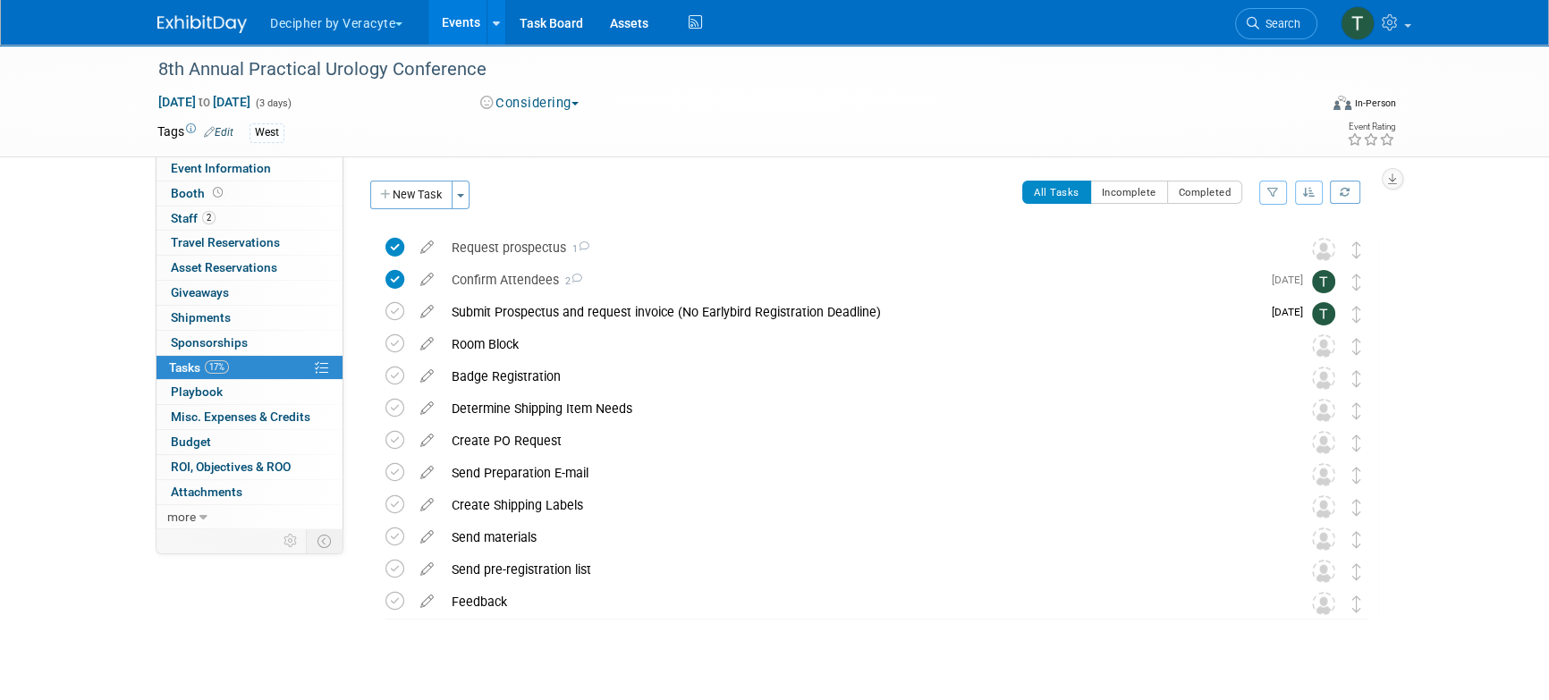
click at [457, 13] on link "Events" at bounding box center [460, 22] width 65 height 45
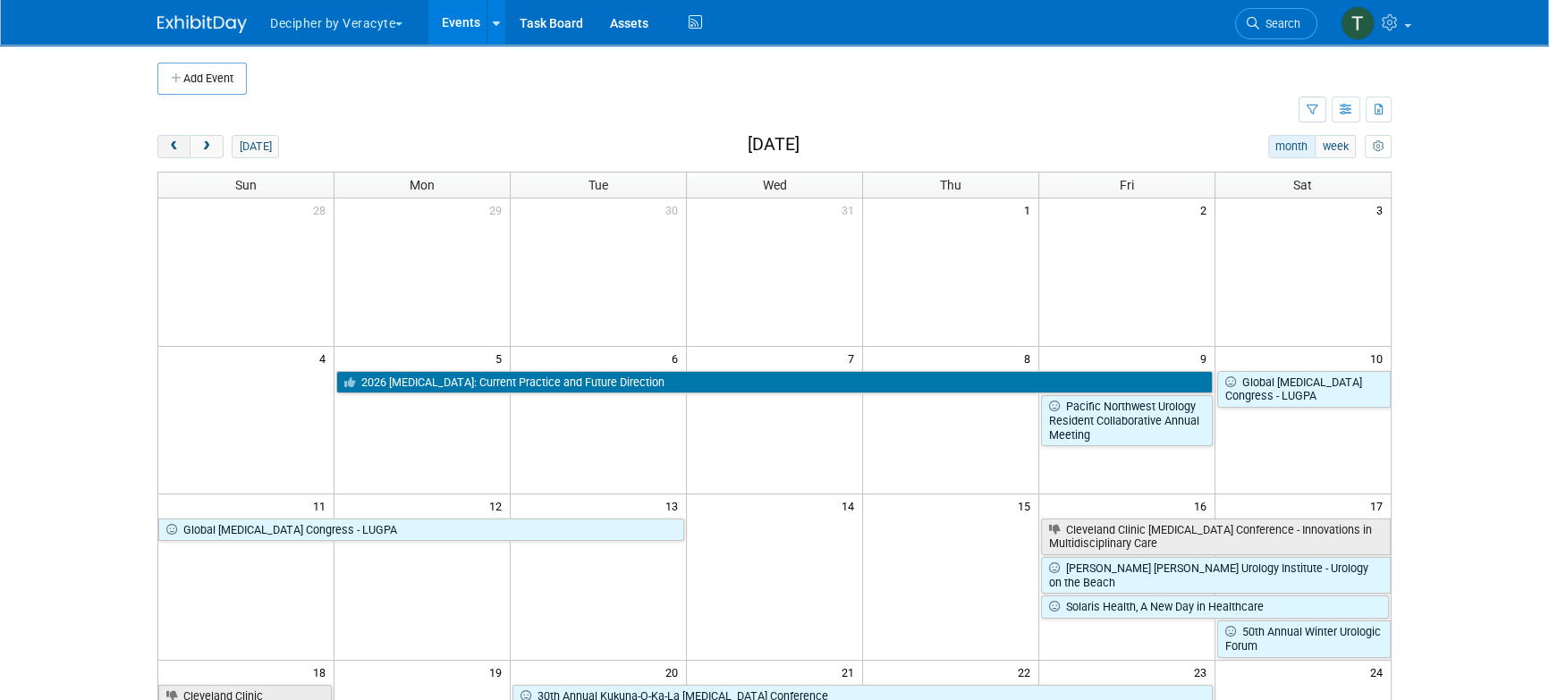
click at [187, 153] on button "prev" at bounding box center [173, 146] width 33 height 23
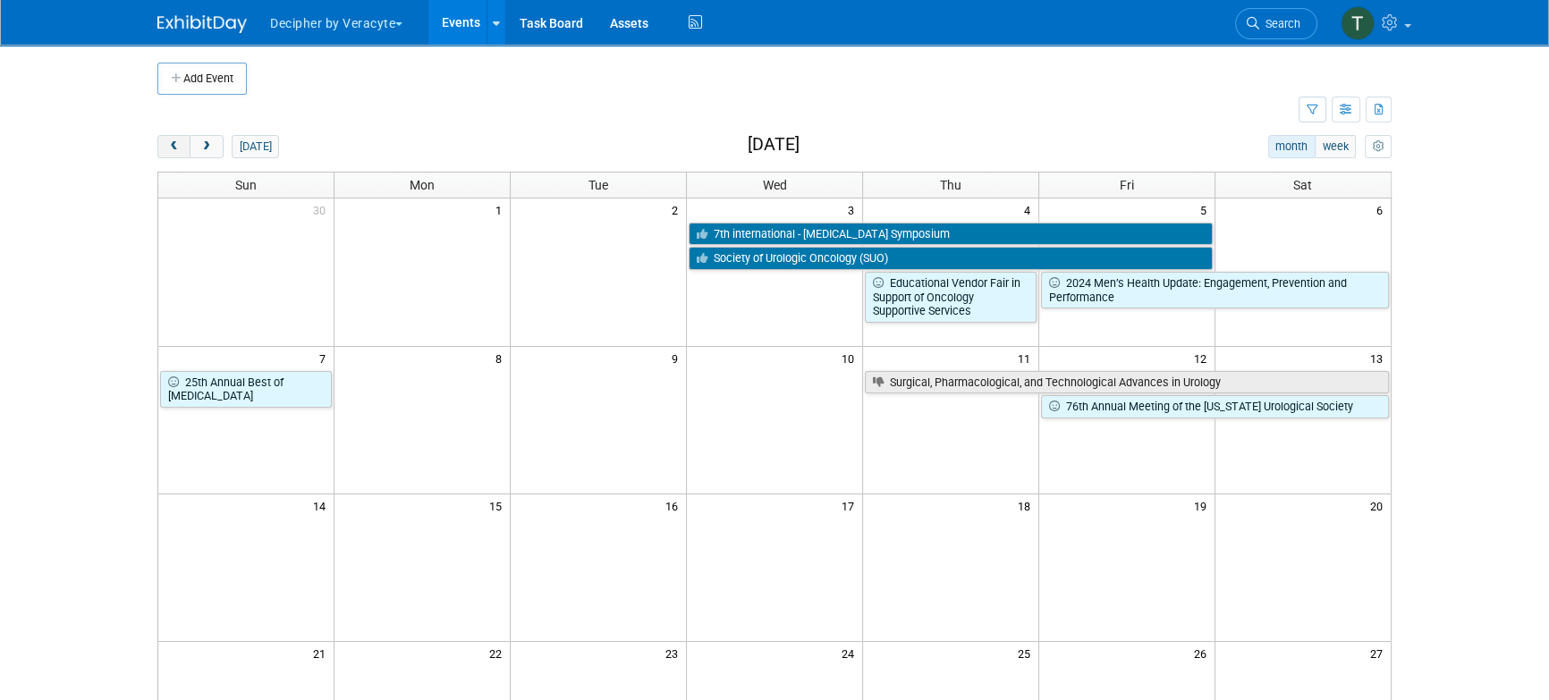
click at [187, 153] on button "prev" at bounding box center [173, 146] width 33 height 23
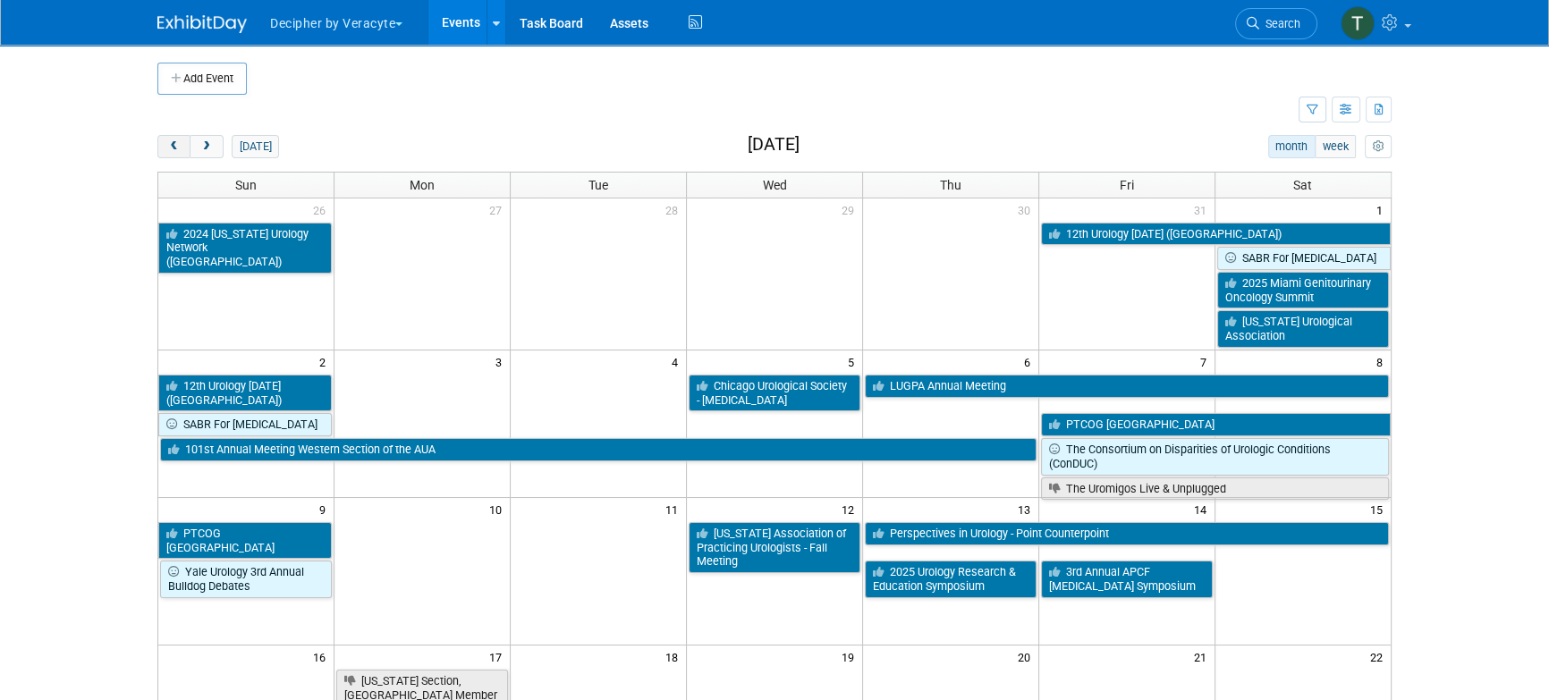
click at [187, 153] on button "prev" at bounding box center [173, 146] width 33 height 23
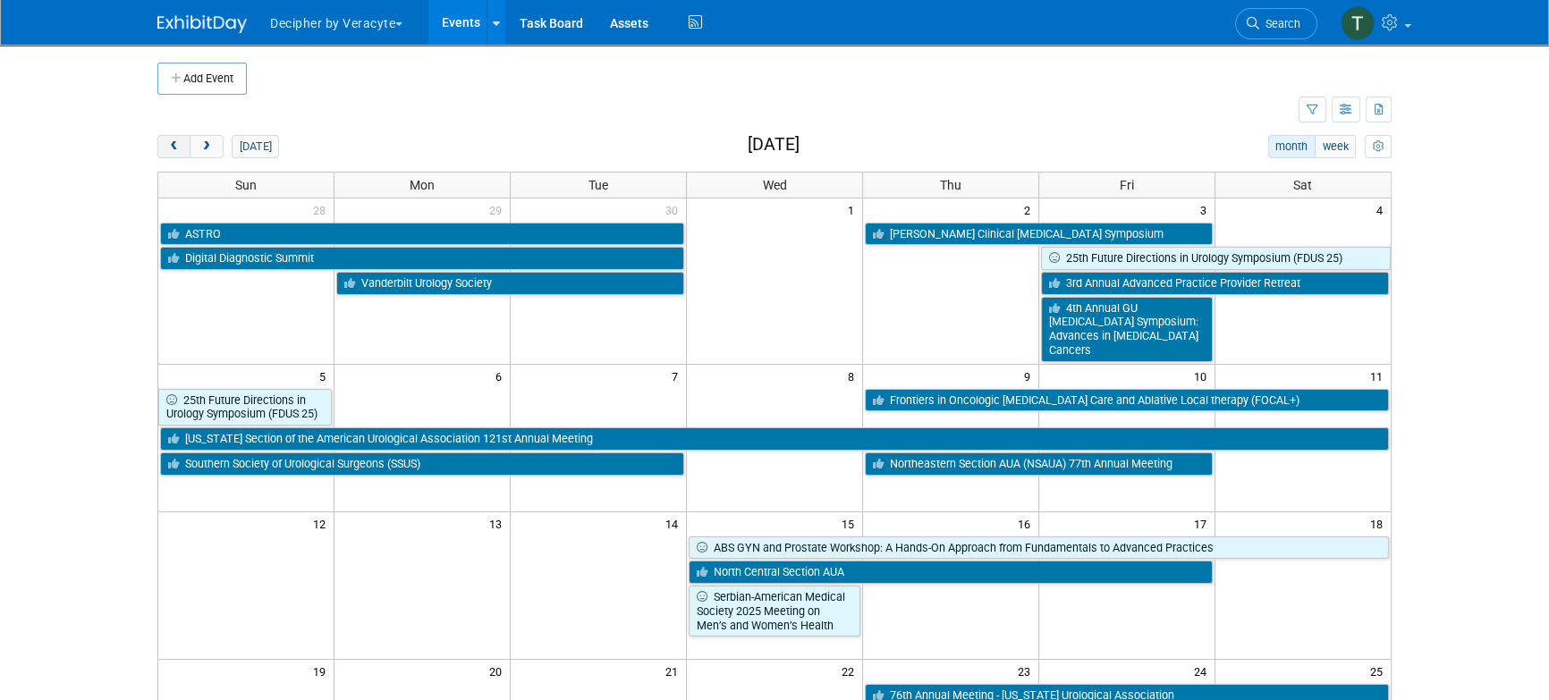
click at [178, 150] on span "prev" at bounding box center [173, 147] width 13 height 12
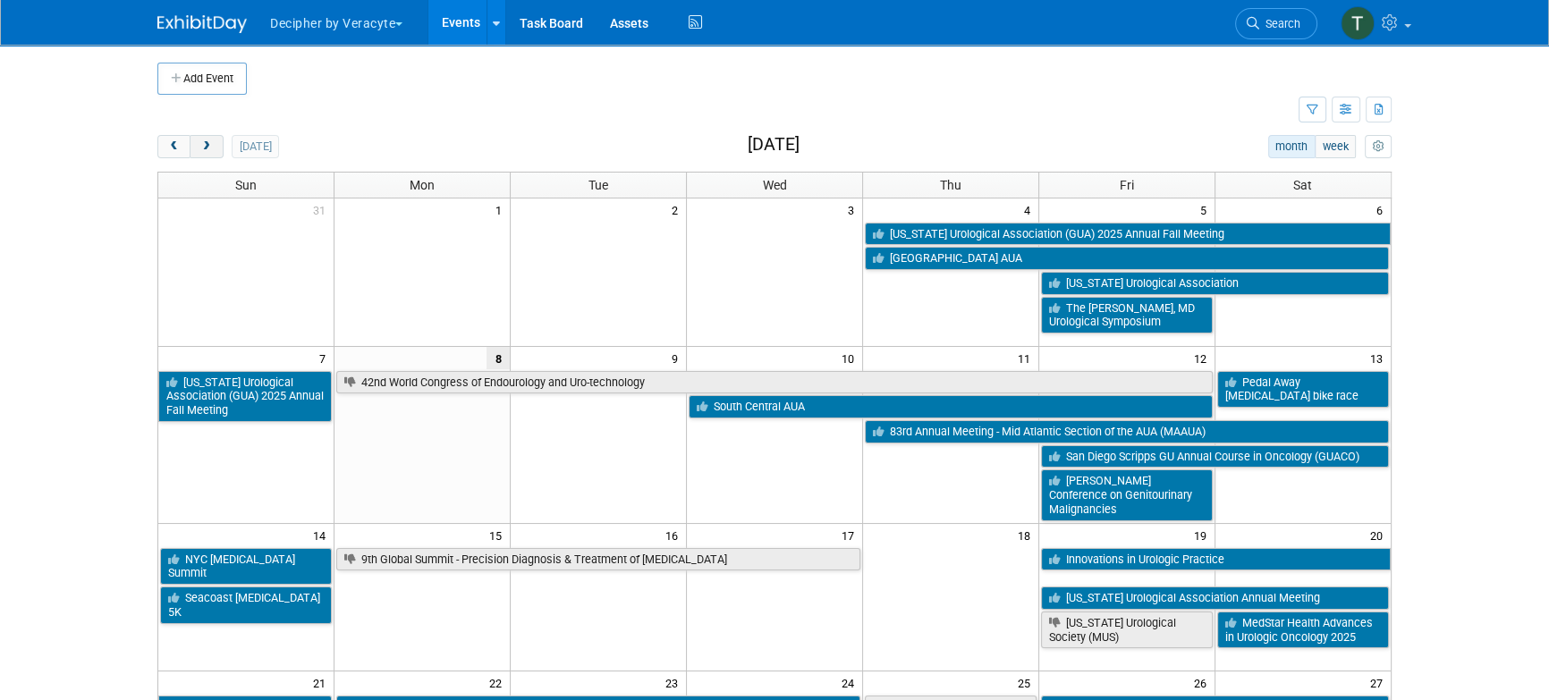
click at [216, 150] on button "next" at bounding box center [206, 146] width 33 height 23
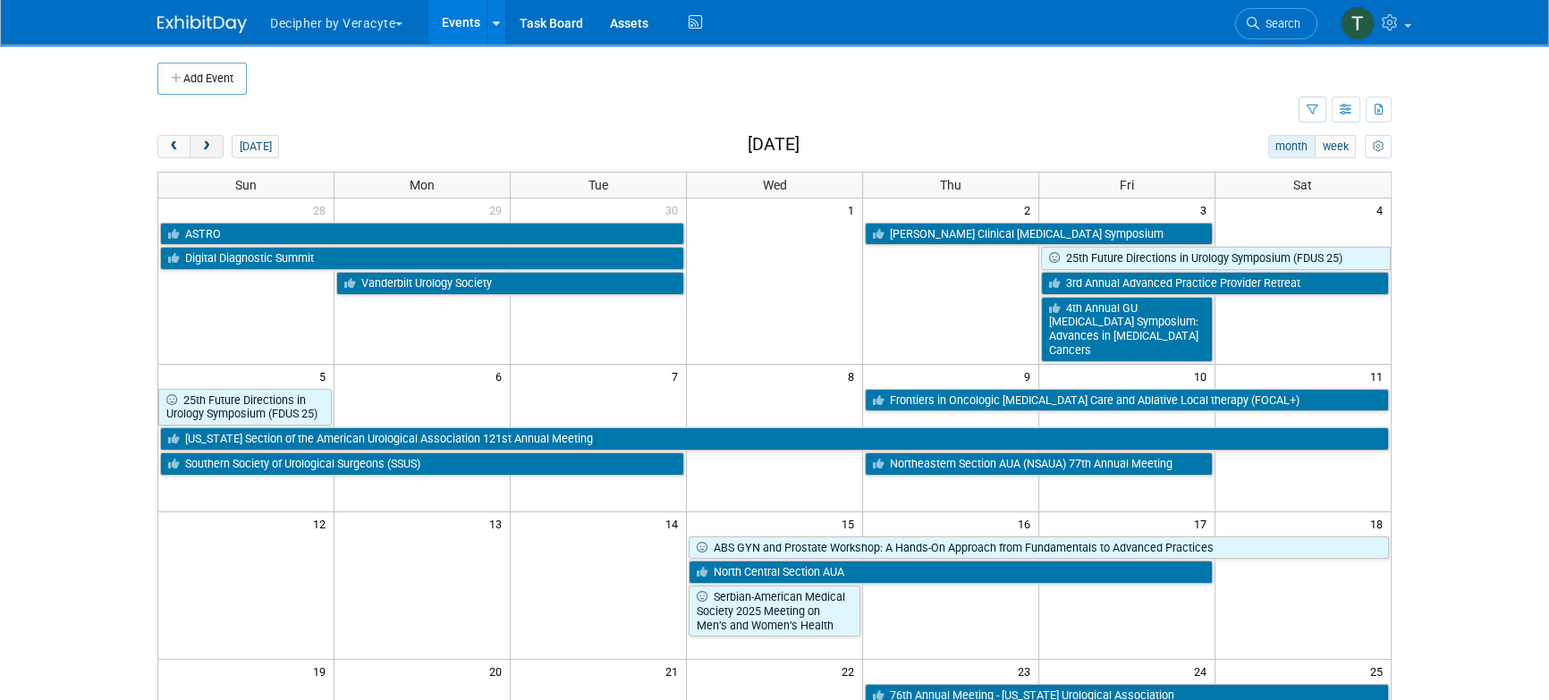
click at [216, 150] on button "next" at bounding box center [206, 146] width 33 height 23
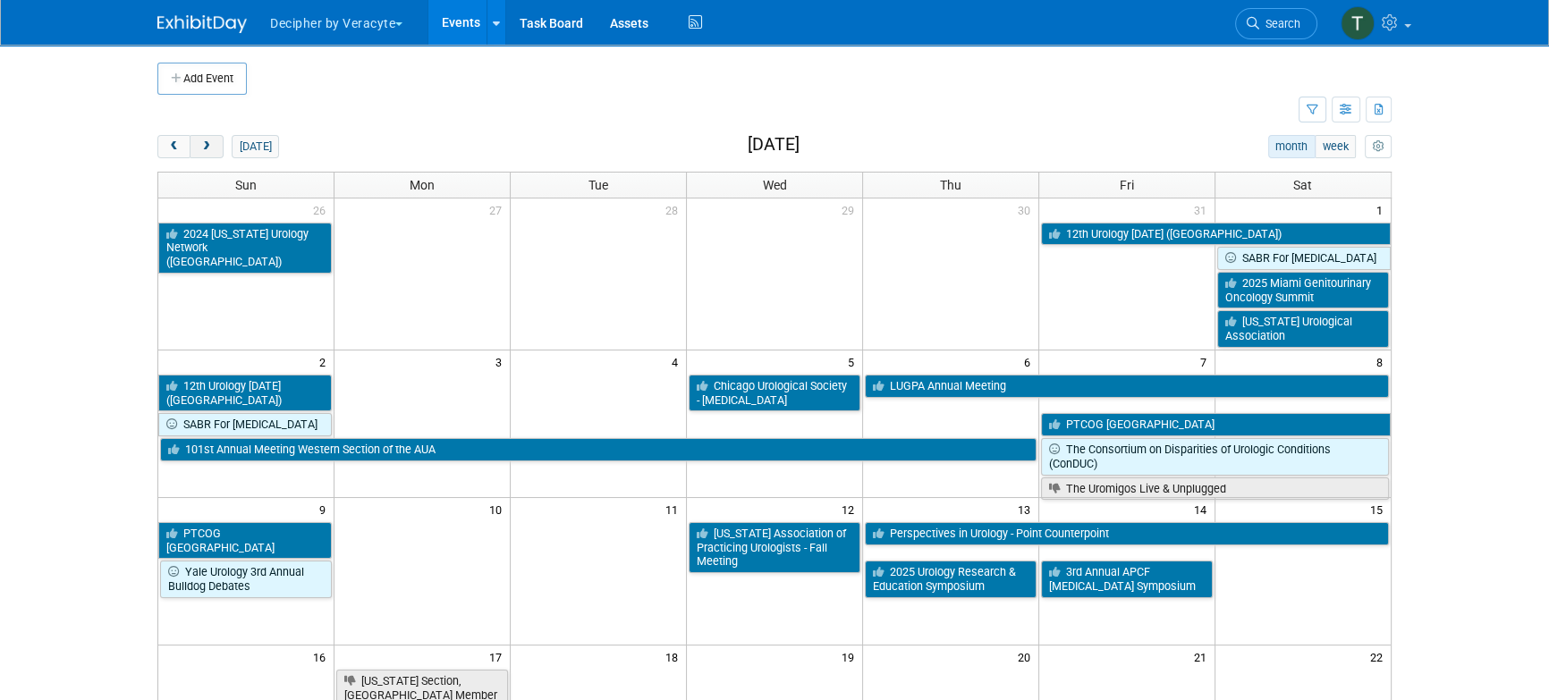
click at [216, 149] on button "next" at bounding box center [206, 146] width 33 height 23
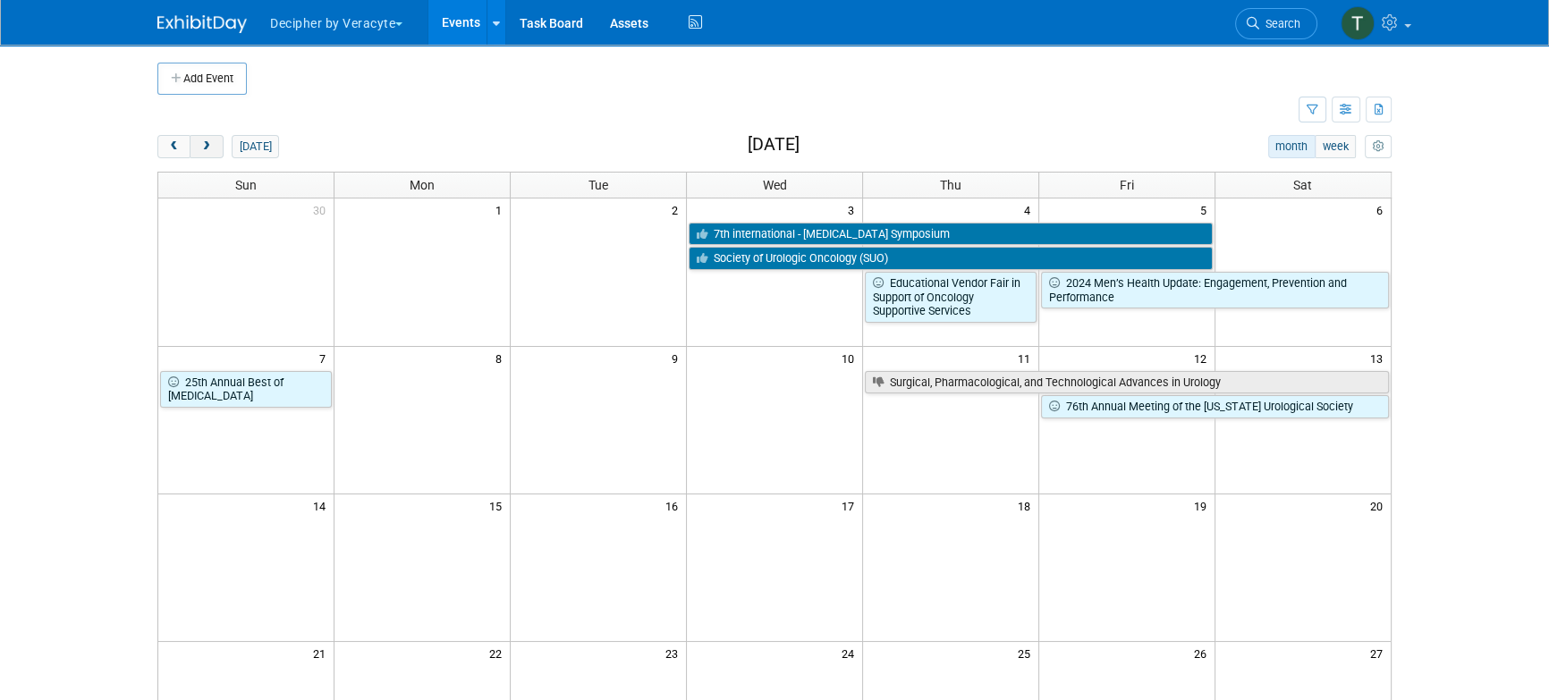
click at [216, 149] on button "next" at bounding box center [206, 146] width 33 height 23
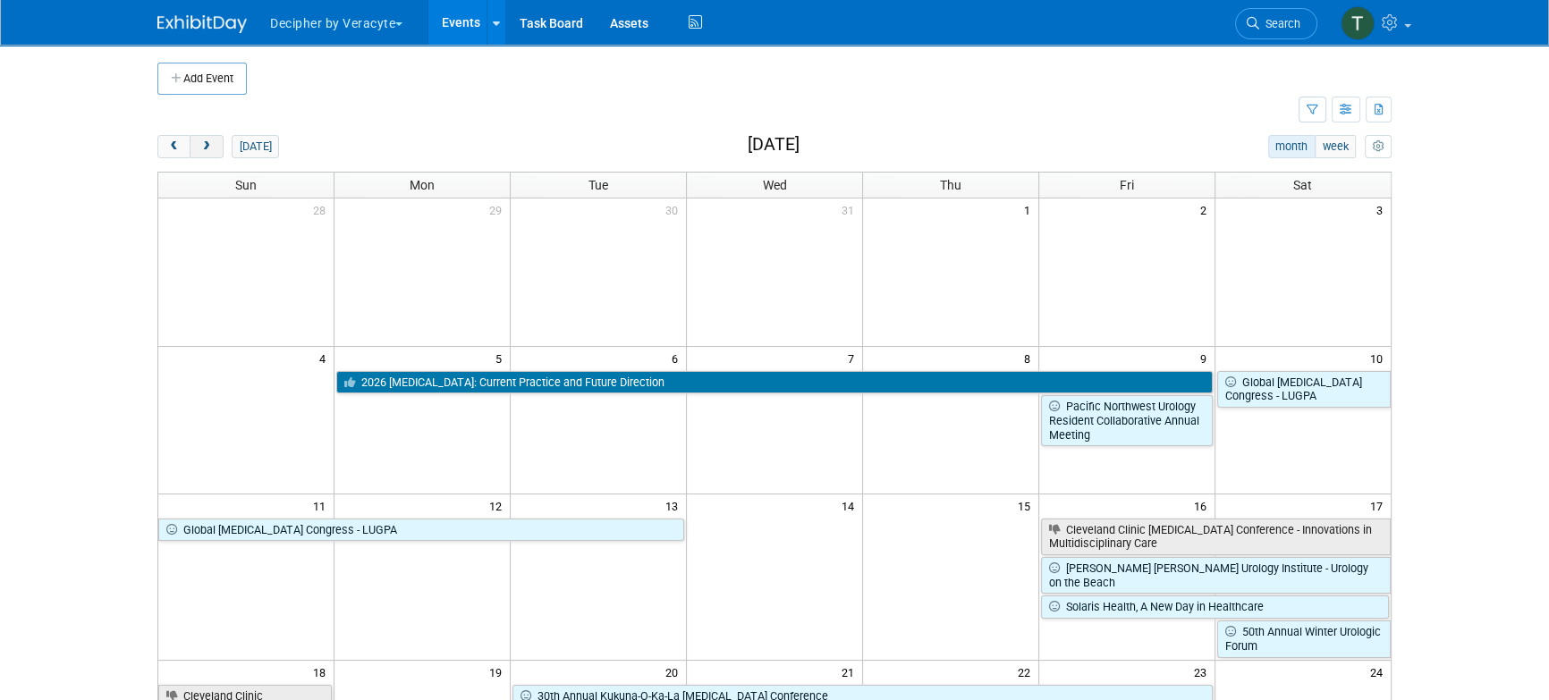
click at [216, 149] on button "next" at bounding box center [206, 146] width 33 height 23
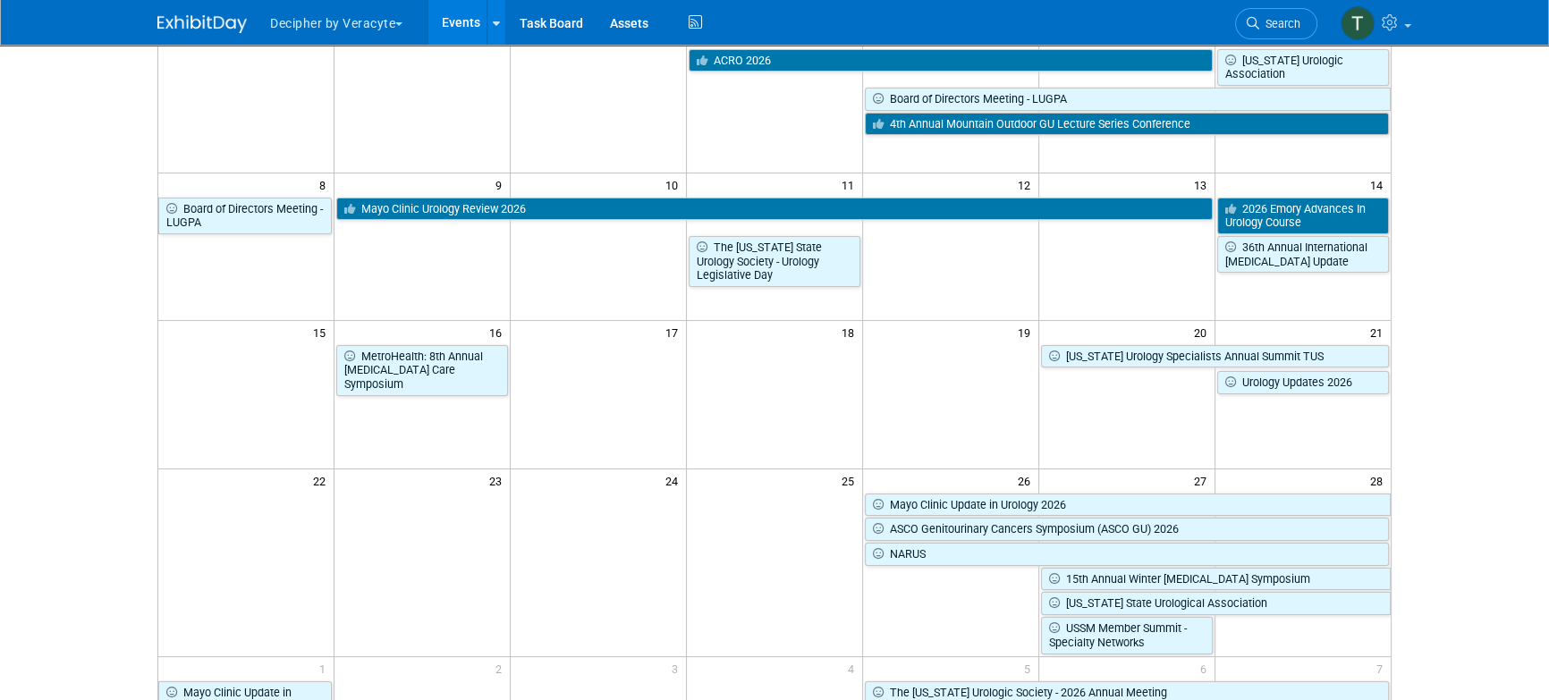
scroll to position [182, 0]
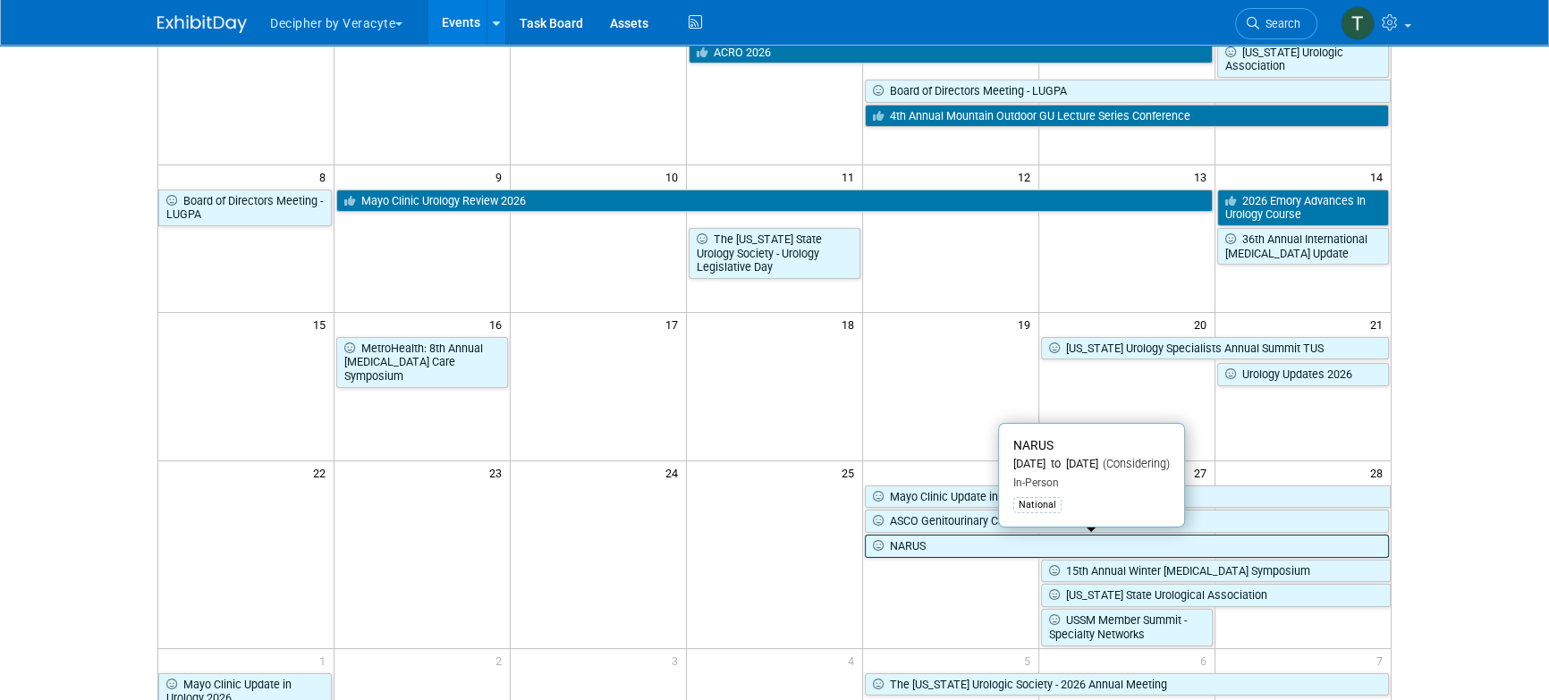
click at [949, 541] on link "NARUS" at bounding box center [1127, 546] width 524 height 23
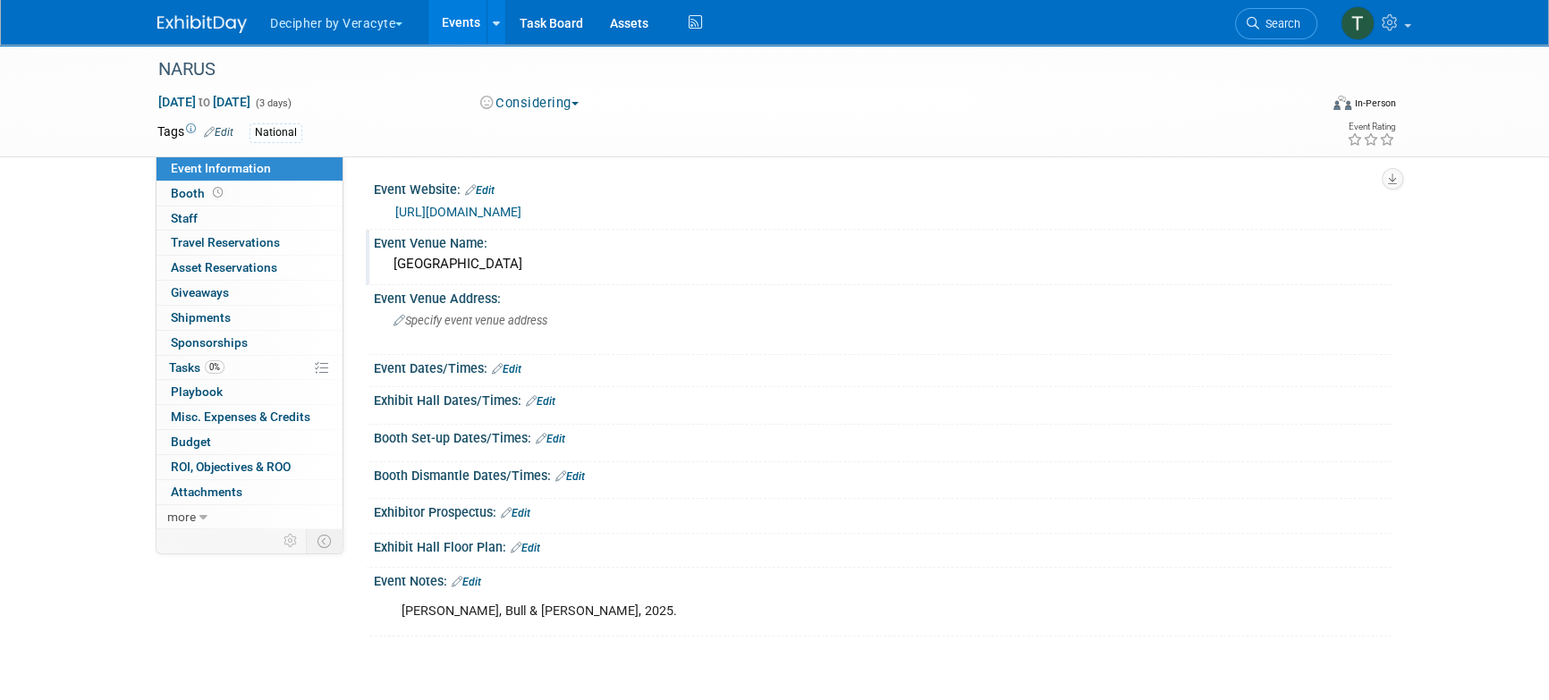
click at [445, 264] on div "Aria Resort" at bounding box center [882, 264] width 991 height 28
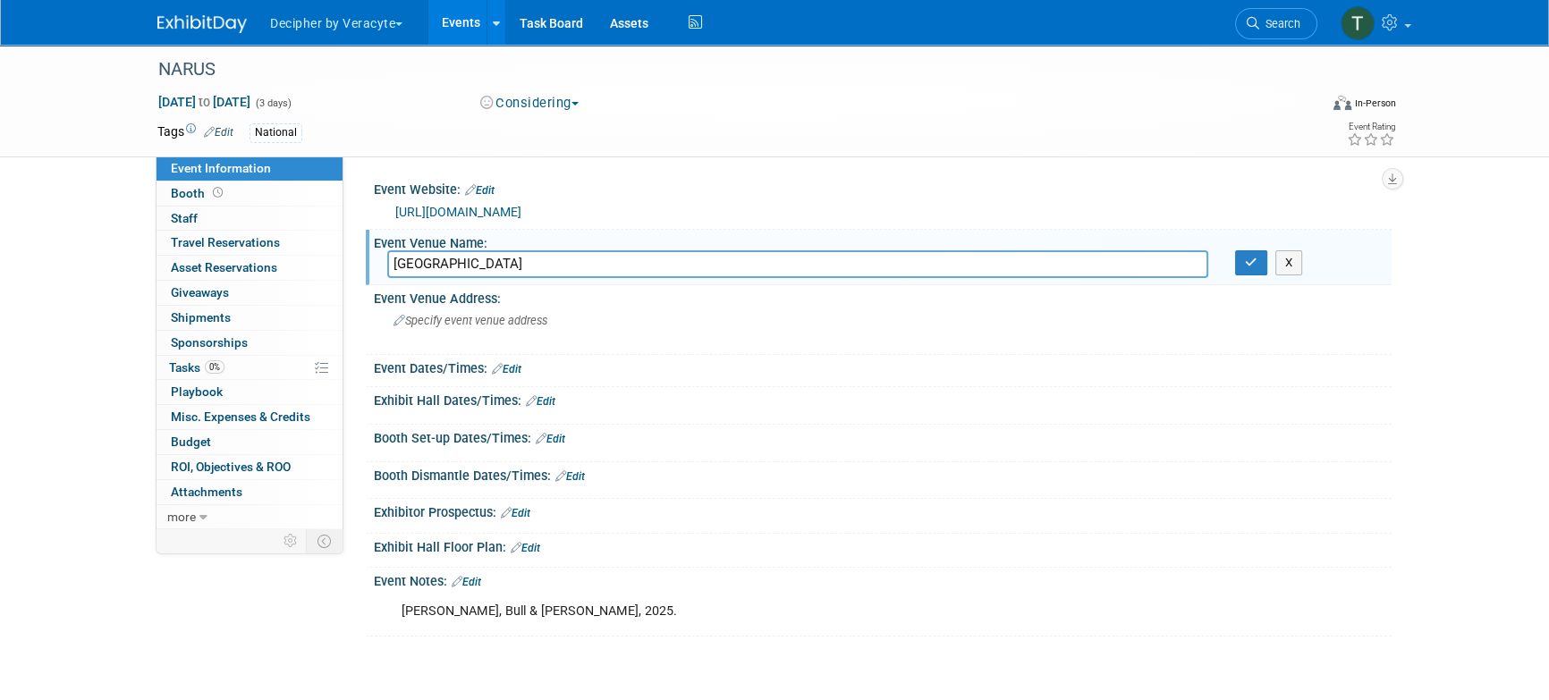
click at [445, 264] on input "Aria Resort" at bounding box center [797, 264] width 821 height 28
click at [463, 329] on div "Specify event venue address" at bounding box center [585, 327] width 397 height 41
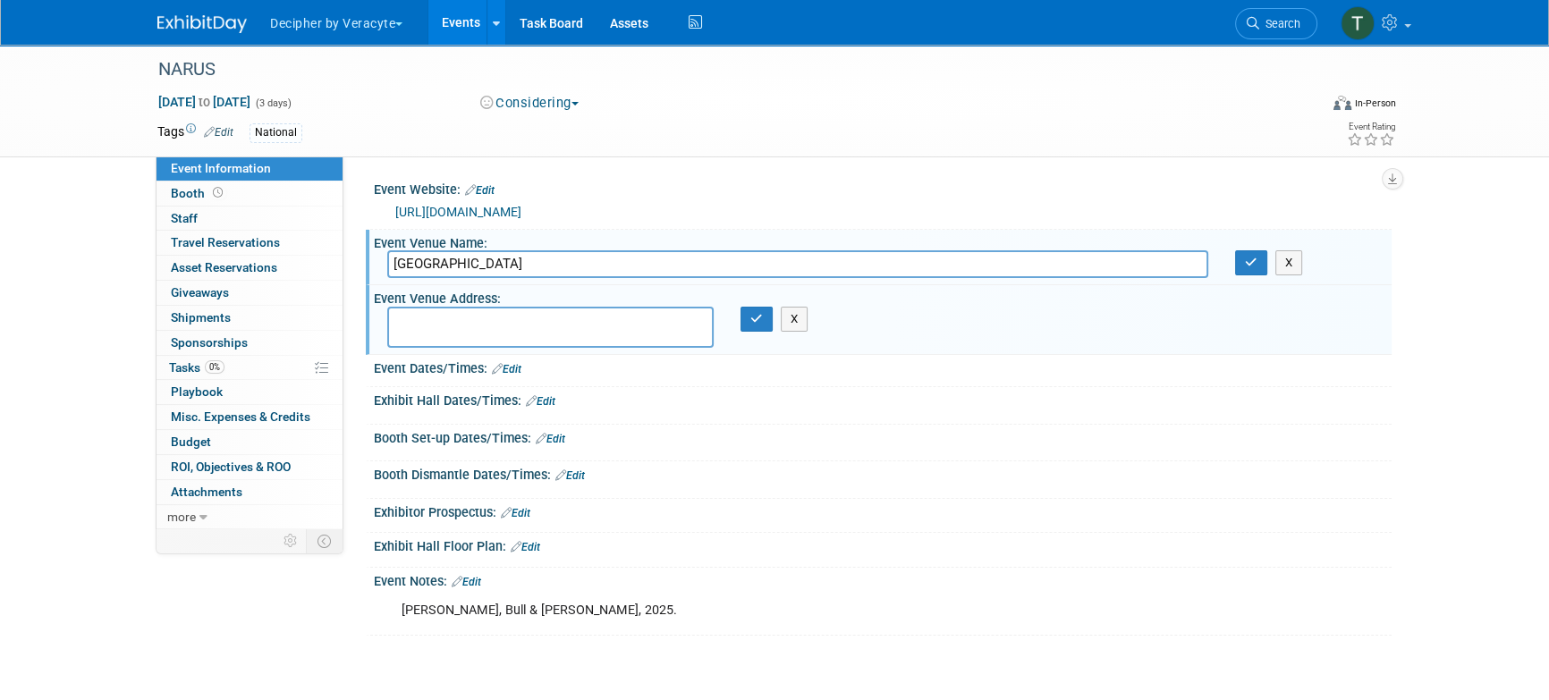
click at [463, 329] on textarea at bounding box center [550, 327] width 327 height 41
type textarea "3730 S Las Vegas Blvd, Las Vegas, NV 89158"
click at [758, 323] on icon "button" at bounding box center [757, 319] width 13 height 12
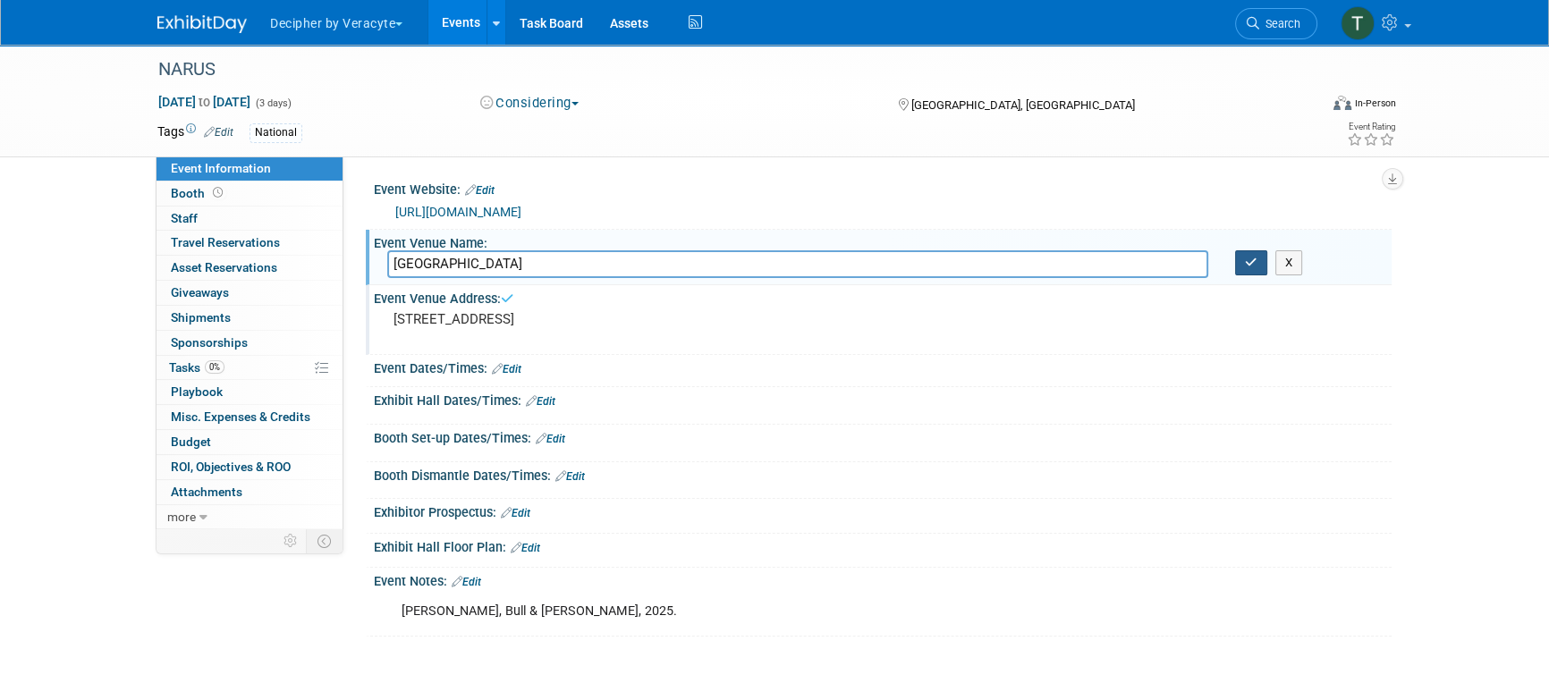
click at [1242, 269] on button "button" at bounding box center [1251, 262] width 32 height 25
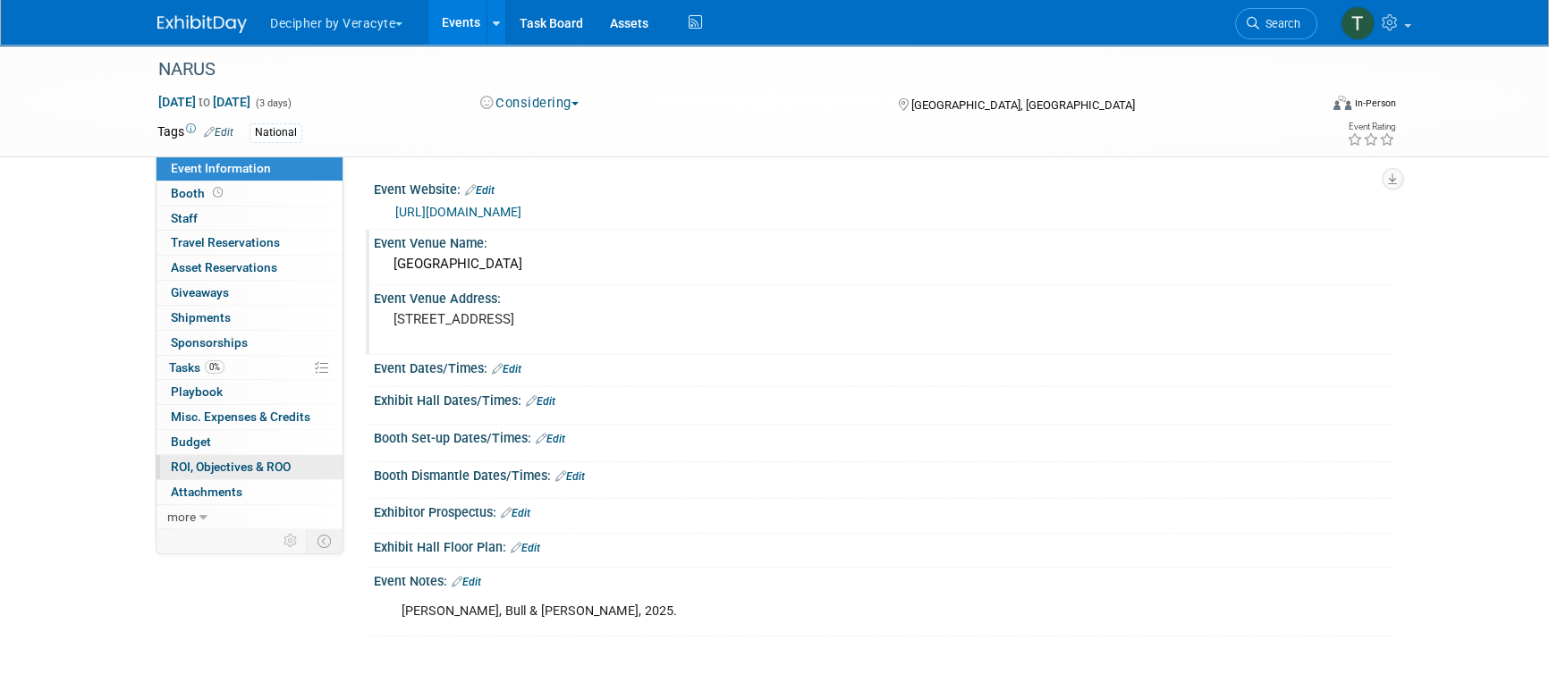
click at [224, 460] on span "ROI, Objectives & ROO 0" at bounding box center [231, 467] width 120 height 14
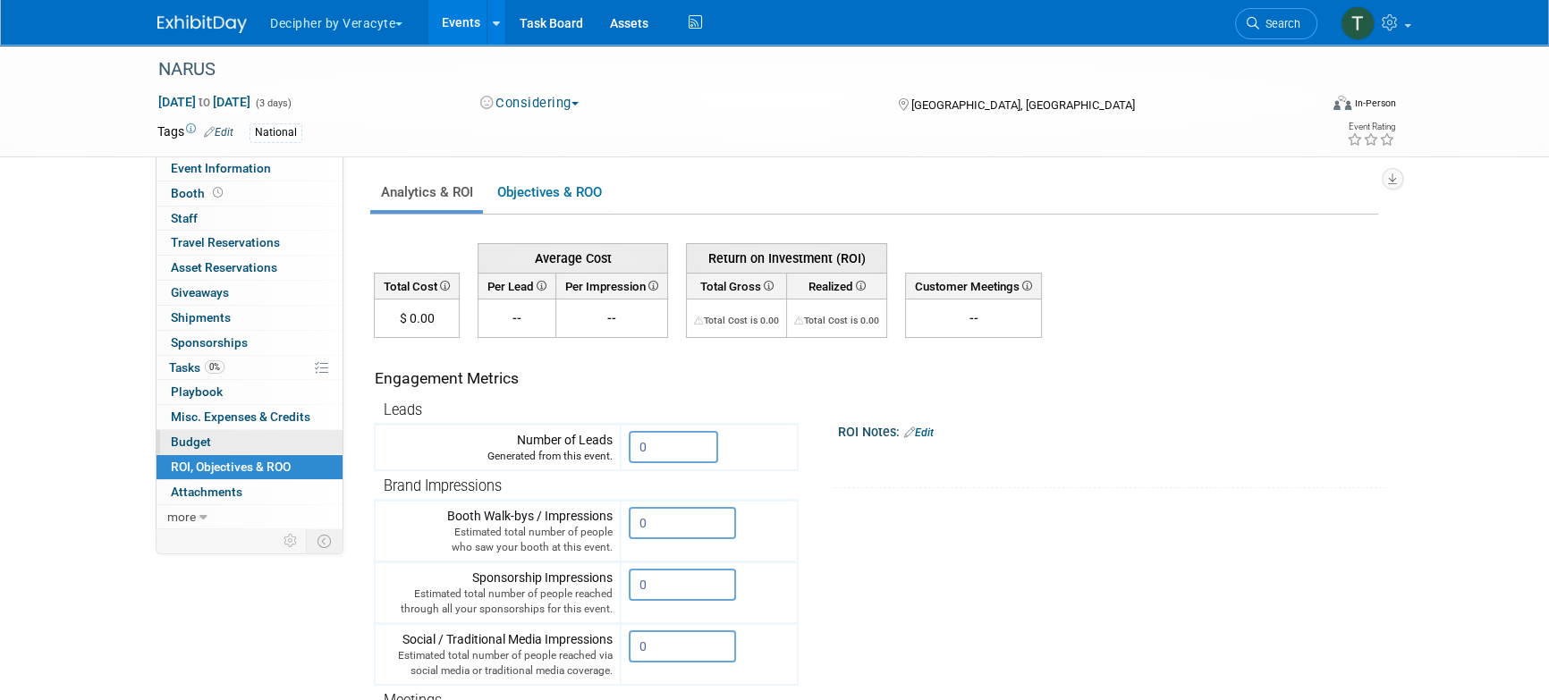
click at [224, 442] on link "Budget" at bounding box center [250, 442] width 186 height 24
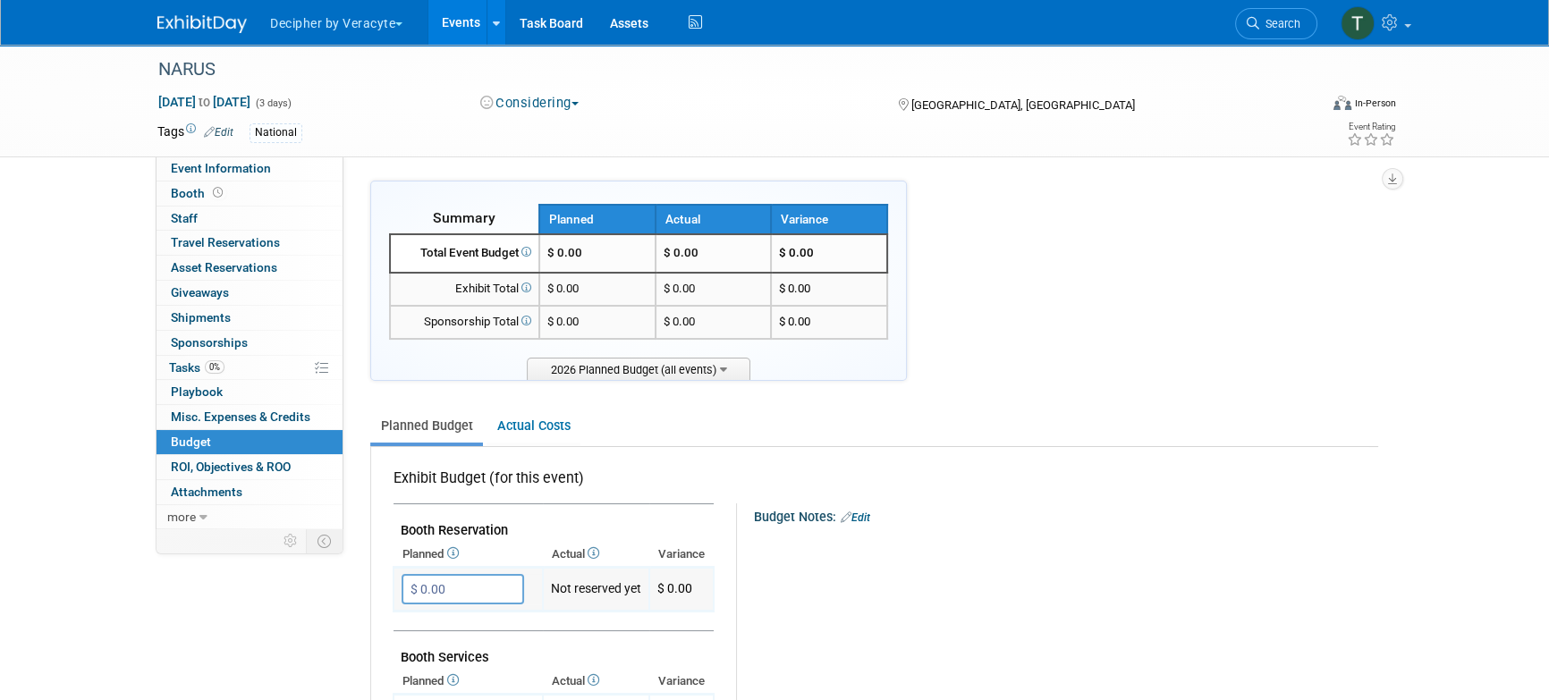
click at [448, 592] on input "$ 0.00" at bounding box center [463, 589] width 123 height 30
type input "$ 7,500.00"
click at [270, 345] on link "0 Sponsorships 0" at bounding box center [250, 343] width 186 height 24
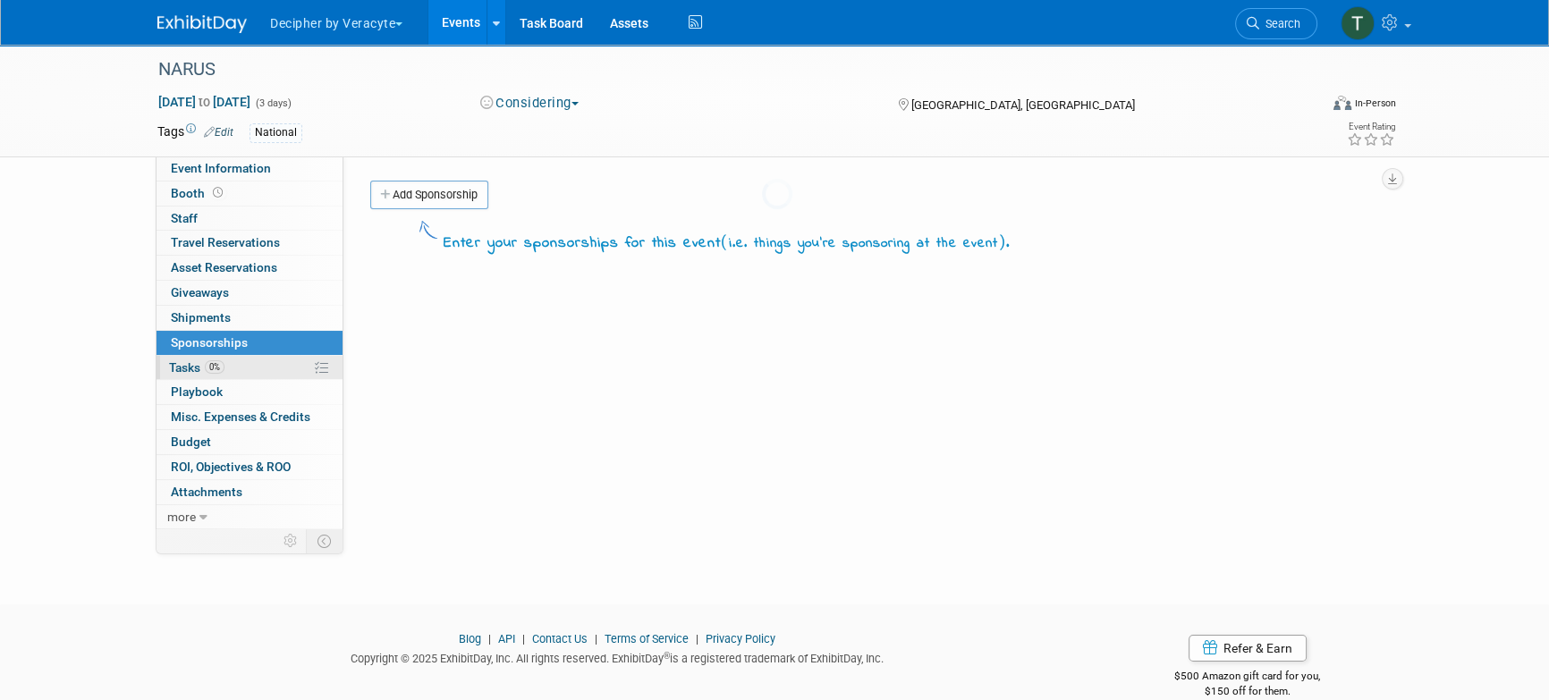
click at [270, 369] on link "0% Tasks 0%" at bounding box center [250, 368] width 186 height 24
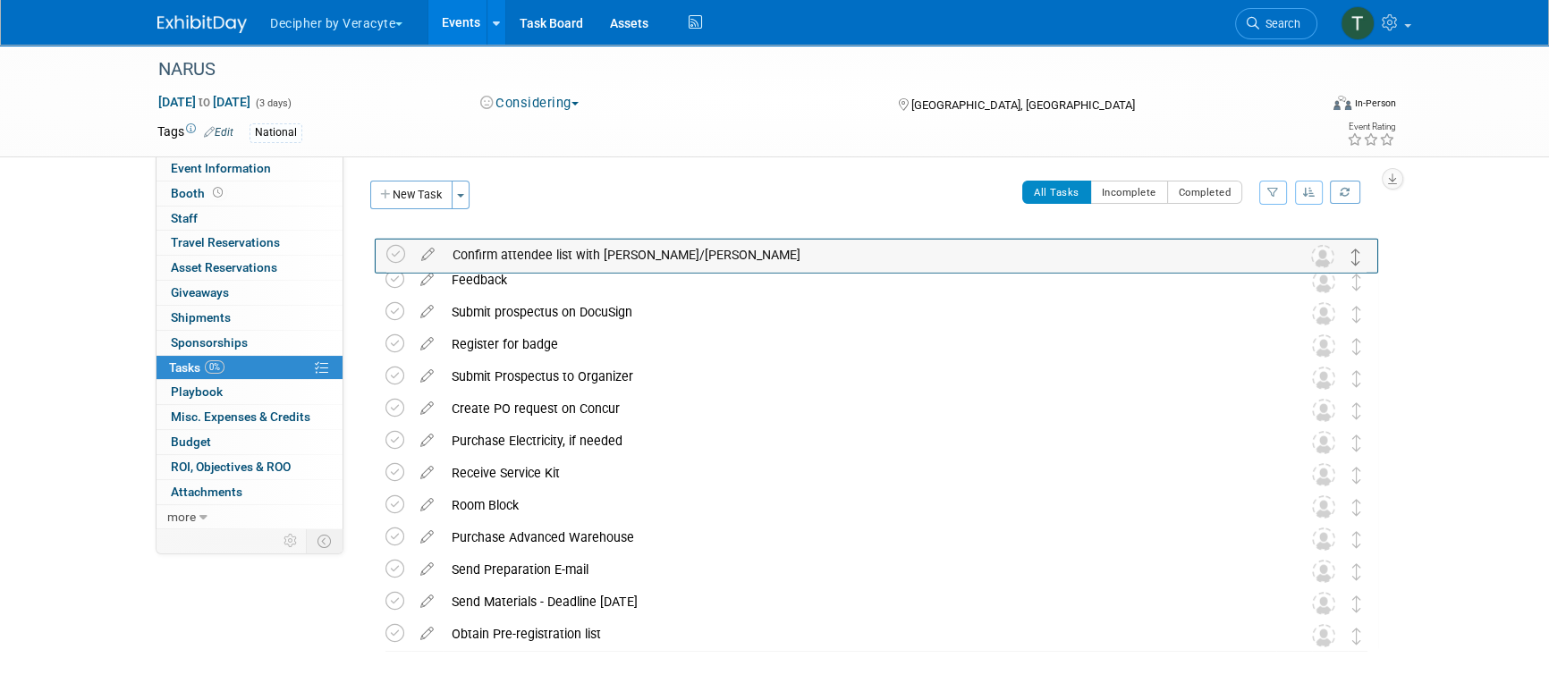
drag, startPoint x: 1353, startPoint y: 280, endPoint x: 1353, endPoint y: 253, distance: 26.8
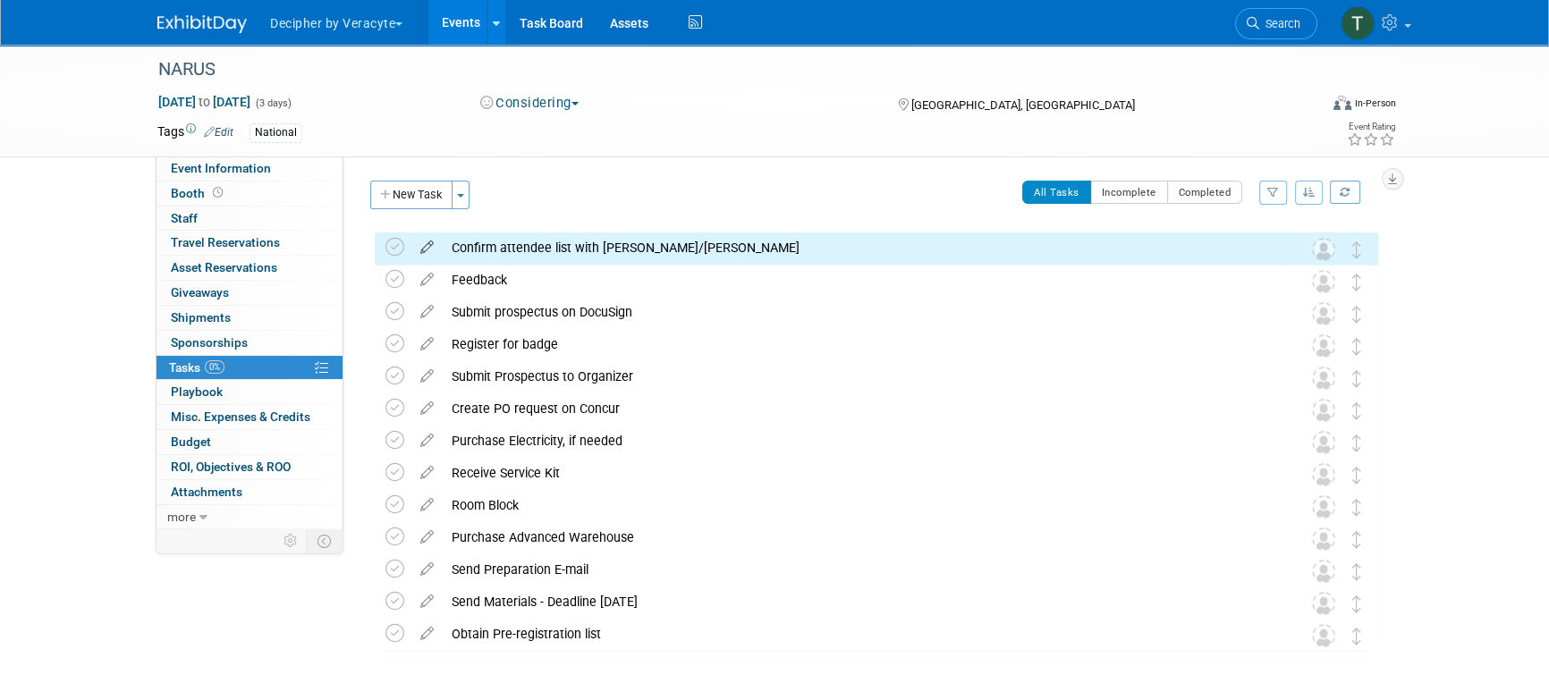
click at [432, 246] on icon at bounding box center [426, 244] width 31 height 22
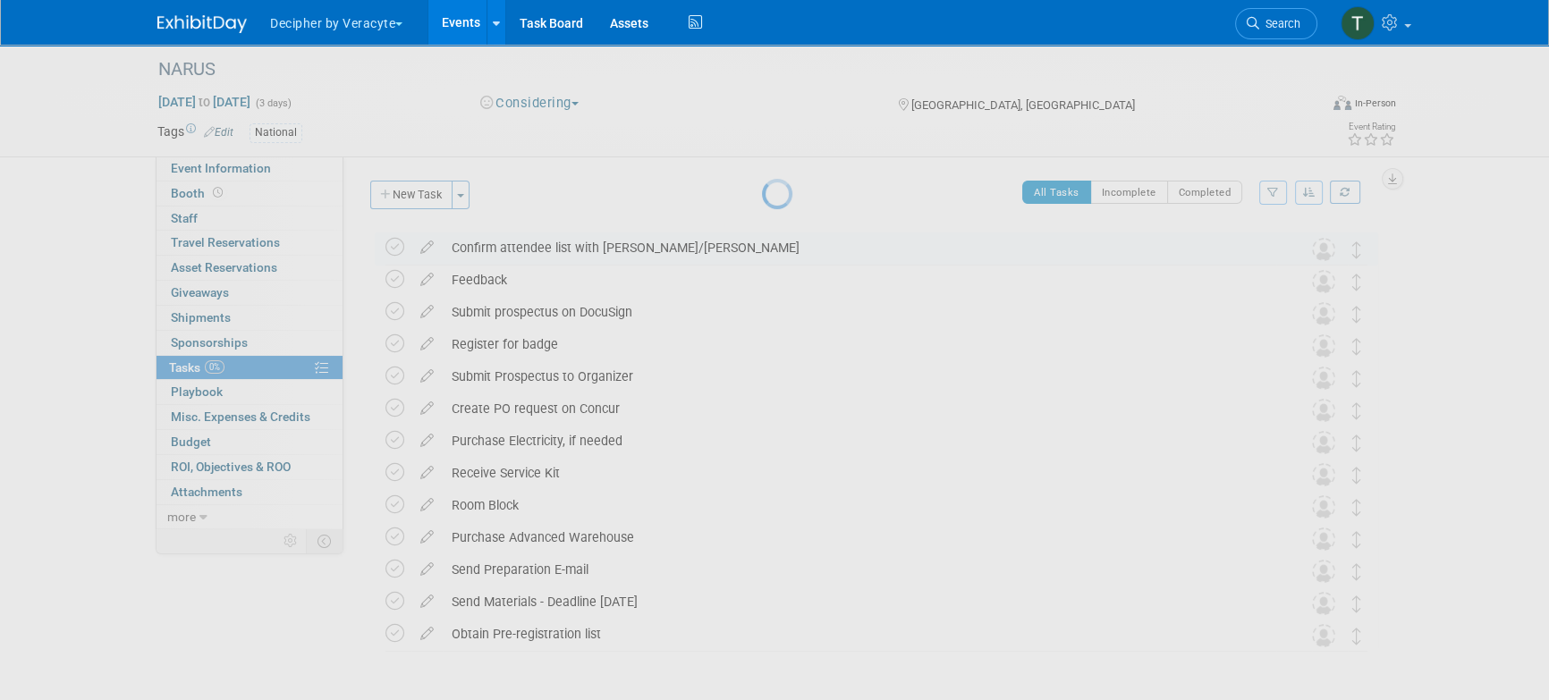
select select "8"
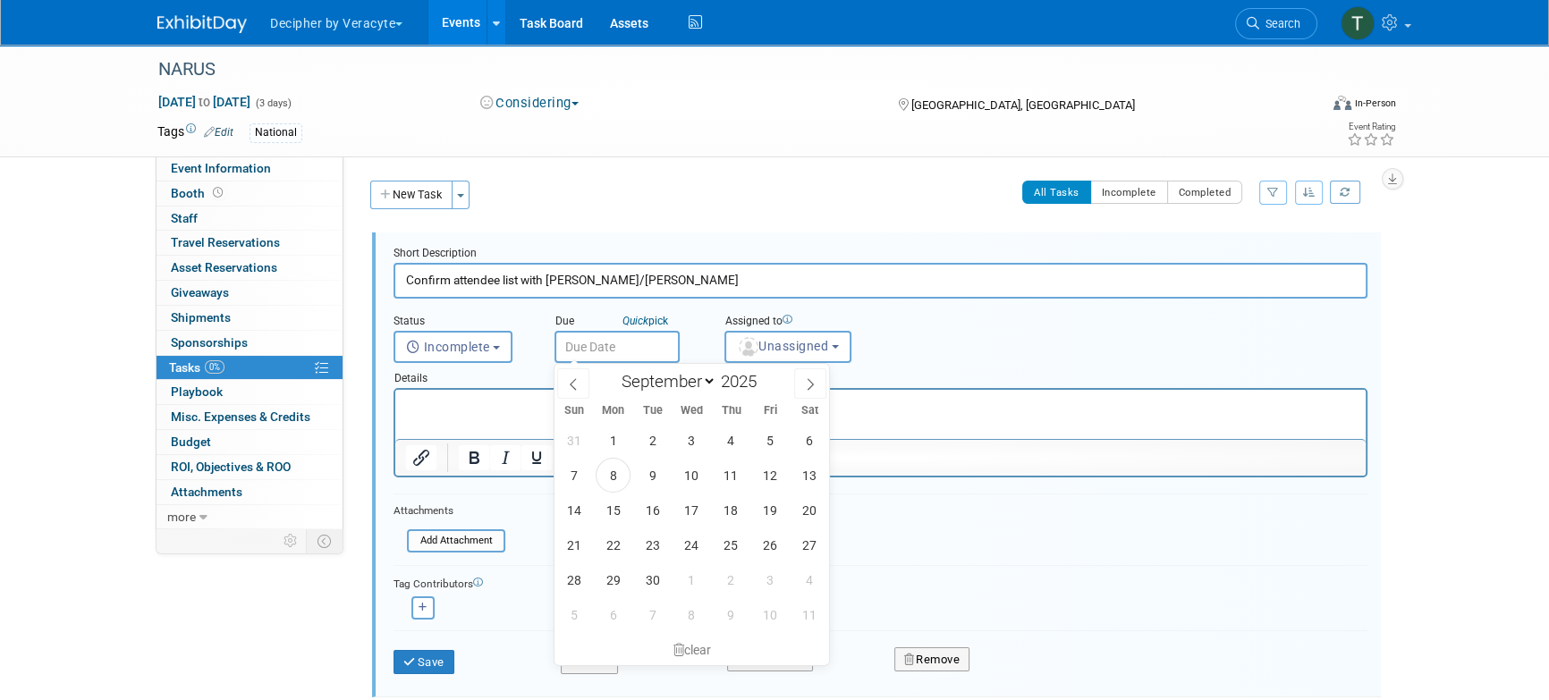
click at [621, 343] on input "text" at bounding box center [617, 347] width 125 height 32
click at [649, 615] on span "7" at bounding box center [652, 615] width 35 height 35
type input "Oct 7, 2025"
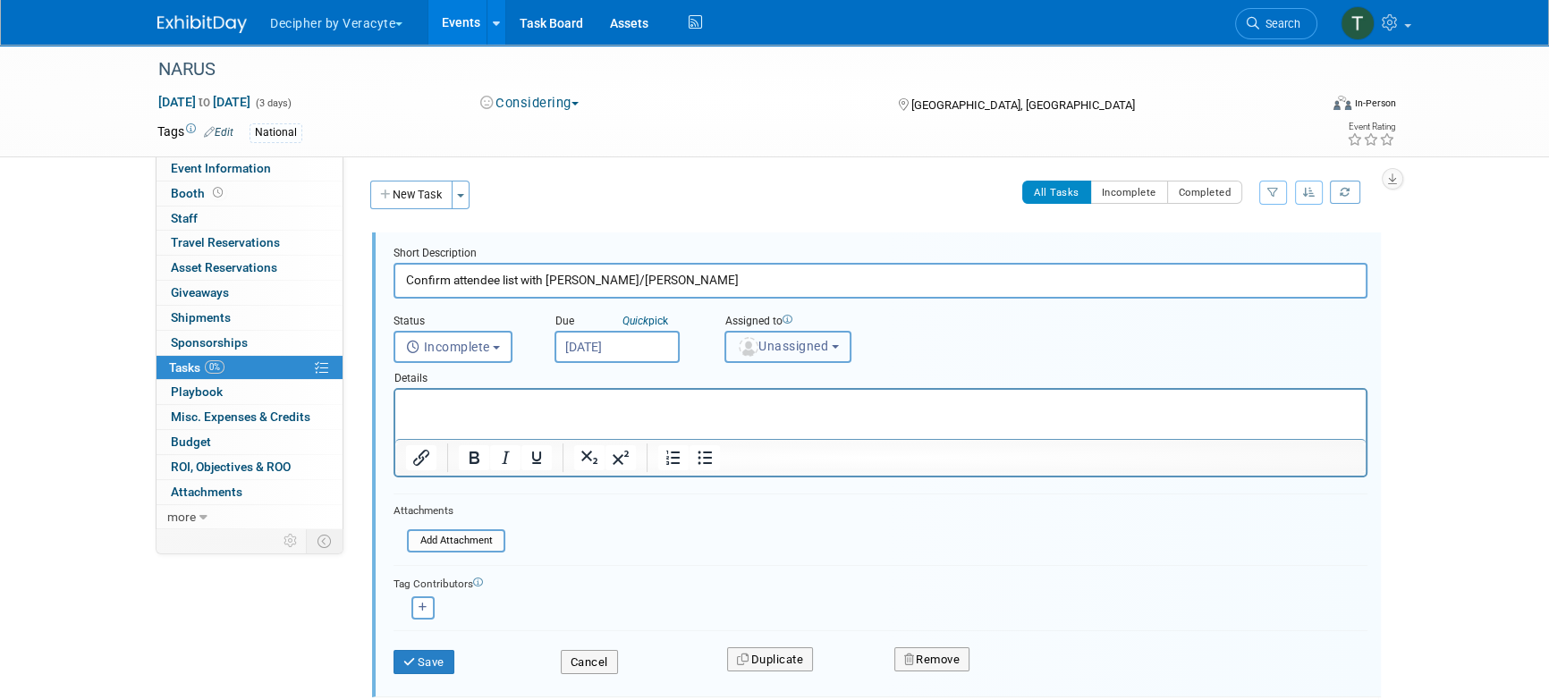
click at [818, 352] on span "Unassigned" at bounding box center [782, 346] width 91 height 14
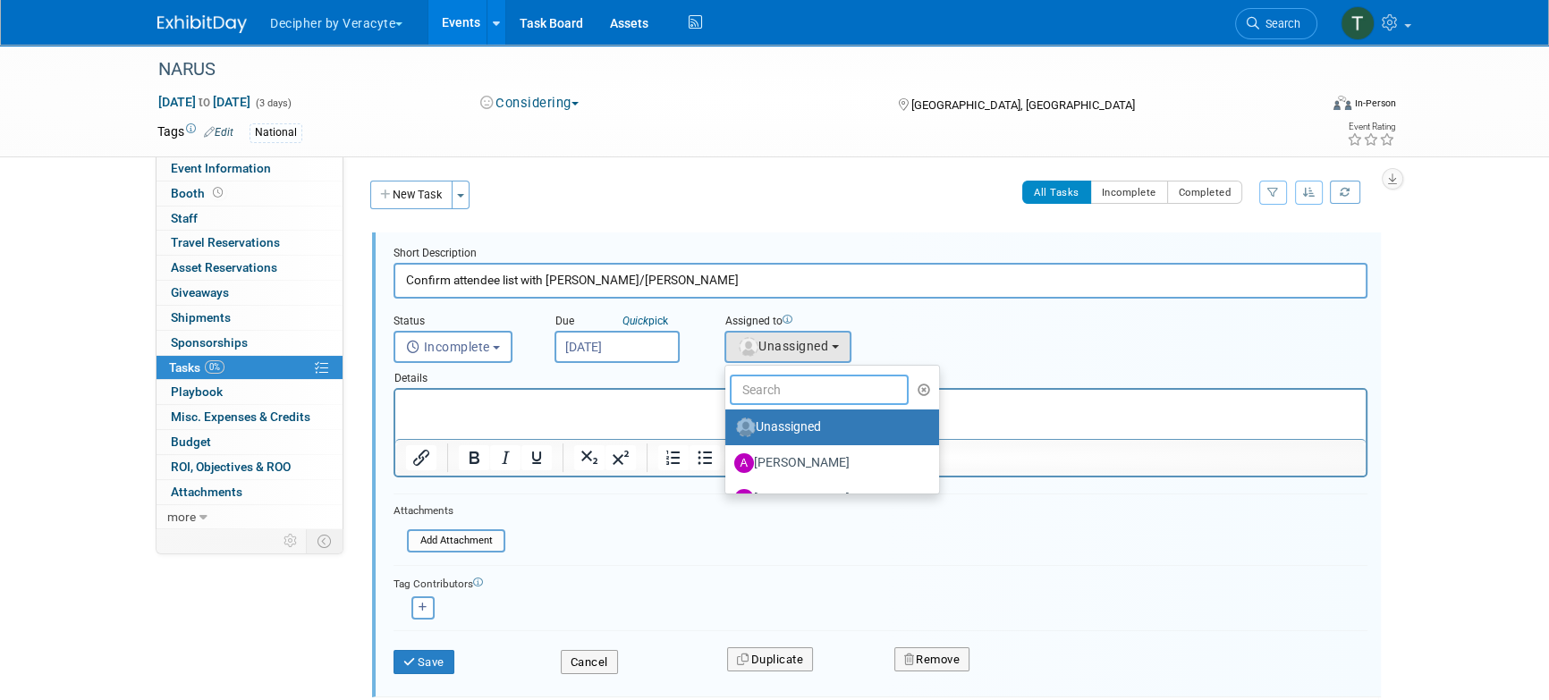
click at [815, 391] on input "text" at bounding box center [819, 390] width 179 height 30
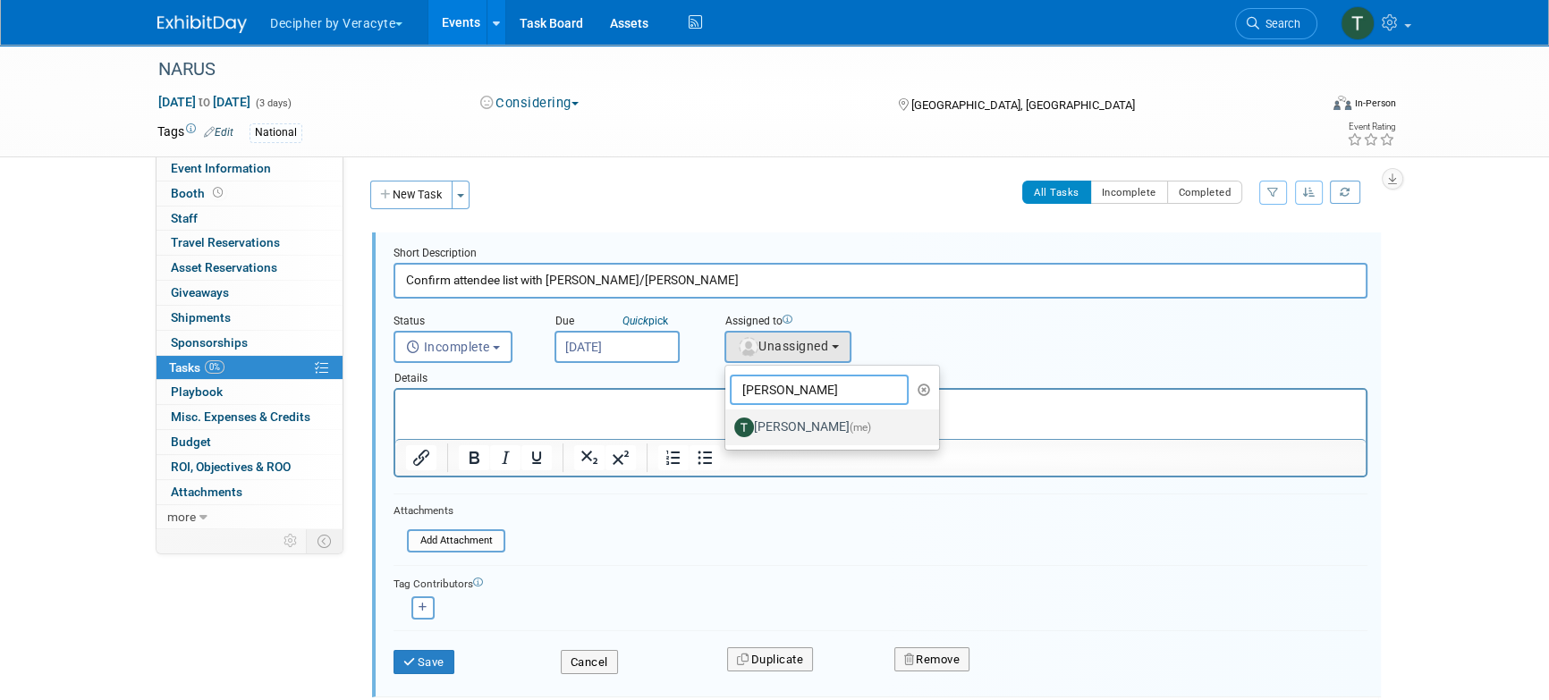
type input "tony"
click at [809, 410] on link "Tony Alvarado (me)" at bounding box center [832, 428] width 214 height 36
click at [810, 417] on label "Tony Alvarado (me)" at bounding box center [827, 427] width 187 height 29
click at [728, 420] on input "Tony Alvarado (me)" at bounding box center [723, 426] width 12 height 12
select select "3ceeba8c-a19a-4597-a609-6fba7c9a515a"
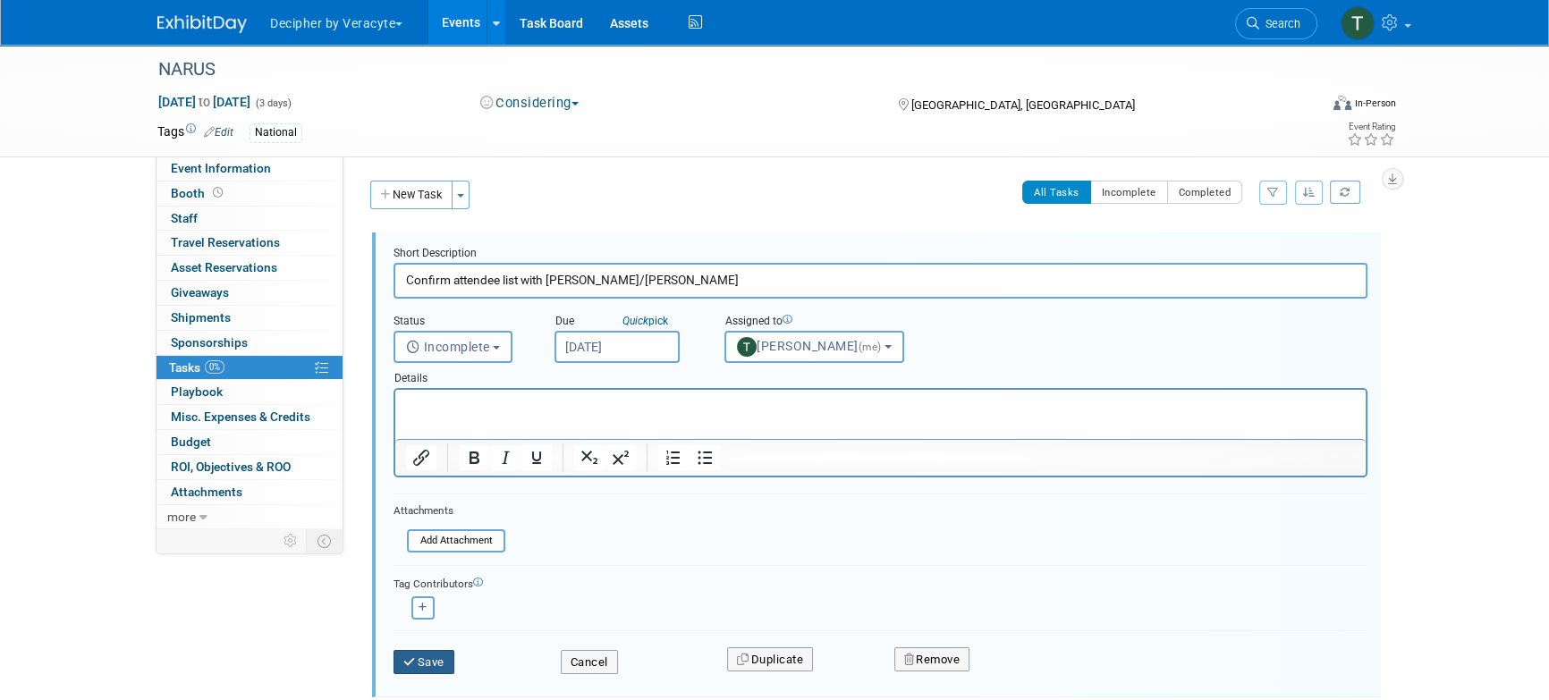
click at [445, 650] on button "Save" at bounding box center [424, 662] width 61 height 25
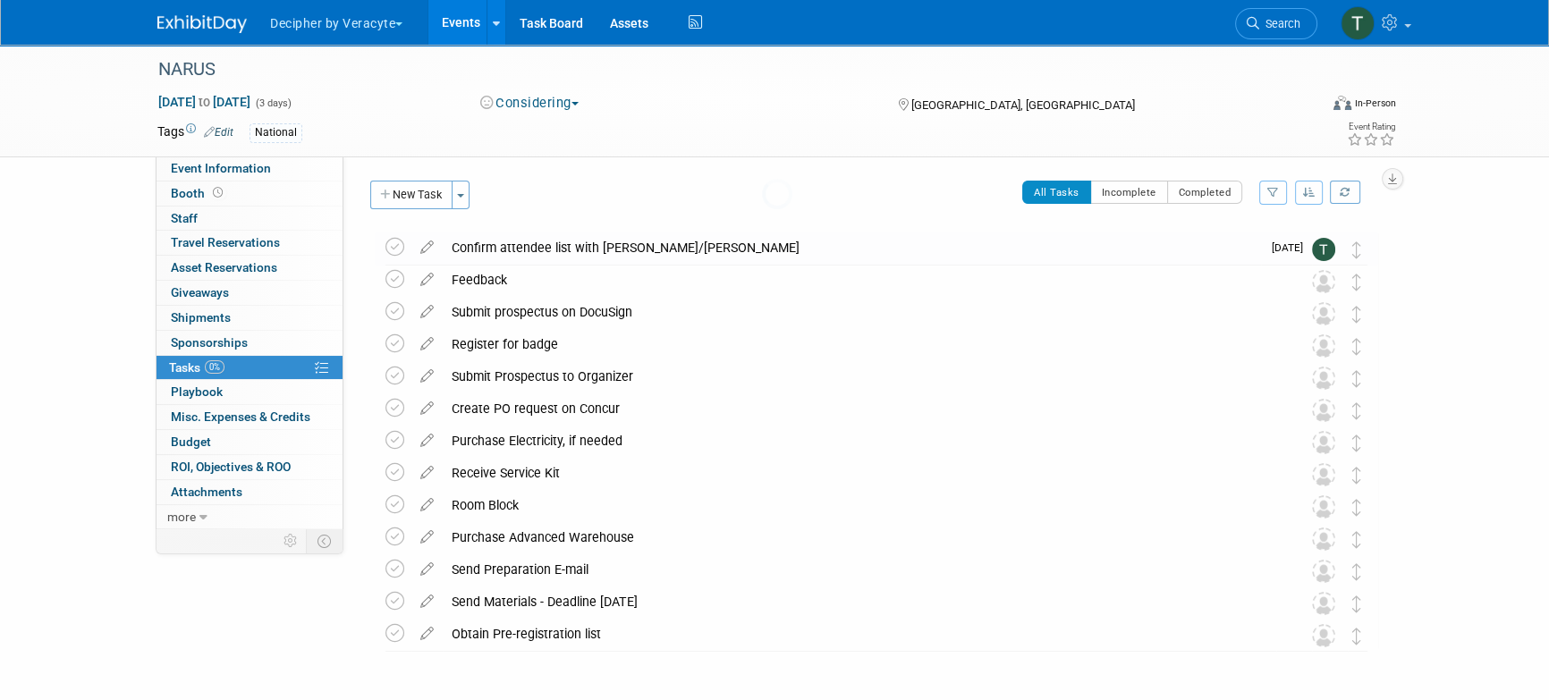
click at [444, 657] on body "Decipher by Veracyte Explore: My Workspaces 2 Go to Workspace: Corporate Events…" at bounding box center [774, 350] width 1549 height 700
click at [202, 165] on span "Event Information" at bounding box center [221, 168] width 100 height 14
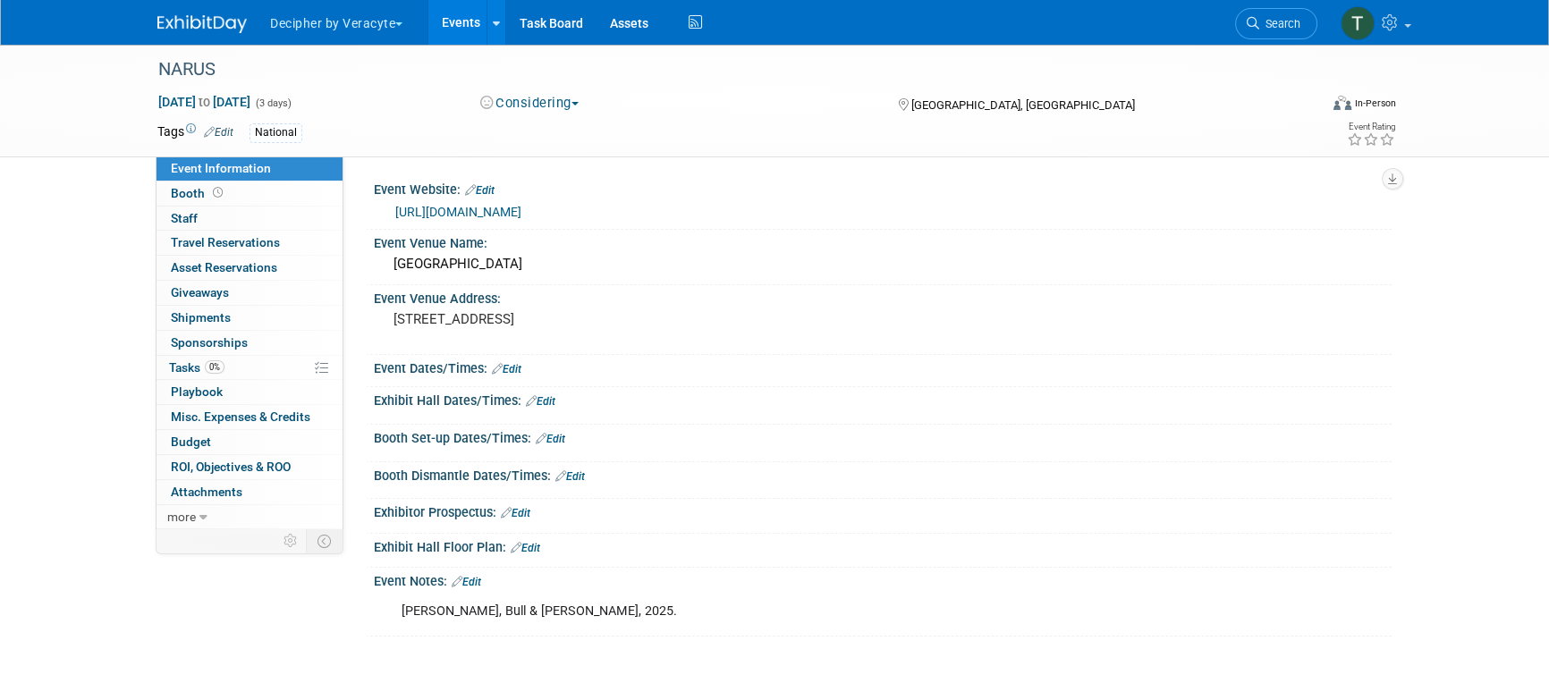
click at [530, 516] on link "Edit" at bounding box center [516, 513] width 30 height 13
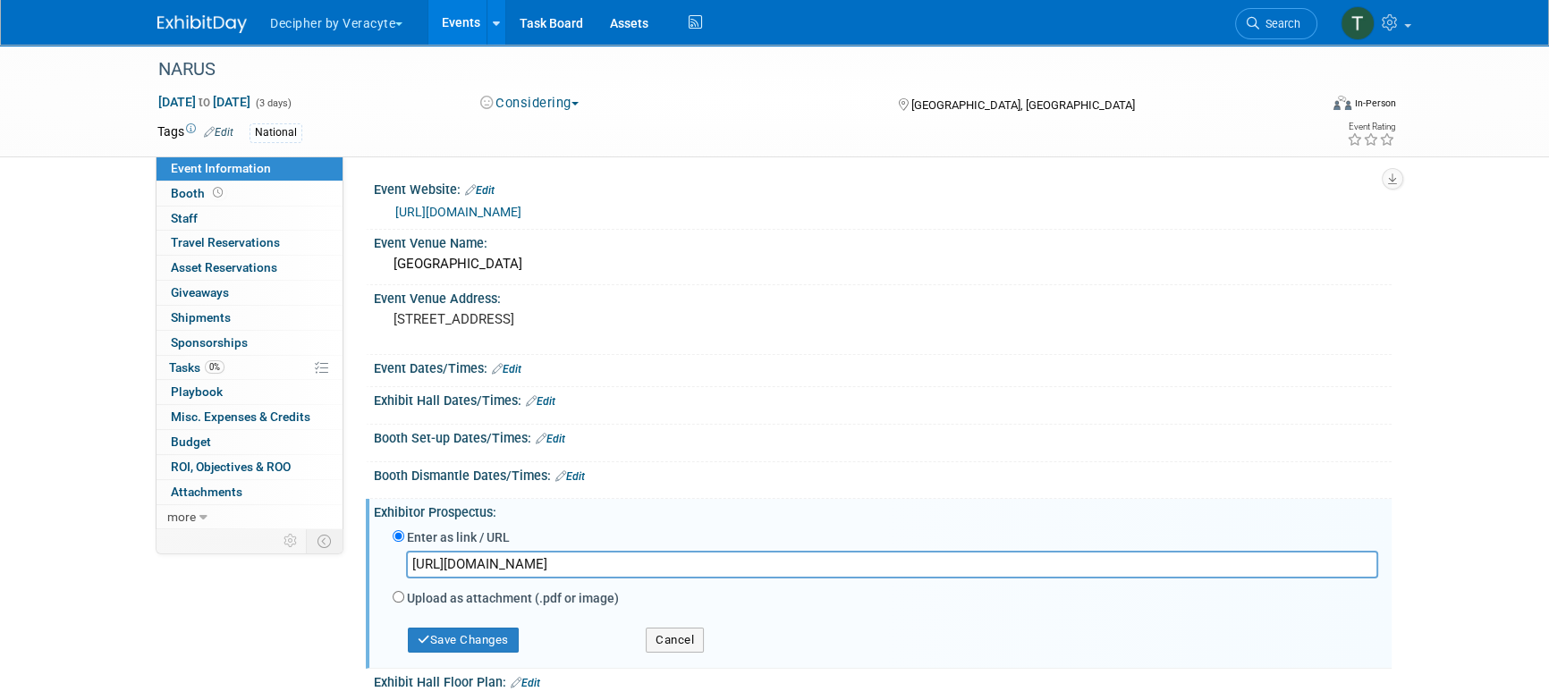
scroll to position [0, 549]
type input "https://veracyte365.sharepoint.com/:b:/r/sites/DecipherMKTG/Shared%20Documents/…"
click at [475, 645] on button "Save Changes" at bounding box center [463, 640] width 111 height 25
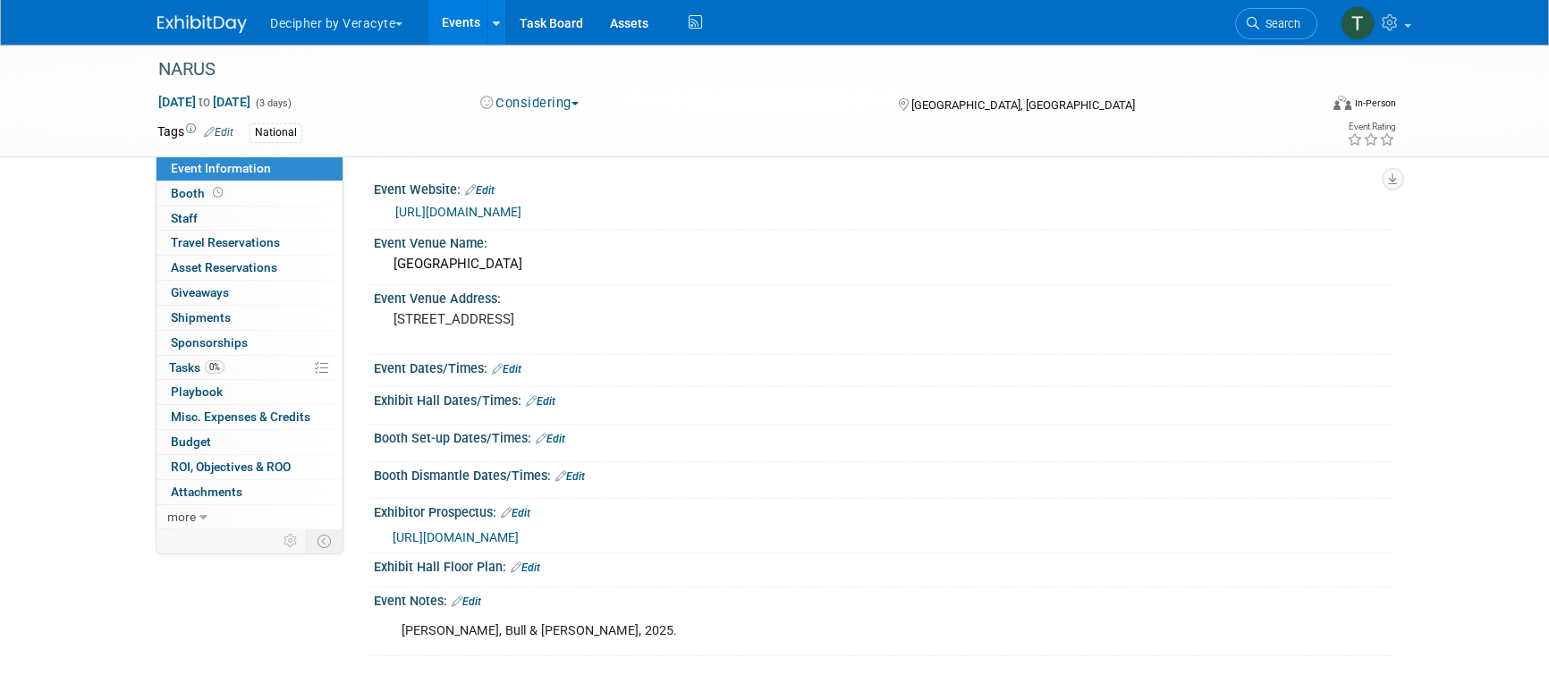
click at [477, 608] on link "Edit" at bounding box center [467, 602] width 30 height 13
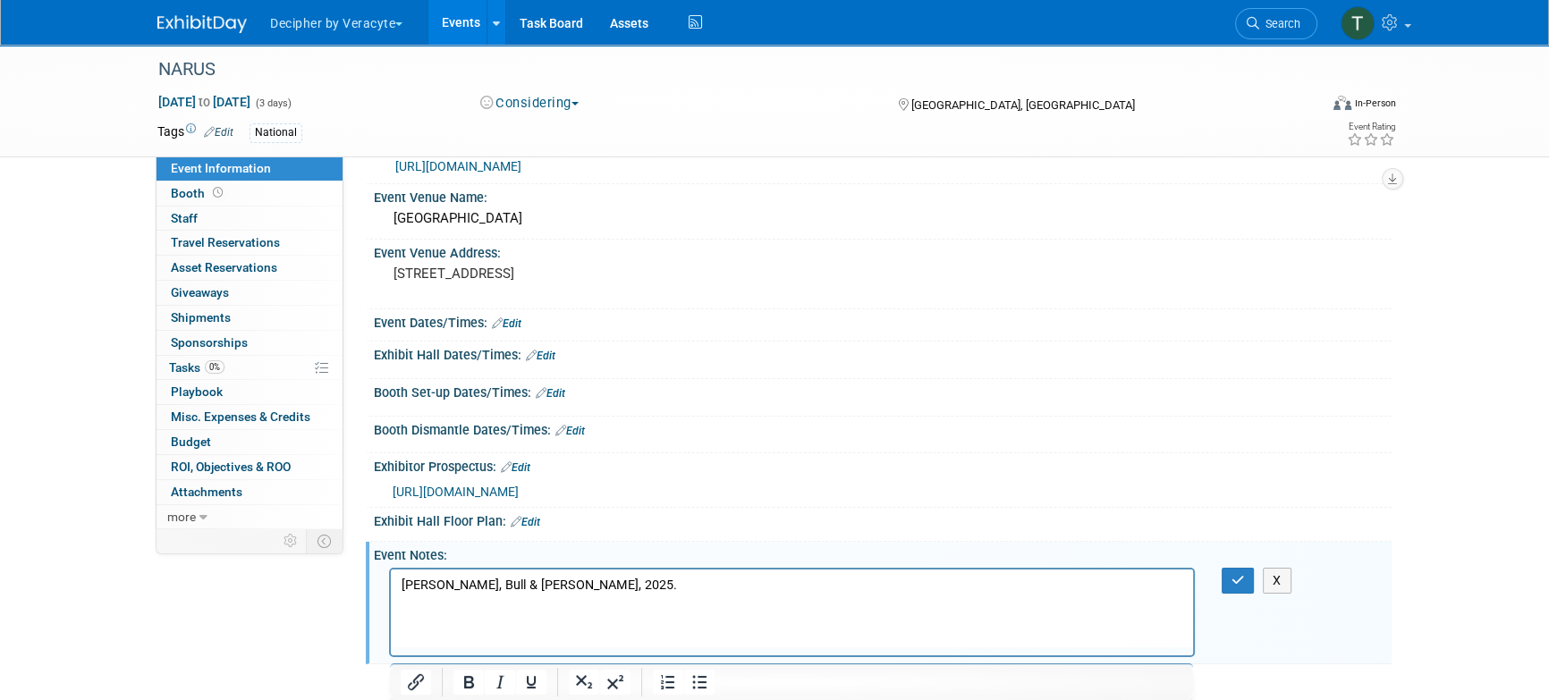
scroll to position [81, 0]
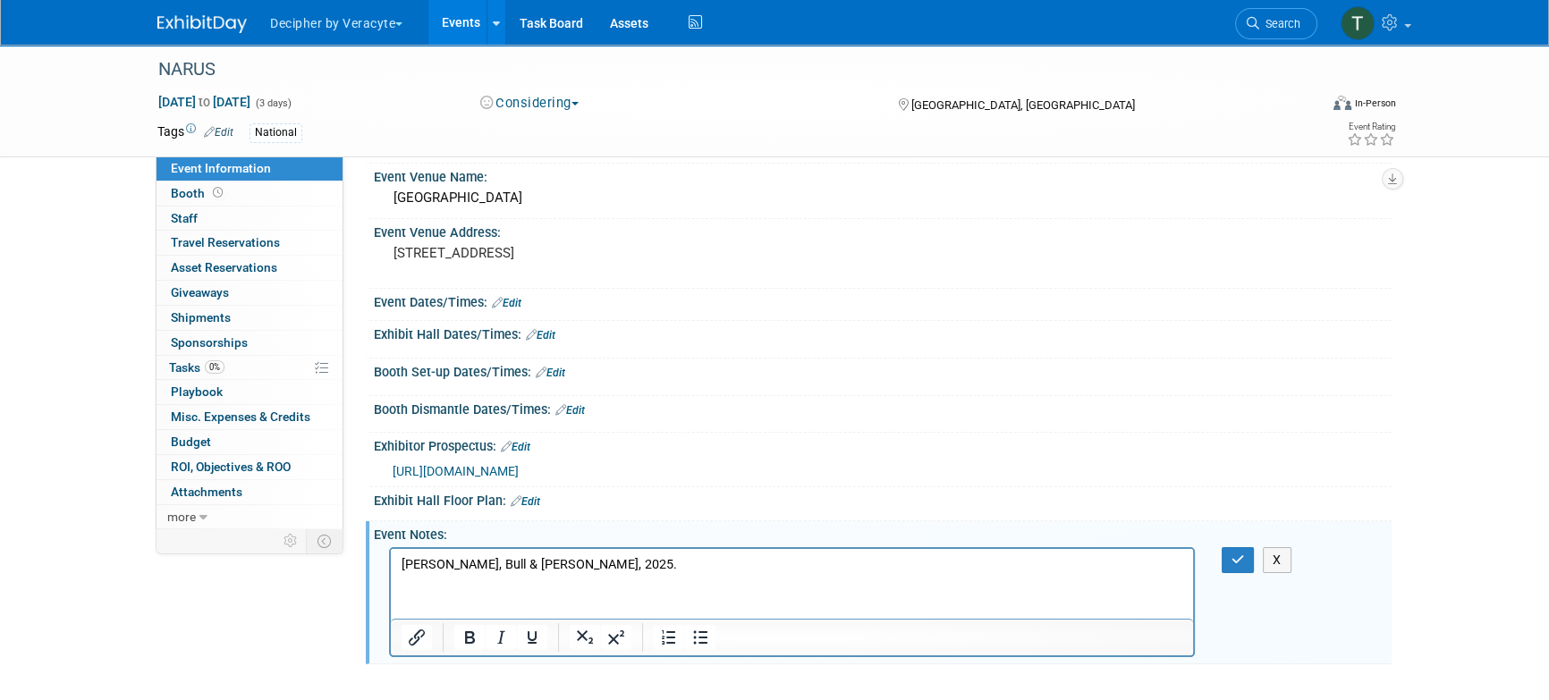
click at [581, 562] on p "Andy, Bull & Jeff, 2025." at bounding box center [793, 564] width 782 height 18
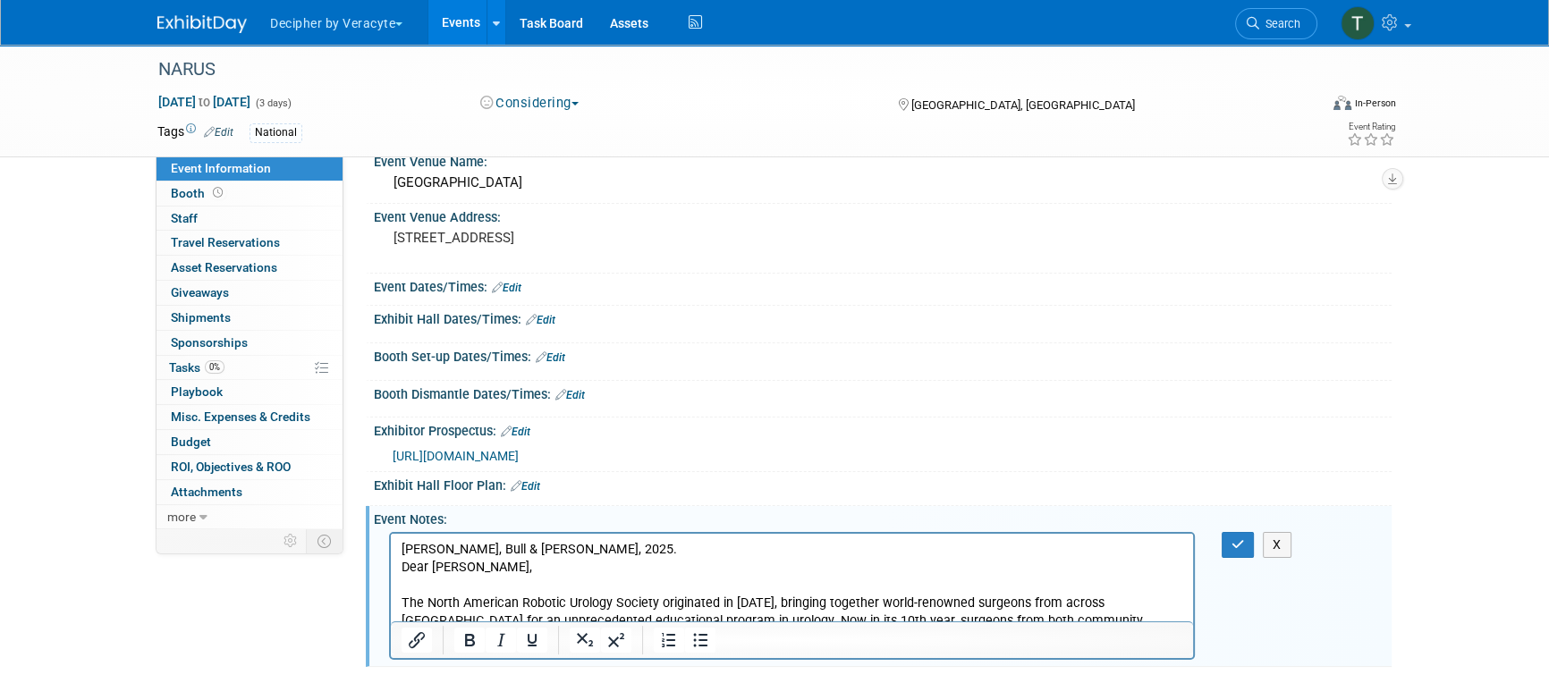
scroll to position [333, 0]
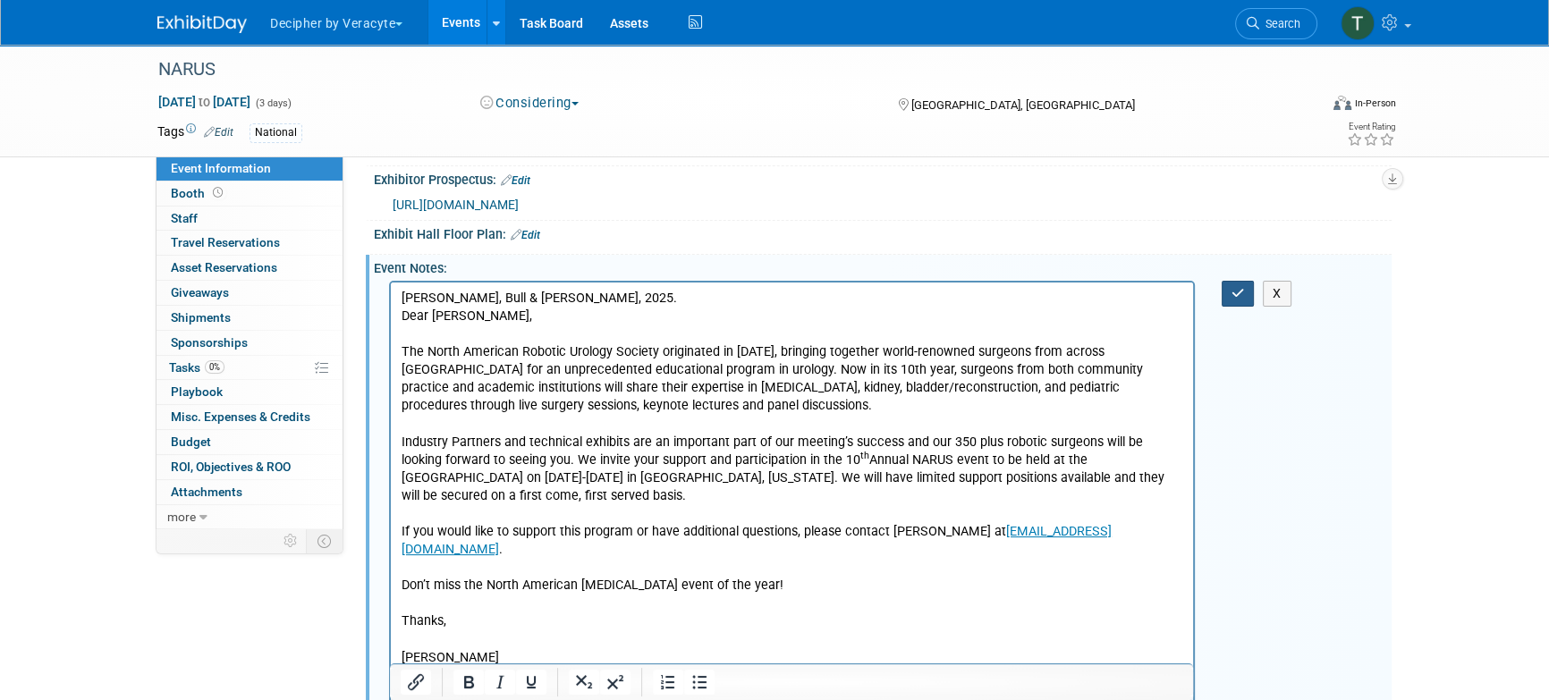
click at [1242, 300] on icon "button" at bounding box center [1238, 293] width 13 height 13
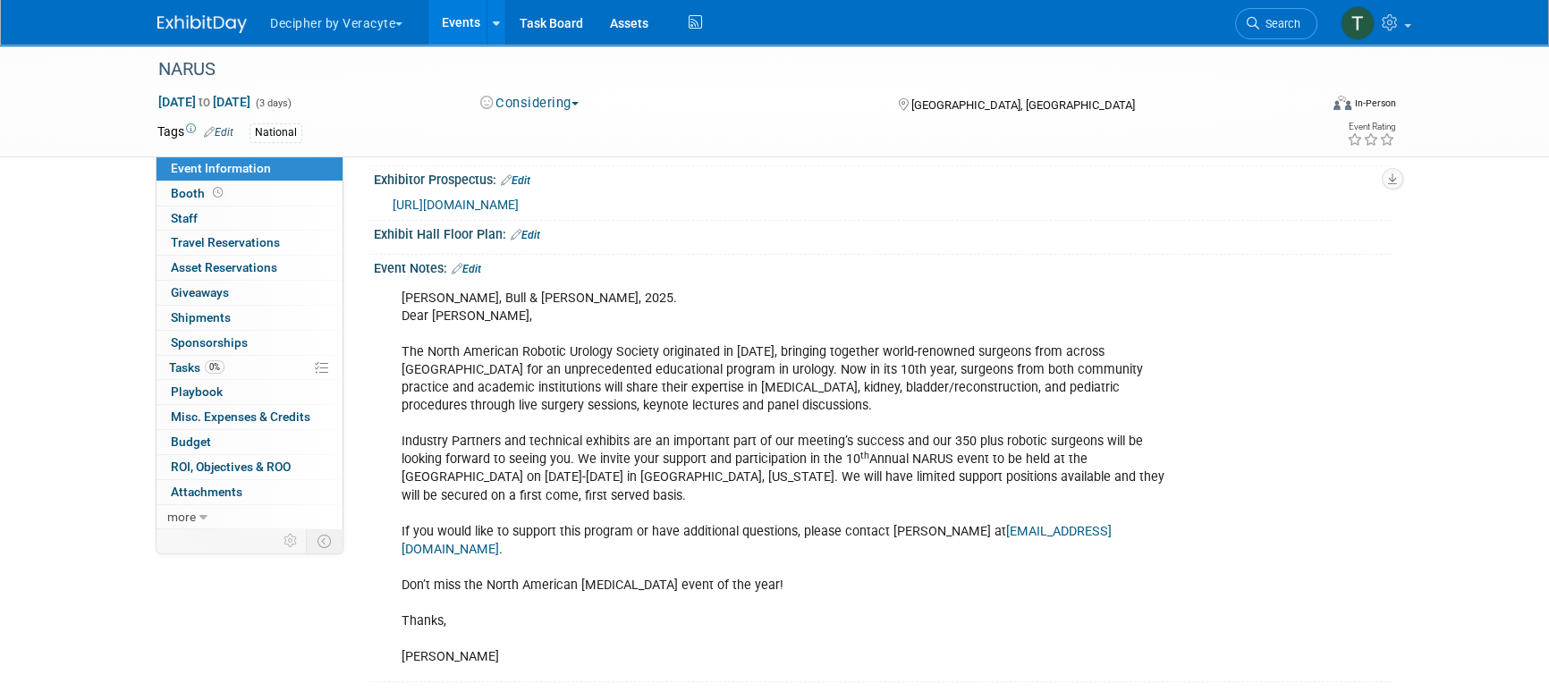
click at [462, 28] on link "Events" at bounding box center [460, 22] width 65 height 45
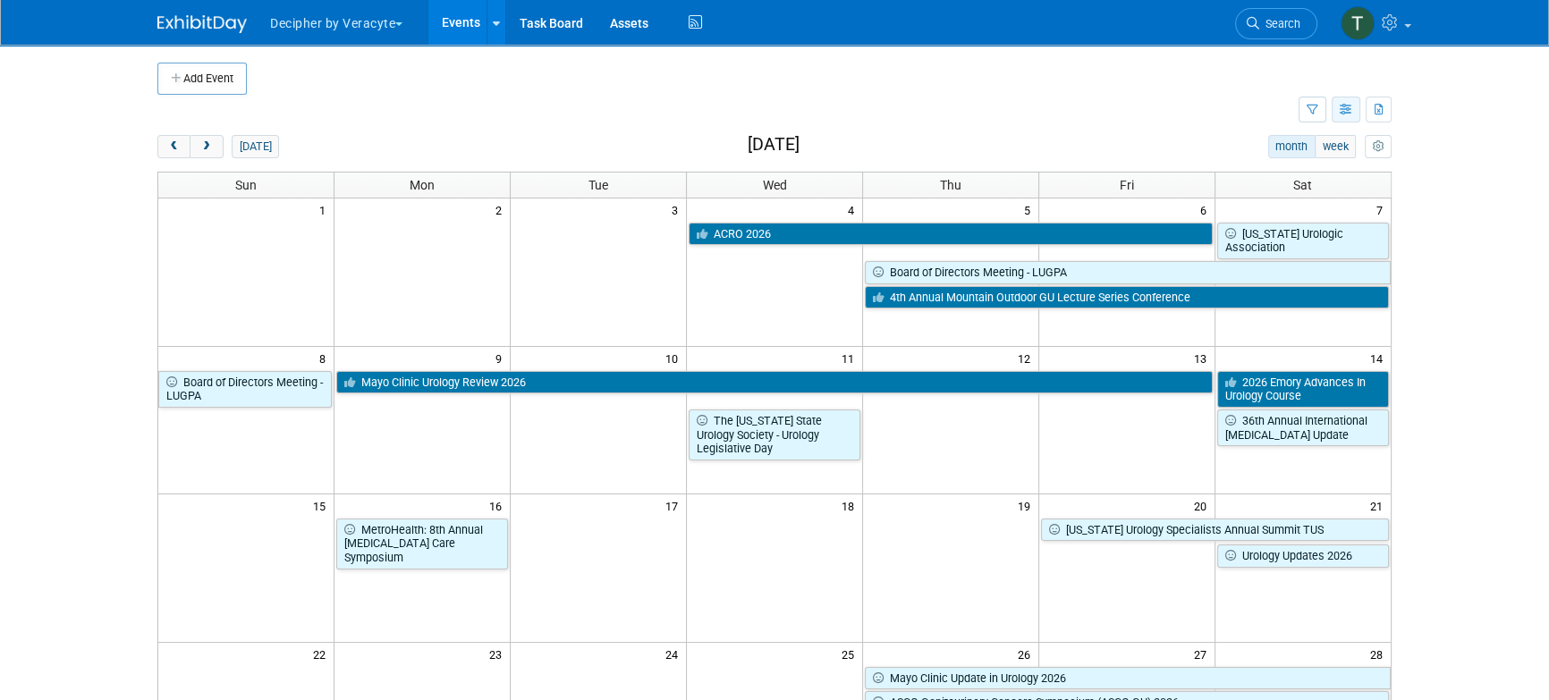
click at [1354, 104] on button "button" at bounding box center [1346, 110] width 29 height 26
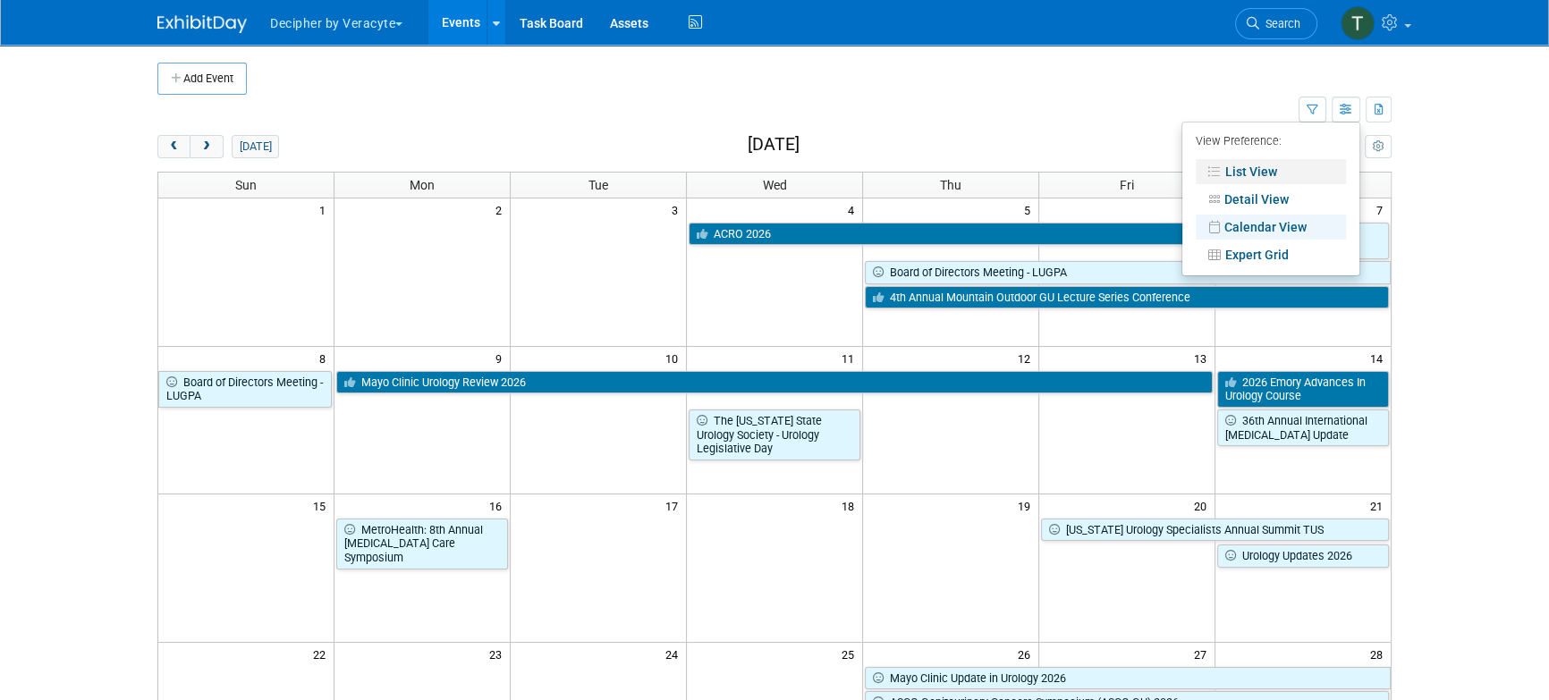
click at [1285, 178] on link "List View" at bounding box center [1271, 171] width 150 height 25
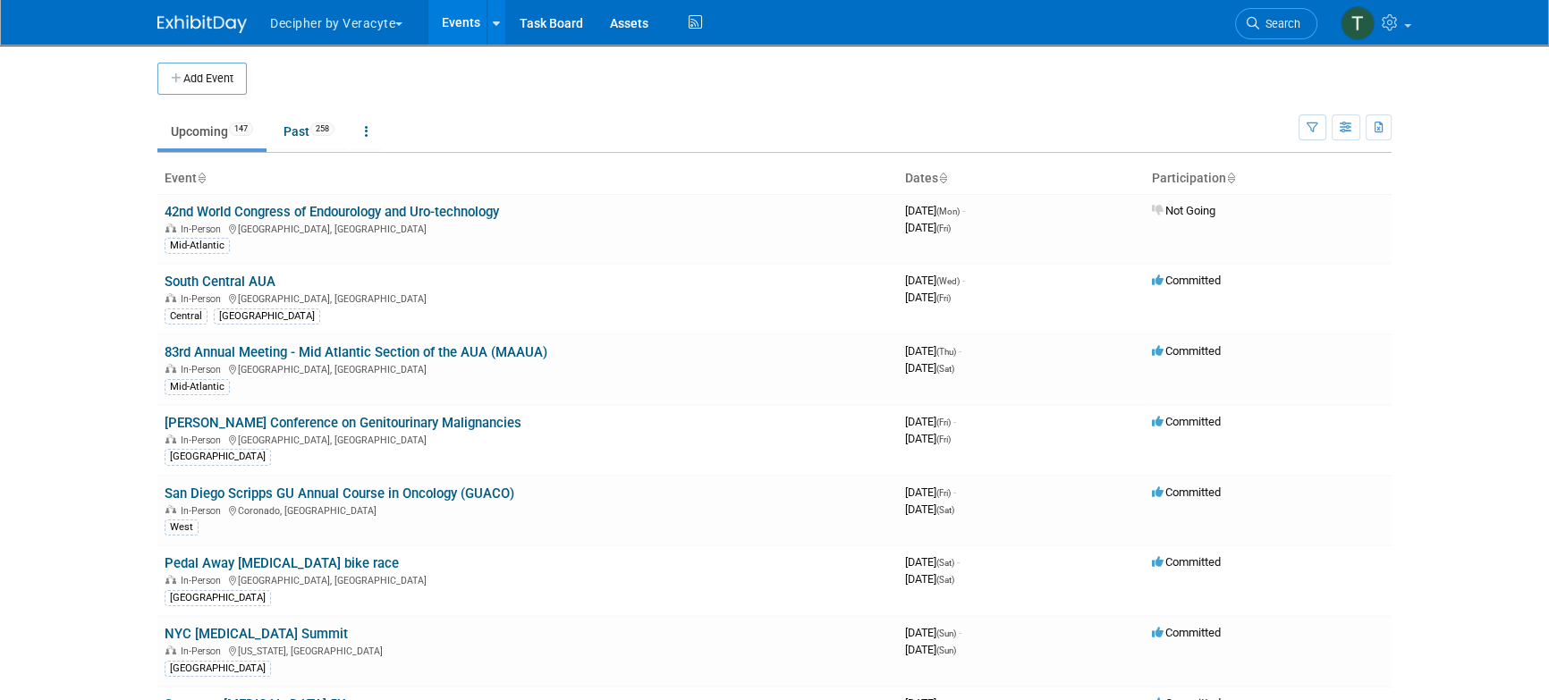
scroll to position [5004, 0]
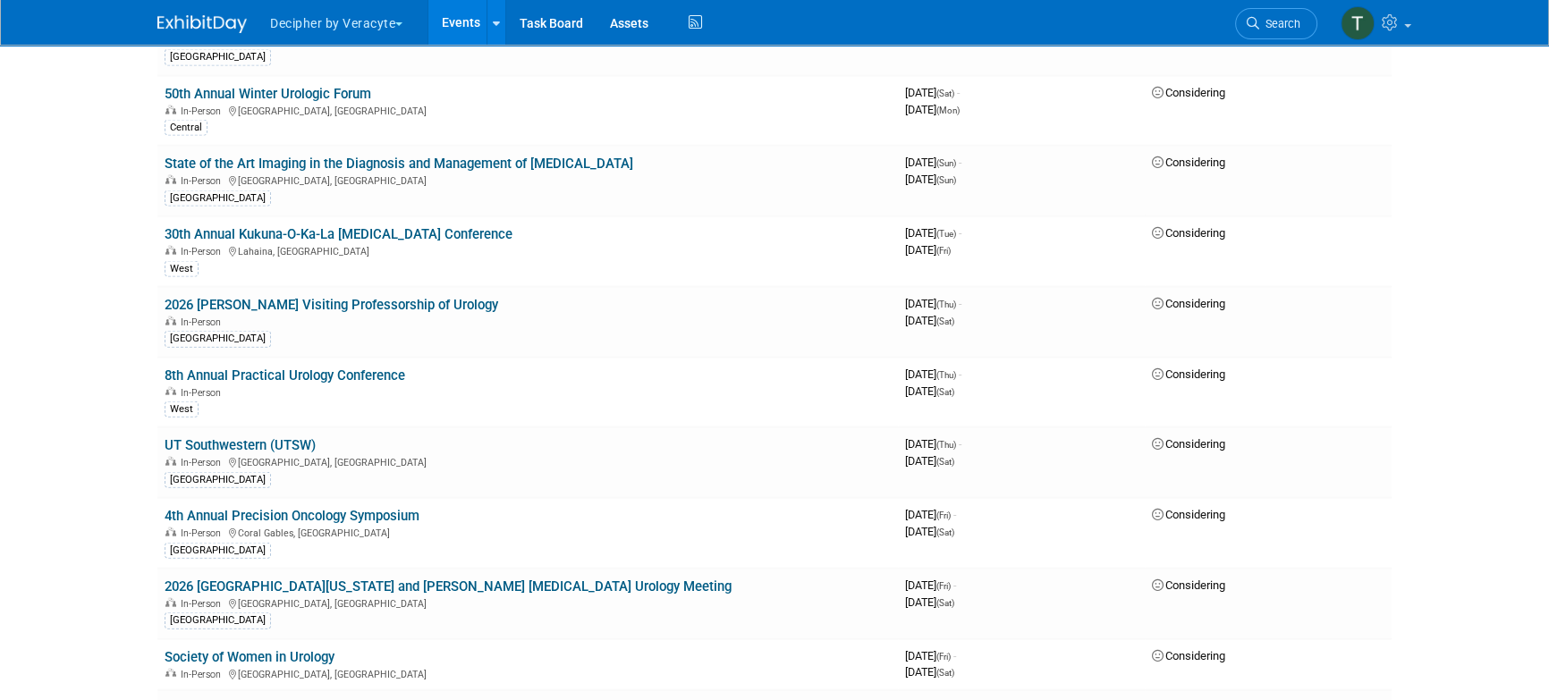
click at [443, 26] on link "Events" at bounding box center [460, 22] width 65 height 45
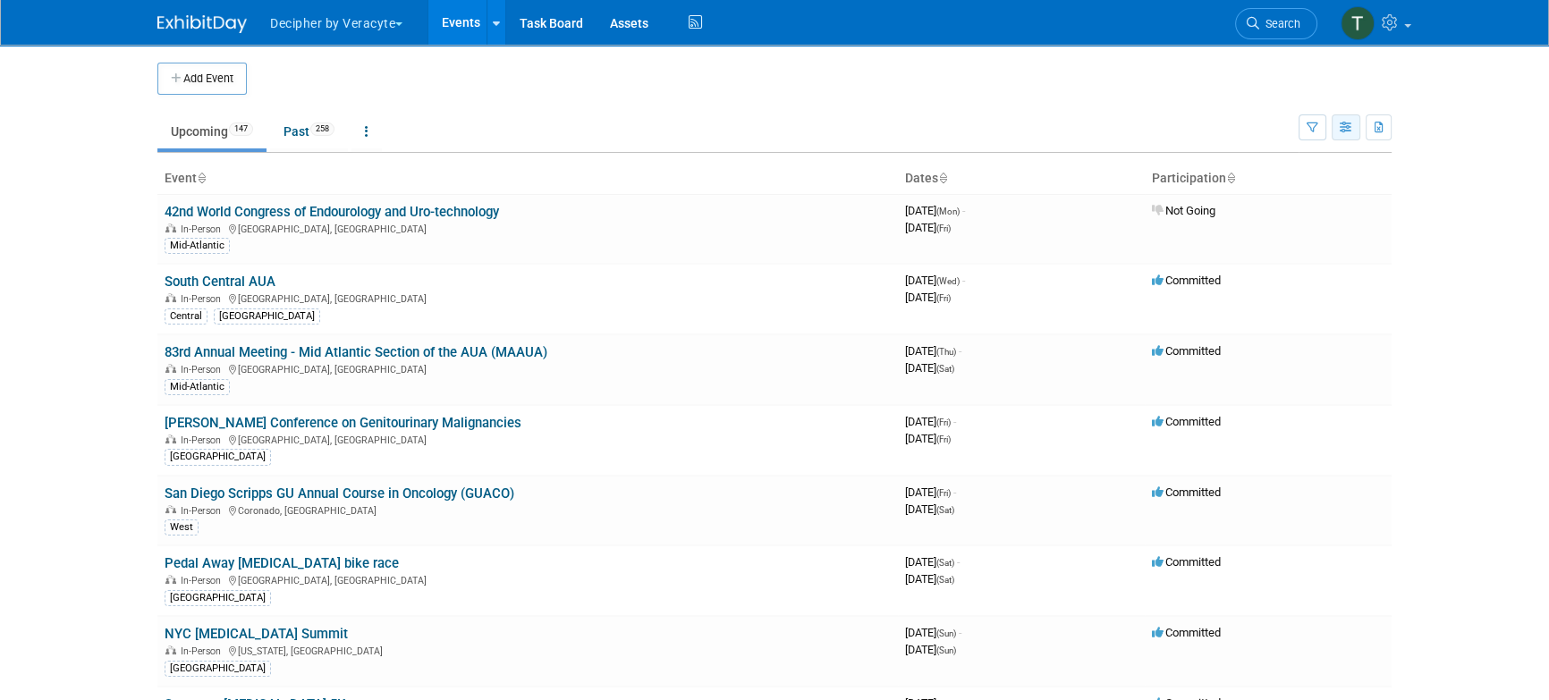
click at [1344, 135] on button "button" at bounding box center [1346, 127] width 29 height 26
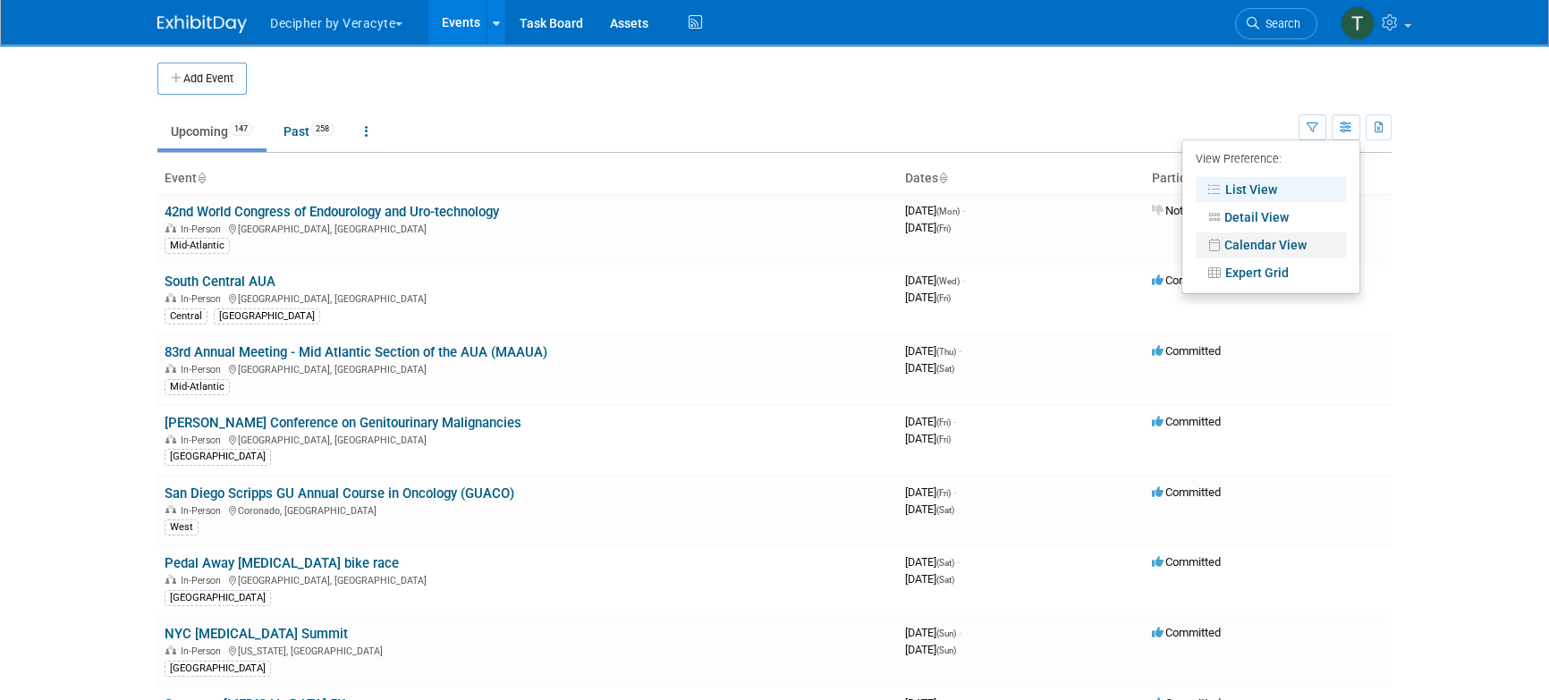
click at [1273, 246] on link "Calendar View" at bounding box center [1271, 245] width 150 height 25
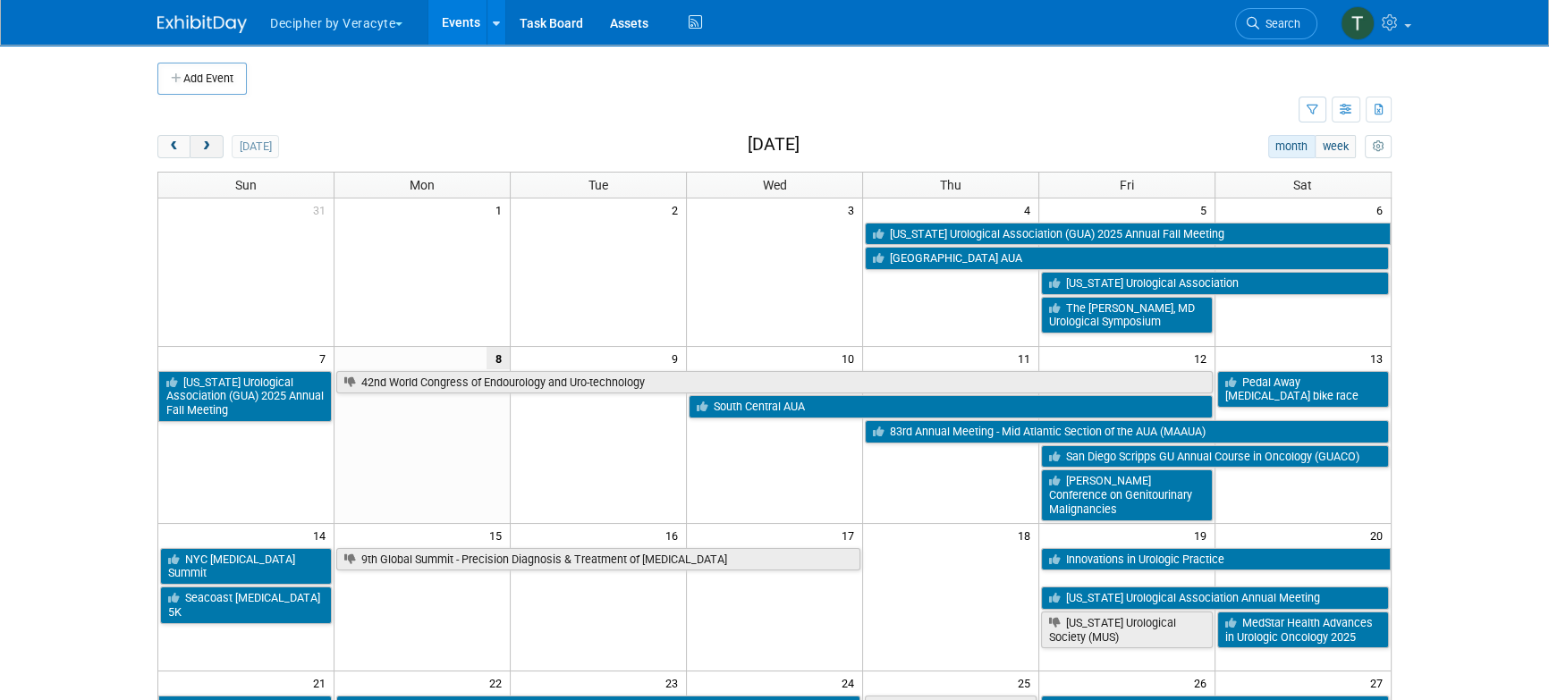
click at [217, 151] on button "next" at bounding box center [206, 146] width 33 height 23
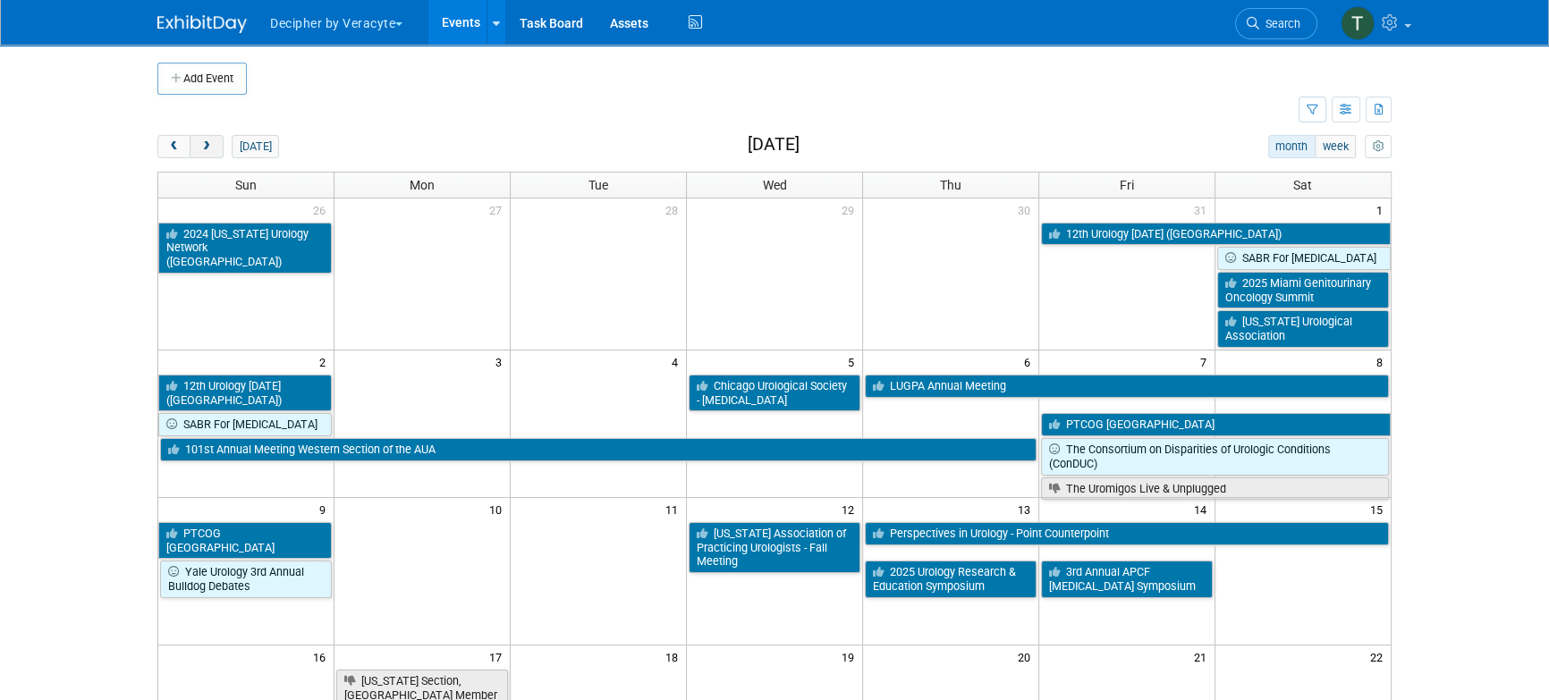
click at [211, 148] on span "next" at bounding box center [205, 147] width 13 height 12
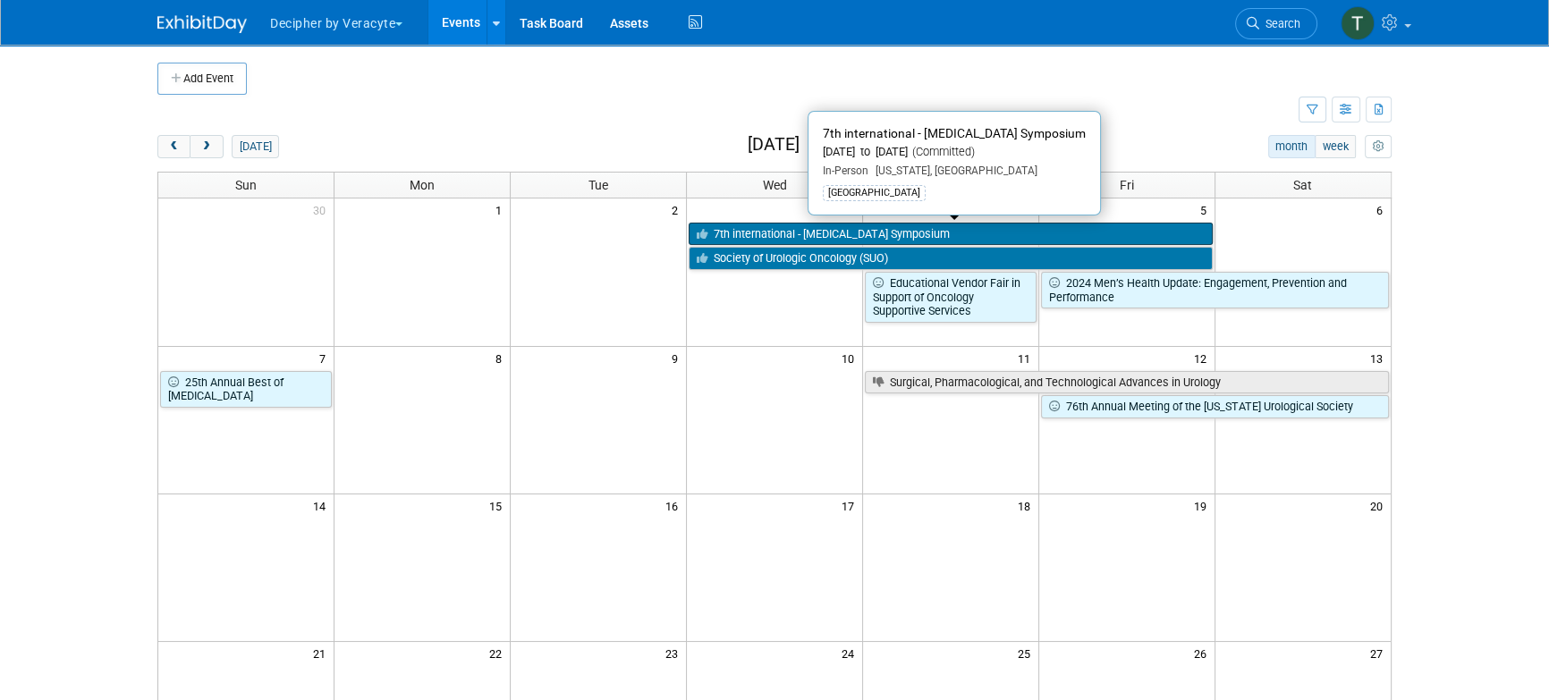
click at [704, 233] on icon at bounding box center [705, 235] width 17 height 12
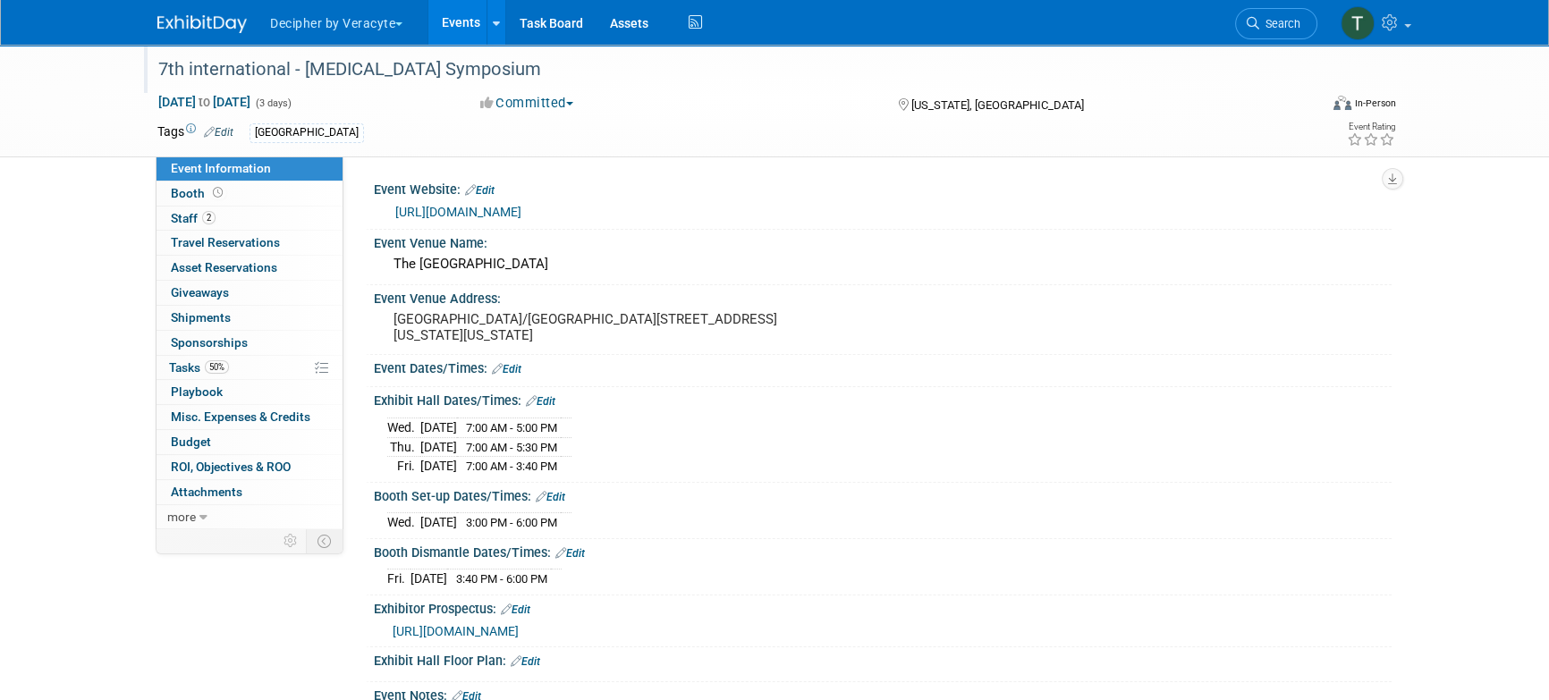
click at [186, 64] on div "7th international - [MEDICAL_DATA] Symposium" at bounding box center [721, 70] width 1139 height 32
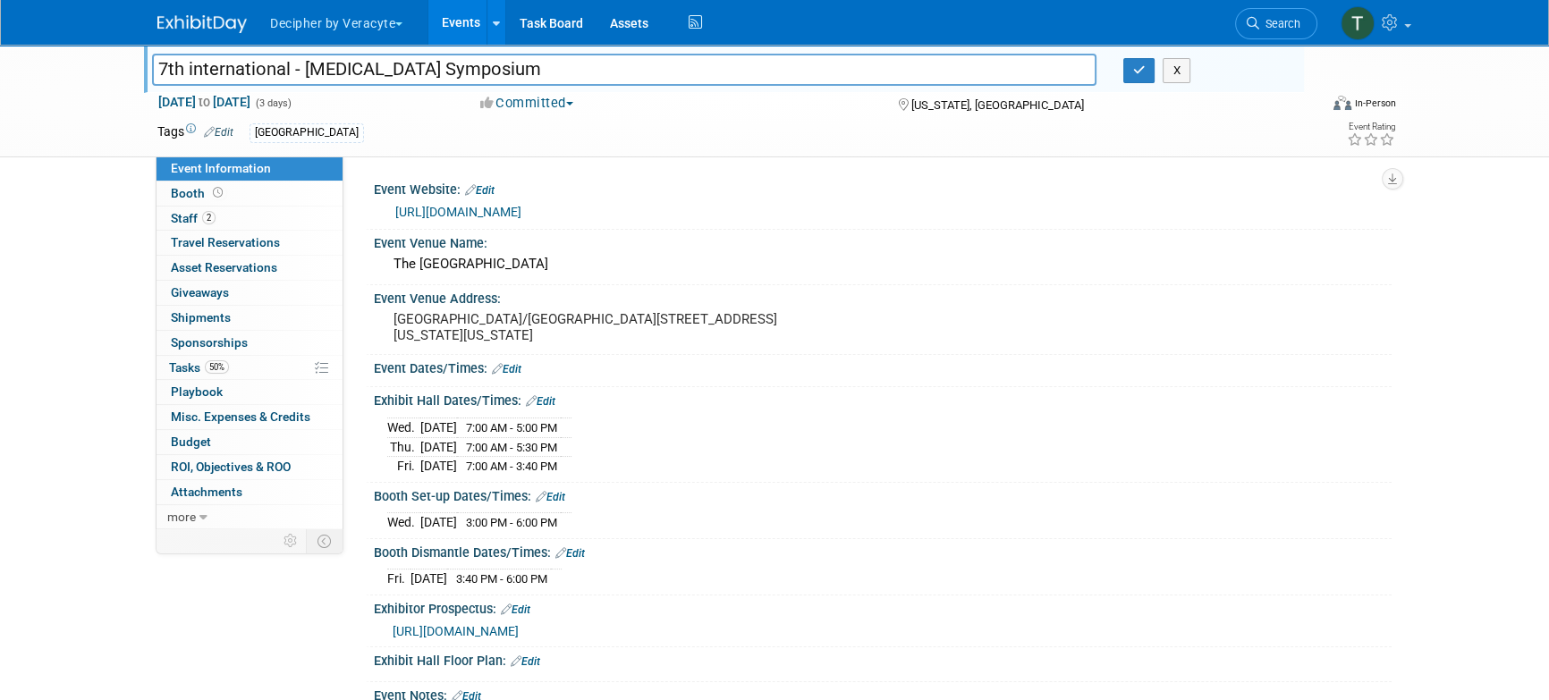
drag, startPoint x: 174, startPoint y: 65, endPoint x: 158, endPoint y: 65, distance: 15.2
click at [158, 65] on input "7th international - [MEDICAL_DATA] Symposium" at bounding box center [624, 69] width 945 height 31
type input "8th international - Prostate Cancer Symposium"
click at [1130, 77] on button "button" at bounding box center [1140, 70] width 32 height 25
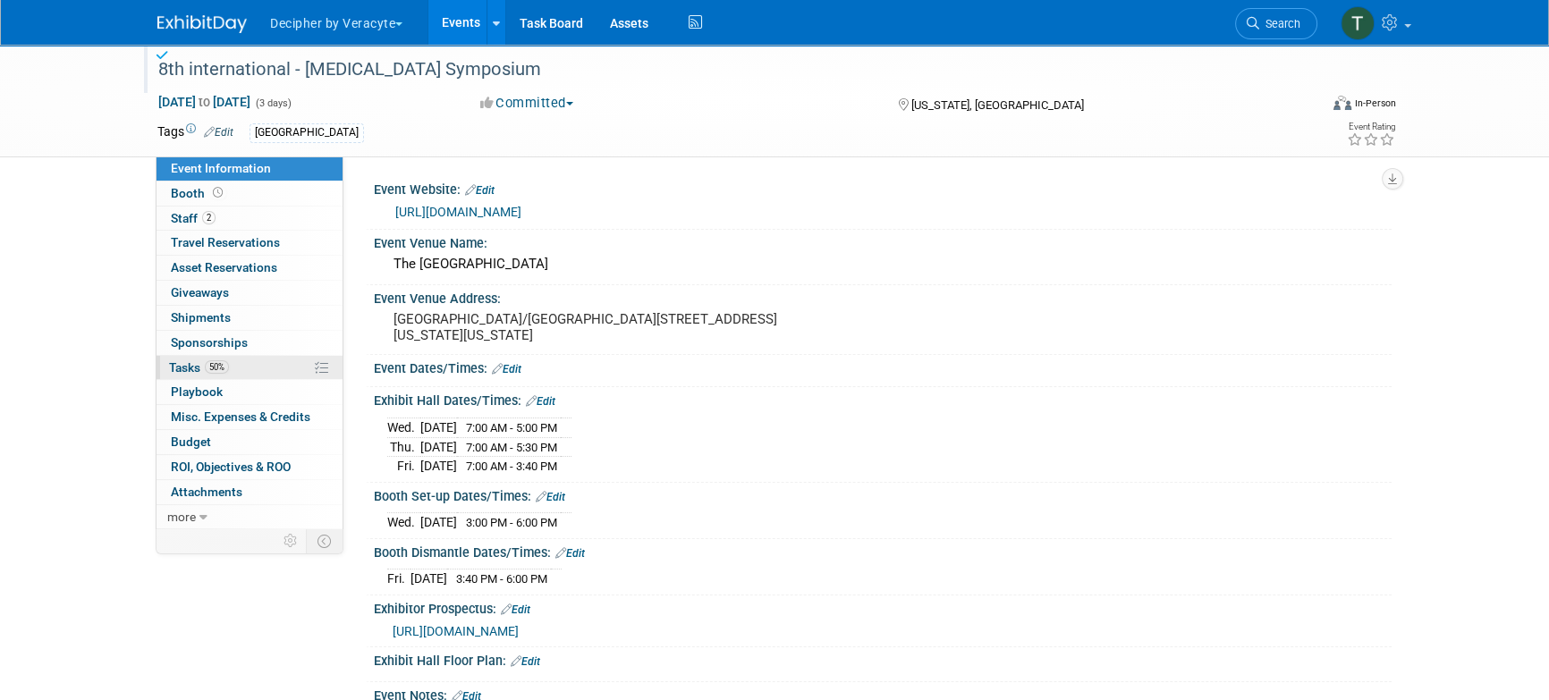
click at [220, 365] on span "50%" at bounding box center [217, 366] width 24 height 13
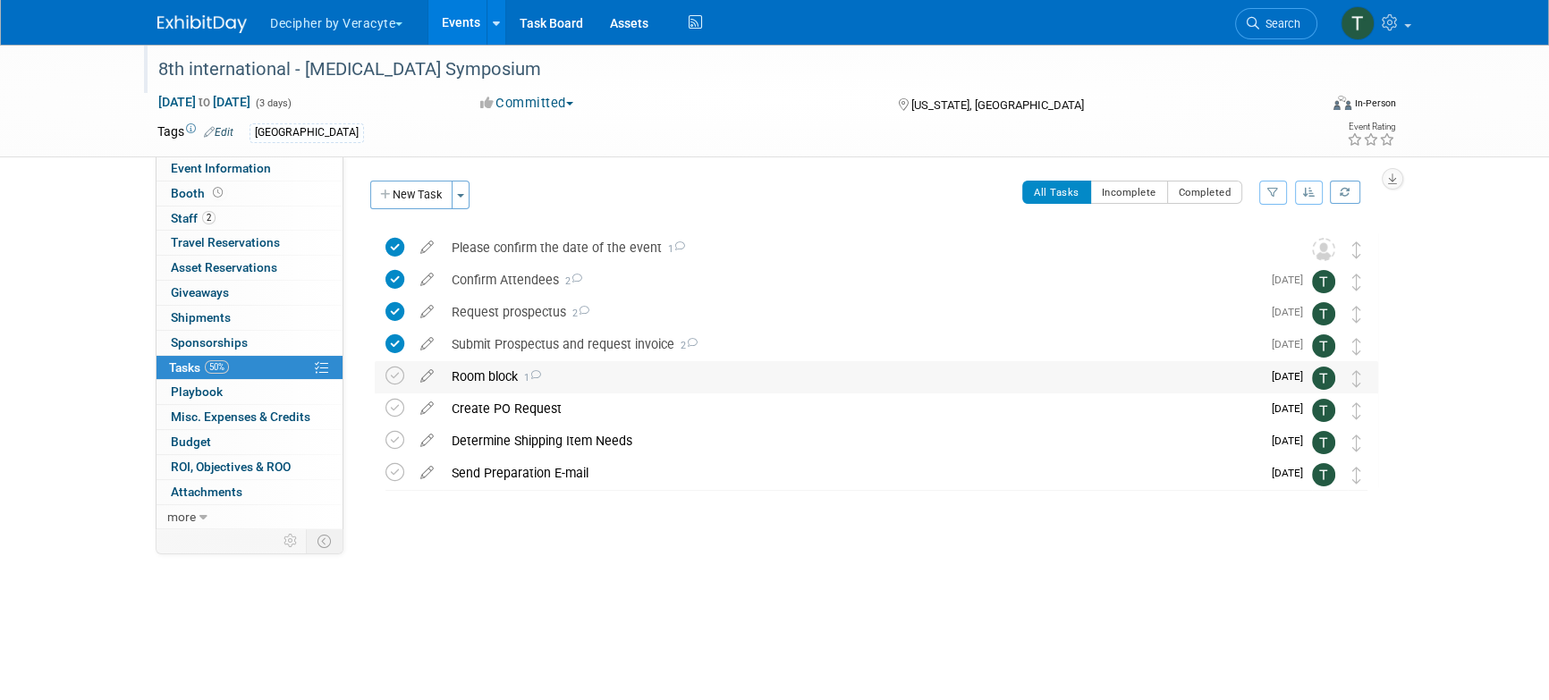
click at [496, 368] on div "Room block 1" at bounding box center [852, 376] width 818 height 30
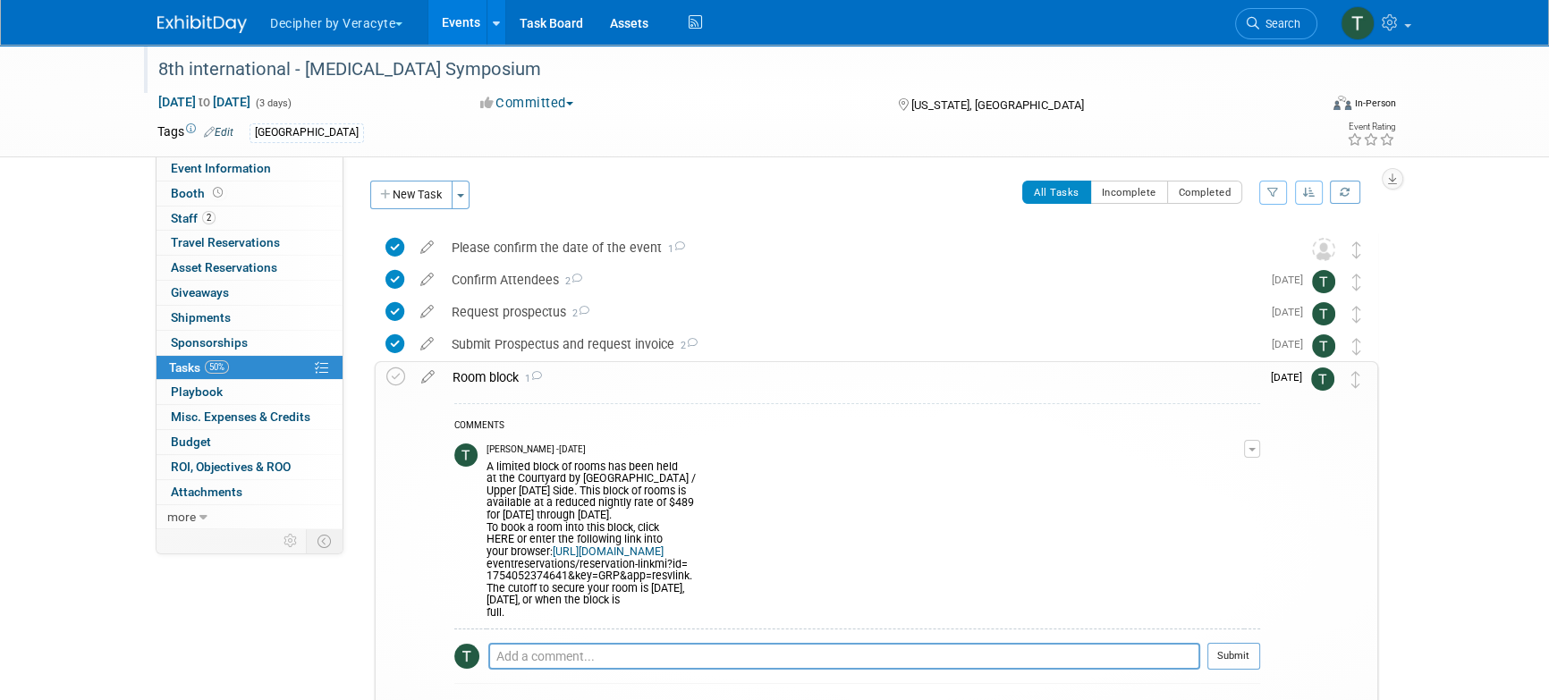
click at [496, 367] on div "Room block 1" at bounding box center [852, 377] width 817 height 30
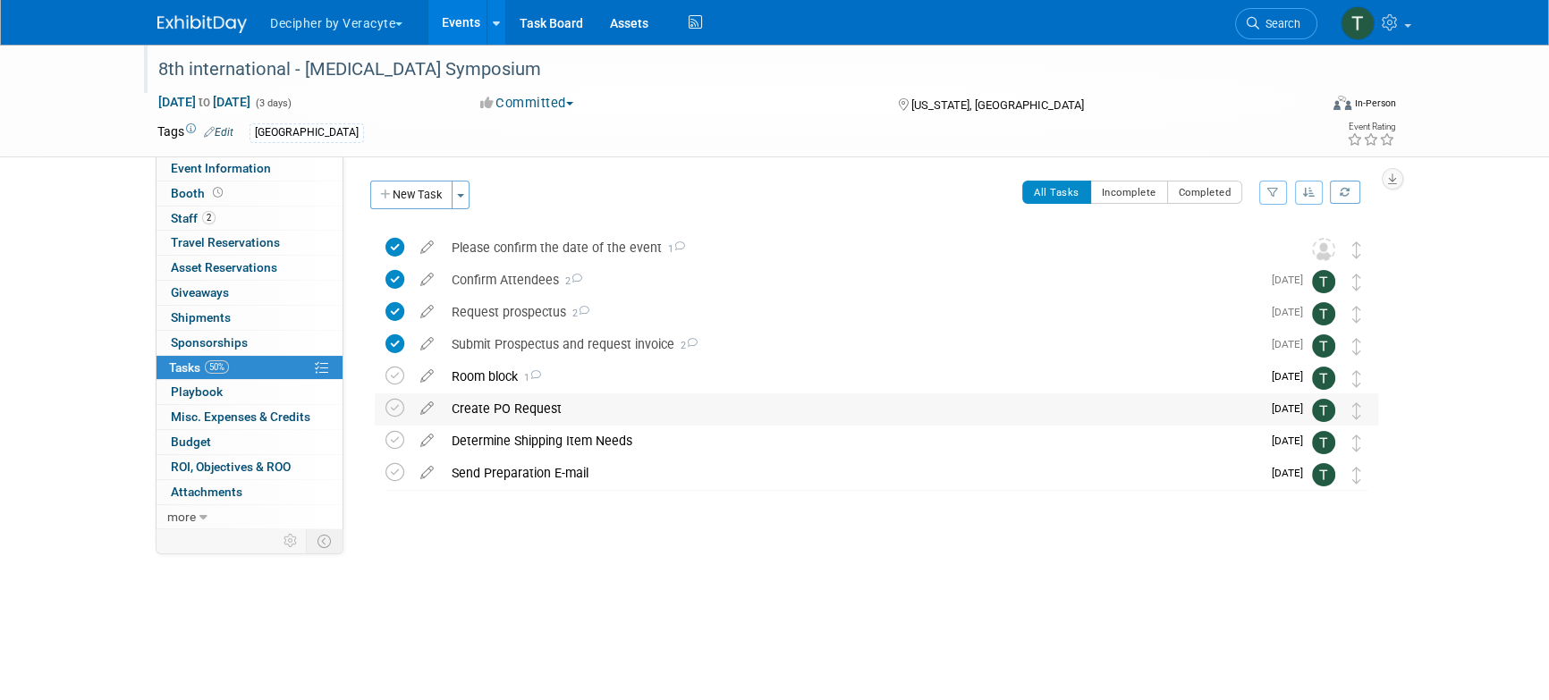
click at [513, 397] on div "Create PO Request" at bounding box center [852, 409] width 818 height 30
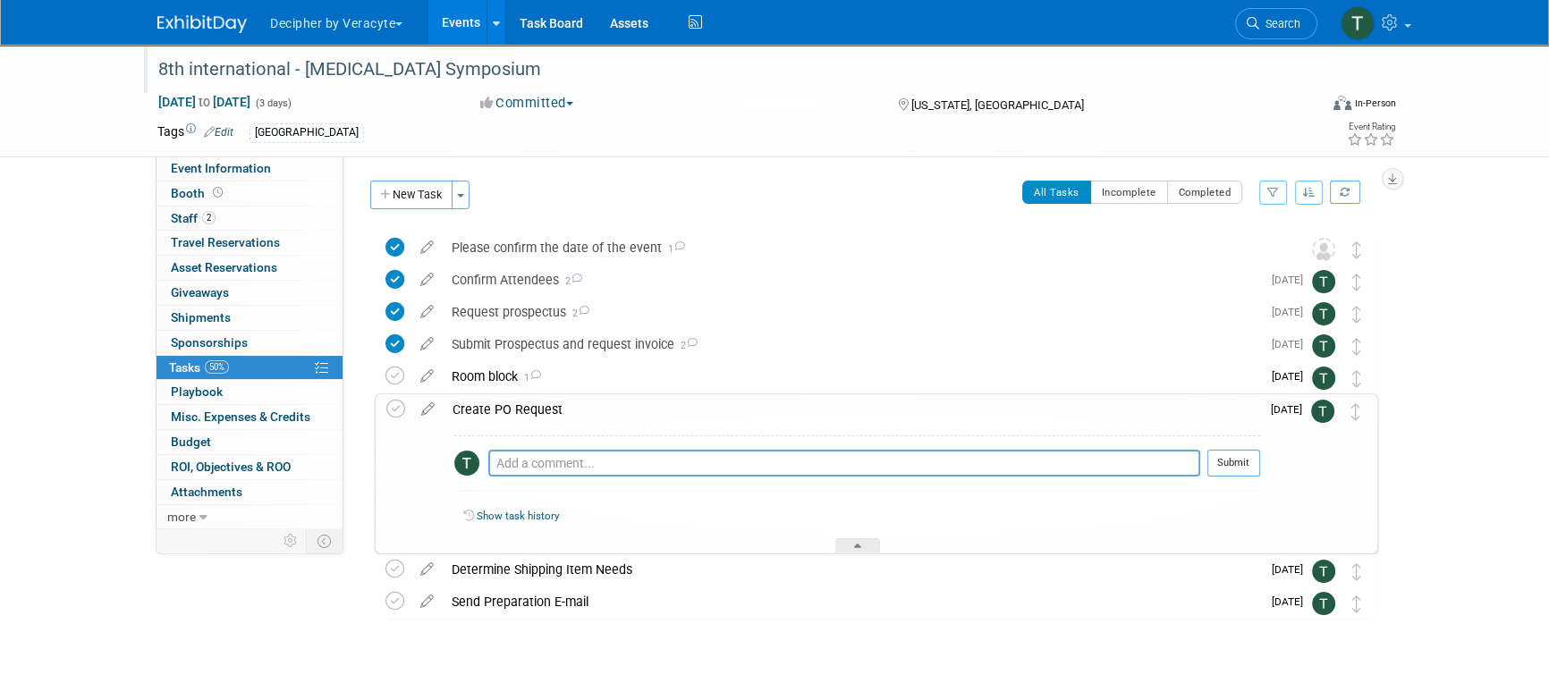
click at [513, 397] on div "Create PO Request" at bounding box center [852, 409] width 817 height 30
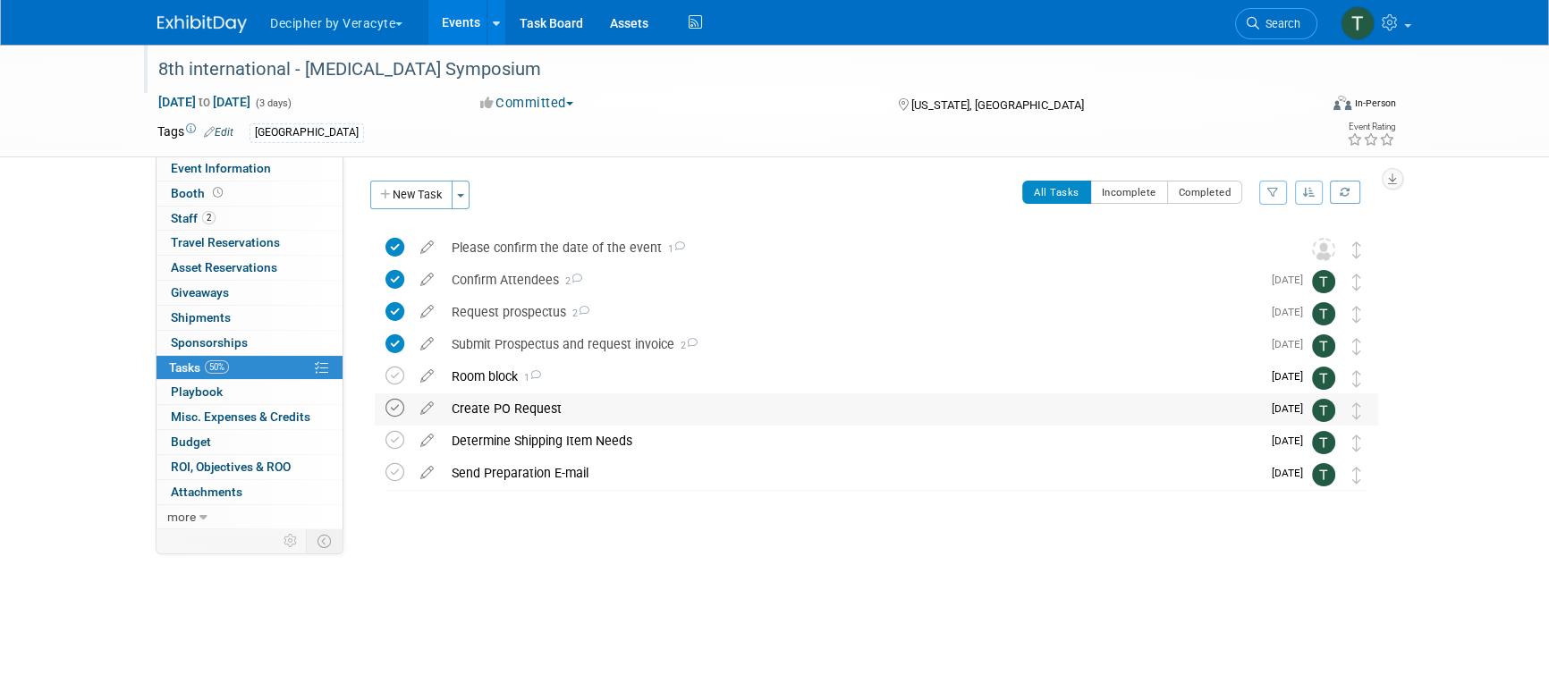
click at [397, 413] on icon at bounding box center [395, 408] width 19 height 19
click at [503, 416] on div "Create PO Request" at bounding box center [852, 409] width 818 height 30
click at [507, 418] on div "Create PO Request" at bounding box center [852, 409] width 818 height 30
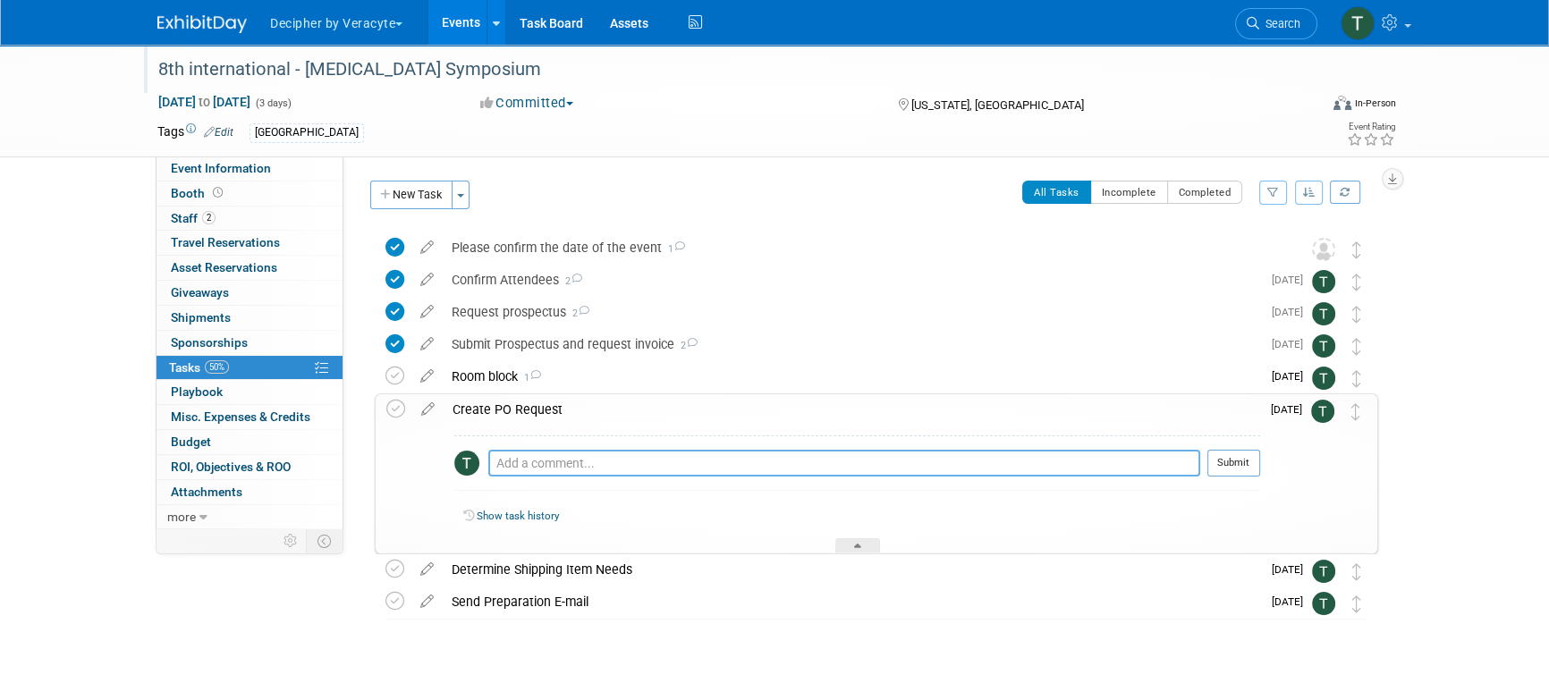
click at [515, 459] on textarea at bounding box center [844, 463] width 712 height 27
type textarea "submitted via email"
click at [1252, 466] on button "Submit" at bounding box center [1234, 463] width 53 height 27
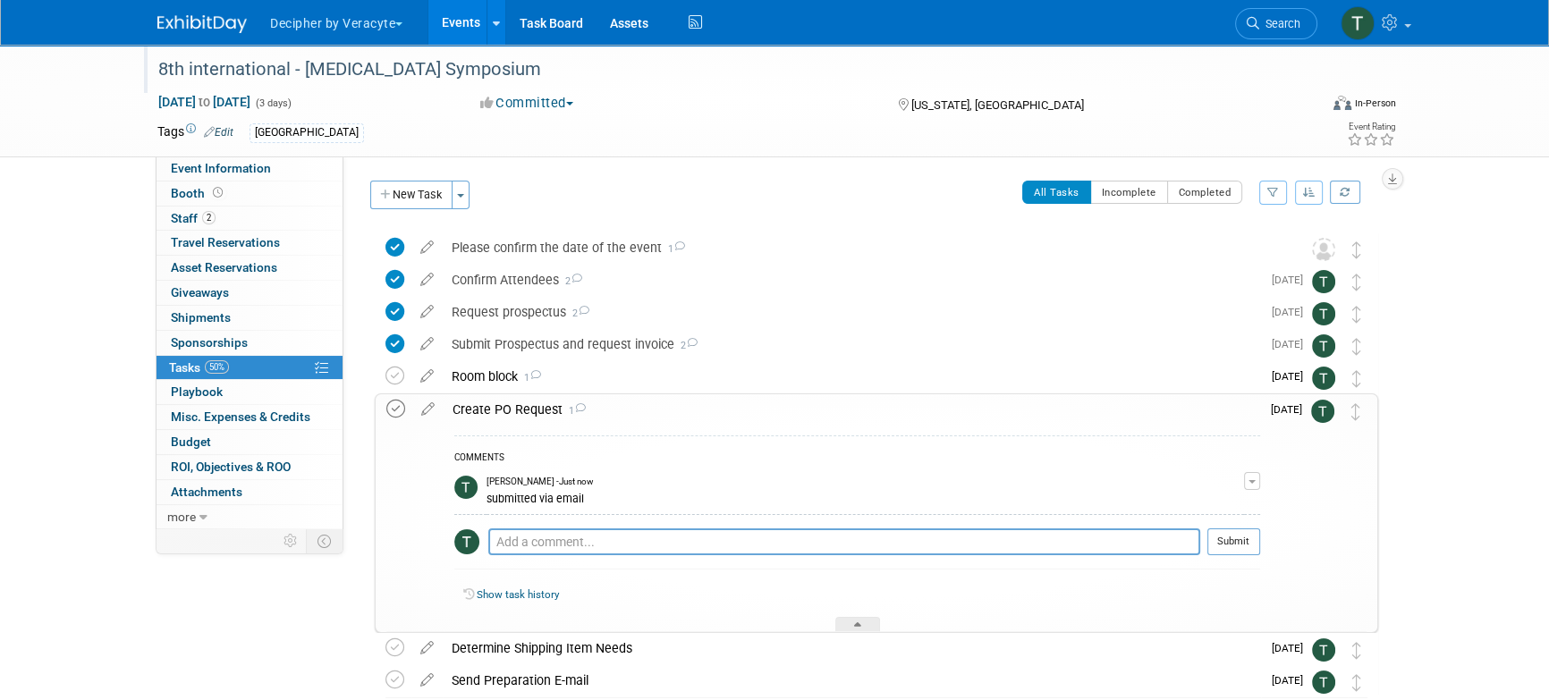
click at [392, 411] on icon at bounding box center [395, 409] width 19 height 19
drag, startPoint x: 1371, startPoint y: 428, endPoint x: 1371, endPoint y: 401, distance: 26.8
click at [1371, 401] on div "Create PO Request 1 COMMENTS Tony Alvarado - Just now submitted via email Remove" at bounding box center [877, 514] width 1004 height 240
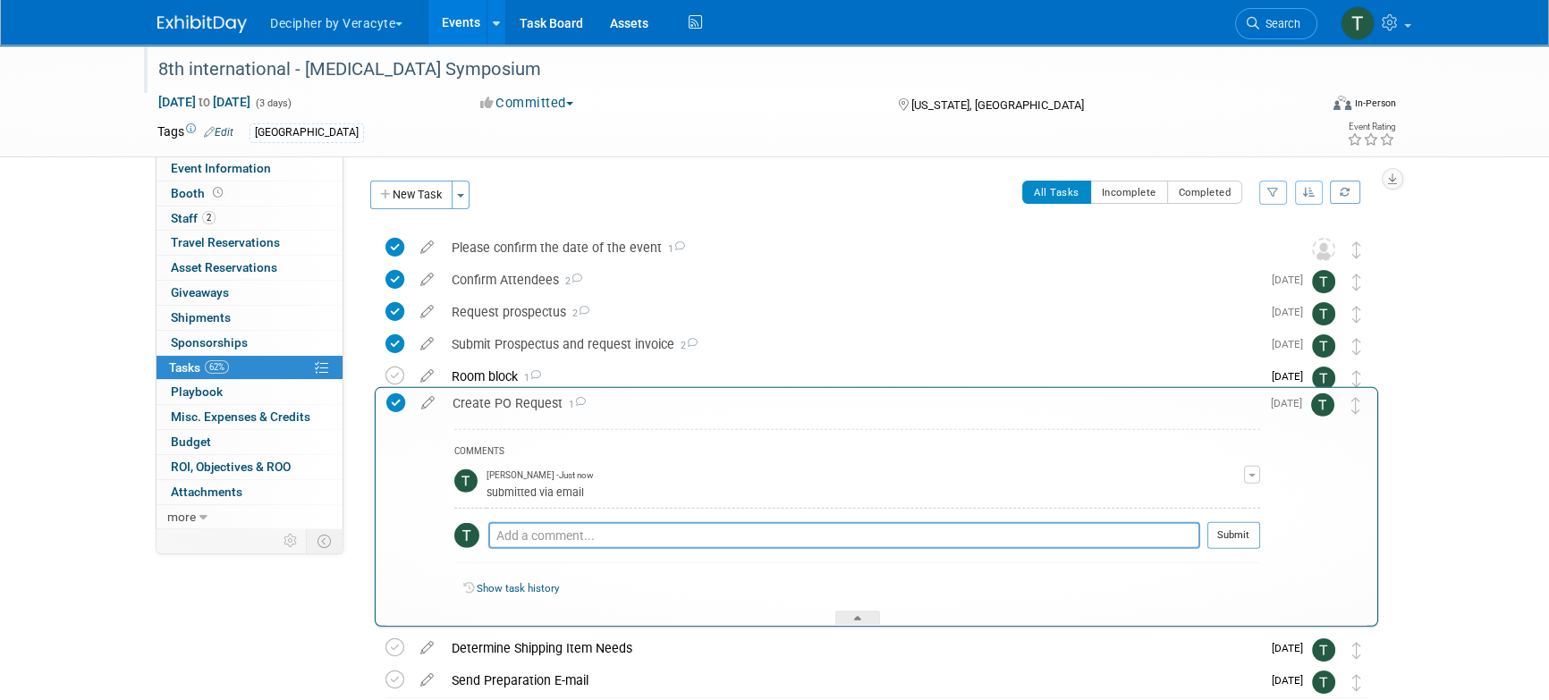
drag, startPoint x: 1349, startPoint y: 411, endPoint x: 1349, endPoint y: 396, distance: 14.3
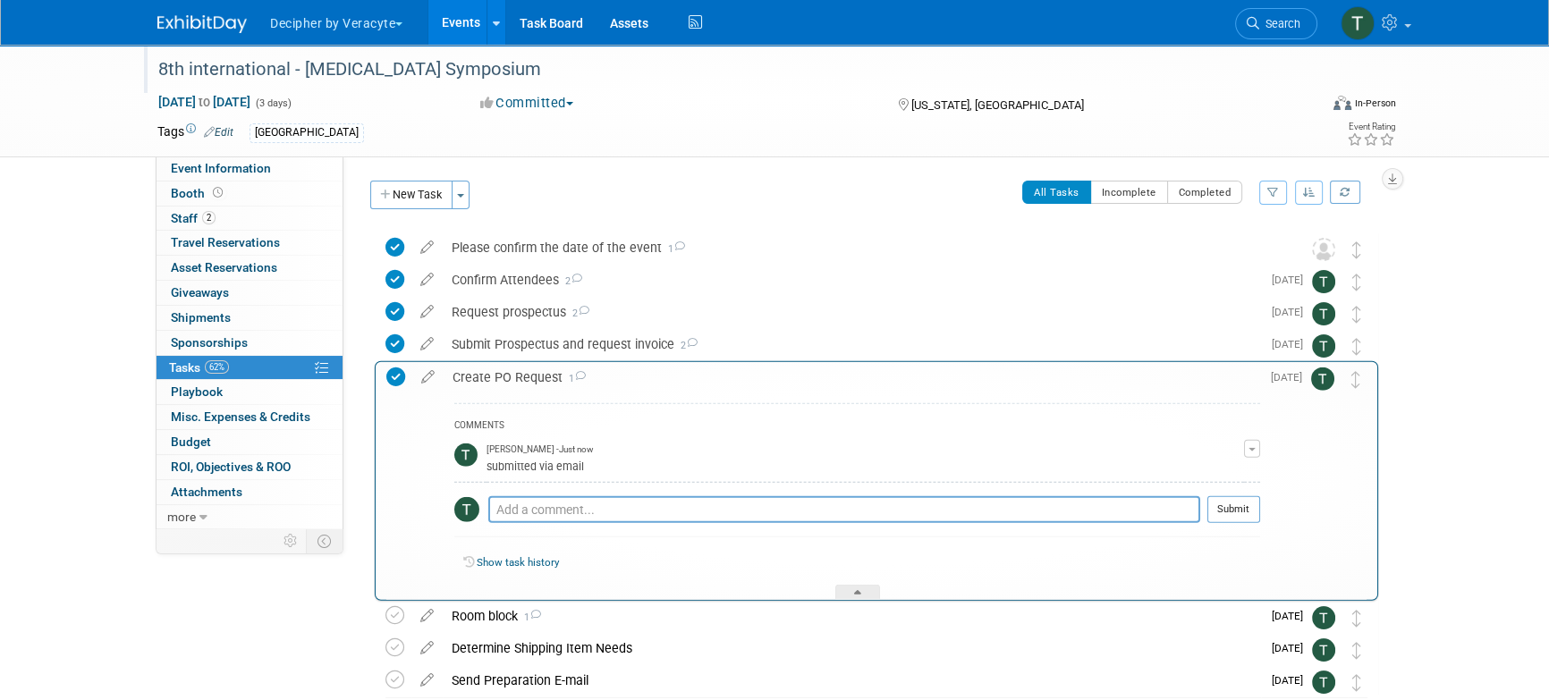
drag, startPoint x: 1349, startPoint y: 396, endPoint x: 1350, endPoint y: 365, distance: 31.3
click at [1350, 365] on td at bounding box center [1357, 480] width 20 height 237
click at [639, 373] on div "Create PO Request 1" at bounding box center [852, 377] width 817 height 30
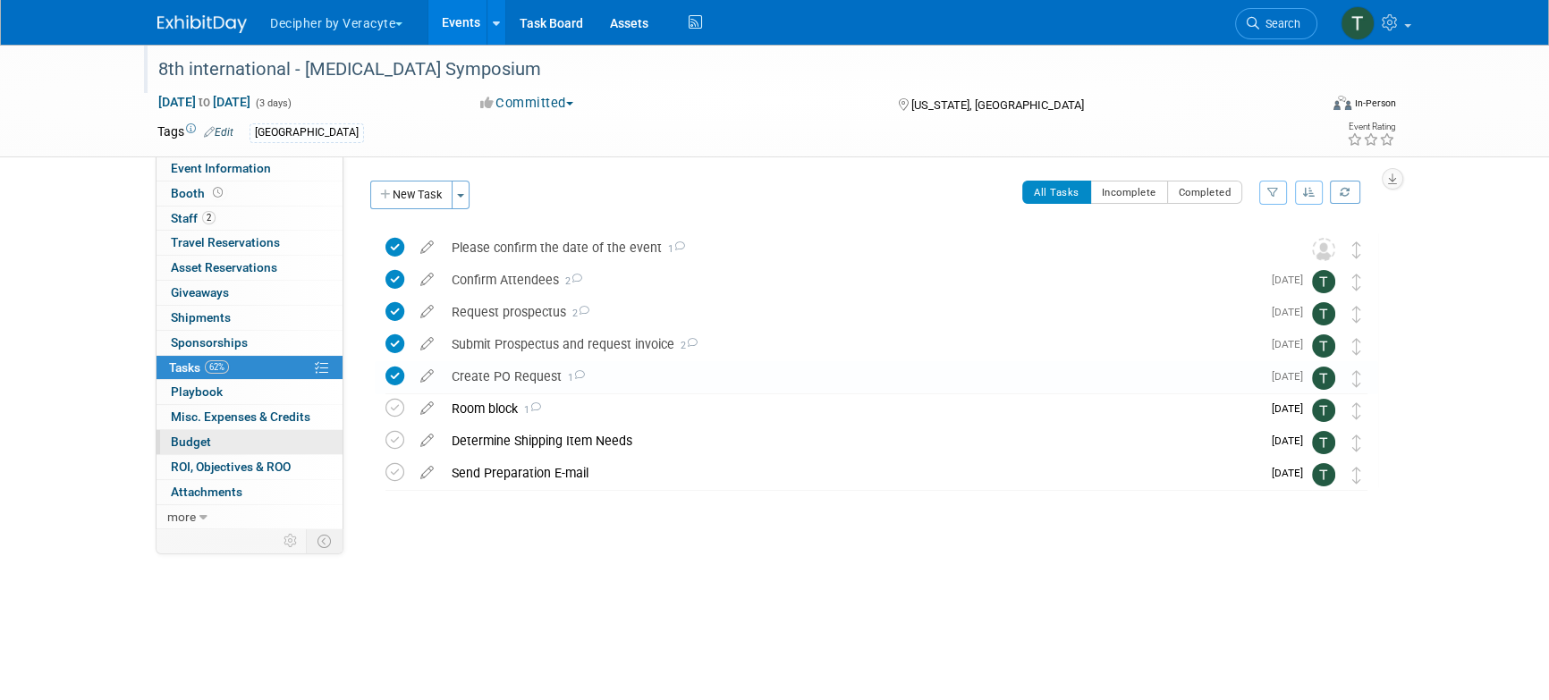
click at [228, 440] on link "Budget" at bounding box center [250, 442] width 186 height 24
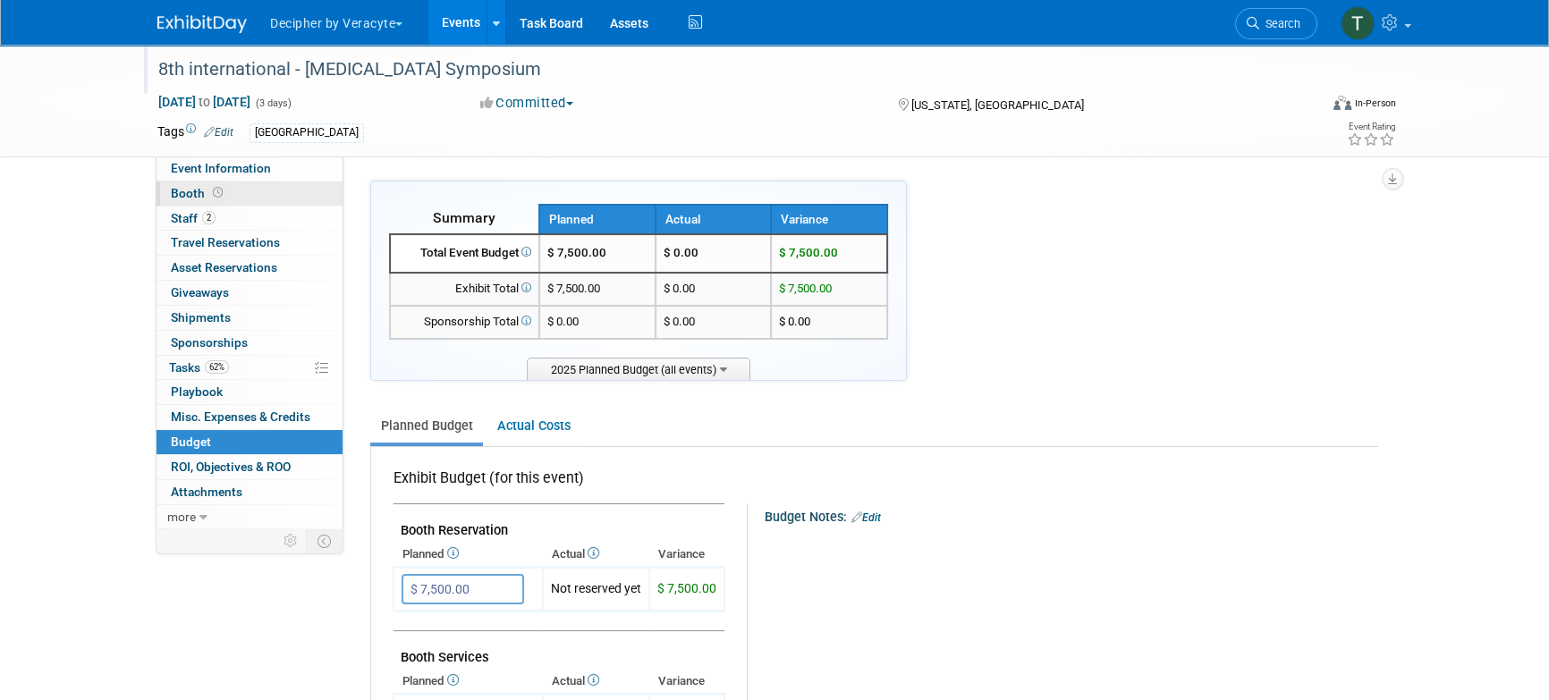
click at [280, 187] on link "Booth" at bounding box center [250, 194] width 186 height 24
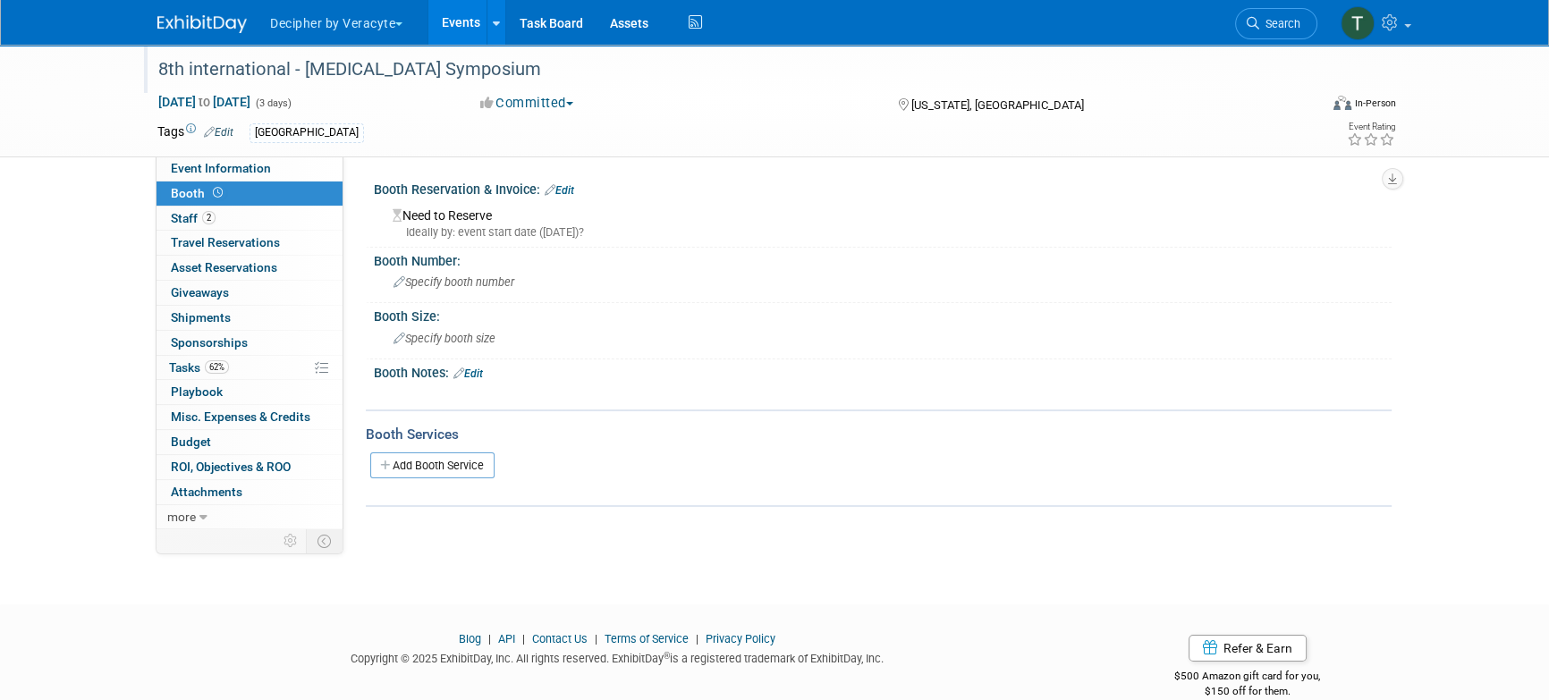
click at [572, 184] on link "Edit" at bounding box center [560, 190] width 30 height 13
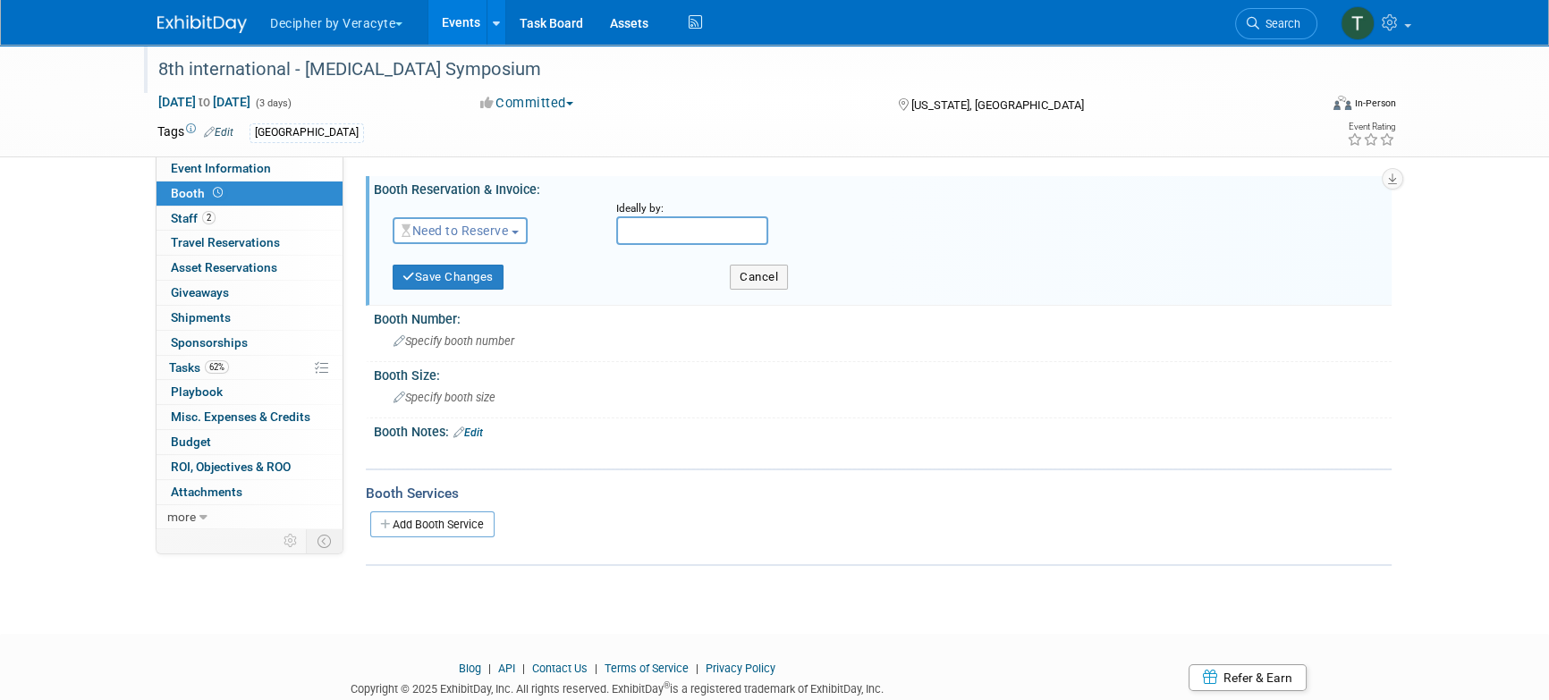
click at [481, 227] on span "Need to Reserve" at bounding box center [455, 231] width 106 height 14
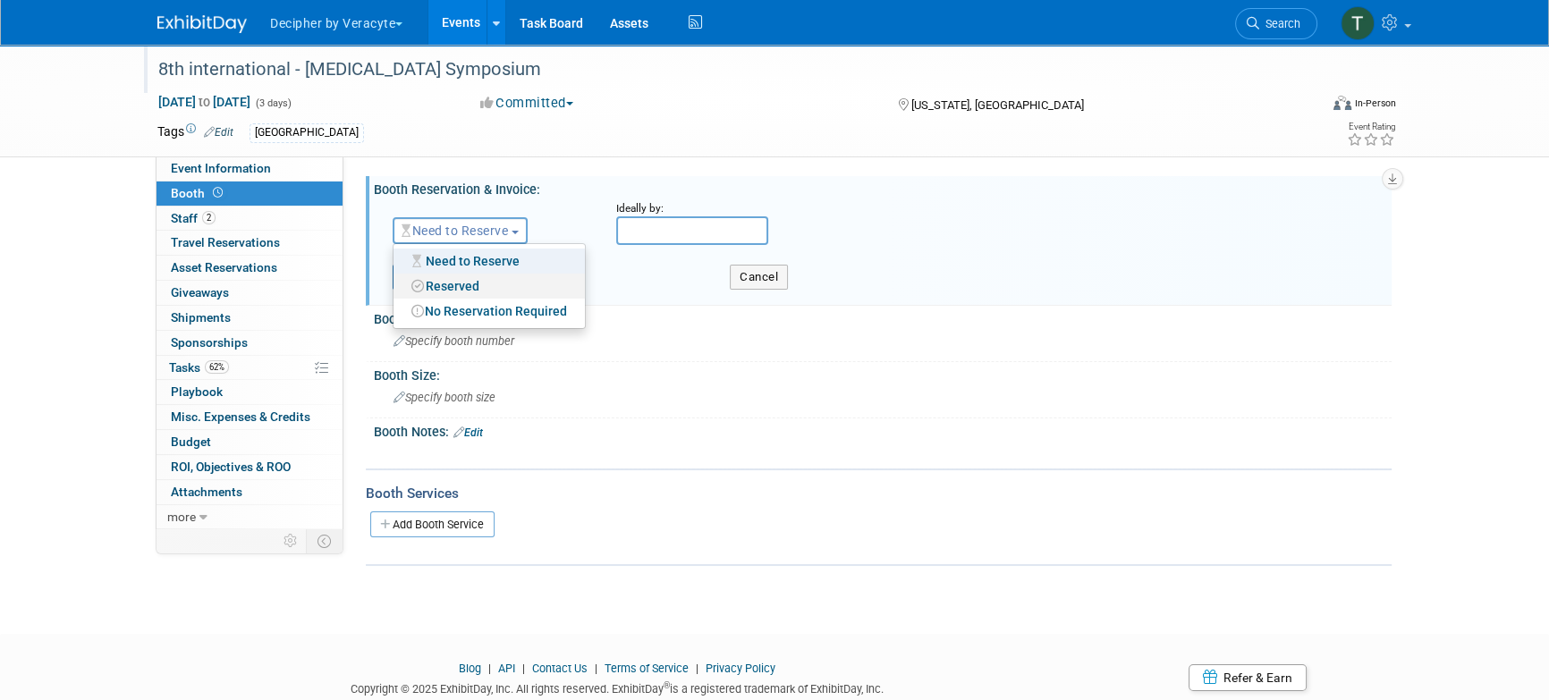
click at [469, 295] on link "Reserved" at bounding box center [489, 286] width 191 height 25
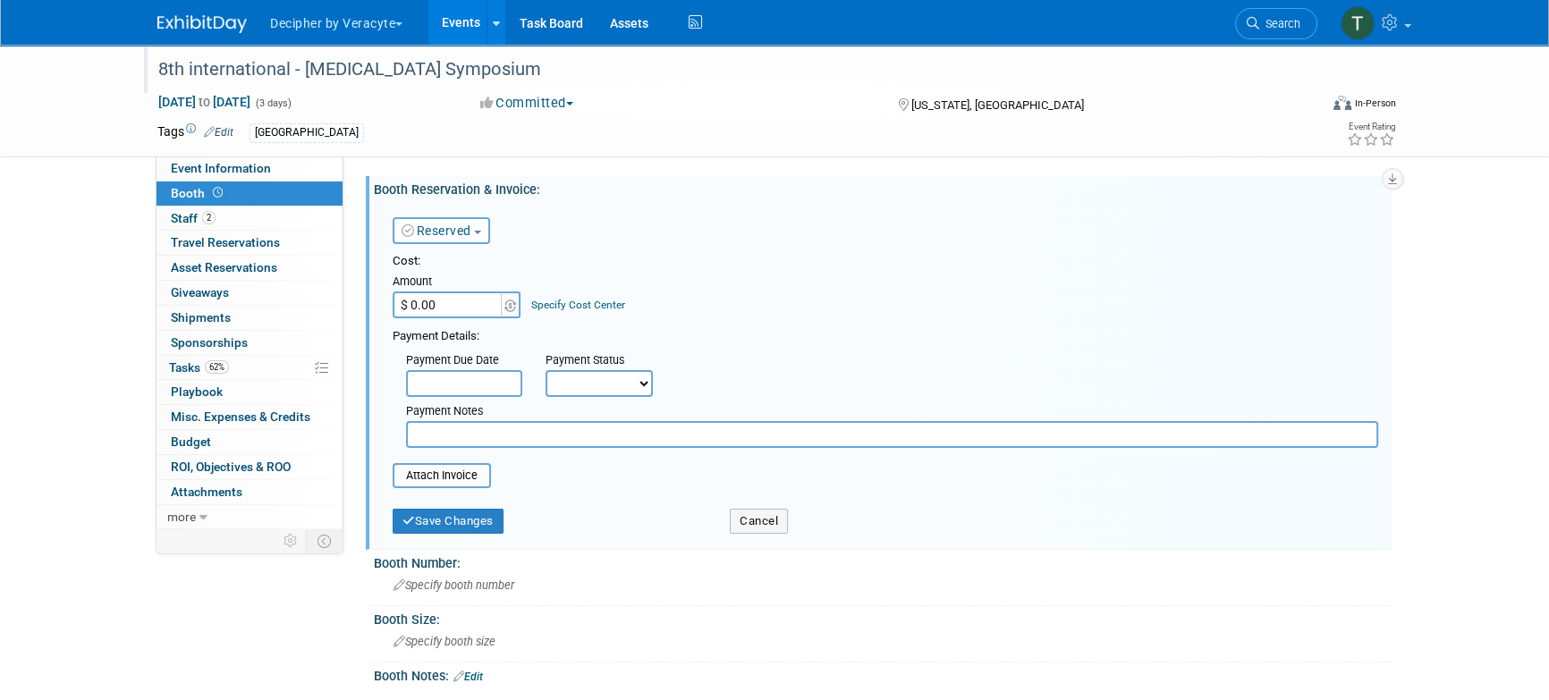
click at [461, 303] on input "$ 0.00" at bounding box center [449, 305] width 112 height 27
type input "$ 7,500.00"
click at [448, 509] on button "Save Changes" at bounding box center [448, 521] width 111 height 25
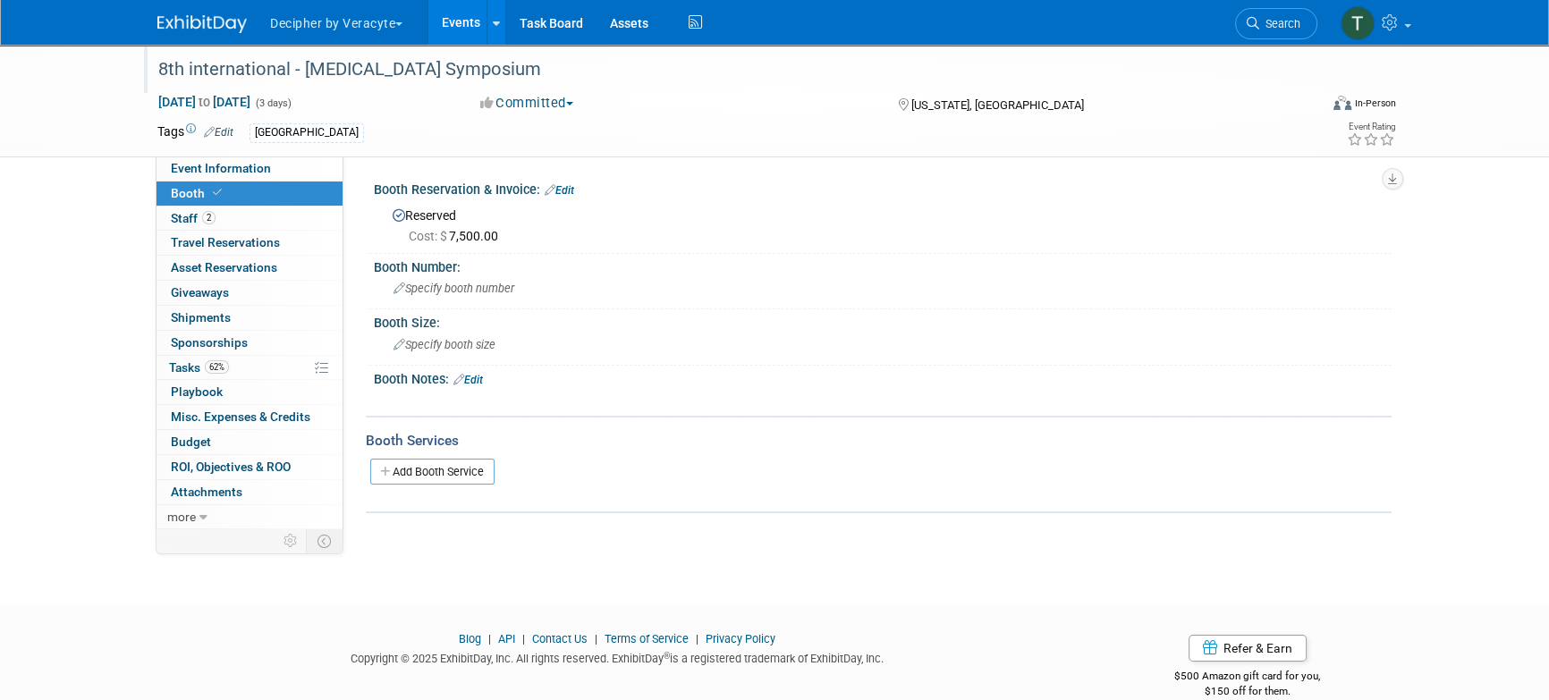
click at [179, 64] on div "8th international - Prostate Cancer Symposium" at bounding box center [721, 70] width 1139 height 32
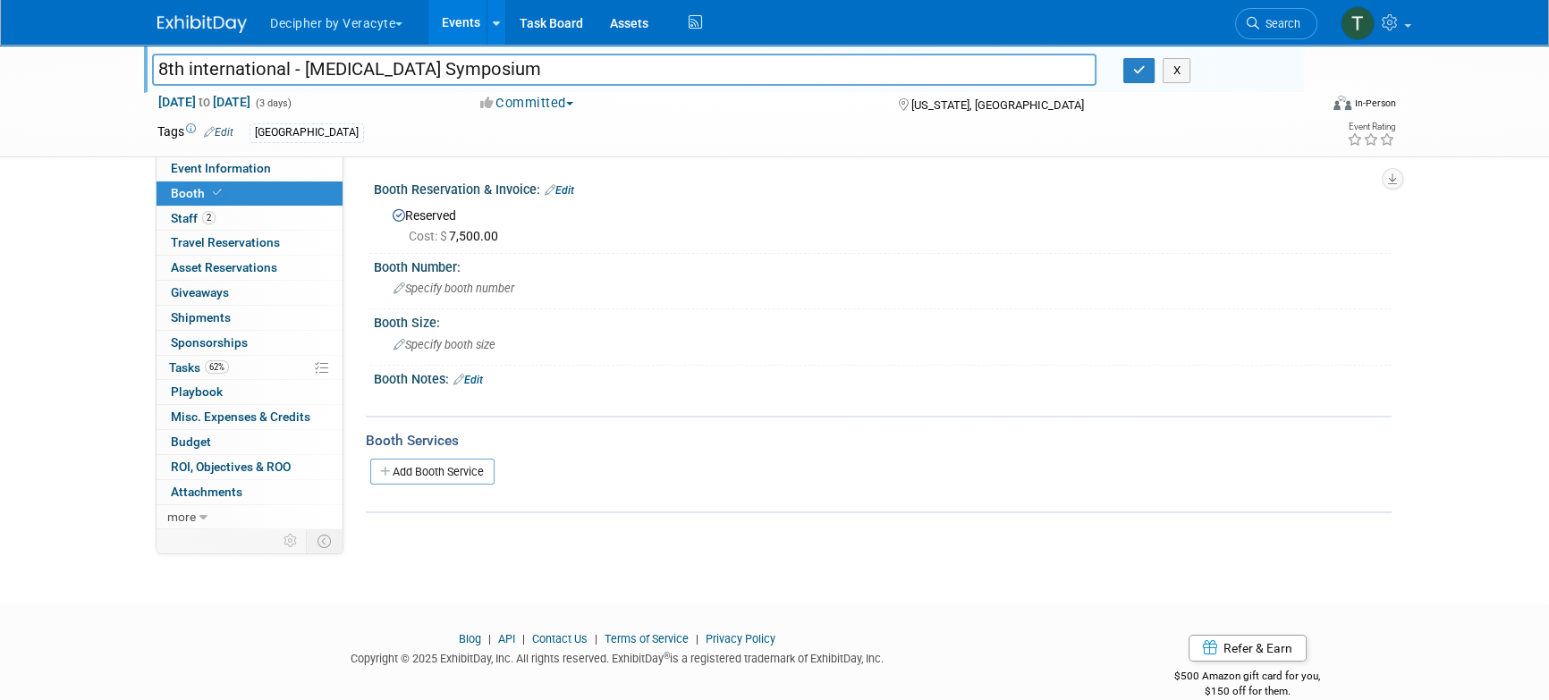
drag, startPoint x: 173, startPoint y: 64, endPoint x: 157, endPoint y: 64, distance: 15.2
click at [157, 64] on input "8th international - Prostate Cancer Symposium" at bounding box center [624, 69] width 945 height 31
type input "7th international - [MEDICAL_DATA] Symposium"
click at [1113, 79] on div "X" at bounding box center [1207, 70] width 194 height 25
click at [1131, 79] on button "button" at bounding box center [1140, 70] width 32 height 25
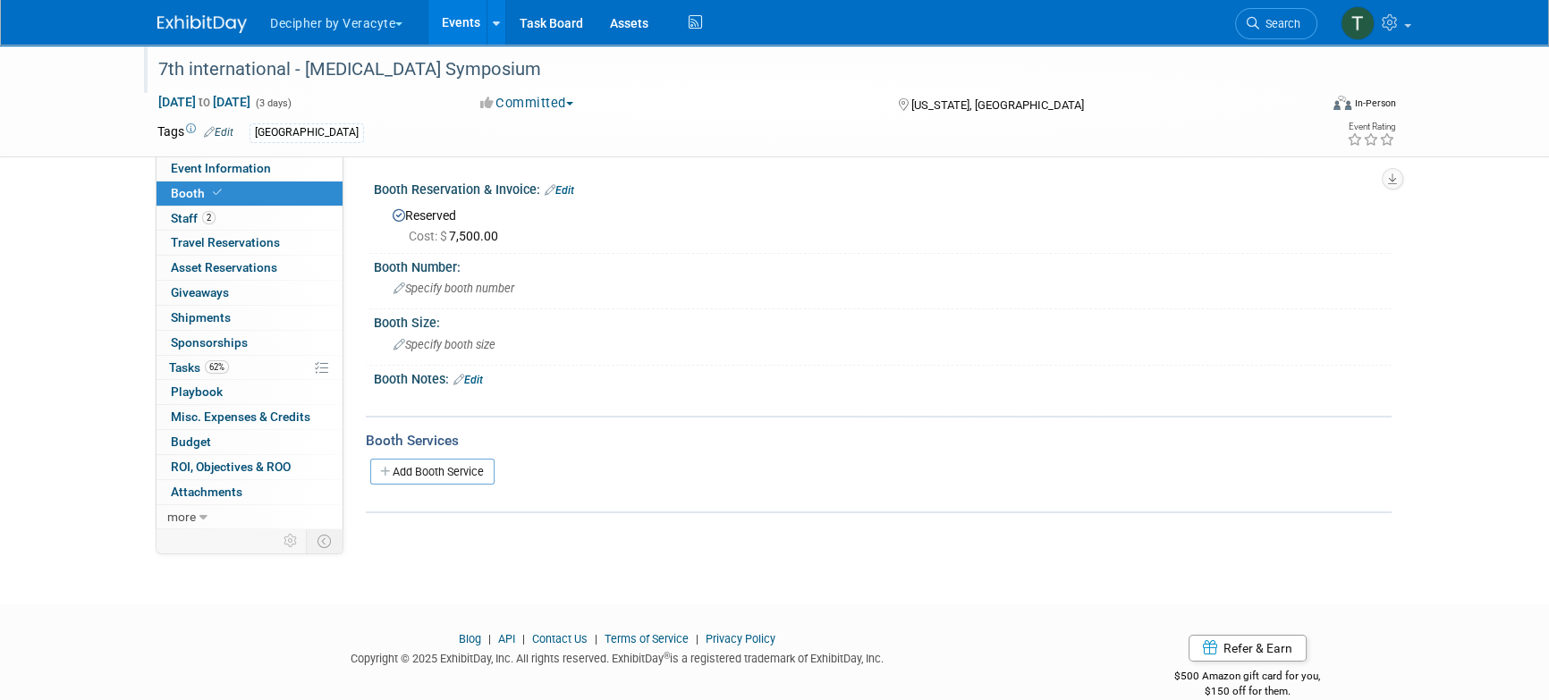
click at [456, 38] on link "Events" at bounding box center [460, 22] width 65 height 45
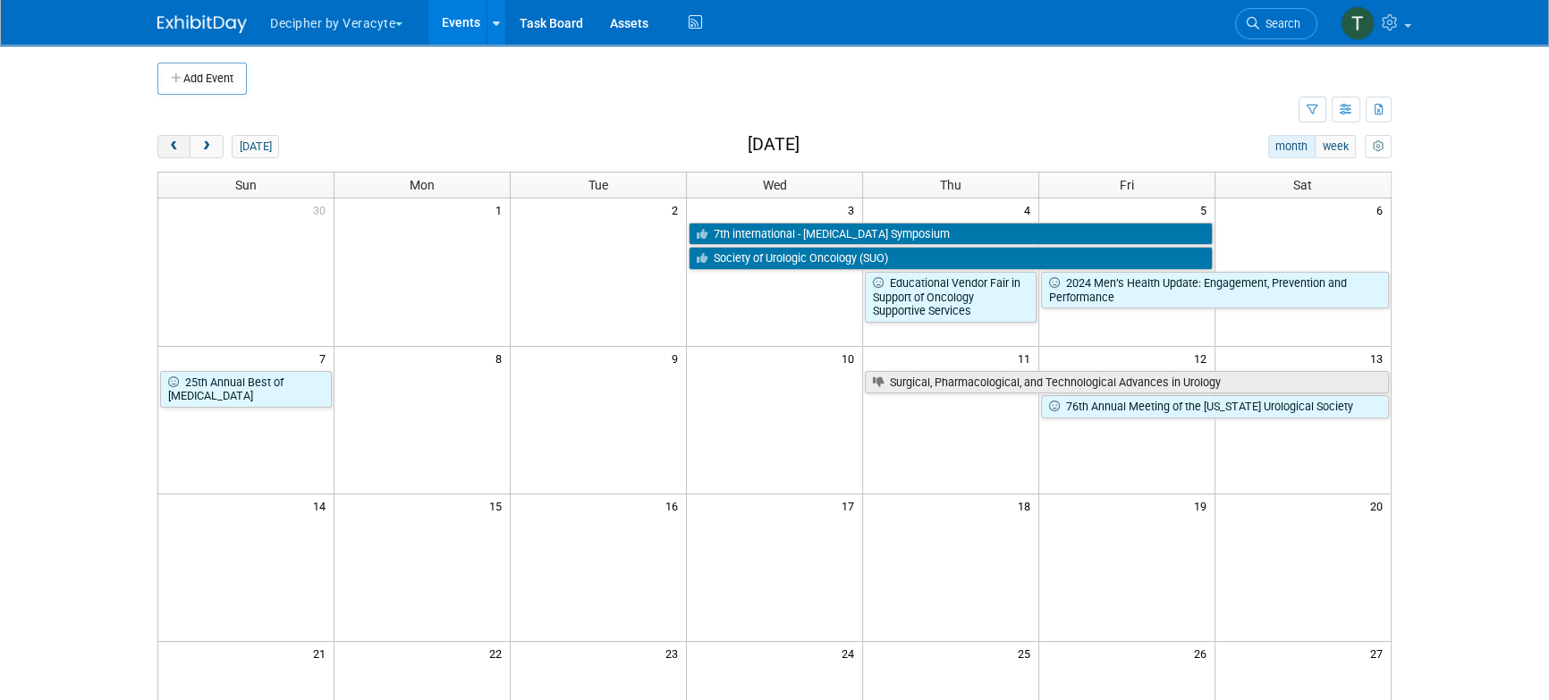
click at [174, 145] on span "prev" at bounding box center [173, 147] width 13 height 12
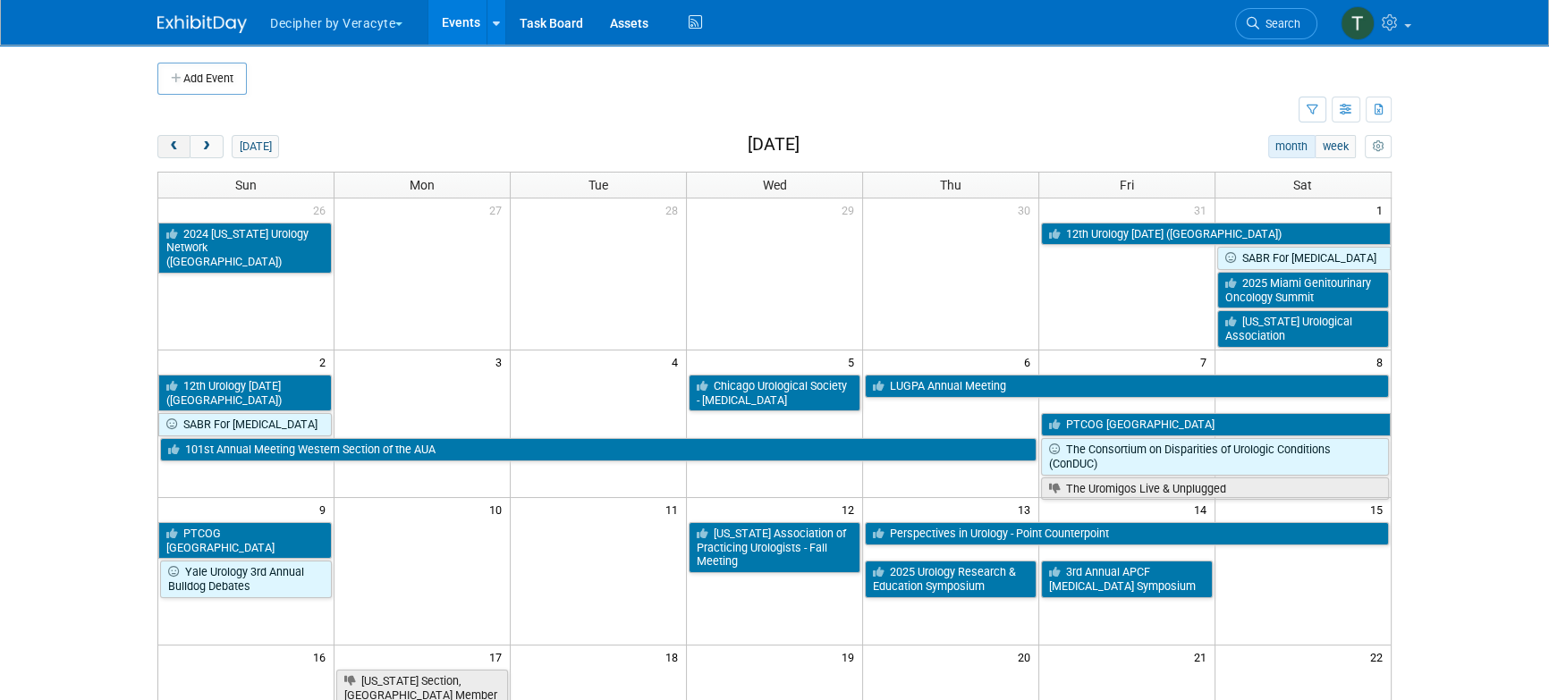
click at [174, 146] on span "prev" at bounding box center [173, 147] width 13 height 12
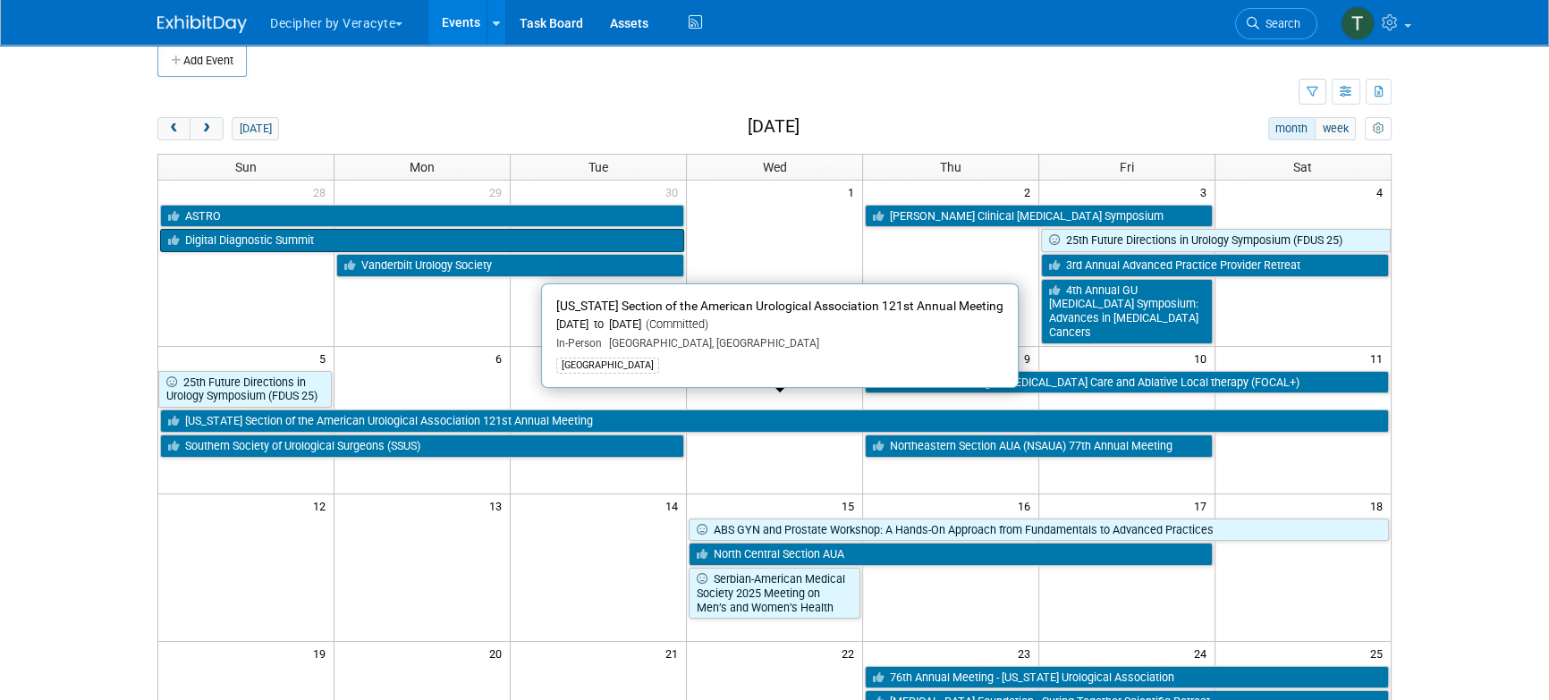
scroll to position [9, 0]
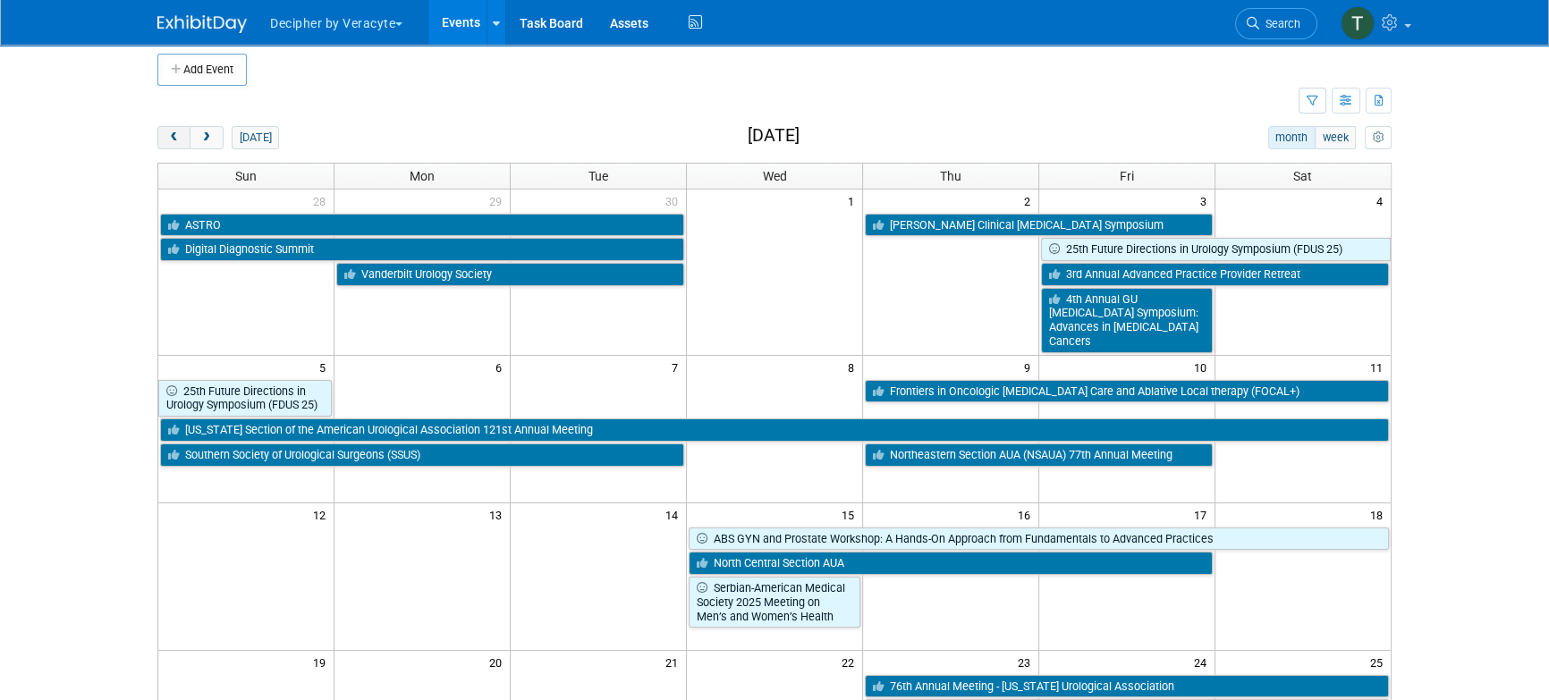
click at [179, 145] on button "prev" at bounding box center [173, 137] width 33 height 23
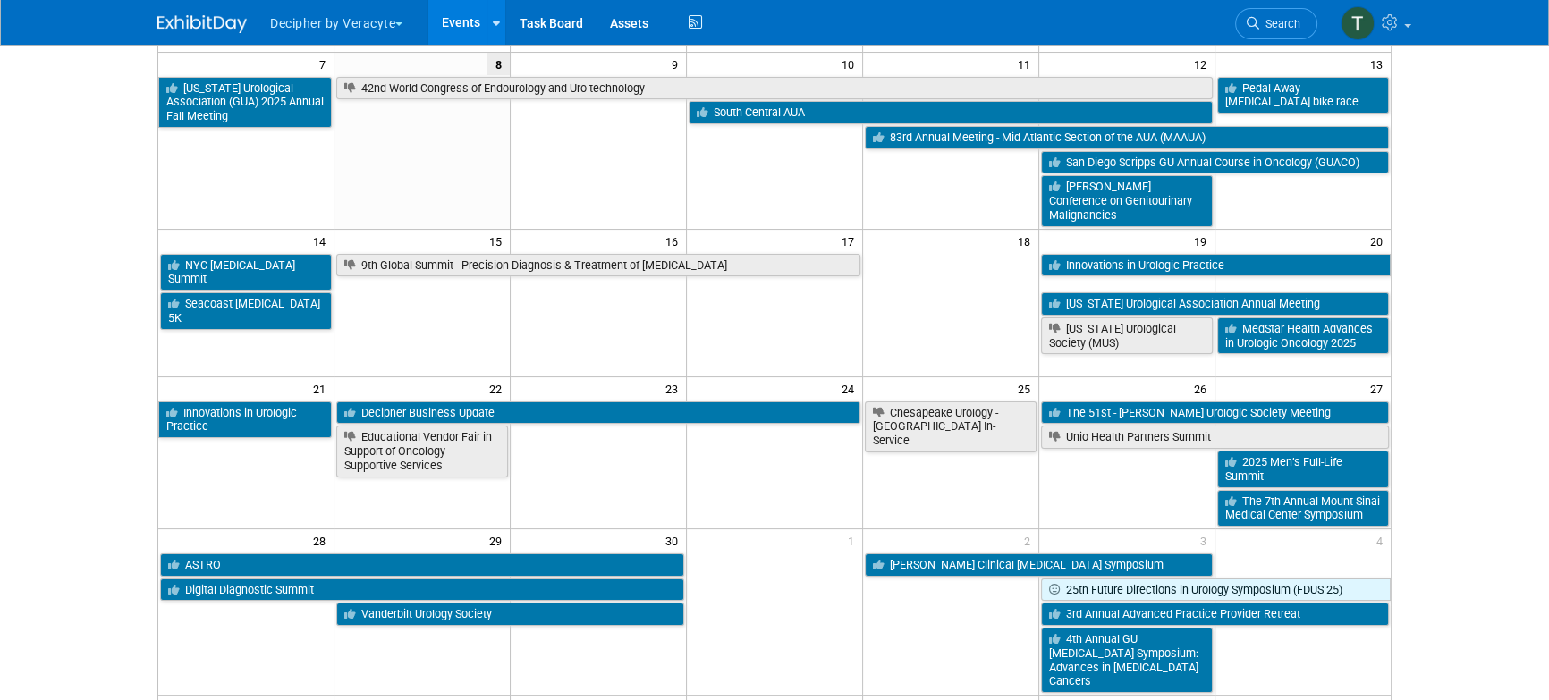
scroll to position [315, 0]
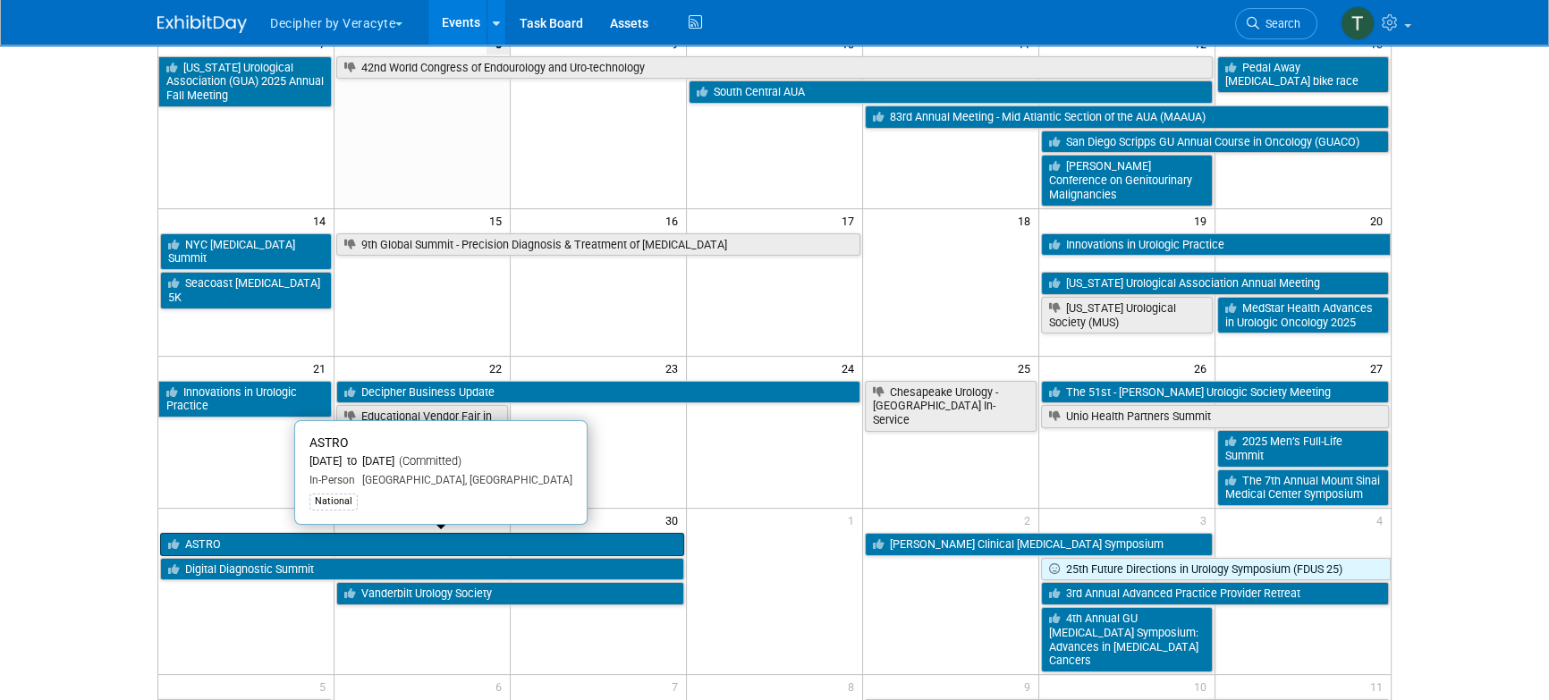
click at [295, 535] on link "ASTRO" at bounding box center [422, 544] width 524 height 23
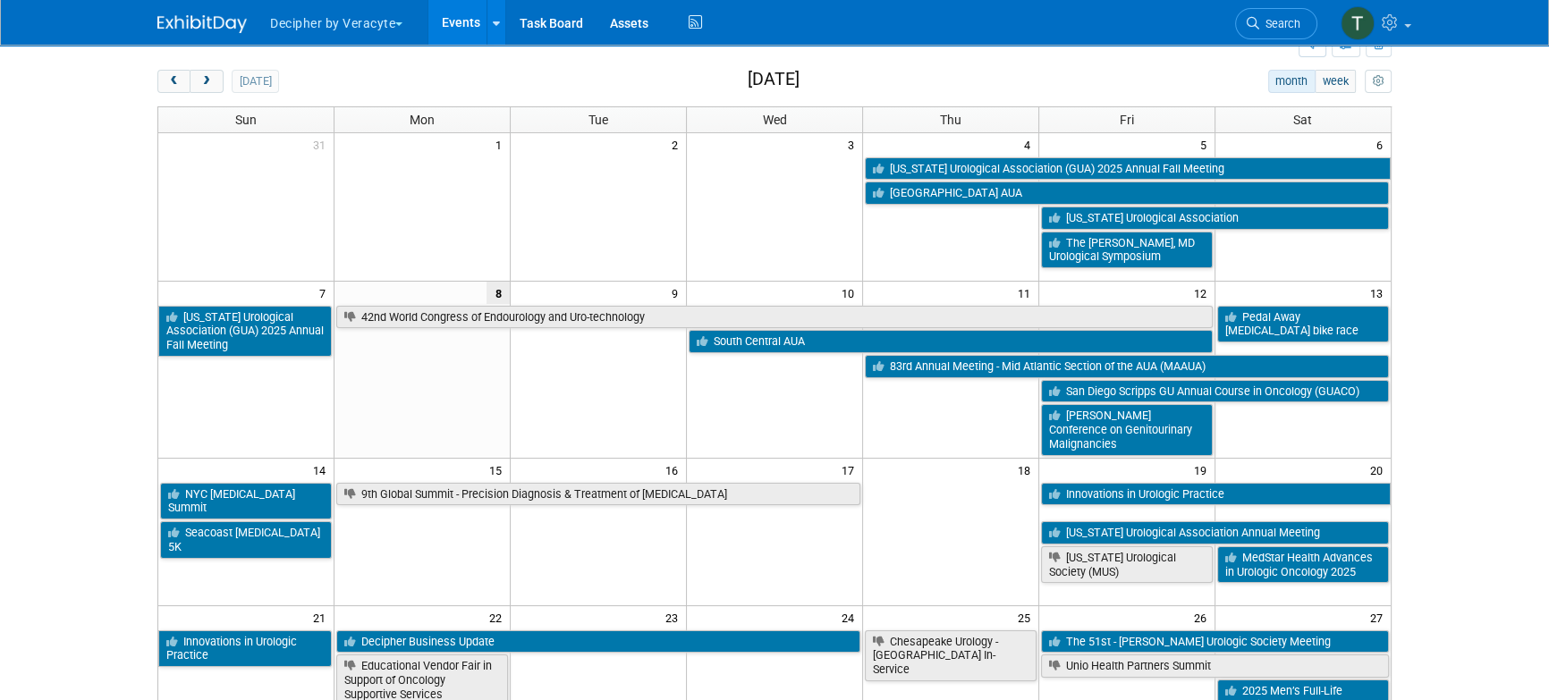
scroll to position [0, 0]
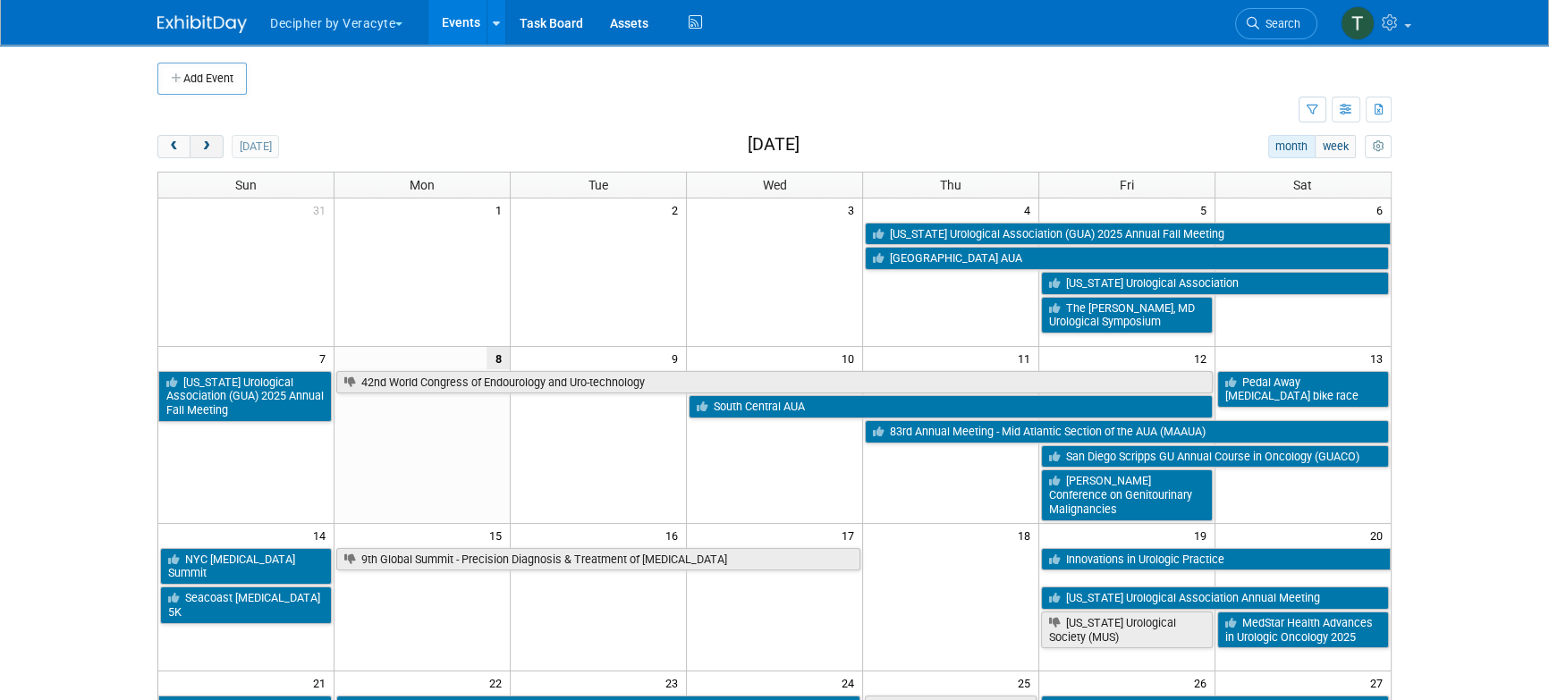
click at [208, 141] on span "next" at bounding box center [205, 147] width 13 height 12
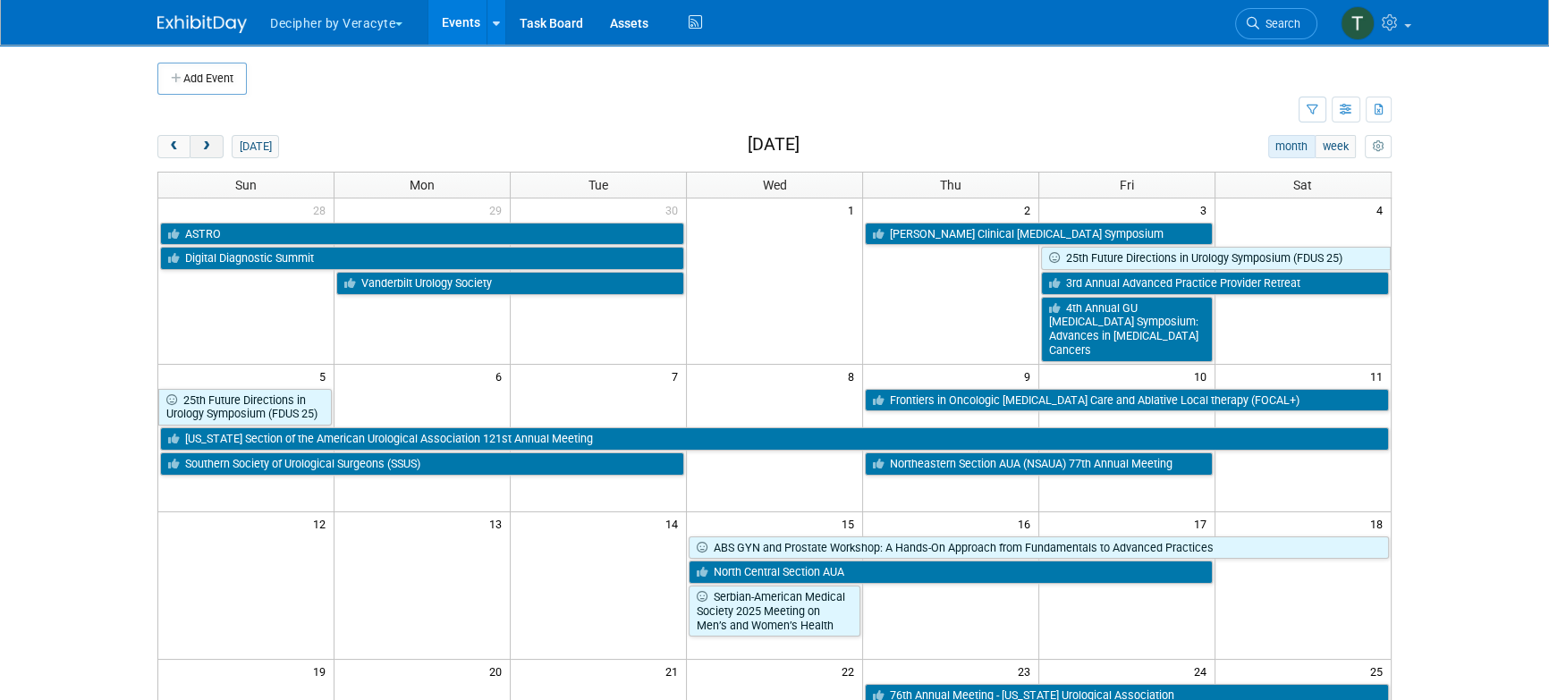
click at [208, 141] on span "next" at bounding box center [205, 147] width 13 height 12
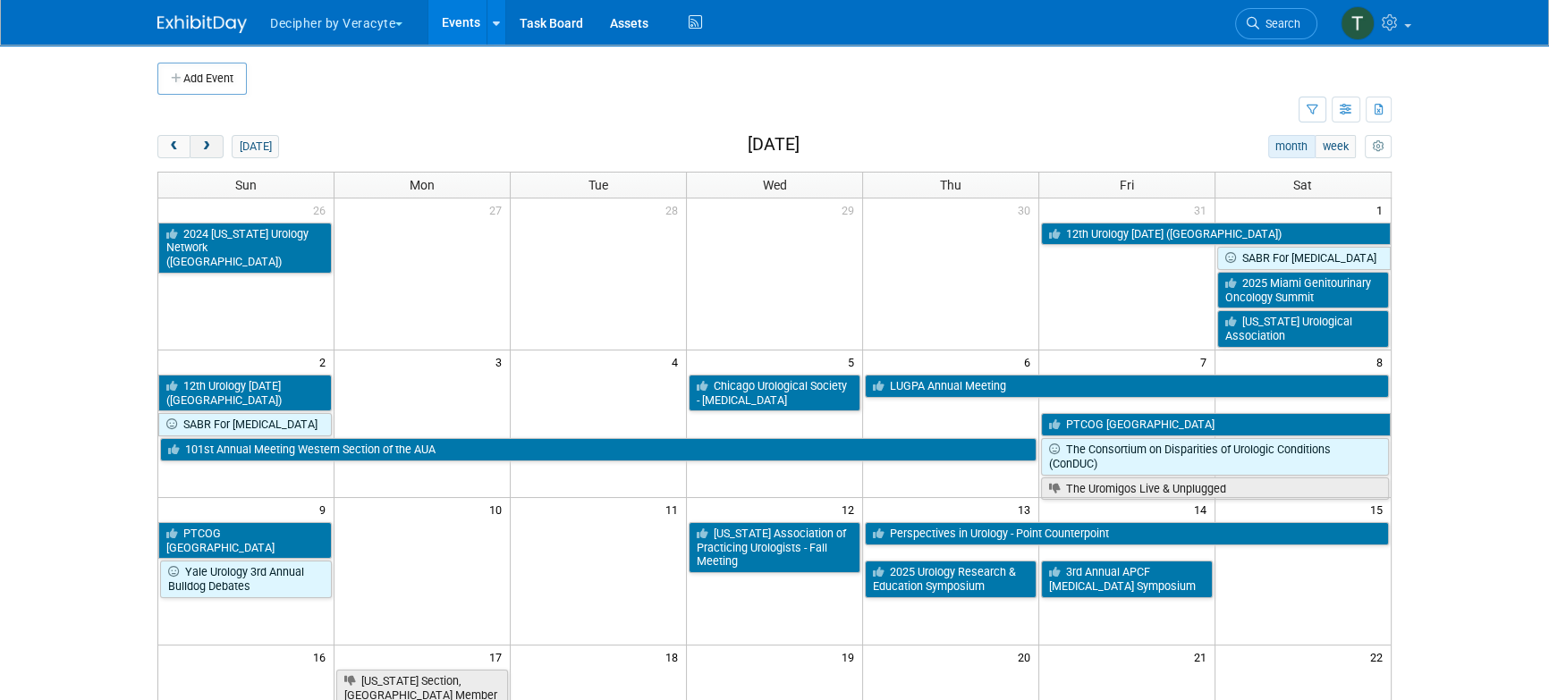
click at [209, 151] on span "next" at bounding box center [205, 147] width 13 height 12
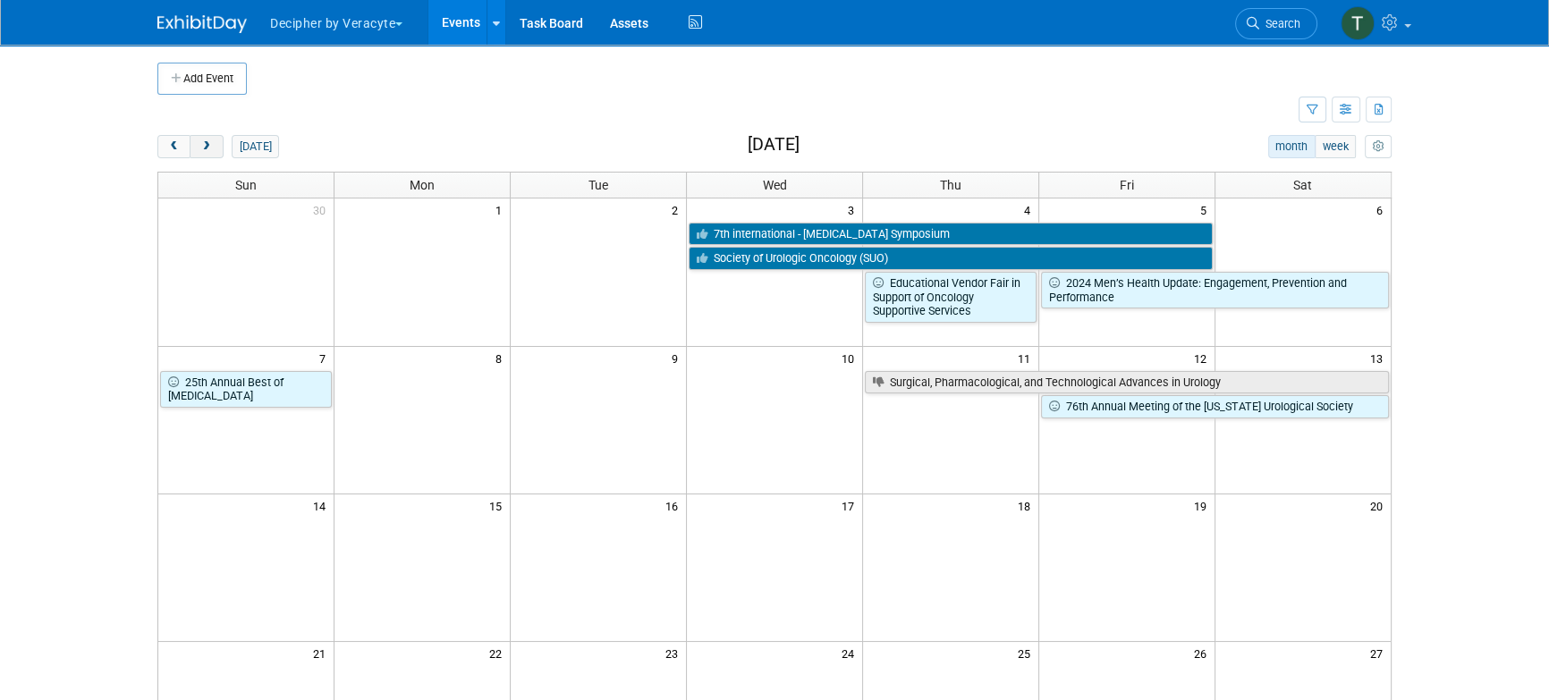
click at [218, 153] on button "next" at bounding box center [206, 146] width 33 height 23
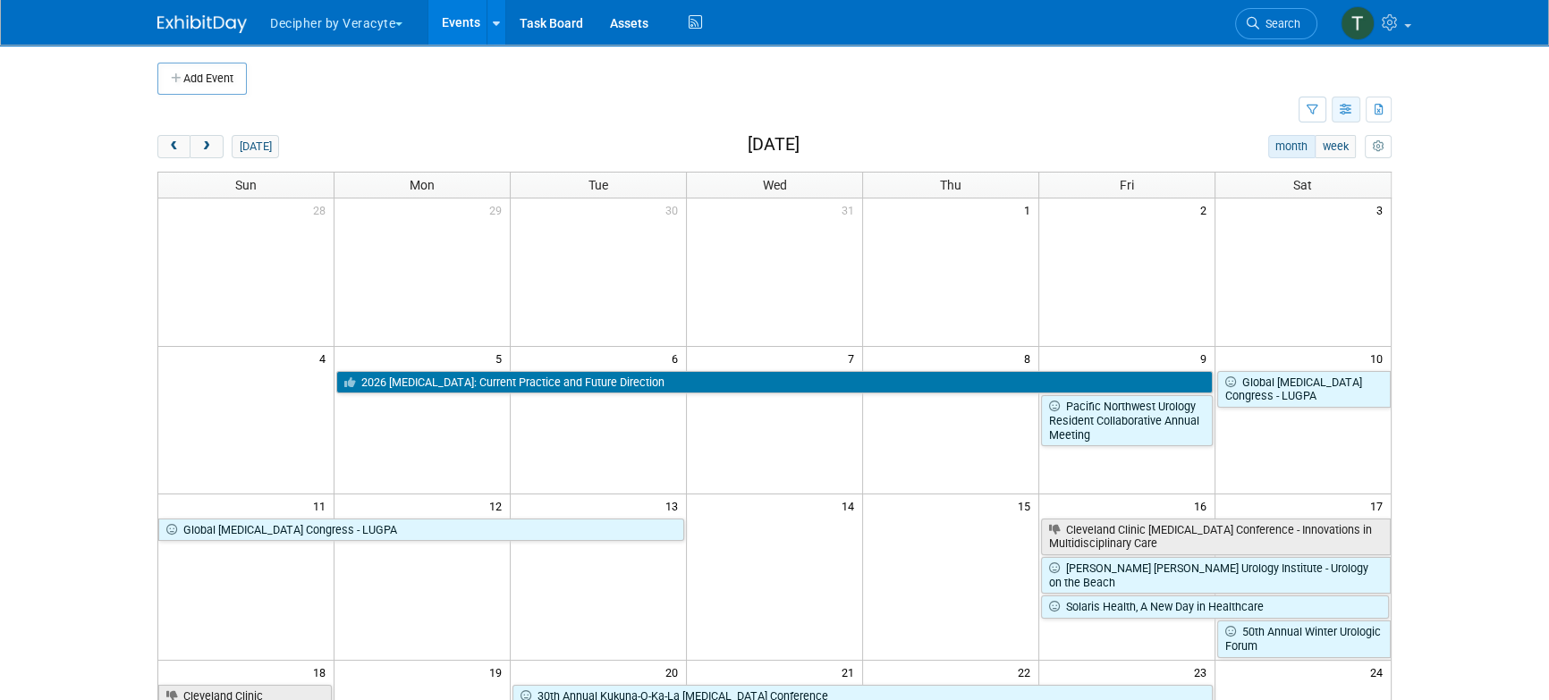
click at [1341, 106] on icon "button" at bounding box center [1346, 111] width 13 height 12
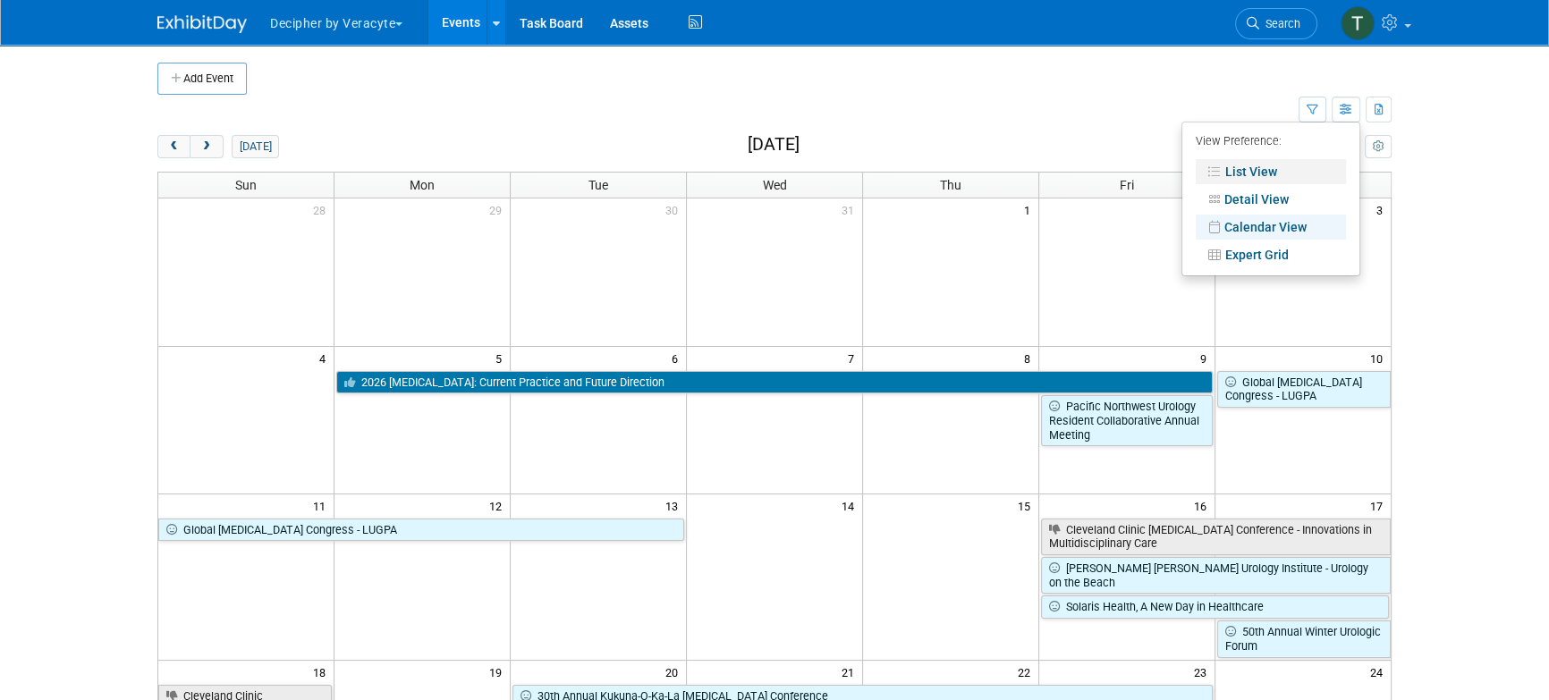
click at [1229, 175] on link "List View" at bounding box center [1271, 171] width 150 height 25
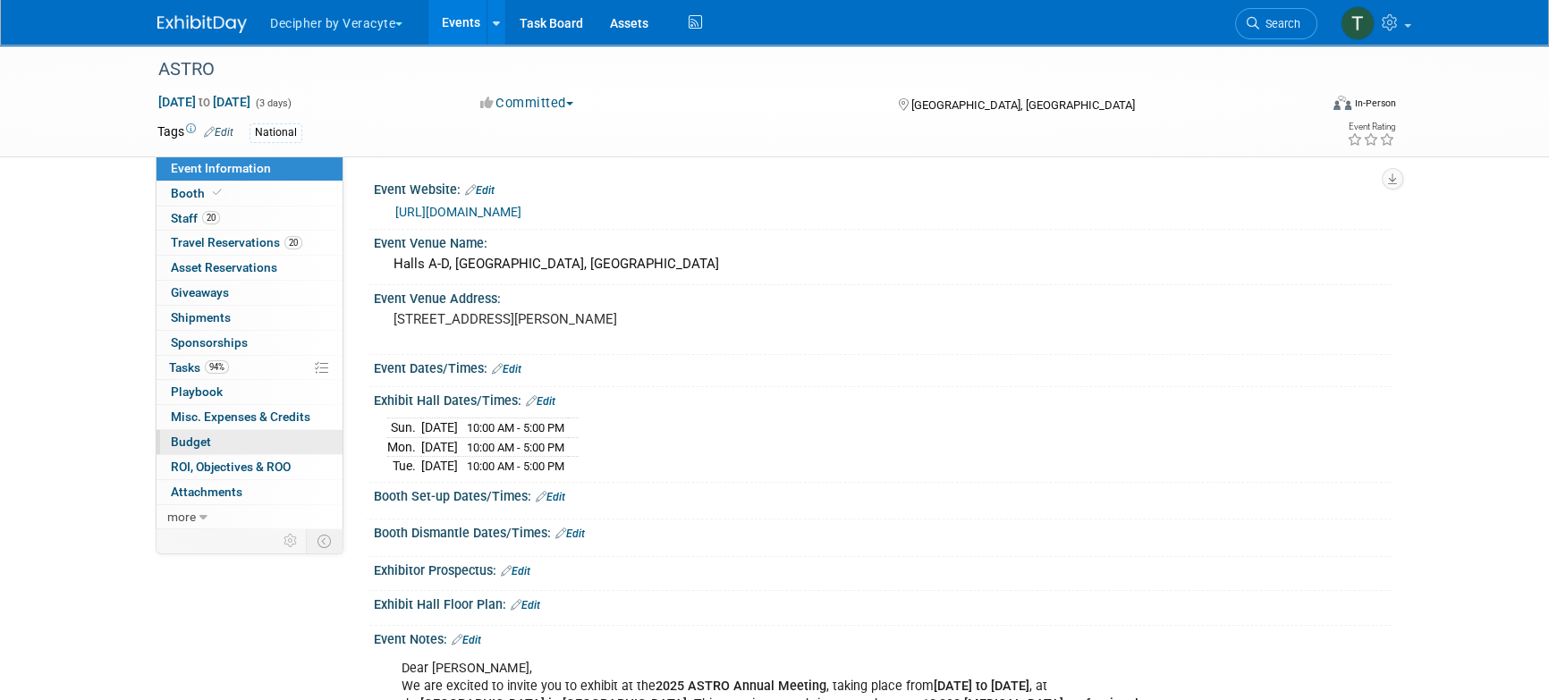
click at [254, 441] on link "Budget" at bounding box center [250, 442] width 186 height 24
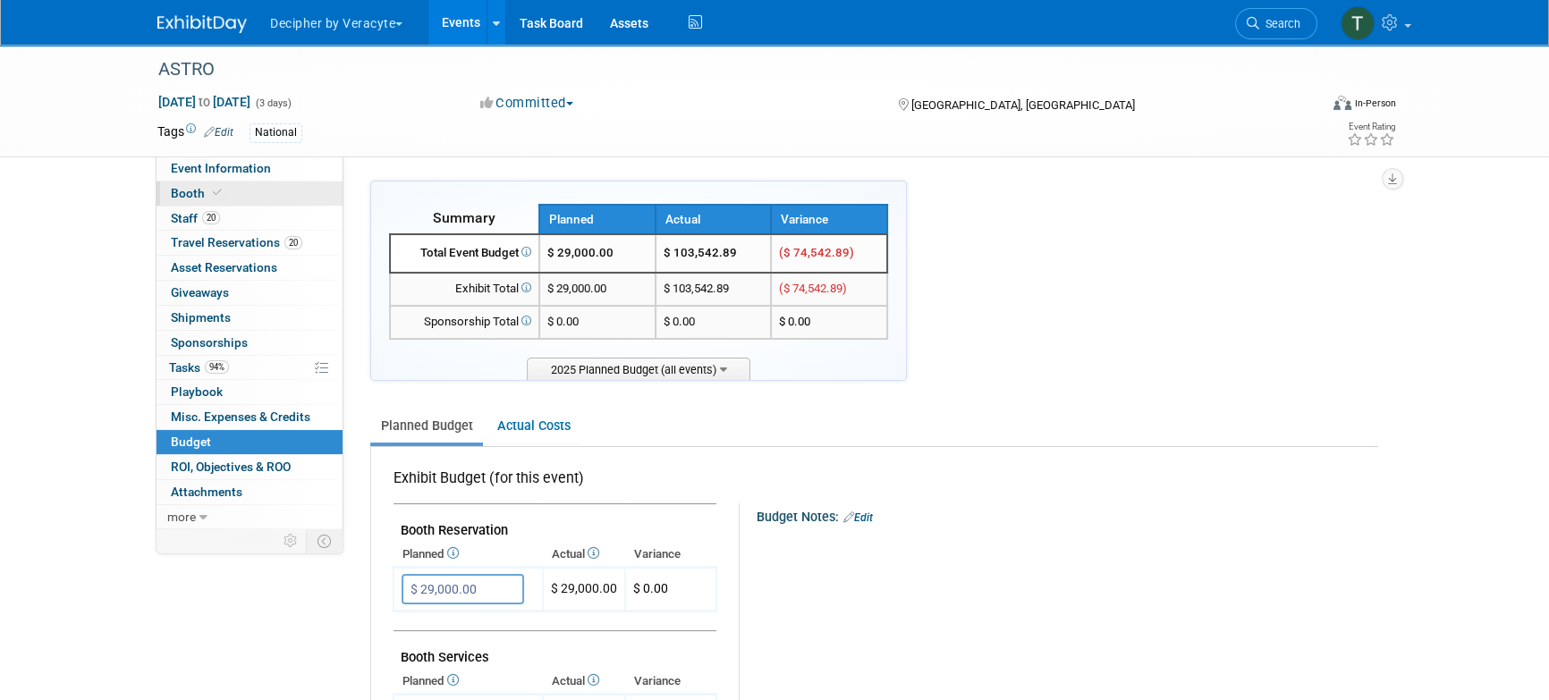
click at [244, 200] on link "Booth" at bounding box center [250, 194] width 186 height 24
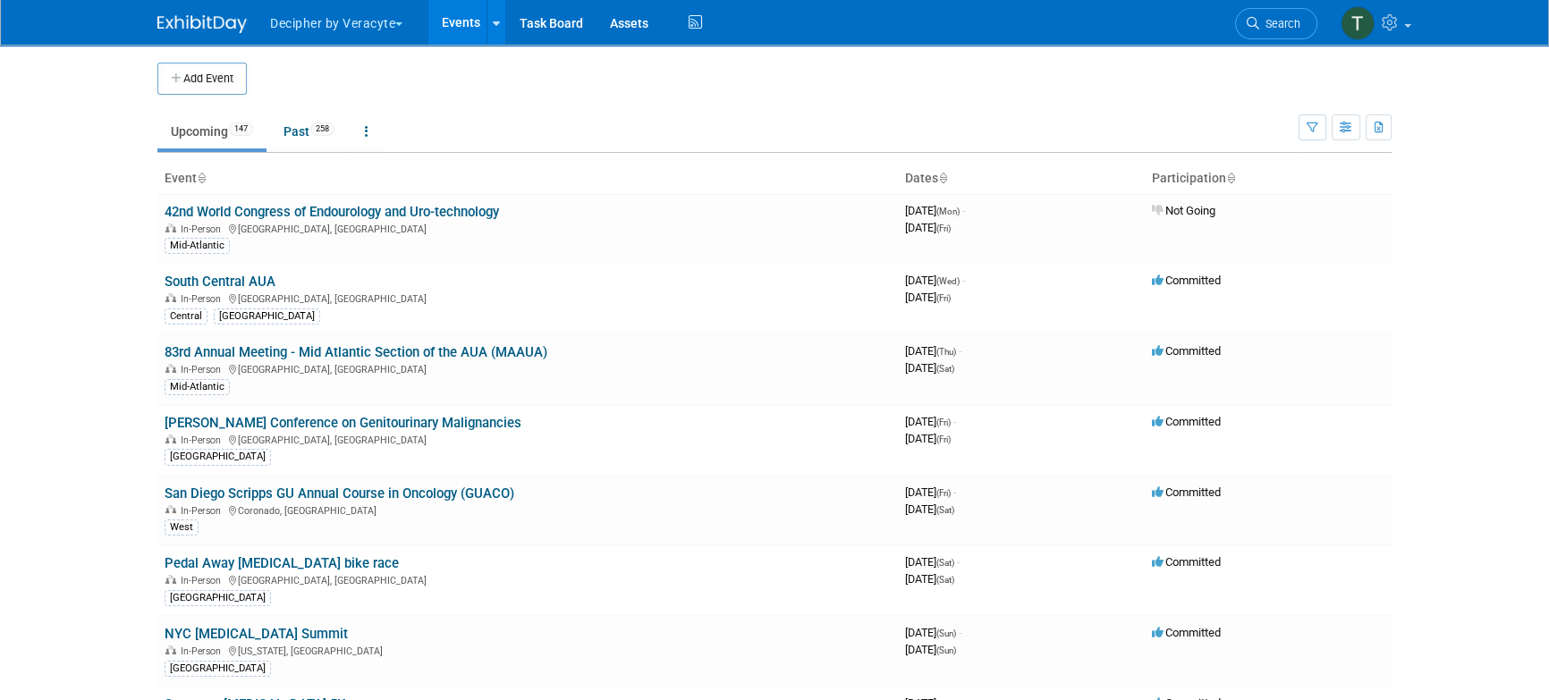
scroll to position [2888, 0]
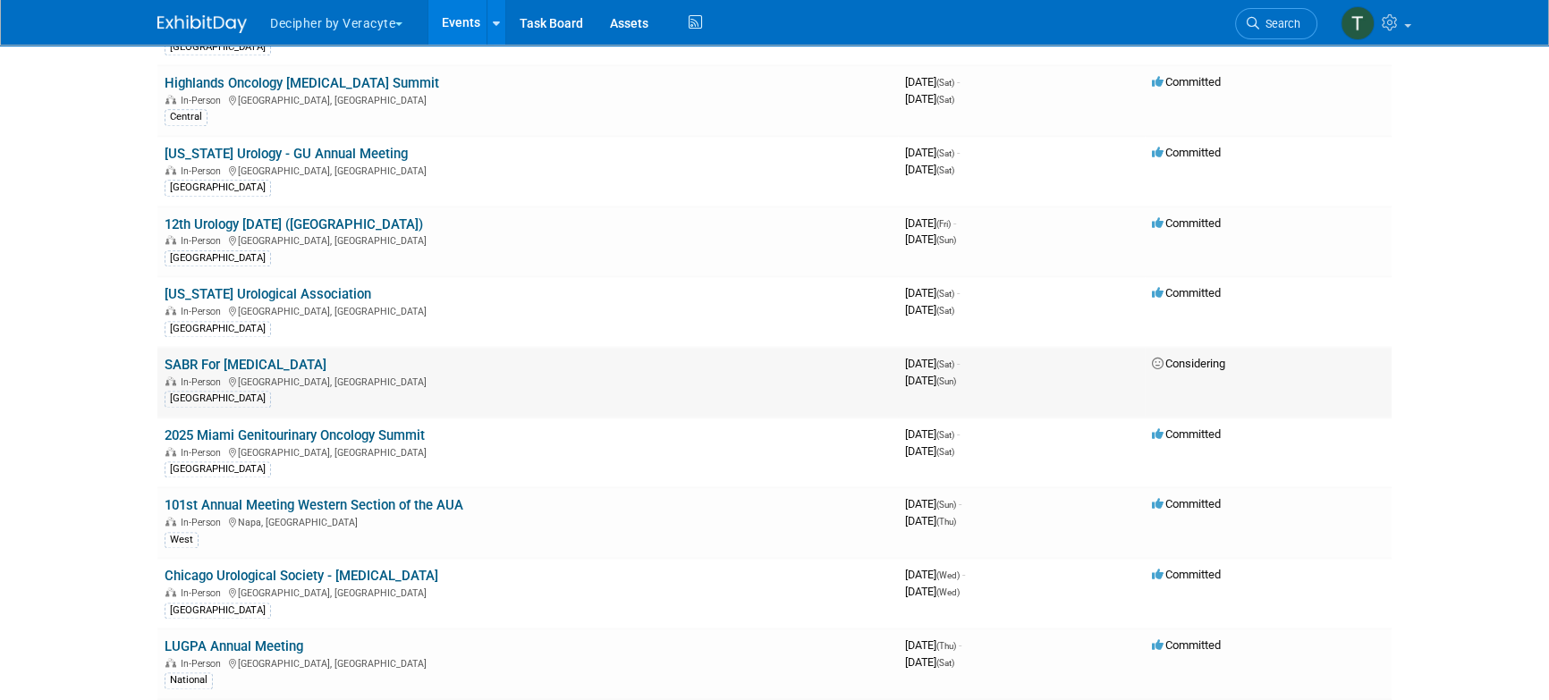
click at [298, 357] on link "SABR For [MEDICAL_DATA]" at bounding box center [246, 365] width 162 height 16
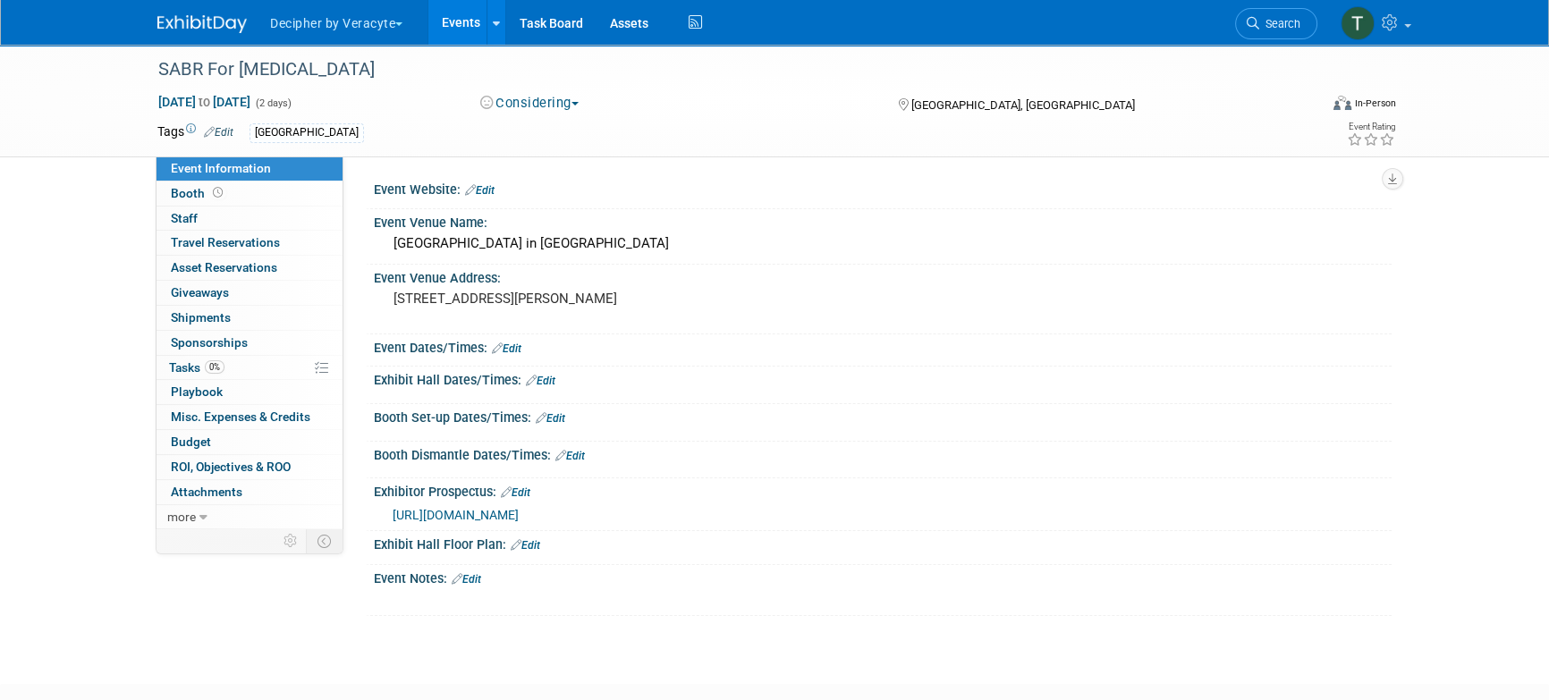
click at [292, 103] on span "(2 days)" at bounding box center [273, 104] width 38 height 12
click at [251, 103] on span "[DATE] to [DATE]" at bounding box center [204, 102] width 94 height 16
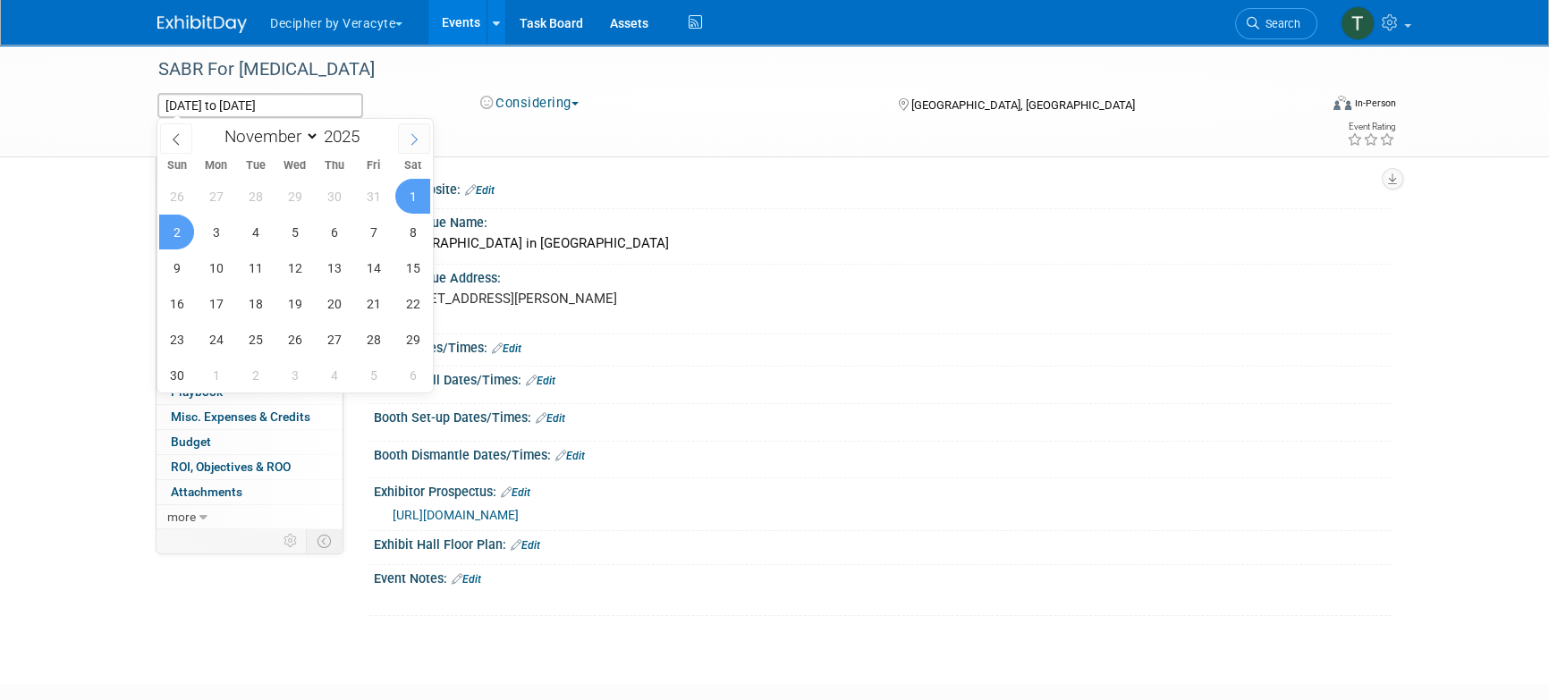
click at [423, 133] on span at bounding box center [414, 138] width 32 height 30
select select "11"
click at [423, 133] on span at bounding box center [414, 138] width 32 height 30
type input "2026"
select select "0"
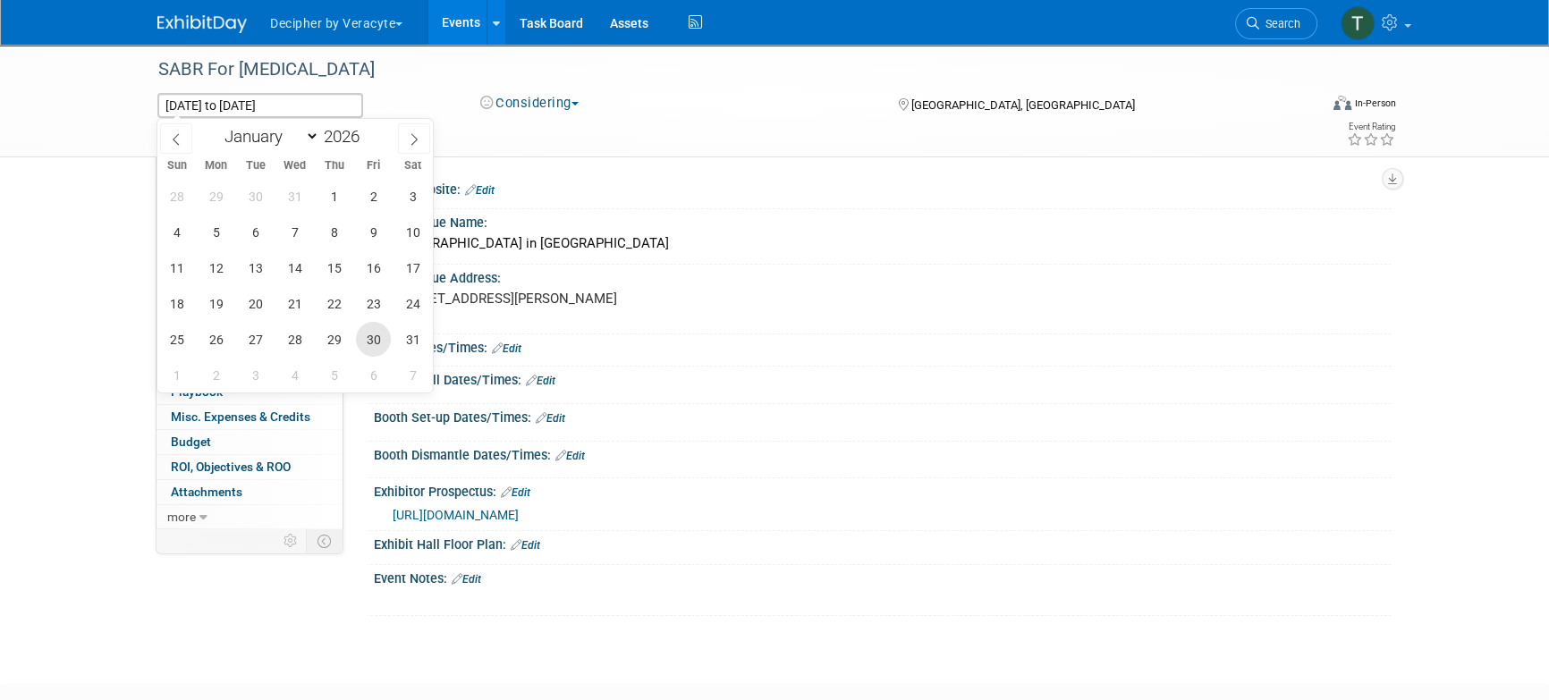
click at [380, 342] on span "30" at bounding box center [373, 339] width 35 height 35
type input "[DATE]"
click at [417, 342] on span "31" at bounding box center [412, 339] width 35 height 35
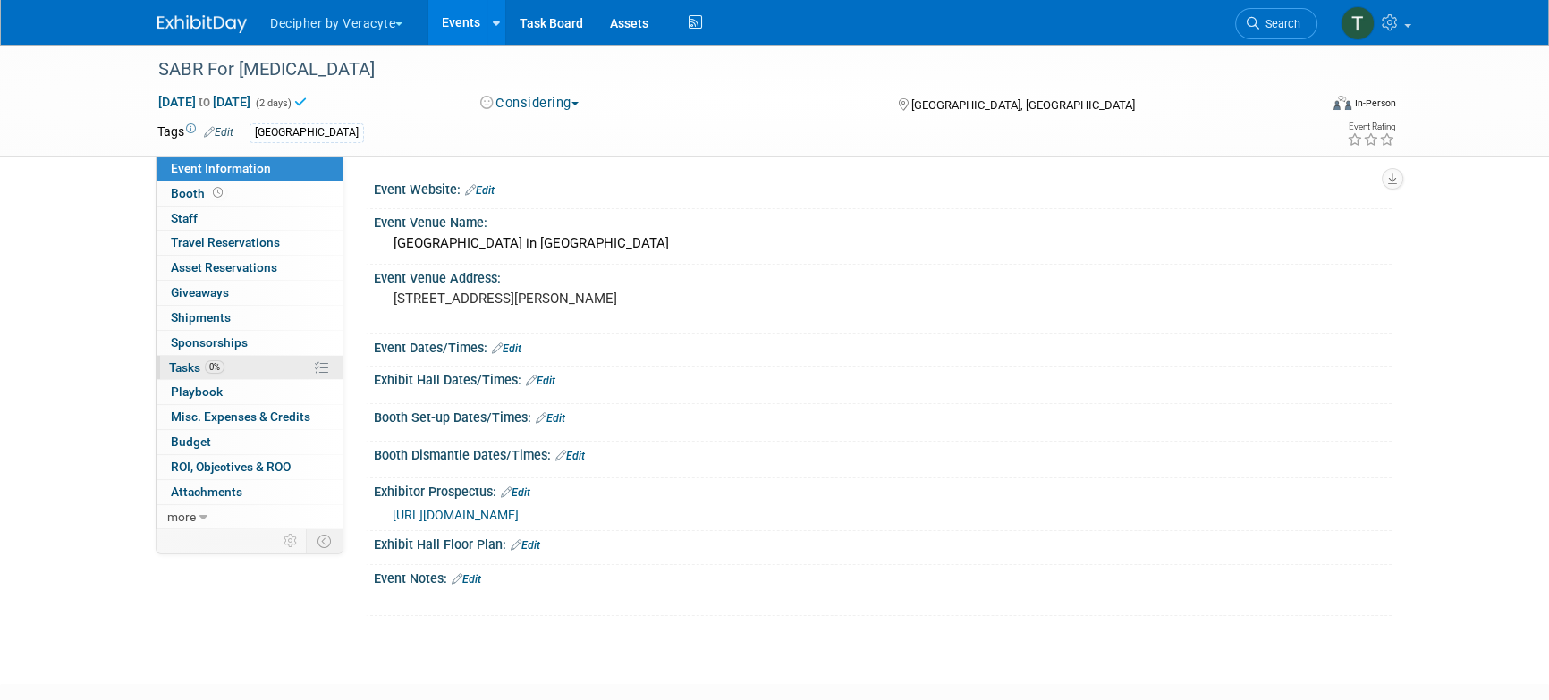
click at [216, 372] on span "0%" at bounding box center [215, 366] width 20 height 13
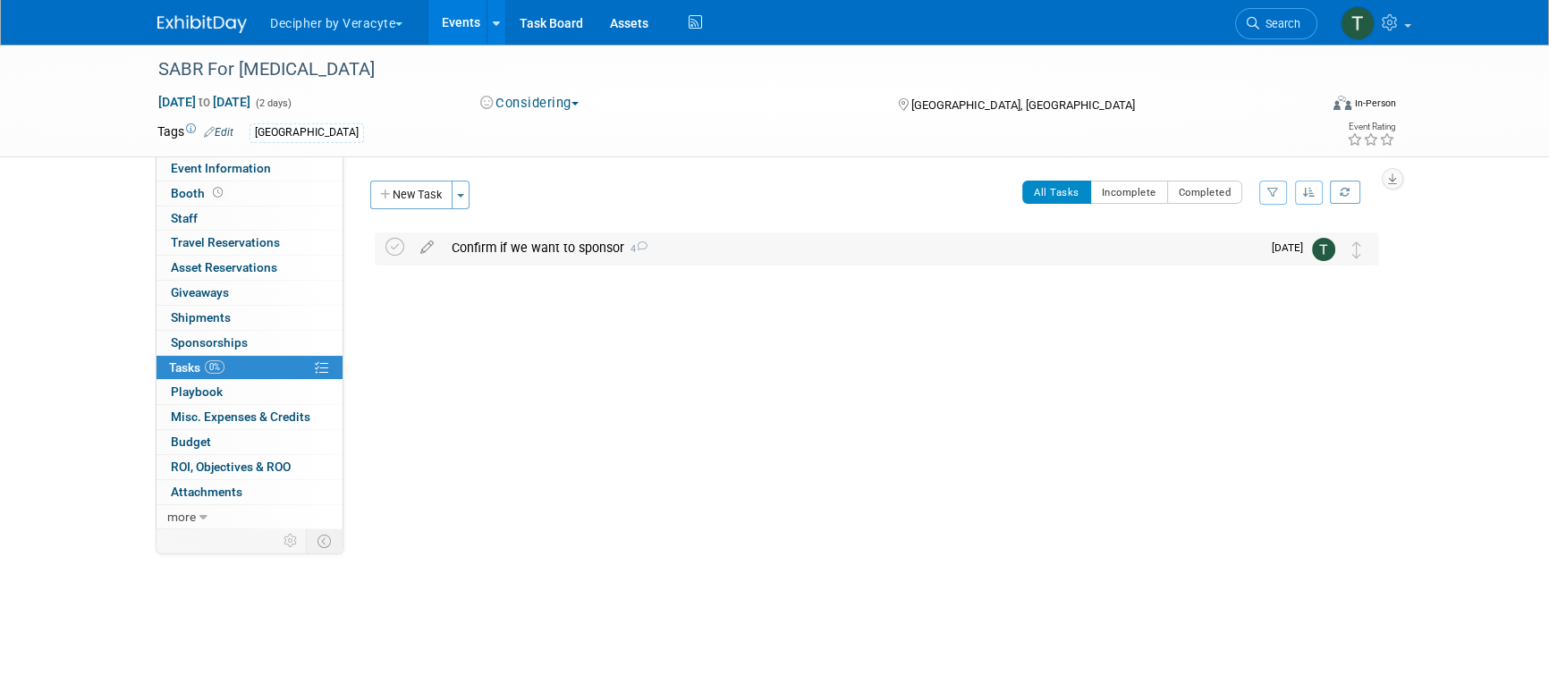
click at [528, 251] on div "Confirm if we want to sponsor 4" at bounding box center [852, 248] width 818 height 30
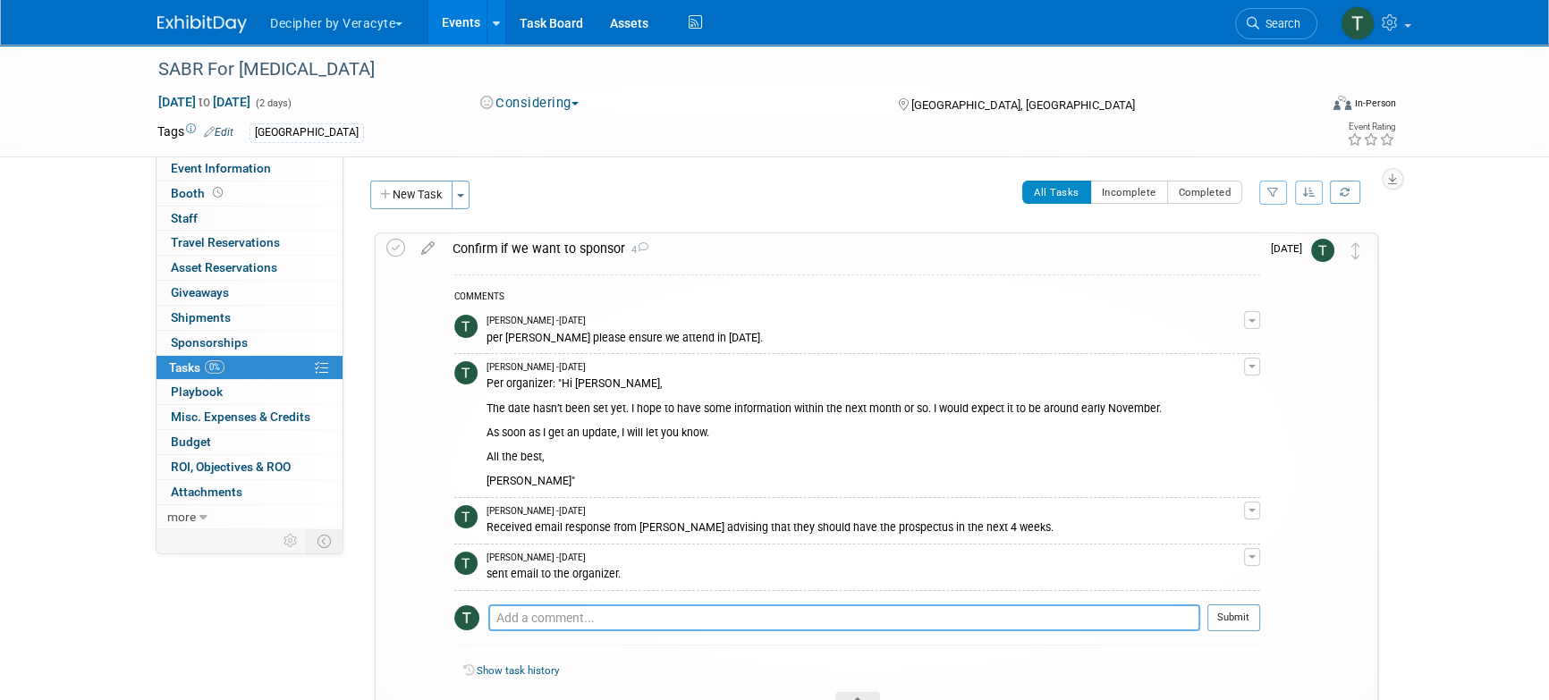
click at [556, 609] on textarea at bounding box center [844, 618] width 712 height 27
type textarea "this was moved bavk to January 30-21 per the organizer."
click at [1249, 635] on div at bounding box center [1234, 637] width 53 height 13
click at [1249, 622] on button "Submit" at bounding box center [1234, 618] width 53 height 27
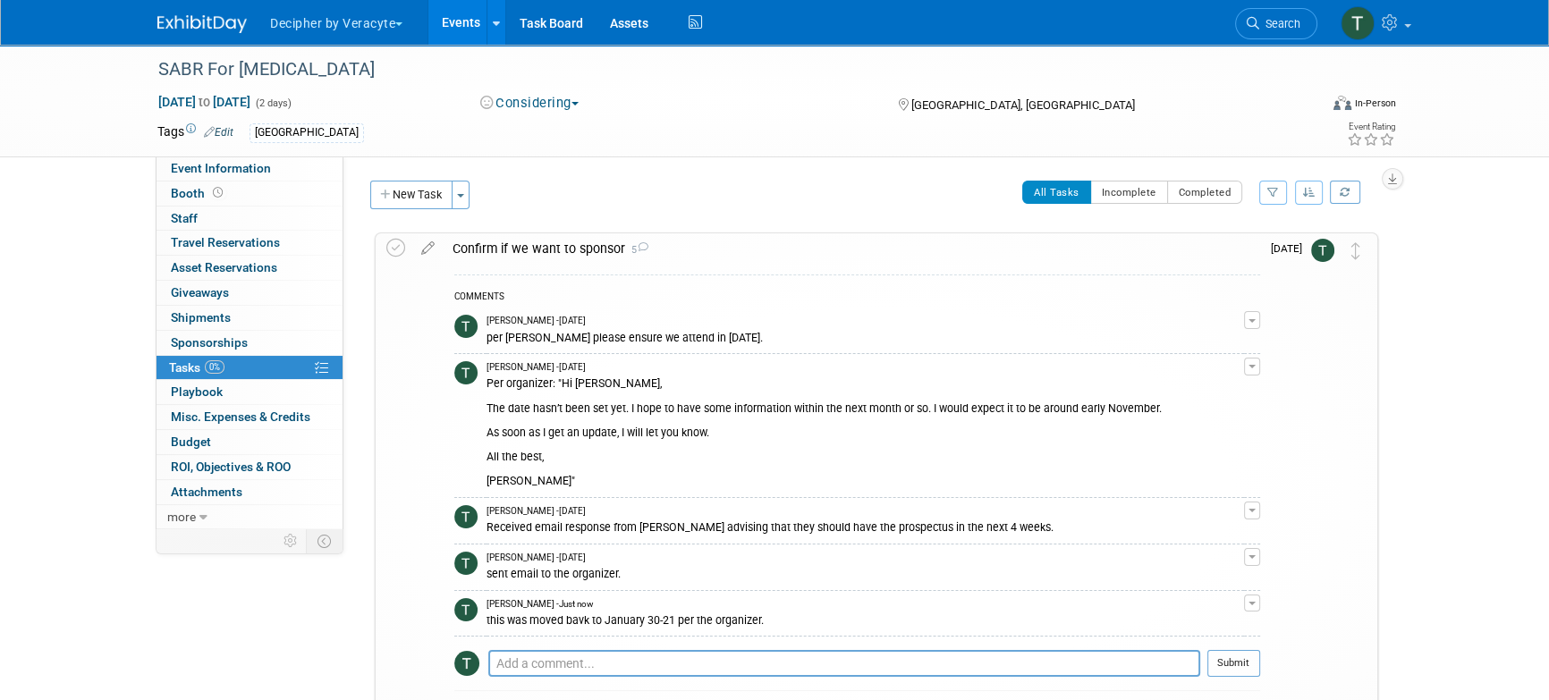
click at [466, 19] on link "Events" at bounding box center [460, 22] width 65 height 45
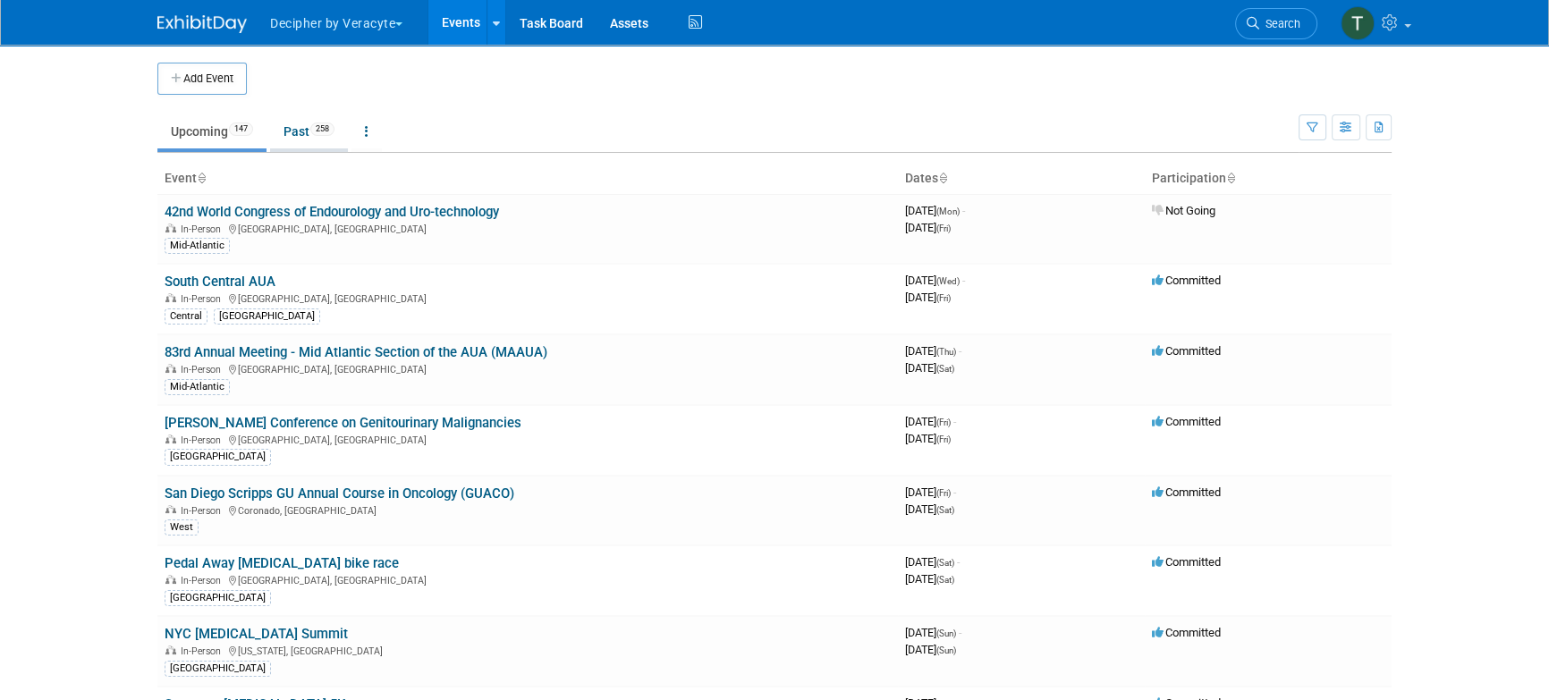
click at [321, 133] on span "258" at bounding box center [322, 129] width 24 height 13
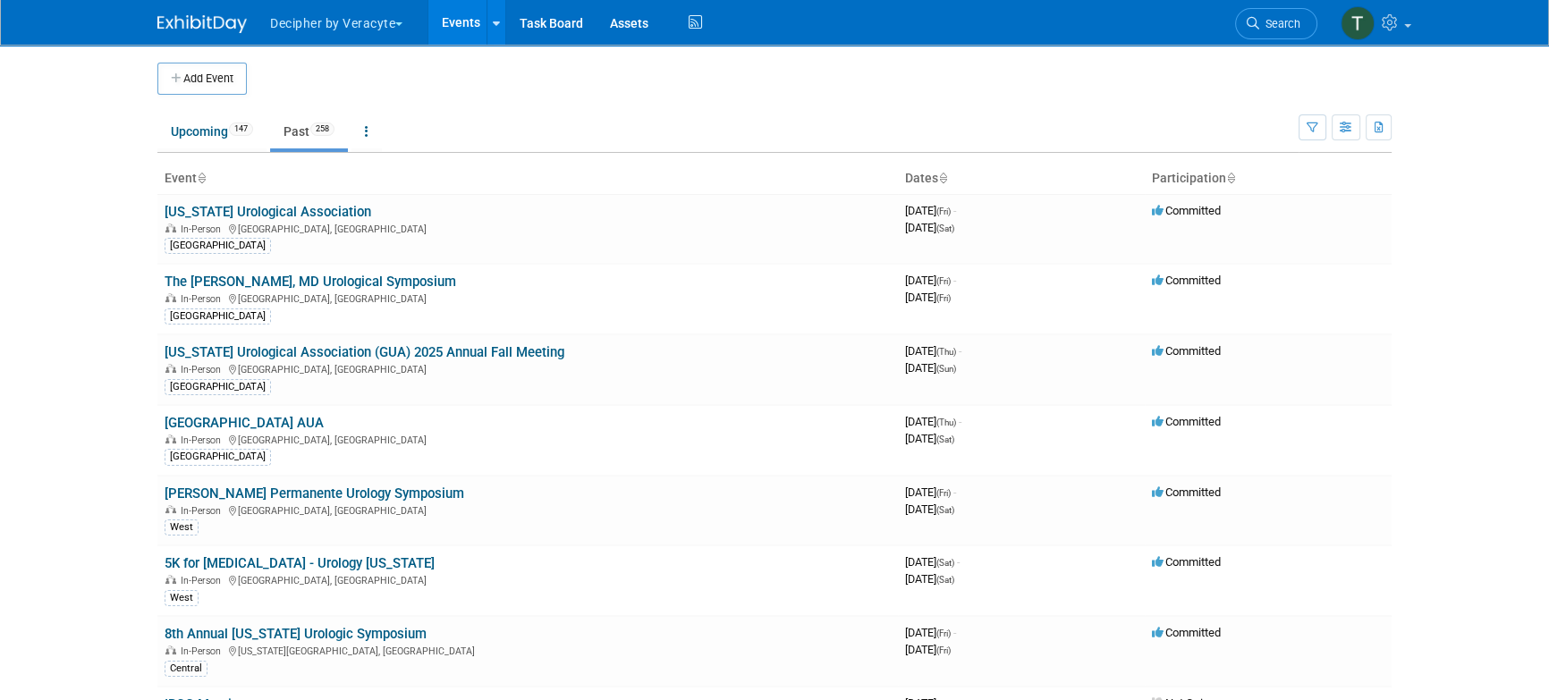
scroll to position [7304, 0]
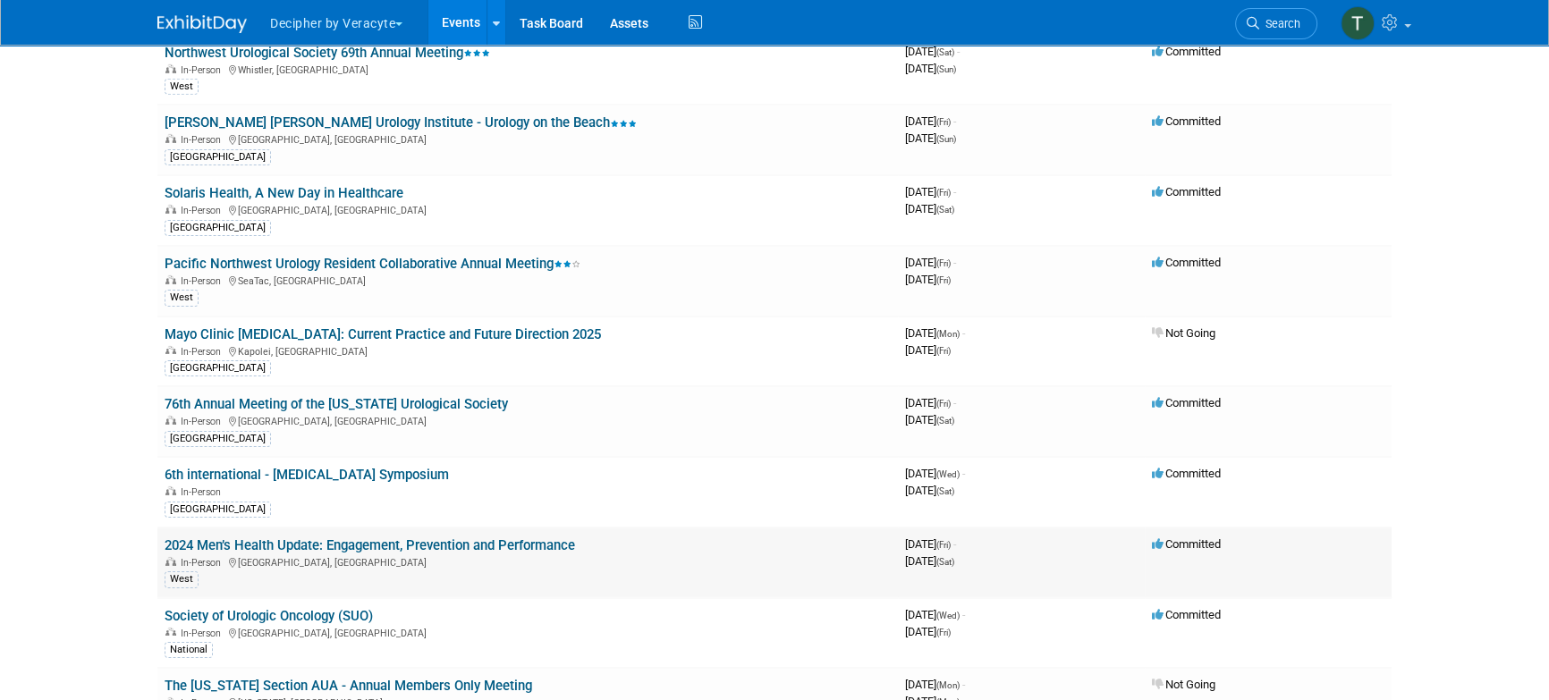
click at [530, 538] on link "2024 Men’s Health Update: Engagement, Prevention and Performance" at bounding box center [370, 546] width 411 height 16
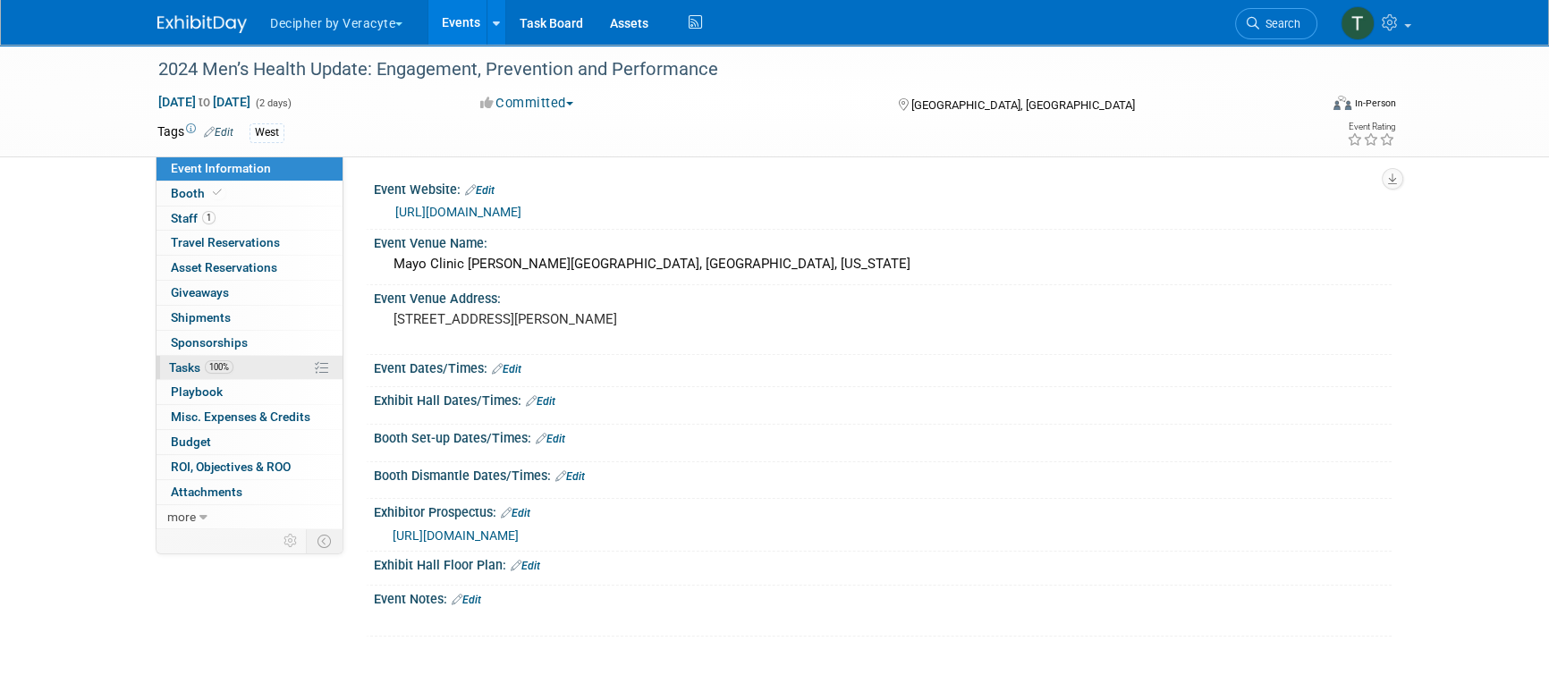
click at [313, 363] on link "100% Tasks 100%" at bounding box center [250, 368] width 186 height 24
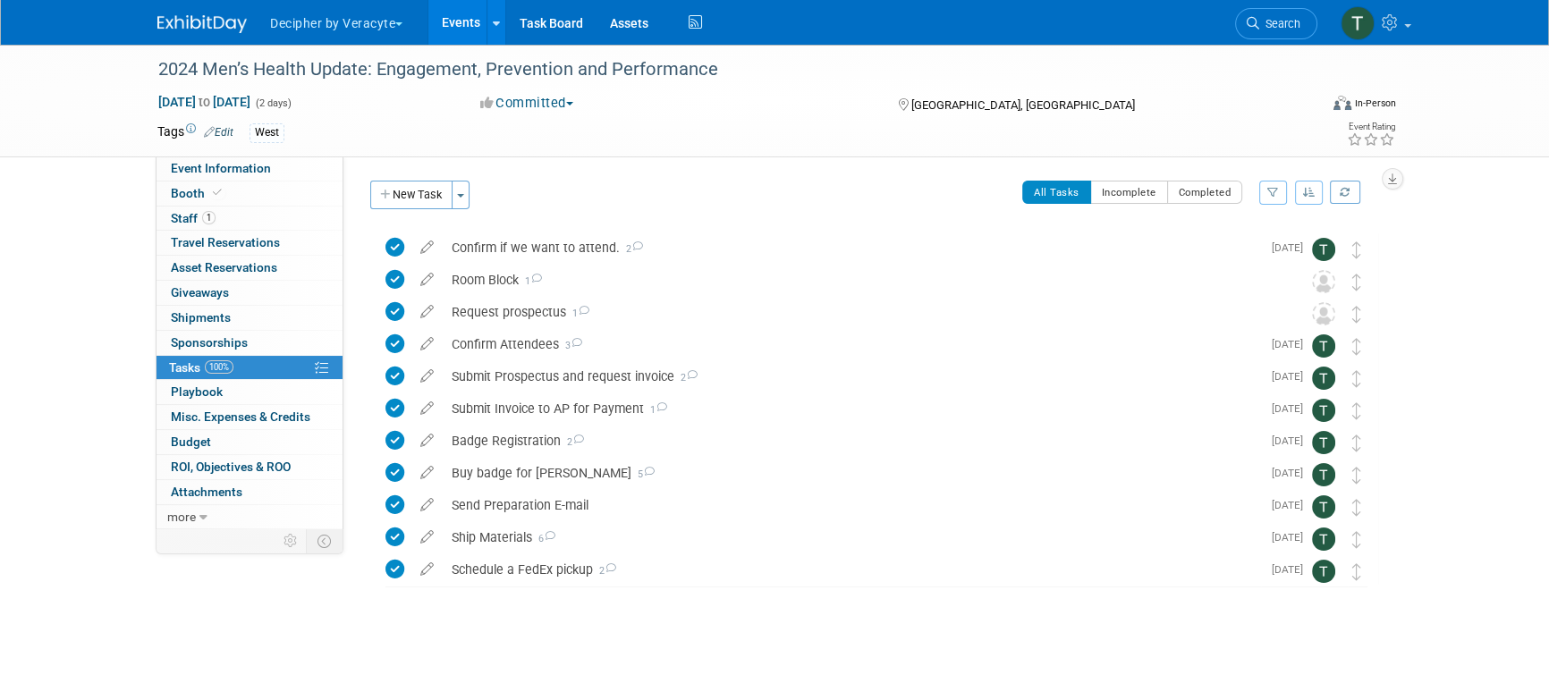
click at [441, 30] on link "Events" at bounding box center [460, 22] width 65 height 45
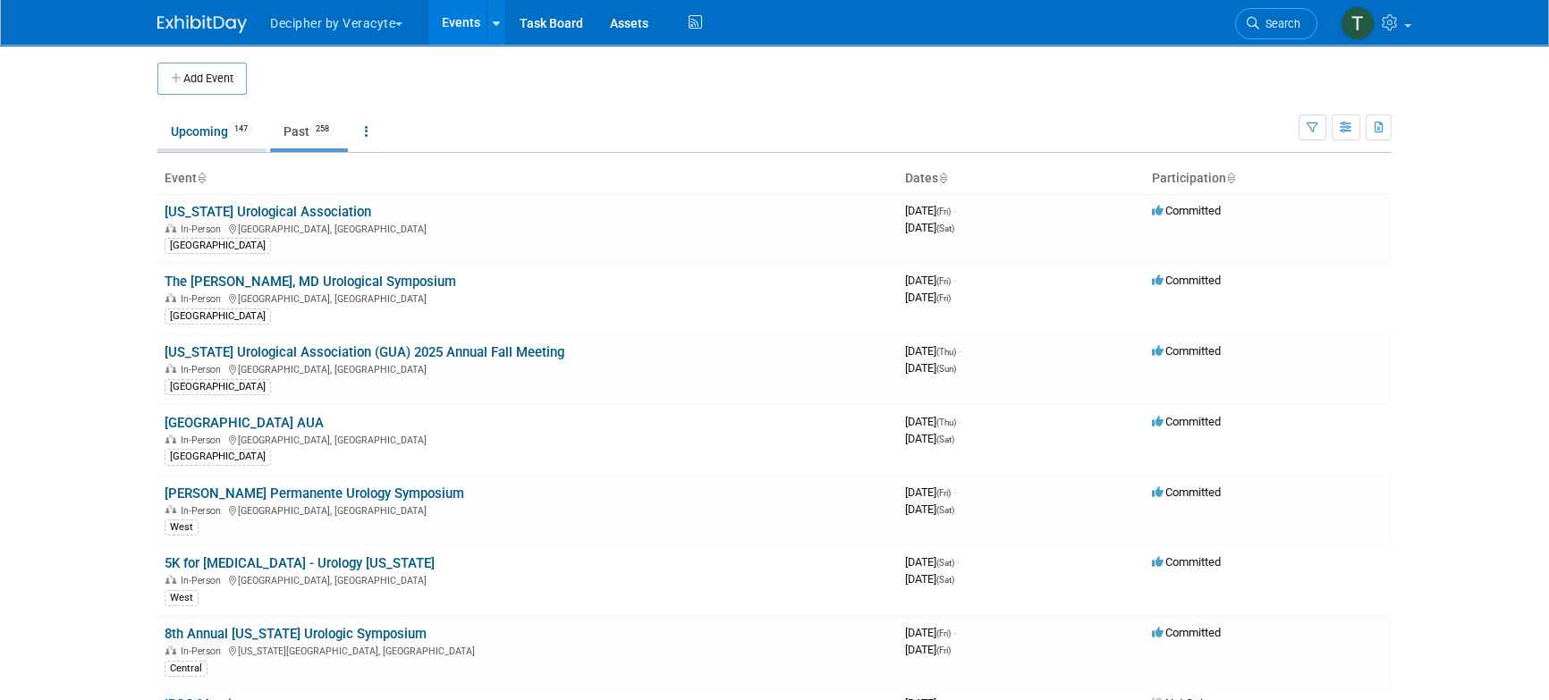
click at [247, 135] on link "Upcoming 147" at bounding box center [211, 131] width 109 height 34
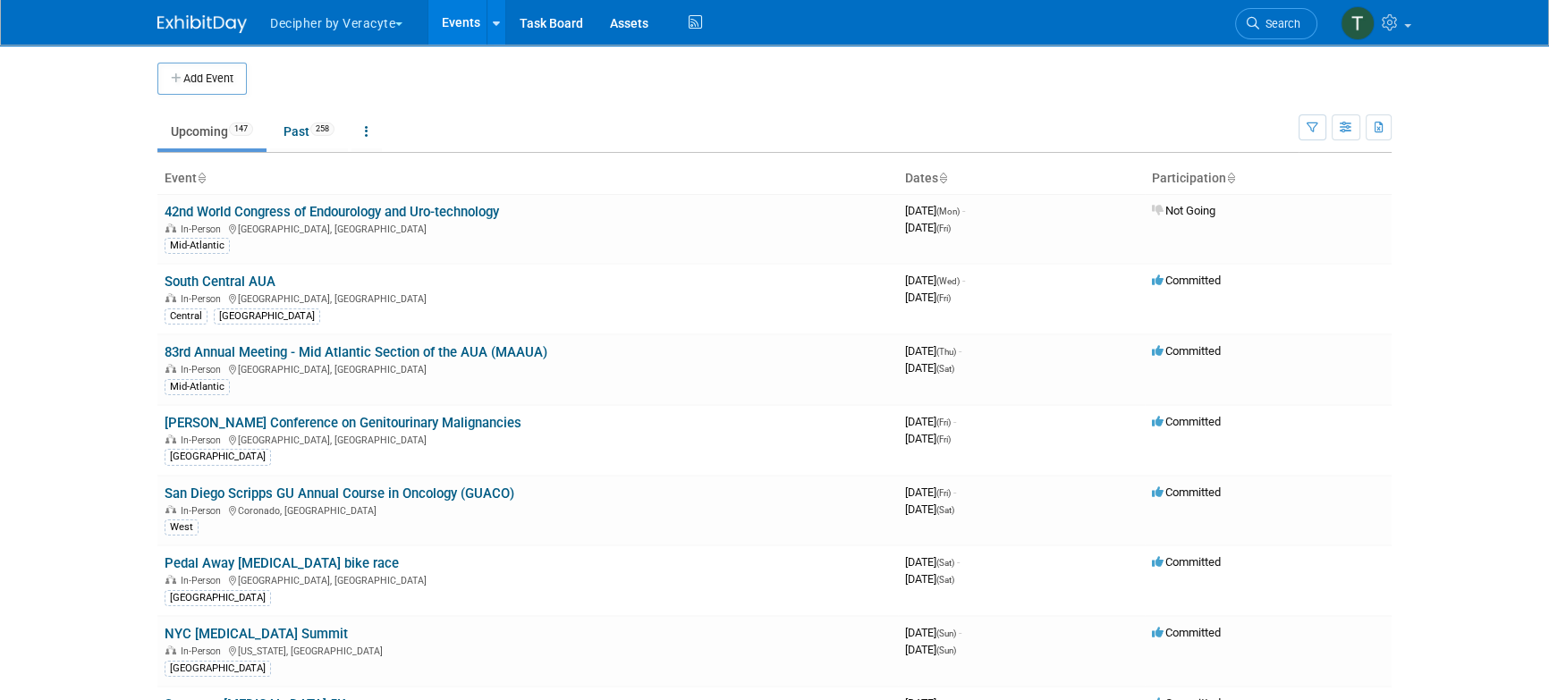
scroll to position [1084, 0]
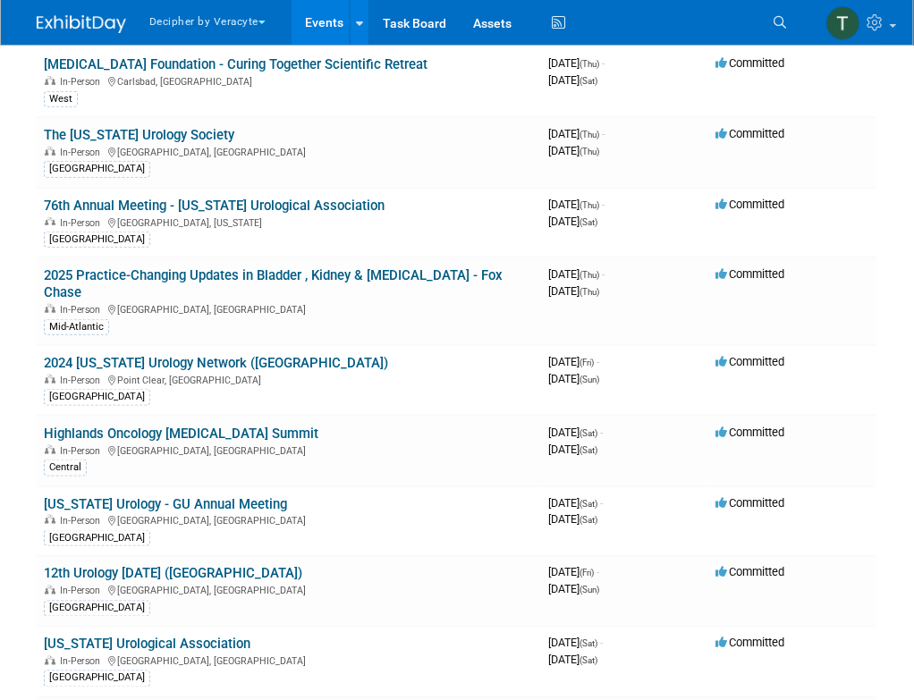
scroll to position [3604, 0]
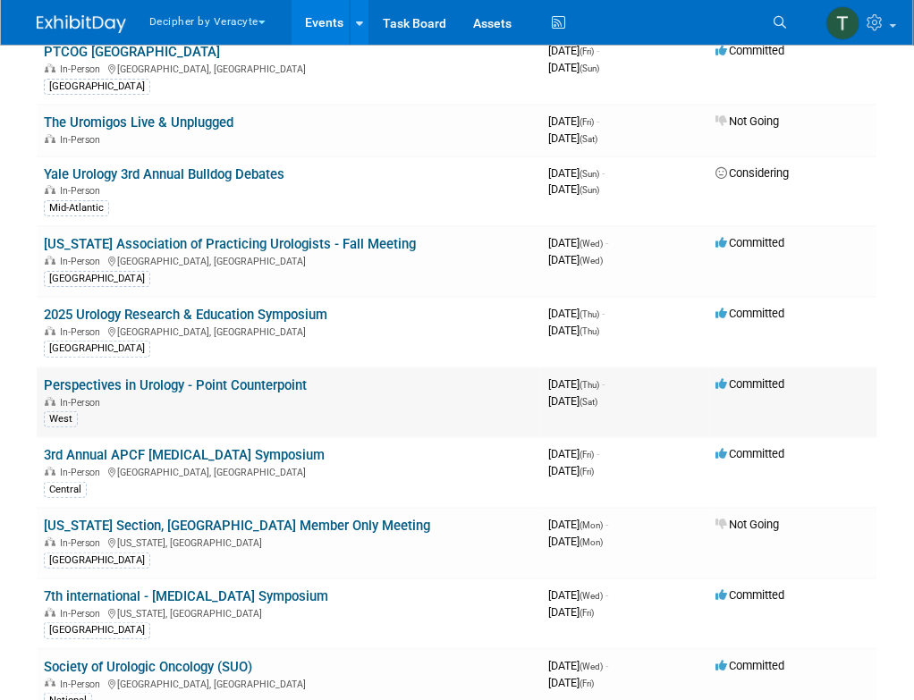
click at [285, 377] on link "Perspectives in Urology - Point Counterpoint" at bounding box center [175, 385] width 263 height 16
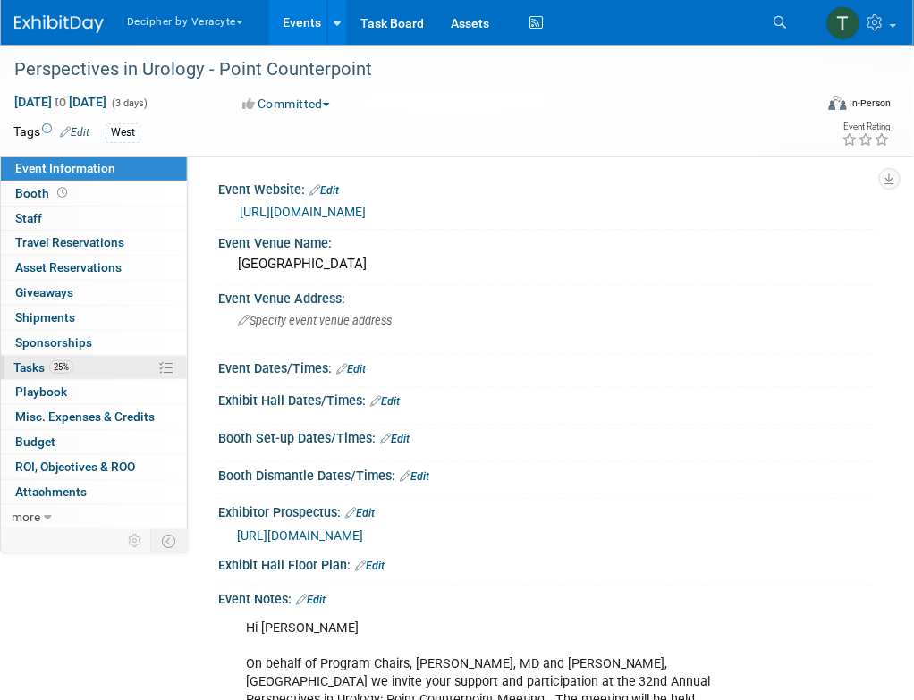
click at [89, 369] on link "25% Tasks 25%" at bounding box center [94, 368] width 186 height 24
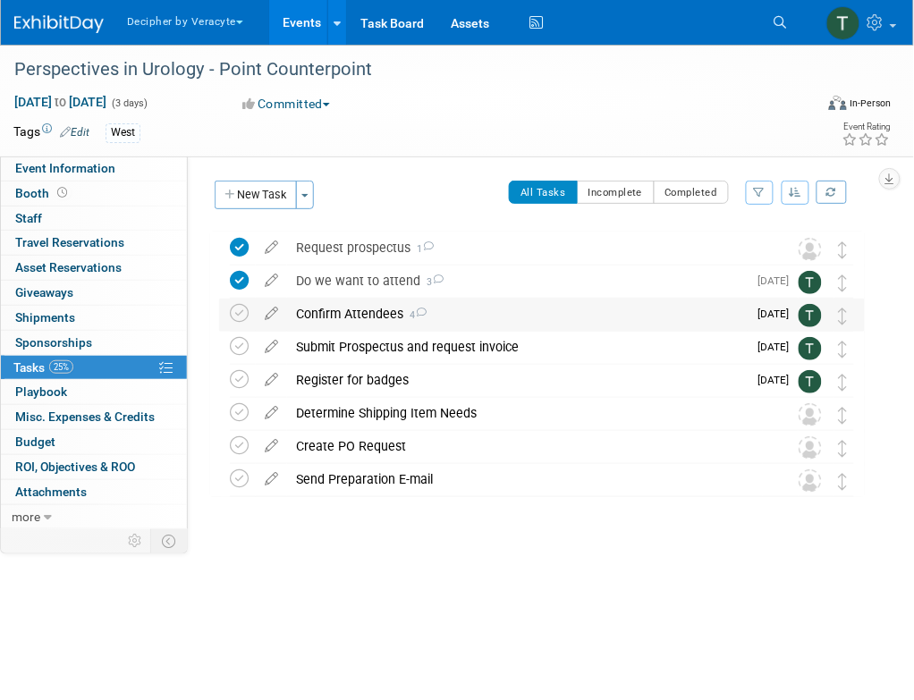
click at [336, 319] on div "Confirm Attendees 4" at bounding box center [517, 314] width 461 height 30
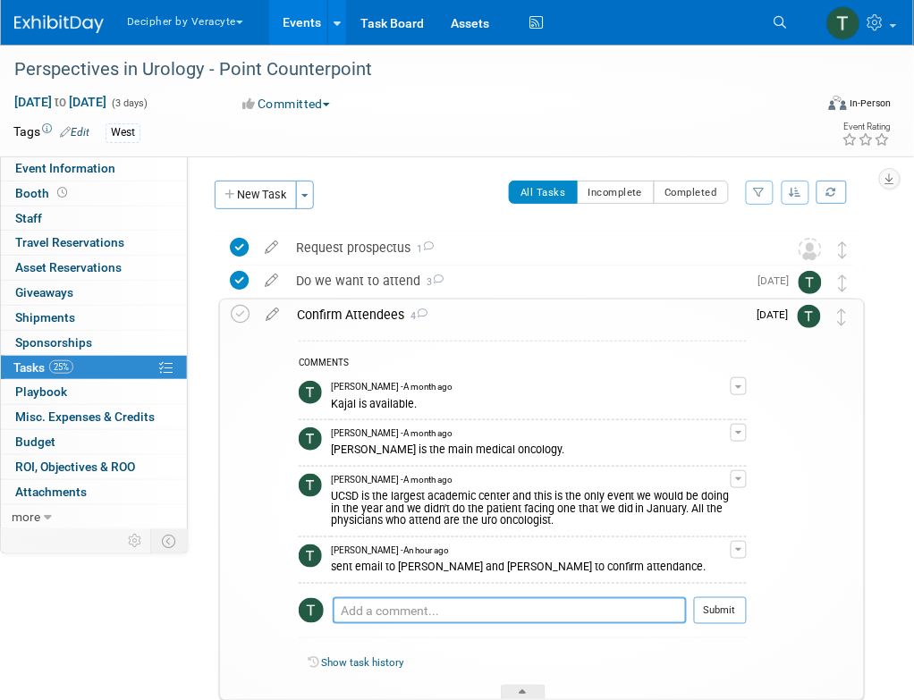
click at [433, 604] on textarea at bounding box center [510, 611] width 354 height 27
type textarea "Kajal confirmed attendance"
click at [768, 609] on td "Sep 12" at bounding box center [772, 500] width 51 height 401
click at [729, 614] on button "Submit" at bounding box center [720, 611] width 53 height 27
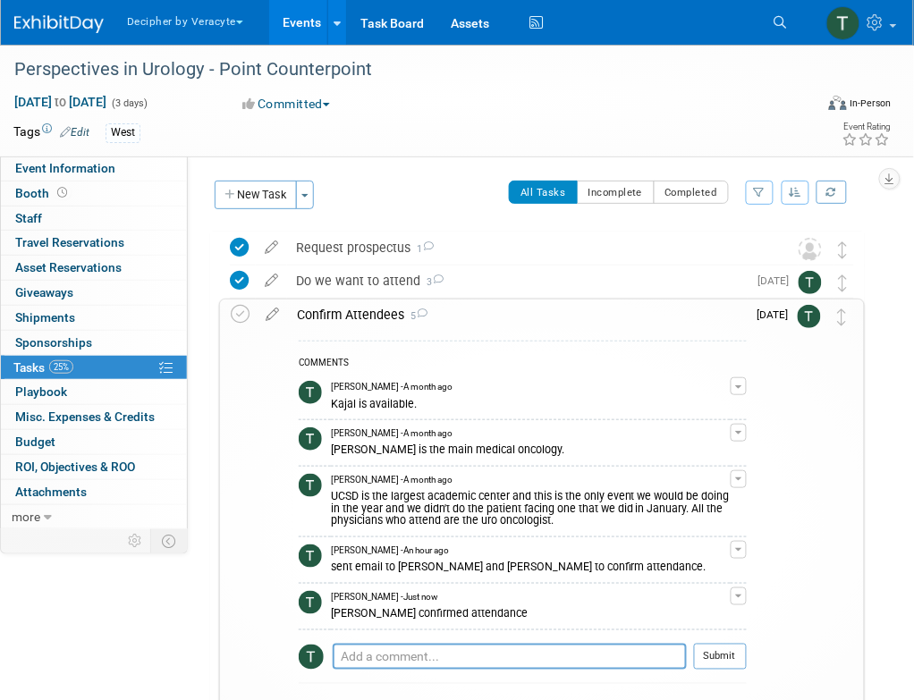
click at [136, 230] on div "0 Staff 0 Staff" at bounding box center [94, 219] width 186 height 25
click at [131, 218] on link "0 Staff 0" at bounding box center [94, 219] width 186 height 24
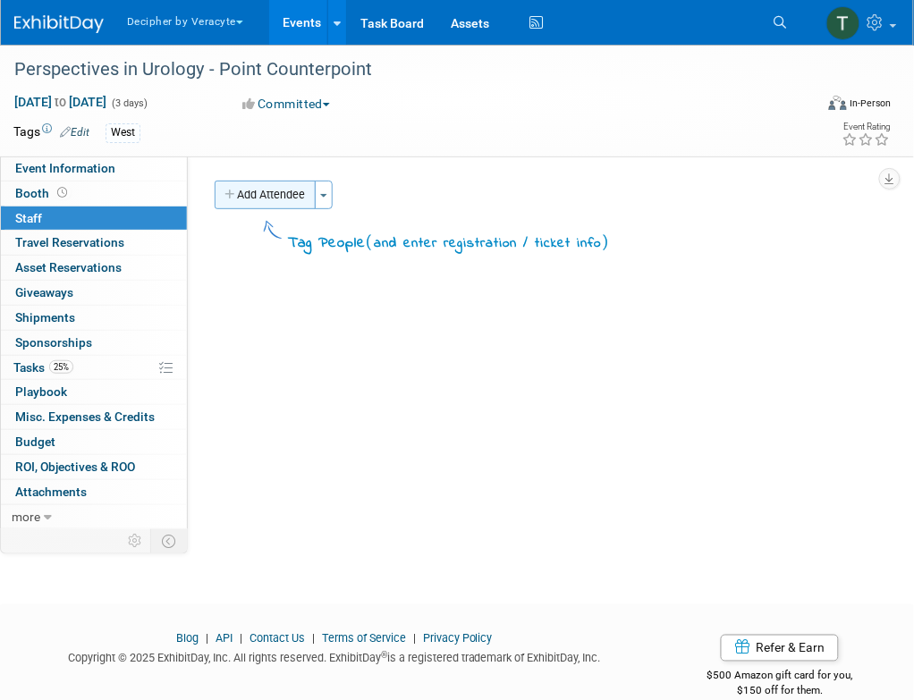
click at [243, 193] on button "Add Attendee" at bounding box center [265, 195] width 101 height 29
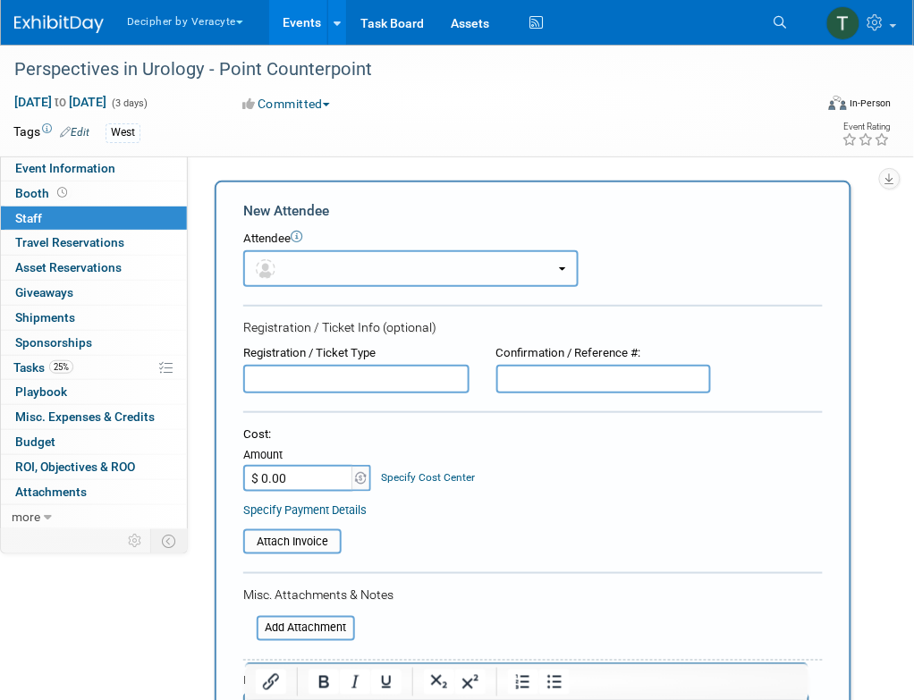
click at [275, 255] on button "button" at bounding box center [410, 268] width 335 height 37
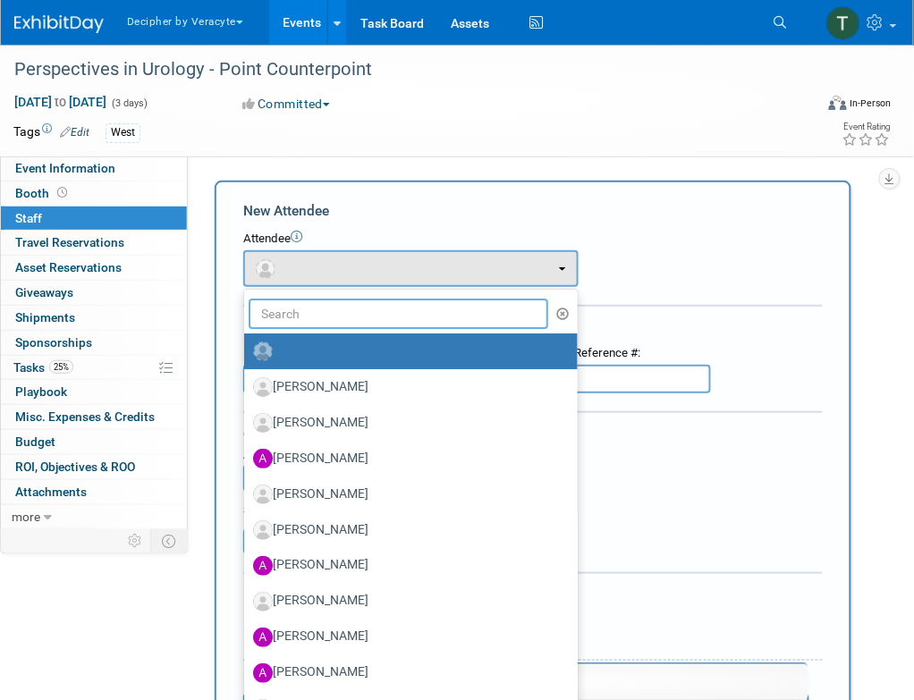
click at [285, 304] on input "text" at bounding box center [399, 314] width 300 height 30
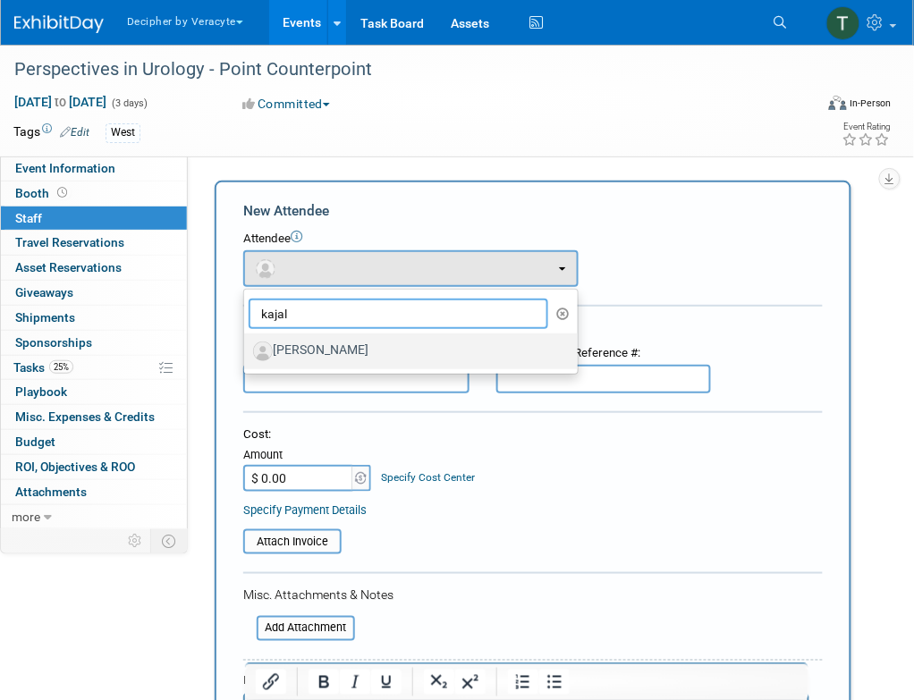
type input "kajal"
click at [314, 360] on label "[PERSON_NAME]" at bounding box center [406, 351] width 307 height 29
click at [247, 355] on input "[PERSON_NAME]" at bounding box center [241, 349] width 12 height 12
select select "a17e26ce-3fe6-41d0-963b-d7dac8887f74"
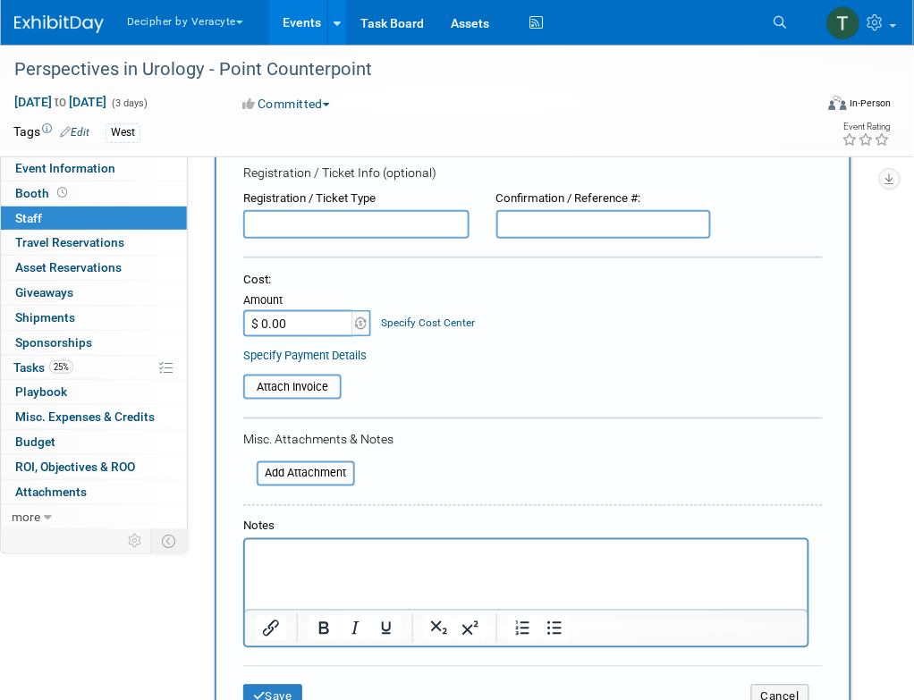
scroll to position [213, 0]
click at [267, 697] on button "Save" at bounding box center [272, 696] width 59 height 25
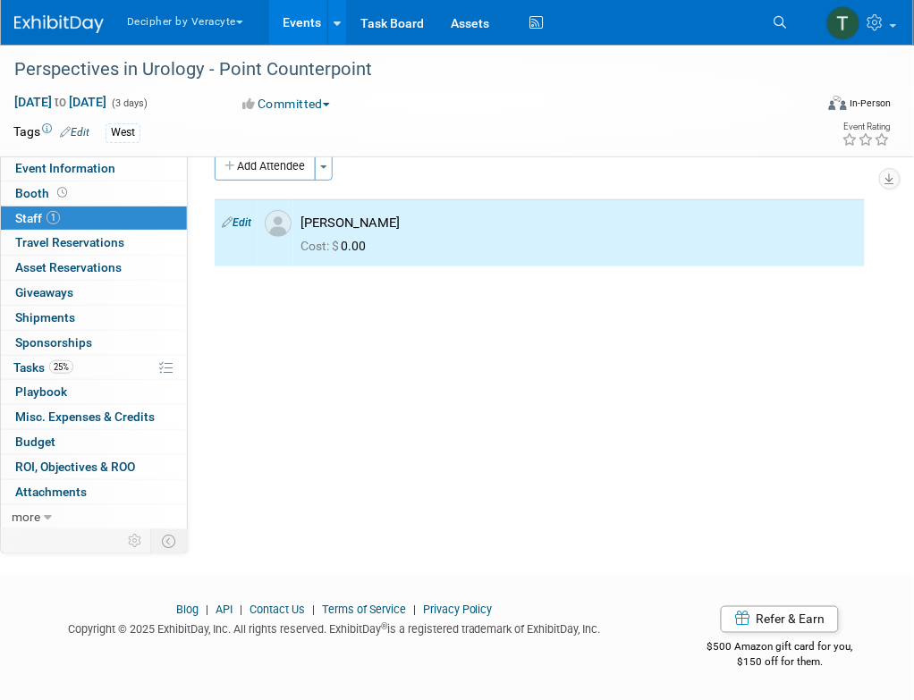
scroll to position [0, 0]
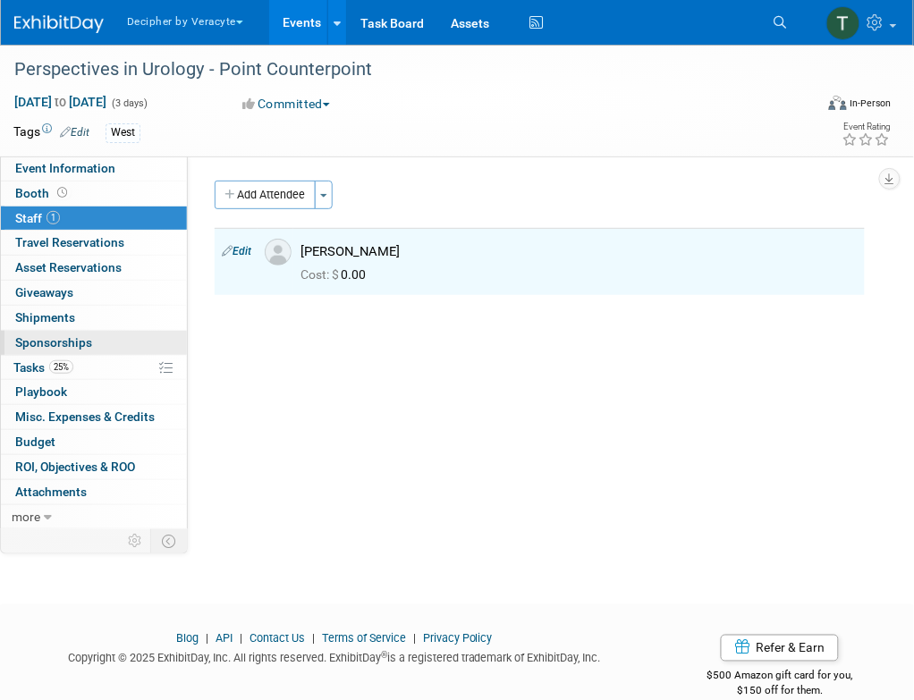
click at [70, 351] on link "0 Sponsorships 0" at bounding box center [94, 343] width 186 height 24
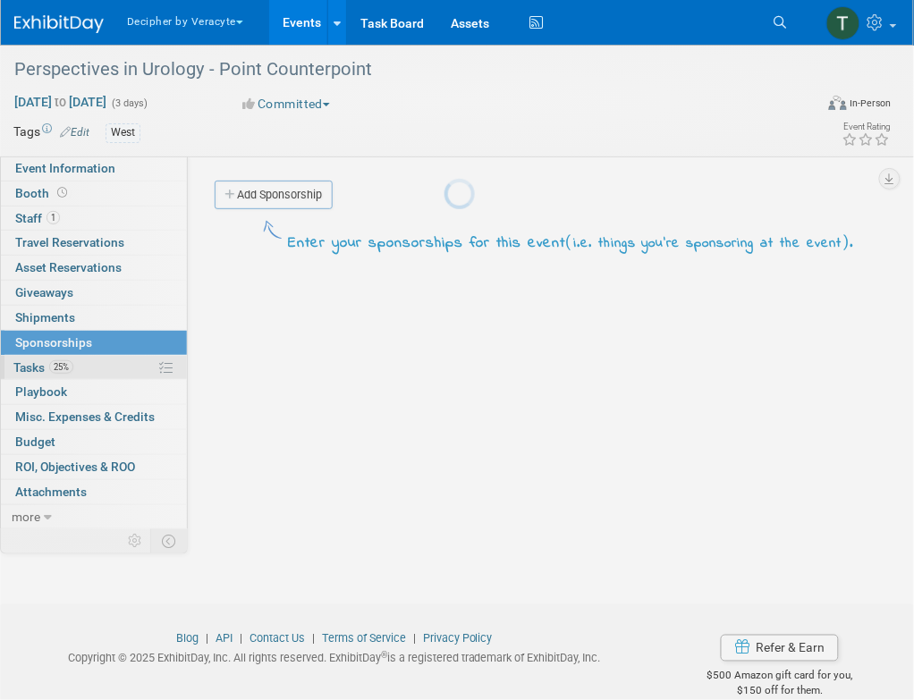
click at [84, 366] on link "25% Tasks 25%" at bounding box center [94, 368] width 186 height 24
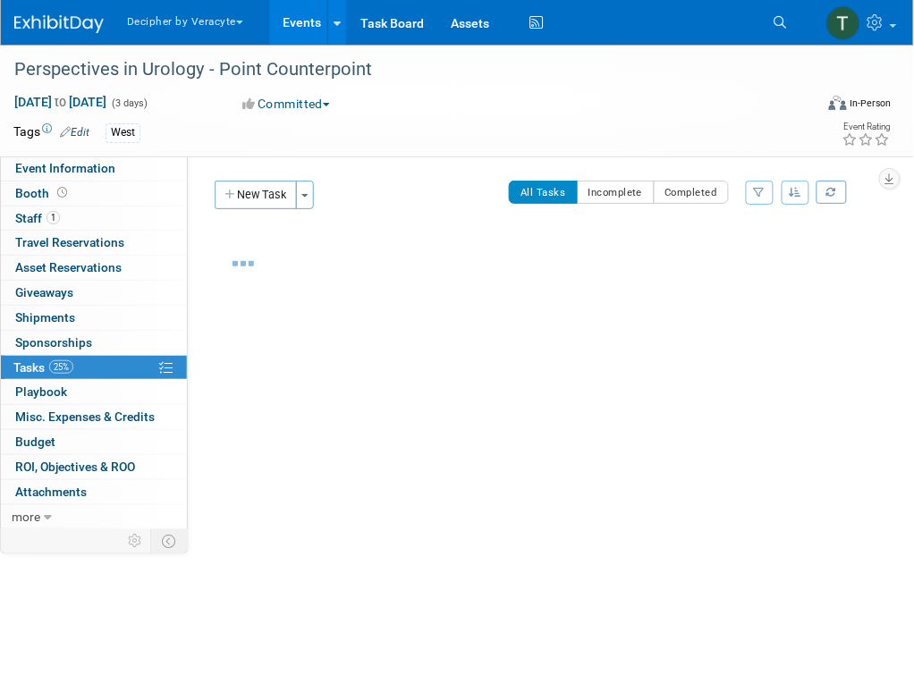
click at [84, 366] on link "25% Tasks 25%" at bounding box center [94, 368] width 186 height 24
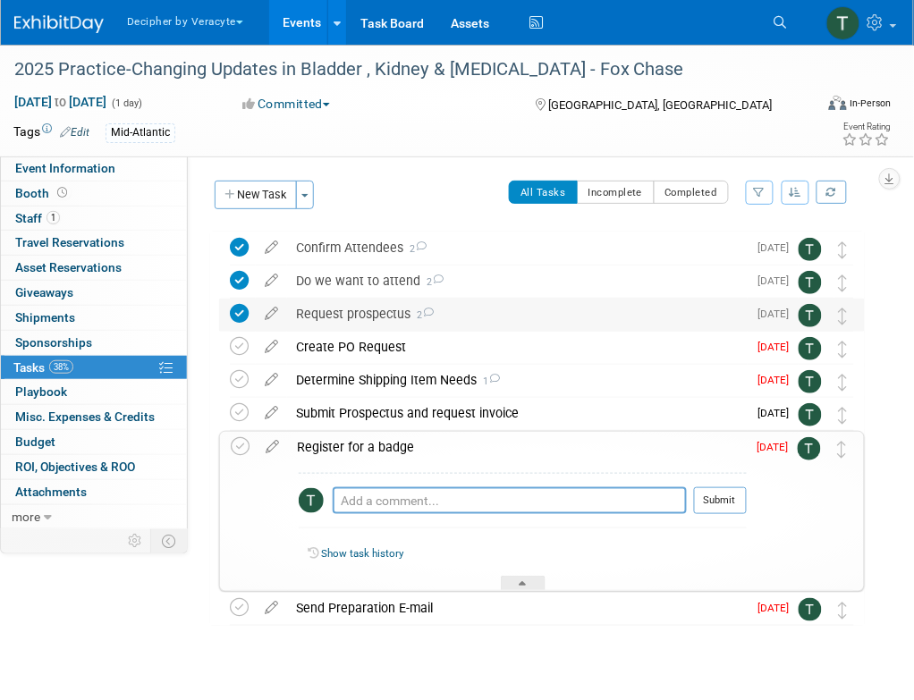
click at [354, 313] on div "Request prospectus 2" at bounding box center [517, 314] width 461 height 30
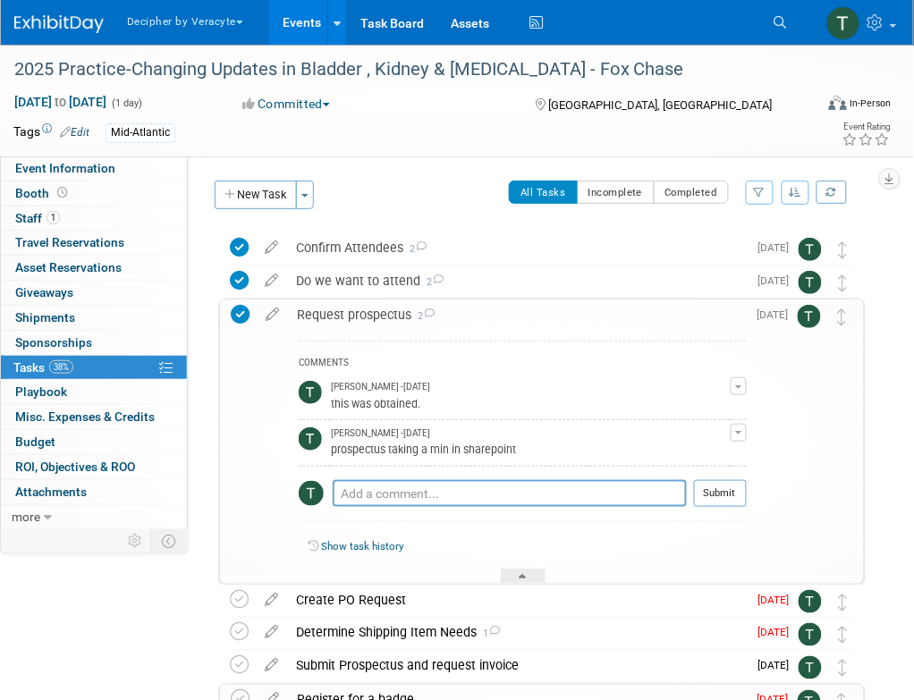
click at [355, 313] on div "Request prospectus 2" at bounding box center [517, 315] width 459 height 30
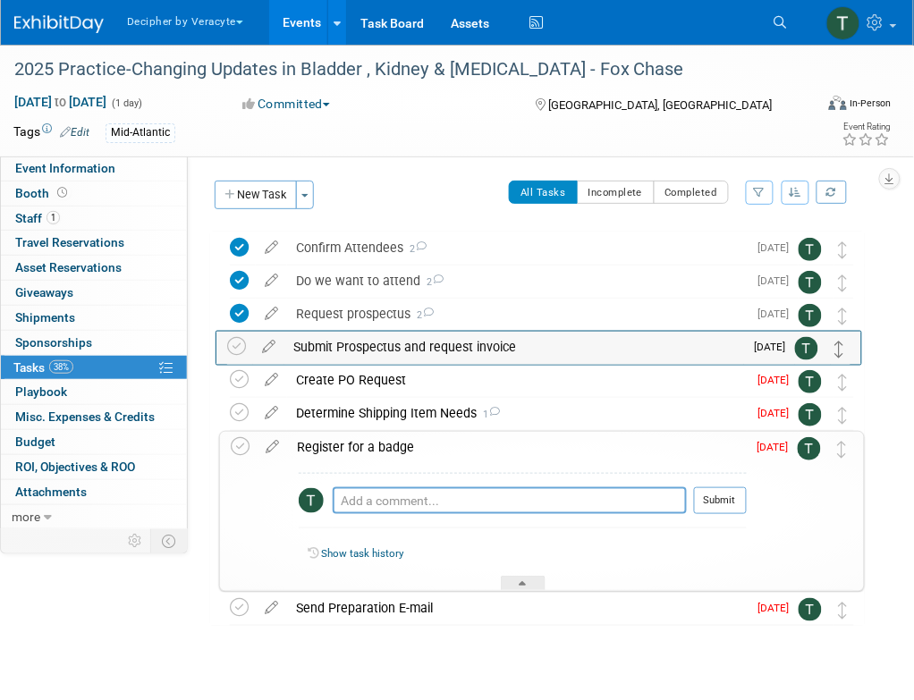
drag, startPoint x: 844, startPoint y: 415, endPoint x: 841, endPoint y: 348, distance: 67.2
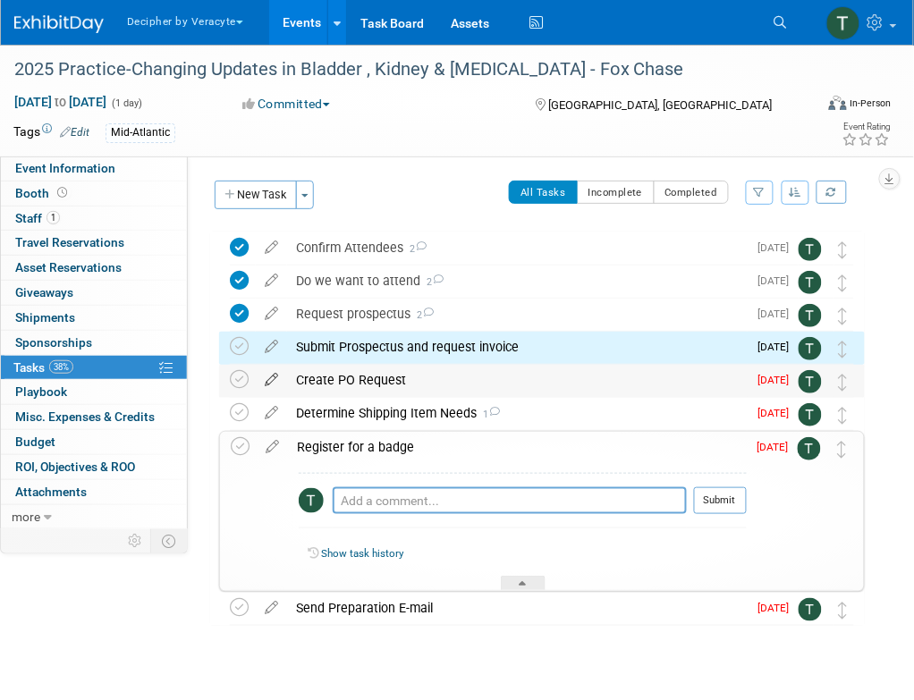
click at [269, 372] on icon at bounding box center [271, 376] width 31 height 22
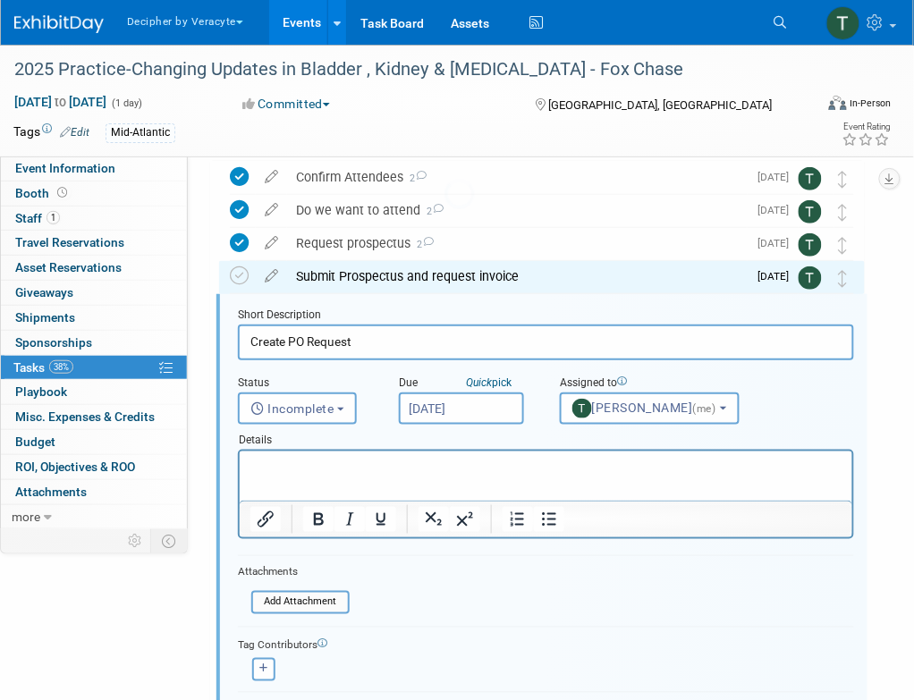
scroll to position [103, 0]
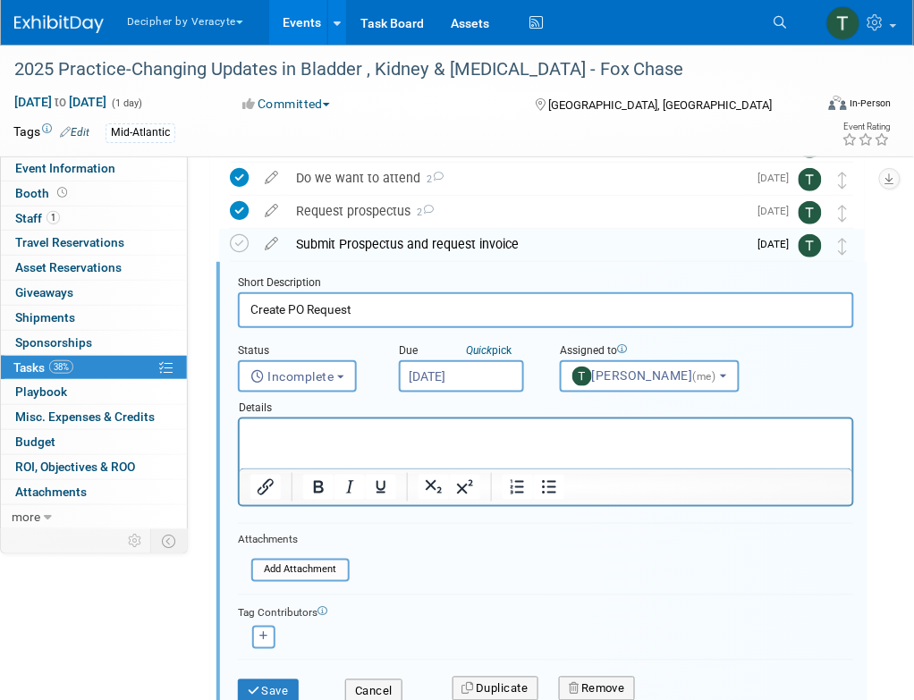
click at [471, 377] on input "[DATE]" at bounding box center [461, 376] width 125 height 32
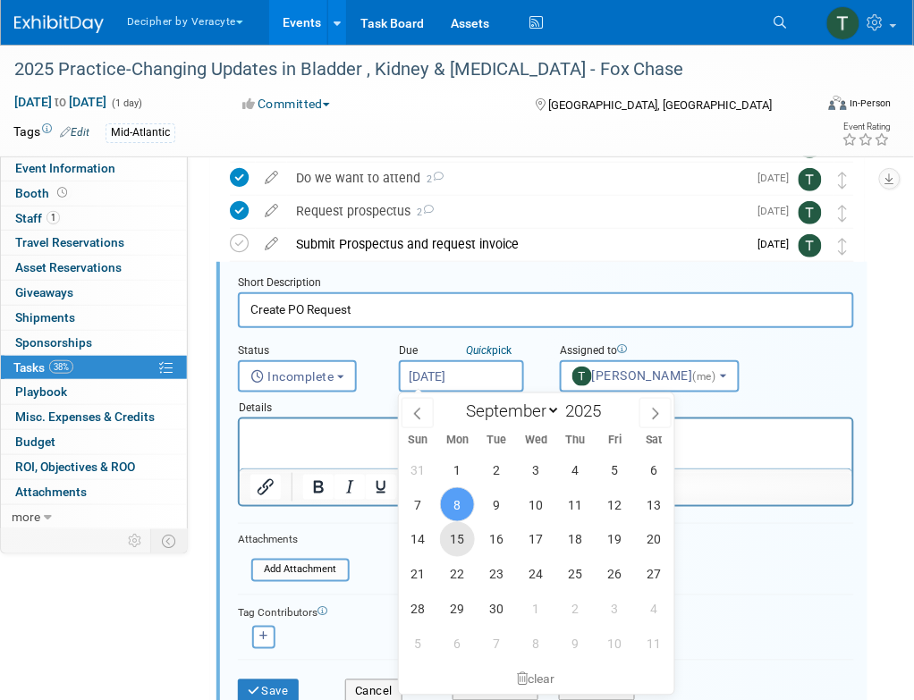
click at [460, 538] on span "15" at bounding box center [457, 539] width 35 height 35
type input "[DATE]"
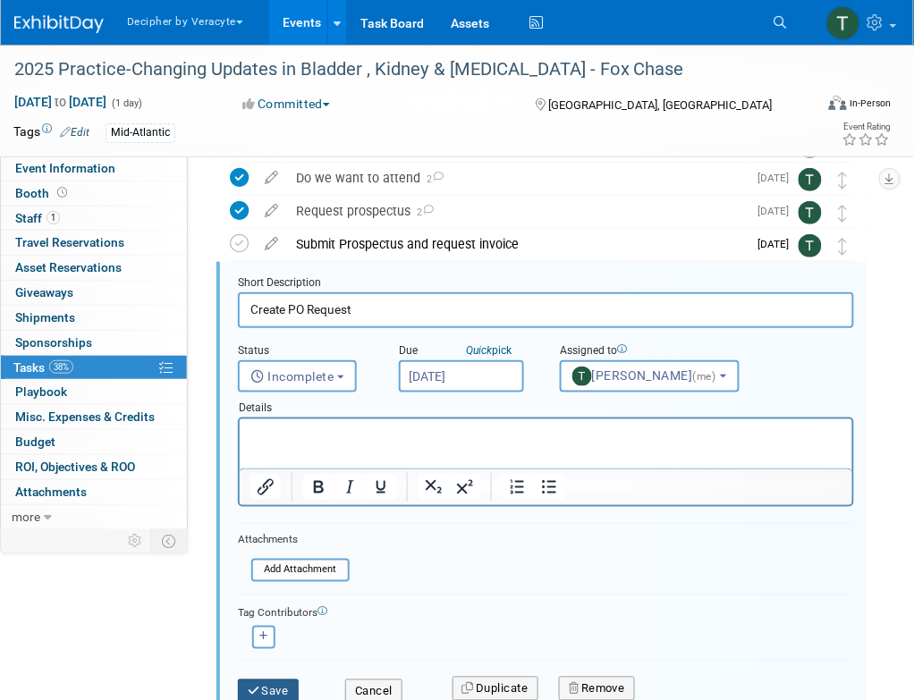
click at [283, 683] on button "Save" at bounding box center [268, 692] width 61 height 25
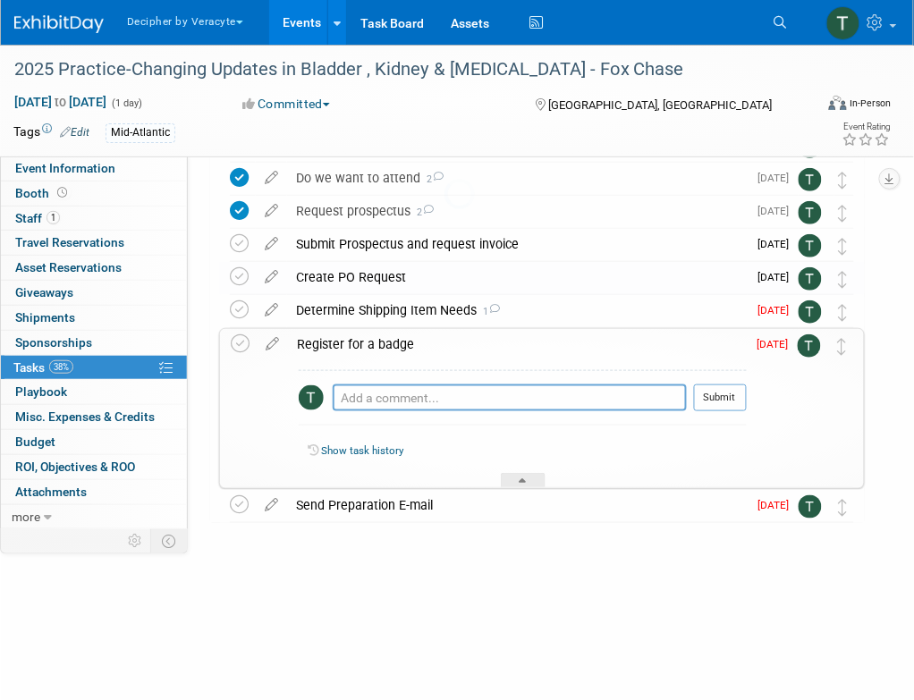
scroll to position [34, 0]
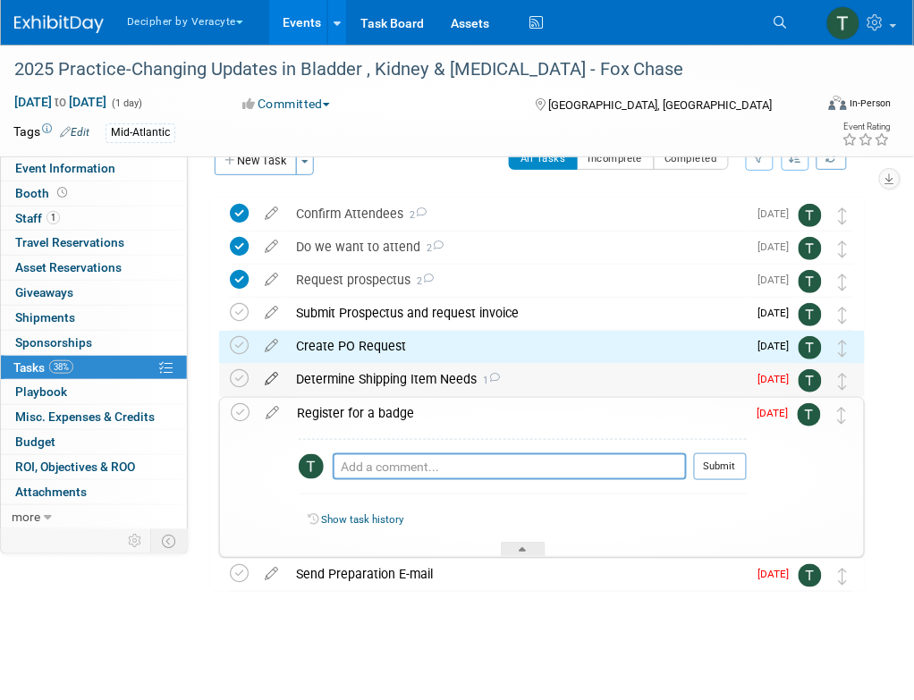
click at [271, 381] on icon at bounding box center [271, 375] width 31 height 22
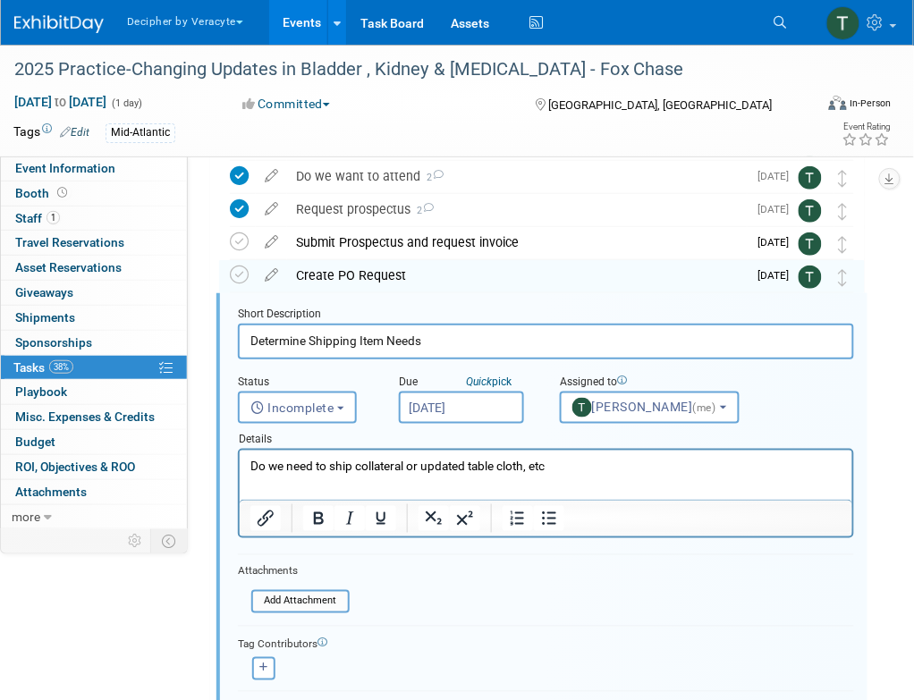
scroll to position [135, 0]
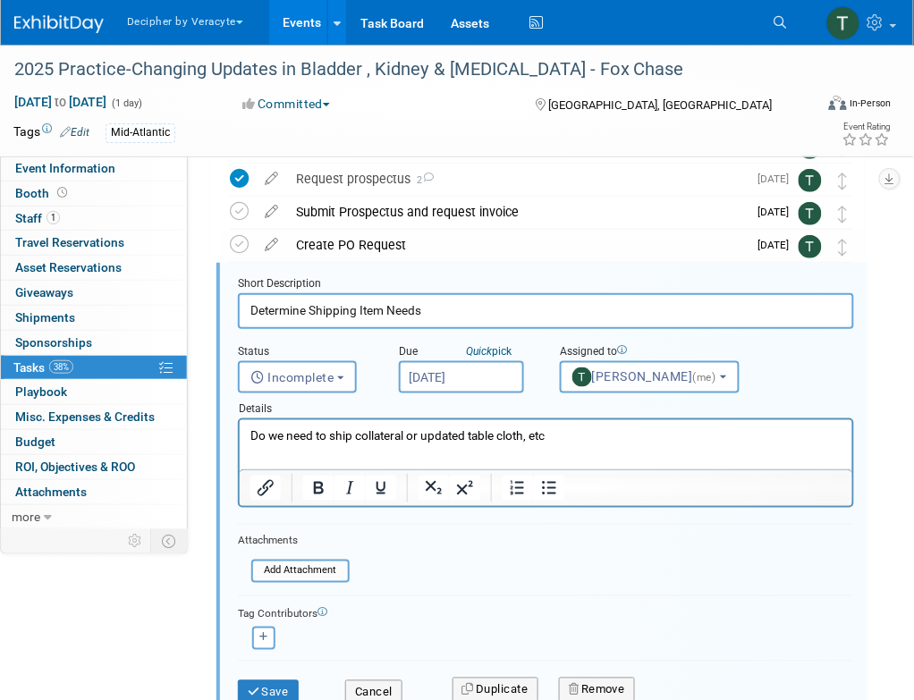
click at [453, 392] on div "Due Quick pick [DATE]" at bounding box center [466, 364] width 161 height 57
click at [448, 382] on input "[DATE]" at bounding box center [461, 377] width 125 height 32
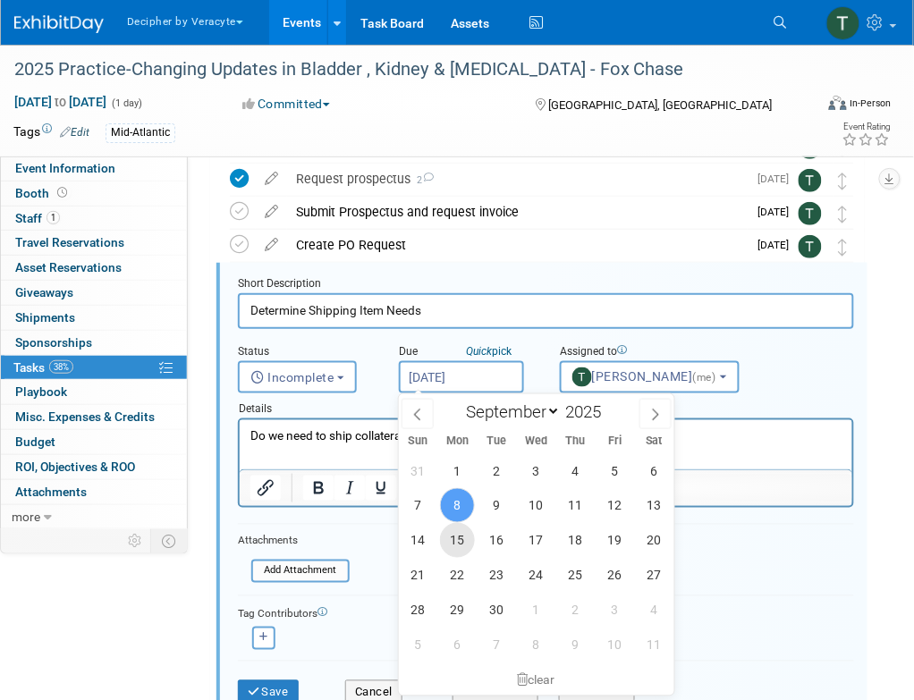
click at [454, 527] on span "15" at bounding box center [457, 540] width 35 height 35
type input "[DATE]"
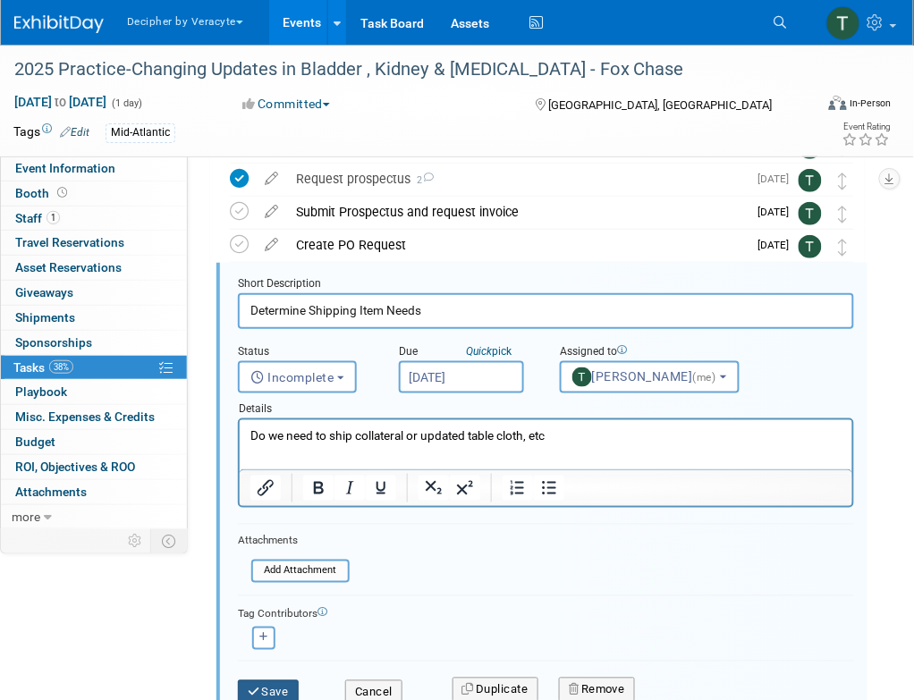
click at [293, 686] on button "Save" at bounding box center [268, 693] width 61 height 25
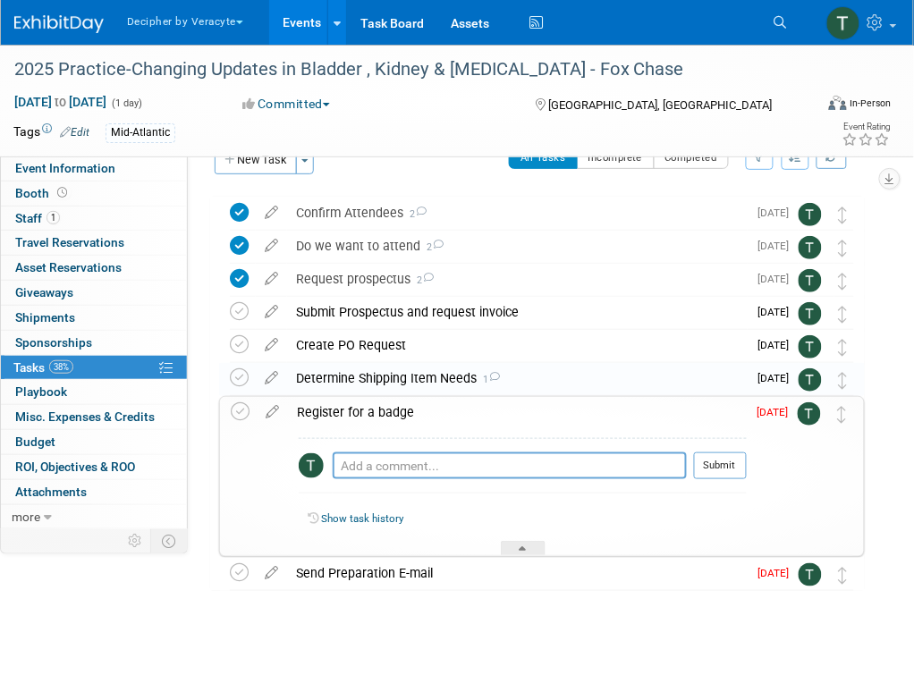
scroll to position [34, 0]
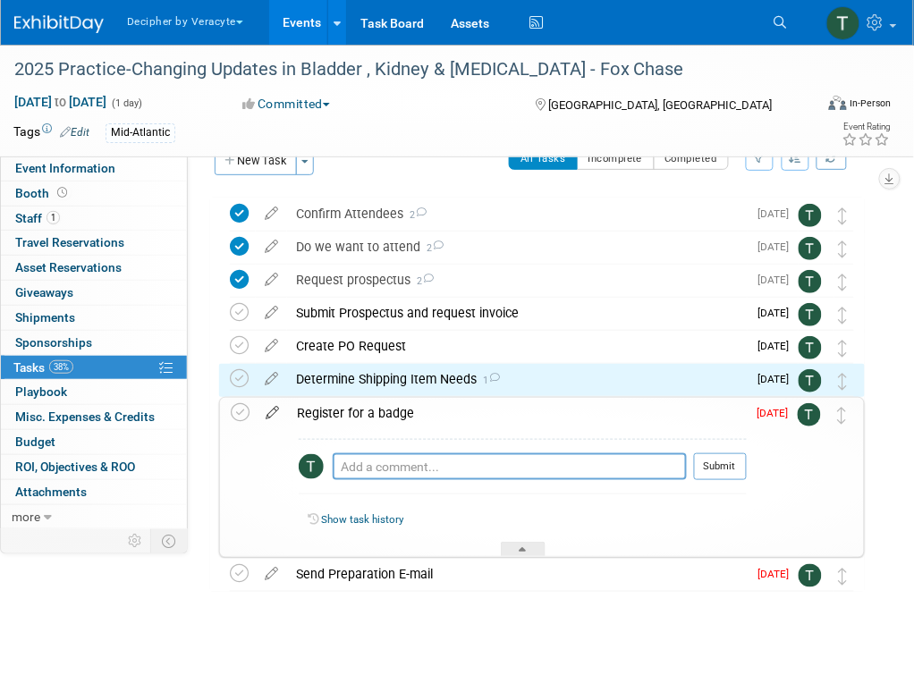
click at [266, 412] on icon at bounding box center [272, 409] width 31 height 22
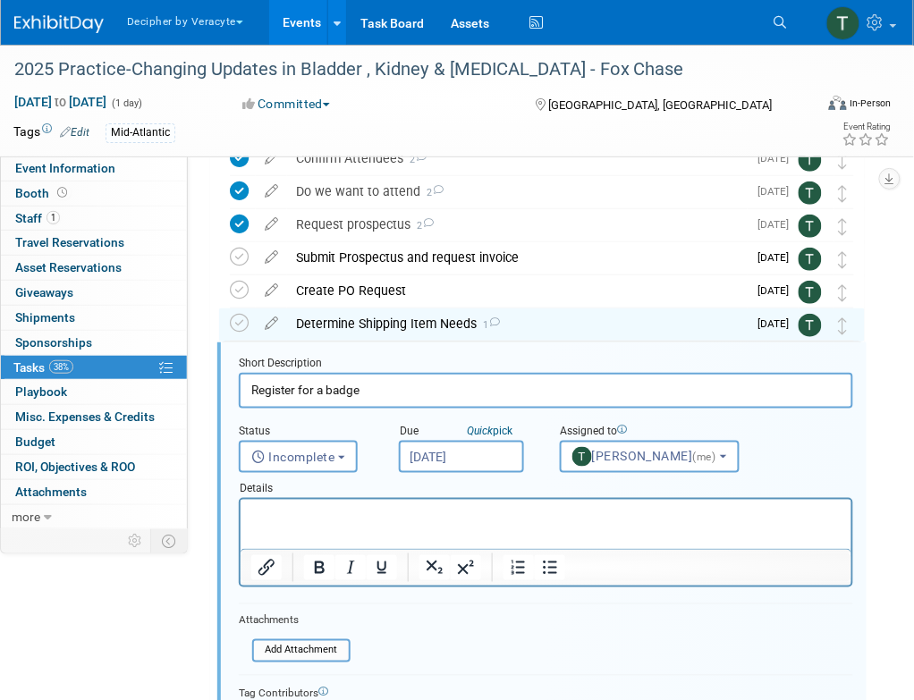
scroll to position [169, 0]
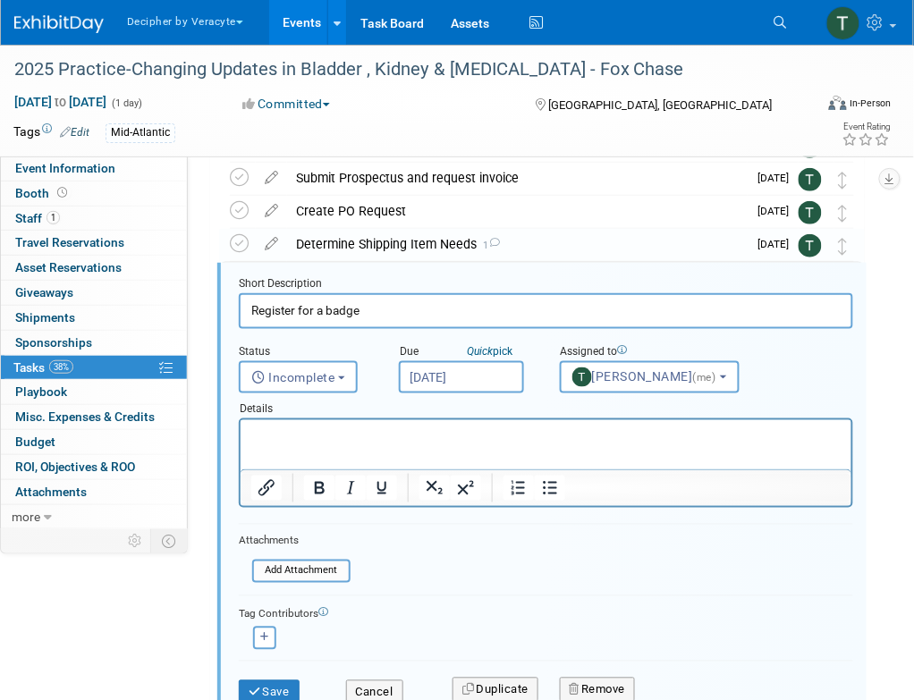
click at [450, 377] on input "[DATE]" at bounding box center [461, 377] width 125 height 32
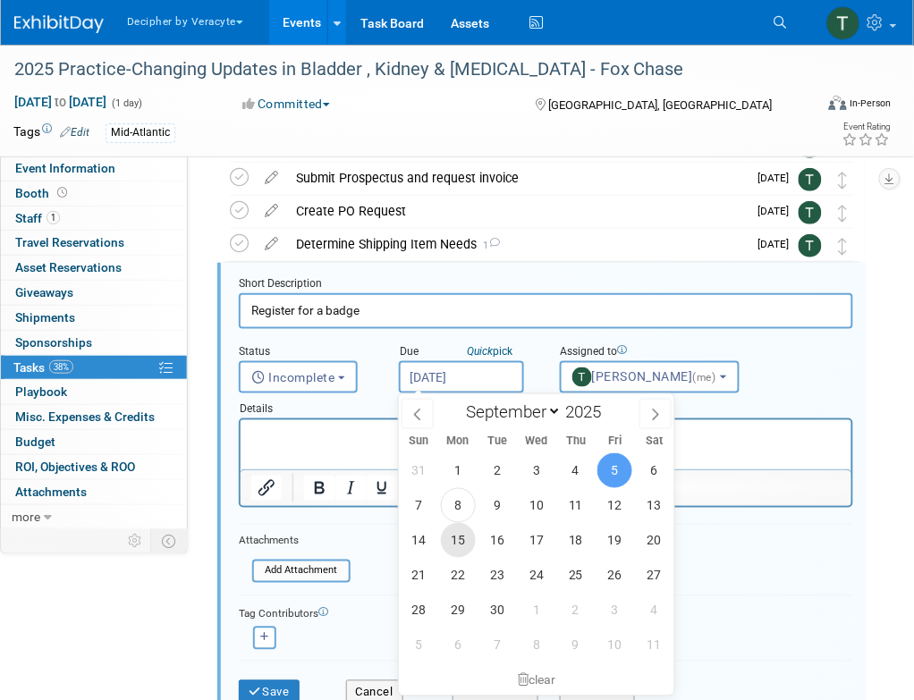
click at [463, 553] on span "15" at bounding box center [458, 540] width 35 height 35
type input "[DATE]"
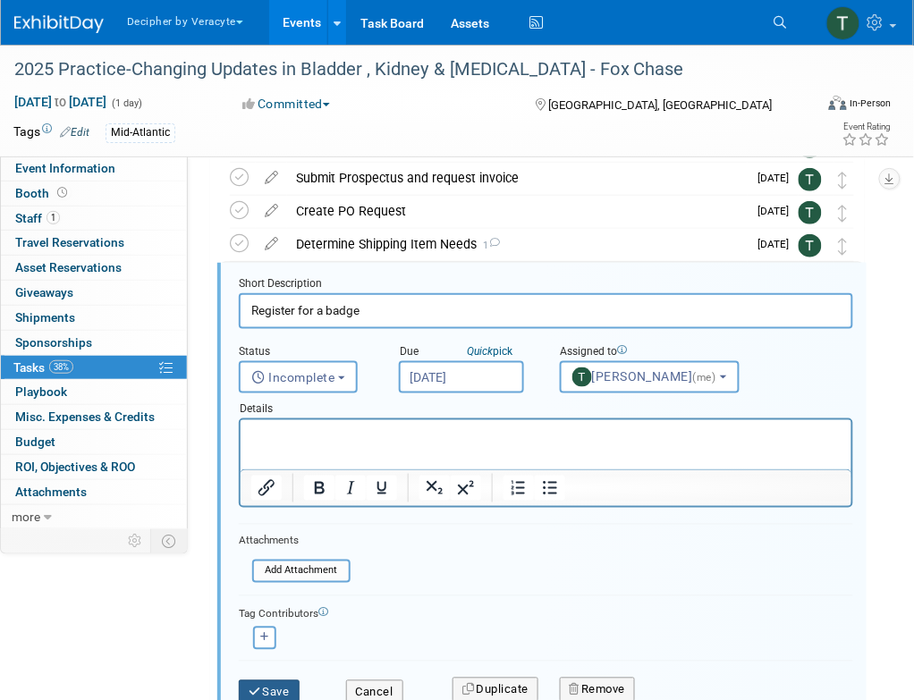
click at [270, 683] on button "Save" at bounding box center [269, 693] width 61 height 25
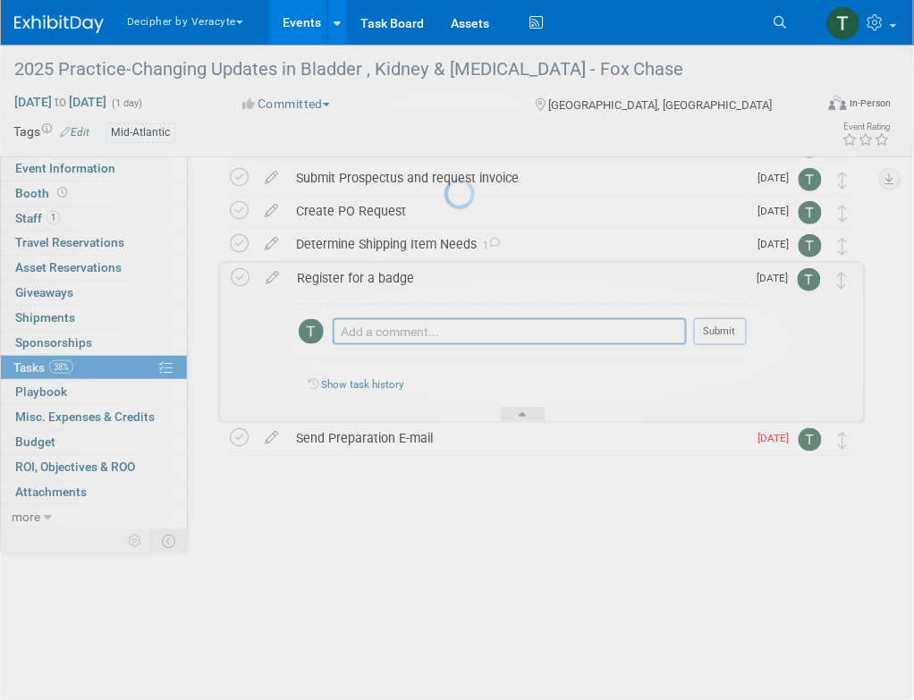
scroll to position [33, 0]
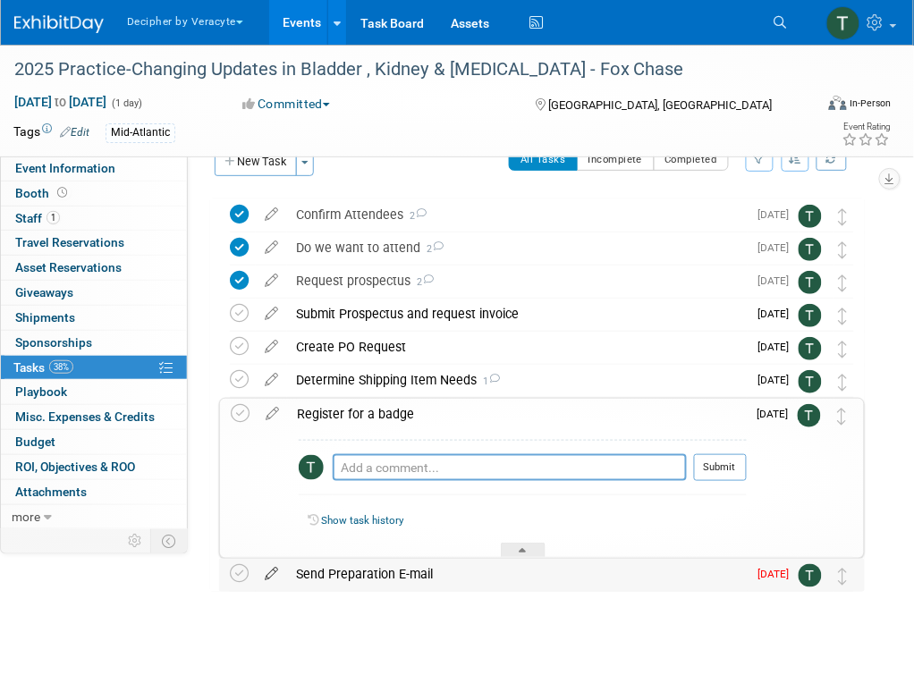
click at [261, 580] on icon at bounding box center [271, 570] width 31 height 22
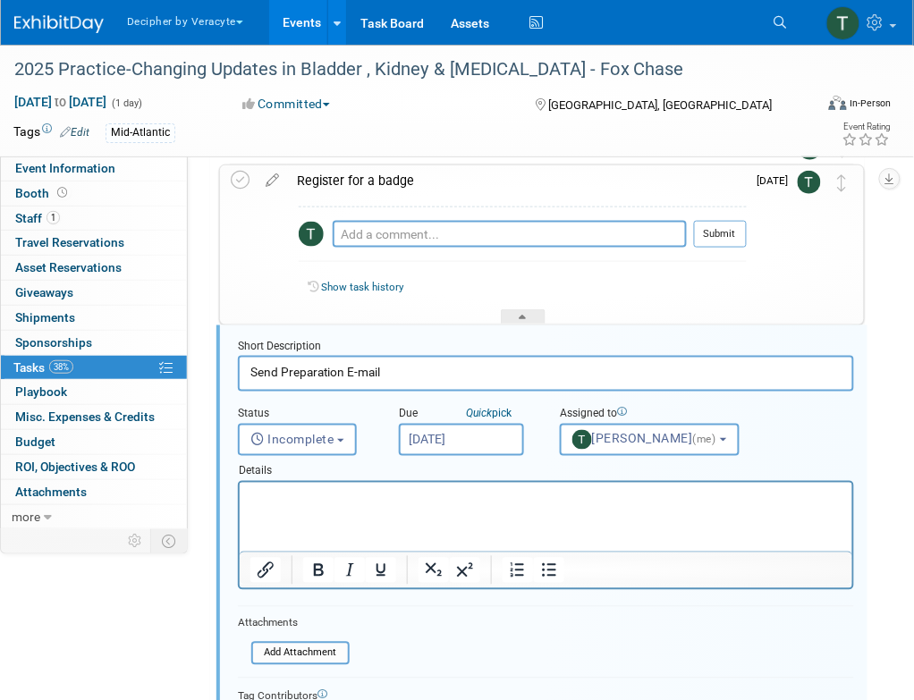
scroll to position [329, 0]
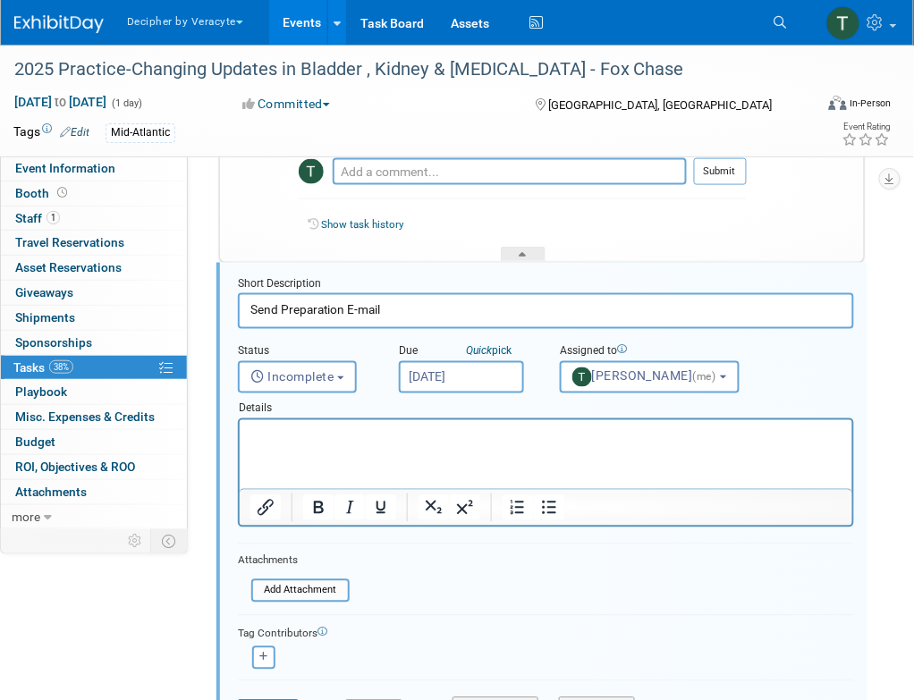
click at [487, 378] on input "[DATE]" at bounding box center [461, 377] width 125 height 32
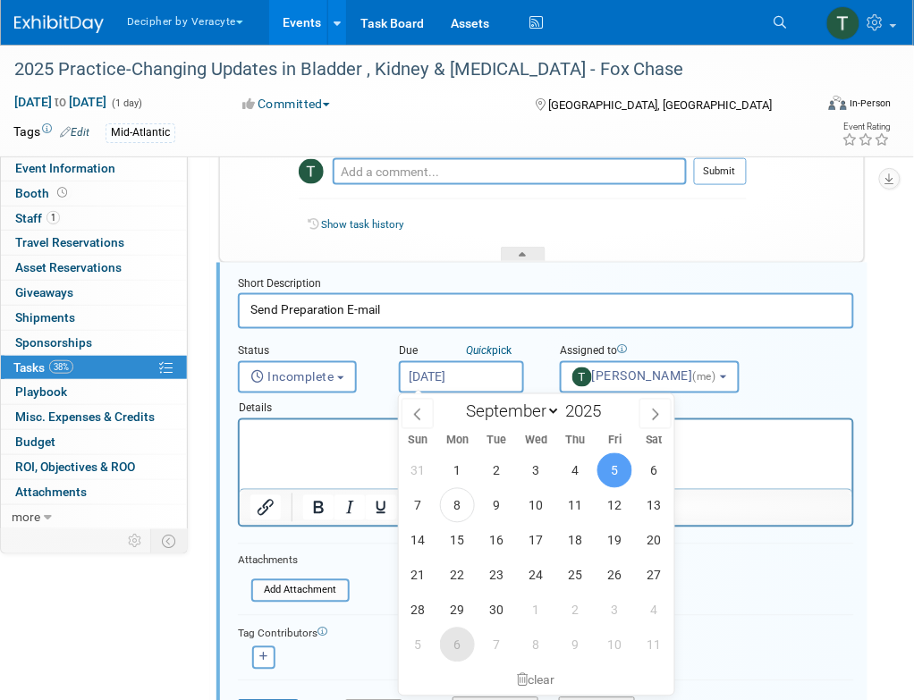
click at [462, 637] on span "6" at bounding box center [457, 645] width 35 height 35
type input "[DATE]"
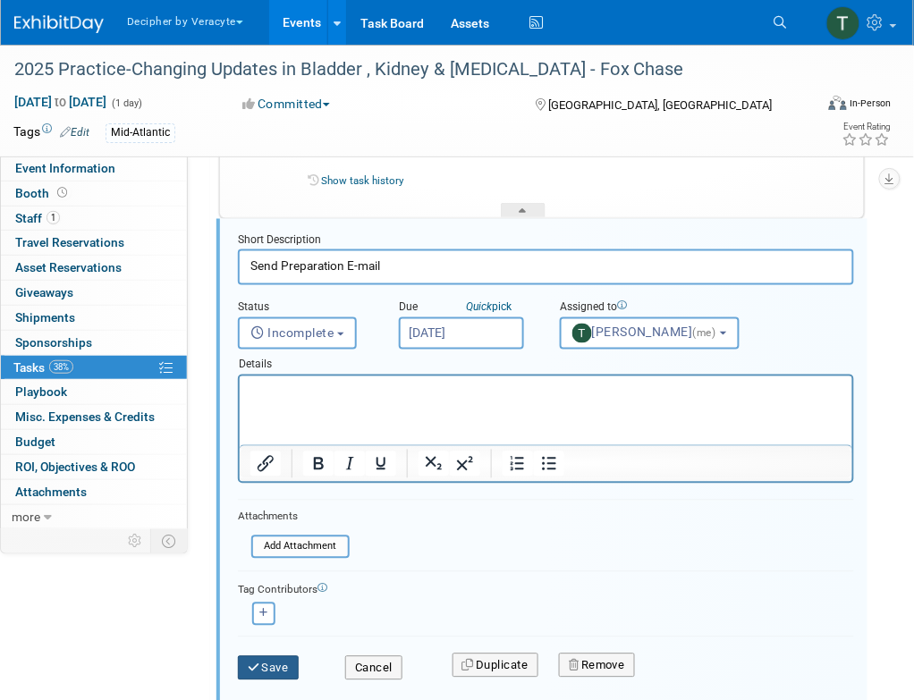
click at [284, 664] on button "Save" at bounding box center [268, 669] width 61 height 25
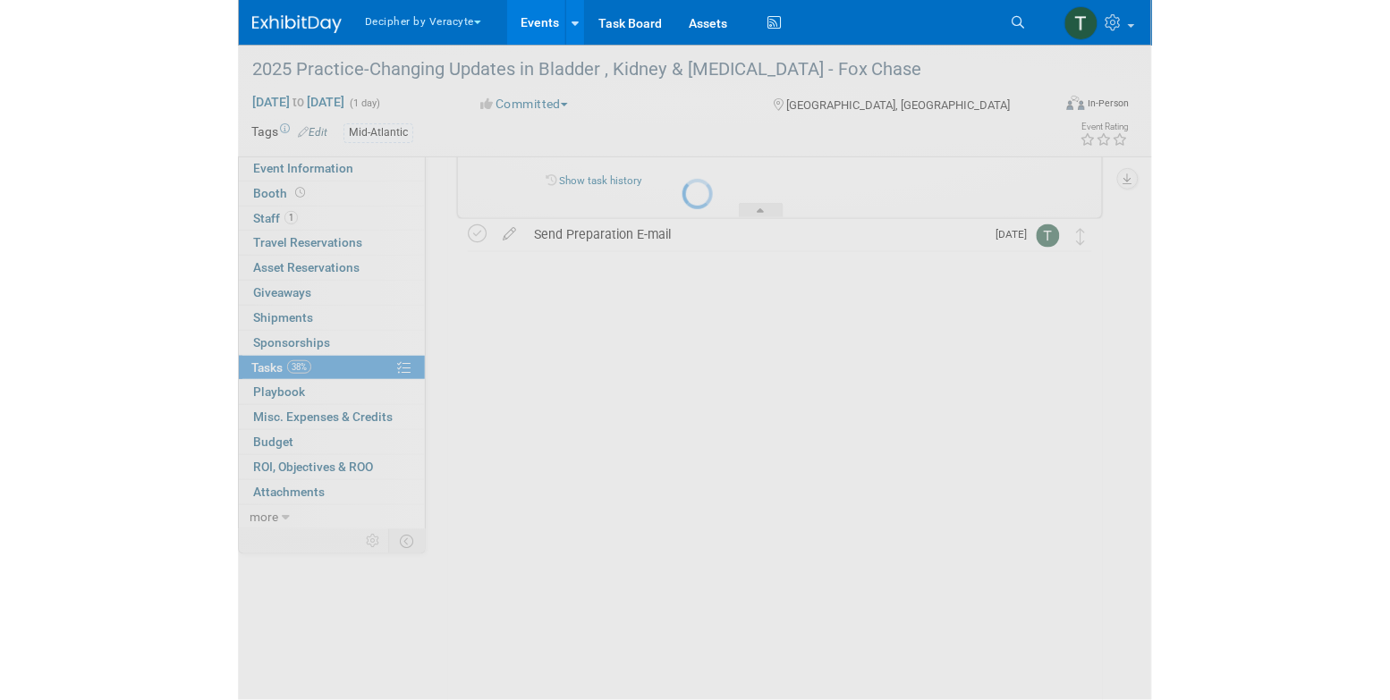
scroll to position [33, 0]
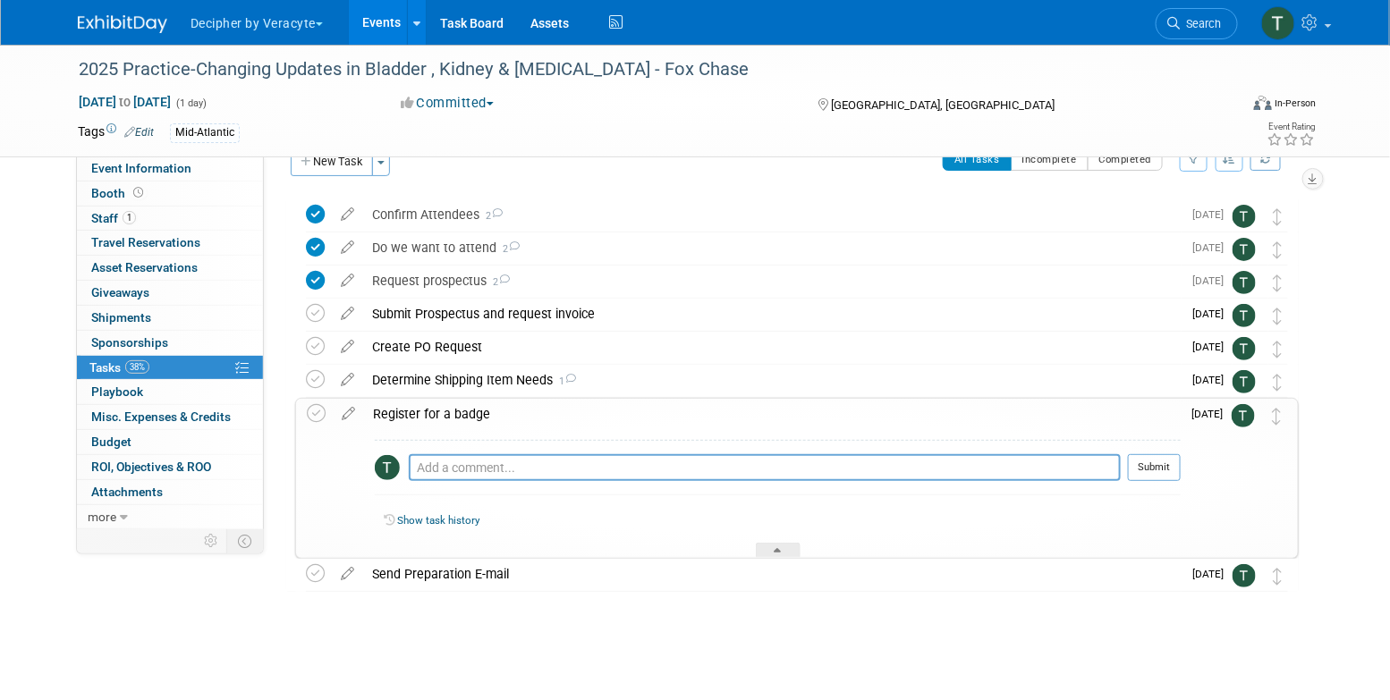
click at [298, 691] on div "2025 Practice-Changing Updates in Bladder , Kidney & [MEDICAL_DATA] - Fox Chase…" at bounding box center [695, 357] width 1390 height 690
